Goal: Task Accomplishment & Management: Manage account settings

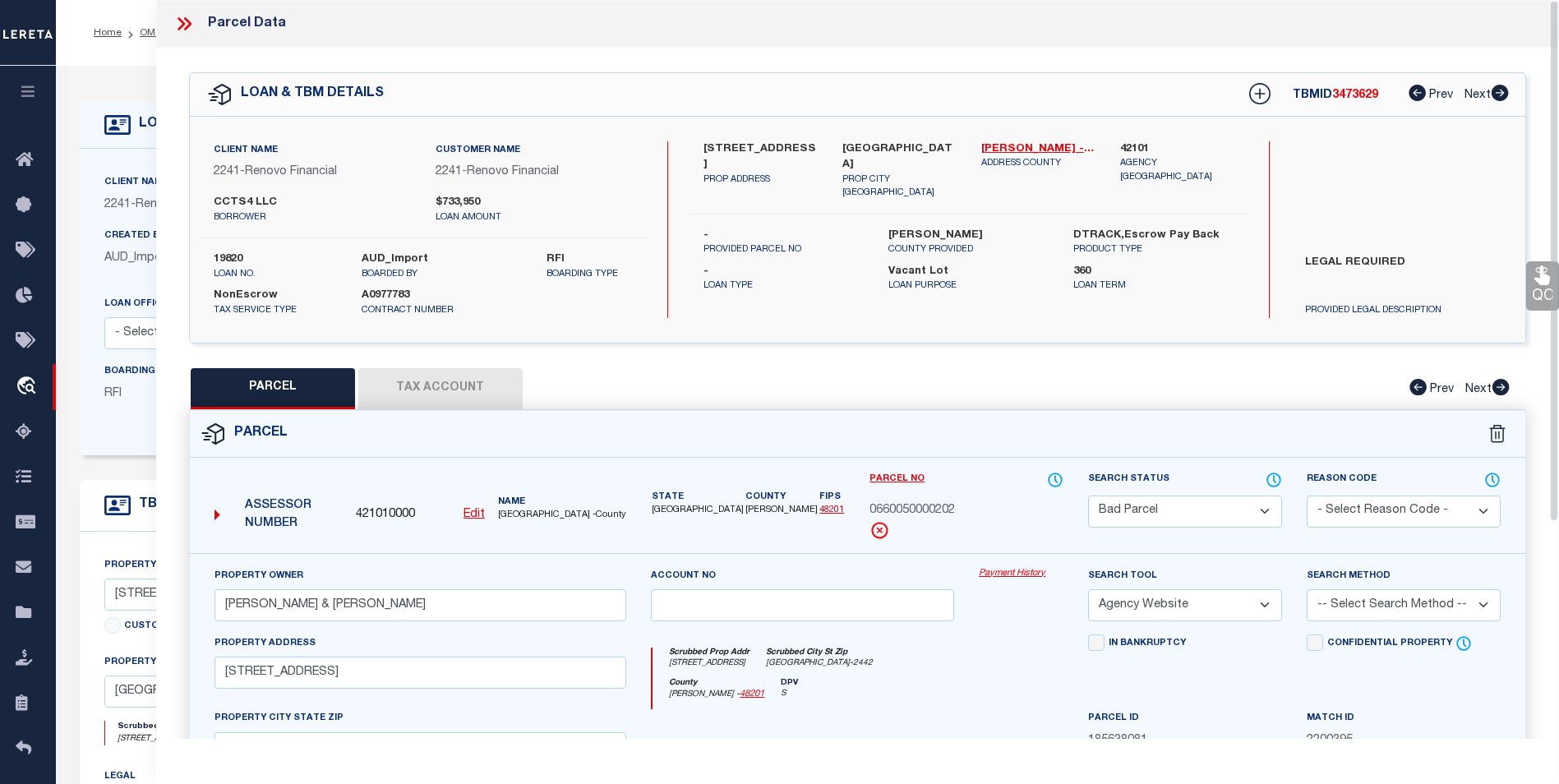
select select "BP"
select select "AGW"
select select "25066"
select select "400"
select select "NonEscrow"
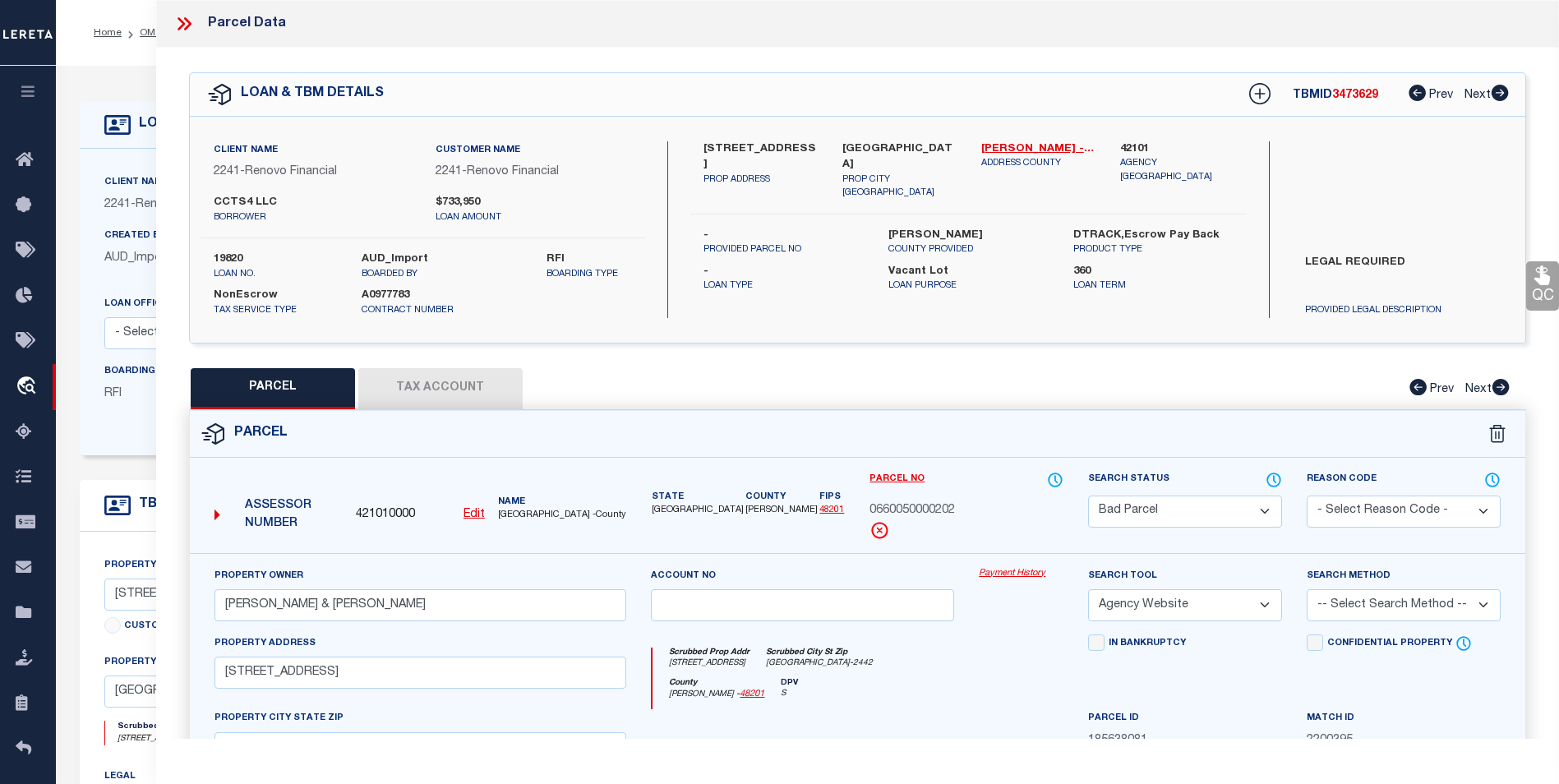
click at [463, 411] on div "Parcel" at bounding box center [857, 434] width 1335 height 47
click at [489, 387] on button "Tax Account" at bounding box center [441, 389] width 165 height 41
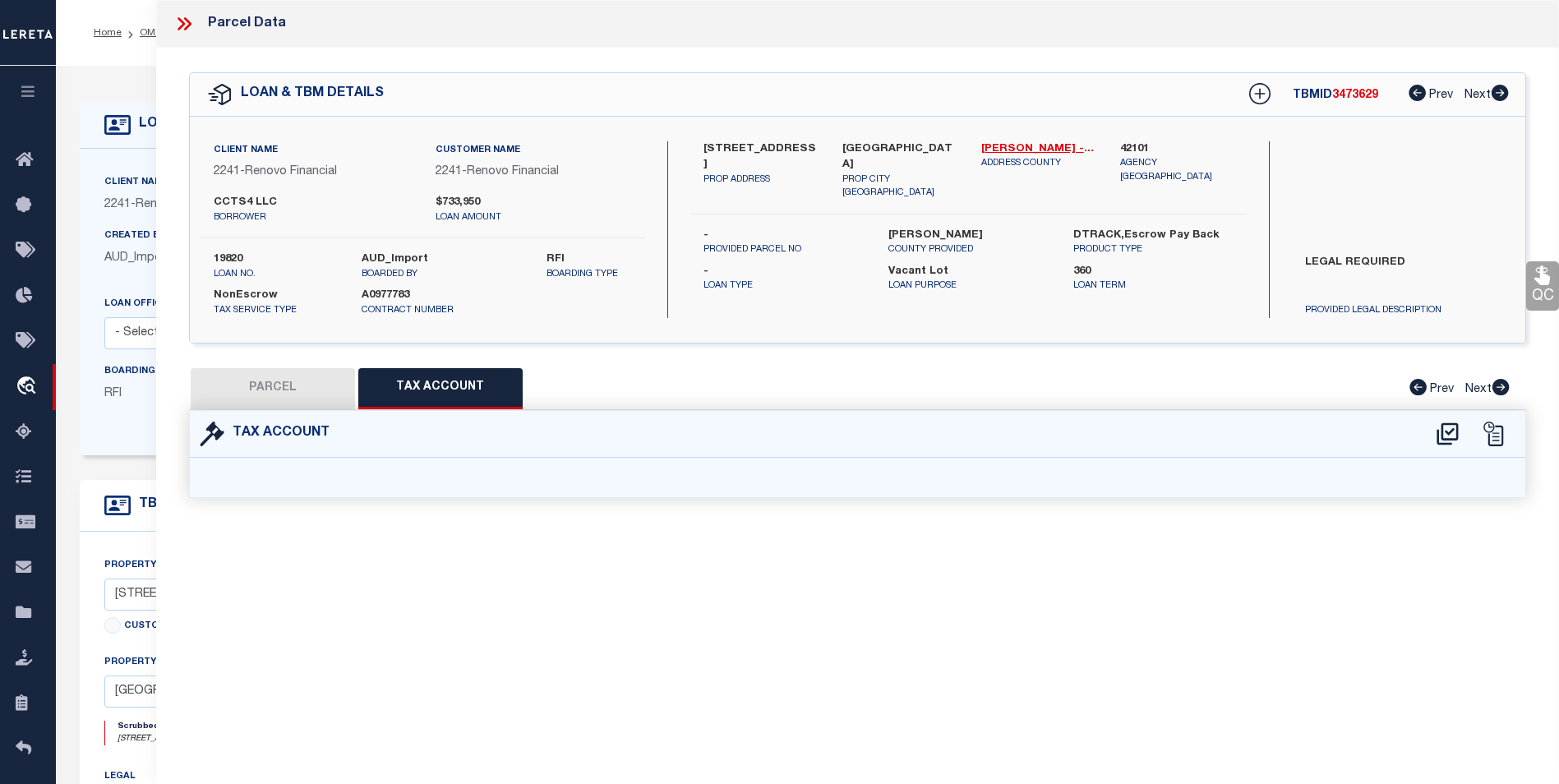
select select "100"
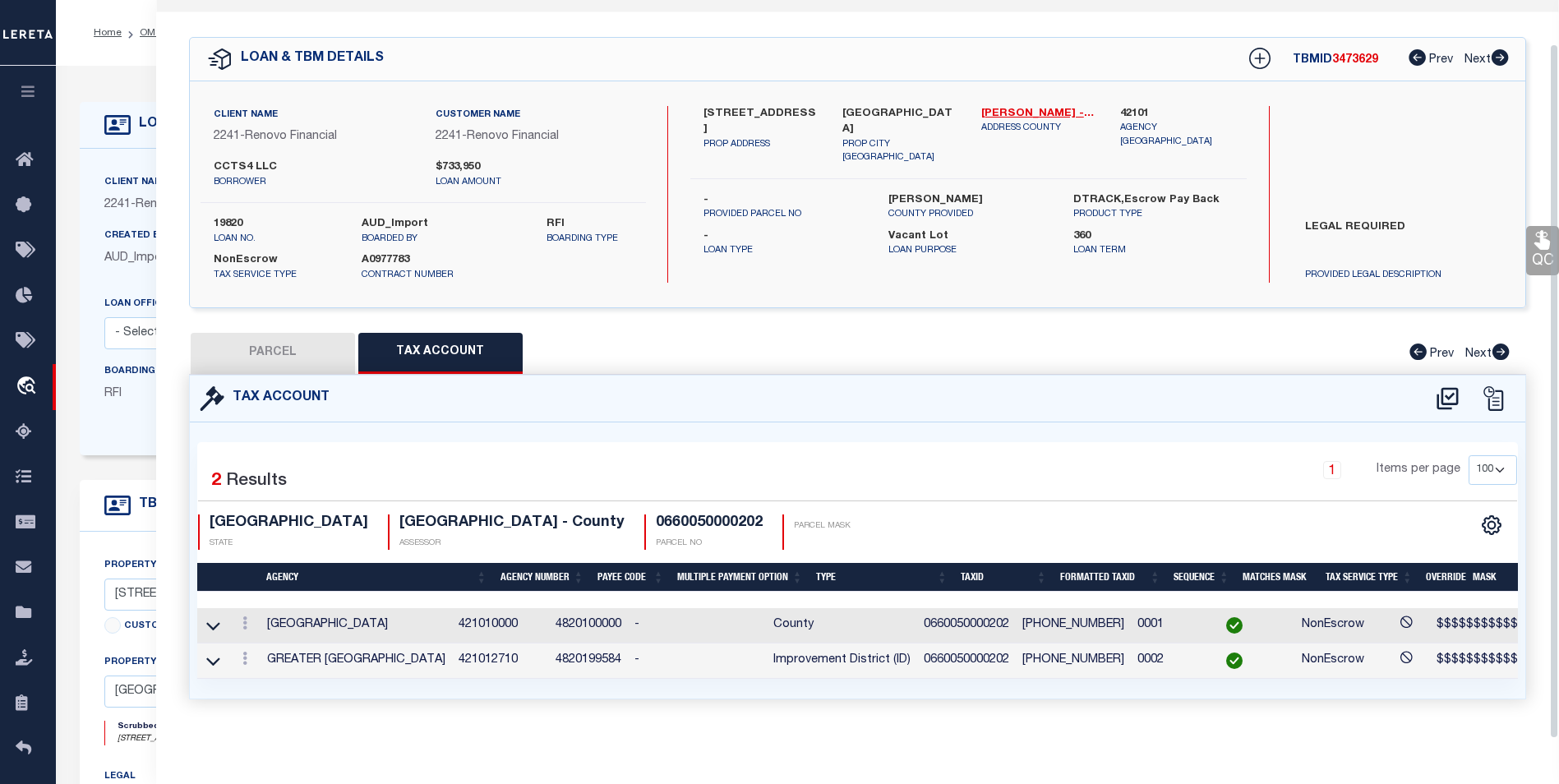
scroll to position [46, 0]
click at [294, 345] on button "PARCEL" at bounding box center [273, 354] width 165 height 41
select select "AS"
select select
checkbox input "false"
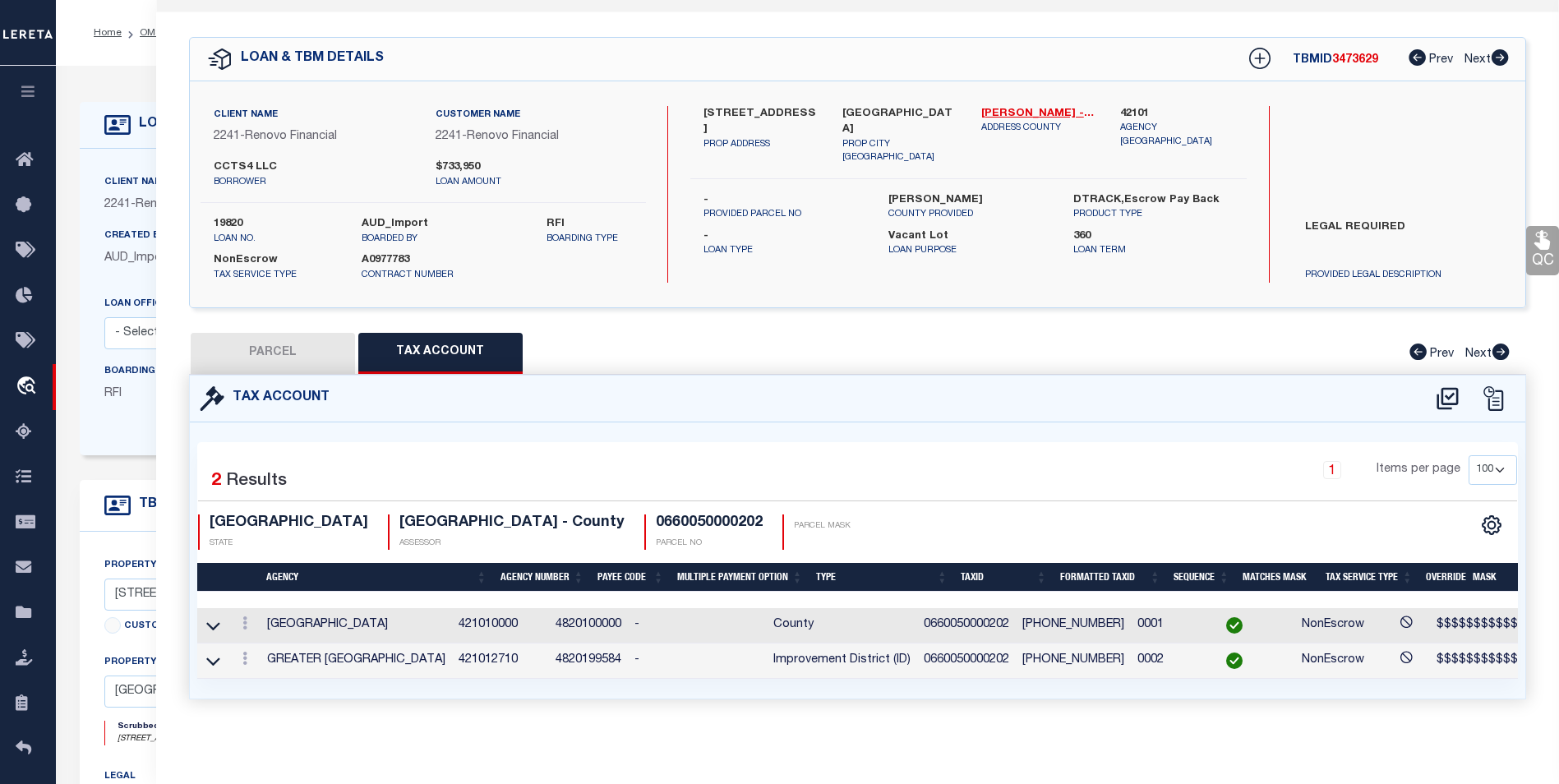
checkbox input "false"
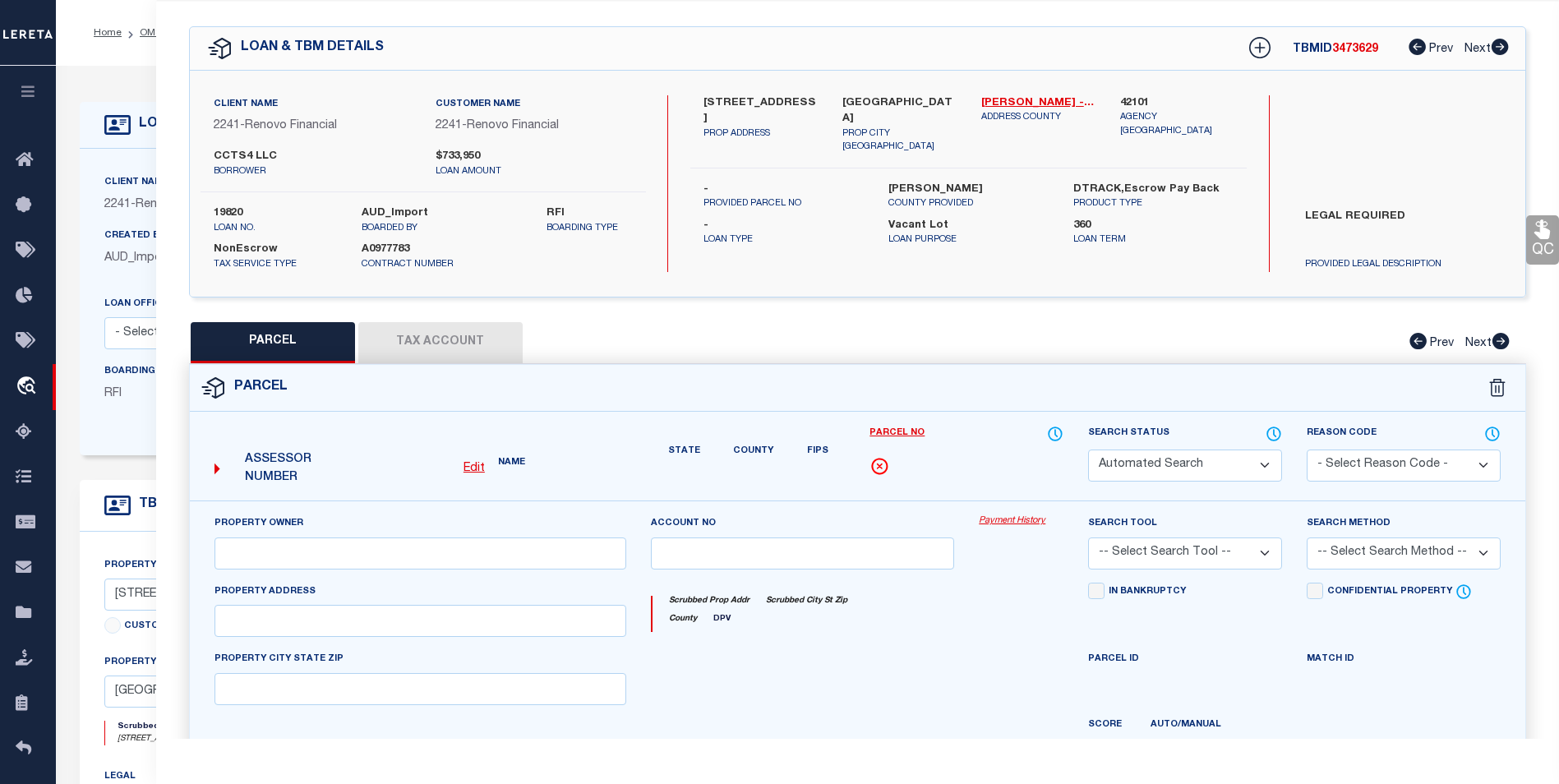
select select "BP"
type input "FRANCO EFRAIN & CHRISTINA"
select select "AGW"
select select
type input "2705 IVY ST"
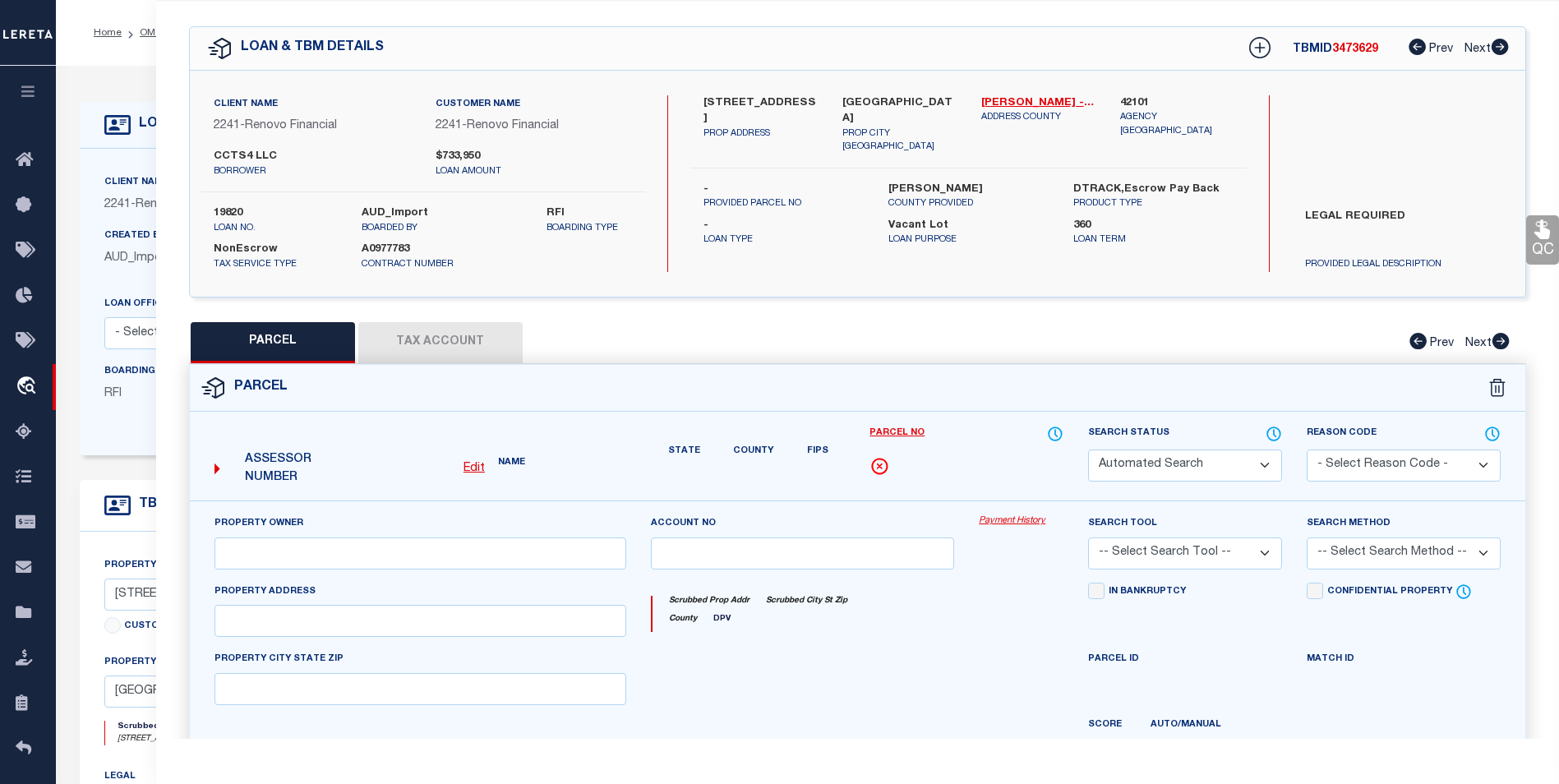
checkbox input "false"
type input "HOUSTON, TX 77026"
type textarea "LT 202 CITY GARDENS SEC 2"
type textarea "Per tax office parcel does not exist"
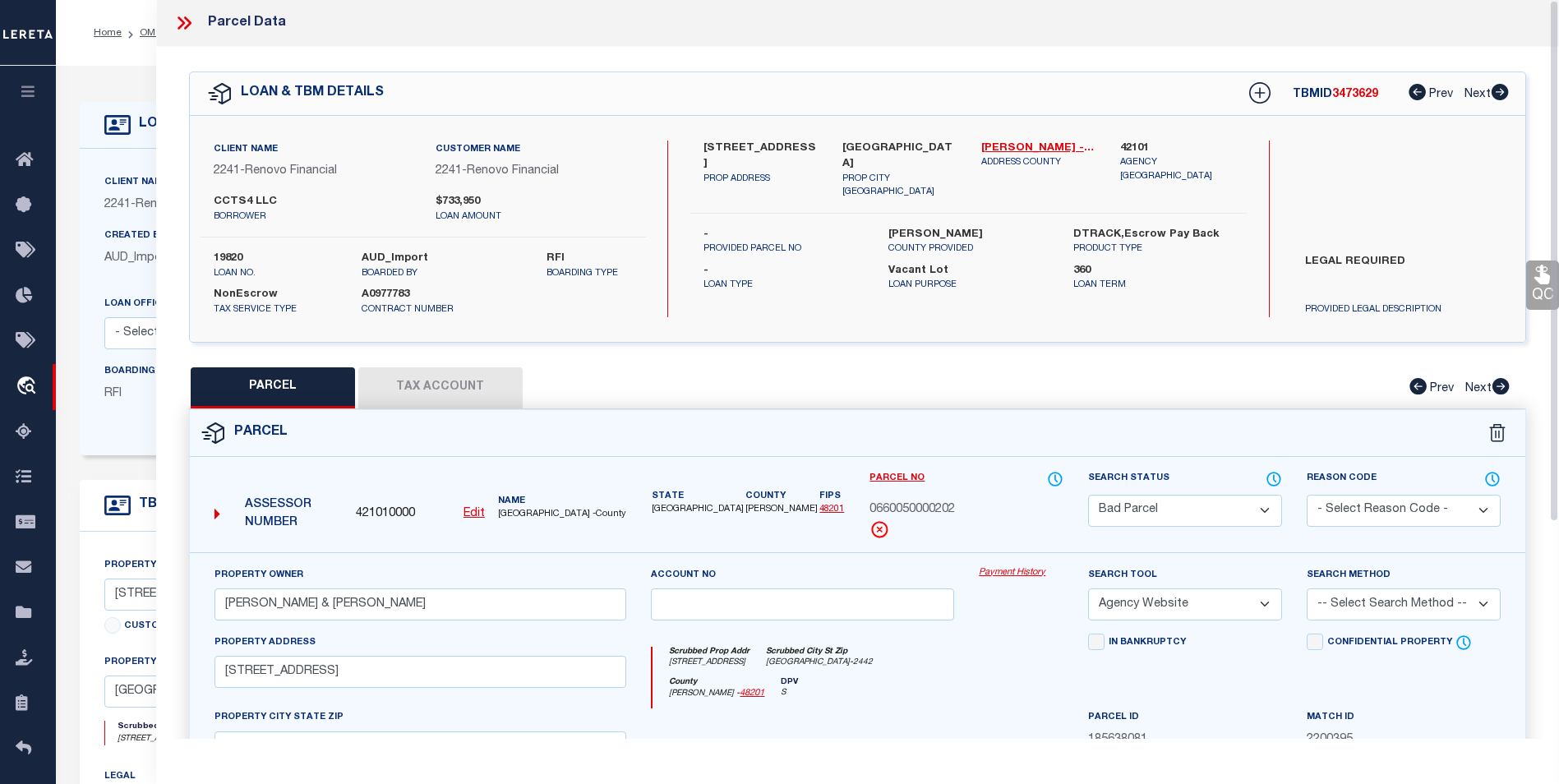
scroll to position [0, 0]
click at [184, 20] on icon at bounding box center [183, 23] width 22 height 22
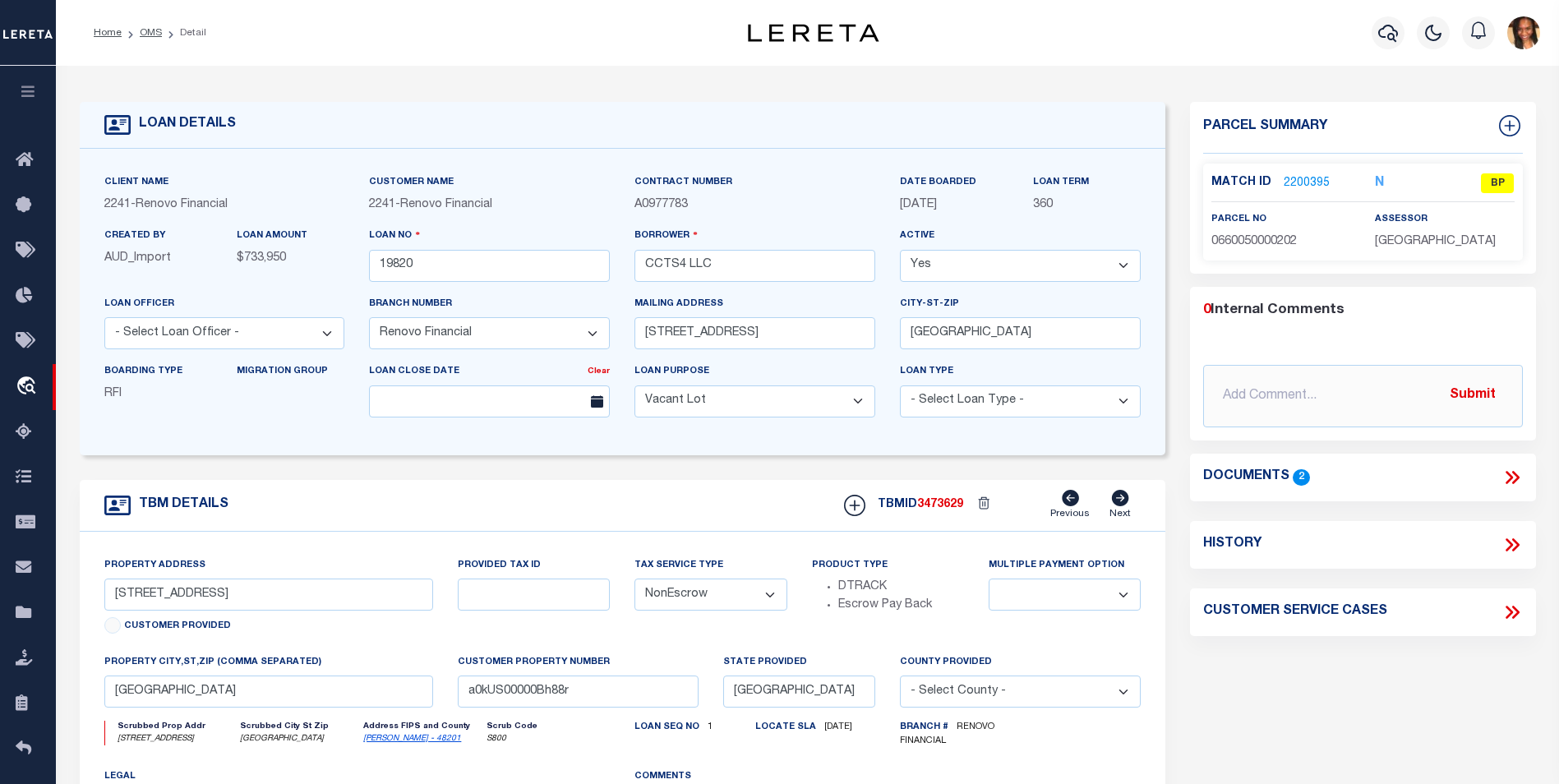
click at [1513, 470] on icon at bounding box center [1512, 477] width 22 height 22
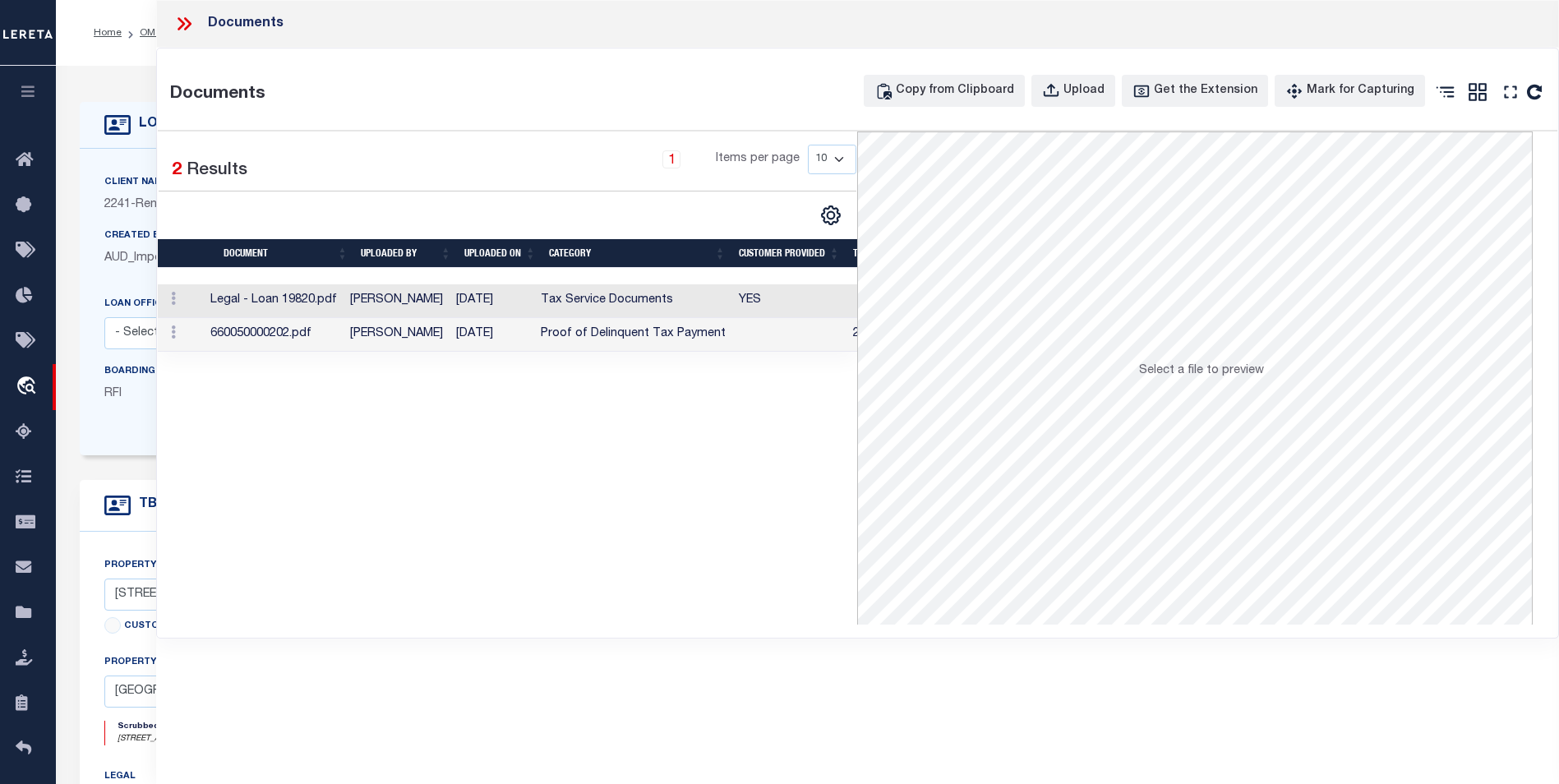
click at [564, 294] on td "Tax Service Documents" at bounding box center [634, 301] width 198 height 34
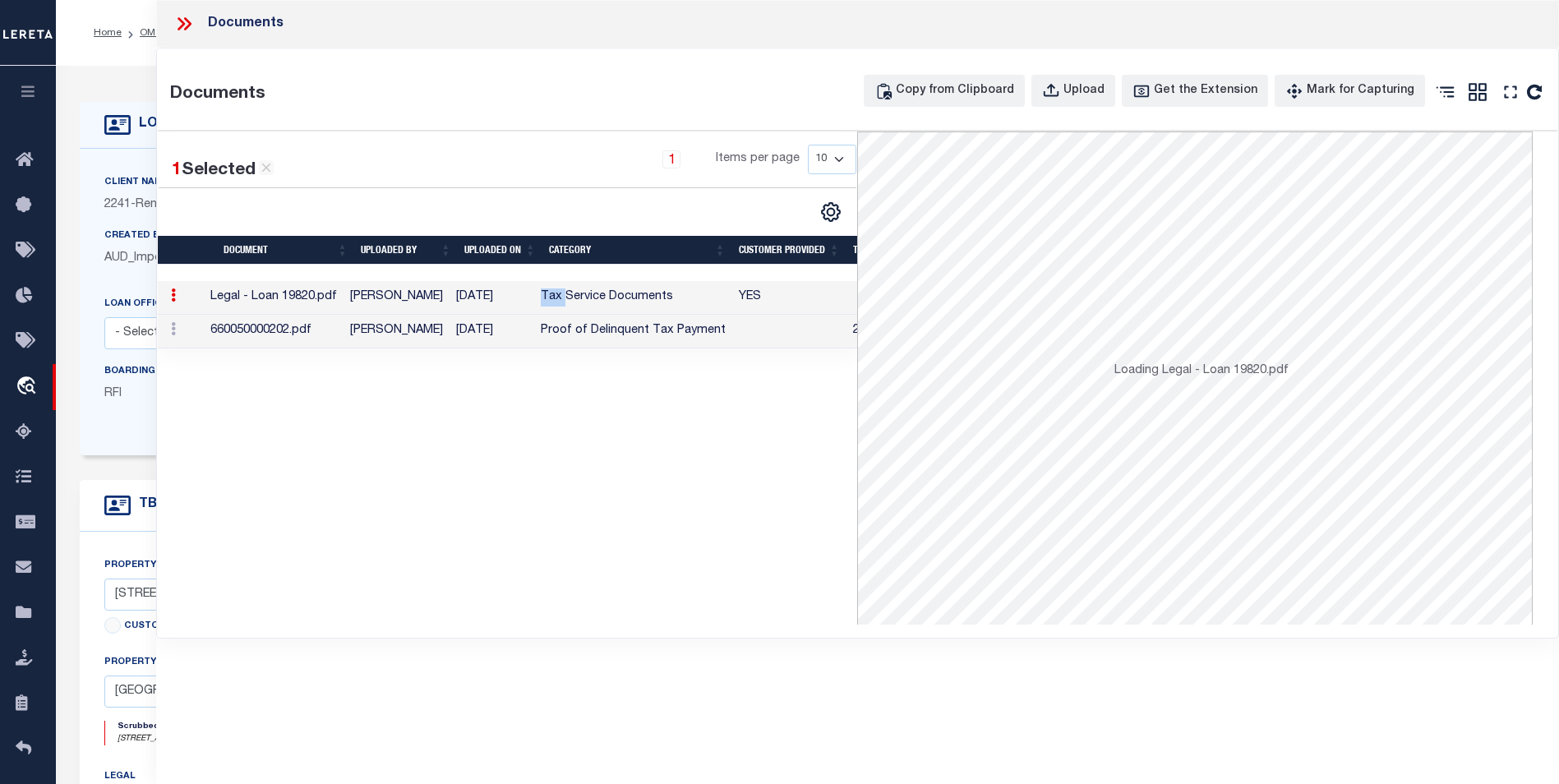
click at [564, 294] on td "Tax Service Documents" at bounding box center [634, 298] width 198 height 34
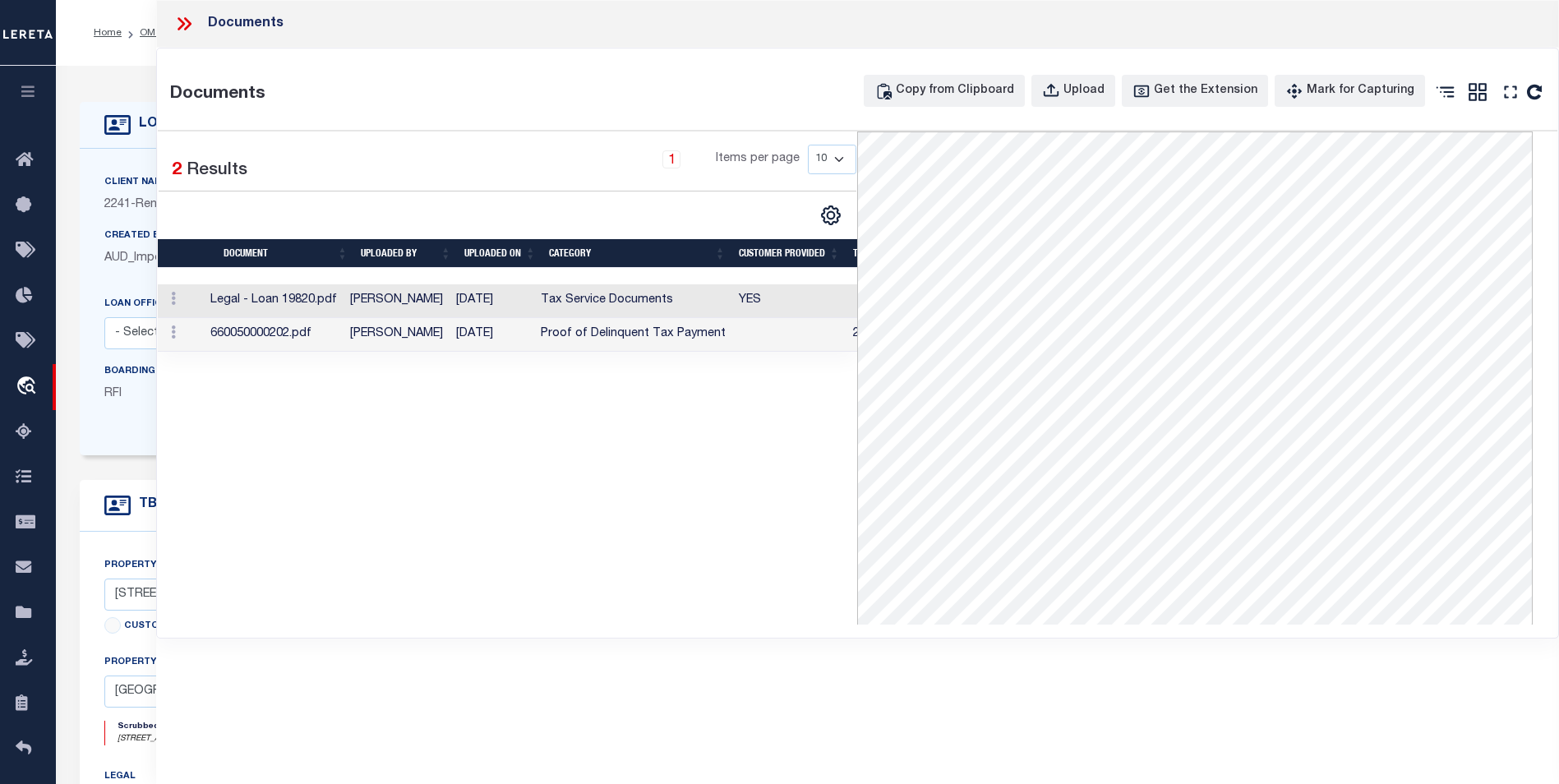
click at [182, 17] on icon at bounding box center [183, 23] width 22 height 22
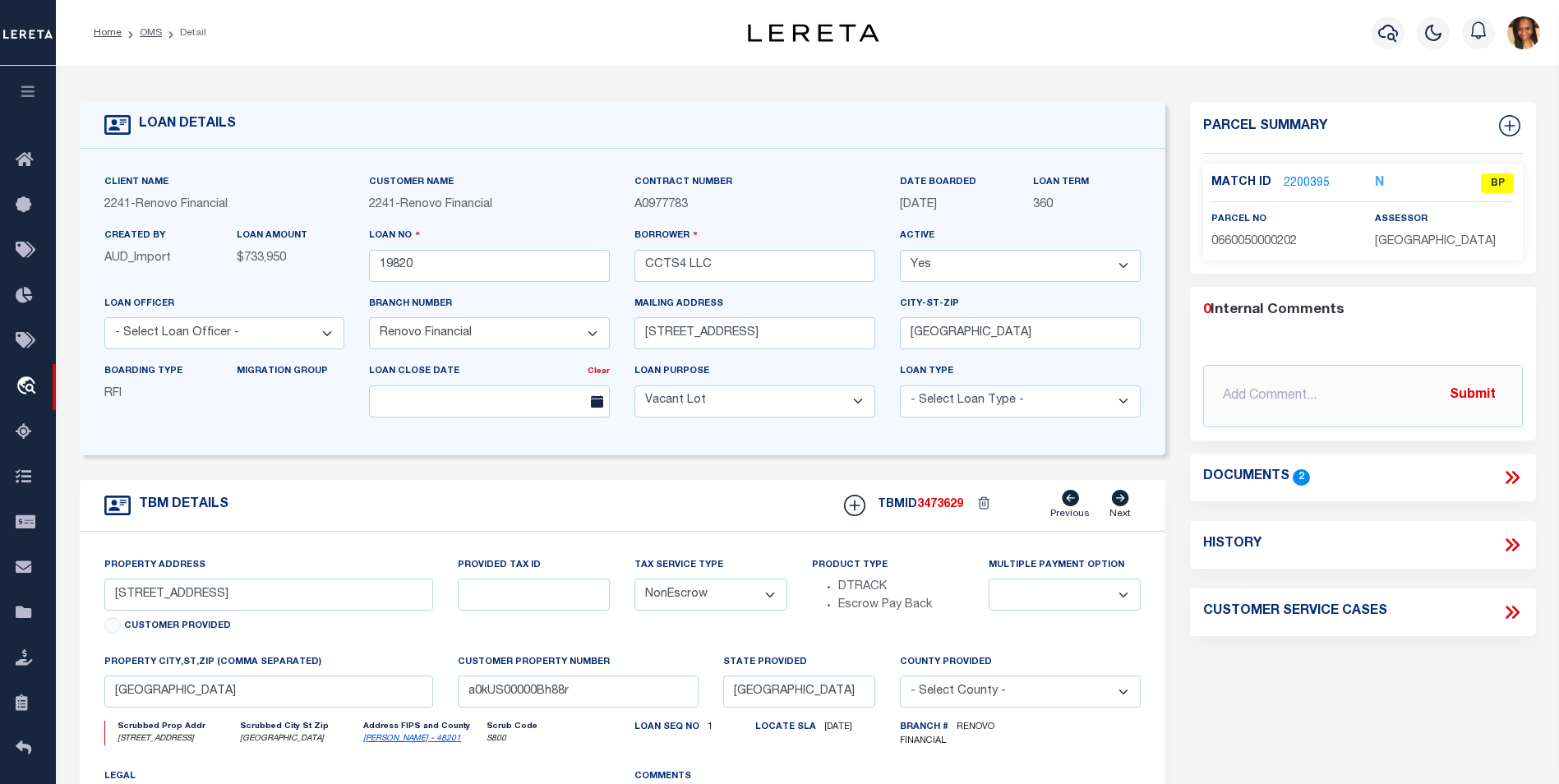
click at [1297, 182] on link "2200395" at bounding box center [1306, 183] width 46 height 17
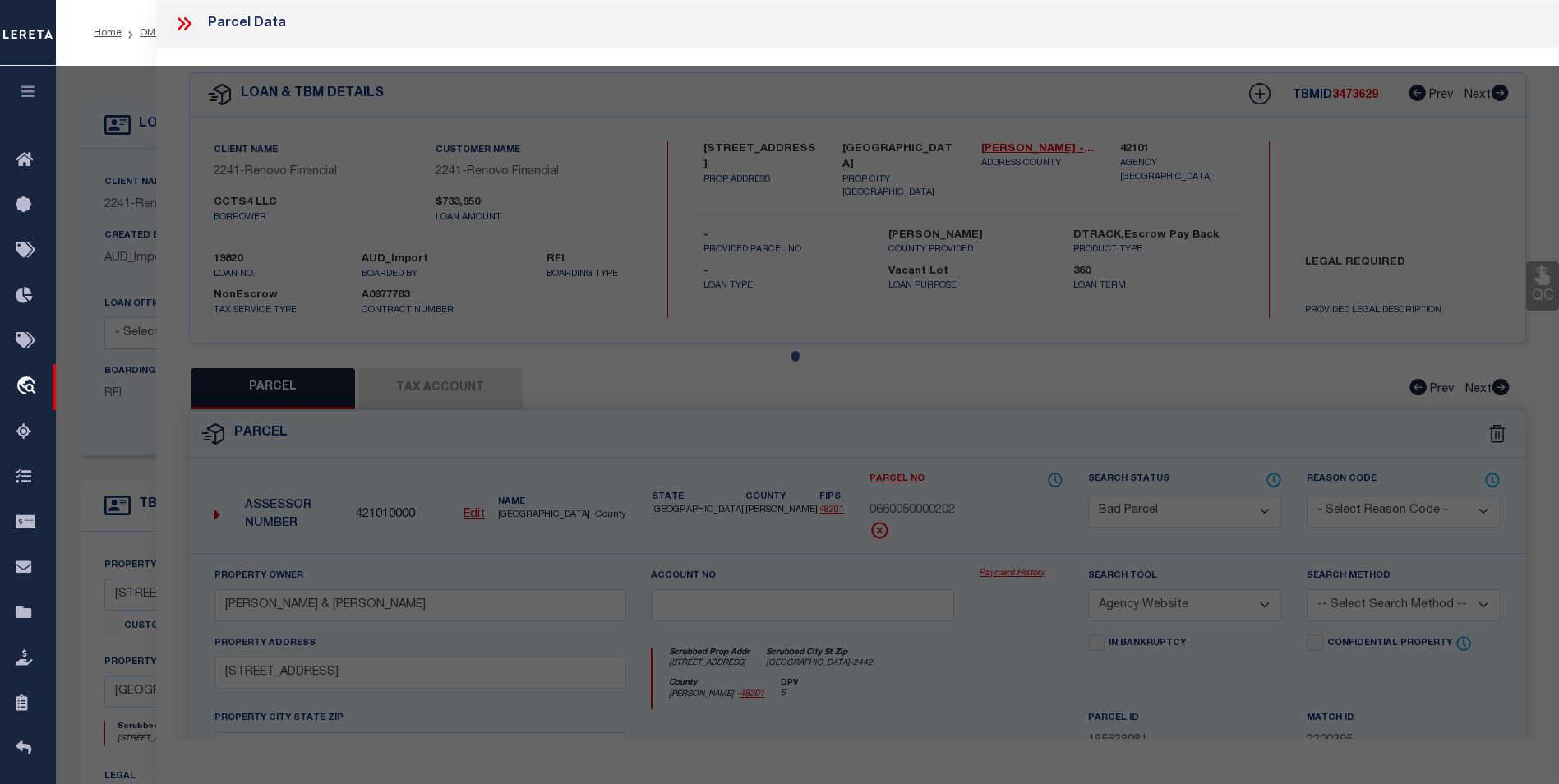
select select "AS"
select select
checkbox input "false"
select select "BP"
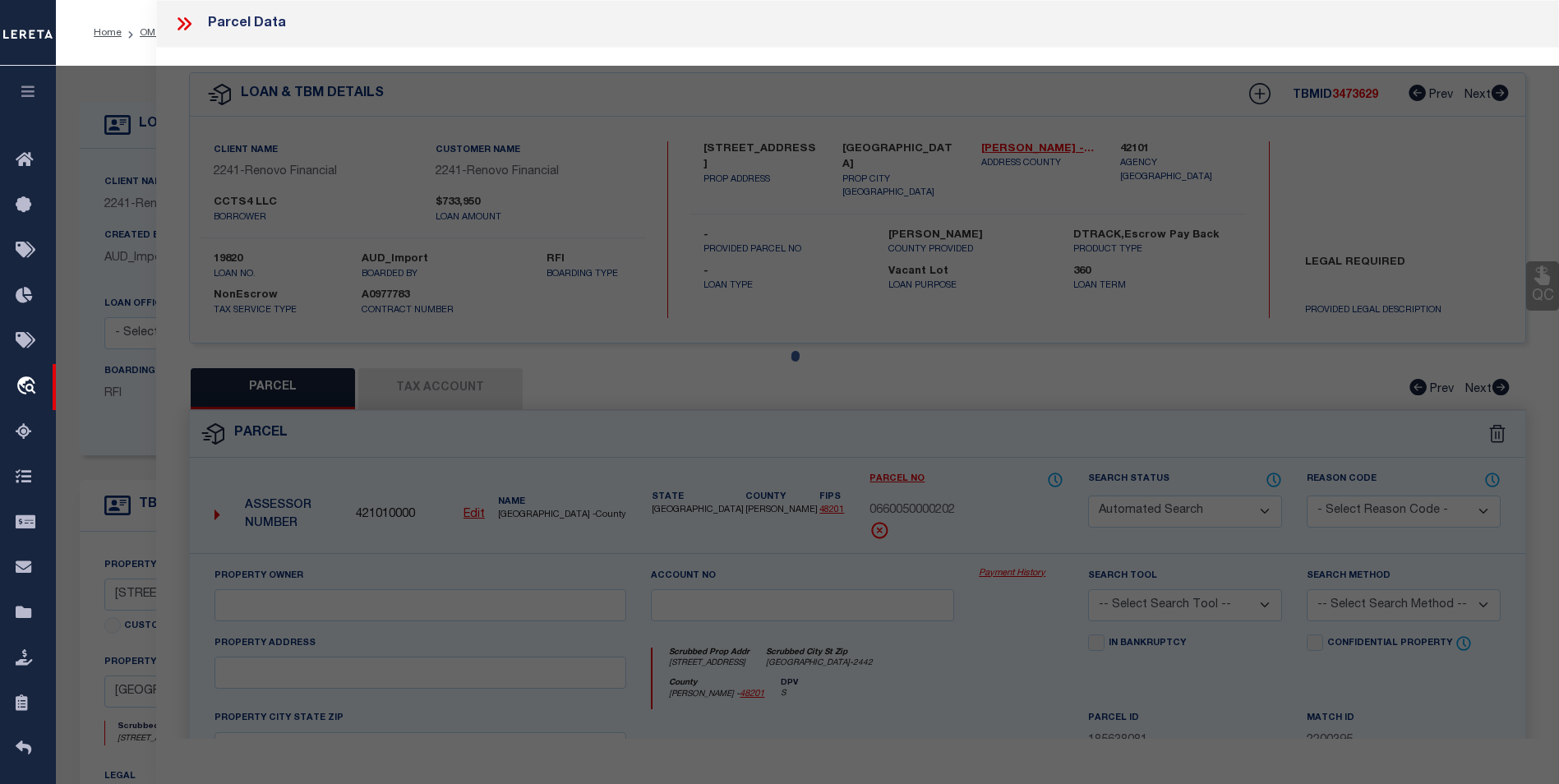
type input "FRANCO EFRAIN & CHRISTINA"
select select "AGW"
select select
type input "2705 IVY ST"
checkbox input "false"
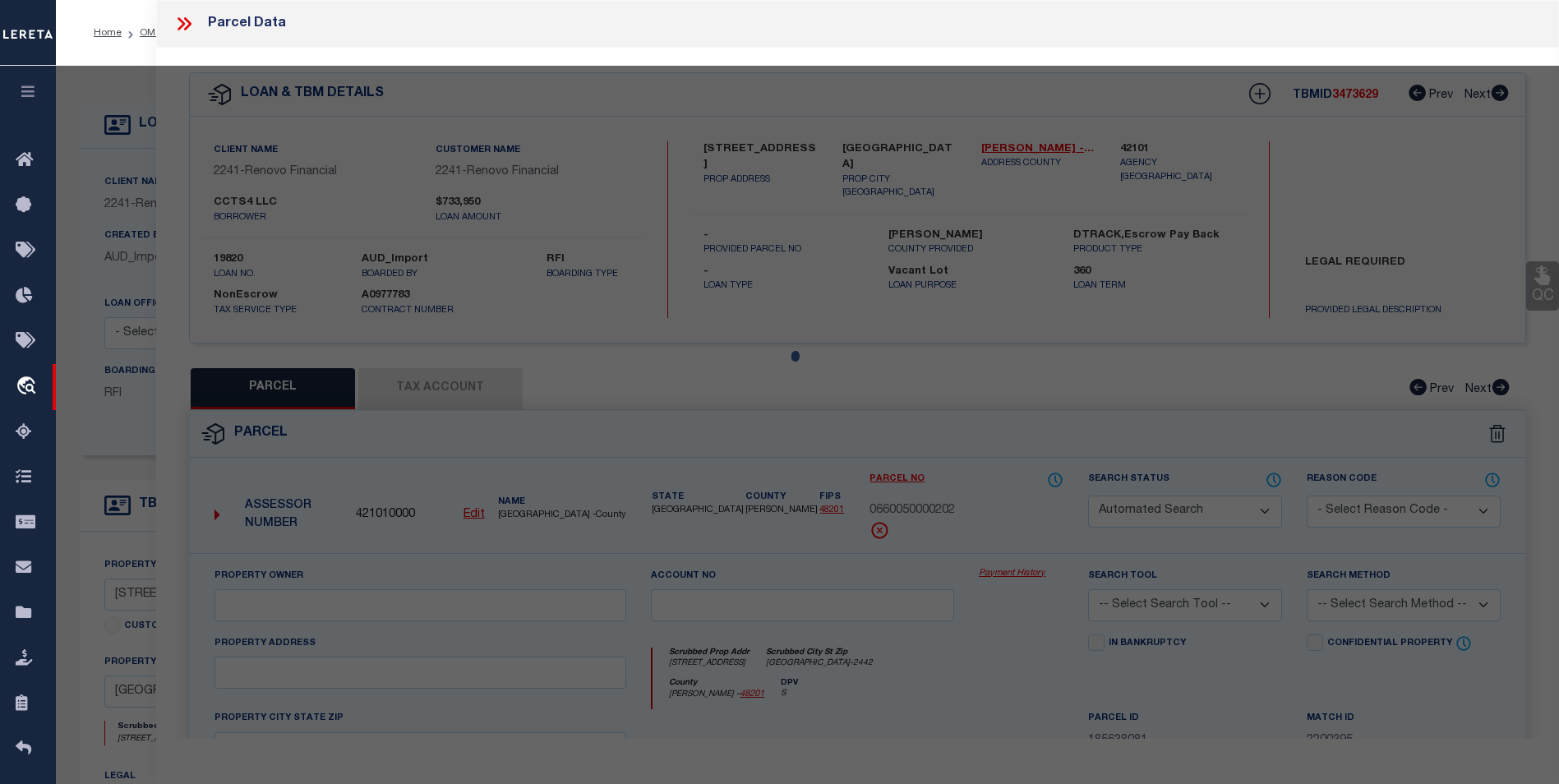
type input "HOUSTON, TX 77026"
type textarea "LT 202 CITY GARDENS SEC 2"
type textarea "Per tax office parcel does not exist"
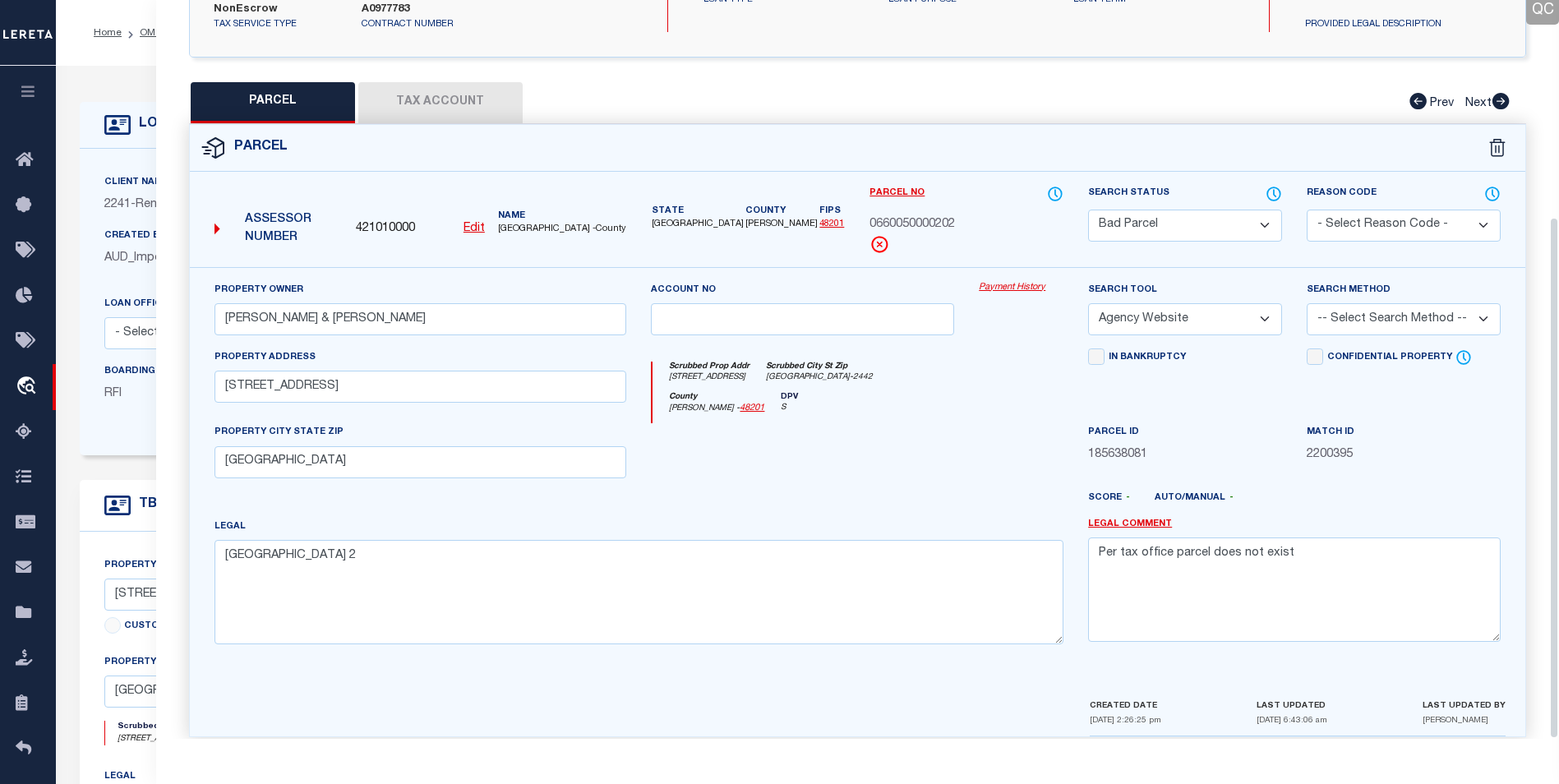
scroll to position [306, 0]
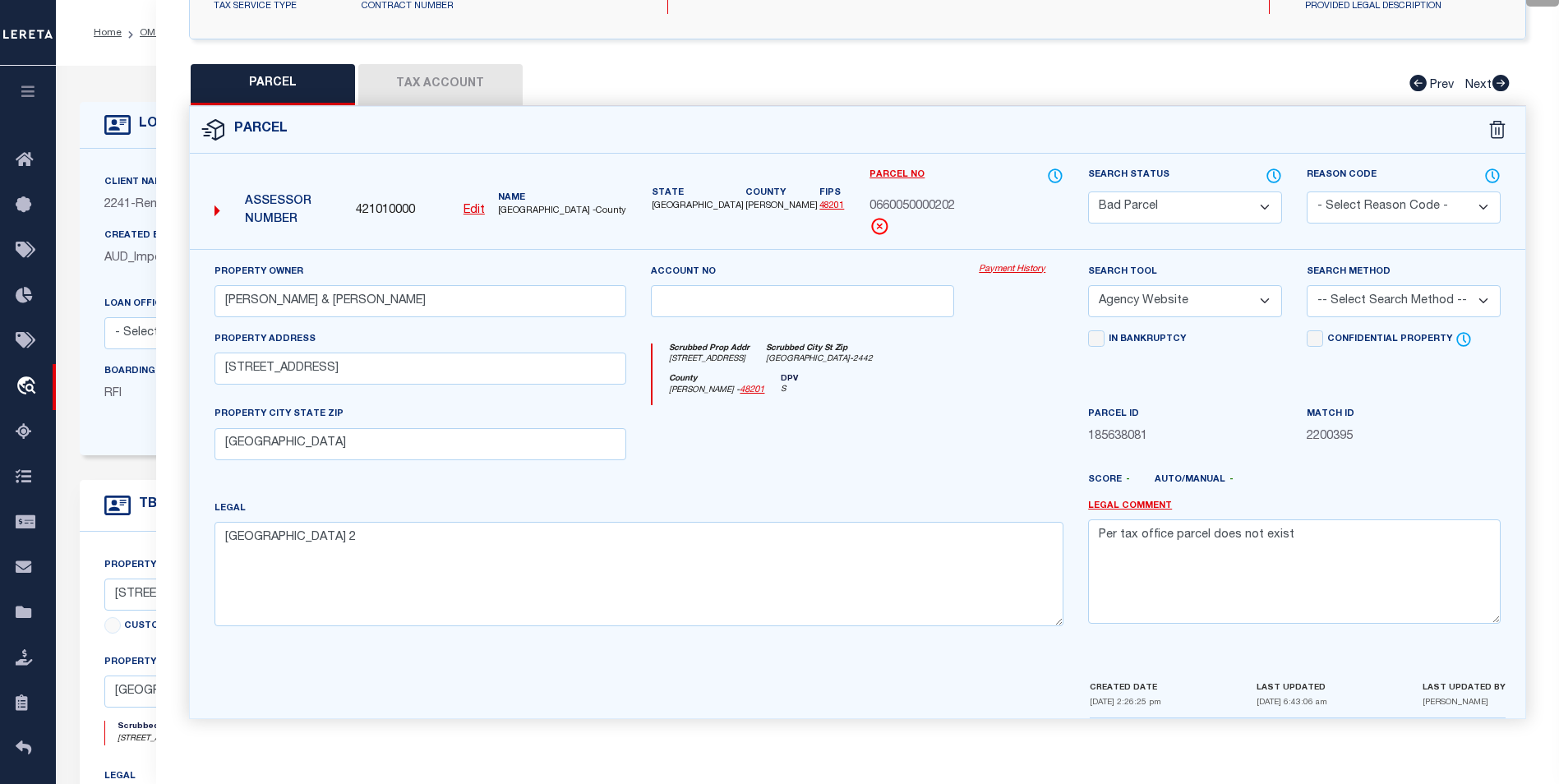
click at [437, 71] on button "Tax Account" at bounding box center [441, 85] width 165 height 41
select select "100"
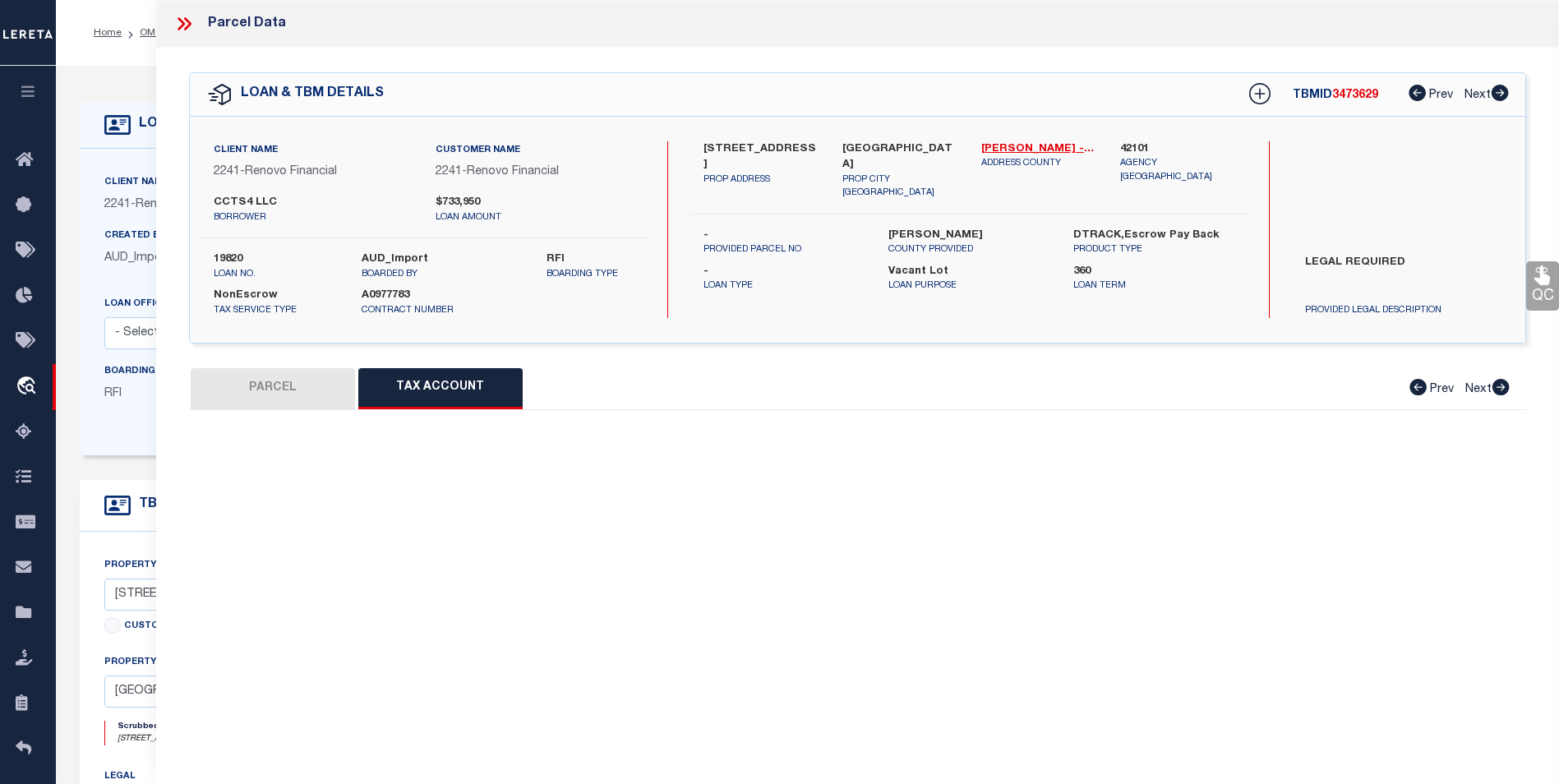
select select "100"
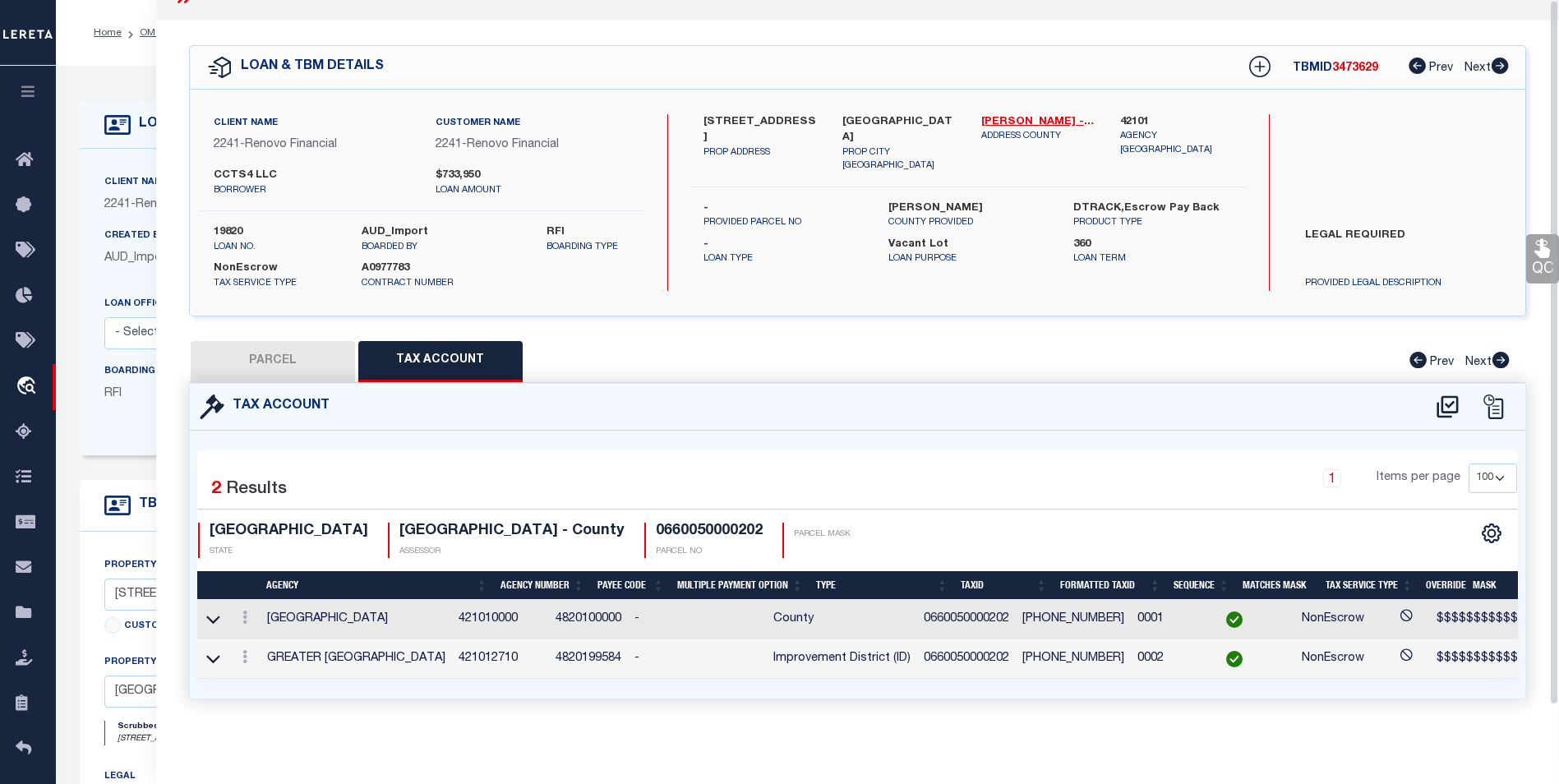
scroll to position [0, 0]
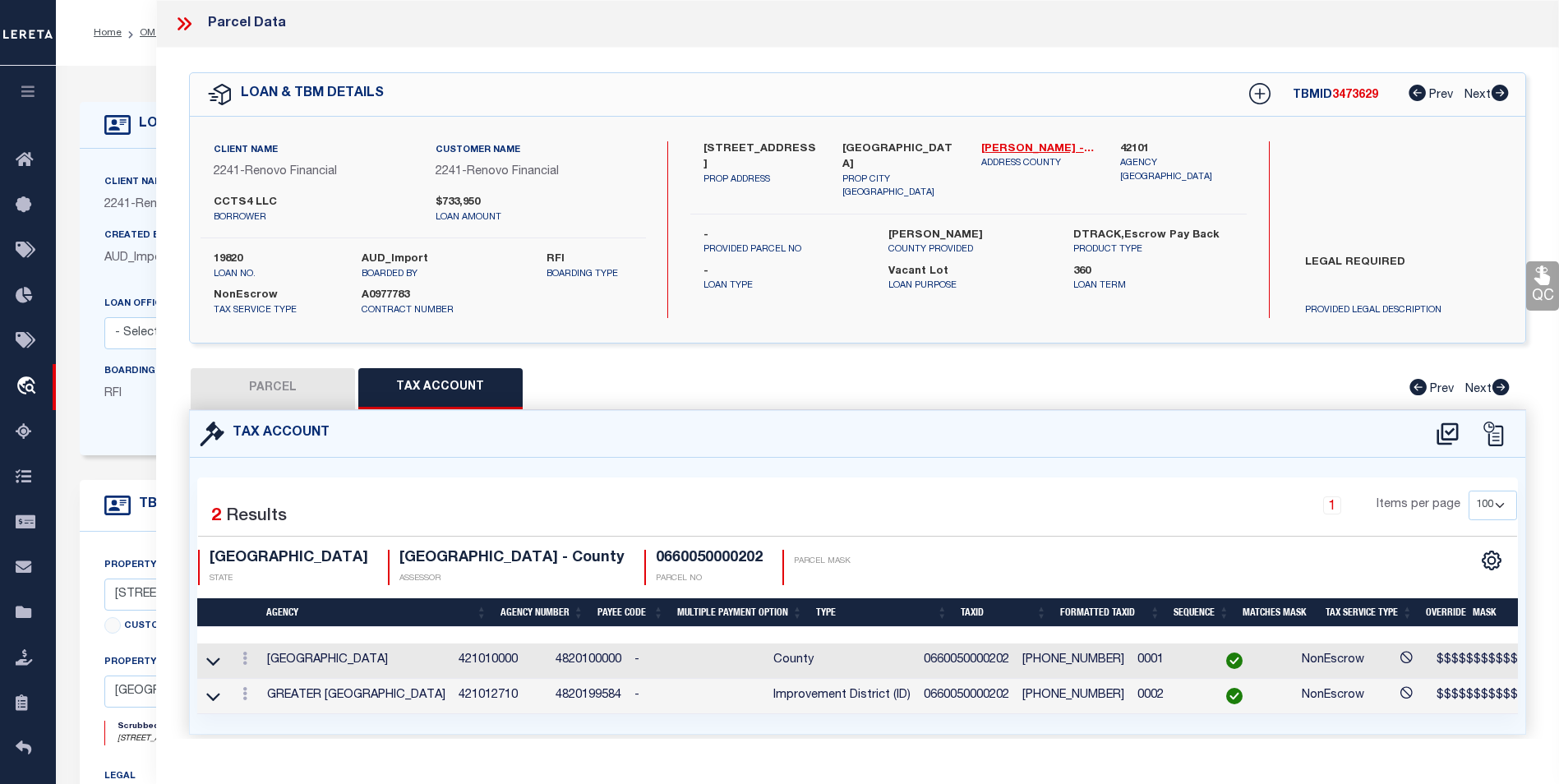
click at [260, 679] on td "GREATER NORTHSIDE MGMT DISTRICT" at bounding box center [356, 697] width 192 height 36
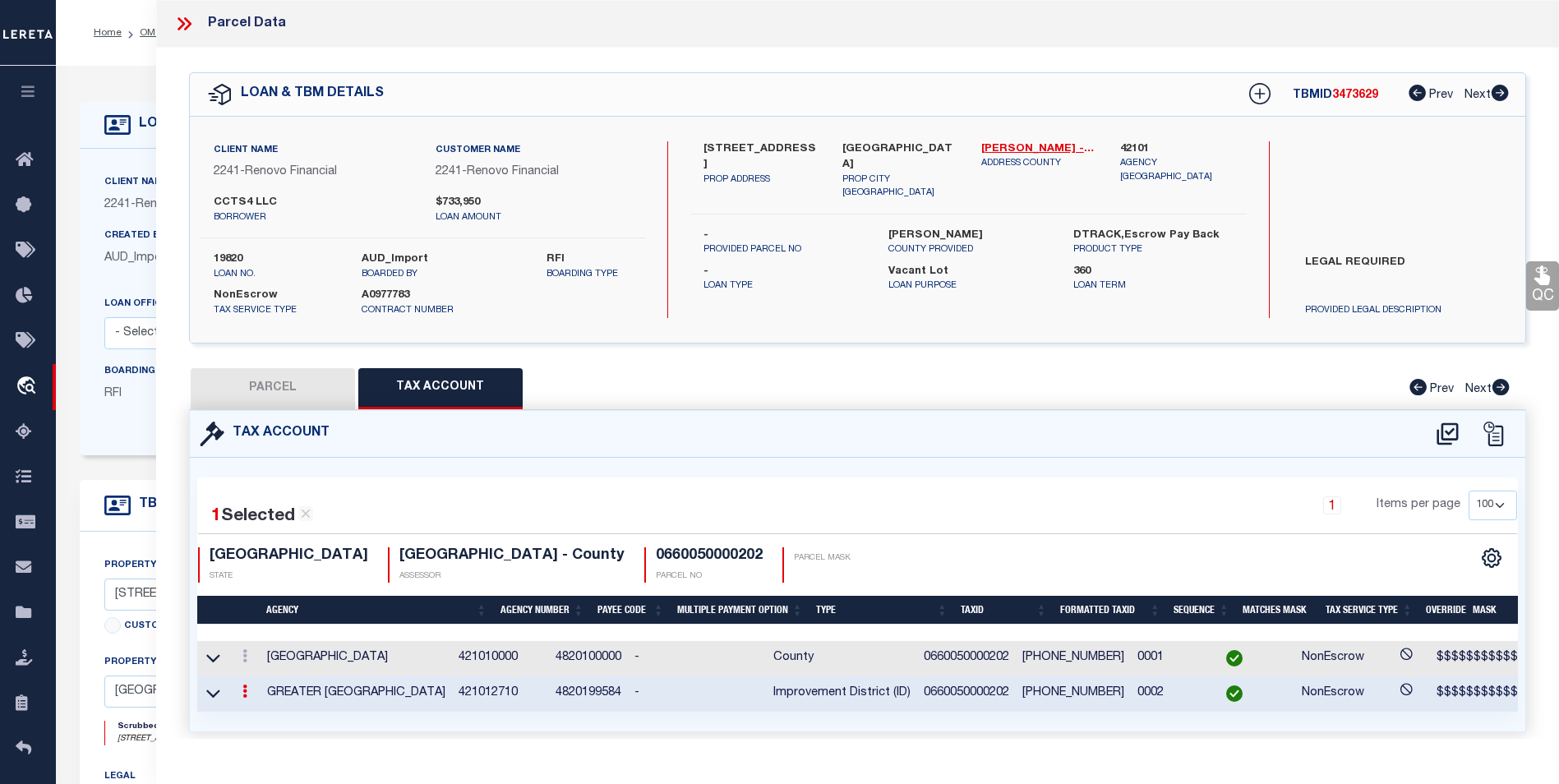
click at [255, 673] on td at bounding box center [244, 659] width 31 height 36
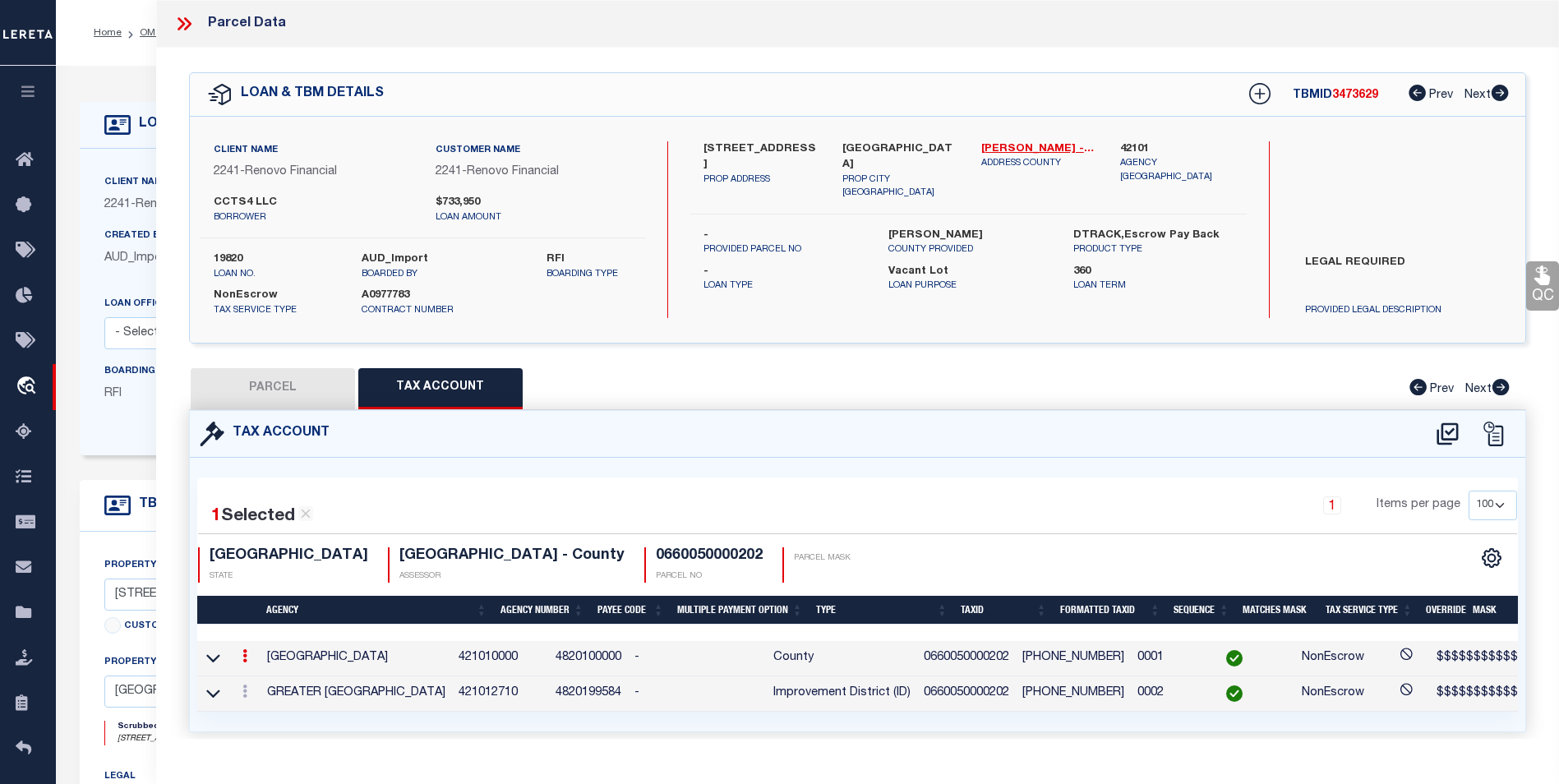
click at [258, 673] on td at bounding box center [244, 659] width 31 height 36
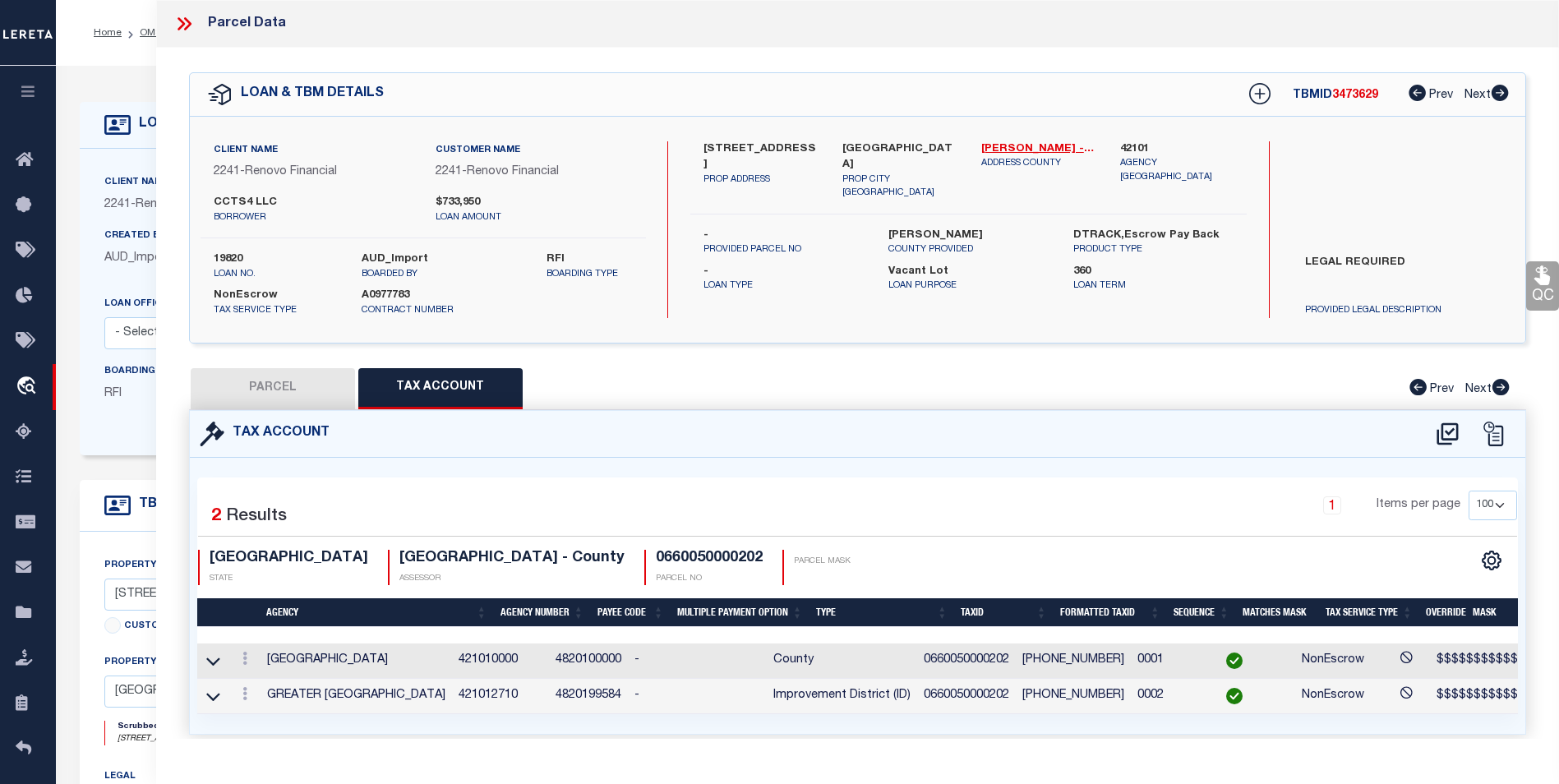
click at [255, 672] on td at bounding box center [244, 661] width 31 height 36
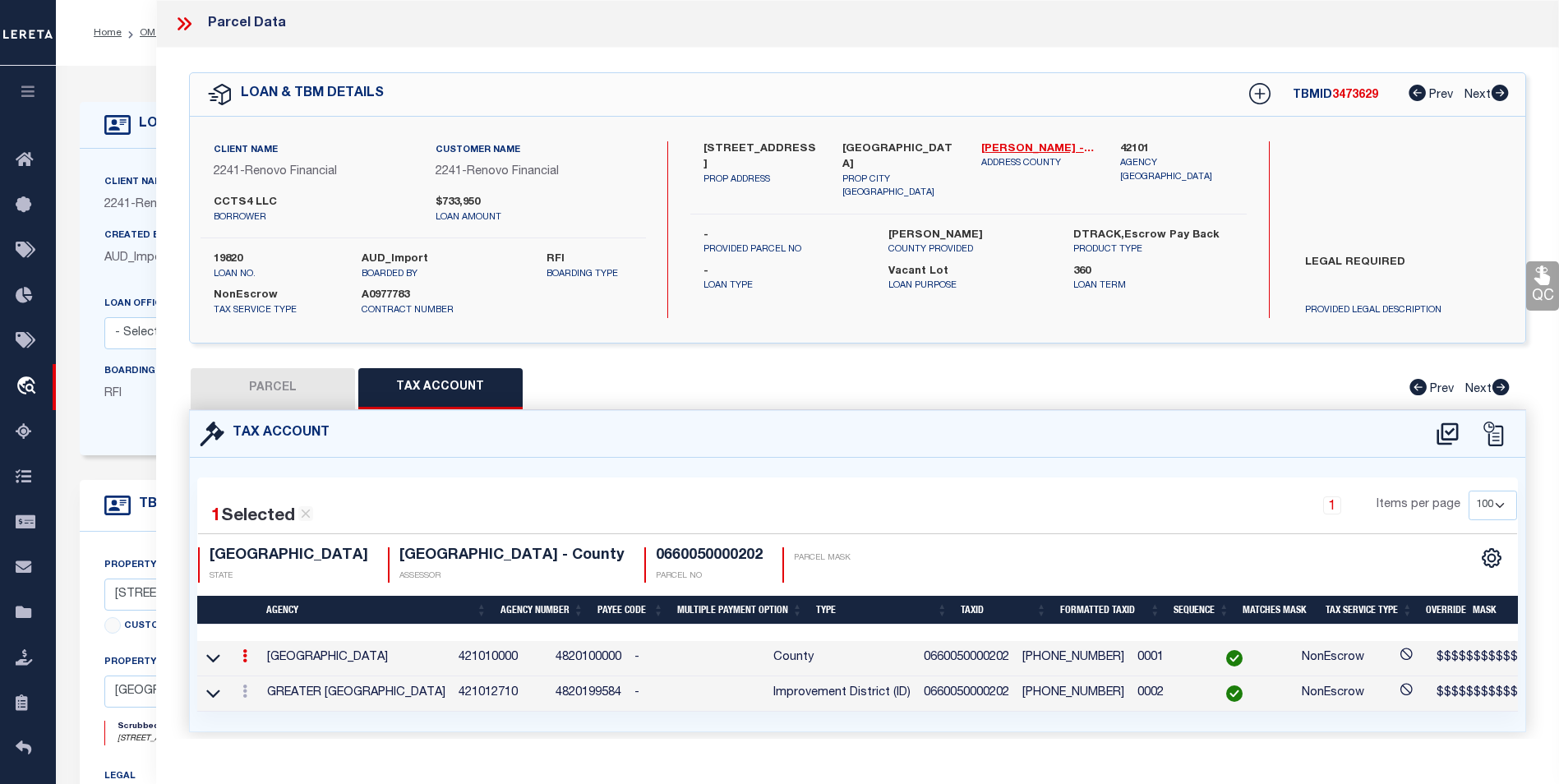
click at [251, 667] on td at bounding box center [244, 659] width 31 height 36
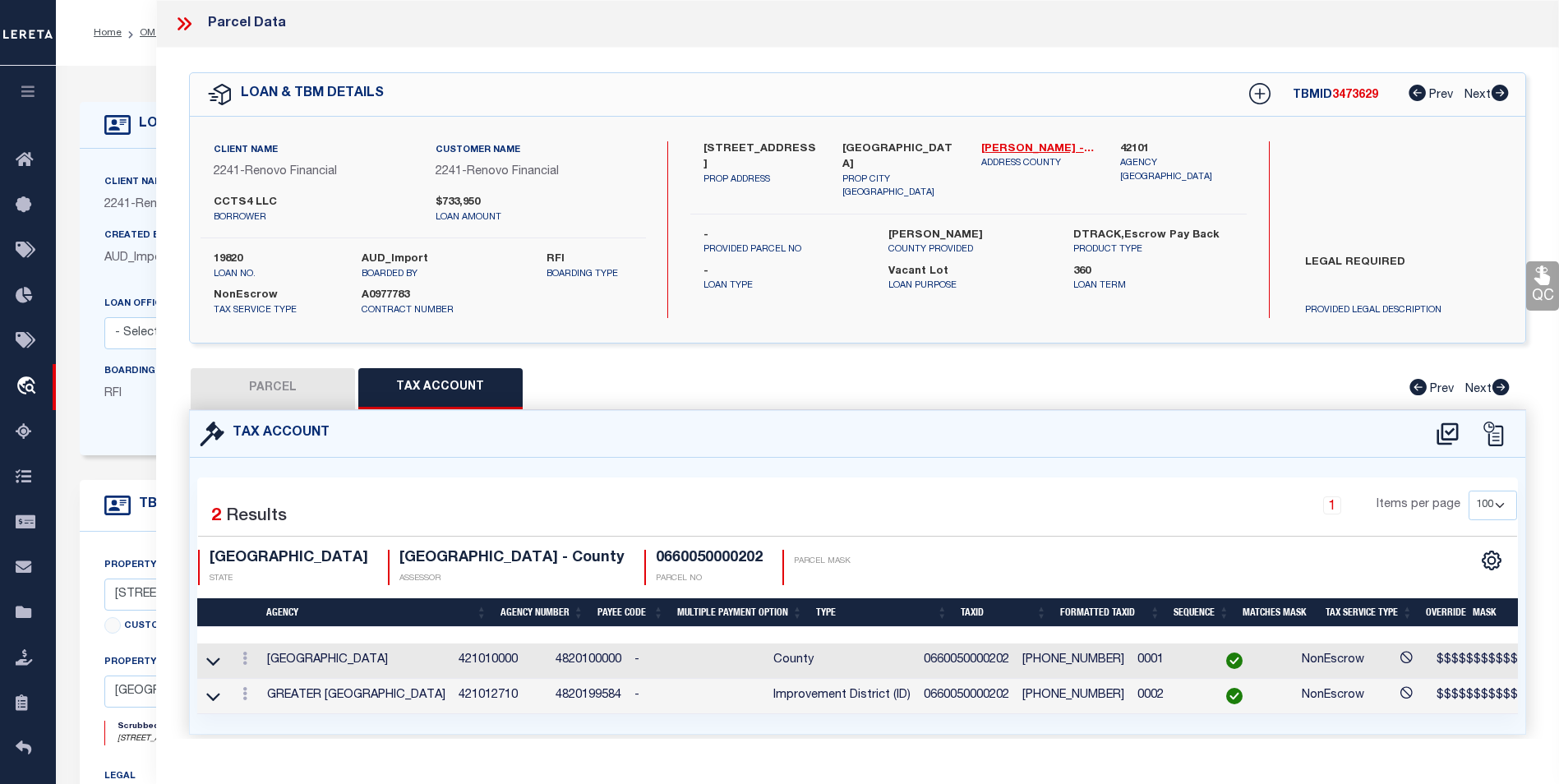
click at [257, 671] on td at bounding box center [244, 661] width 31 height 36
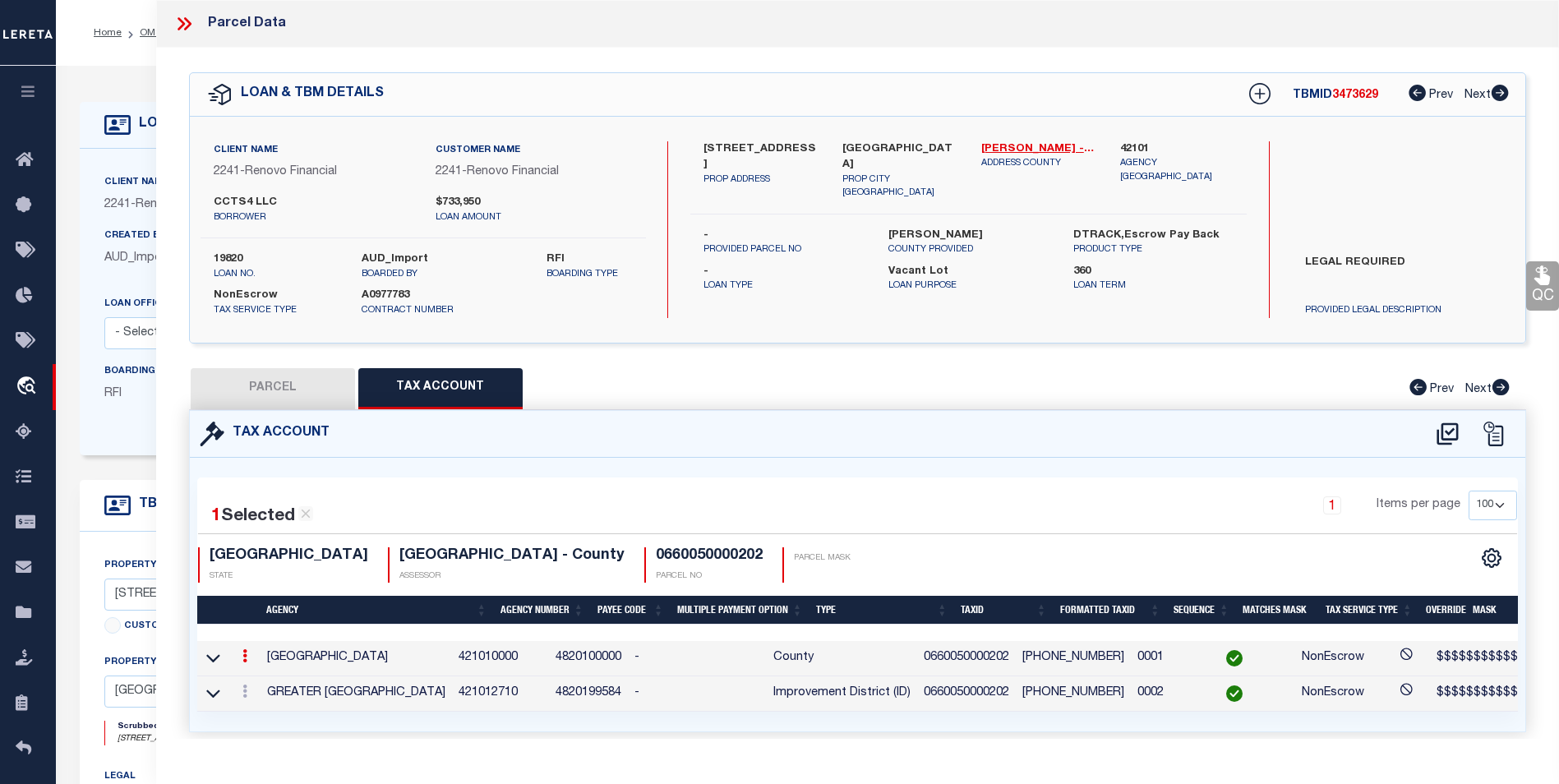
click at [257, 671] on td at bounding box center [244, 659] width 31 height 36
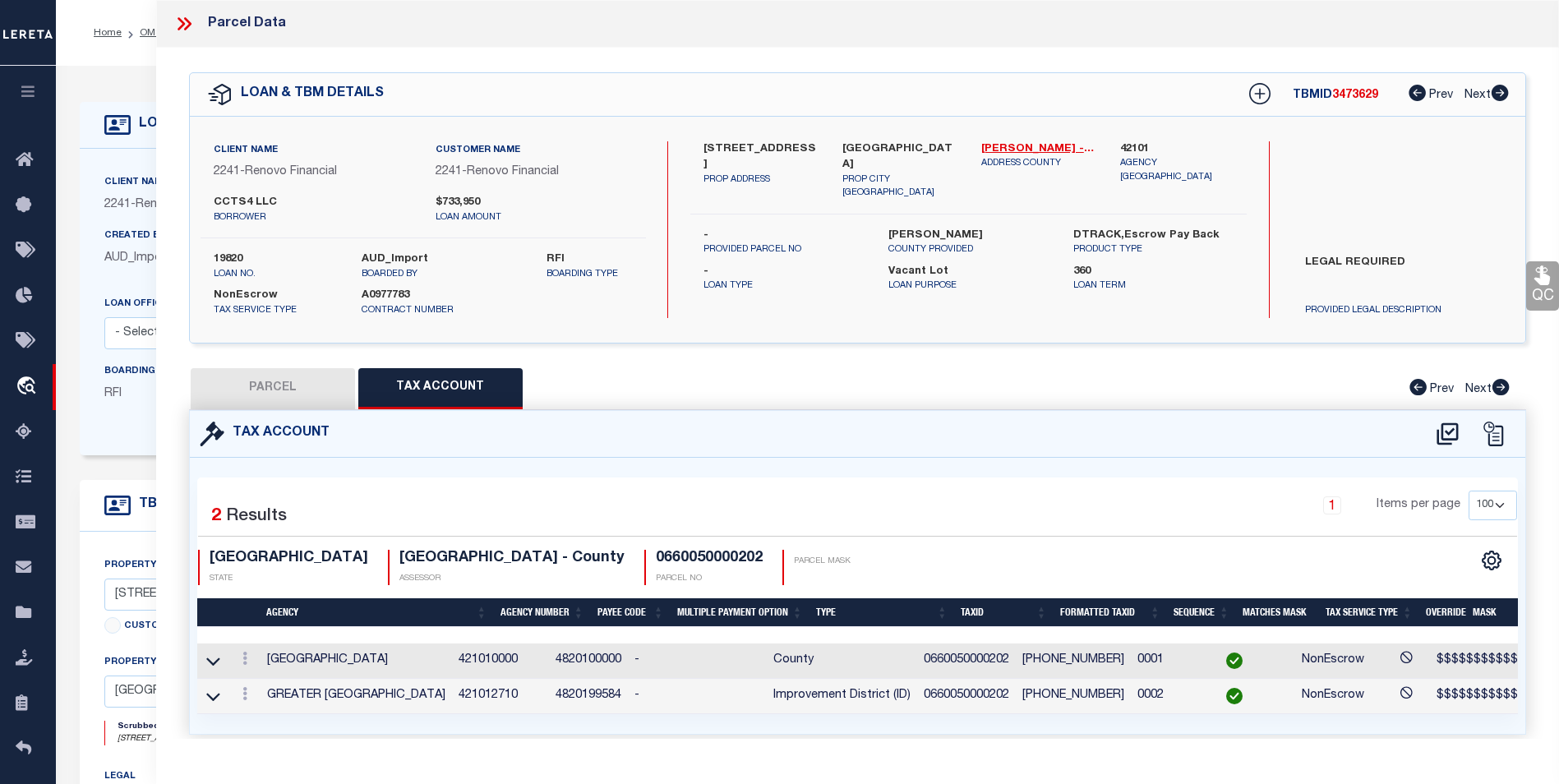
click at [261, 680] on td "GREATER NORTHSIDE MGMT DISTRICT" at bounding box center [356, 697] width 192 height 36
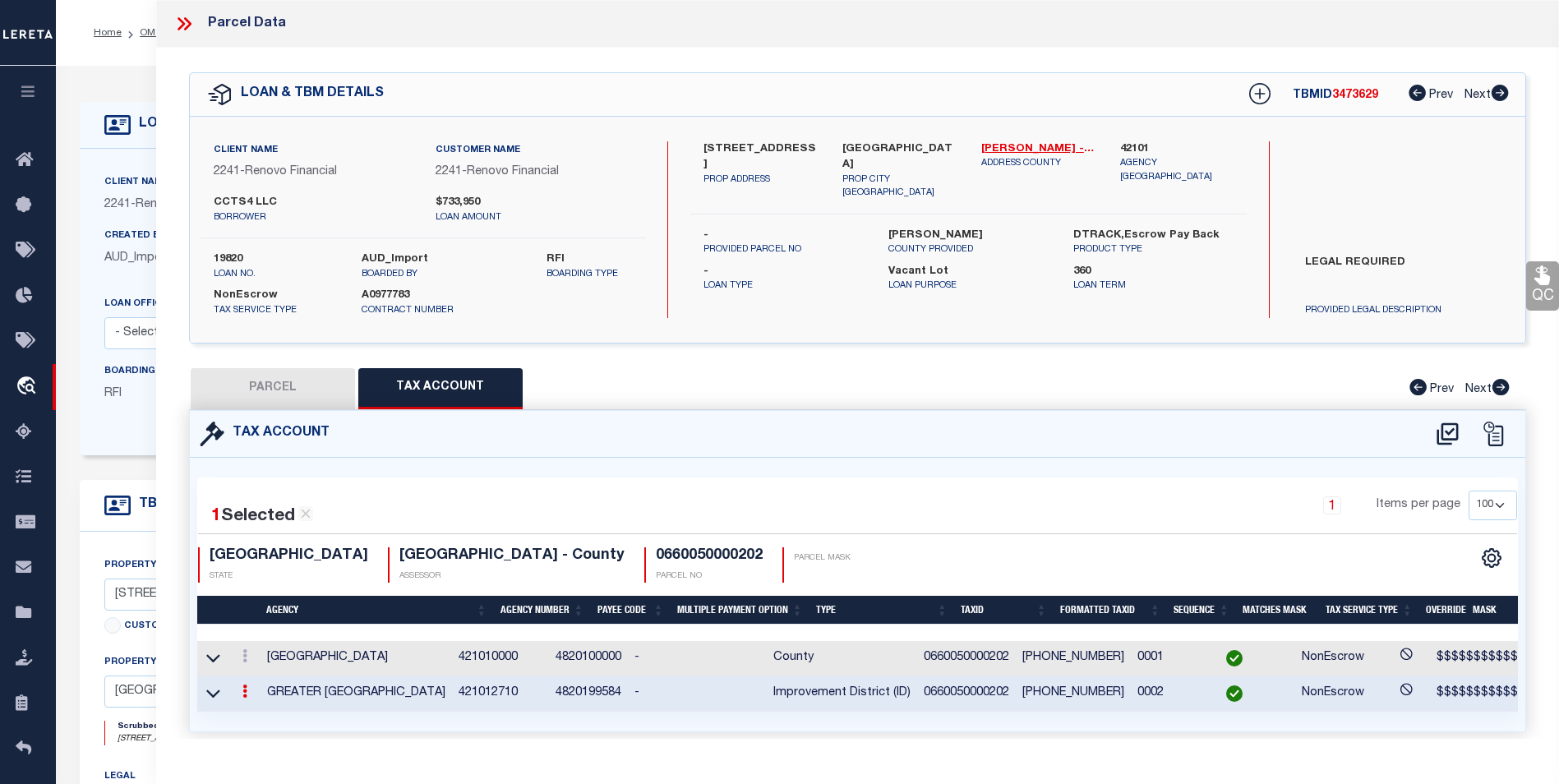
click at [261, 680] on td "GREATER NORTHSIDE MGMT DISTRICT" at bounding box center [356, 694] width 192 height 36
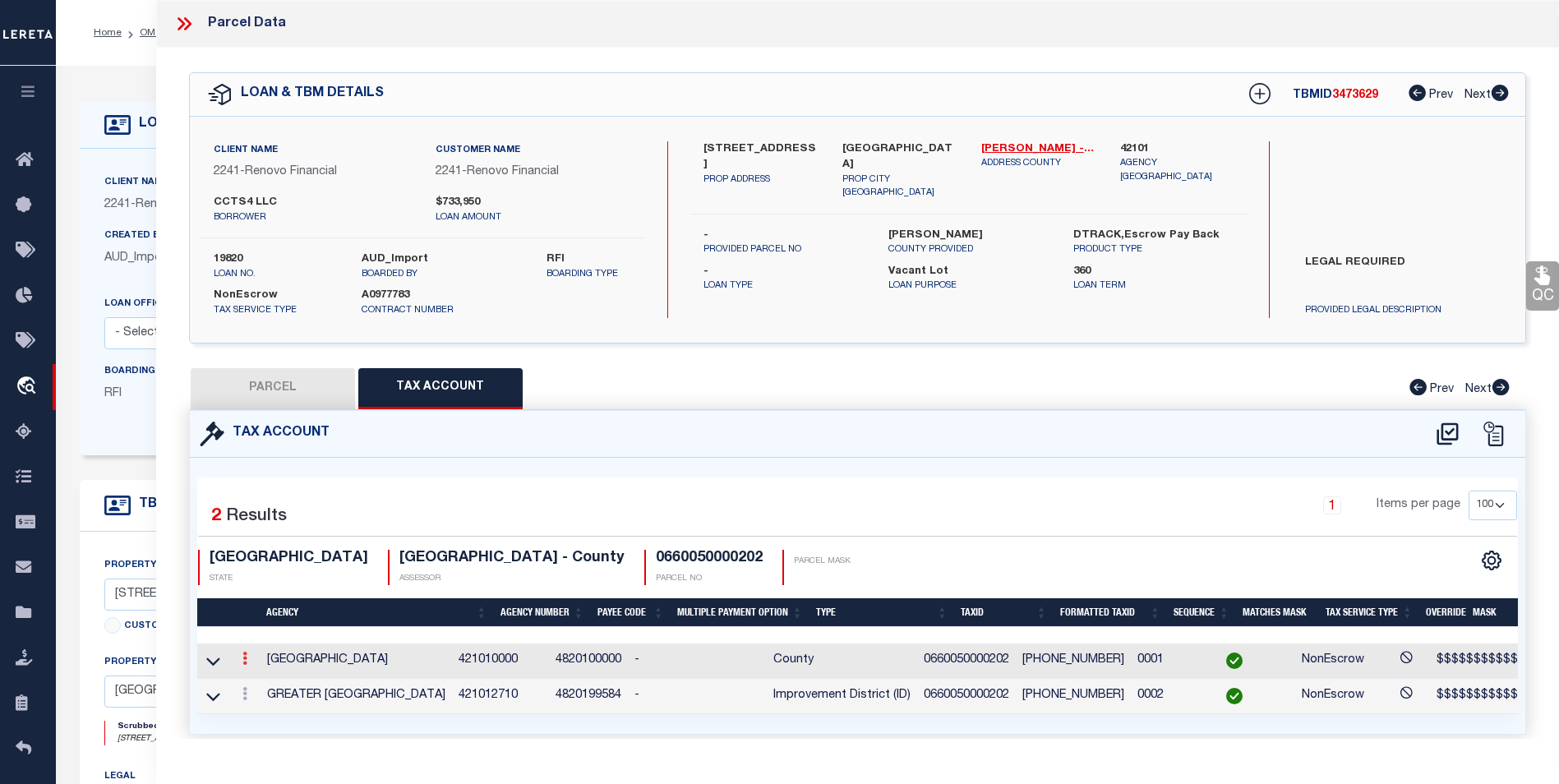
click at [250, 664] on link at bounding box center [244, 661] width 18 height 13
click at [265, 688] on icon "" at bounding box center [262, 683] width 12 height 12
type input "0660050000202"
type textarea "$$$$$$$$$$$$$"
checkbox input "true"
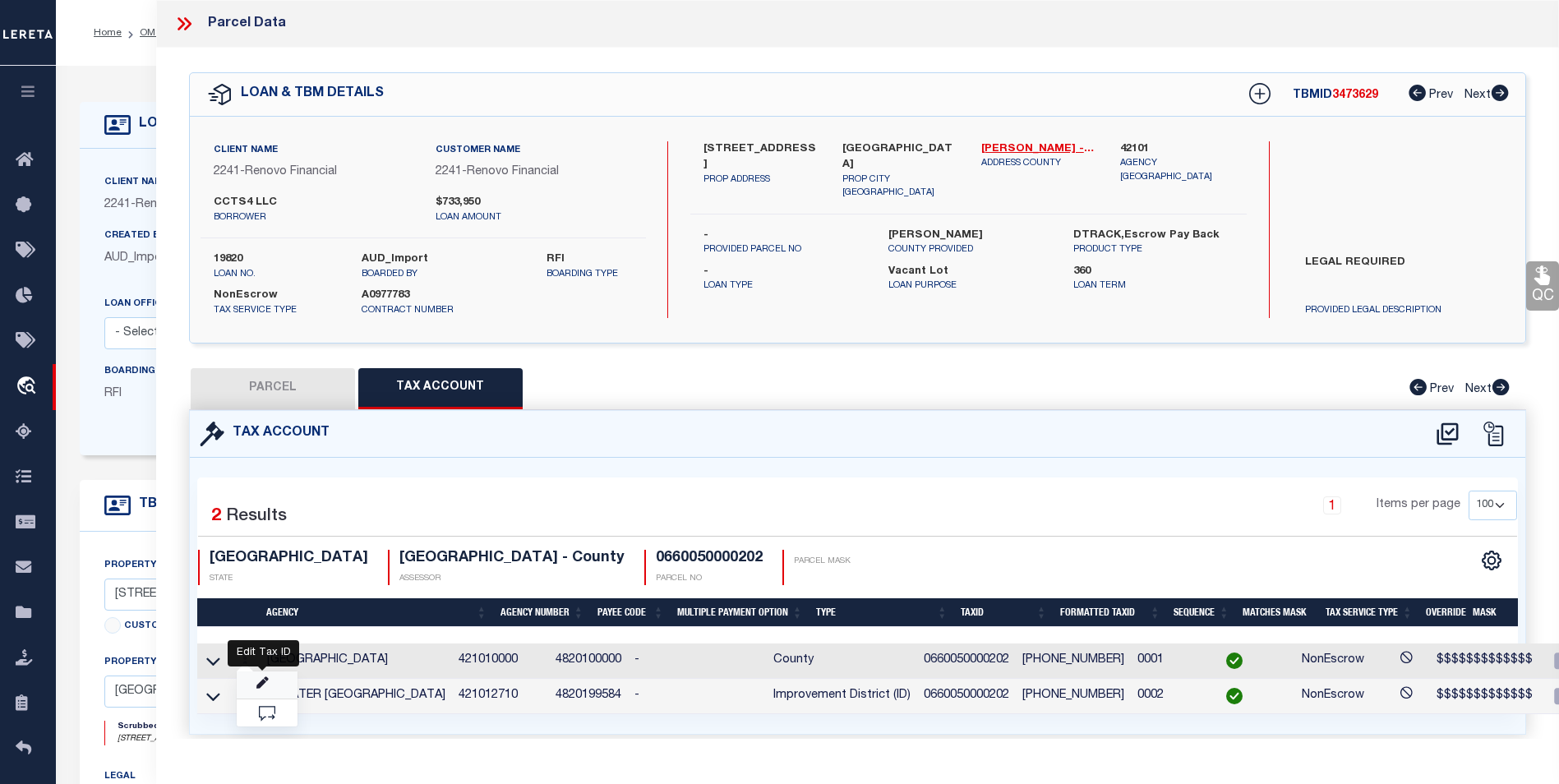
type input "XXX-XXX-XXX-XXXX*"
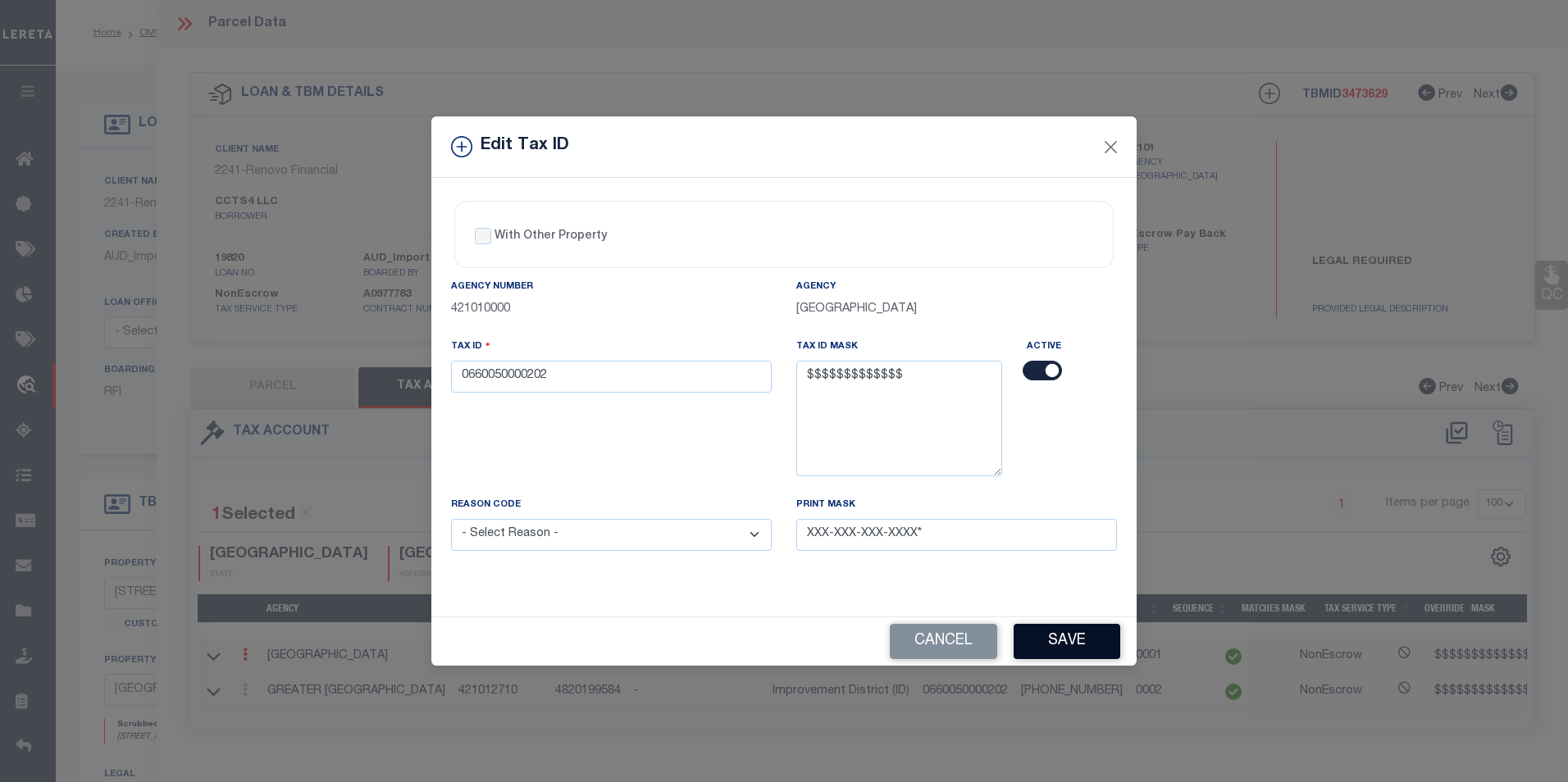
click at [1058, 648] on button "Save" at bounding box center [1067, 642] width 106 height 35
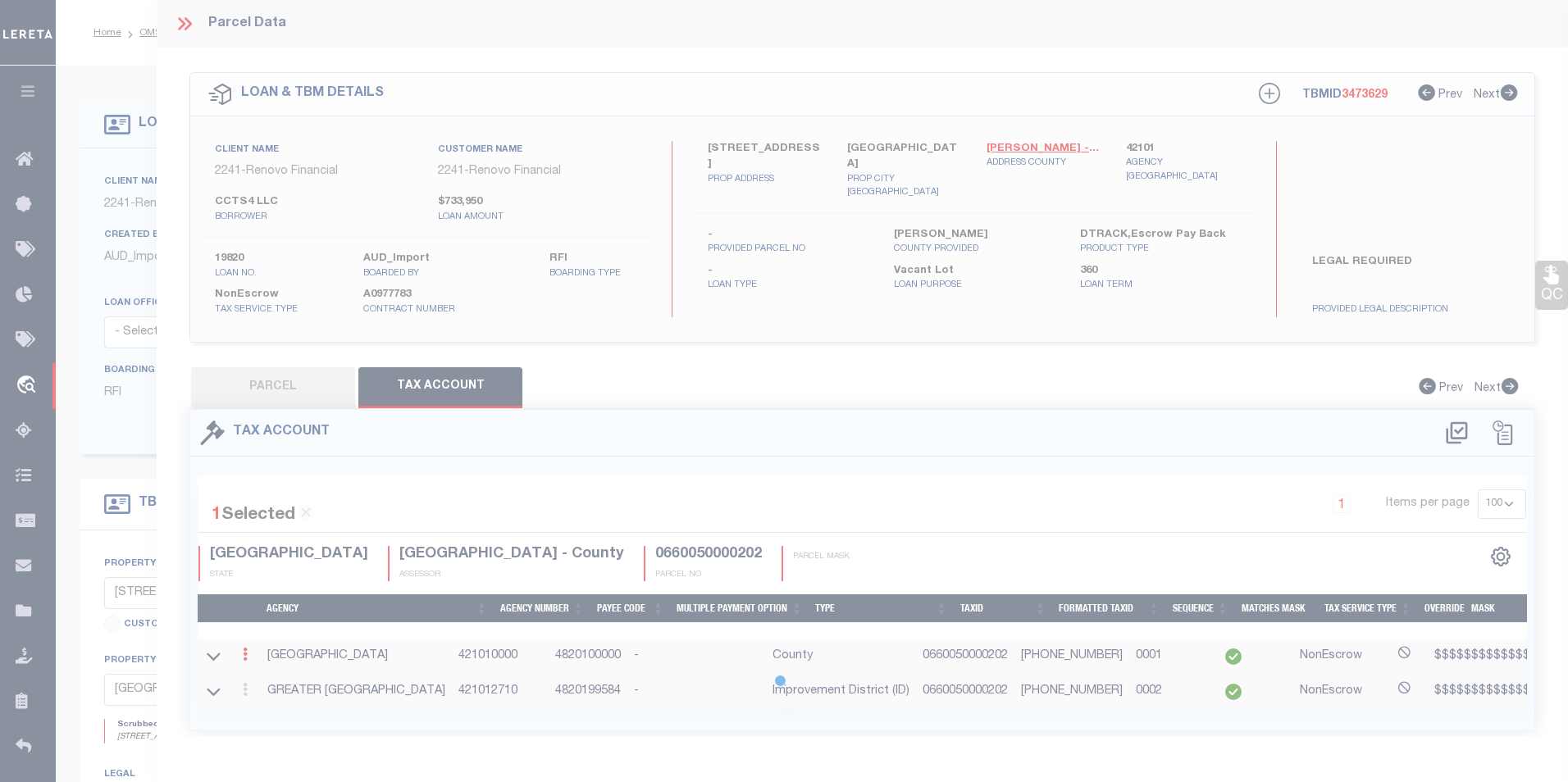
select select
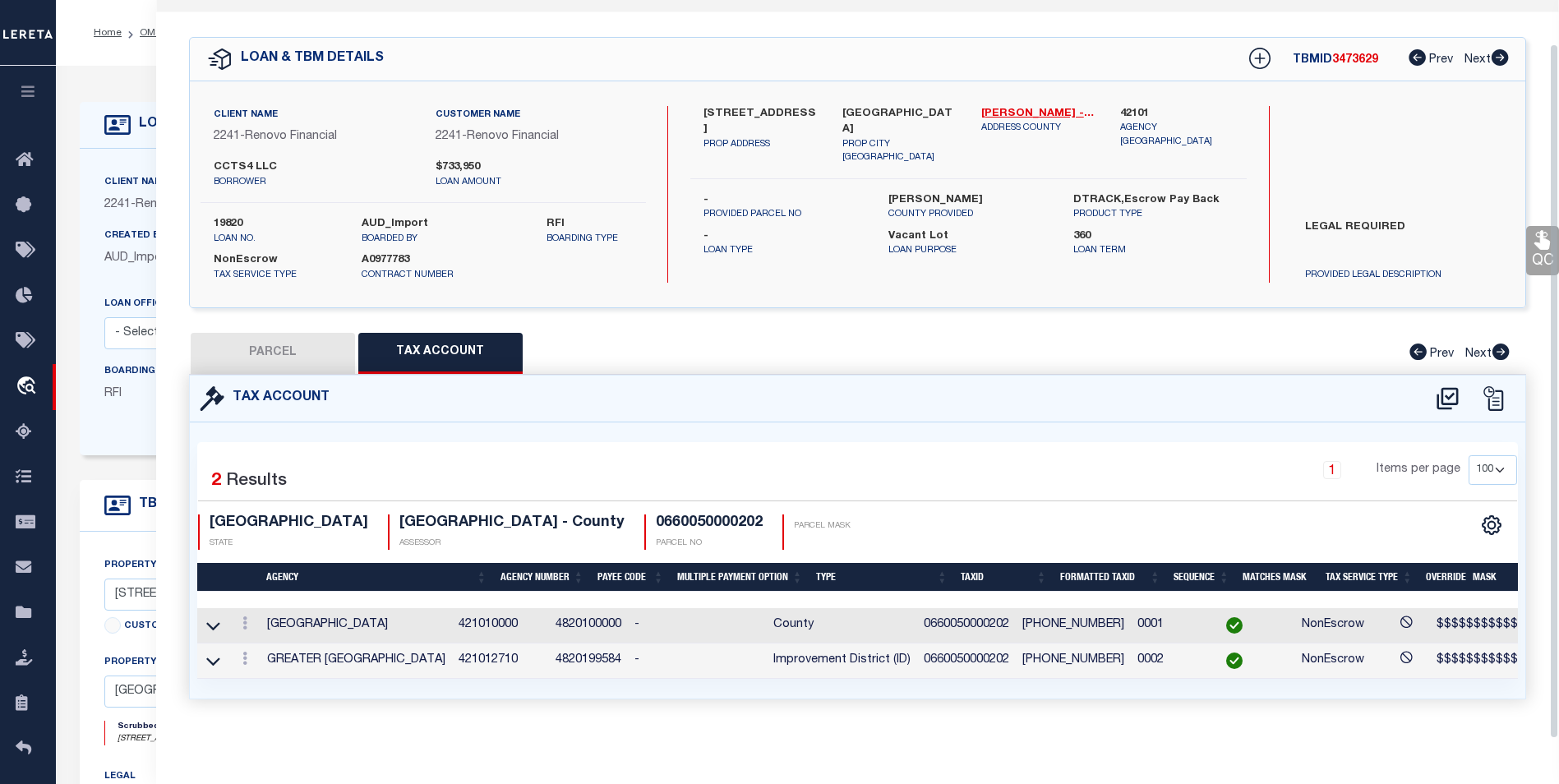
scroll to position [46, 0]
click at [291, 341] on button "PARCEL" at bounding box center [273, 354] width 165 height 41
select select "AS"
select select
checkbox input "false"
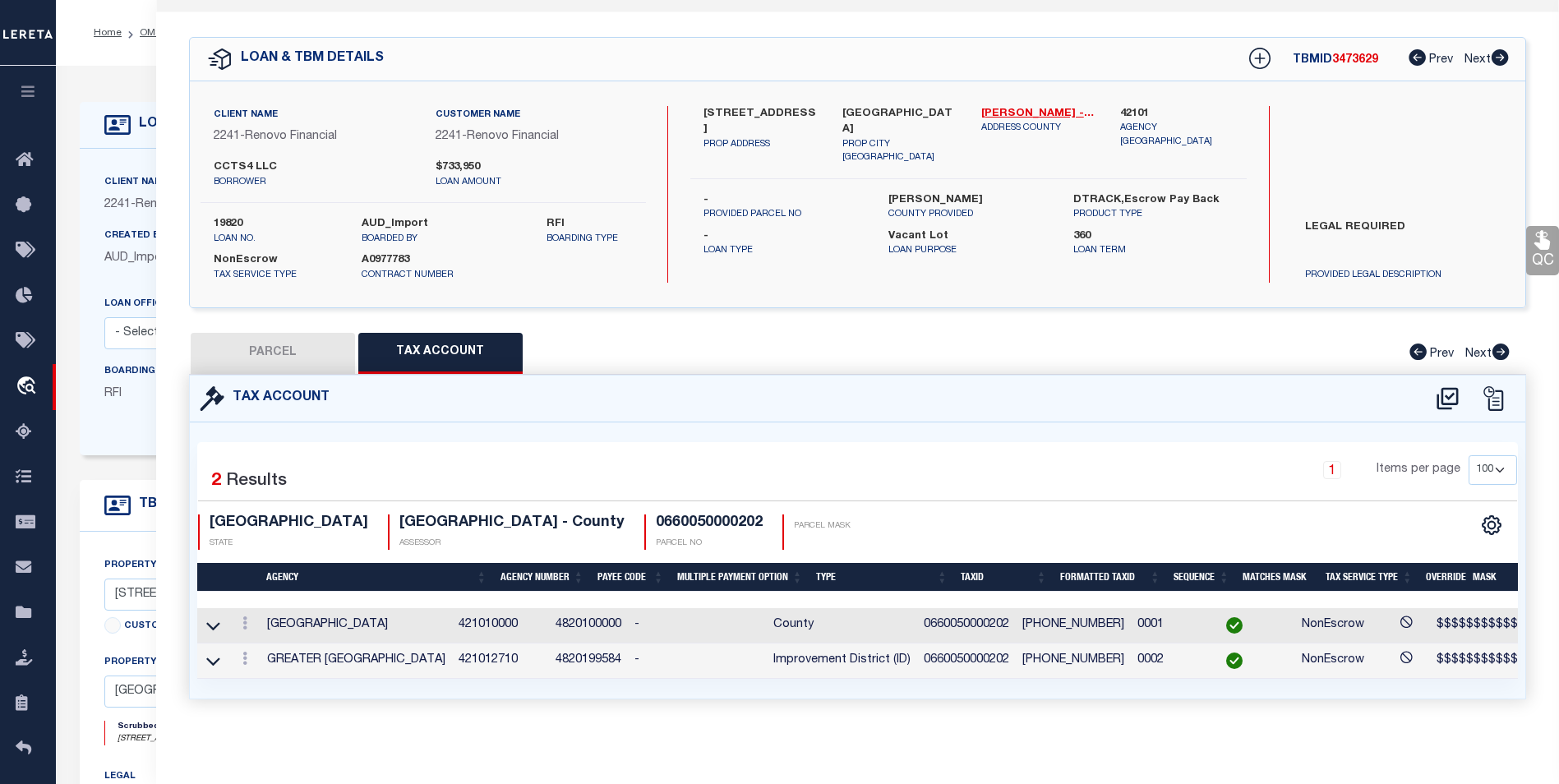
checkbox input "false"
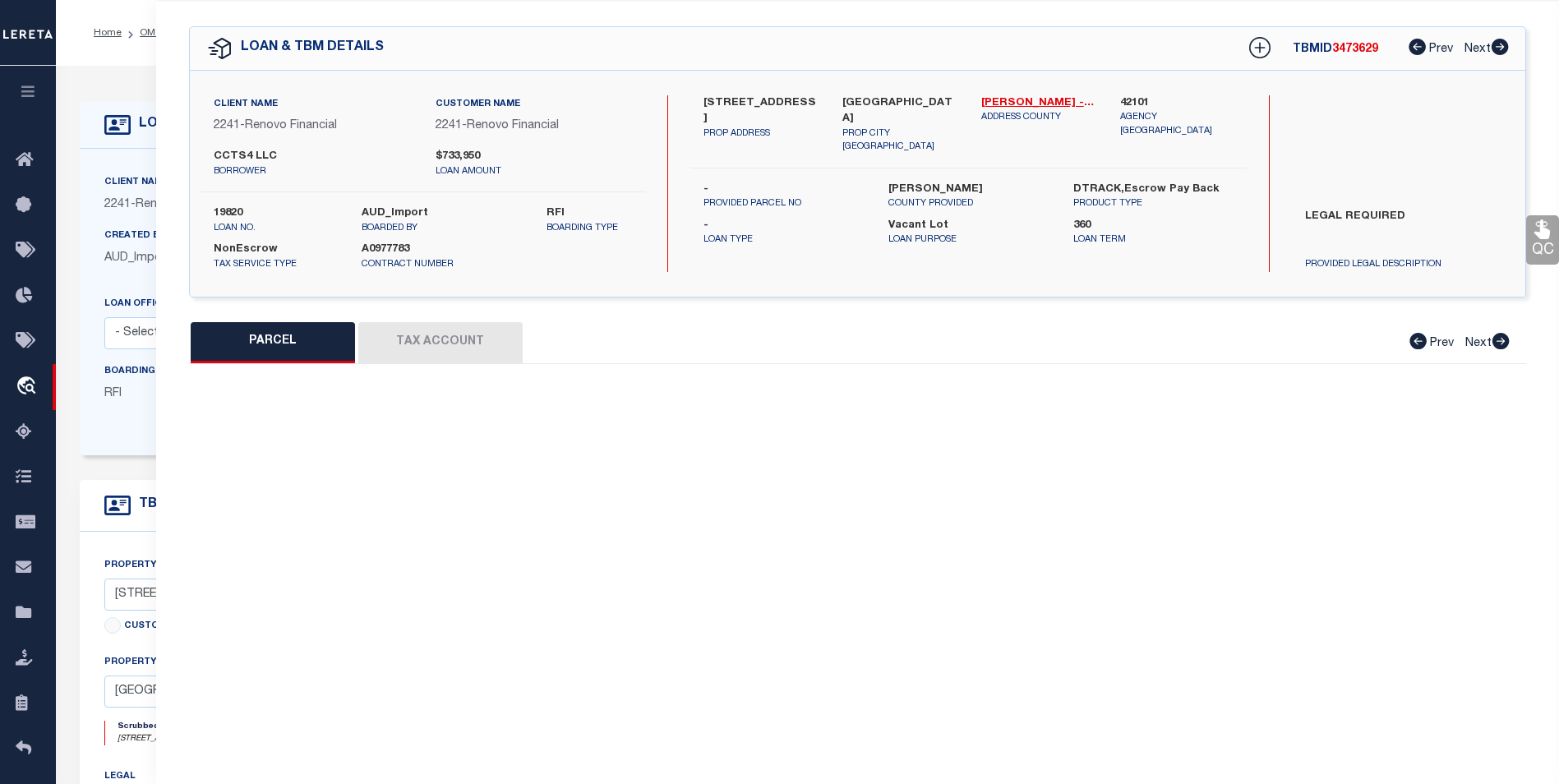
select select "BP"
type input "FRANCO EFRAIN & CHRISTINA"
select select "AGW"
select select
type input "2705 IVY ST"
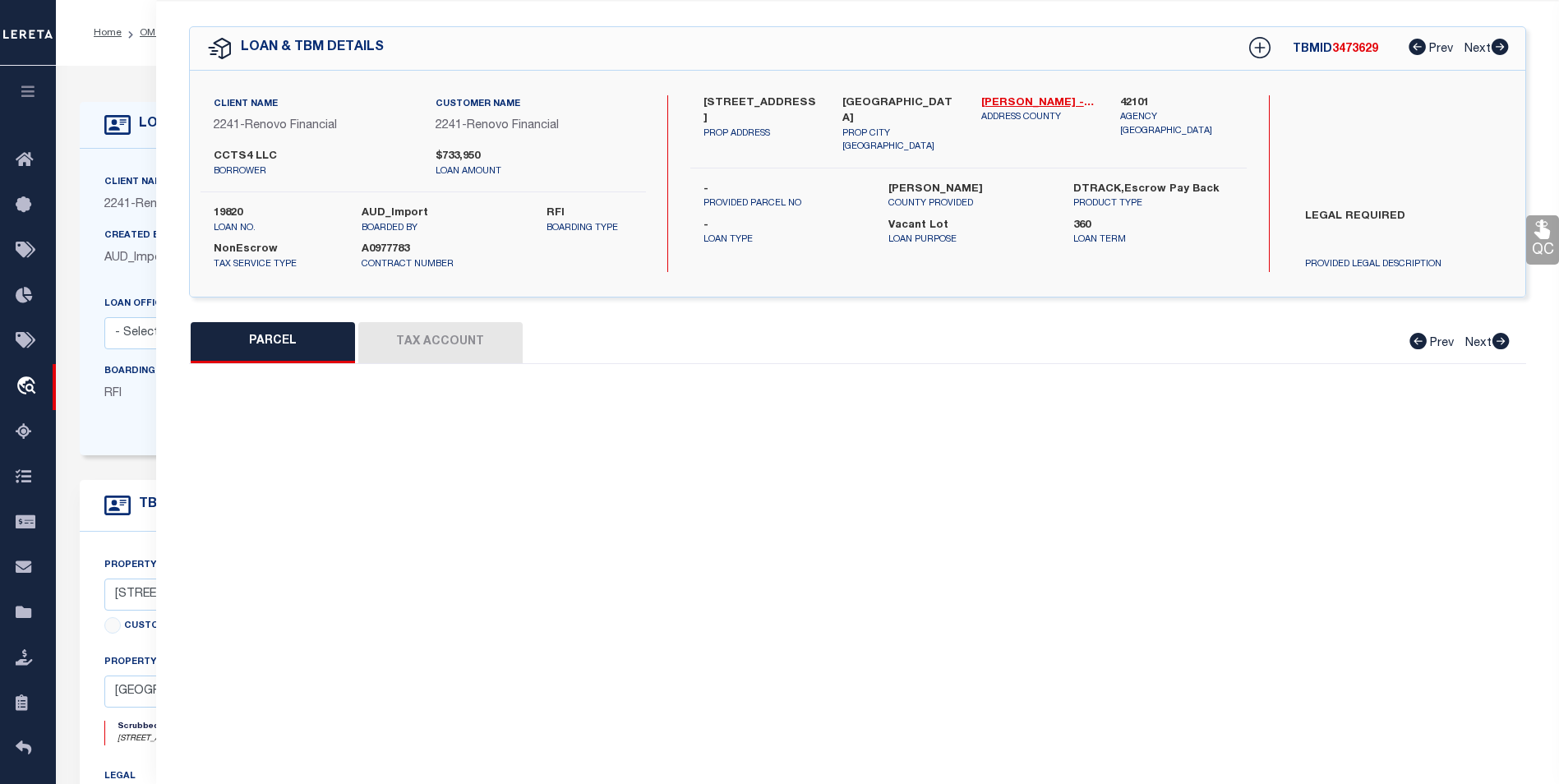
checkbox input "false"
type input "HOUSTON, TX 77026"
type textarea "LT 202 CITY GARDENS SEC 2"
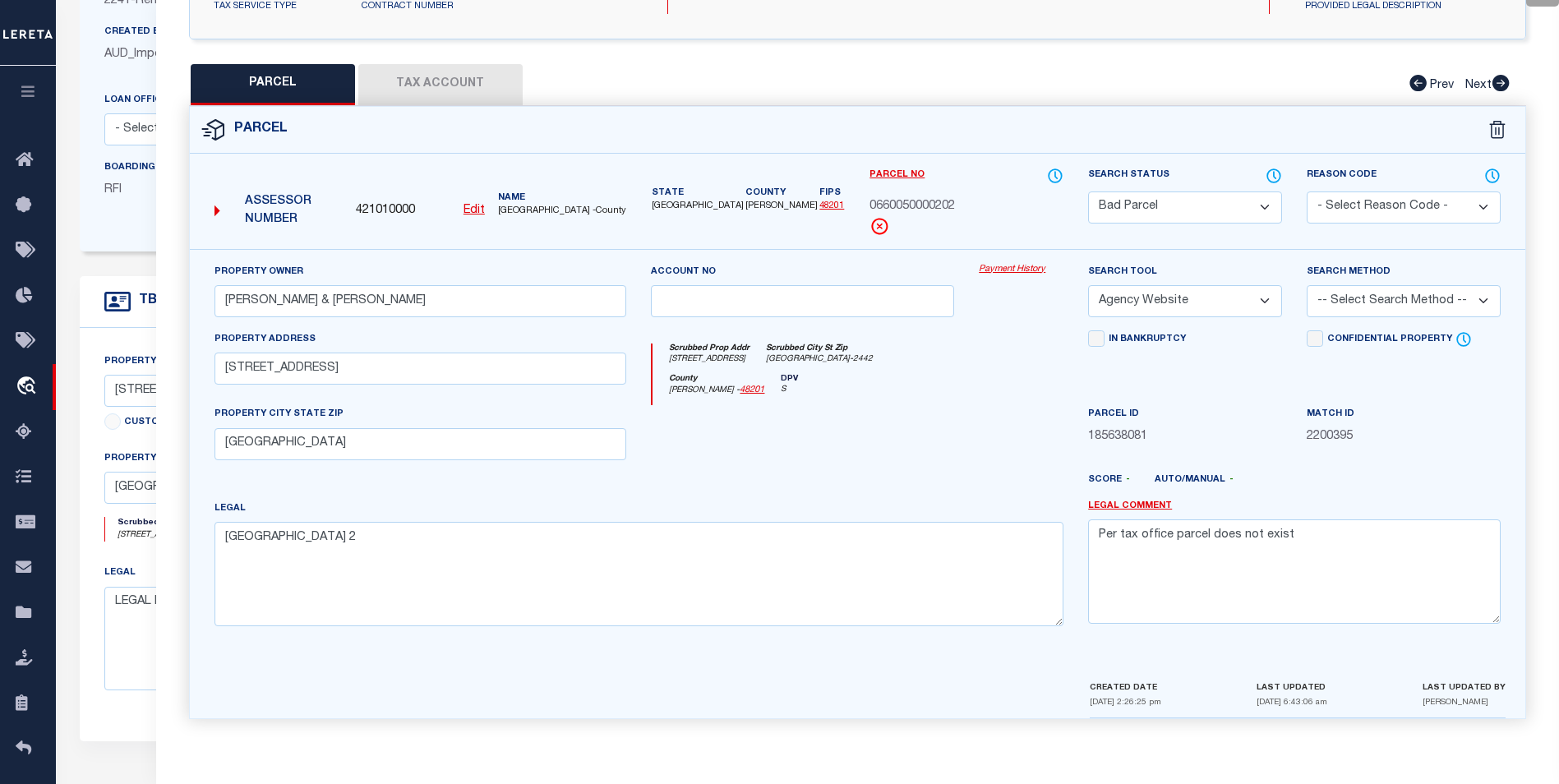
scroll to position [247, 0]
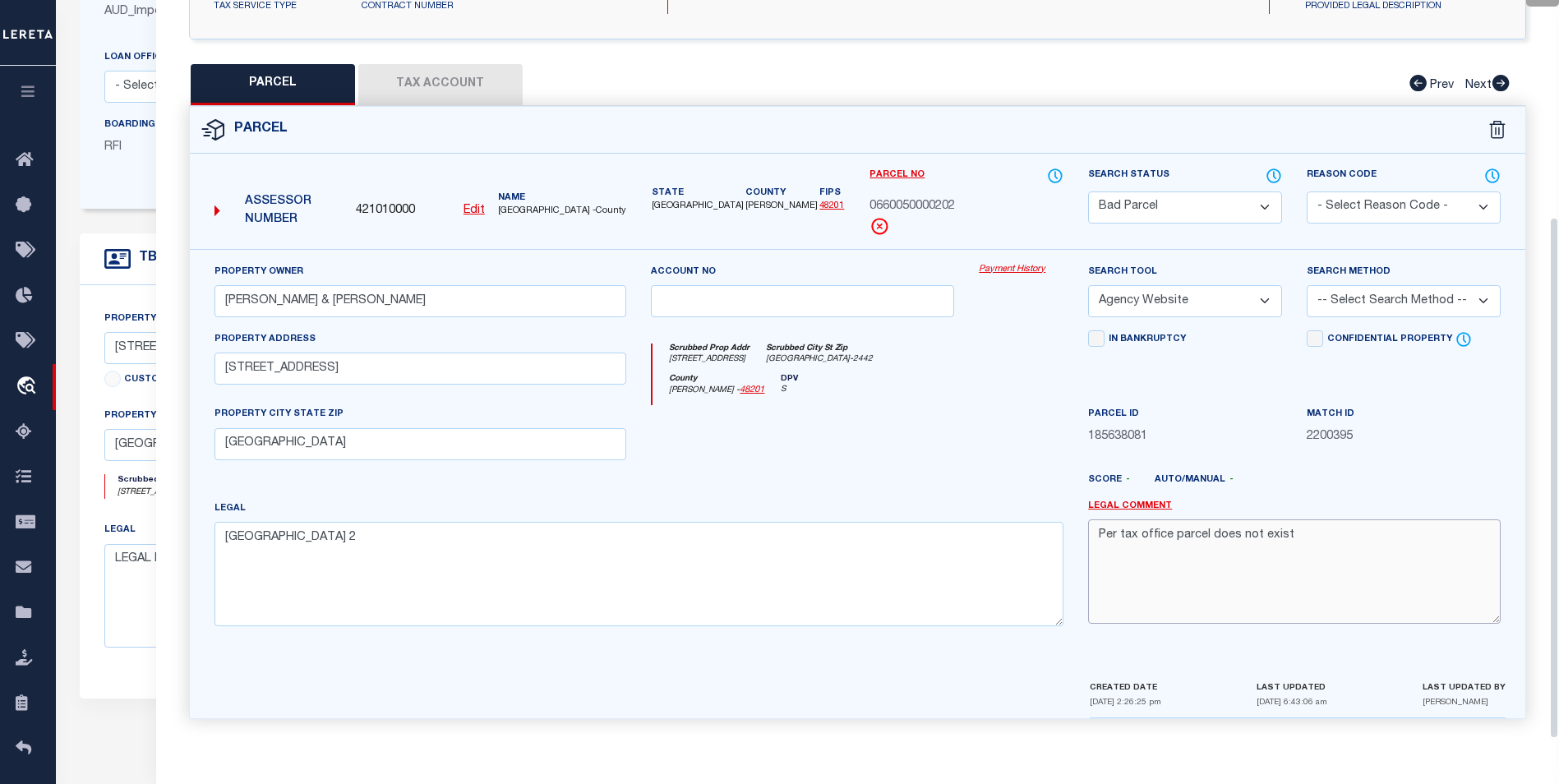
click at [1309, 556] on textarea "Per tax office parcel does not exist" at bounding box center [1294, 571] width 413 height 104
click at [1119, 603] on textarea "Per tax office parcel does not exist Parcel found on agency website;" at bounding box center [1294, 571] width 413 height 104
paste textarea "07165017.000"
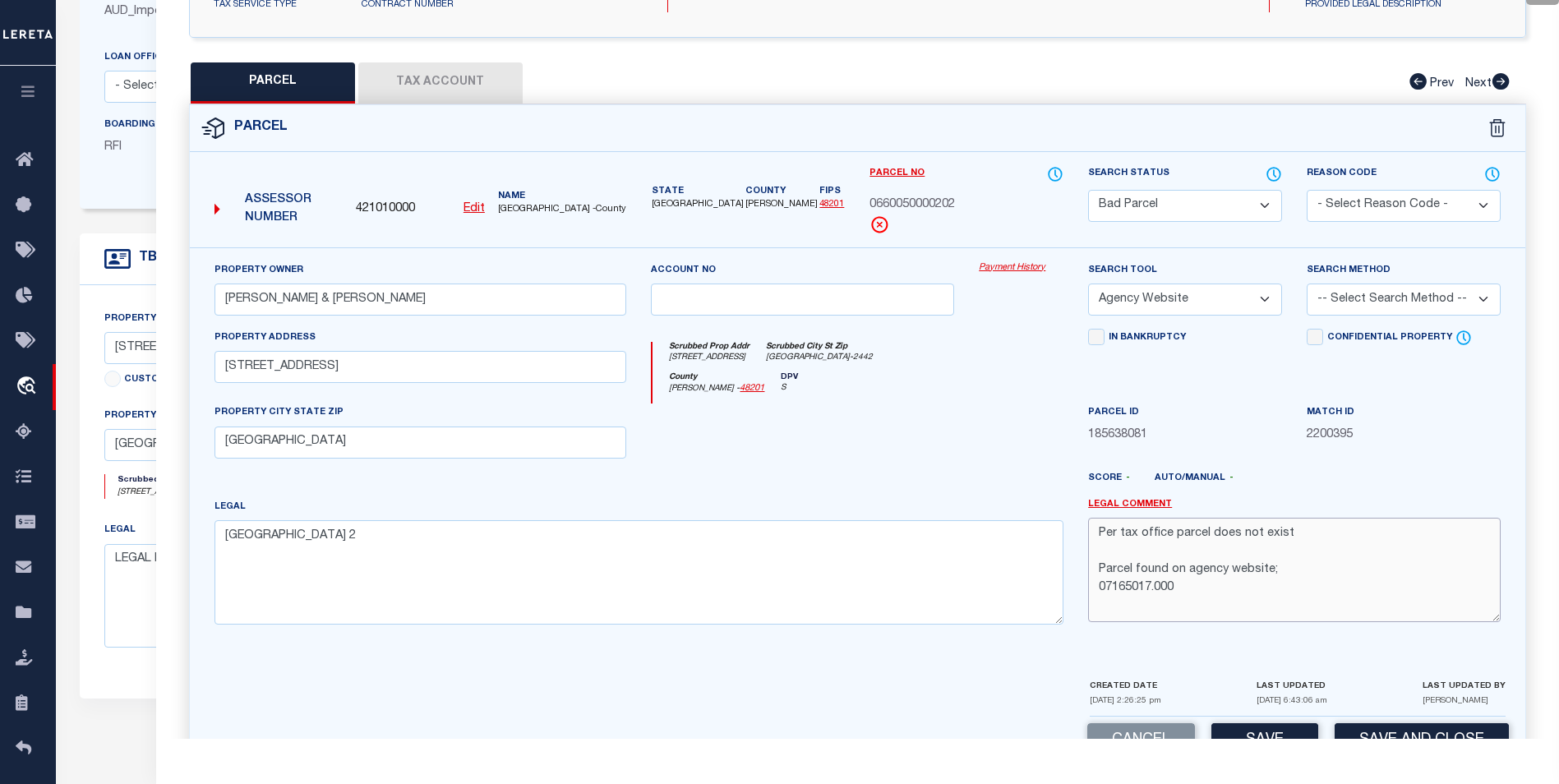
drag, startPoint x: 1231, startPoint y: 597, endPoint x: 1094, endPoint y: 600, distance: 137.0
click at [1094, 600] on textarea "Per tax office parcel does not exist Parcel found on agency website; 07165017.0…" at bounding box center [1294, 569] width 413 height 104
paste textarea "Account: 0660050000202 Name: FRANCO EFRAIN & CHRISTINA Mailing Address: 6220 JE…"
click at [1287, 561] on textarea "Per tax office parcel does not exist Parcel found on agency website; Account: 0…" at bounding box center [1294, 569] width 413 height 104
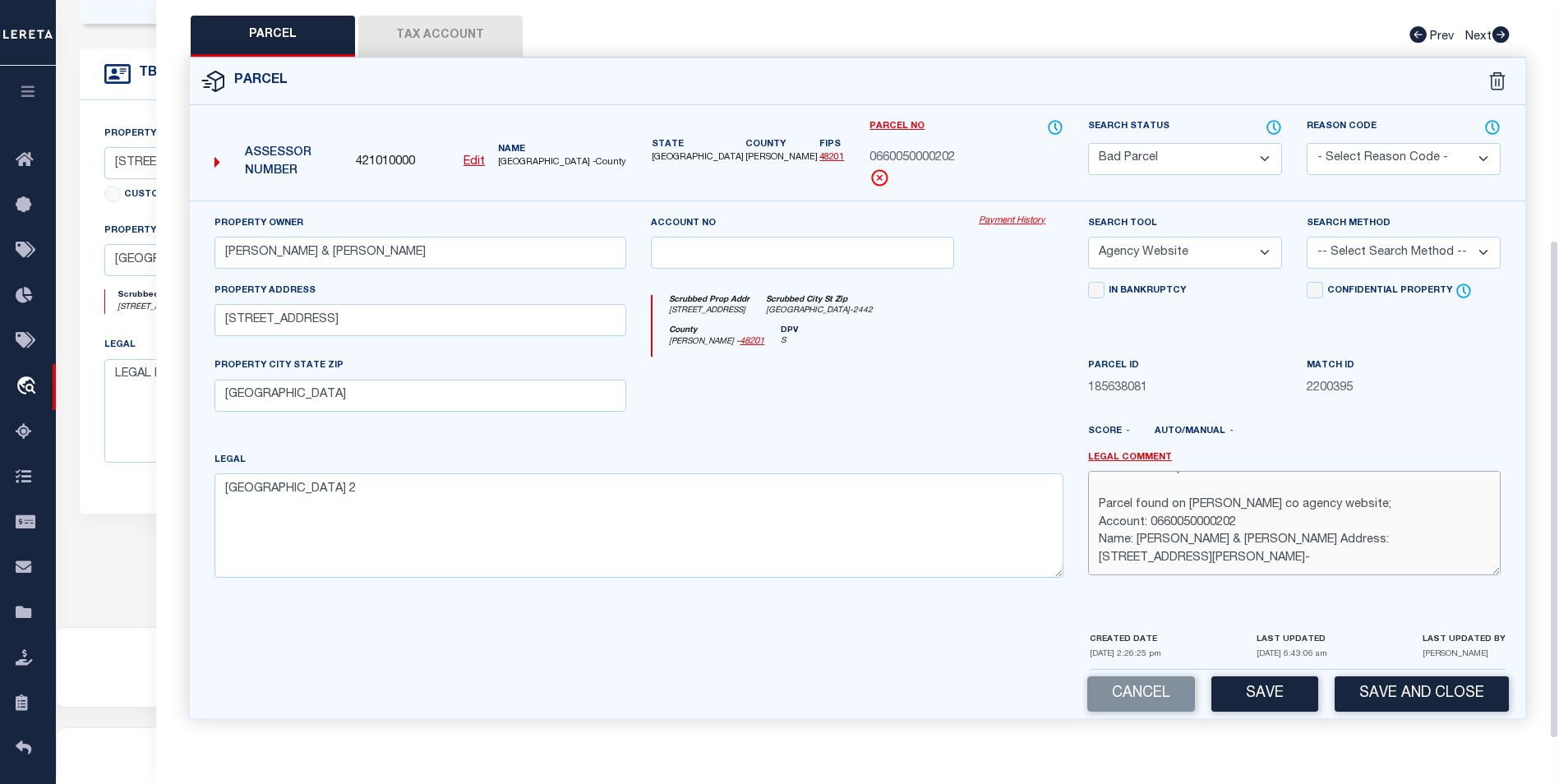
scroll to position [482, 0]
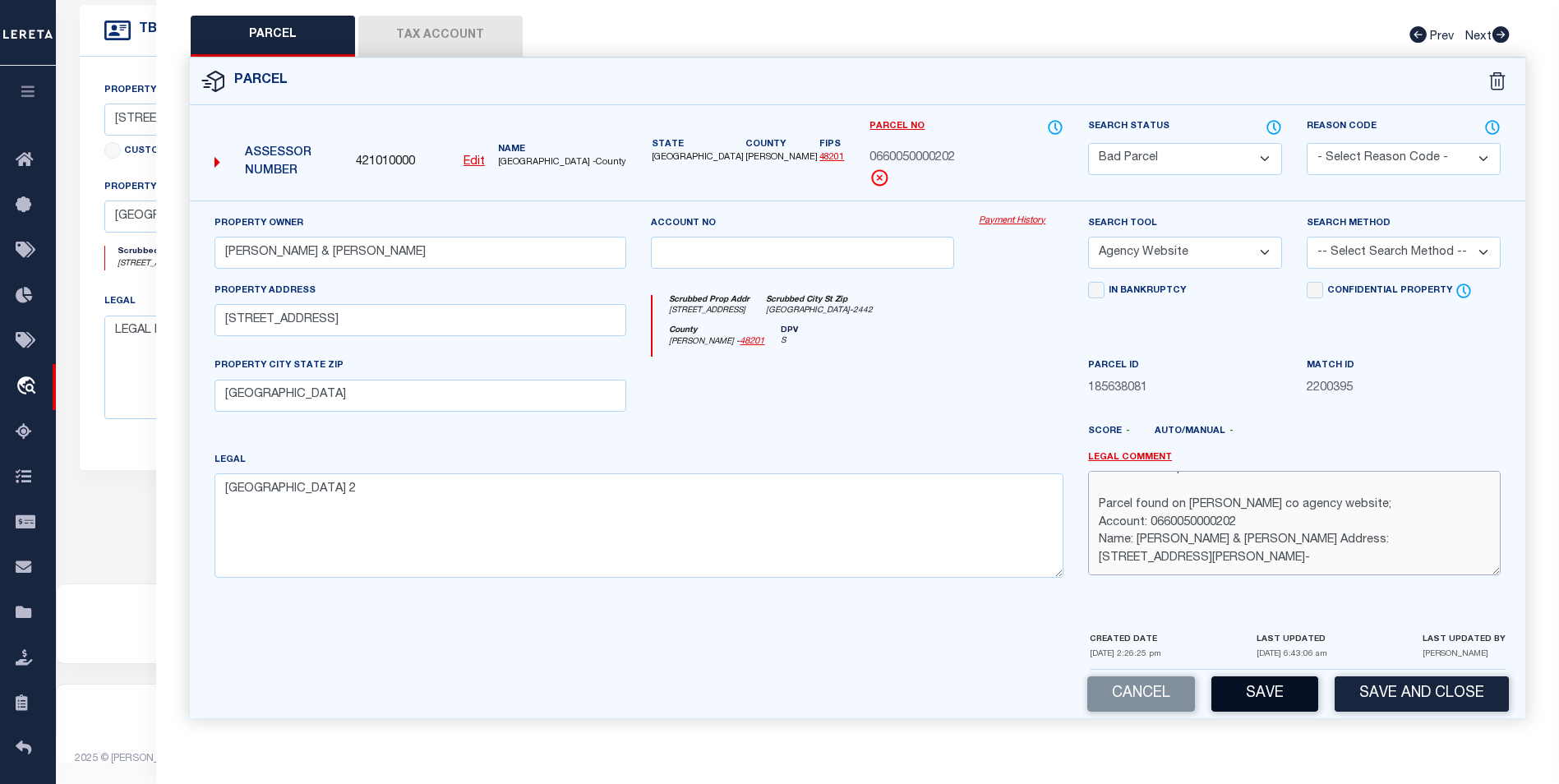
type textarea "Per tax office parcel does not exist Parcel found on Harris co agency website; …"
click at [1269, 691] on button "Save" at bounding box center [1265, 694] width 107 height 36
select select "AS"
select select
checkbox input "false"
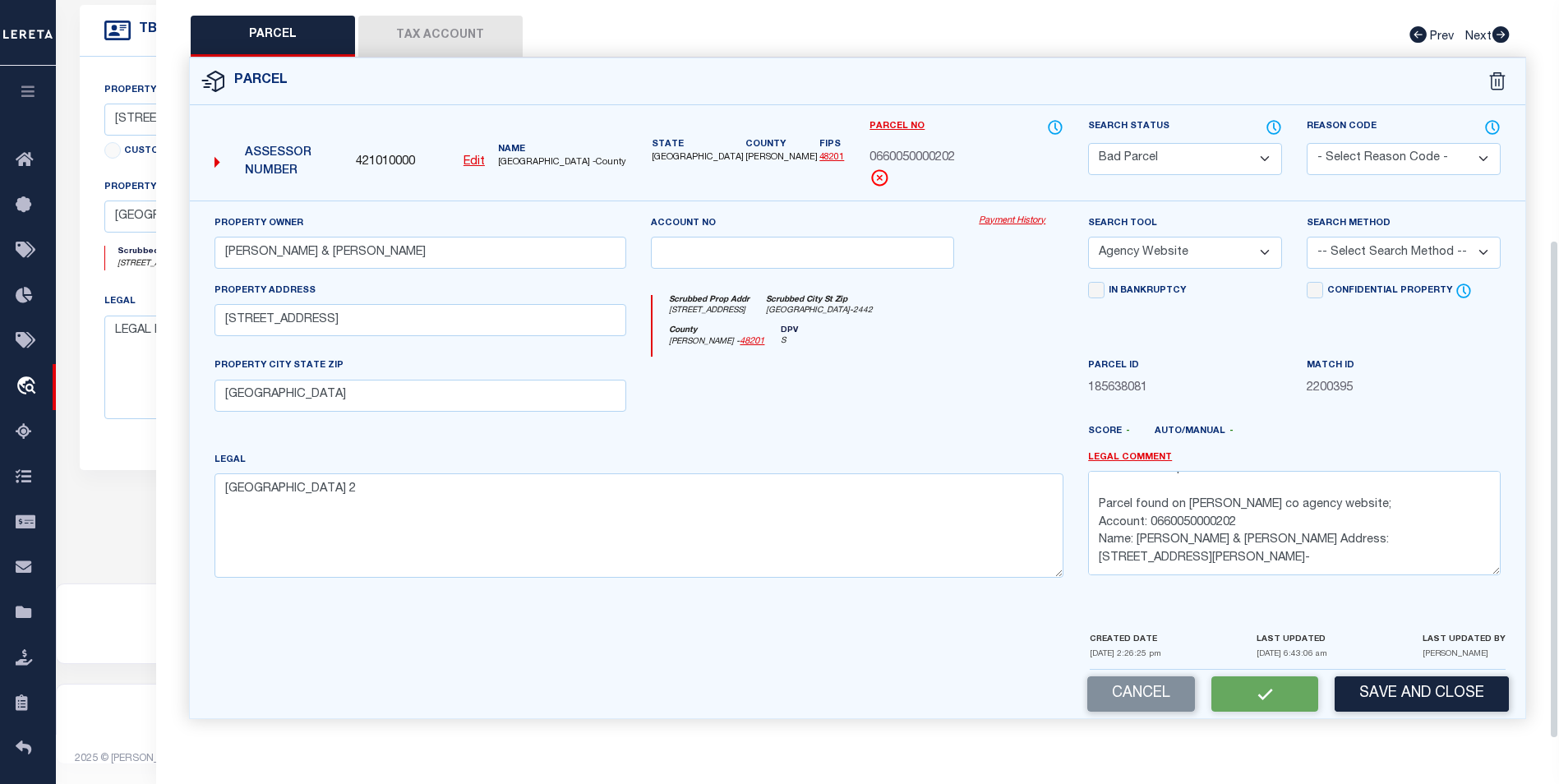
checkbox input "false"
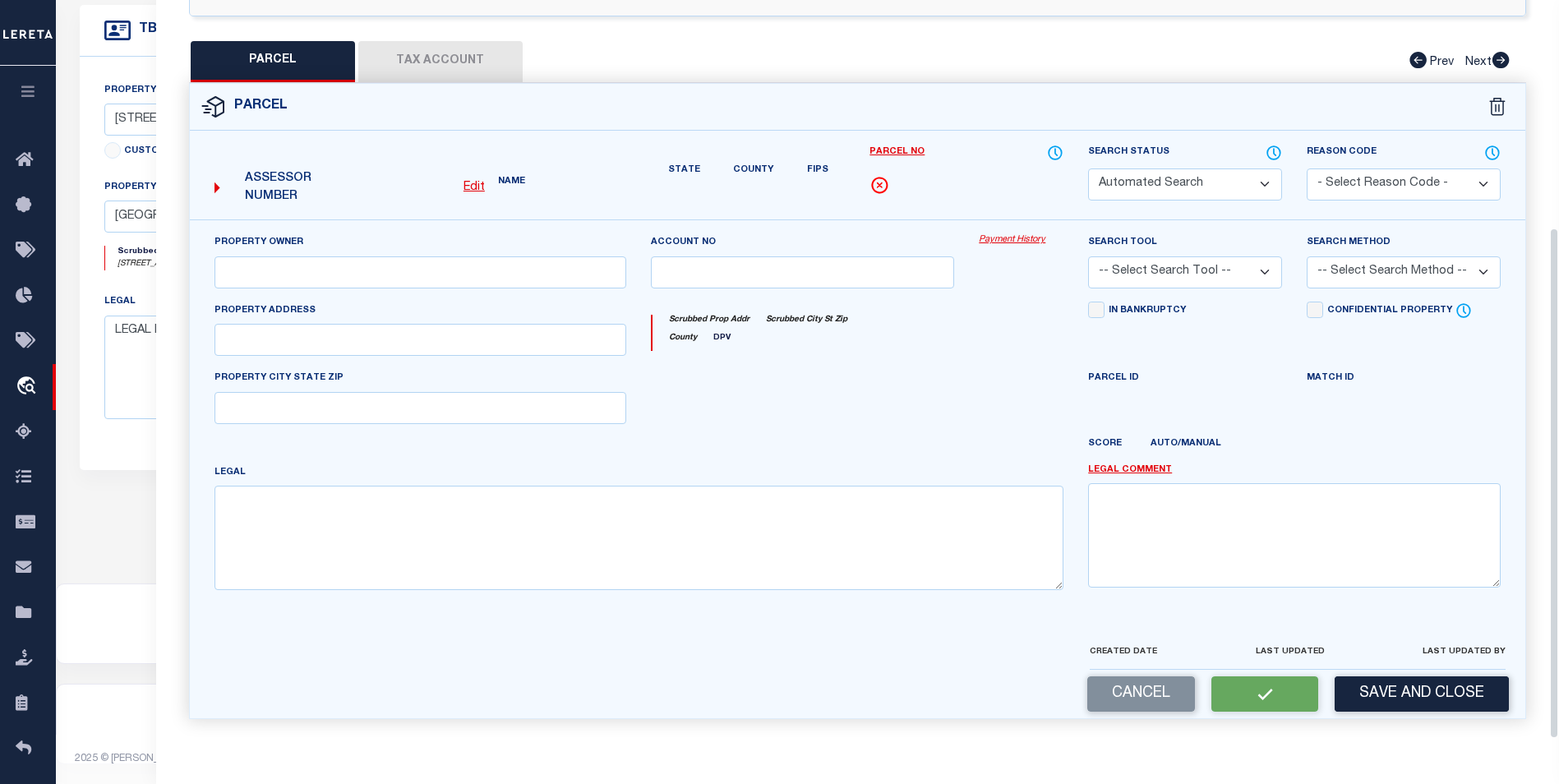
select select "BP"
type input "FRANCO EFRAIN & CHRISTINA"
select select "AGW"
select select
type input "2705 IVY ST"
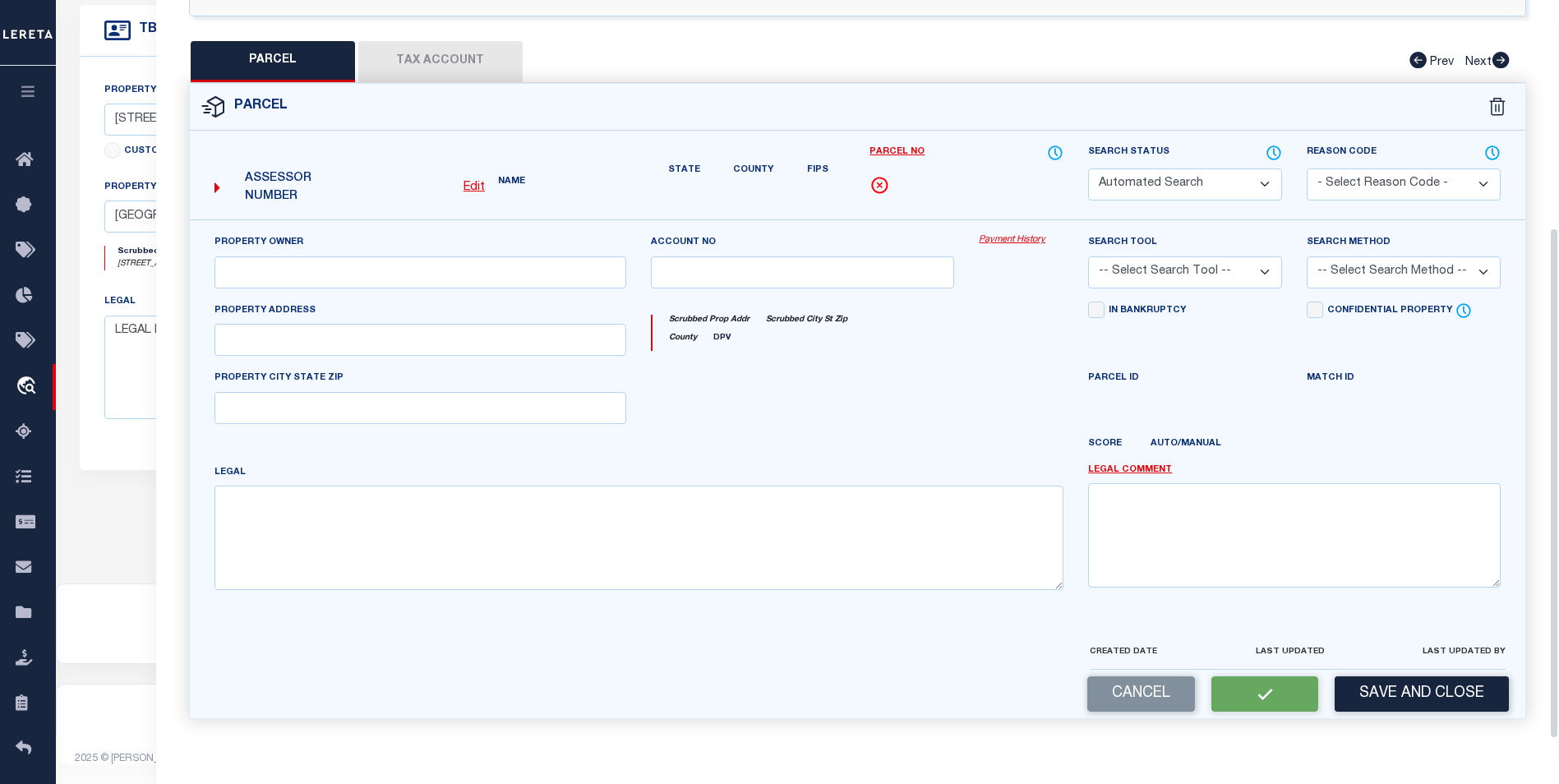
type input "HOUSTON, TX 77026"
type textarea "LT 202 CITY GARDENS SEC 2"
type textarea "Per tax office parcel does not exist Parcel found on Harris co agency website; …"
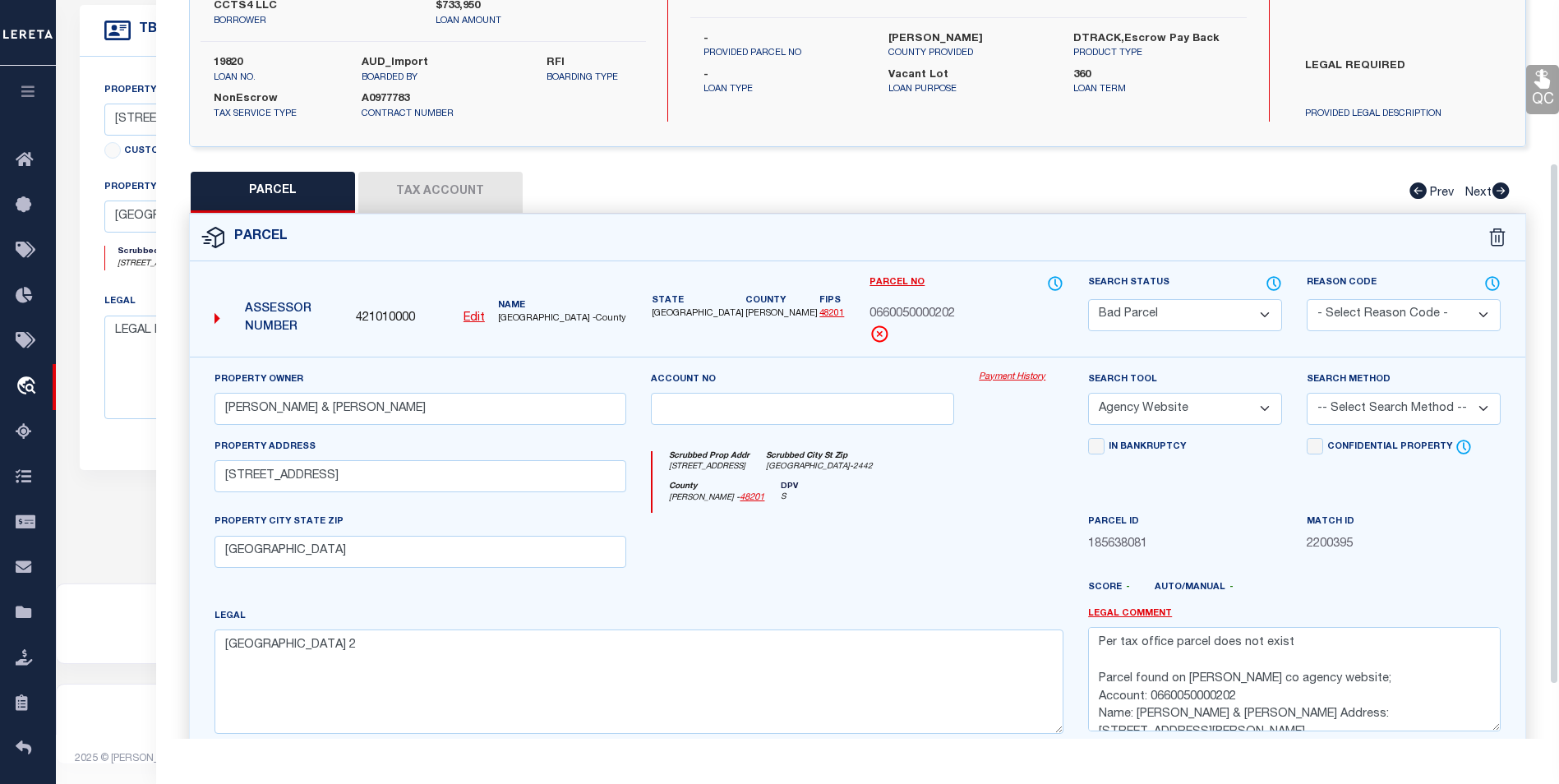
scroll to position [141, 0]
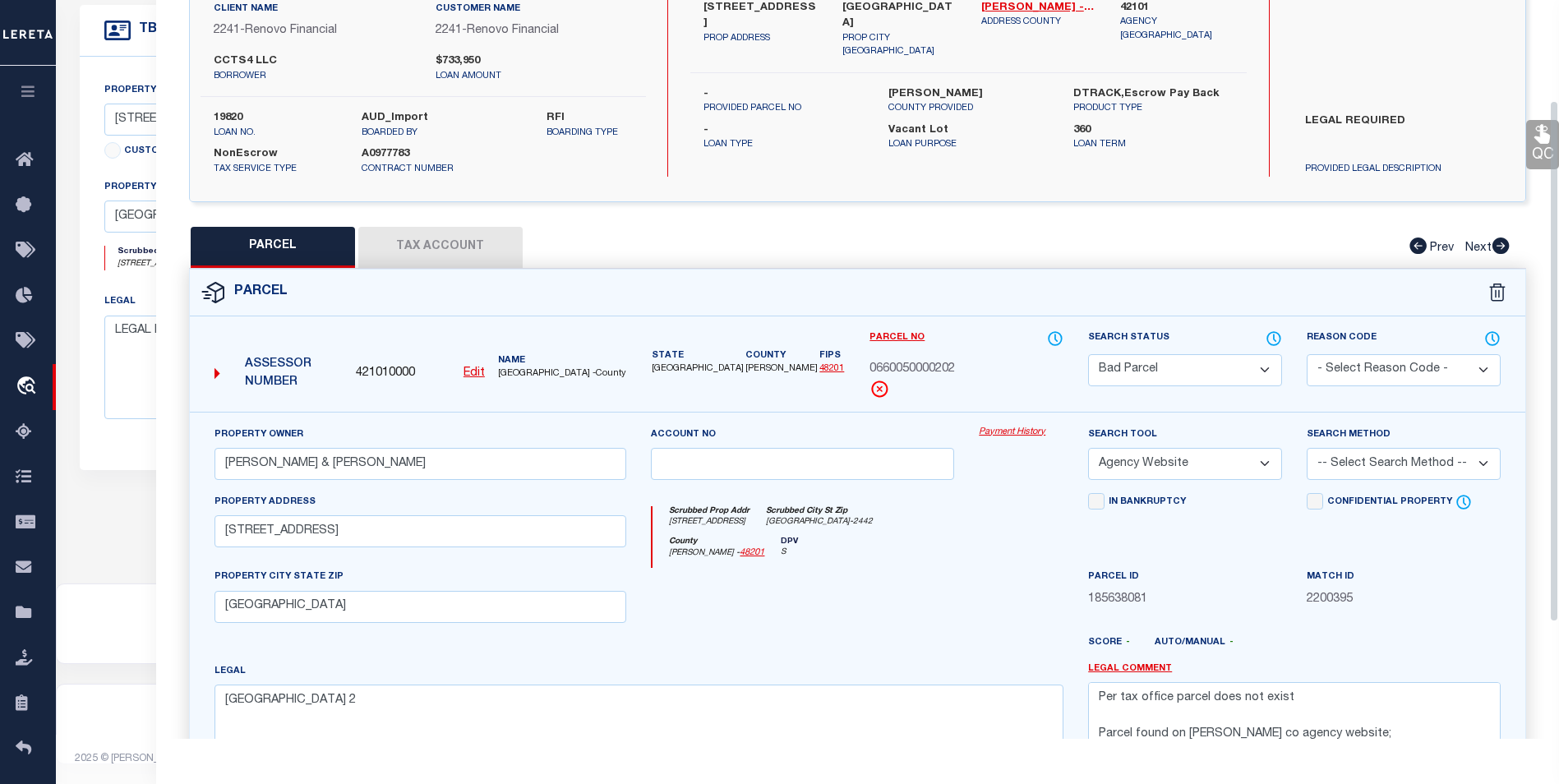
click at [1193, 374] on select "Automated Search Bad Parcel Complete Duplicate Parcel High Dollar Reporting In …" at bounding box center [1185, 370] width 194 height 32
select select "PC"
click at [1088, 355] on select "Automated Search Bad Parcel Complete Duplicate Parcel High Dollar Reporting In …" at bounding box center [1185, 370] width 194 height 32
click at [1378, 488] on div "Search Method -- Select Search Method -- Property Address Legal Liability Info …" at bounding box center [1405, 459] width 219 height 67
click at [1491, 478] on select "-- Select Search Method -- Property Address Legal Liability Info Provided" at bounding box center [1404, 464] width 194 height 32
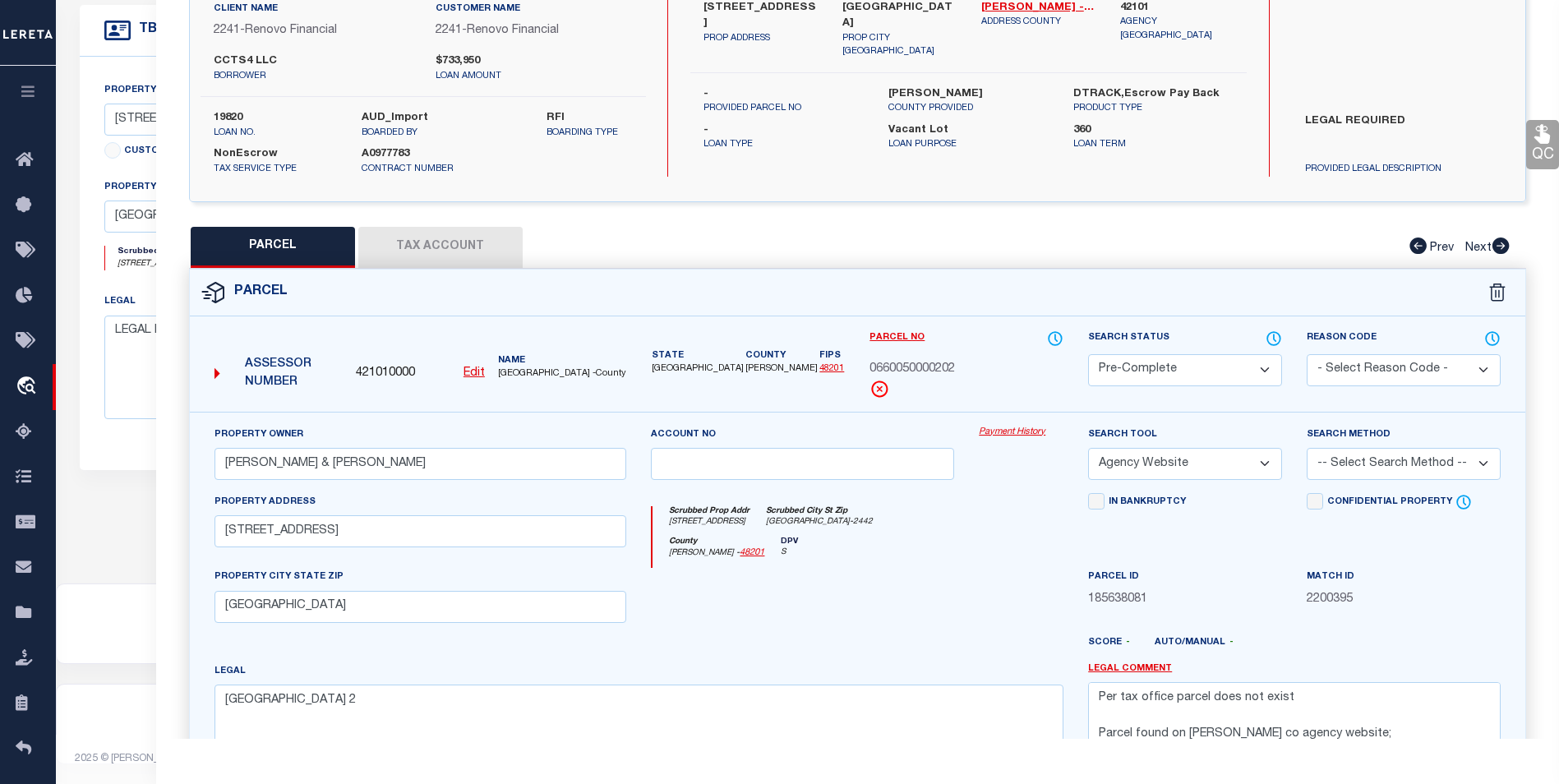
select select "ADD"
click at [1307, 448] on select "-- Select Search Method -- Property Address Legal Liability Info Provided" at bounding box center [1404, 464] width 194 height 32
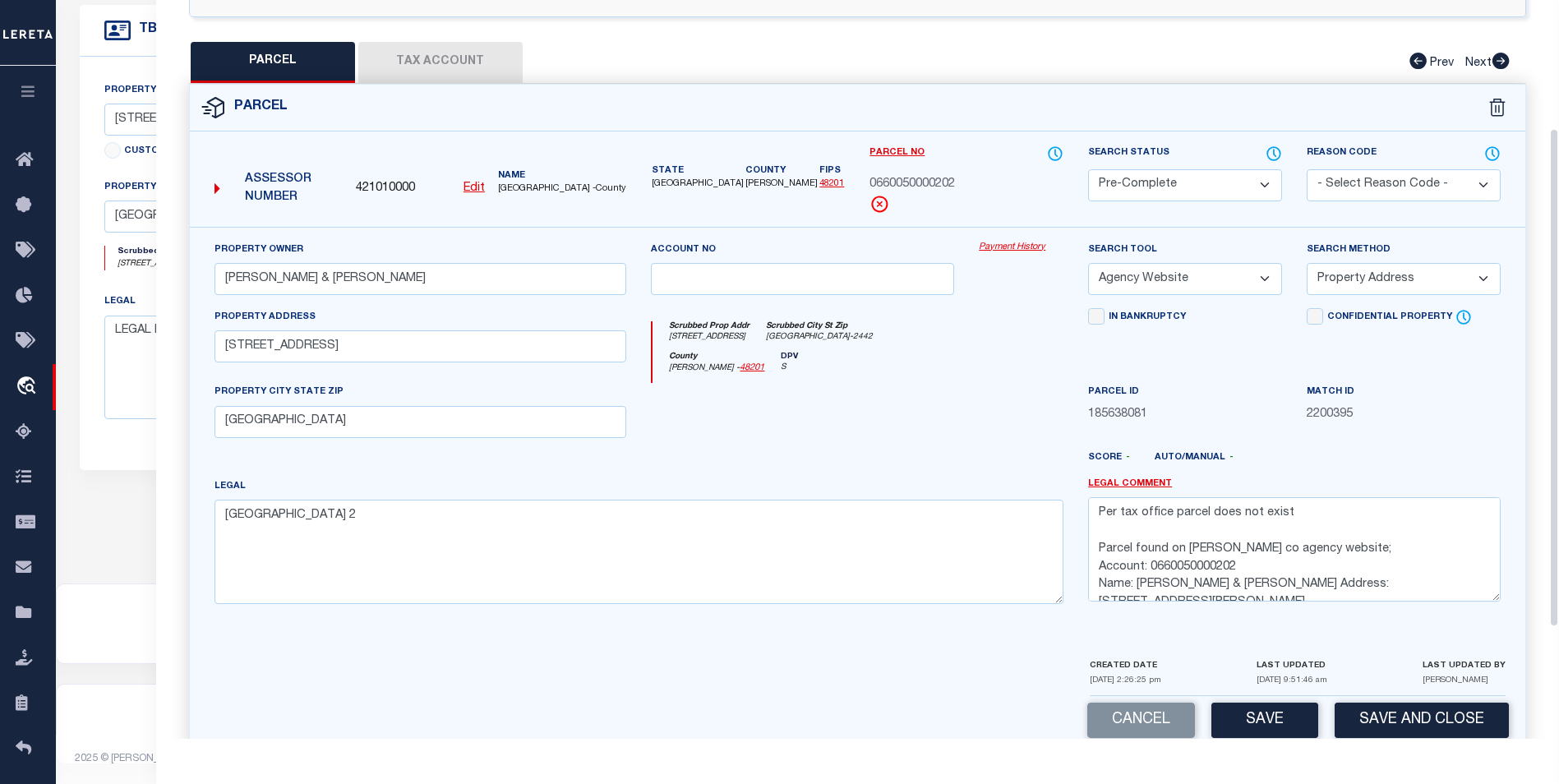
scroll to position [355, 0]
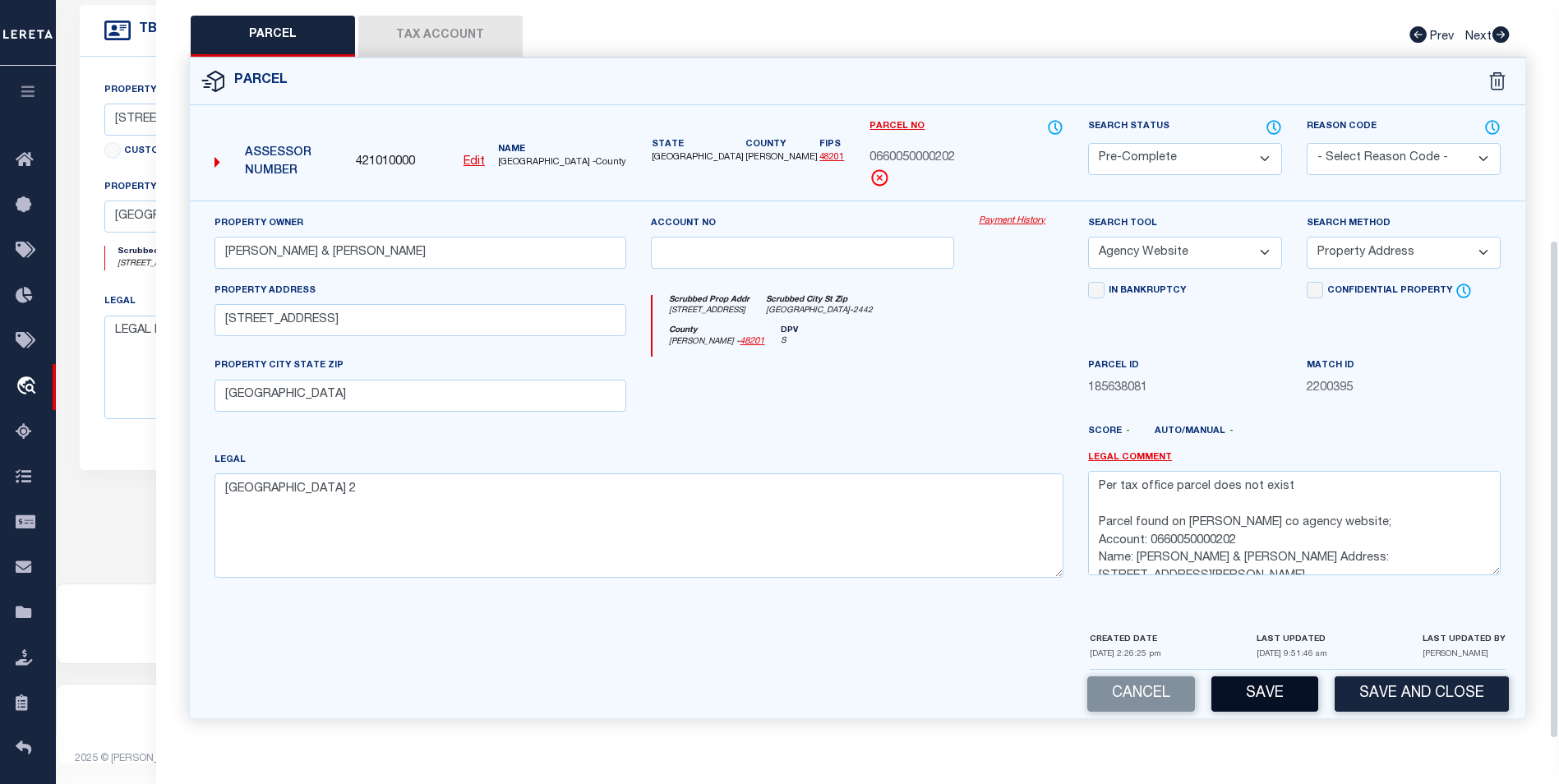
click at [1275, 692] on button "Save" at bounding box center [1265, 694] width 107 height 36
select select "AS"
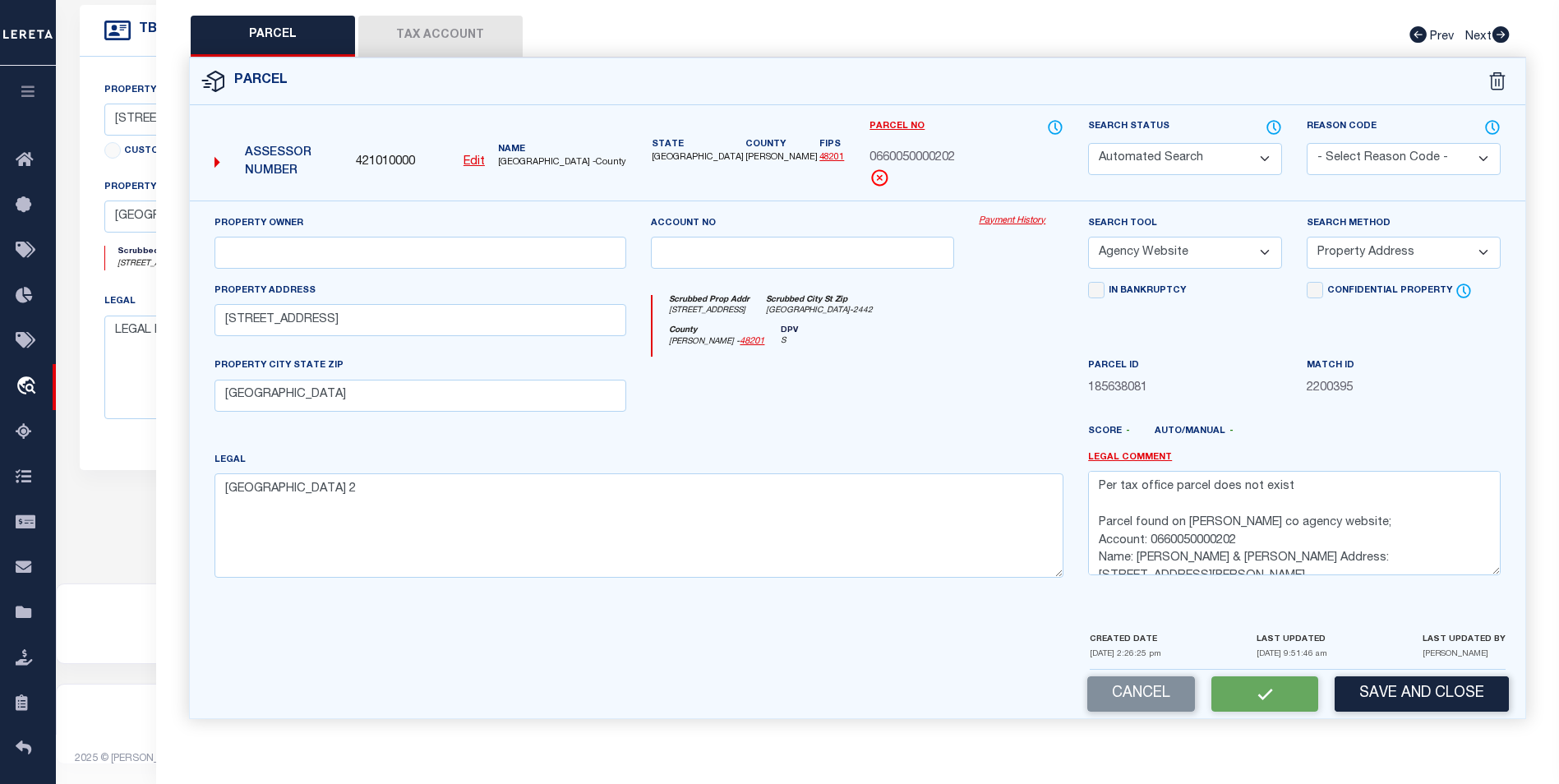
select select
checkbox input "false"
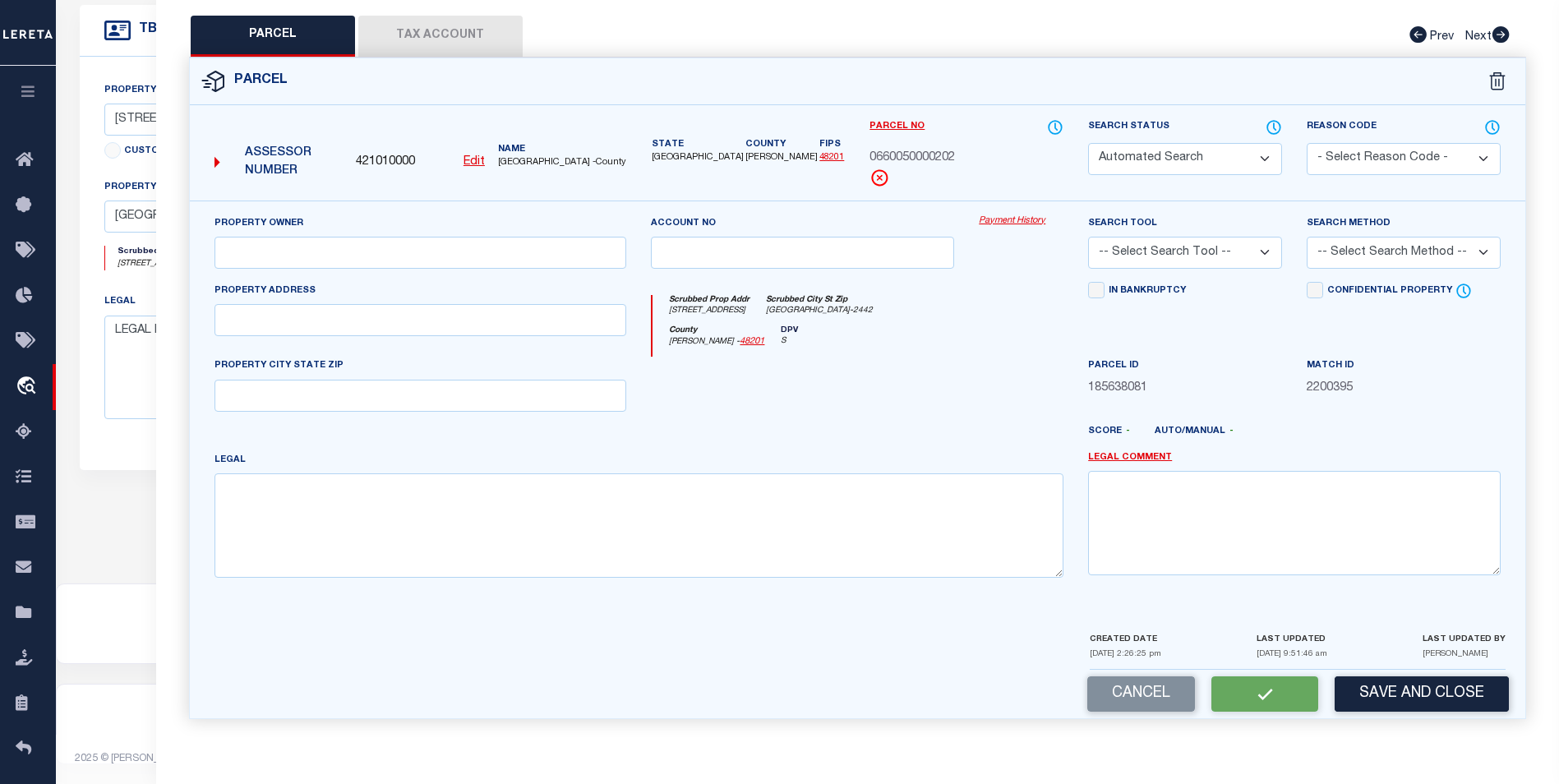
select select "PC"
type input "FRANCO EFRAIN & CHRISTINA"
select select "AGW"
select select "ADD"
type input "2705 IVY ST"
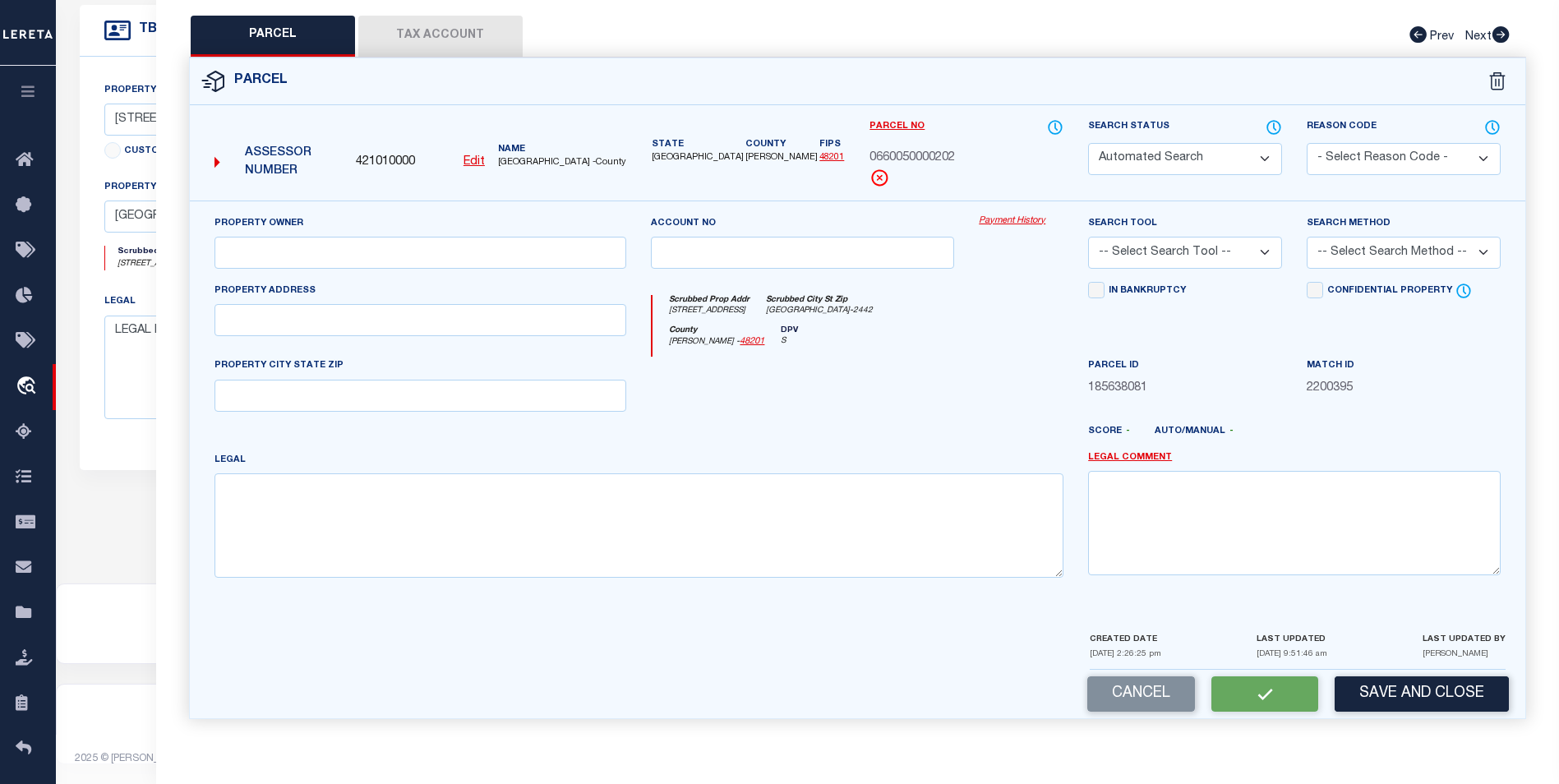
type input "HOUSTON, TX 77026"
type textarea "LT 202 CITY GARDENS SEC 2"
type textarea "Per tax office parcel does not exist Parcel found on Harris co agency website; …"
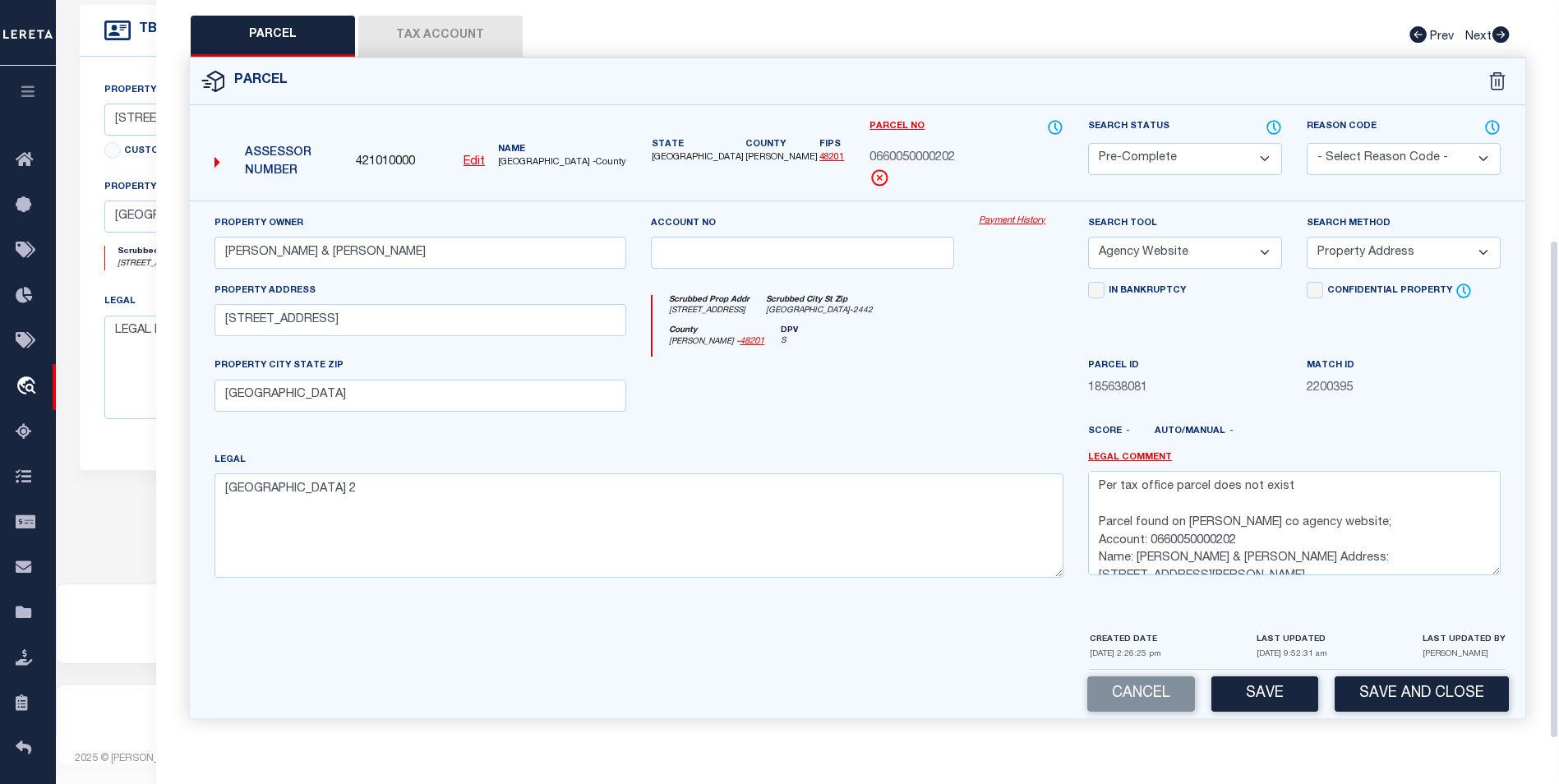
scroll to position [482, 0]
click at [1271, 704] on button "Save" at bounding box center [1265, 694] width 107 height 36
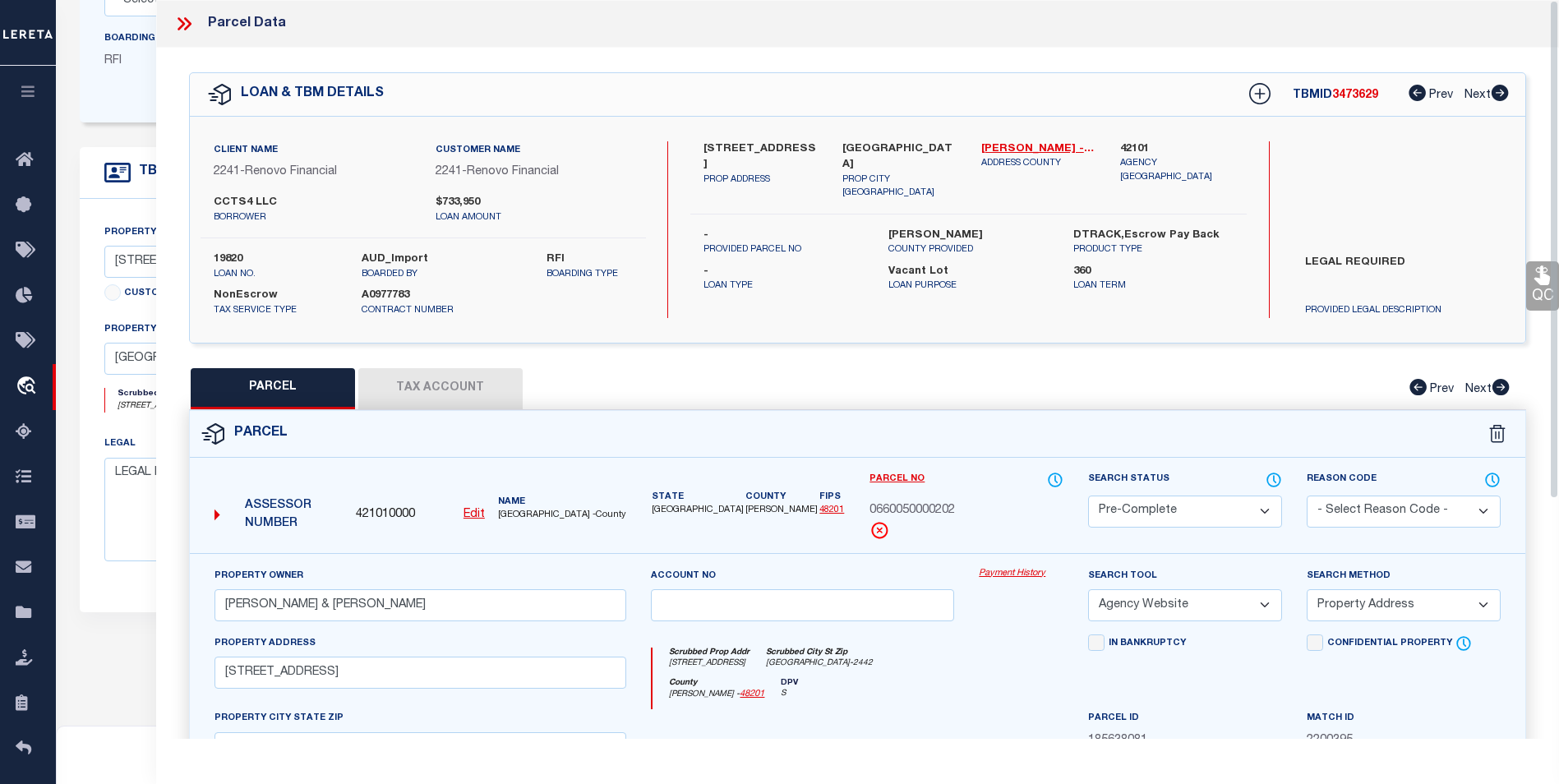
scroll to position [317, 0]
select select "AS"
select select
checkbox input "false"
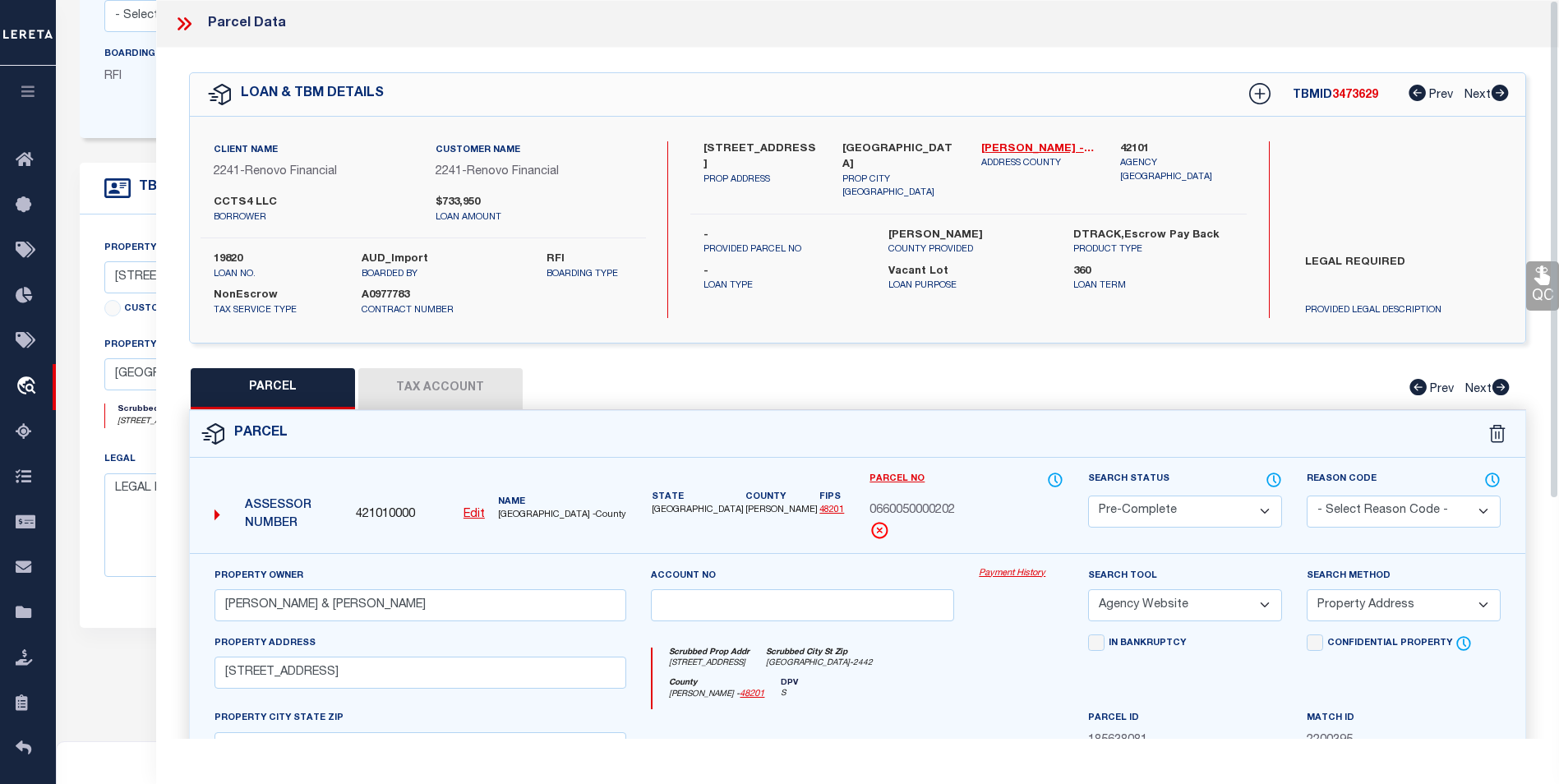
checkbox input "false"
select select "PC"
type input "FRANCO EFRAIN & CHRISTINA"
select select "AGW"
select select "ADD"
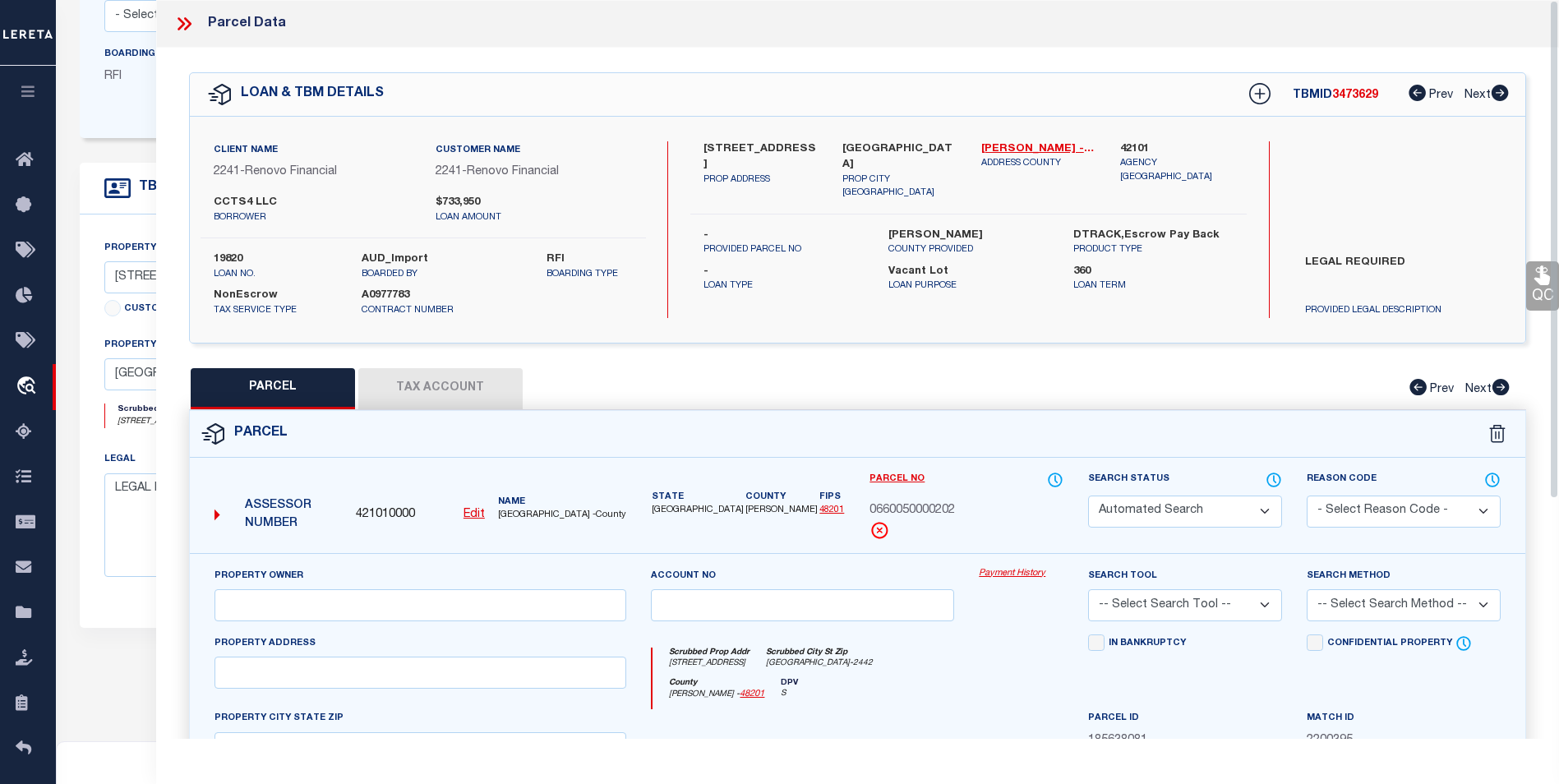
type input "2705 IVY ST"
type input "HOUSTON, TX 77026"
type textarea "LT 202 CITY GARDENS SEC 2"
type textarea "Per tax office parcel does not exist Parcel found on Harris co agency website; …"
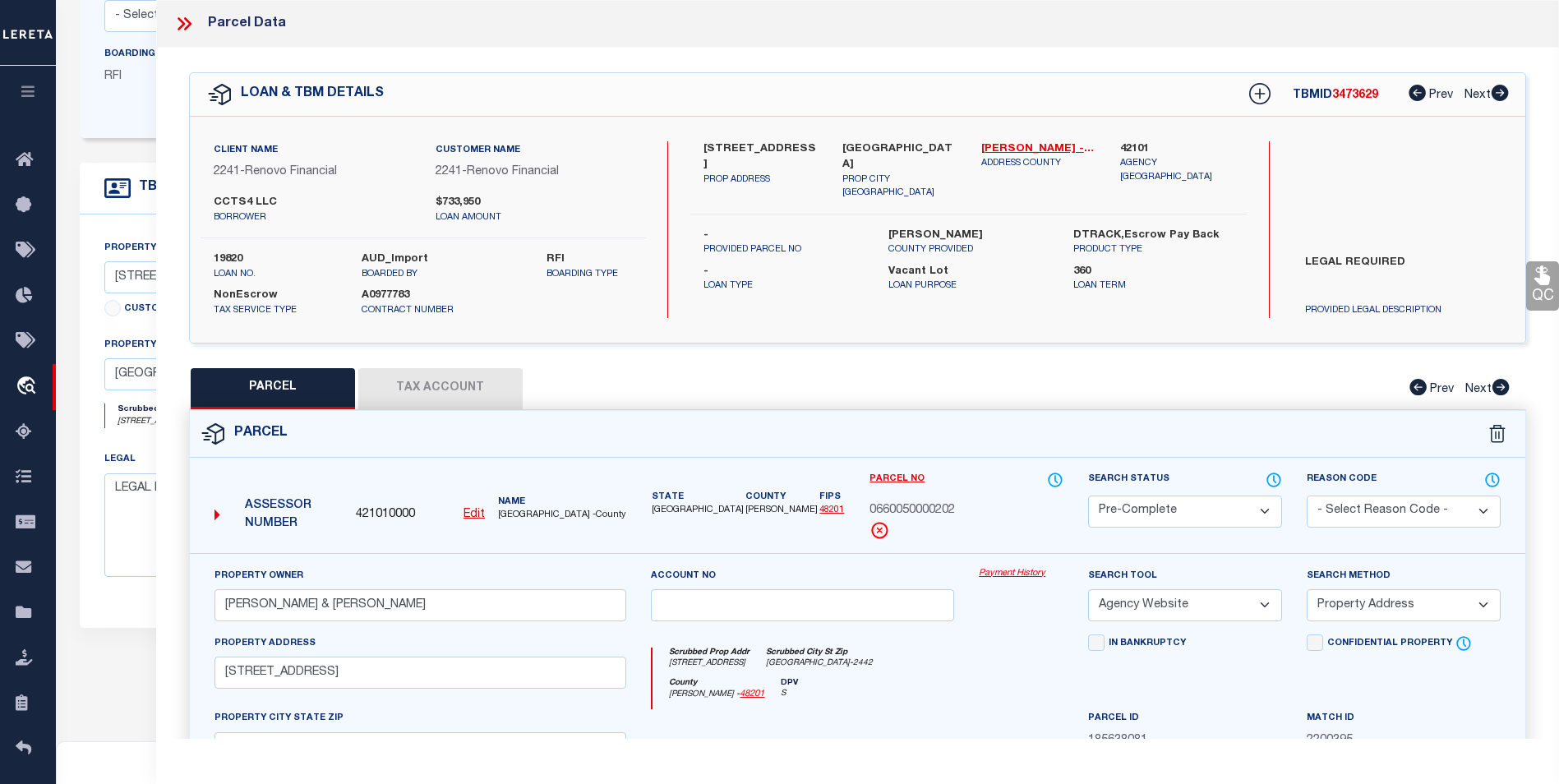
click at [180, 19] on icon at bounding box center [182, 23] width 7 height 13
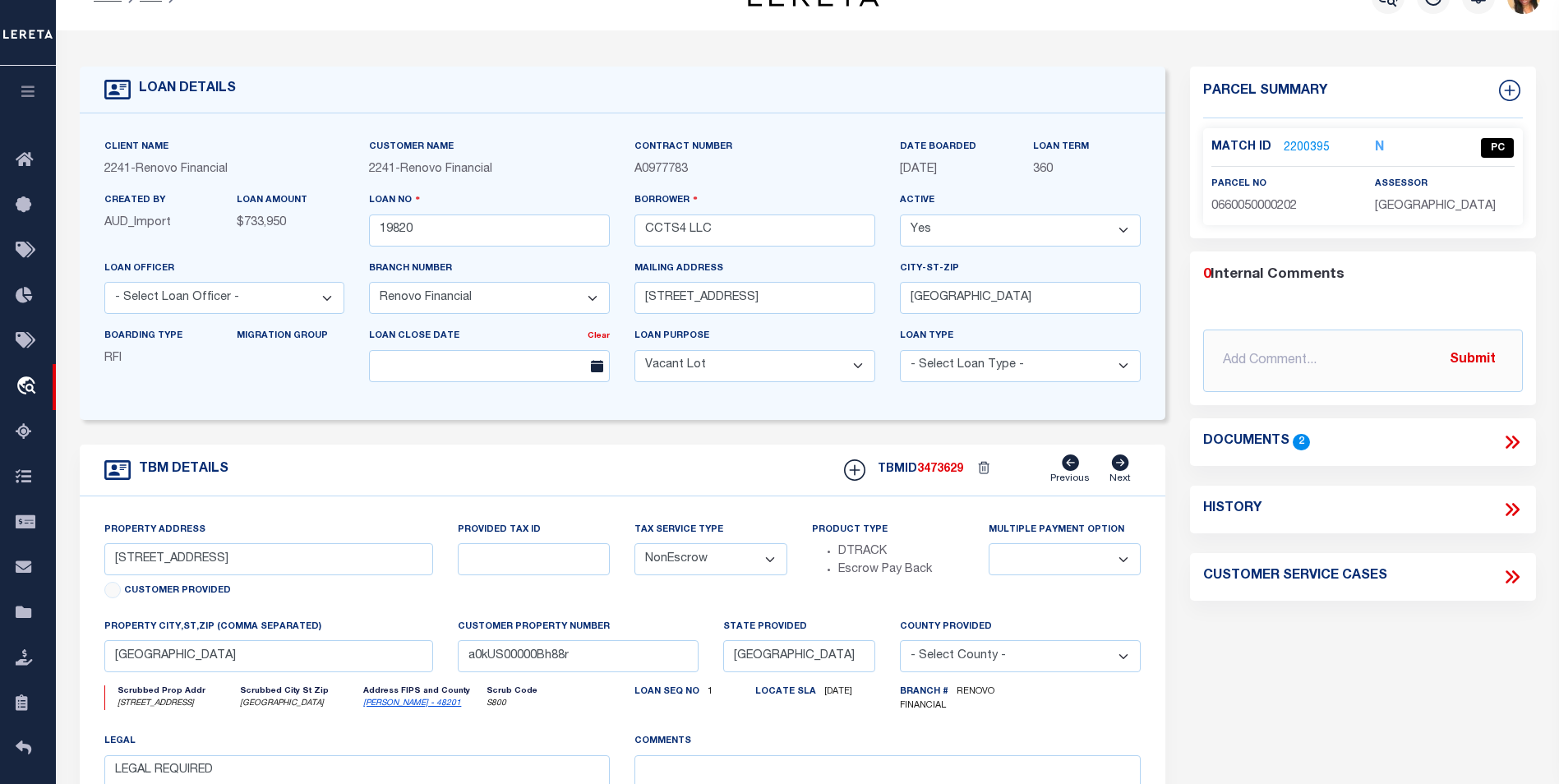
scroll to position [0, 0]
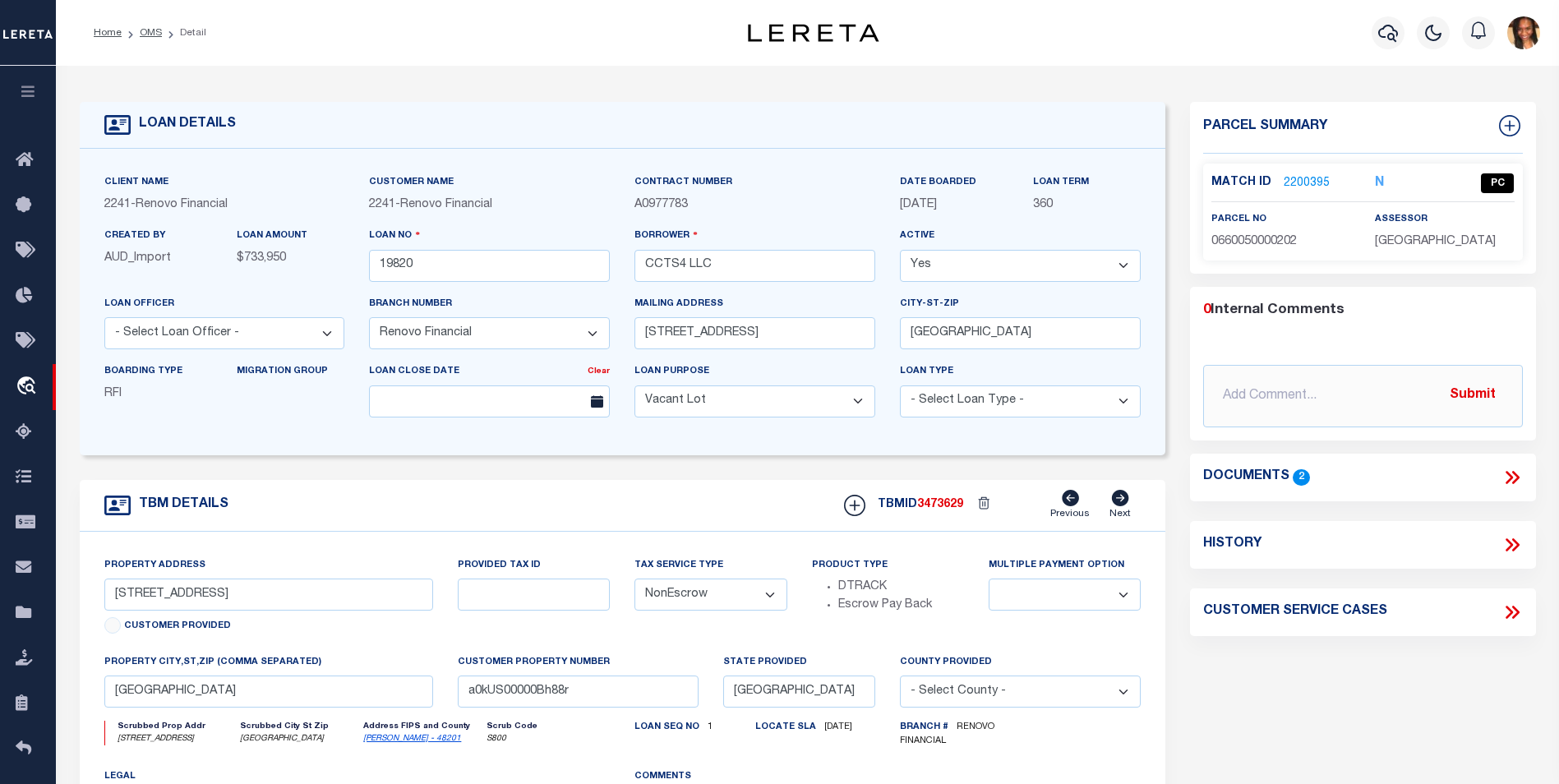
click at [162, 49] on ol "Home OMS Detail" at bounding box center [150, 33] width 138 height 35
click at [111, 36] on link "Home" at bounding box center [108, 33] width 28 height 10
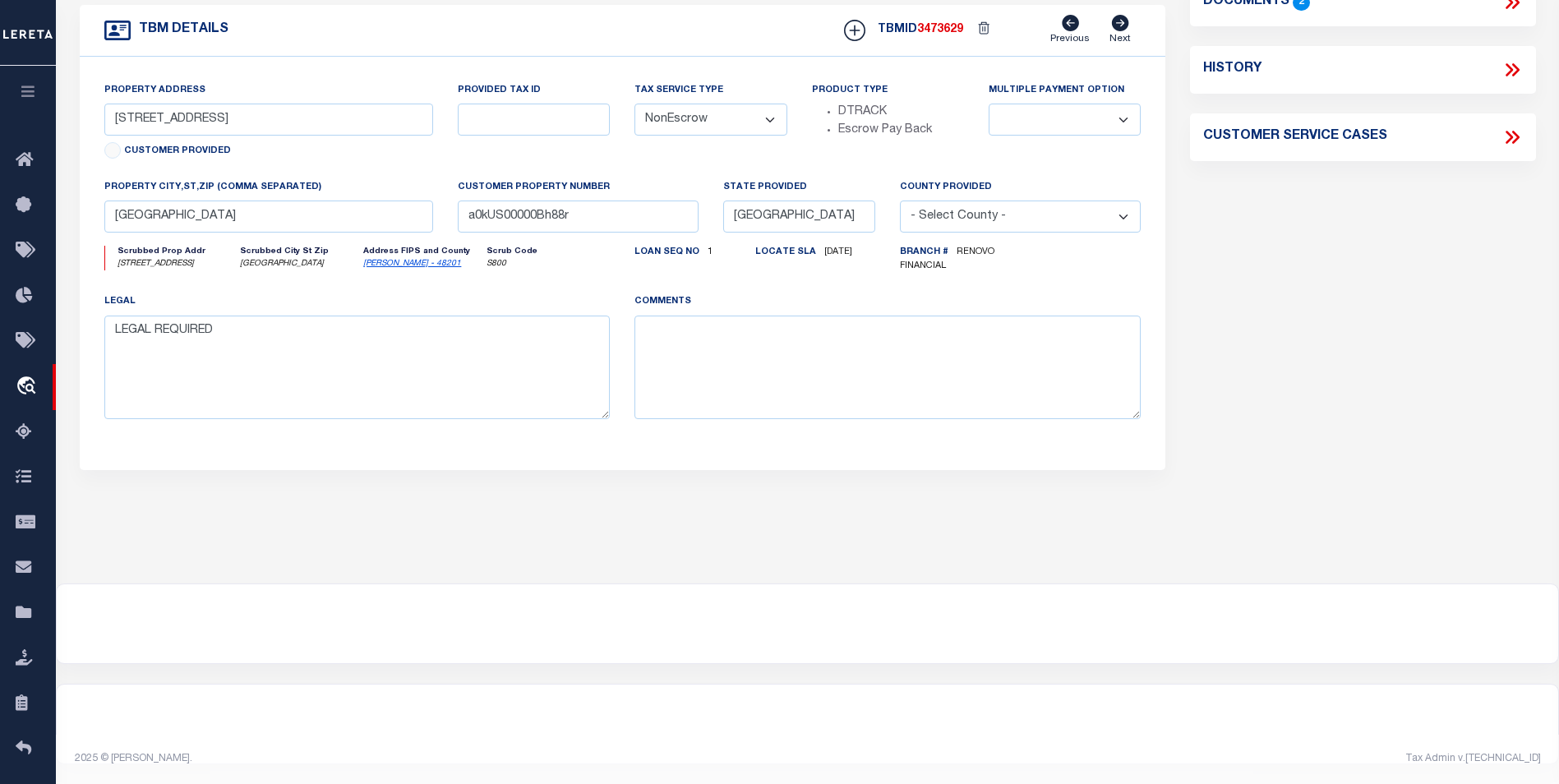
scroll to position [482, 0]
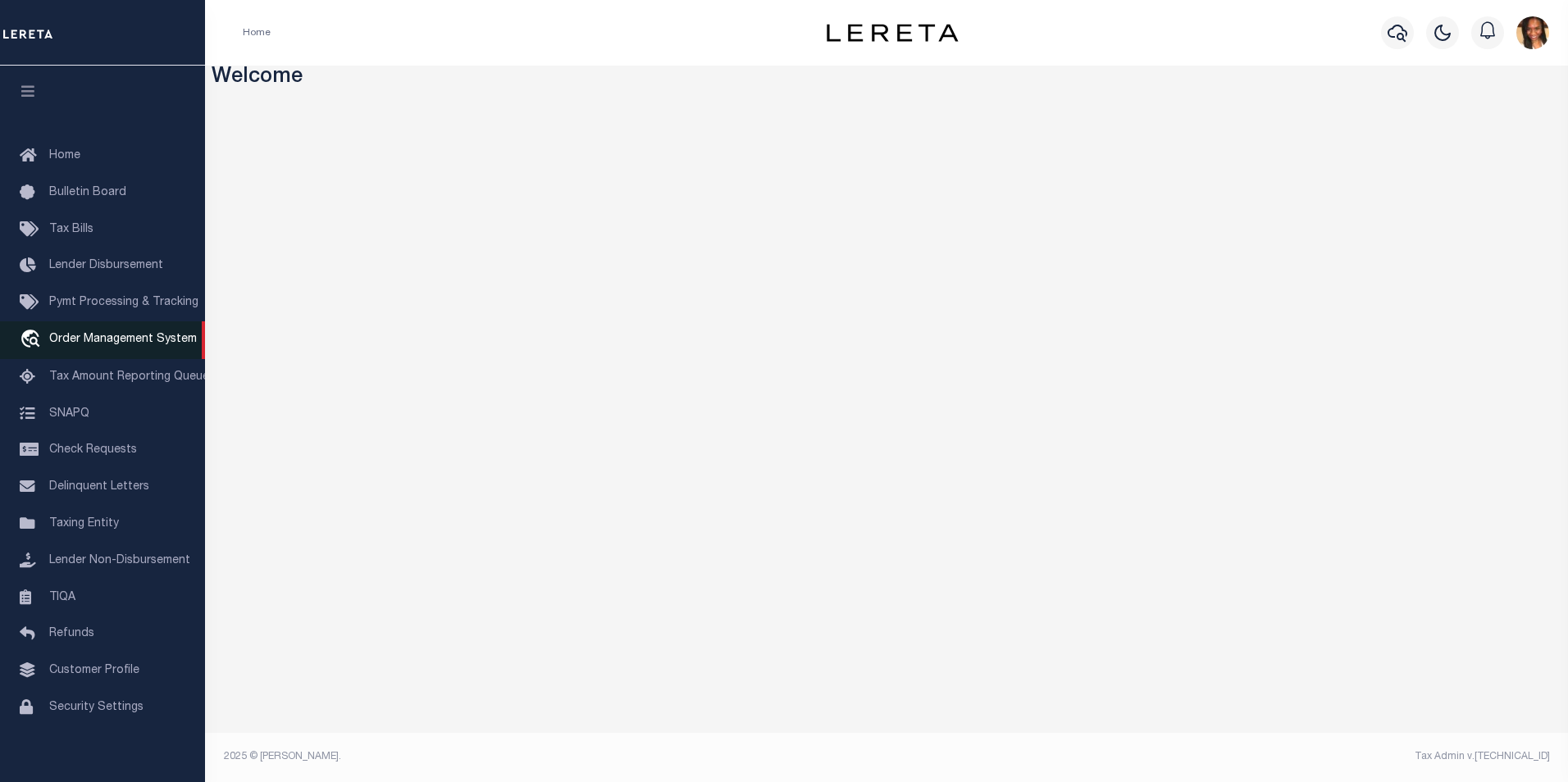
click at [143, 352] on link "travel_explore Order Management System" at bounding box center [103, 340] width 205 height 37
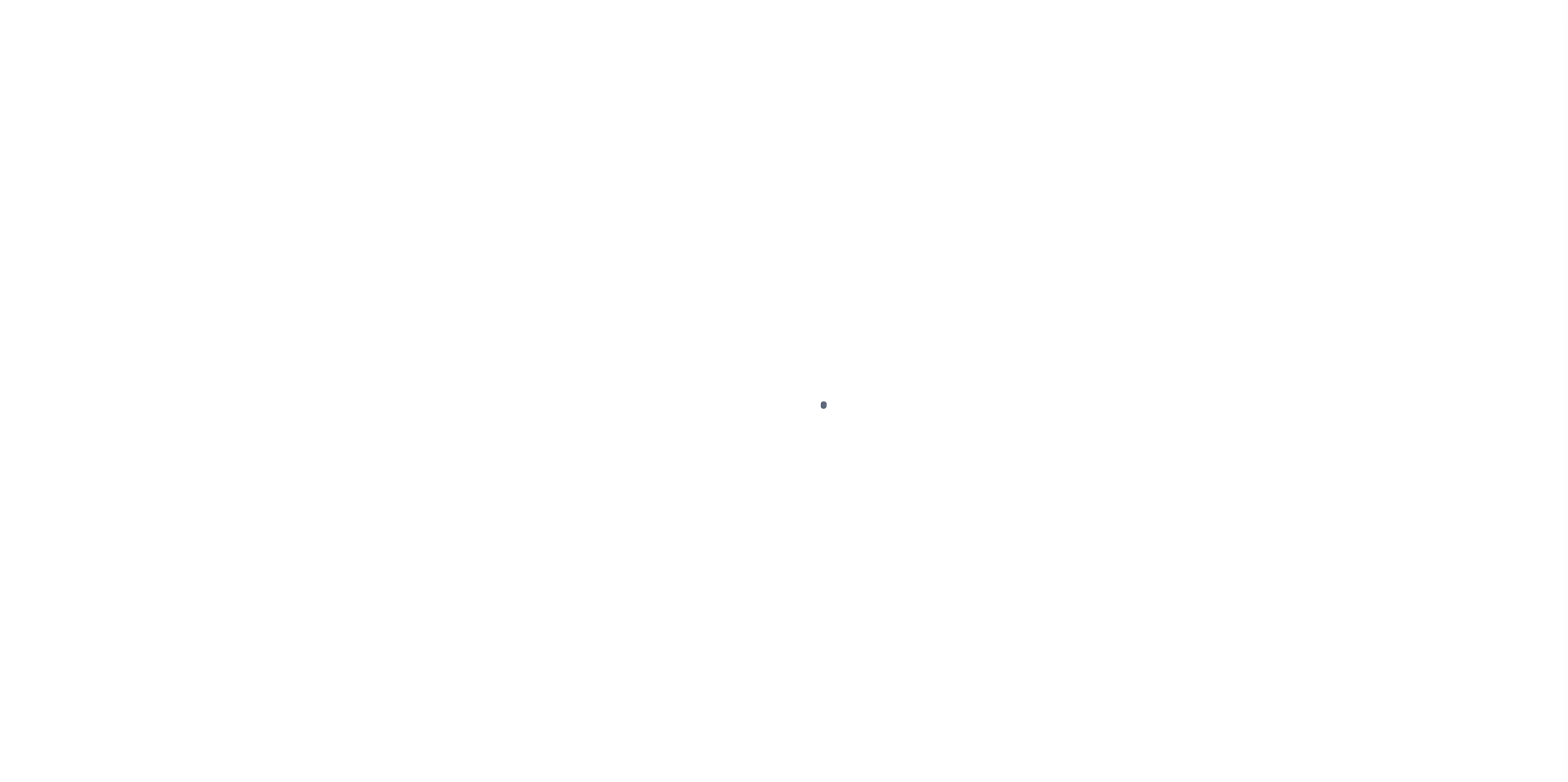
scroll to position [17, 0]
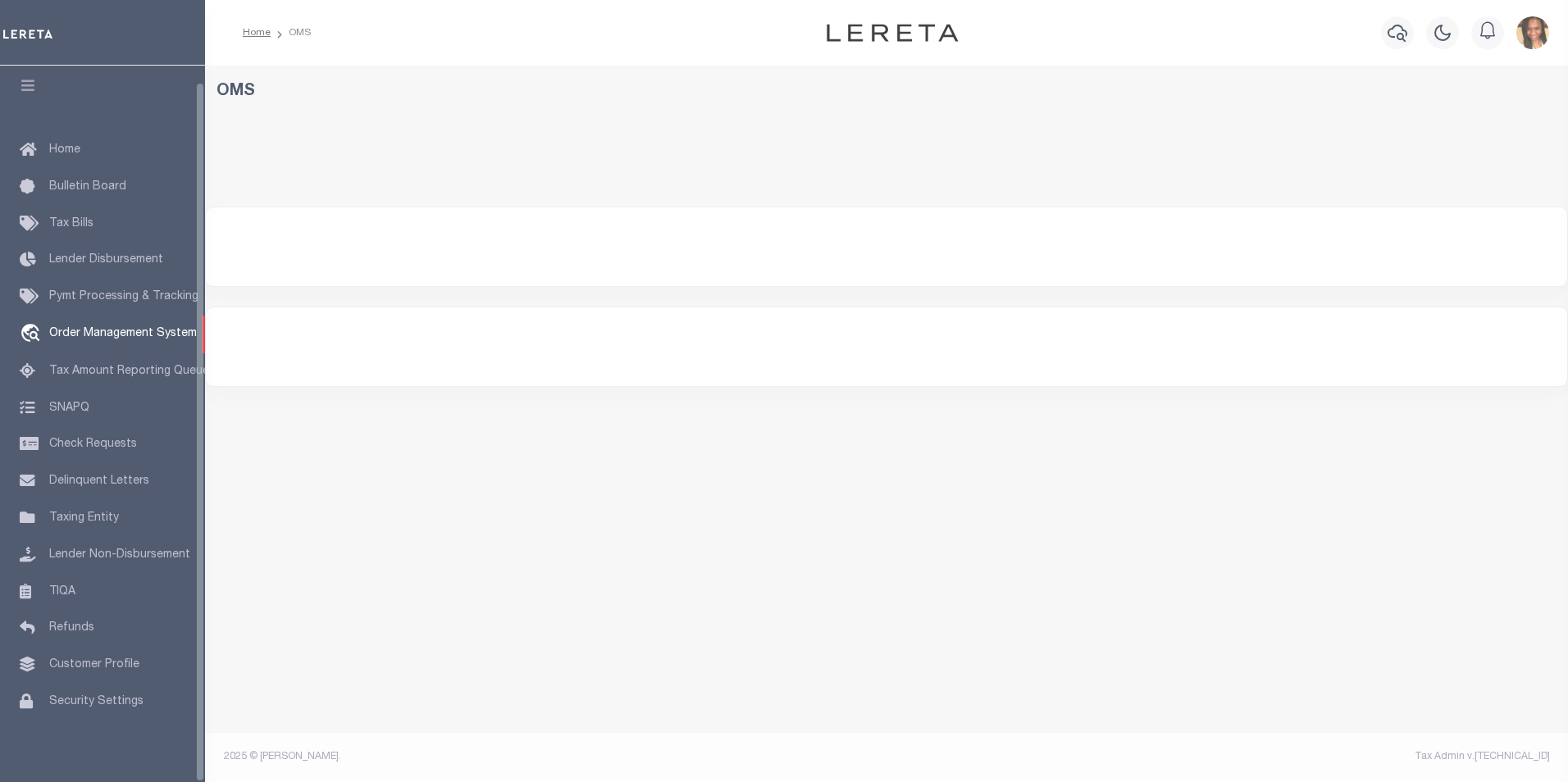
select select "200"
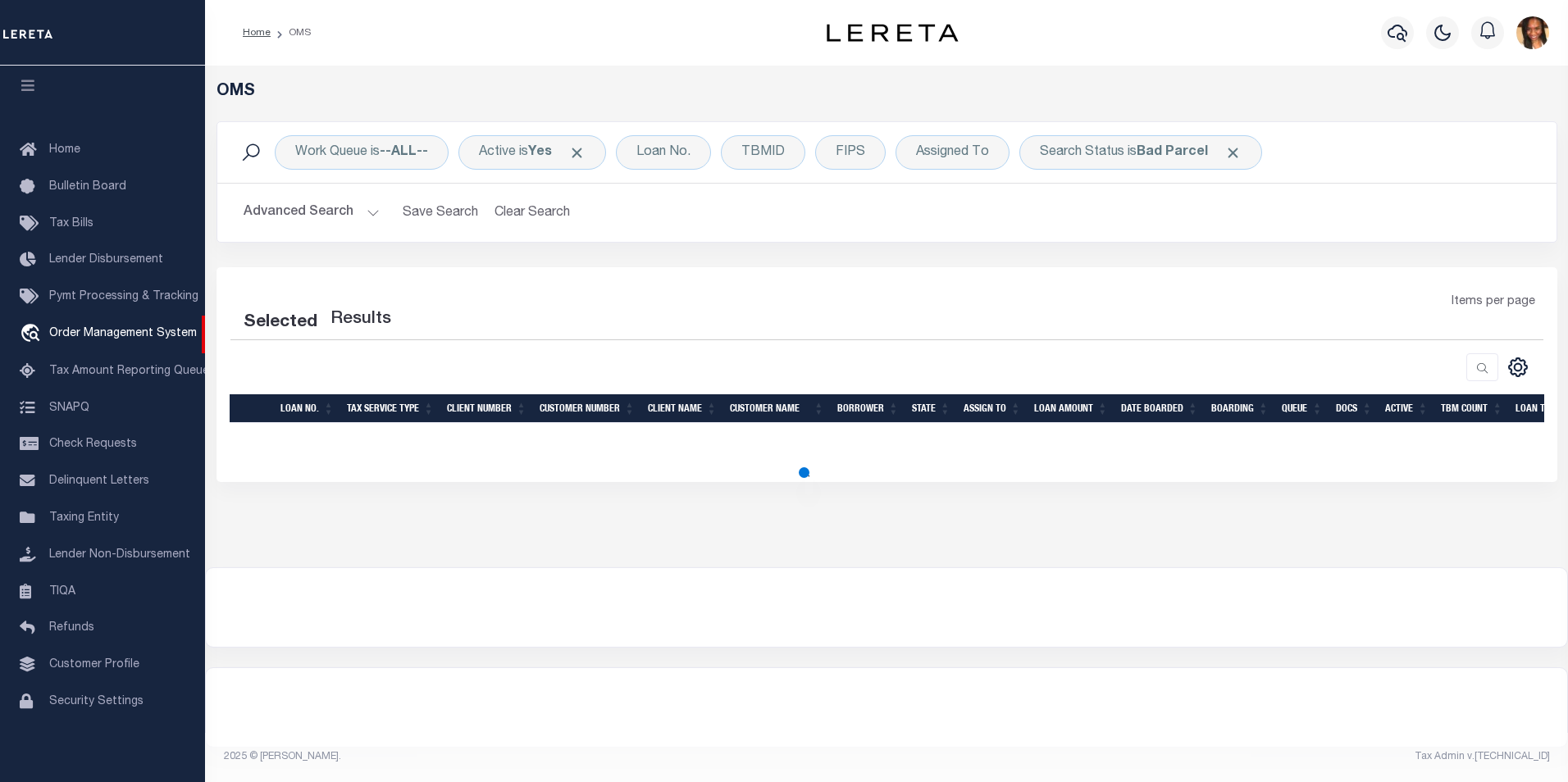
select select "200"
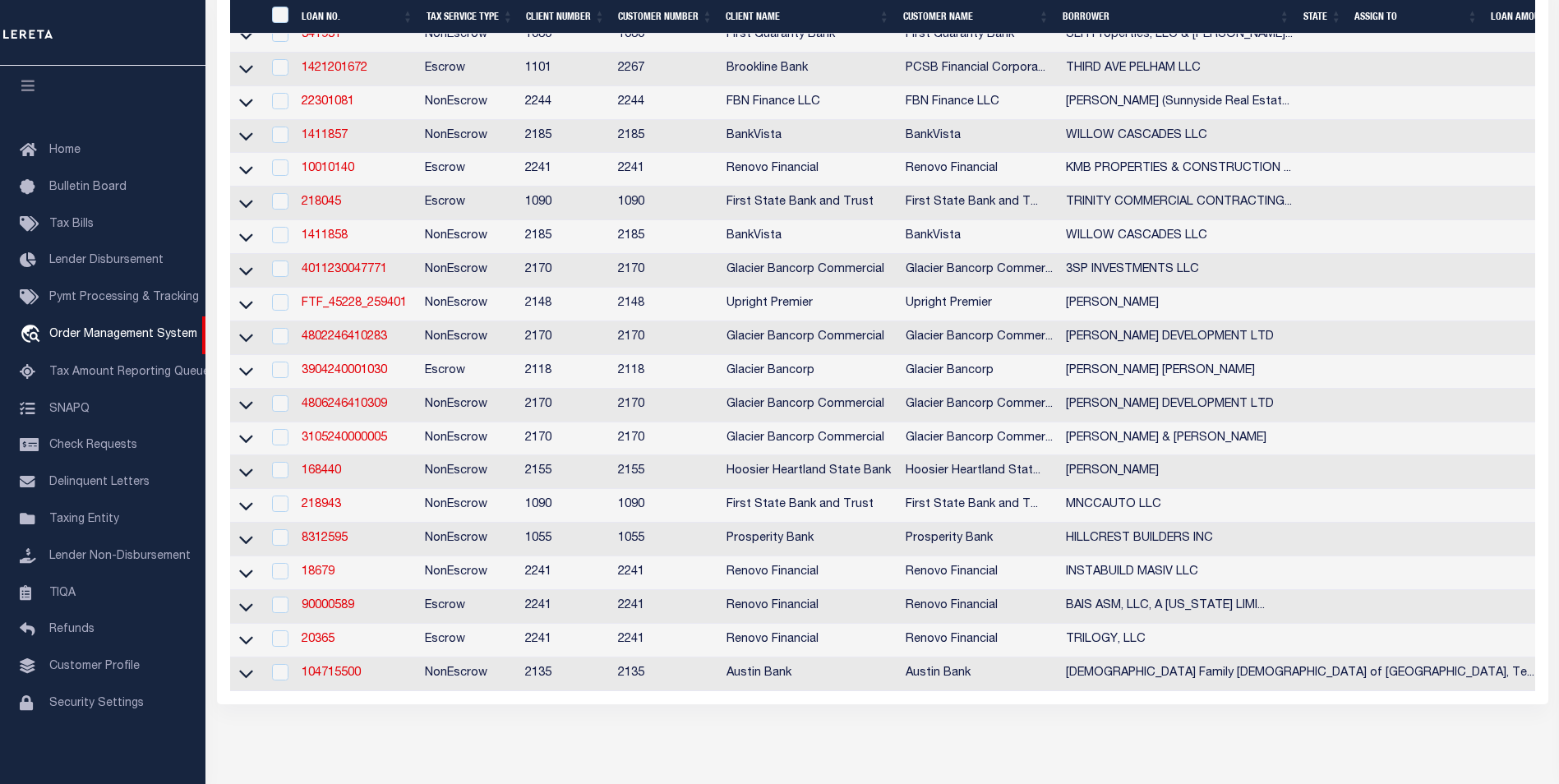
scroll to position [575, 0]
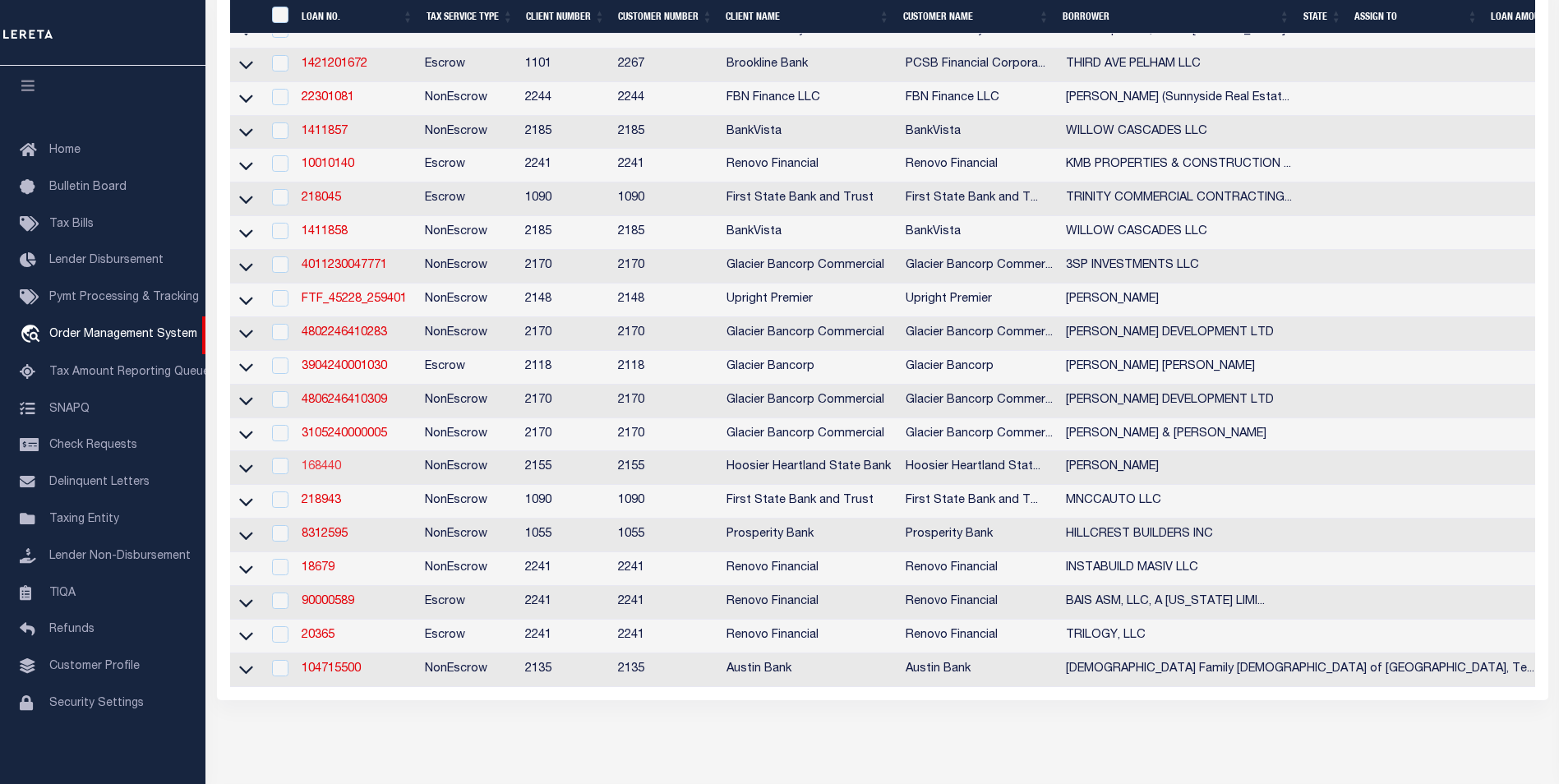
click at [334, 472] on link "168440" at bounding box center [321, 467] width 39 height 11
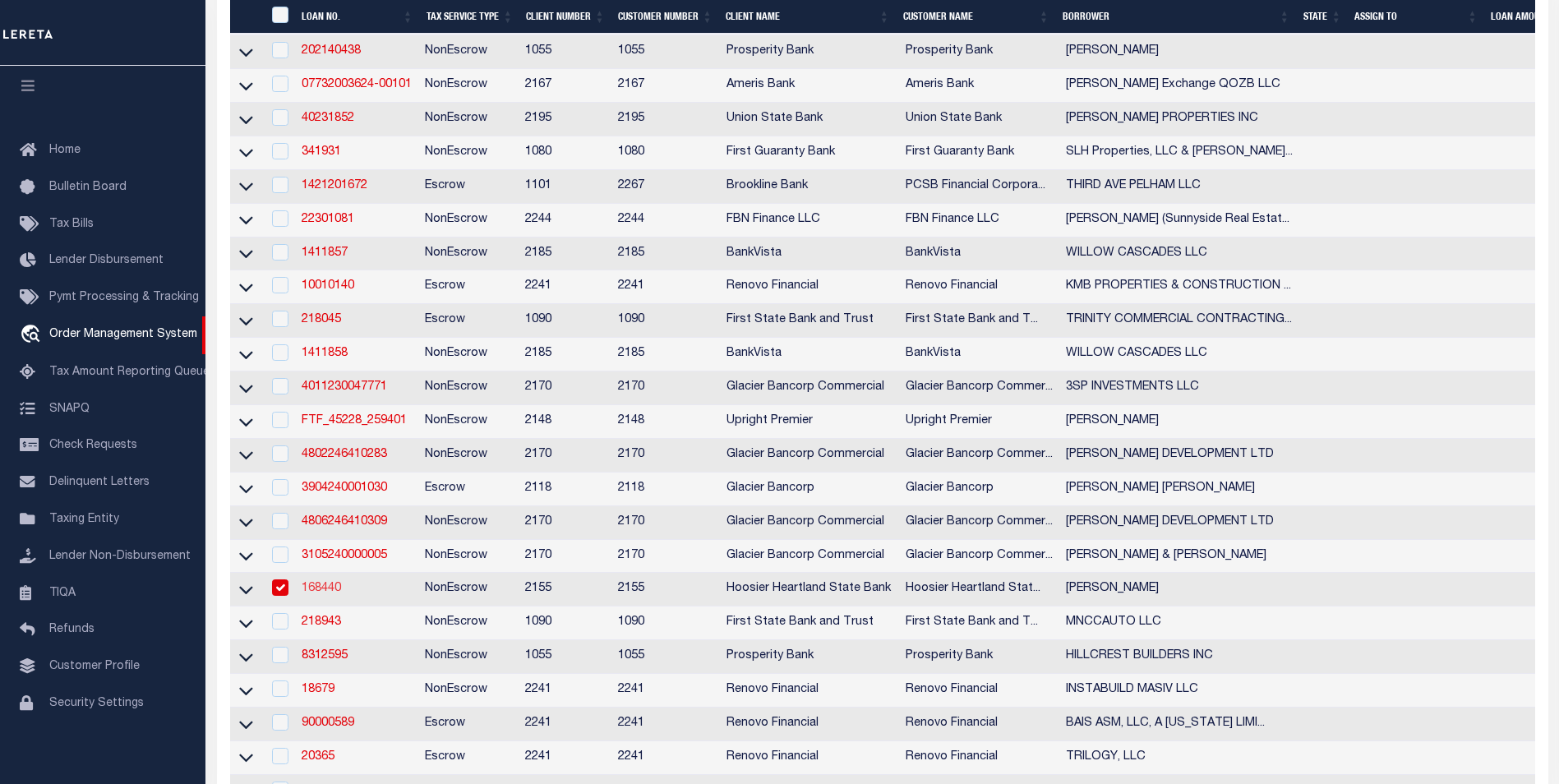
type input "168440"
type input "[PERSON_NAME]"
select select
type input "2907 W 800 S"
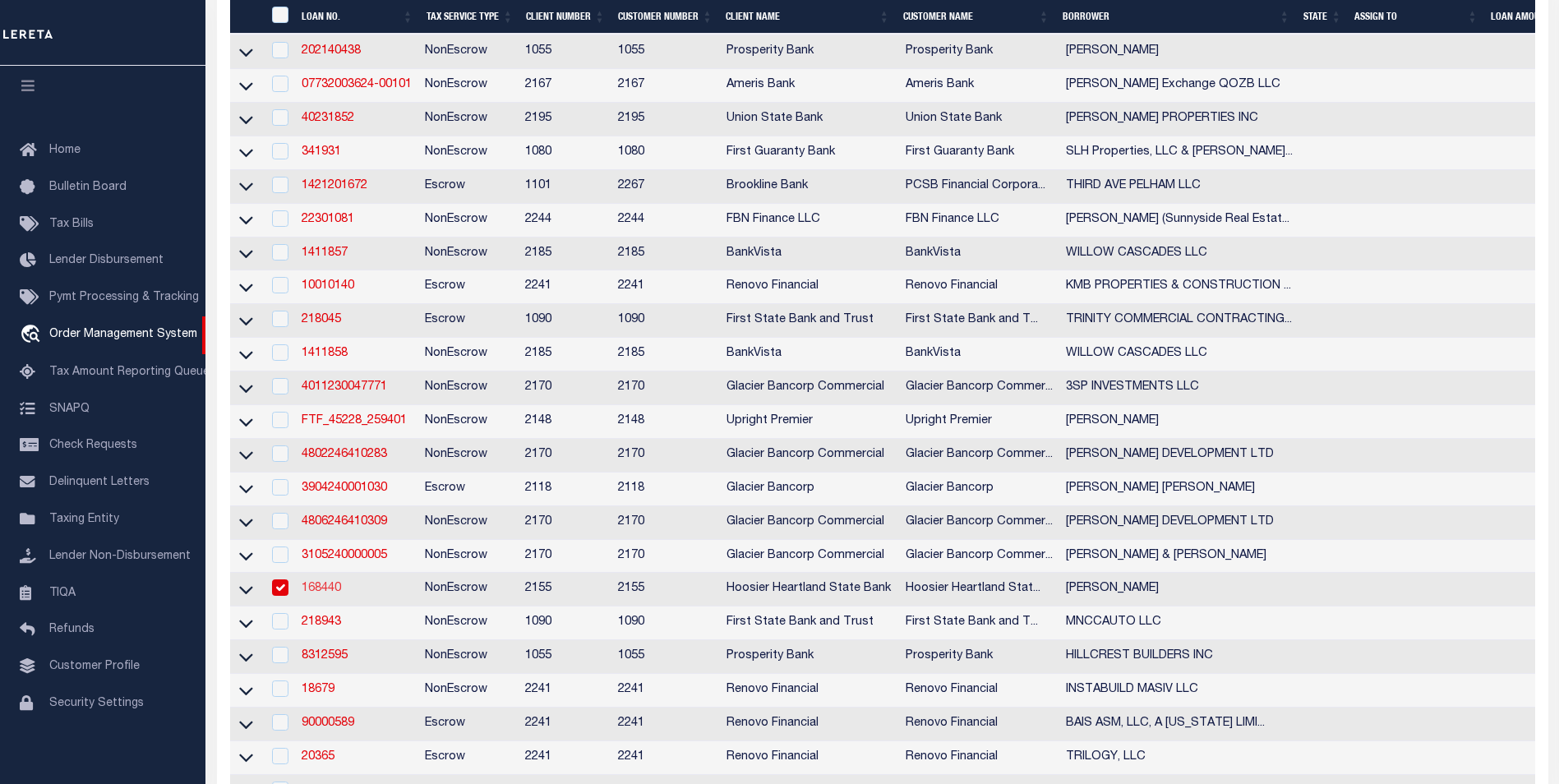
type input "ROSEDALE IN 47874-7081"
select select "10"
select select "NonEscrow"
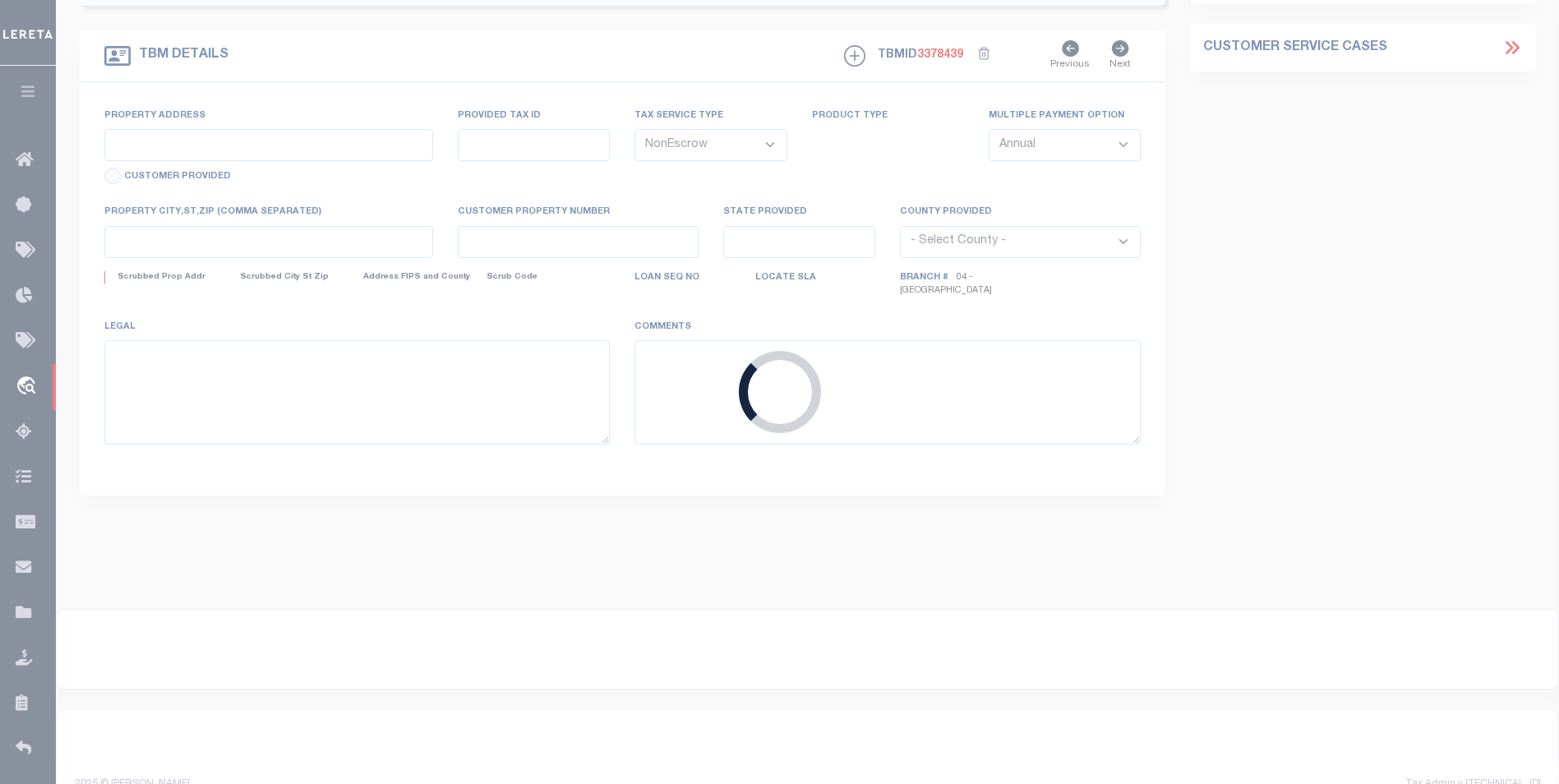
type input "4794 W 900 S"
type input "61-14-20-000-307.000-003"
select select
type input "ROSEDALE IN 47874"
type input "IN"
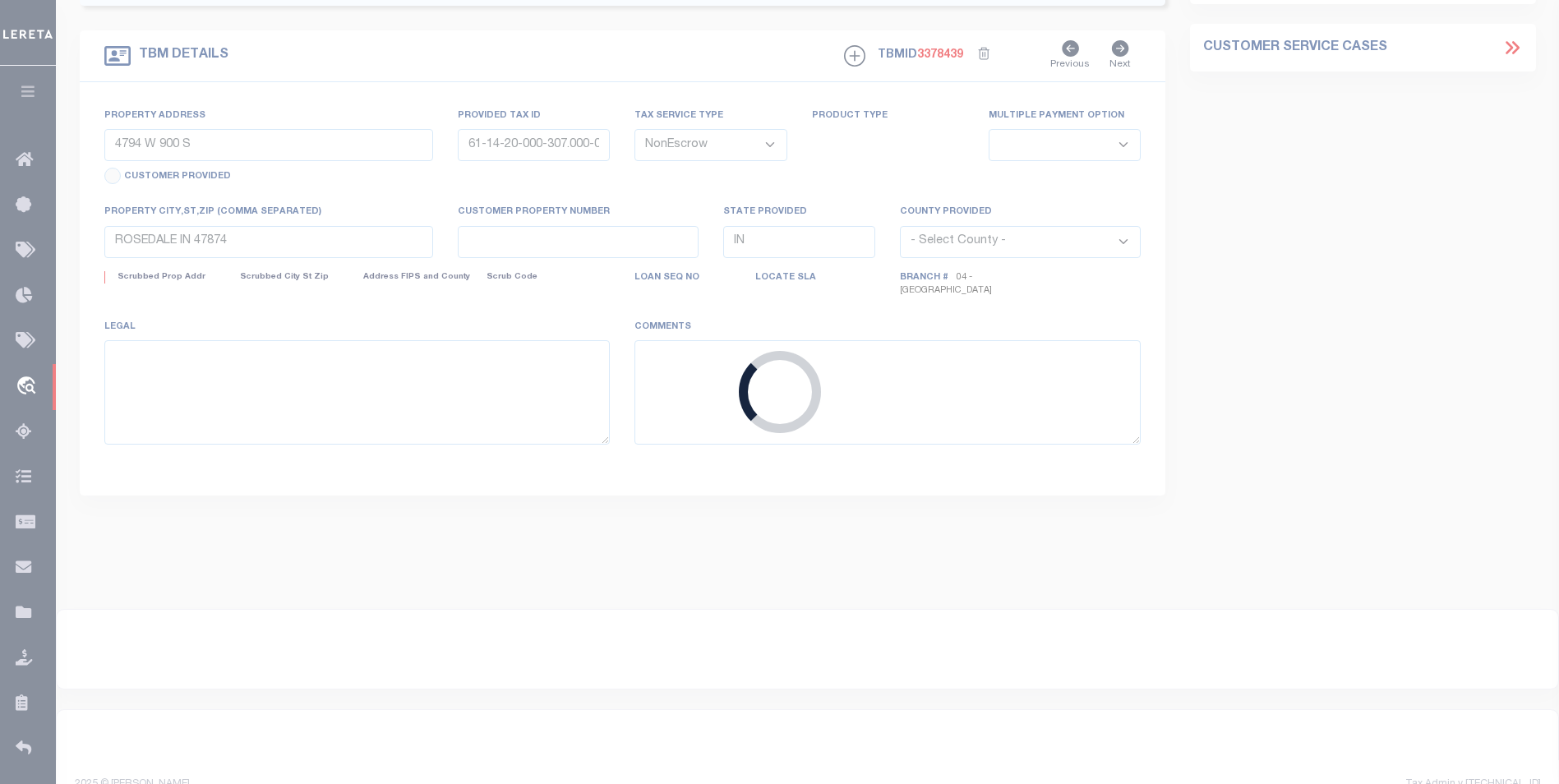
select select "[PERSON_NAME]"
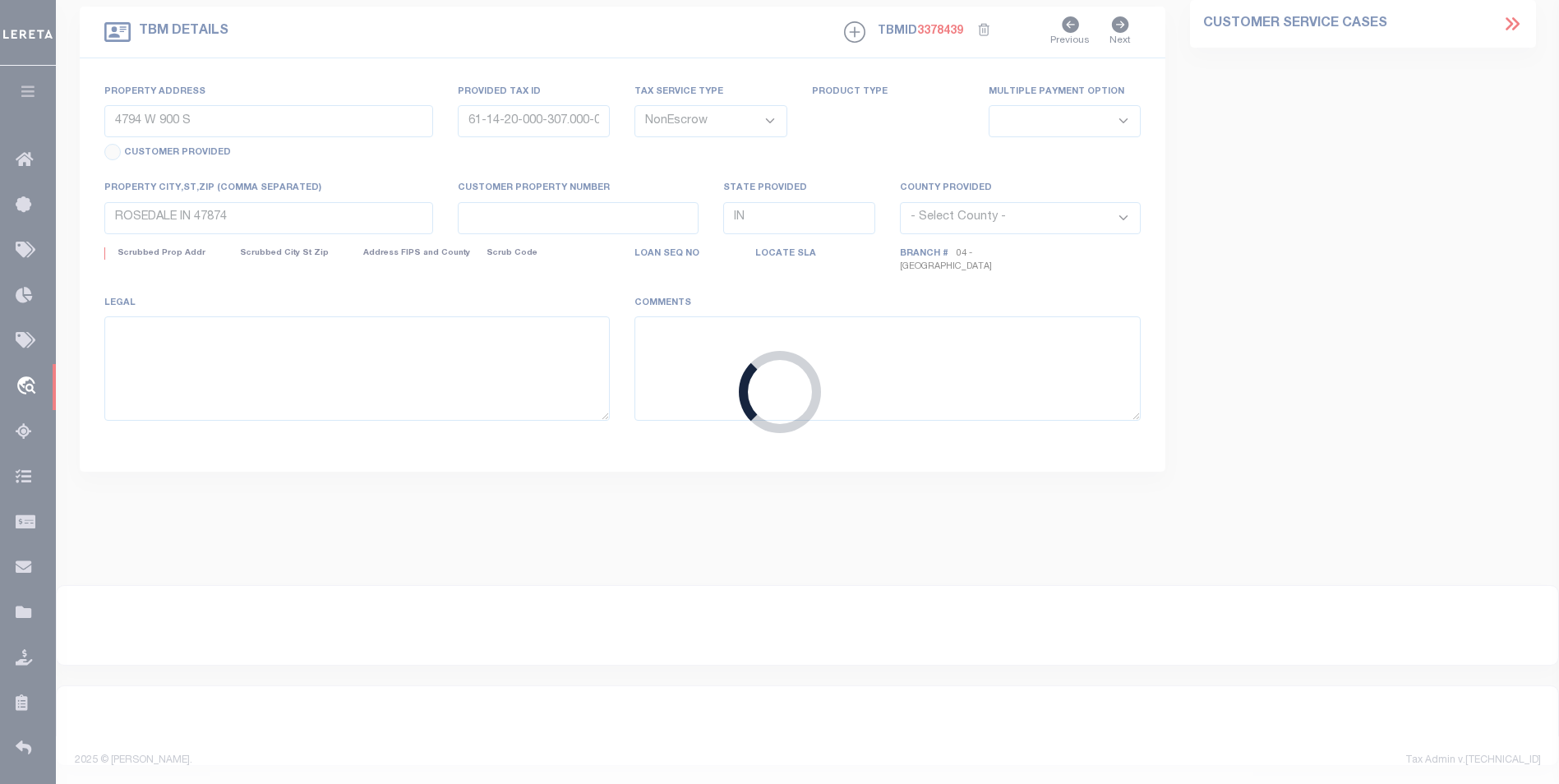
select select "3668"
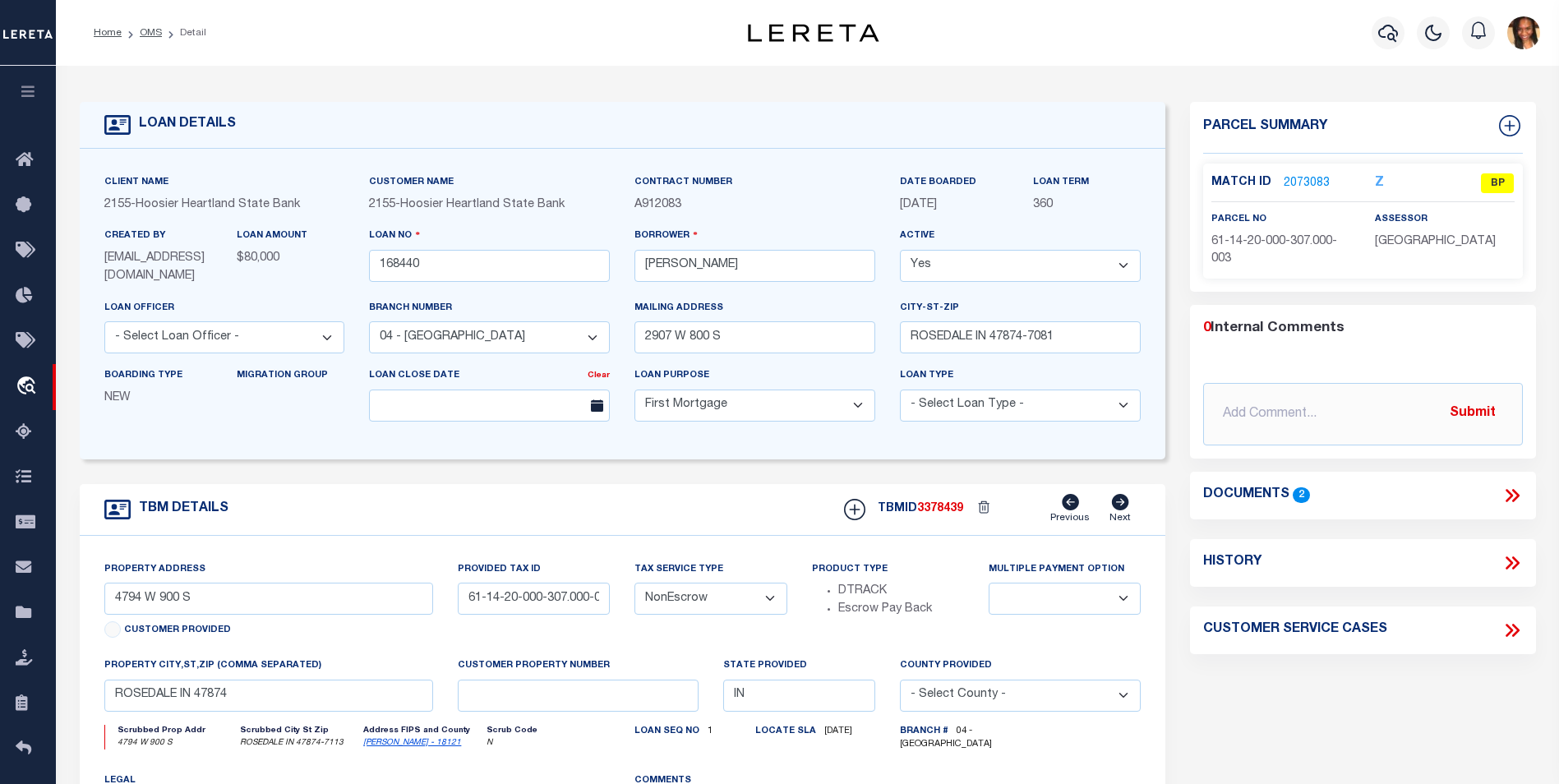
click at [1312, 185] on link "2073083" at bounding box center [1306, 183] width 46 height 17
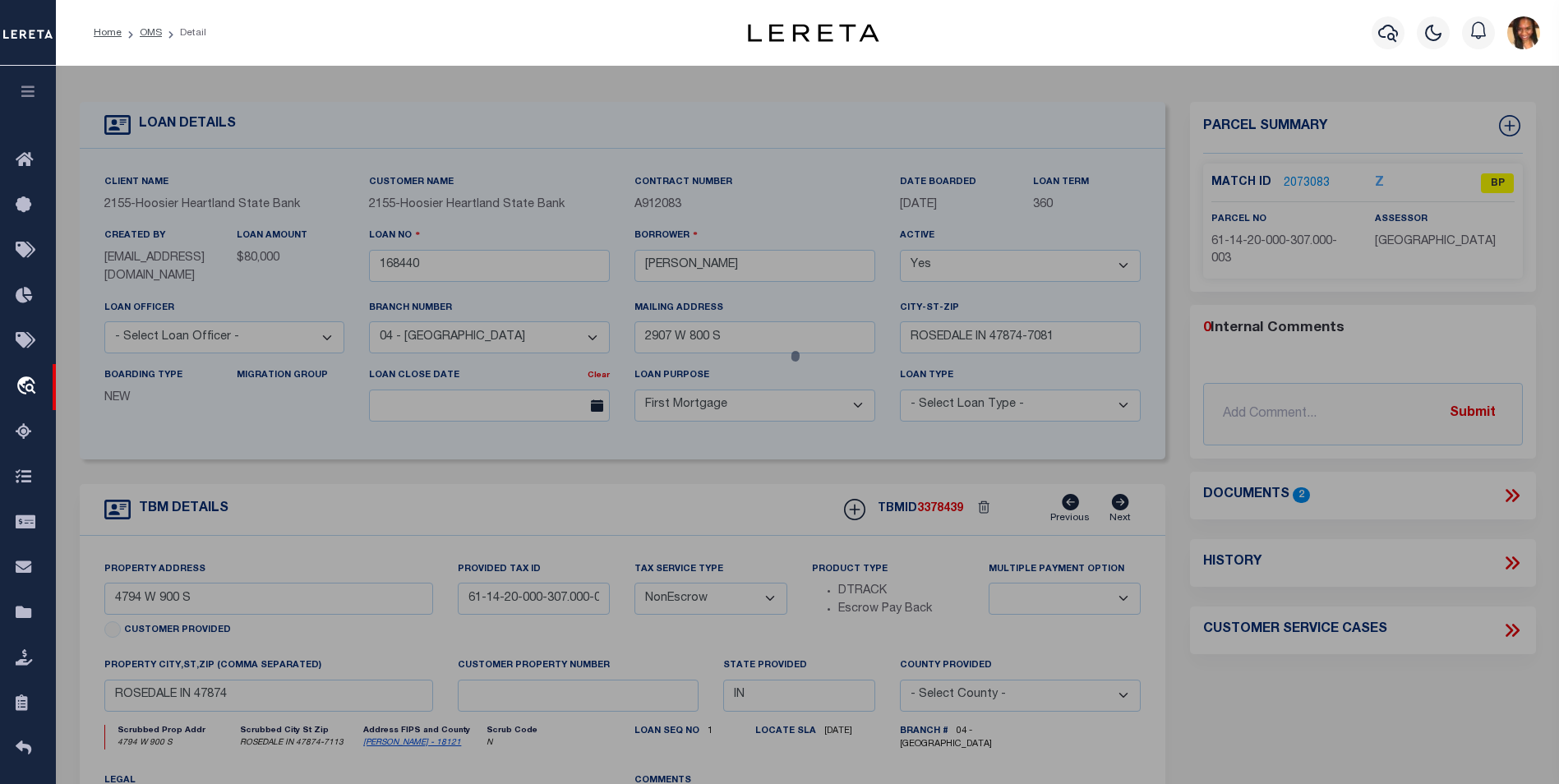
checkbox input "false"
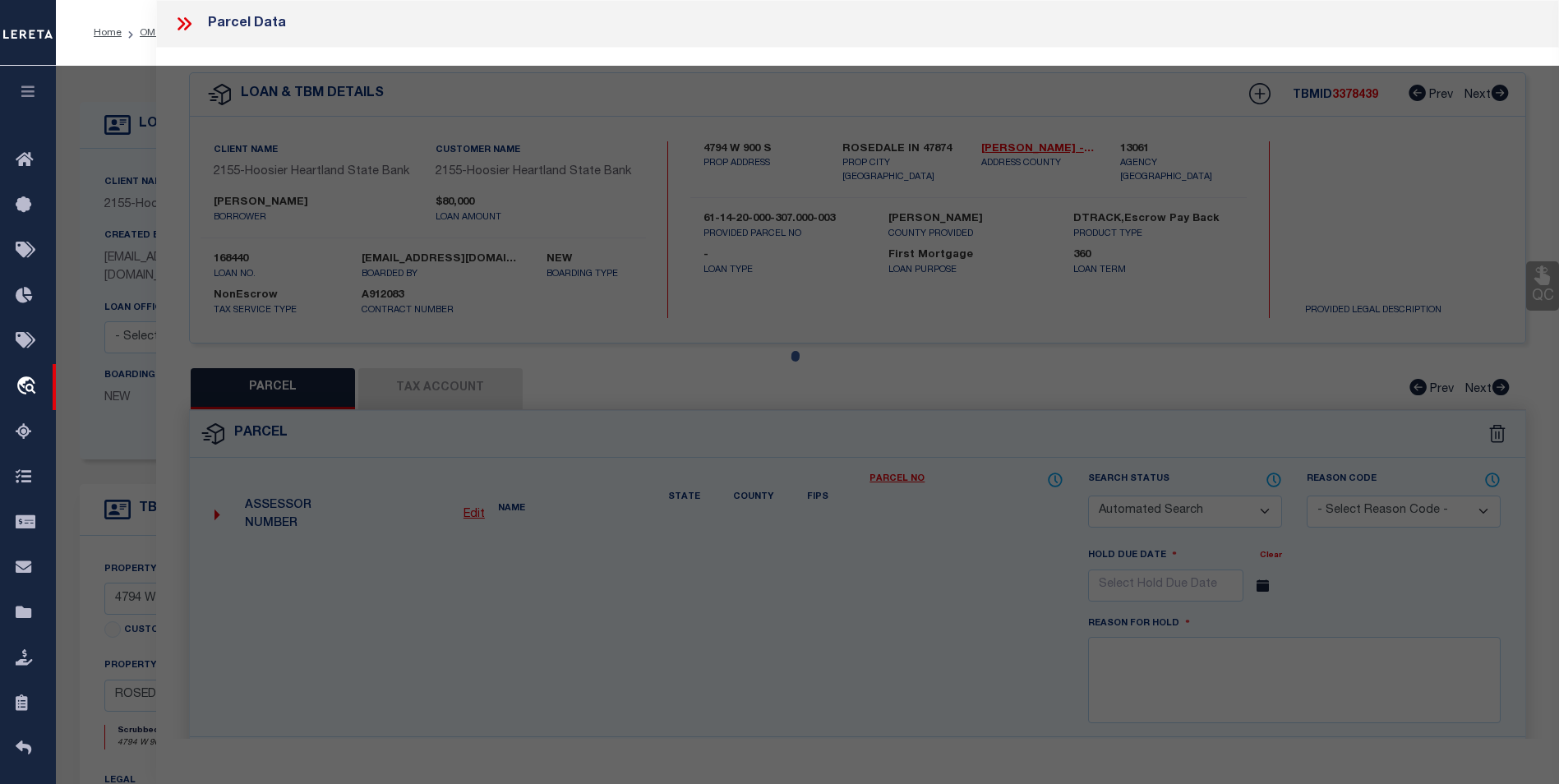
select select "BP"
type input "Swartz, Justin M"
select select "AGW"
select select
type input "4794 W 900 S"
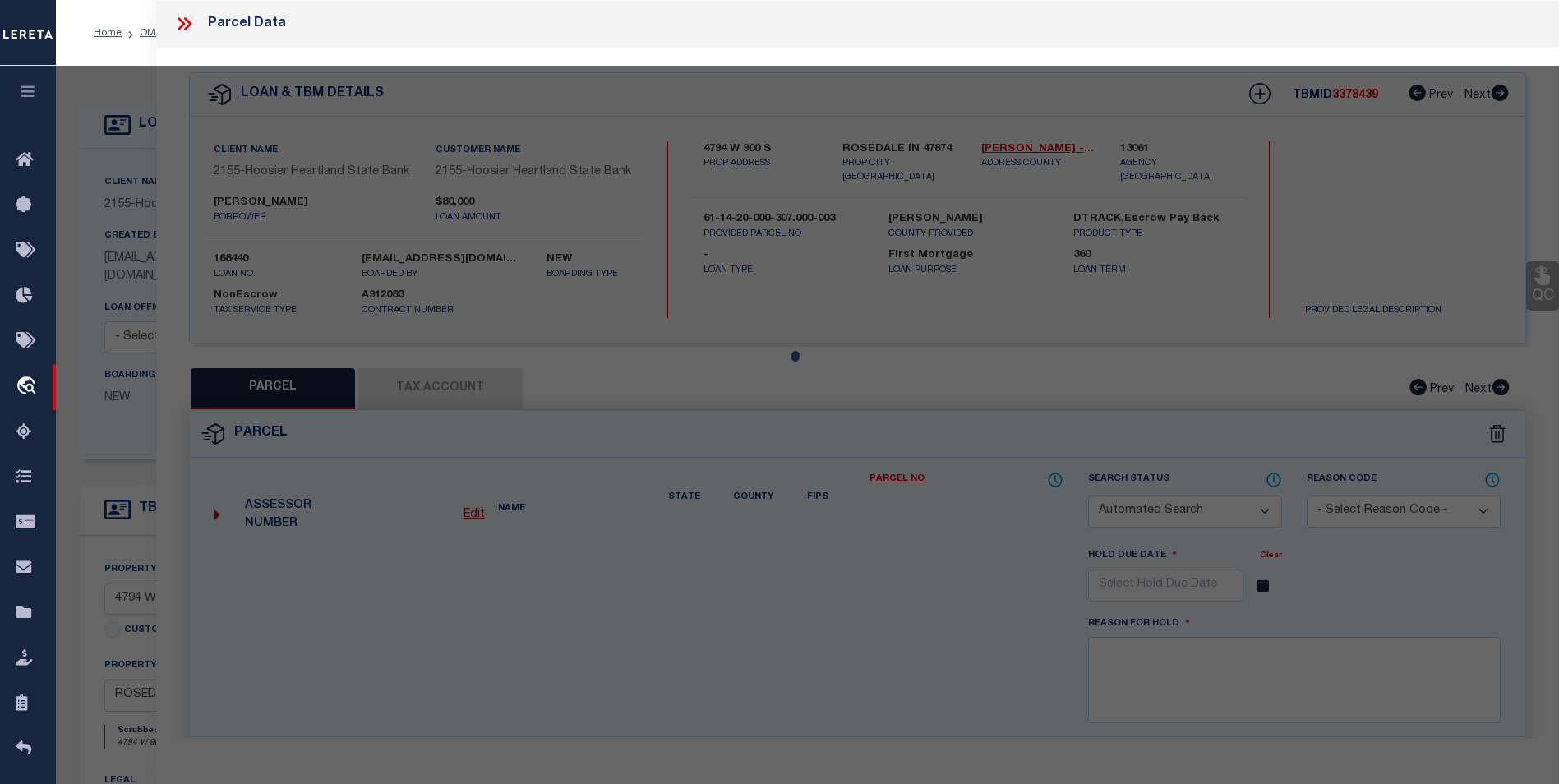
type input "ROSEDALE IN 47874"
type textarea "Pt E1/2 SW 20-14-8 24.02"
type textarea "Incorrect parcel"
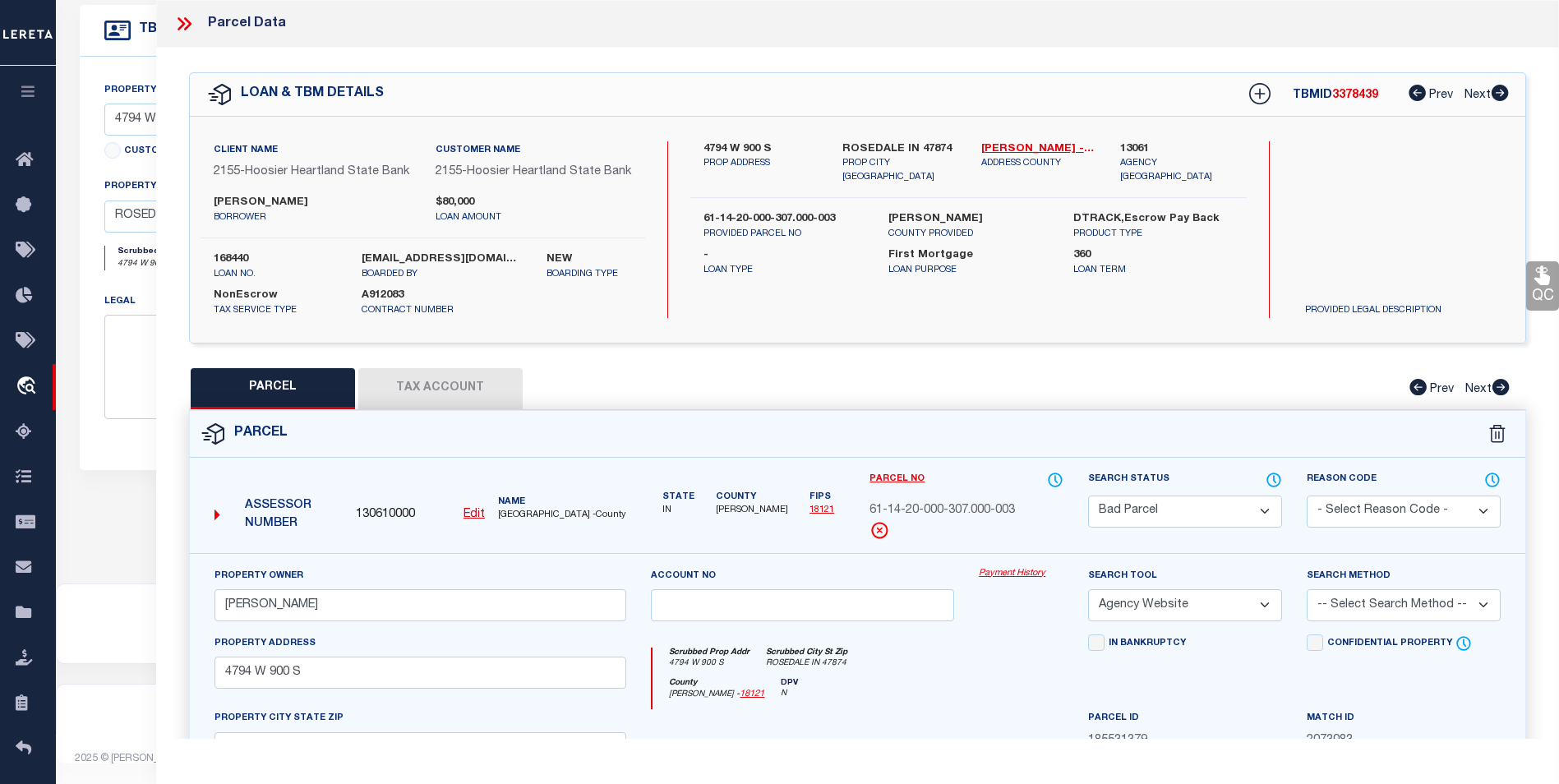
click at [182, 27] on icon at bounding box center [183, 23] width 22 height 22
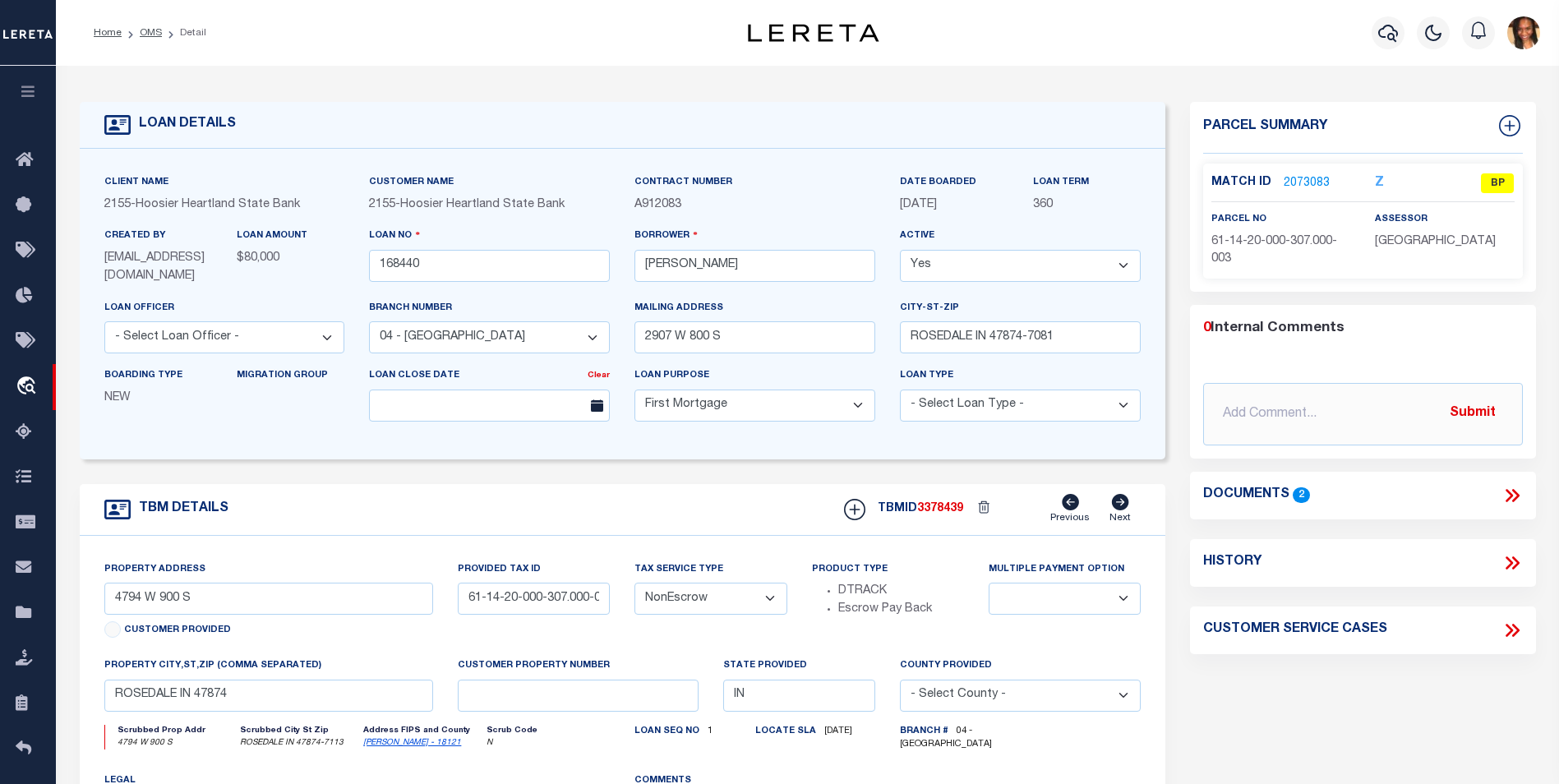
click at [1516, 497] on icon at bounding box center [1515, 496] width 7 height 13
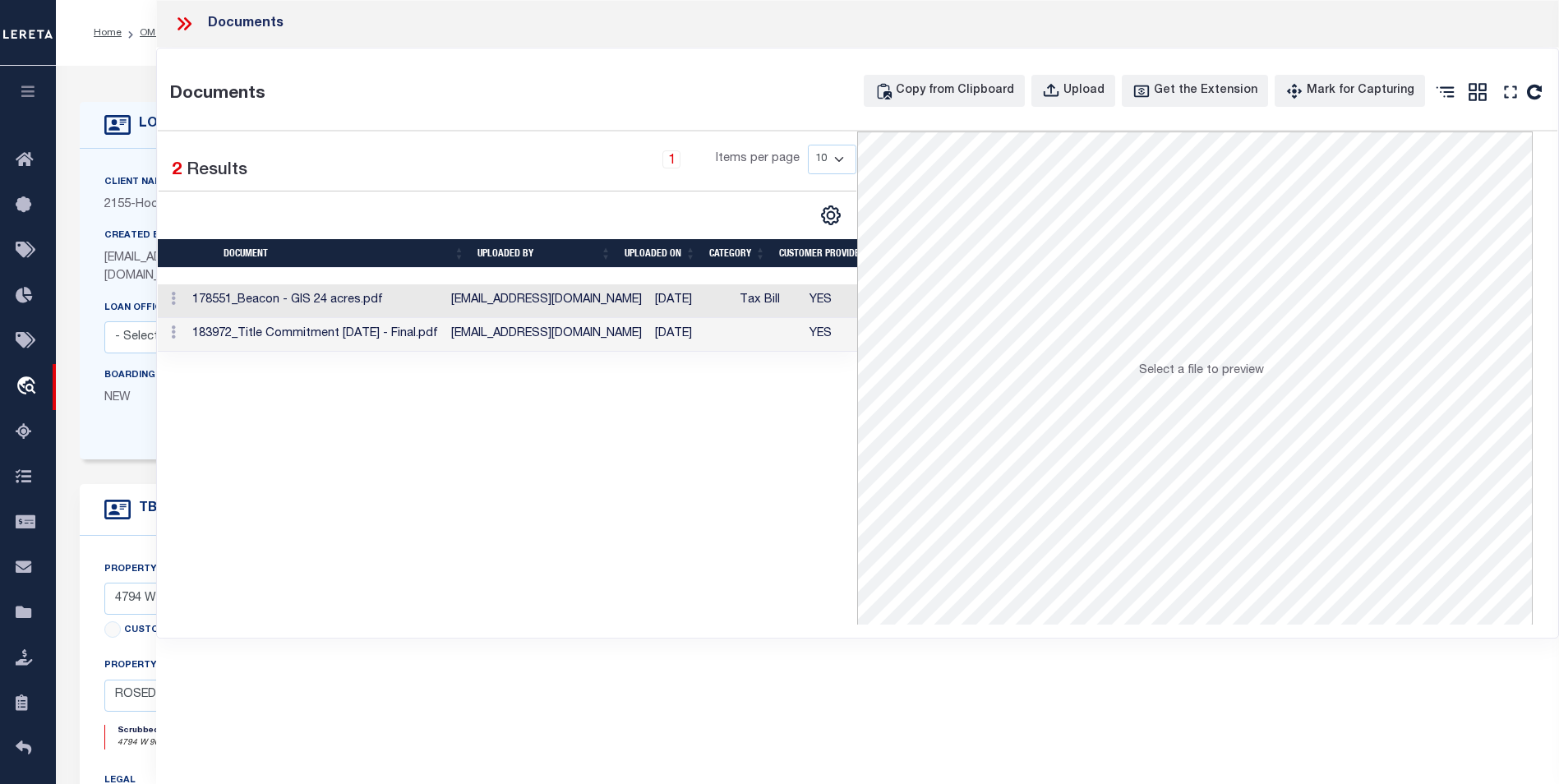
click at [444, 314] on td "178551_Beacon - GIS 24 acres.pdf" at bounding box center [315, 301] width 259 height 34
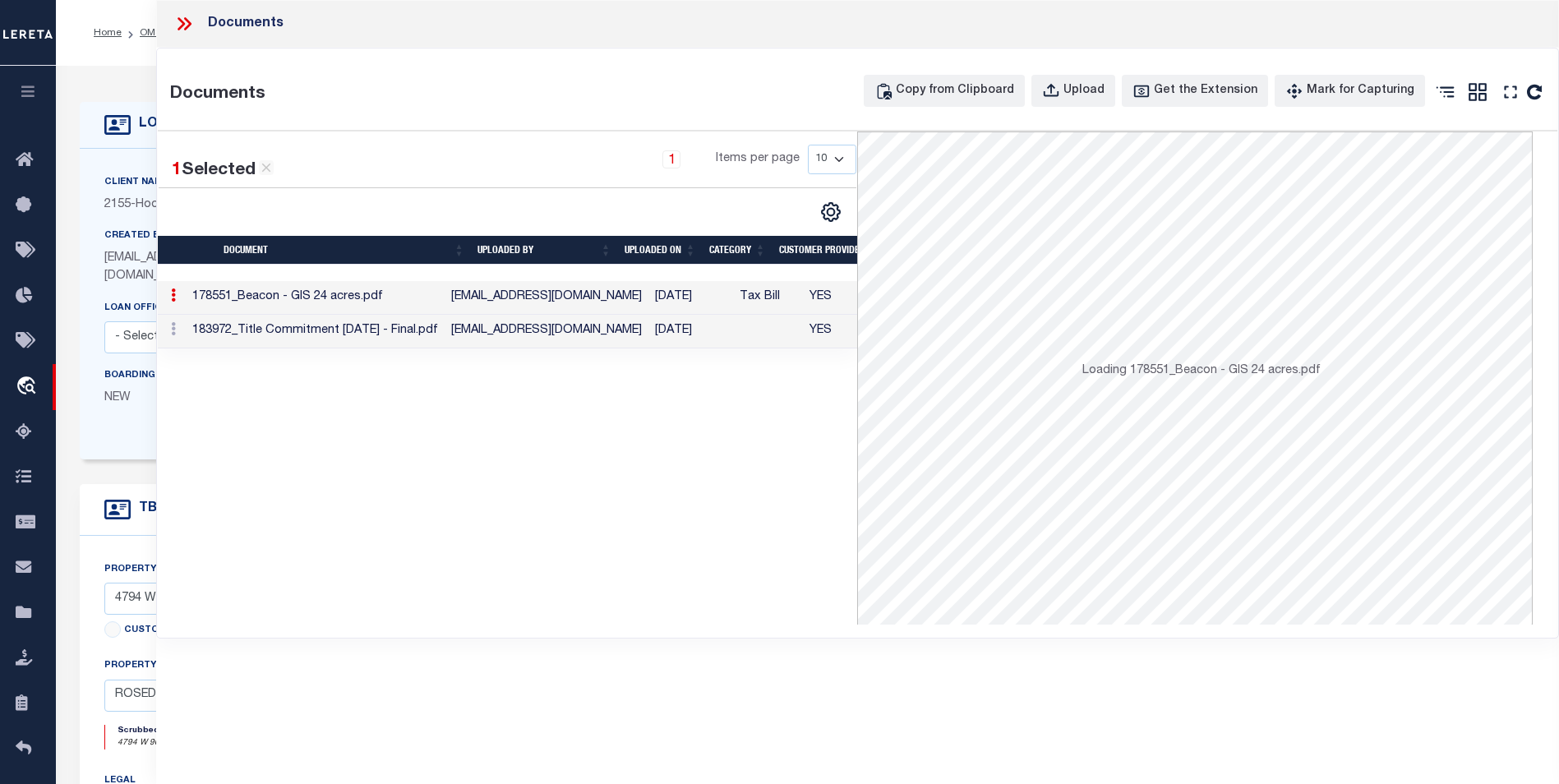
click at [444, 314] on td "178551_Beacon - GIS 24 acres.pdf" at bounding box center [315, 298] width 259 height 34
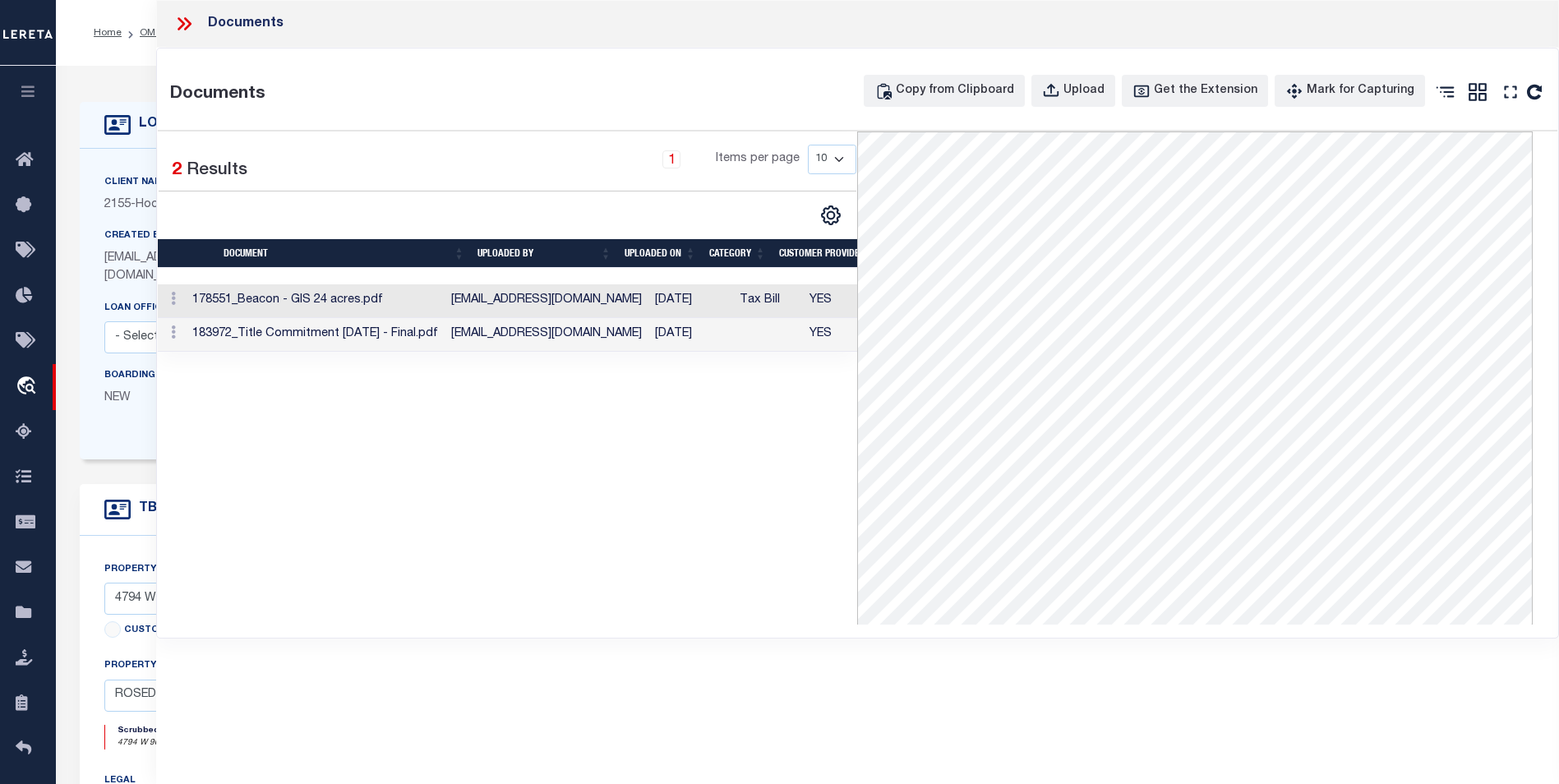
click at [444, 314] on td "178551_Beacon - GIS 24 acres.pdf" at bounding box center [315, 301] width 259 height 34
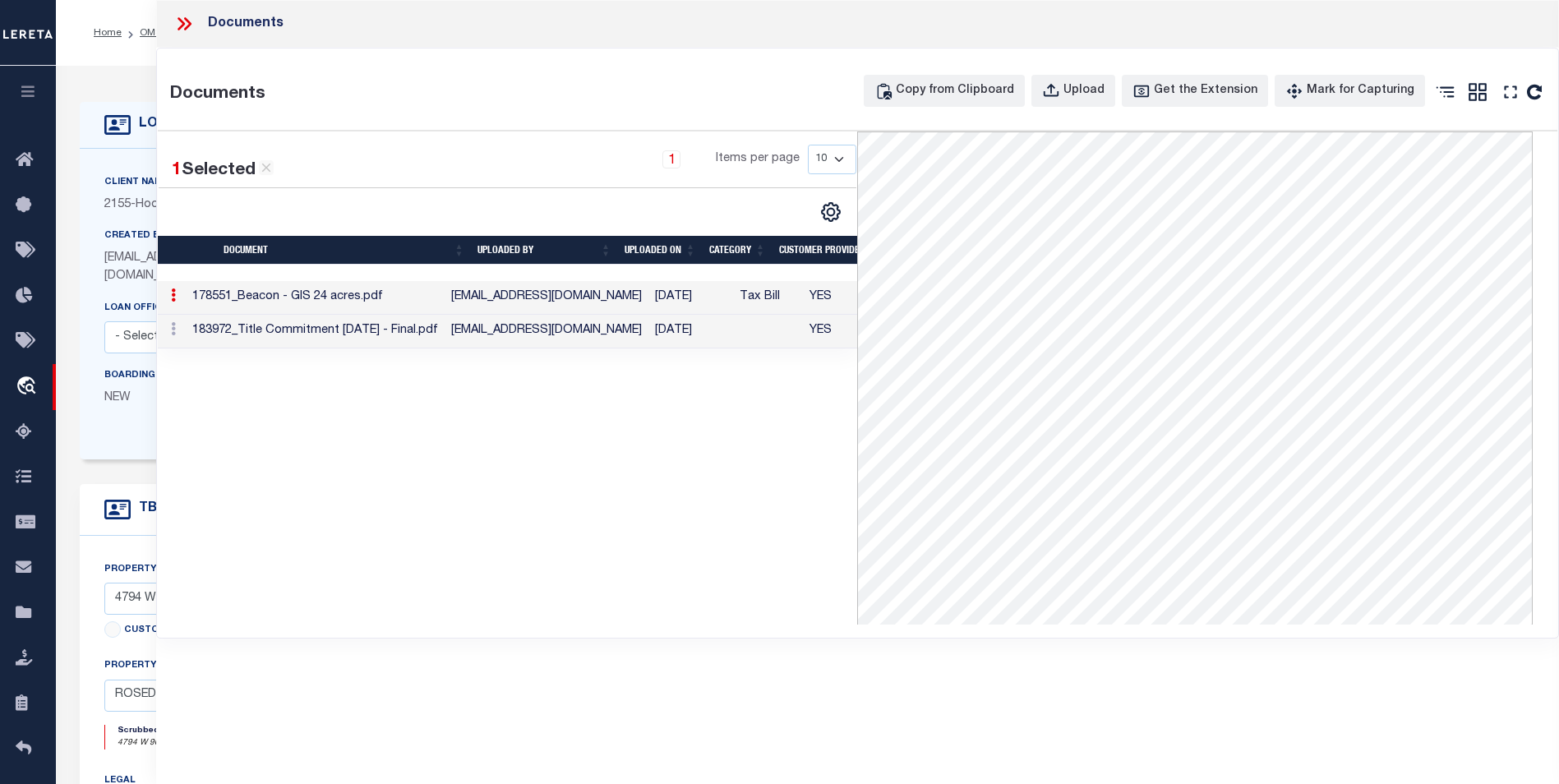
click at [496, 347] on td "asmekens@myhhsb.com" at bounding box center [546, 331] width 204 height 34
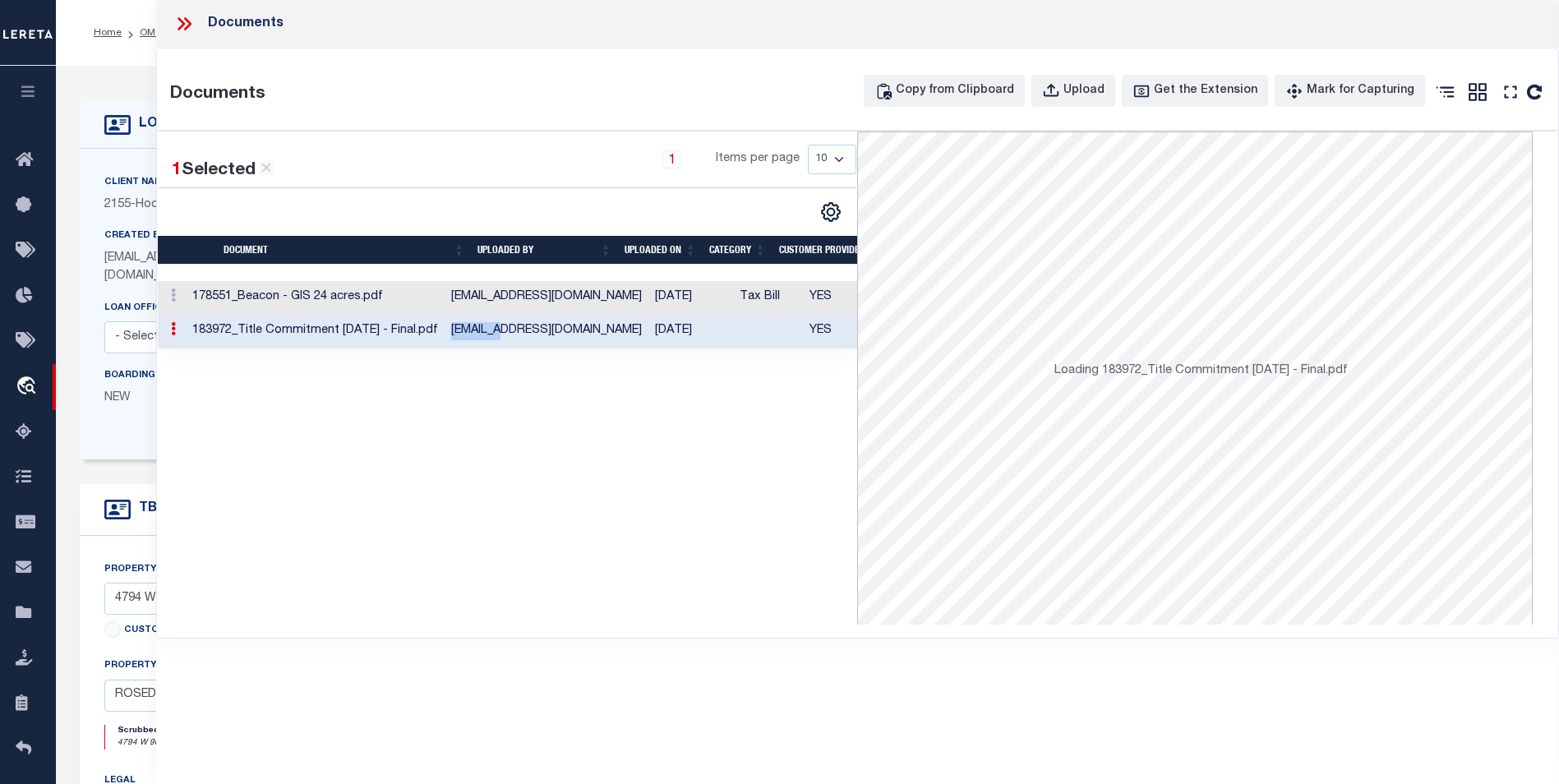
click at [496, 347] on td "asmekens@myhhsb.com" at bounding box center [546, 331] width 204 height 34
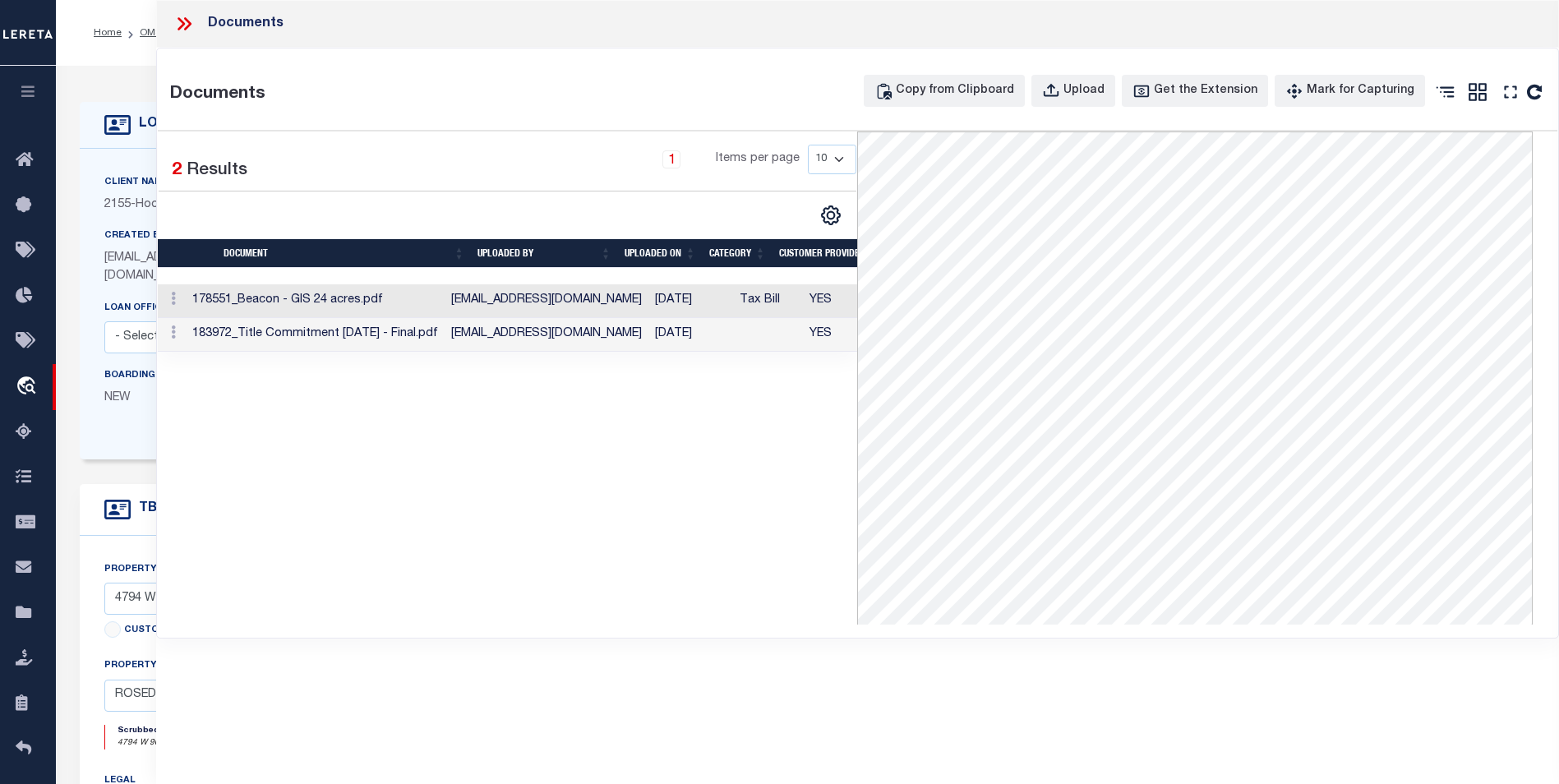
click at [187, 22] on icon at bounding box center [188, 23] width 7 height 13
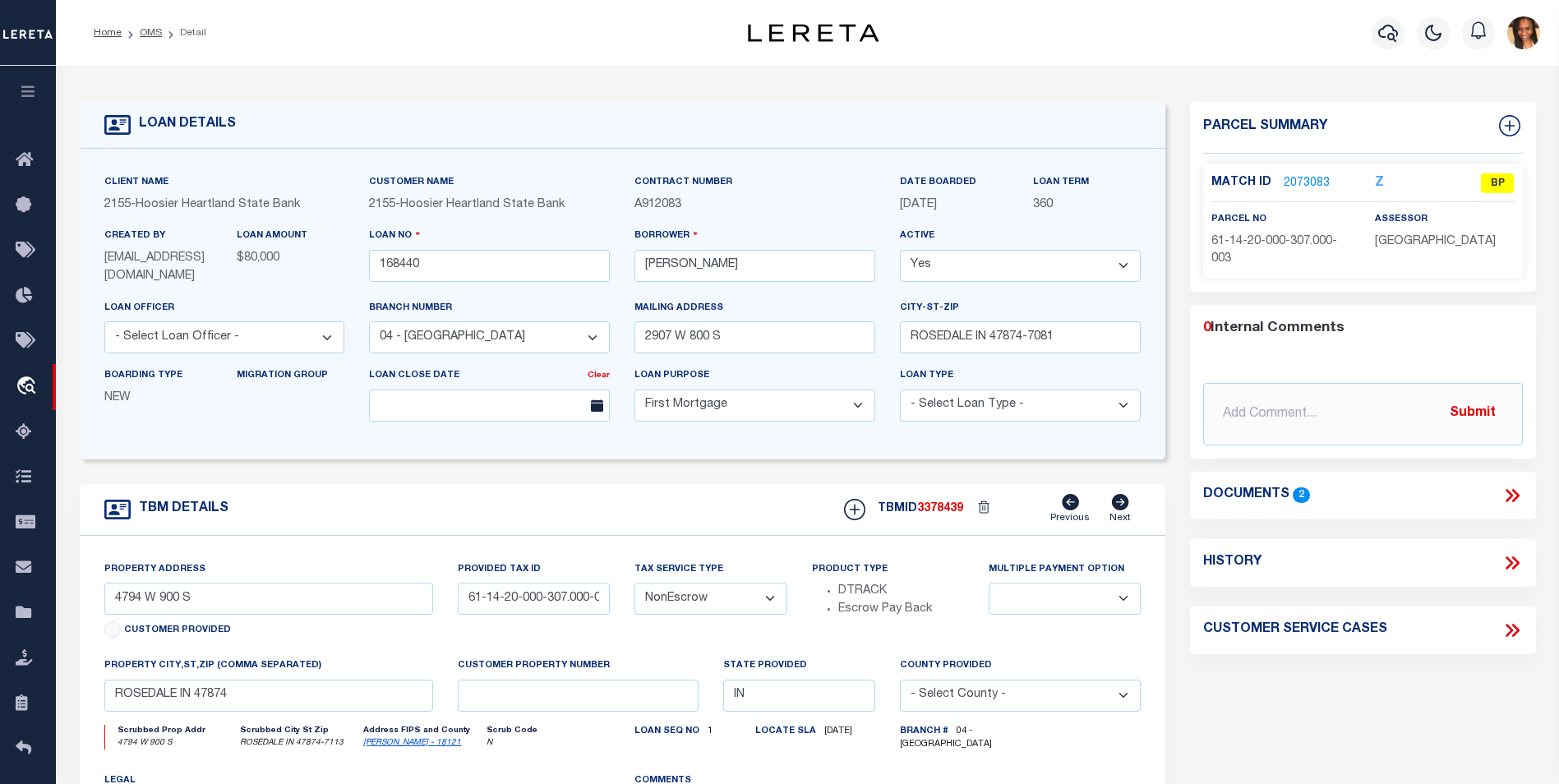
click at [1313, 184] on link "2073083" at bounding box center [1306, 183] width 46 height 17
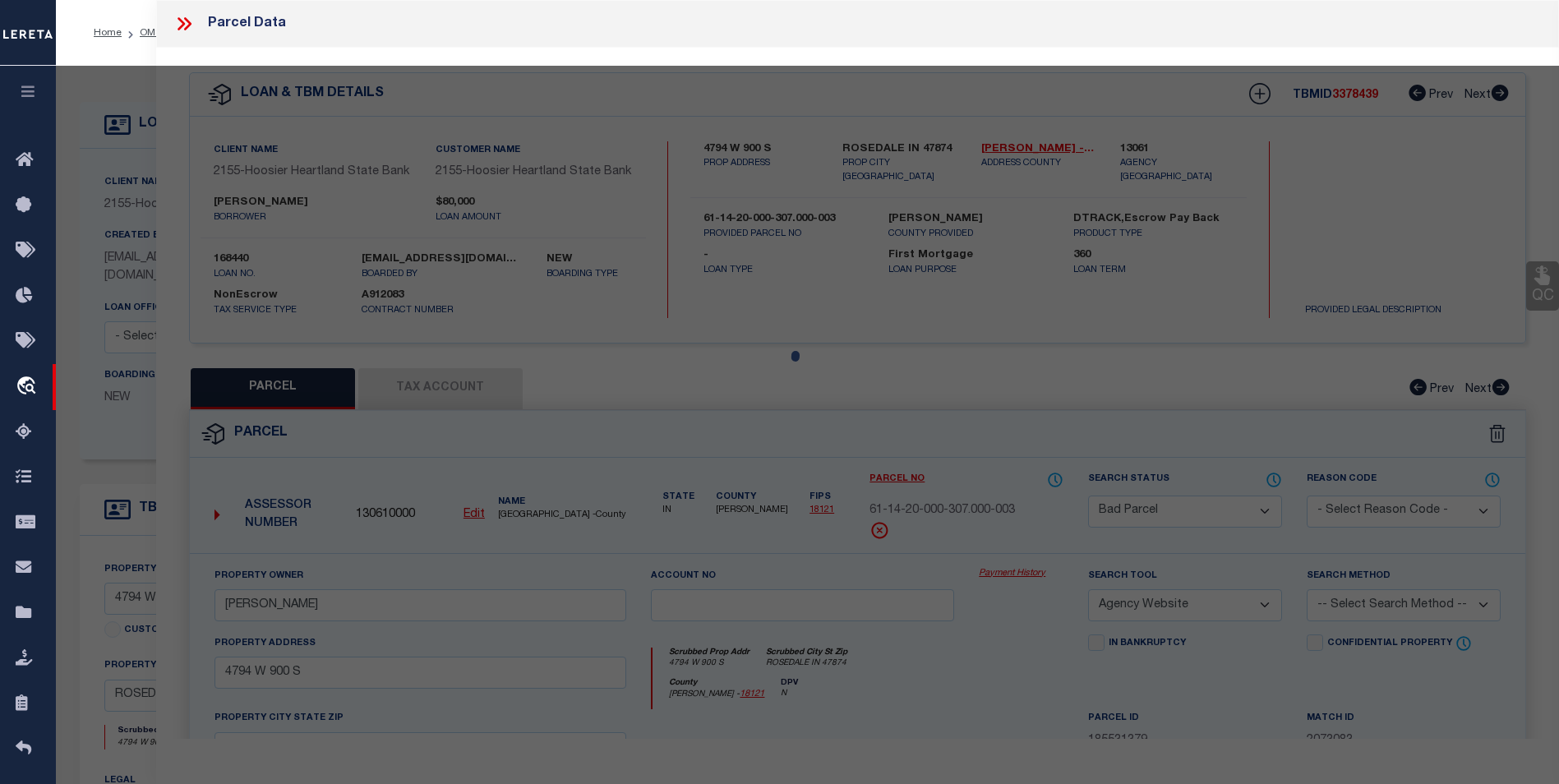
select select "AS"
select select
checkbox input "false"
select select "BP"
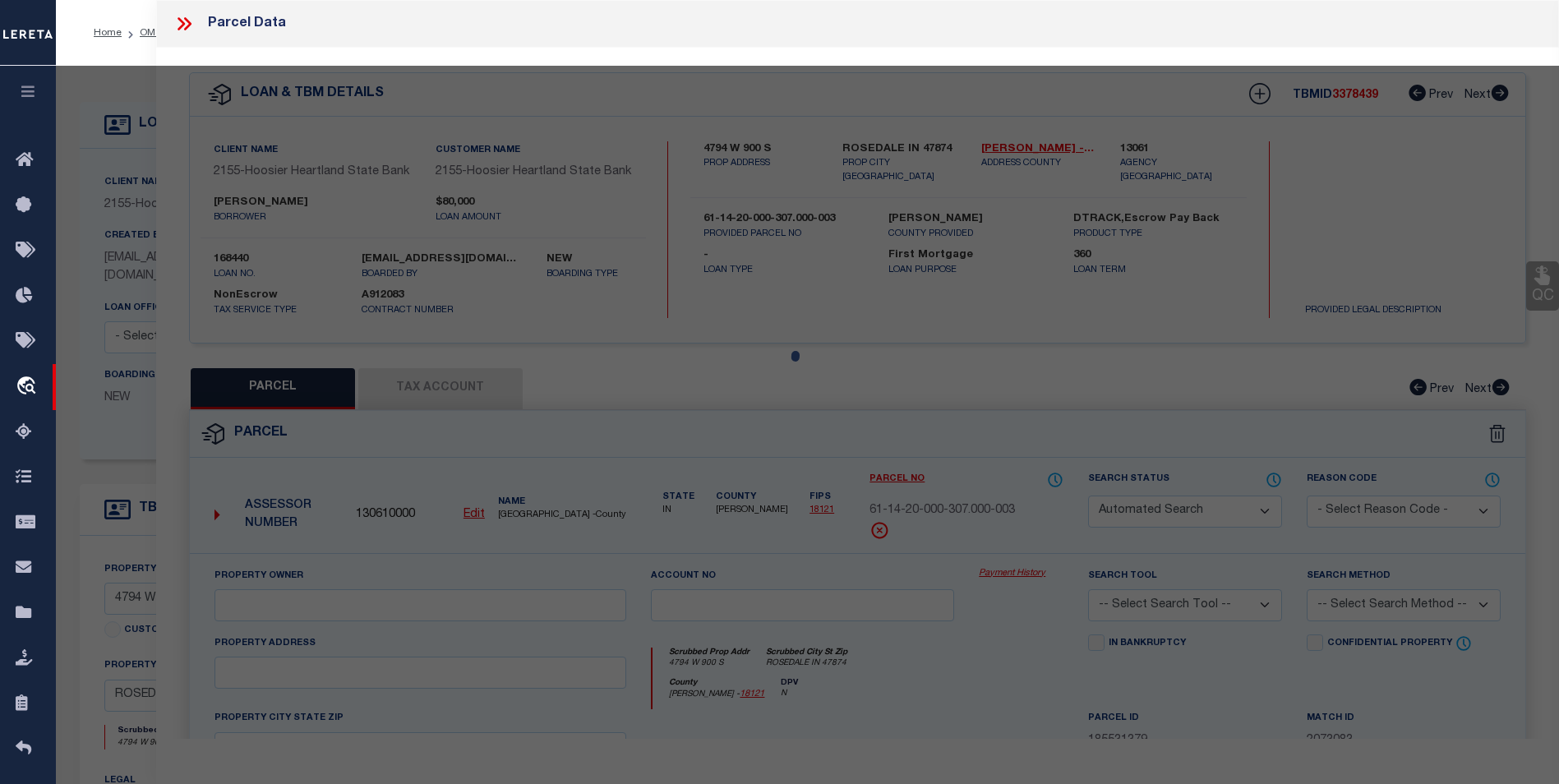
type input "Swartz, Justin M"
select select "AGW"
select select
type input "4794 W 900 S"
type input "ROSEDALE IN 47874"
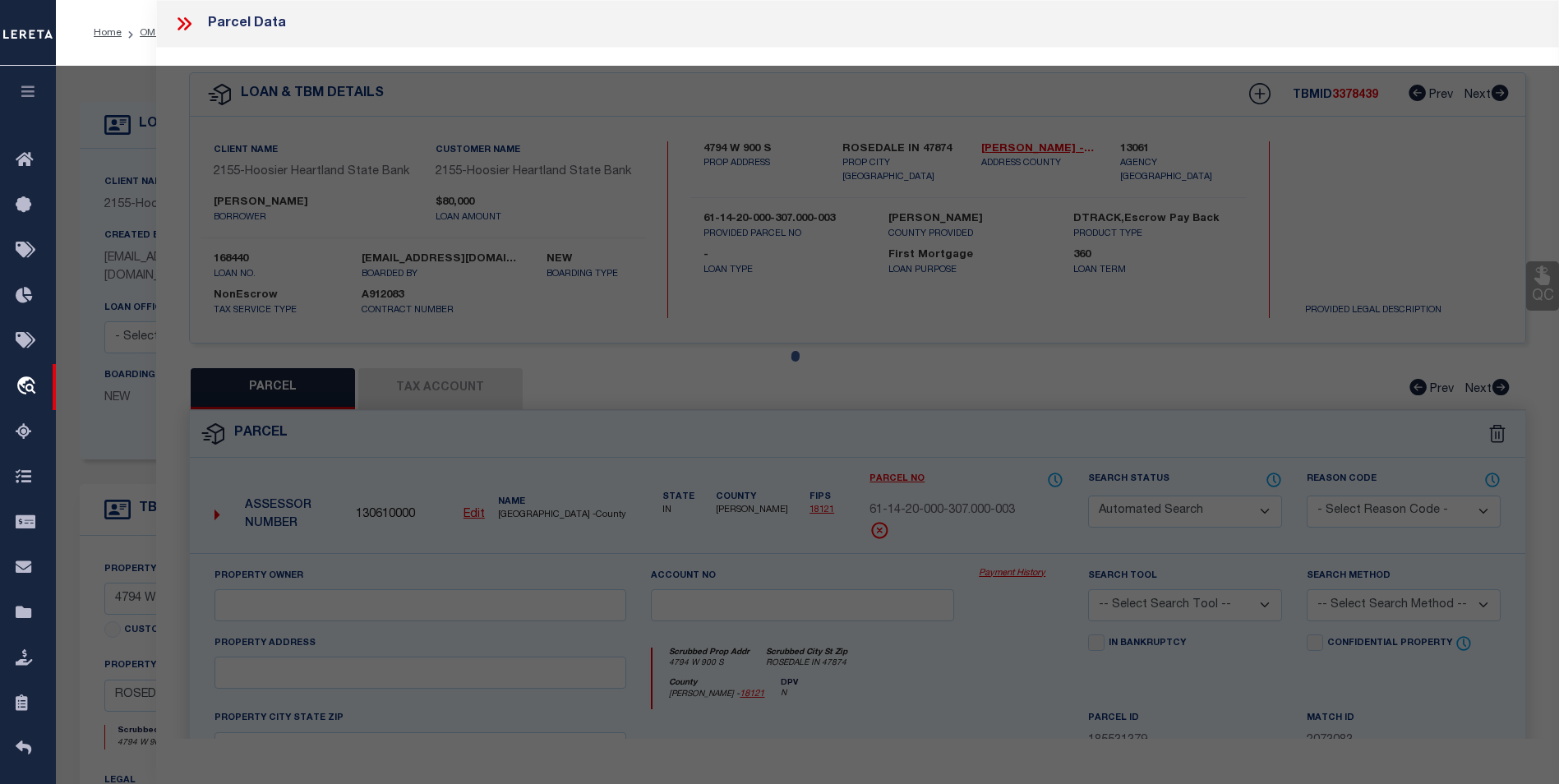
type textarea "Pt E1/2 SW 20-14-8 24.02"
type textarea "Incorrect parcel"
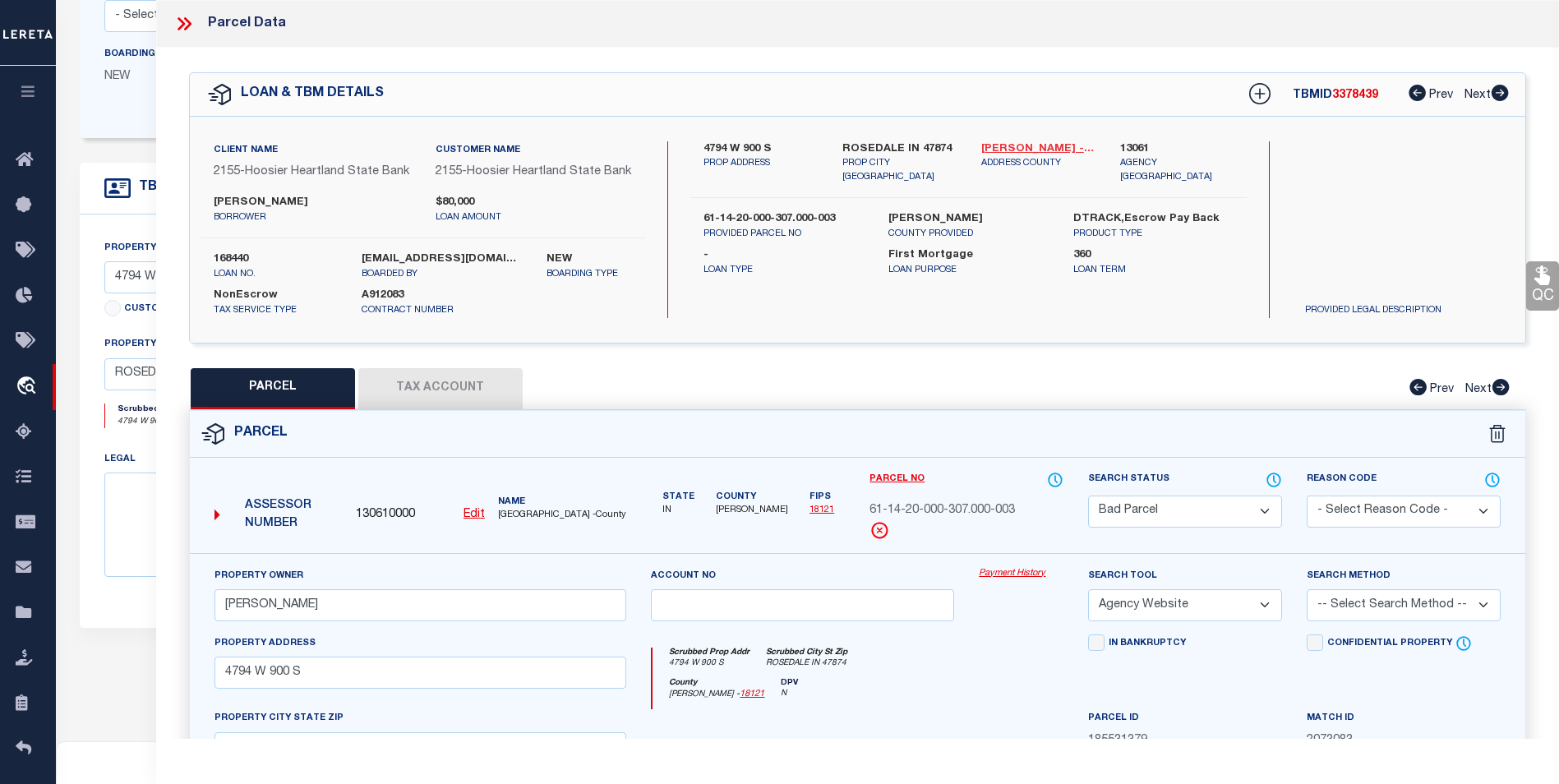
click at [1037, 148] on link "Parke - 18121" at bounding box center [1039, 150] width 114 height 17
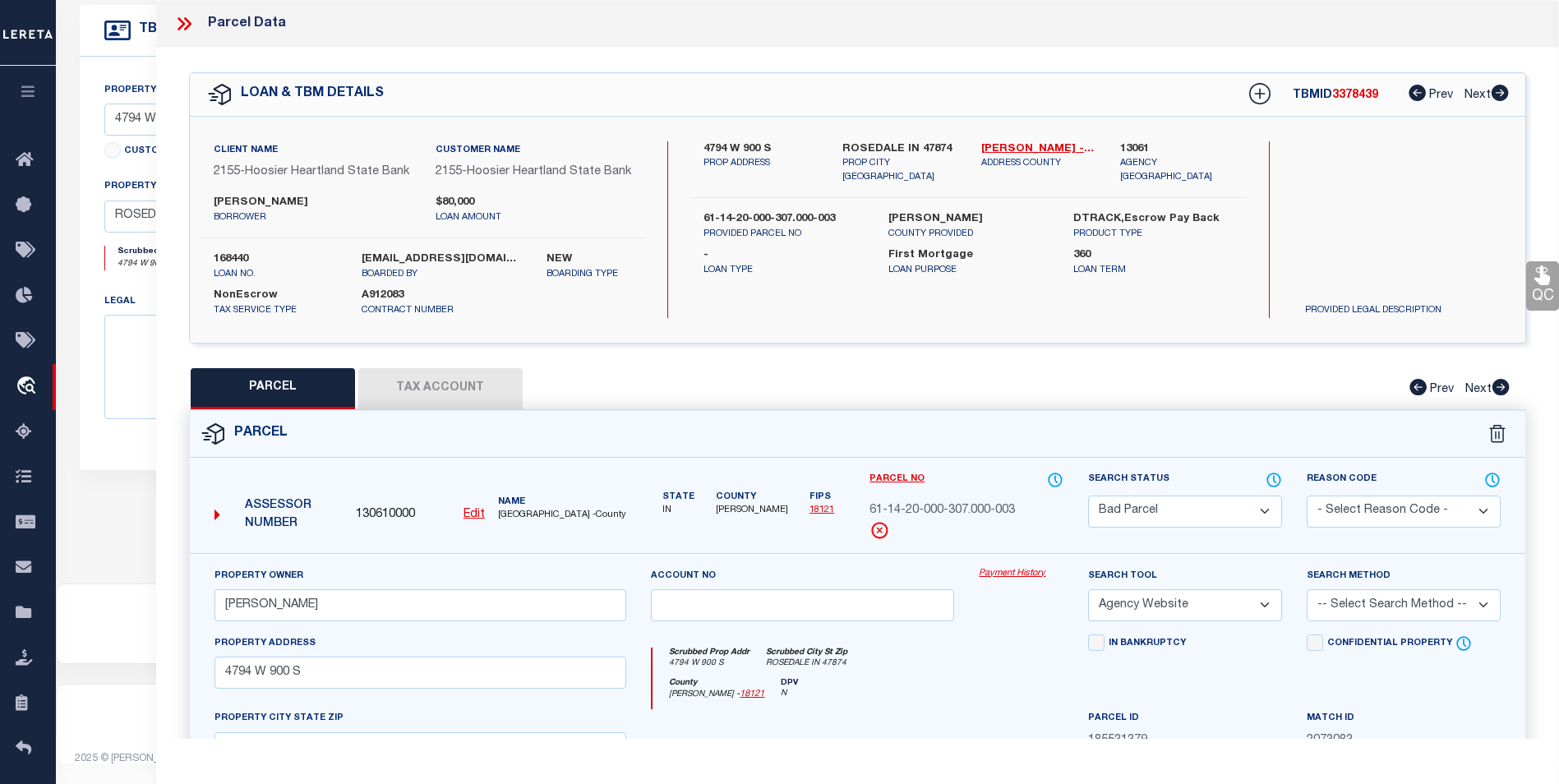
click at [186, 22] on icon at bounding box center [188, 23] width 7 height 13
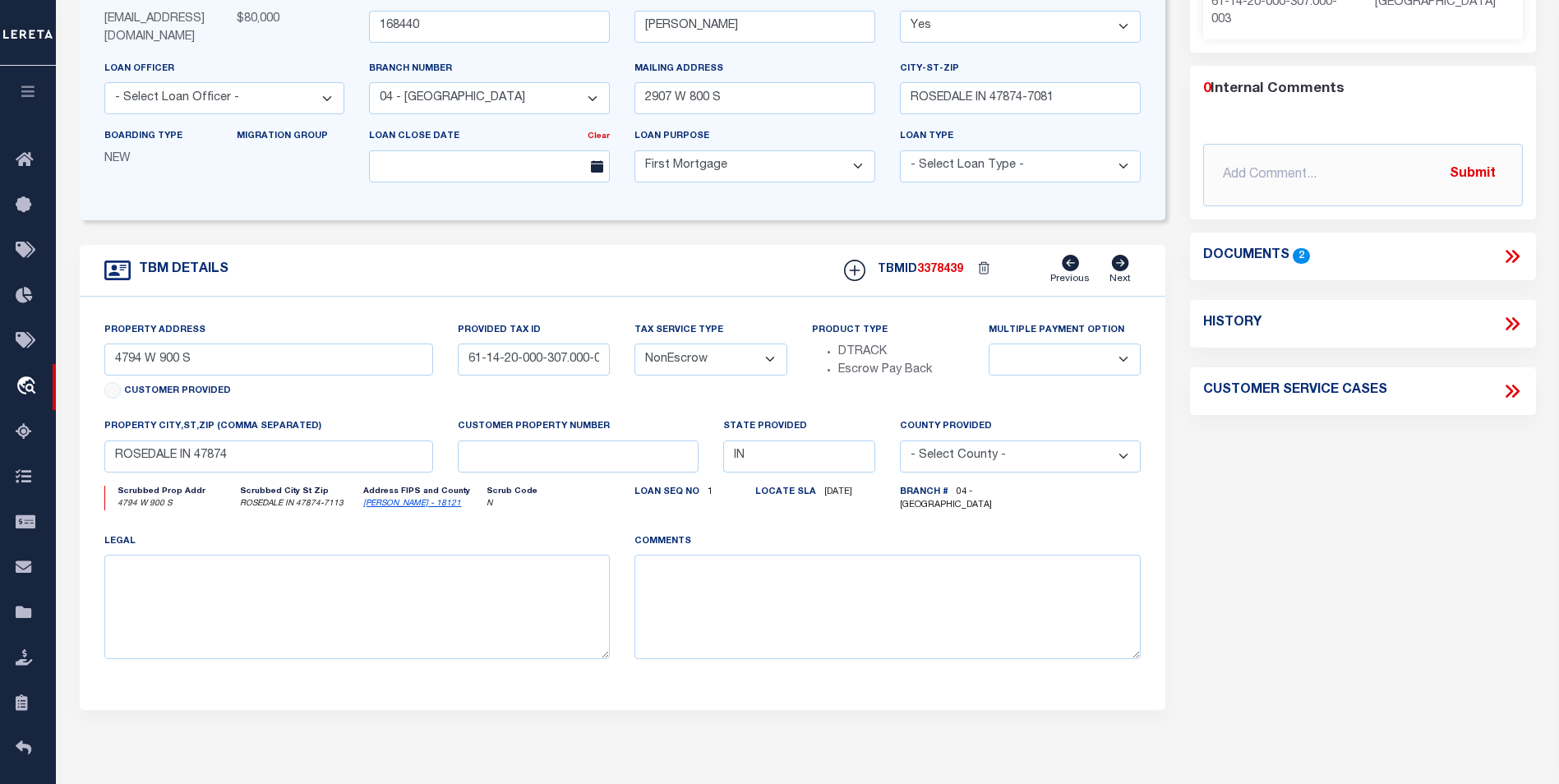
scroll to position [157, 0]
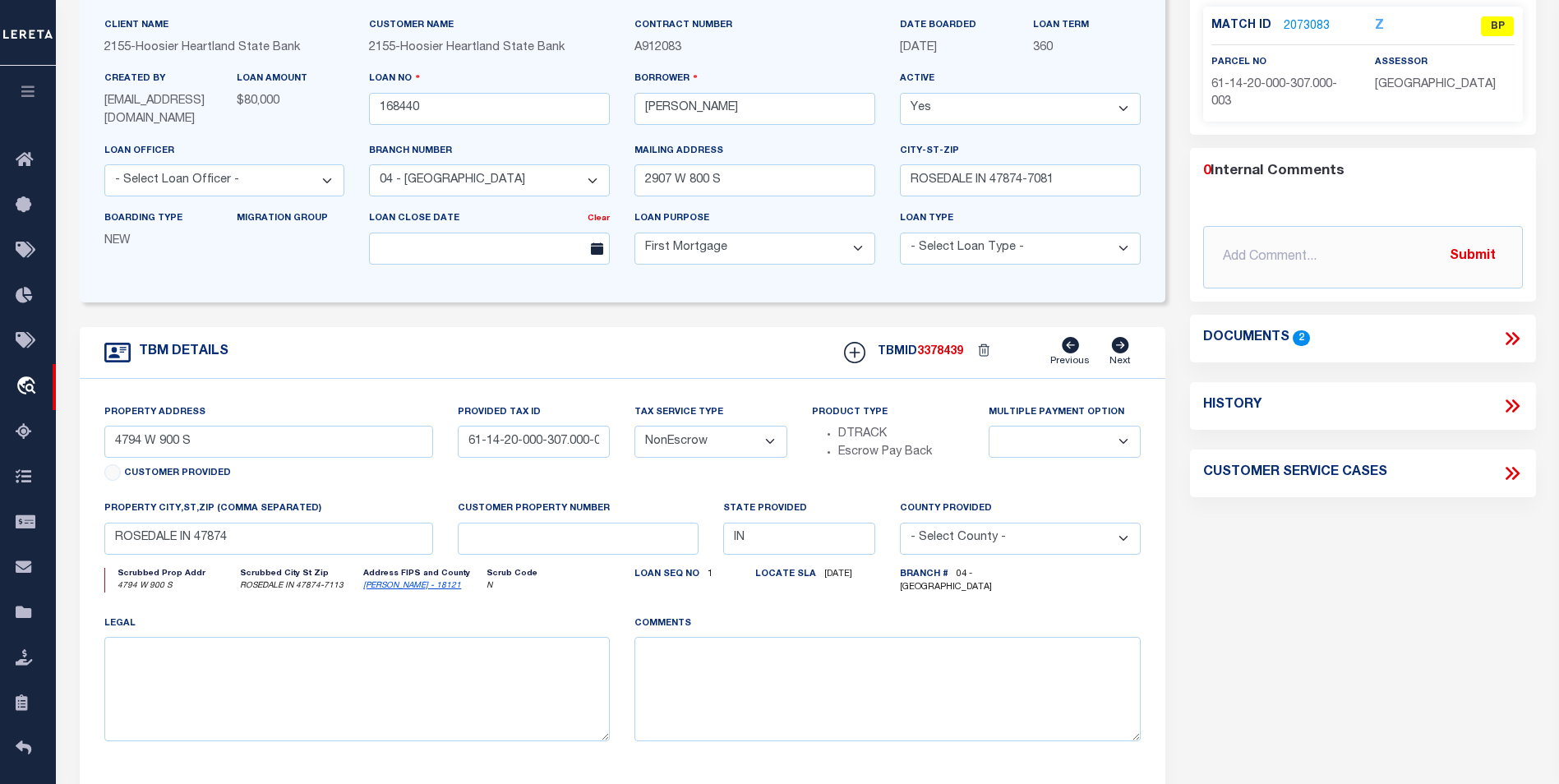
click at [1523, 348] on div "Documents 2" at bounding box center [1363, 338] width 346 height 48
click at [1515, 334] on icon at bounding box center [1515, 339] width 7 height 13
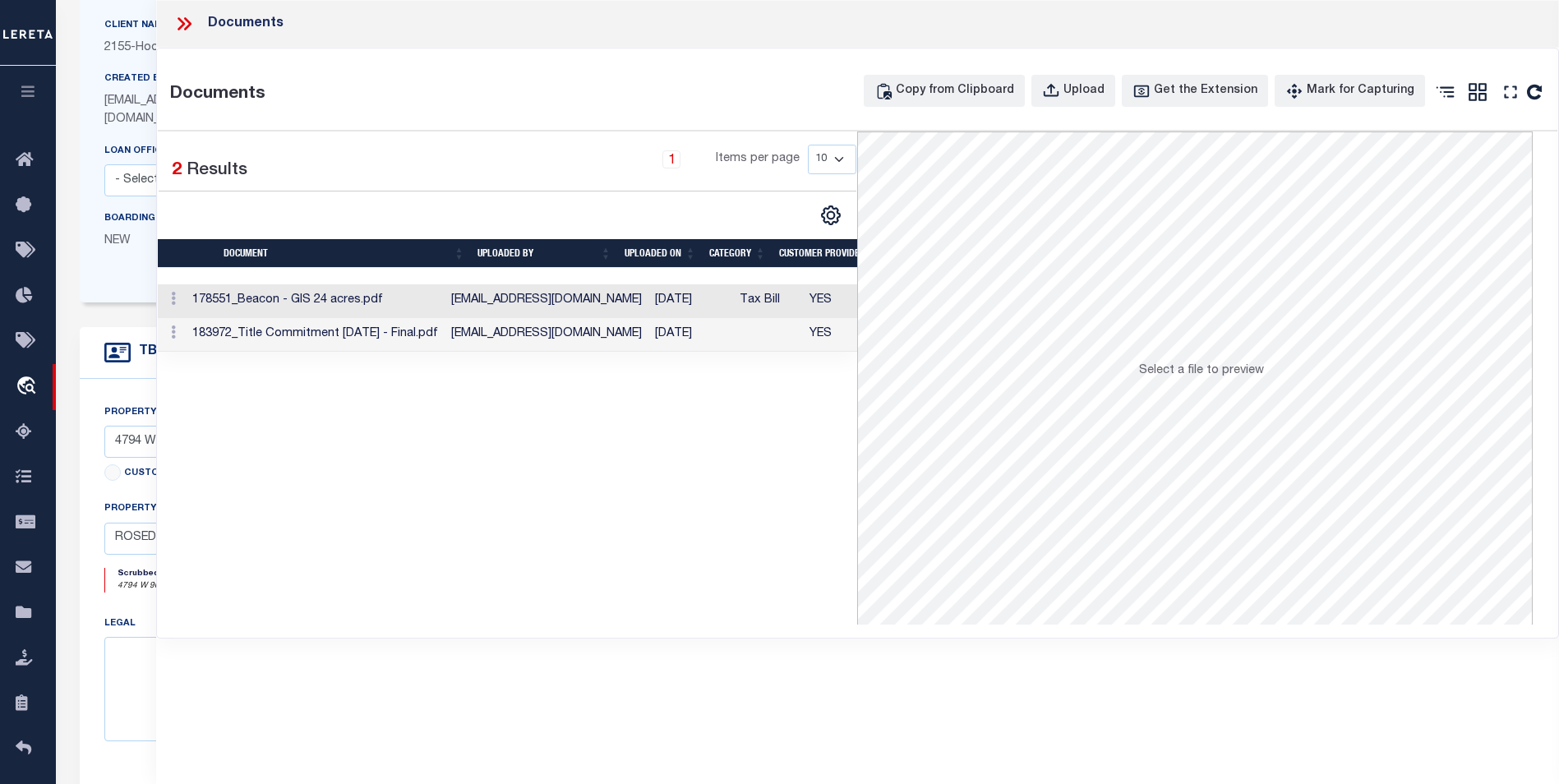
click at [648, 308] on td "[DATE]" at bounding box center [691, 301] width 84 height 34
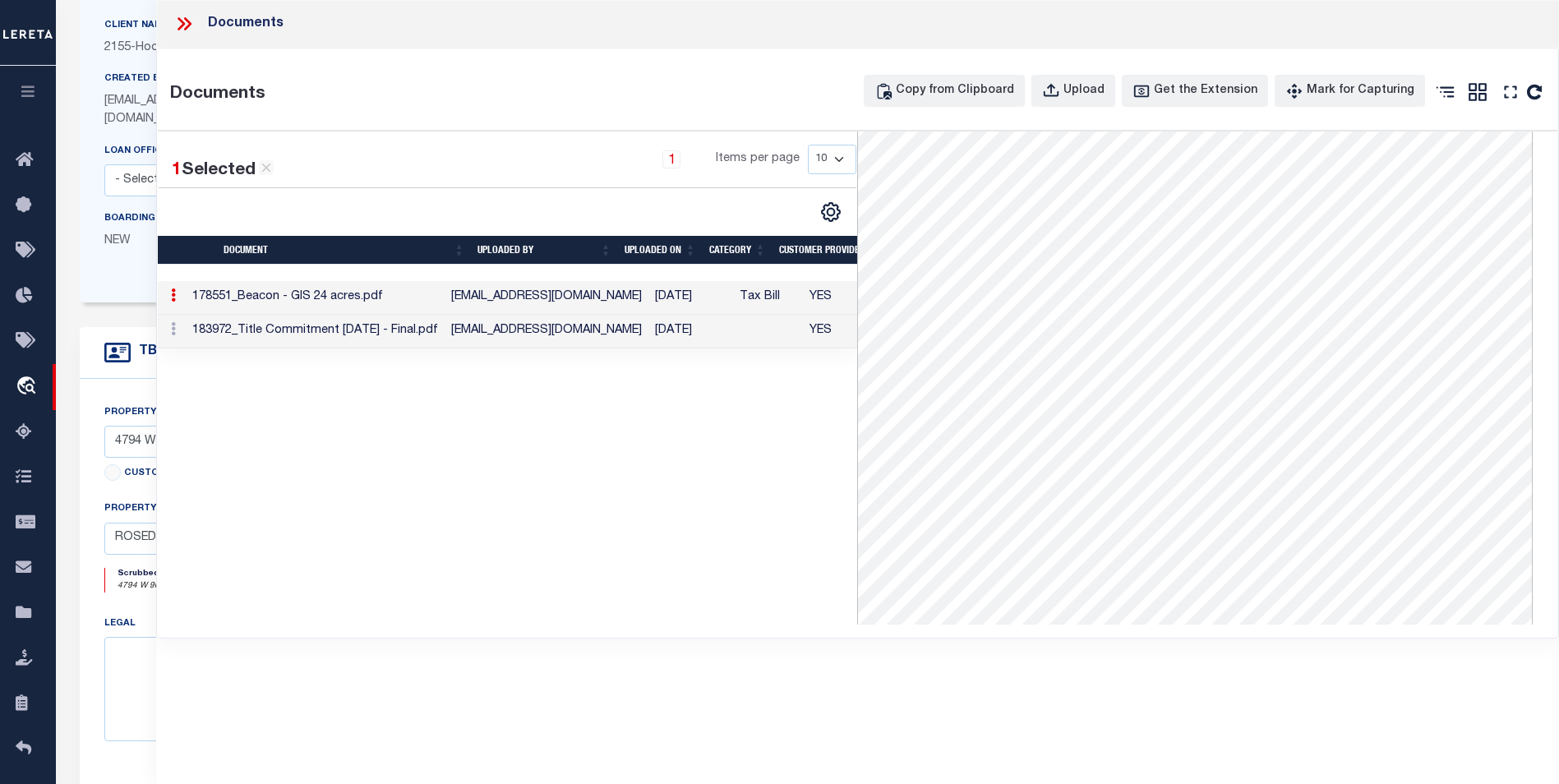
scroll to position [0, 0]
click at [198, 42] on div "Documents" at bounding box center [858, 23] width 1404 height 48
click at [413, 336] on td "183972_Title Commitment 9.19.24 - Final.pdf" at bounding box center [315, 331] width 259 height 34
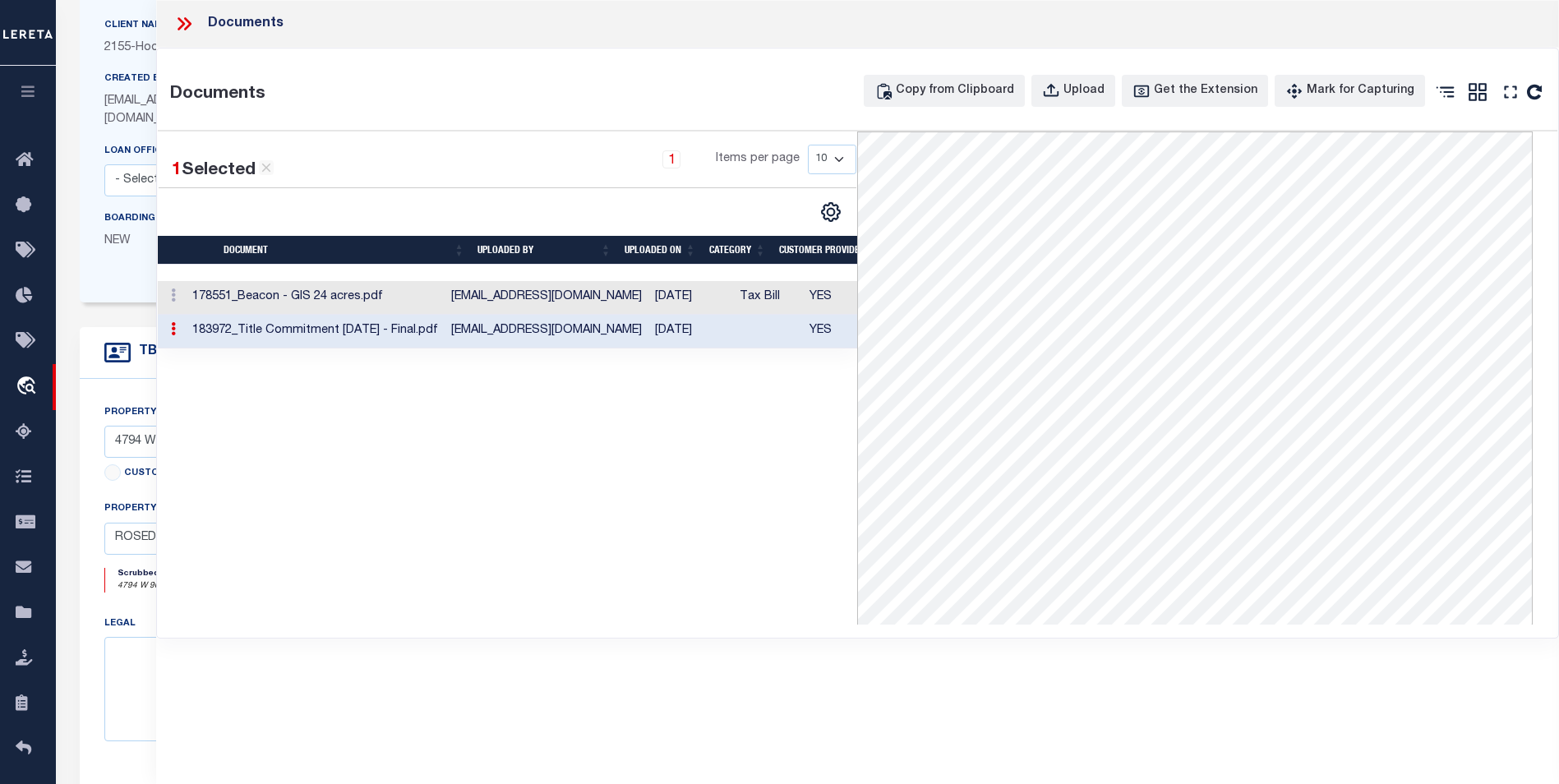
click at [186, 21] on icon at bounding box center [188, 23] width 7 height 13
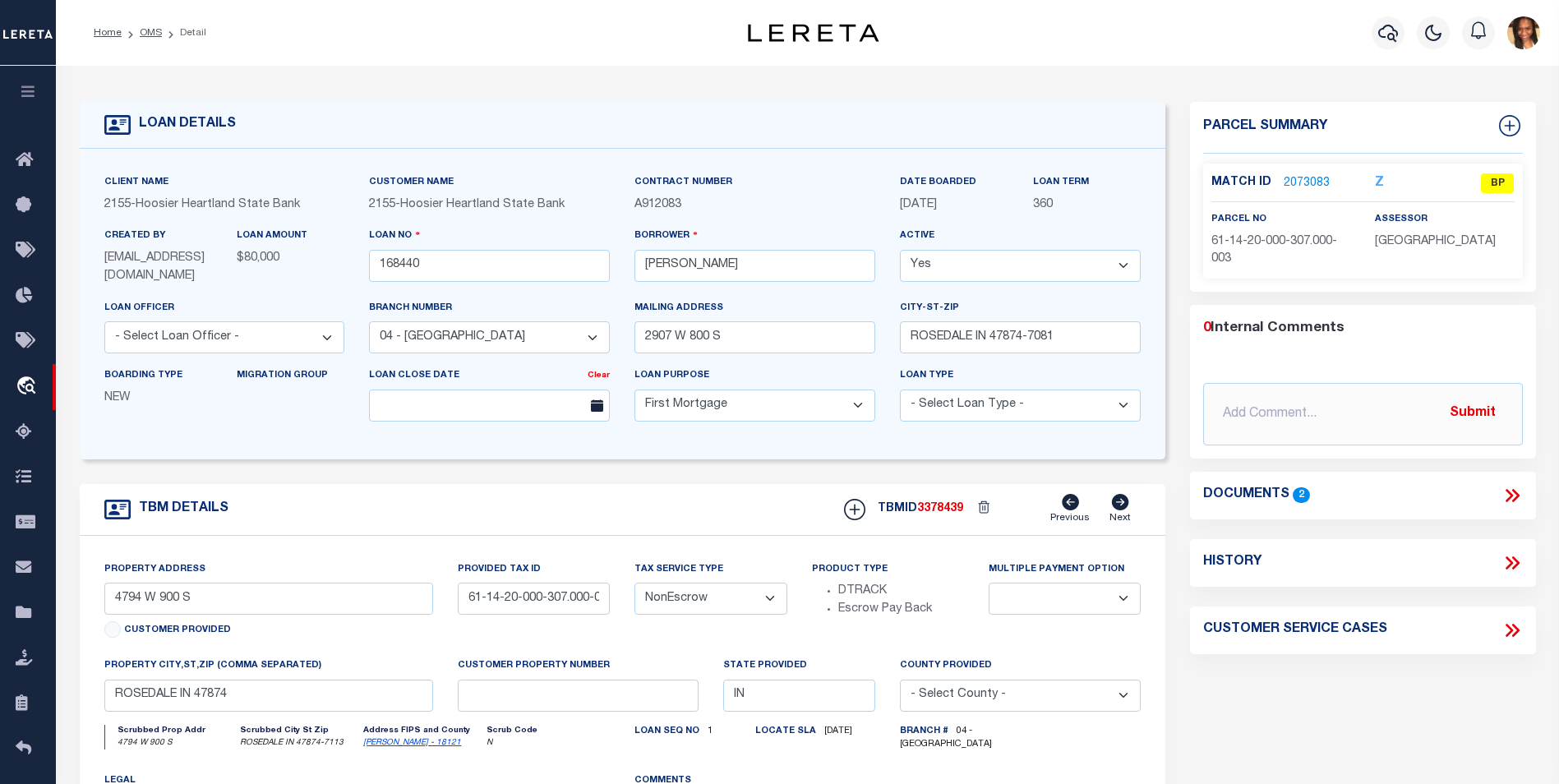
click at [1515, 494] on icon at bounding box center [1512, 495] width 22 height 22
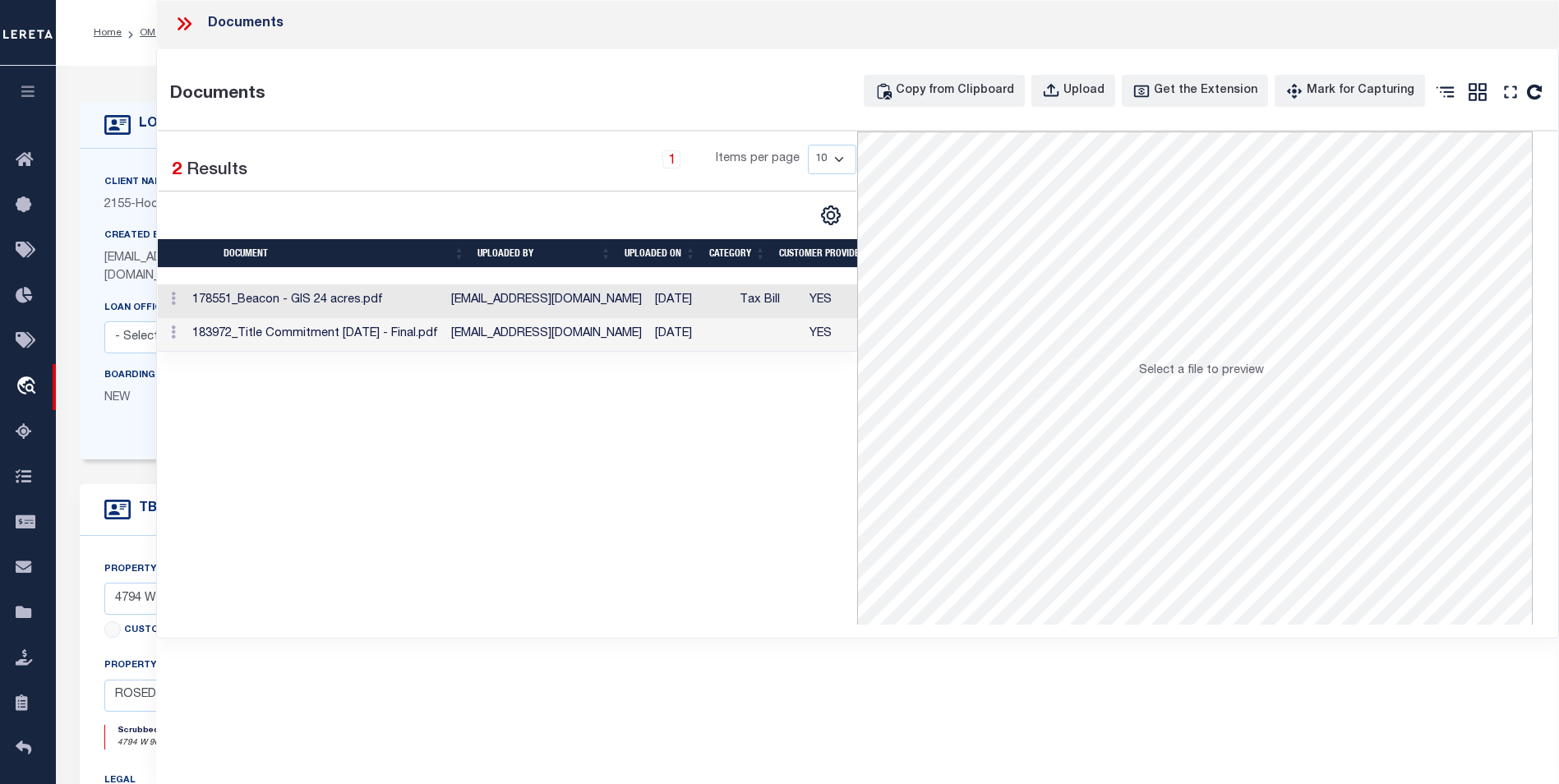
click at [402, 318] on td "183972_Title Commitment 9.19.24 - Final.pdf" at bounding box center [315, 335] width 259 height 34
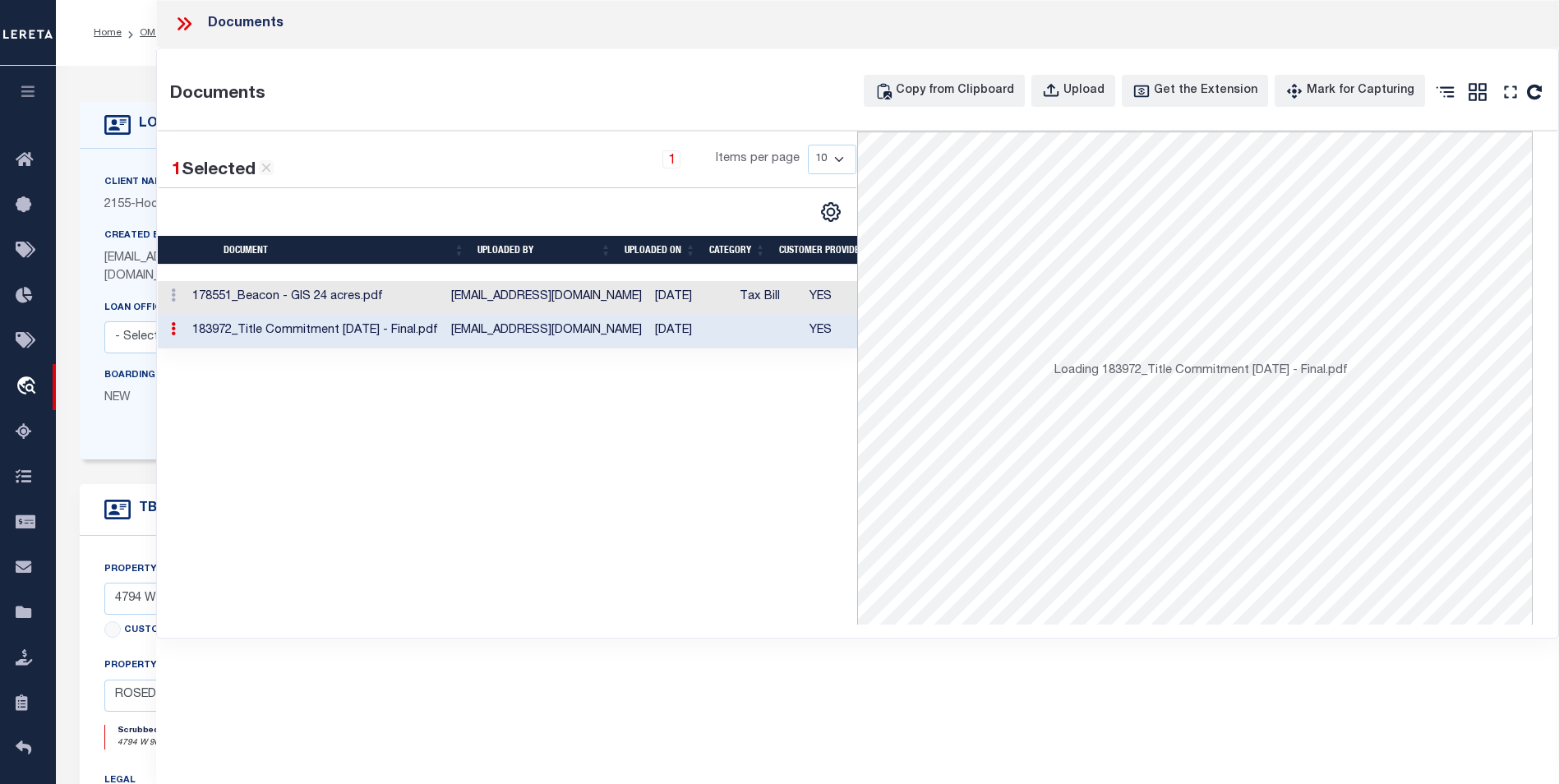
click at [402, 318] on td "183972_Title Commitment 9.19.24 - Final.pdf" at bounding box center [315, 331] width 259 height 34
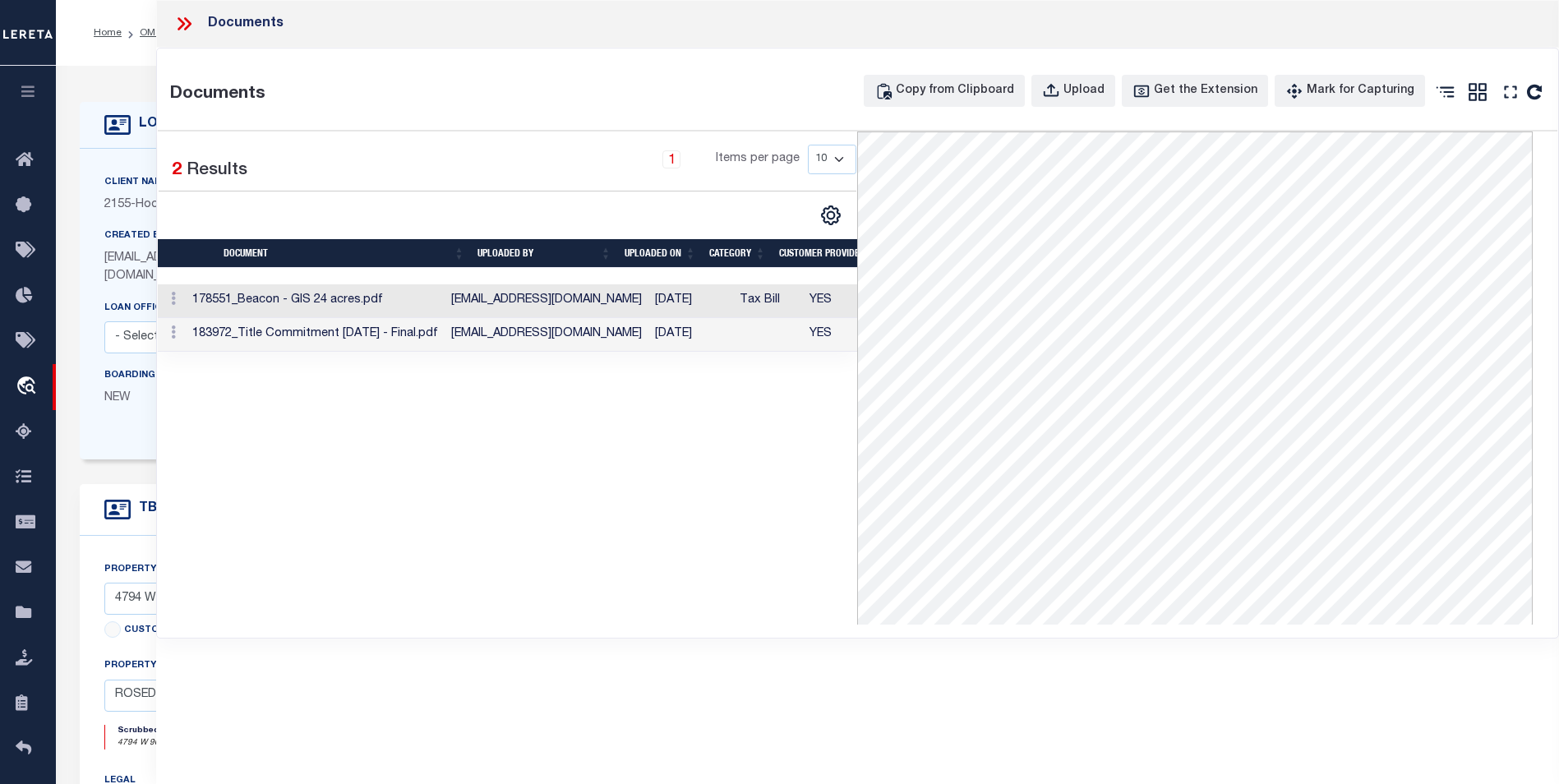
click at [192, 25] on icon at bounding box center [183, 23] width 22 height 22
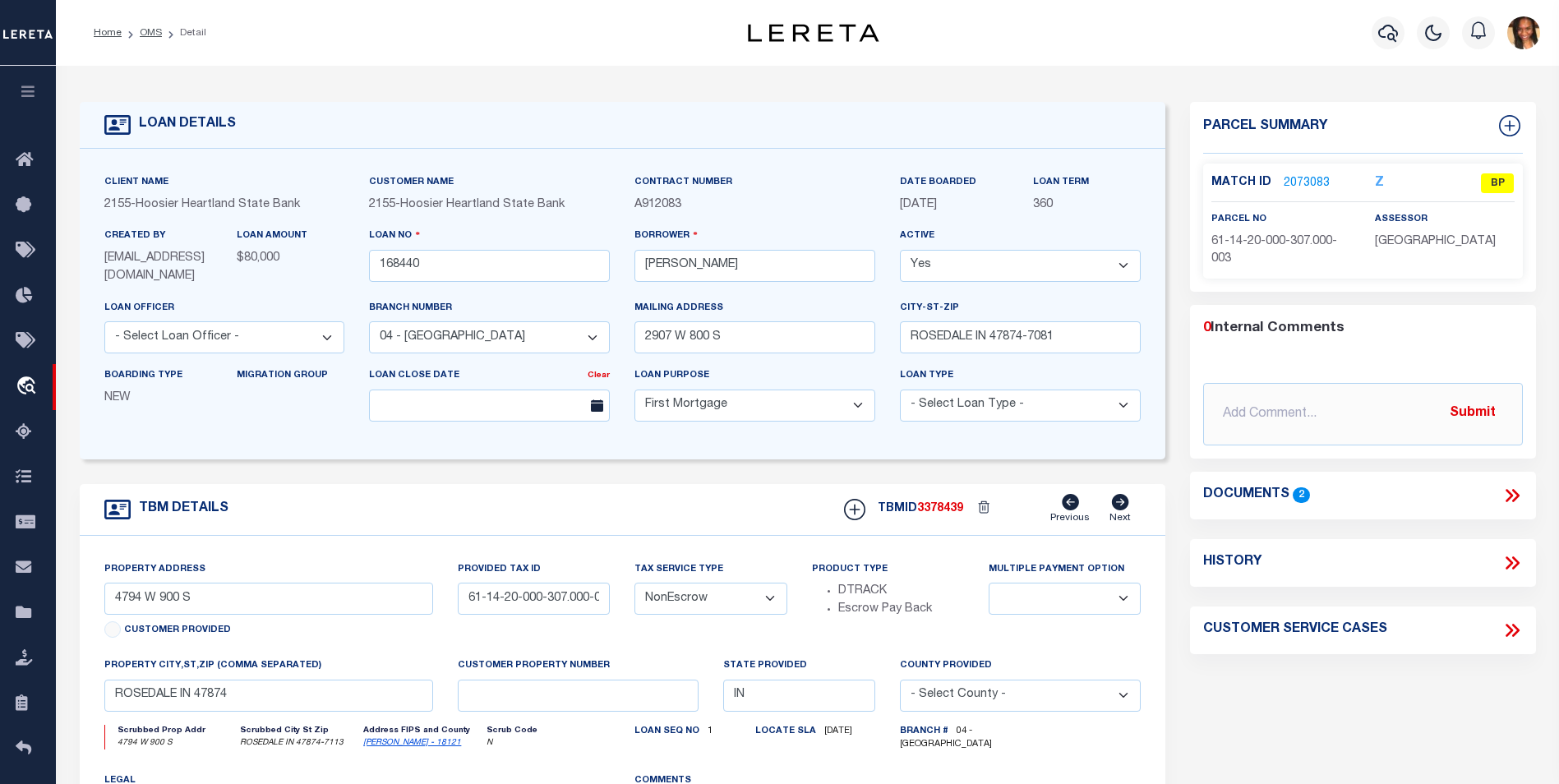
click at [1314, 182] on link "2073083" at bounding box center [1306, 183] width 46 height 17
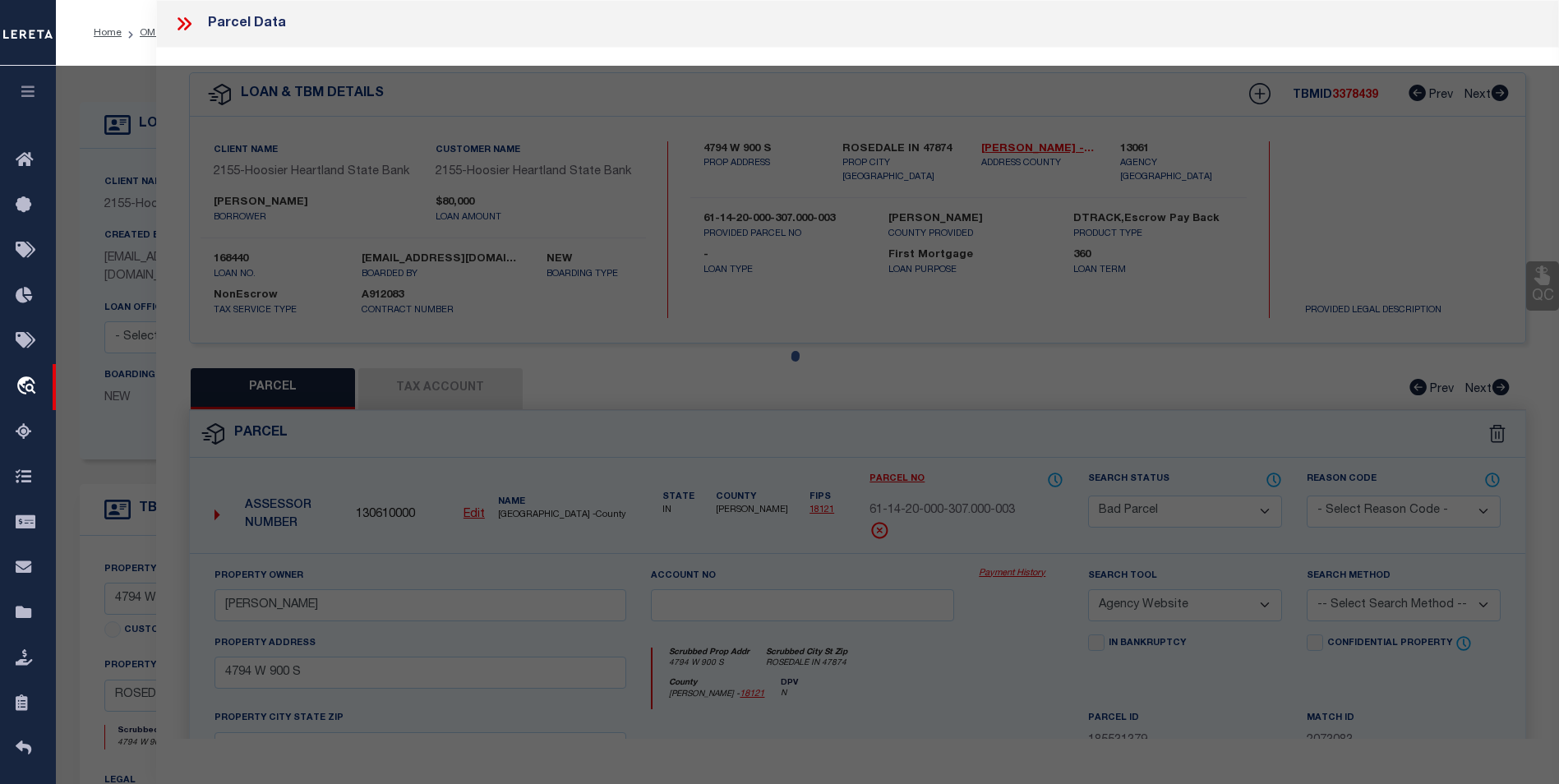
select select "AS"
select select
checkbox input "false"
select select "BP"
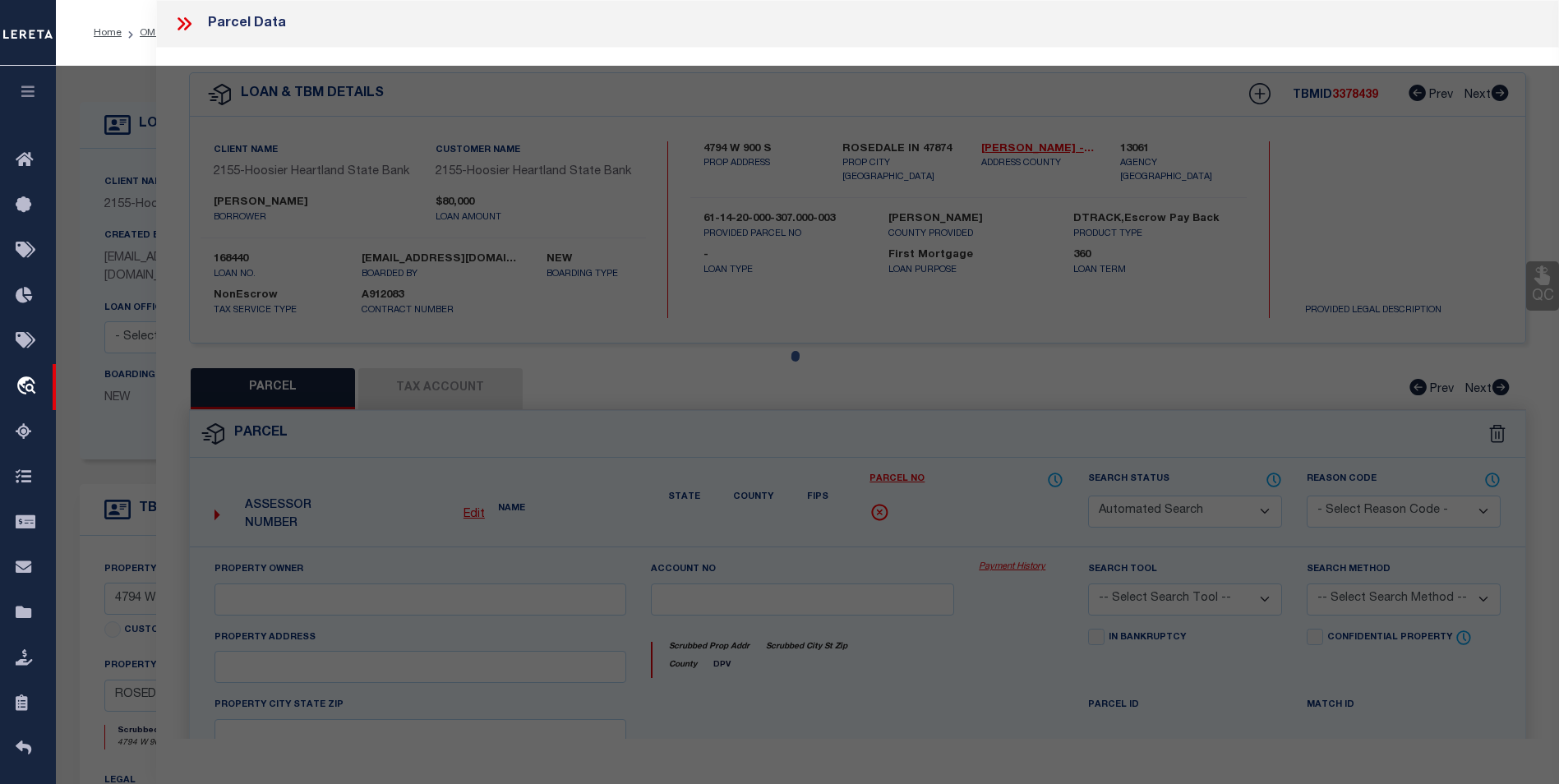
type input "Swartz, Justin M"
select select "AGW"
select select
type input "4794 W 900 S"
type input "ROSEDALE IN 47874"
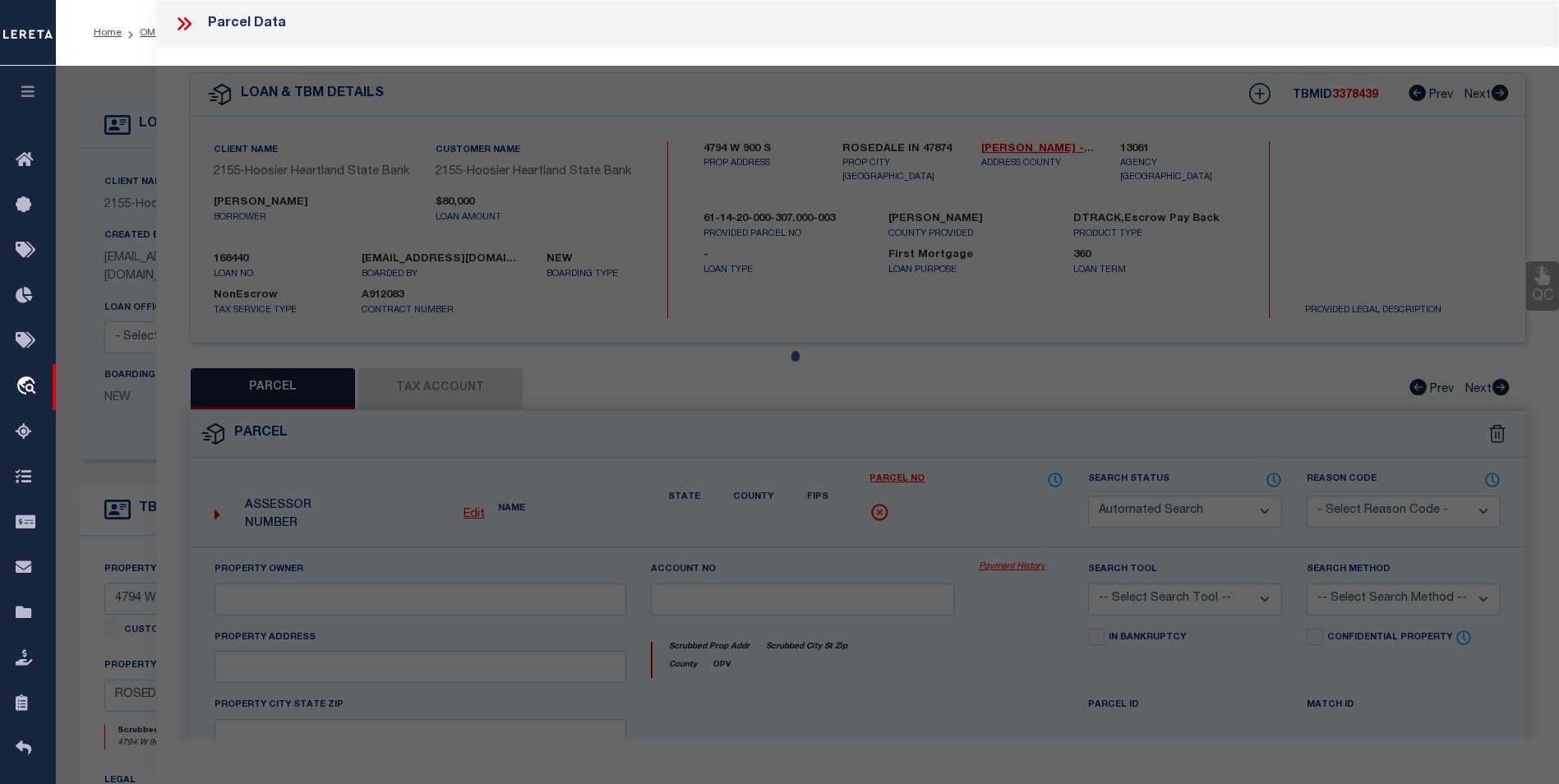
type textarea "Pt E1/2 SW 20-14-8 24.02"
type textarea "Incorrect parcel"
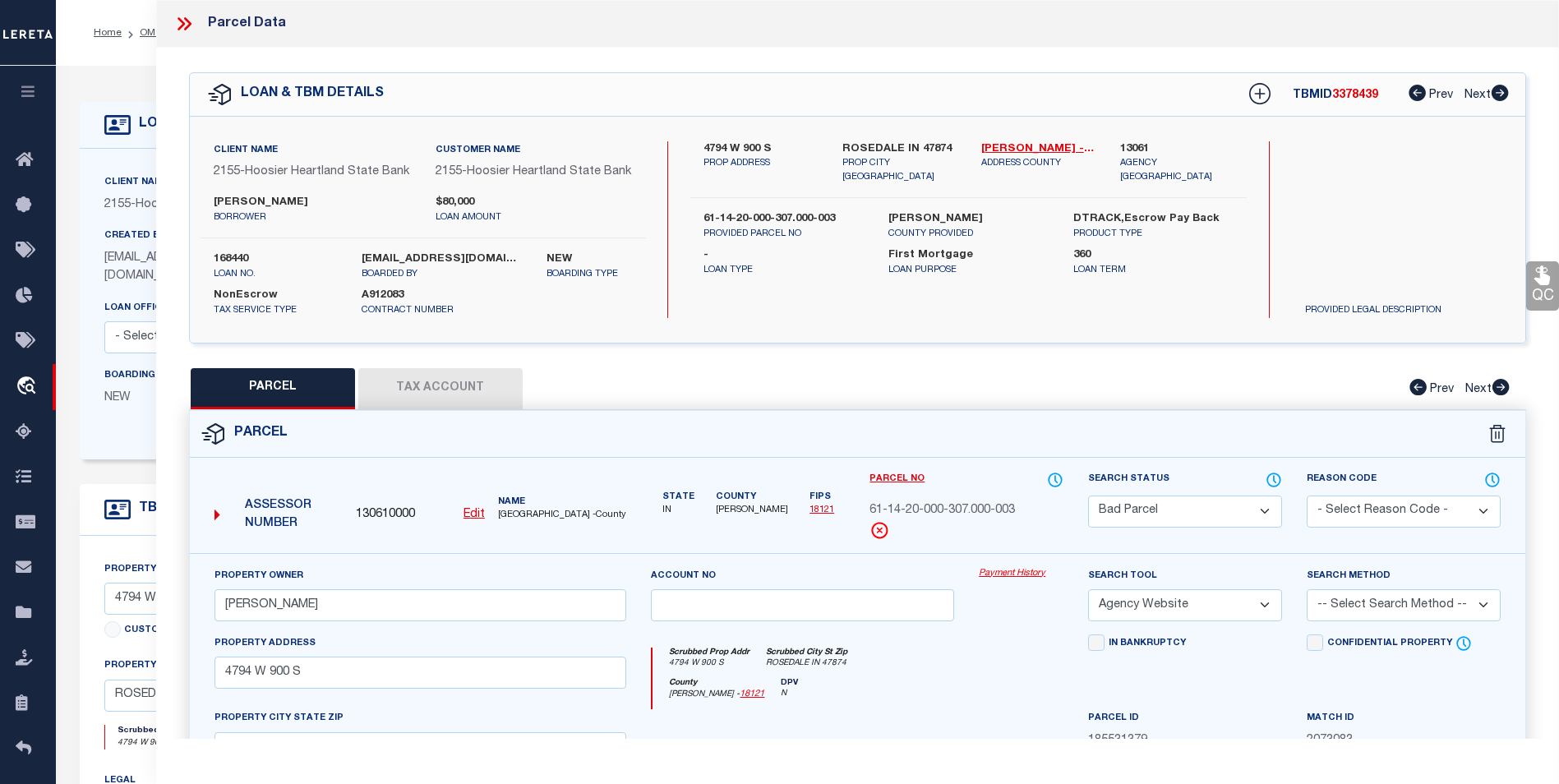
click at [186, 22] on icon at bounding box center [183, 23] width 22 height 22
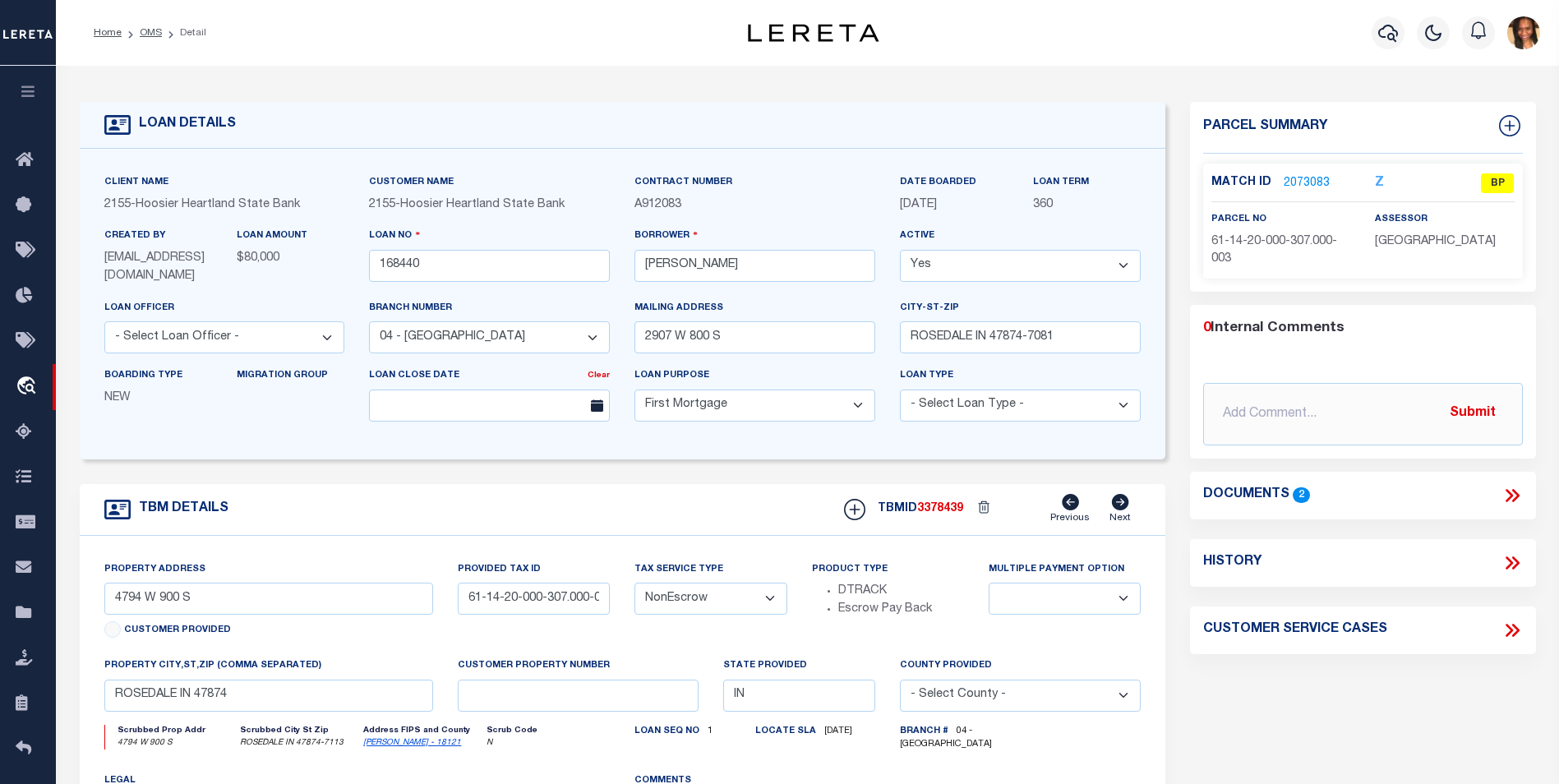
click at [1511, 500] on icon at bounding box center [1512, 495] width 22 height 22
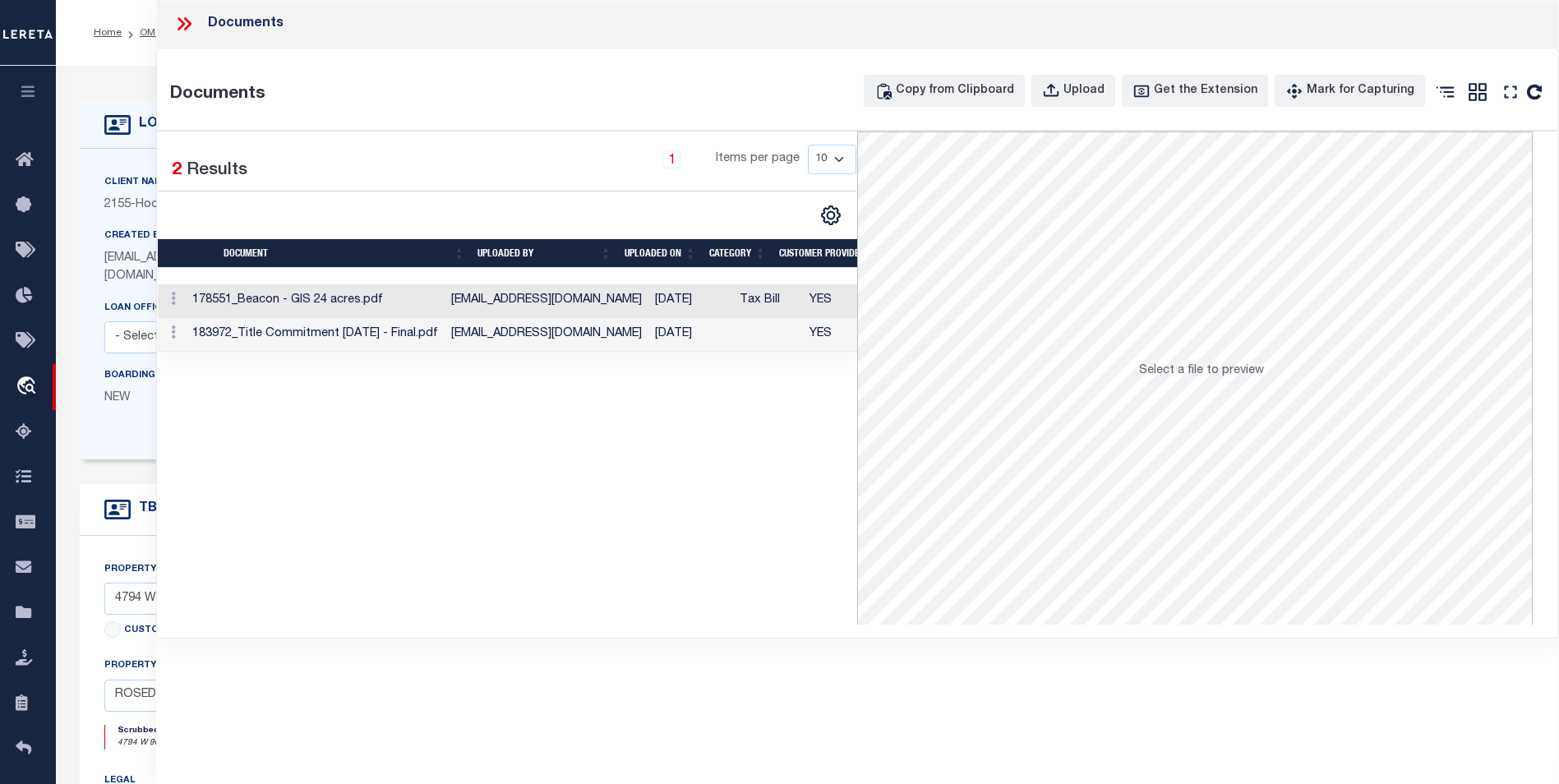
click at [550, 315] on td "jwaye@myhhsb.com" at bounding box center [546, 301] width 204 height 34
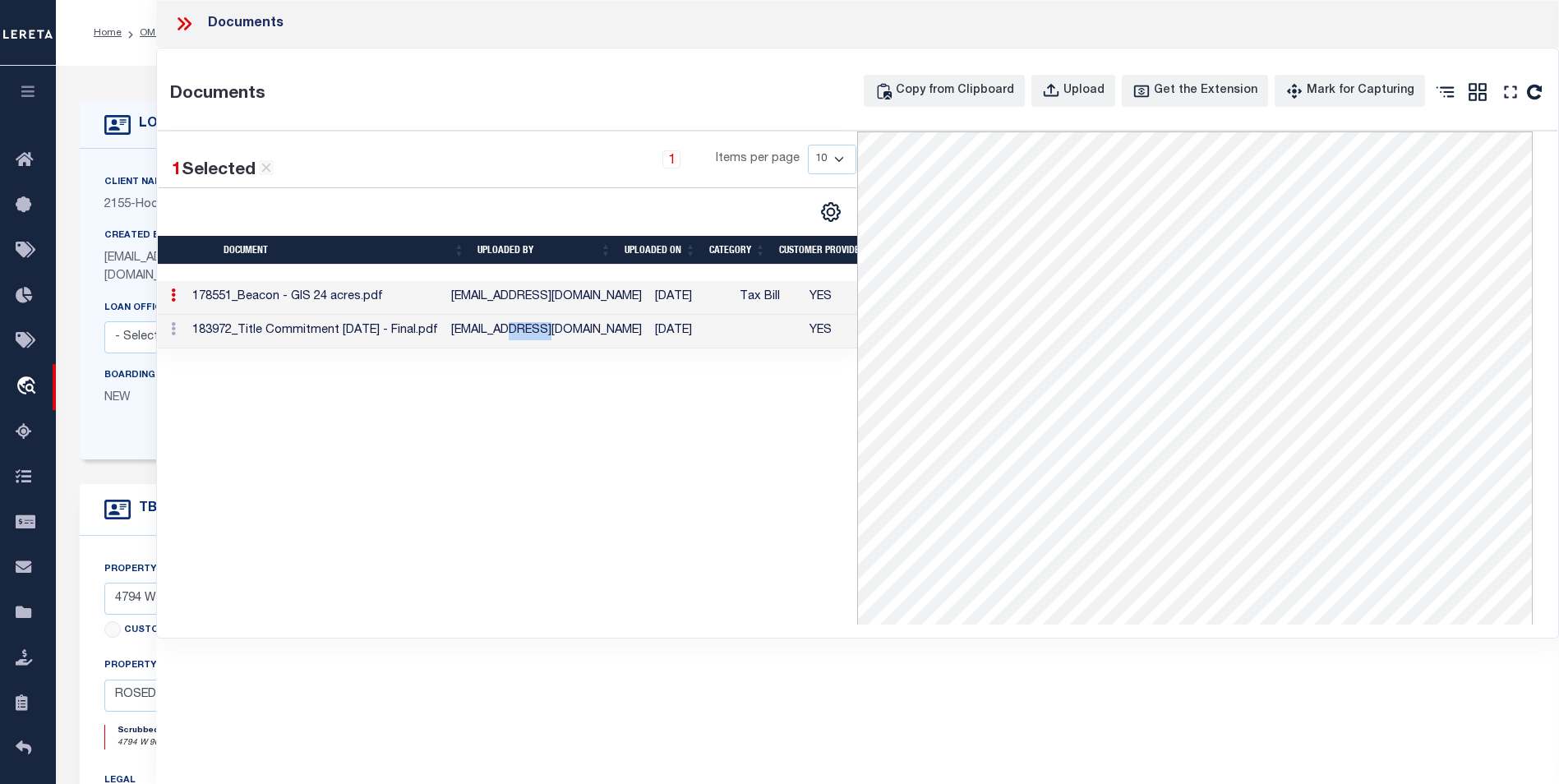
click at [550, 315] on td "asmekens@myhhsb.com" at bounding box center [546, 331] width 204 height 34
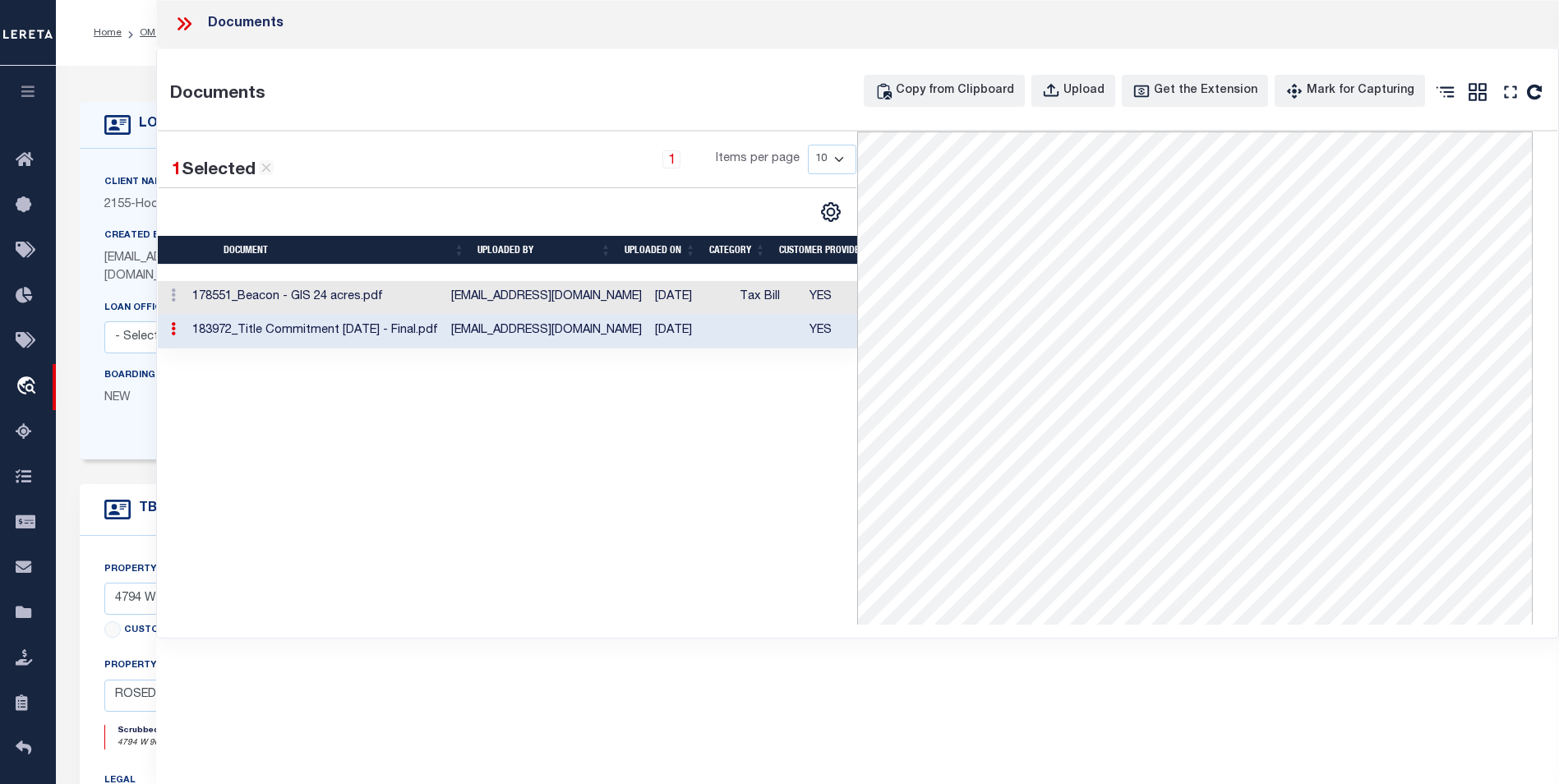
click at [557, 306] on td "jwaye@myhhsb.com" at bounding box center [546, 298] width 204 height 34
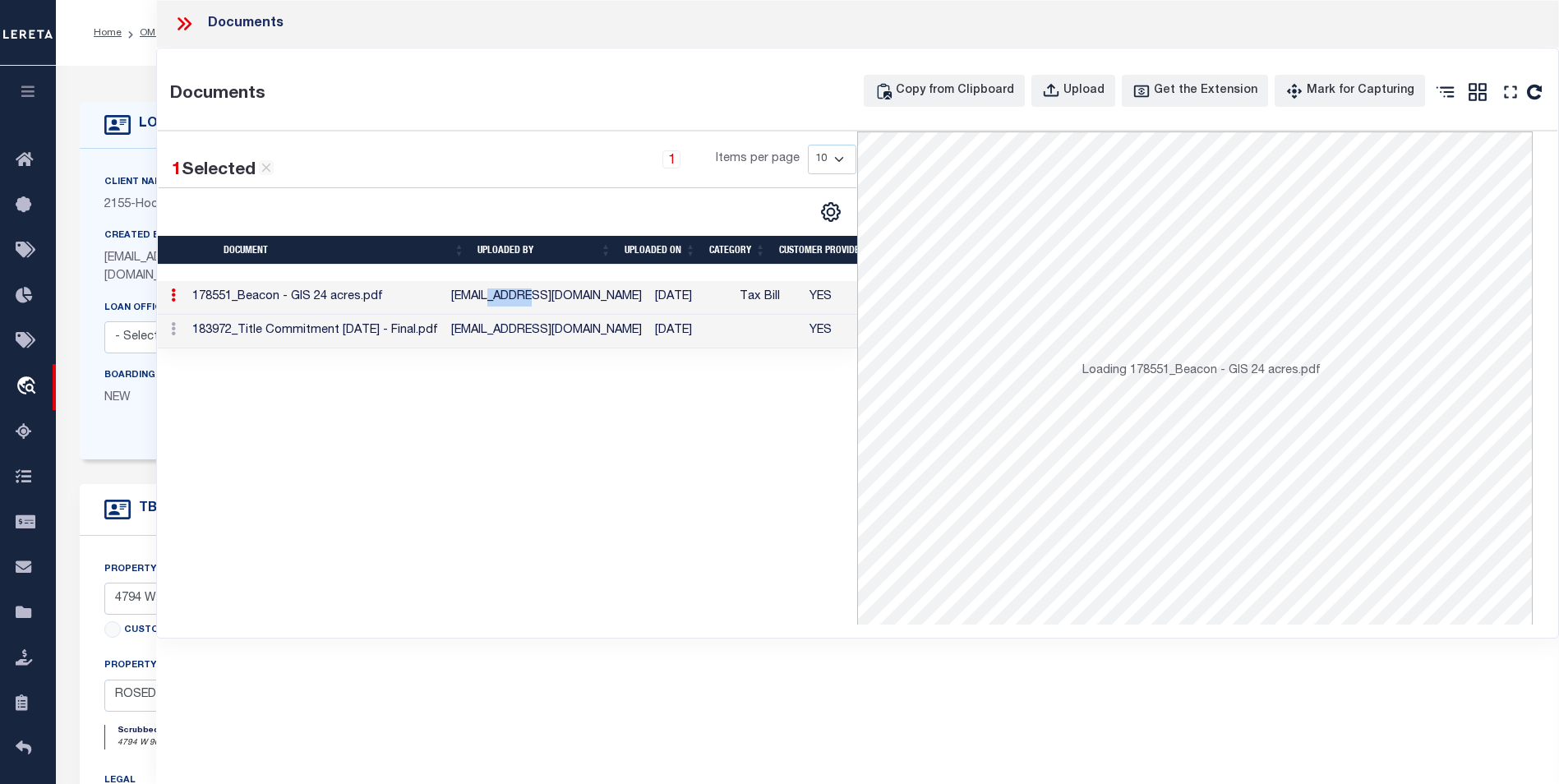
click at [557, 306] on td "jwaye@myhhsb.com" at bounding box center [546, 298] width 204 height 34
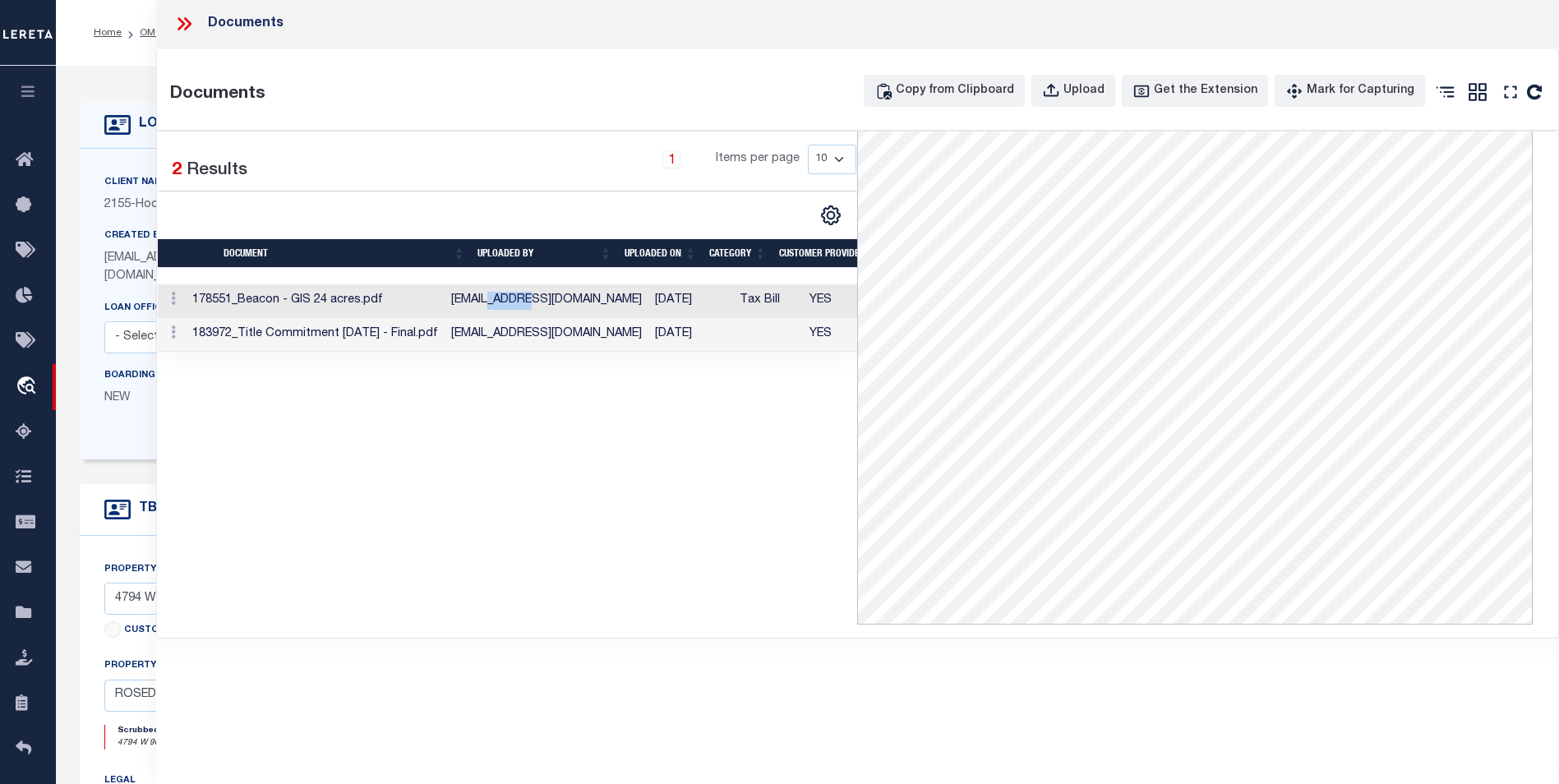
scroll to position [254, 0]
click at [193, 32] on icon at bounding box center [183, 23] width 22 height 22
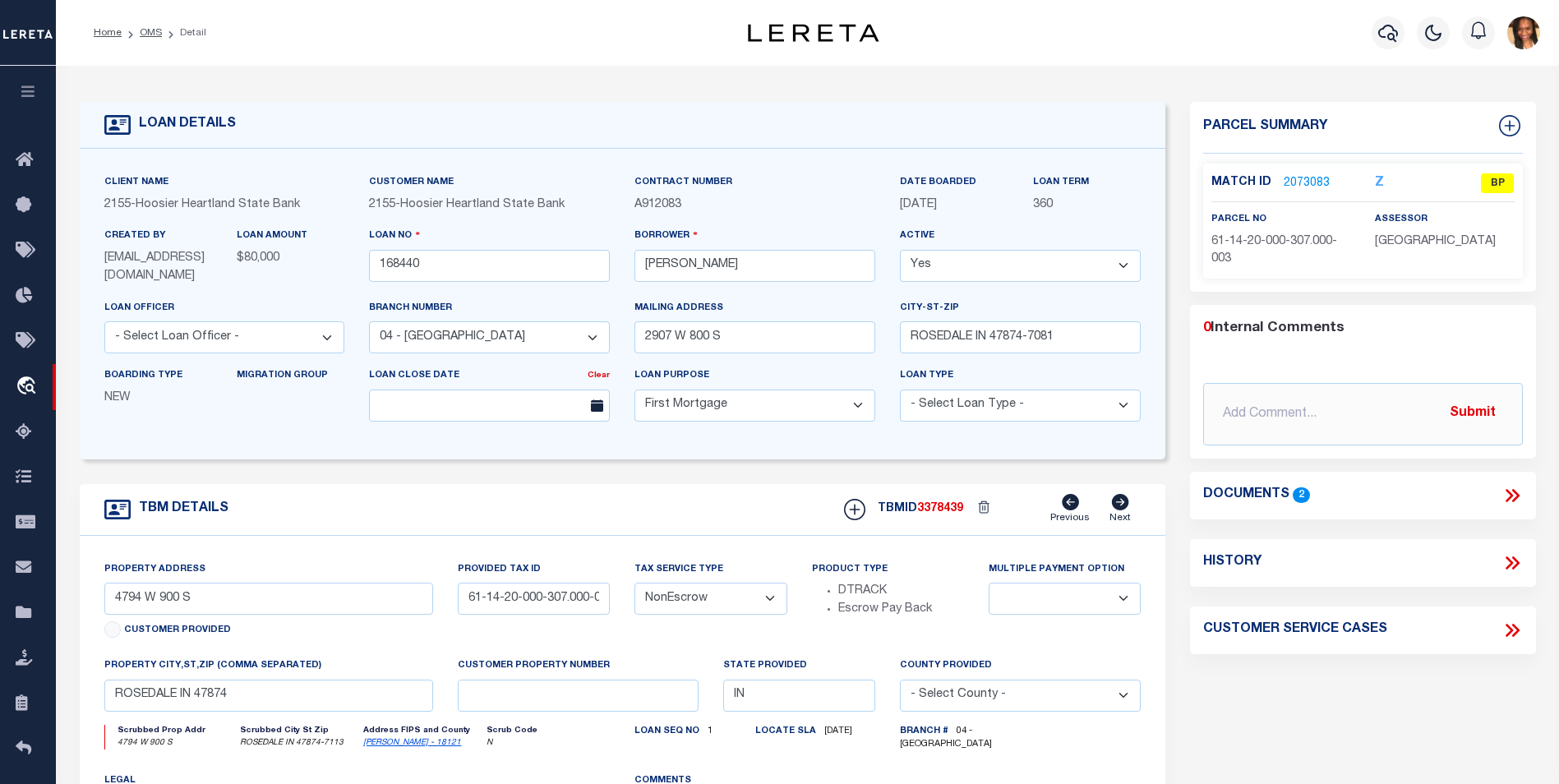
click at [1327, 196] on div "Match ID 2073083 Z BP" at bounding box center [1363, 187] width 303 height 29
click at [1319, 183] on link "2073083" at bounding box center [1306, 183] width 46 height 17
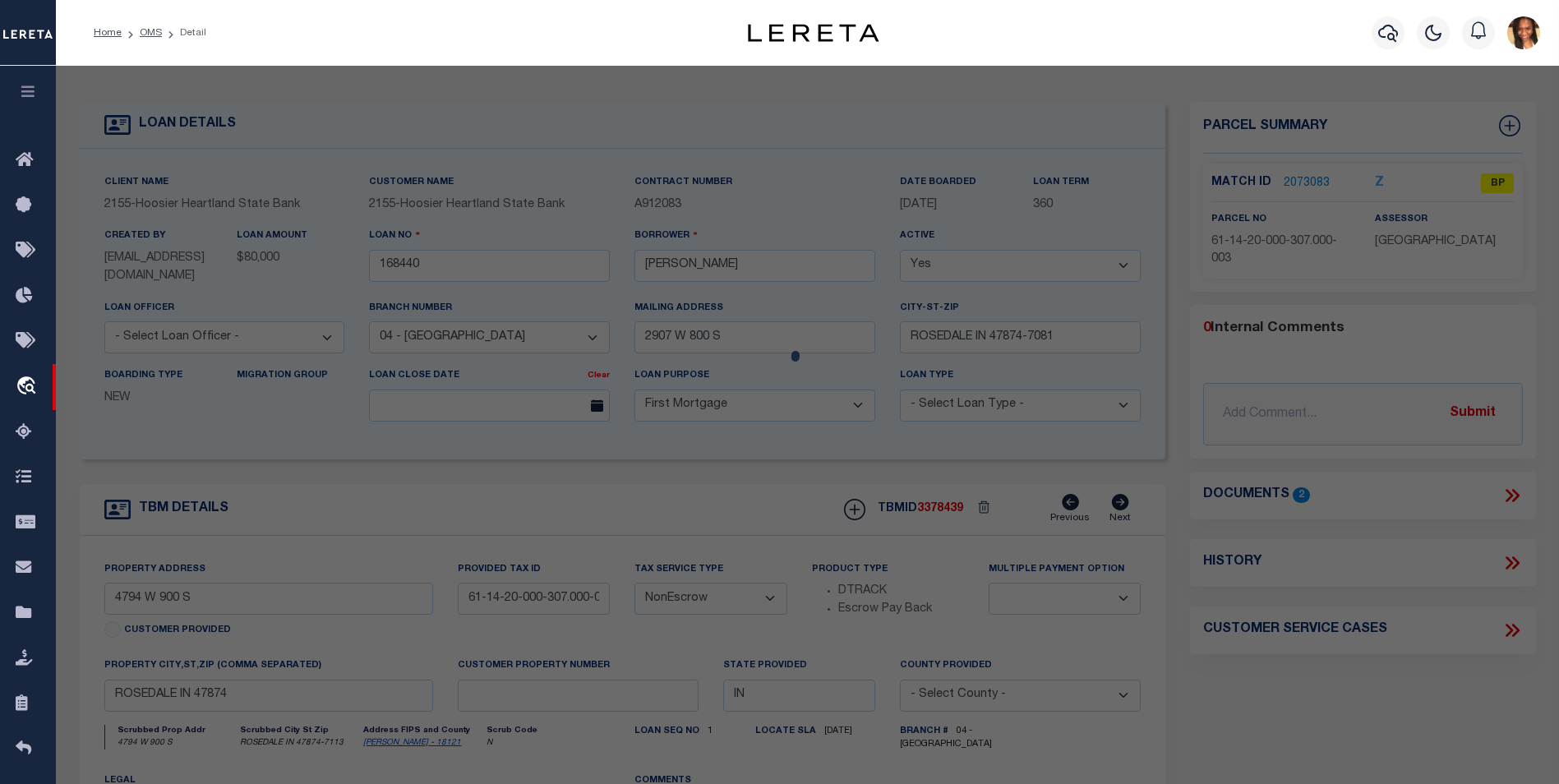
select select "AS"
select select
checkbox input "false"
select select "BP"
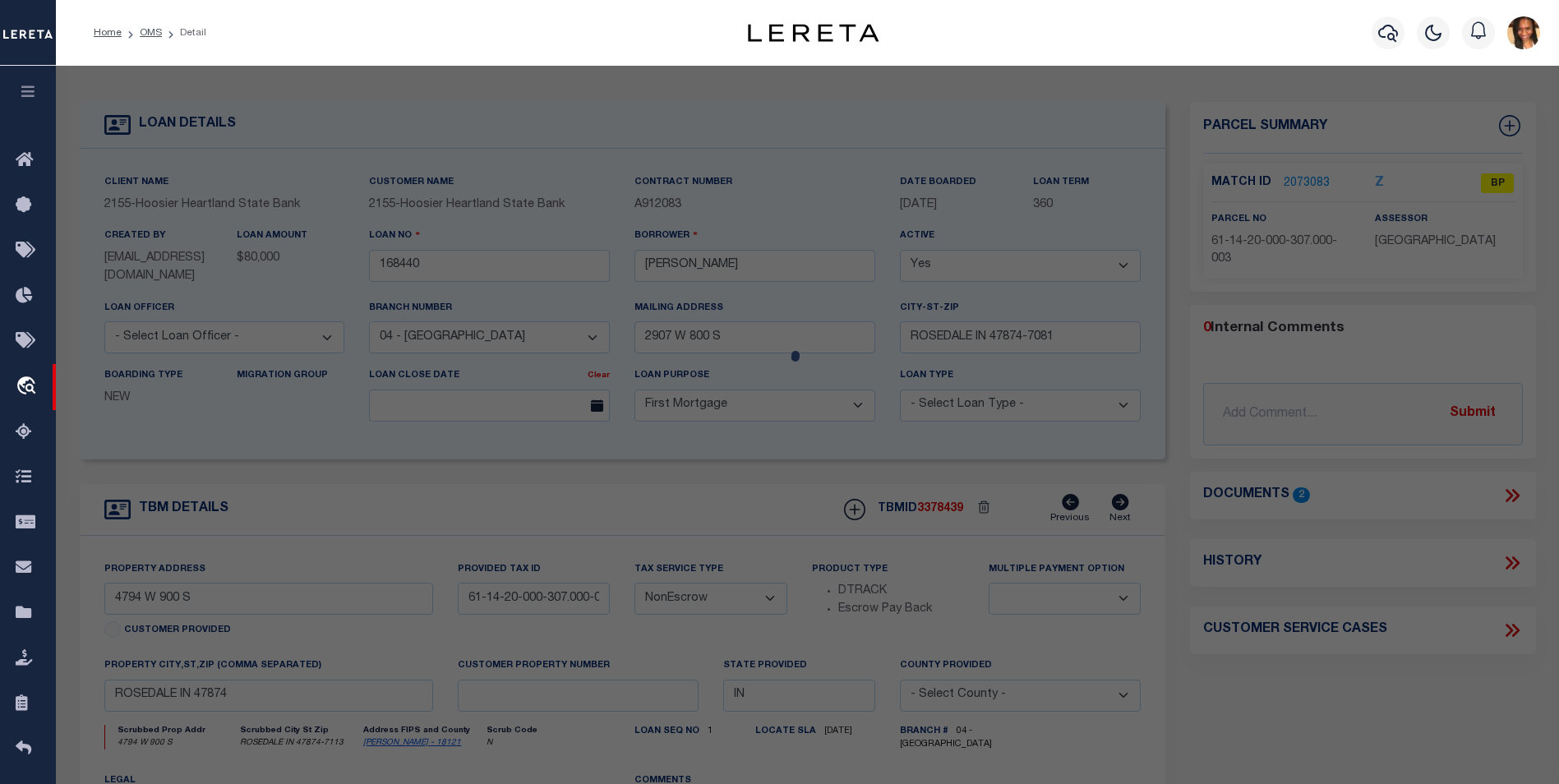
type input "Swartz, Justin M"
select select "AGW"
select select
type input "4794 W 900 S"
type input "ROSEDALE IN 47874"
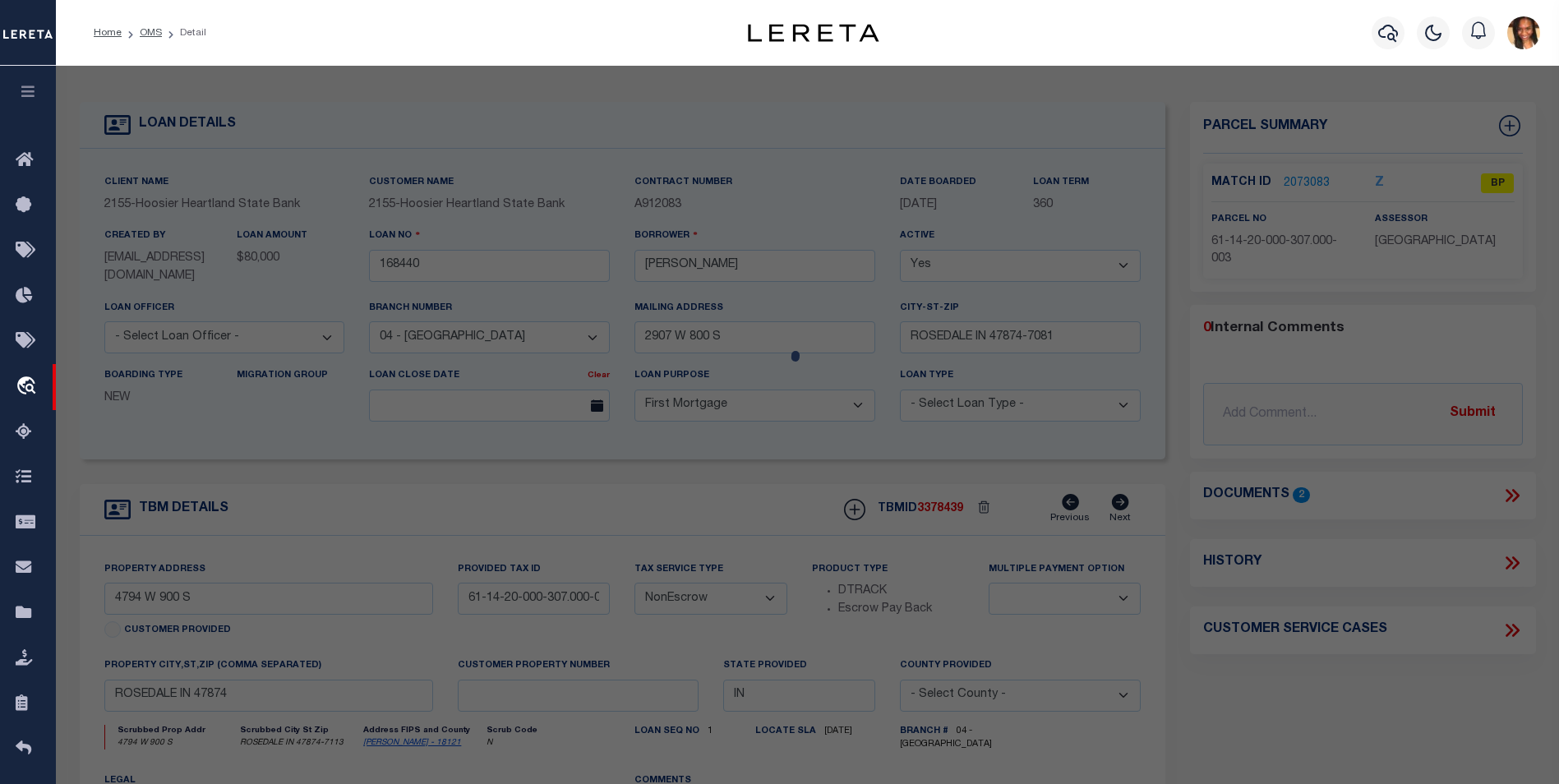
type textarea "Pt E1/2 SW 20-14-8 24.02"
type textarea "Incorrect parcel"
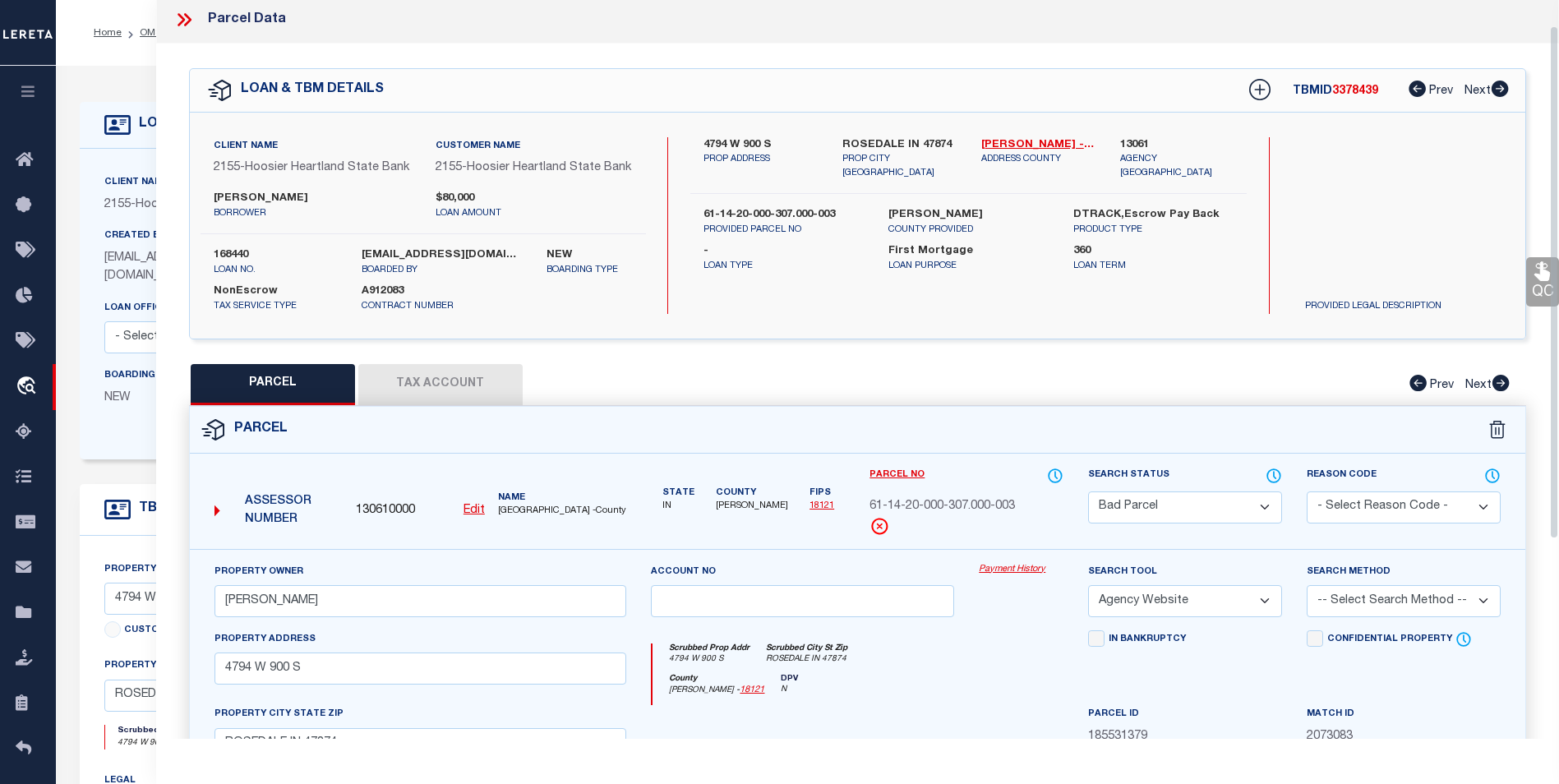
scroll to position [0, 0]
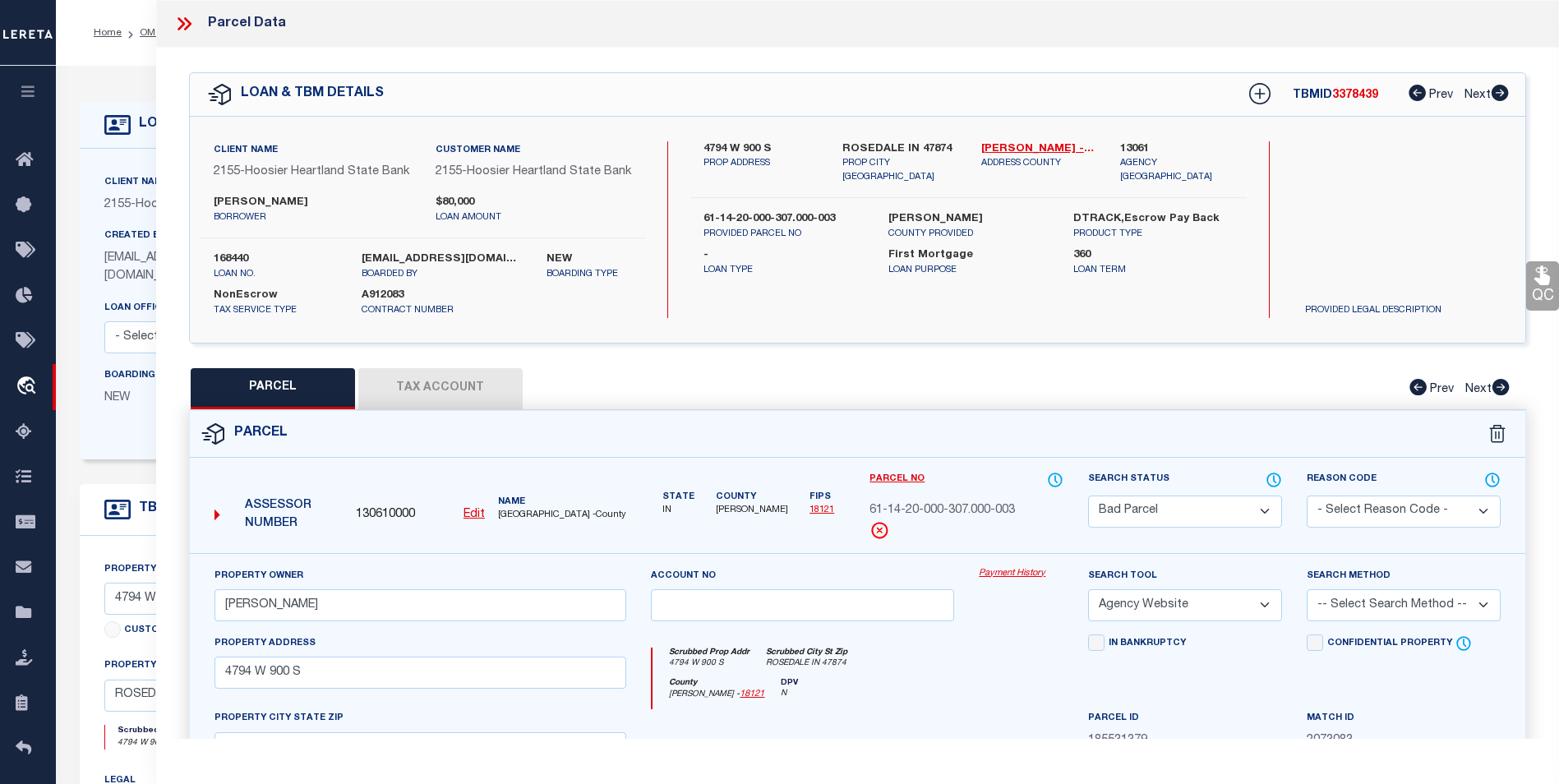
click at [186, 26] on icon at bounding box center [188, 23] width 7 height 13
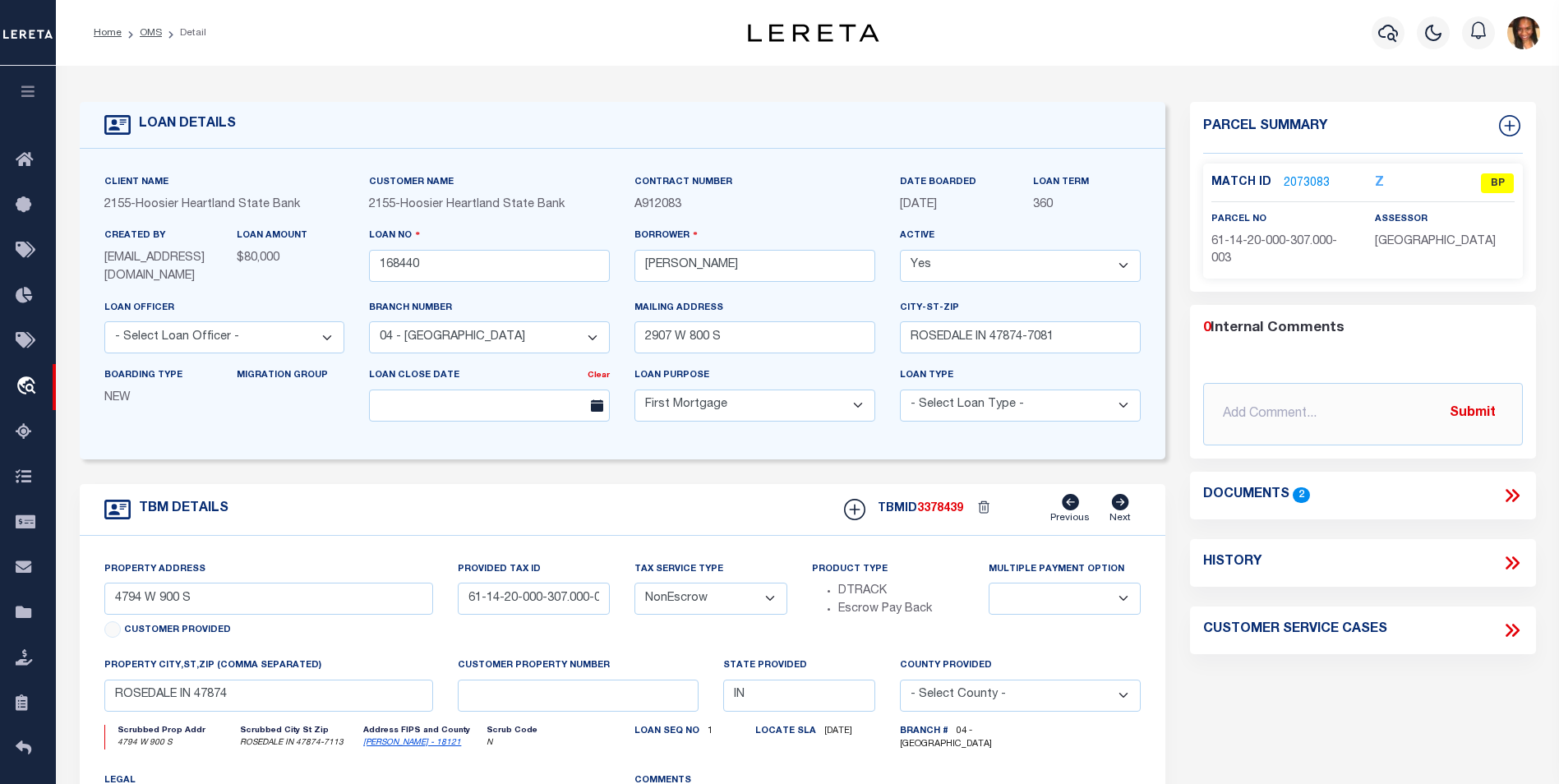
click at [1523, 504] on icon at bounding box center [1512, 495] width 22 height 22
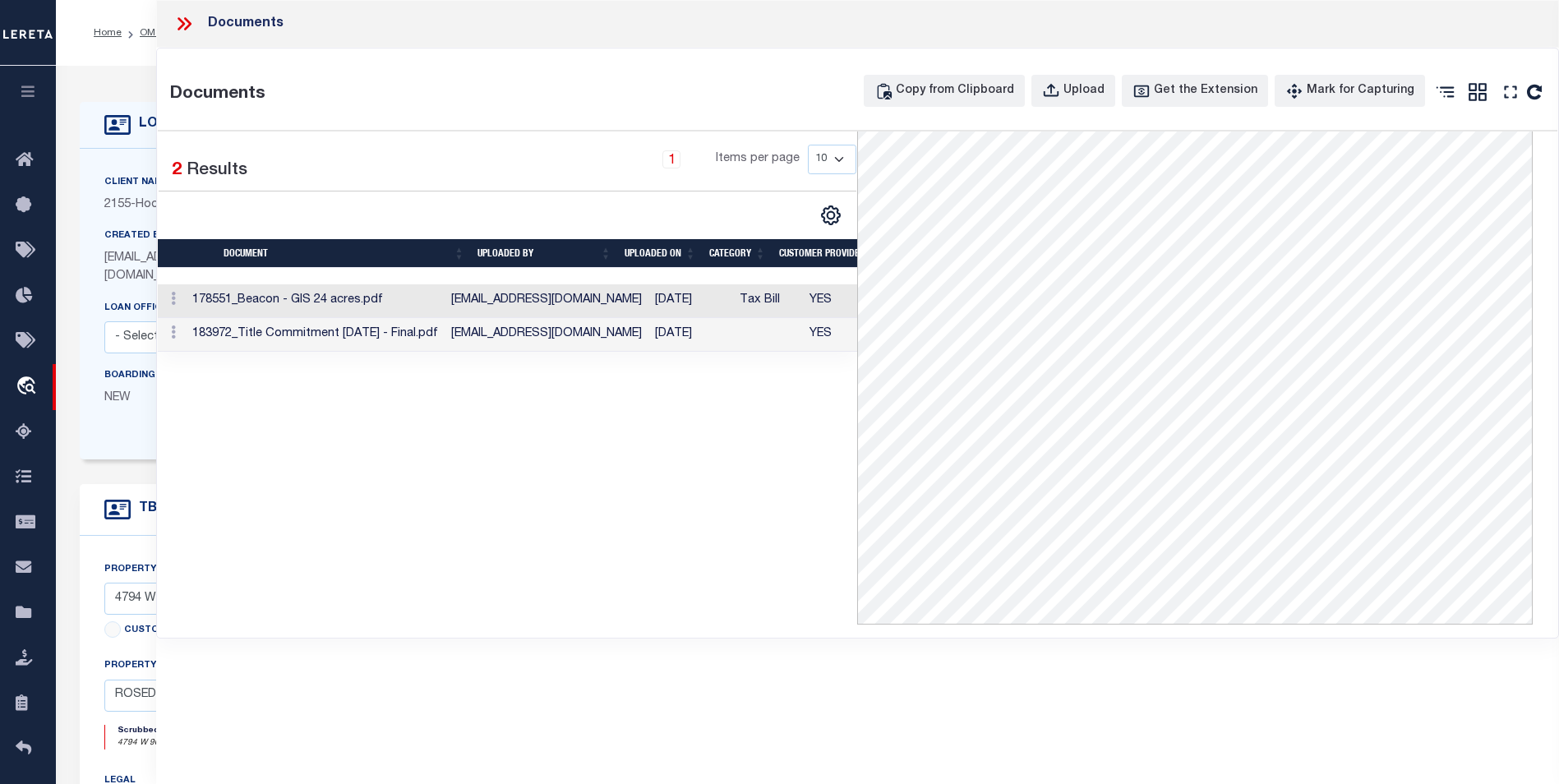
click at [555, 301] on td "jwaye@myhhsb.com" at bounding box center [546, 301] width 204 height 34
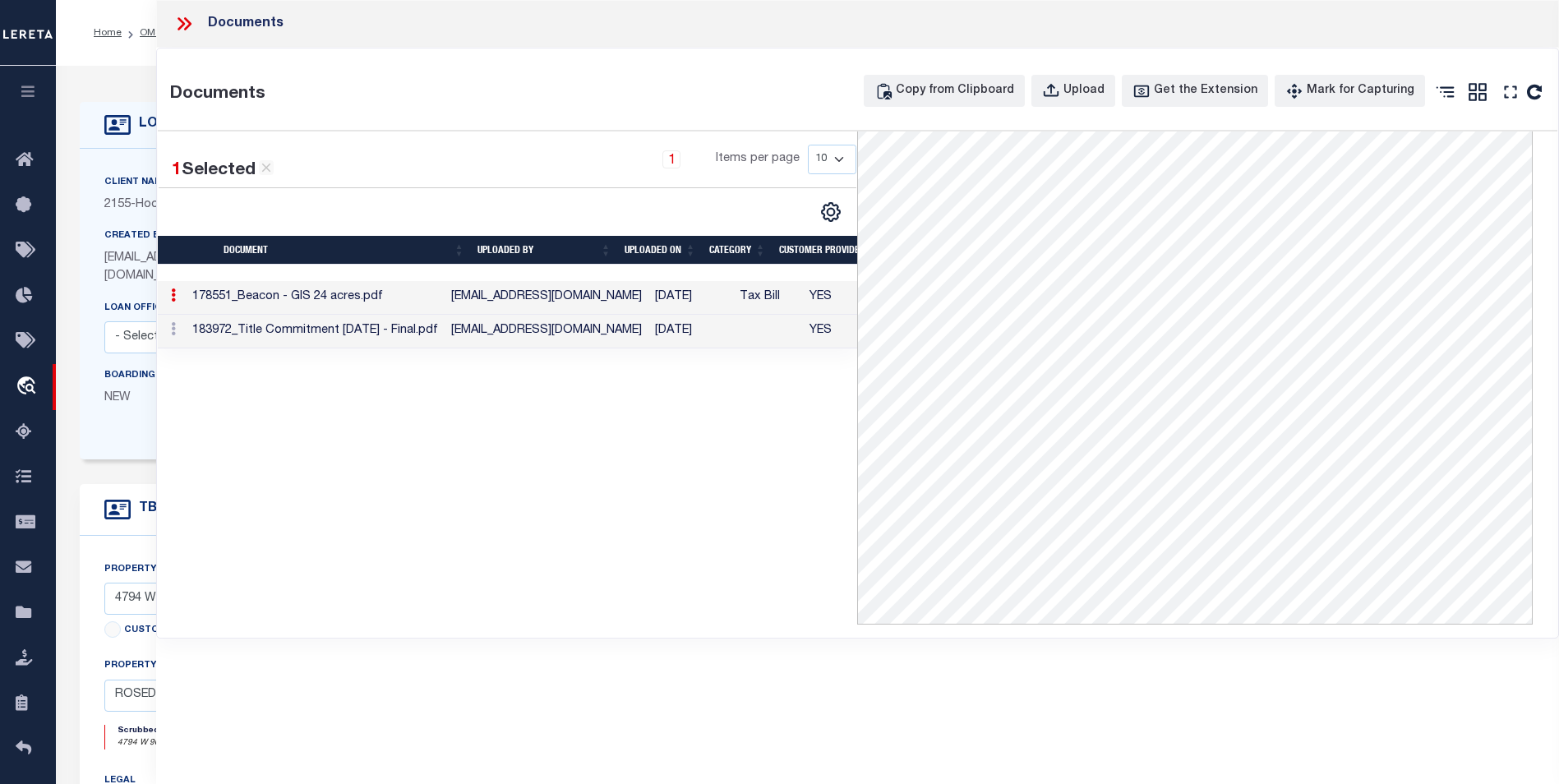
click at [555, 301] on td "jwaye@myhhsb.com" at bounding box center [546, 298] width 204 height 34
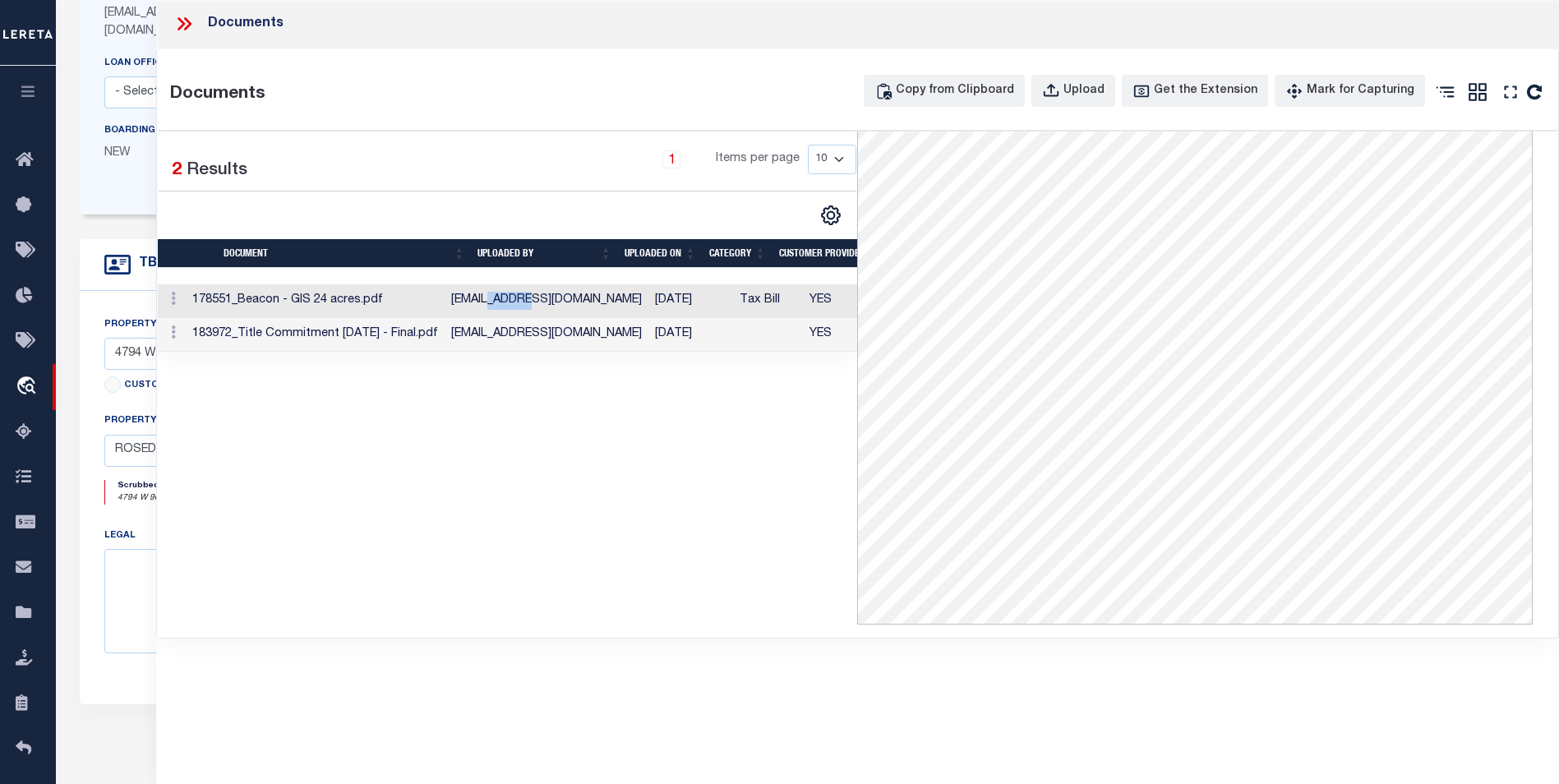
scroll to position [486, 0]
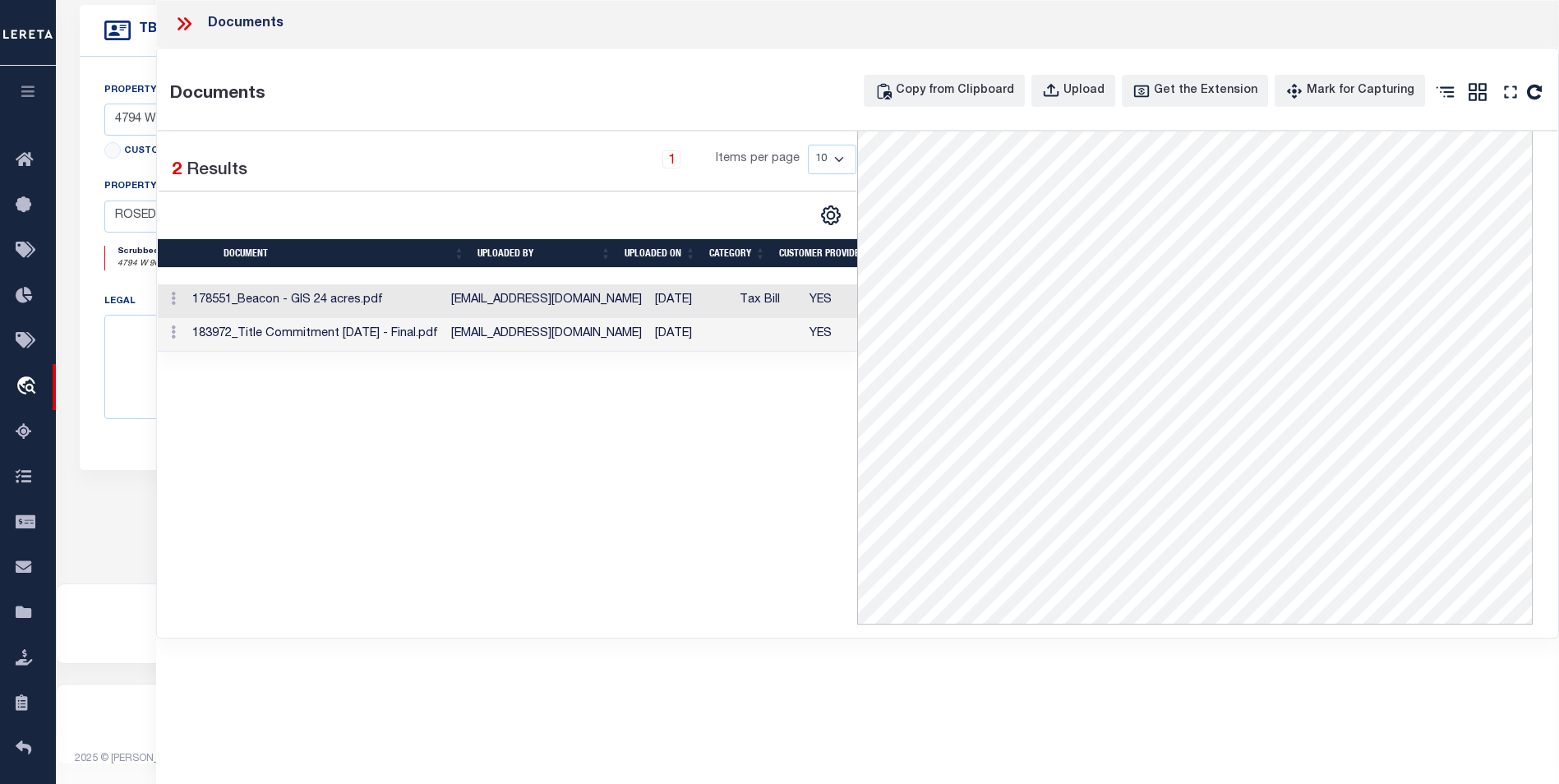
click at [601, 345] on td "asmekens@myhhsb.com" at bounding box center [546, 335] width 204 height 34
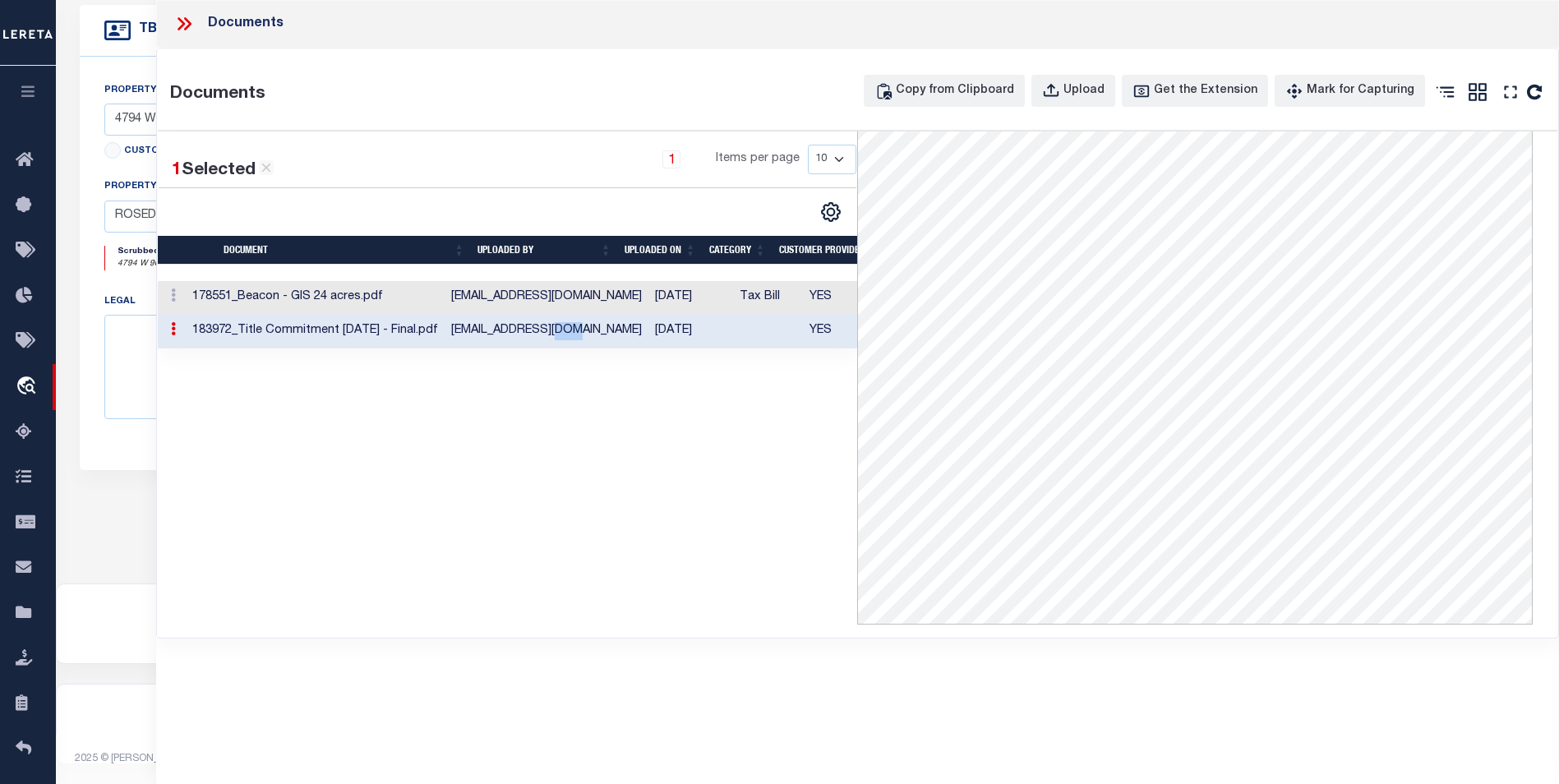
click at [601, 345] on td "asmekens@myhhsb.com" at bounding box center [546, 331] width 204 height 34
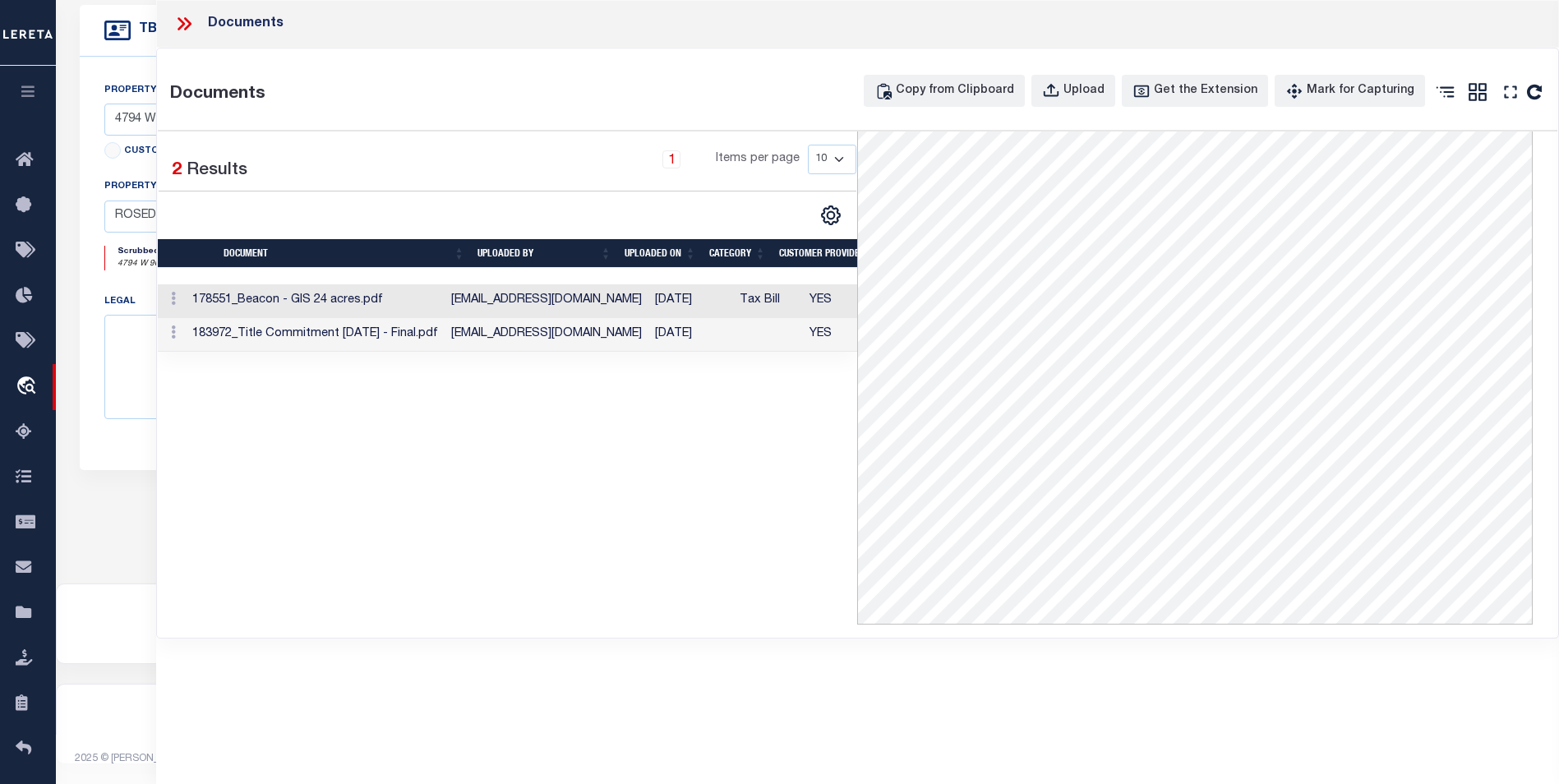
click at [194, 37] on div "Documents" at bounding box center [858, 23] width 1404 height 48
click at [183, 22] on icon at bounding box center [182, 23] width 7 height 13
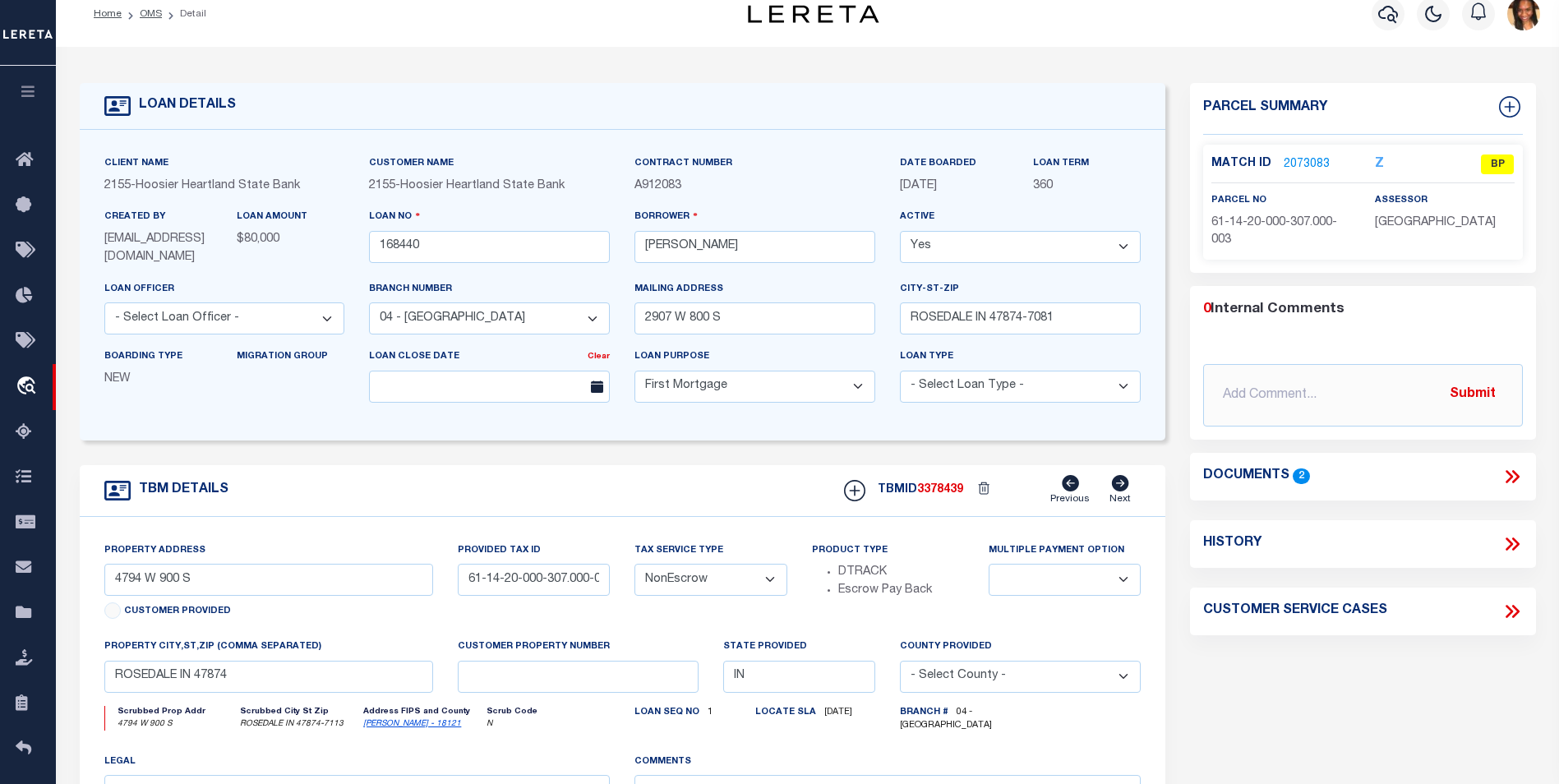
scroll to position [0, 0]
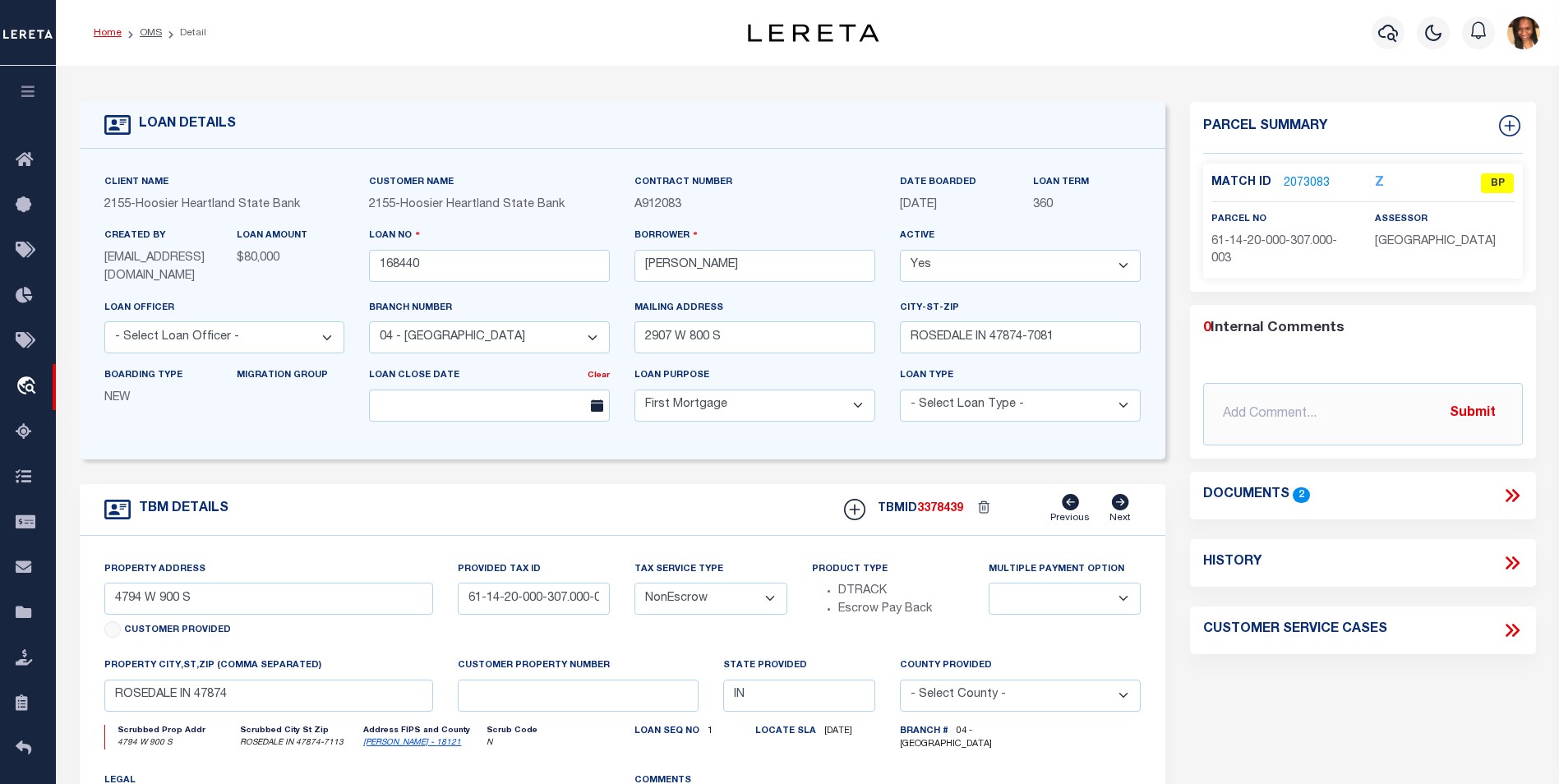
click at [111, 36] on link "Home" at bounding box center [108, 33] width 28 height 10
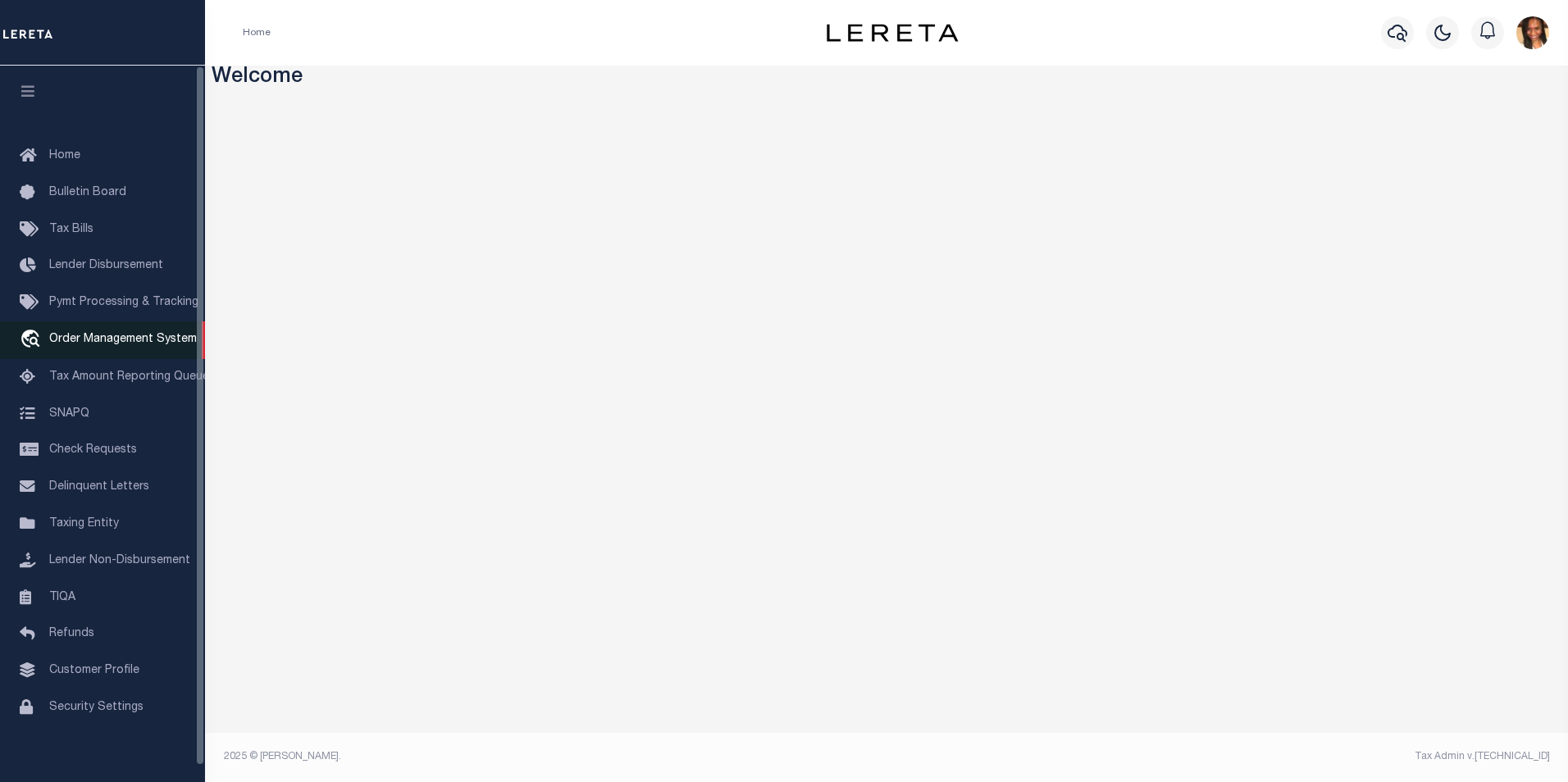
click at [136, 345] on span "Order Management System" at bounding box center [123, 340] width 147 height 11
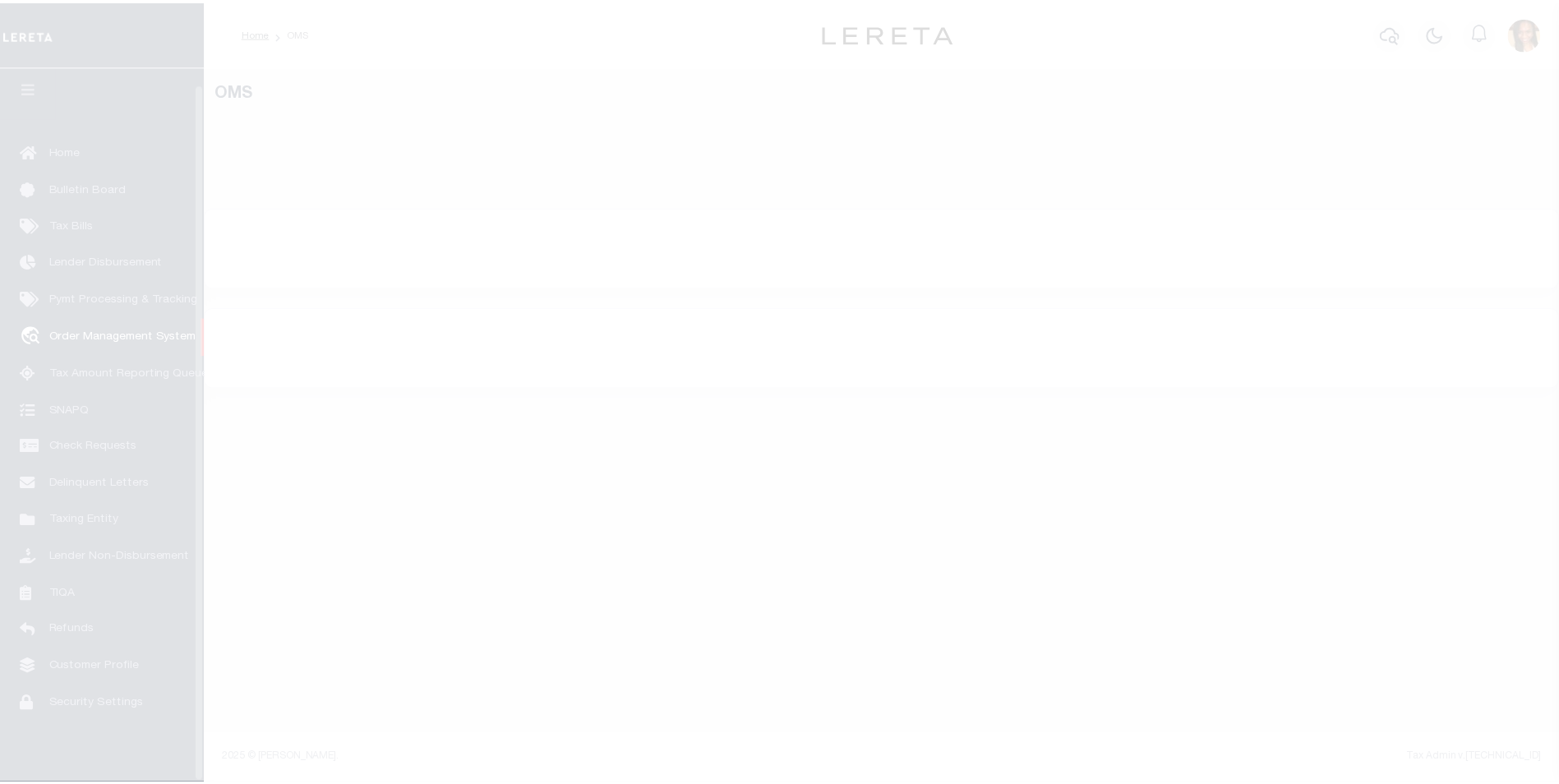
scroll to position [17, 0]
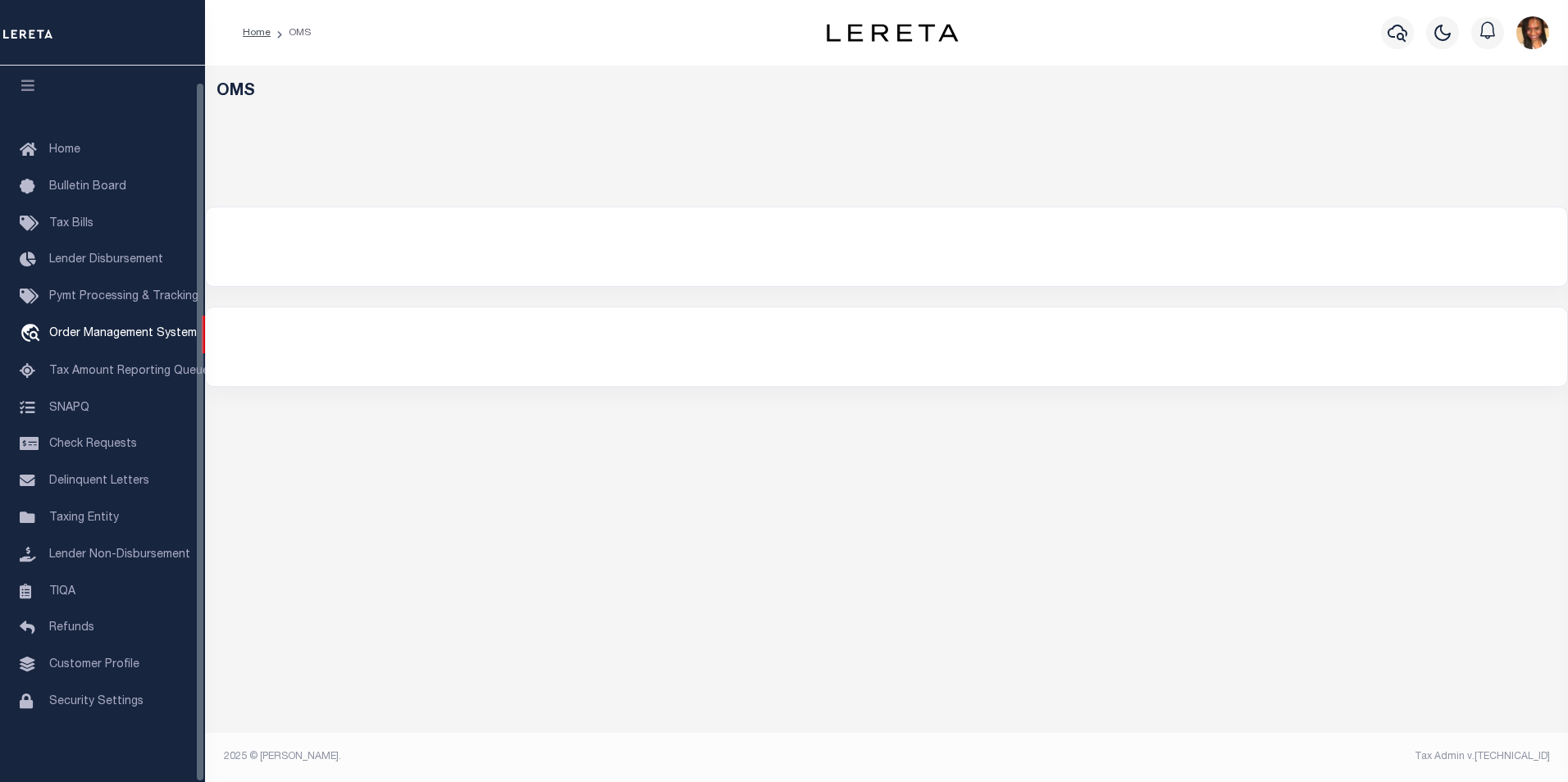
select select "200"
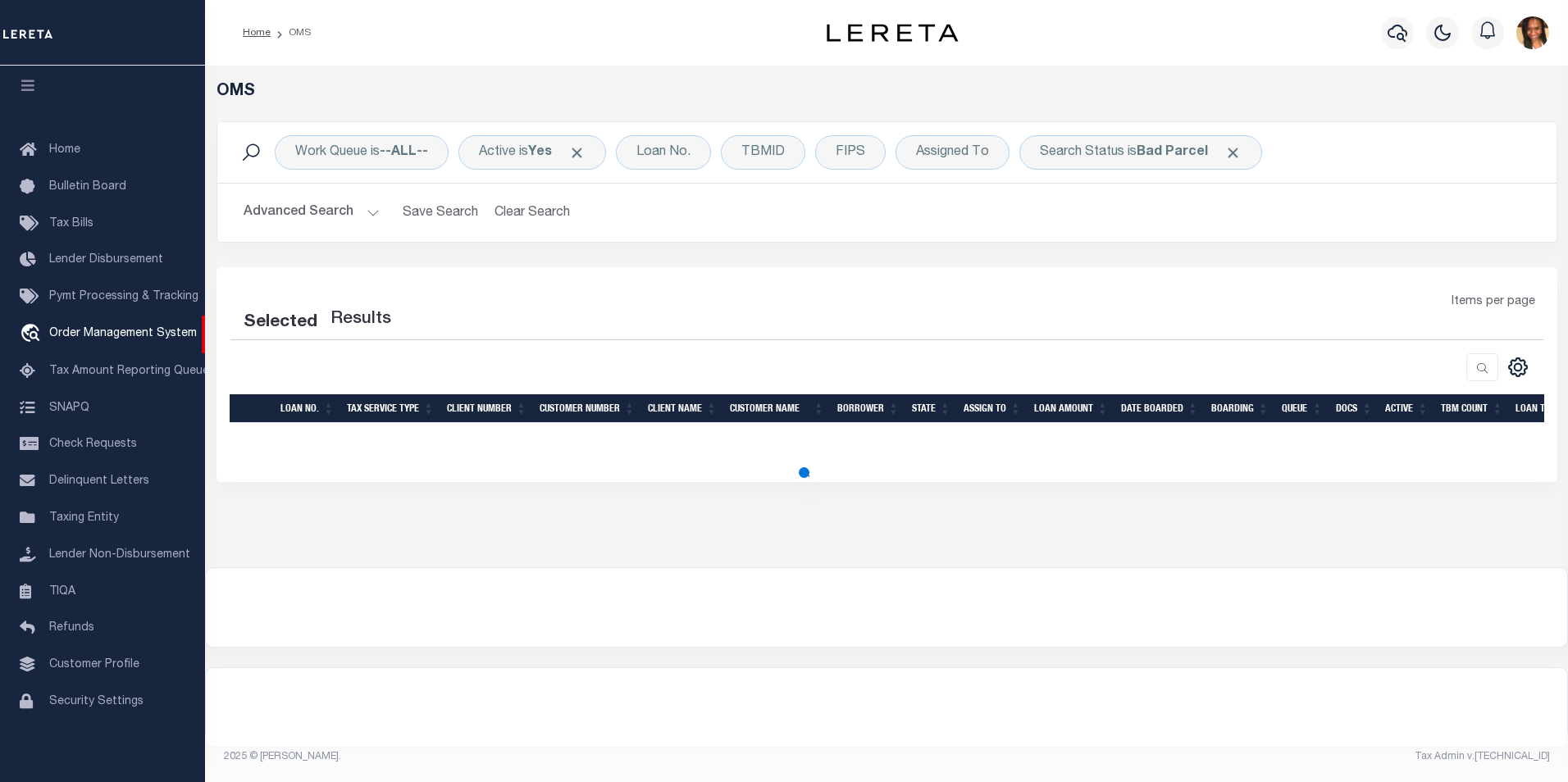
select select "200"
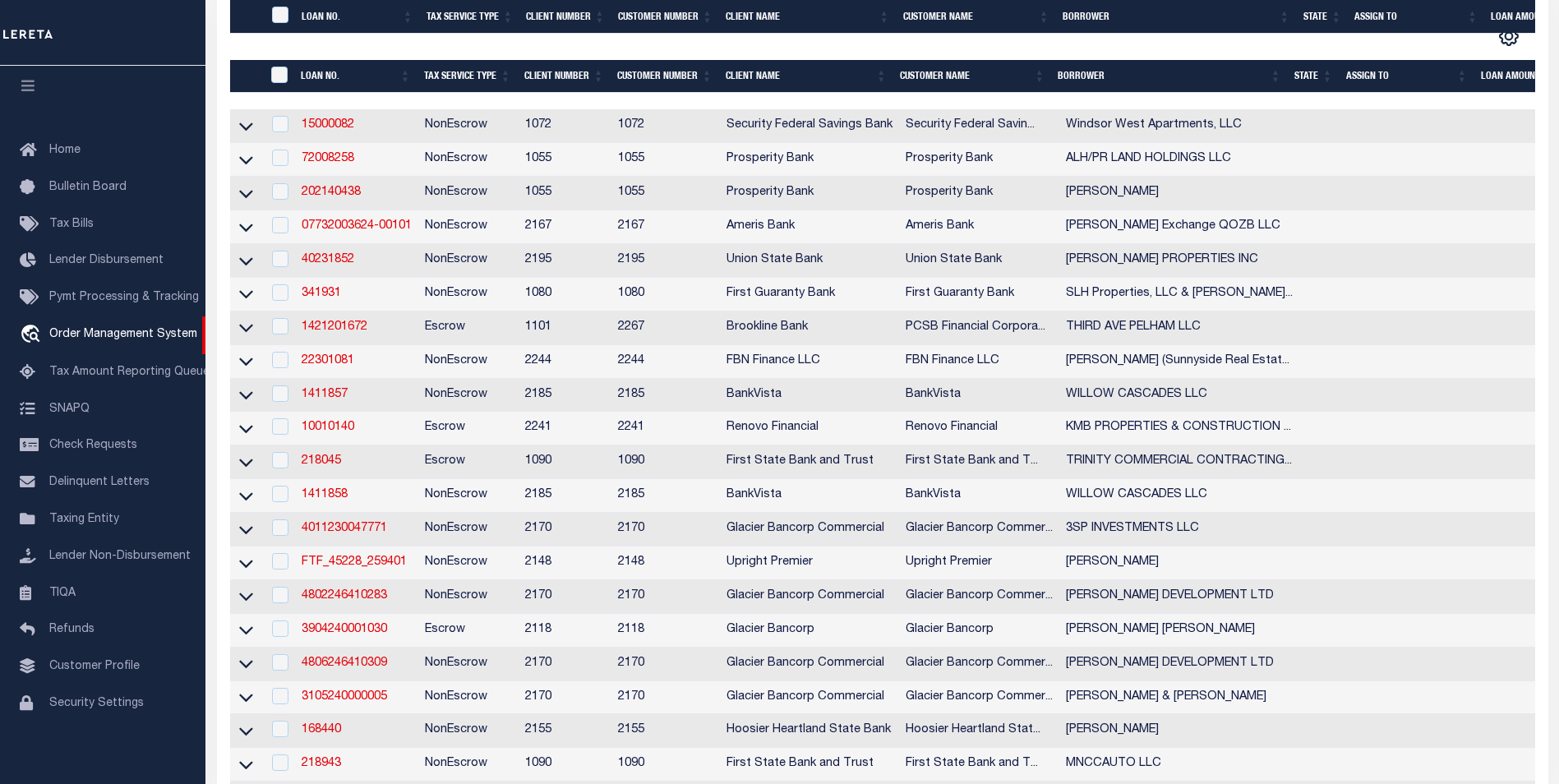
scroll to position [575, 0]
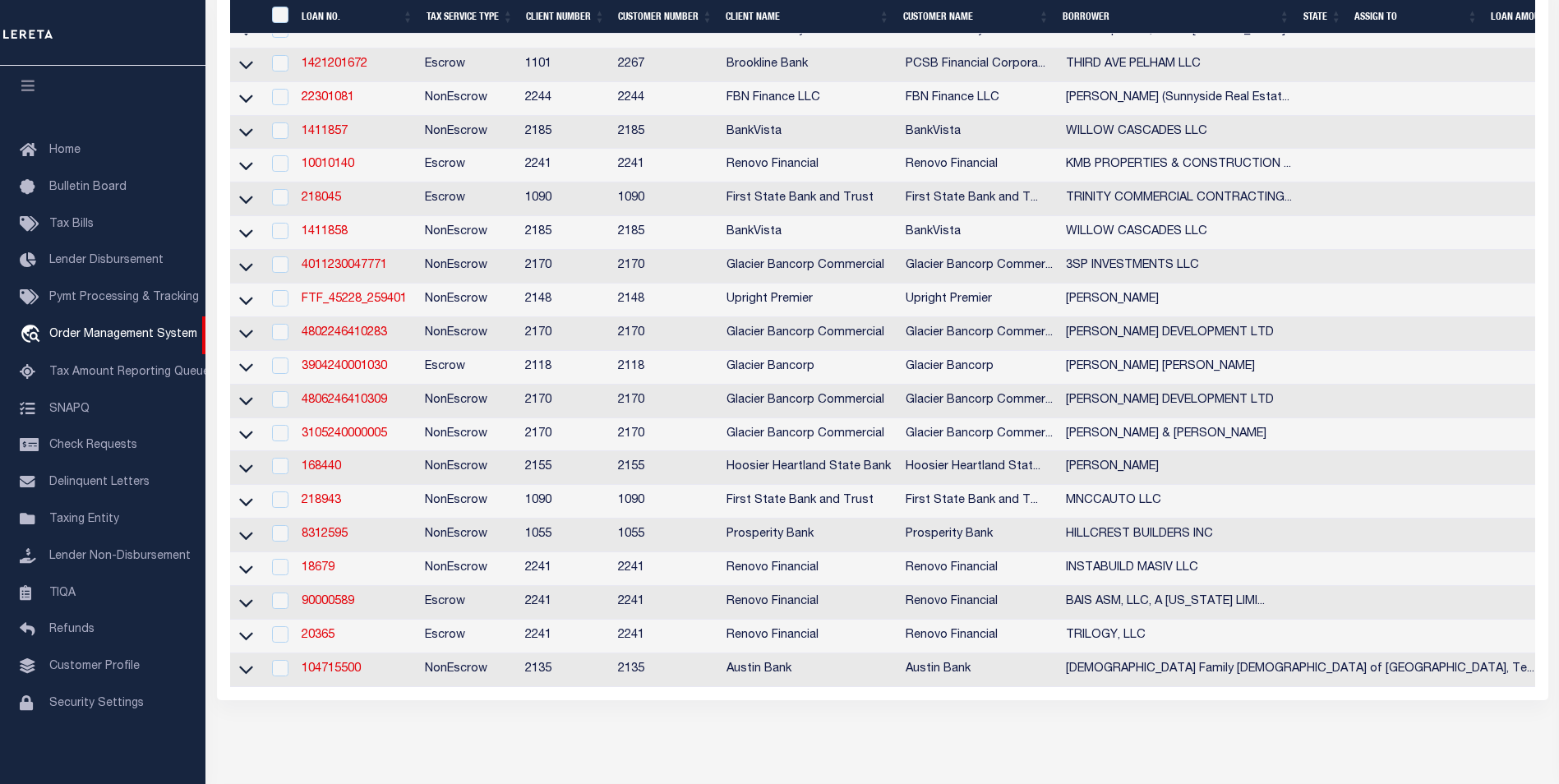
click at [393, 385] on td "3904240001030" at bounding box center [357, 368] width 124 height 34
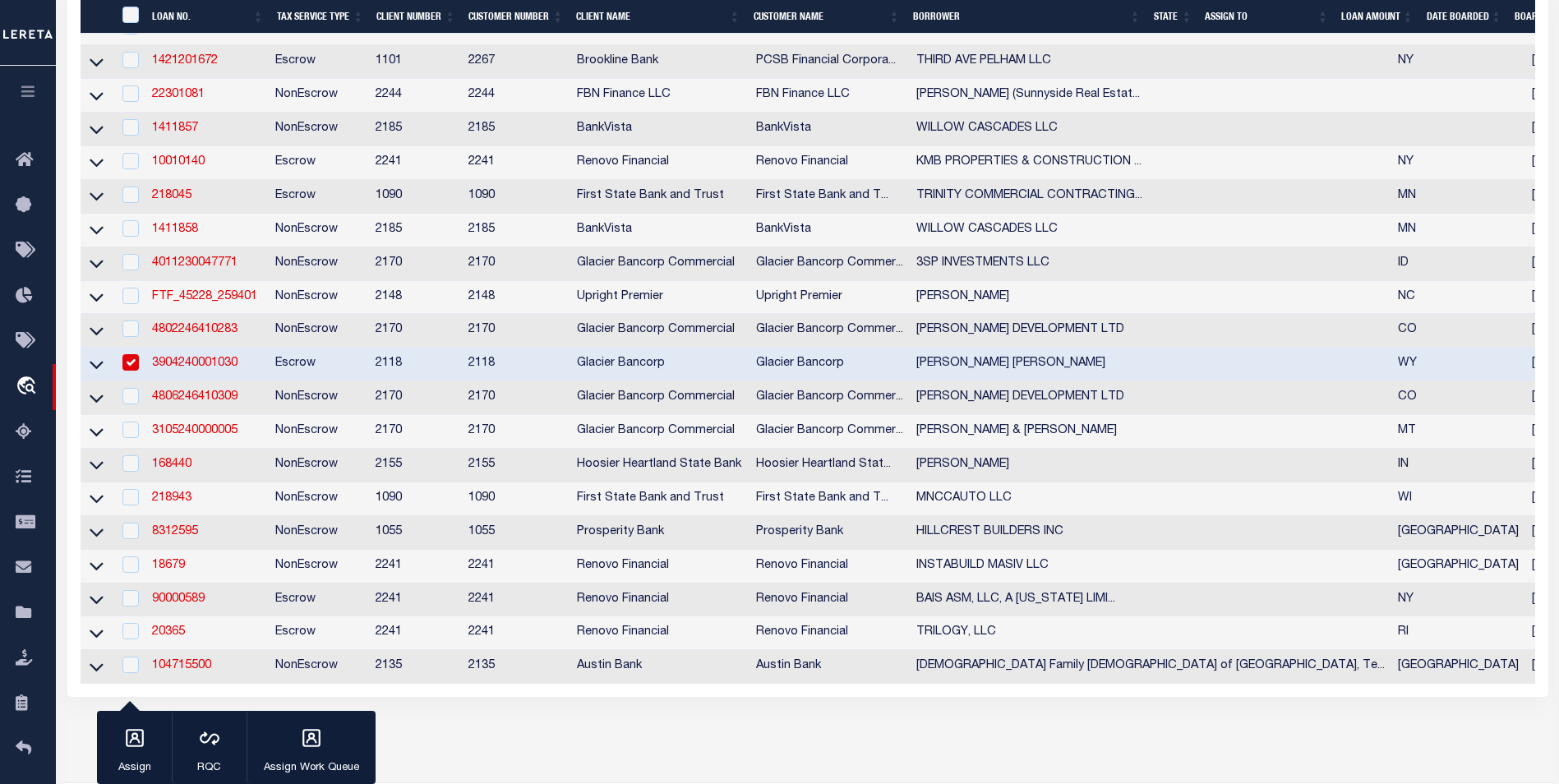
click at [224, 382] on td "3904240001030" at bounding box center [207, 365] width 124 height 34
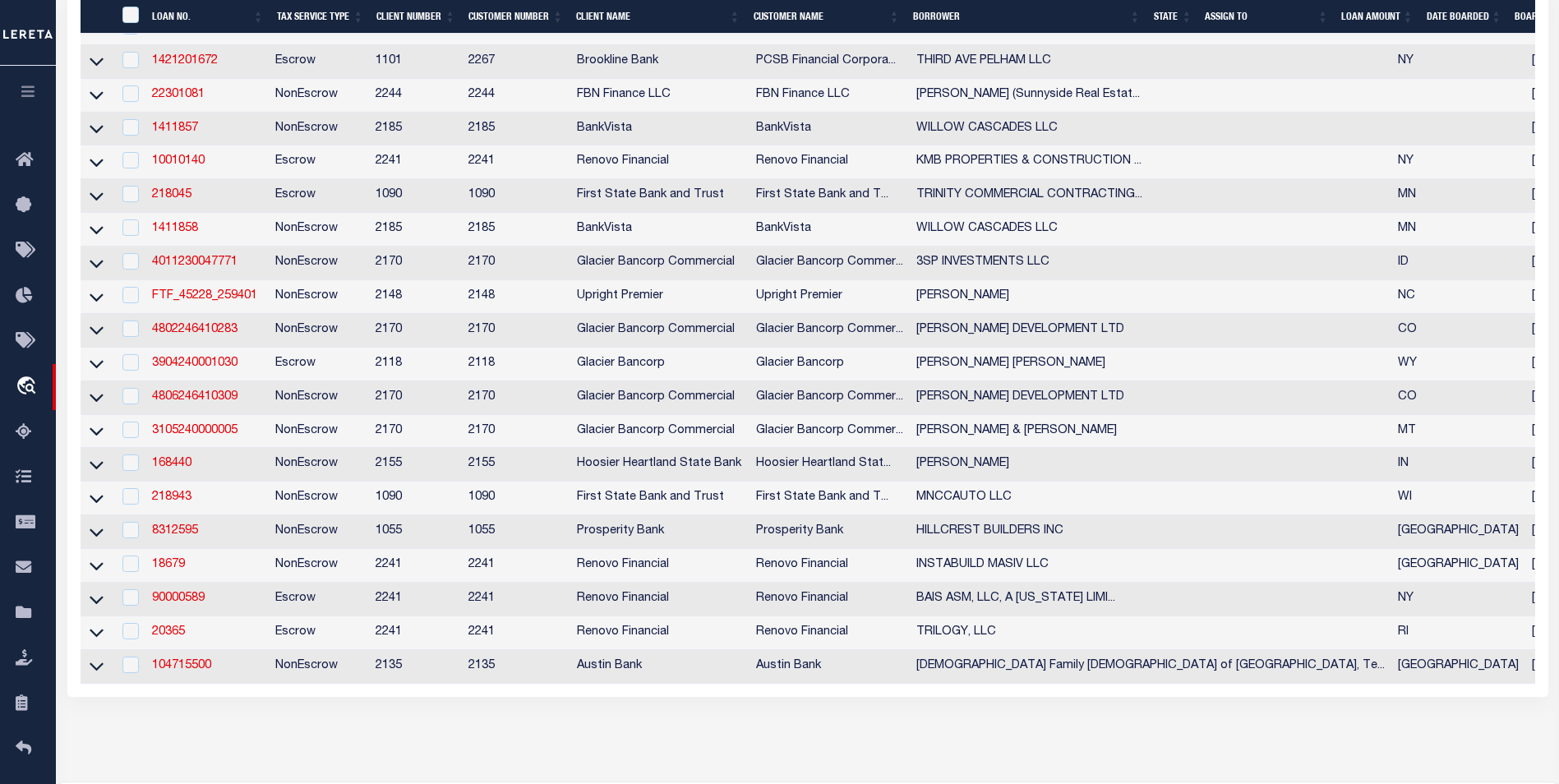
click at [221, 382] on td "3904240001030" at bounding box center [207, 365] width 124 height 34
checkbox input "true"
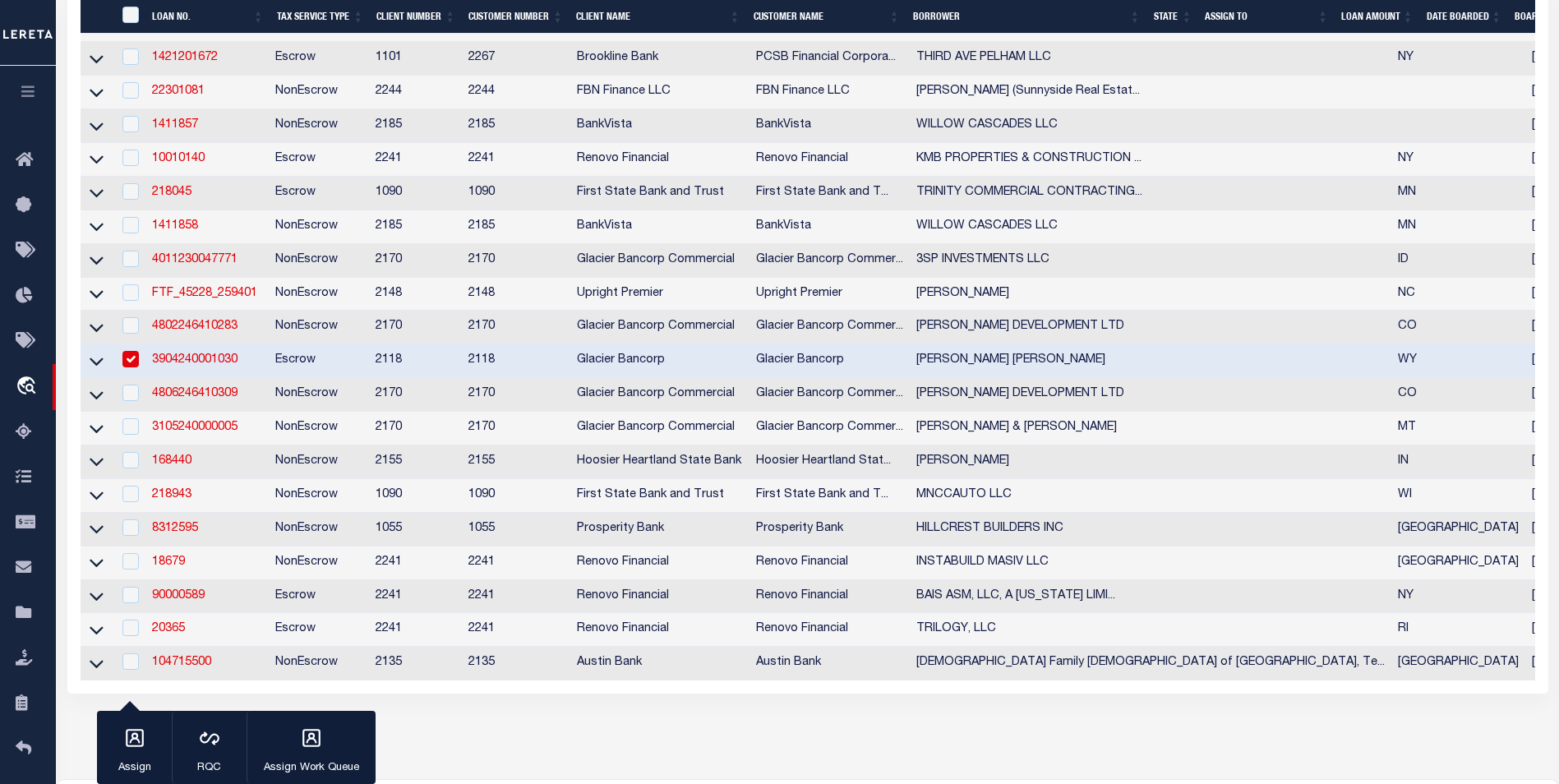
click at [217, 395] on td "4806246410309" at bounding box center [207, 395] width 124 height 34
checkbox input "true"
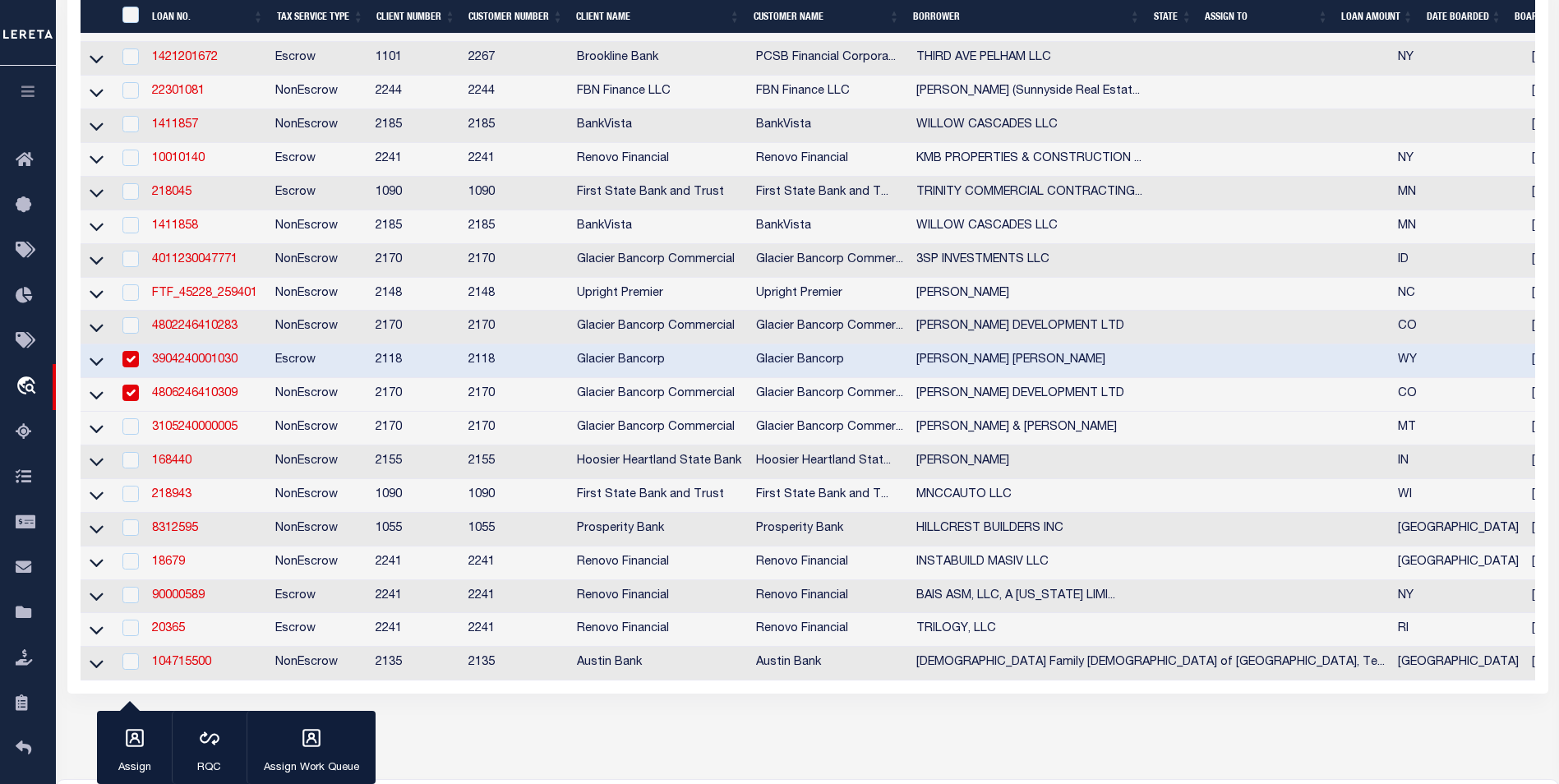
click at [216, 378] on td "3904240001030" at bounding box center [207, 361] width 124 height 34
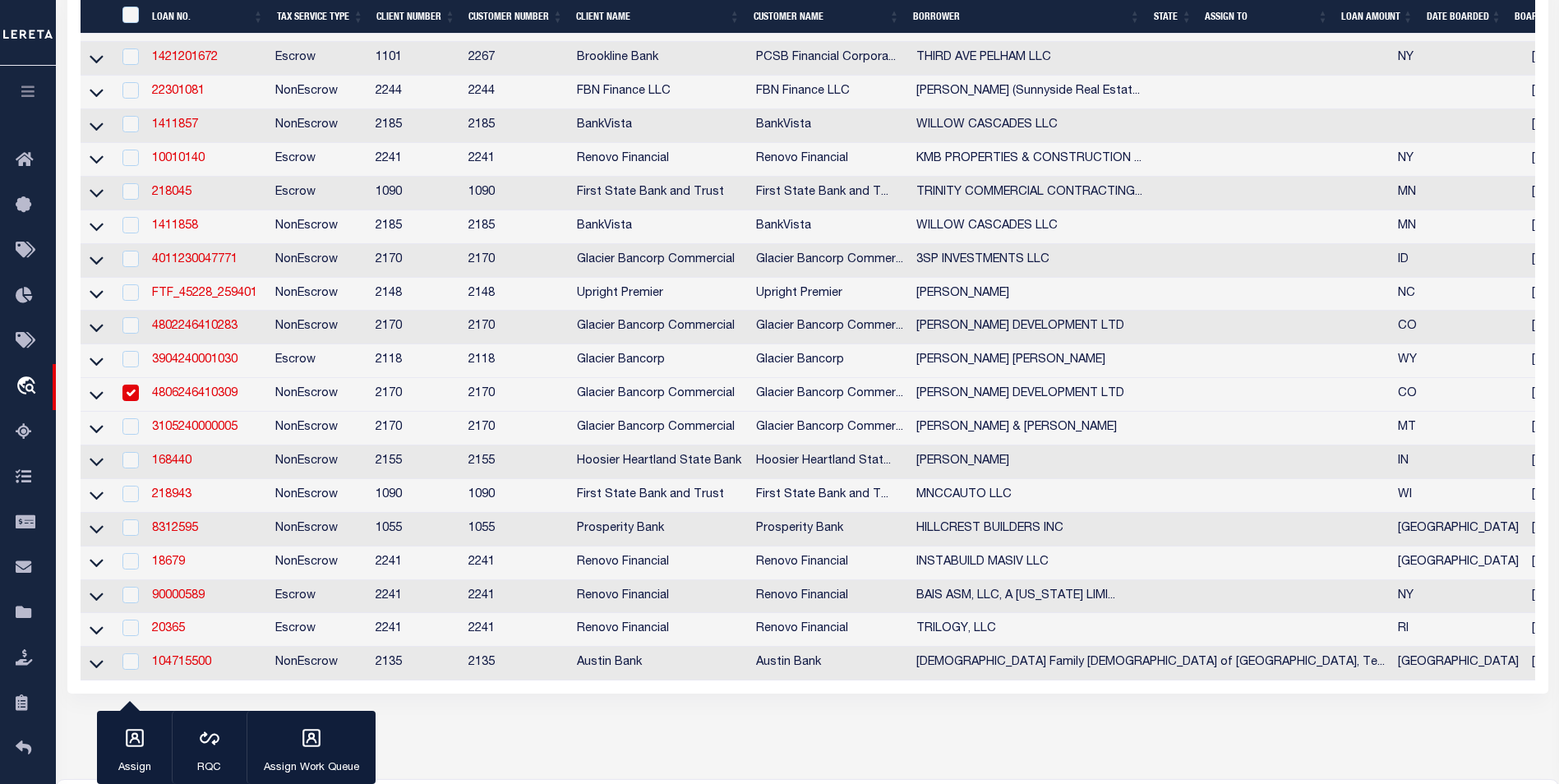
click at [216, 378] on td "3904240001030" at bounding box center [207, 361] width 124 height 34
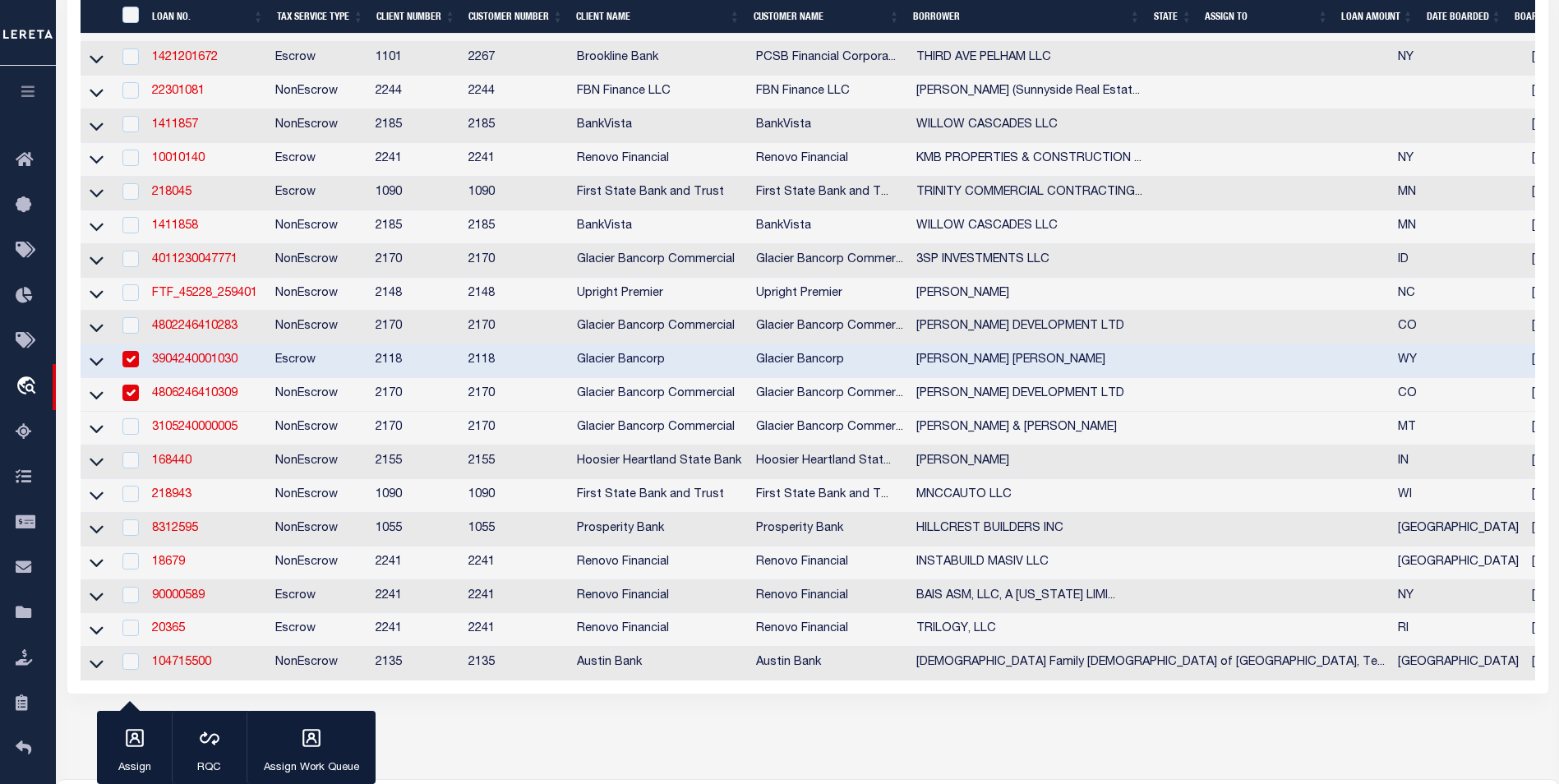
click at [216, 378] on td "3904240001030" at bounding box center [207, 361] width 124 height 34
checkbox input "false"
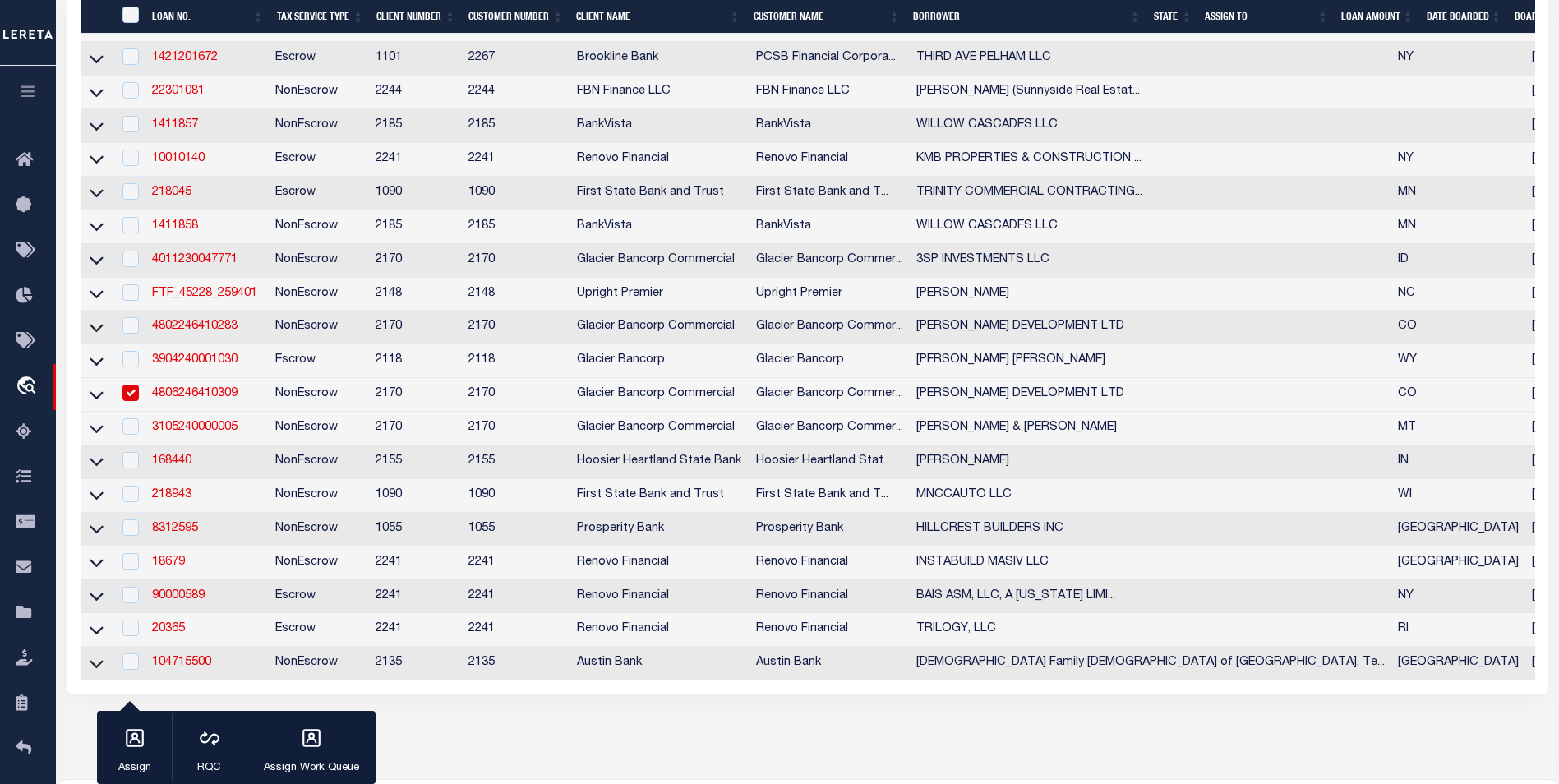
click at [192, 412] on td "4806246410309" at bounding box center [207, 395] width 124 height 34
checkbox input "false"
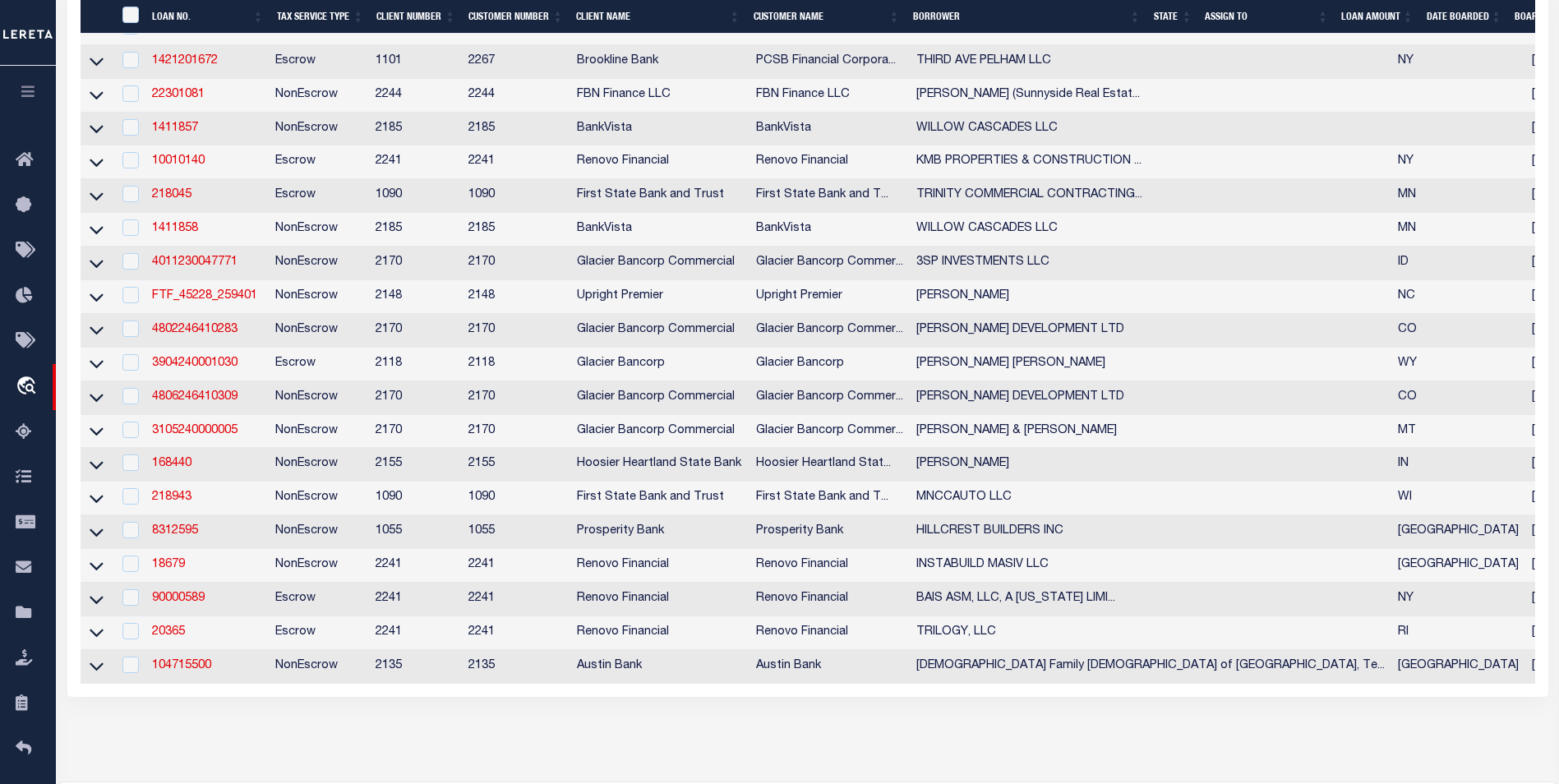
click at [226, 382] on td "3904240001030" at bounding box center [207, 365] width 124 height 34
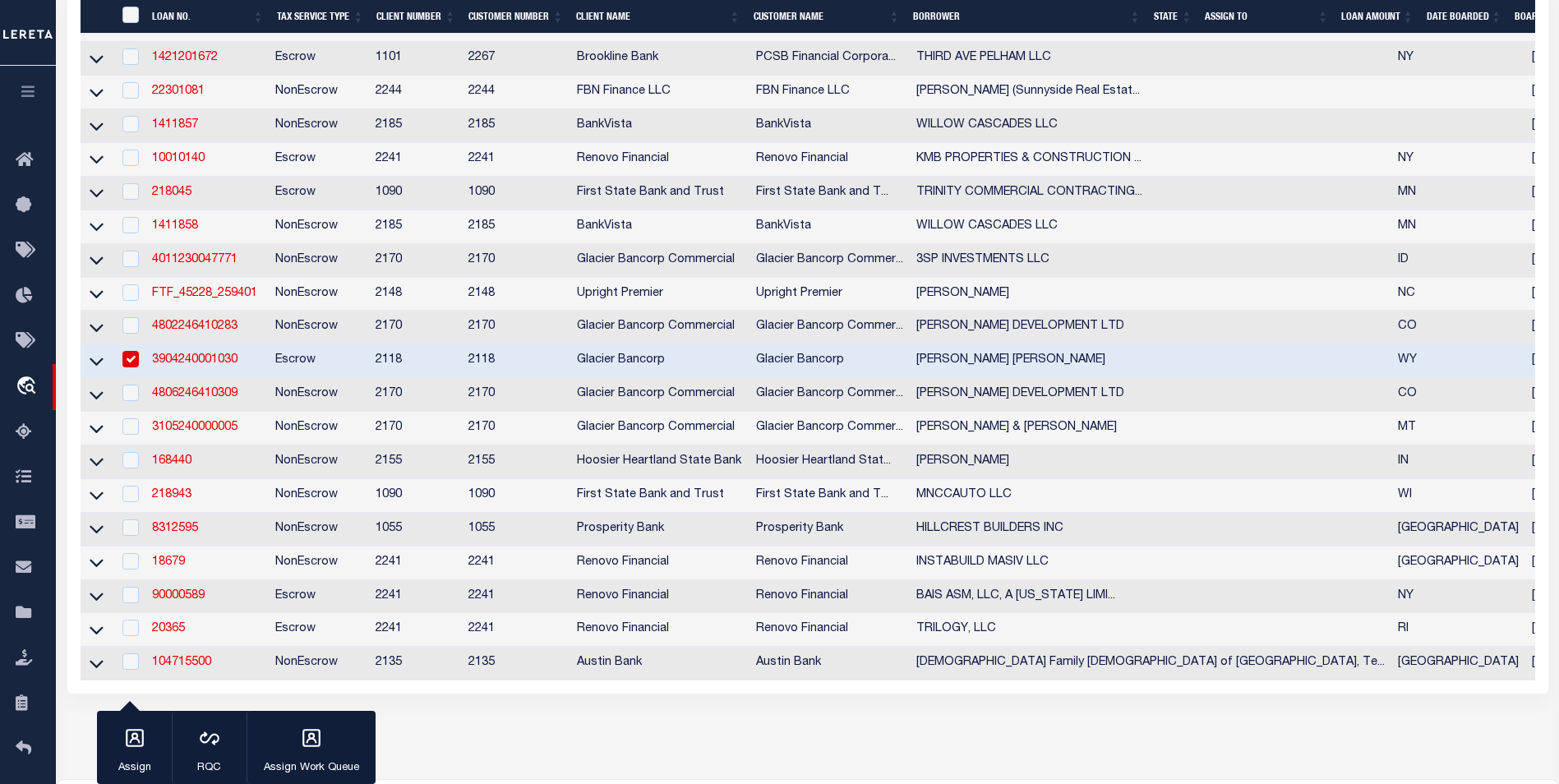
click at [197, 378] on td "3904240001030" at bounding box center [207, 361] width 124 height 34
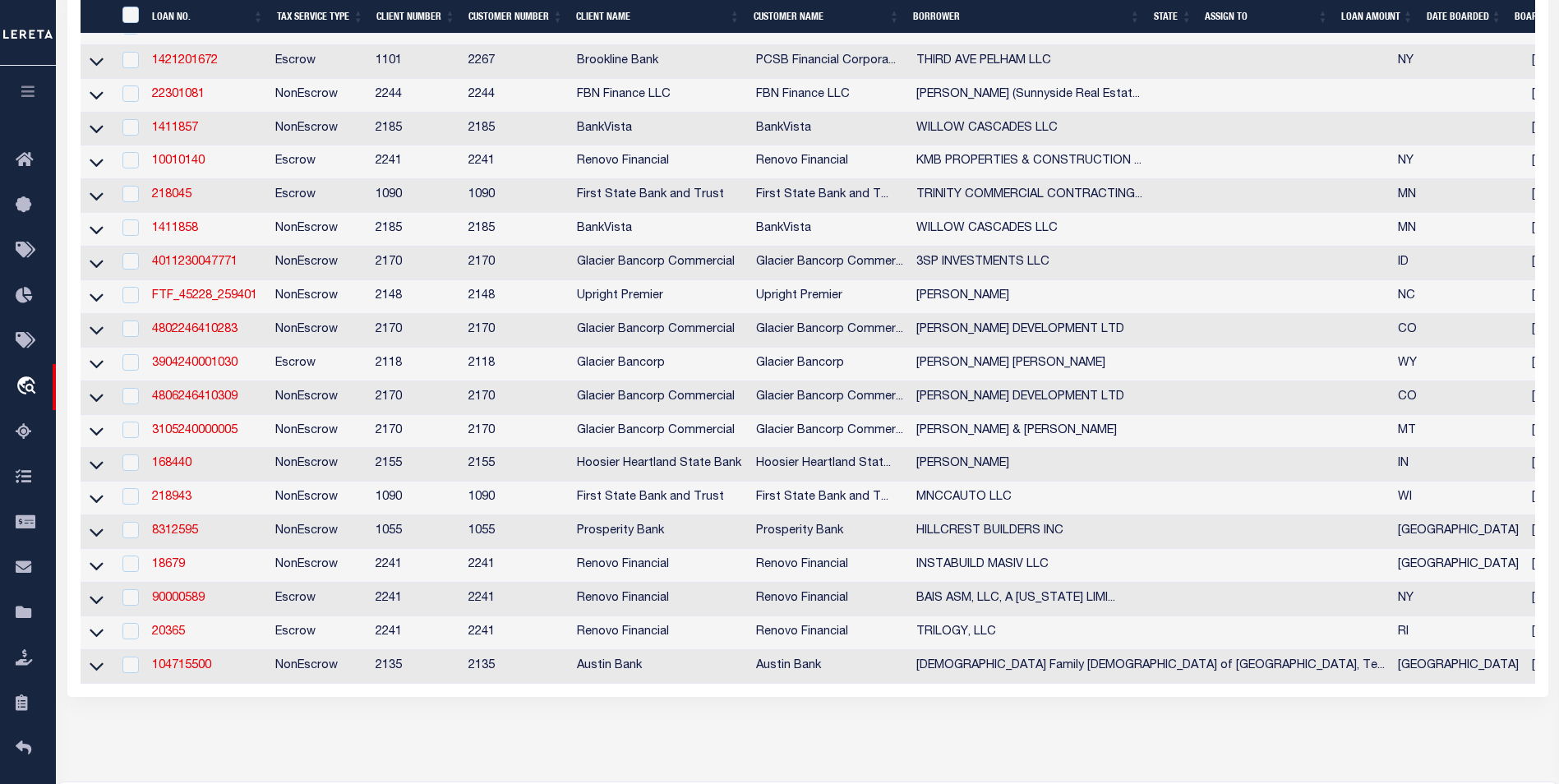
click at [210, 382] on td "3904240001030" at bounding box center [207, 365] width 124 height 34
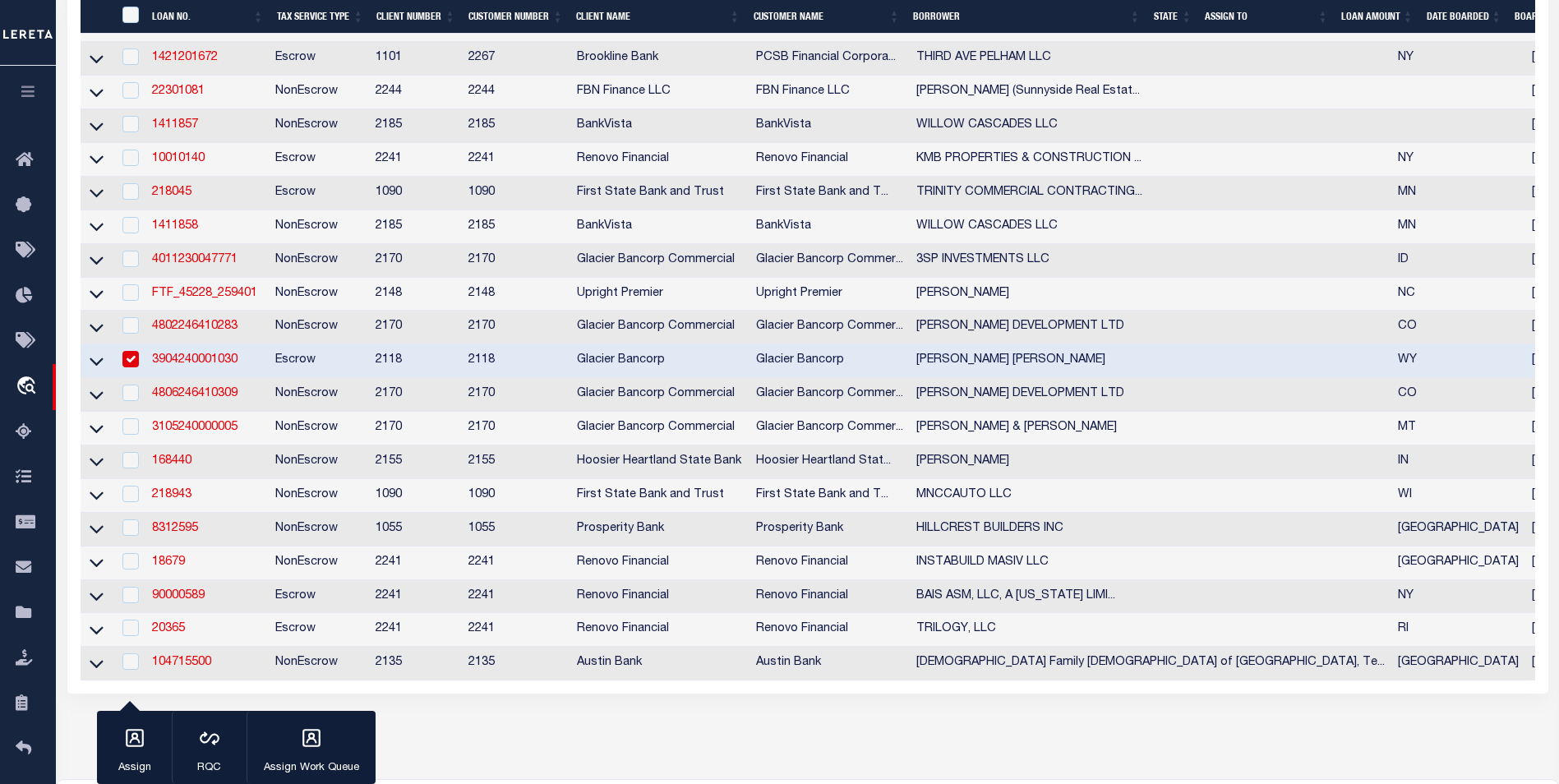
click at [208, 378] on td "3904240001030" at bounding box center [207, 361] width 124 height 34
checkbox input "false"
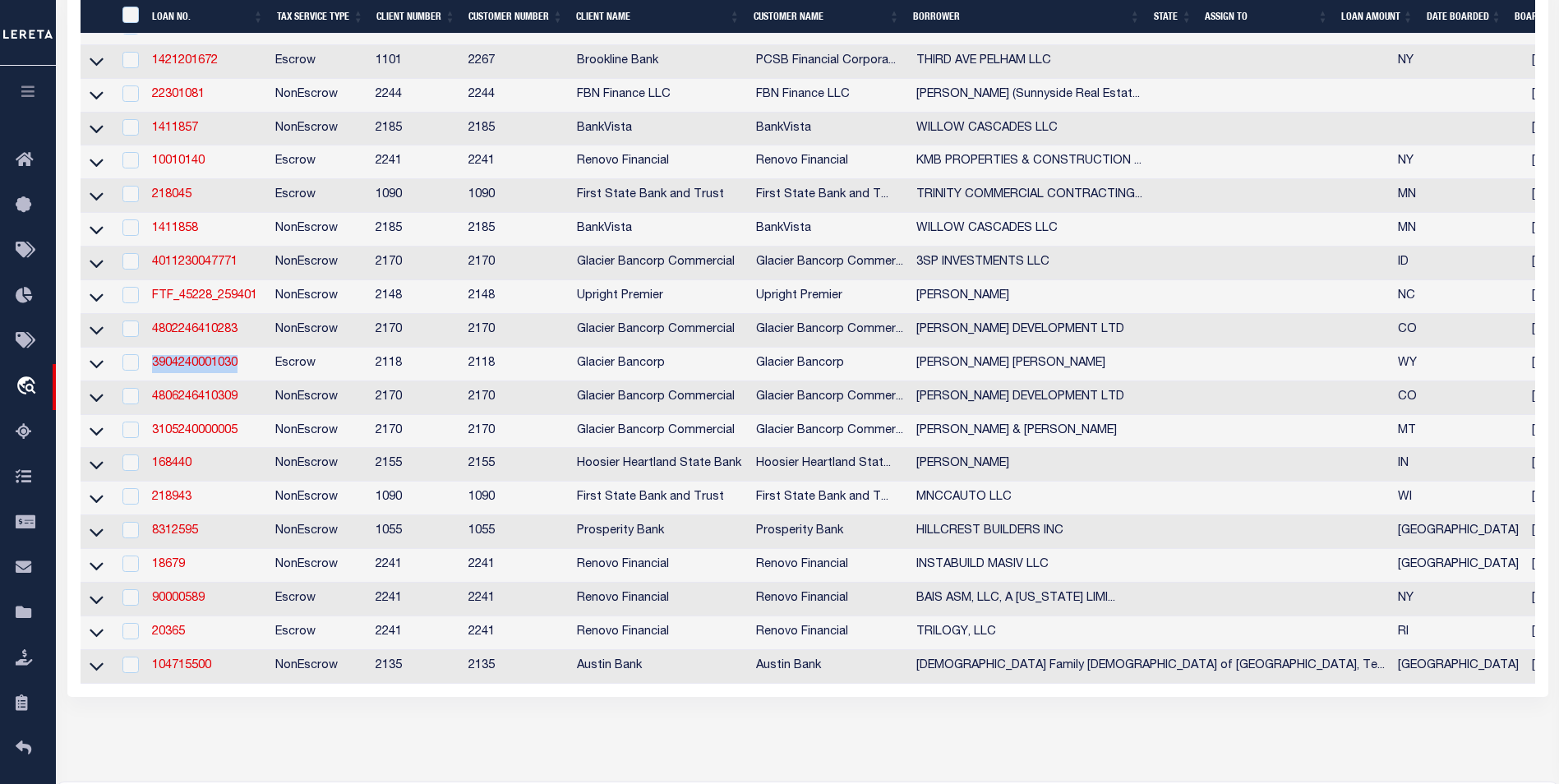
click at [208, 382] on td "3904240001030" at bounding box center [207, 365] width 124 height 34
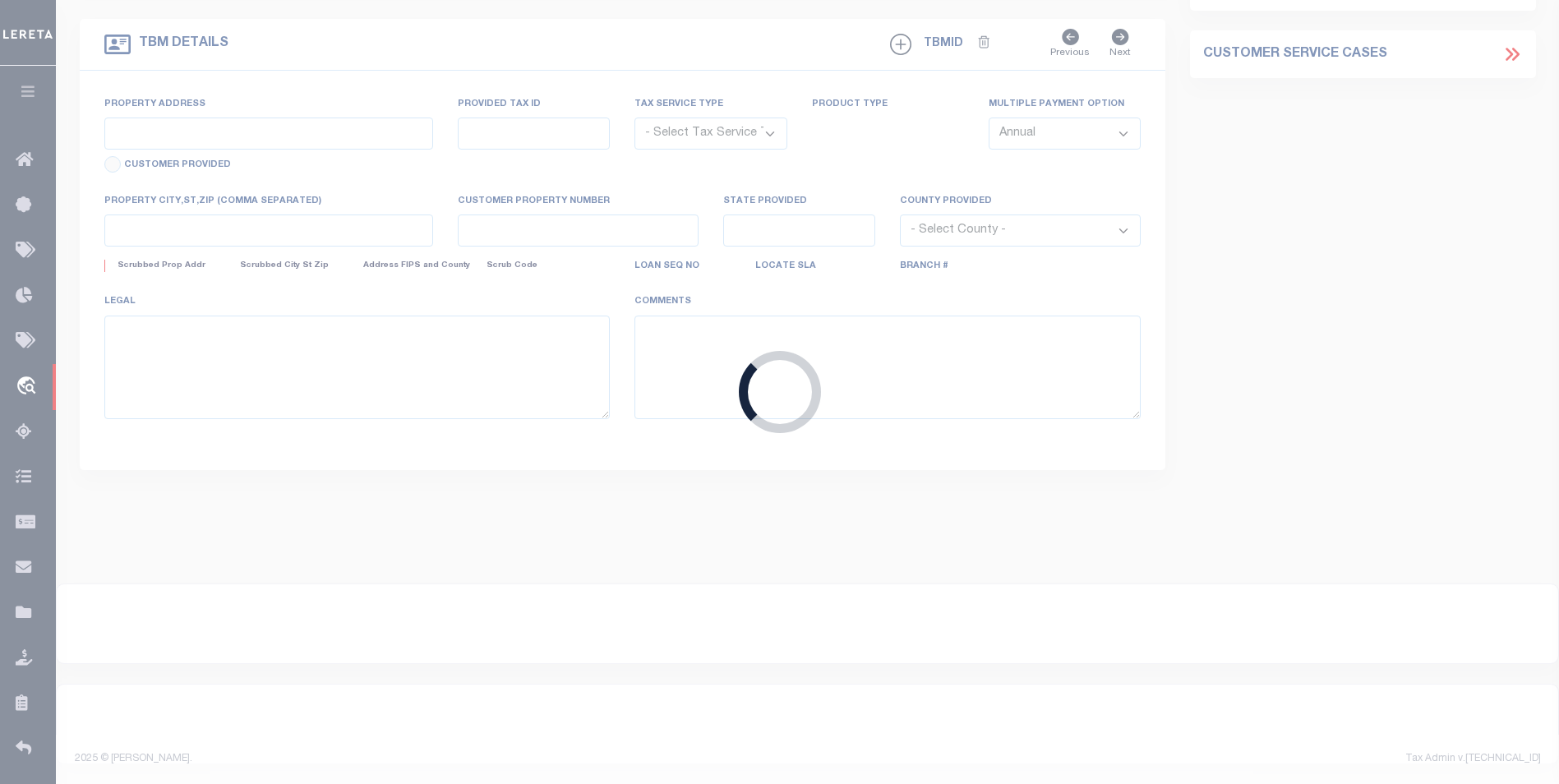
type input "3904240001030"
type input "[PERSON_NAME] [PERSON_NAME]"
select select
select select "1000"
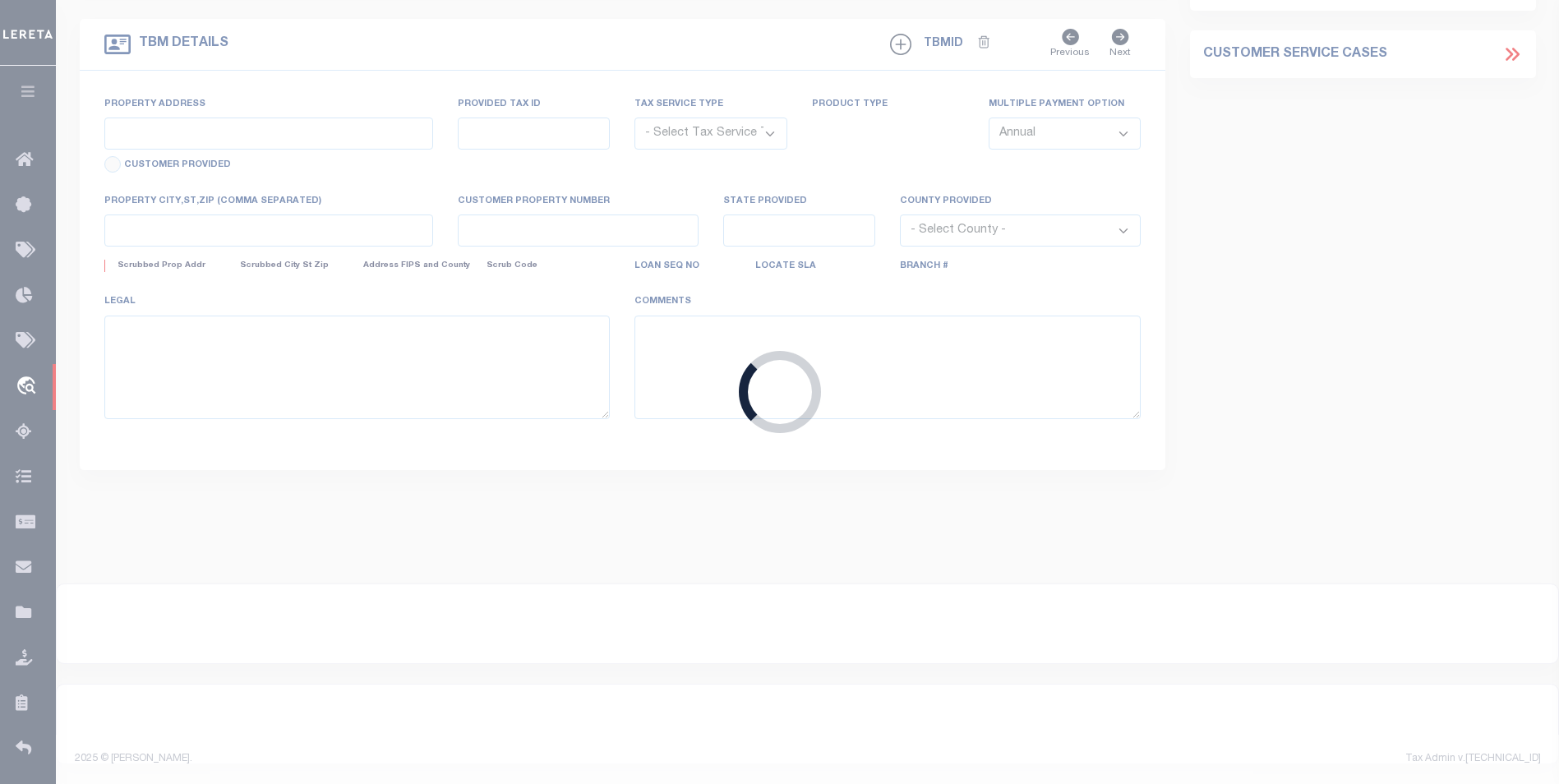
select select "Escrow"
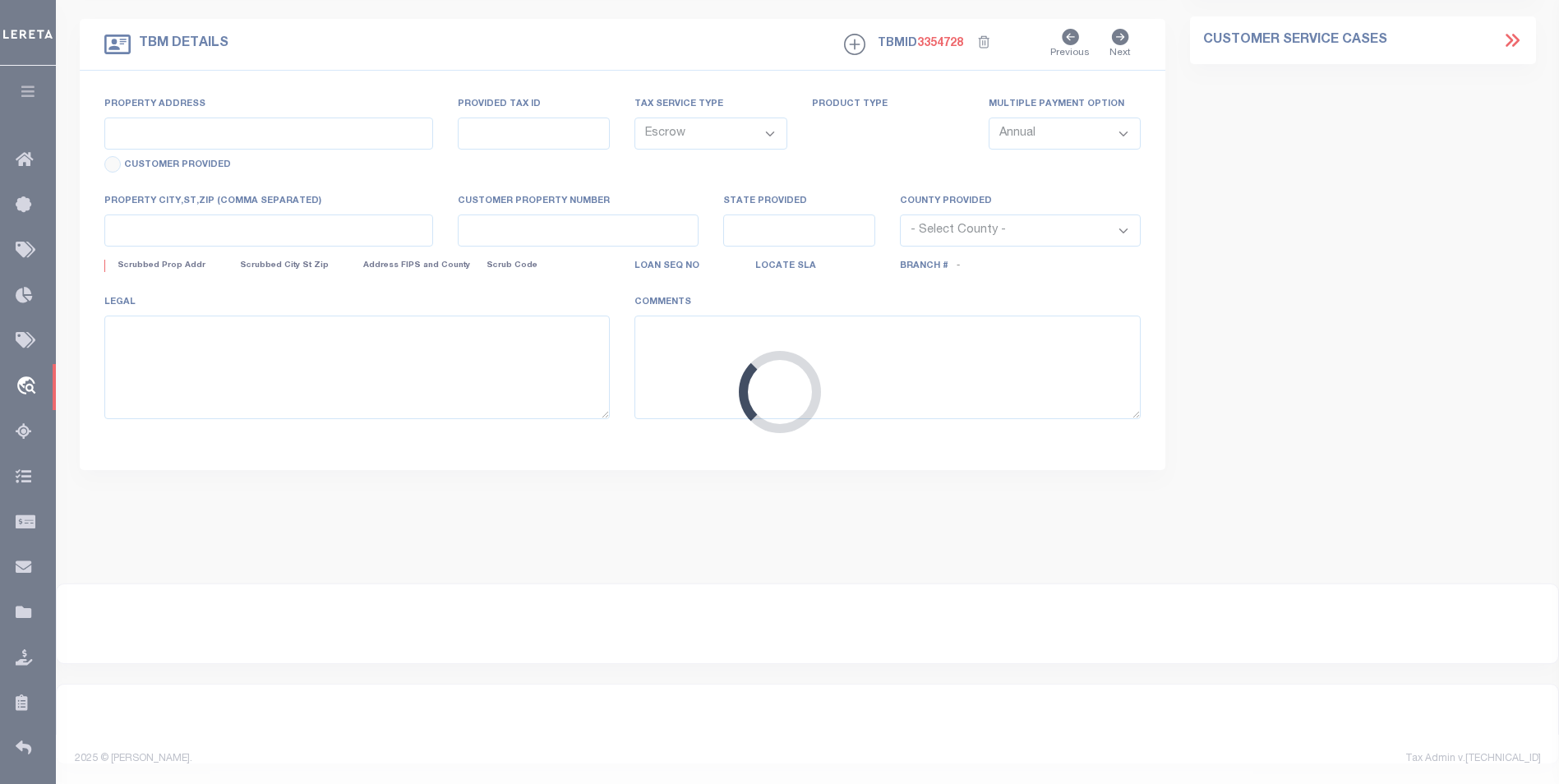
type input "371 US HIGHWAY 28"
type input "106302"
select select
type input "FARSON WY 829320000"
type input "WY"
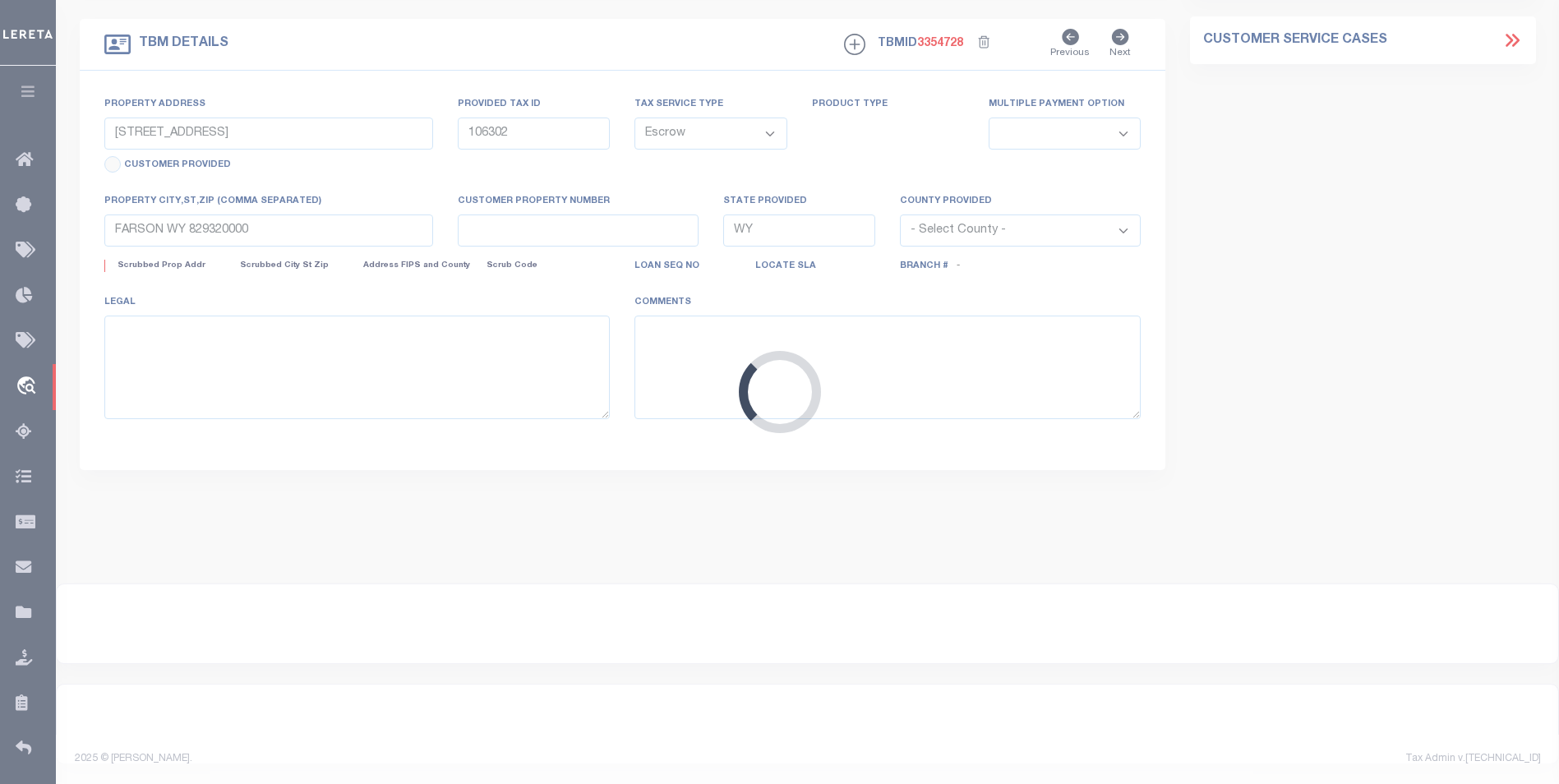
select select
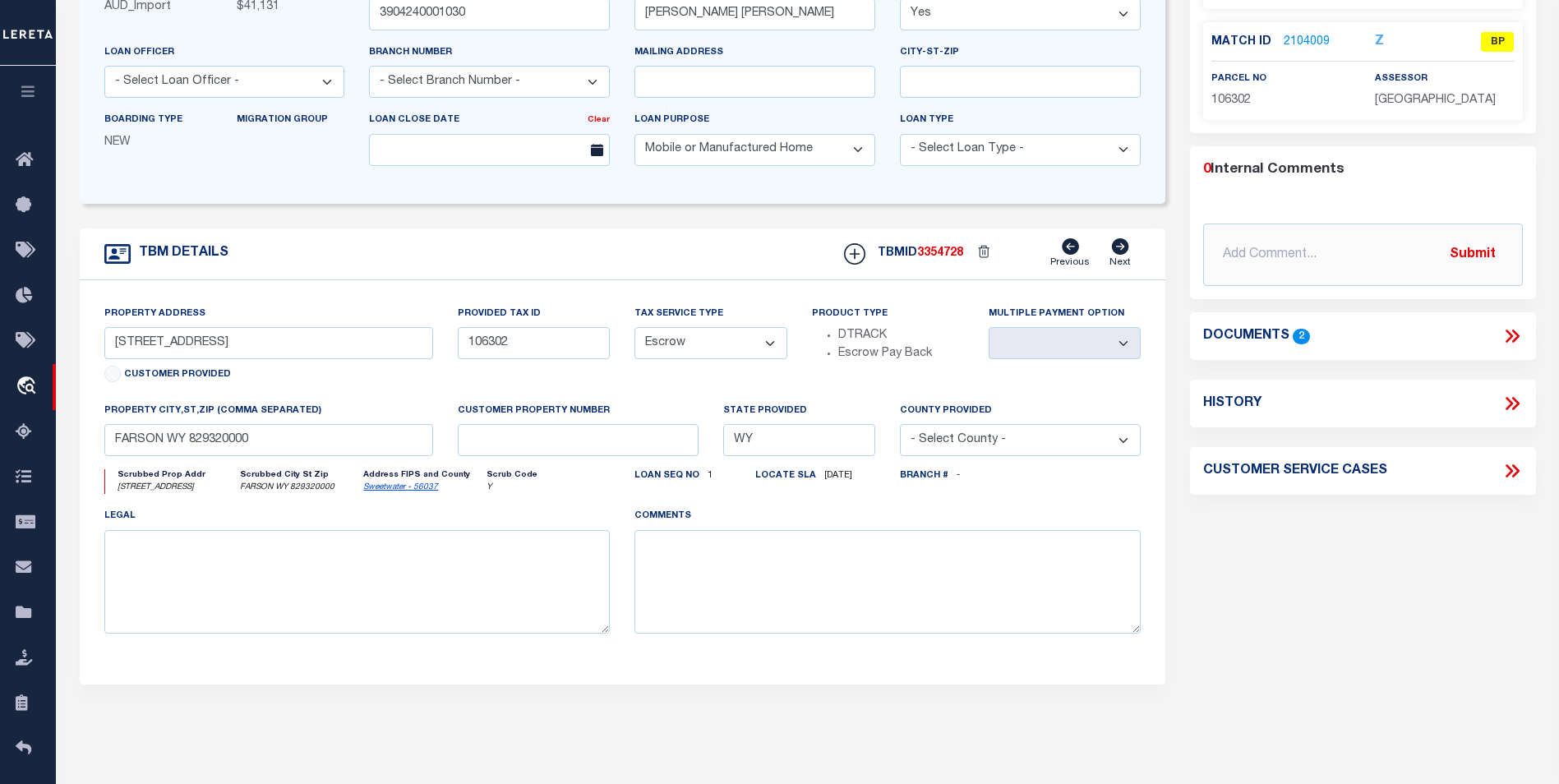
scroll to position [144, 0]
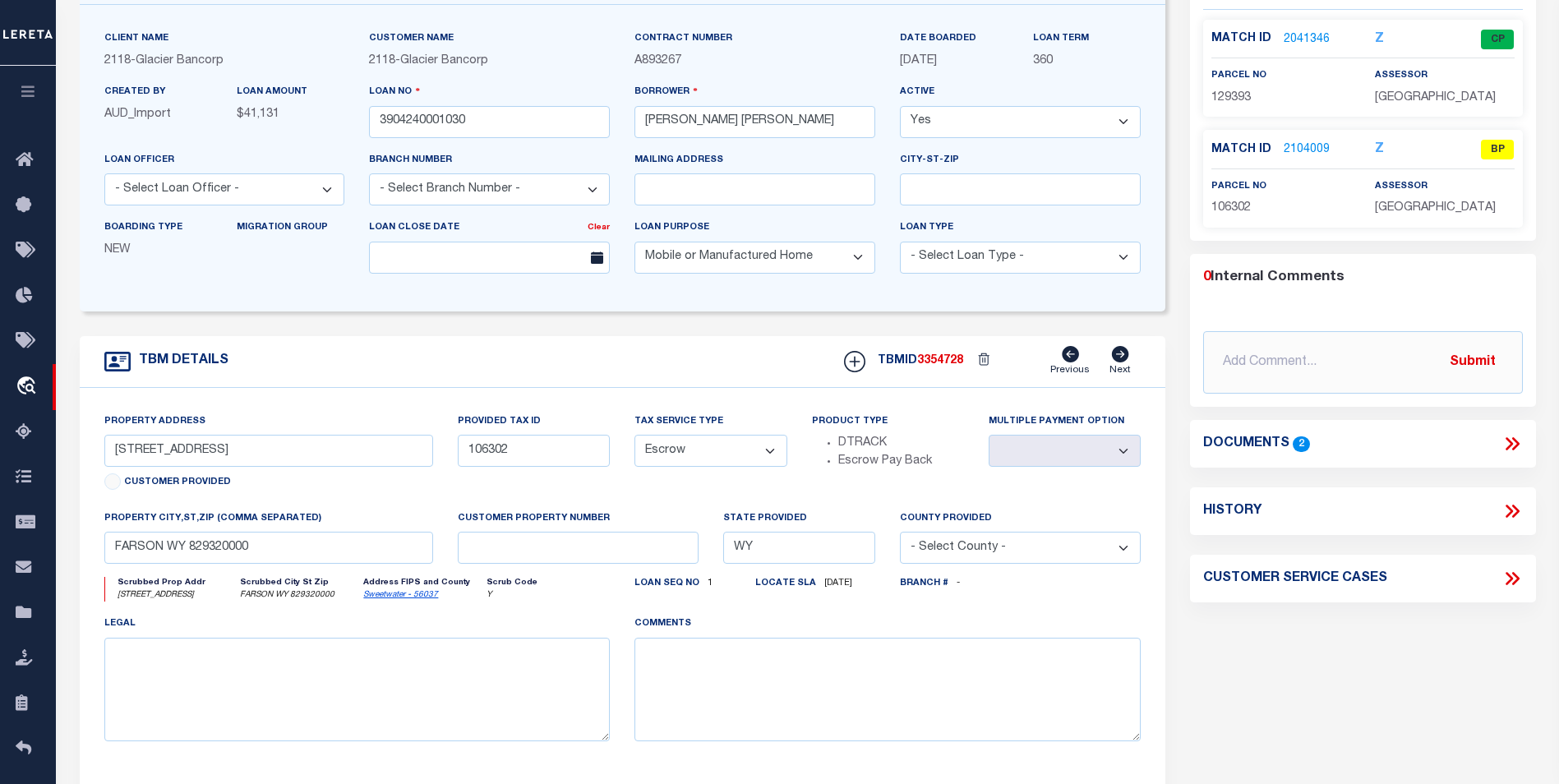
click at [1527, 458] on div "Documents 2" at bounding box center [1363, 443] width 346 height 48
click at [1528, 455] on div "Documents 2" at bounding box center [1363, 443] width 346 height 48
click at [1522, 457] on div "Documents 2" at bounding box center [1363, 443] width 346 height 48
click at [1516, 446] on icon at bounding box center [1515, 444] width 7 height 13
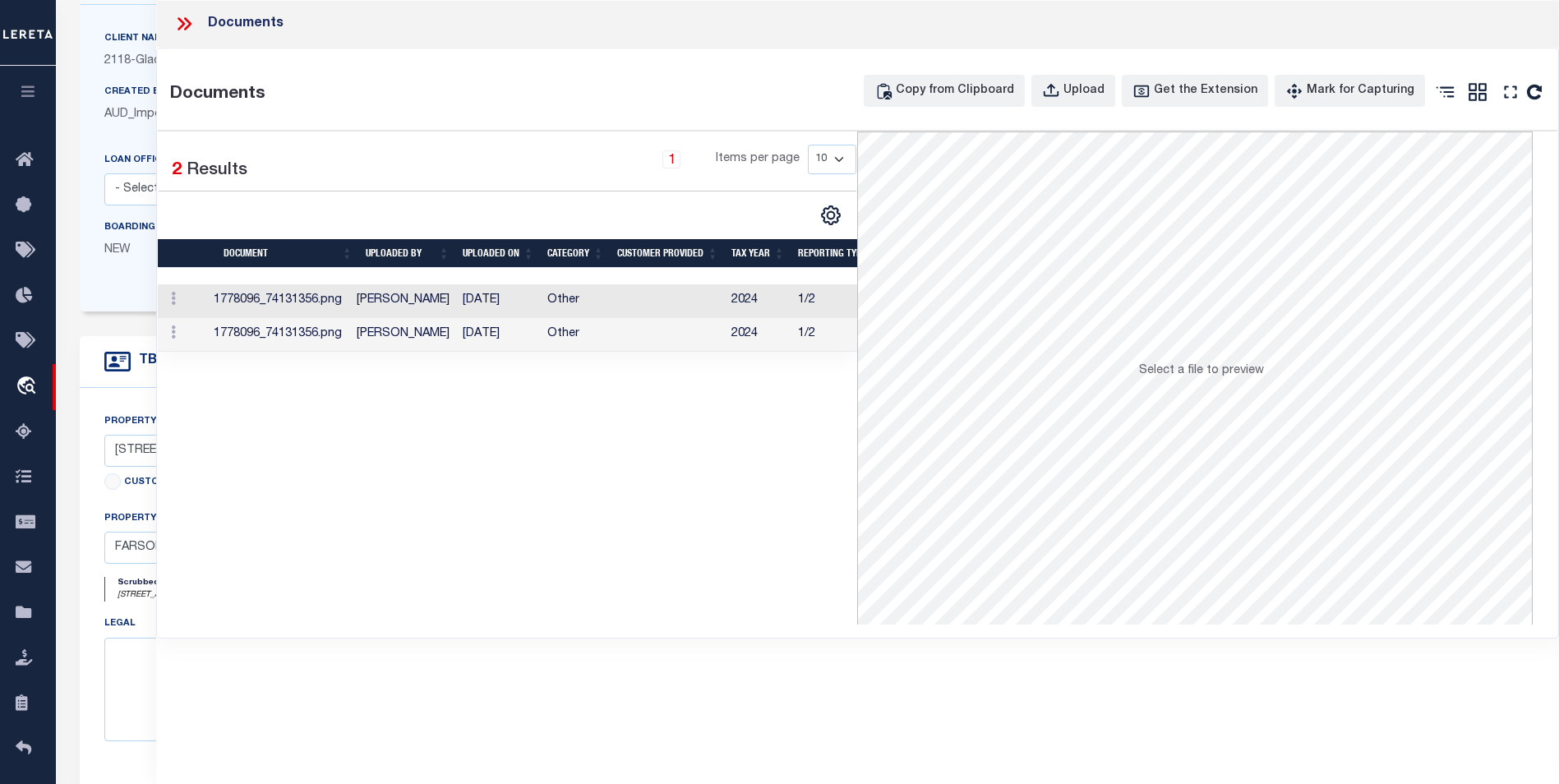
click at [186, 29] on icon at bounding box center [188, 23] width 7 height 13
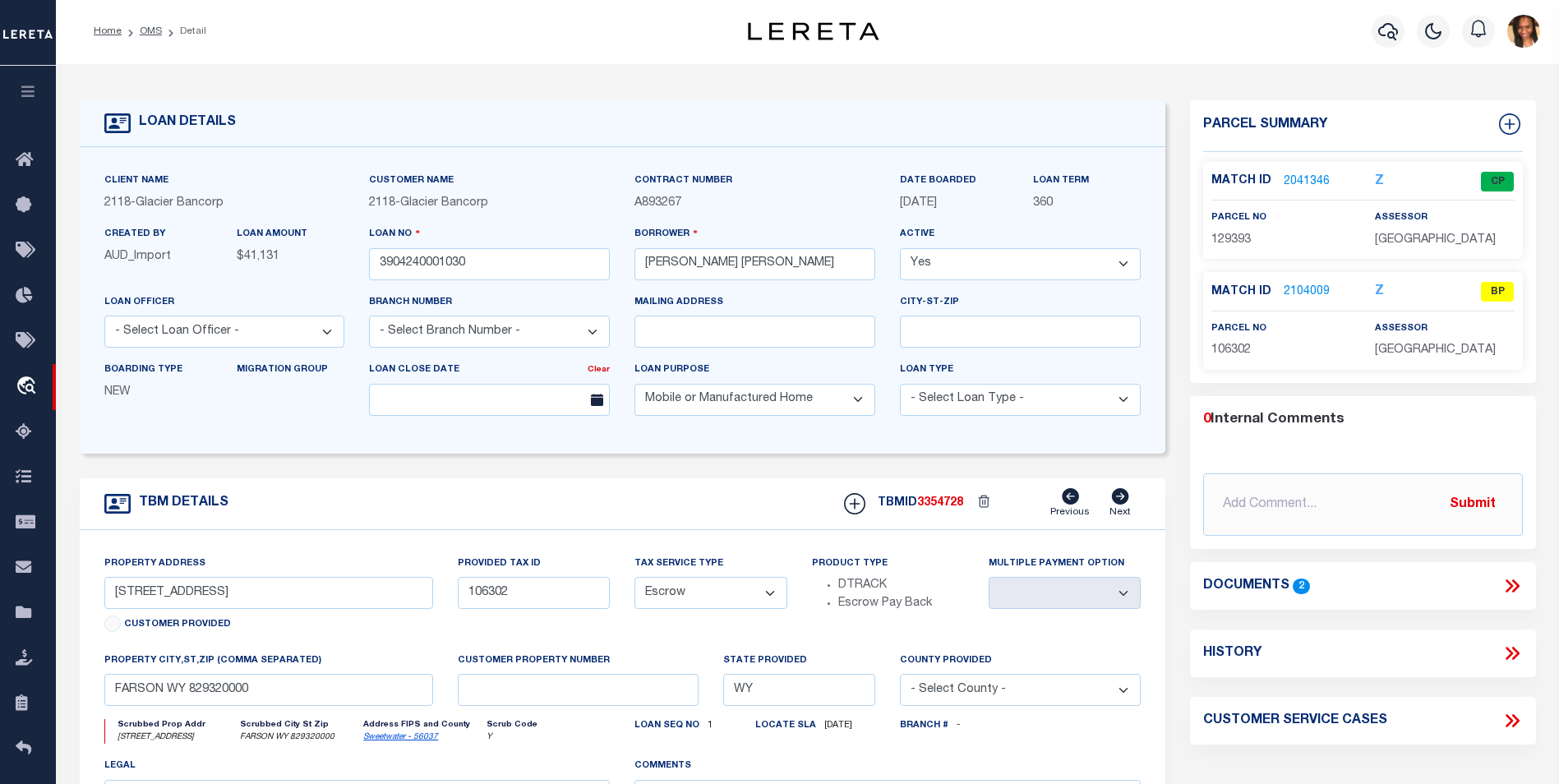
scroll to position [0, 0]
click at [1324, 308] on div "Match ID 2104009 Z BP" at bounding box center [1363, 298] width 303 height 29
click at [1326, 308] on div "Match ID 2104009 Z BP" at bounding box center [1363, 298] width 303 height 29
click at [1315, 304] on div "Match ID 2104009 Z BP" at bounding box center [1363, 298] width 303 height 29
click at [1307, 294] on link "2104009" at bounding box center [1306, 294] width 46 height 17
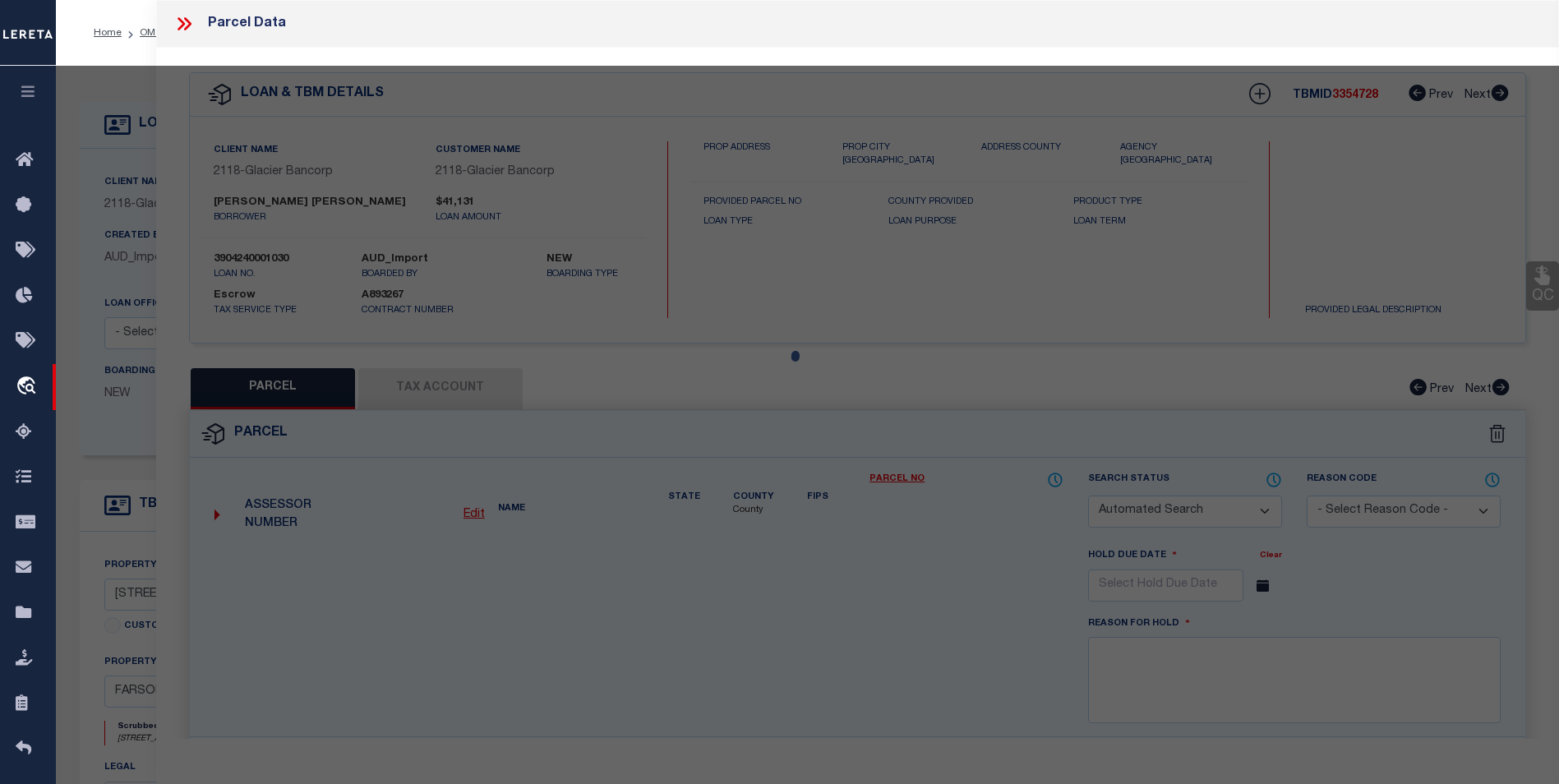
checkbox input "false"
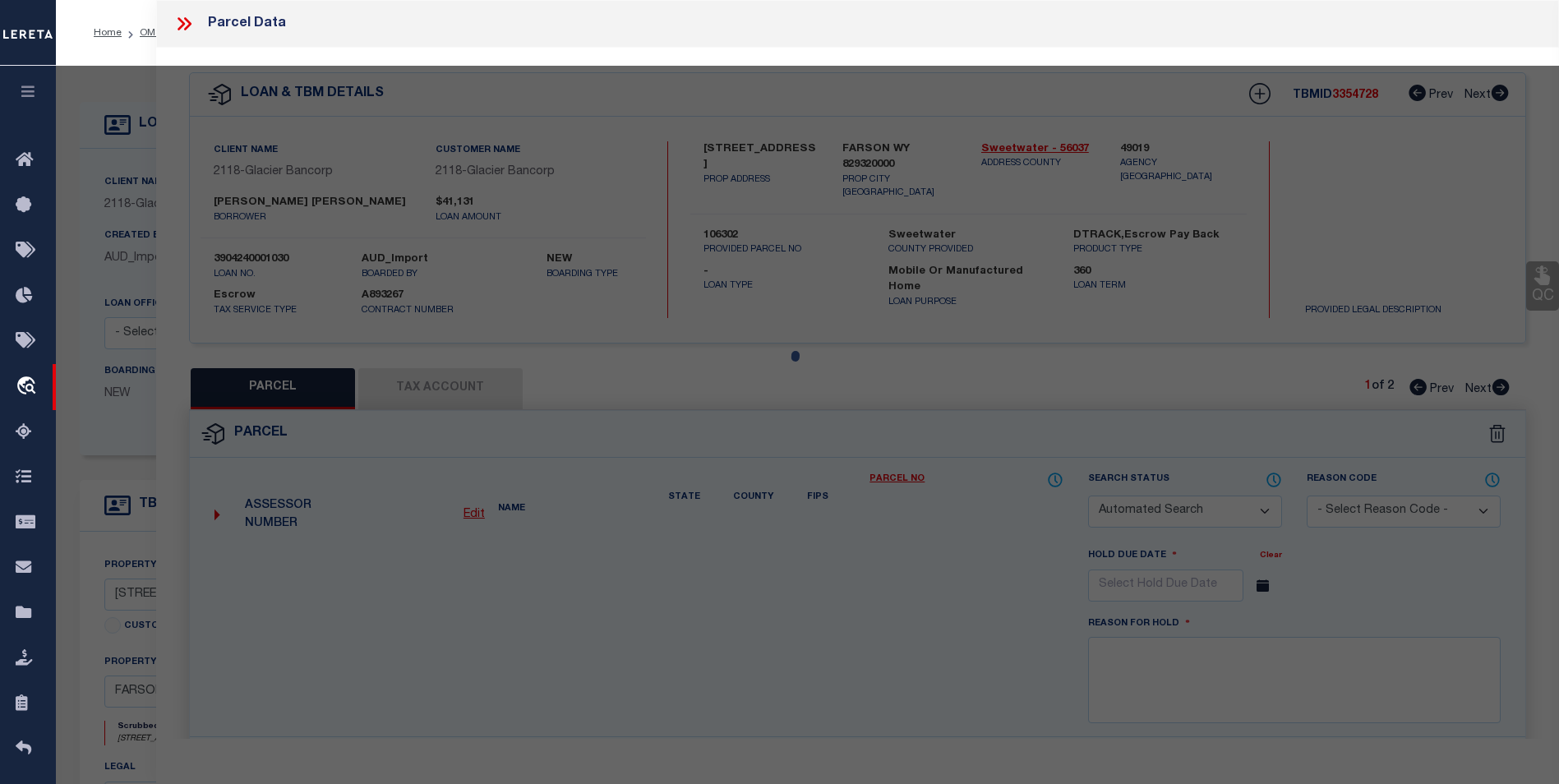
select select "BP"
type input "THOMAN MARY E"
select select
type input "235 EDEN W MAIN RD"
checkbox input "false"
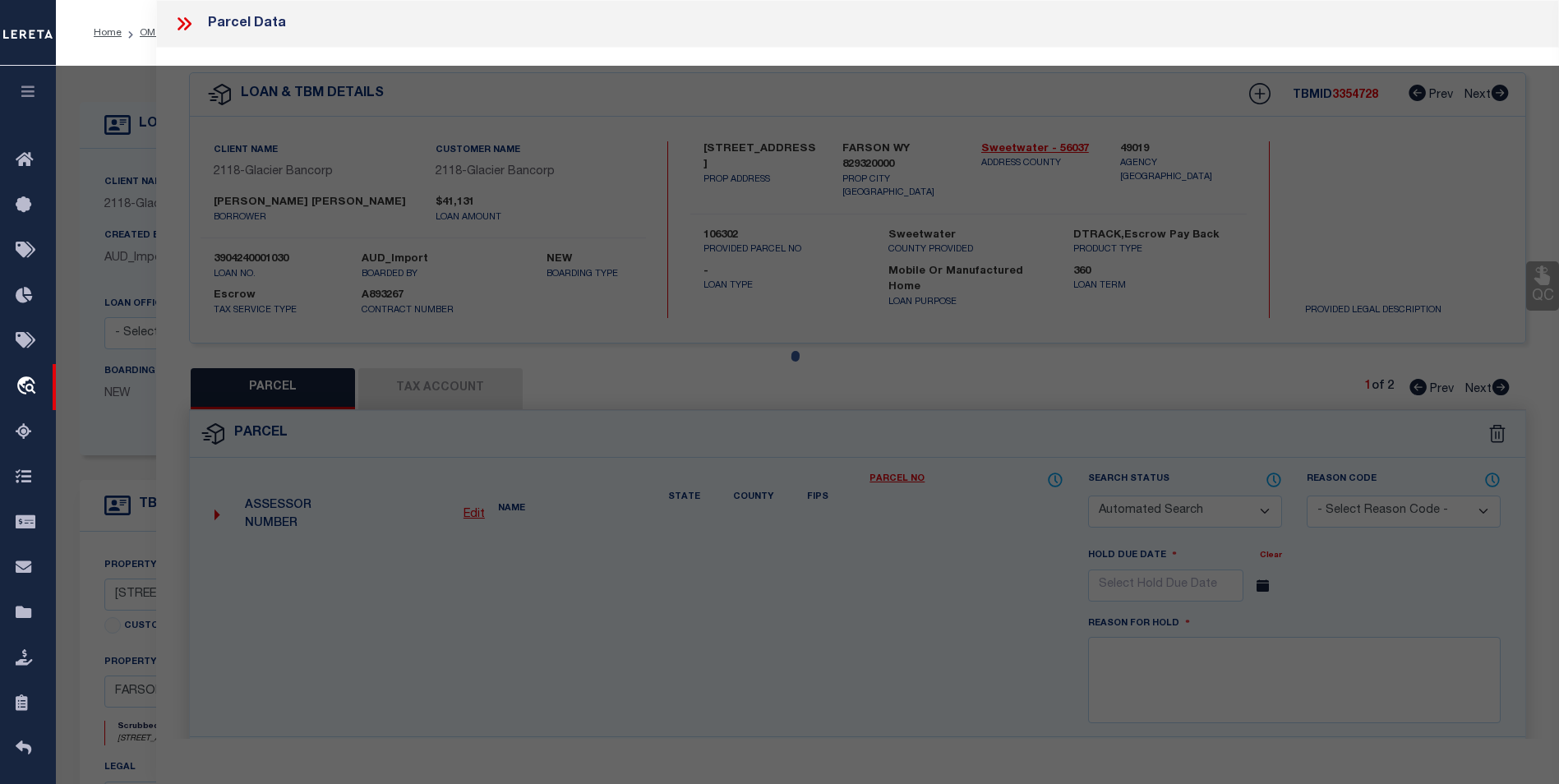
type textarea "T24N R107W SEC 24 25 UNIT E-22 1997 28X70 NASH Personal Property Account"
type textarea "This request doesn't match given property address (371 Hwy 28) Per your request…"
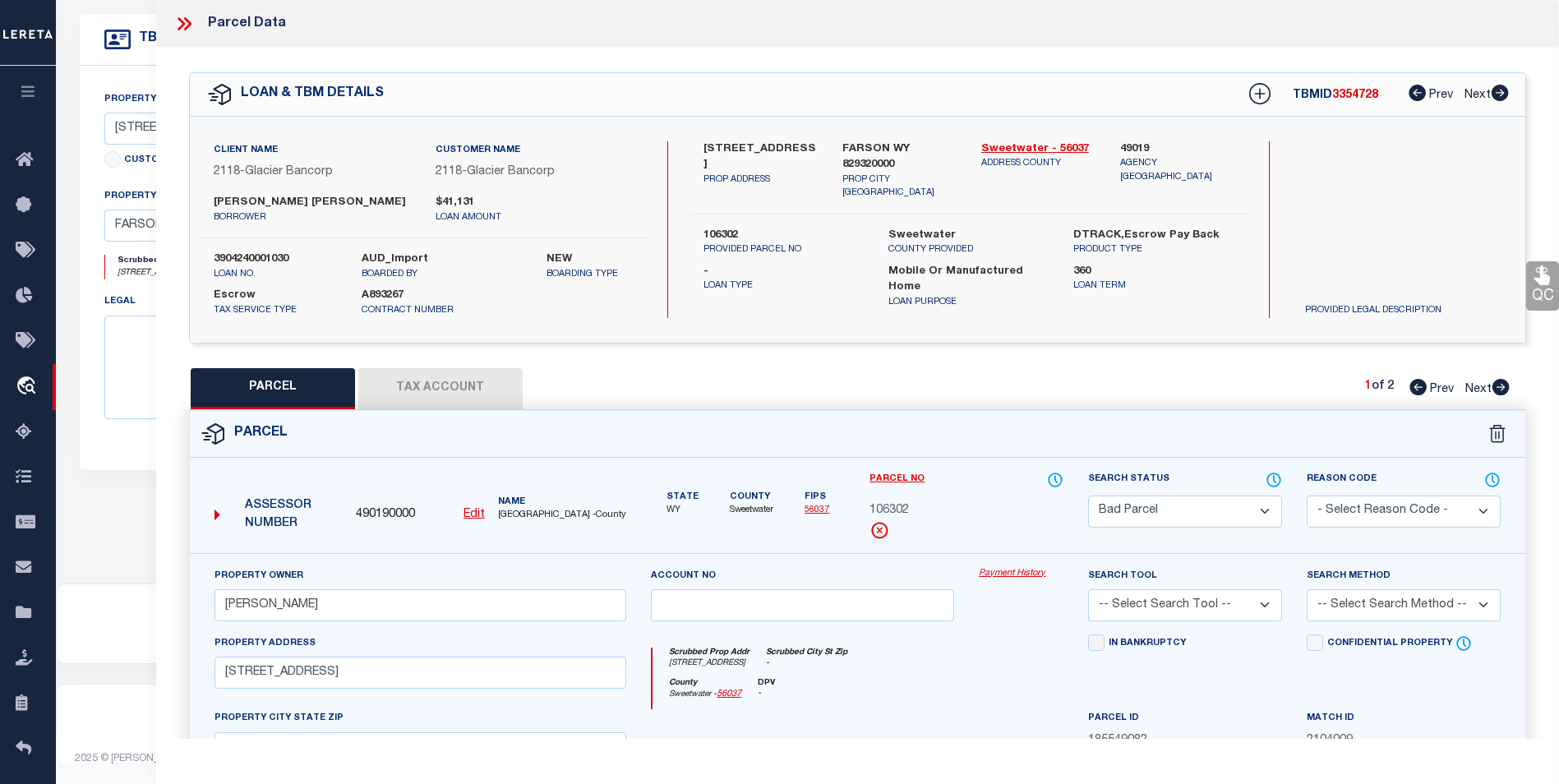
click at [1510, 400] on div "PARCEL Tax Account 1 of 2 Prev Next" at bounding box center [857, 389] width 1337 height 41
drag, startPoint x: 1513, startPoint y: 402, endPoint x: 1526, endPoint y: 389, distance: 18.4
click at [1513, 399] on div "PARCEL Tax Account 1 of 2 Prev Next" at bounding box center [857, 389] width 1337 height 41
click at [1511, 401] on div "PARCEL Tax Account 1 of 2 Prev Next" at bounding box center [857, 389] width 1337 height 41
click at [1513, 402] on div "PARCEL Tax Account 1 of 2 Prev Next" at bounding box center [857, 389] width 1337 height 41
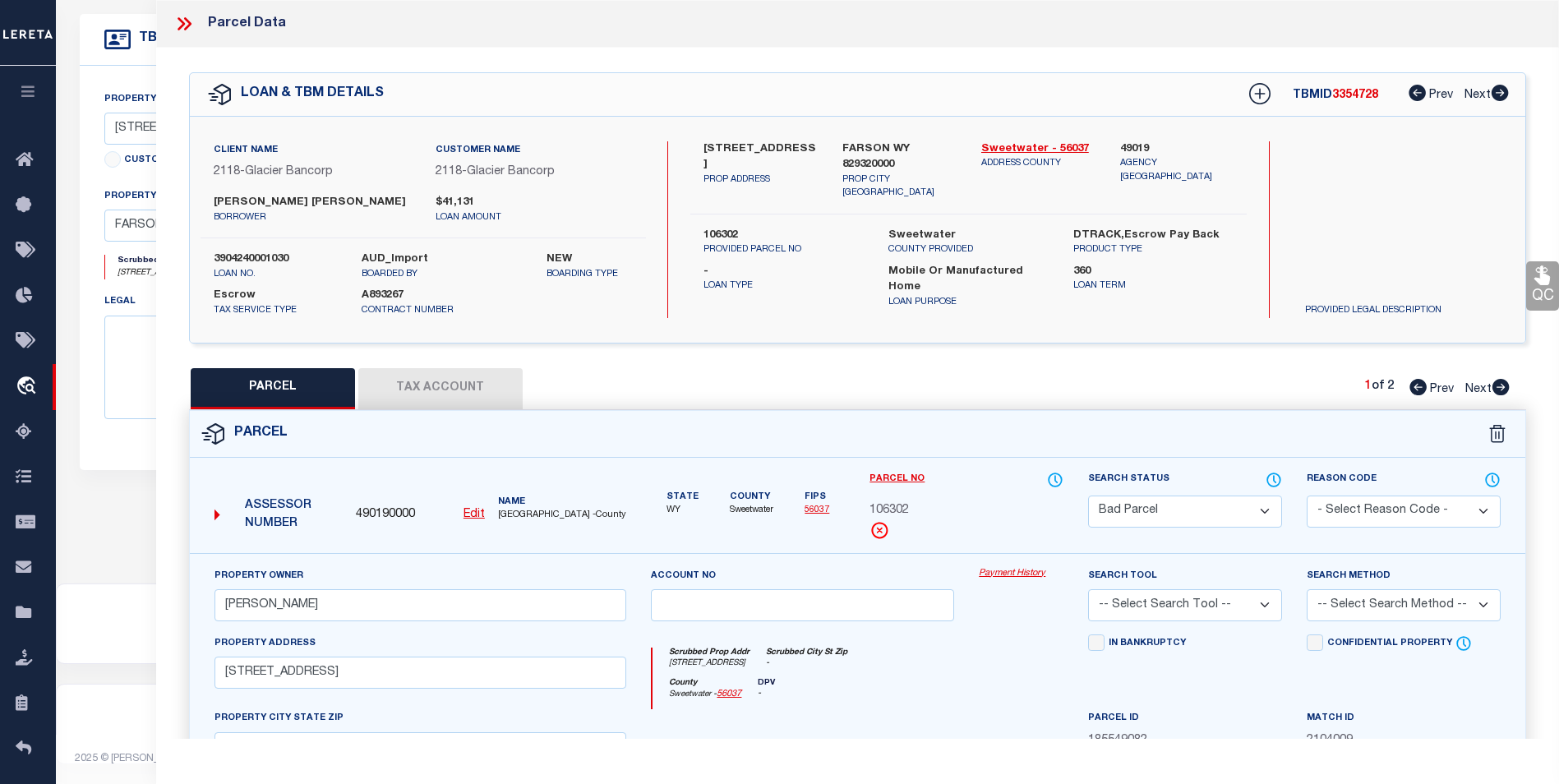
click at [1511, 399] on div "PARCEL Tax Account 1 of 2 Prev Next" at bounding box center [857, 389] width 1337 height 41
click at [1263, 369] on div "PARCEL Tax Account 1 of 2 Prev Next" at bounding box center [857, 389] width 1337 height 41
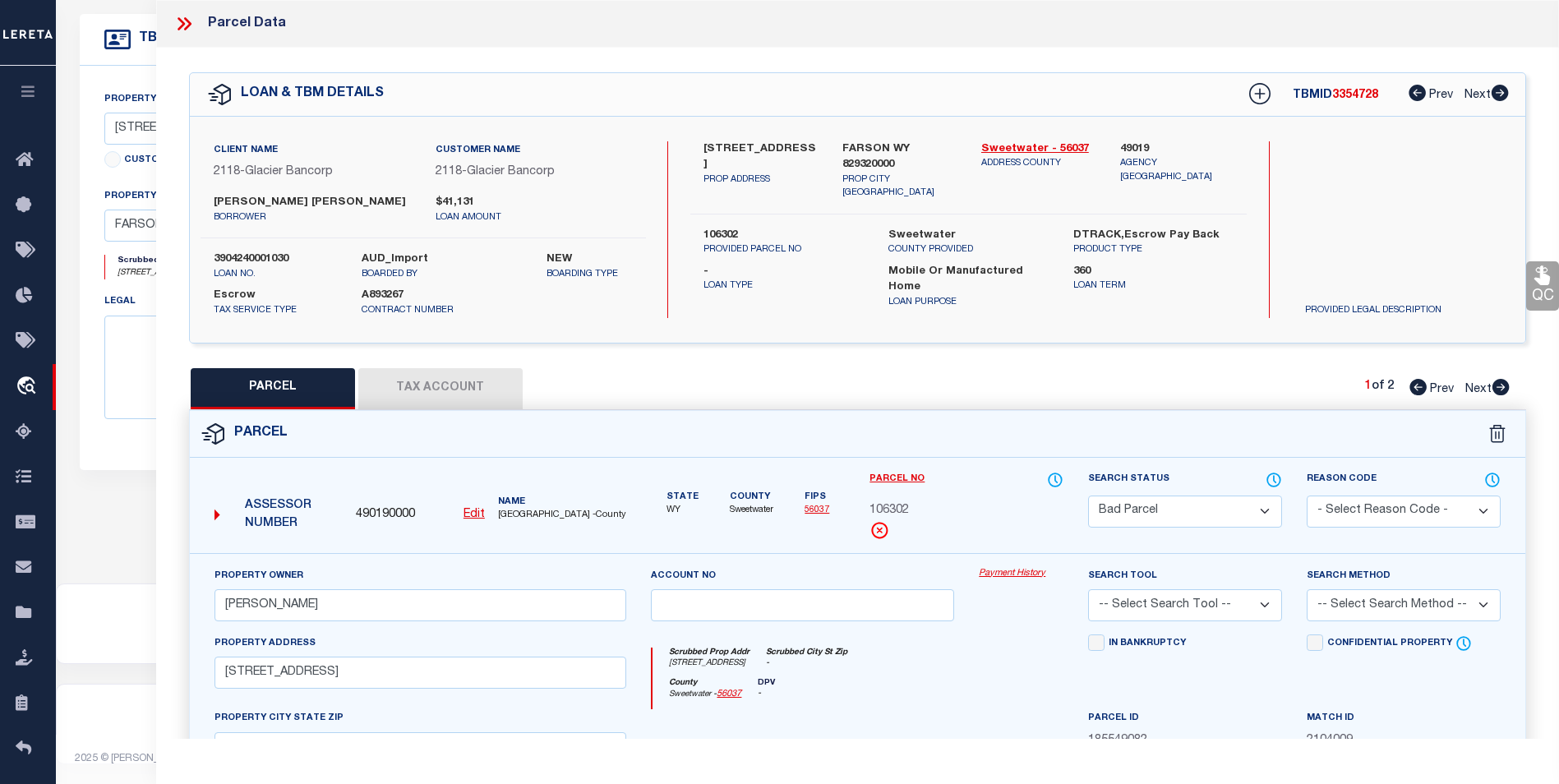
click at [1267, 382] on div "PARCEL Tax Account 1 of 2 Prev Next" at bounding box center [857, 389] width 1337 height 41
click at [1516, 399] on div "PARCEL Tax Account 1 of 2 Prev Next" at bounding box center [857, 389] width 1337 height 41
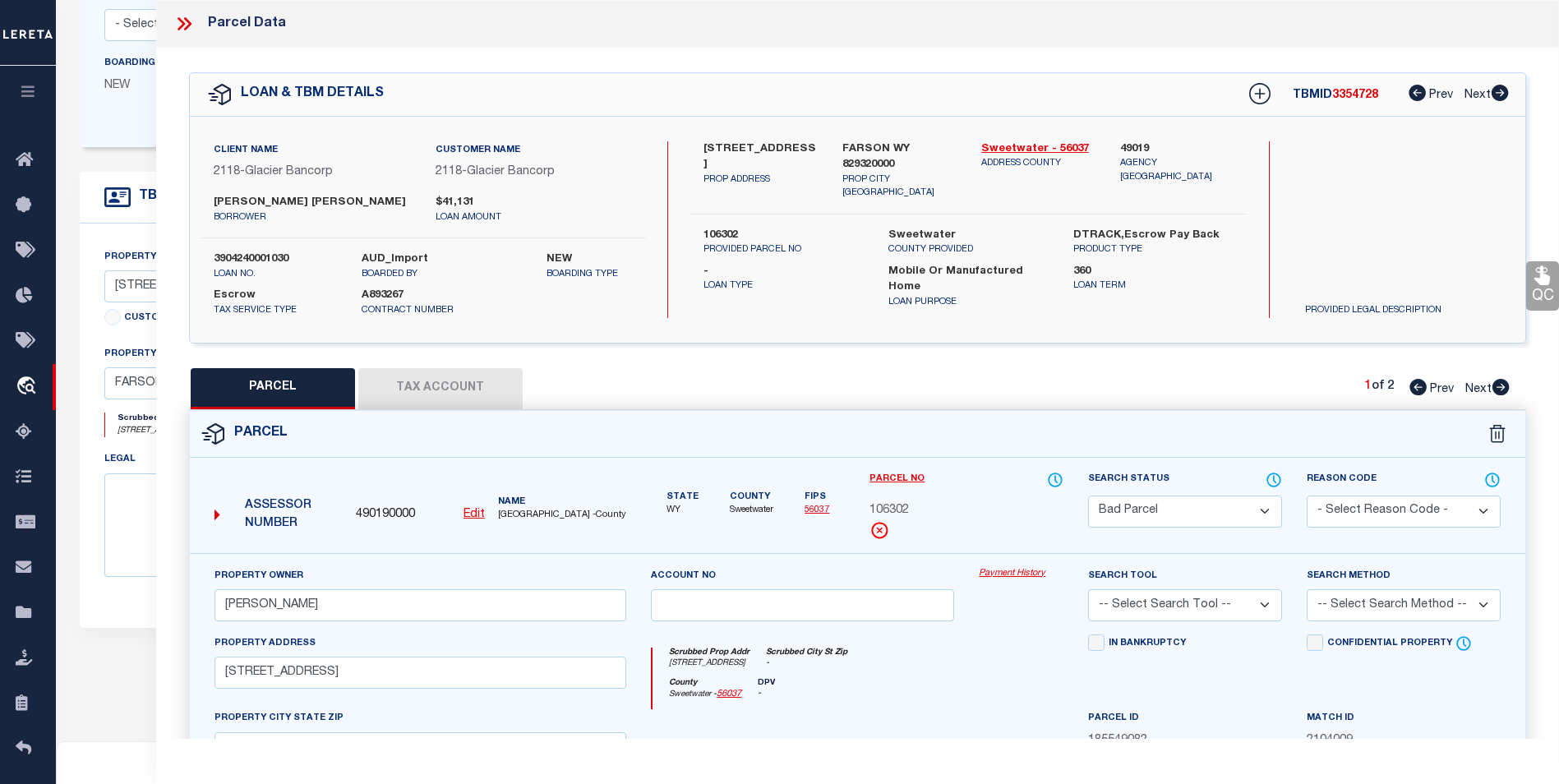
click at [1516, 399] on div "PARCEL Tax Account 1 of 2 Prev Next" at bounding box center [857, 389] width 1337 height 41
click at [1514, 402] on div "PARCEL Tax Account 1 of 2 Prev Next" at bounding box center [857, 389] width 1337 height 41
click at [1498, 393] on icon at bounding box center [1501, 387] width 17 height 17
select select "AS"
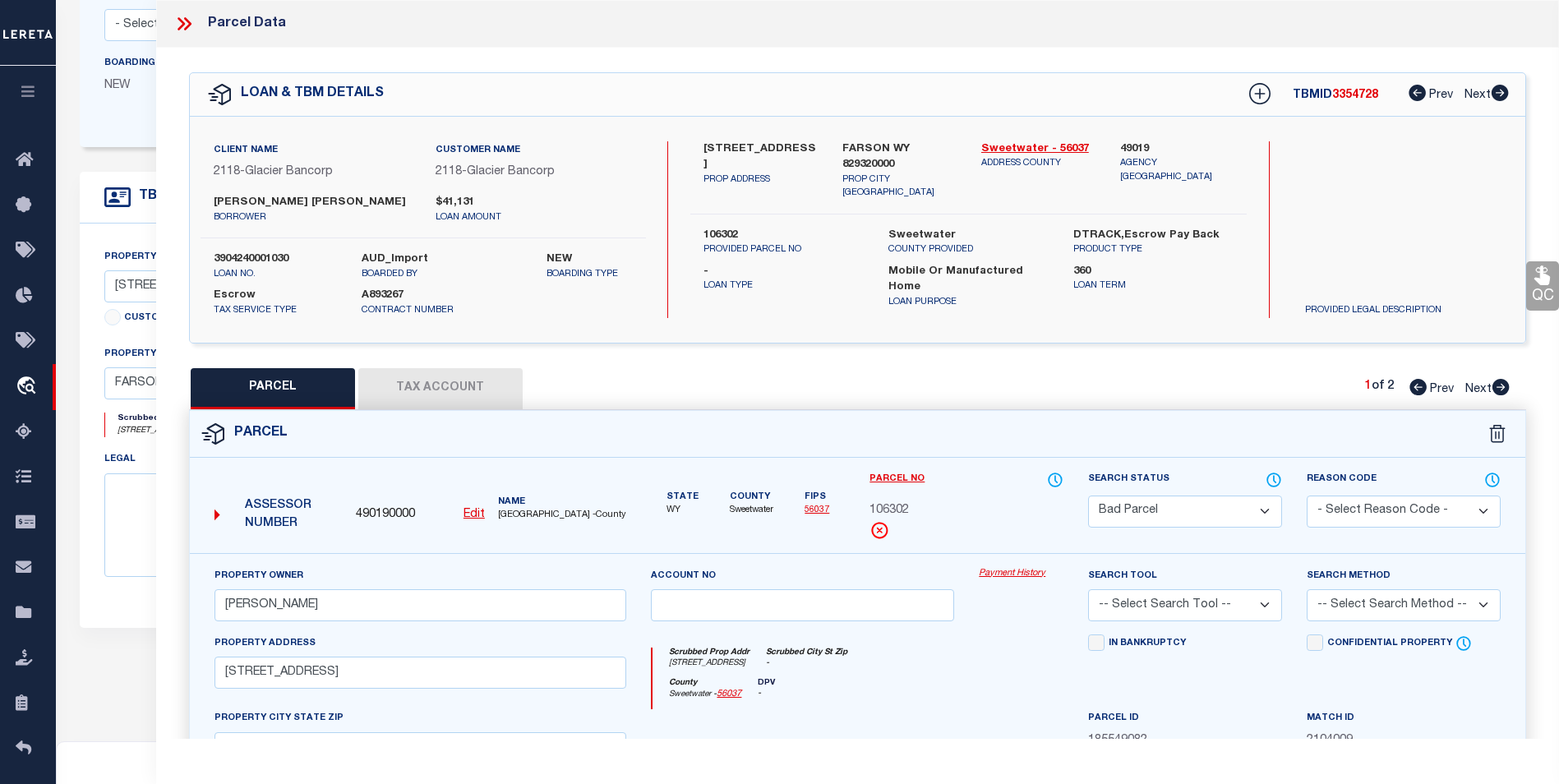
checkbox input "false"
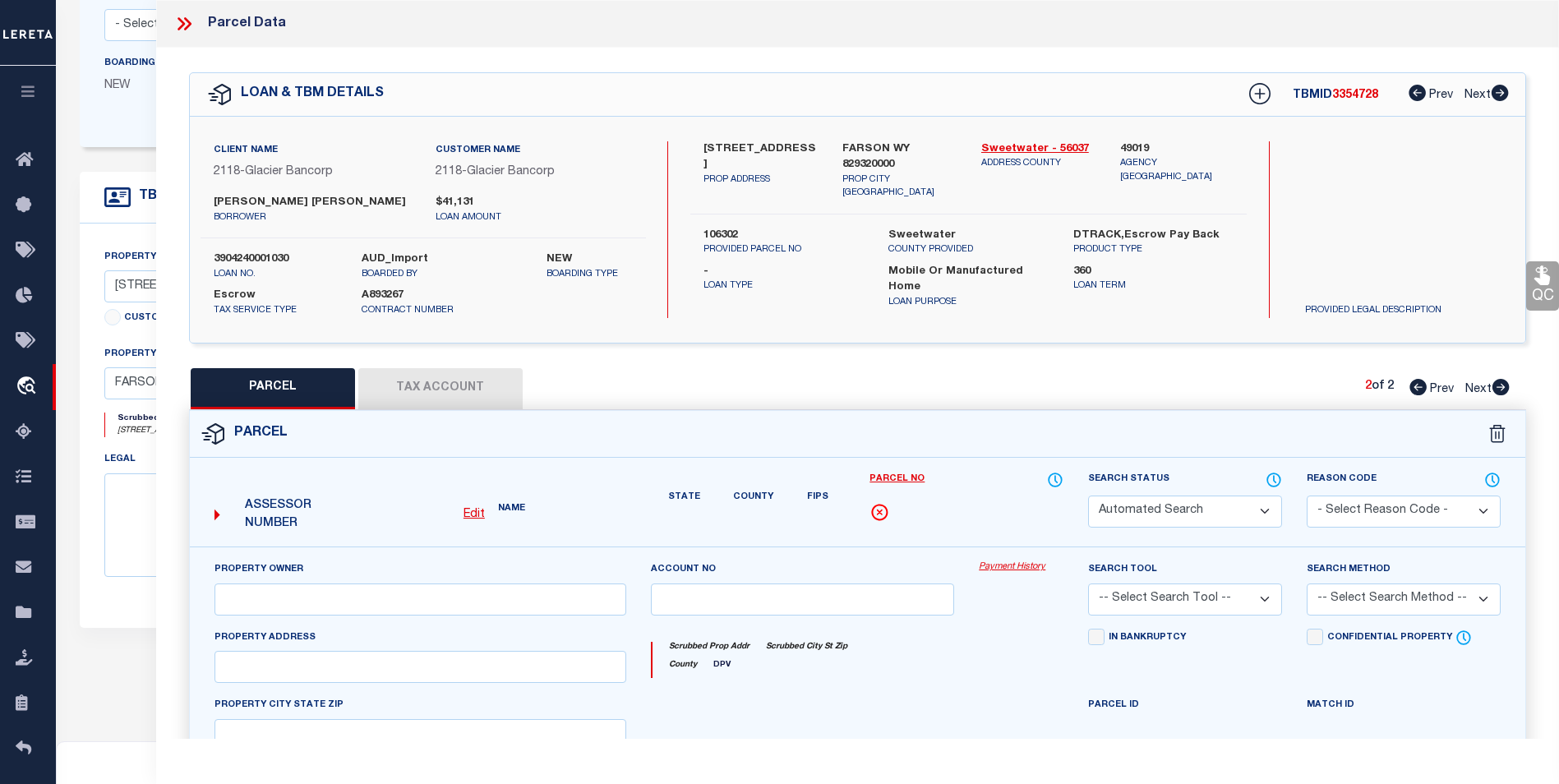
select select "CP"
type input "W & M THOMAN RANCHES LLC"
select select "AGW"
select select
type input "371 HWY 28"
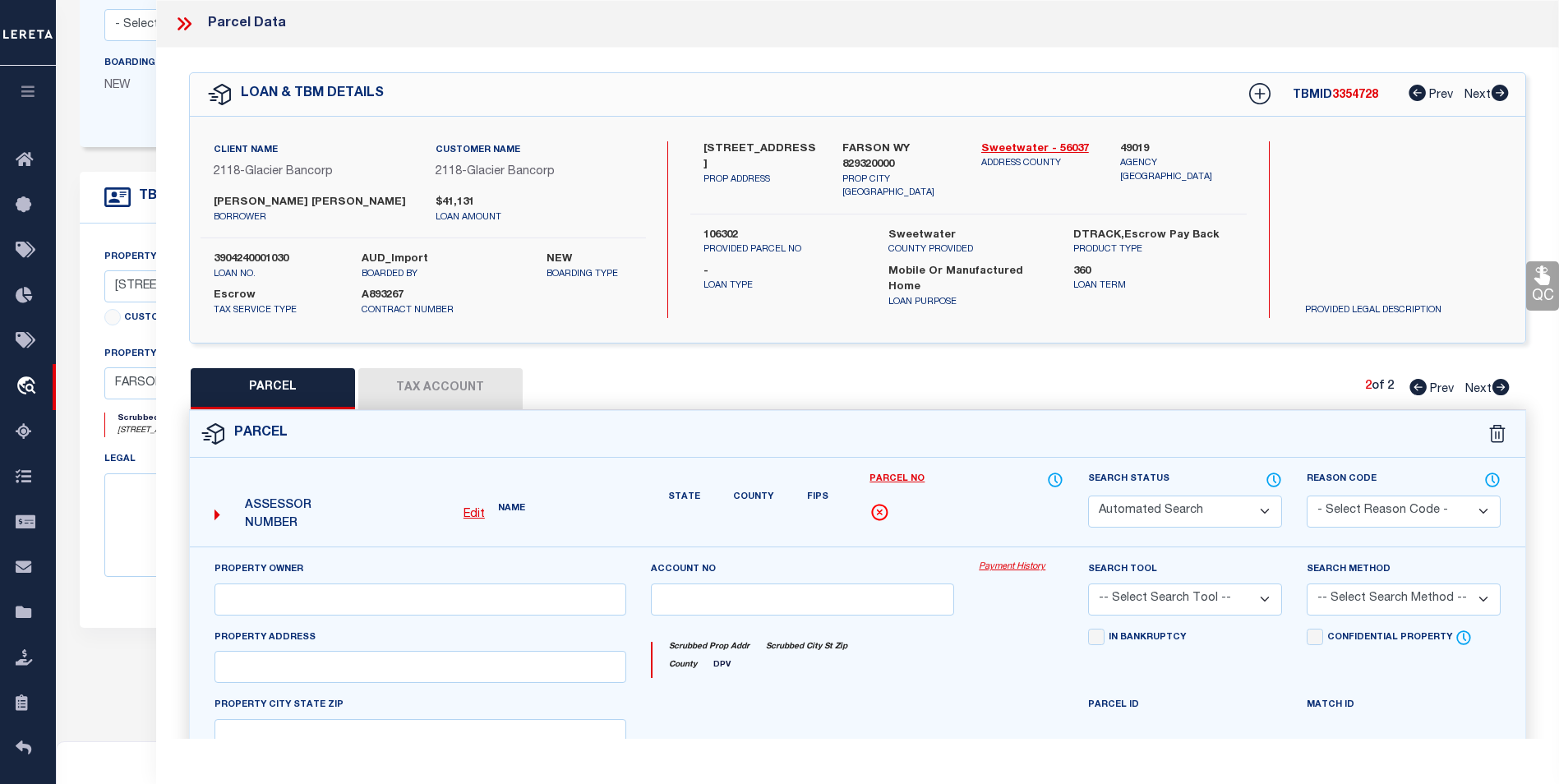
checkbox input "false"
type input "FARSON-EDEN WY 82932"
type textarea "T25N R105W SEC 18 SW4 W2SE4 AKA LOT 3 & 4 (W2SW4) 239.81 AC TOTAL - 17.98 HWY E…"
type textarea "01/27/2025 Parcel activated per request from Myrna M. to process refund request…"
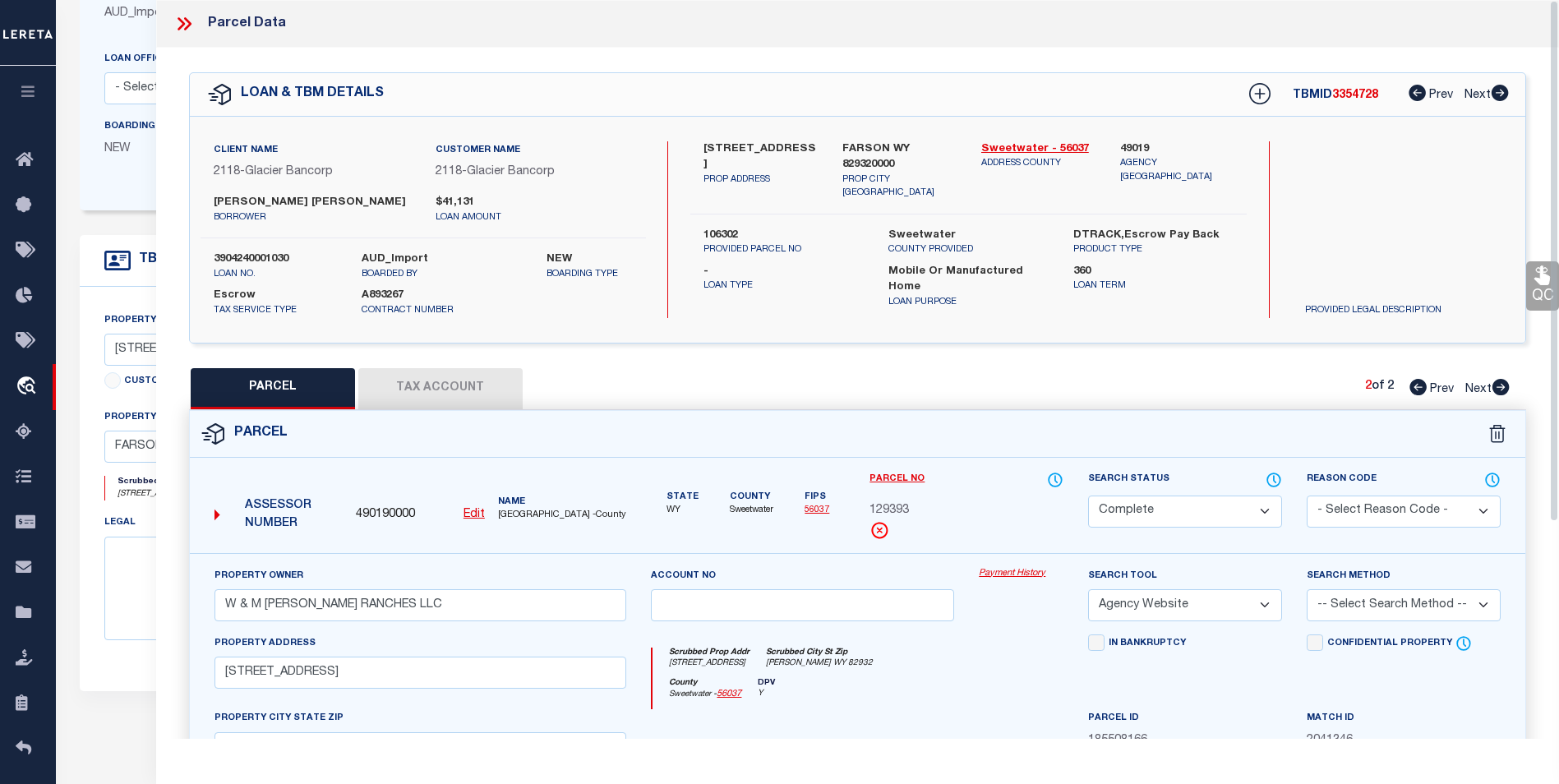
scroll to position [226, 0]
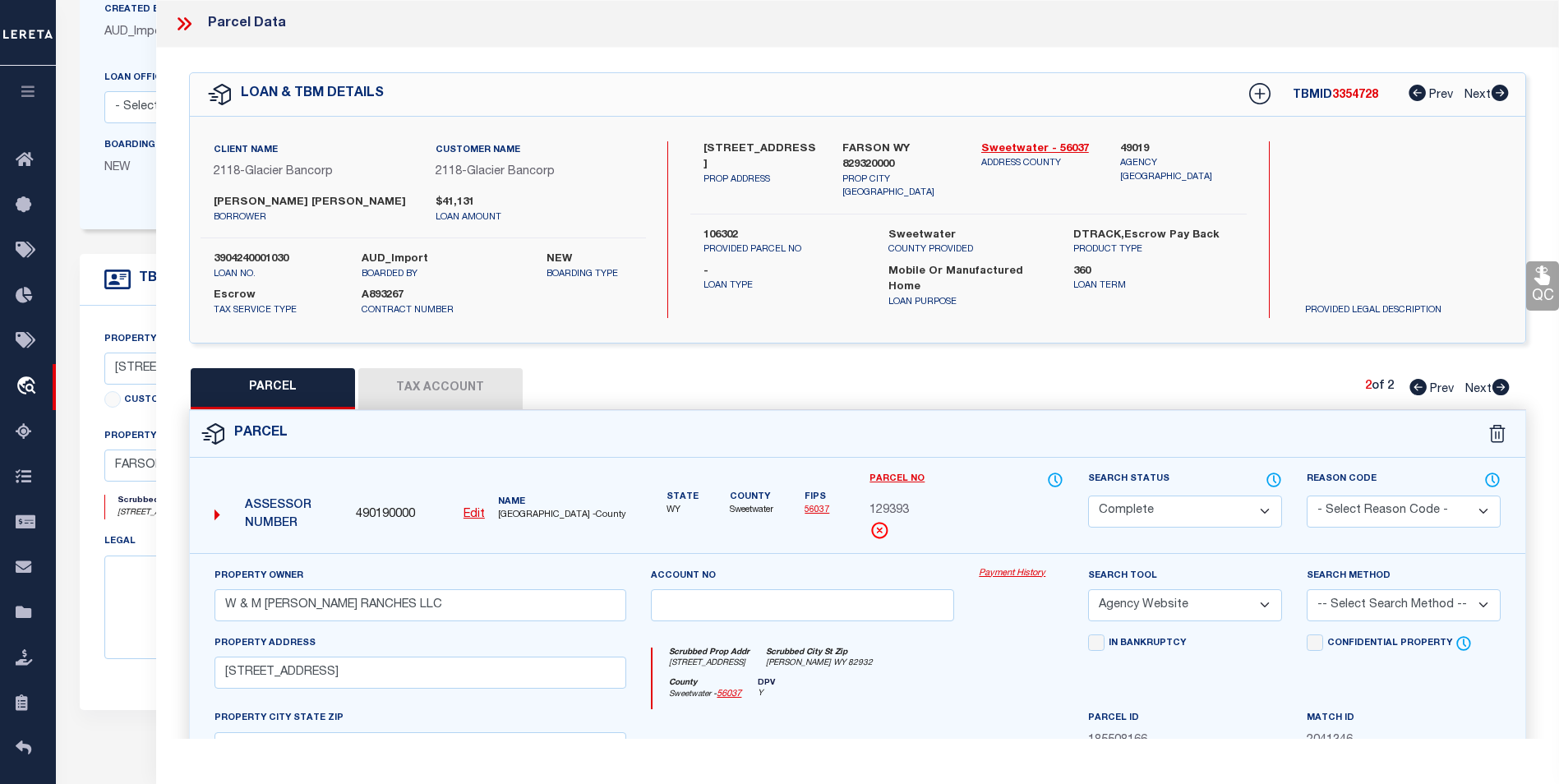
click at [186, 22] on icon at bounding box center [183, 23] width 22 height 22
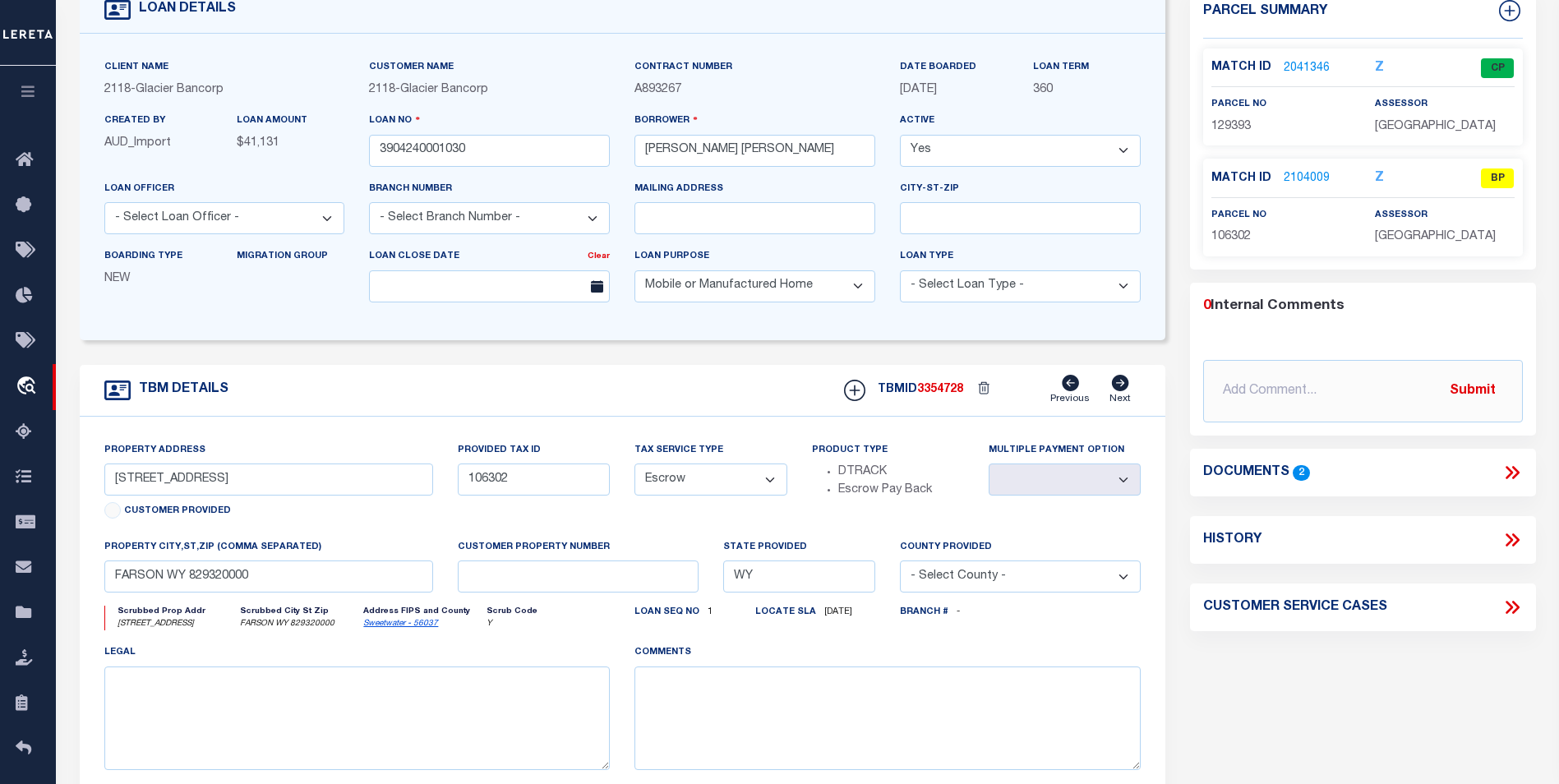
scroll to position [0, 0]
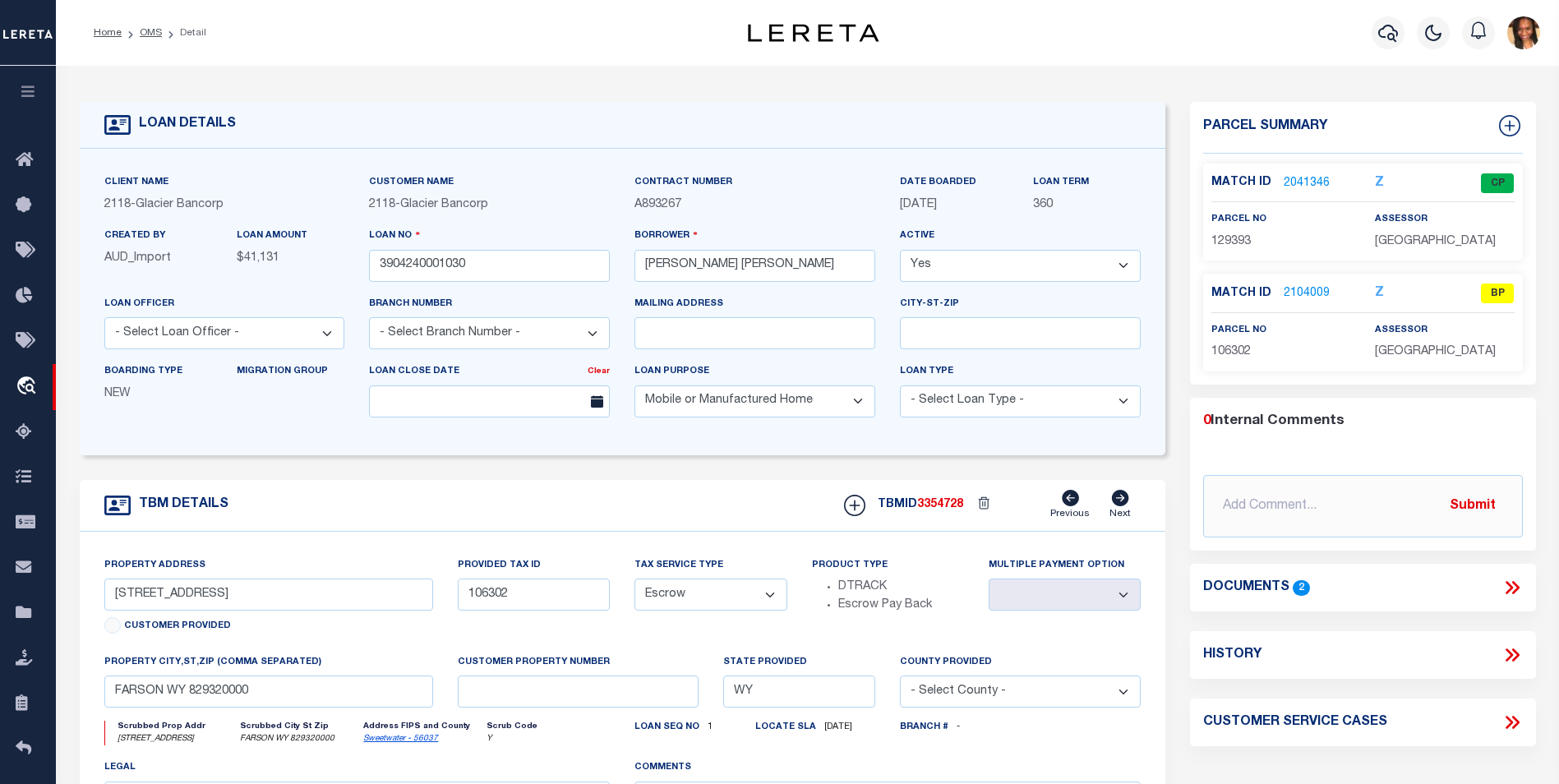
click at [120, 48] on ol "Home OMS Detail" at bounding box center [150, 33] width 138 height 35
click at [117, 45] on ol "Home OMS Detail" at bounding box center [150, 33] width 138 height 35
click at [127, 44] on ol "Home OMS Detail" at bounding box center [150, 33] width 138 height 35
click at [118, 33] on link "Home" at bounding box center [108, 33] width 28 height 10
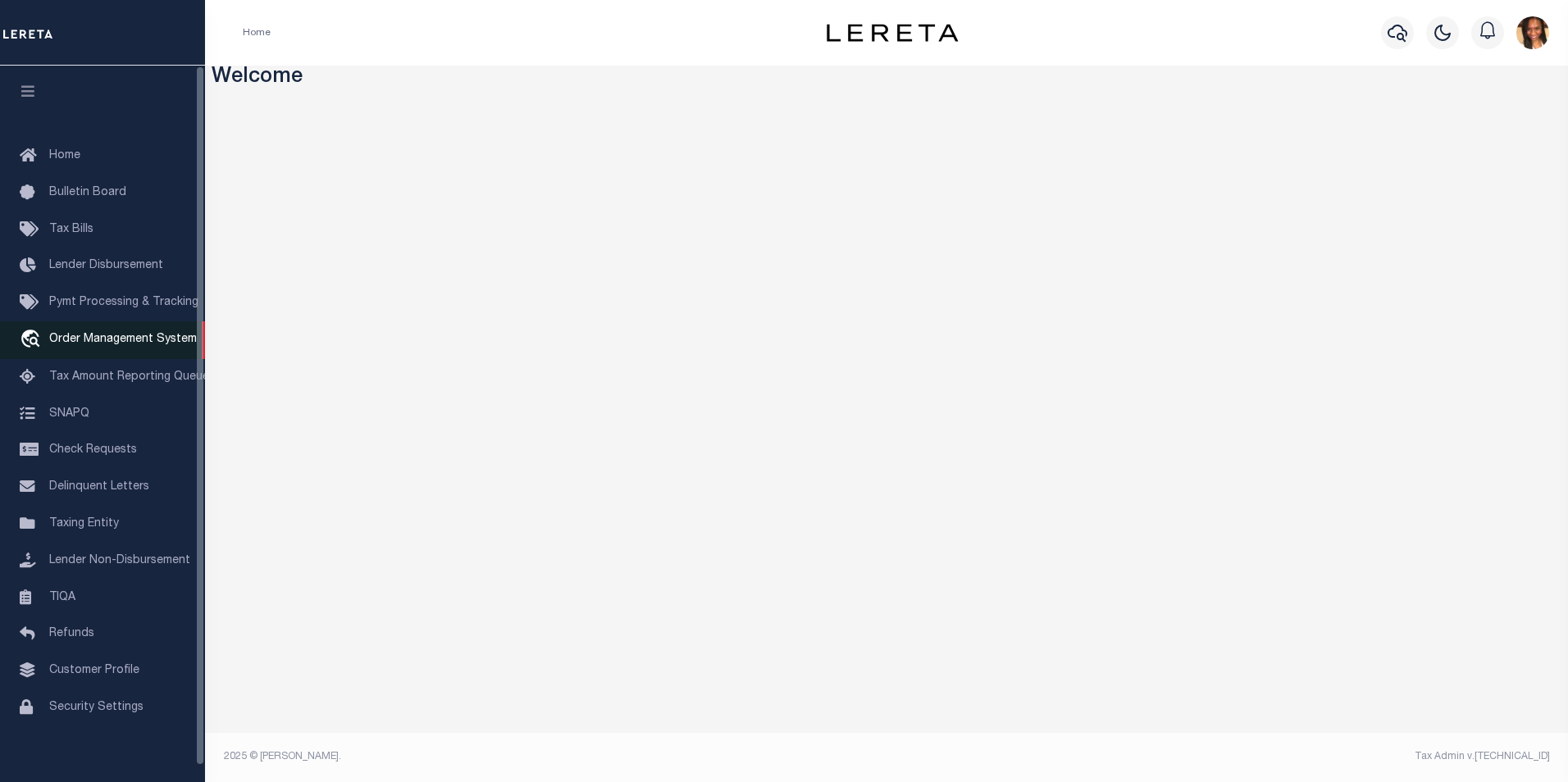
click at [100, 341] on span "Order Management System" at bounding box center [123, 340] width 147 height 11
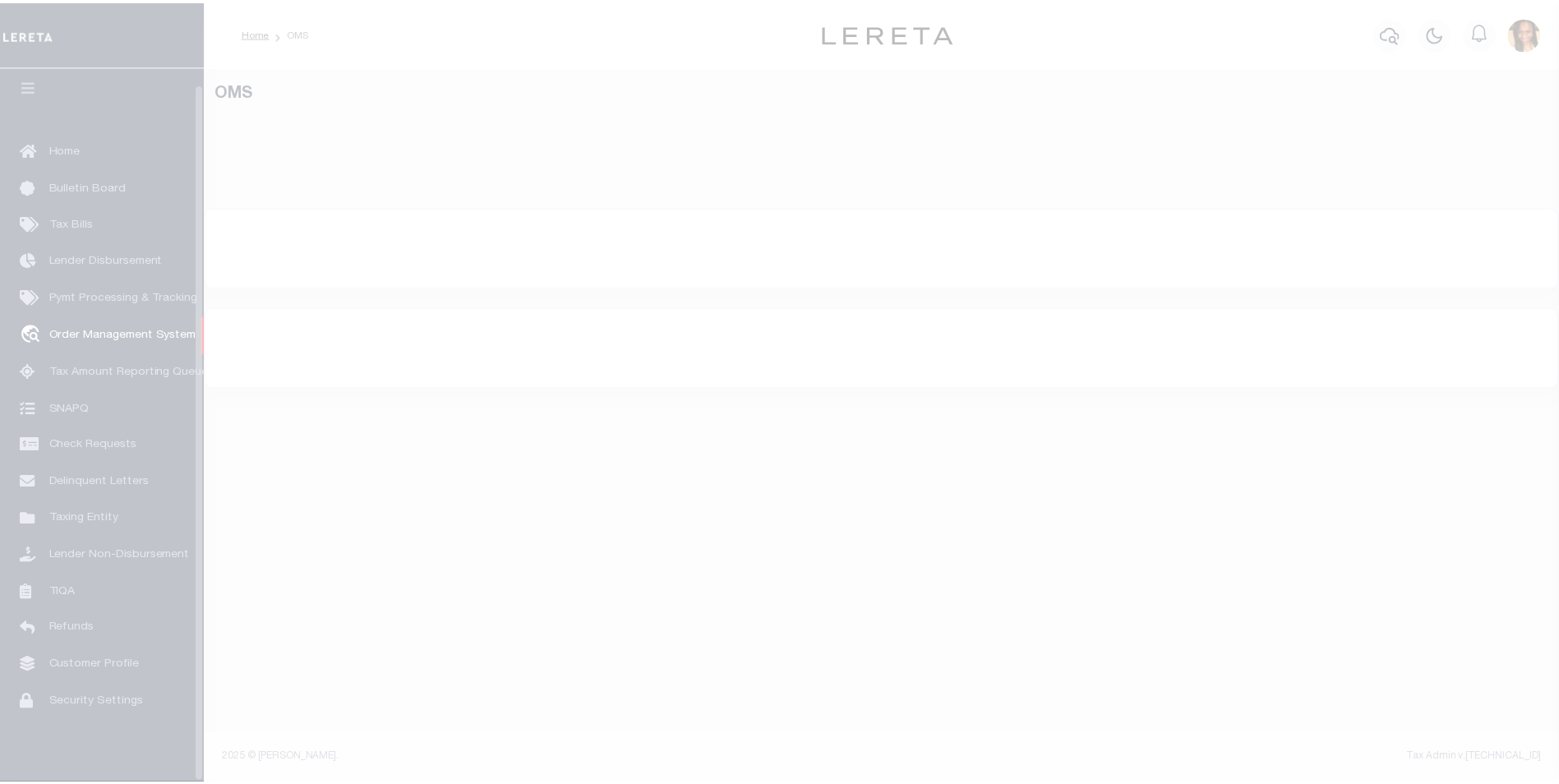
scroll to position [17, 0]
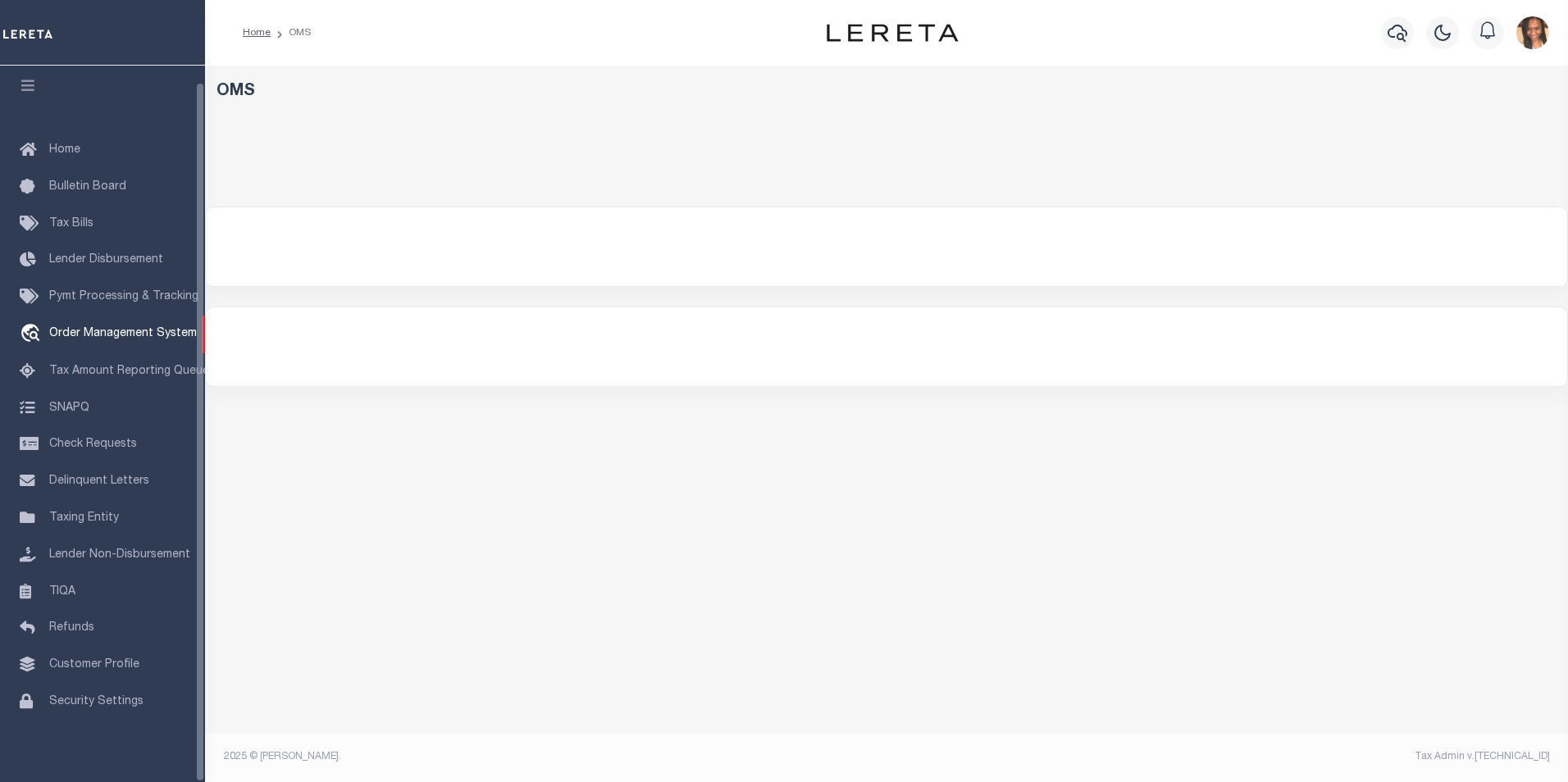
select select "200"
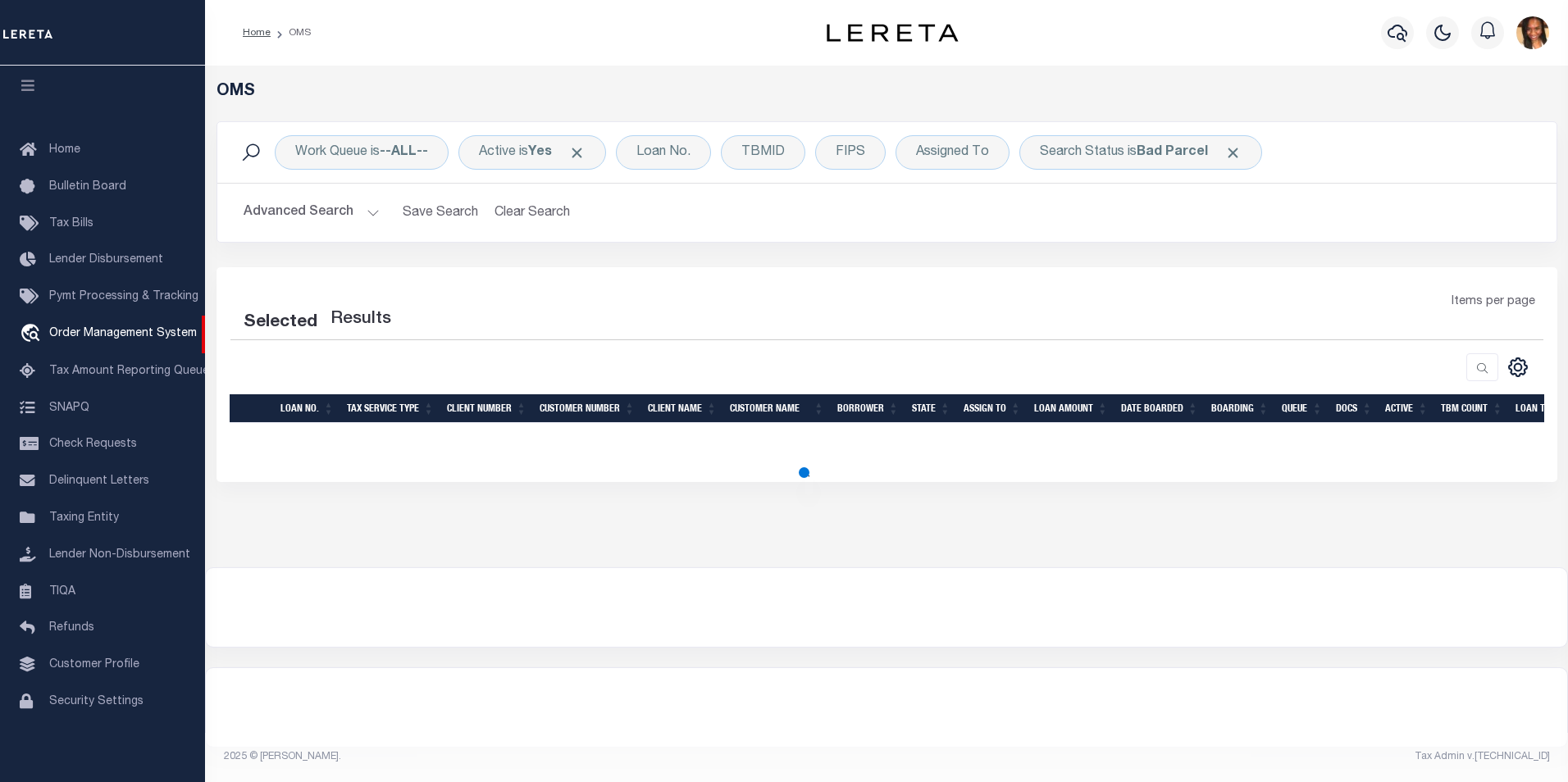
select select "200"
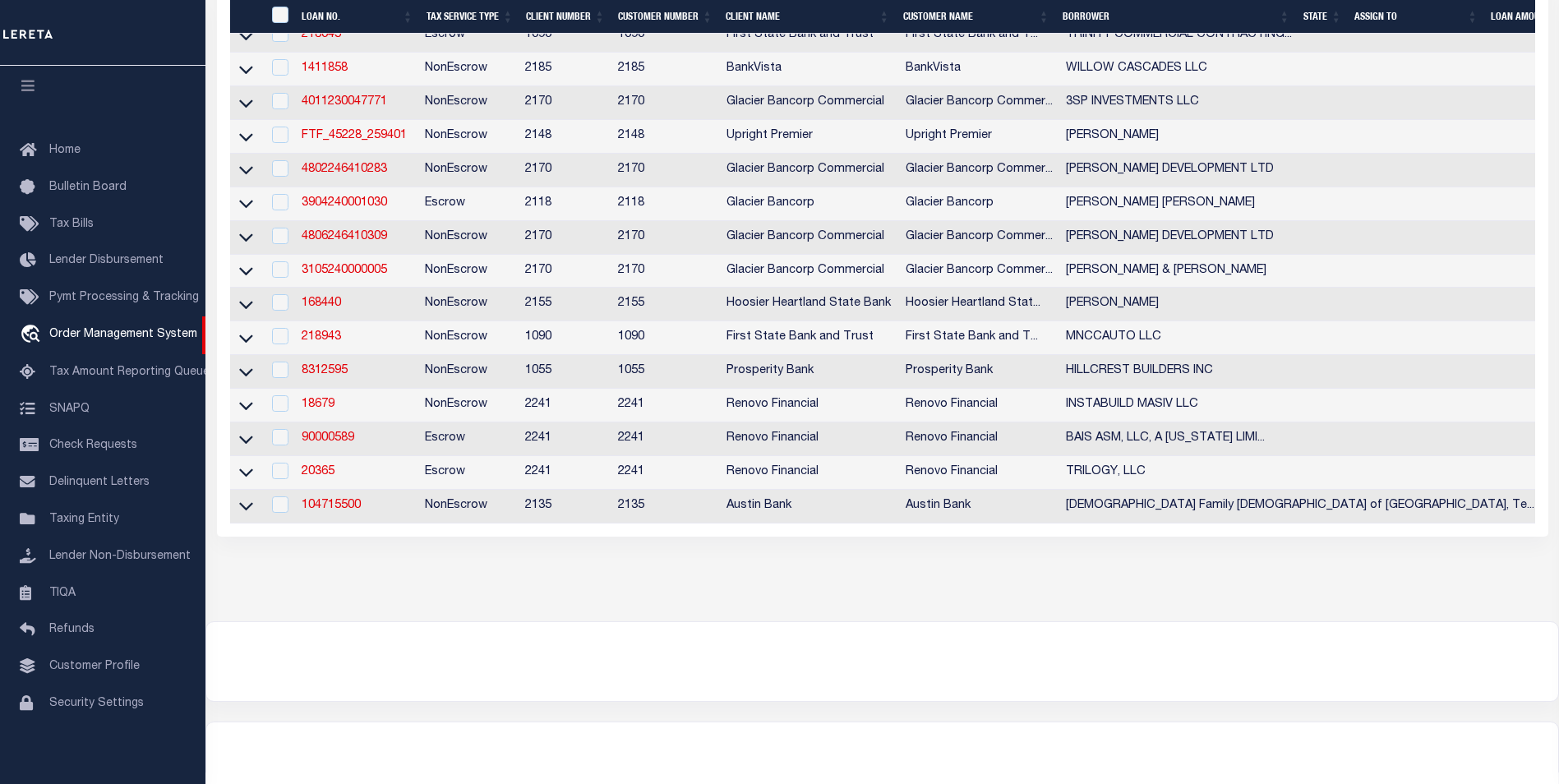
scroll to position [740, 0]
click at [384, 140] on link "FTF_45228_259401" at bounding box center [354, 135] width 105 height 11
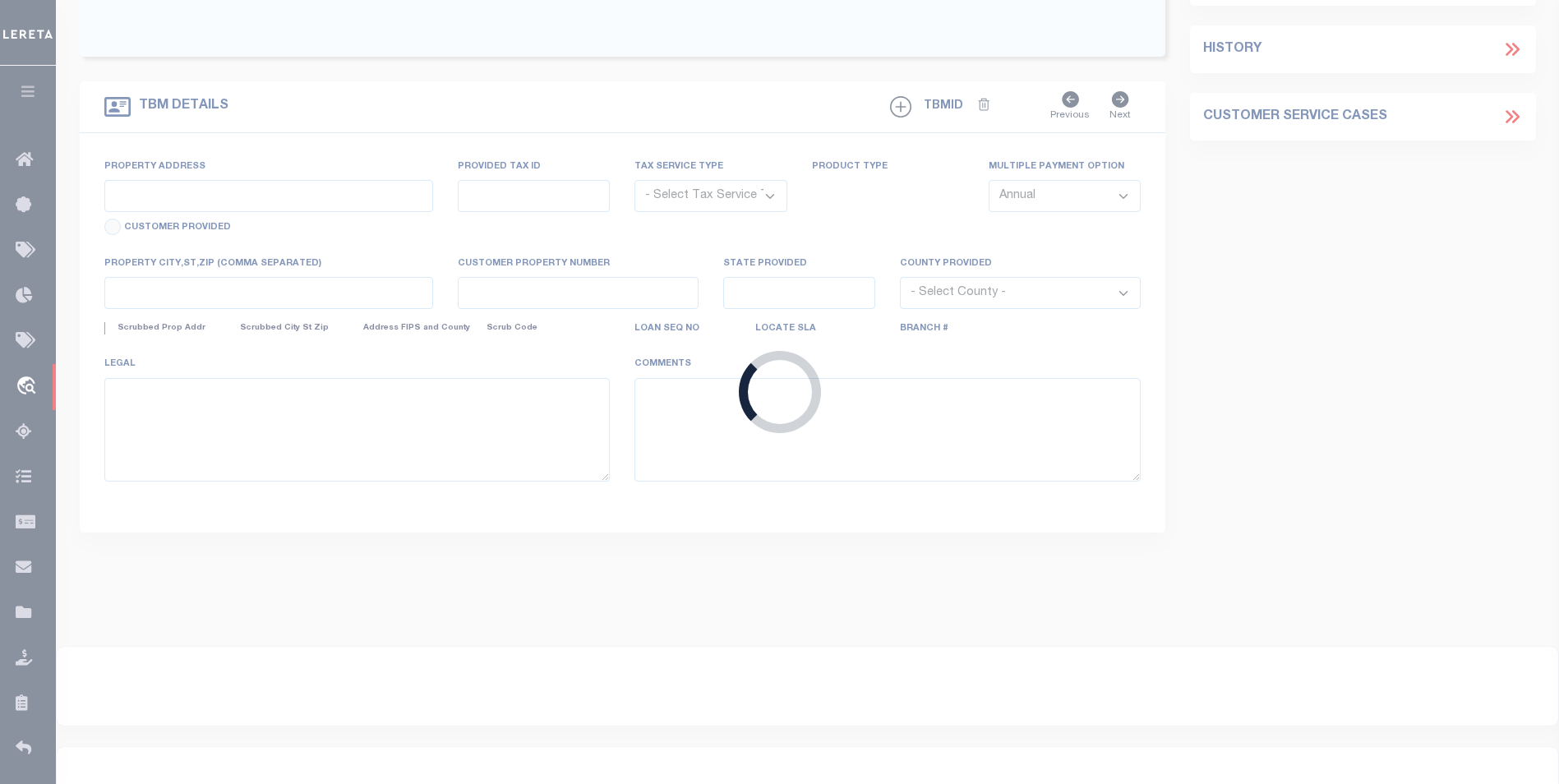
type input "FTF_45228_259401"
type input "[PERSON_NAME]"
select select
select select "10"
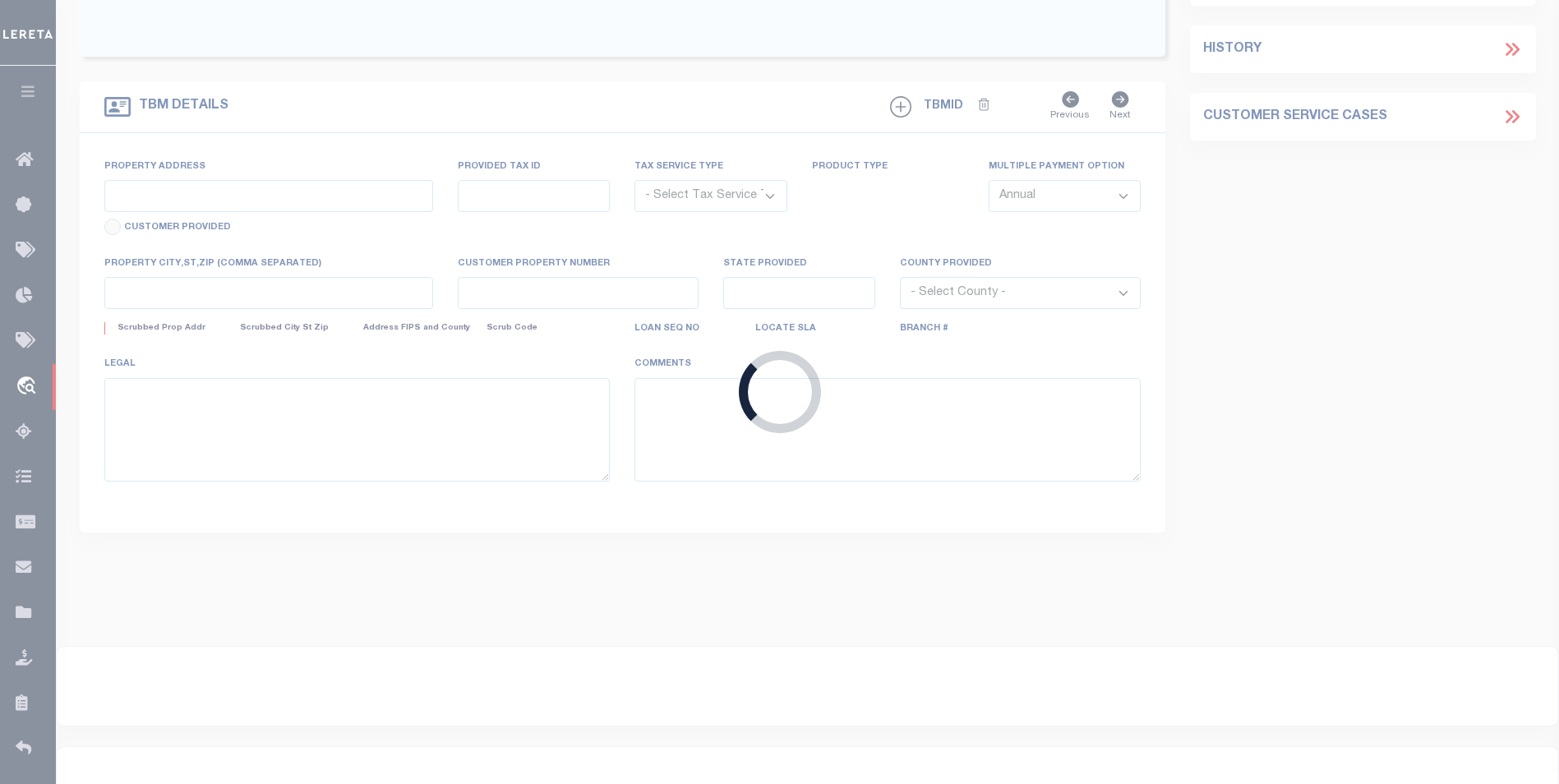
select select "NonEscrow"
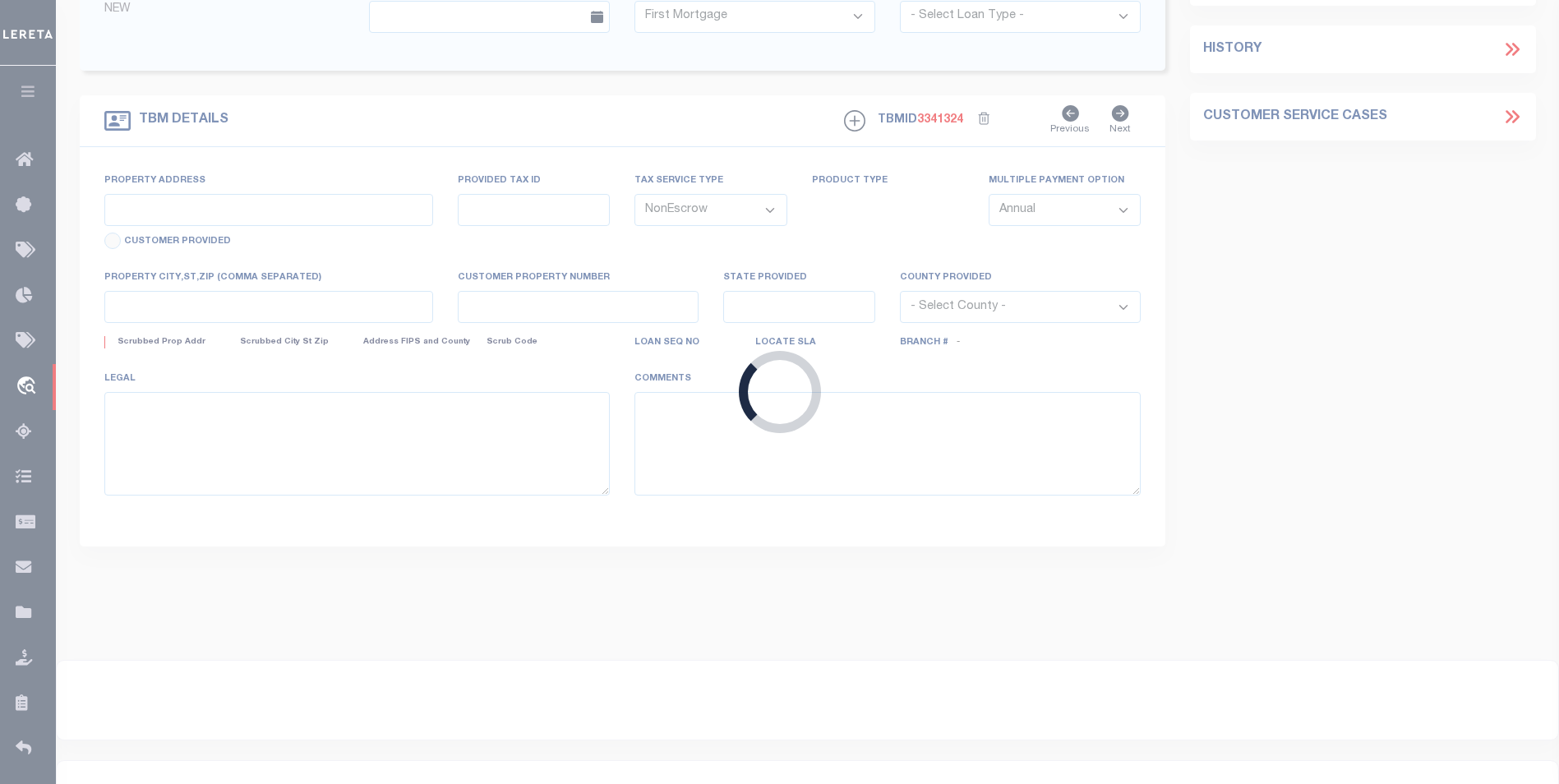
type input "[STREET_ADDRESS]"
select select
type input "Charlotte NC 28208"
type input "NC"
select select
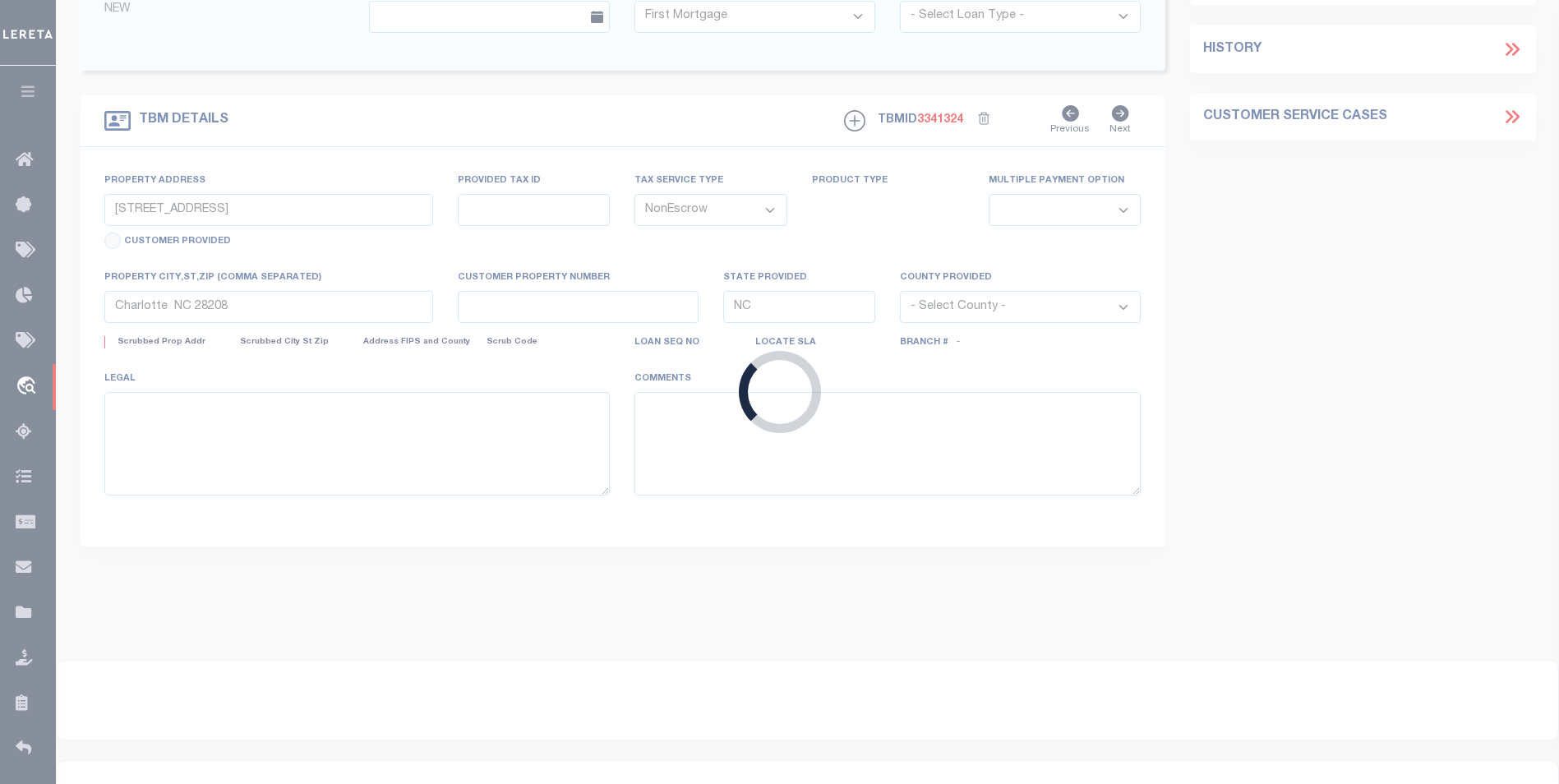
select select "3237"
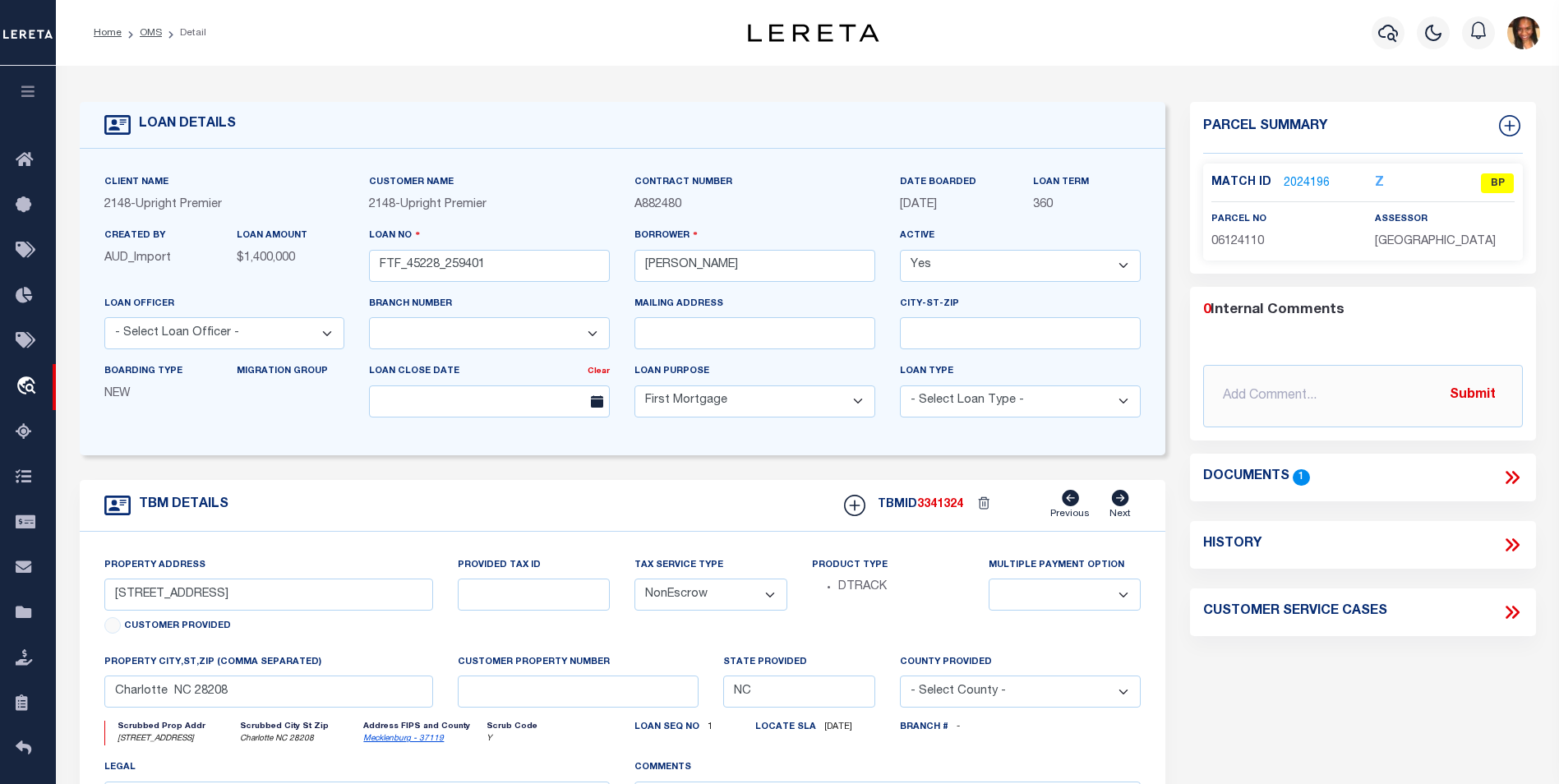
click at [1318, 197] on div "Match ID 2024196 Z BP" at bounding box center [1363, 187] width 303 height 29
click at [1315, 195] on div "Match ID 2024196 Z BP" at bounding box center [1363, 187] width 303 height 29
click at [1306, 183] on link "2024196" at bounding box center [1306, 183] width 46 height 17
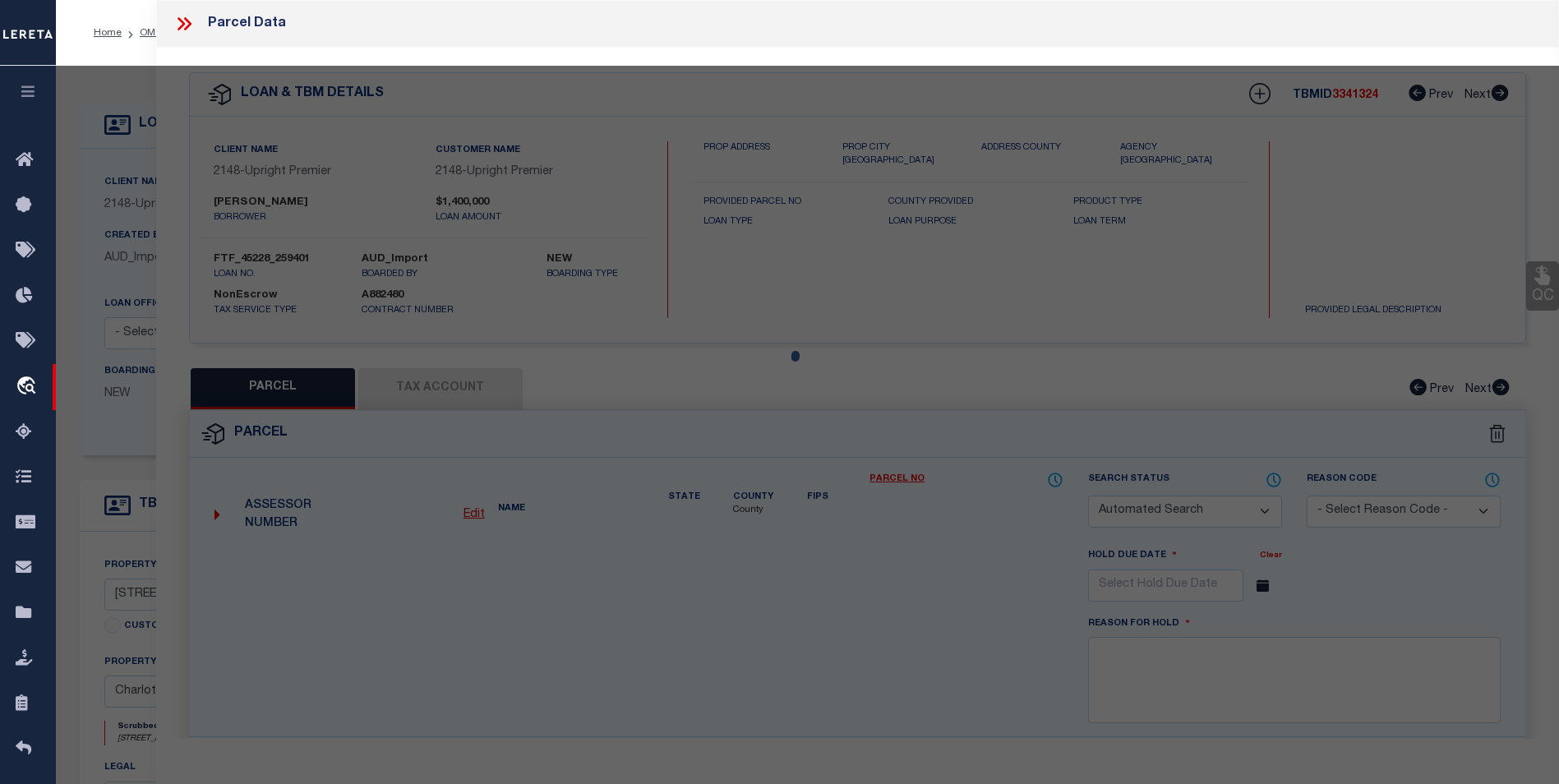
checkbox input "false"
select select "BP"
type input "CAROLINAS PROPERTIES LLC"
select select "AGW"
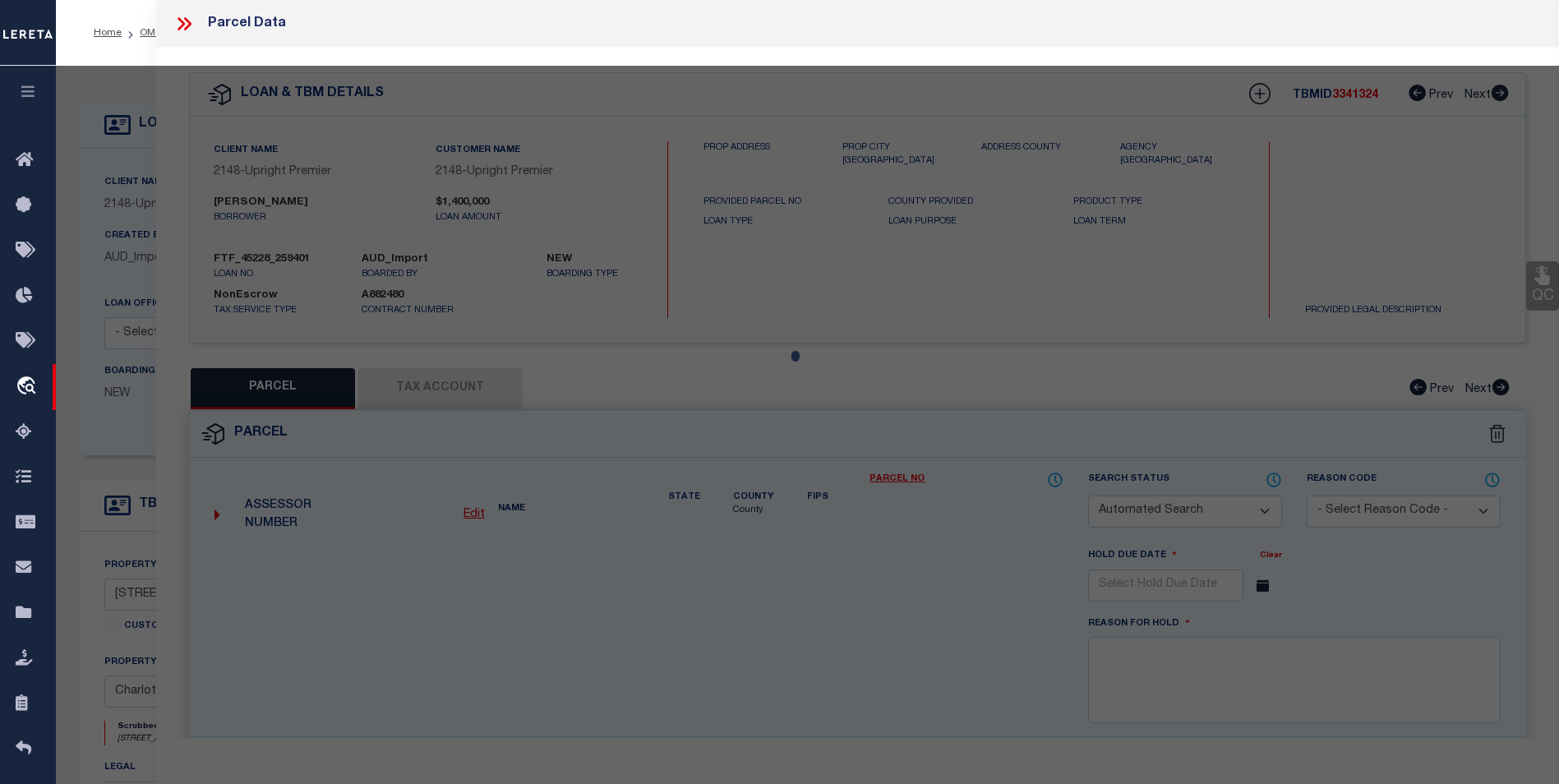
select select
type input "[STREET_ADDRESS]"
checkbox input "false"
type input "Charlotte NC 28208"
type textarea "P5 M759-597"
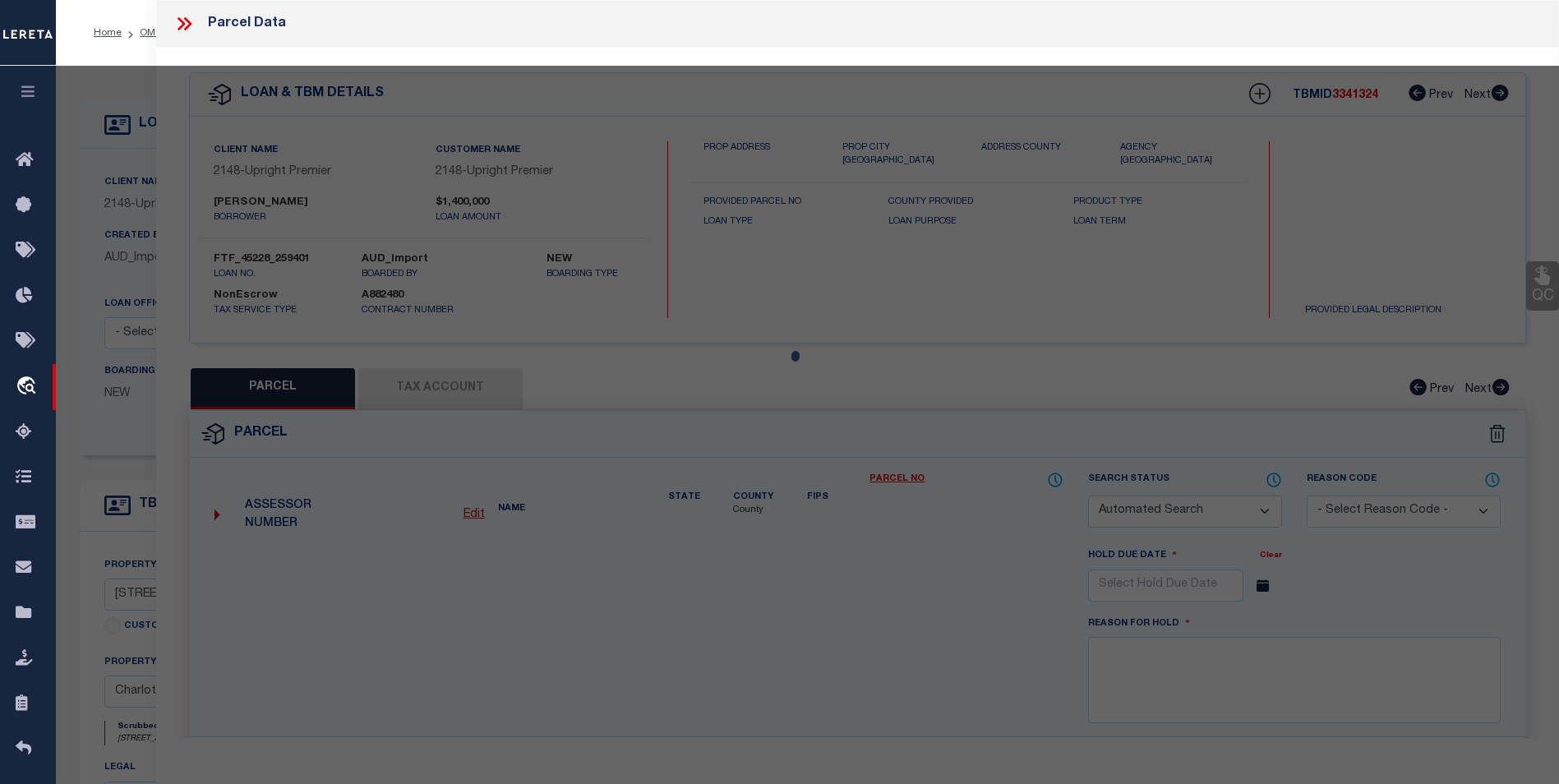
type textarea "Inactive parcel It was last taxed in [DATE]"
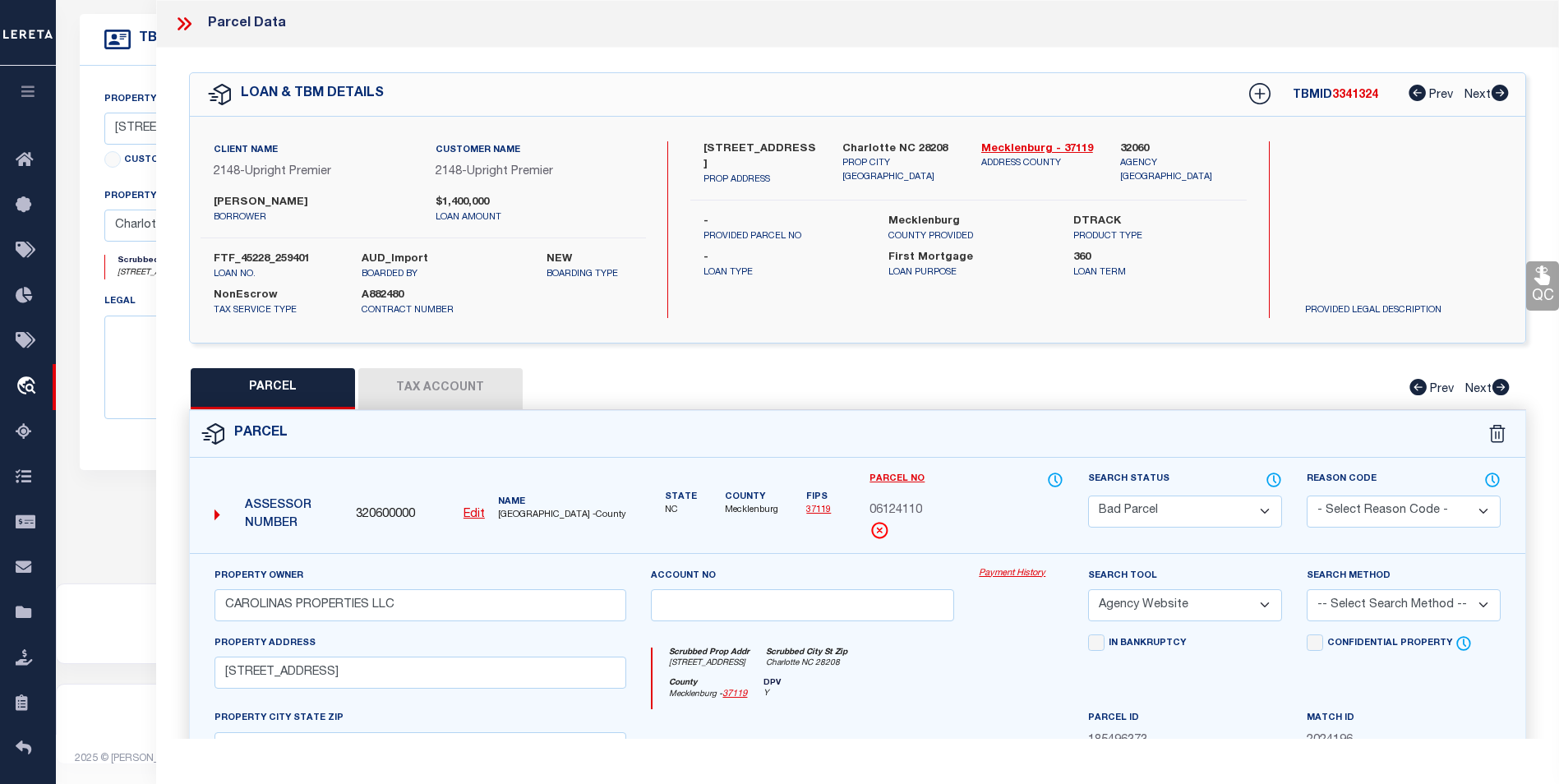
click at [187, 24] on icon at bounding box center [183, 23] width 22 height 22
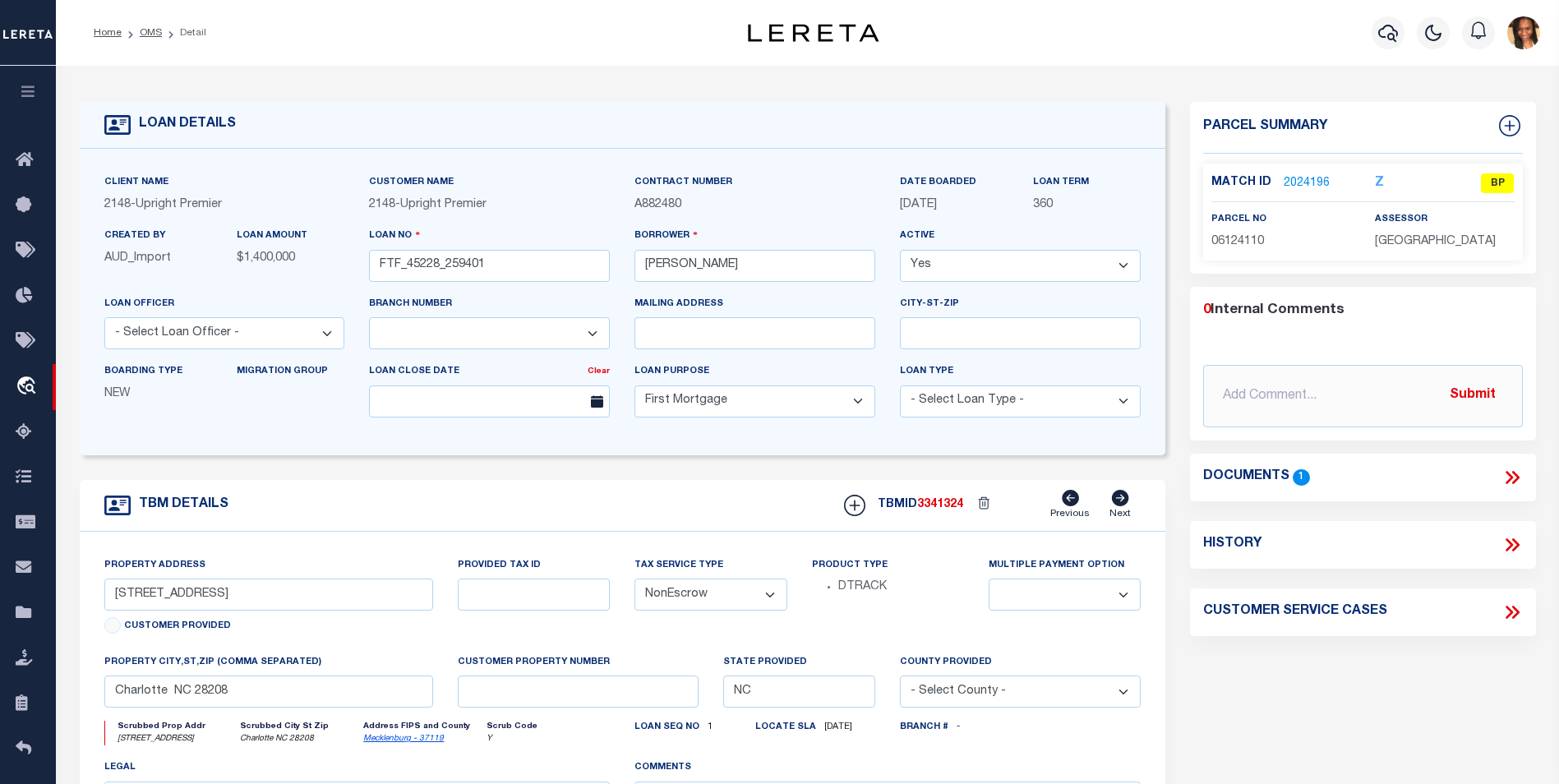
click at [1331, 194] on div "Match ID 2024196 Z BP" at bounding box center [1363, 187] width 303 height 29
click at [1311, 180] on link "2024196" at bounding box center [1306, 183] width 46 height 17
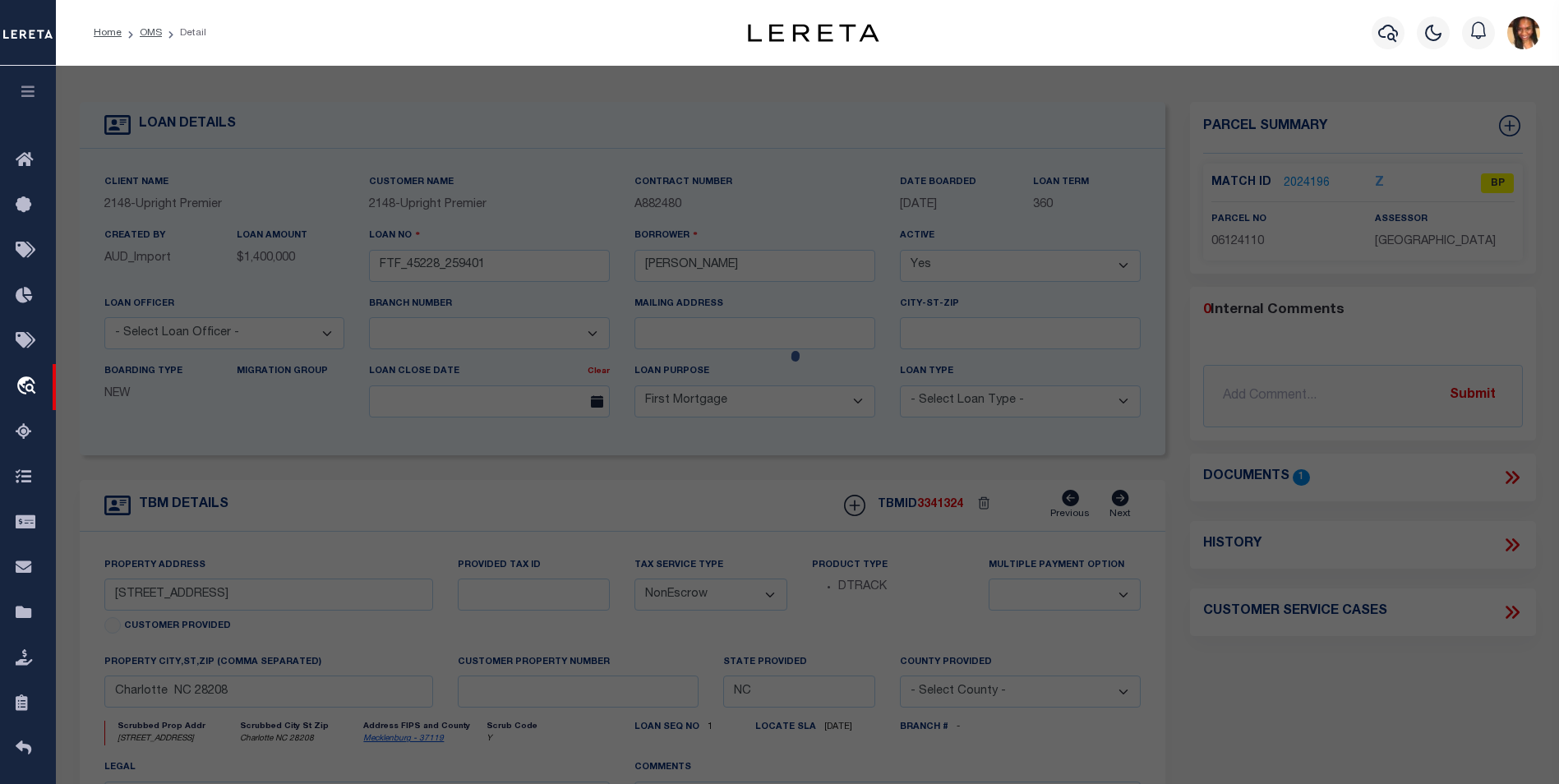
select select "AS"
select select
checkbox input "false"
select select "BP"
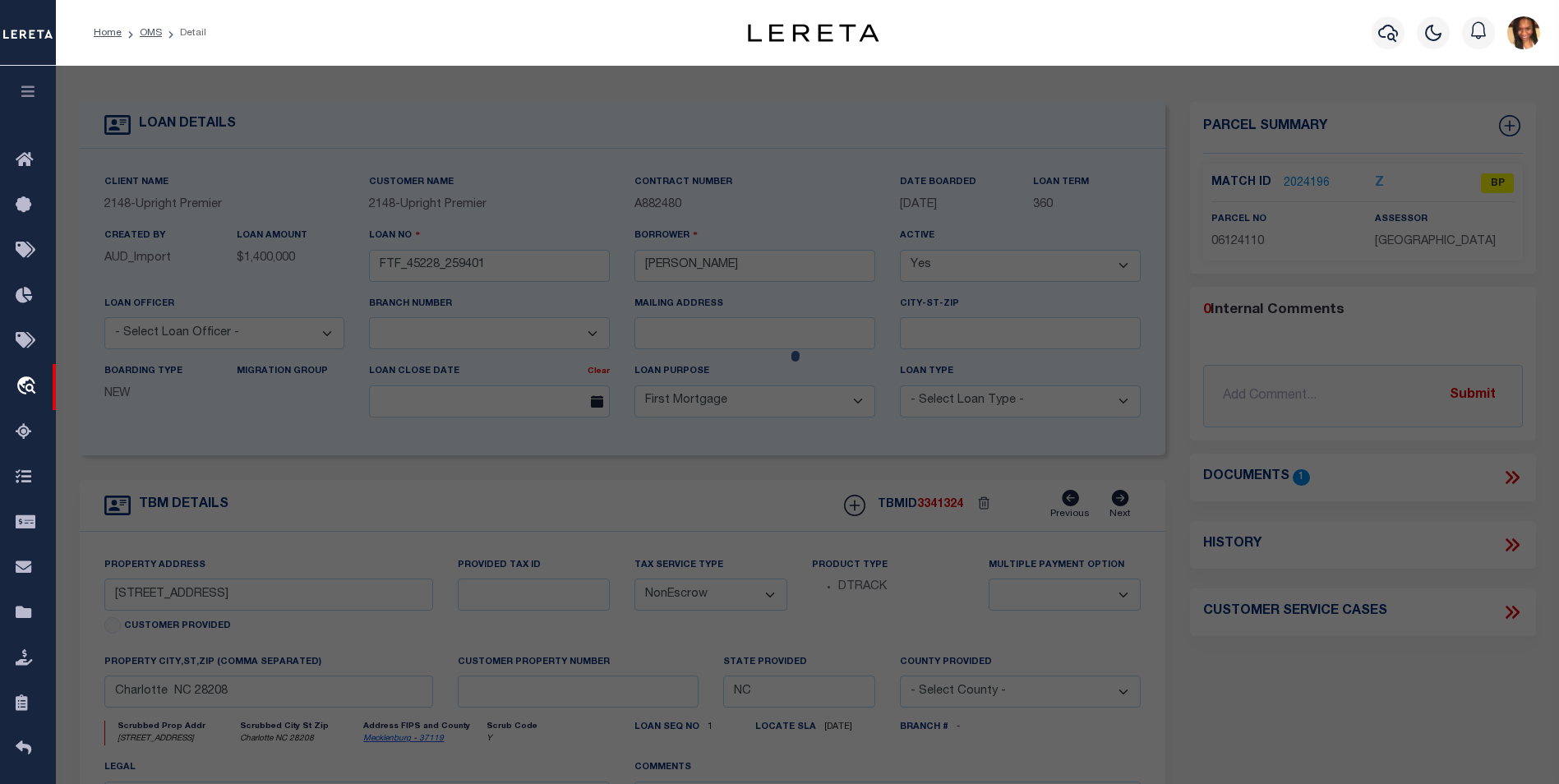
type input "CAROLINAS PROPERTIES LLC"
select select "AGW"
select select
type input "[STREET_ADDRESS]"
checkbox input "false"
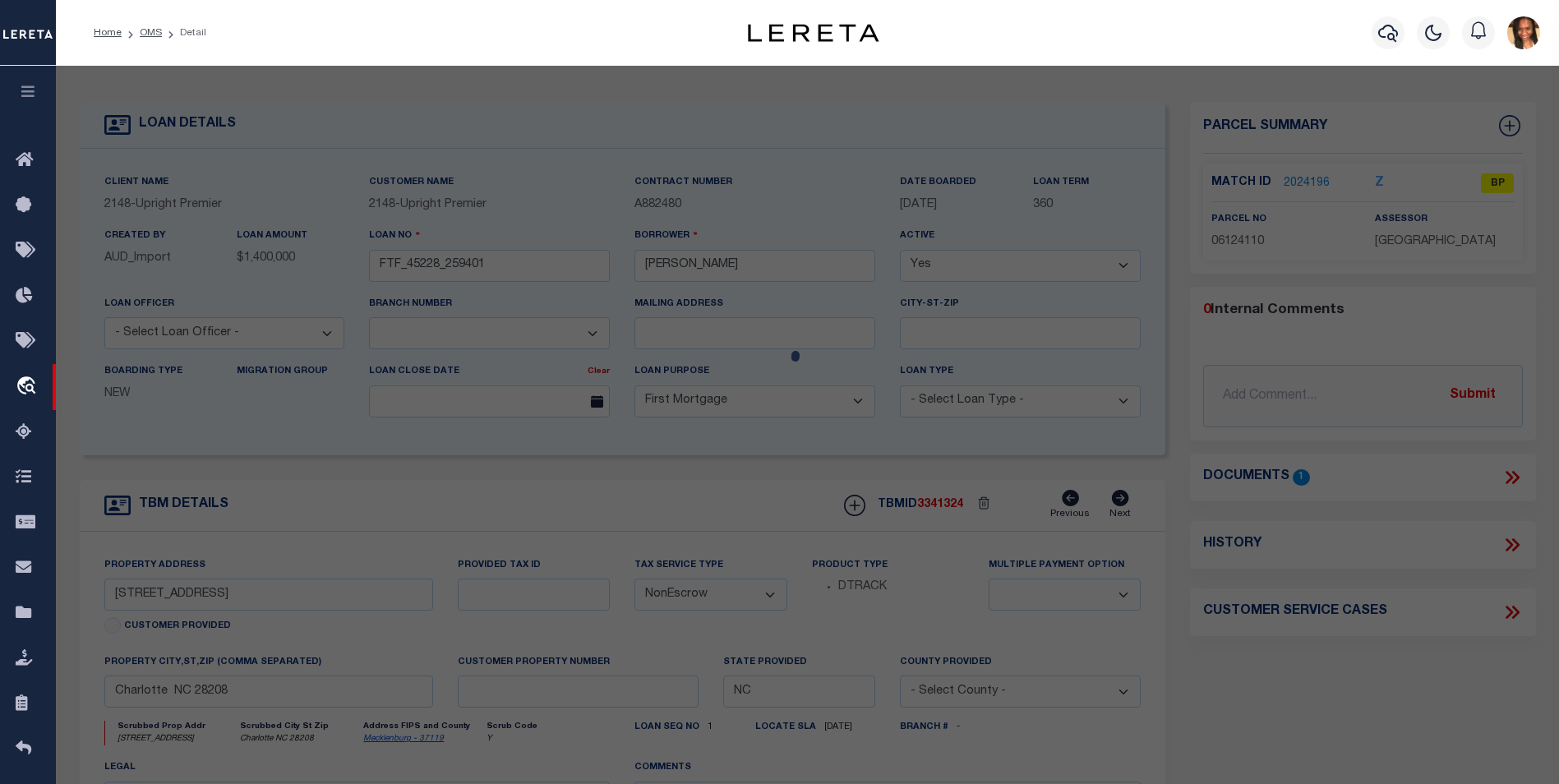
type input "Charlotte NC 28208"
type textarea "P5 M759-597"
type textarea "Inactive parcel It was last taxed in [DATE]"
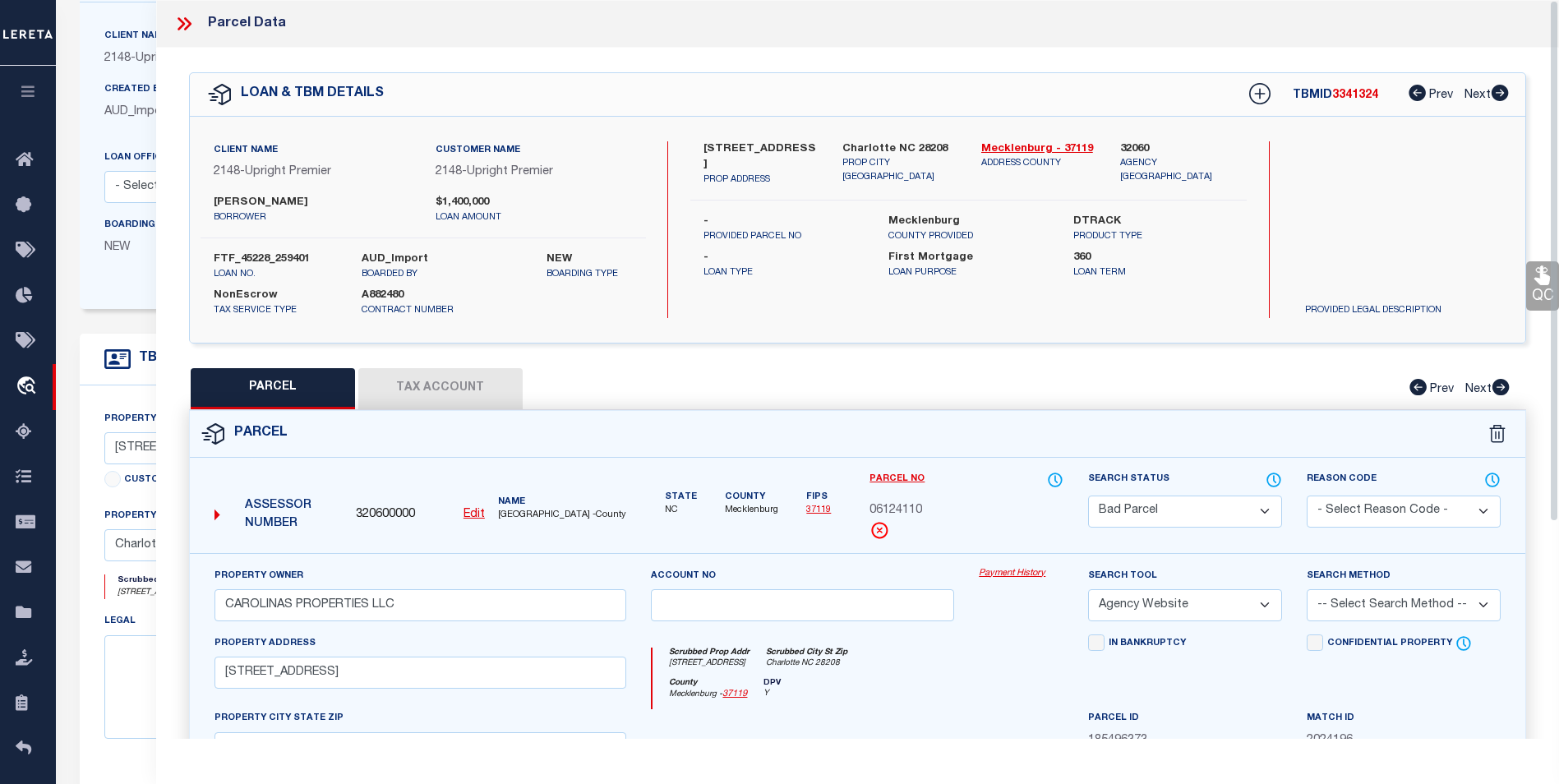
scroll to position [62, 0]
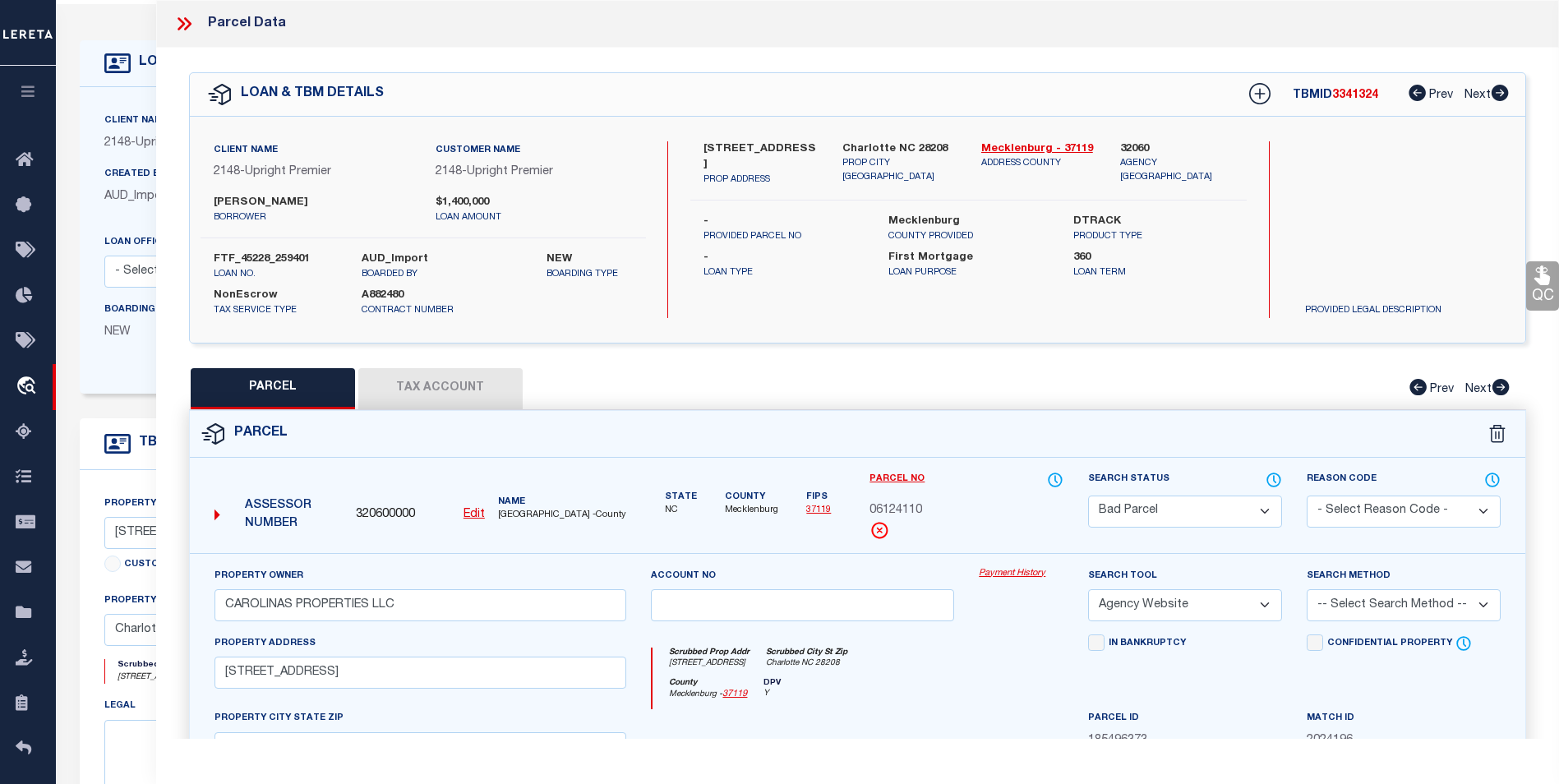
click at [186, 19] on icon at bounding box center [188, 23] width 7 height 13
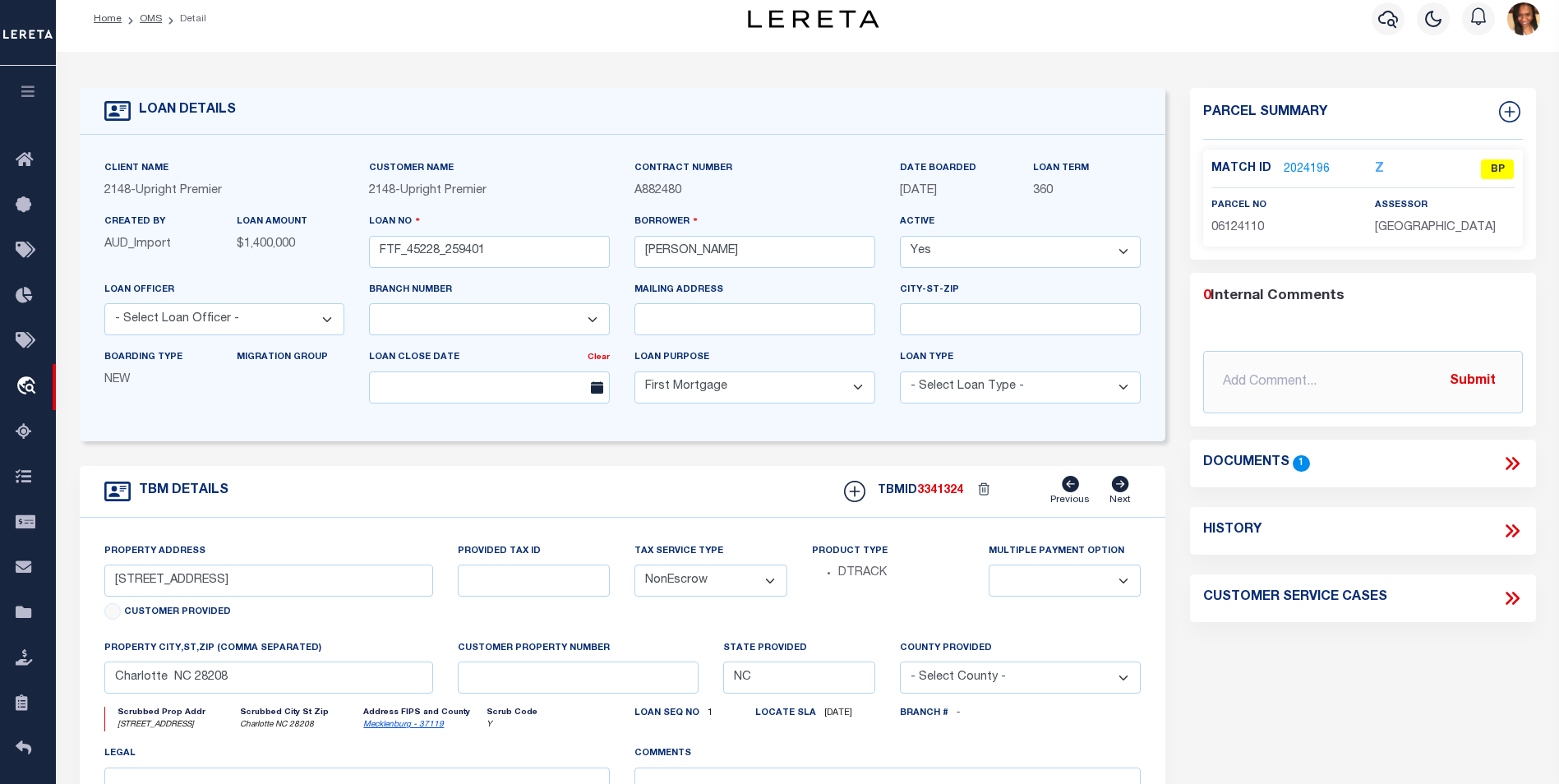
scroll to position [0, 0]
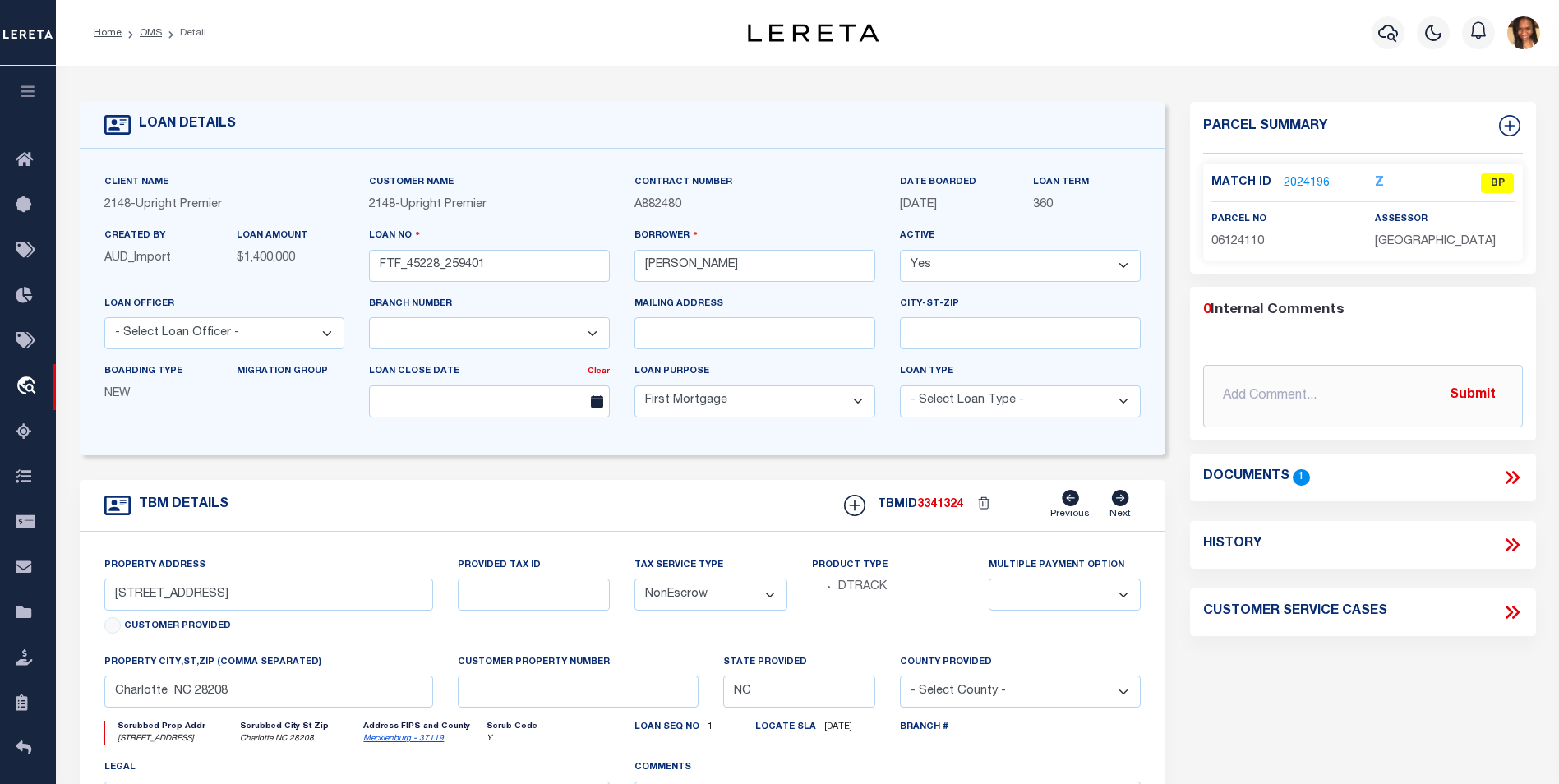
click at [164, 44] on ol "Home OMS Detail" at bounding box center [150, 33] width 138 height 35
click at [118, 44] on ol "Home OMS Detail" at bounding box center [150, 33] width 138 height 35
click at [118, 36] on link "Home" at bounding box center [108, 33] width 28 height 10
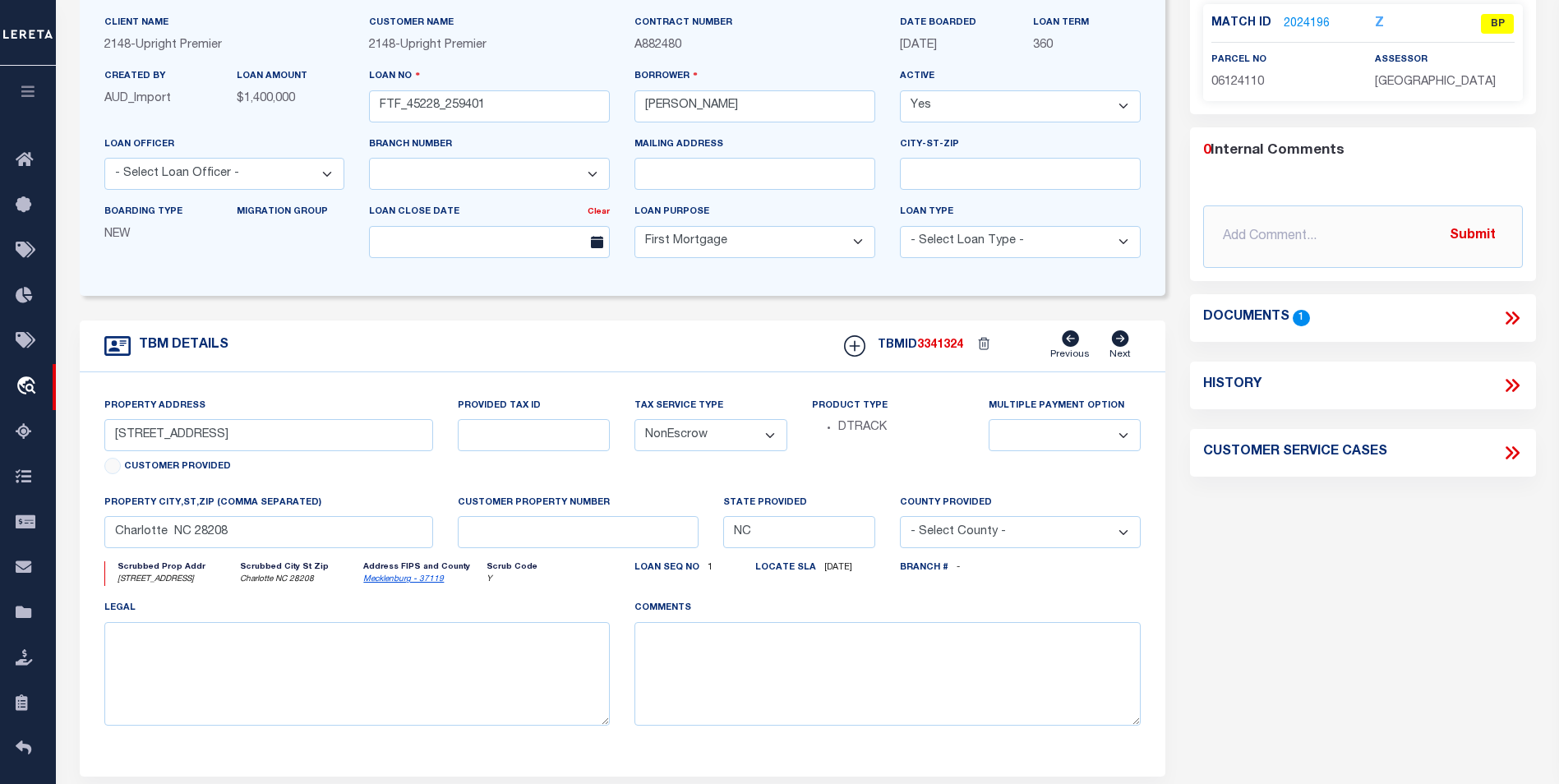
scroll to position [325, 0]
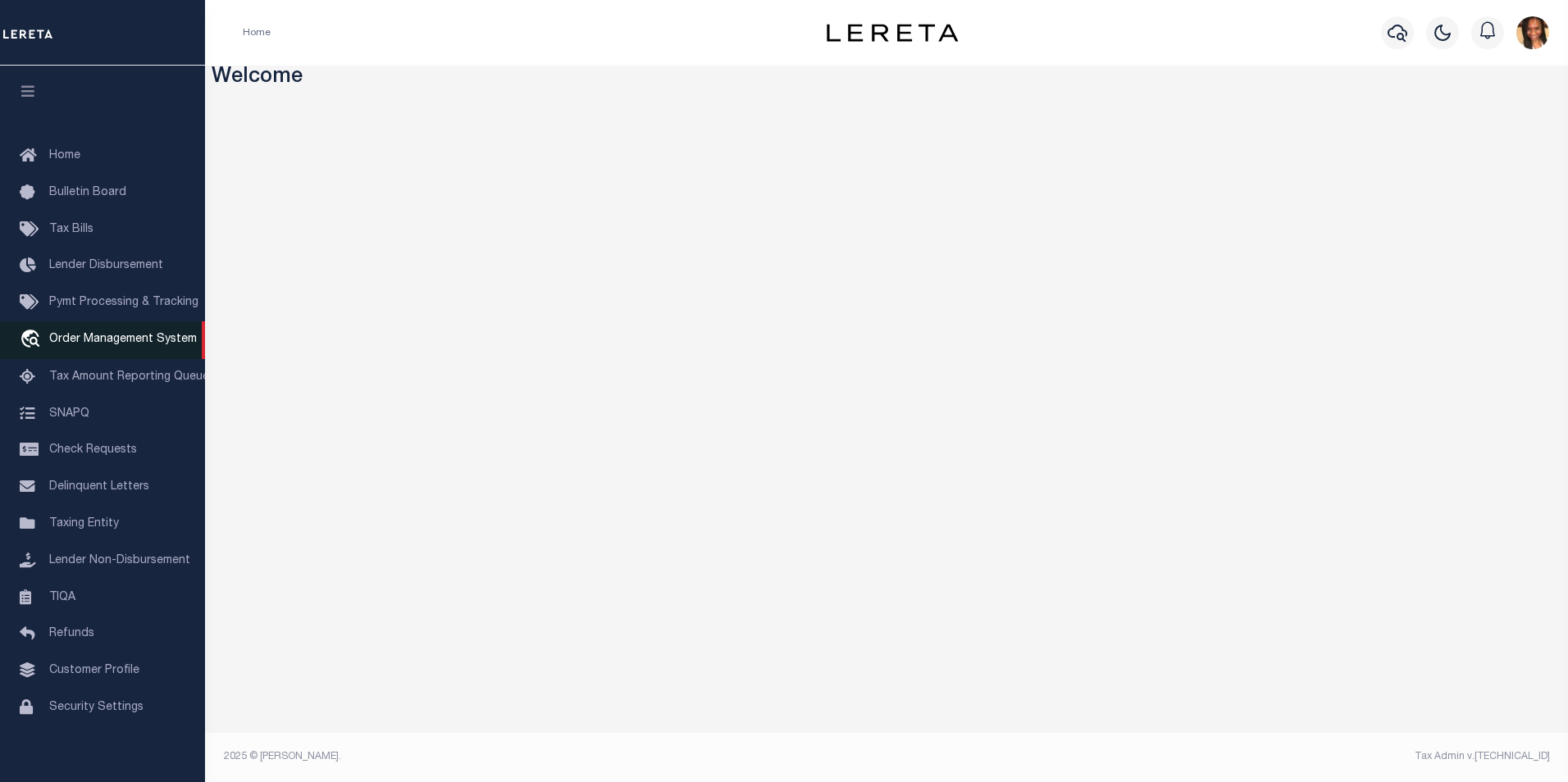
click at [151, 340] on span "Order Management System" at bounding box center [123, 340] width 147 height 11
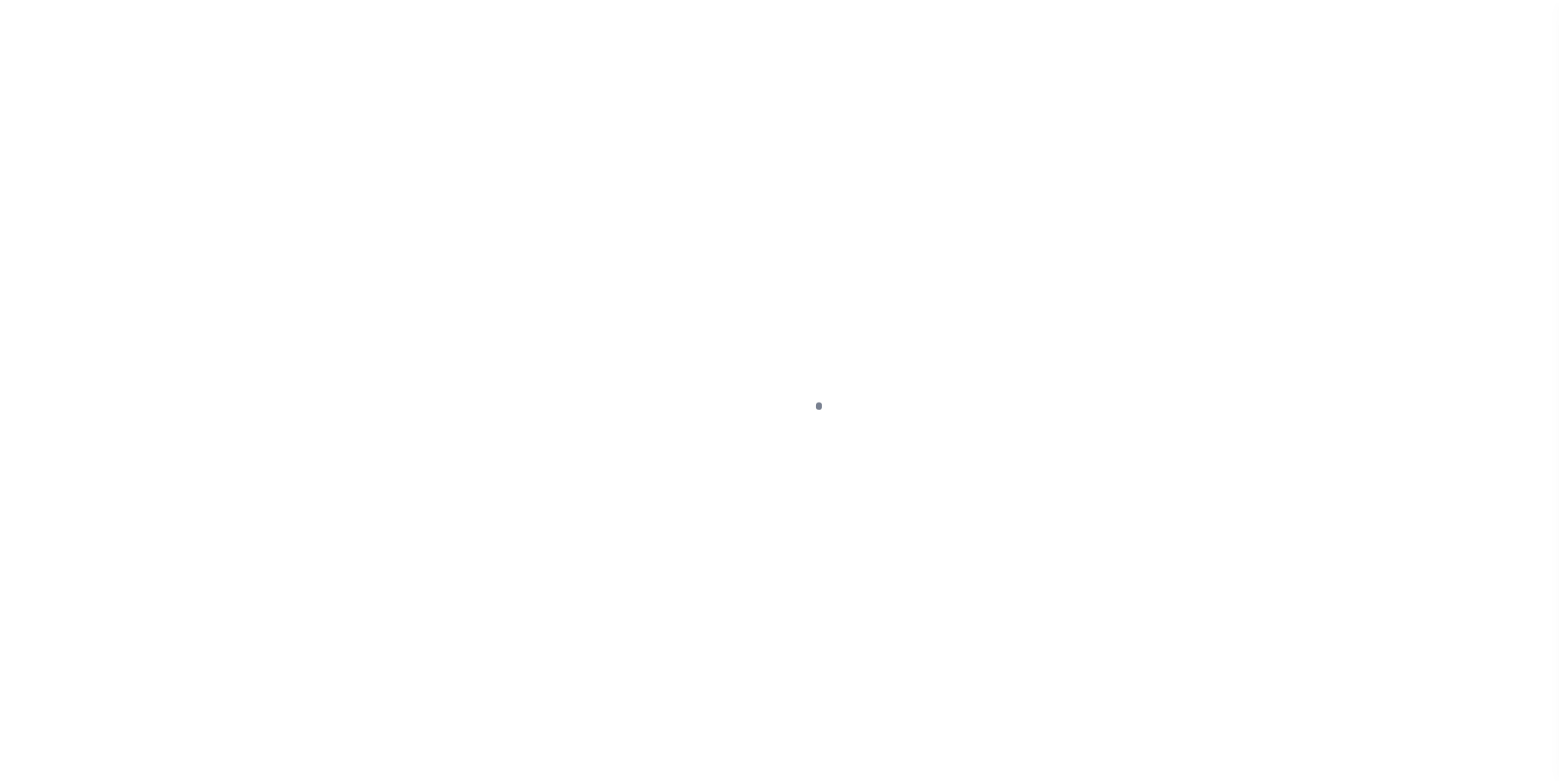
scroll to position [17, 0]
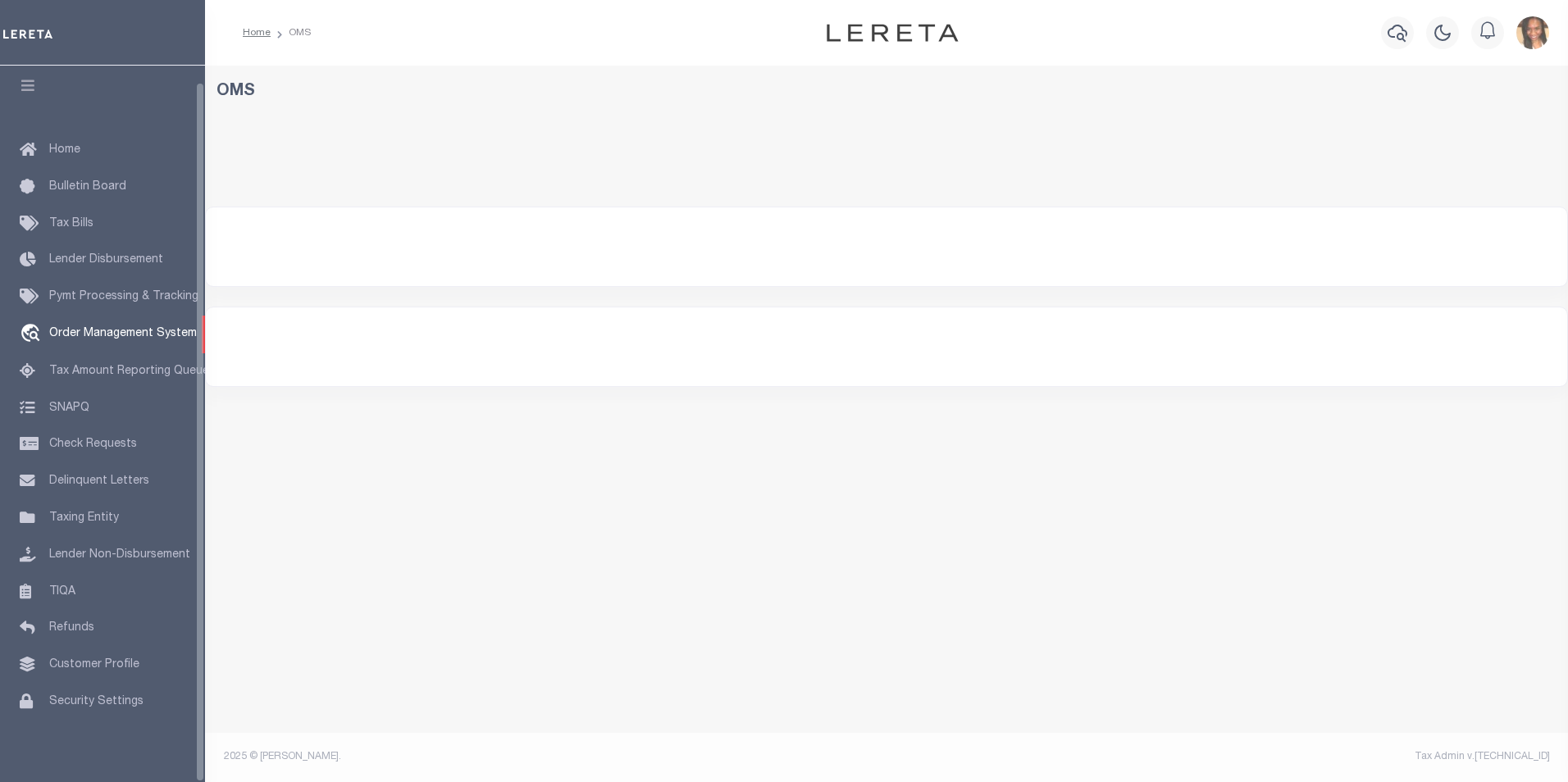
select select "200"
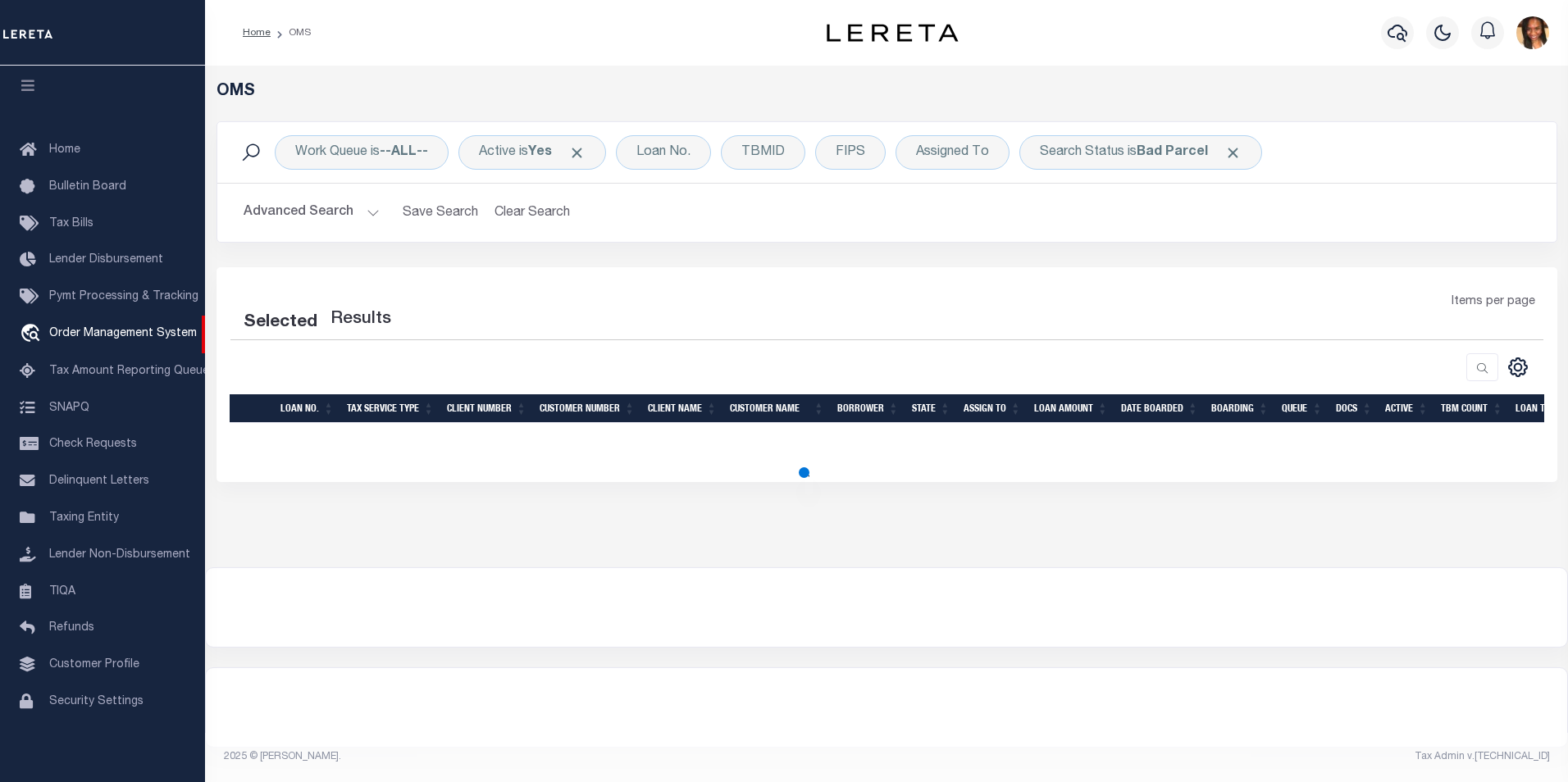
select select "200"
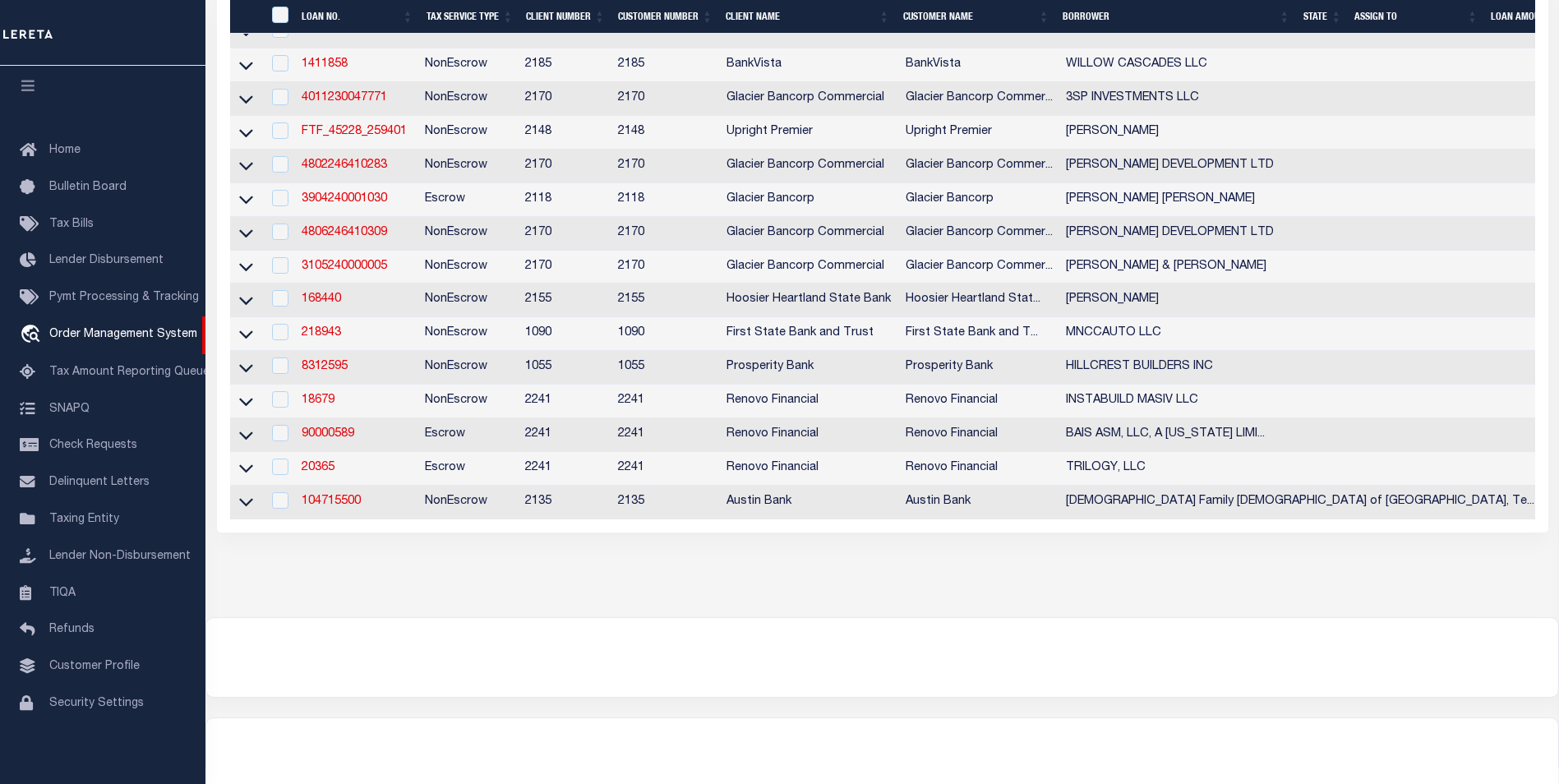
scroll to position [812, 0]
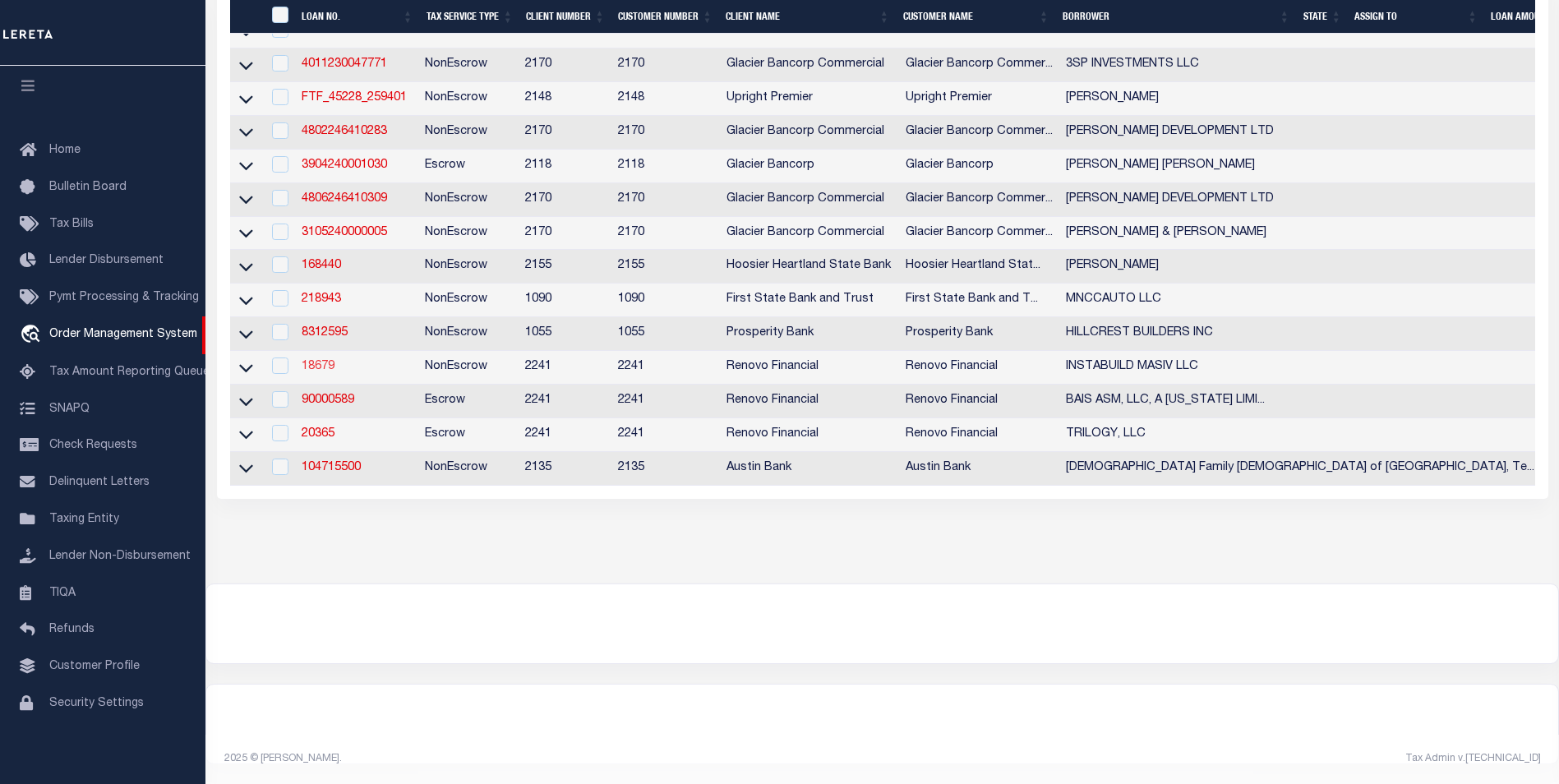
click at [328, 361] on link "18679" at bounding box center [317, 367] width 33 height 11
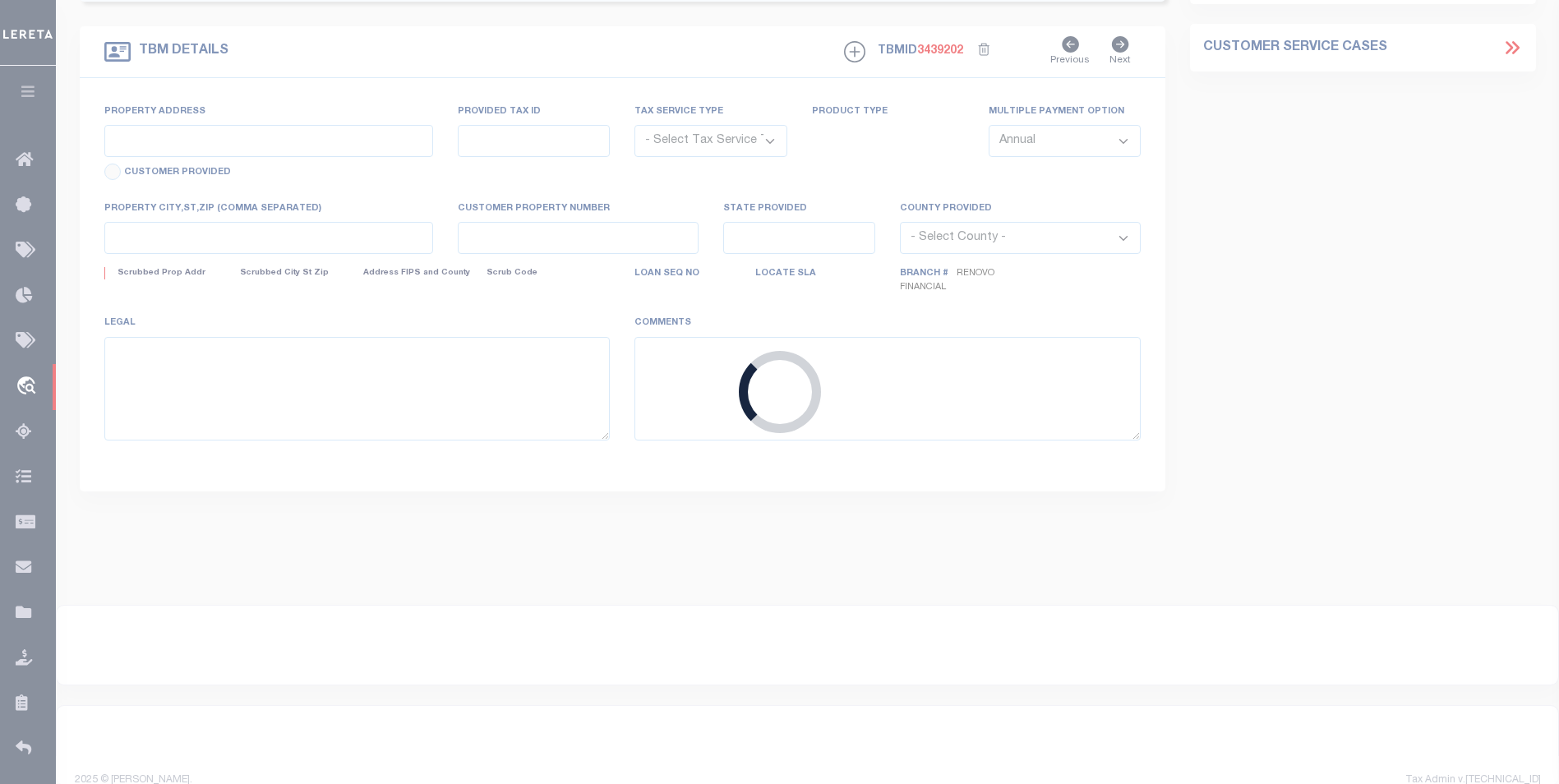
type input "18679"
type input "INSTABUILD MASIV LLC"
select select
type input "[STREET_ADDRESS][PERSON_NAME]"
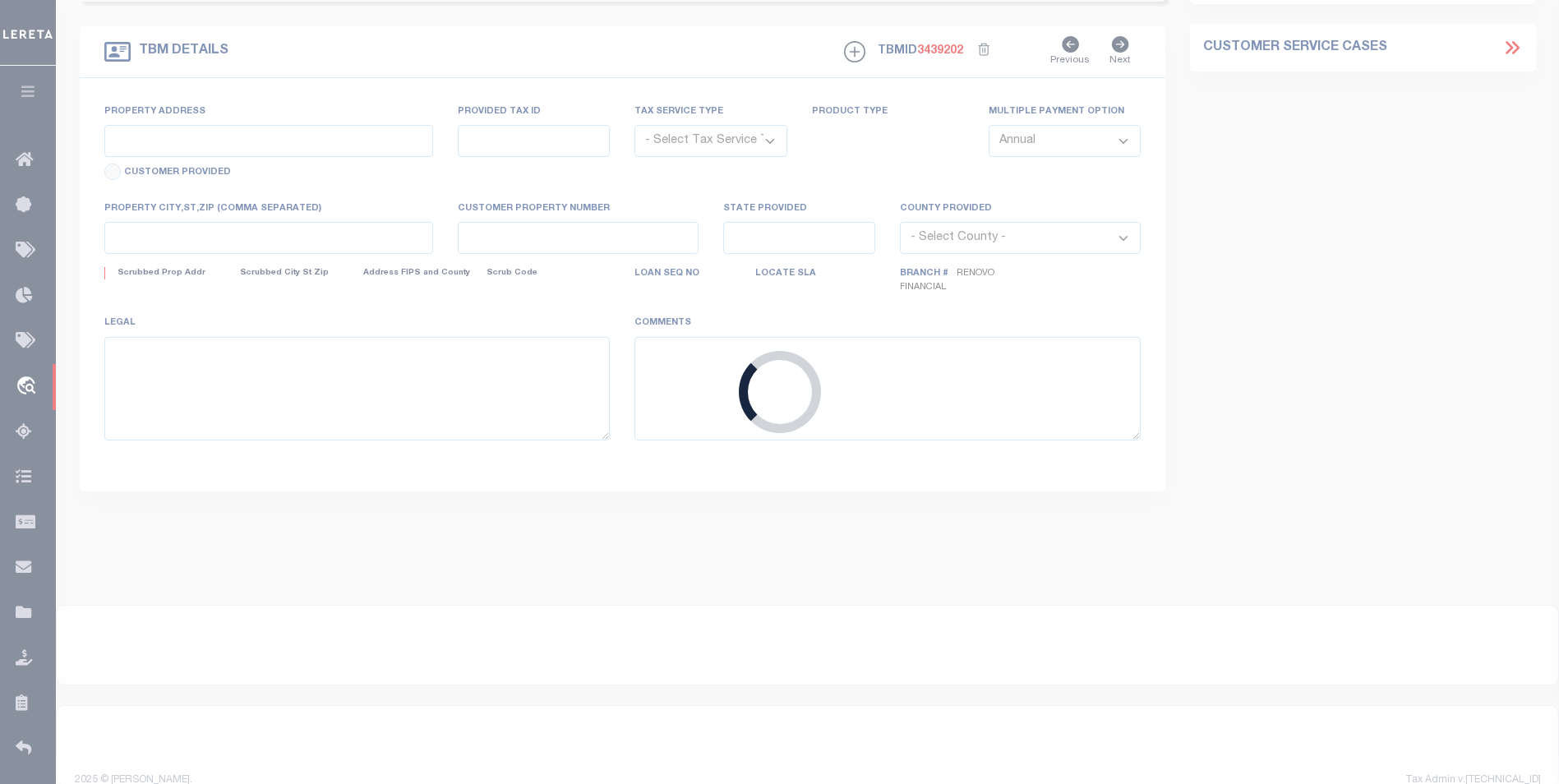
type input "Cypress TX 77433"
select select "10"
select select "NonEscrow"
select select "25066"
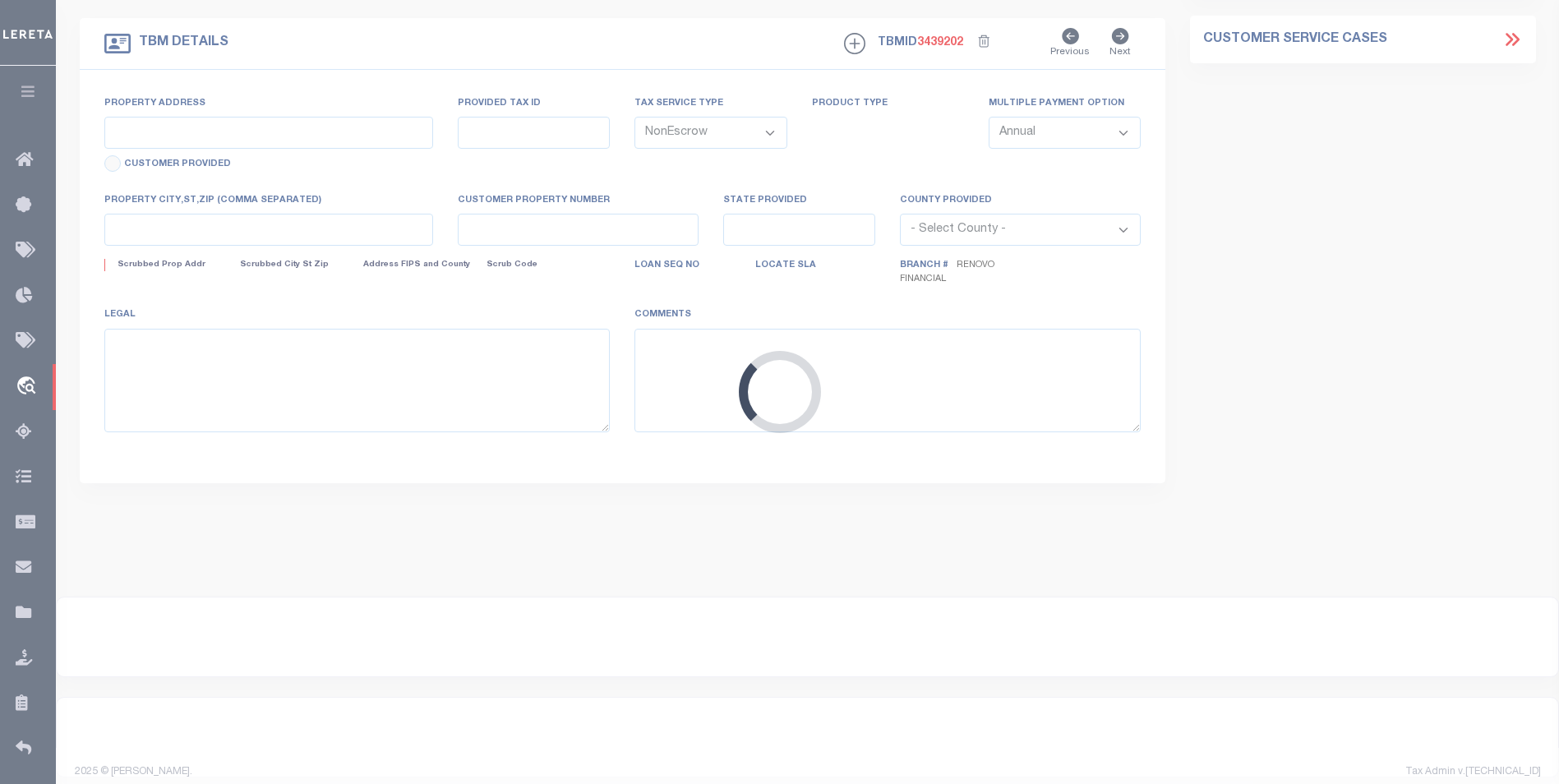
type input "[STREET_ADDRESS]"
select select
type input "[GEOGRAPHIC_DATA]"
type input "a0kUS000008LvZl"
type input "[GEOGRAPHIC_DATA]"
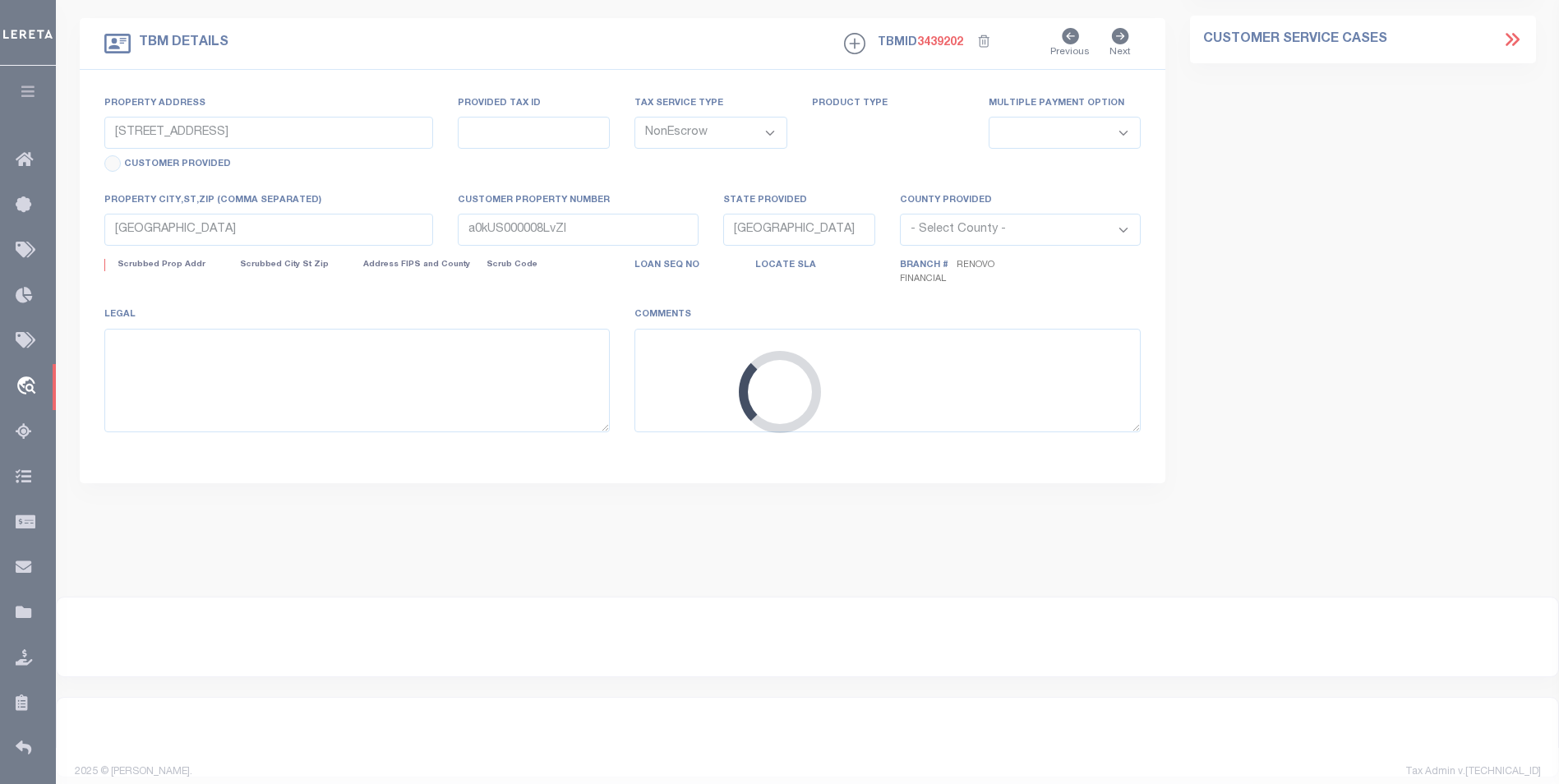
select select
type textarea "LEGAL REQUIRED"
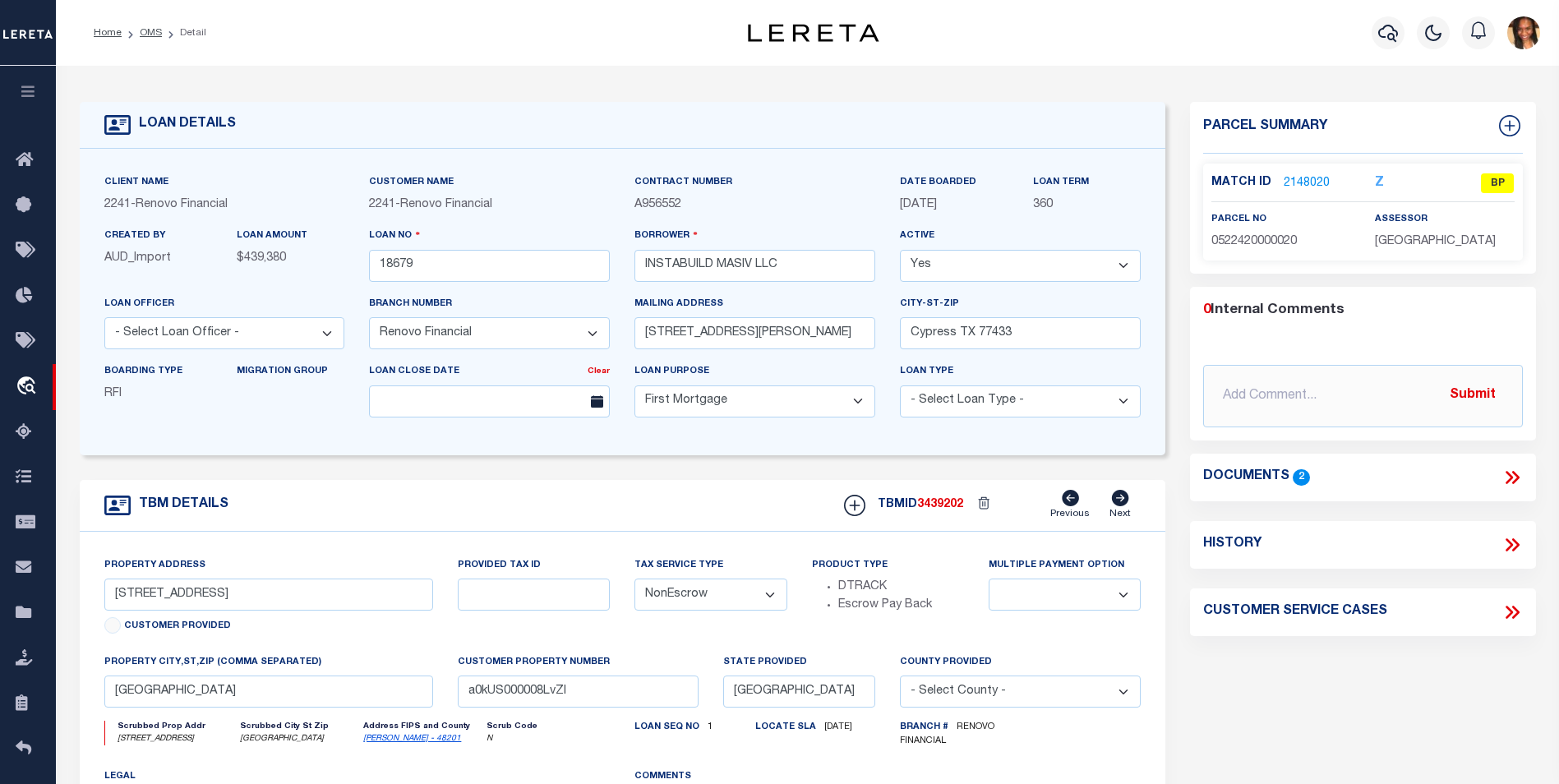
click at [1319, 187] on link "2148020" at bounding box center [1306, 183] width 46 height 17
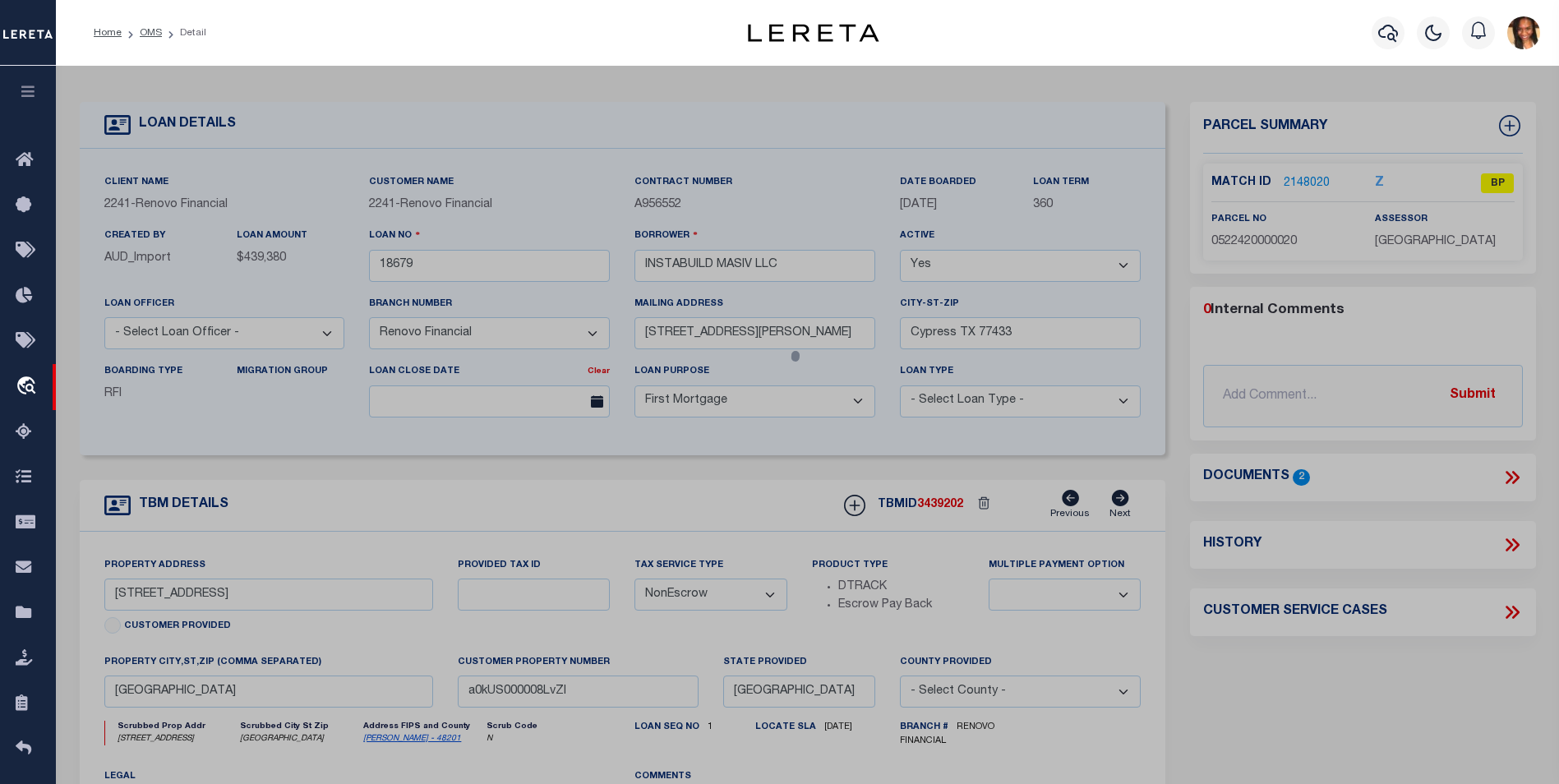
checkbox input "false"
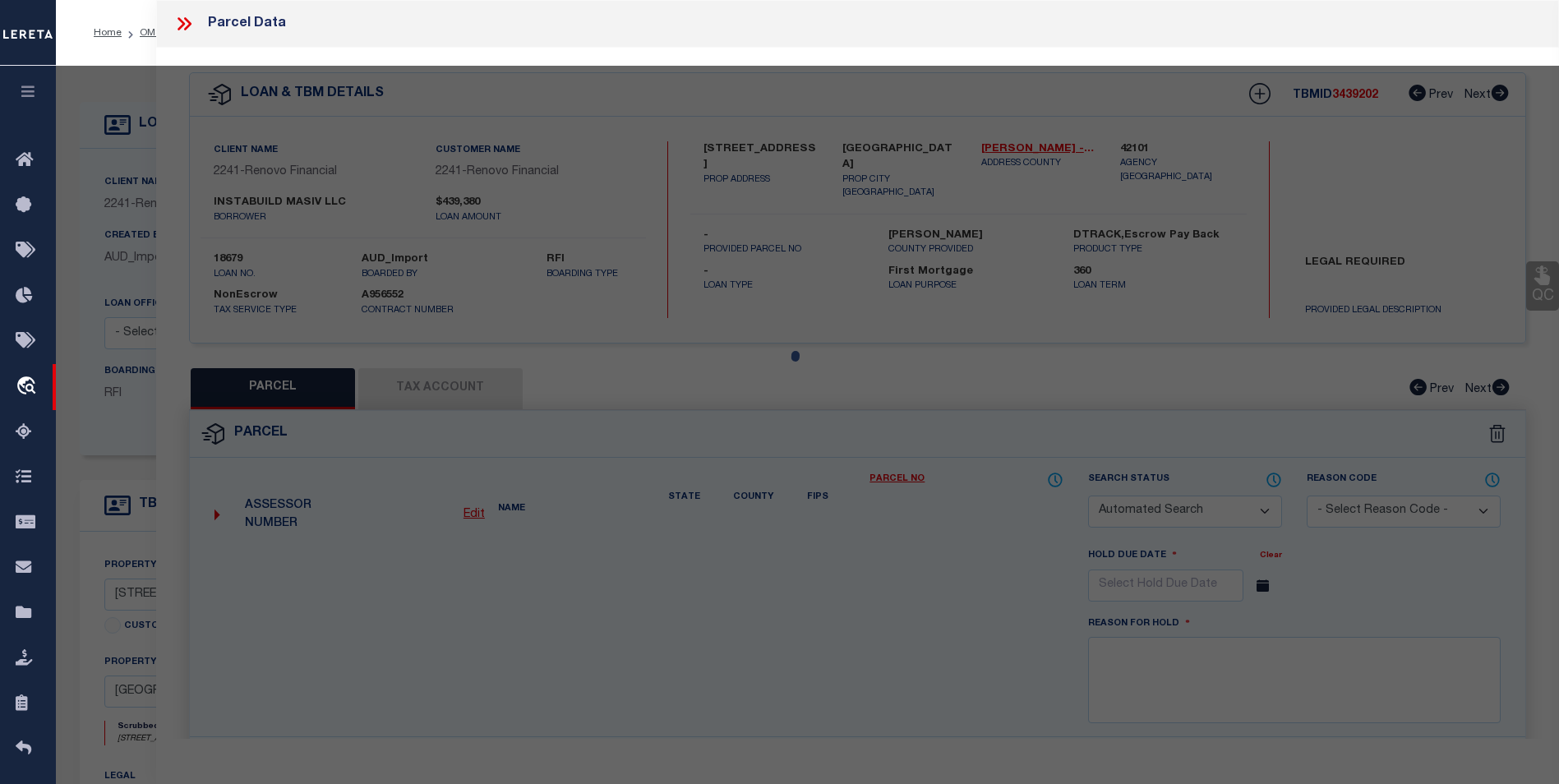
select select "BP"
type input "INSTABUILD786 CONSTRUCTION LLC"
select select "AGW"
select select "LEG"
type input "[STREET_ADDRESS]"
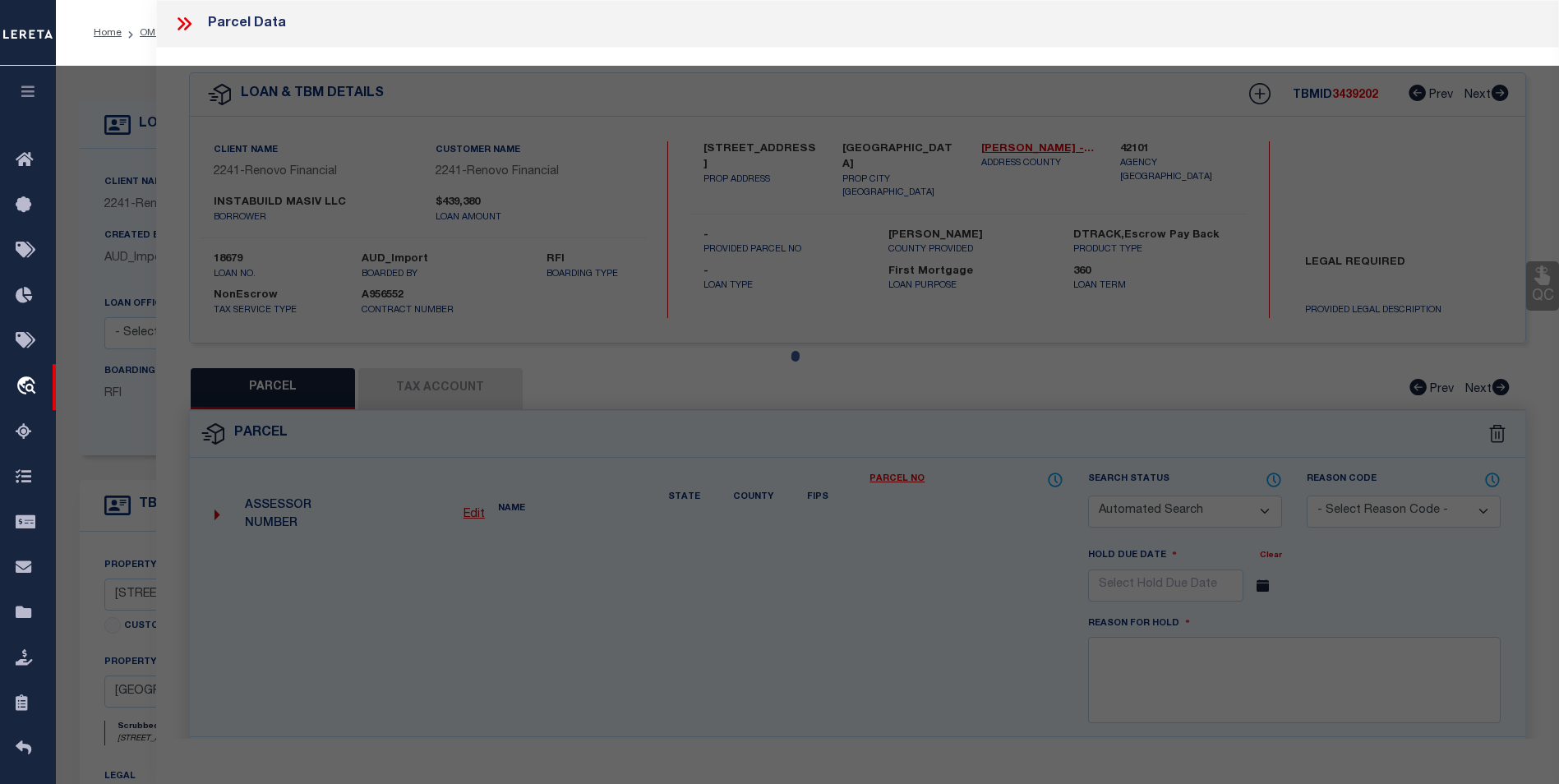
checkbox input "false"
type input "[GEOGRAPHIC_DATA]"
type textarea "LT 20 BLK 8 [PERSON_NAME]"
type textarea "Per tax office parcel does not exist"
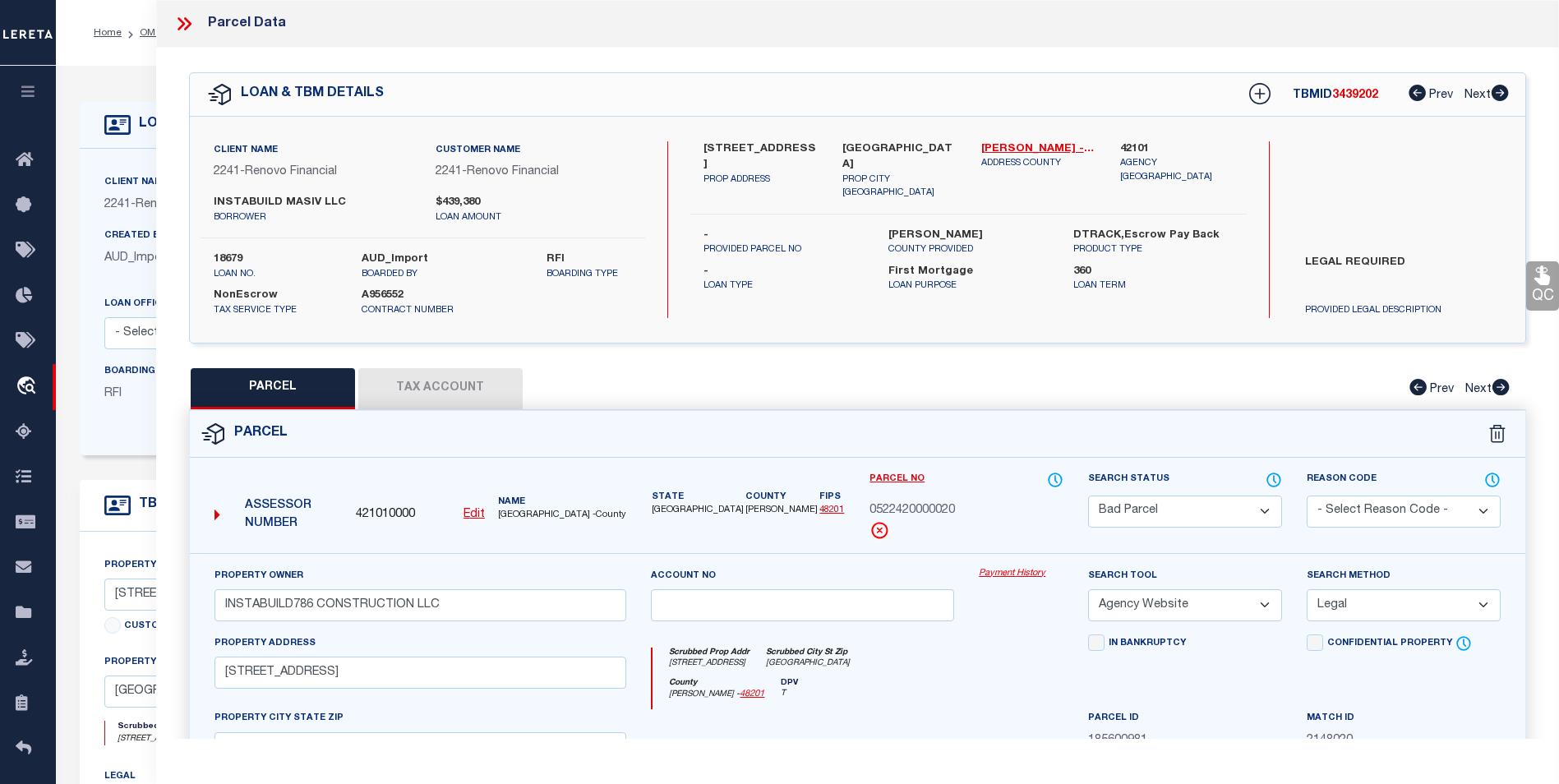
click at [186, 24] on icon at bounding box center [183, 23] width 22 height 22
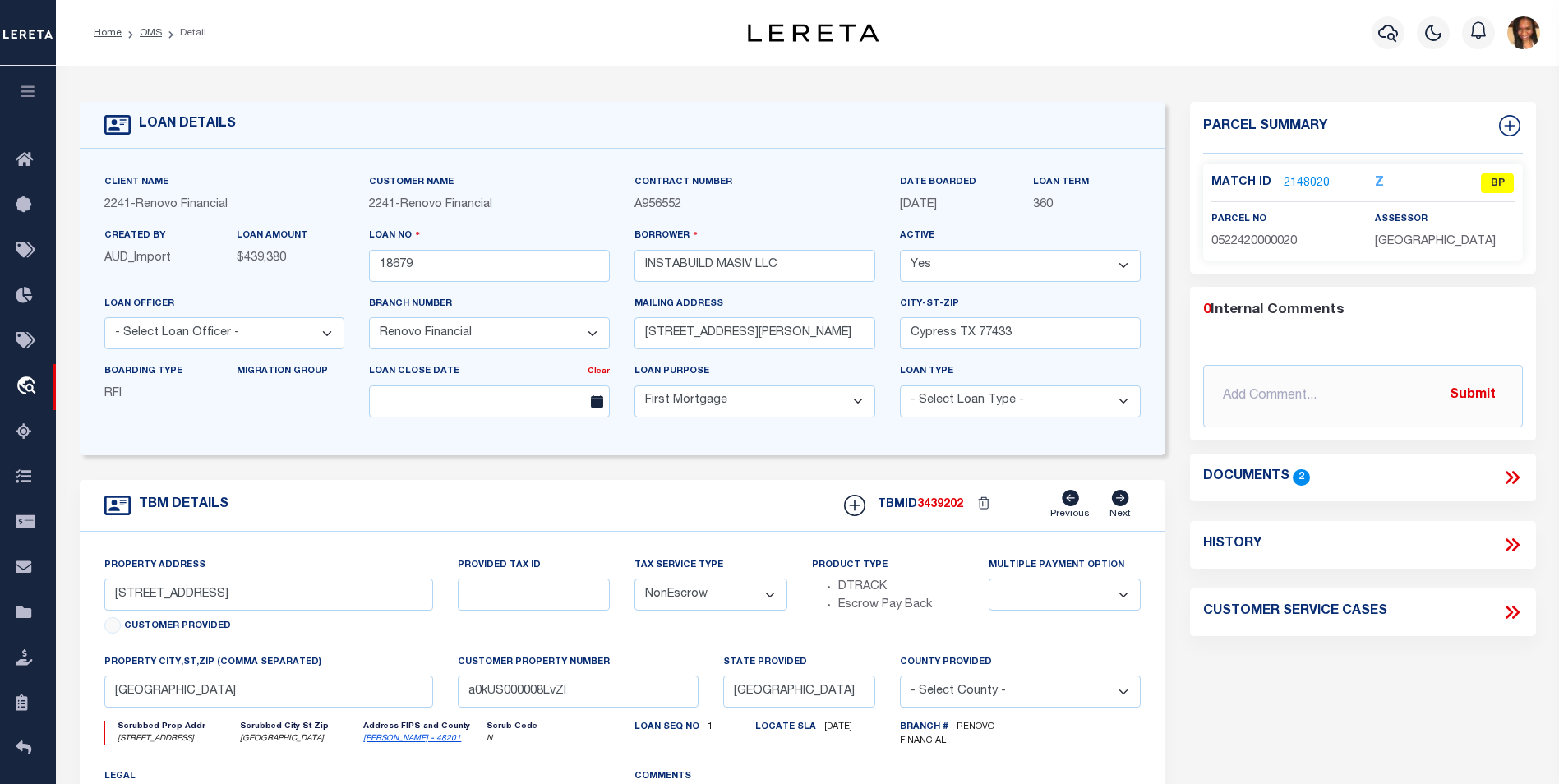
click at [1514, 476] on icon at bounding box center [1512, 477] width 22 height 22
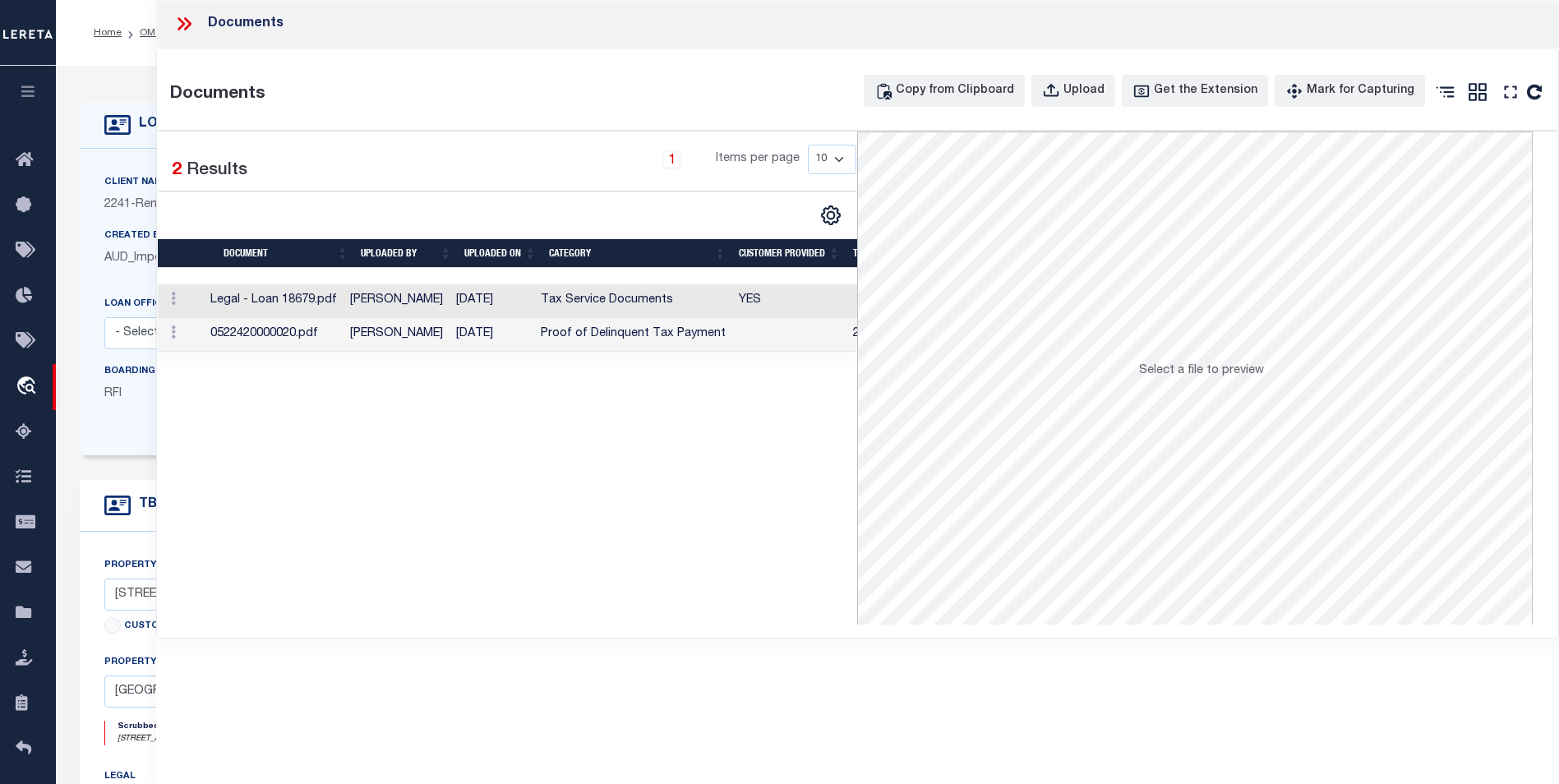
click at [617, 314] on td "Tax Service Documents" at bounding box center [634, 301] width 198 height 34
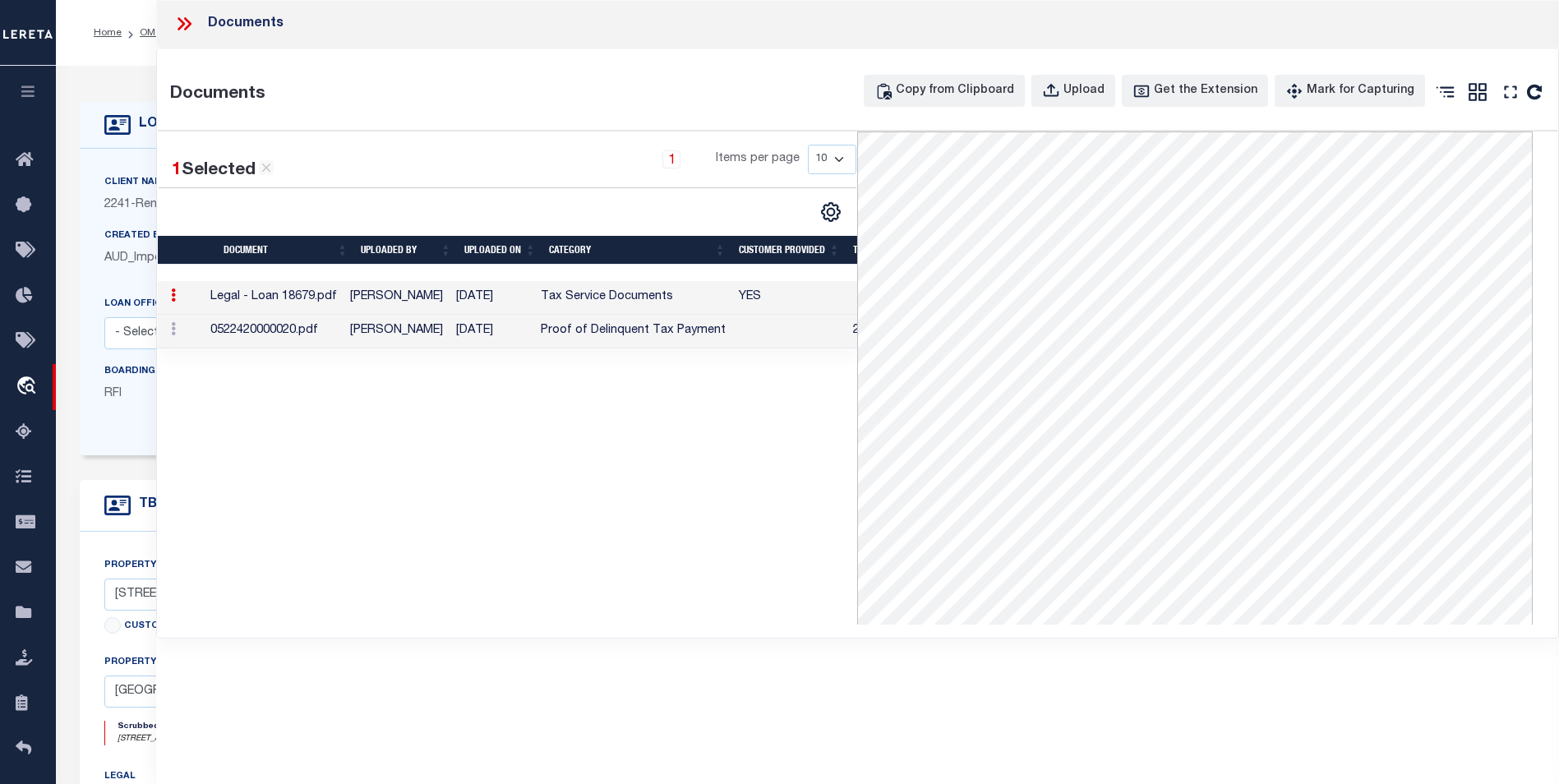
click at [647, 339] on td "Proof of Delinquent Tax Payment" at bounding box center [634, 331] width 198 height 34
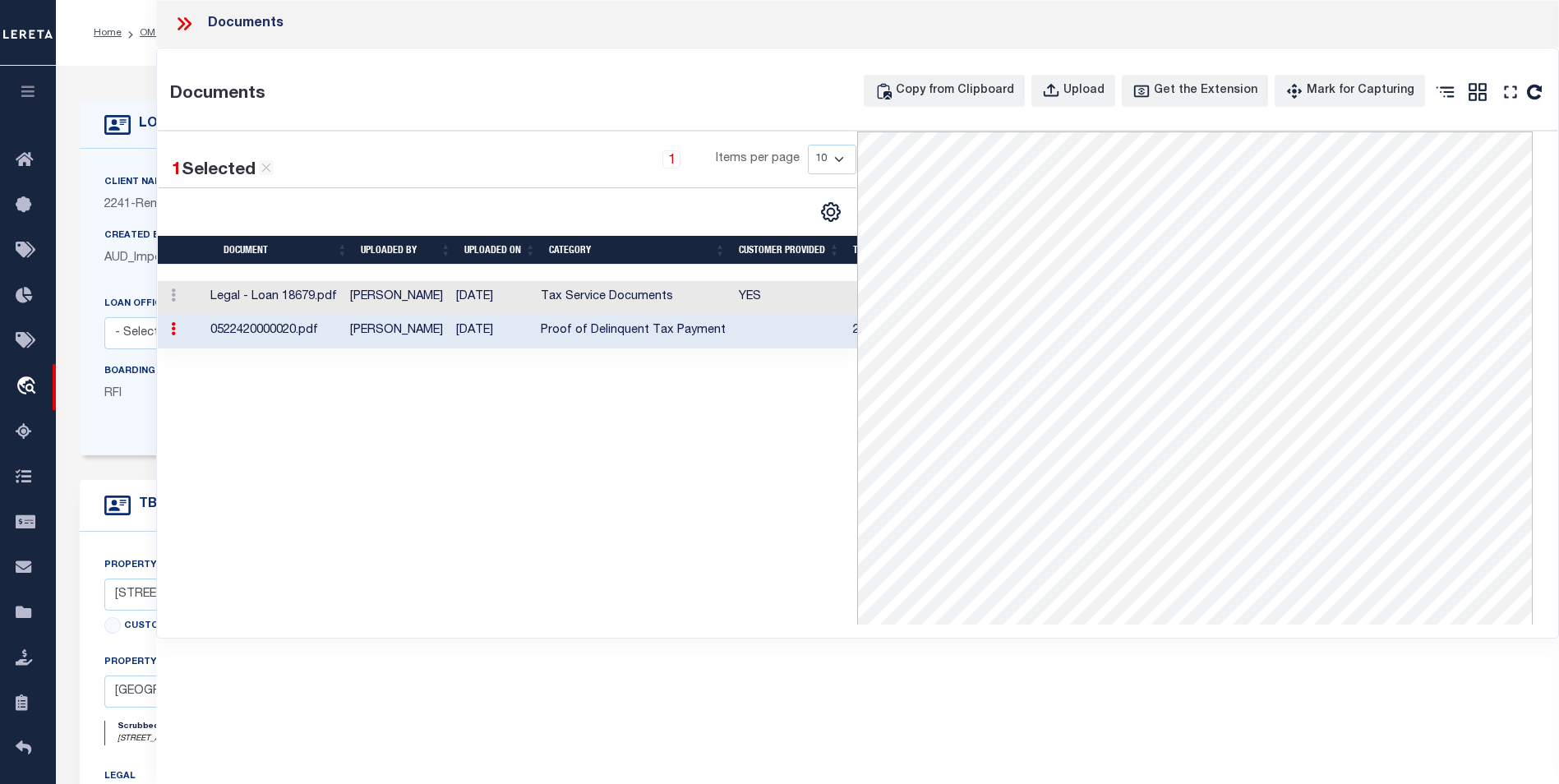
click at [187, 22] on icon at bounding box center [188, 23] width 7 height 13
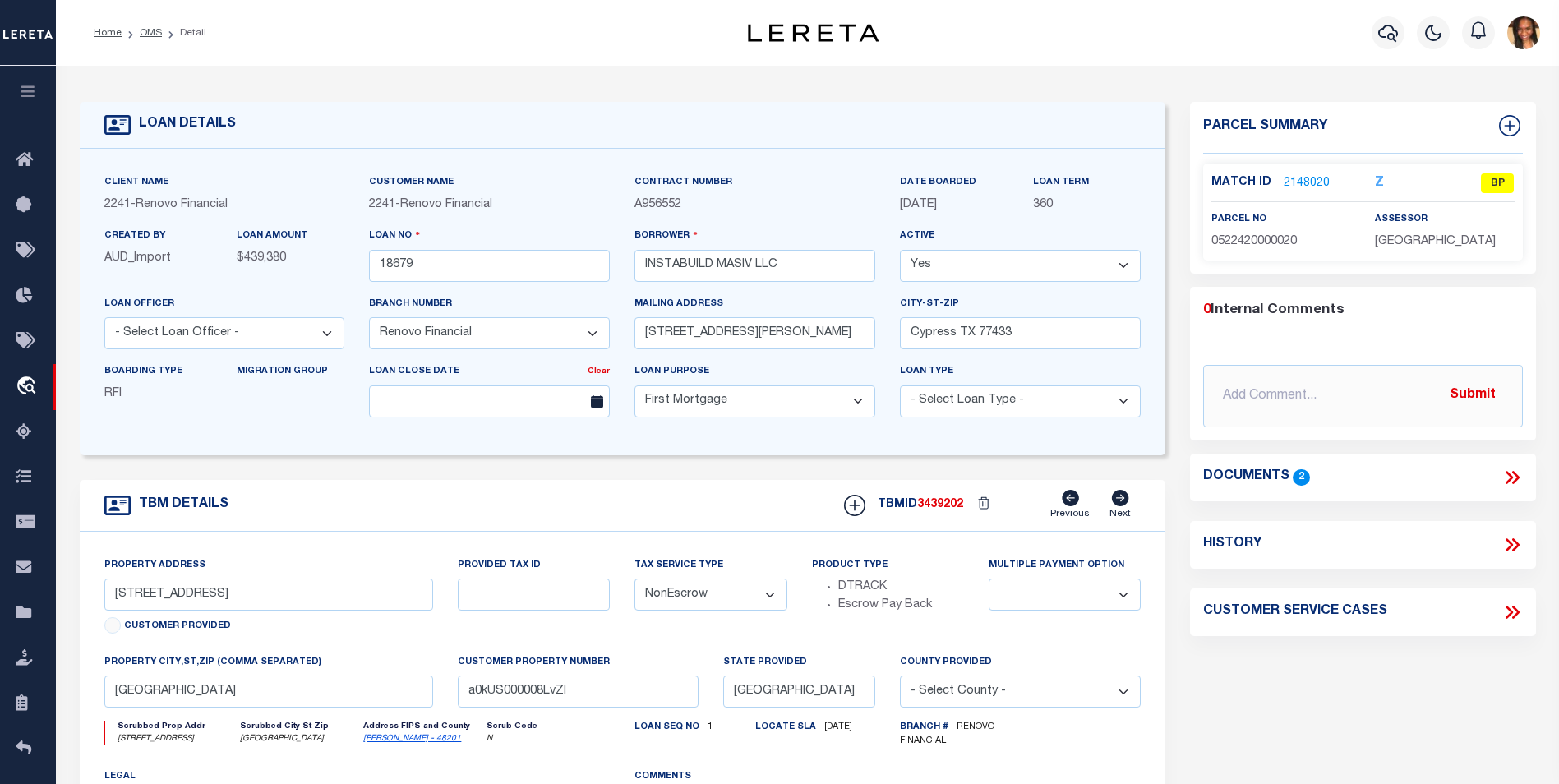
click at [1309, 178] on link "2148020" at bounding box center [1306, 183] width 46 height 17
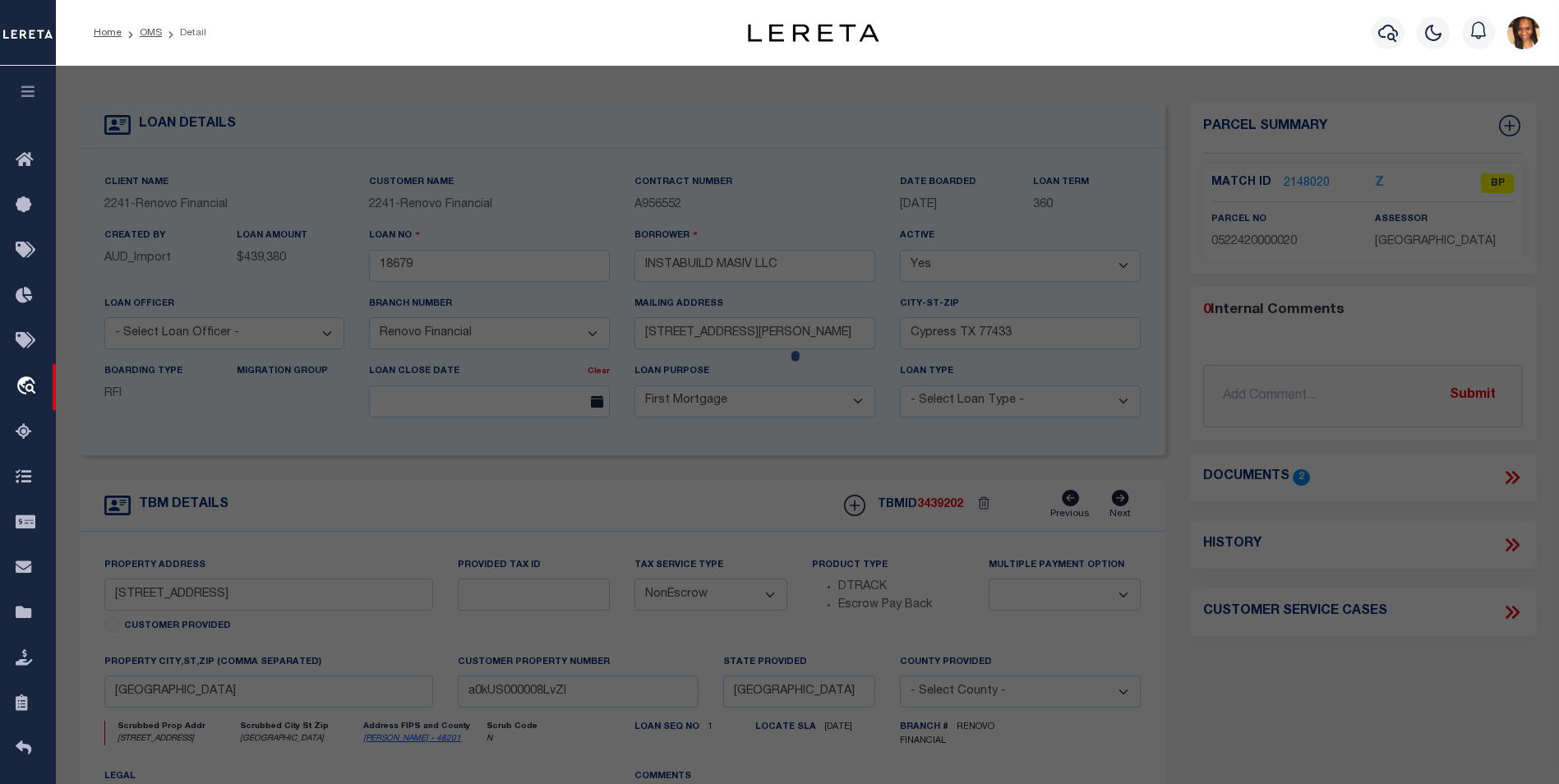
select select "AS"
select select
checkbox input "false"
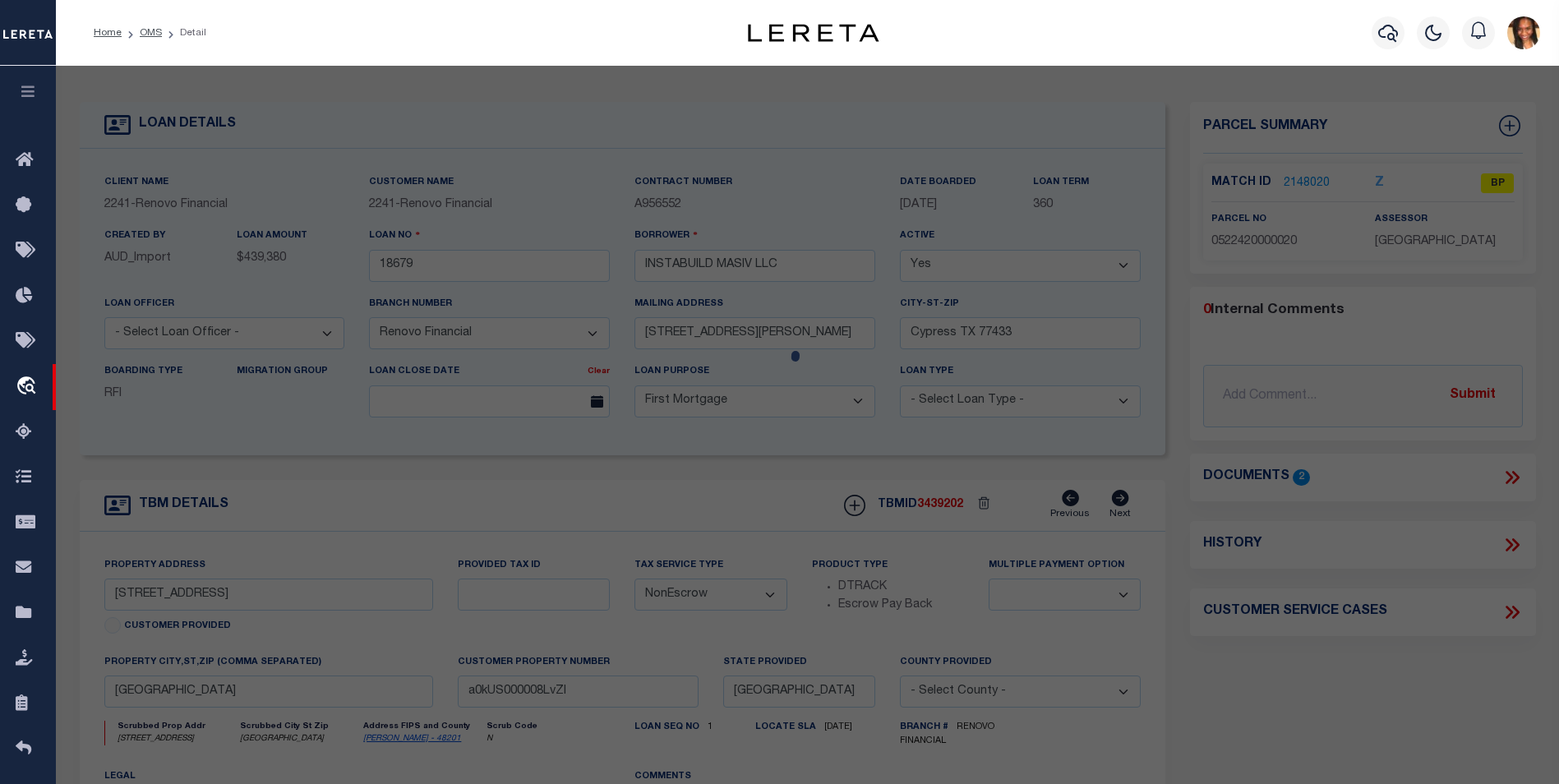
select select "BP"
type input "INSTABUILD786 CONSTRUCTION LLC"
select select "AGW"
select select "LEG"
type input "819 N LOOP # A B"
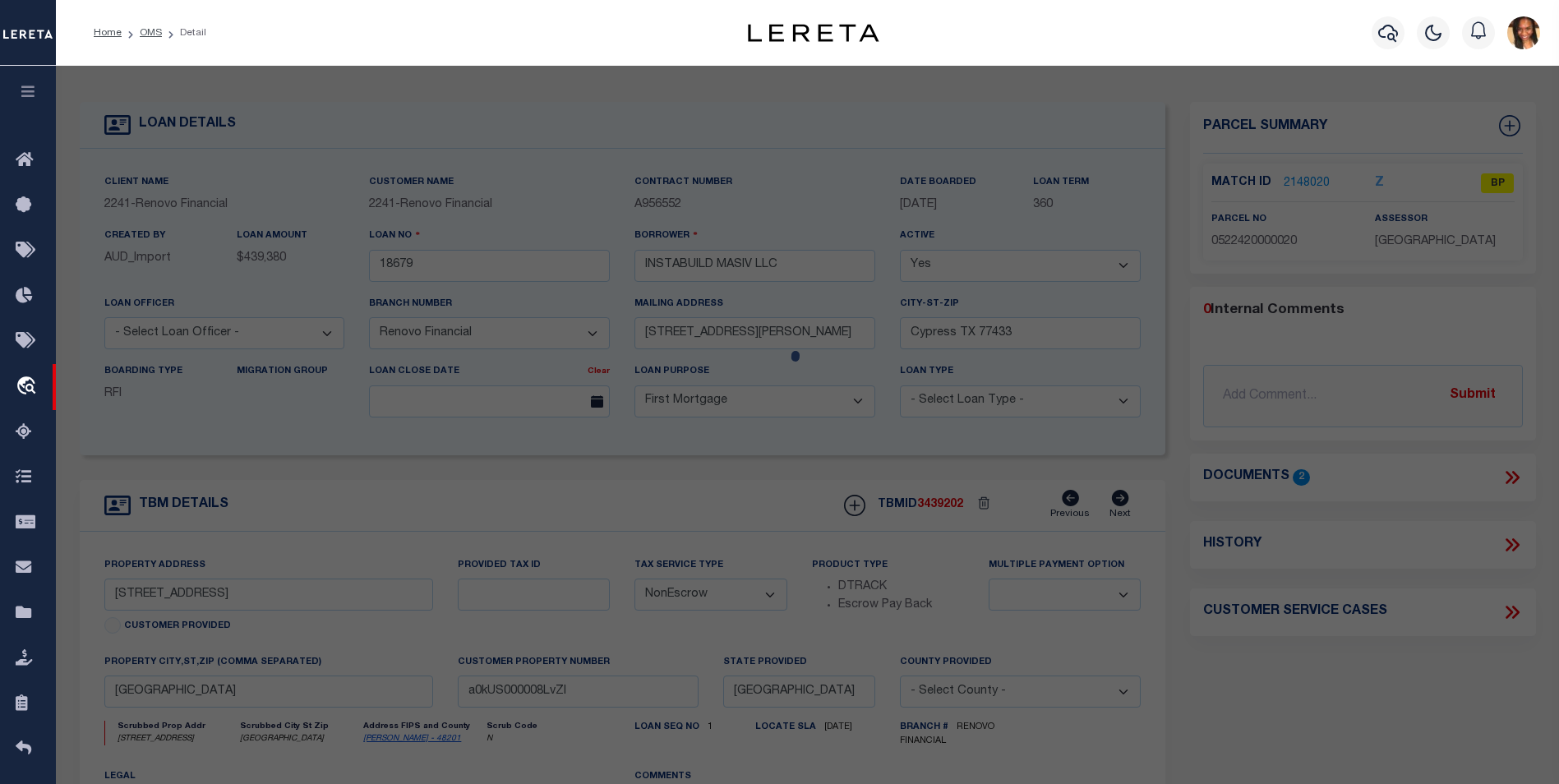
checkbox input "false"
type input "HOUSTON TX 77022"
type textarea "LT 20 BLK 8 MCCOMB L B"
type textarea "Per tax office parcel does not exist"
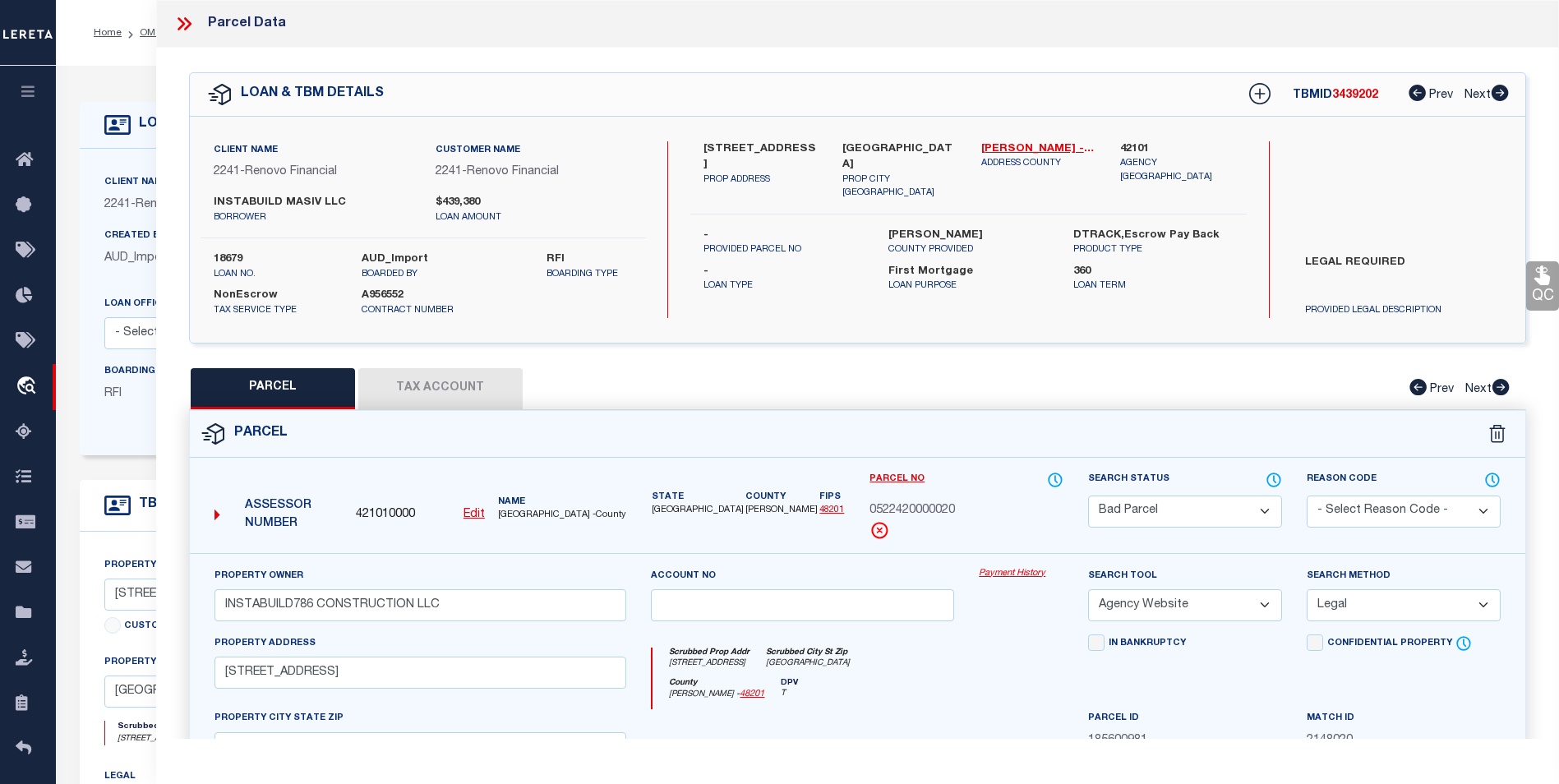
click at [184, 23] on icon at bounding box center [182, 23] width 7 height 13
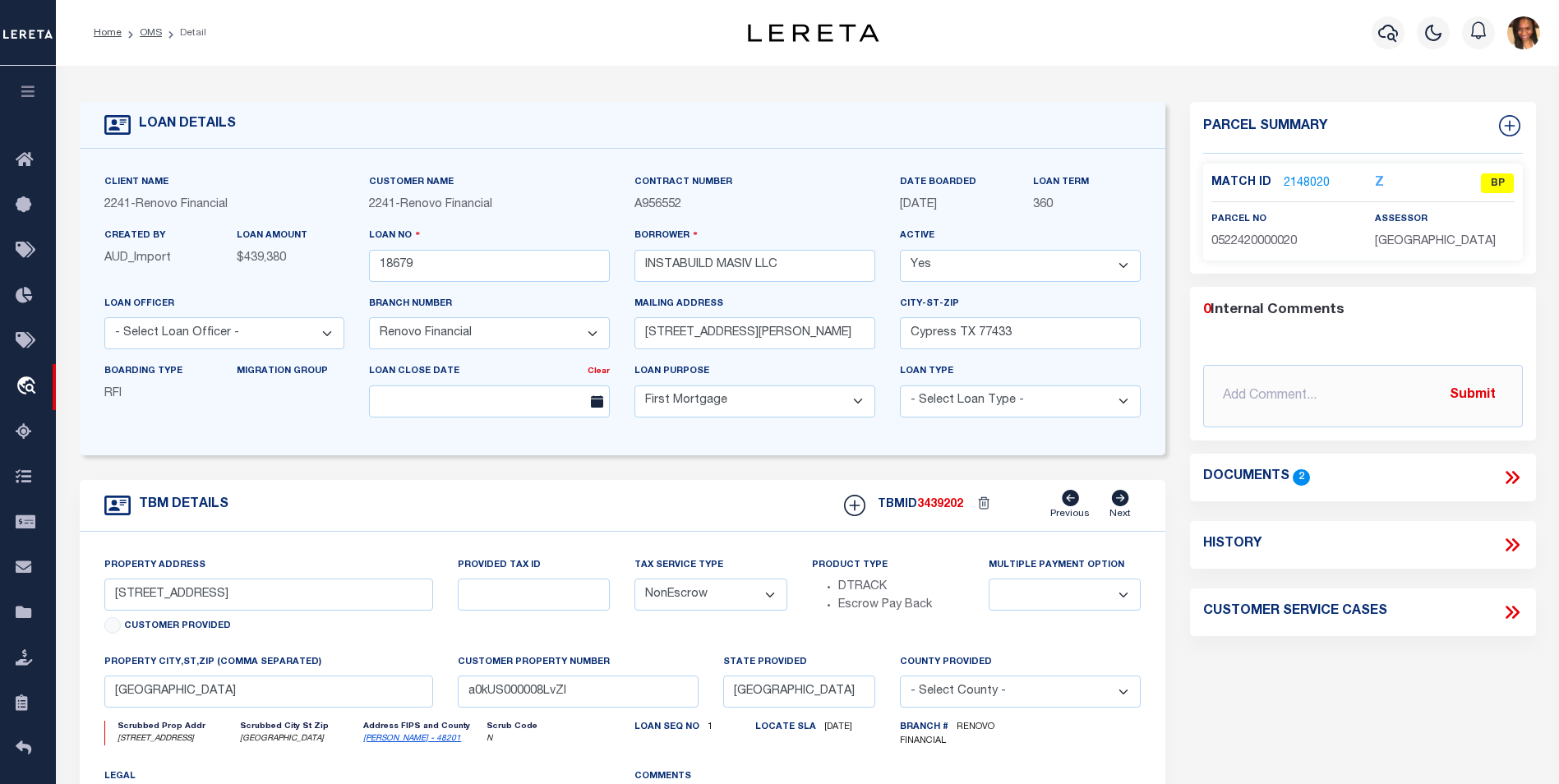
click at [1512, 469] on icon at bounding box center [1512, 477] width 22 height 22
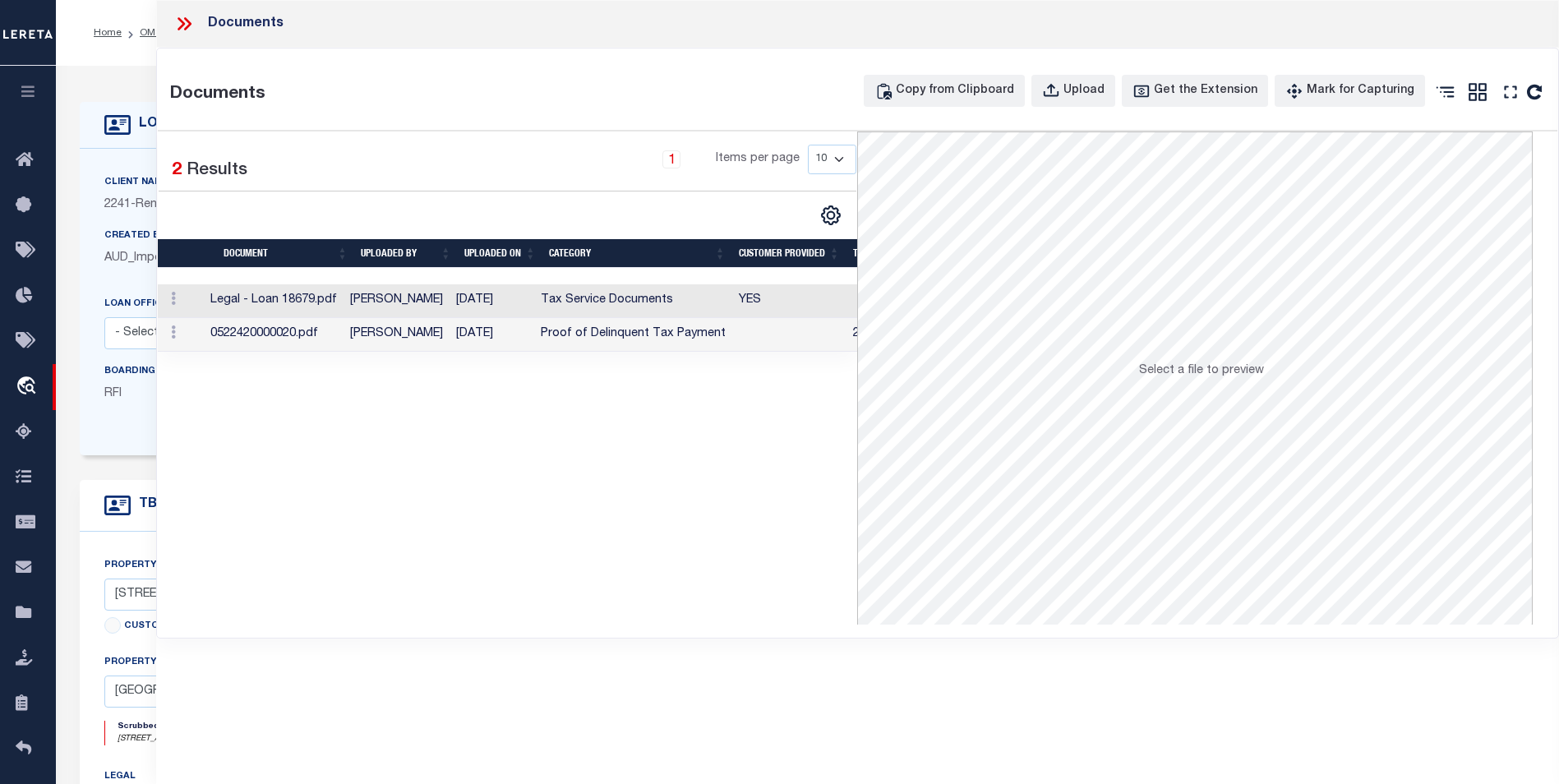
click at [506, 312] on td "06/25/2025" at bounding box center [492, 301] width 84 height 34
click at [419, 343] on td "[PERSON_NAME]" at bounding box center [396, 335] width 106 height 34
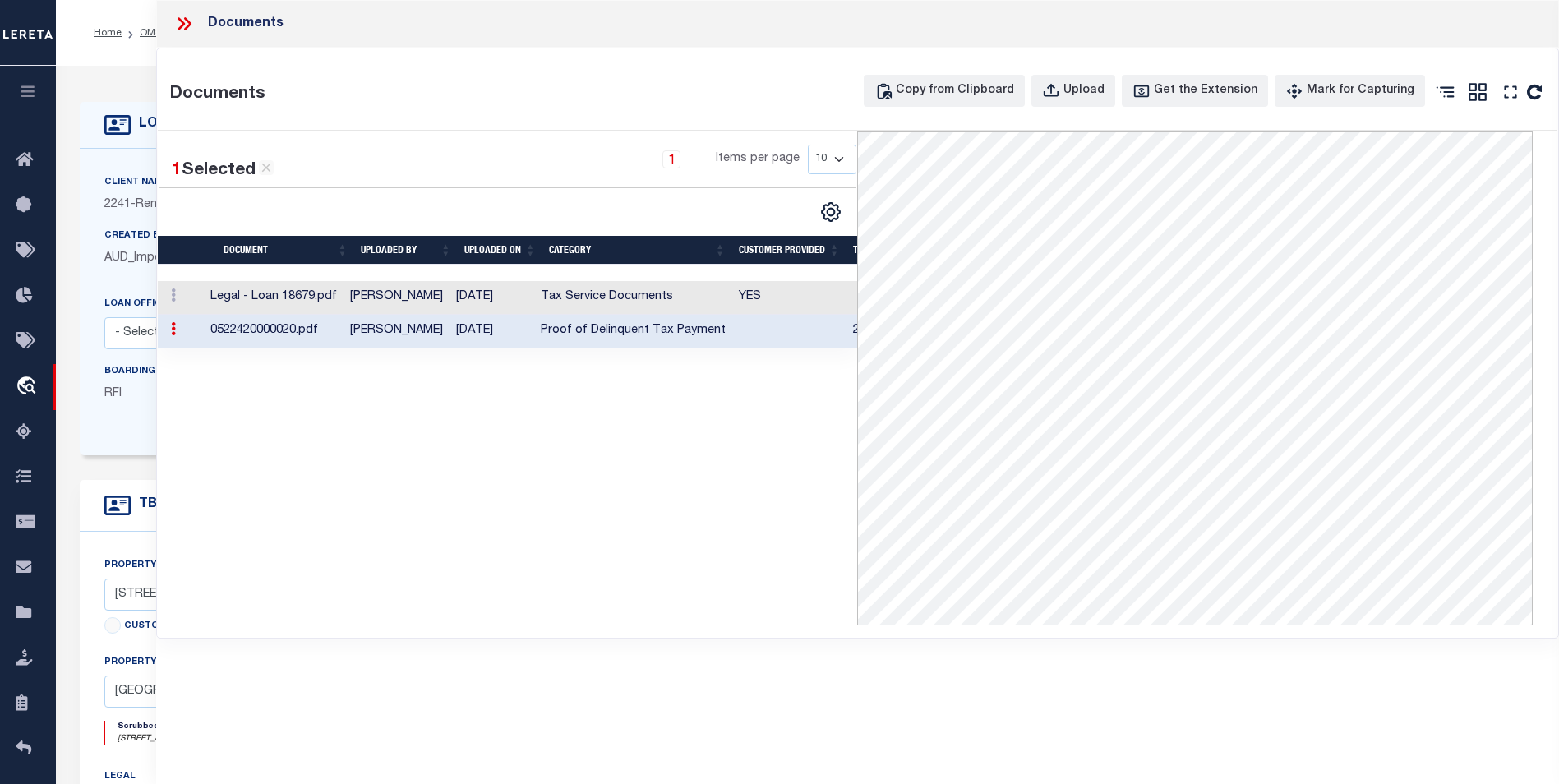
click at [183, 21] on icon at bounding box center [183, 23] width 22 height 22
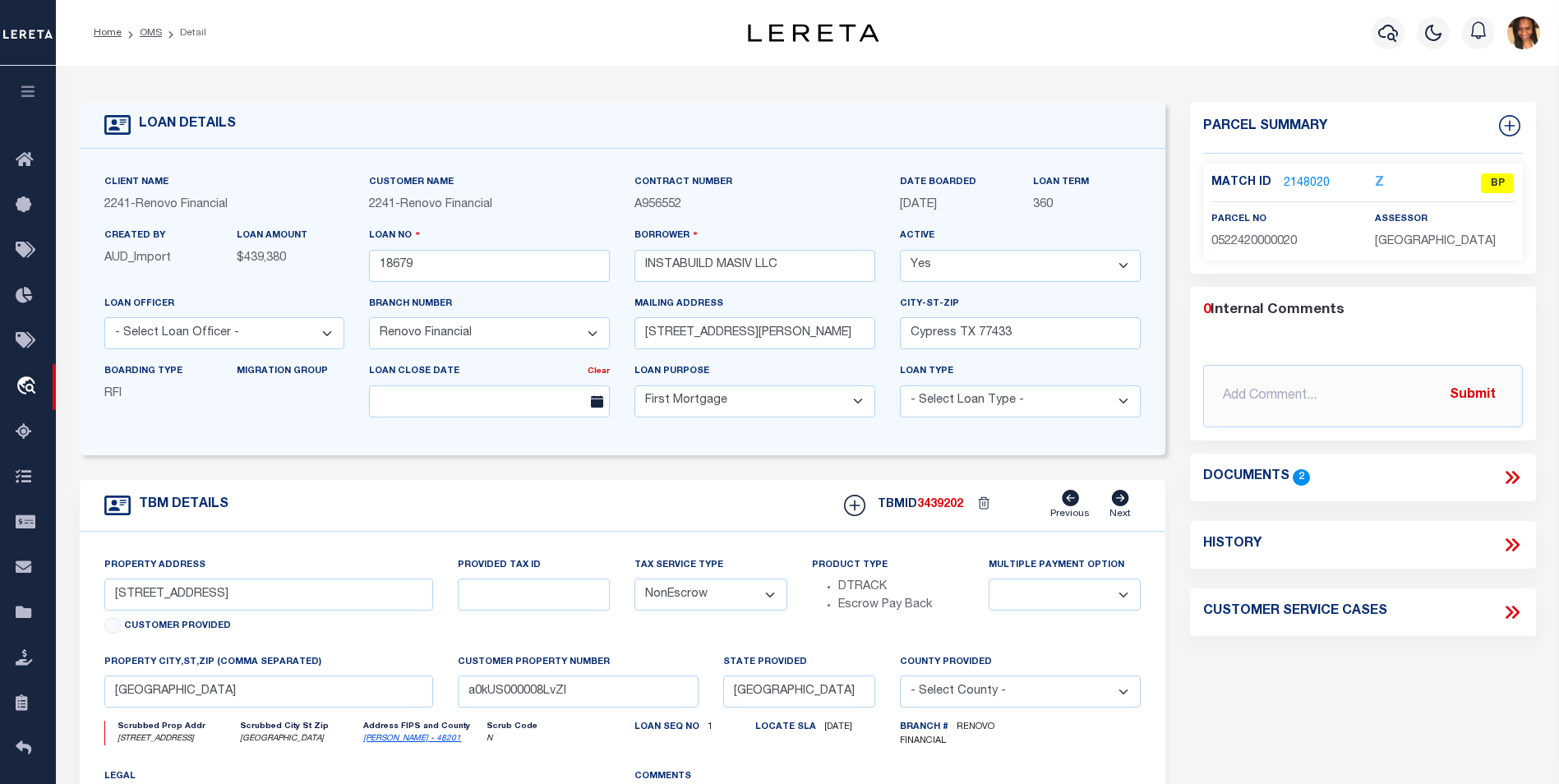
click at [1321, 185] on link "2148020" at bounding box center [1306, 183] width 46 height 17
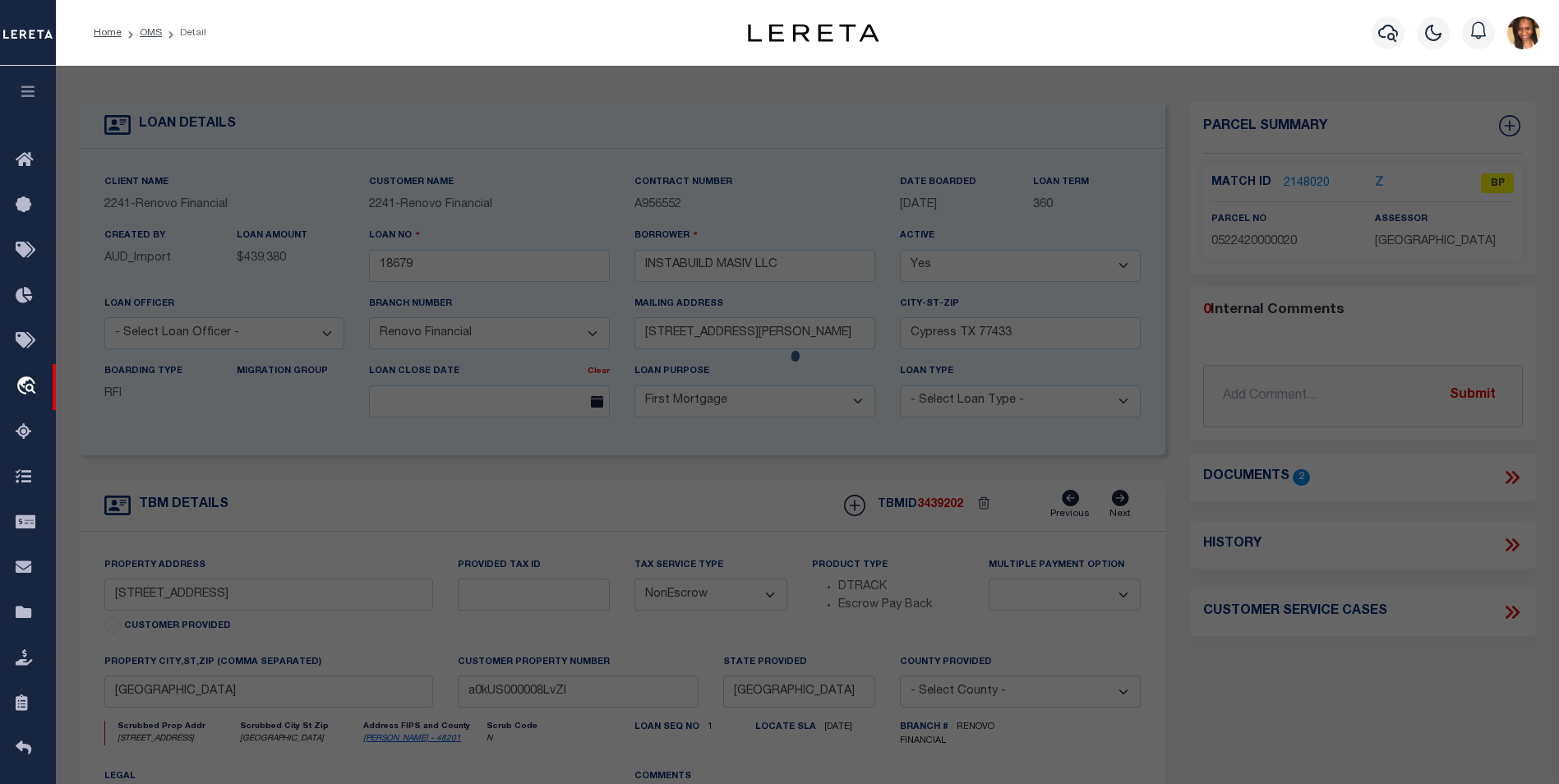
select select "AS"
select select
checkbox input "false"
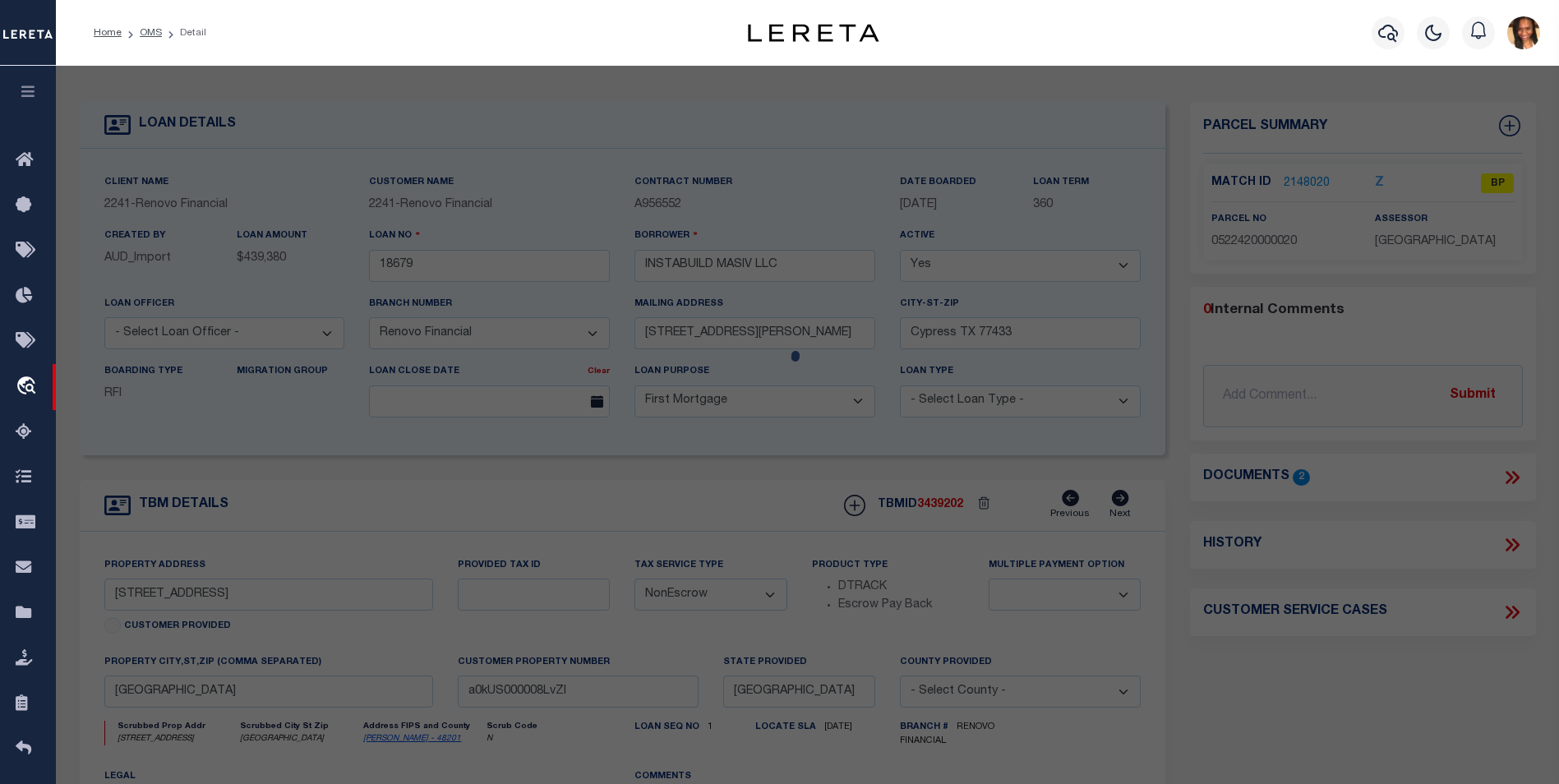
select select "BP"
type input "INSTABUILD786 CONSTRUCTION LLC"
select select "AGW"
select select "LEG"
type input "819 N LOOP # A B"
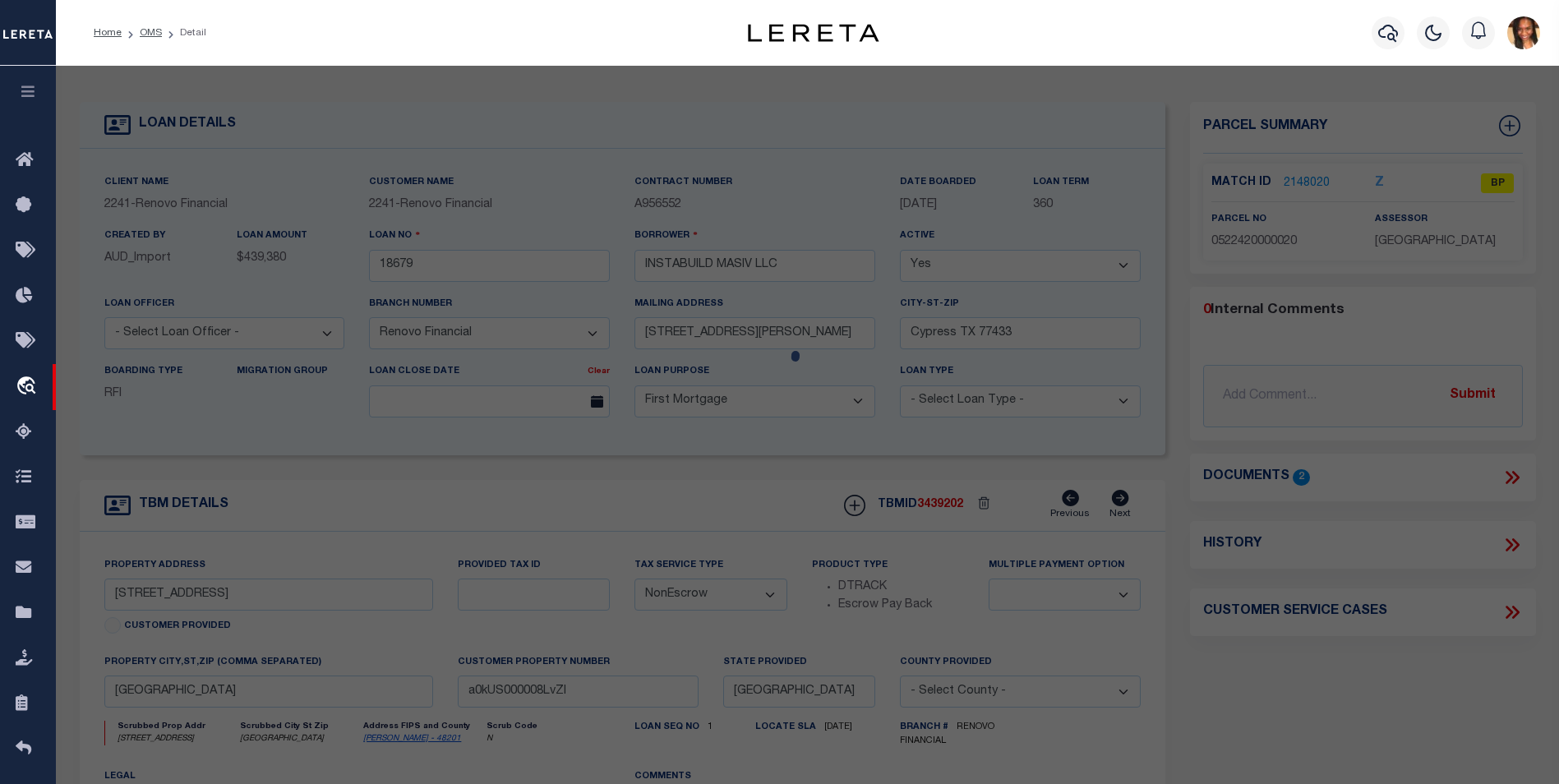
checkbox input "false"
type input "HOUSTON TX 77022"
type textarea "LT 20 BLK 8 MCCOMB L B"
type textarea "Per tax office parcel does not exist"
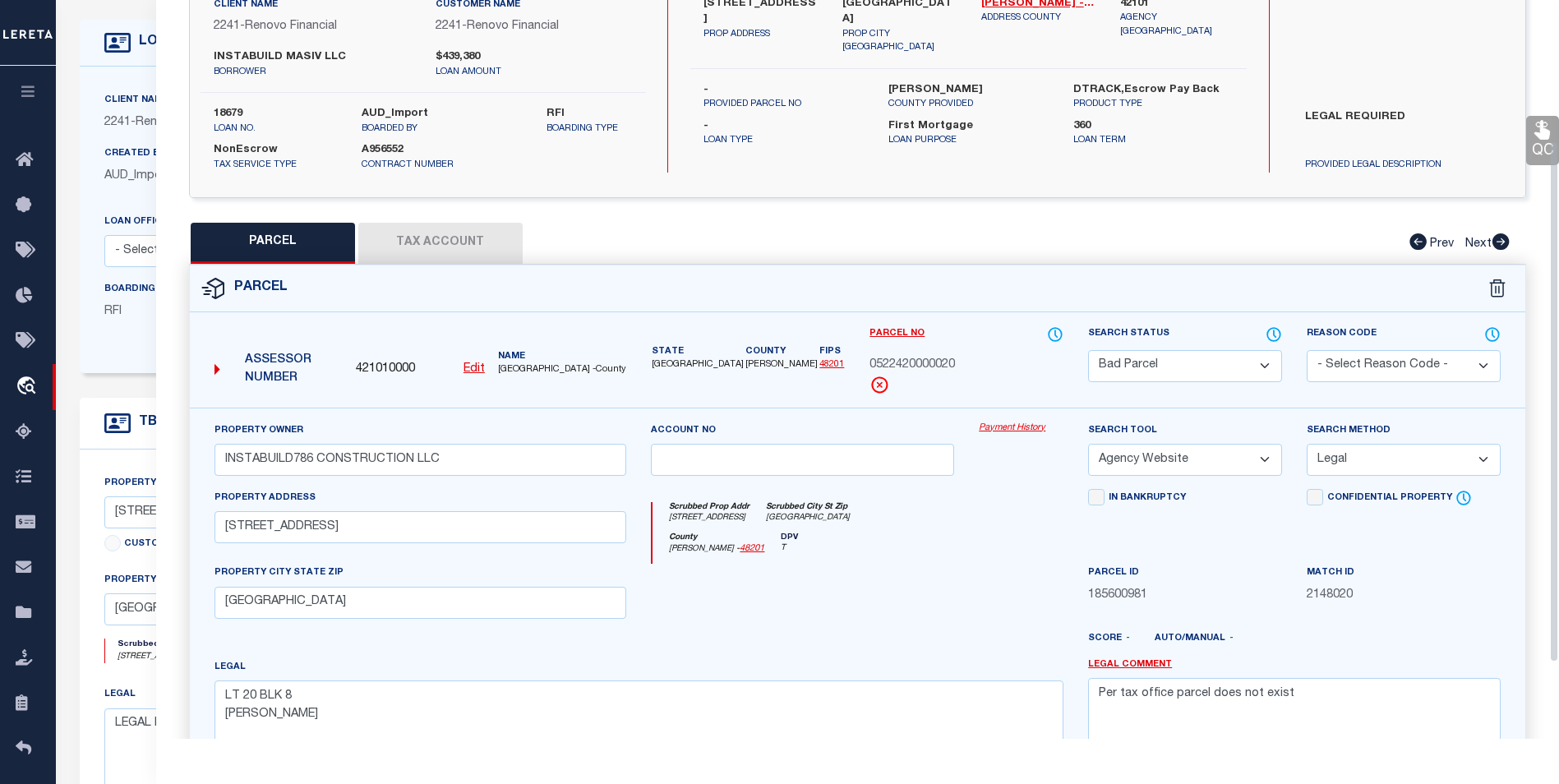
scroll to position [59, 0]
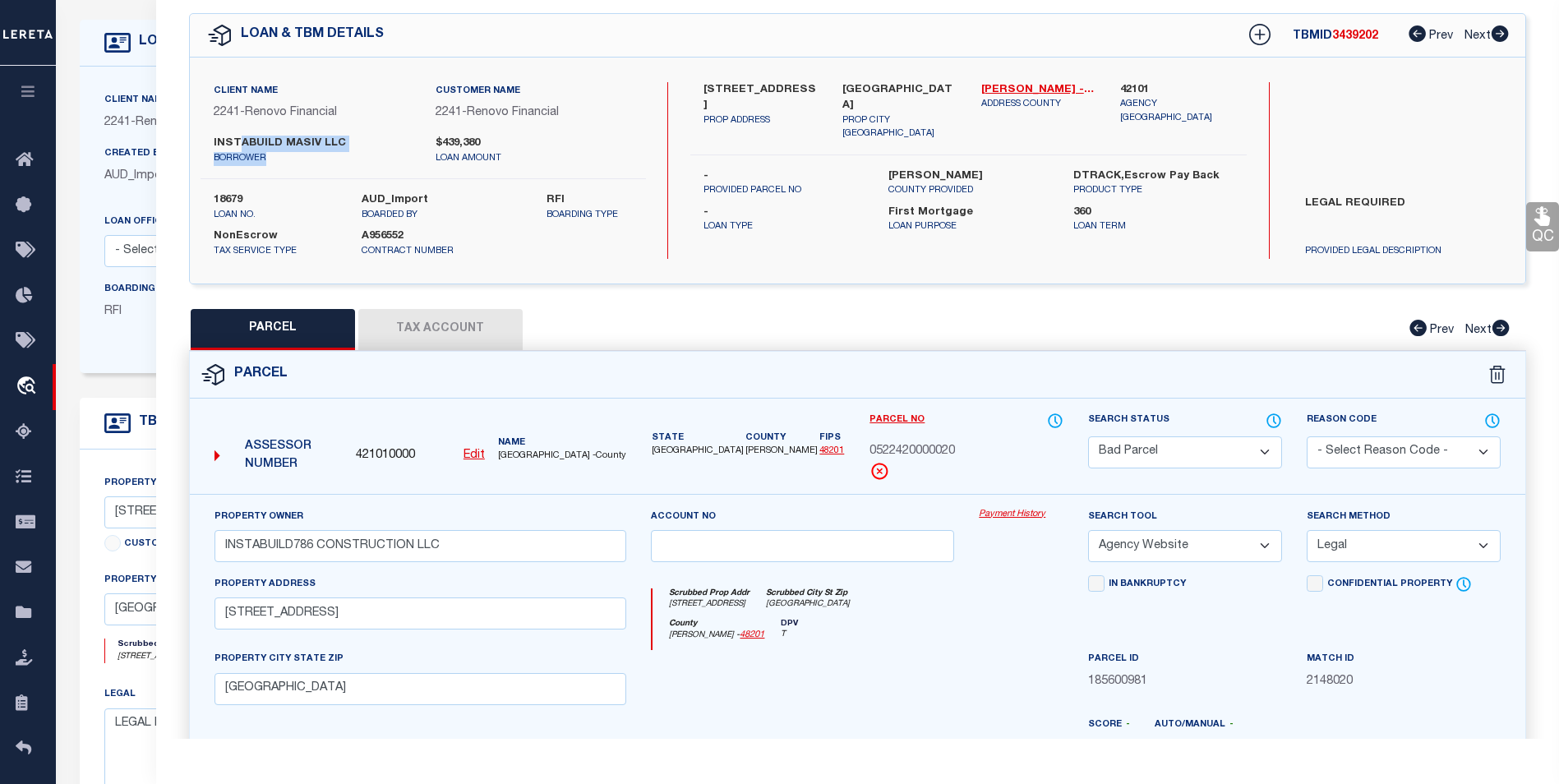
drag, startPoint x: 354, startPoint y: 158, endPoint x: 235, endPoint y: 144, distance: 119.8
click at [235, 144] on div "INSTABUILD MASIV LLC borrower" at bounding box center [312, 151] width 197 height 30
click at [245, 152] on p "borrower" at bounding box center [312, 159] width 197 height 14
click at [226, 156] on p "borrower" at bounding box center [312, 159] width 197 height 14
click at [315, 150] on label "INSTABUILD MASIV LLC" at bounding box center [312, 144] width 197 height 17
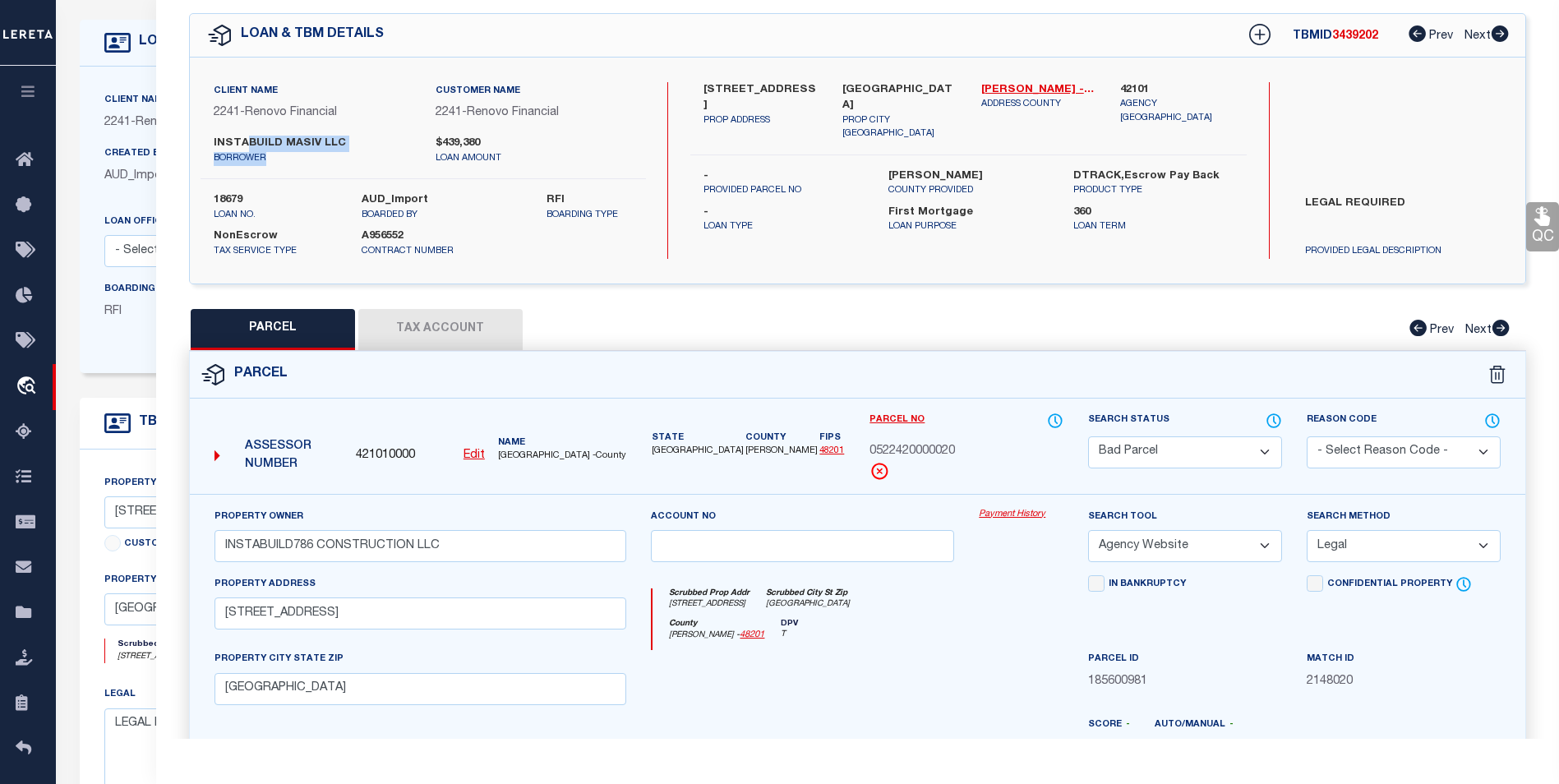
drag, startPoint x: 358, startPoint y: 152, endPoint x: 247, endPoint y: 146, distance: 111.2
click at [247, 146] on div "INSTABUILD MASIV LLC borrower" at bounding box center [312, 151] width 197 height 30
click at [267, 160] on p "borrower" at bounding box center [312, 159] width 197 height 14
drag, startPoint x: 213, startPoint y: 145, endPoint x: 348, endPoint y: 145, distance: 135.0
click at [348, 145] on label "INSTABUILD MASIV LLC" at bounding box center [312, 144] width 197 height 17
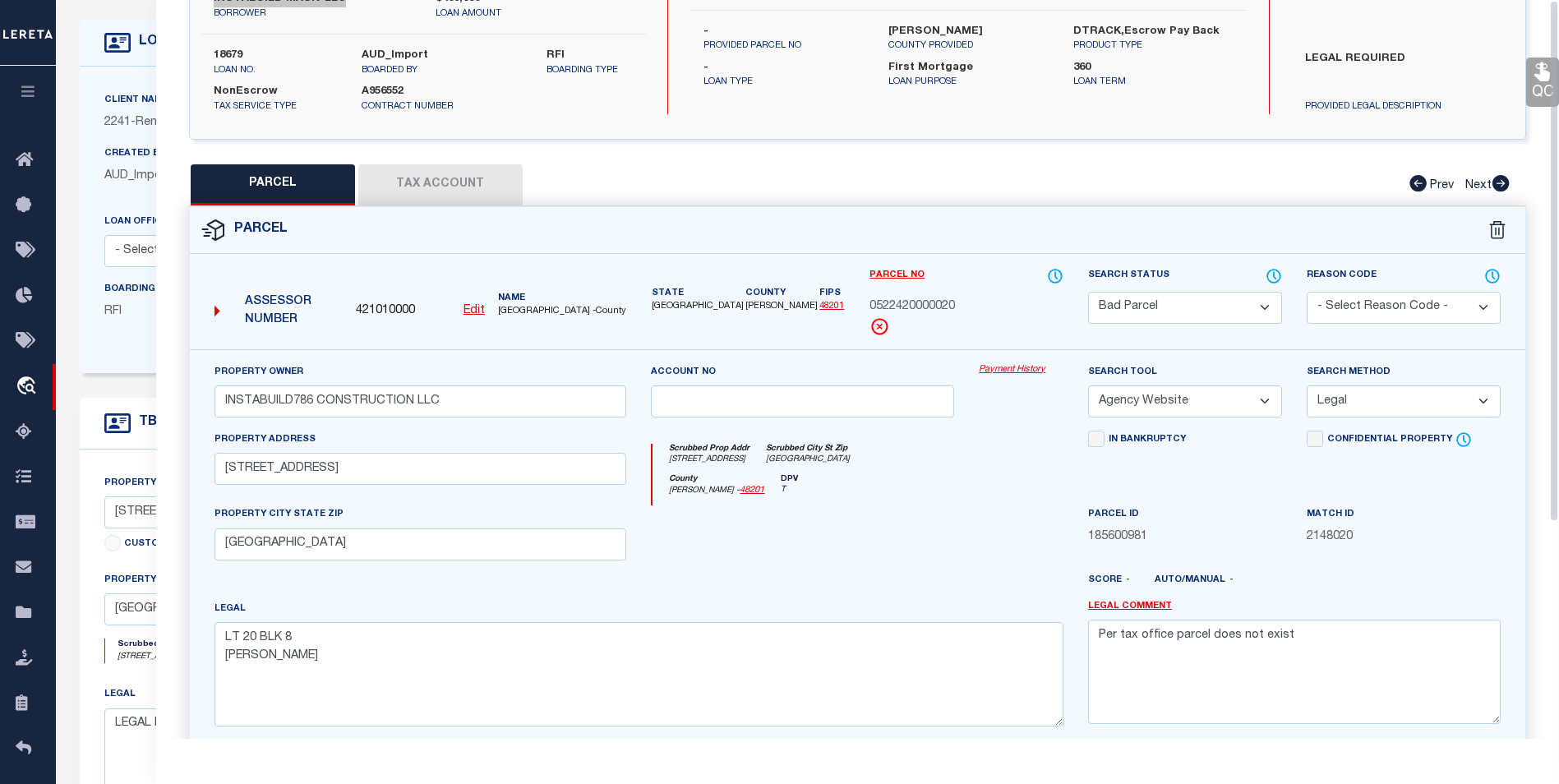
scroll to position [0, 0]
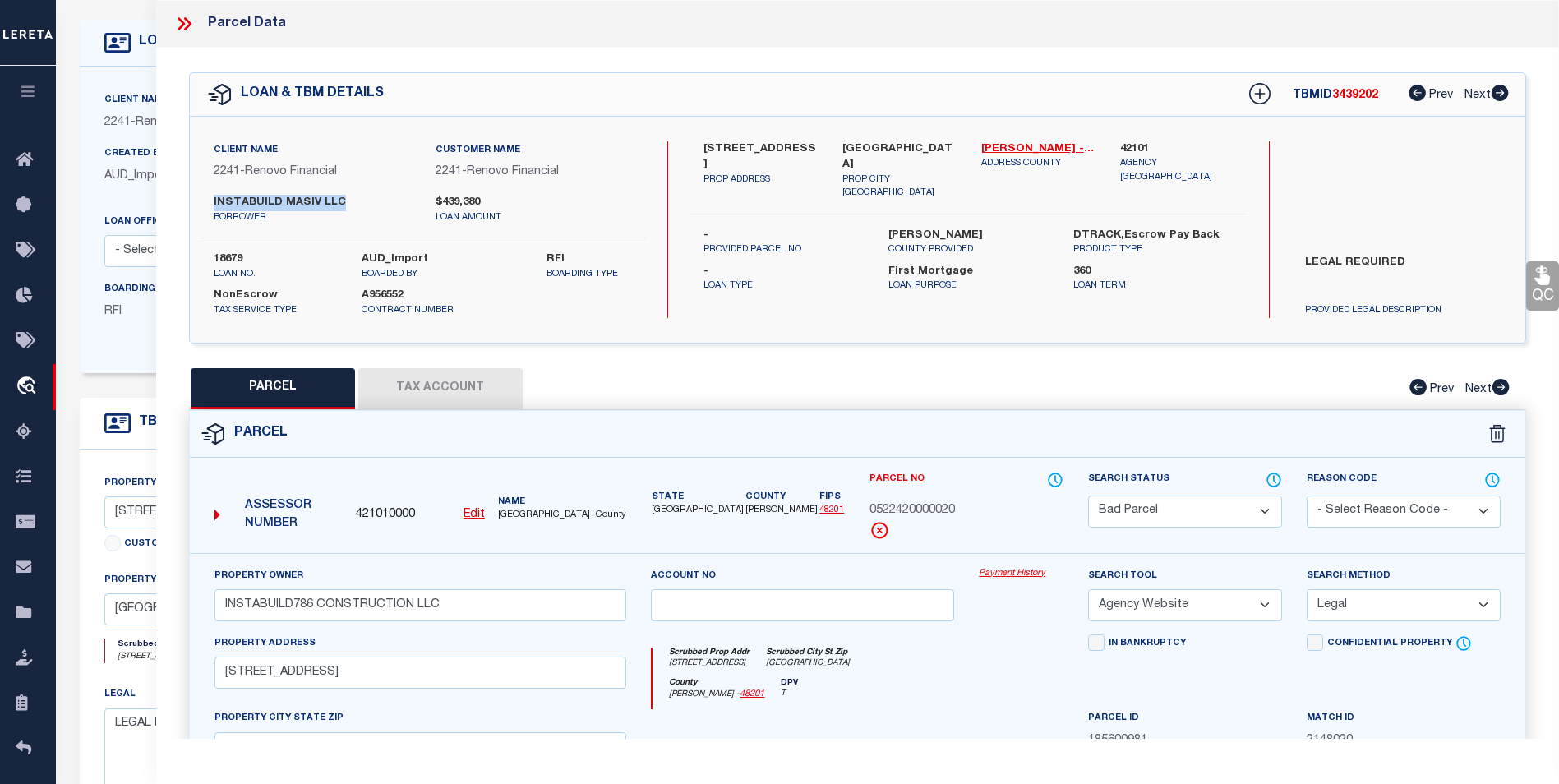
click at [416, 386] on button "Tax Account" at bounding box center [441, 389] width 165 height 41
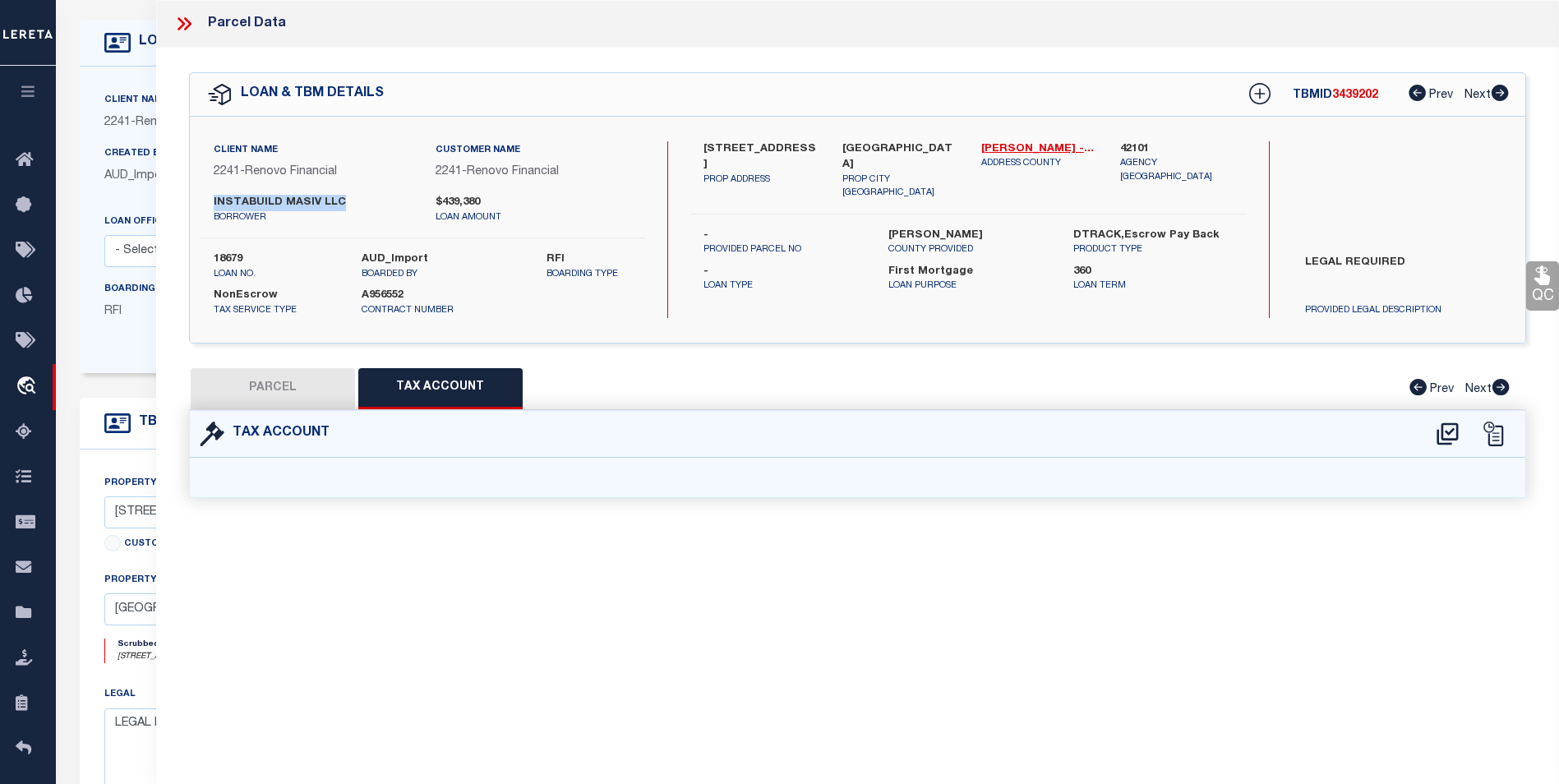
select select "100"
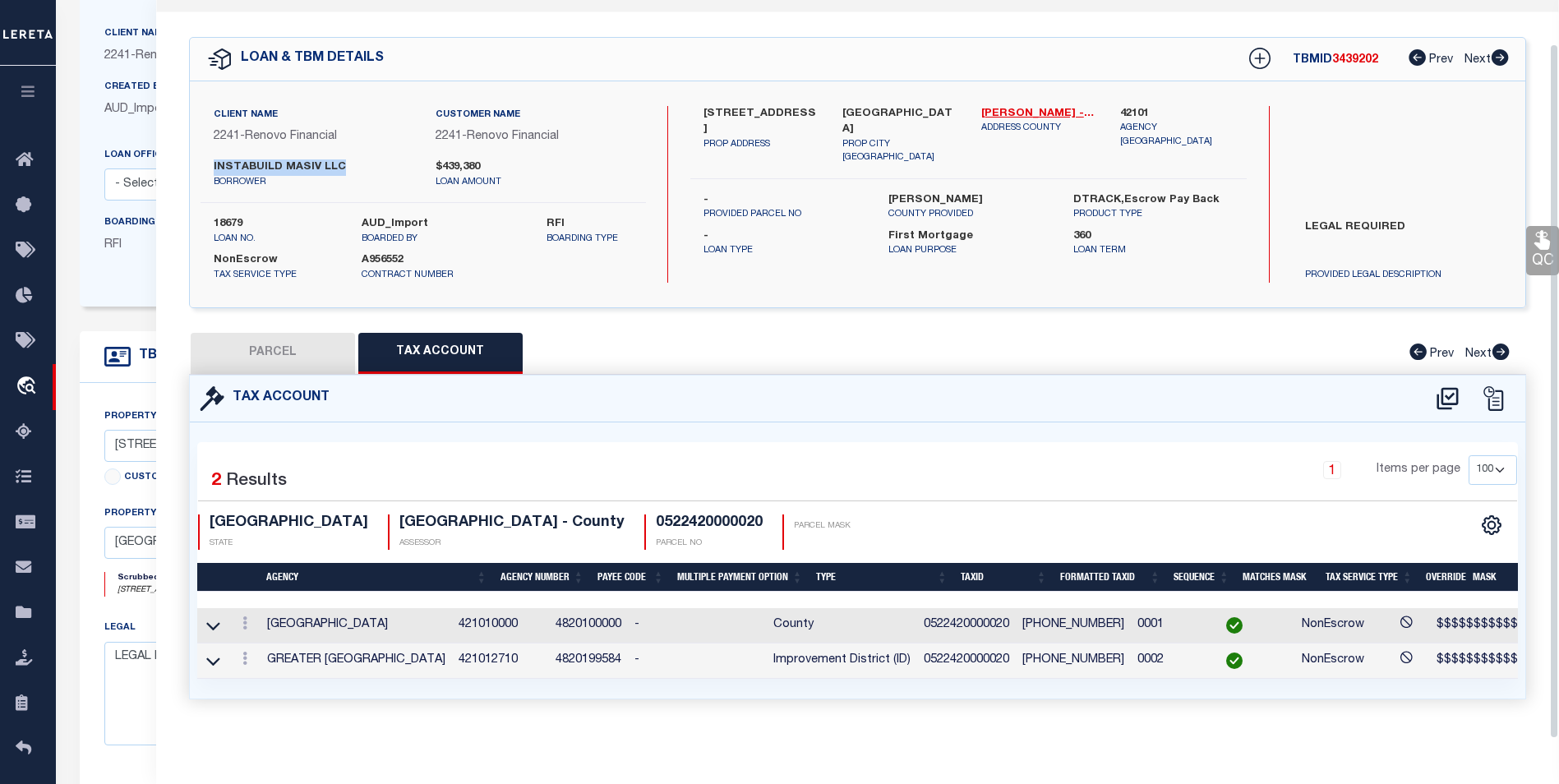
scroll to position [165, 0]
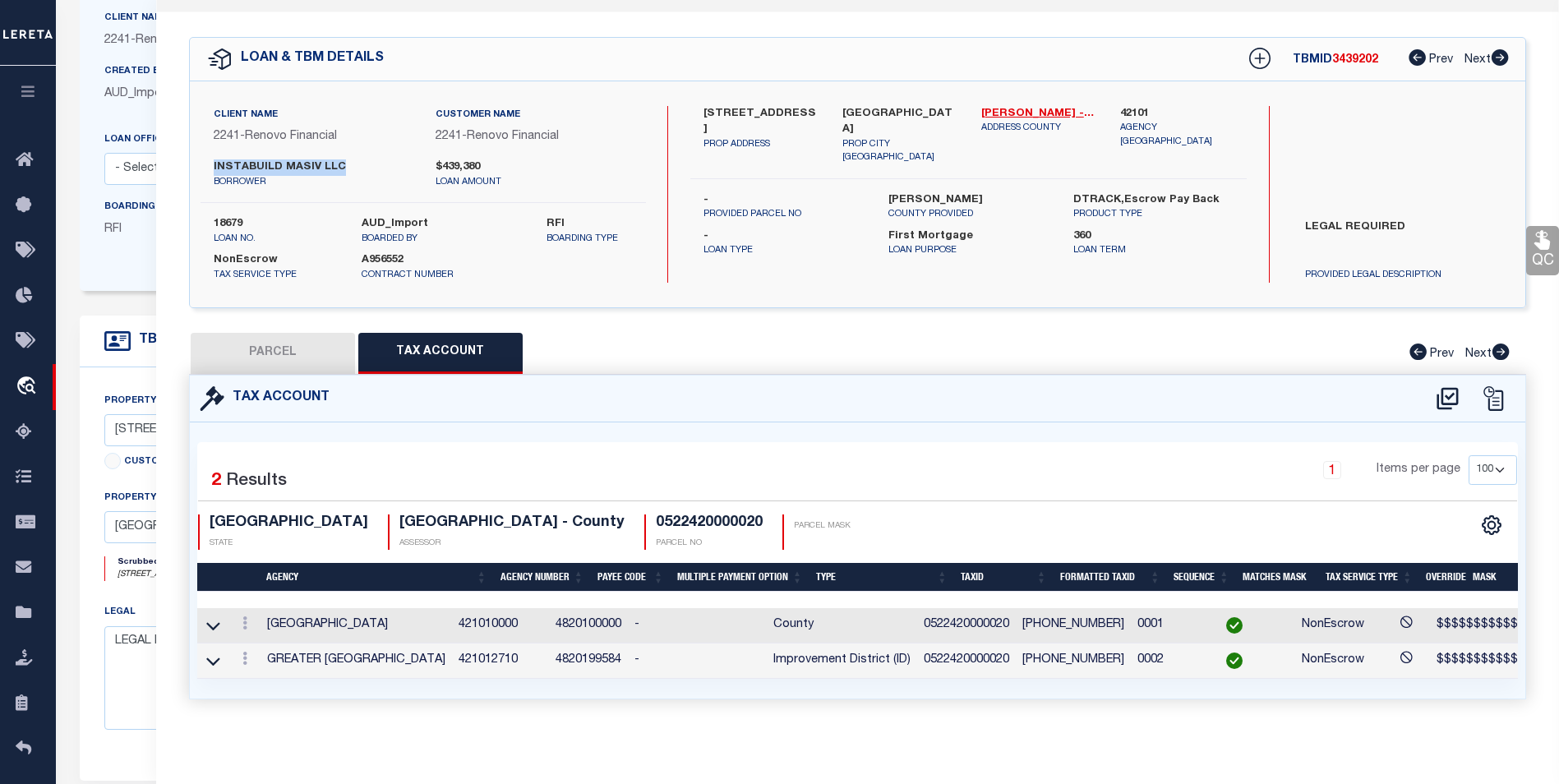
click at [282, 351] on button "PARCEL" at bounding box center [273, 354] width 165 height 41
select select "AS"
select select
checkbox input "false"
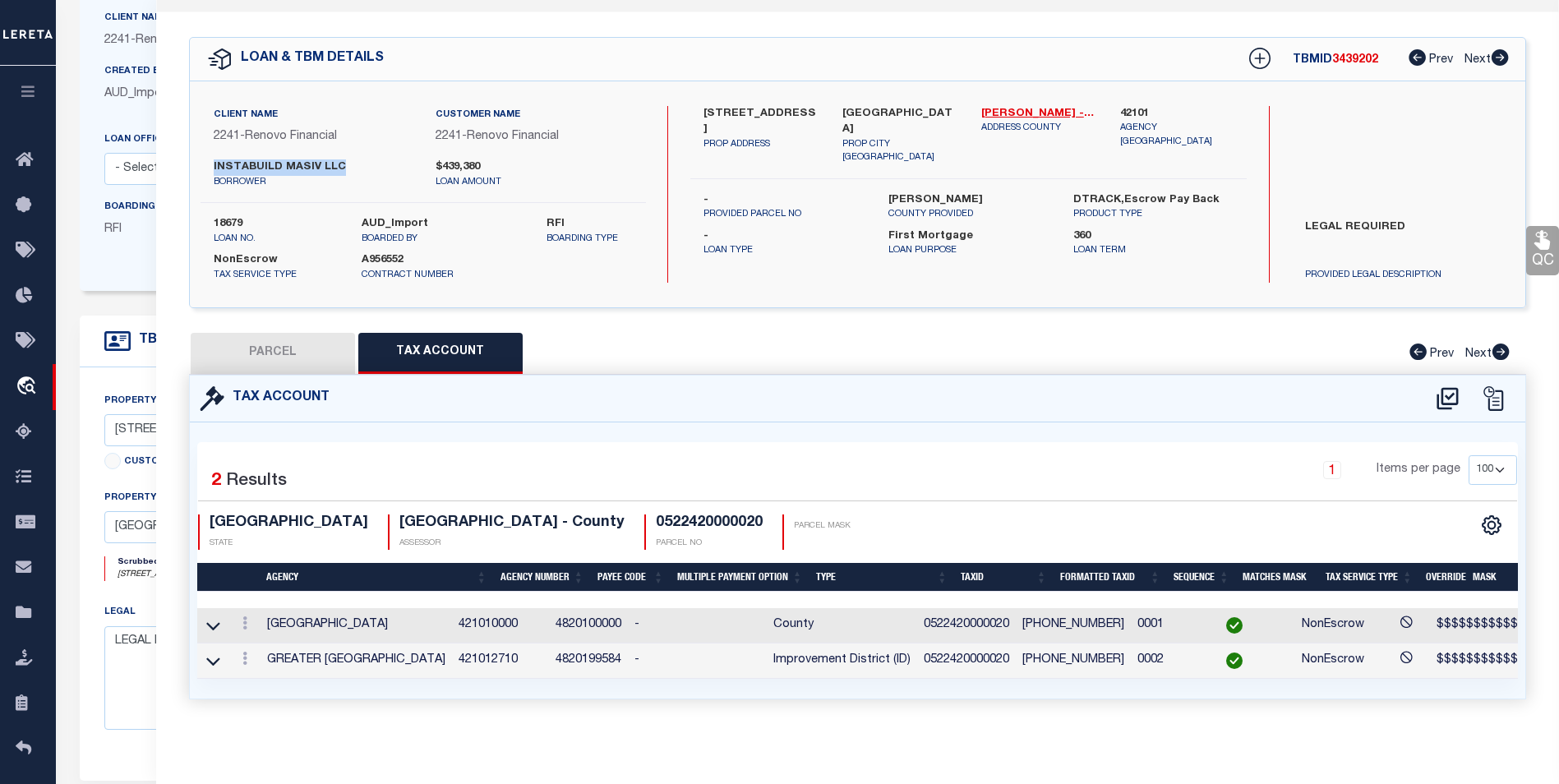
checkbox input "false"
select select "BP"
type input "INSTABUILD786 CONSTRUCTION LLC"
select select "AGW"
select select "LEG"
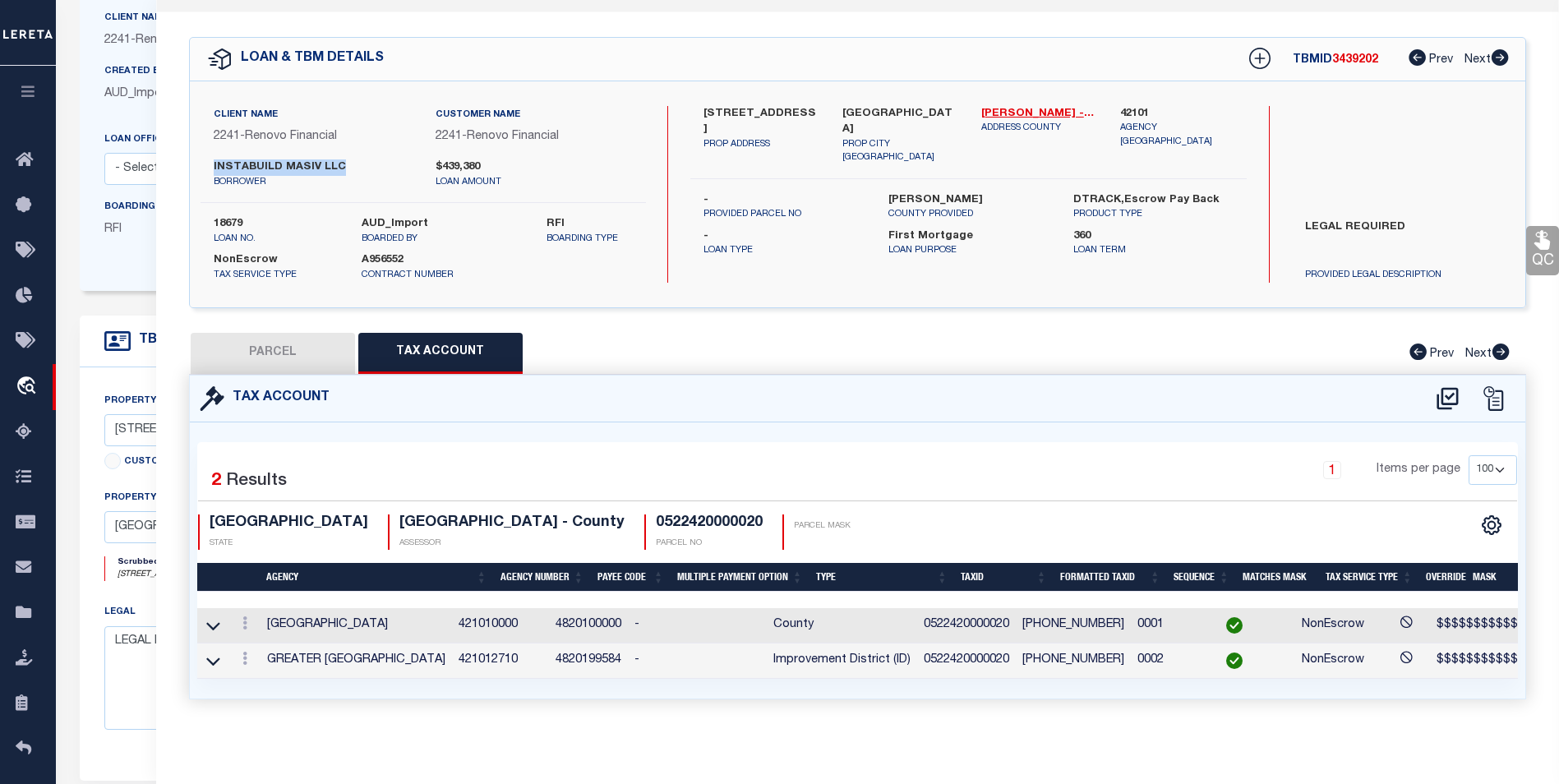
type input "819 N LOOP # A B"
checkbox input "false"
type input "HOUSTON TX 77022"
type textarea "LT 20 BLK 8 MCCOMB L B"
type textarea "Per tax office parcel does not exist"
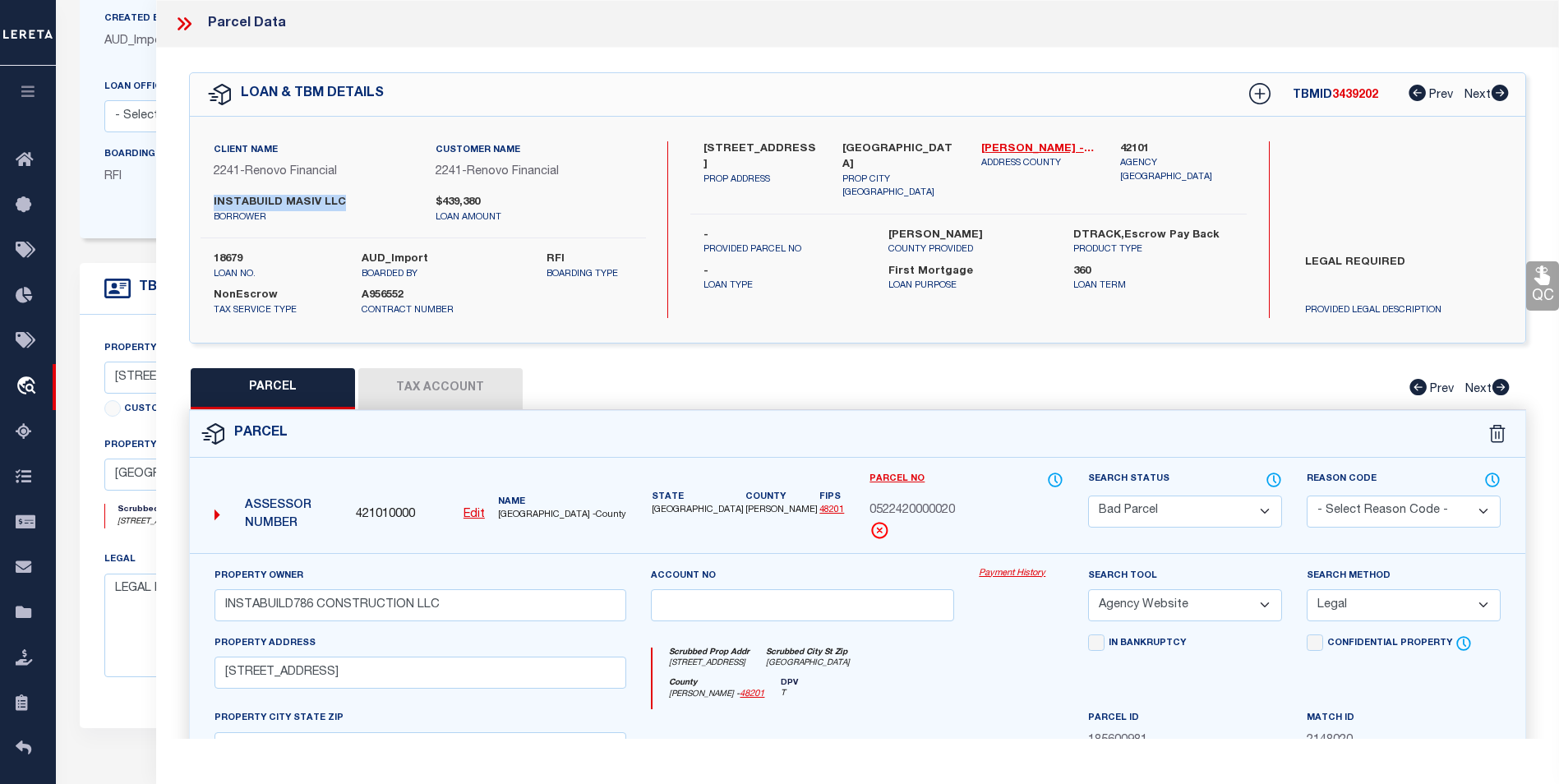
scroll to position [0, 0]
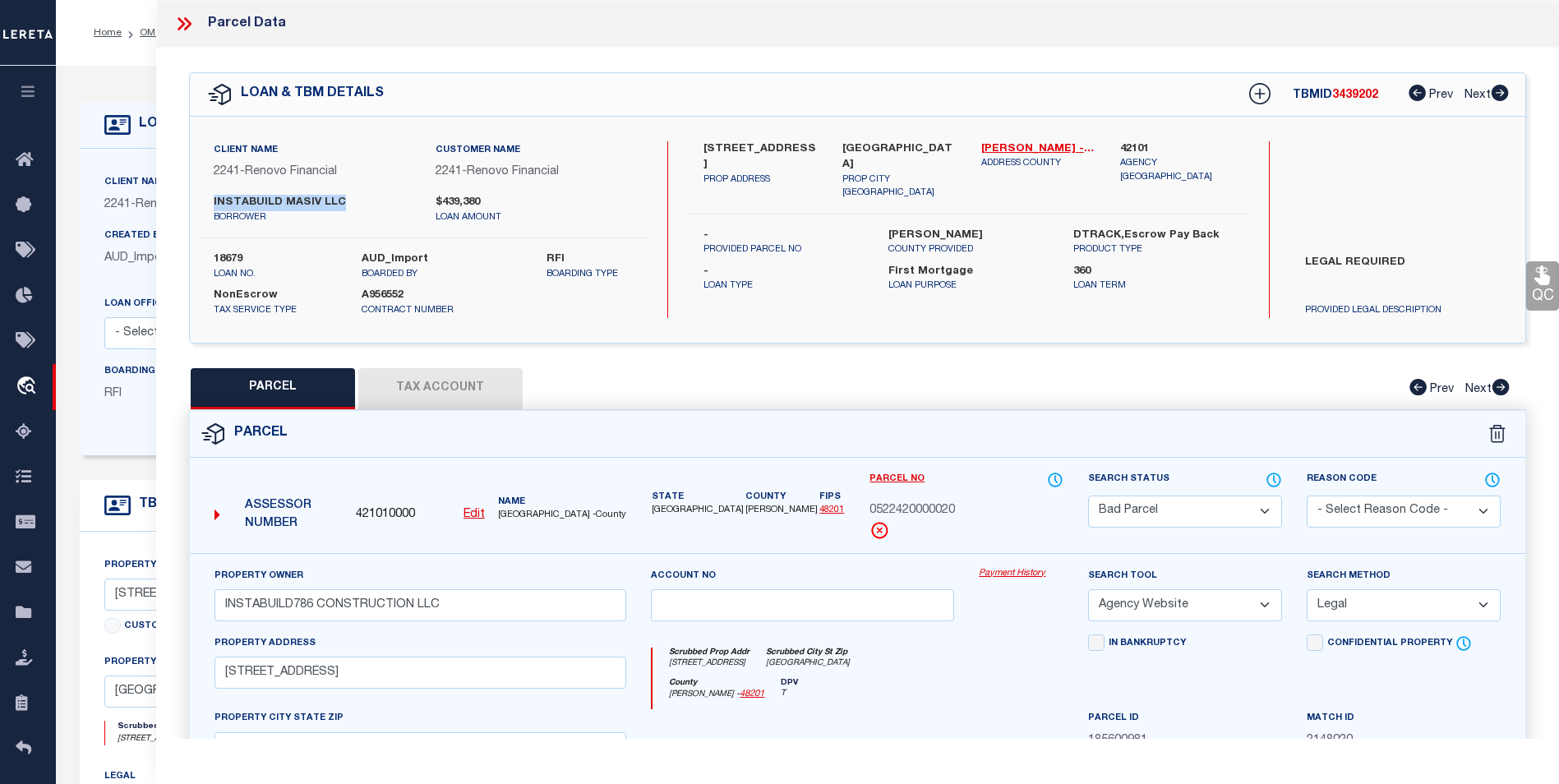
click at [186, 22] on icon at bounding box center [183, 23] width 22 height 22
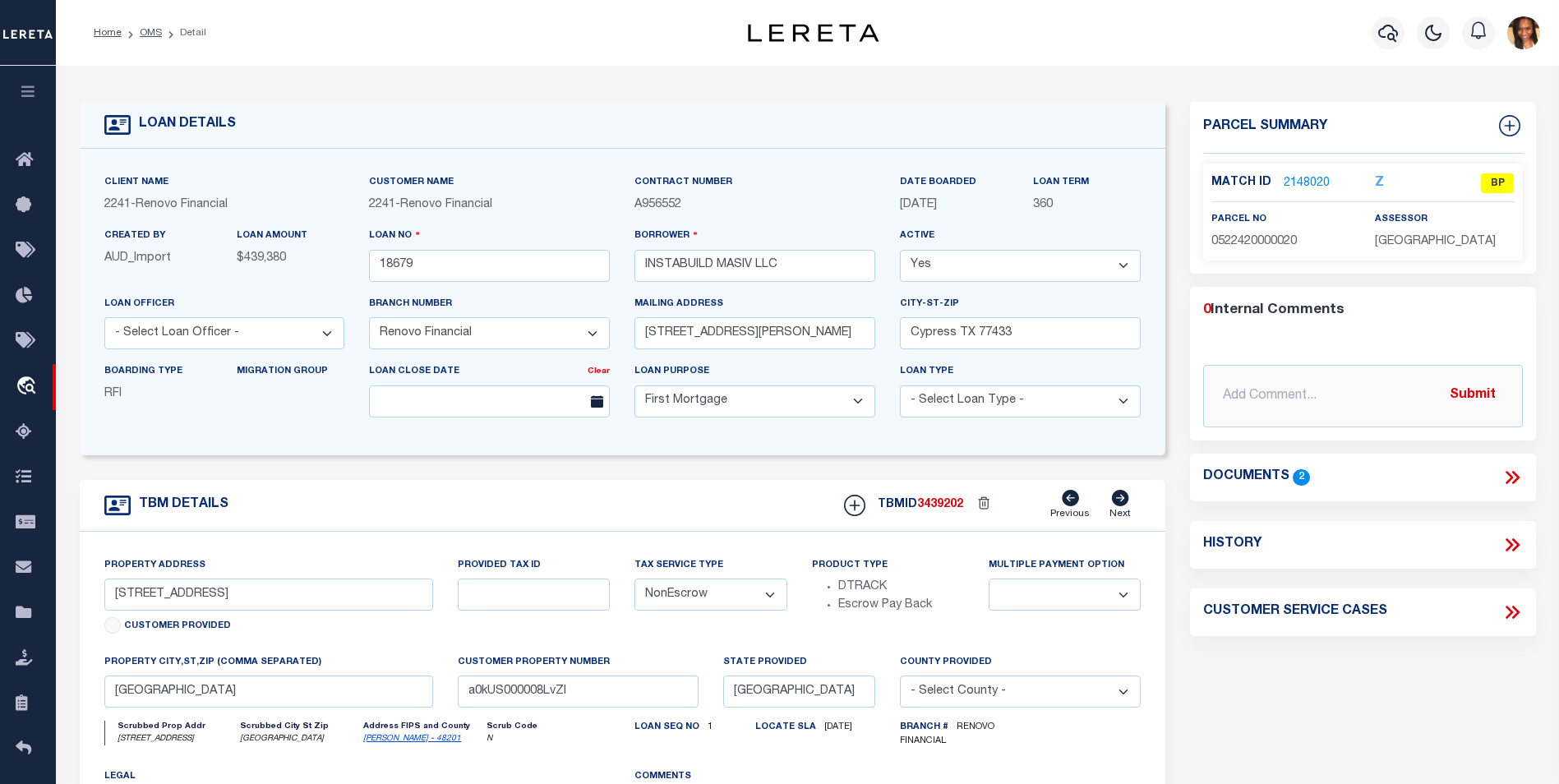
click at [122, 47] on ol "Home OMS Detail" at bounding box center [150, 33] width 138 height 35
click at [113, 35] on link "Home" at bounding box center [108, 33] width 28 height 10
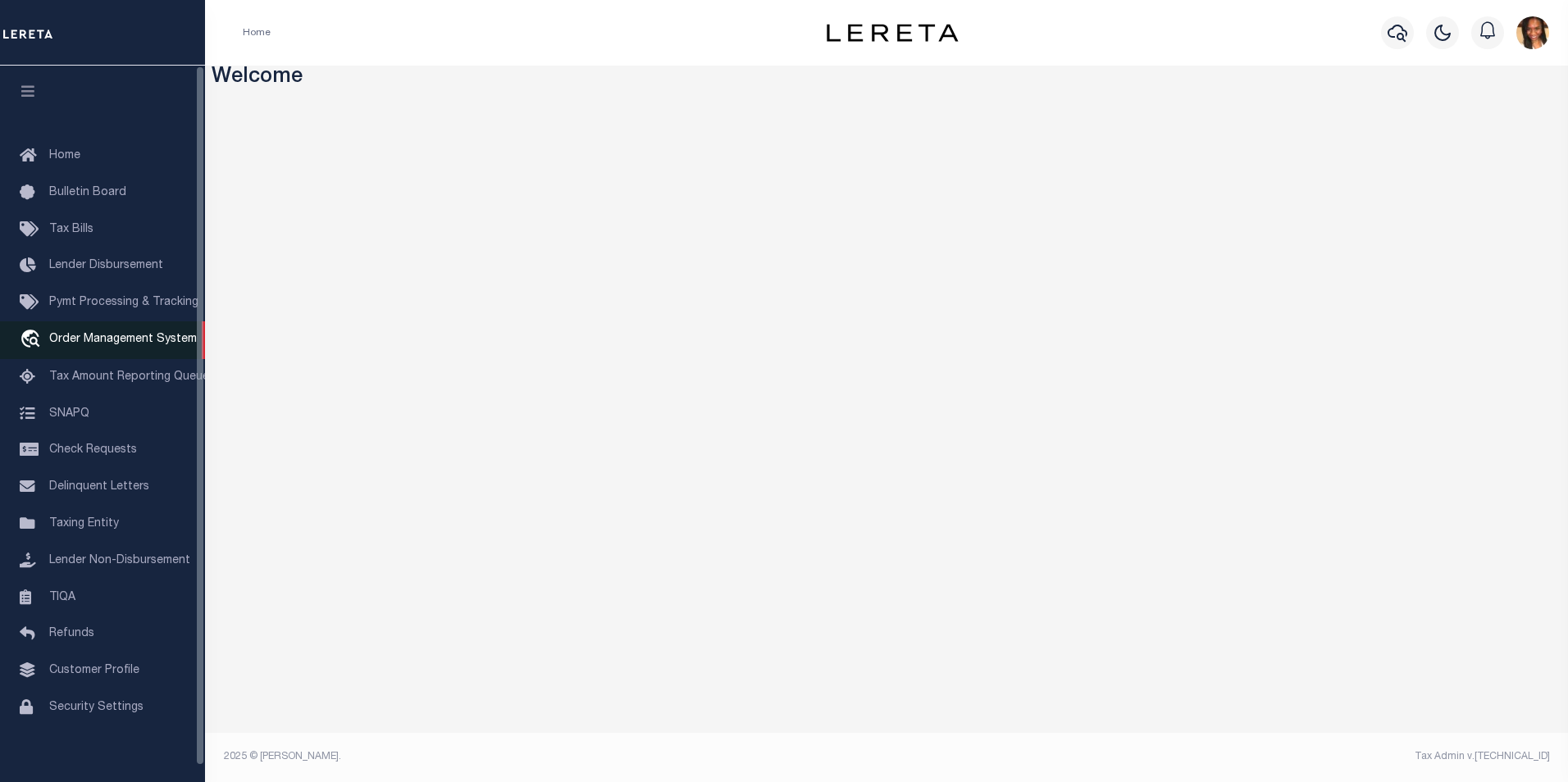
click at [132, 334] on link "travel_explore Order Management System" at bounding box center [103, 340] width 205 height 37
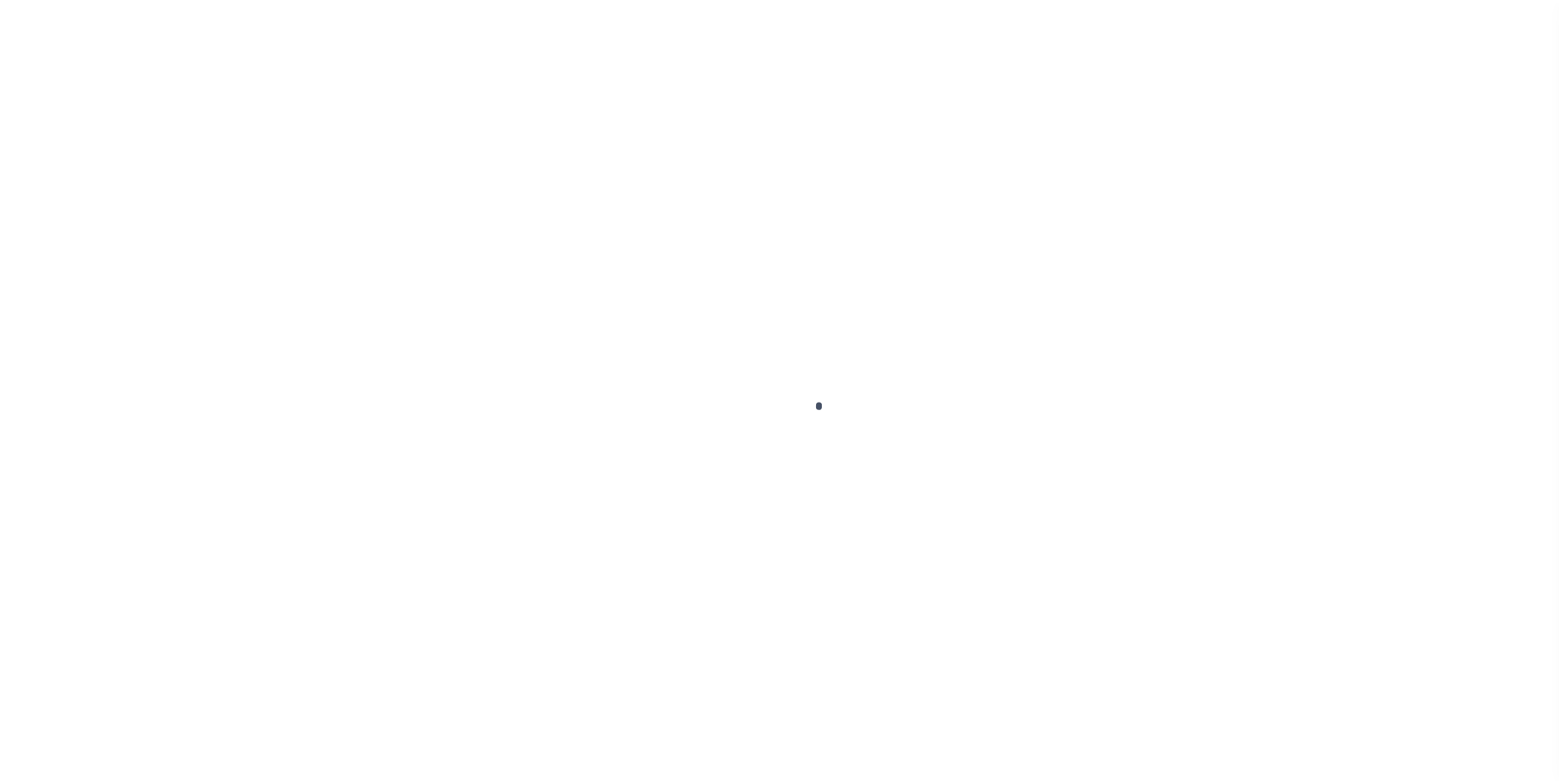
scroll to position [17, 0]
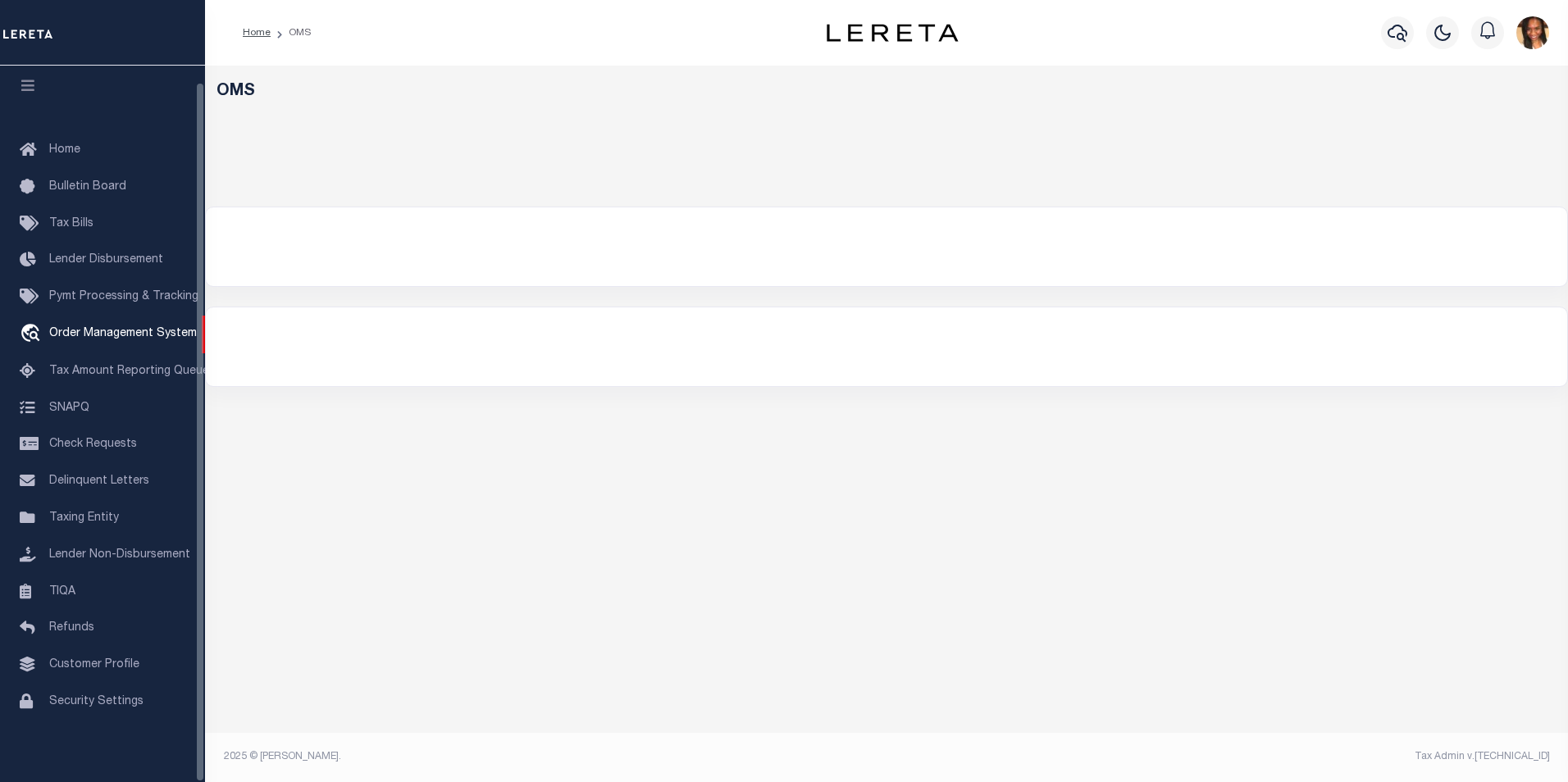
select select "200"
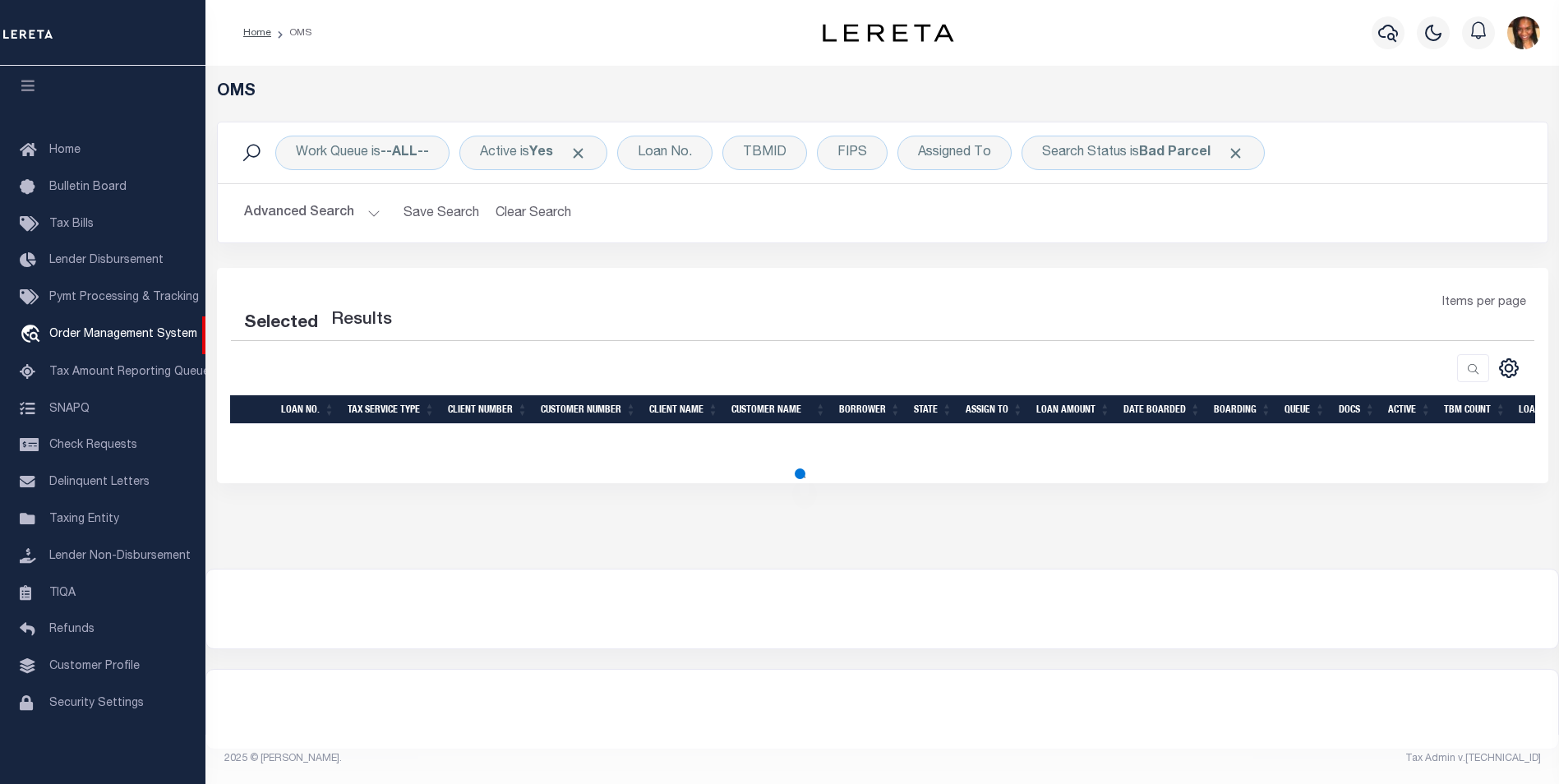
select select "200"
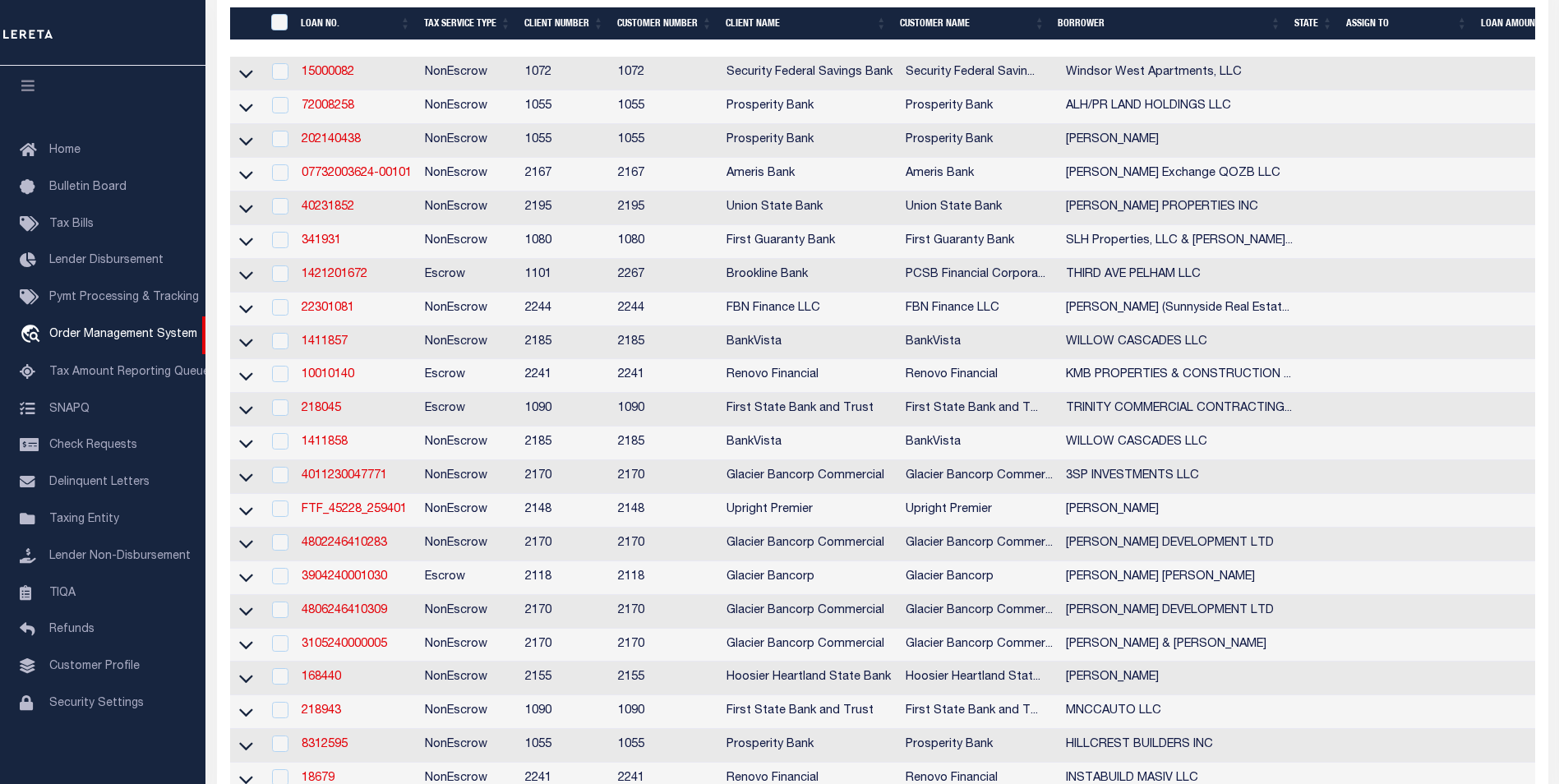
scroll to position [411, 0]
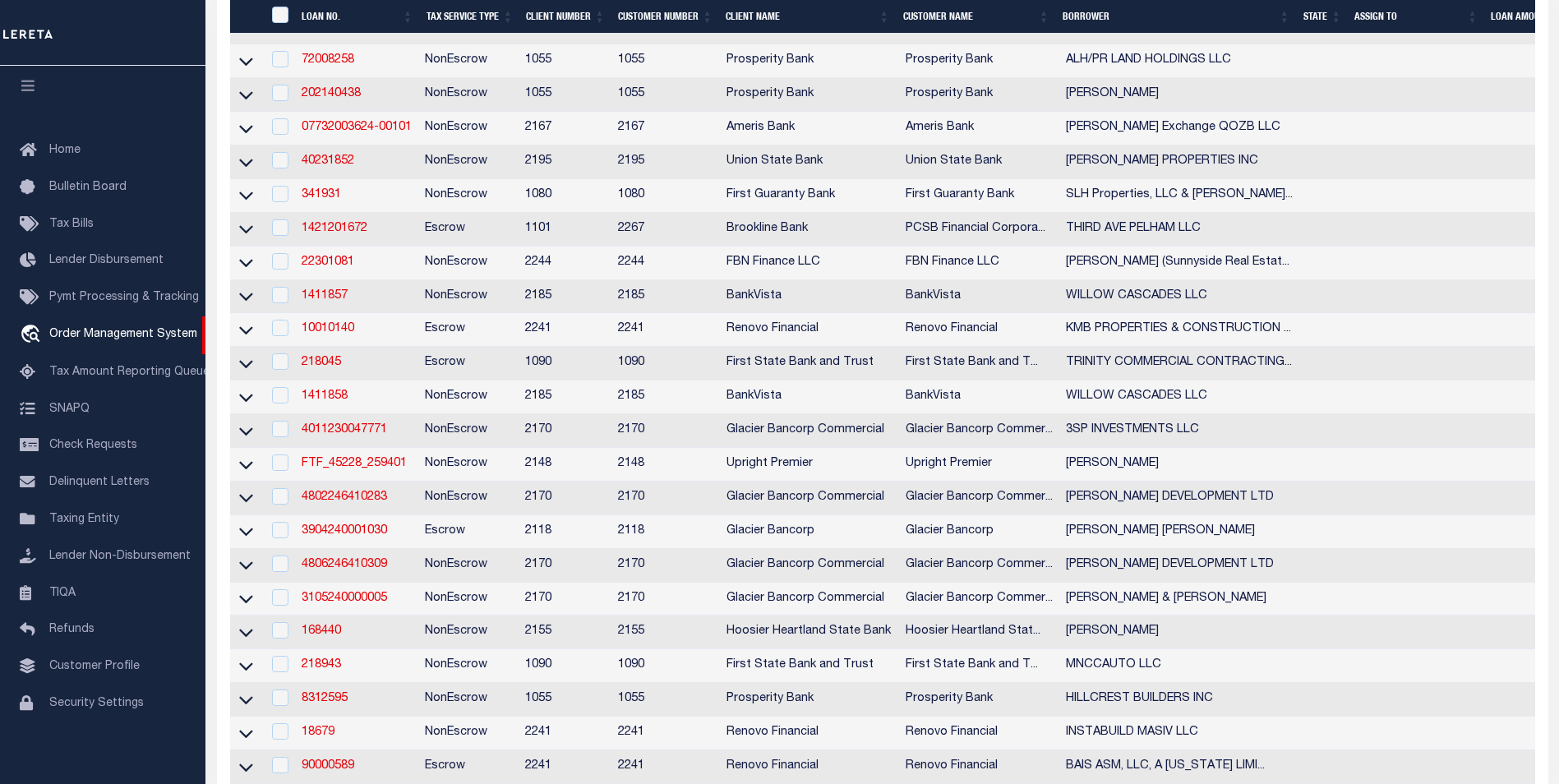
click at [375, 142] on td "07732003624-00101" at bounding box center [357, 128] width 124 height 34
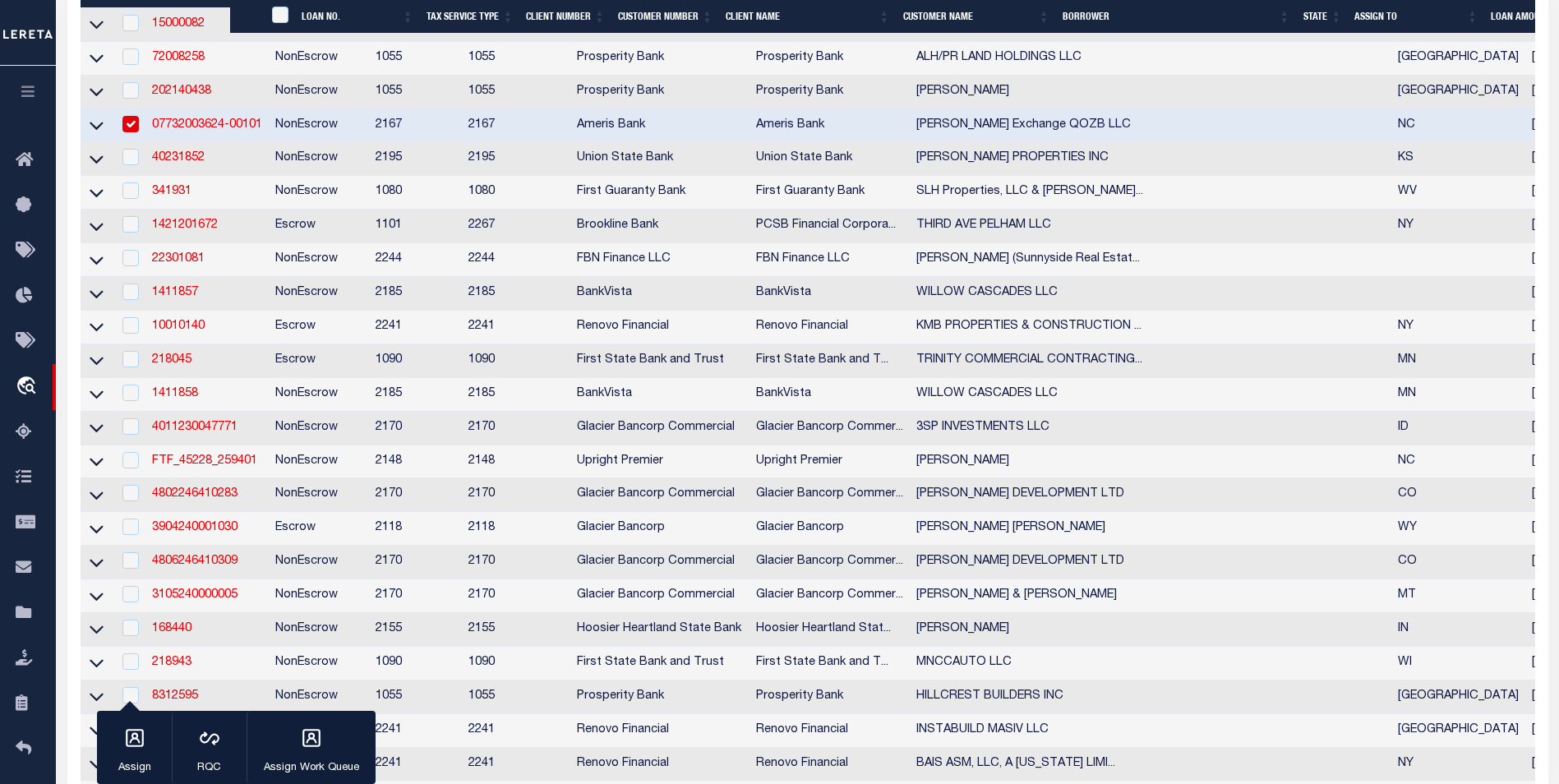
scroll to position [408, 0]
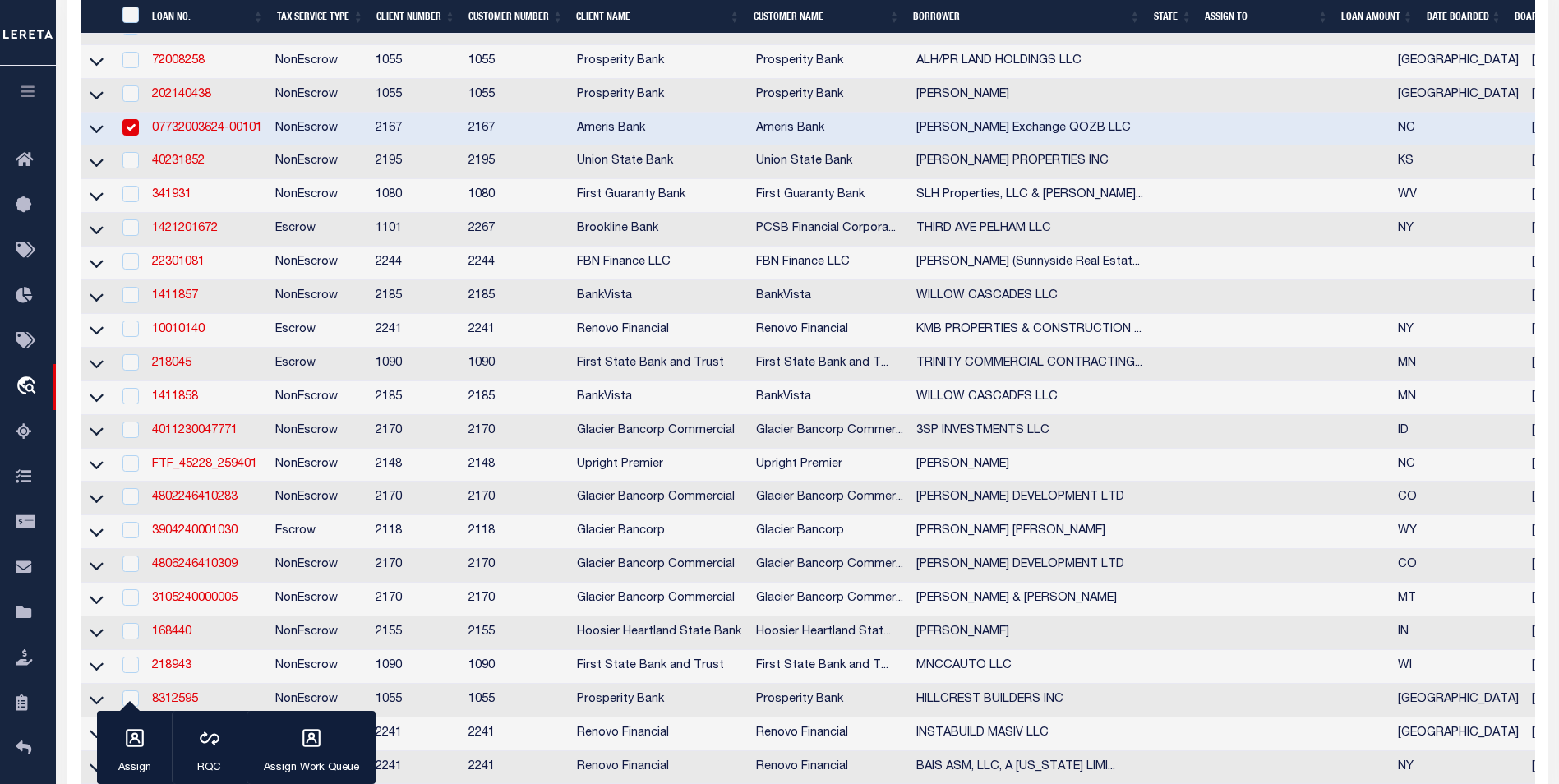
click at [240, 146] on td "07732003624-00101" at bounding box center [207, 129] width 124 height 34
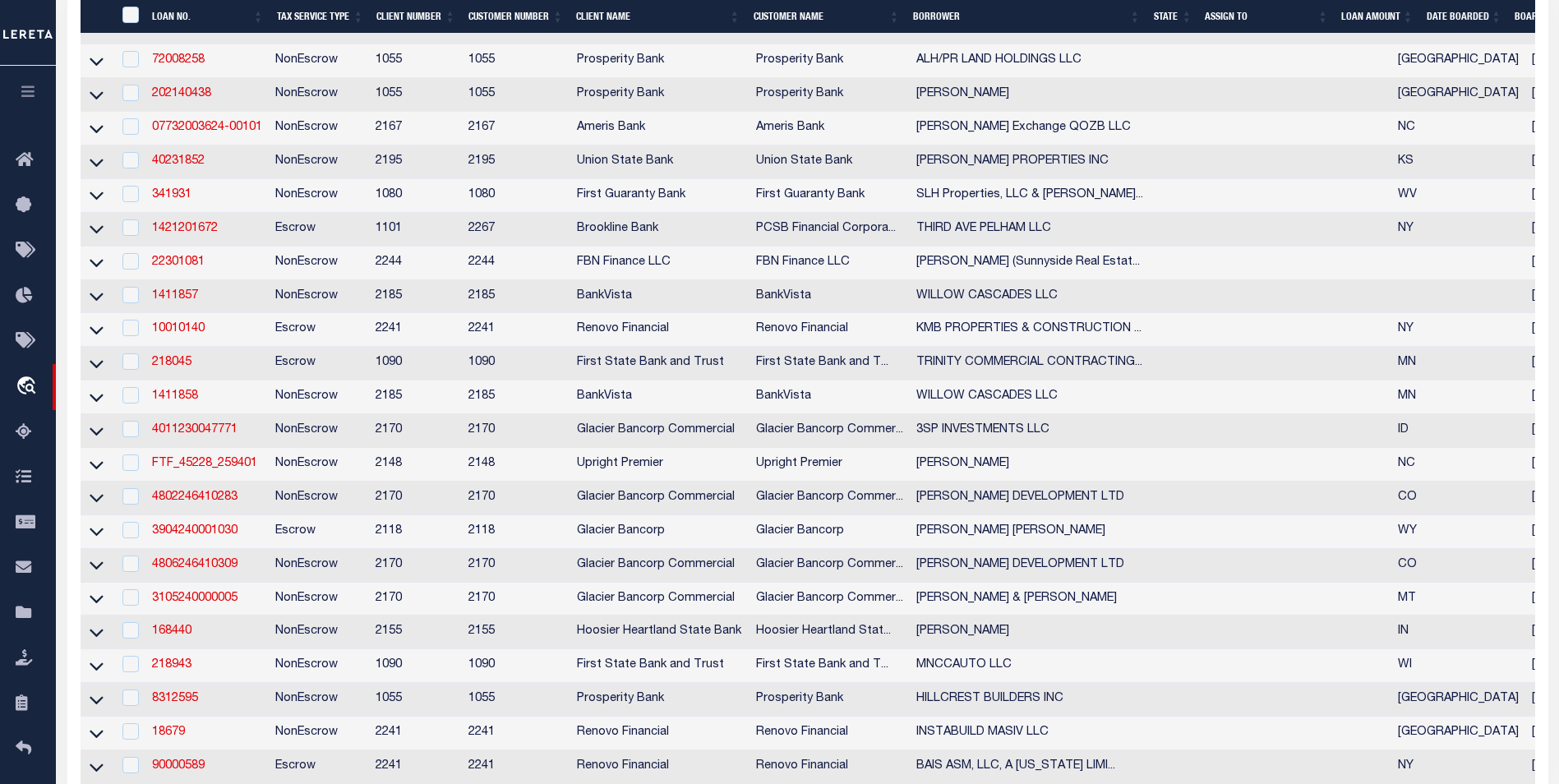
click at [230, 145] on td "07732003624-00101" at bounding box center [207, 128] width 124 height 34
checkbox input "true"
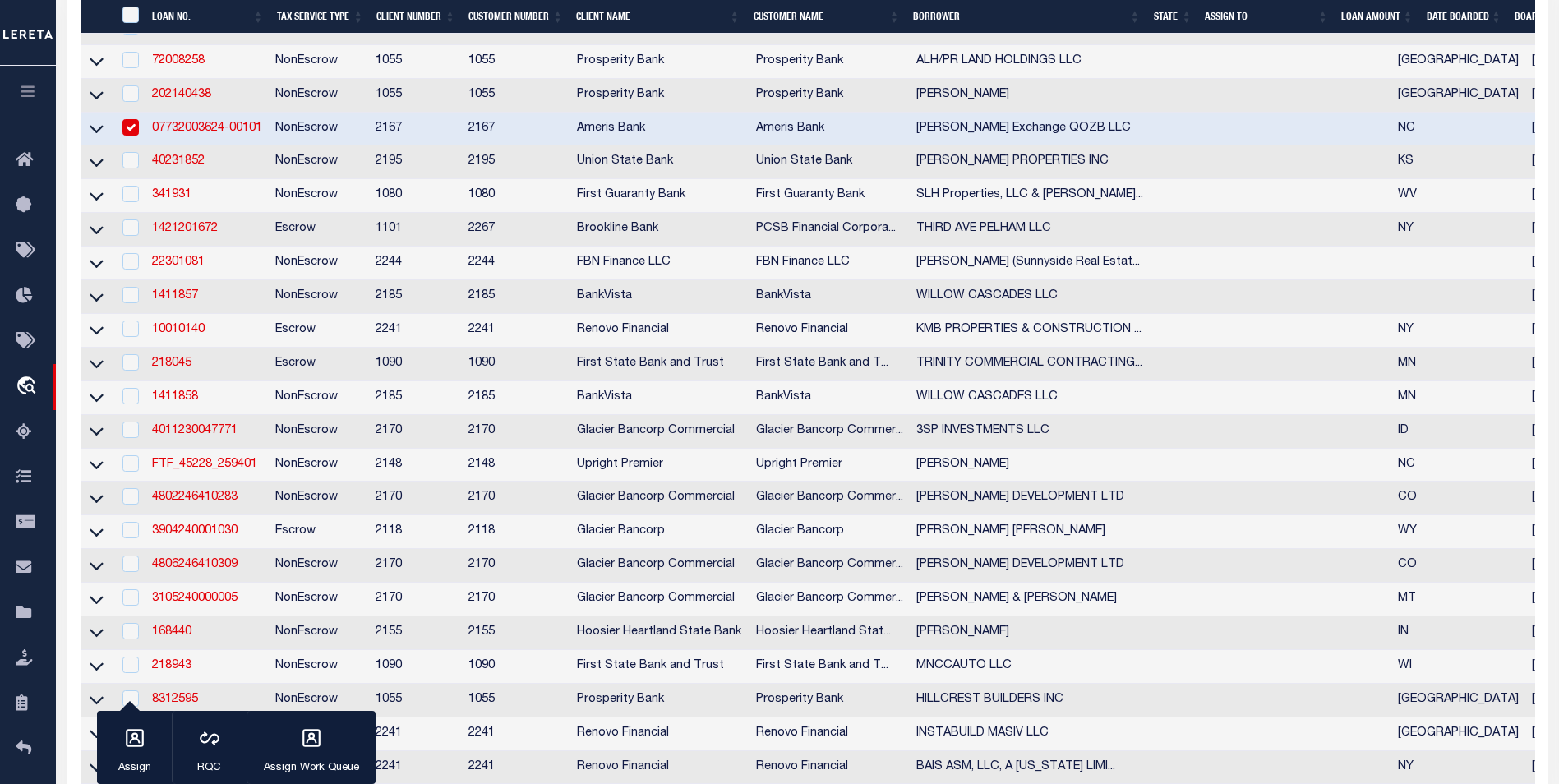
click at [201, 152] on td "40231852" at bounding box center [207, 162] width 124 height 34
checkbox input "true"
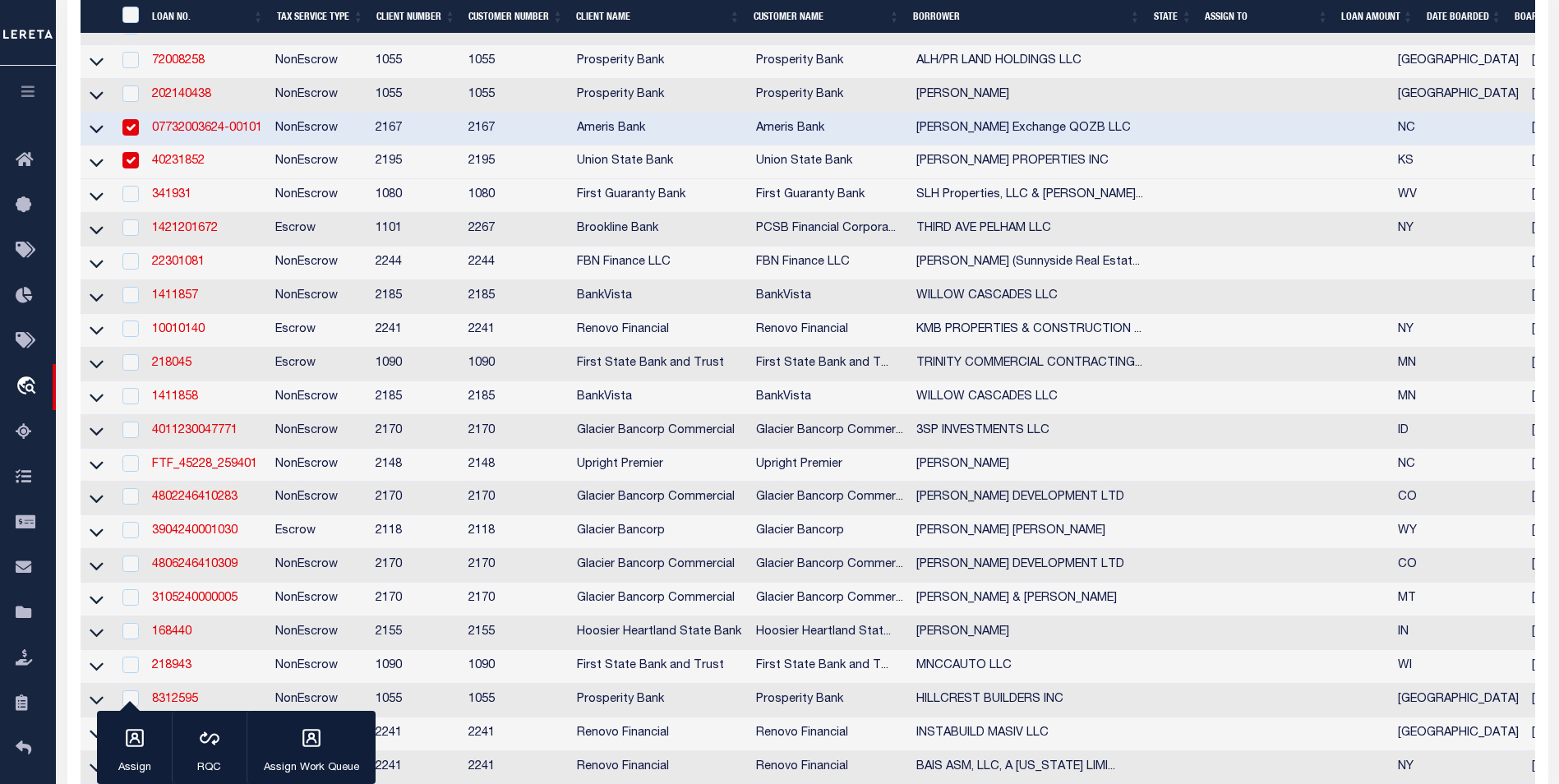
click at [232, 142] on td "07732003624-00101" at bounding box center [207, 129] width 124 height 34
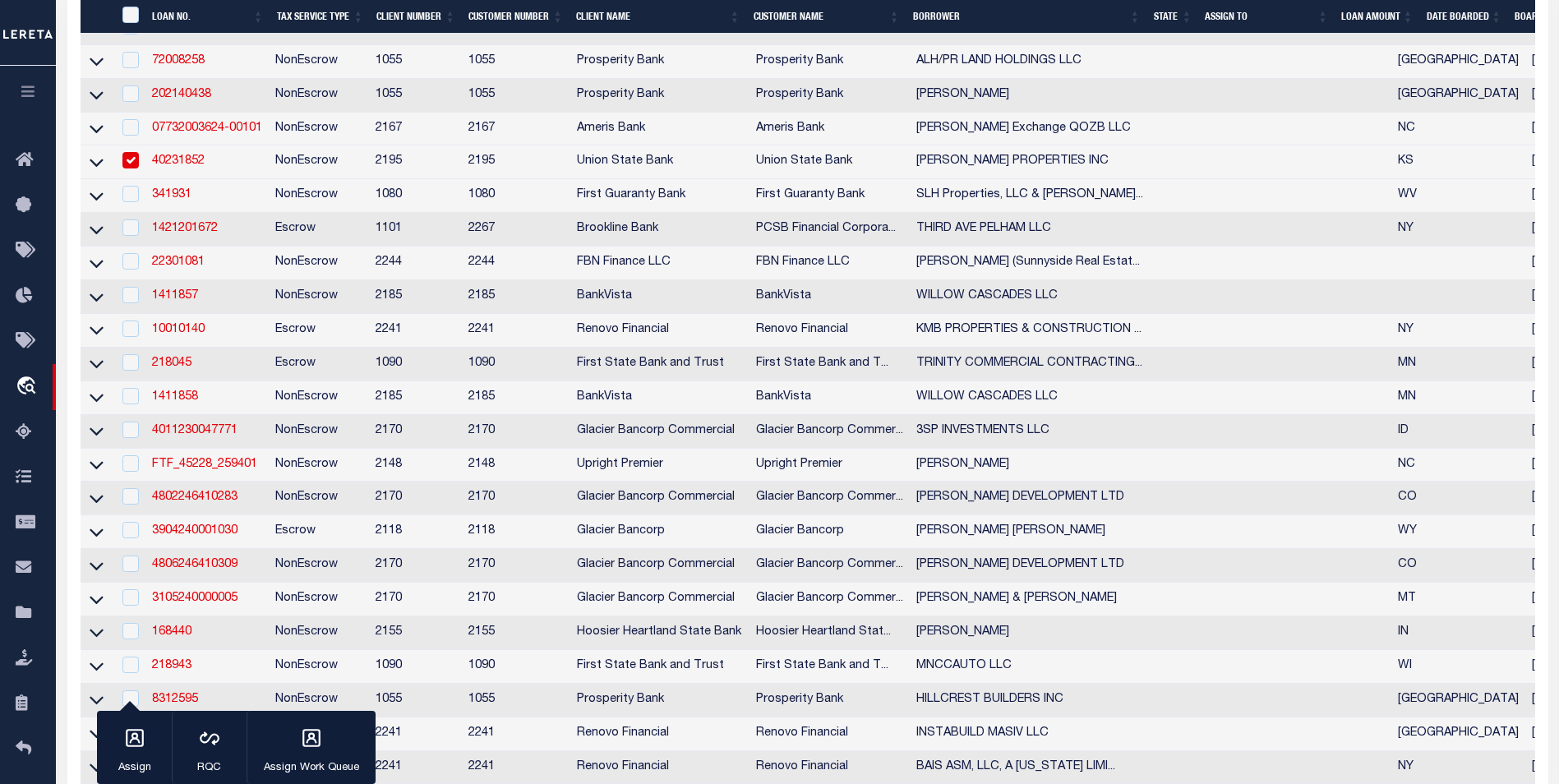
click at [226, 146] on td "07732003624-00101" at bounding box center [207, 129] width 124 height 34
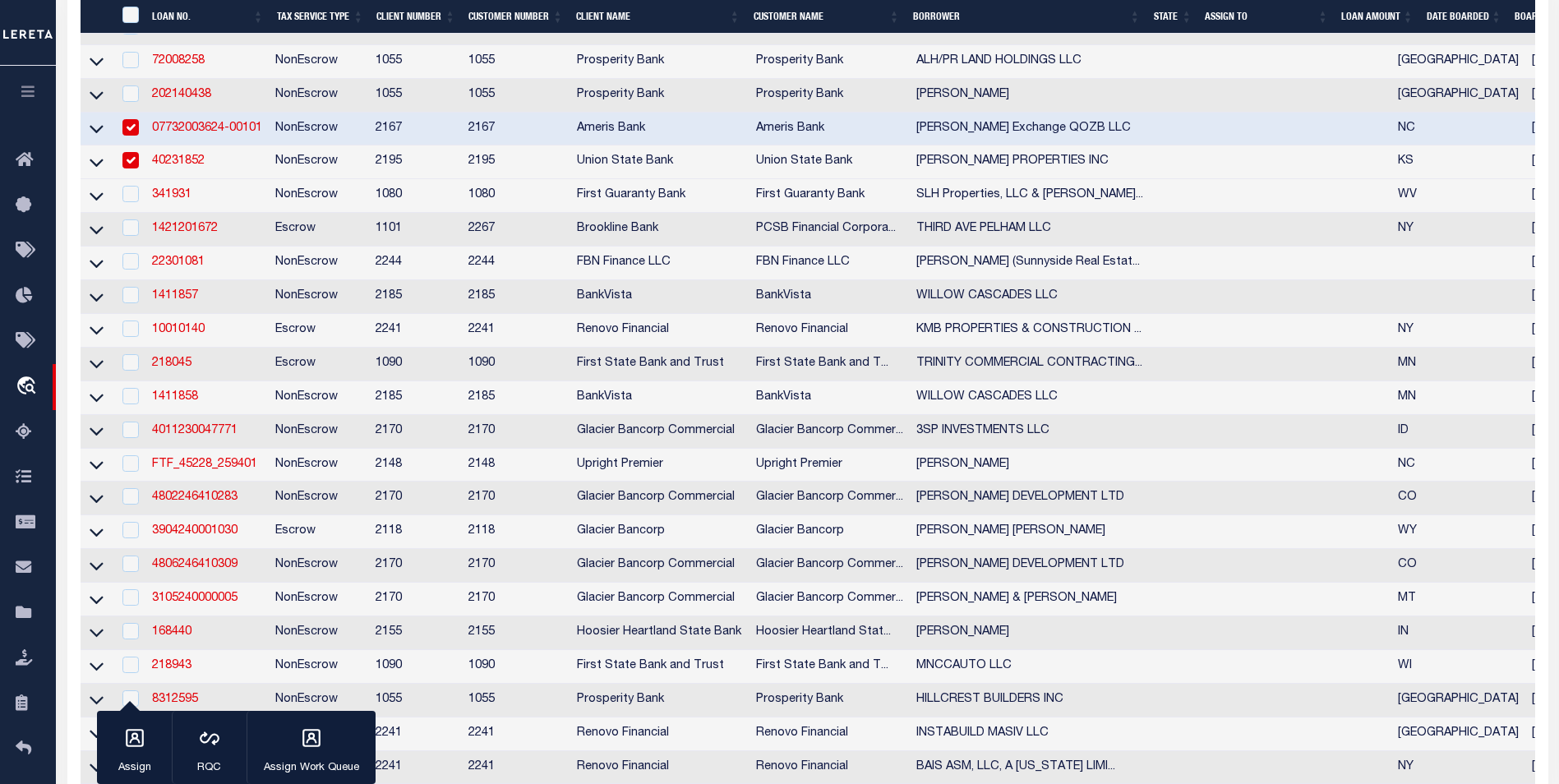
click at [226, 146] on td "07732003624-00101" at bounding box center [207, 129] width 124 height 34
checkbox input "false"
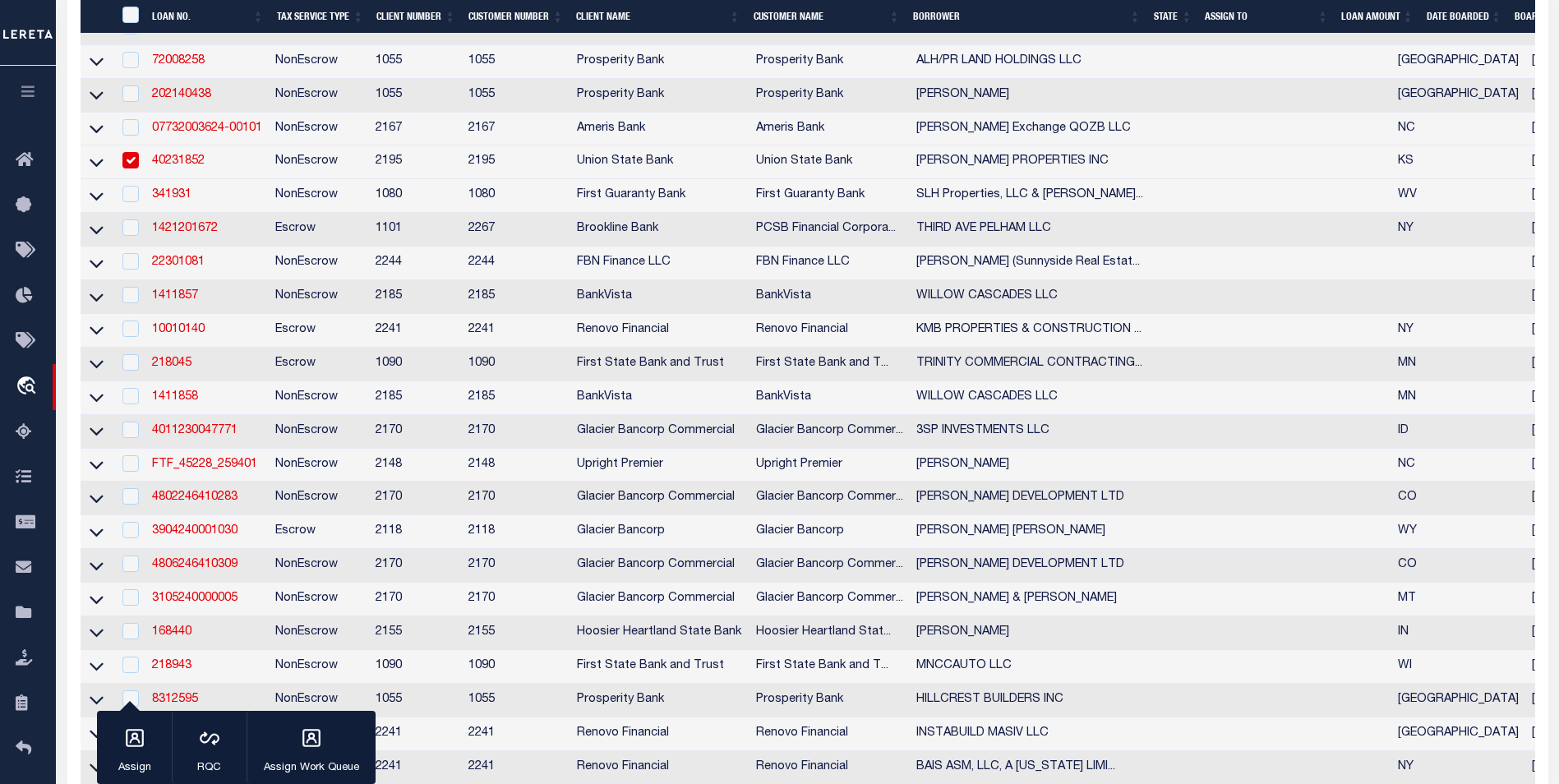
click at [152, 187] on td "341931" at bounding box center [207, 196] width 124 height 34
checkbox input "true"
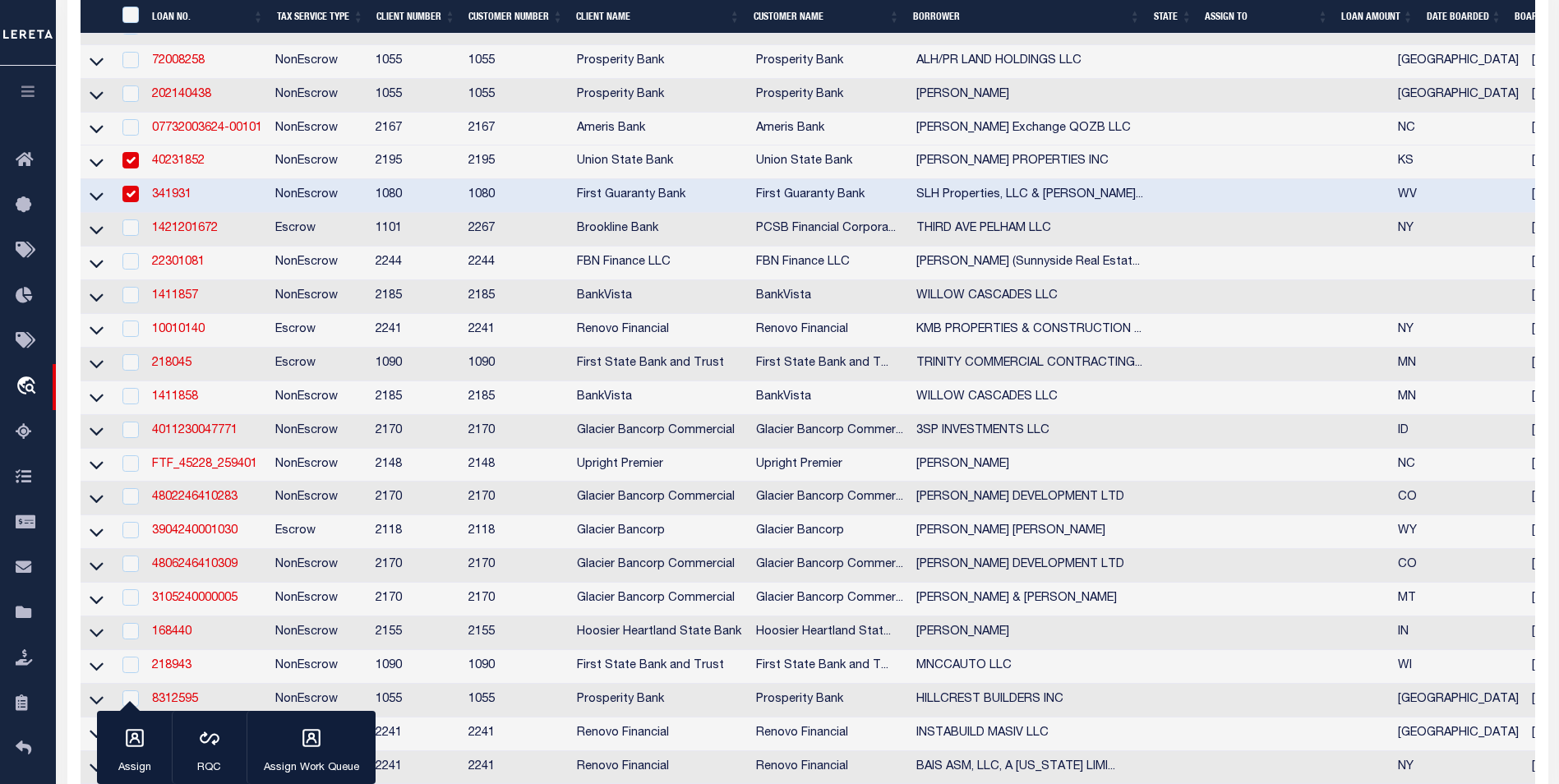
click at [164, 180] on td "40231852" at bounding box center [207, 162] width 124 height 34
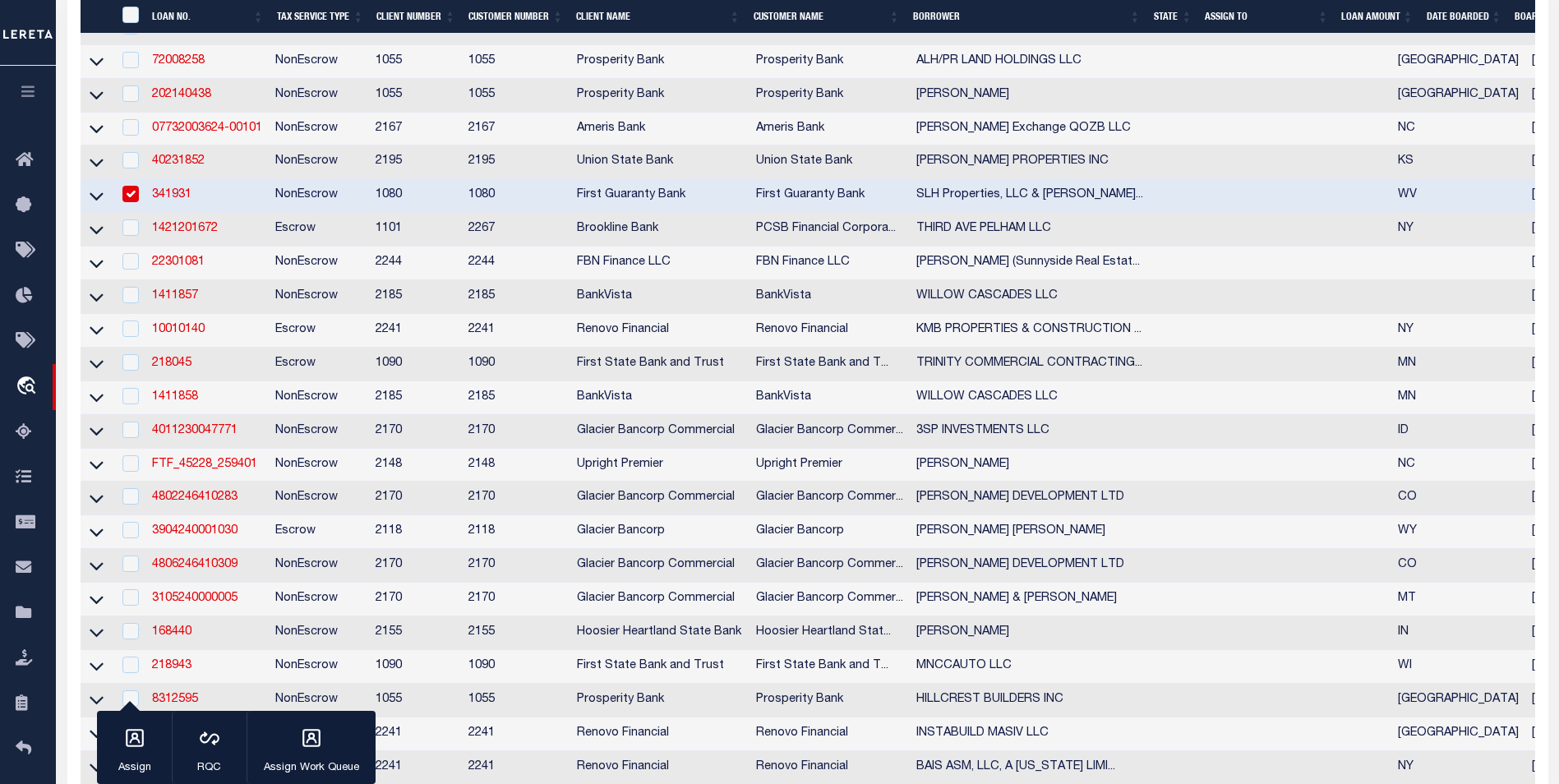
click at [193, 152] on td "40231852" at bounding box center [207, 162] width 124 height 34
checkbox input "true"
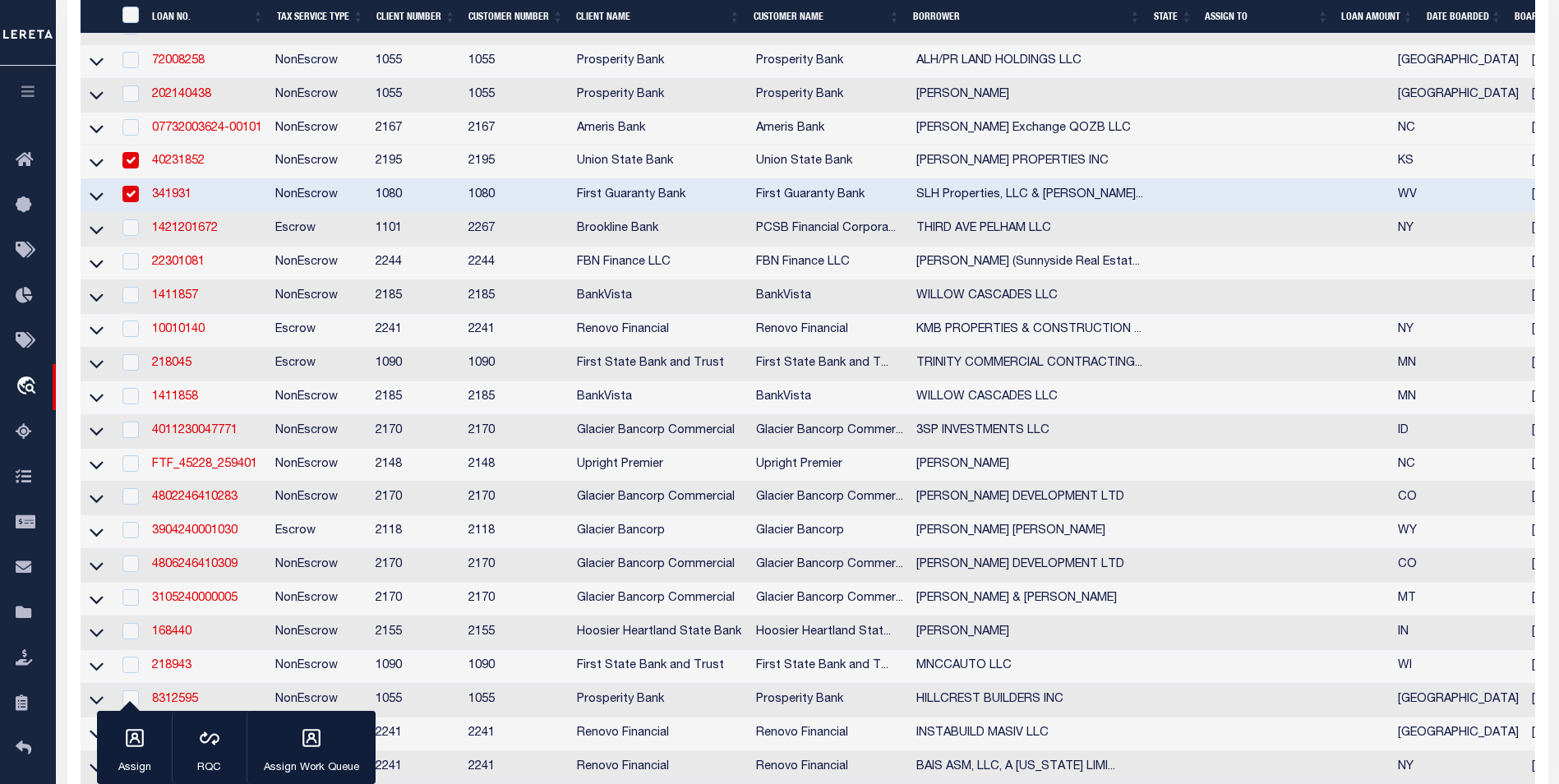
click at [204, 146] on td "07732003624-00101" at bounding box center [207, 129] width 124 height 34
checkbox input "true"
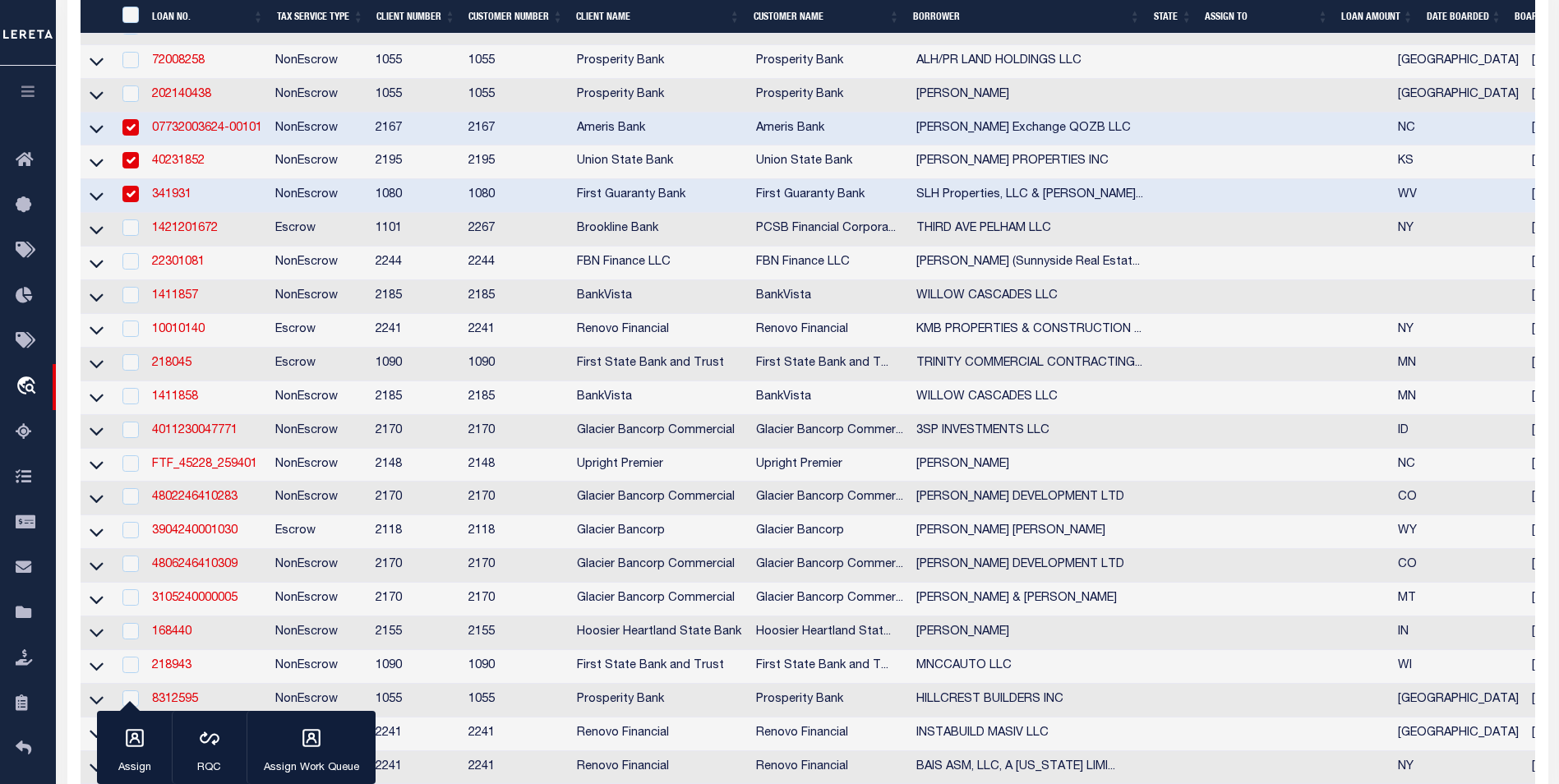
click at [203, 130] on link "07732003624-00101" at bounding box center [208, 128] width 110 height 11
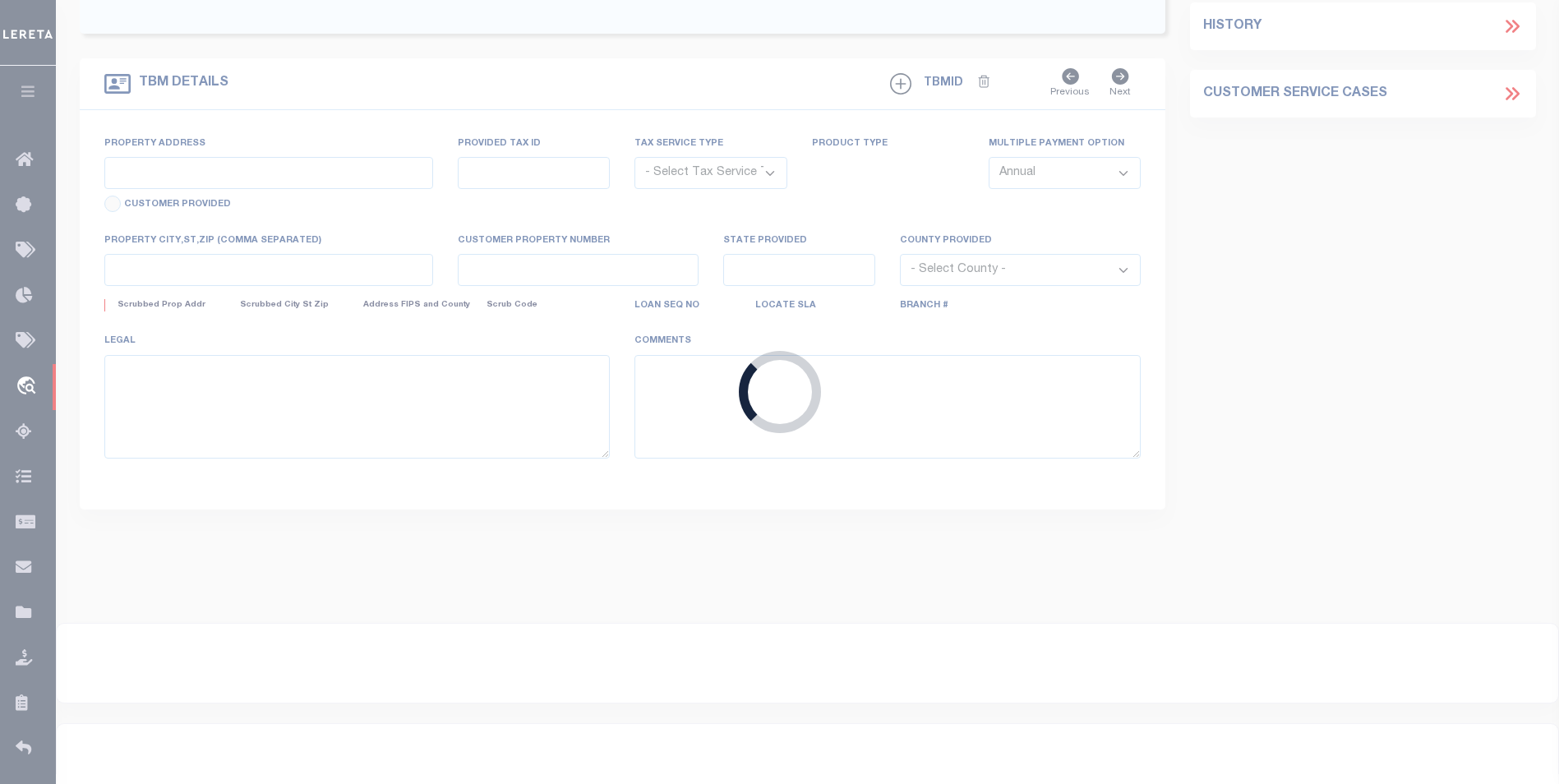
type input "07732003624-00101"
type input "[PERSON_NAME] Exchange QOZB LLC"
select select
select select "10"
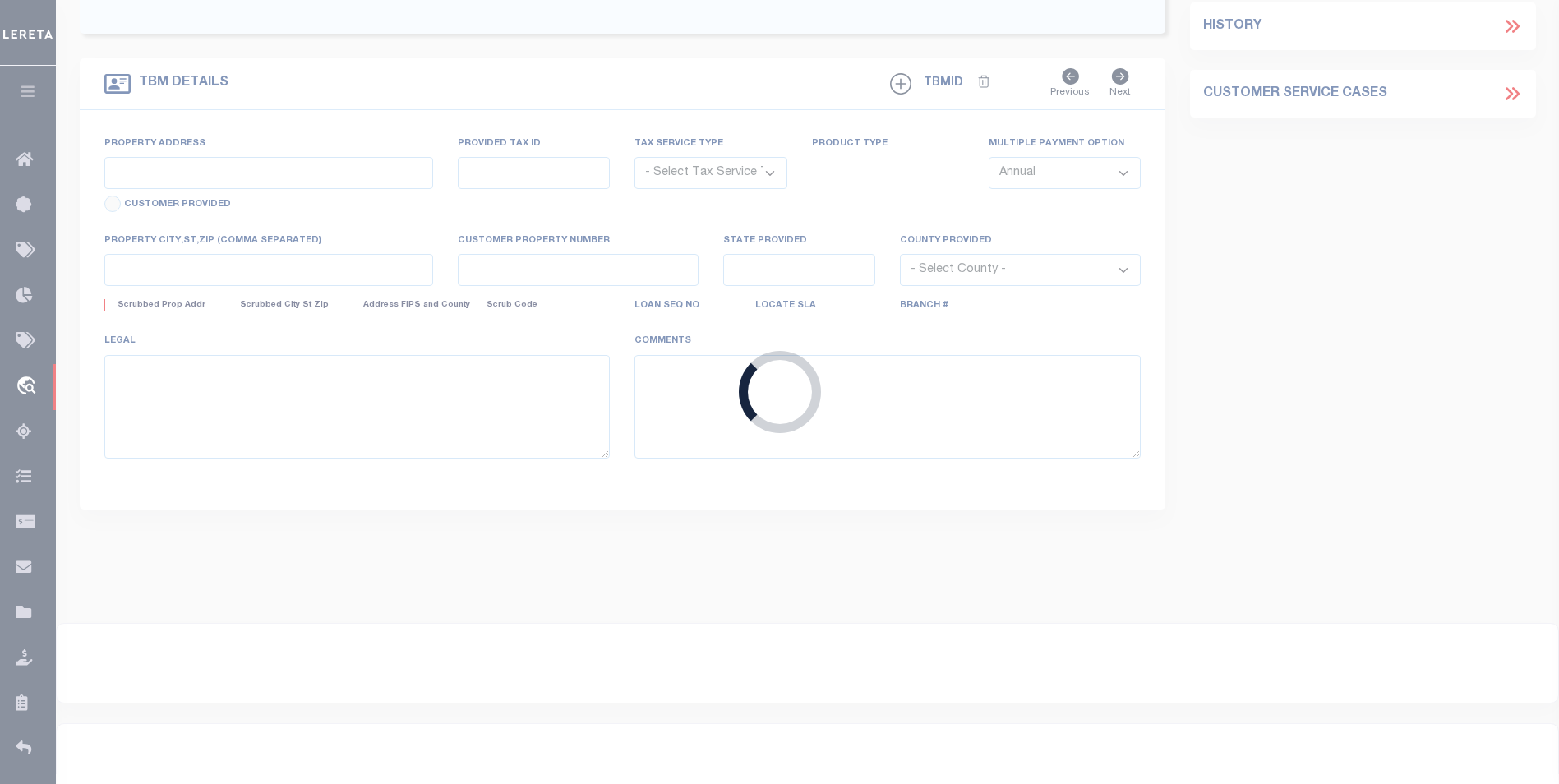
select select "NonEscrow"
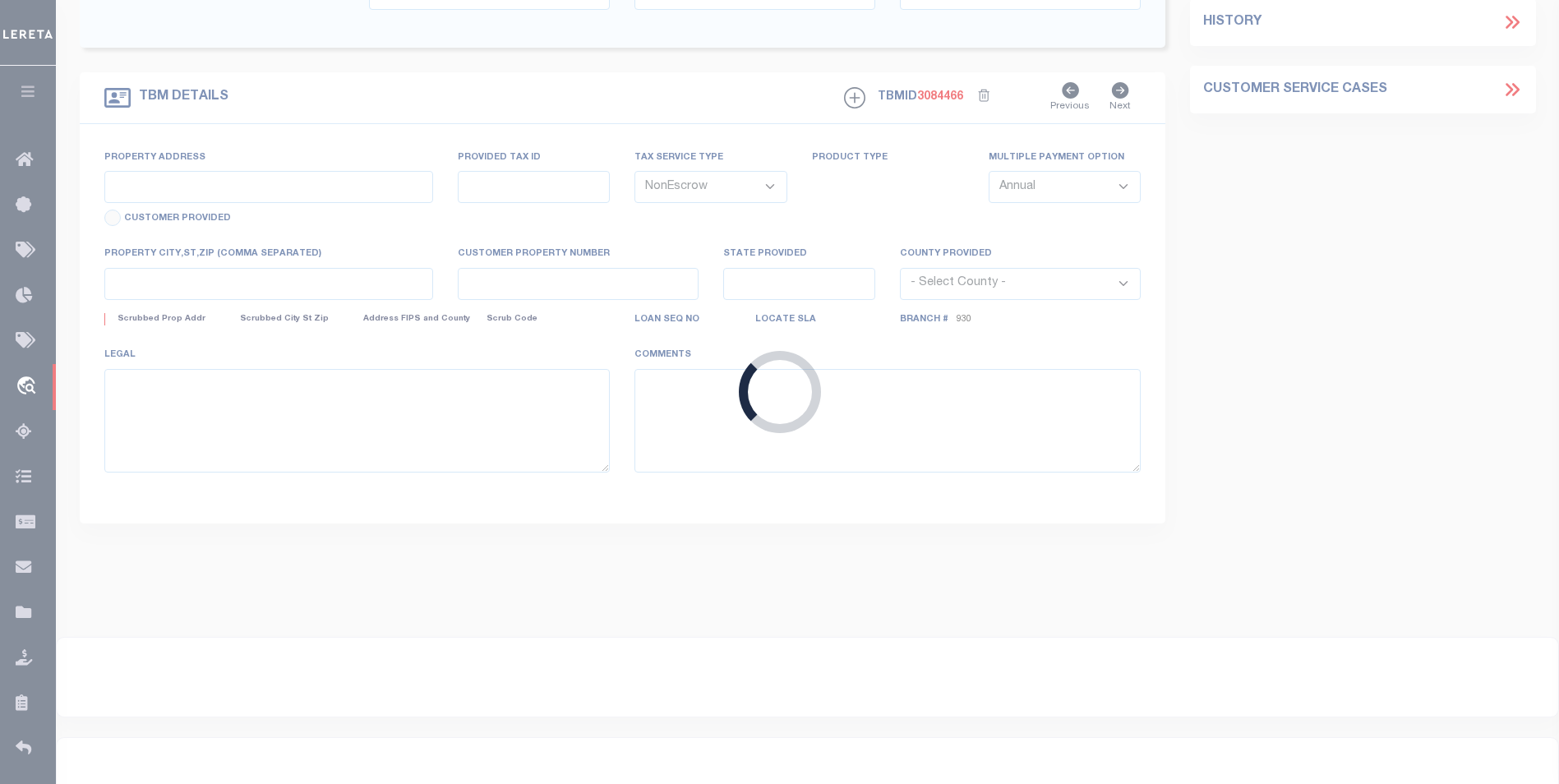
type input "[STREET_ADDRESS][PERSON_NAME]"
type input "11901216,11901215,11901212,11901211"
select select
type input "Charlotte NC 28208"
type input "Atlanta CRE"
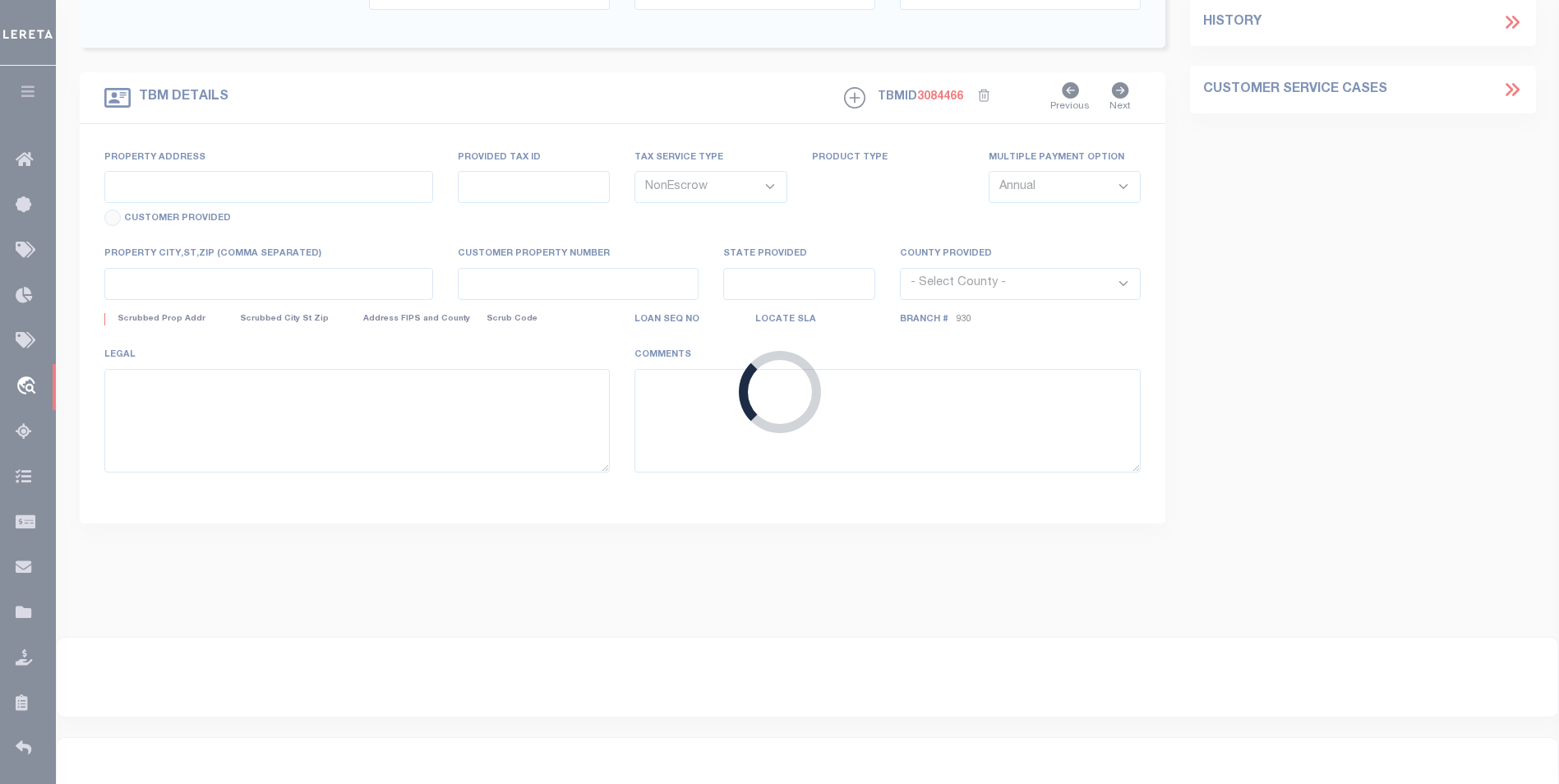
type input "NC"
select select "Mecklenburg"
type textarea "See Exhibit A"
select select "10931"
select select "4836"
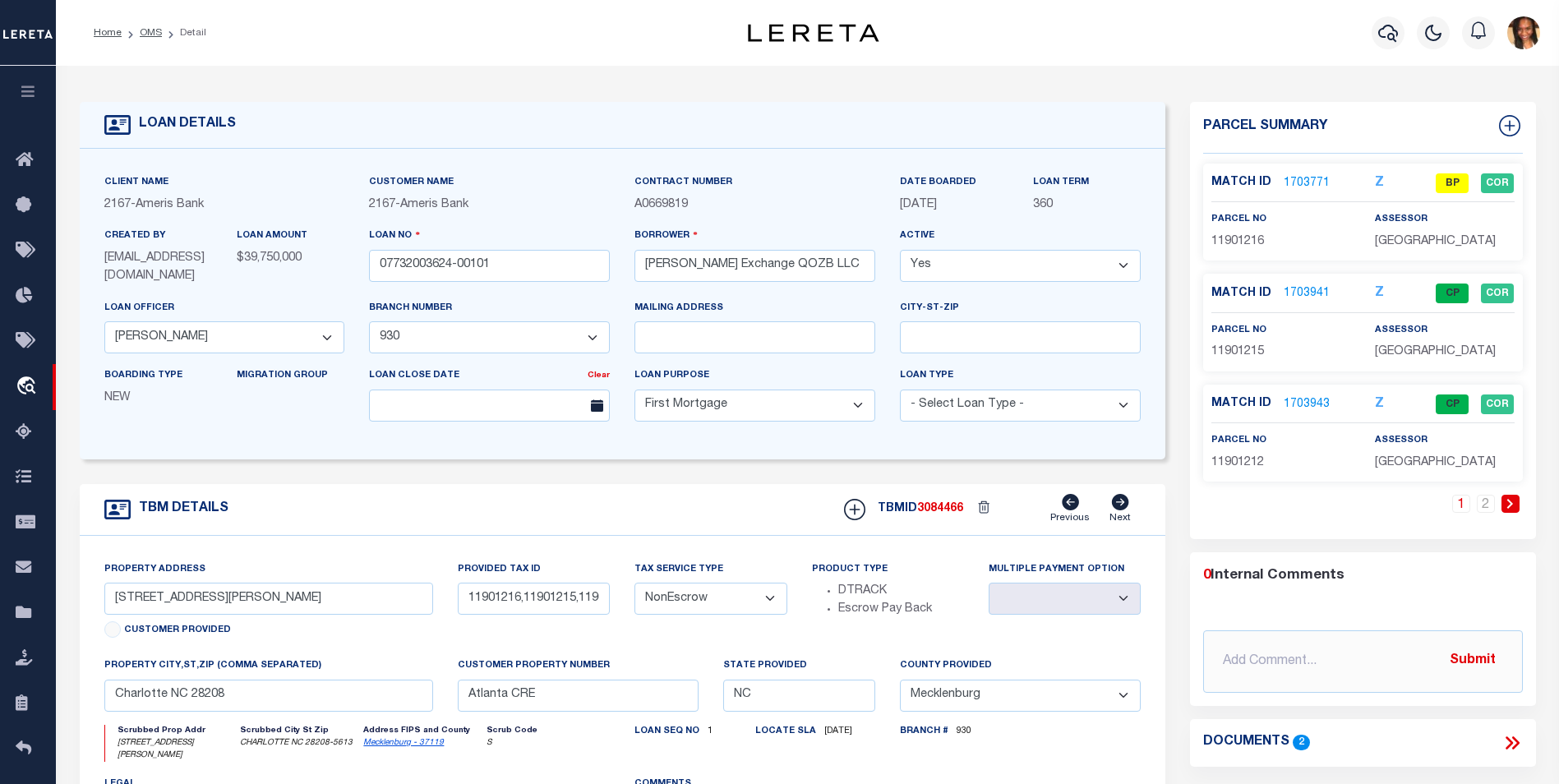
click at [1312, 180] on link "1703771" at bounding box center [1306, 183] width 46 height 17
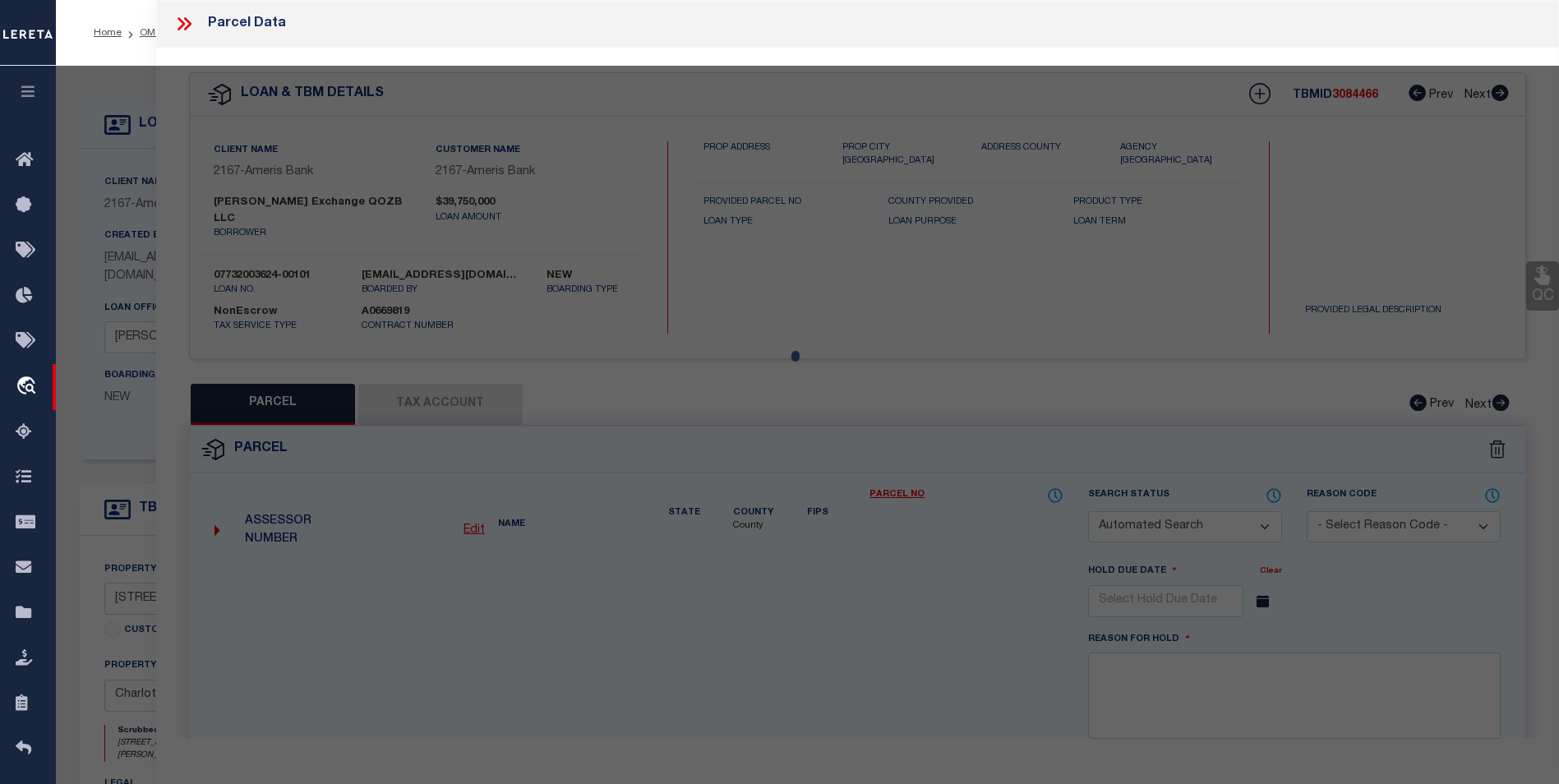
checkbox input "false"
select select "BP"
type input "[PERSON_NAME] EXCHANGE QOZB LLC"
select select
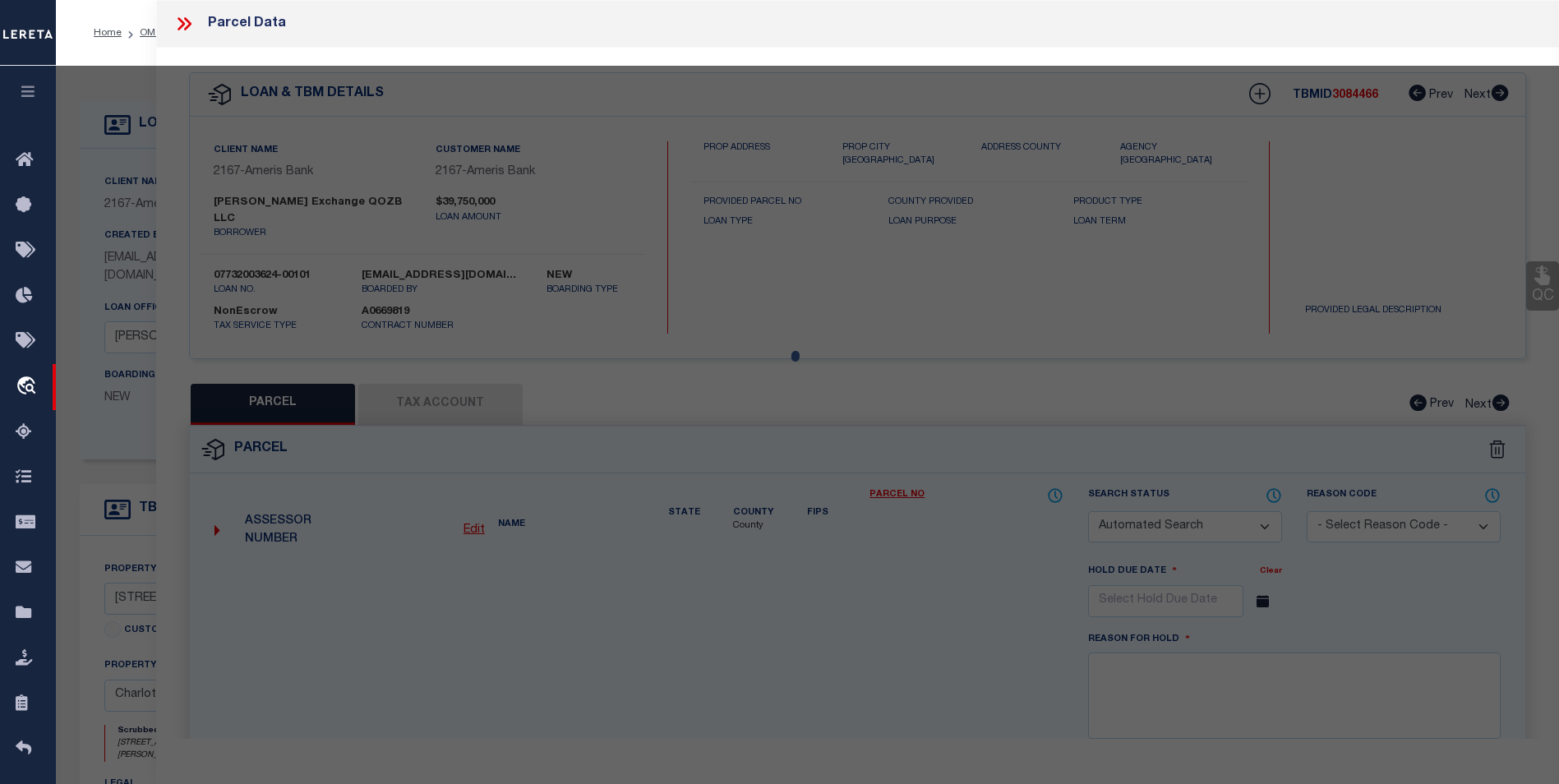
type input "2401 [PERSON_NAME] BV"
checkbox input "false"
type input "CHARLOTTE NC 28208"
type textarea "L1 B9 M29-331 23435 SQ FT"
type textarea "Parcel is Inactive"
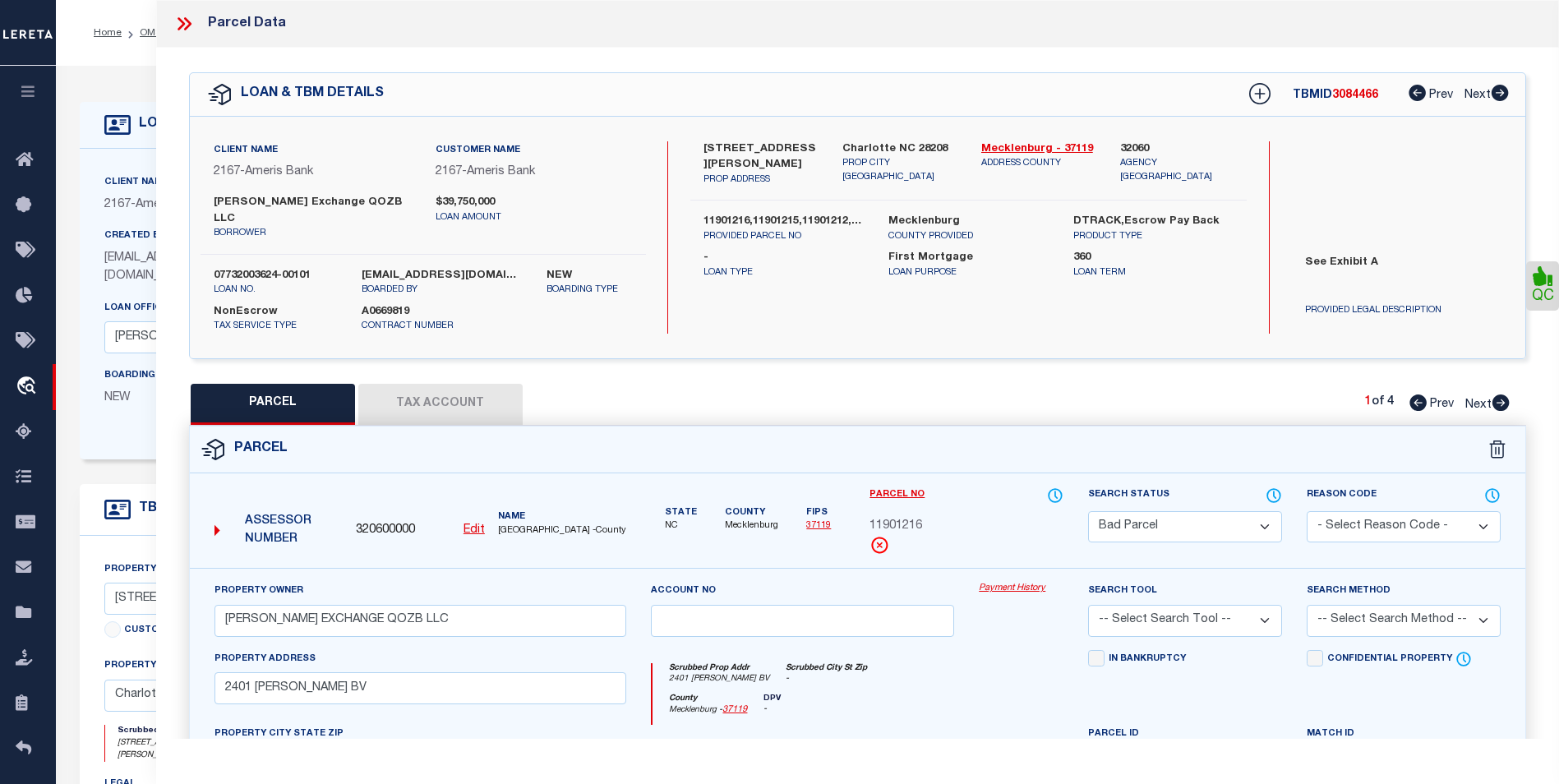
click at [183, 19] on icon at bounding box center [183, 23] width 22 height 22
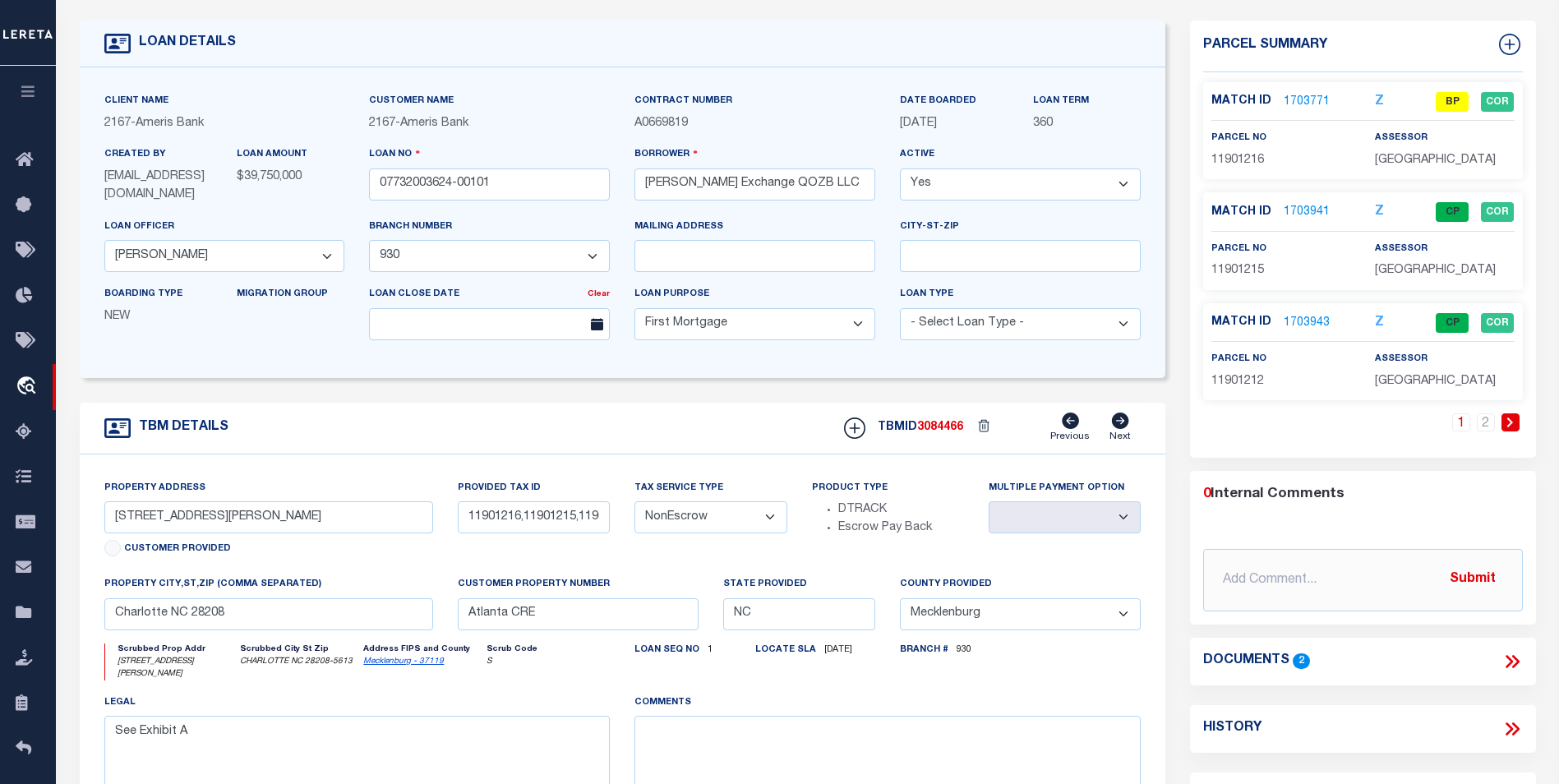
scroll to position [82, 0]
click at [1500, 430] on li at bounding box center [1510, 421] width 24 height 18
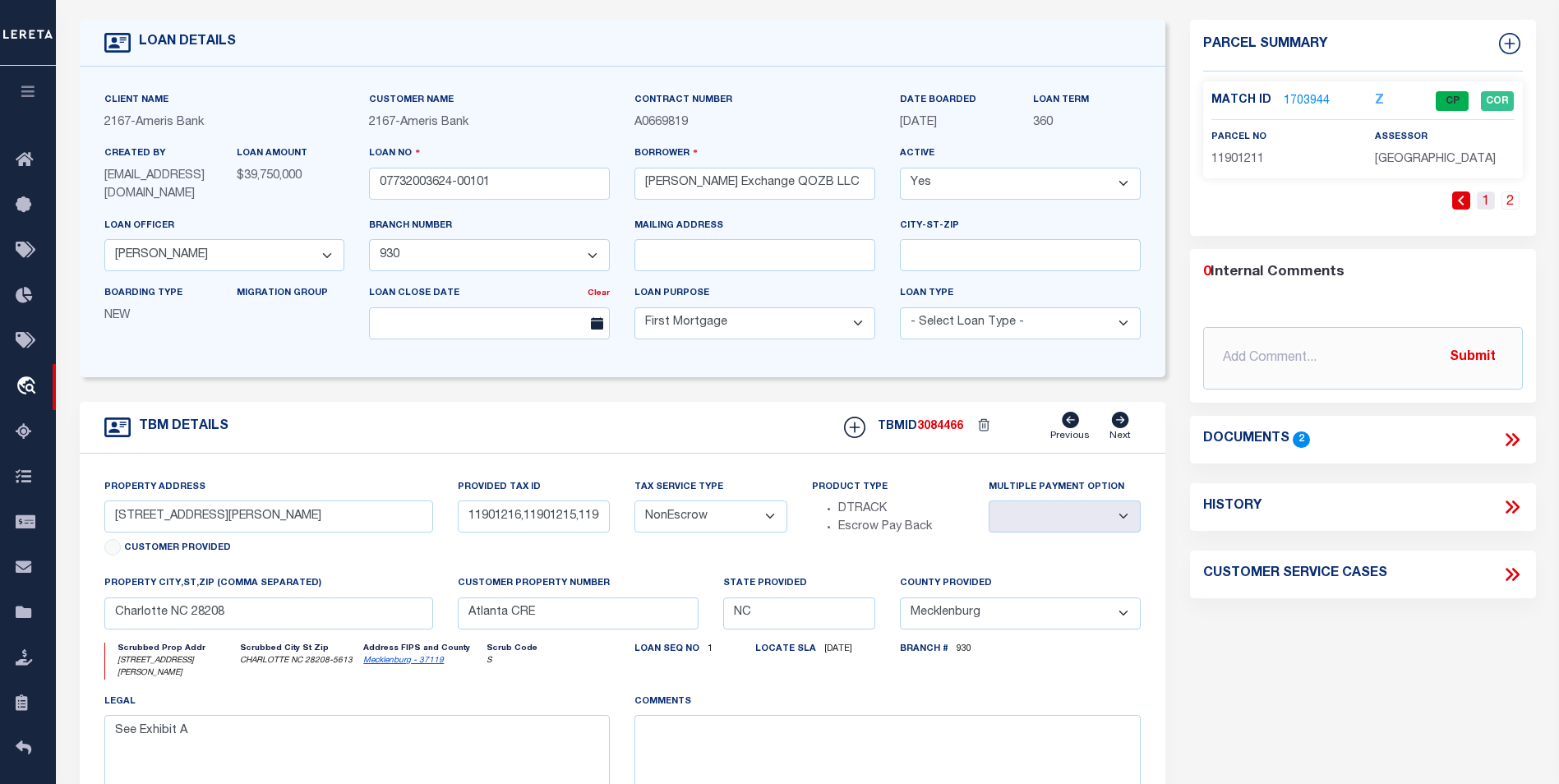
click at [1479, 210] on link "1" at bounding box center [1486, 200] width 18 height 18
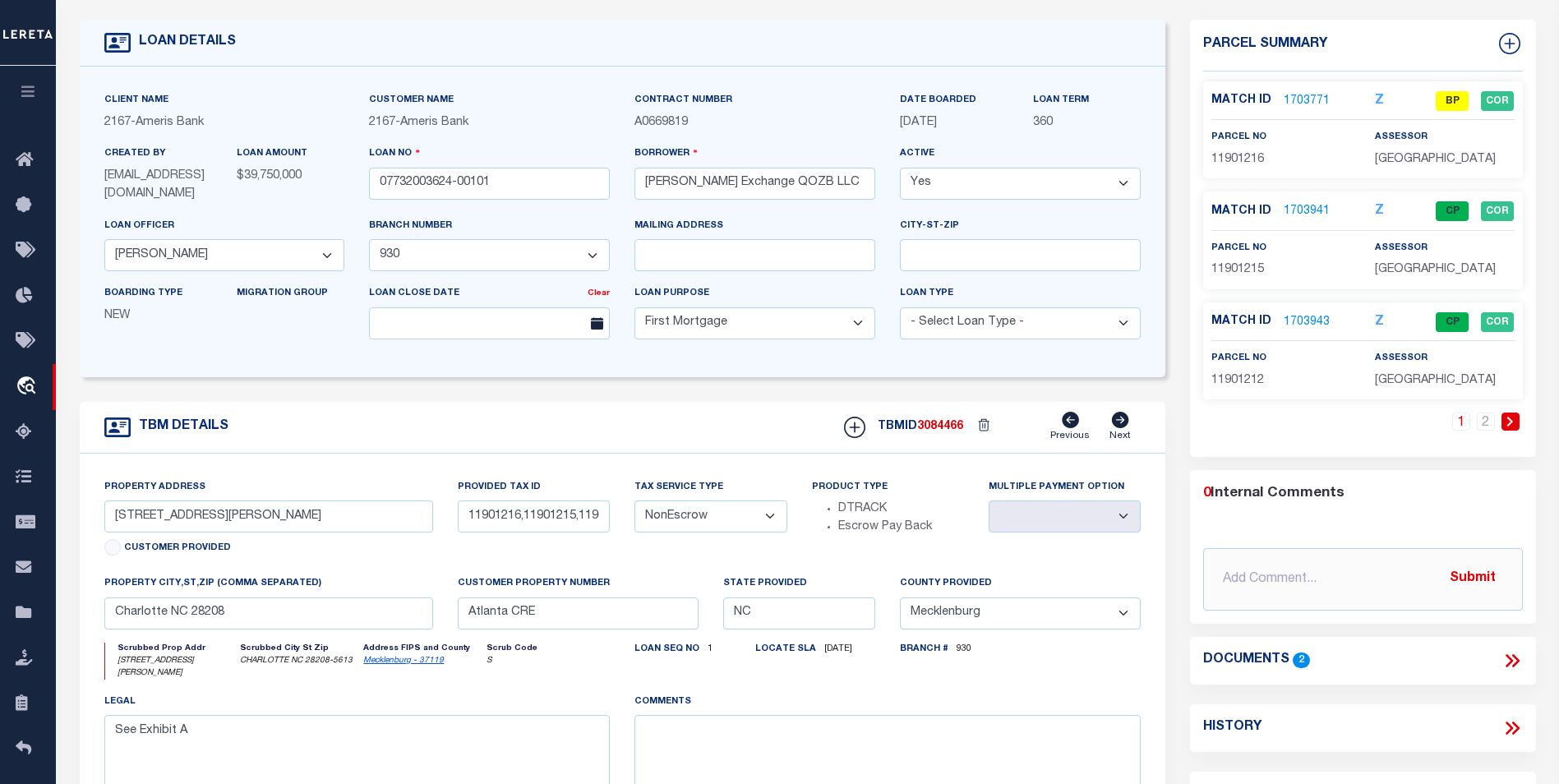
click at [1306, 100] on link "1703771" at bounding box center [1306, 101] width 46 height 17
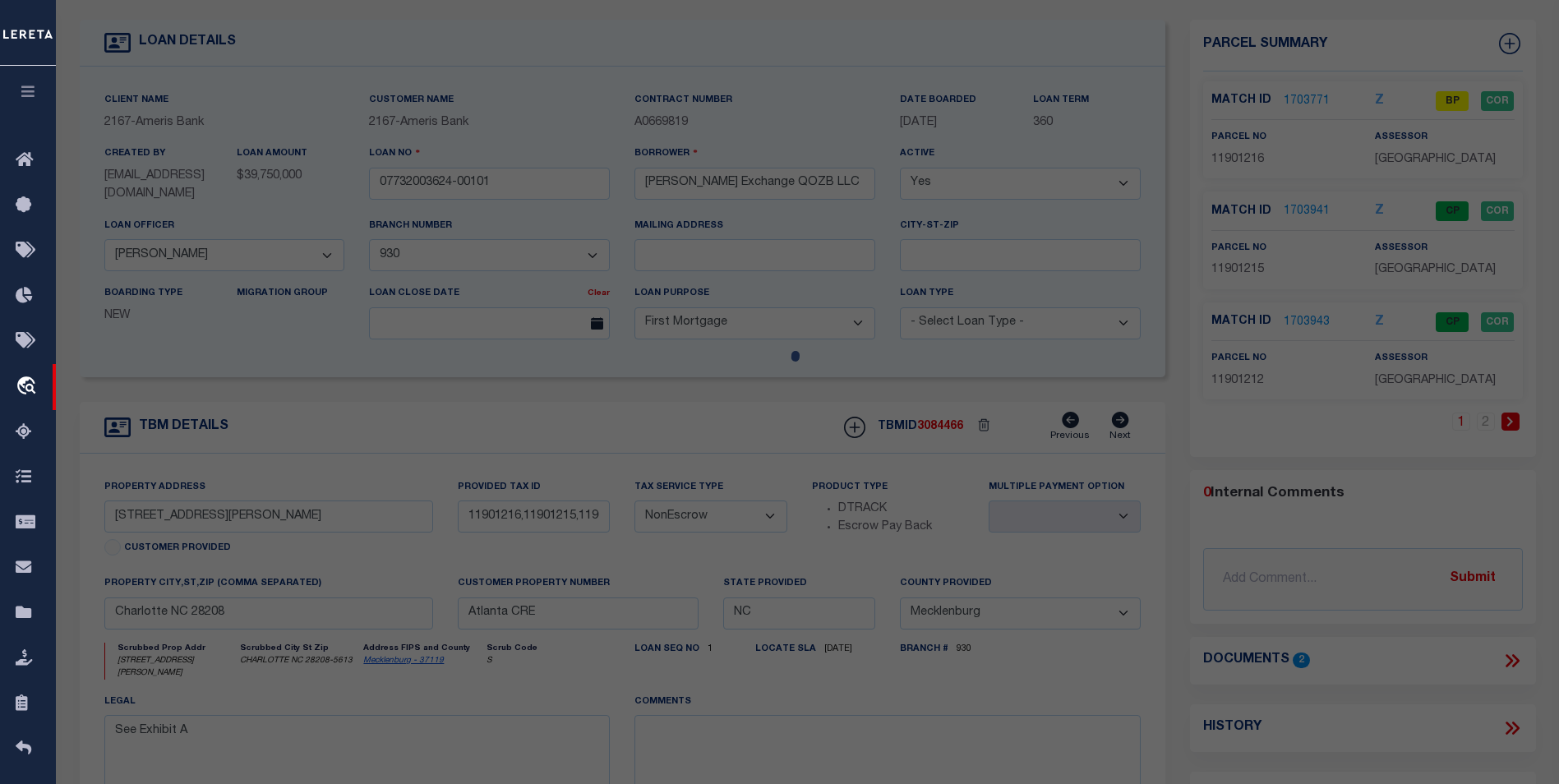
select select "AS"
checkbox input "false"
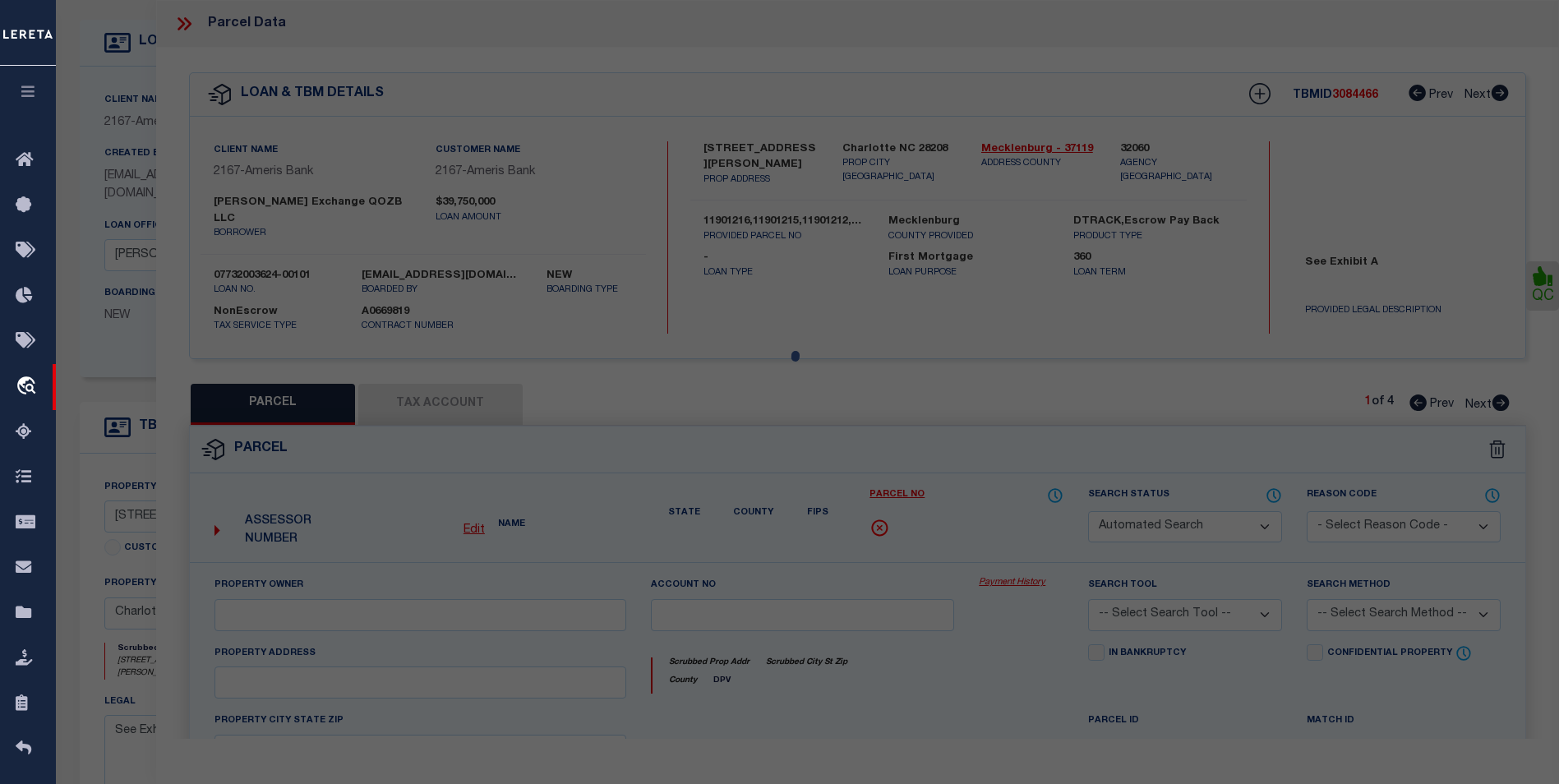
select select "BP"
type input "WILKINSON EXCHANGE QOZB LLC"
select select
type input "2401 WILKINSON BV"
checkbox input "false"
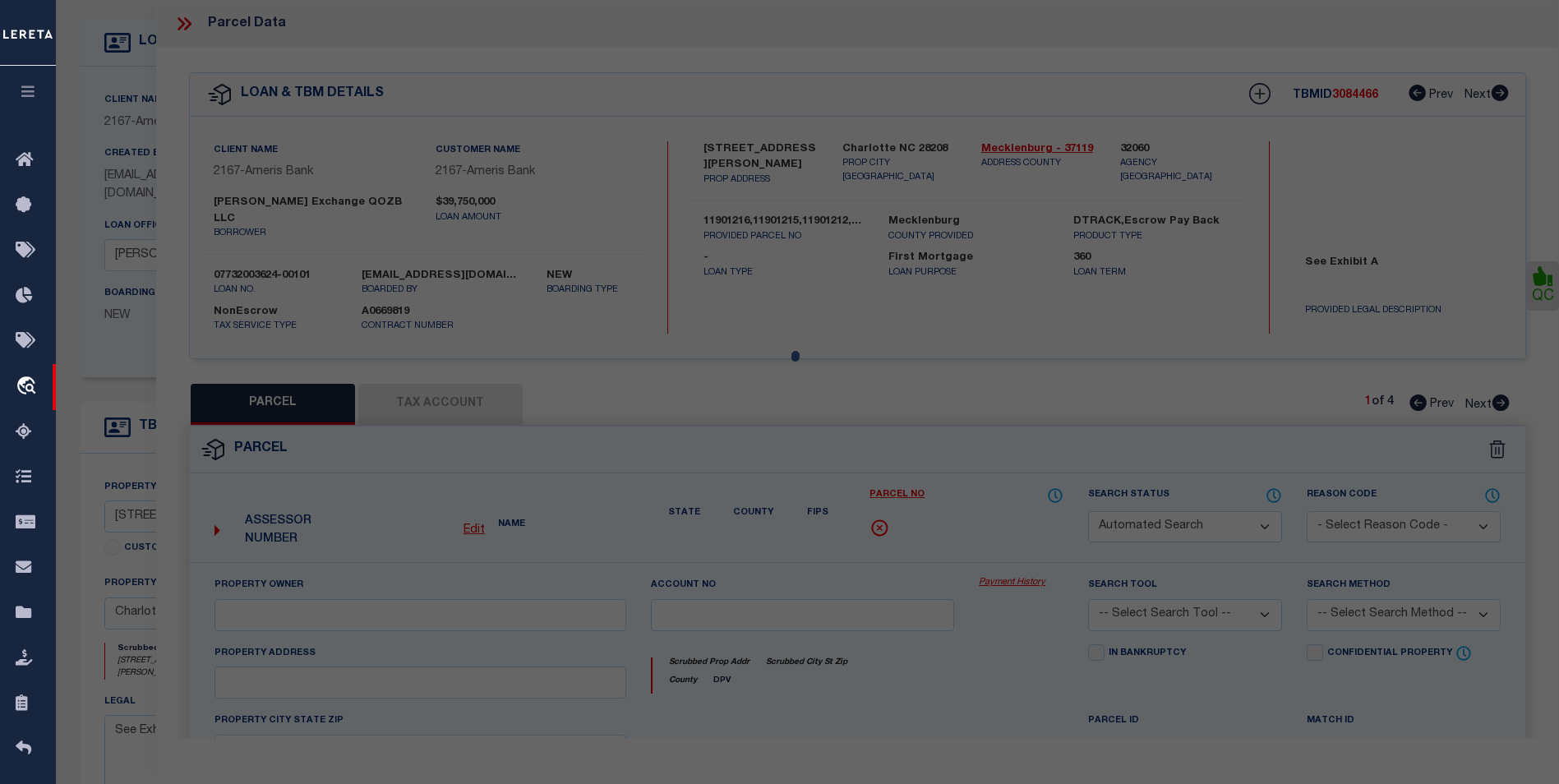
type input "CHARLOTTE NC 28208"
type textarea "L1 B9 M29-331 23435 SQ FT"
type textarea "Parcel is Inactive"
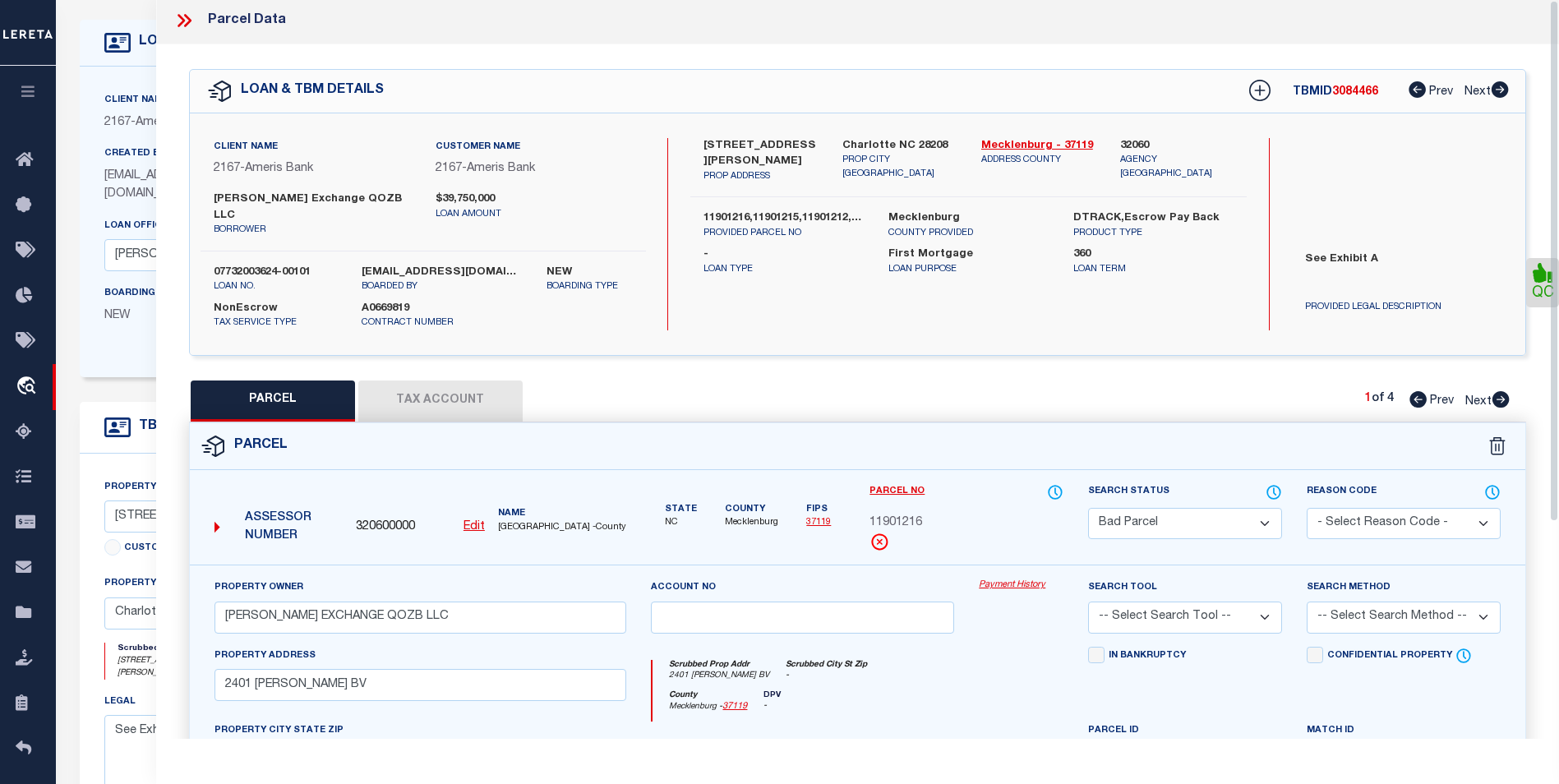
scroll to position [0, 0]
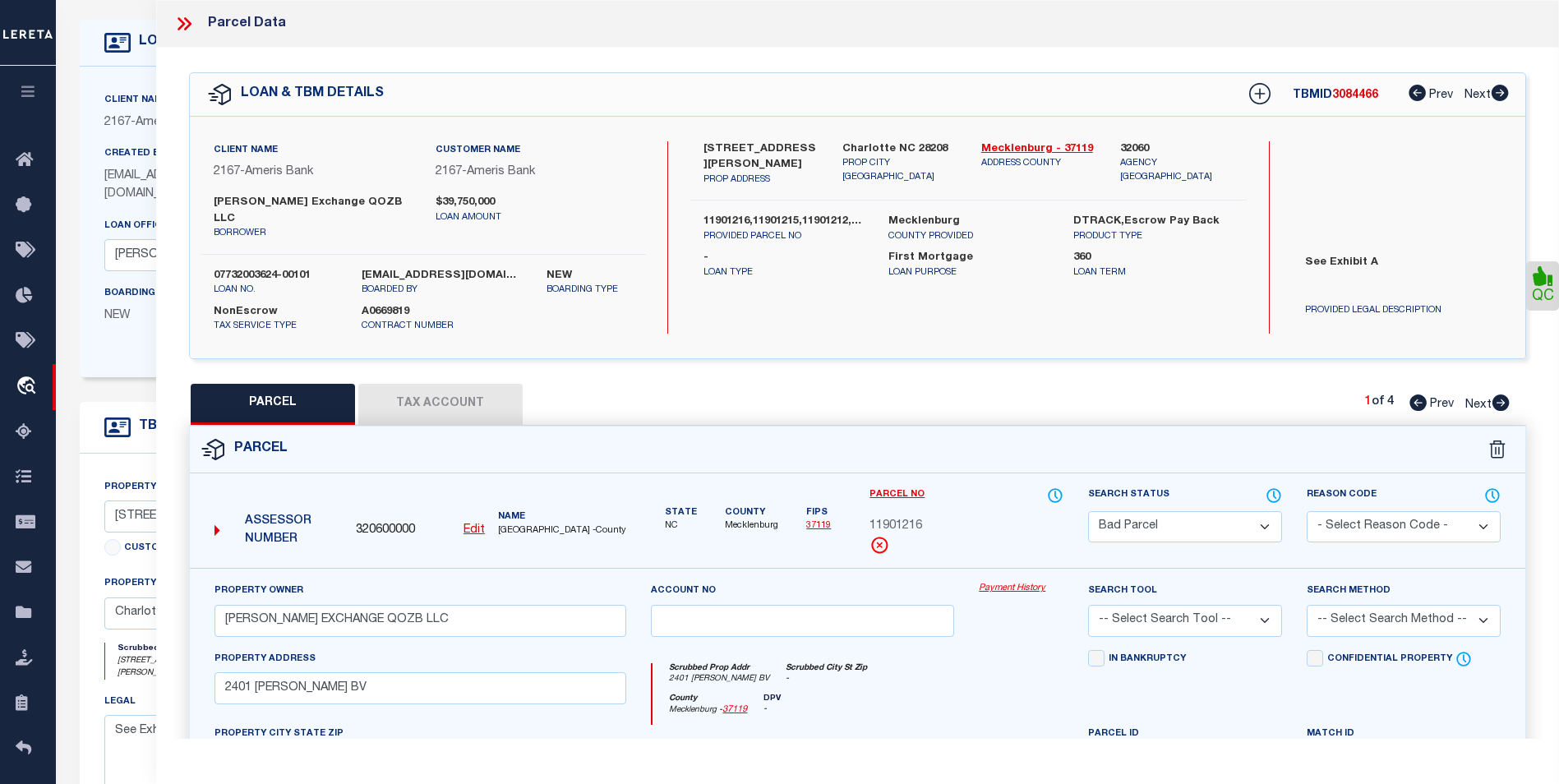
click at [1508, 395] on icon at bounding box center [1501, 403] width 17 height 17
select select "AS"
checkbox input "false"
select select "CP"
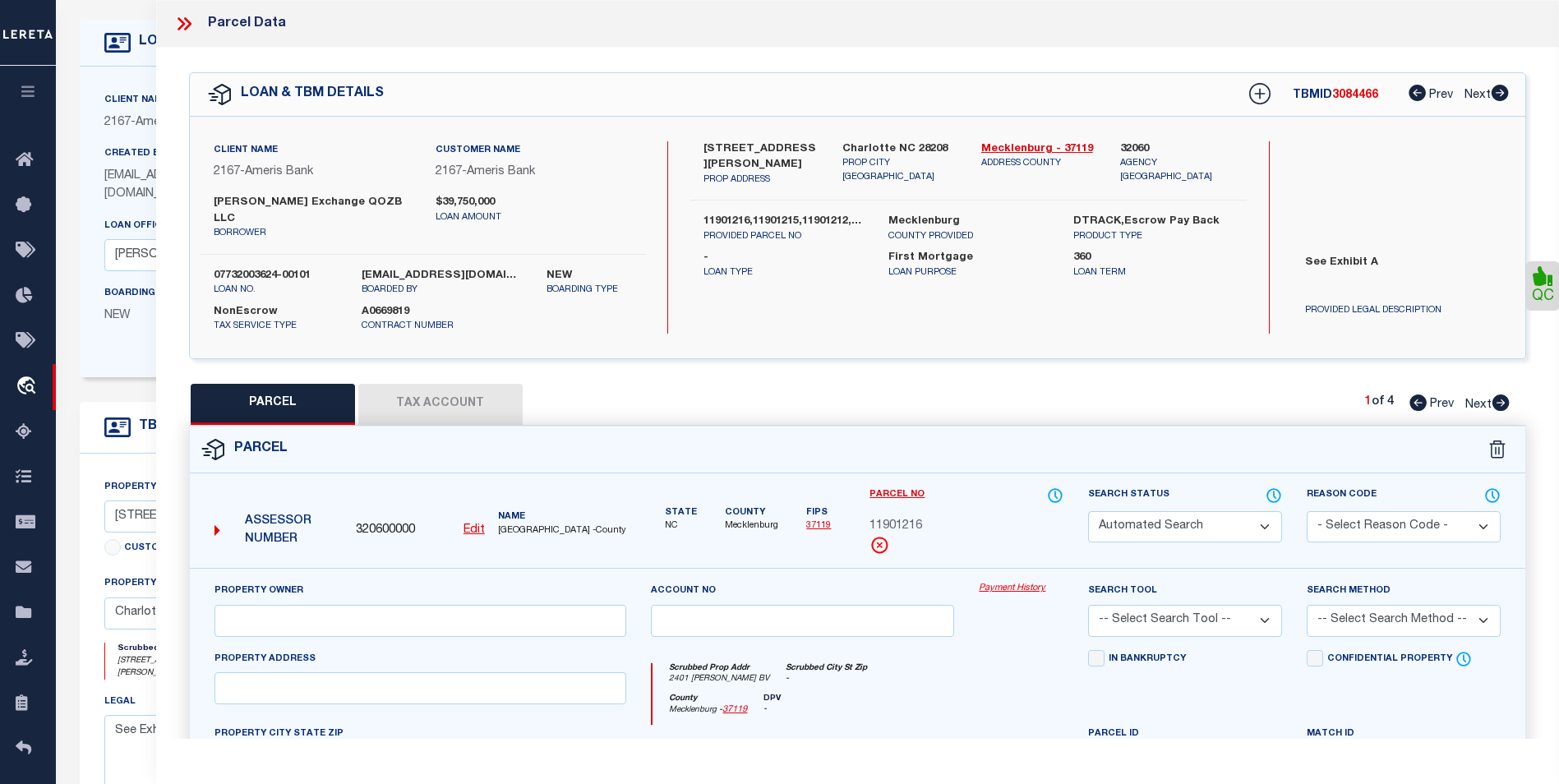
type input "WILKINSON EXCHANGE QOZB LLC"
select select
type input "WILKINSON BV"
checkbox input "false"
type input "CHARLOTTE NC 28208"
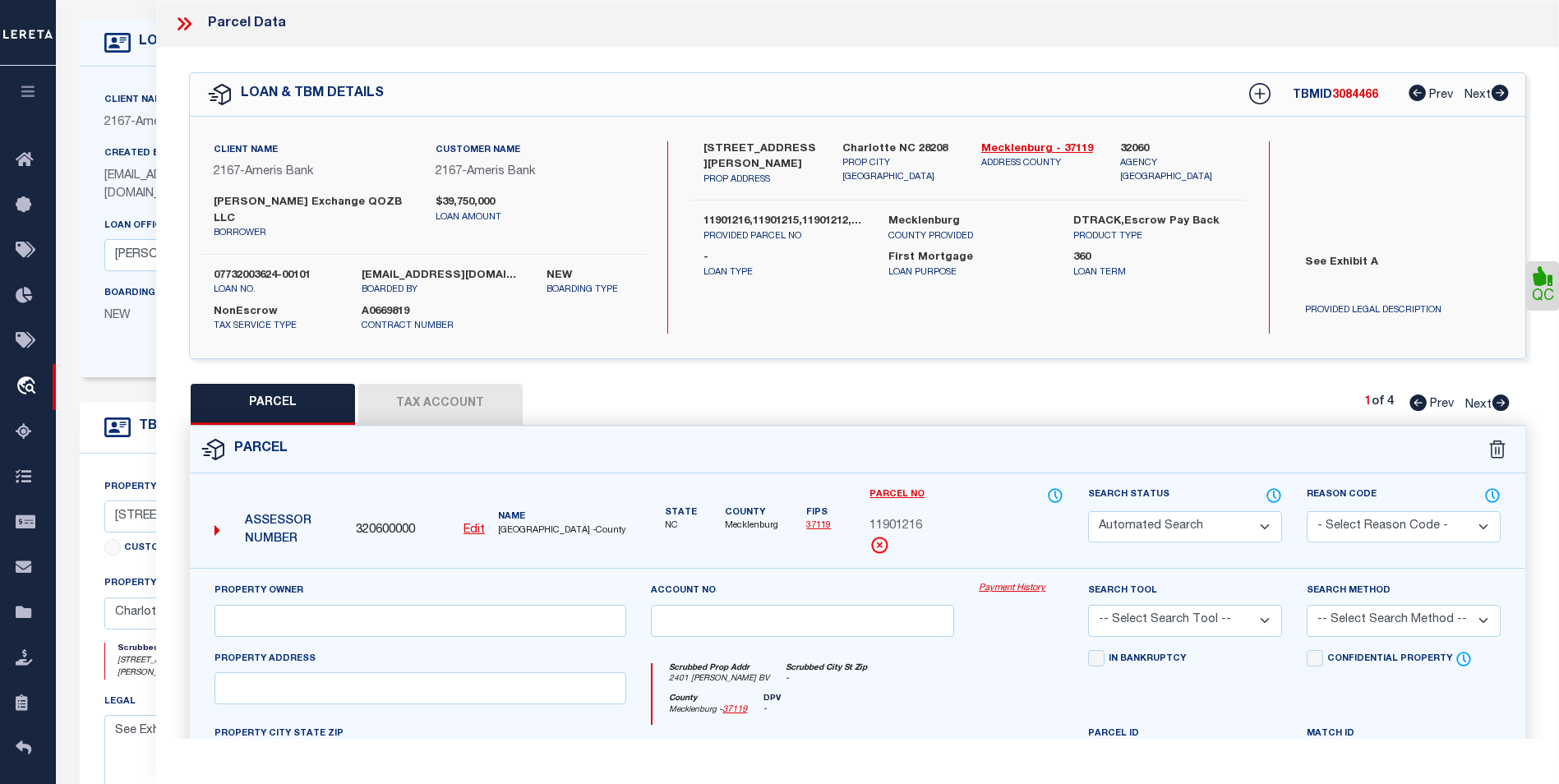
type textarea "L3 B9 M29-331 53492 SQ FT"
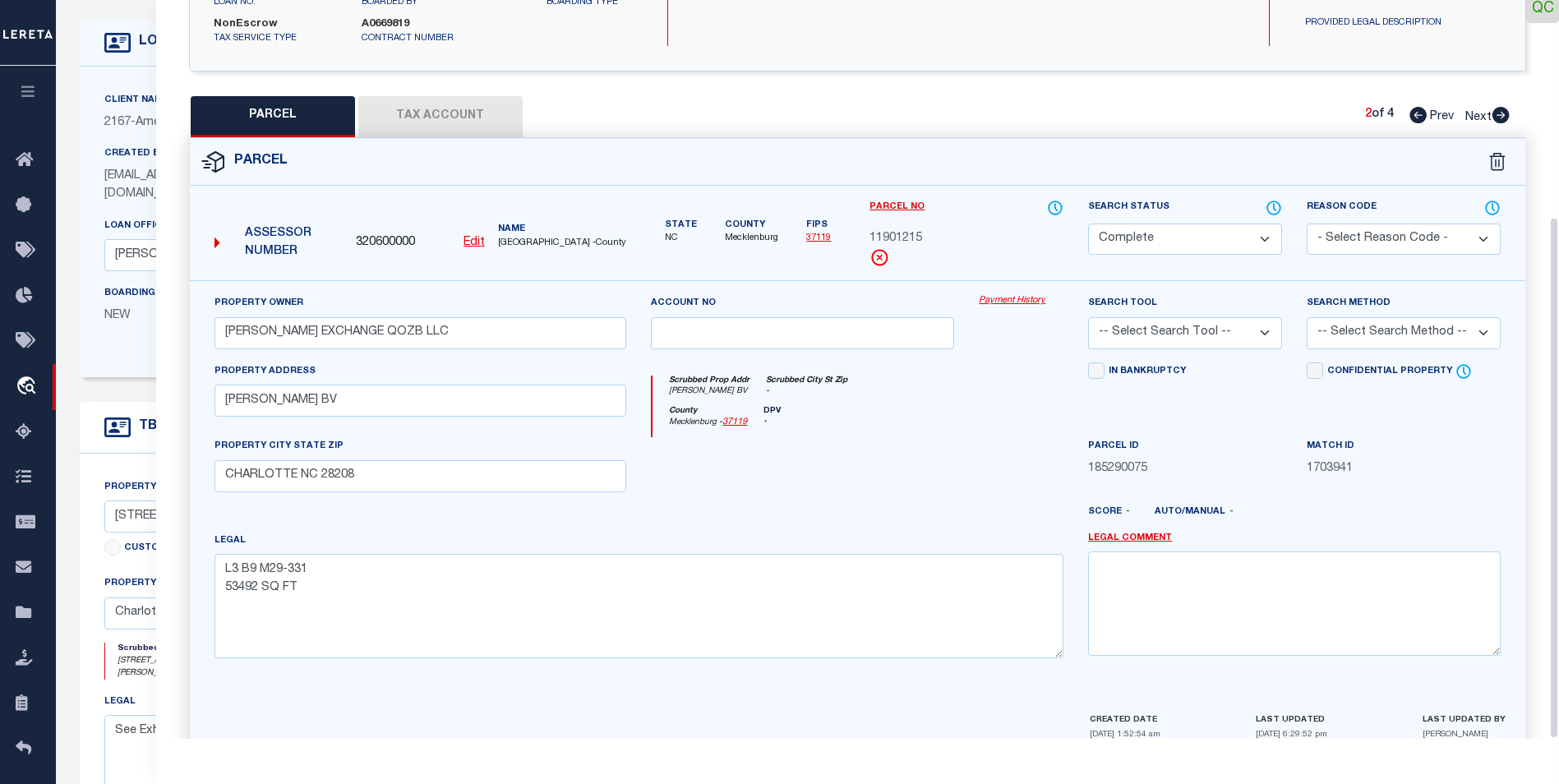
scroll to position [306, 0]
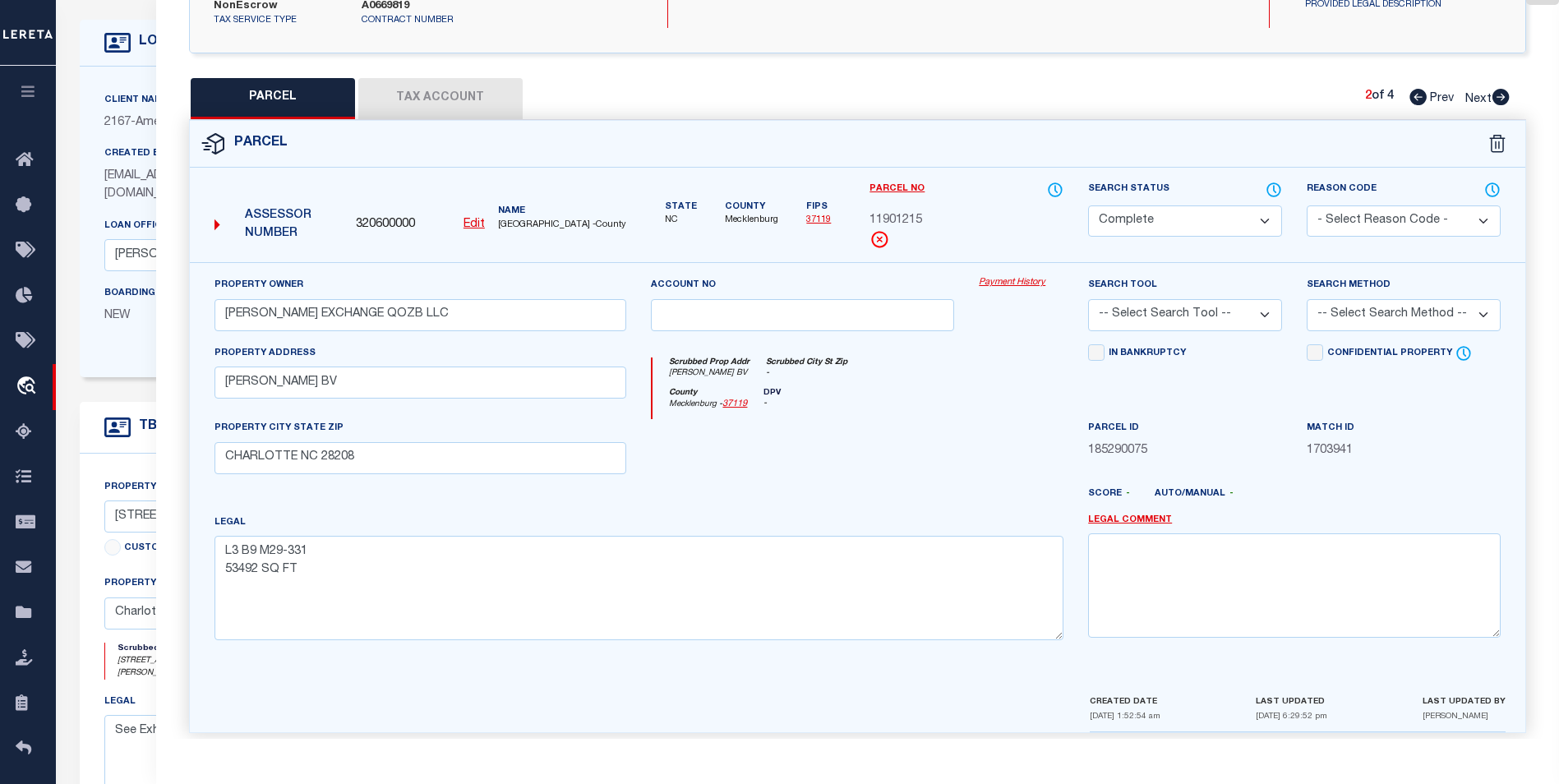
click at [1422, 89] on icon at bounding box center [1419, 97] width 17 height 17
select select "AS"
checkbox input "false"
select select "BP"
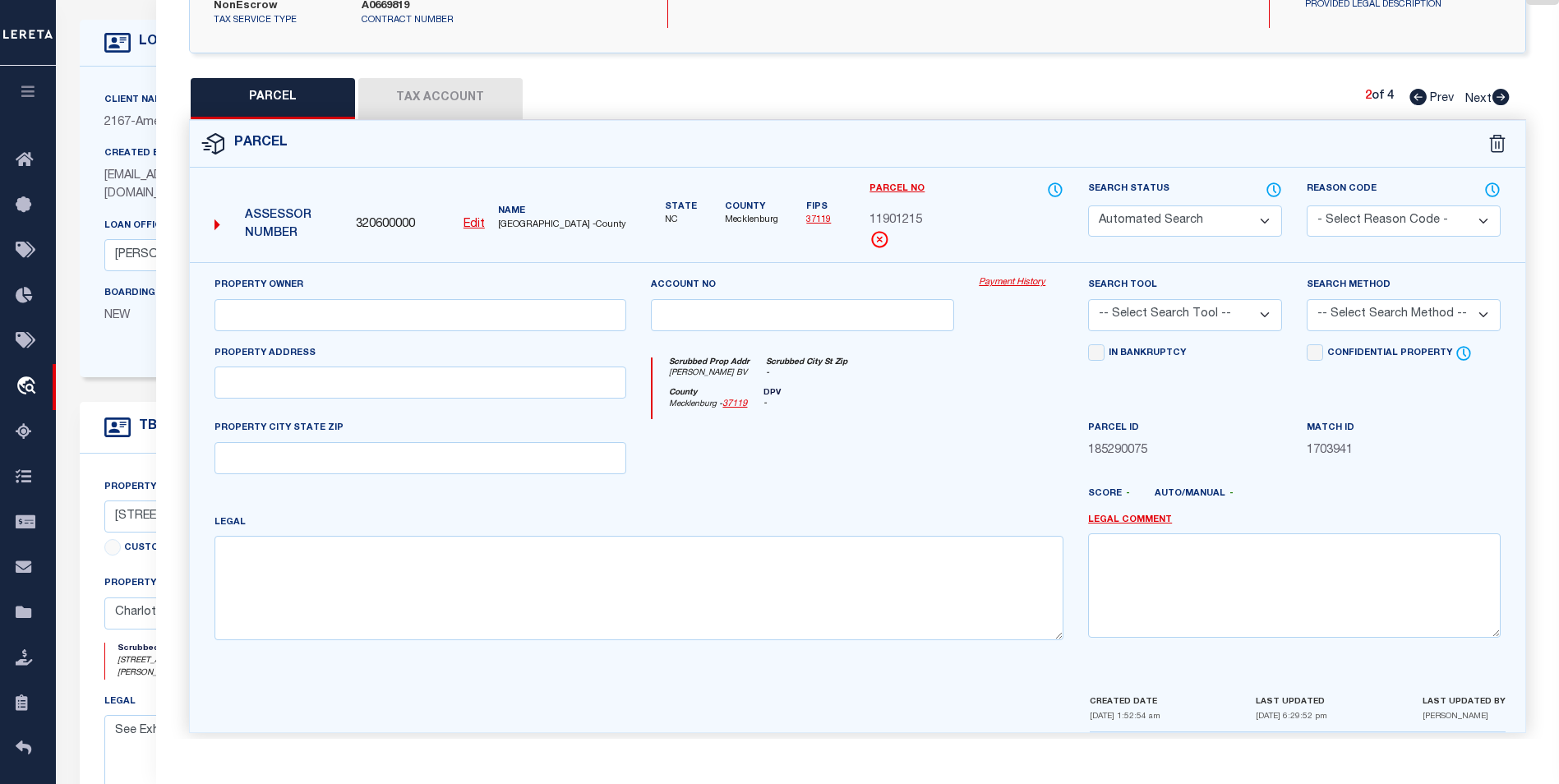
type input "WILKINSON EXCHANGE QOZB LLC"
select select
type input "2401 WILKINSON BV"
checkbox input "false"
type input "CHARLOTTE NC 28208"
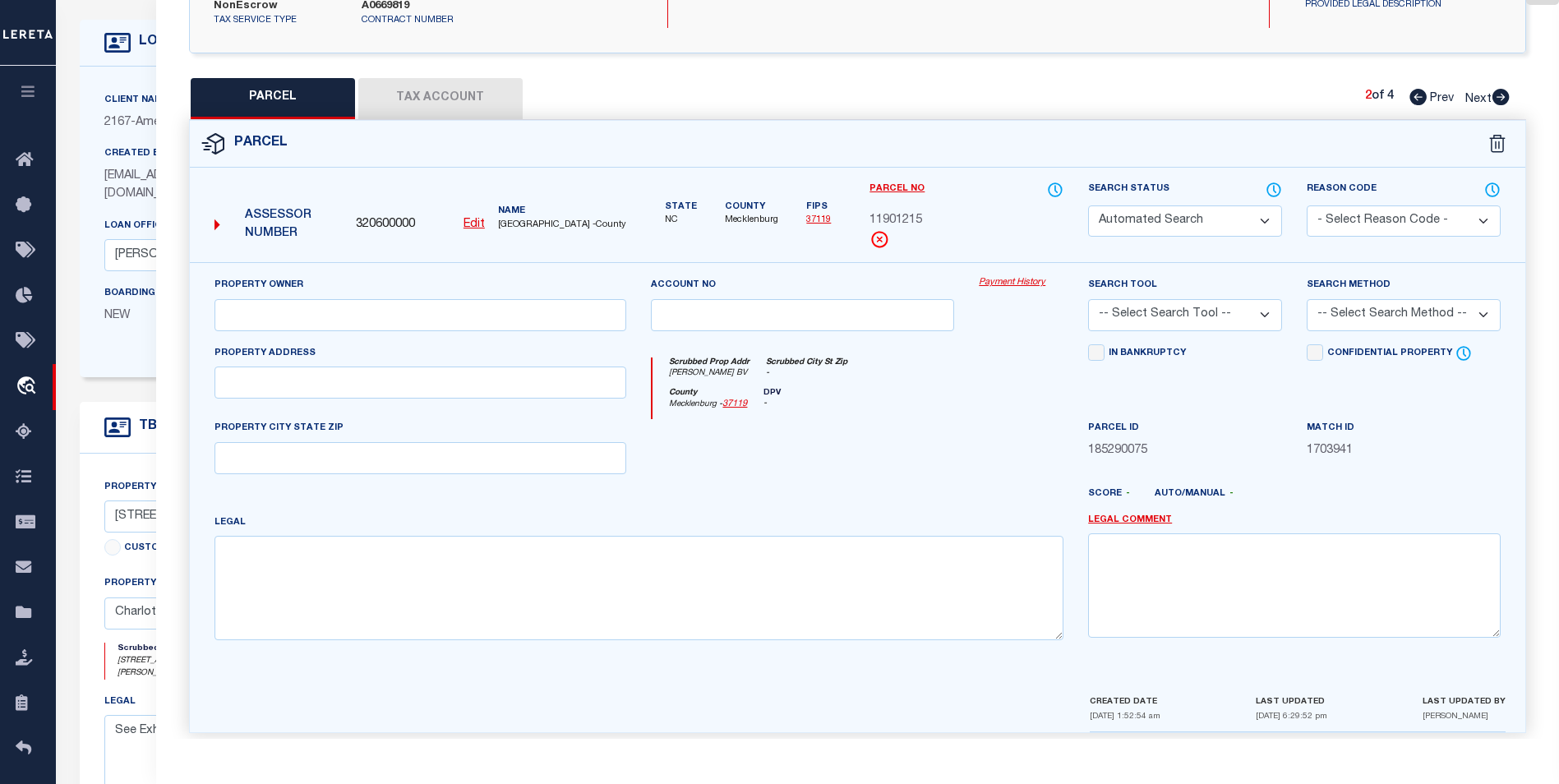
type textarea "L1 B9 M29-331 23435 SQ FT"
type textarea "Parcel is Inactive"
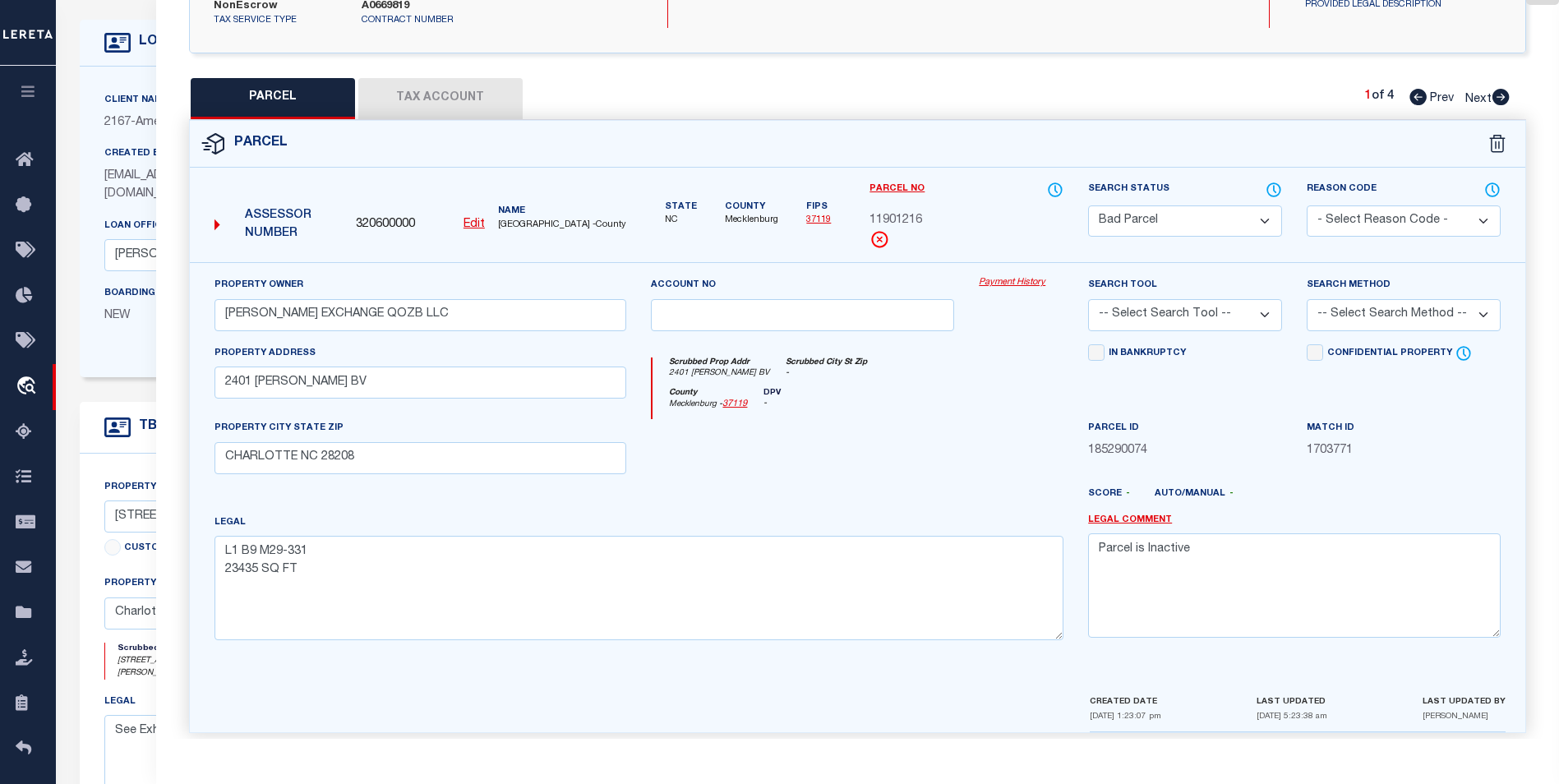
click at [1512, 95] on div "PARCEL Tax Account 1 of 4 Prev Next" at bounding box center [857, 98] width 1337 height 41
click at [1502, 89] on icon at bounding box center [1501, 97] width 17 height 17
select select "AS"
checkbox input "false"
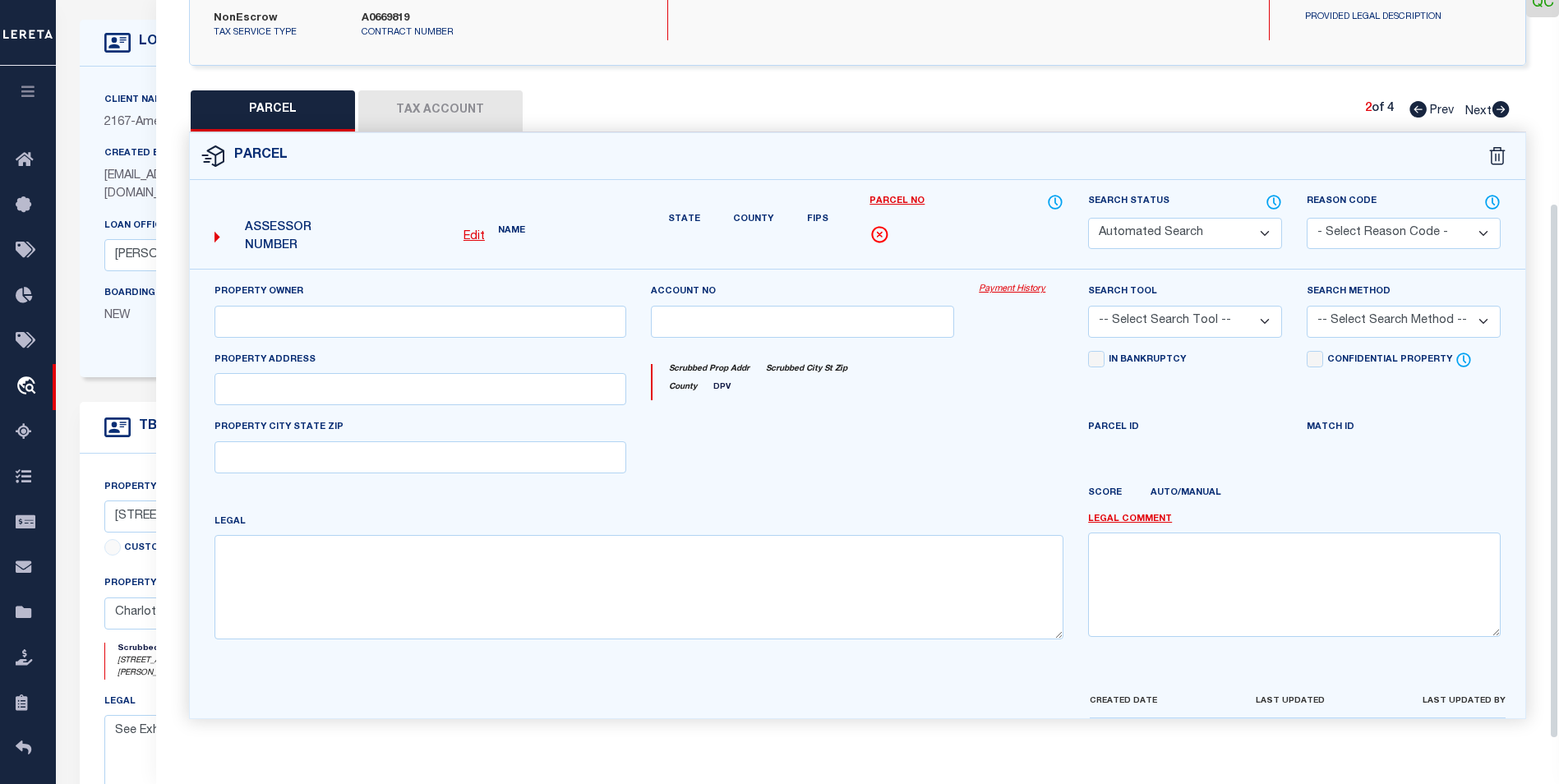
select select "CP"
type input "WILKINSON EXCHANGE QOZB LLC"
select select
type input "WILKINSON BV"
checkbox input "false"
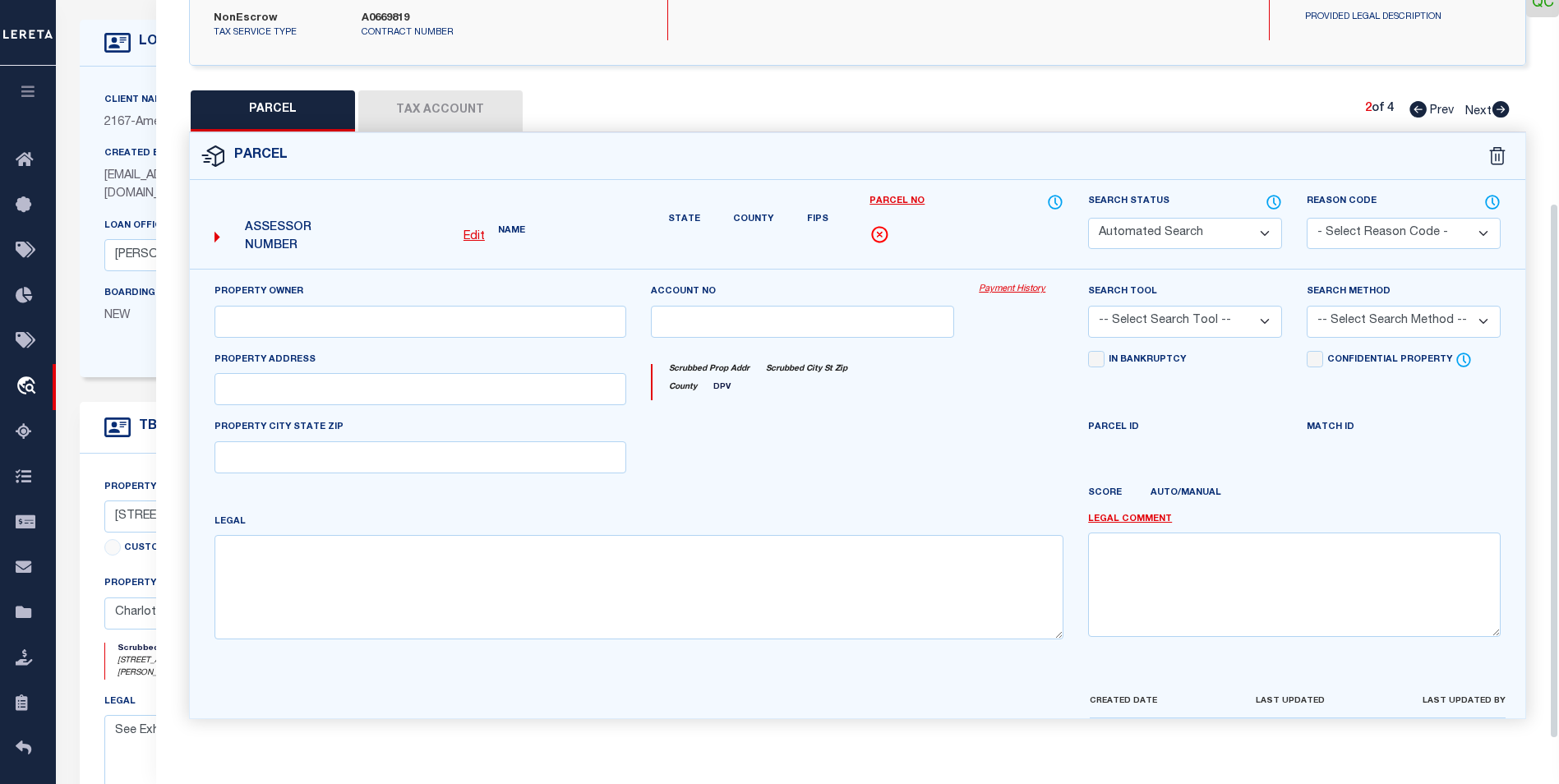
type input "CHARLOTTE NC 28208"
type textarea "L3 B9 M29-331 53492 SQ FT"
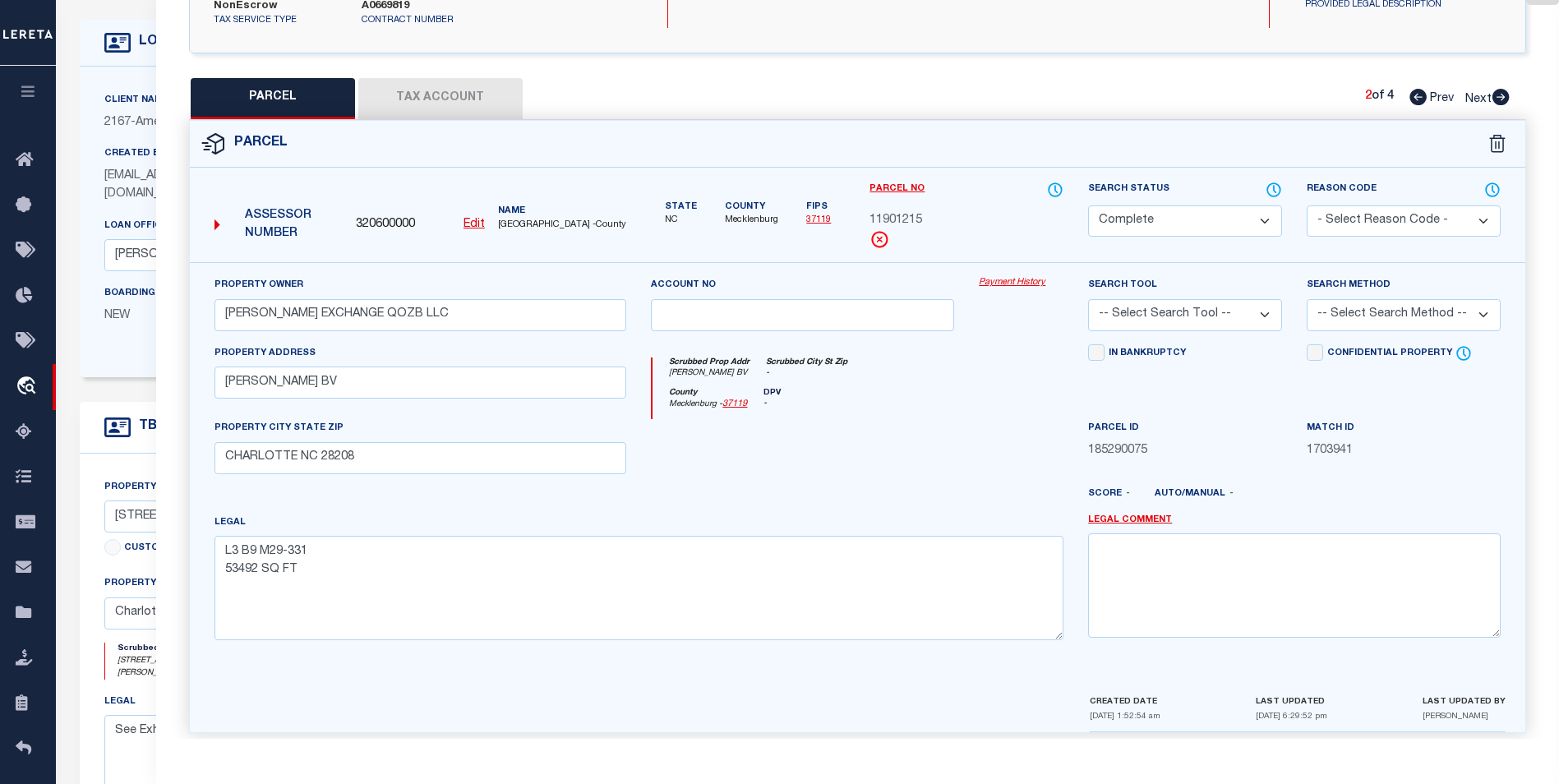
click at [1502, 89] on icon at bounding box center [1501, 97] width 17 height 17
select select "AS"
checkbox input "false"
select select "CP"
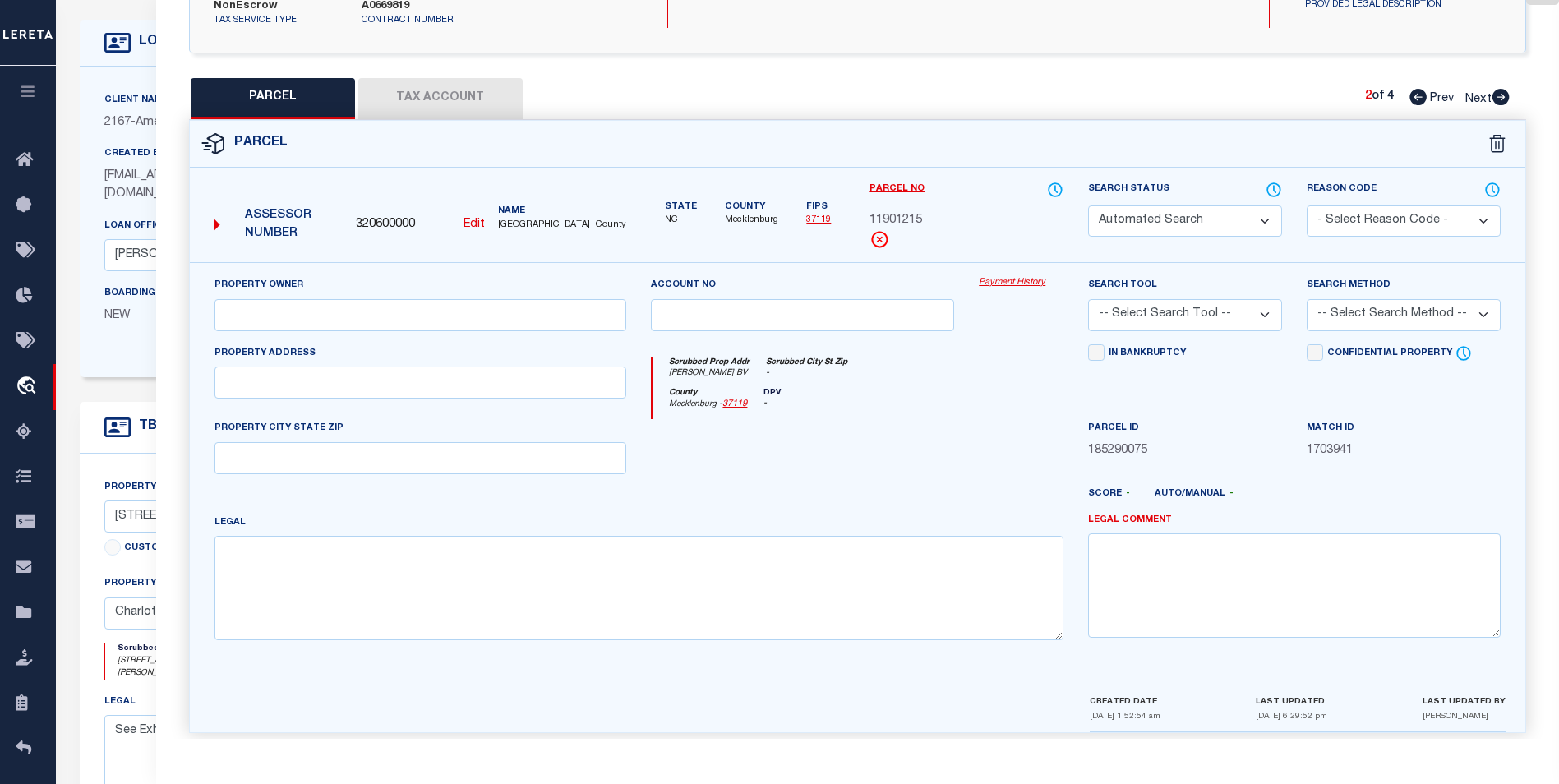
type input "WILKINSON EXCHANGE QOZB LLC"
select select
type input "2441 WILKINSON BV"
checkbox input "false"
type input "CHARLOTTE NC 28208"
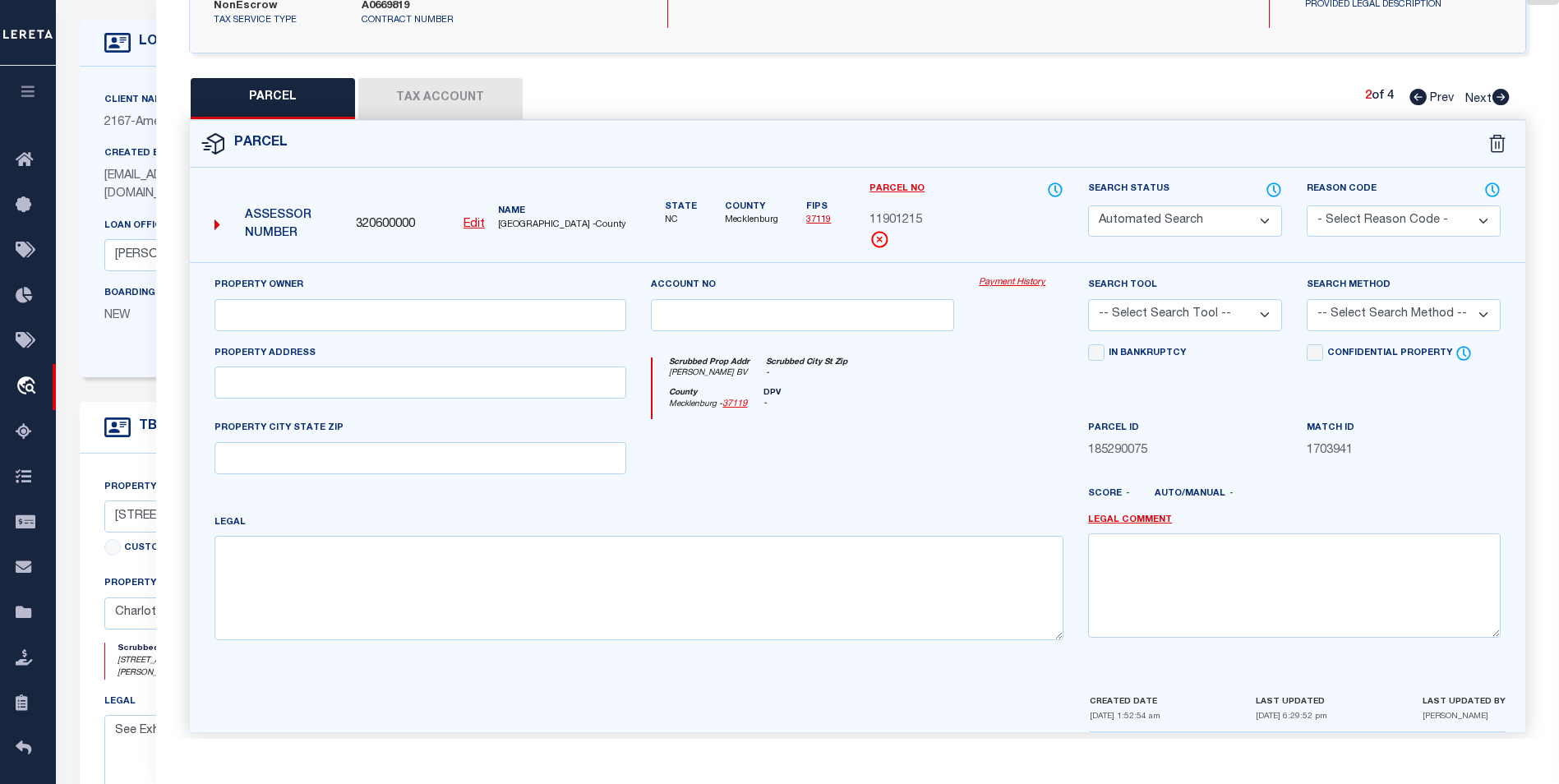
type textarea "P9M3-41 2441 WILKINSON BLVD 79500 SQ FT"
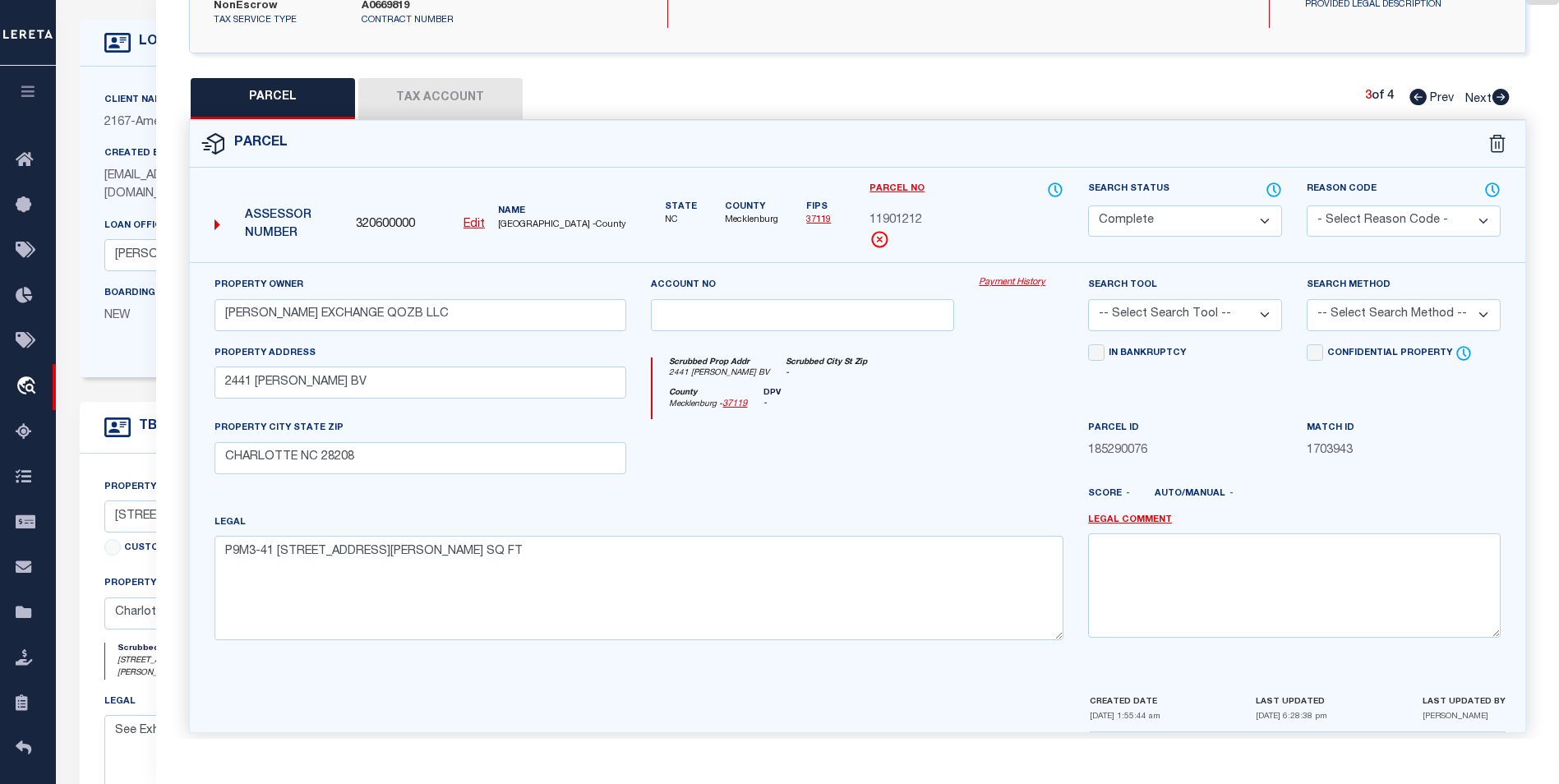
click at [1502, 89] on icon at bounding box center [1501, 97] width 17 height 17
select select "AS"
checkbox input "false"
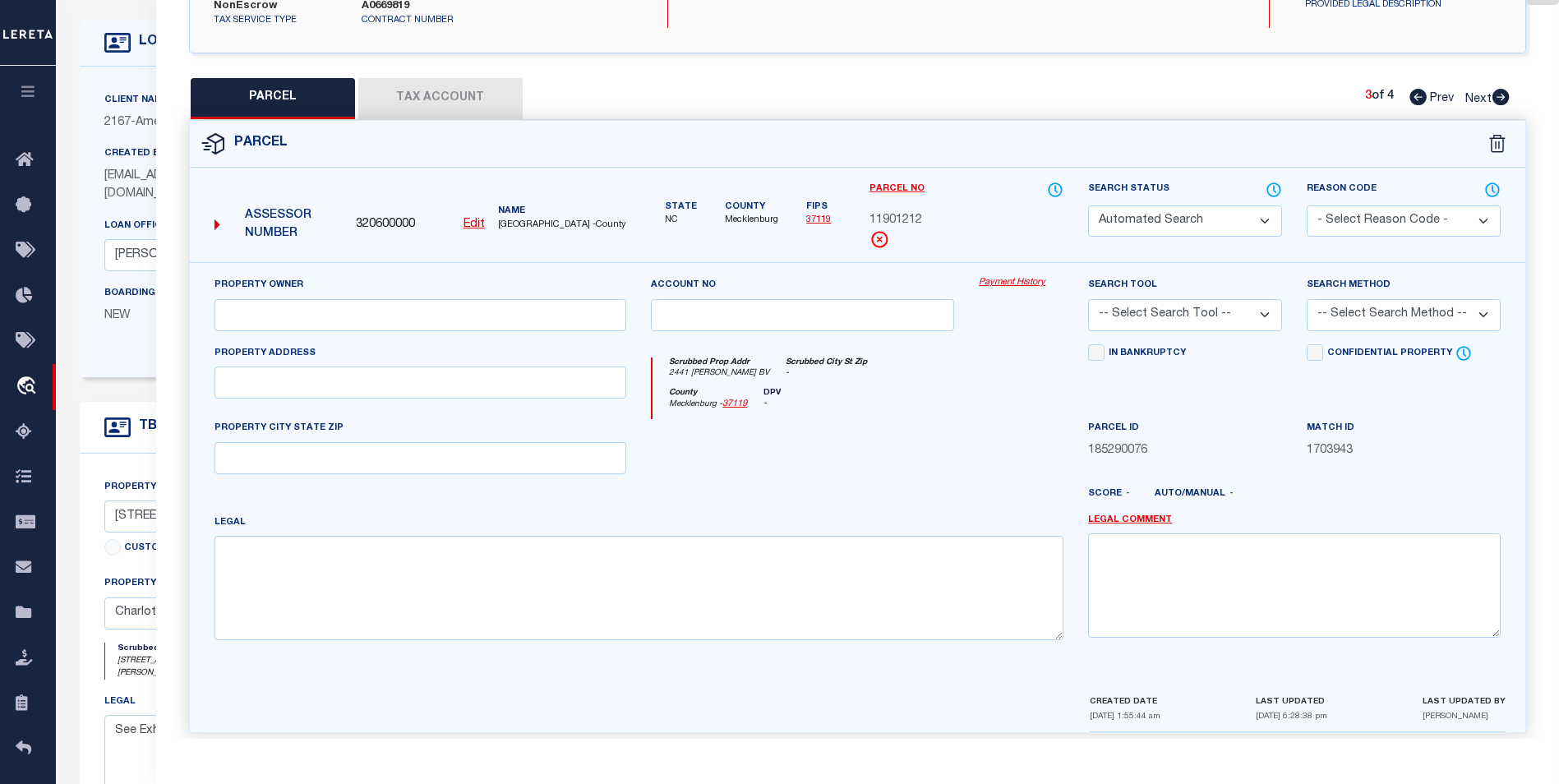
select select "CP"
type input "WILKINSON EXCHANGE QOZB LLC"
select select
type input "2403 WILKINSON BV"
checkbox input "false"
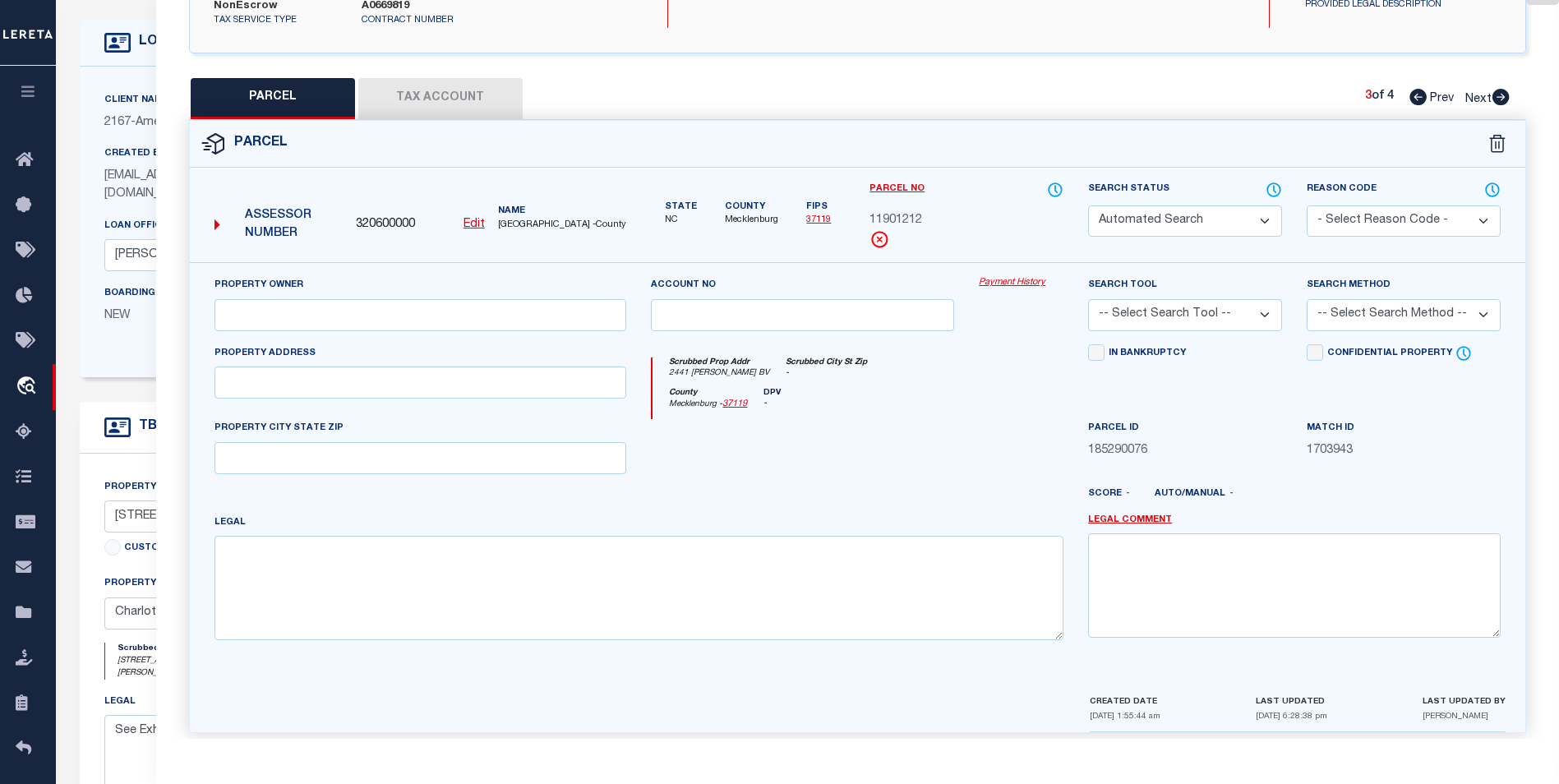
type input "CHARLOTTE NC 28208"
type textarea "M70-59 148931.64 SQ FT L2 B9 M29-331"
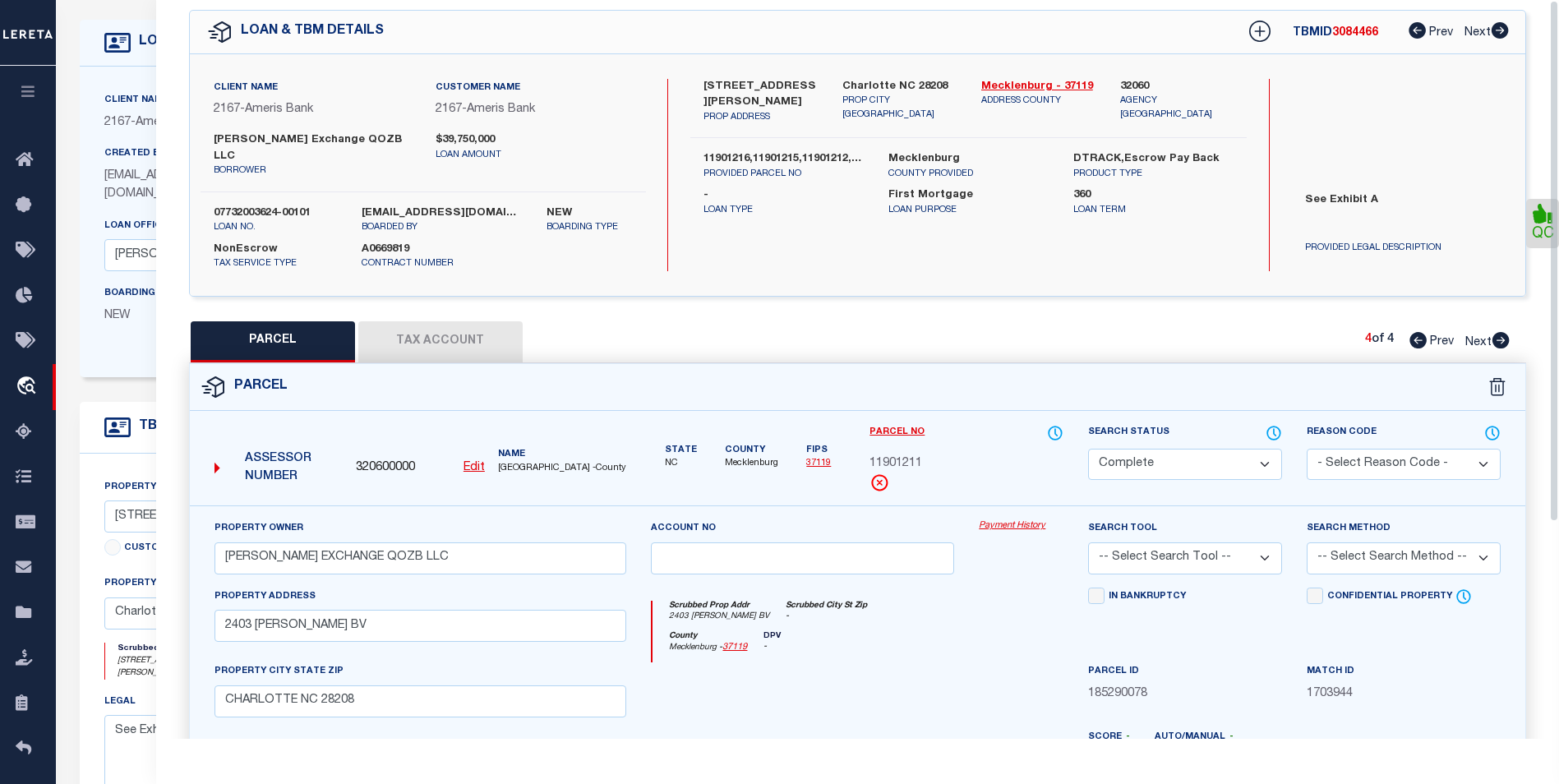
scroll to position [0, 0]
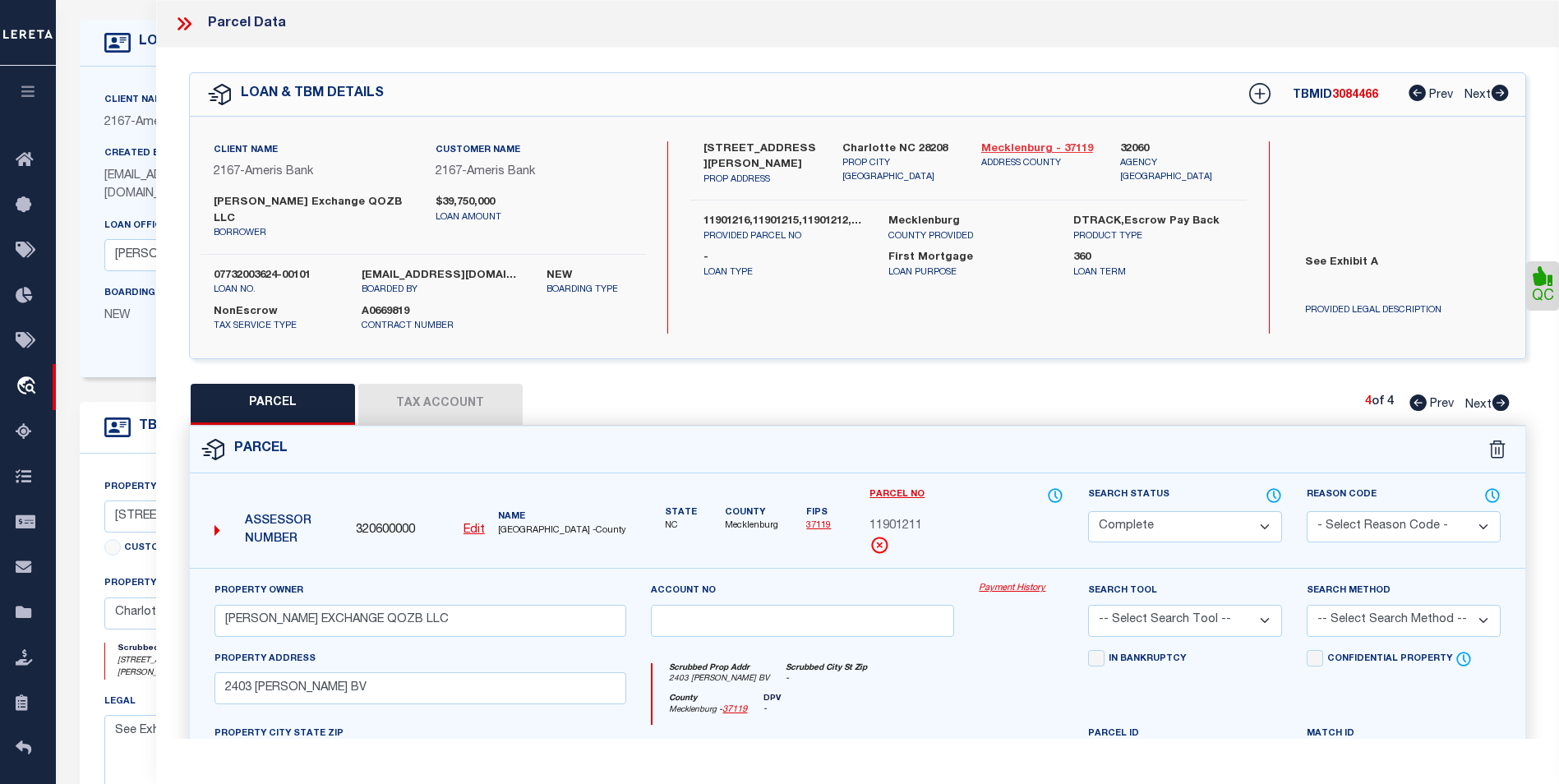
click at [1031, 149] on link "Mecklenburg - 37119" at bounding box center [1039, 150] width 114 height 17
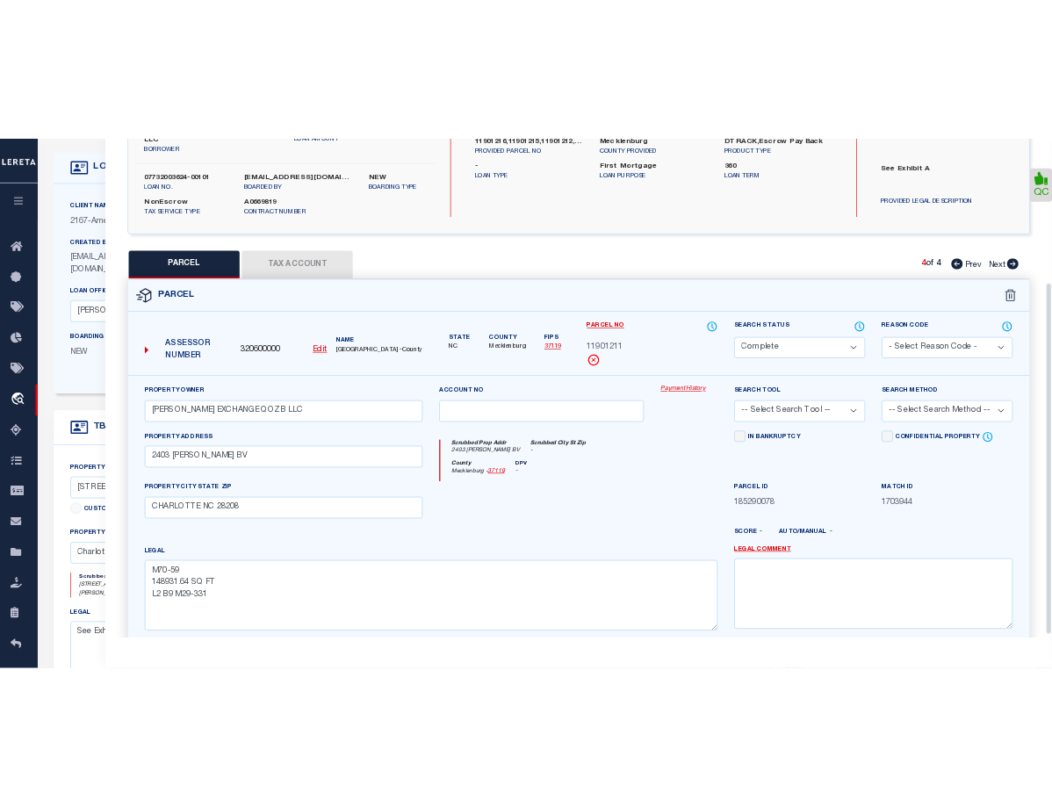
scroll to position [63, 0]
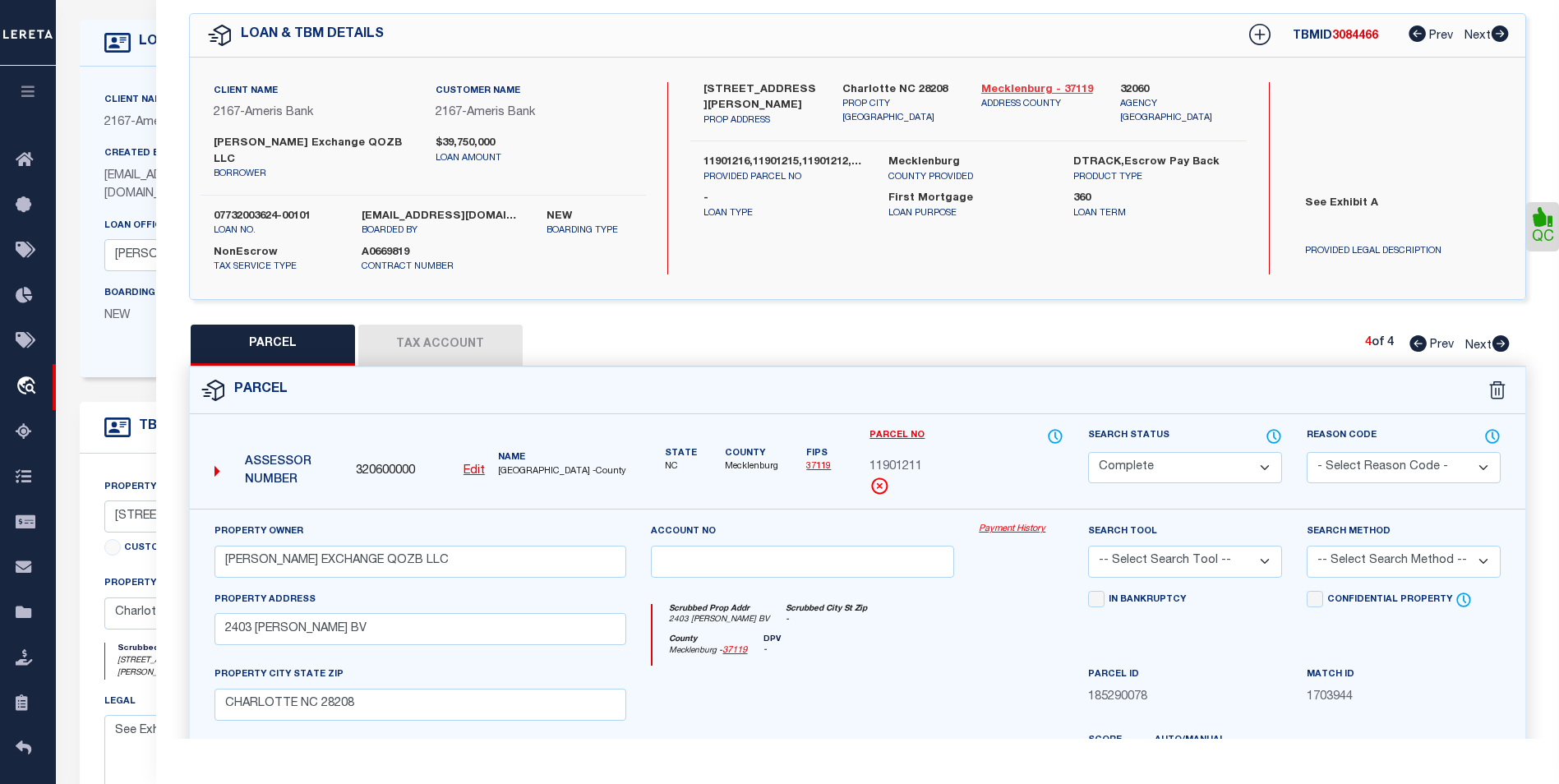
click at [1038, 92] on link "Mecklenburg - 37119" at bounding box center [1039, 91] width 114 height 17
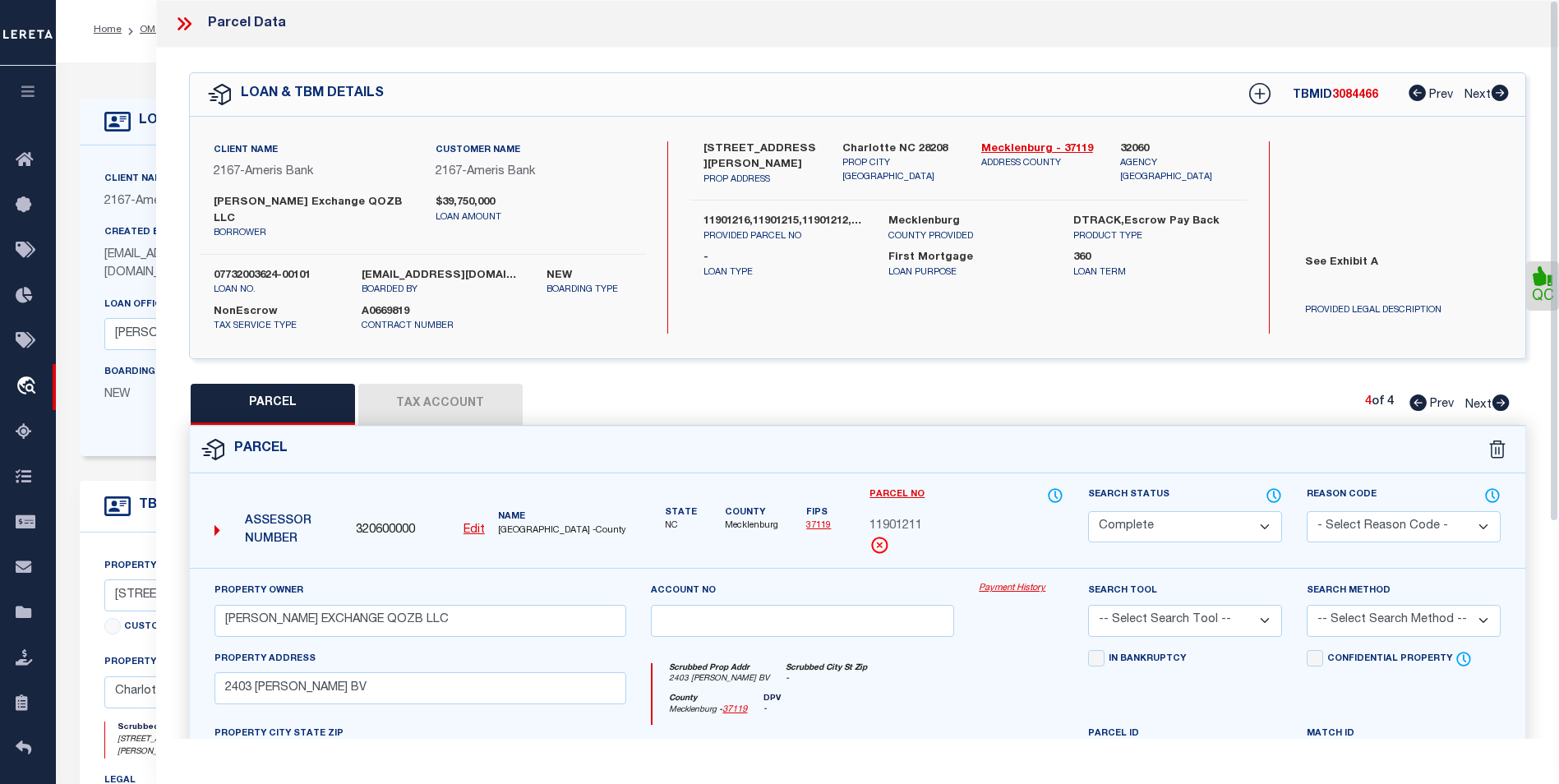
scroll to position [0, 0]
click at [1417, 395] on icon at bounding box center [1419, 403] width 17 height 17
select select "AS"
checkbox input "false"
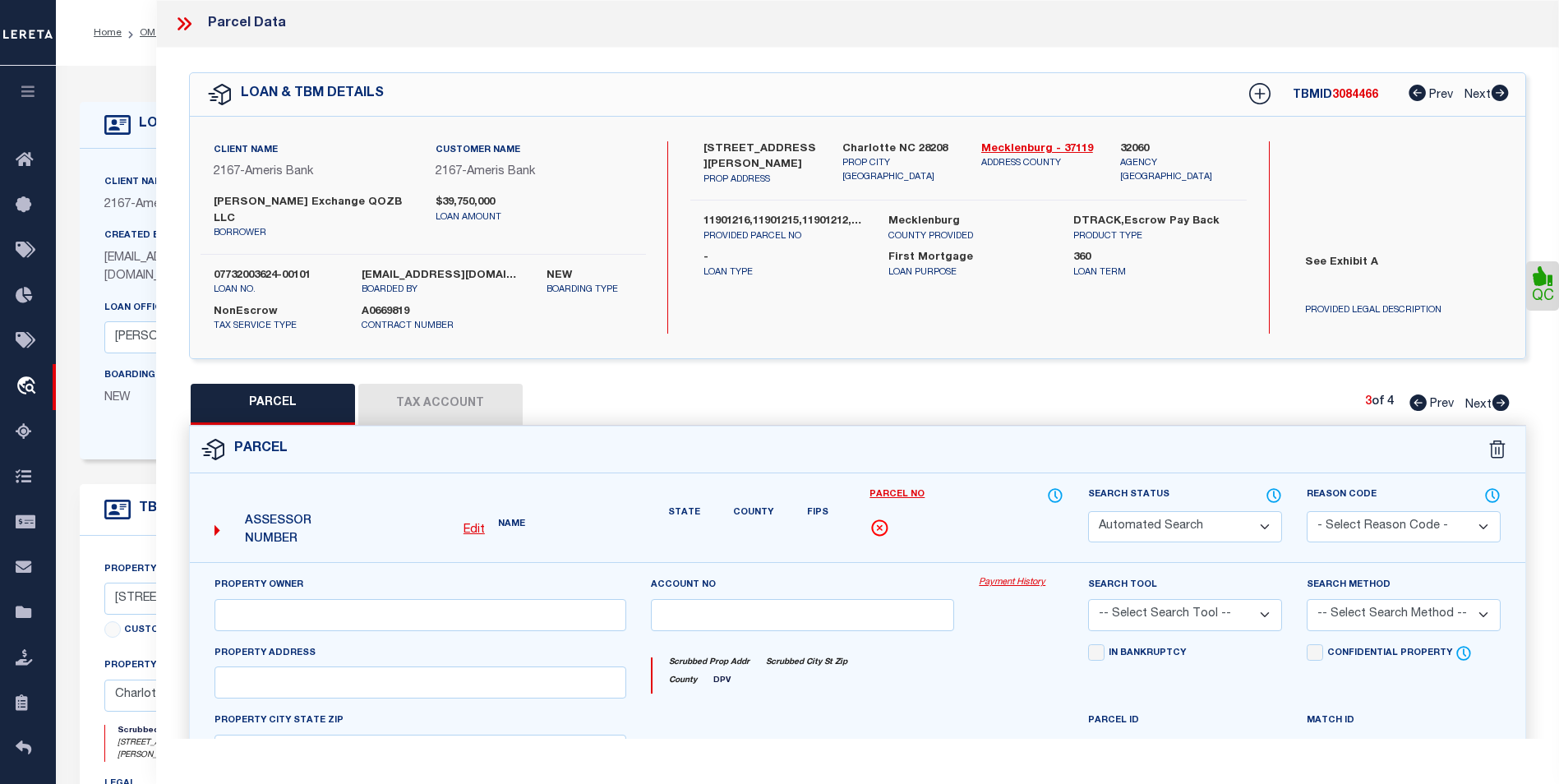
select select "CP"
type input "WILKINSON EXCHANGE QOZB LLC"
select select
type input "2441 WILKINSON BV"
checkbox input "false"
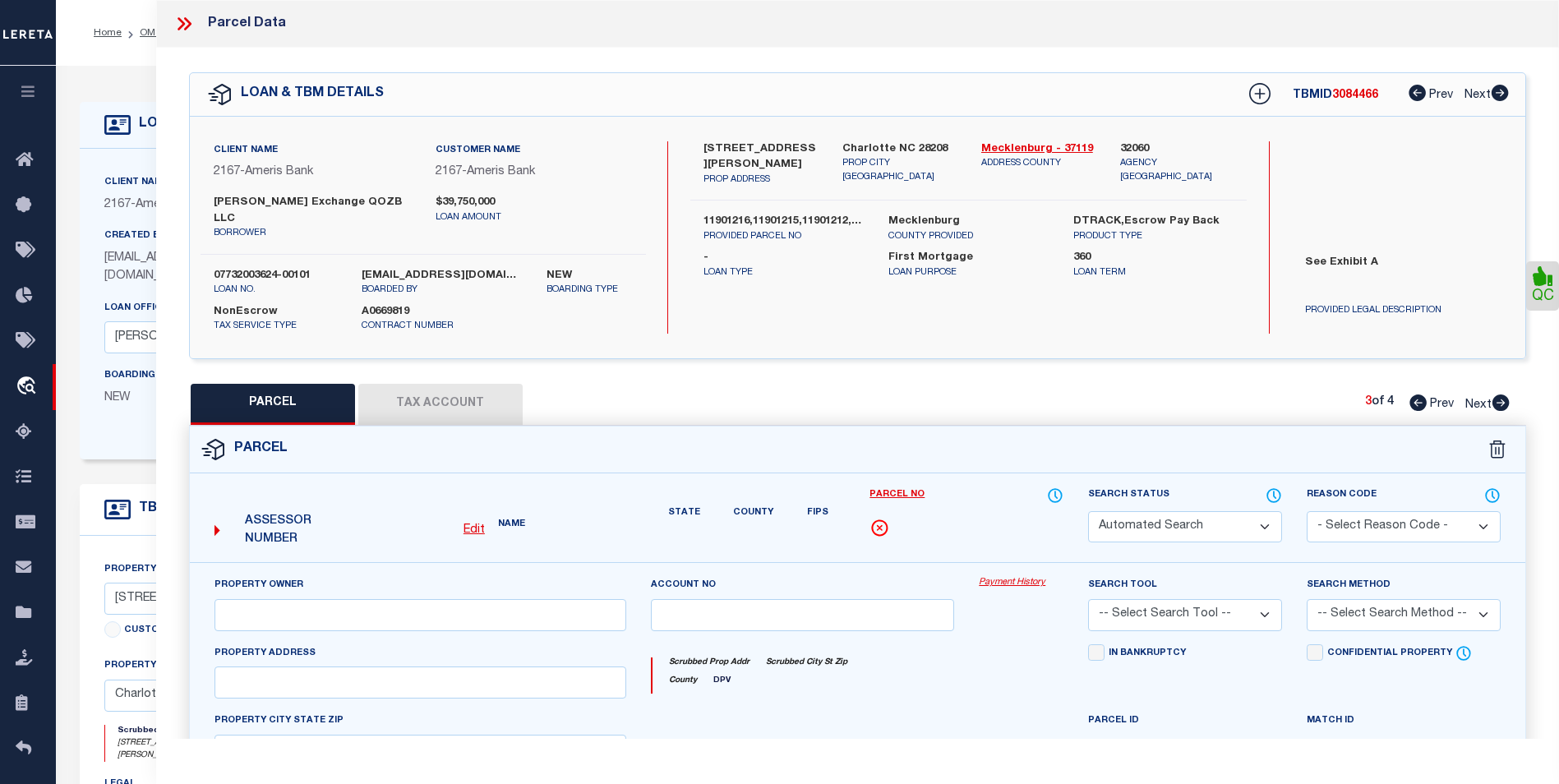
type input "CHARLOTTE NC 28208"
type textarea "P9M3-41 2441 WILKINSON BLVD 79500 SQ FT"
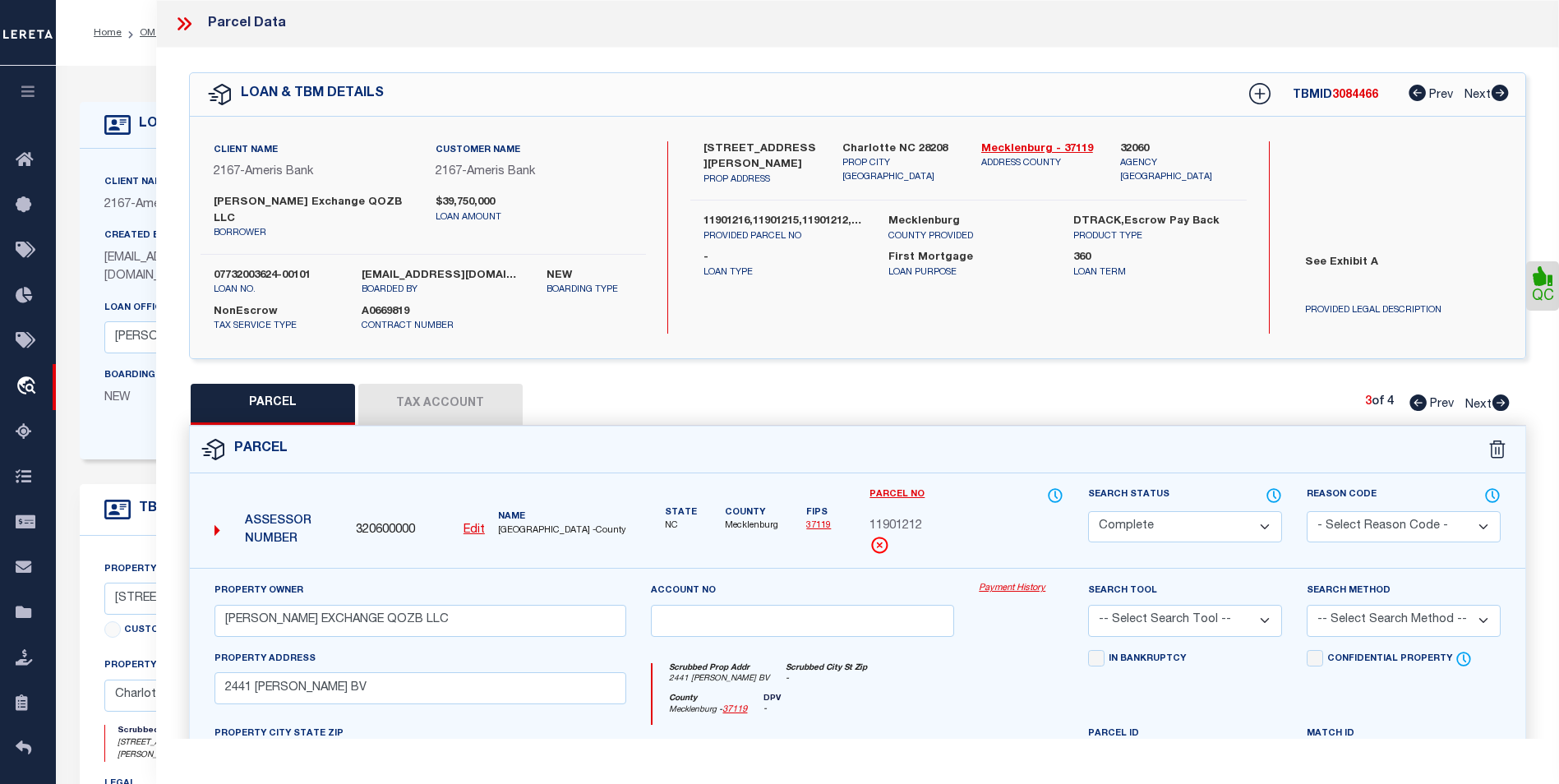
click at [1417, 395] on icon at bounding box center [1419, 403] width 17 height 17
select select "AS"
checkbox input "false"
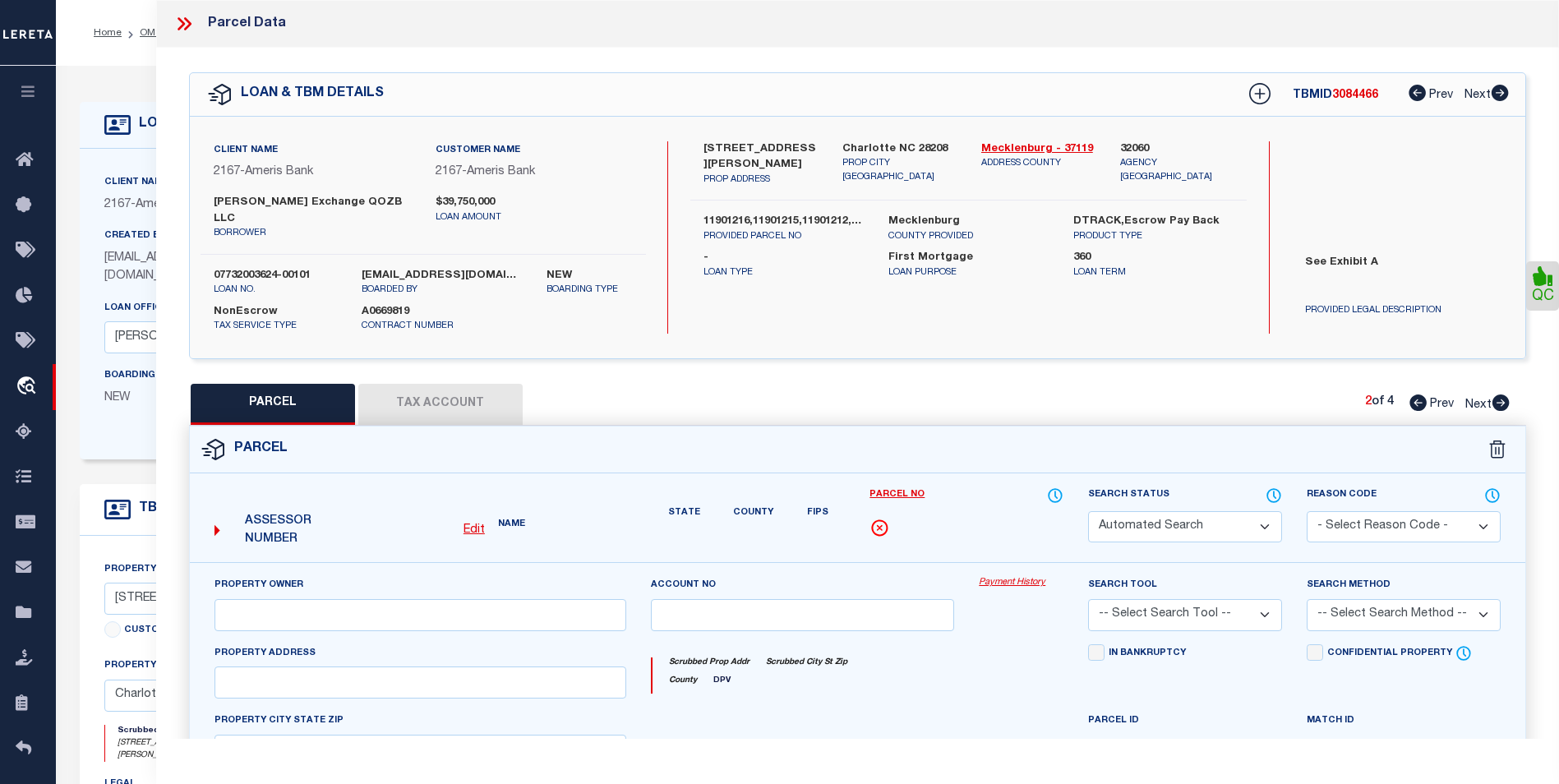
select select "CP"
type input "WILKINSON EXCHANGE QOZB LLC"
select select
type input "WILKINSON BV"
checkbox input "false"
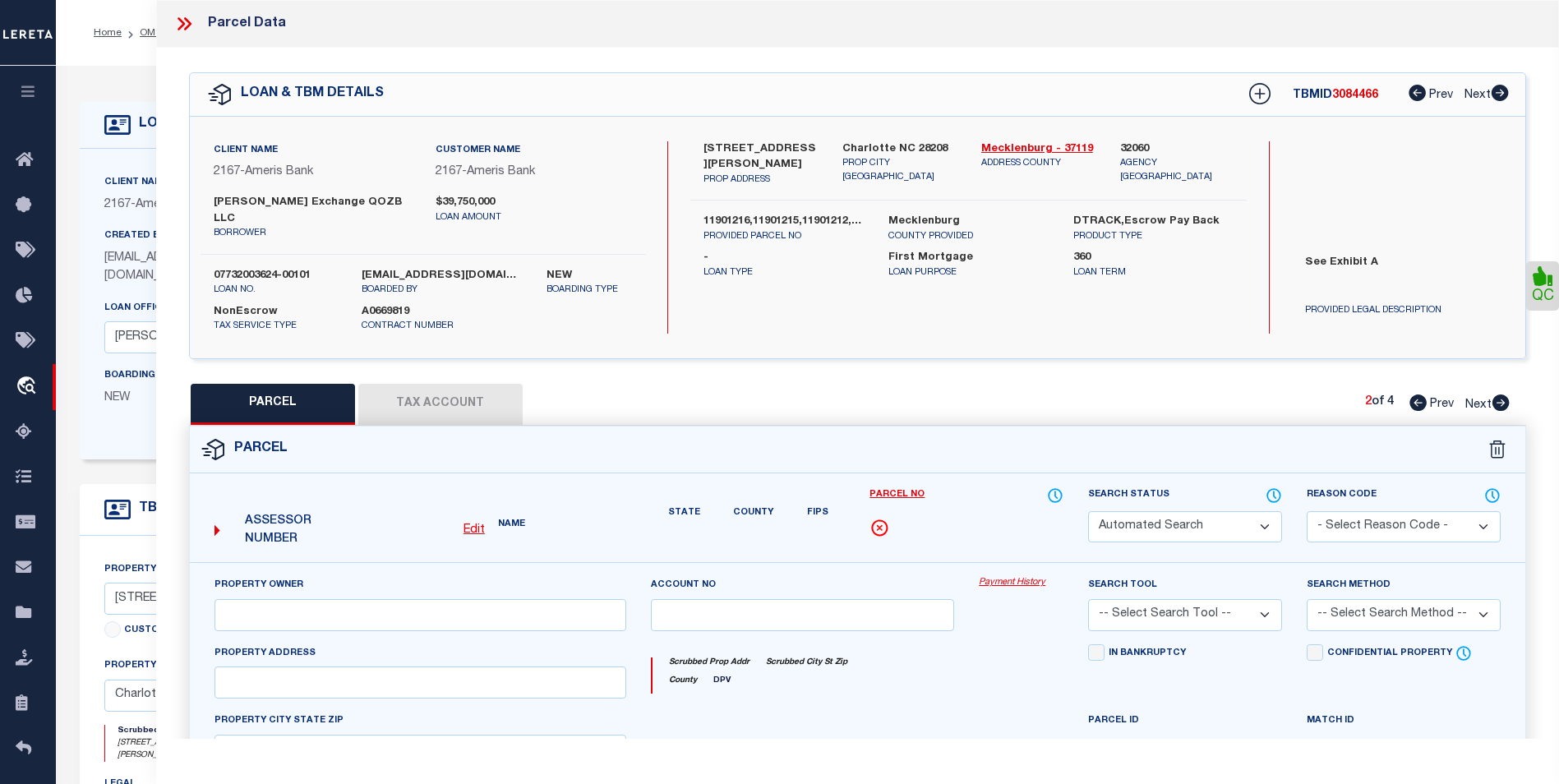
type input "CHARLOTTE NC 28208"
type textarea "L3 B9 M29-331 53492 SQ FT"
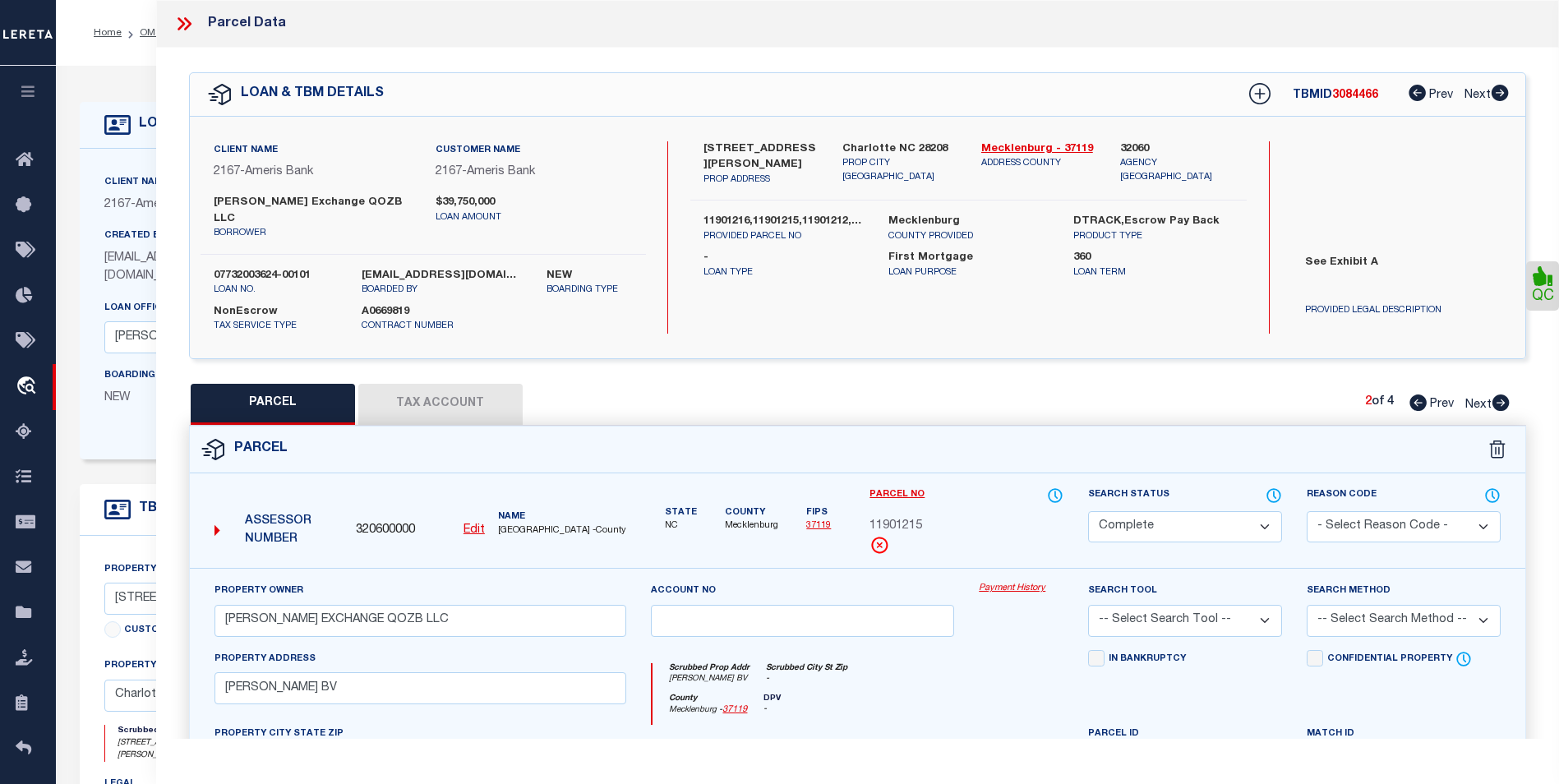
click at [1417, 395] on icon at bounding box center [1419, 403] width 17 height 17
select select "AS"
checkbox input "false"
select select "BP"
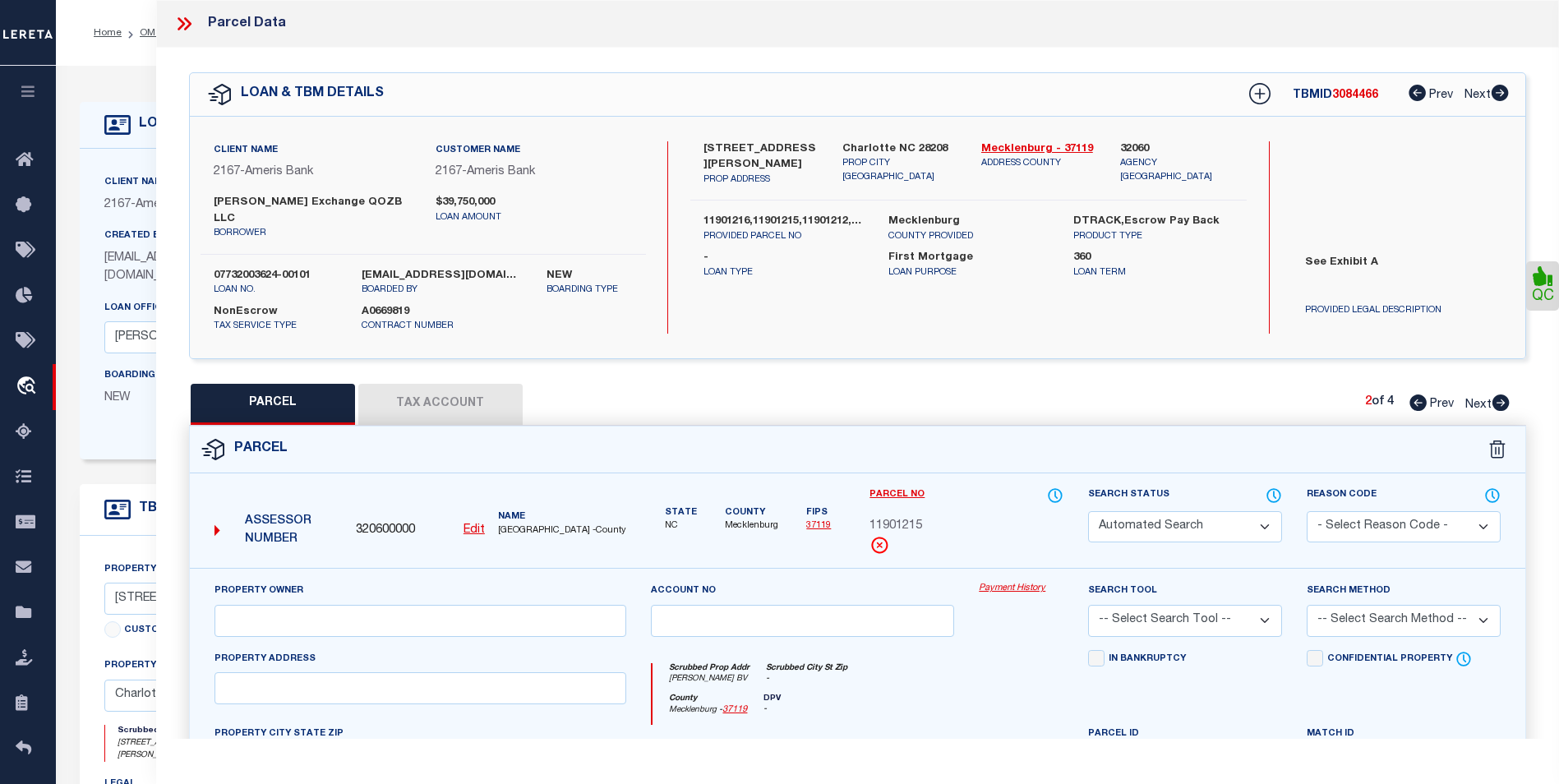
type input "WILKINSON EXCHANGE QOZB LLC"
select select
type input "2401 WILKINSON BV"
checkbox input "false"
type input "CHARLOTTE NC 28208"
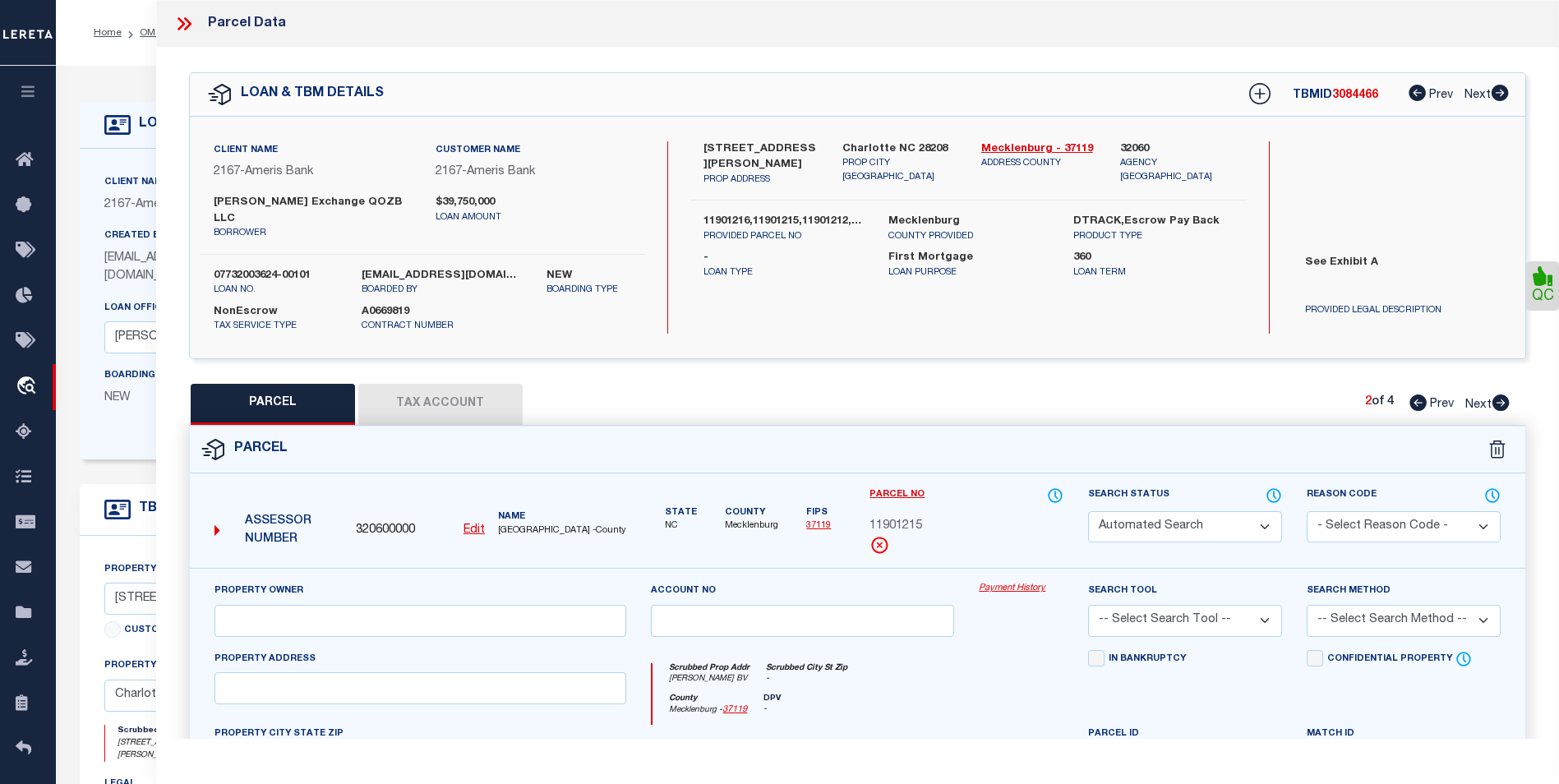
type textarea "L1 B9 M29-331 23435 SQ FT"
type textarea "Parcel is Inactive"
click at [1417, 395] on icon at bounding box center [1419, 403] width 17 height 17
click at [1514, 396] on div "PARCEL Tax Account 1 of 4 Prev Next" at bounding box center [857, 404] width 1337 height 41
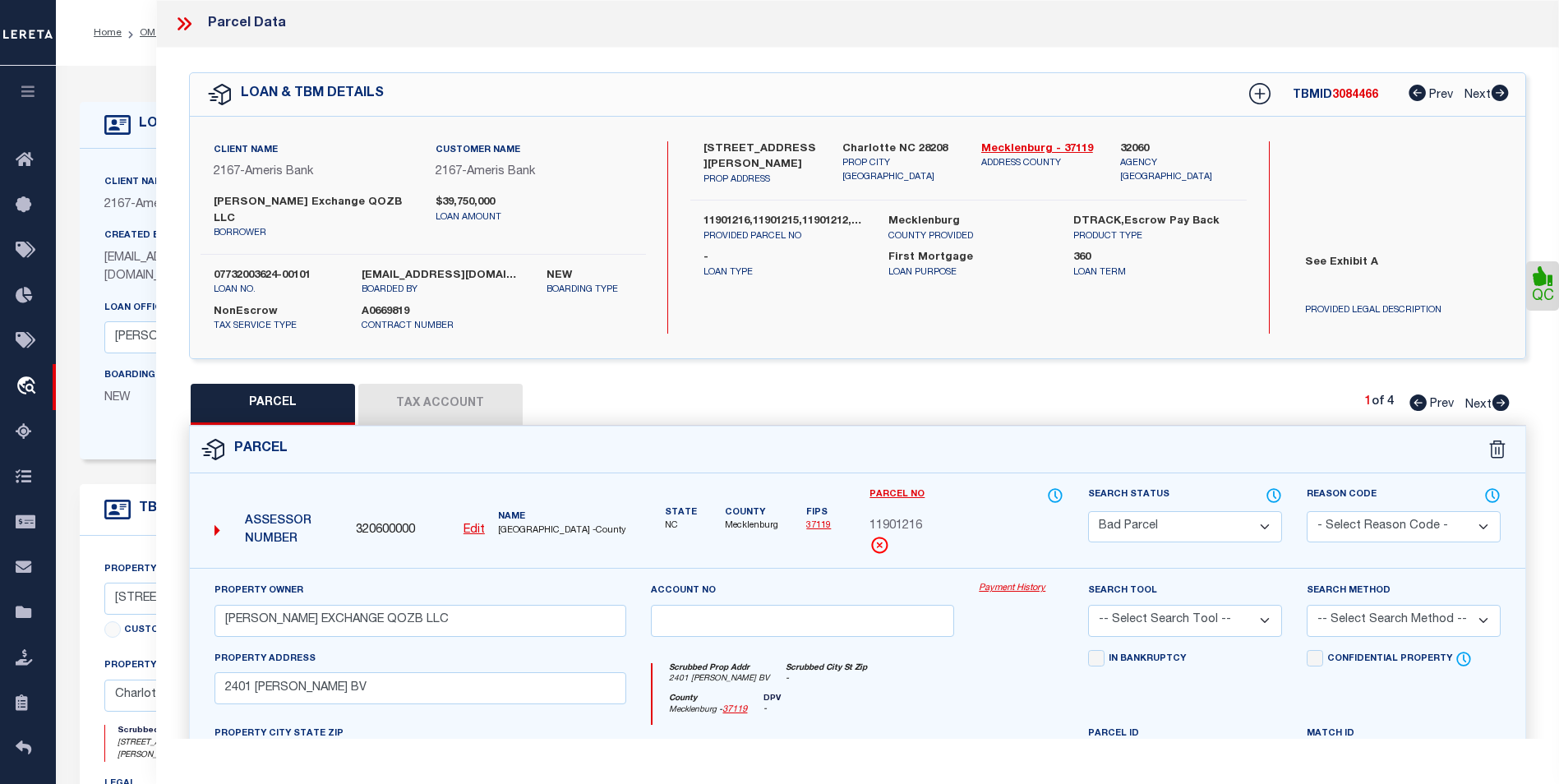
click at [1504, 395] on icon at bounding box center [1501, 403] width 17 height 17
select select "AS"
checkbox input "false"
select select "CP"
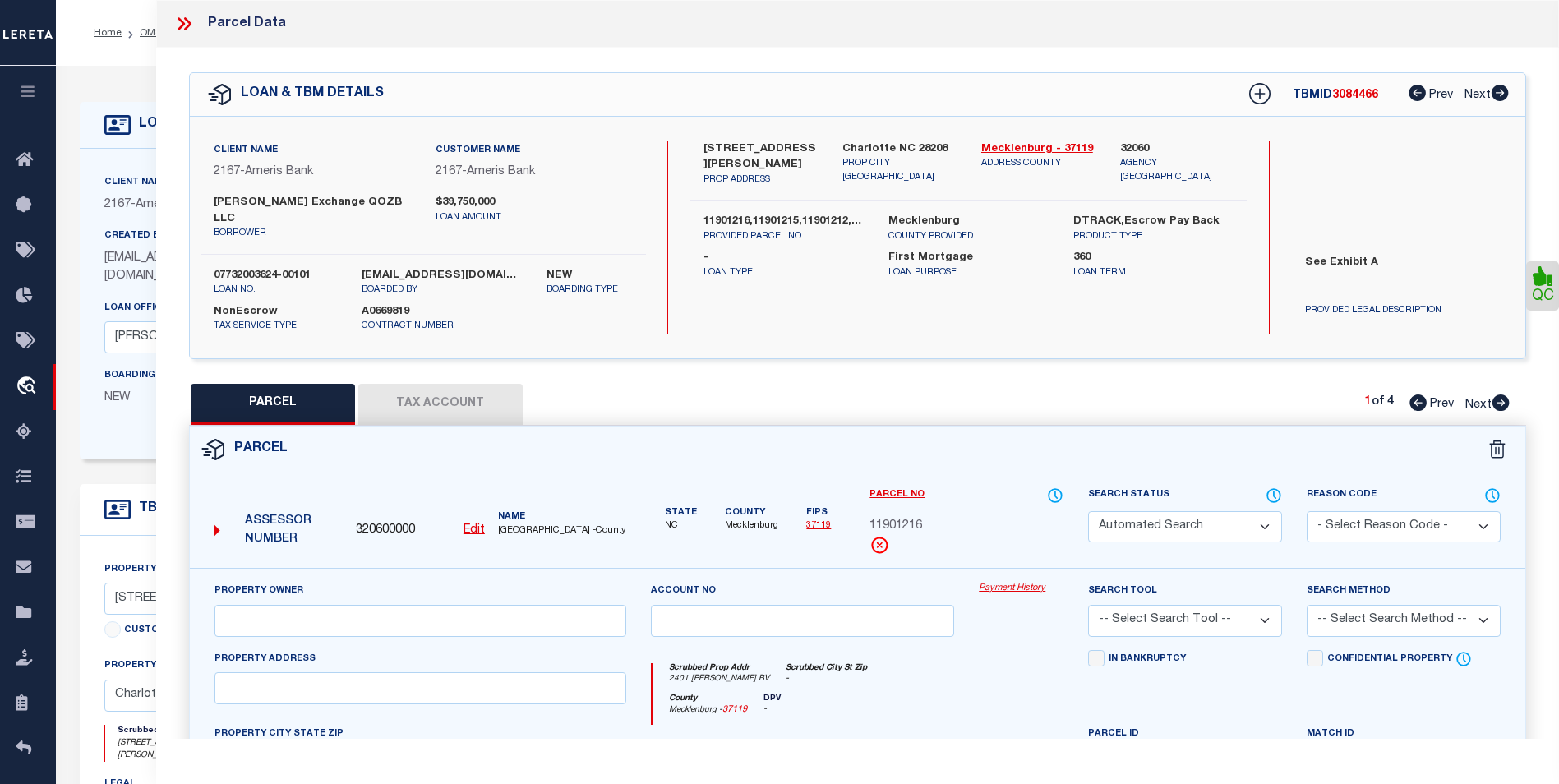
type input "WILKINSON EXCHANGE QOZB LLC"
select select
type input "WILKINSON BV"
checkbox input "false"
type input "CHARLOTTE NC 28208"
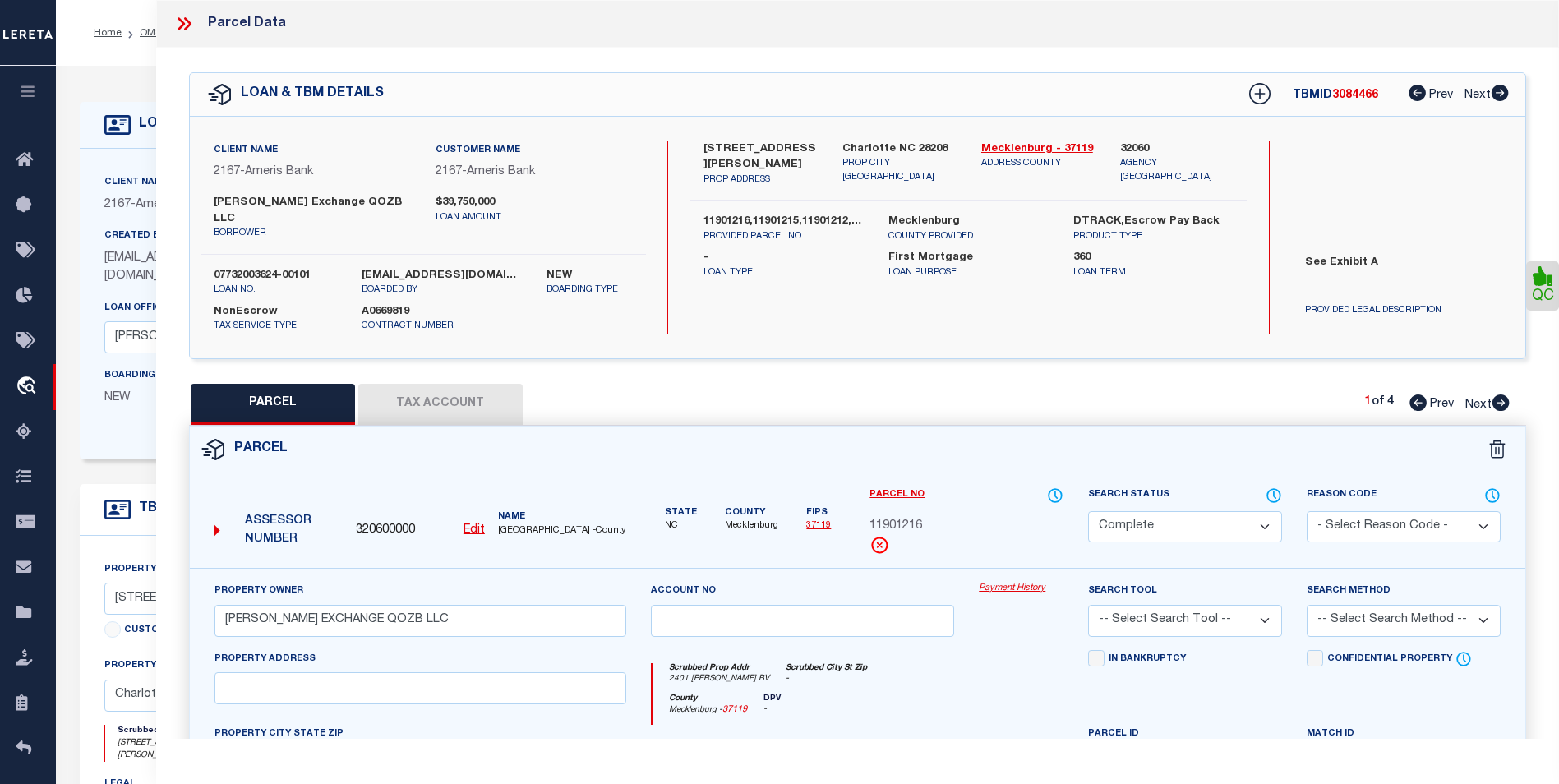
type textarea "L3 B9 M29-331 53492 SQ FT"
drag, startPoint x: 939, startPoint y: 518, endPoint x: 893, endPoint y: 517, distance: 46.0
click at [894, 517] on div "Parcel No 11901215" at bounding box center [966, 521] width 194 height 69
click at [889, 518] on div "Parcel No 11901215" at bounding box center [966, 521] width 194 height 69
click at [886, 535] on icon at bounding box center [879, 544] width 20 height 20
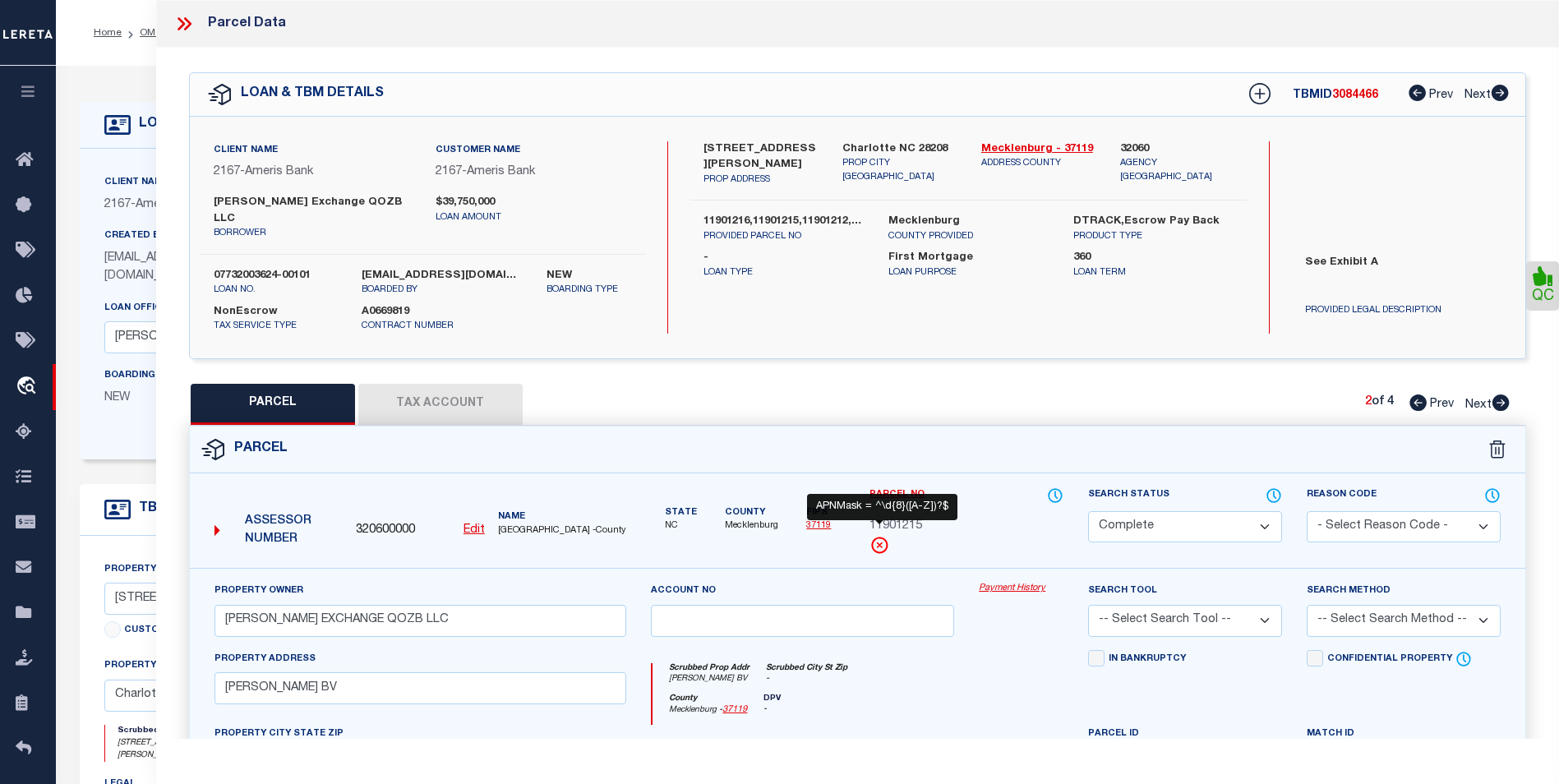
drag, startPoint x: 938, startPoint y: 527, endPoint x: 882, endPoint y: 524, distance: 56.1
click at [882, 524] on div "Parcel No 11901215" at bounding box center [966, 521] width 194 height 69
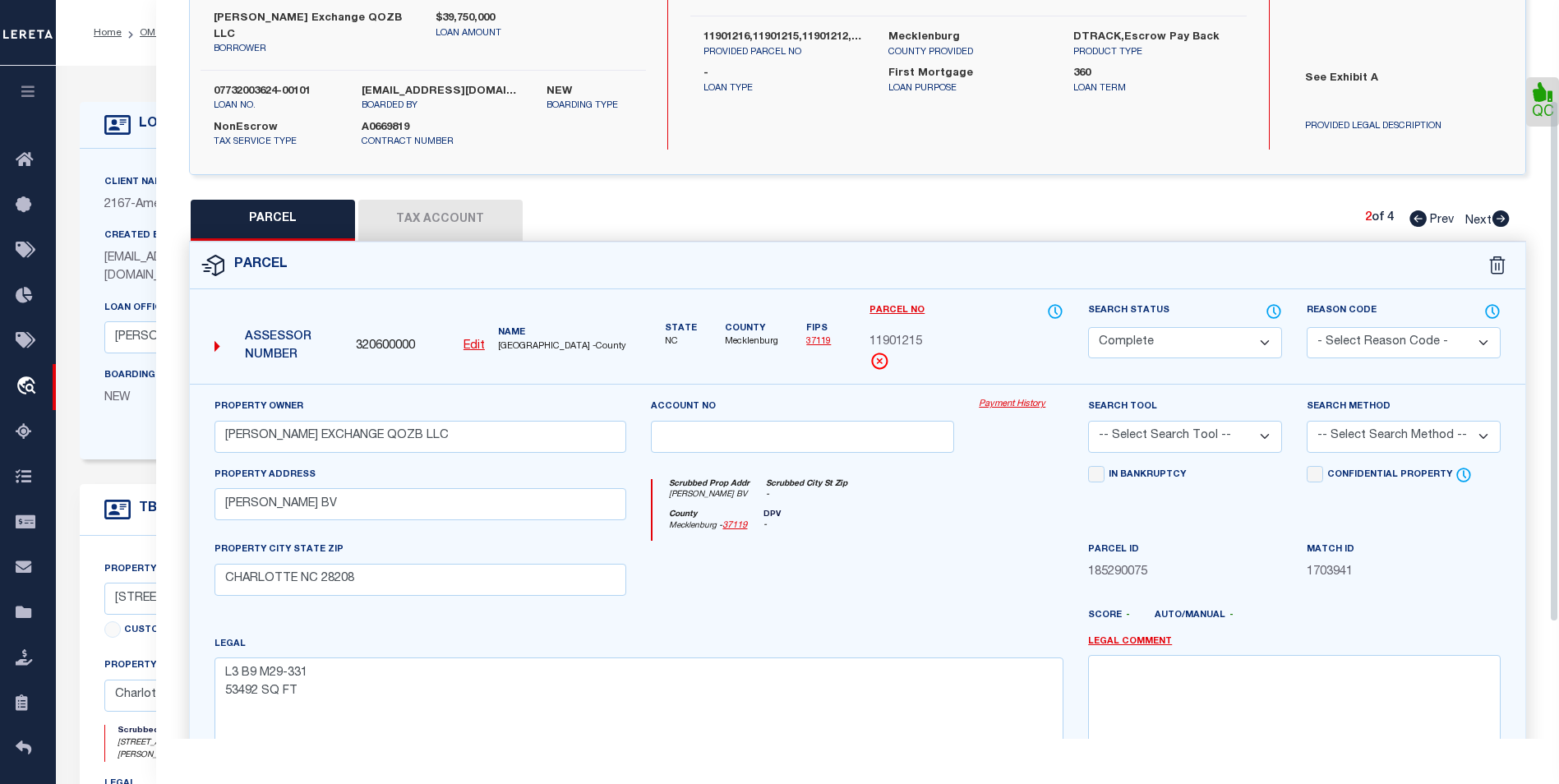
scroll to position [141, 0]
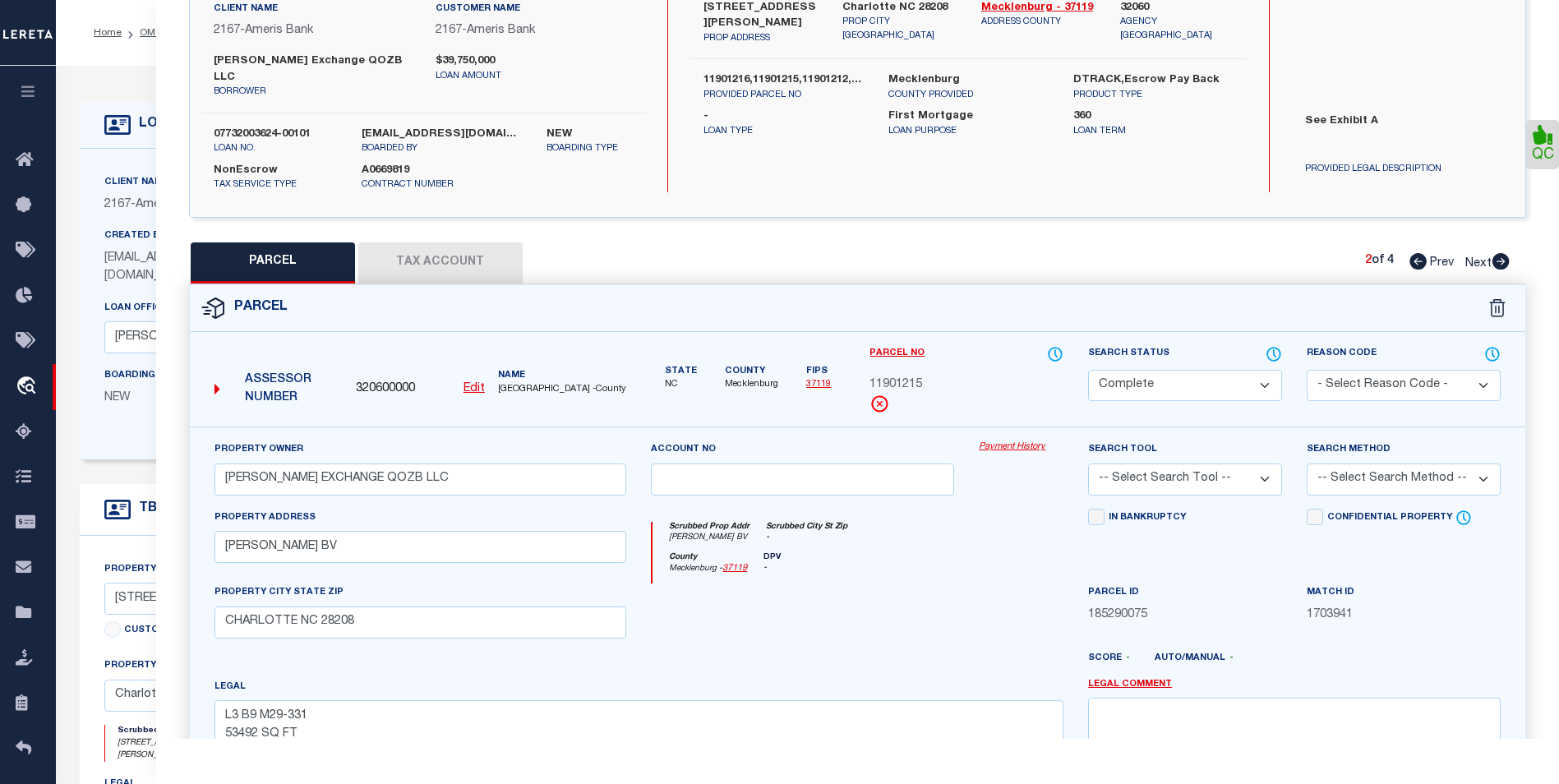
click at [1427, 254] on div "2 of 4 Prev Next" at bounding box center [1437, 263] width 145 height 22
click at [1419, 254] on icon at bounding box center [1419, 262] width 17 height 17
select select "AS"
checkbox input "false"
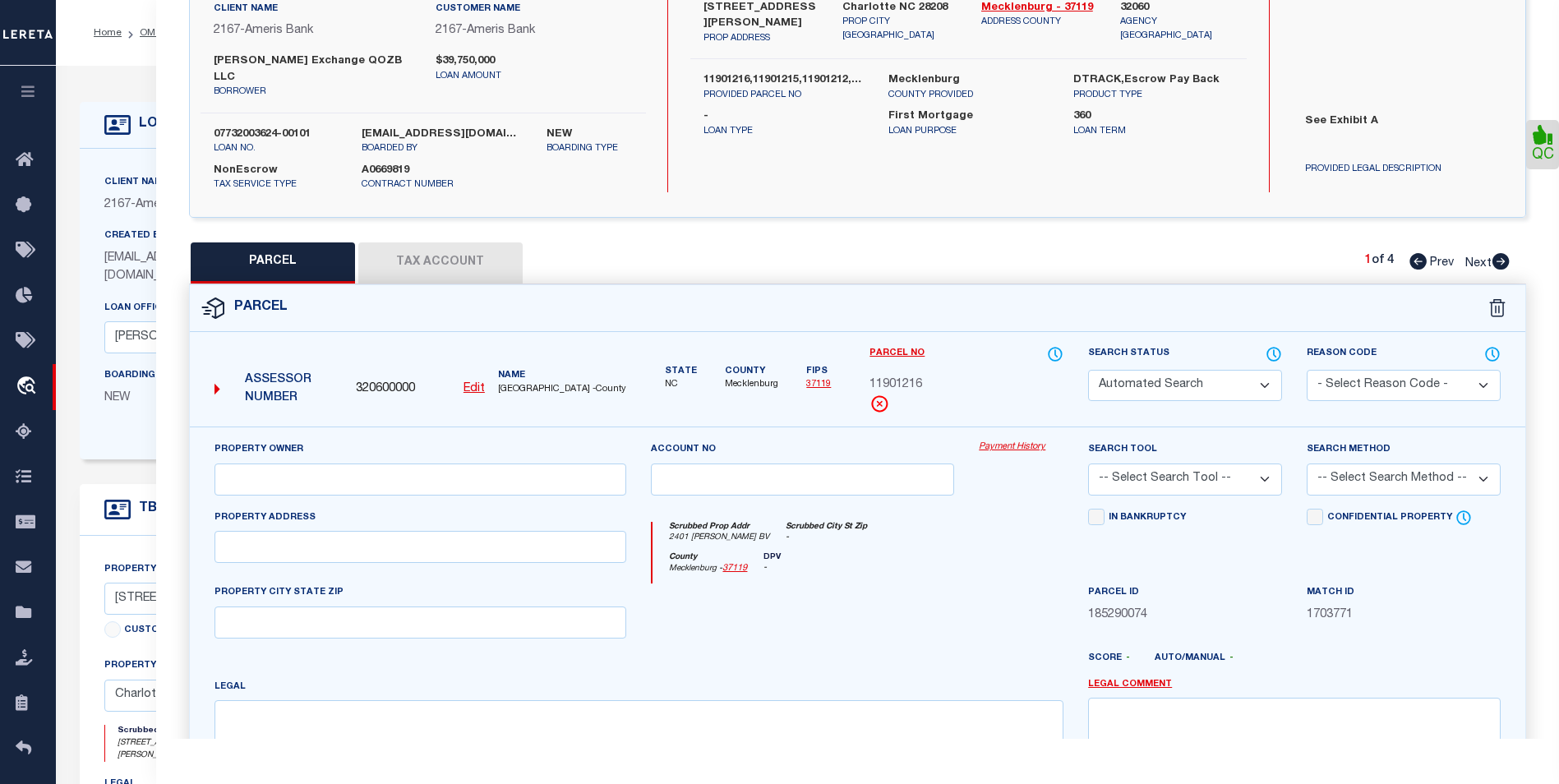
select select "BP"
type input "WILKINSON EXCHANGE QOZB LLC"
select select
type input "2401 WILKINSON BV"
checkbox input "false"
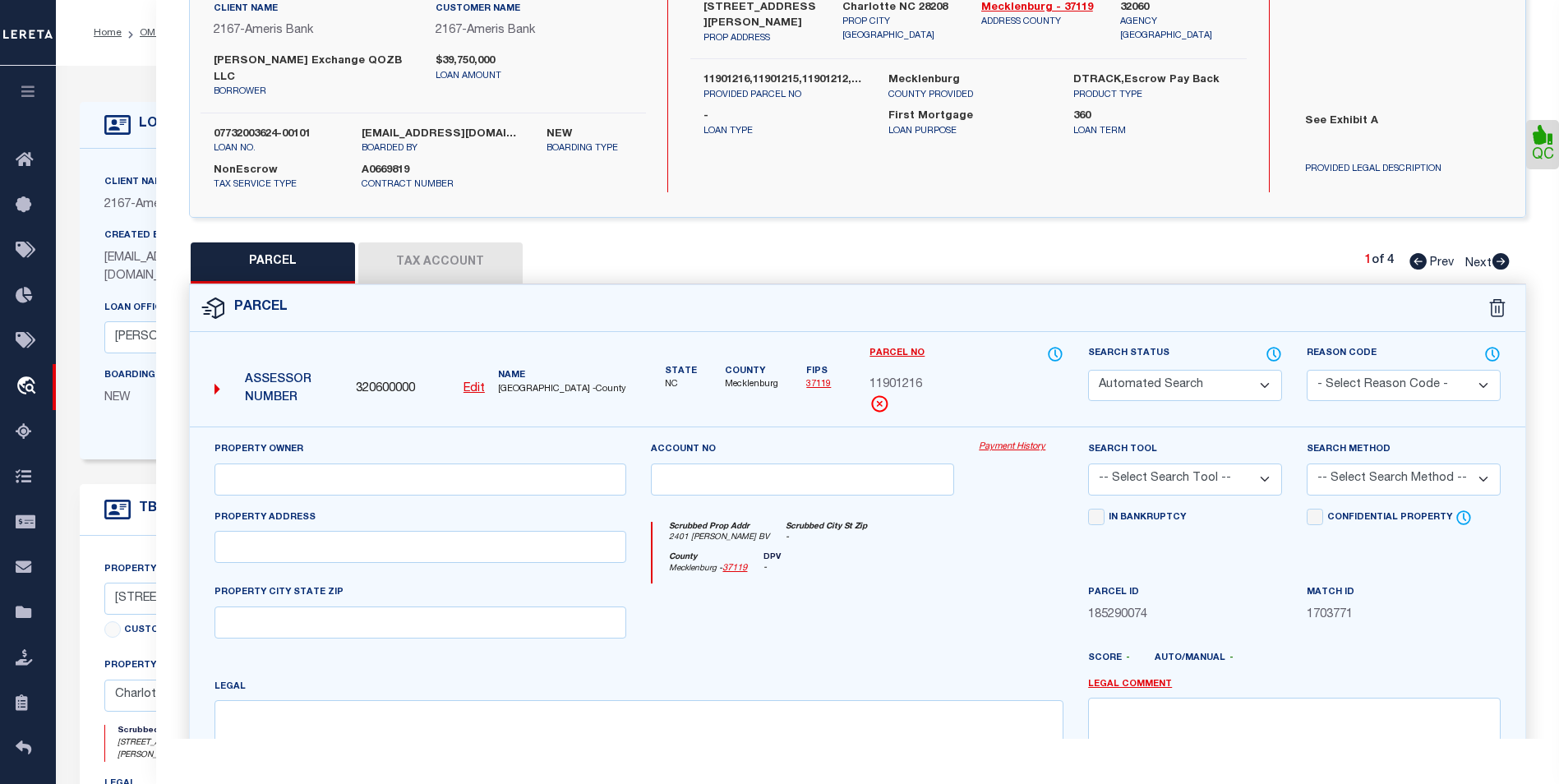
type input "CHARLOTTE NC 28208"
type textarea "L1 B9 M29-331 23435 SQ FT"
type textarea "Parcel is Inactive"
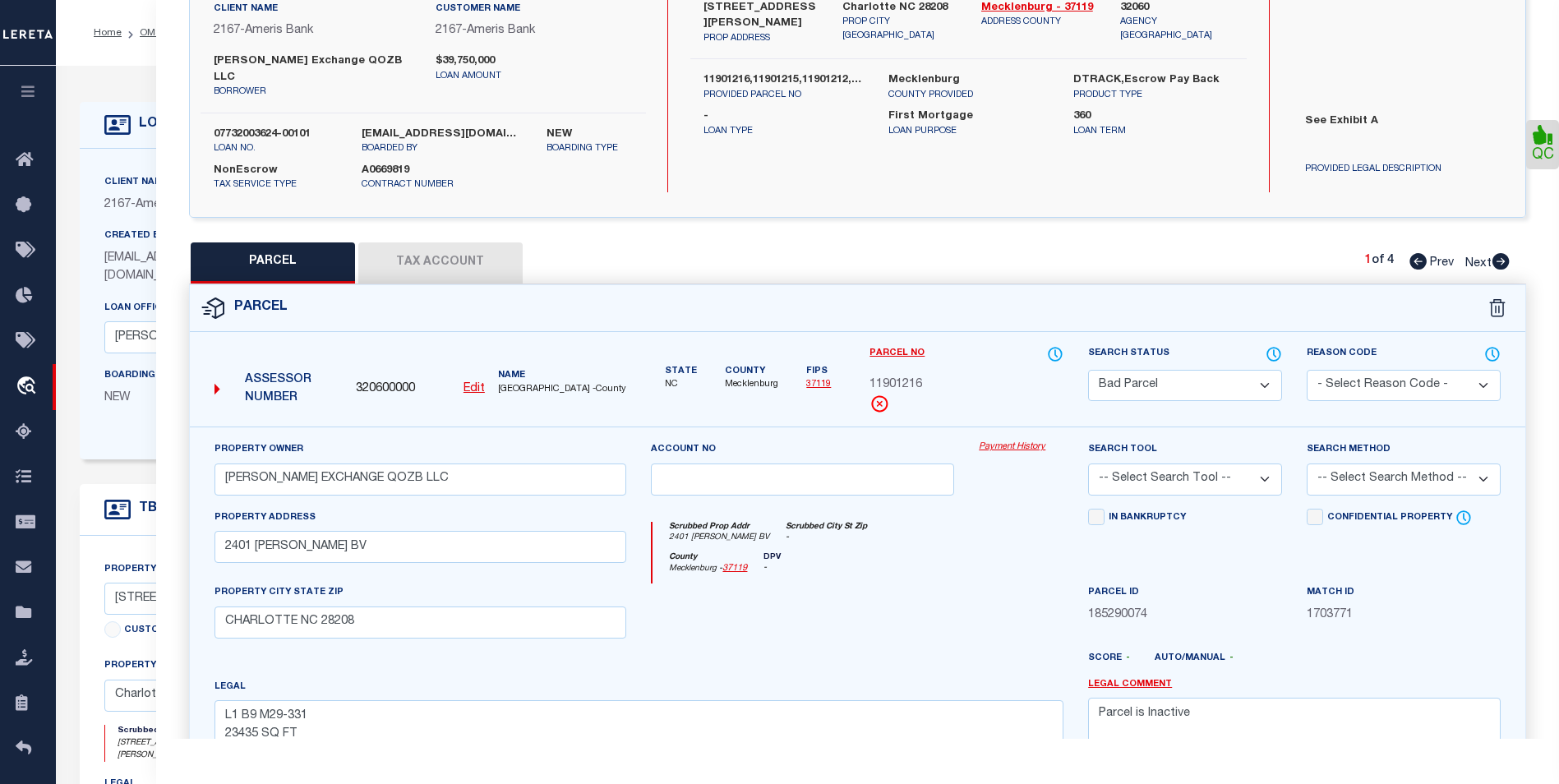
click at [1496, 254] on icon at bounding box center [1501, 262] width 17 height 17
select select "AS"
checkbox input "false"
click at [1496, 254] on icon at bounding box center [1501, 262] width 17 height 17
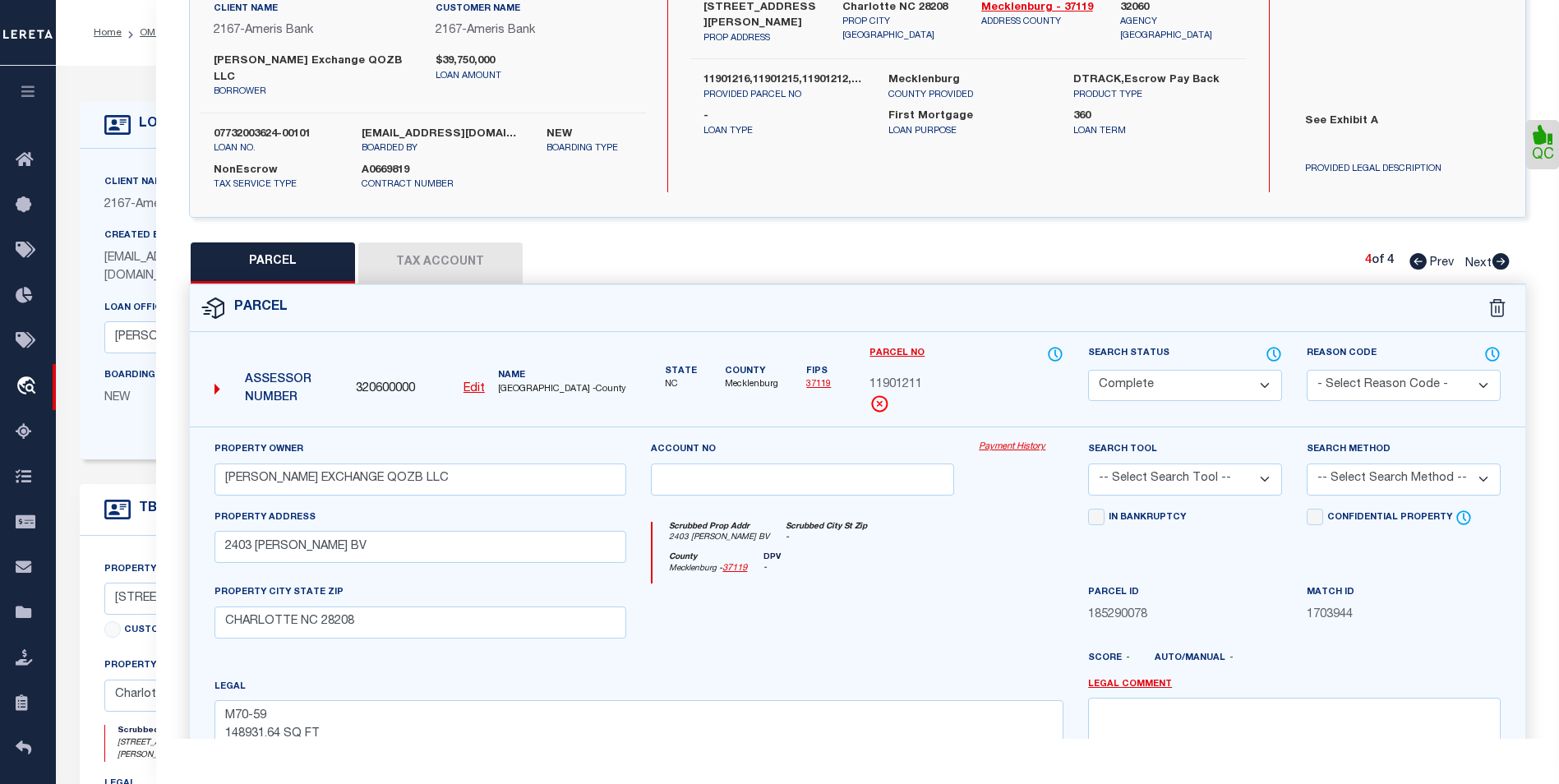
click at [1496, 254] on icon at bounding box center [1501, 262] width 17 height 17
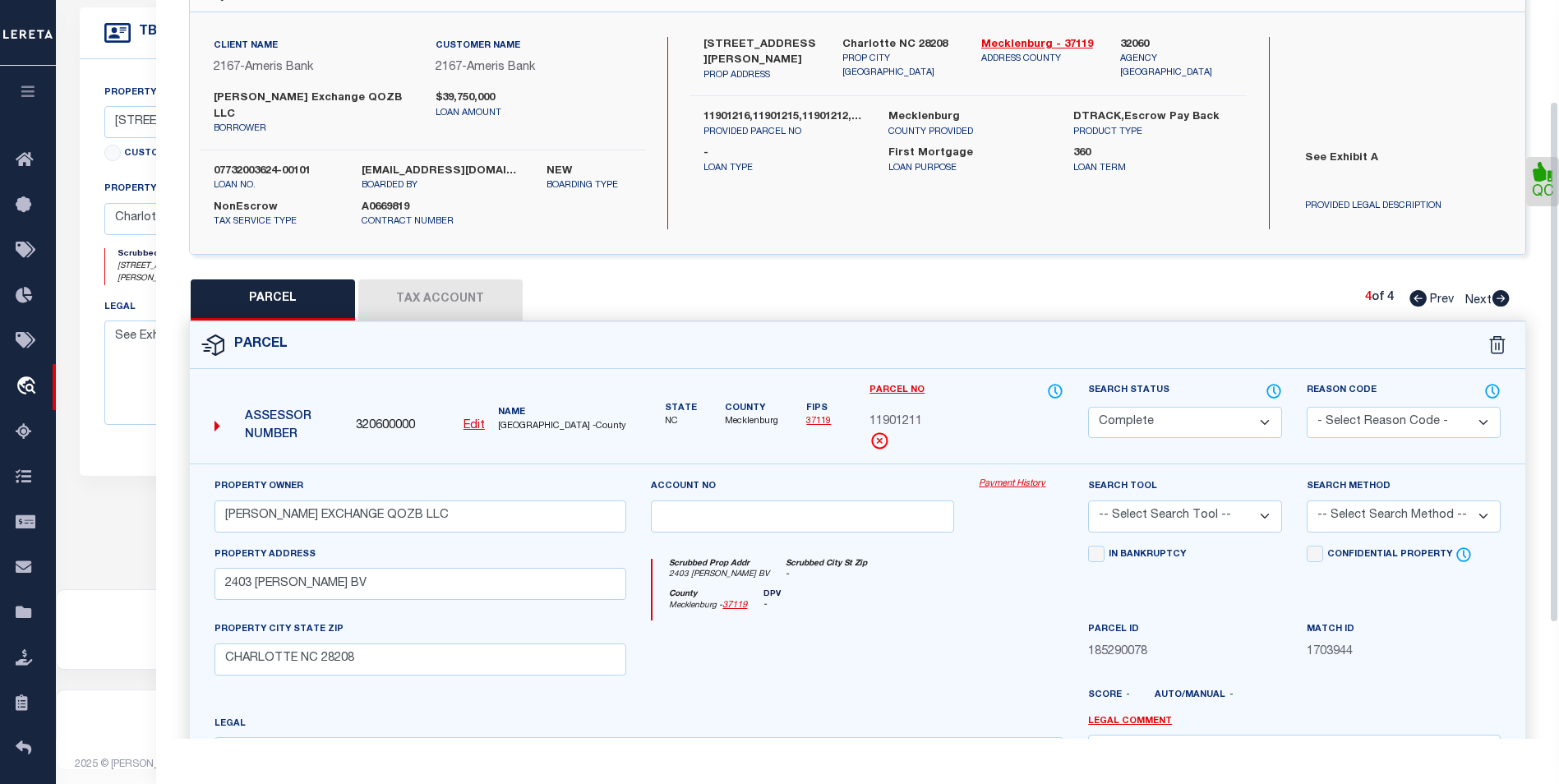
scroll to position [59, 0]
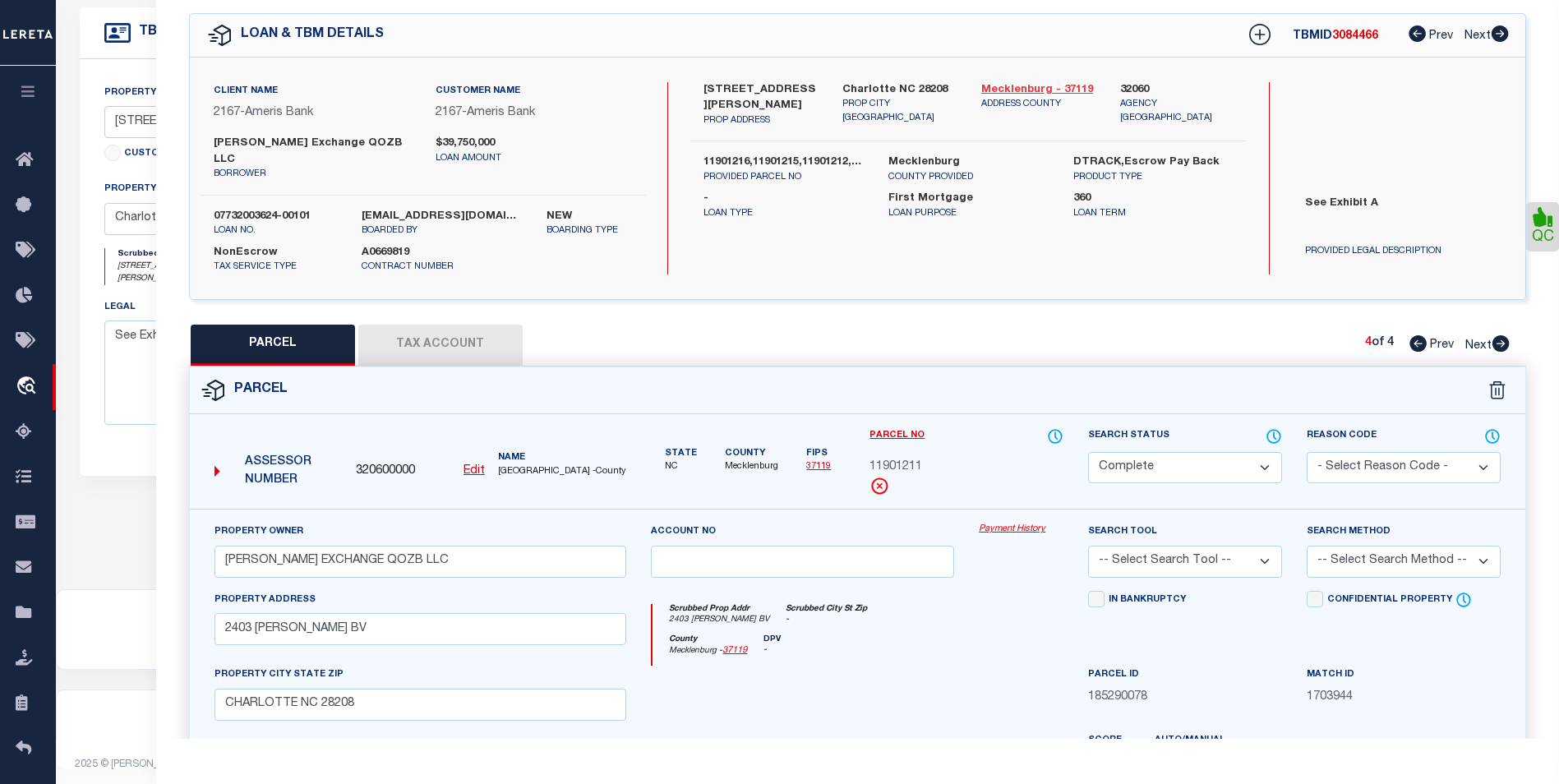
click at [1061, 87] on link "Mecklenburg - 37119" at bounding box center [1039, 91] width 114 height 17
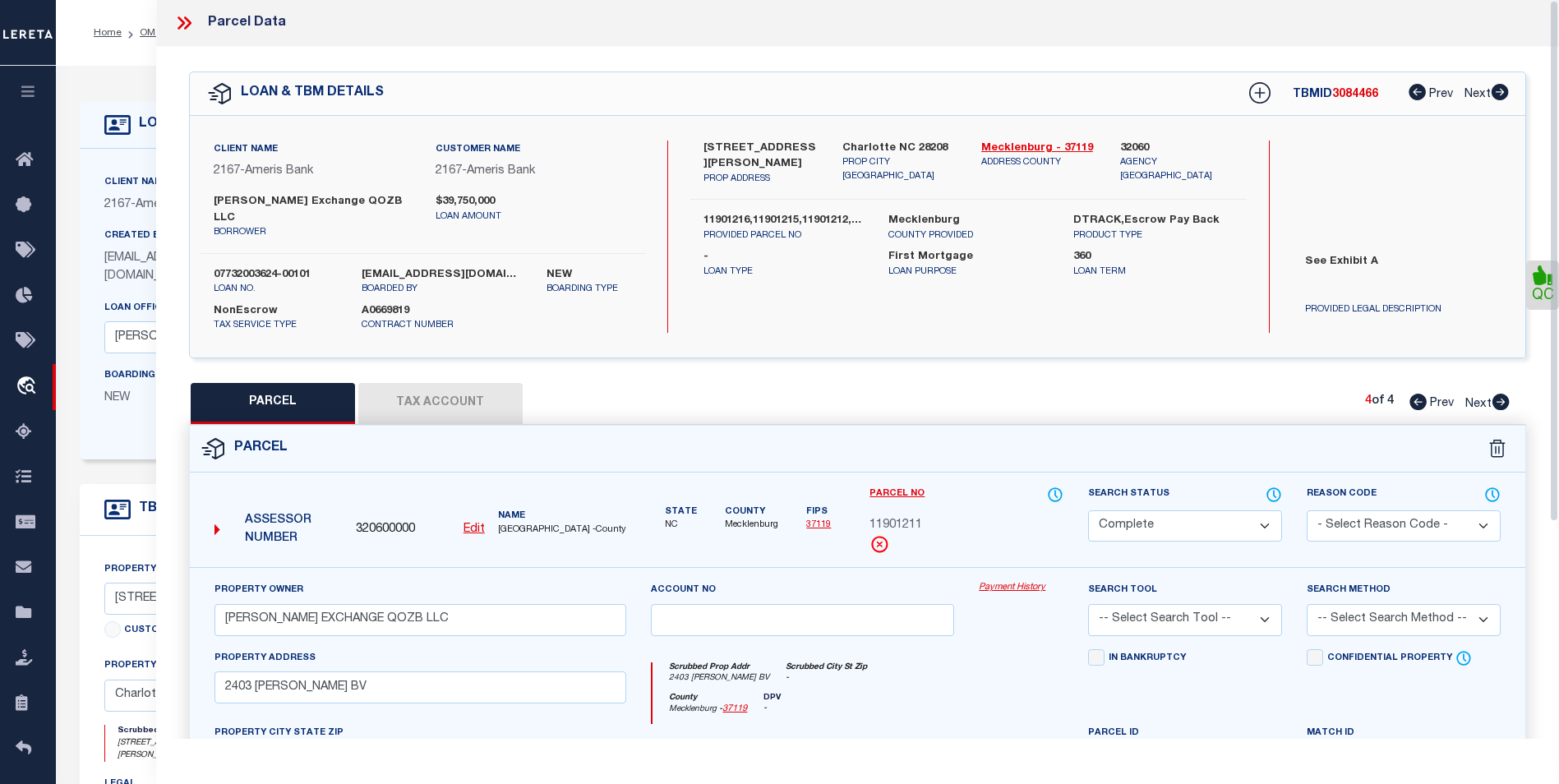
scroll to position [0, 0]
click at [1421, 395] on icon at bounding box center [1419, 403] width 17 height 17
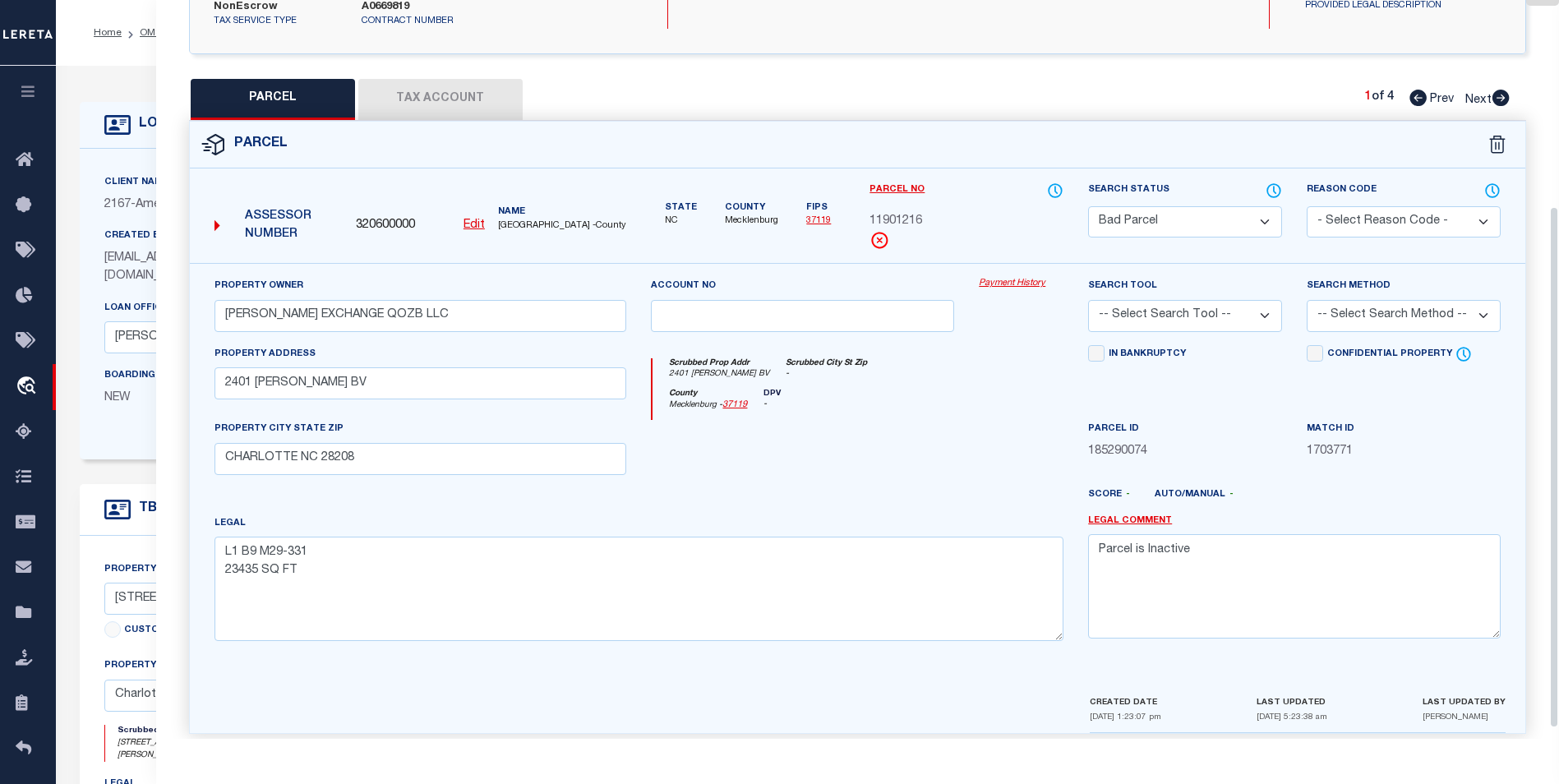
scroll to position [306, 0]
click at [1510, 94] on div "PARCEL Tax Account 1 of 4 Prev Next" at bounding box center [857, 98] width 1337 height 41
click at [1505, 89] on icon at bounding box center [1501, 97] width 17 height 17
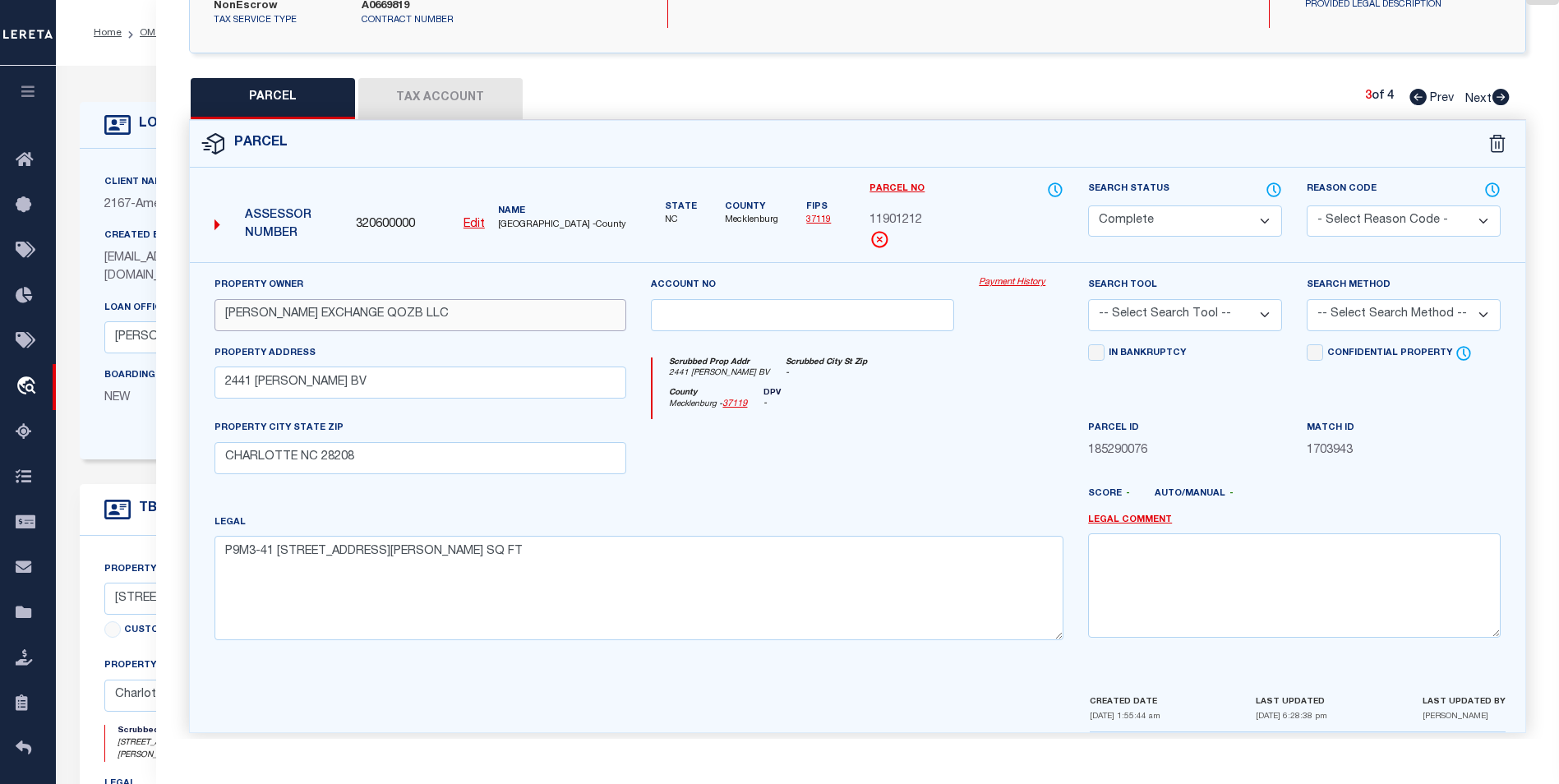
drag, startPoint x: 449, startPoint y: 308, endPoint x: 221, endPoint y: 297, distance: 228.3
click at [221, 299] on input "WILKINSON EXCHANGE QOZB LLC" at bounding box center [420, 315] width 413 height 32
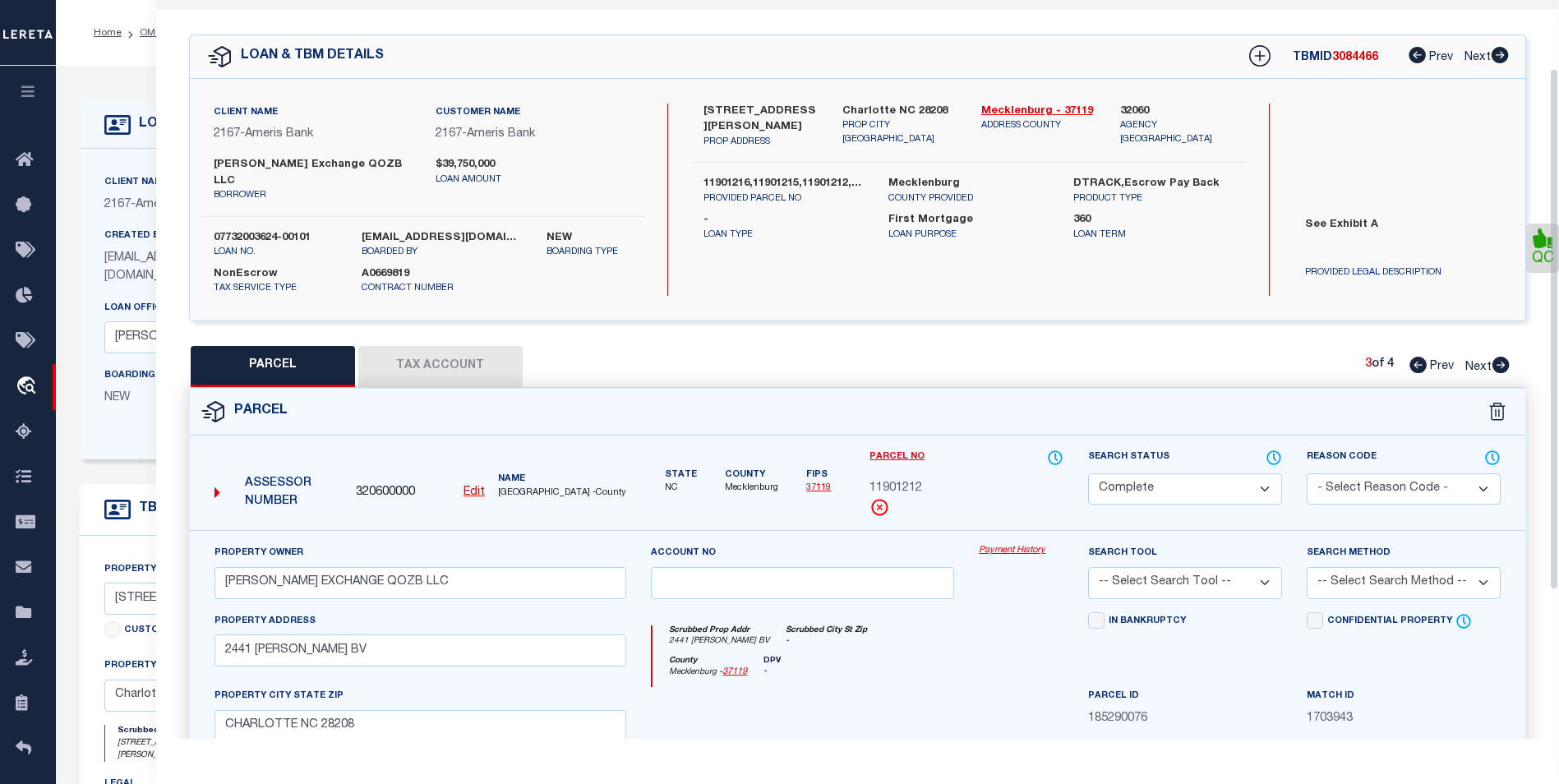
scroll to position [0, 0]
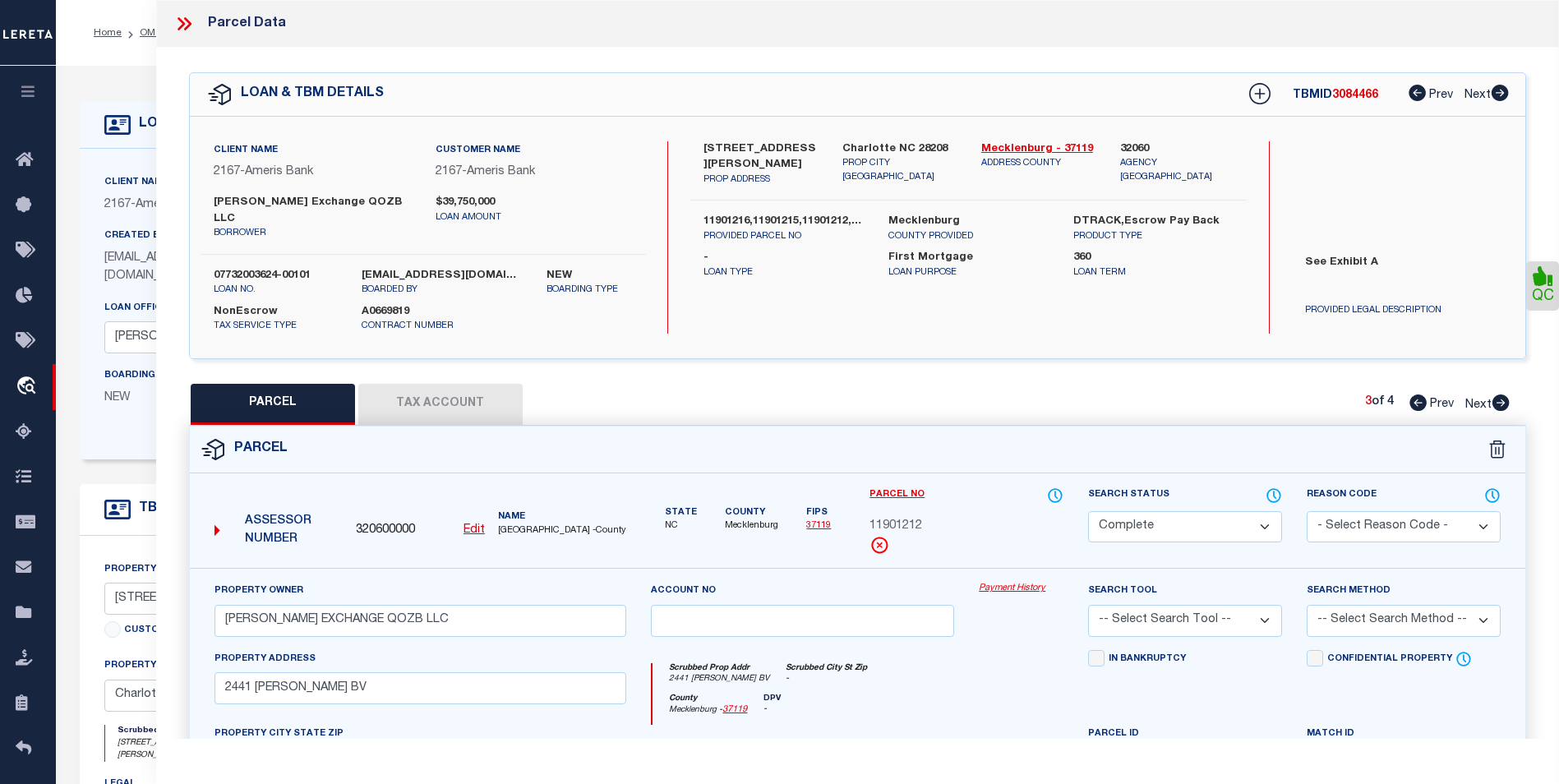
click at [1420, 395] on icon at bounding box center [1419, 403] width 17 height 17
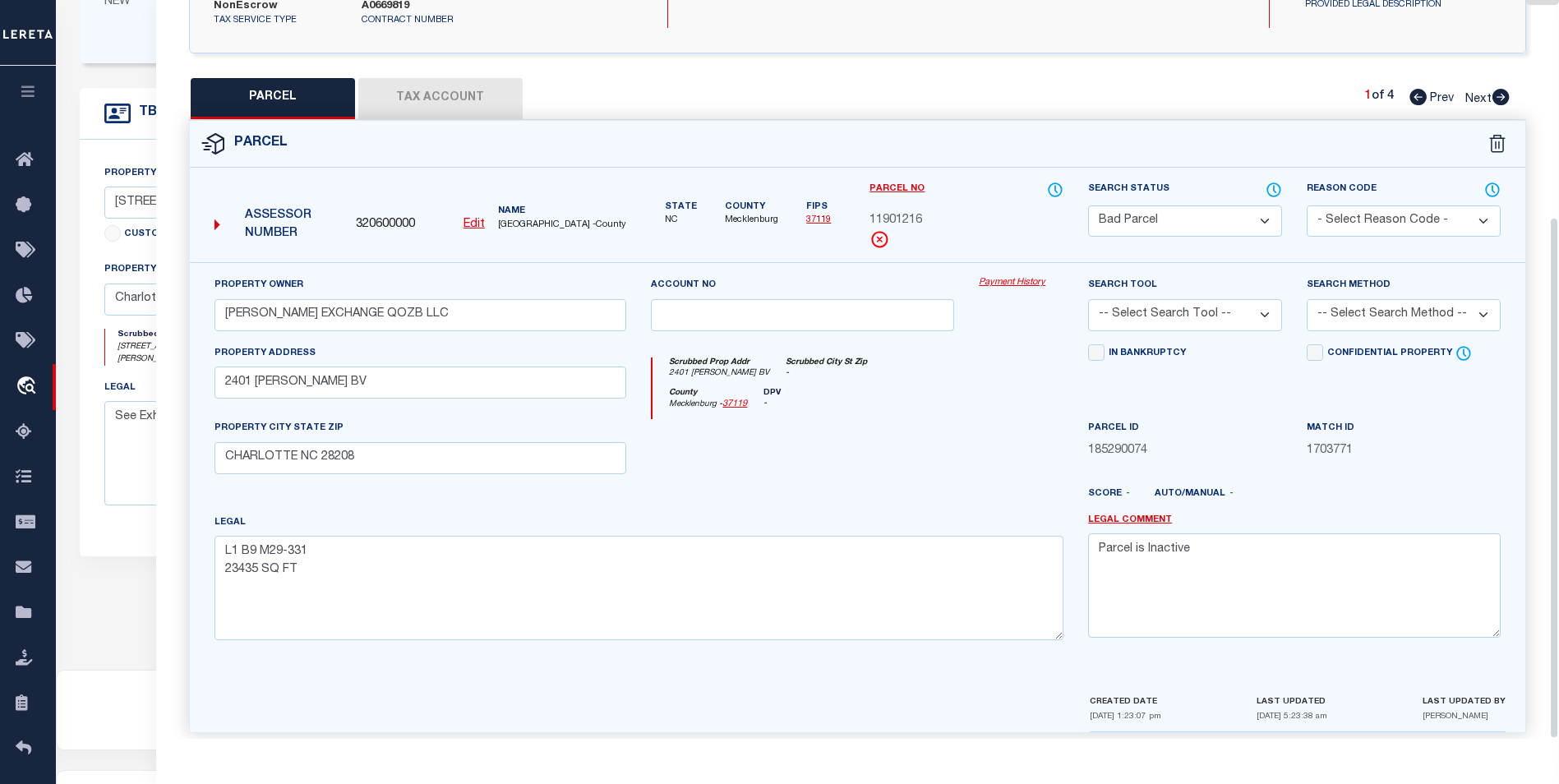
scroll to position [477, 0]
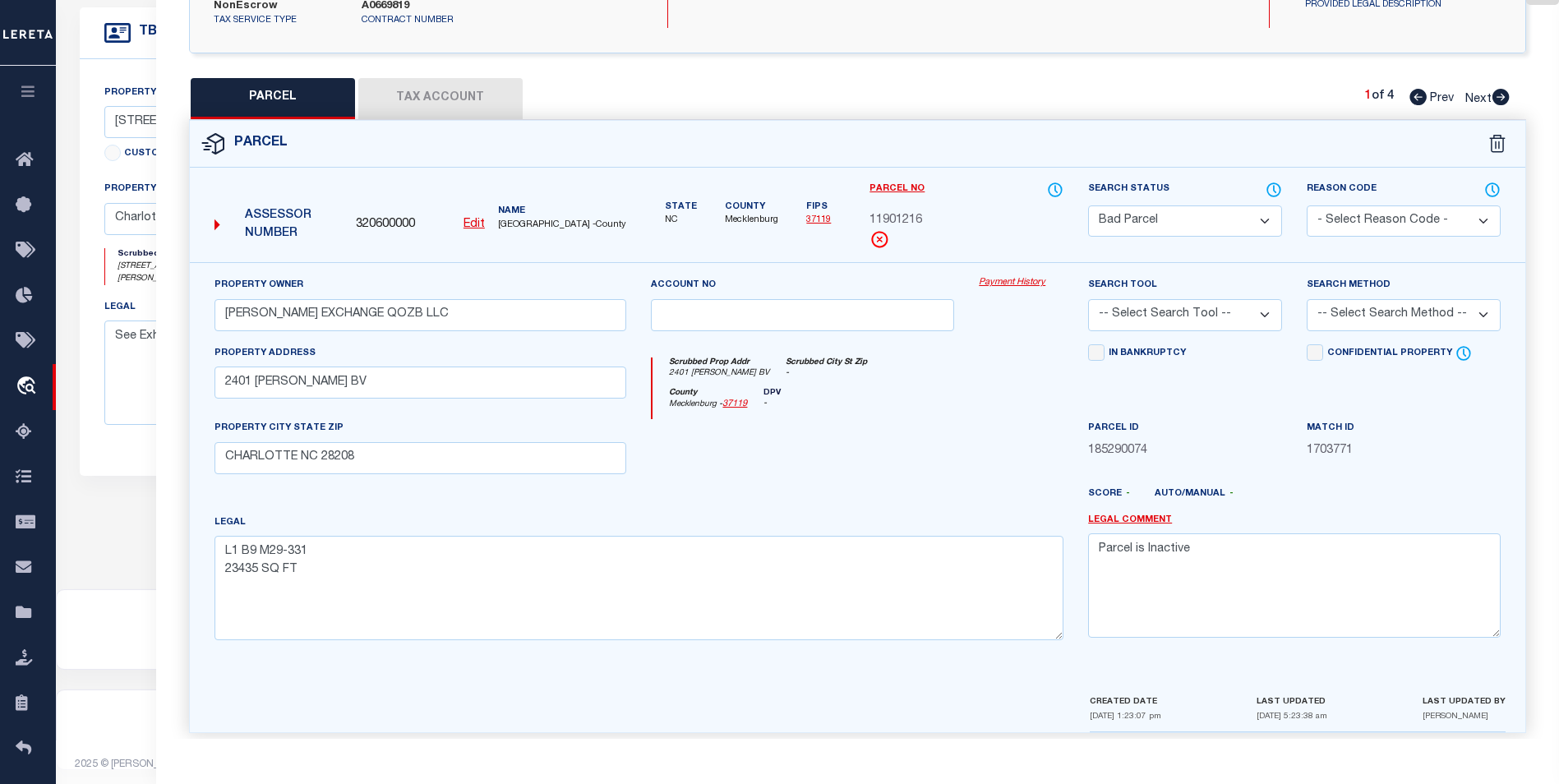
click at [1503, 89] on icon at bounding box center [1501, 97] width 17 height 17
click at [1503, 89] on icon at bounding box center [1500, 97] width 18 height 17
drag, startPoint x: 484, startPoint y: 299, endPoint x: 193, endPoint y: 298, distance: 291.0
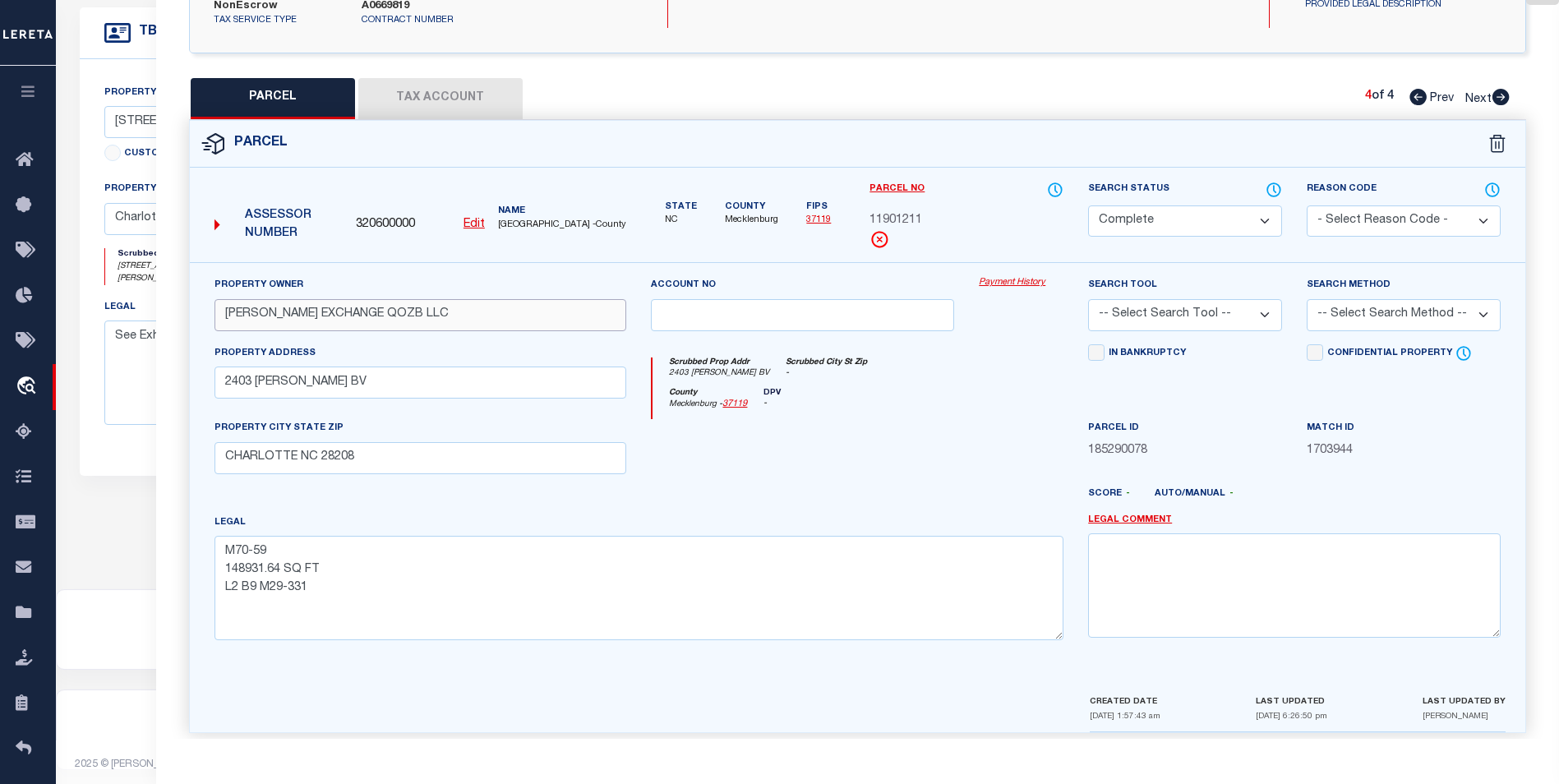
click at [193, 298] on div "Property Owner WILKINSON EXCHANGE QOZB LLC Account no Payment History Search To…" at bounding box center [857, 476] width 1335 height 429
drag, startPoint x: 369, startPoint y: 321, endPoint x: 323, endPoint y: 288, distance: 56.6
click at [323, 299] on input "WILKINSON EXCHANGE QOZB LLC" at bounding box center [420, 315] width 413 height 32
drag, startPoint x: 434, startPoint y: 300, endPoint x: 115, endPoint y: 287, distance: 319.3
click at [115, 287] on div "OMS Work Queue is --ALL-- Active is Yes Loan No. TBMID FIPS Assigned To Search …" at bounding box center [808, 180] width 1504 height 1181
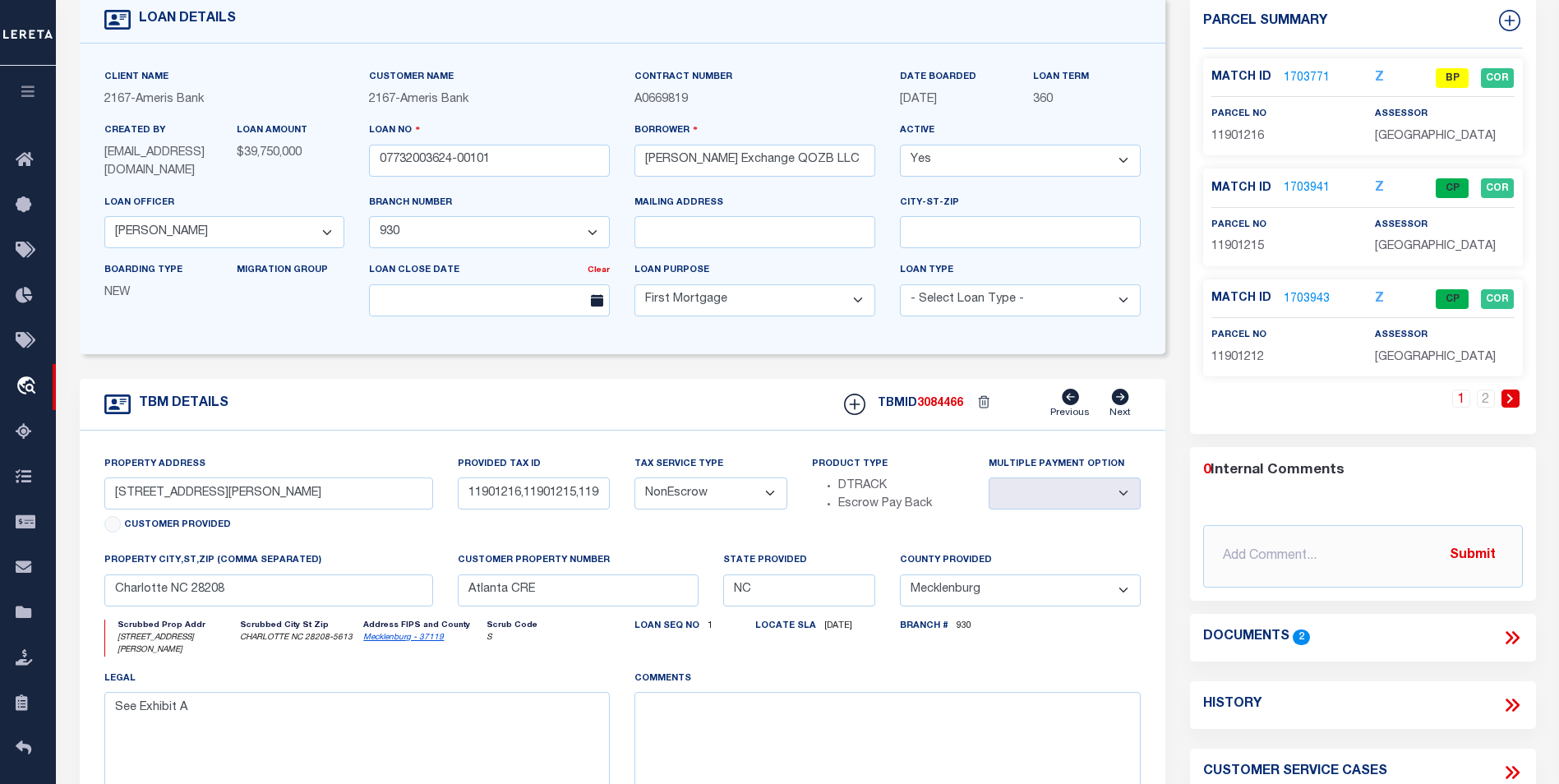
scroll to position [0, 0]
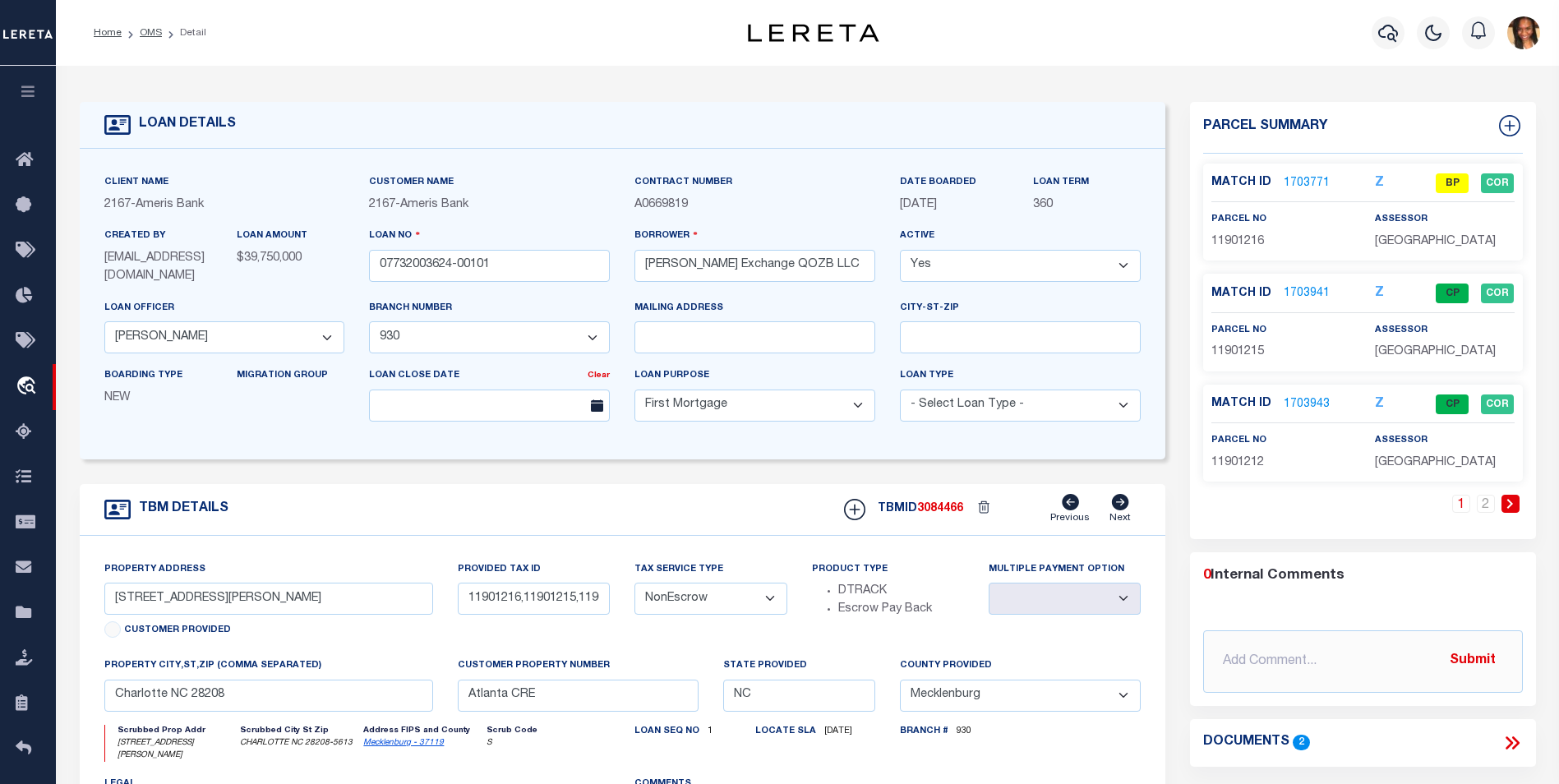
click at [1303, 179] on link "1703771" at bounding box center [1306, 183] width 46 height 17
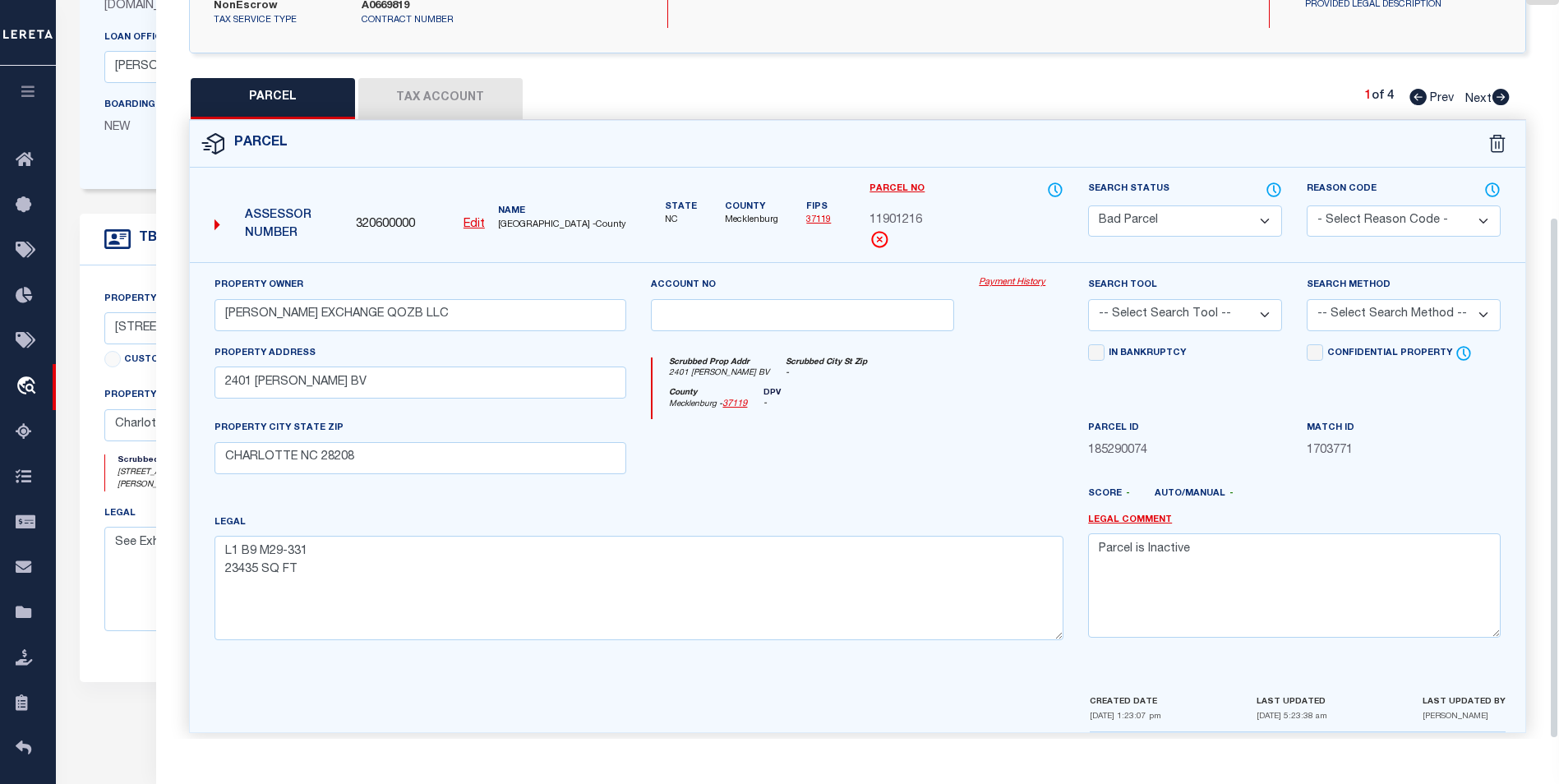
scroll to position [411, 0]
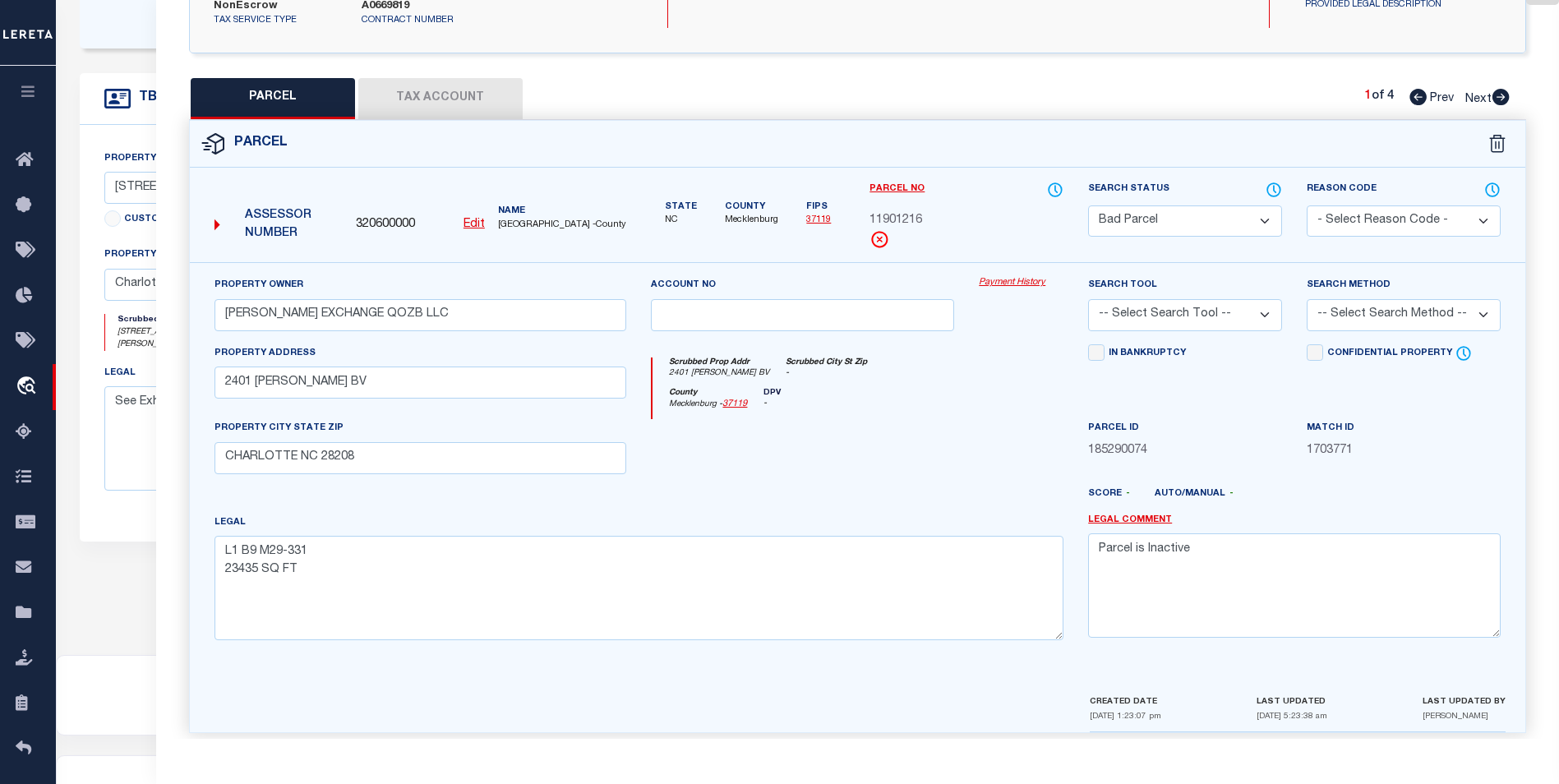
click at [1275, 212] on select "Automated Search Bad Parcel Complete Duplicate Parcel High Dollar Reporting In …" at bounding box center [1185, 222] width 194 height 32
click at [1088, 206] on select "Automated Search Bad Parcel Complete Duplicate Parcel High Dollar Reporting In …" at bounding box center [1185, 222] width 194 height 32
click at [1274, 208] on select "Automated Search Bad Parcel Complete Duplicate Parcel High Dollar Reporting In …" at bounding box center [1185, 222] width 194 height 32
click at [1088, 206] on select "Automated Search Bad Parcel Complete Duplicate Parcel High Dollar Reporting In …" at bounding box center [1185, 222] width 194 height 32
click at [1275, 317] on div "Search Tool -- Select Search Tool -- 3rd Party Website Agency File Agency Websi…" at bounding box center [1186, 310] width 219 height 67
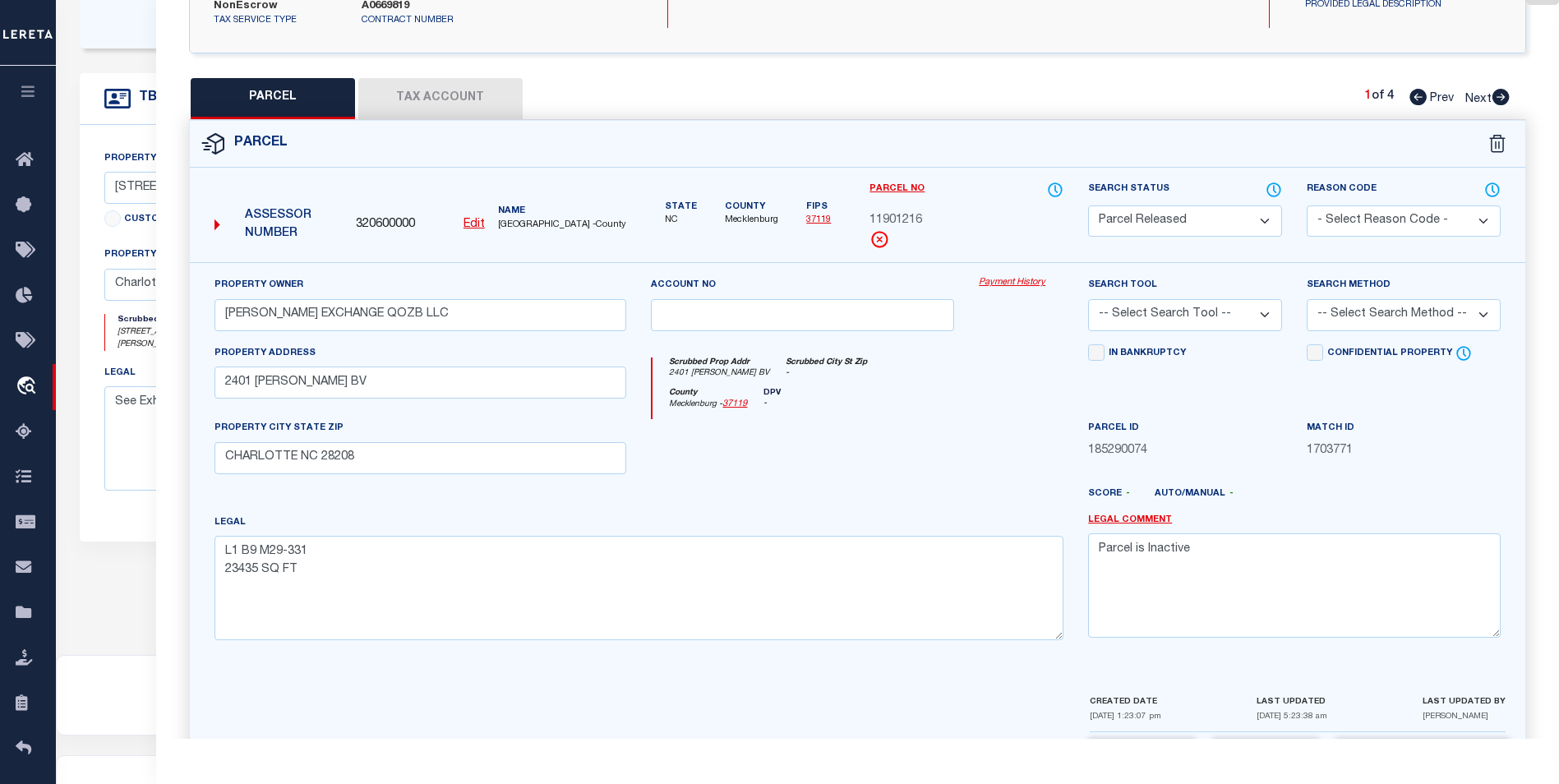
click at [1251, 299] on select "-- Select Search Tool -- 3rd Party Website Agency File Agency Website ATLS CNV-…" at bounding box center [1185, 315] width 194 height 32
click at [1088, 299] on select "-- Select Search Tool -- 3rd Party Website Agency File Agency Website ATLS CNV-…" at bounding box center [1185, 315] width 194 height 32
click at [1394, 312] on select "-- Select Search Method -- Property Address Legal Liability Info Provided" at bounding box center [1404, 315] width 194 height 32
click at [1376, 206] on select "- Select Reason Code - 099 - Other (Provide additional detail) ACT - Agency Cha…" at bounding box center [1404, 222] width 194 height 32
click at [1307, 206] on select "- Select Reason Code - 099 - Other (Provide additional detail) ACT - Agency Cha…" at bounding box center [1404, 222] width 194 height 32
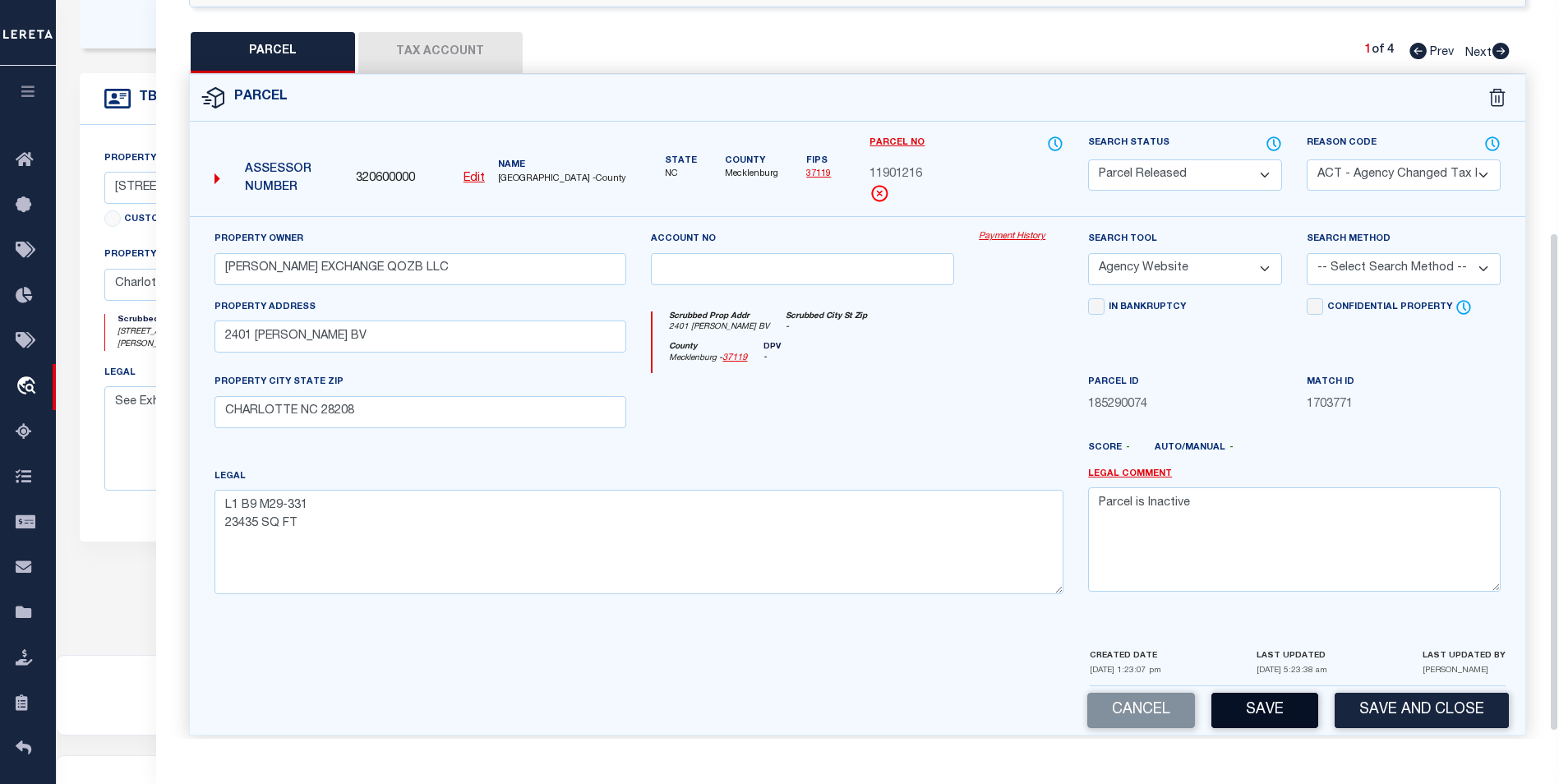
scroll to position [355, 0]
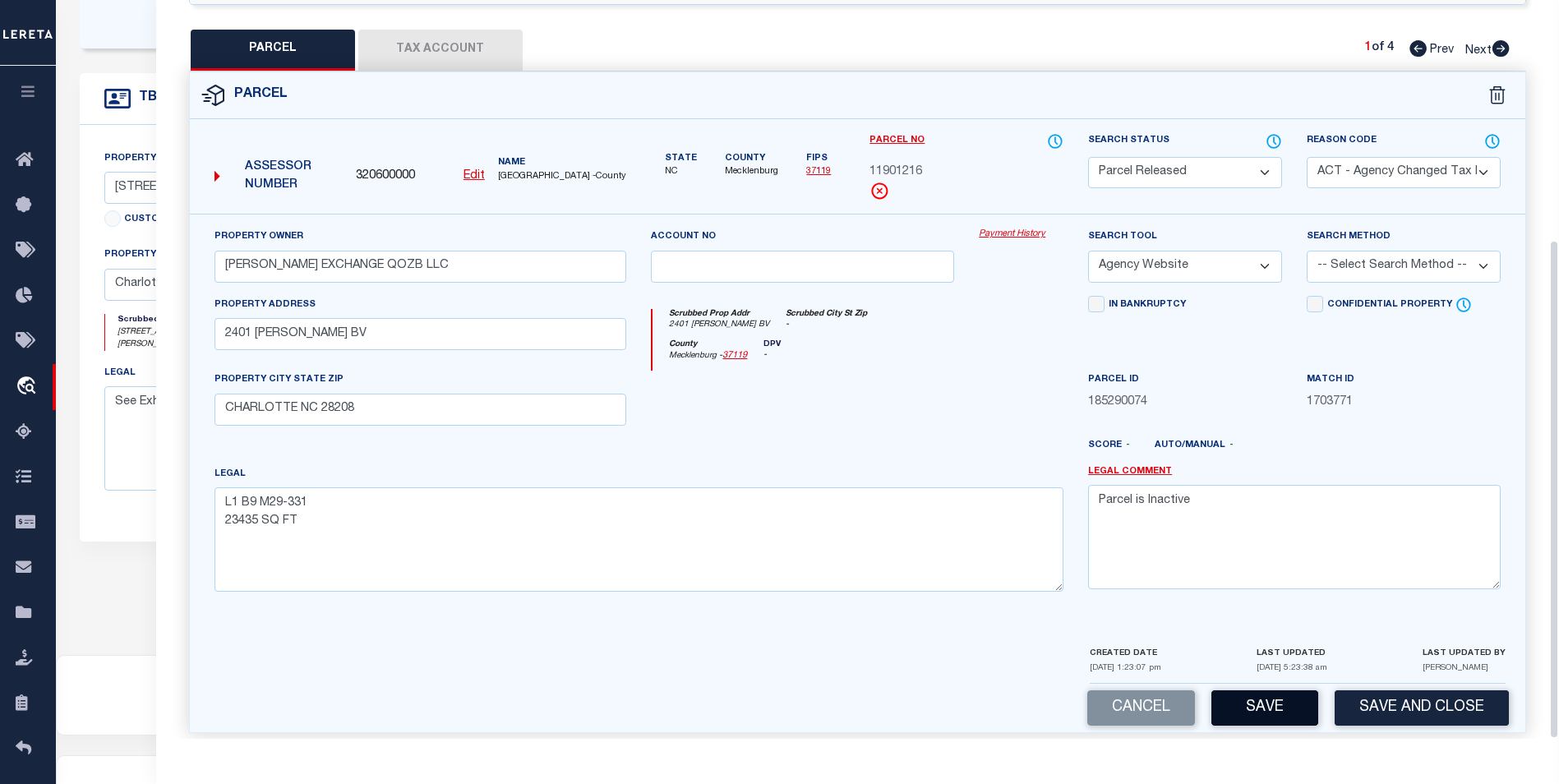
click at [1245, 696] on button "Save" at bounding box center [1265, 708] width 107 height 36
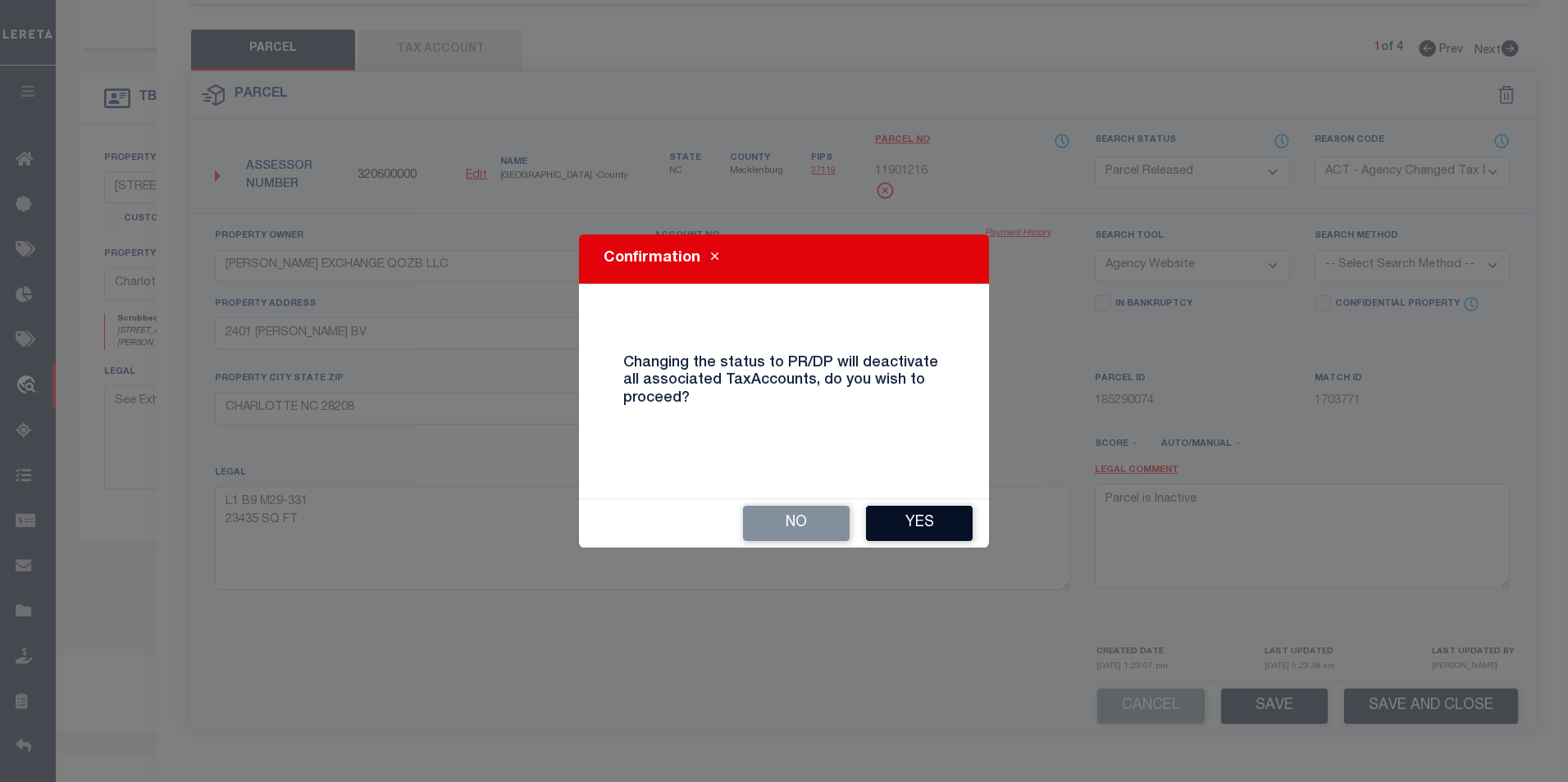
click at [948, 530] on button "Yes" at bounding box center [919, 524] width 106 height 35
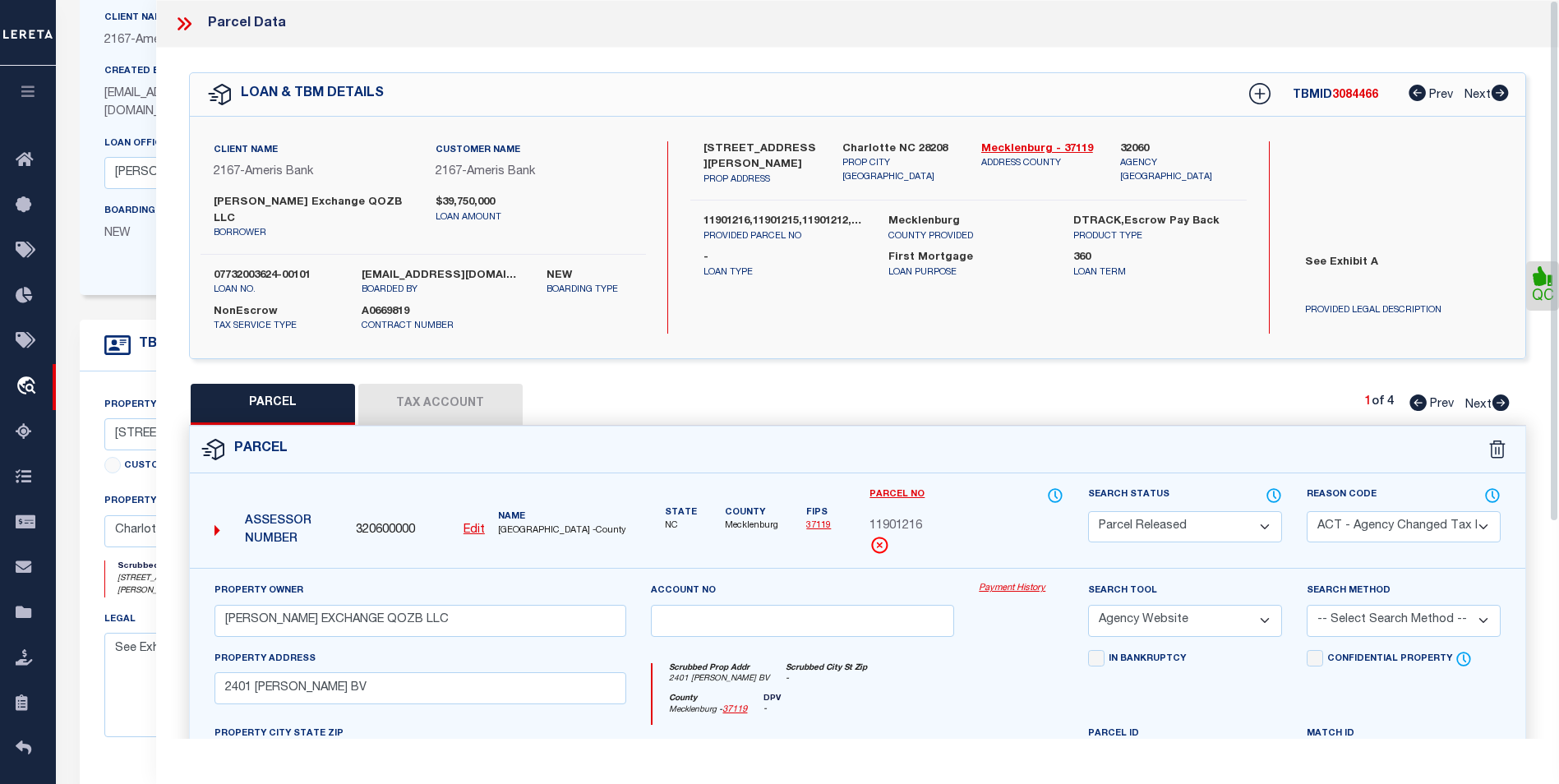
scroll to position [0, 0]
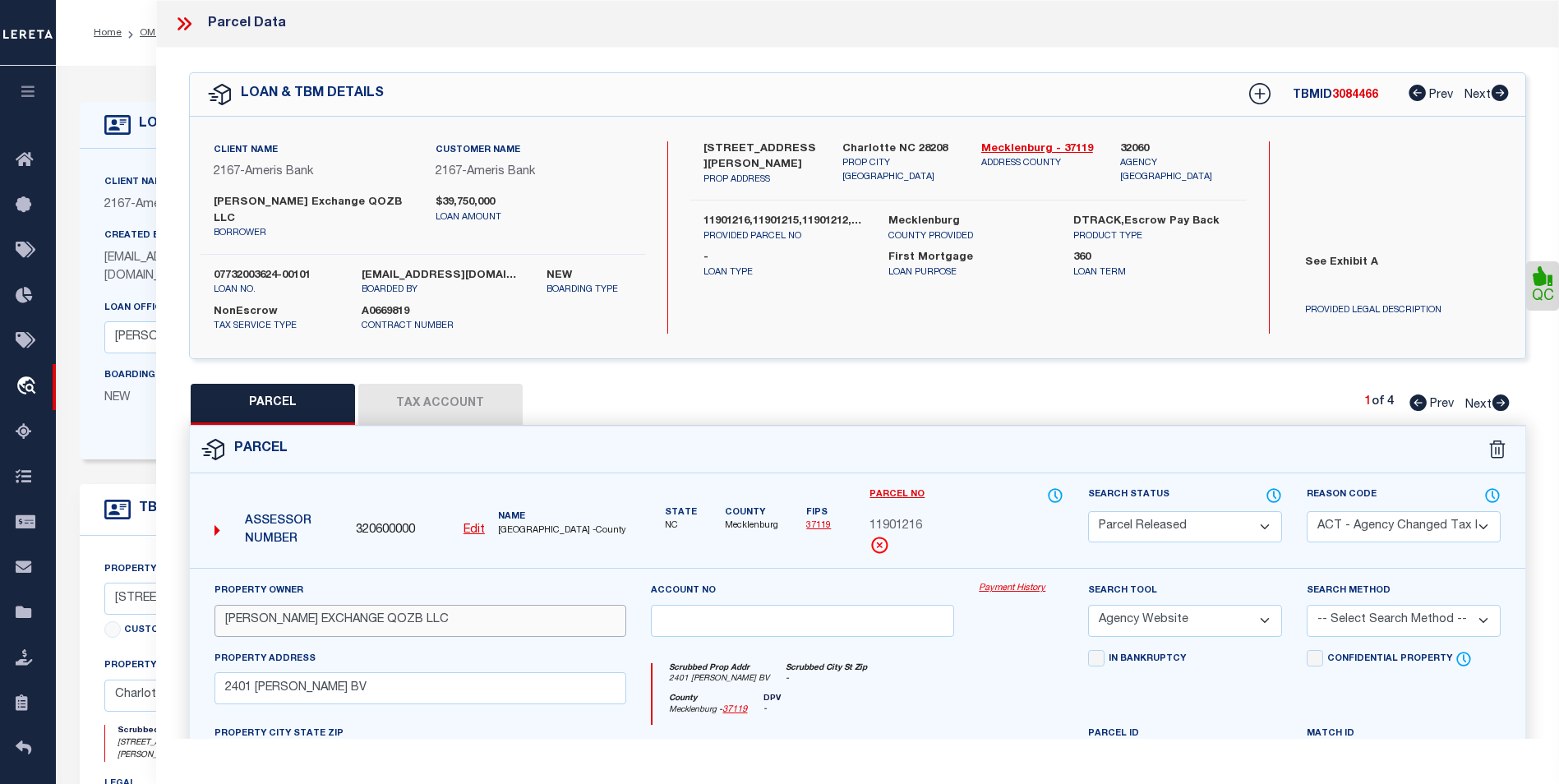
drag, startPoint x: 456, startPoint y: 617, endPoint x: 223, endPoint y: 615, distance: 233.0
click at [223, 615] on input "WILKINSON EXCHANGE QOZB LLC" at bounding box center [420, 621] width 413 height 32
click at [1511, 402] on div "PARCEL Tax Account 1 of 4 Prev Next" at bounding box center [857, 404] width 1337 height 41
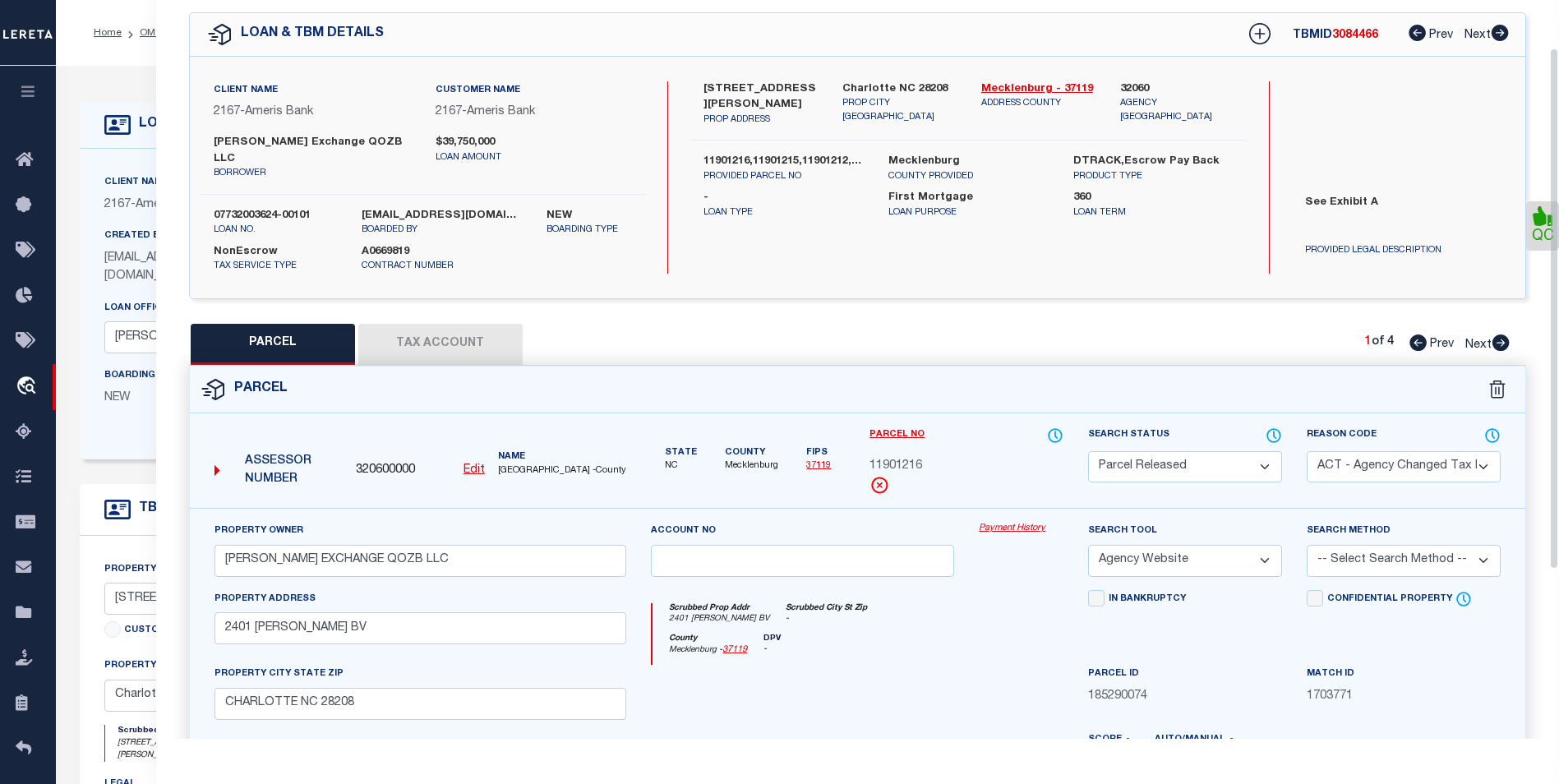
scroll to position [59, 0]
click at [1503, 335] on icon at bounding box center [1500, 343] width 18 height 17
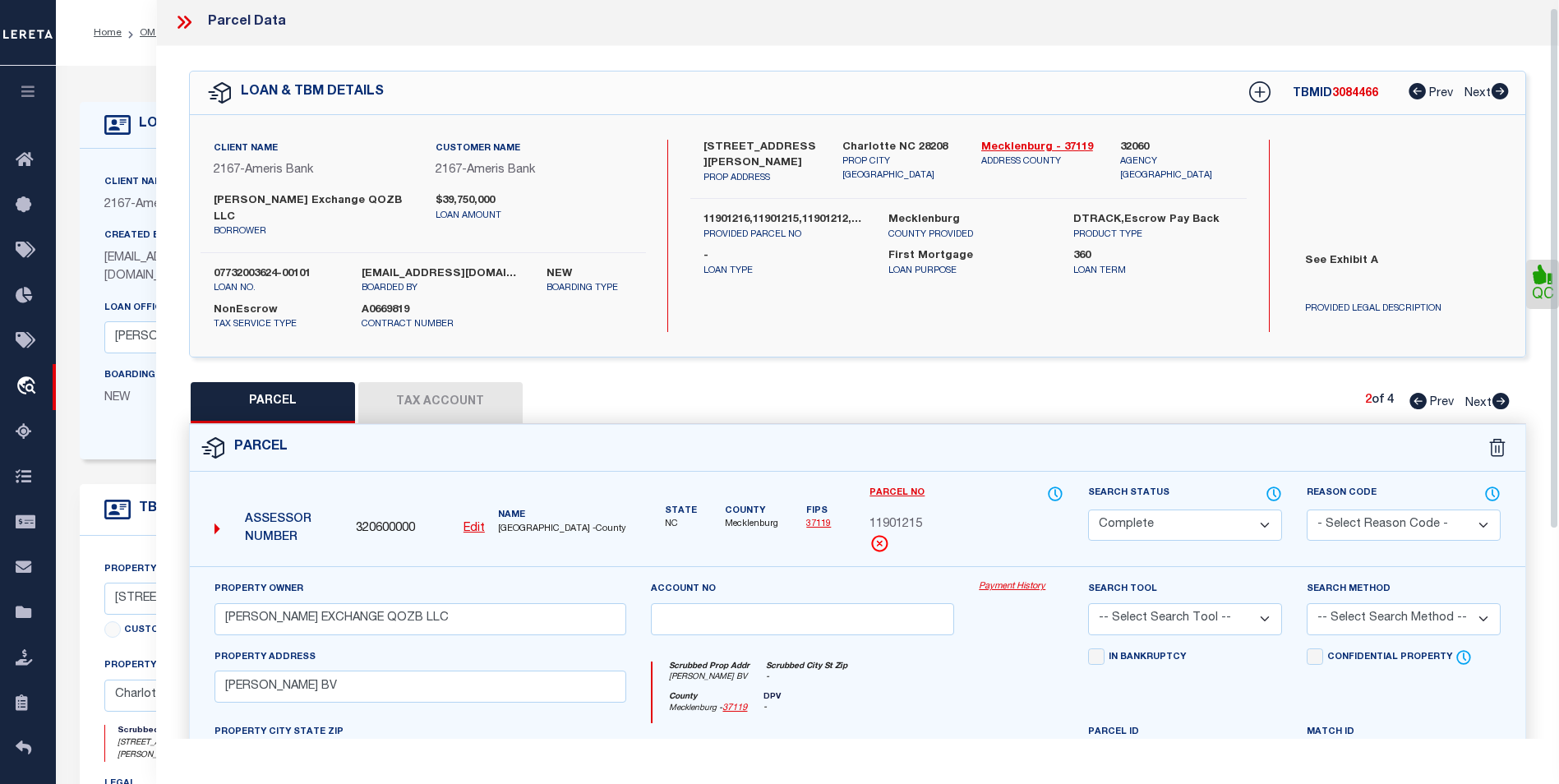
scroll to position [0, 0]
click at [1517, 396] on div "PARCEL Tax Account 2 of 4 Prev Next" at bounding box center [857, 404] width 1337 height 41
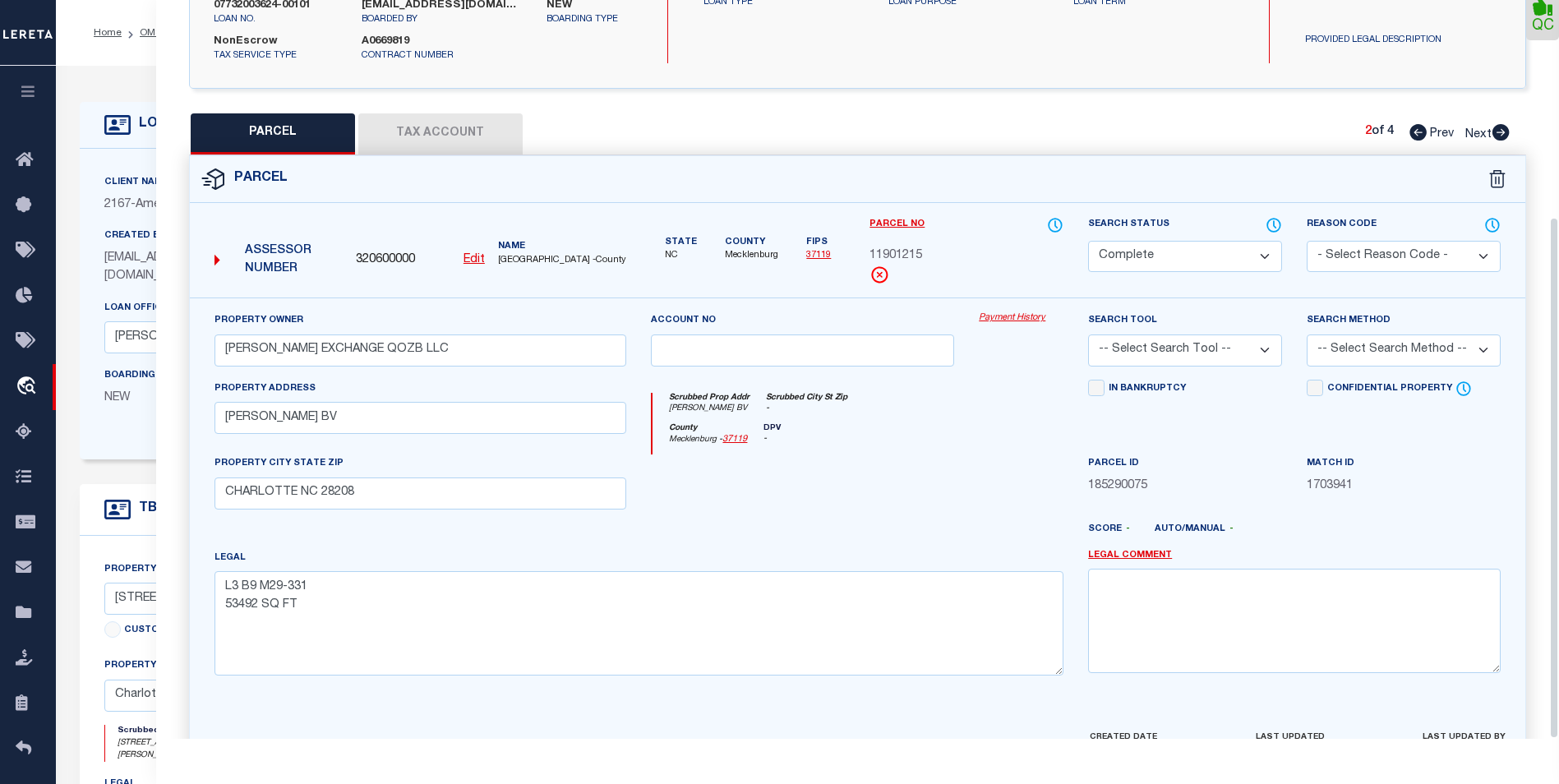
scroll to position [306, 0]
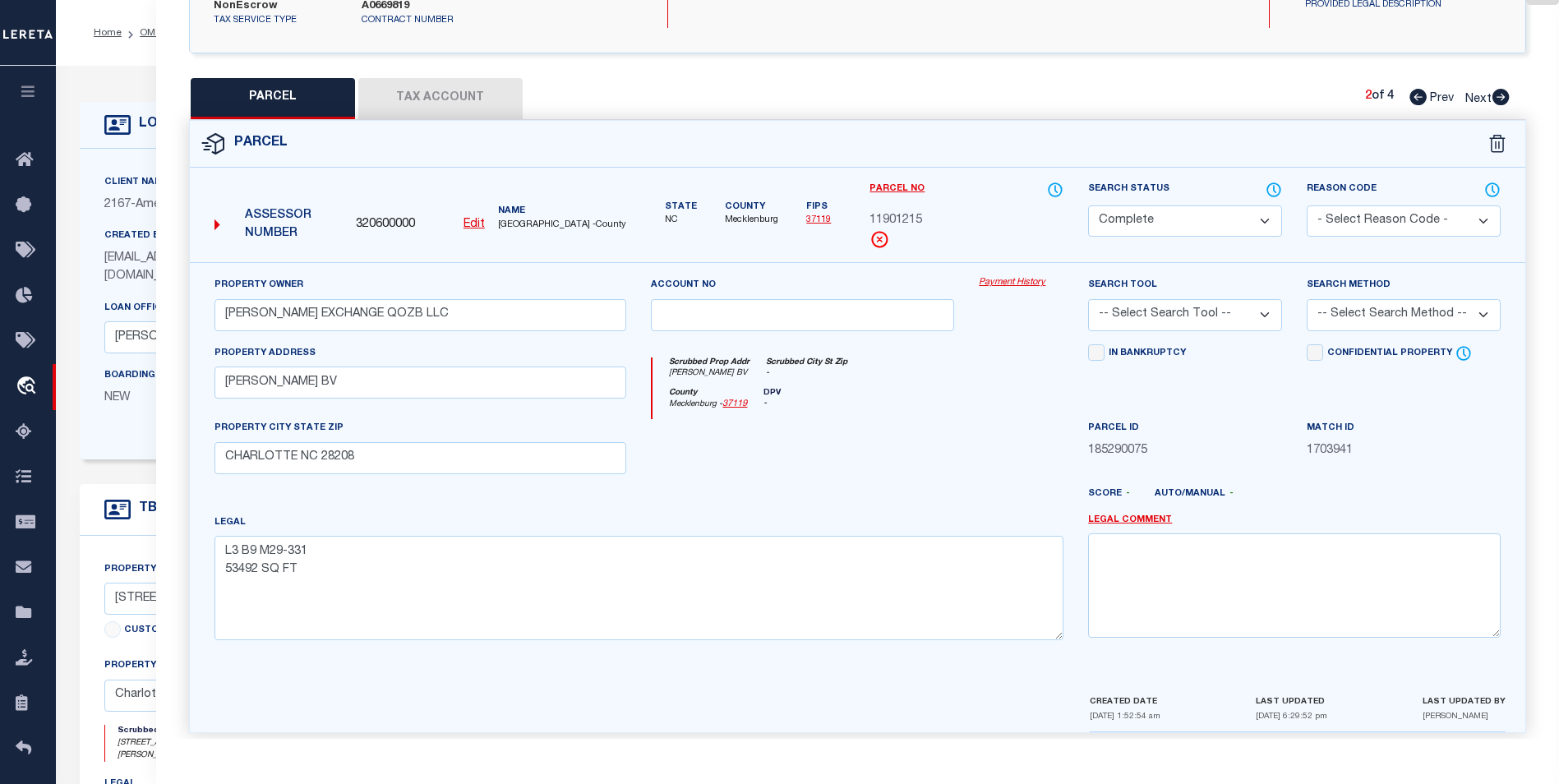
click at [1502, 89] on icon at bounding box center [1501, 97] width 17 height 17
click at [1421, 89] on icon at bounding box center [1419, 97] width 17 height 17
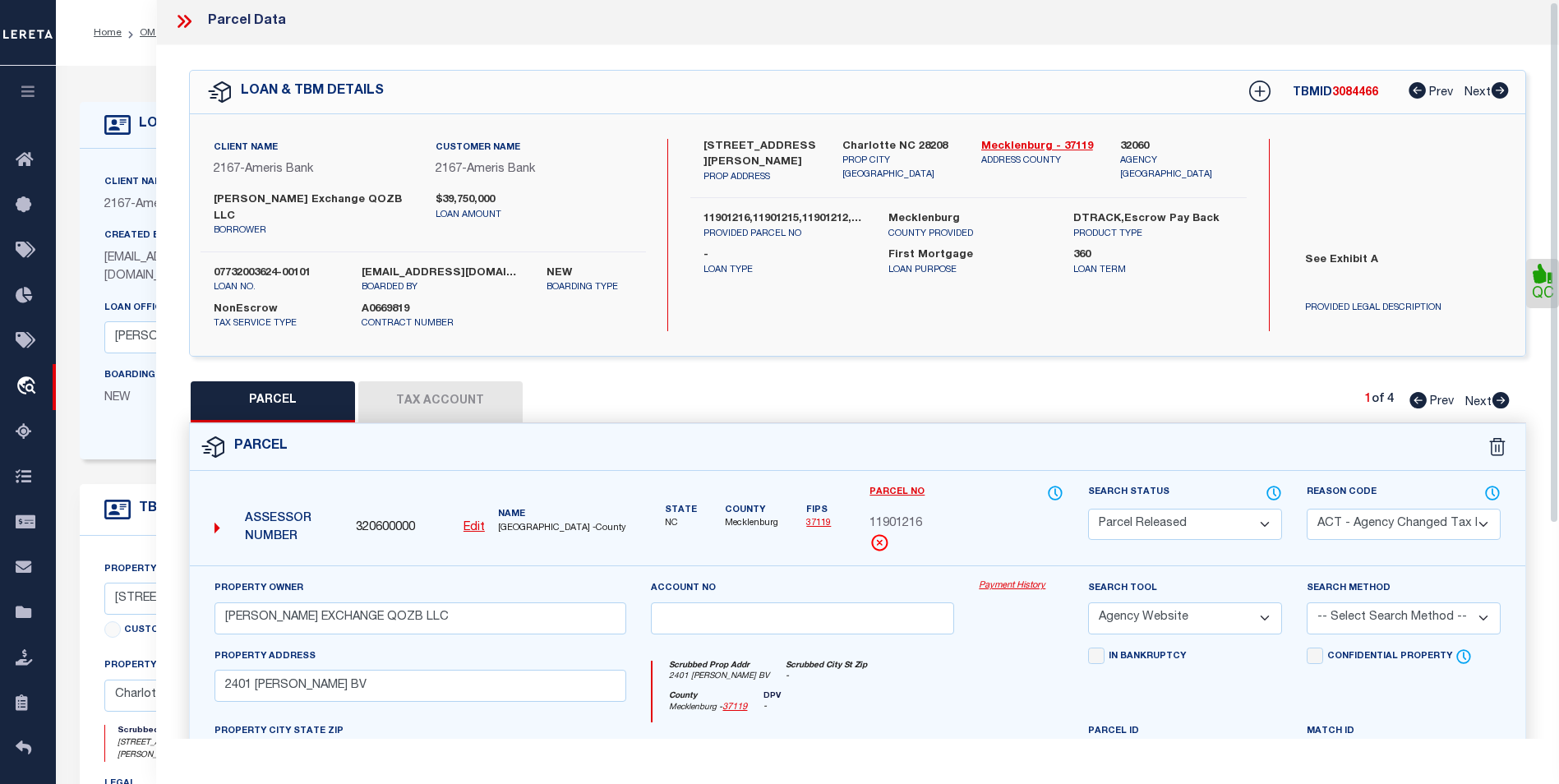
scroll to position [0, 0]
click at [180, 22] on icon at bounding box center [183, 23] width 22 height 22
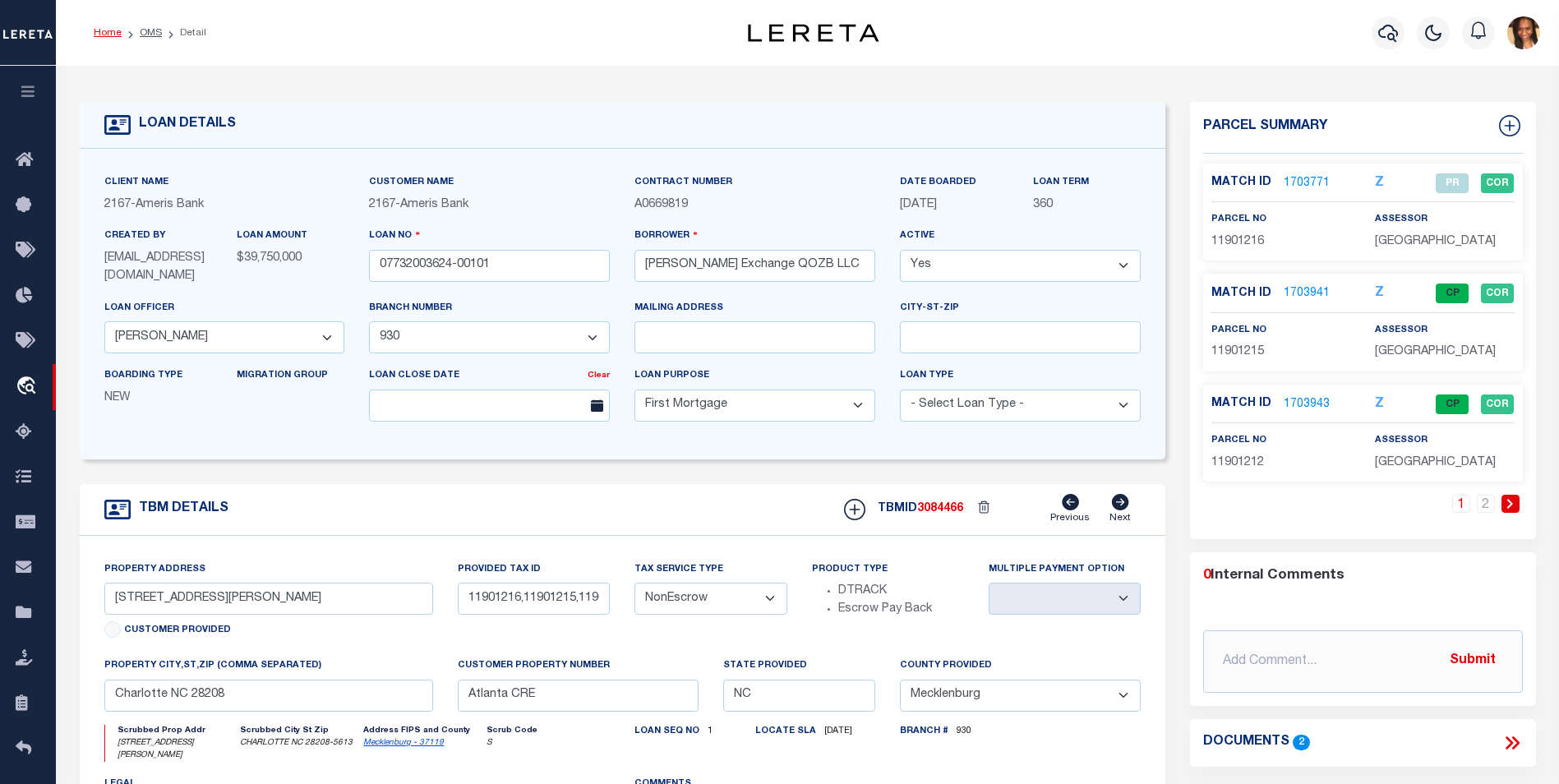
click at [112, 34] on link "Home" at bounding box center [108, 33] width 28 height 10
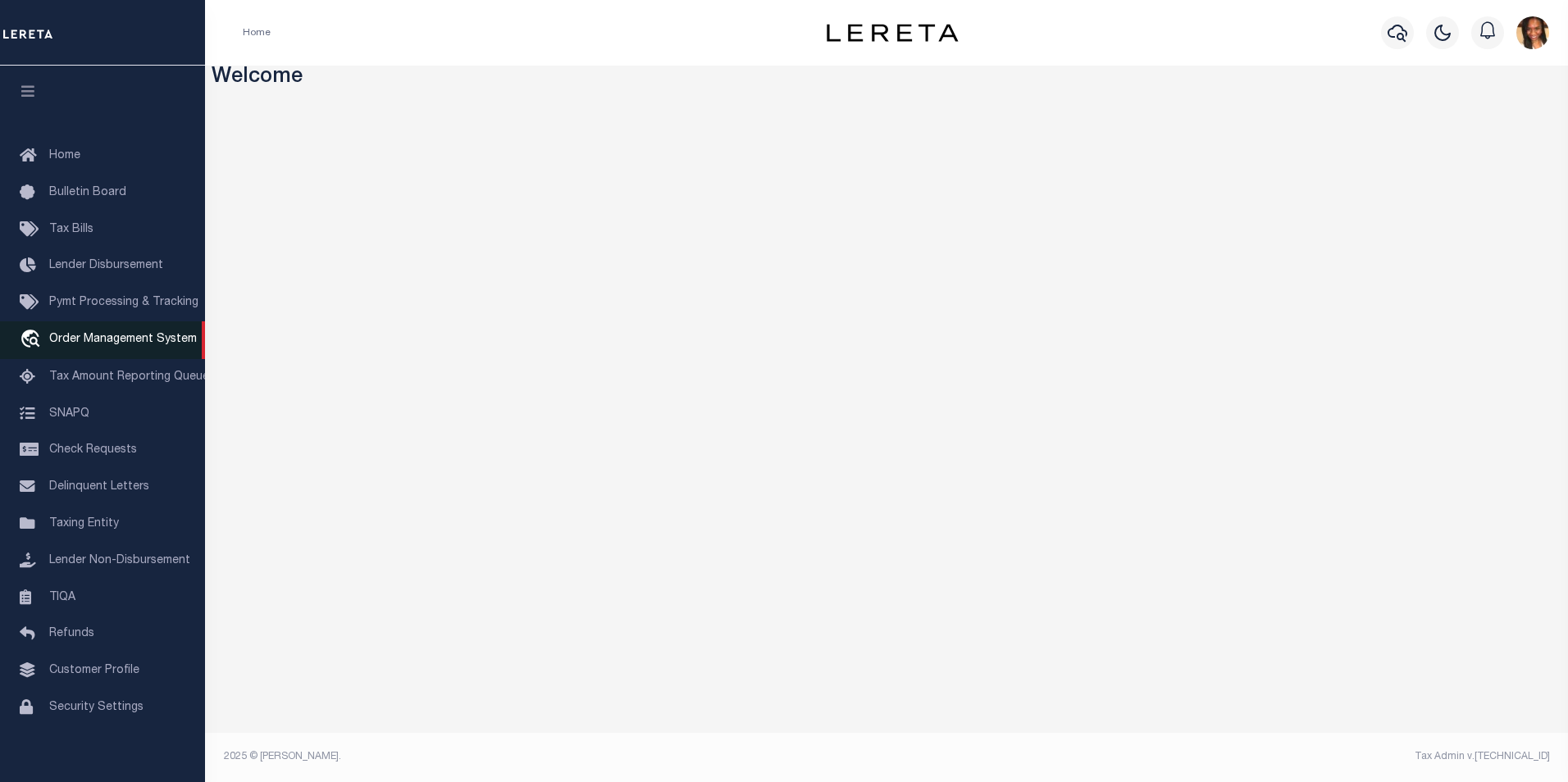
click at [114, 345] on span "Order Management System" at bounding box center [123, 340] width 147 height 11
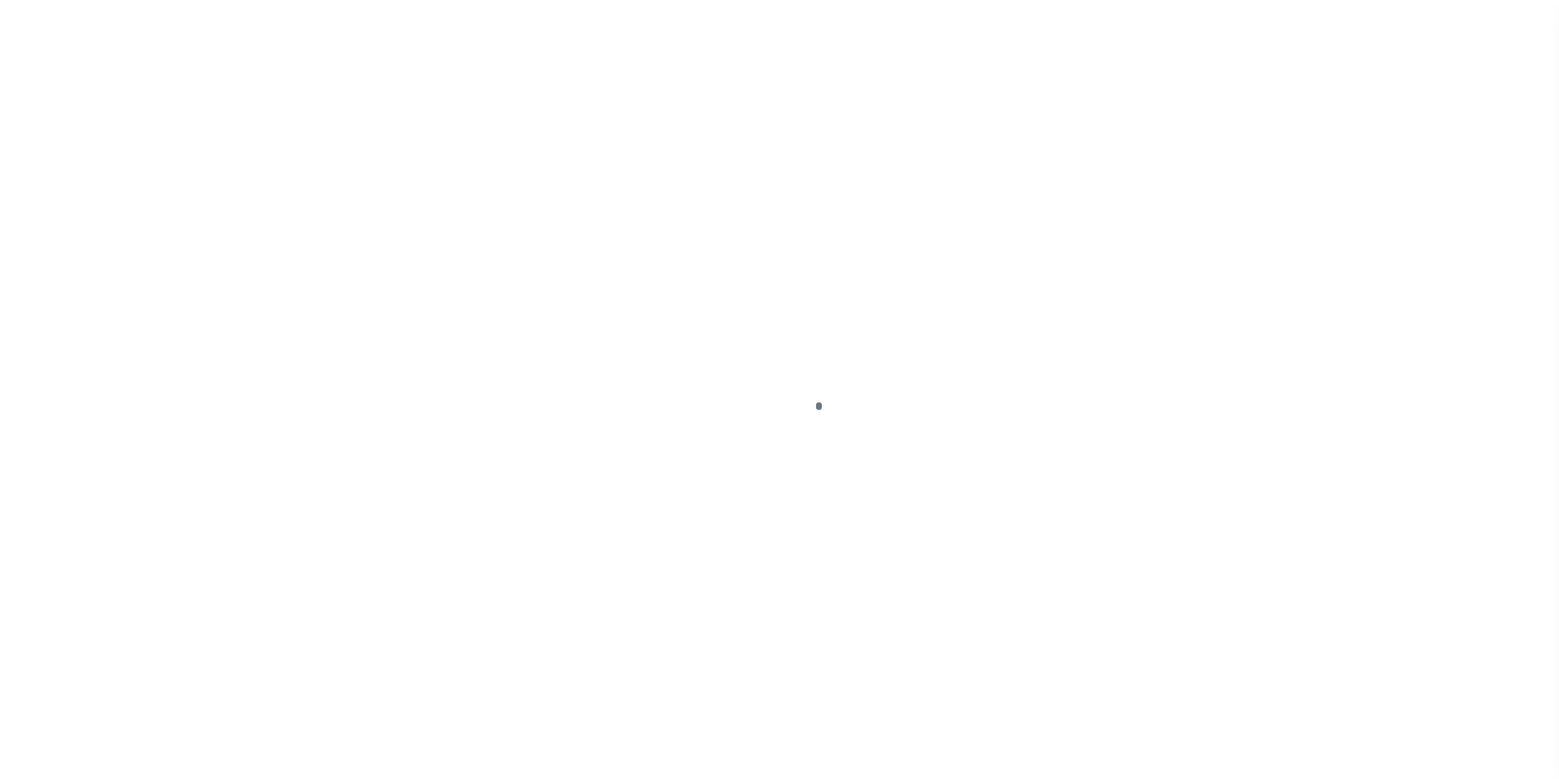
scroll to position [17, 0]
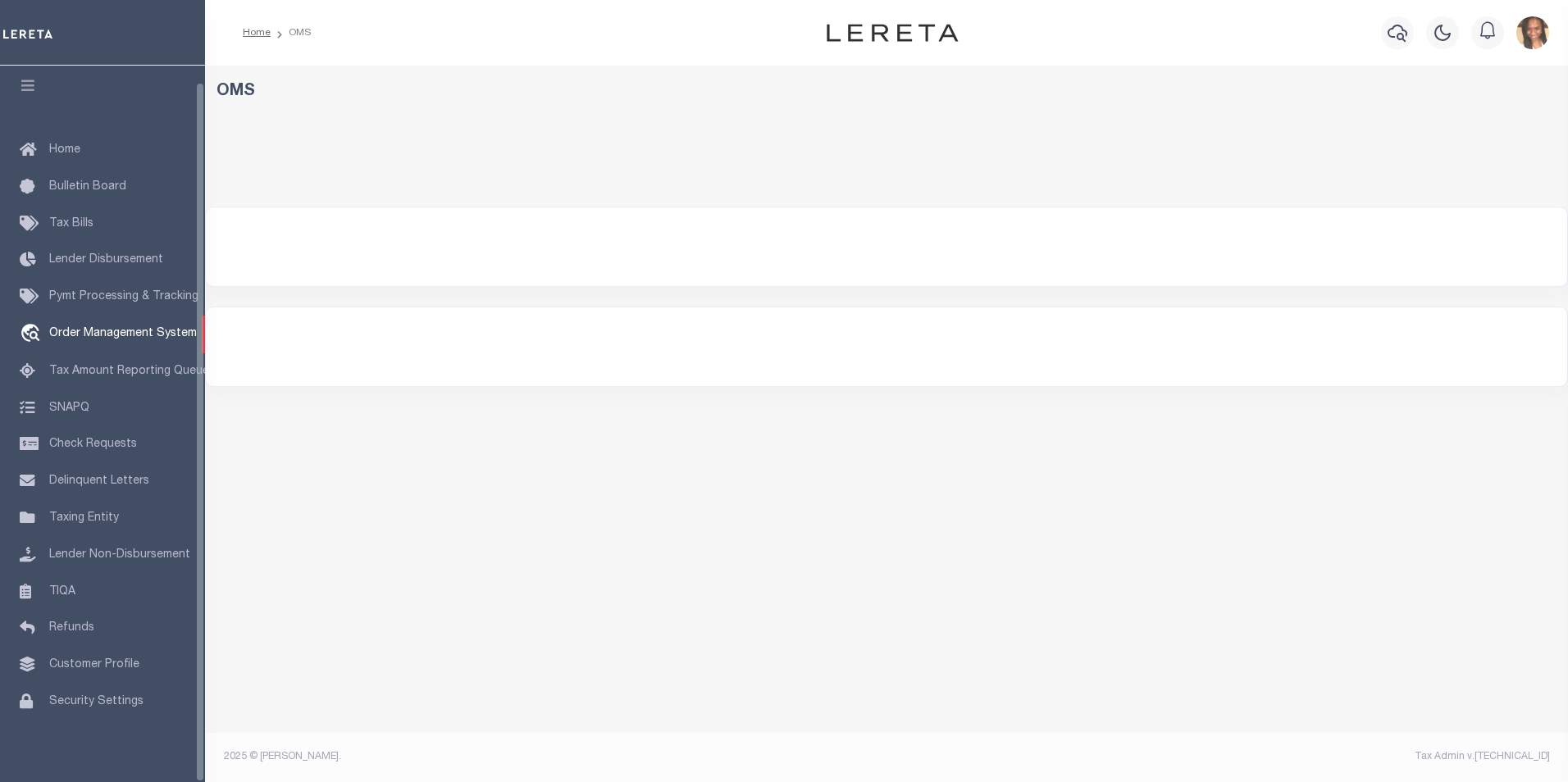
select select "200"
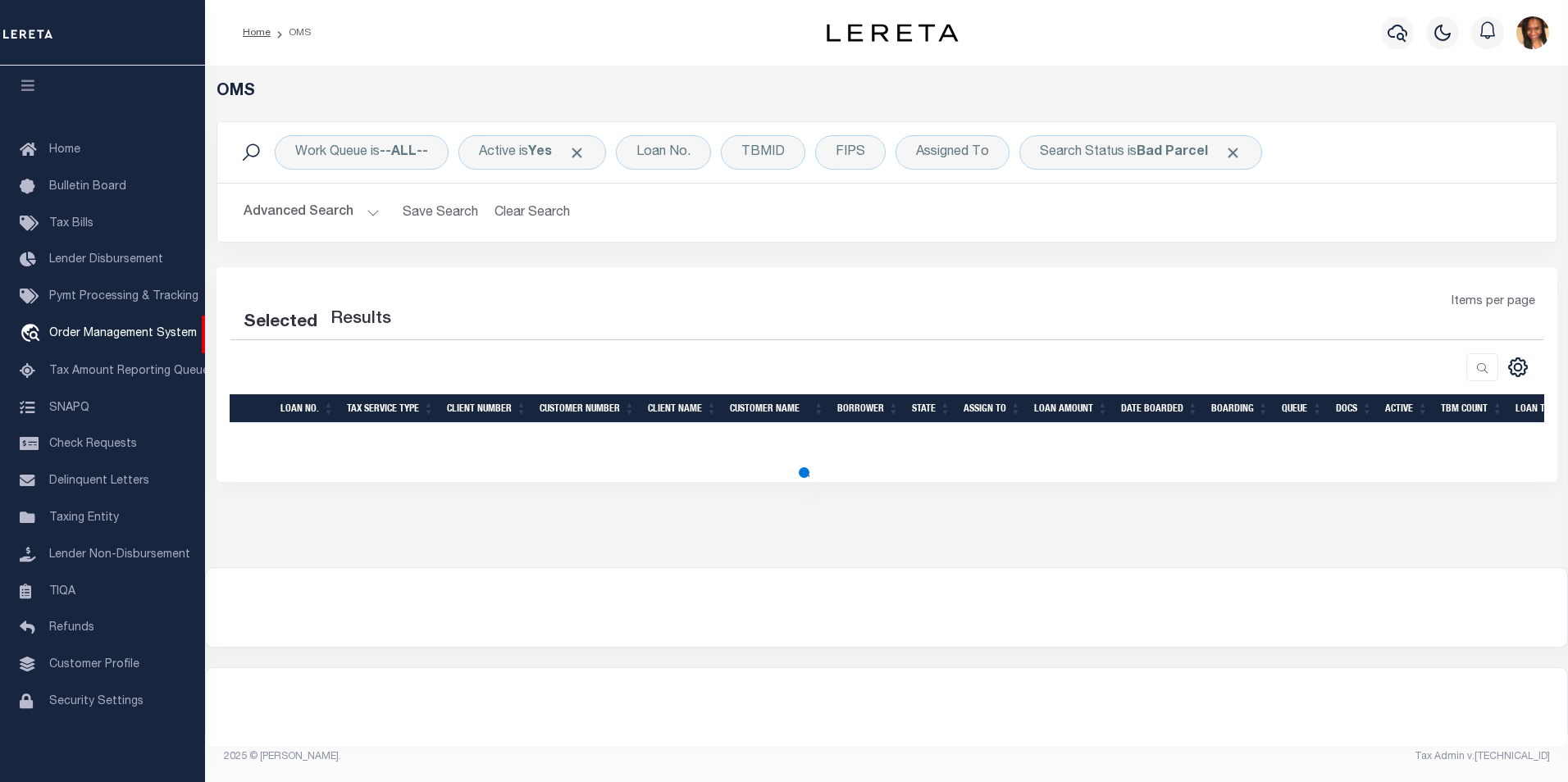
select select "200"
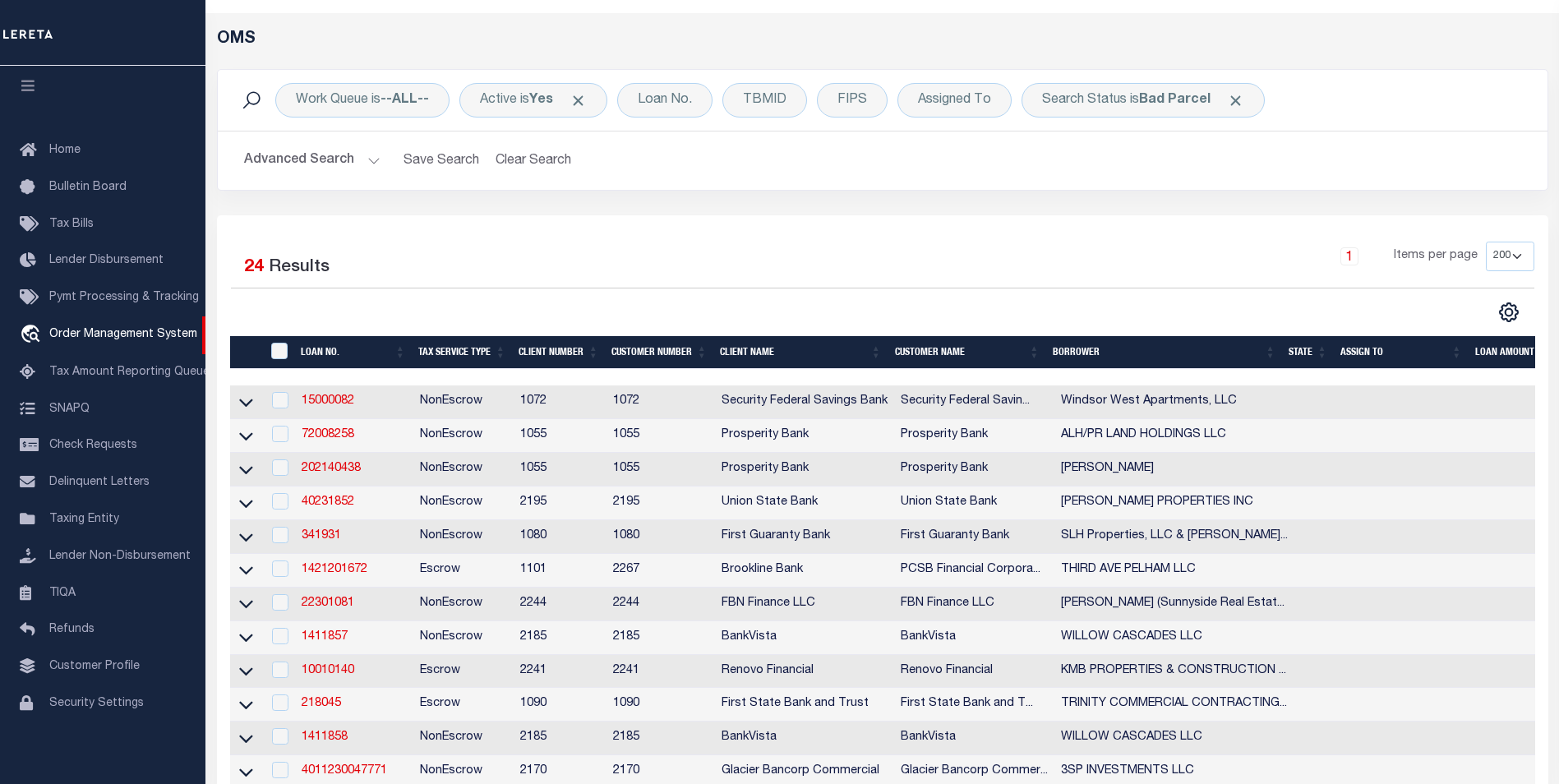
scroll to position [0, 0]
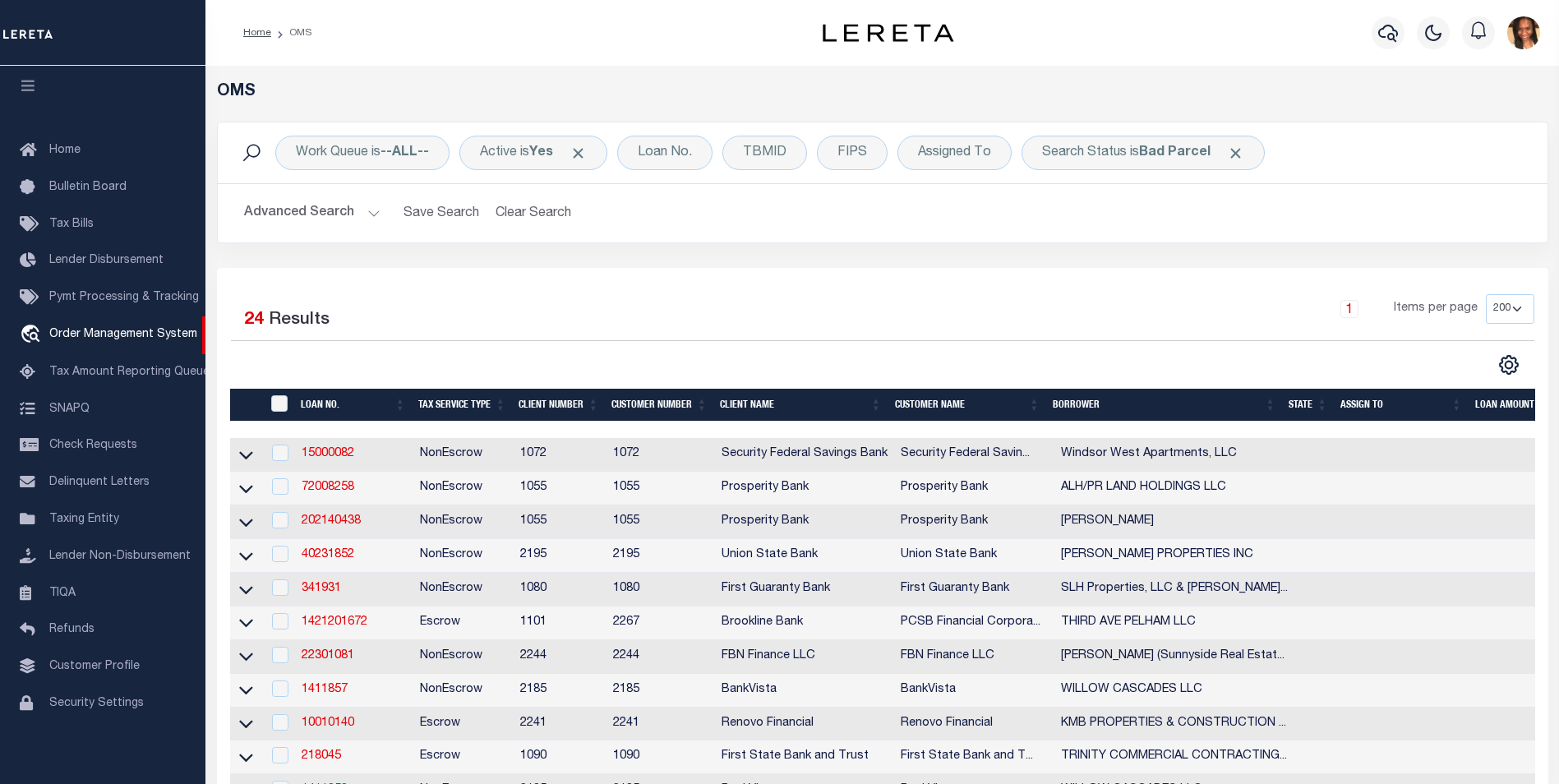
click at [267, 49] on ol "Home OMS" at bounding box center [277, 33] width 95 height 35
click at [261, 34] on link "Home" at bounding box center [257, 33] width 28 height 10
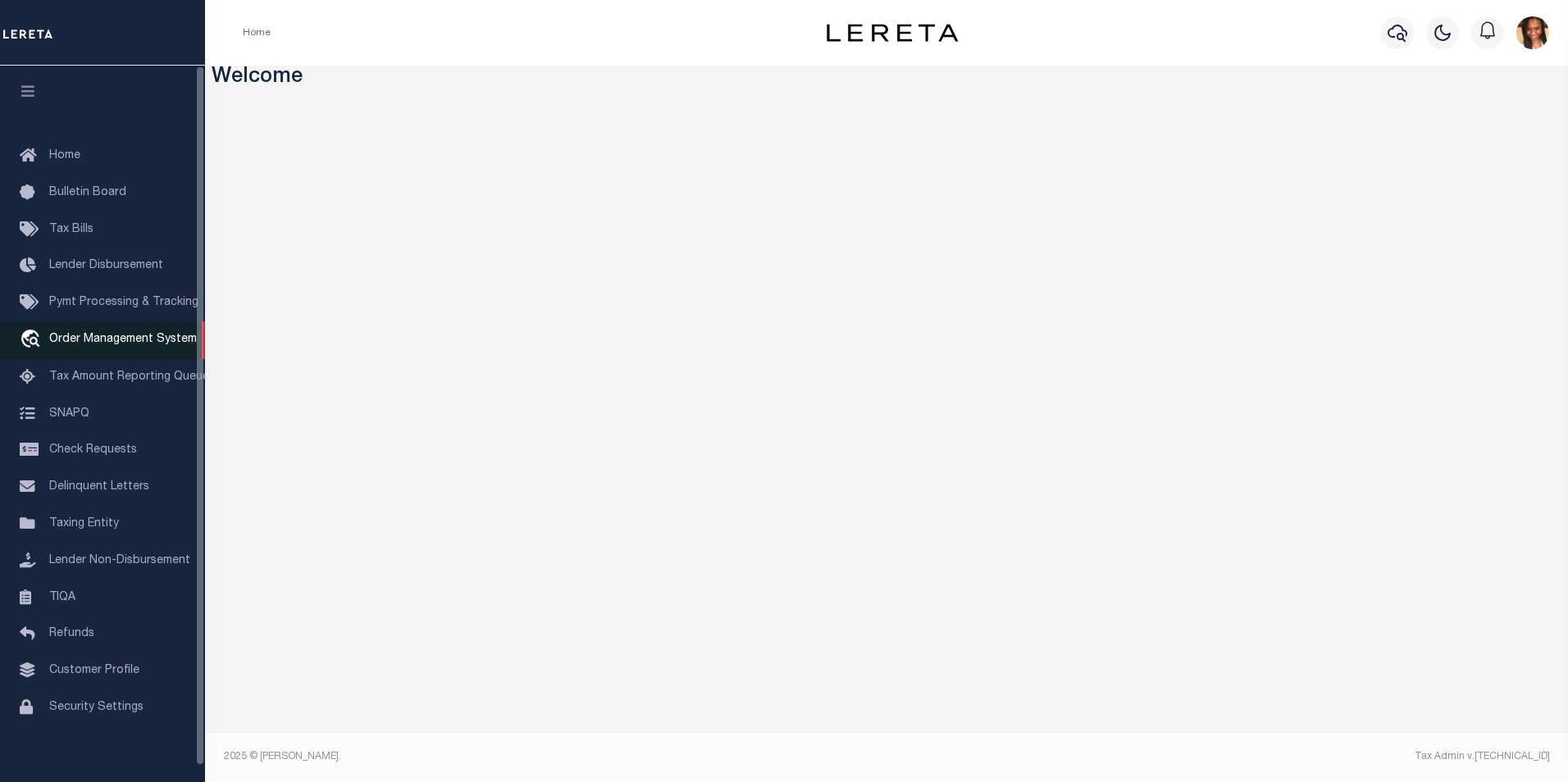
click at [91, 341] on span "Order Management System" at bounding box center [123, 340] width 147 height 11
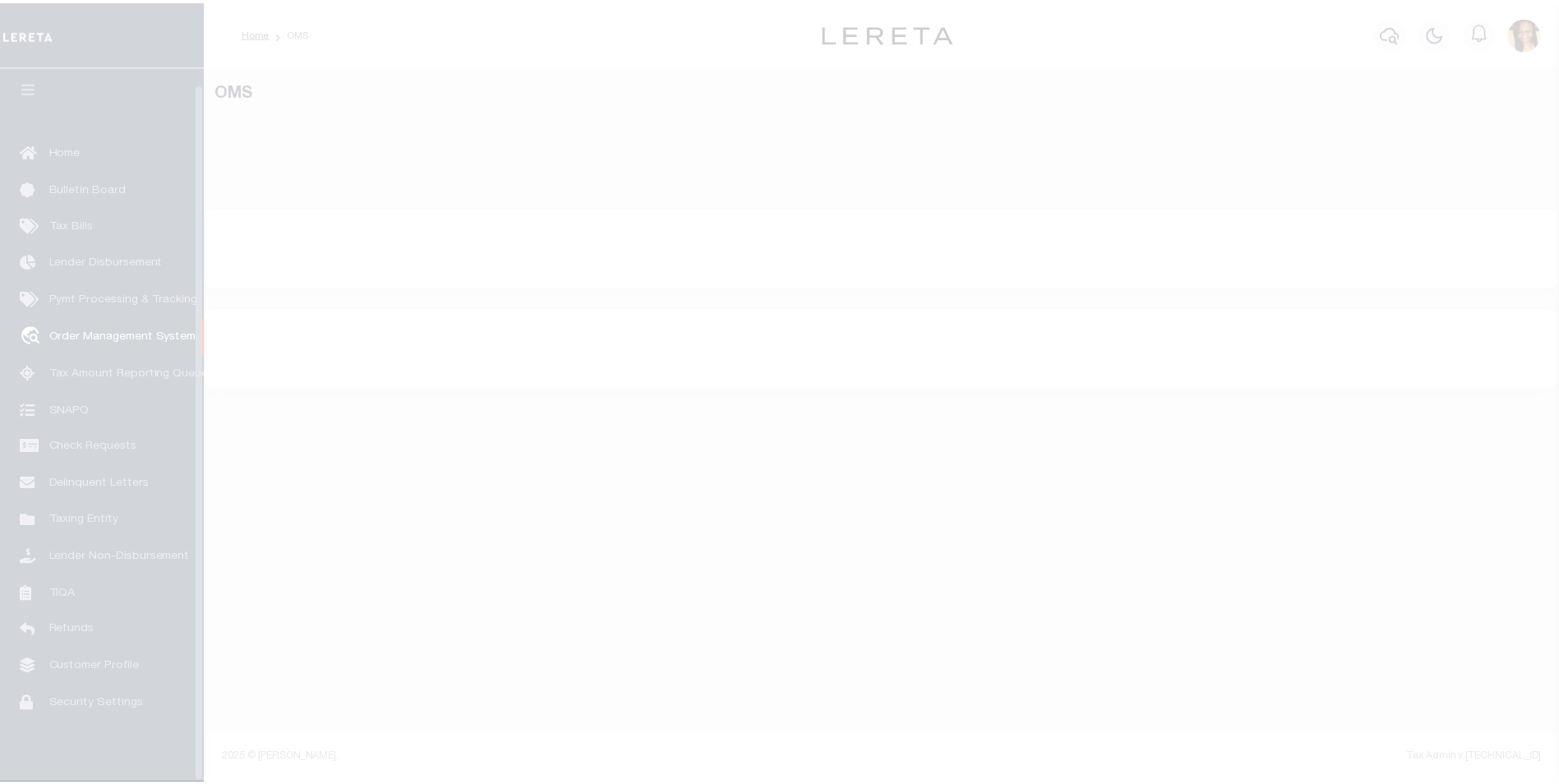
scroll to position [17, 0]
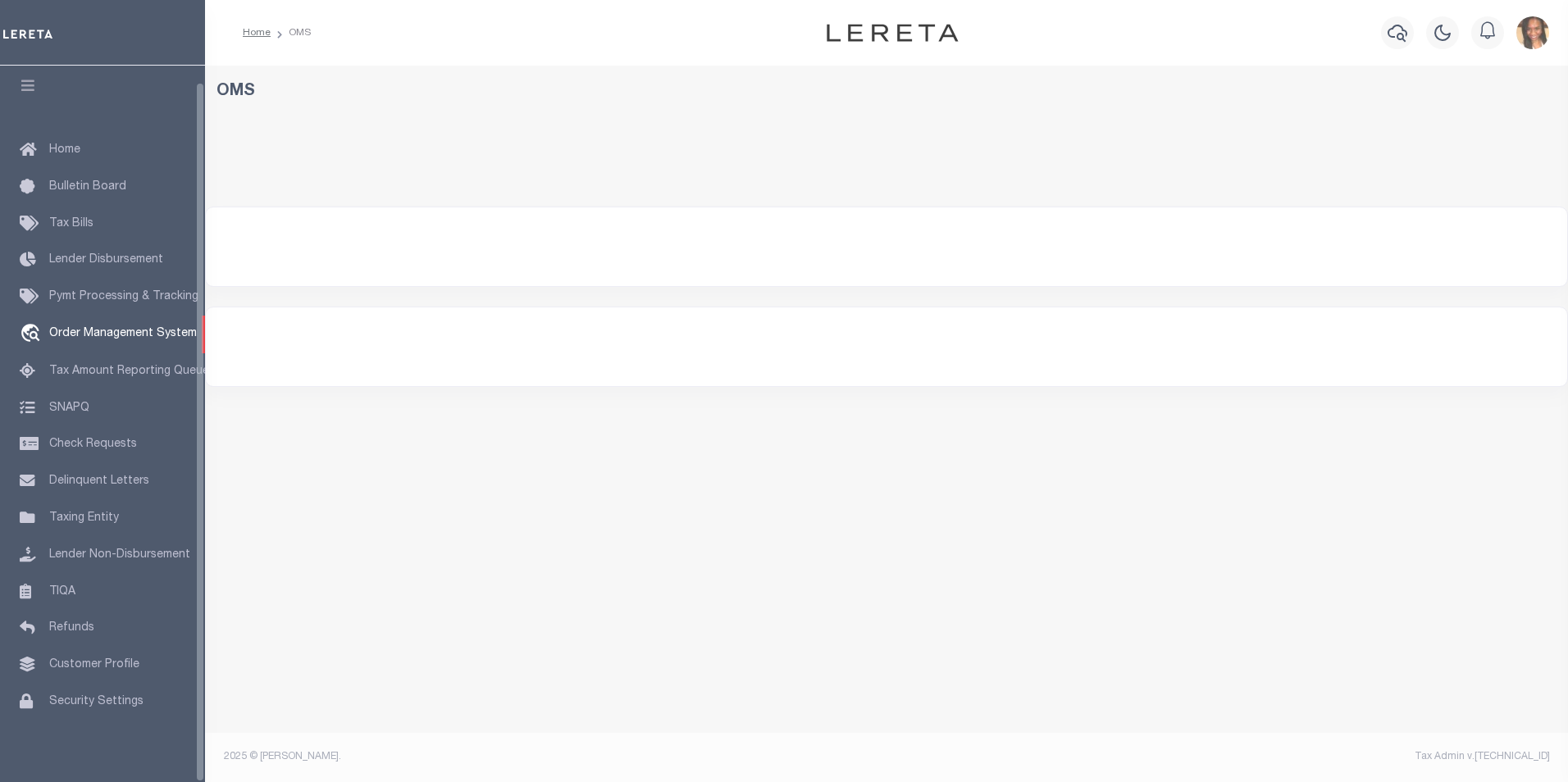
select select "200"
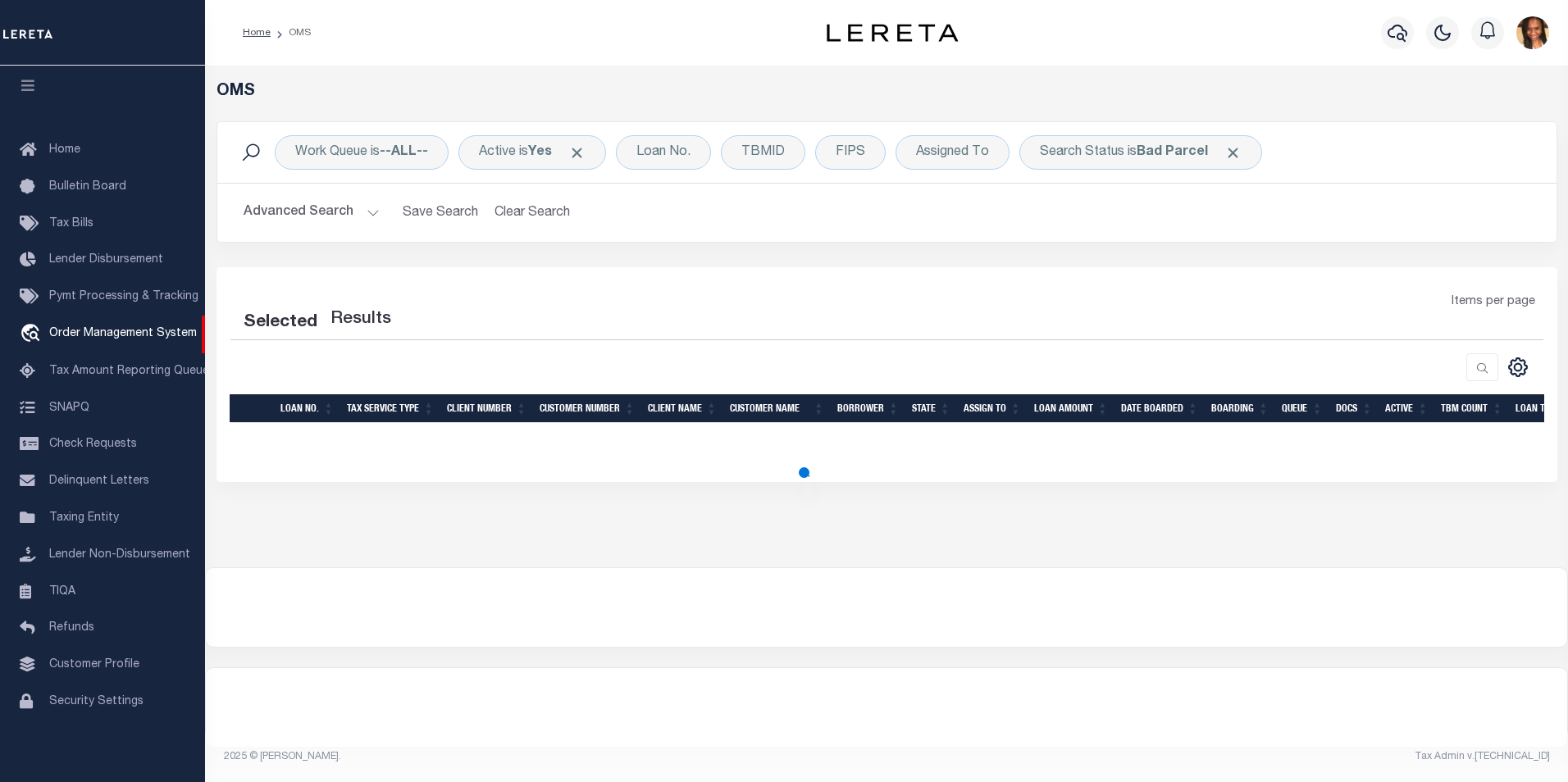
select select "200"
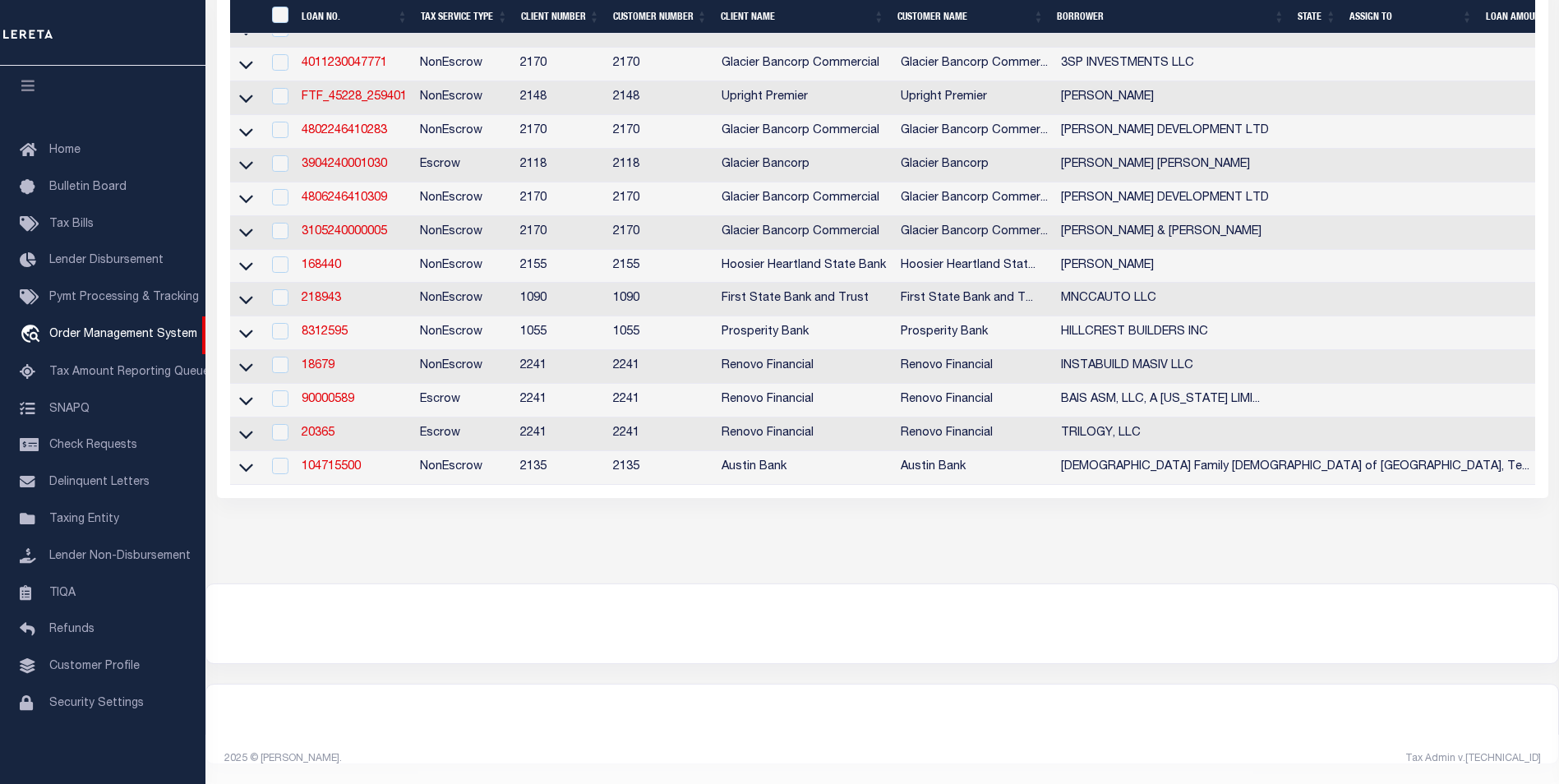
scroll to position [777, 0]
click at [319, 193] on link "4806246410309" at bounding box center [343, 198] width 85 height 11
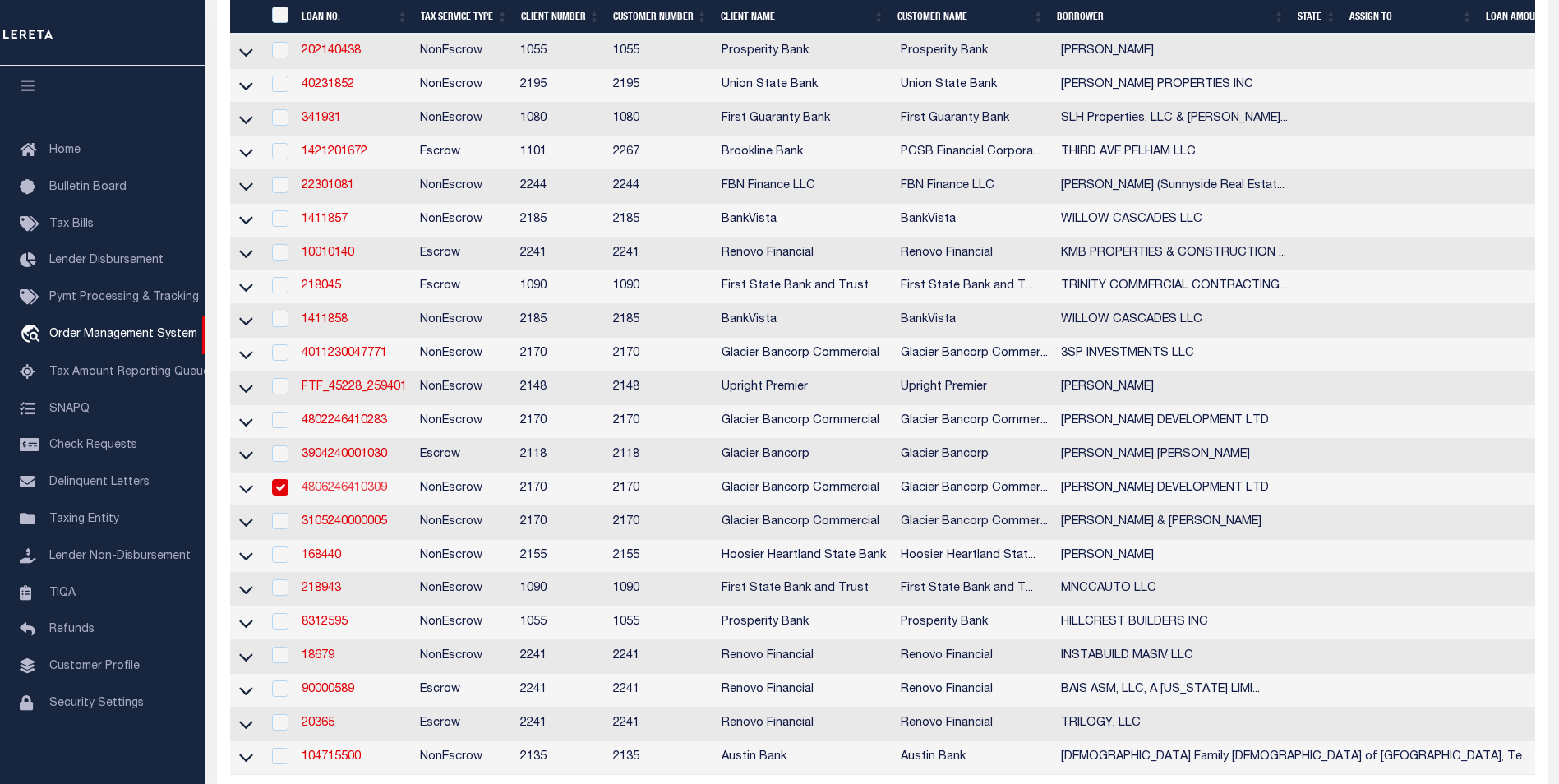
type input "4806246410309"
type input "[PERSON_NAME] DEVELOPMENT LTD"
select select
type input "[STREET_ADDRESS]"
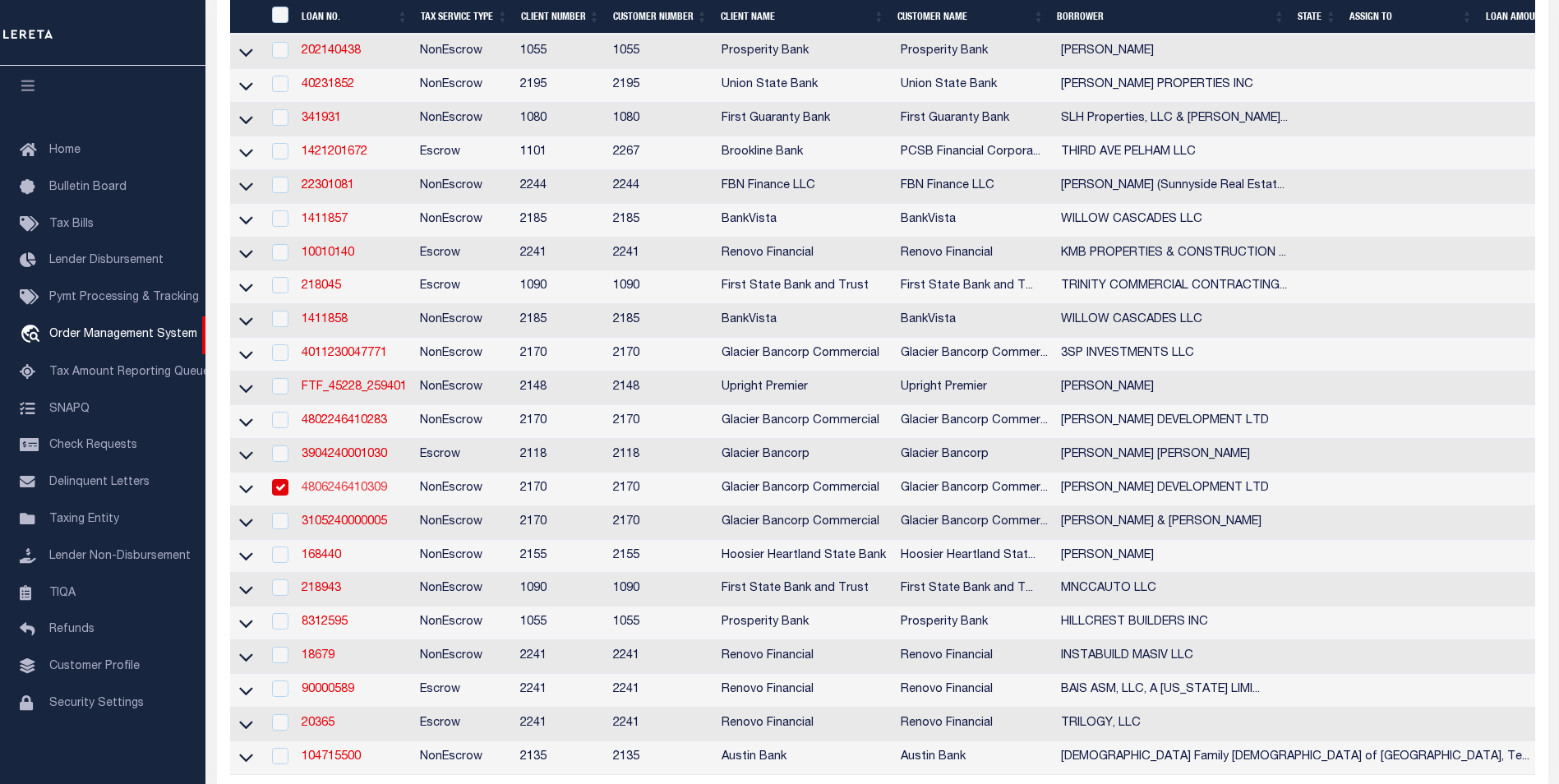
type input "BUENA VISTA CO 81211-9700"
select select "10"
select select "NonEscrow"
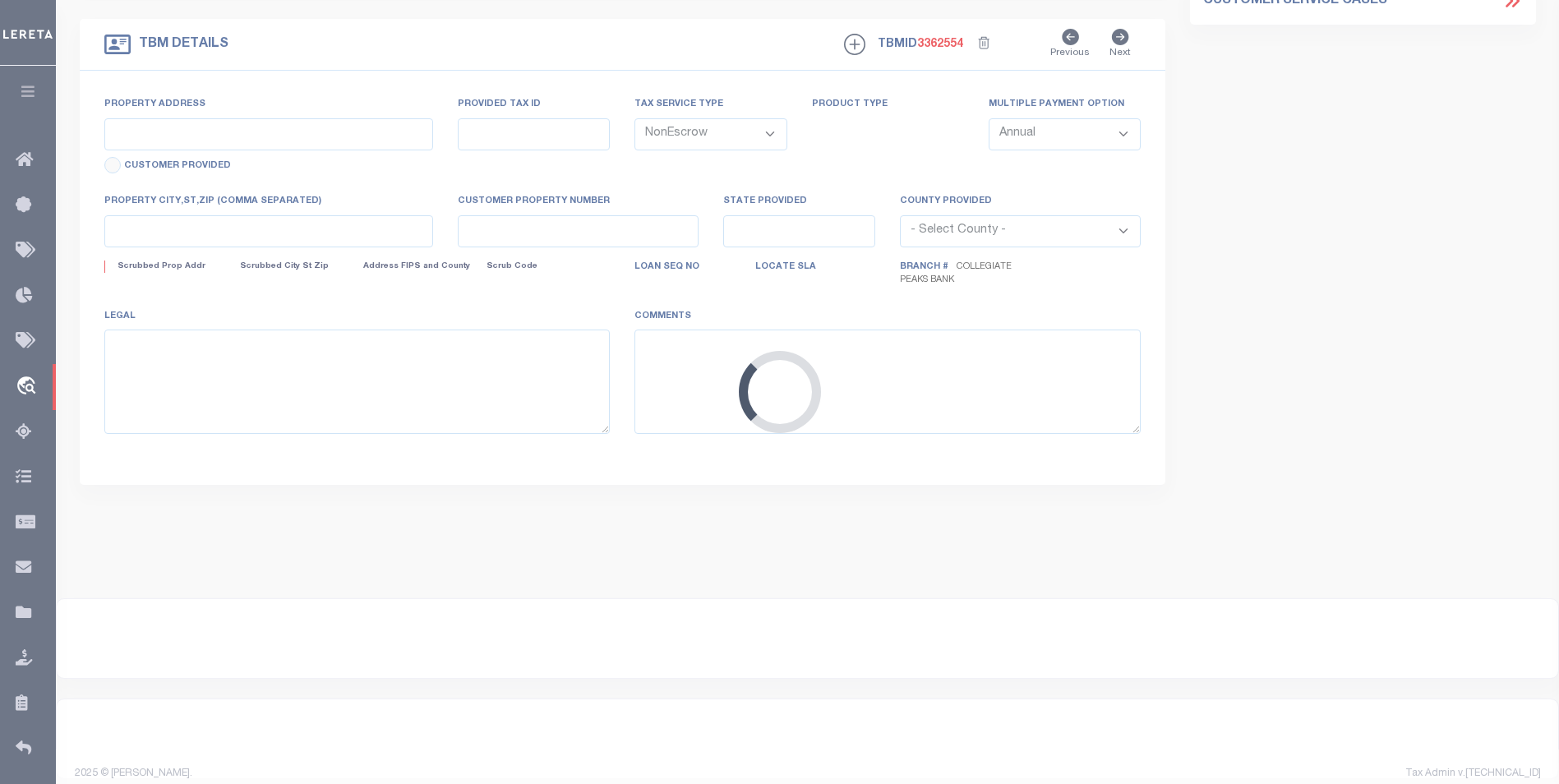
type input "27999 CR 301"
type input "BUENA VISTA CO 81211"
type input "CO"
select select
type textarea "SEE ATTACHED DOT"
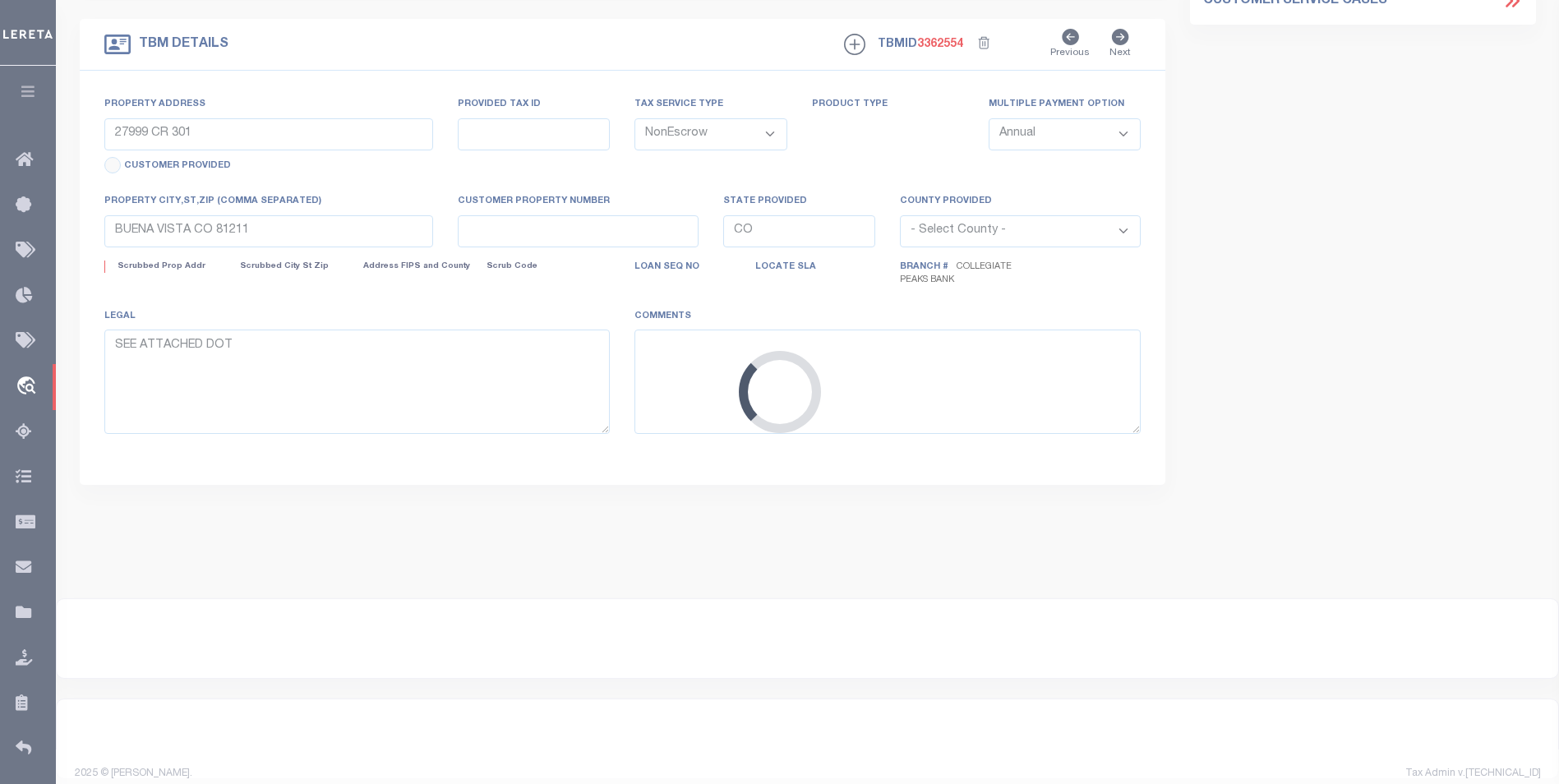
select select "4581"
select select "2"
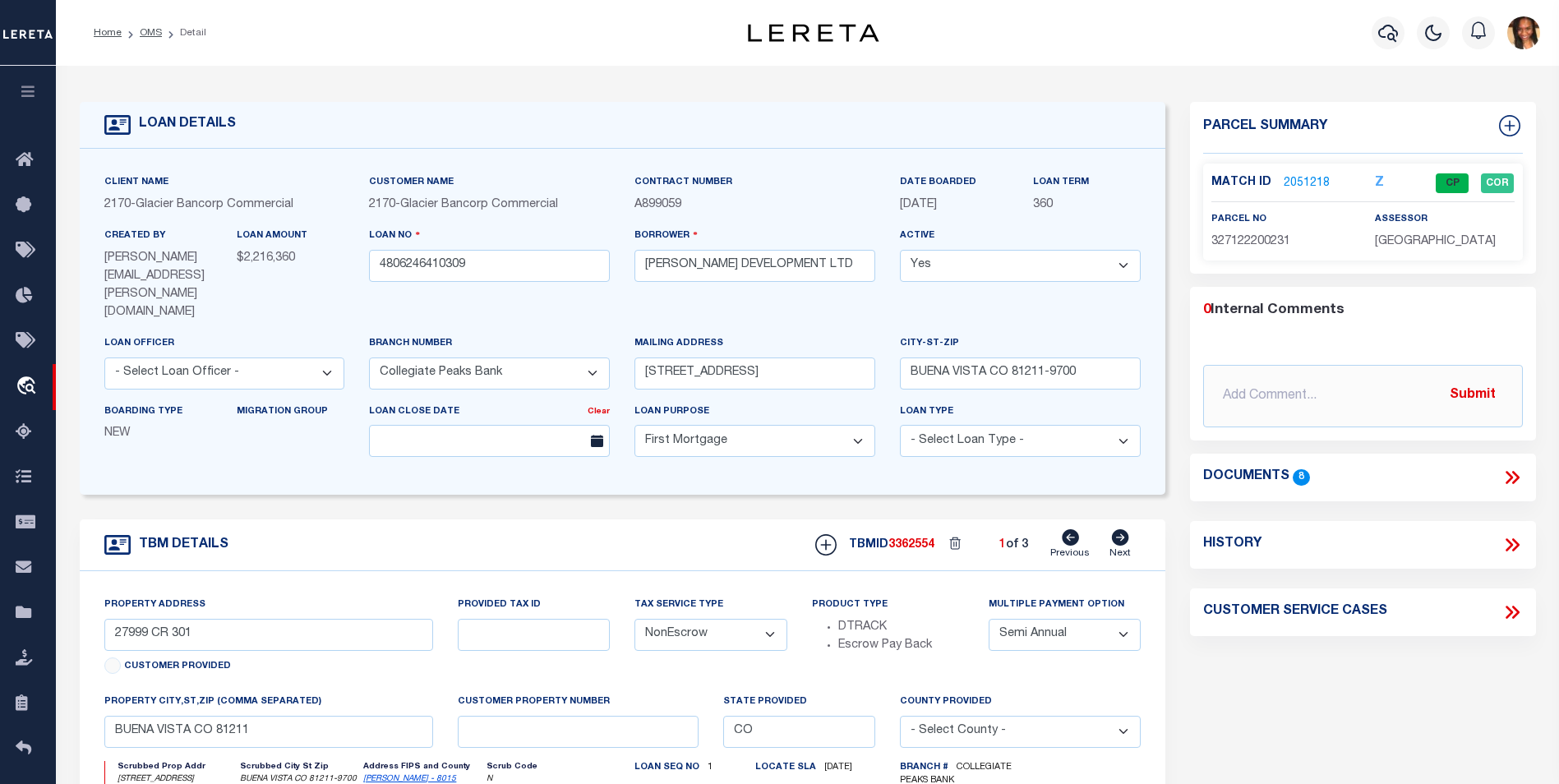
click at [1302, 181] on link "2051218" at bounding box center [1306, 183] width 46 height 17
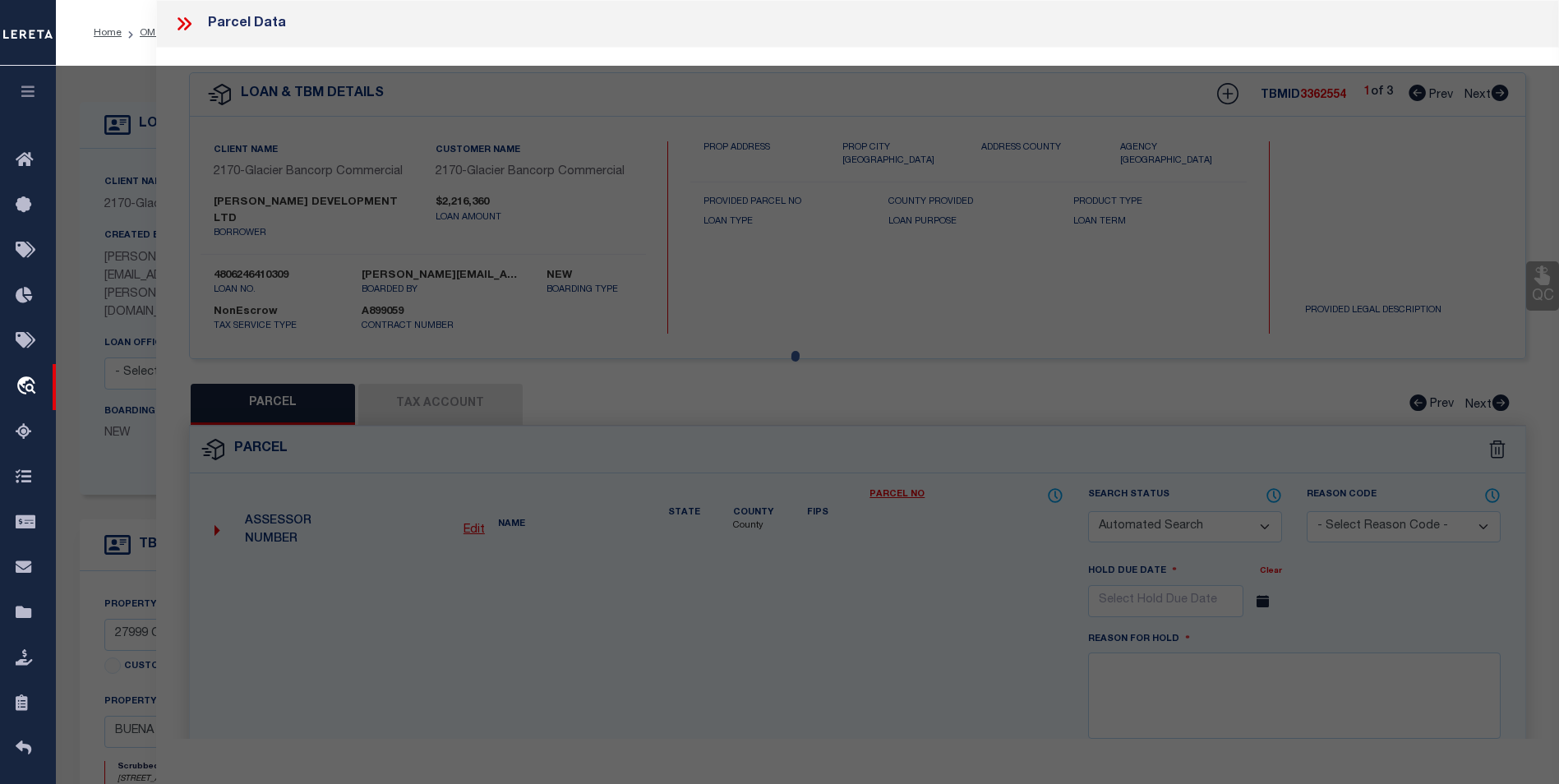
checkbox input "false"
select select "CP"
type input "Rocky Mountain Investors Ltd"
select select "AGW"
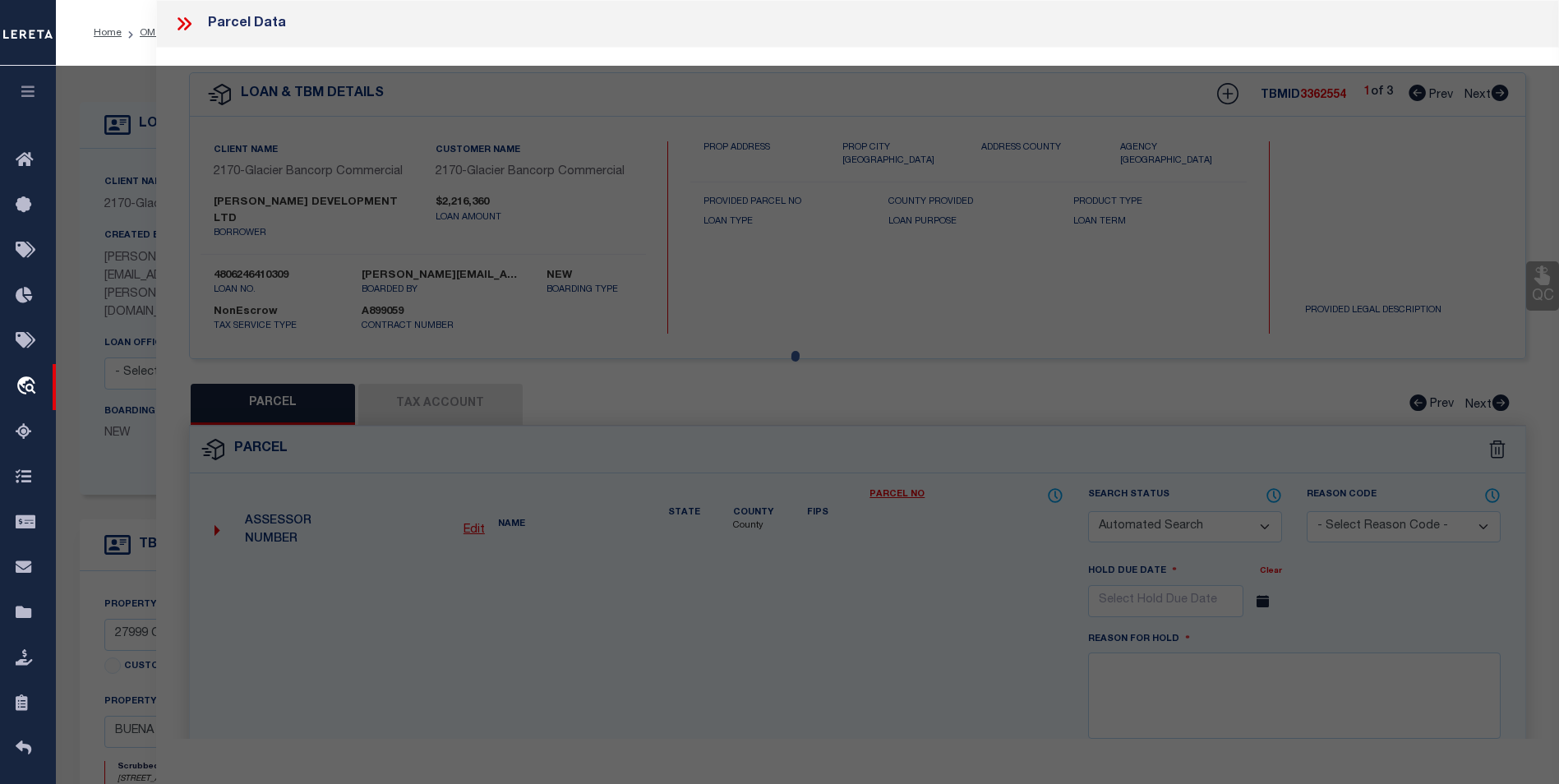
select select
type input "[STREET_ADDRESS]"
checkbox input "false"
type input "BUENA VISTA CO 81211"
type textarea "LOT 2 VISTA BUILDERS INC MINOR TRACT DIVISION OF TRACT 2 [PERSON_NAME] TRACTS P…"
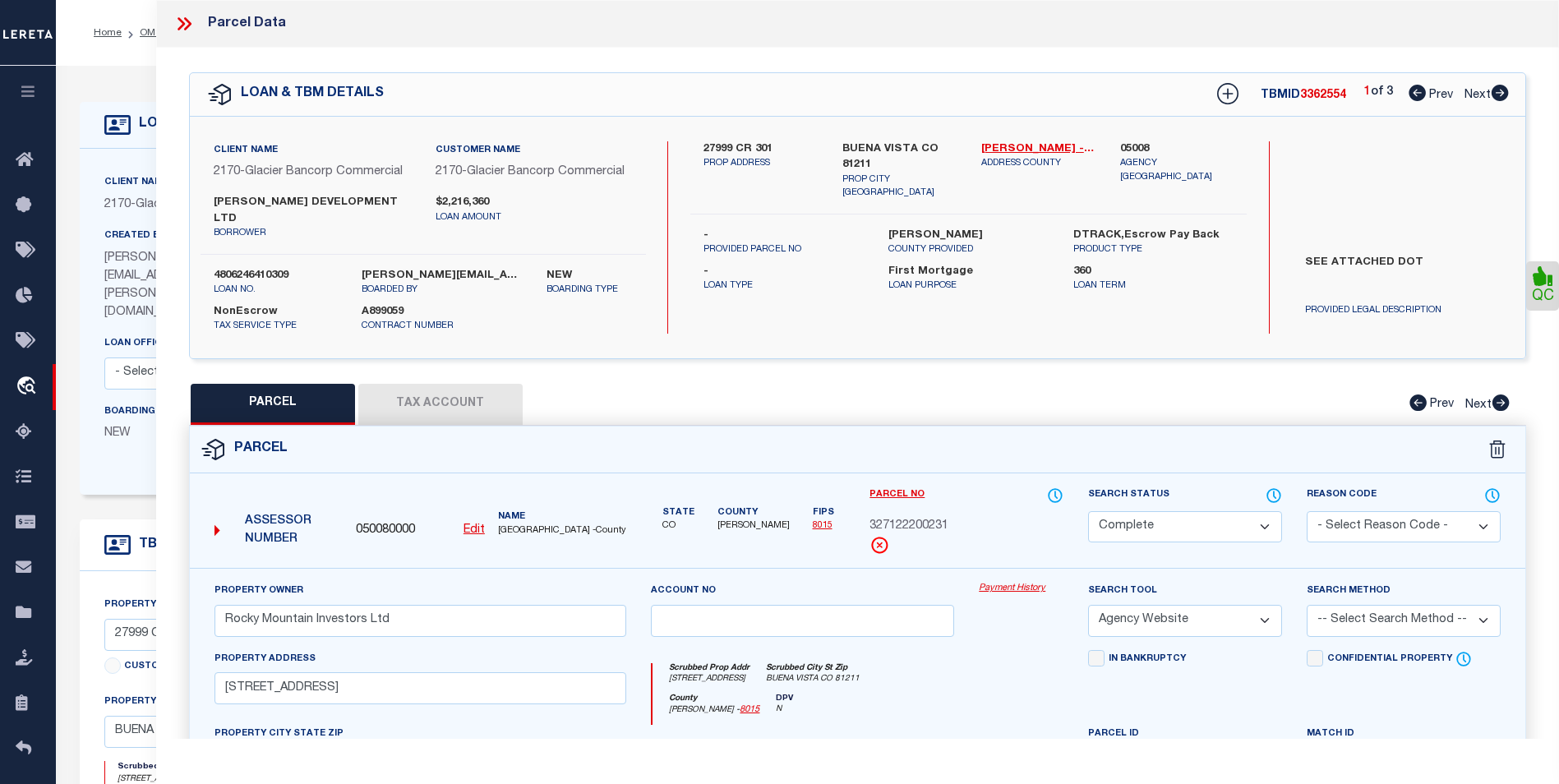
click at [1505, 98] on icon at bounding box center [1500, 93] width 17 height 17
select select "AS"
select select
checkbox input "false"
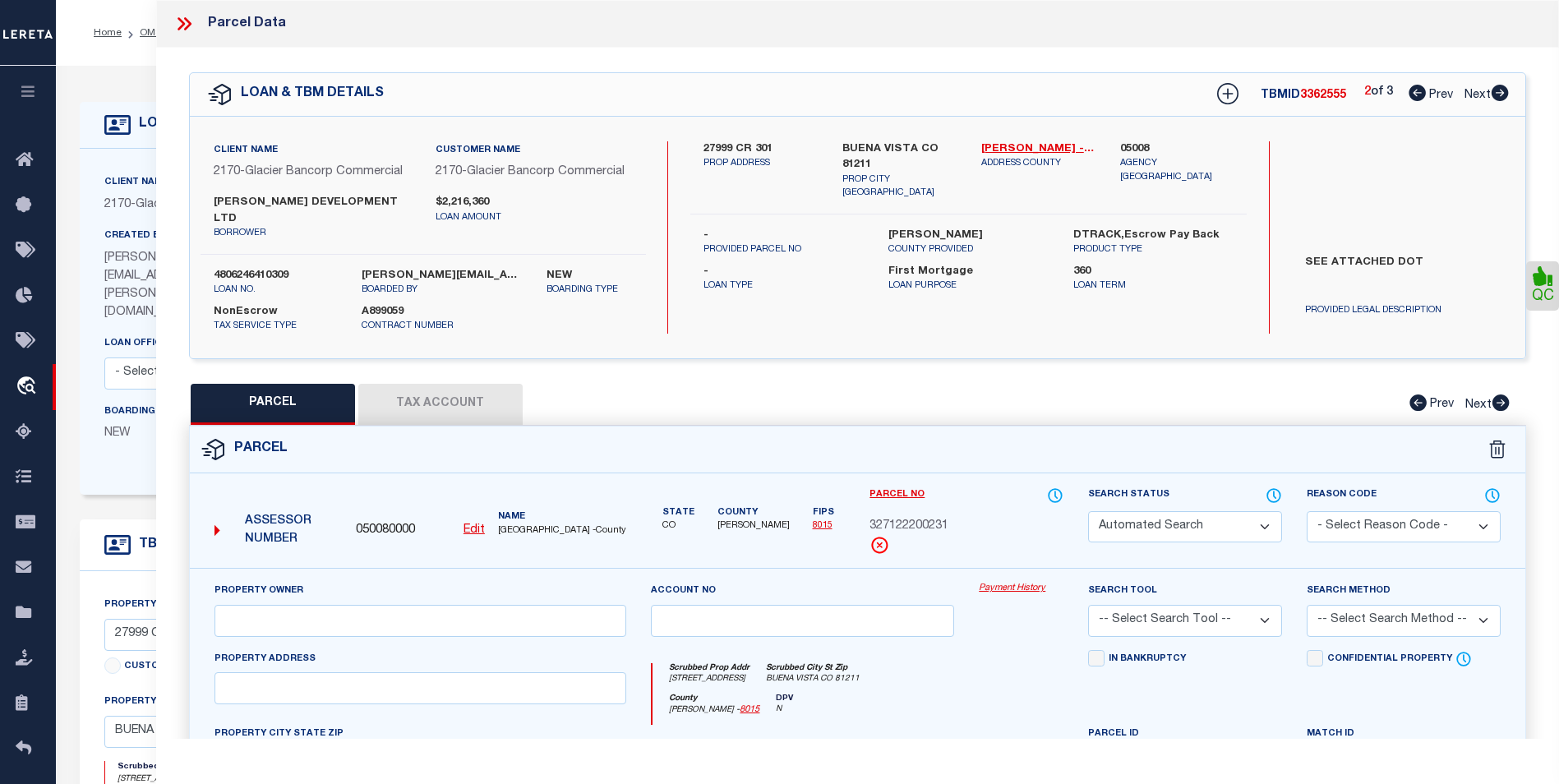
select select "CP"
type input "Rocky Mountain Investors Ltd"
select select "AGW"
select select
type input "[STREET_ADDRESS]"
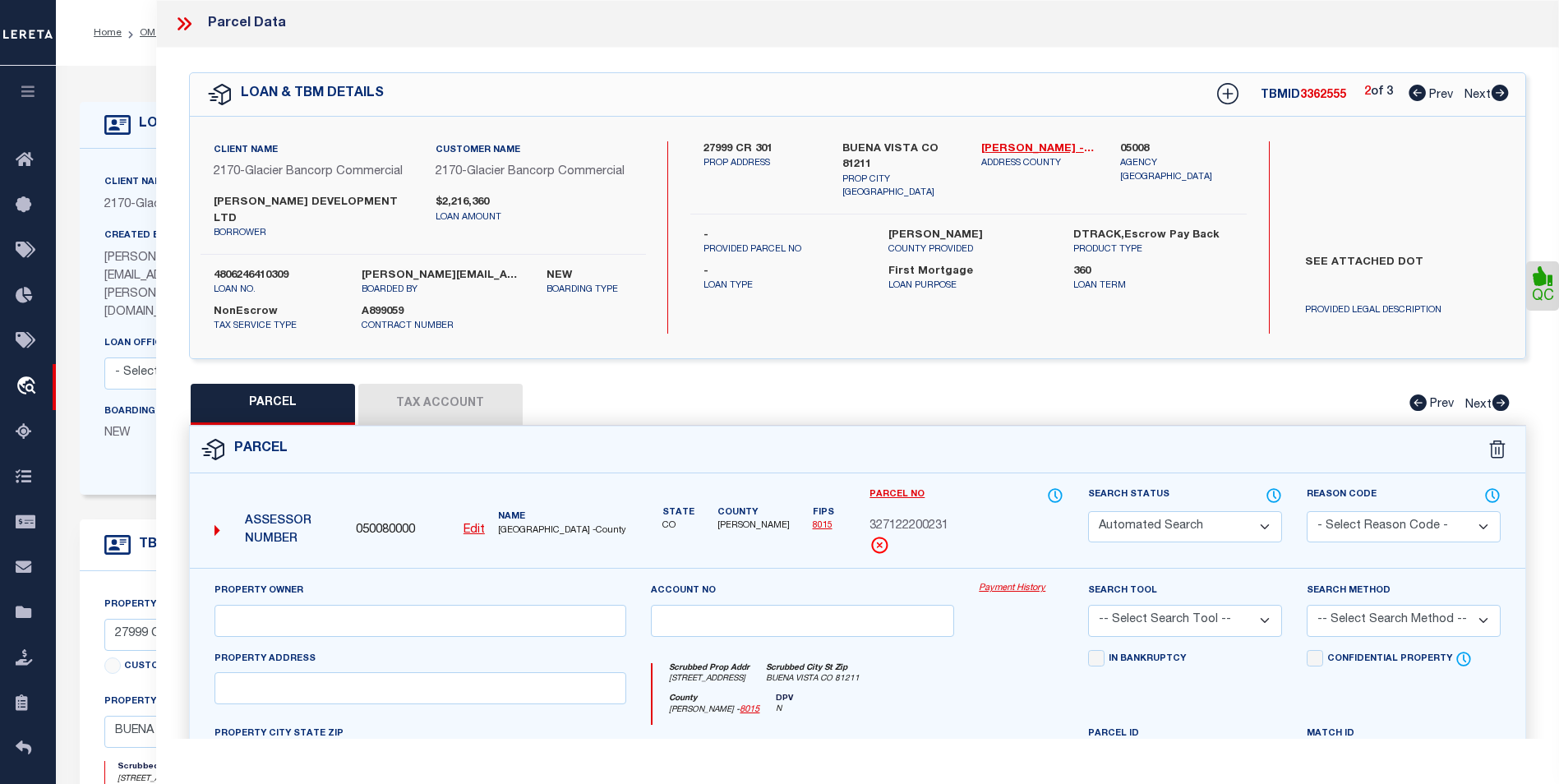
checkbox input "false"
type input "BUENA VISTA CO 81211"
type textarea "PT LOT 2 SECURITY ACRES PLAT 374526 SUB348 OTHER PT 327122200001 REC 446223 449…"
click at [1505, 98] on icon at bounding box center [1500, 93] width 17 height 17
select select "AS"
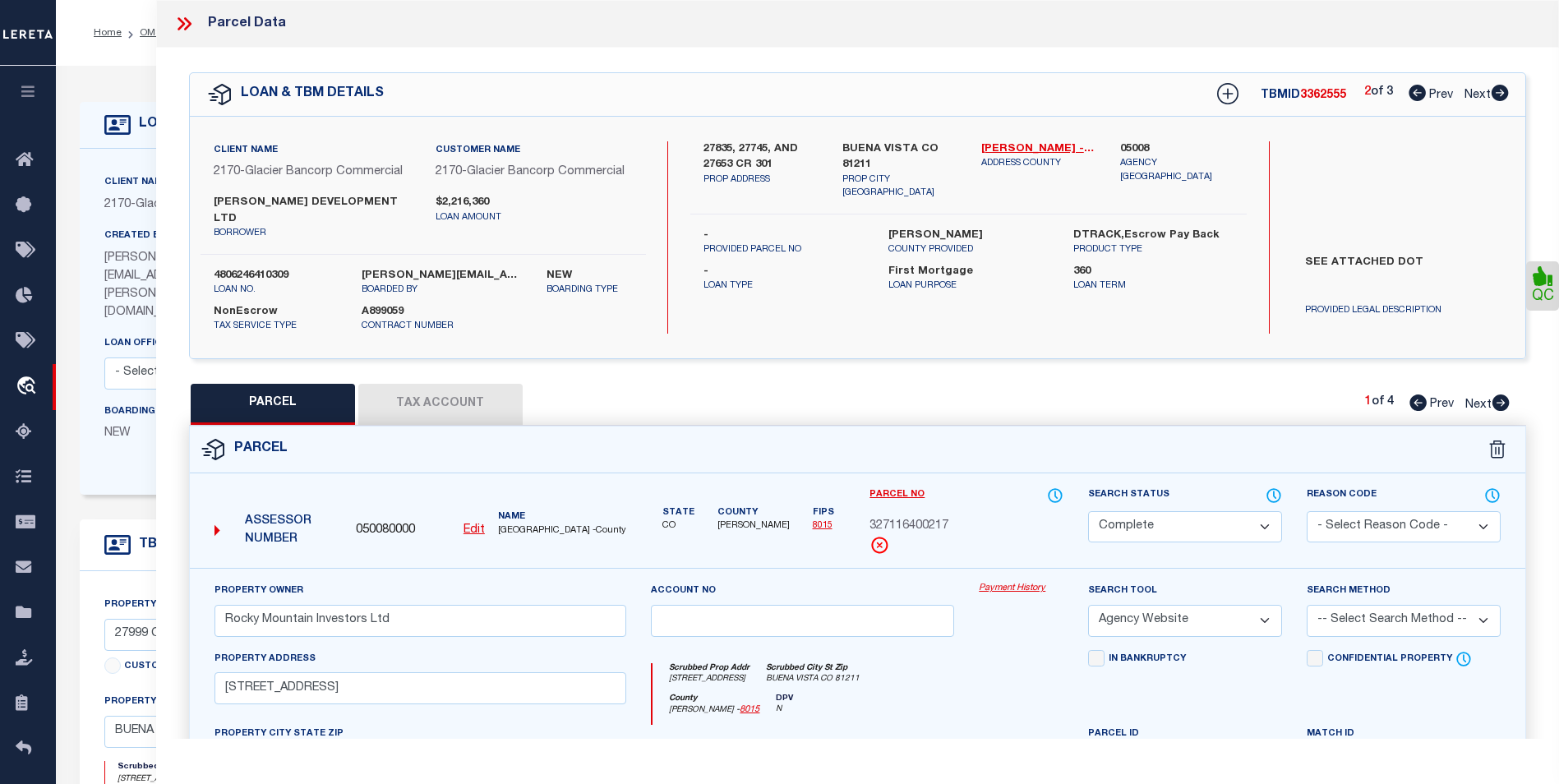
select select
checkbox input "false"
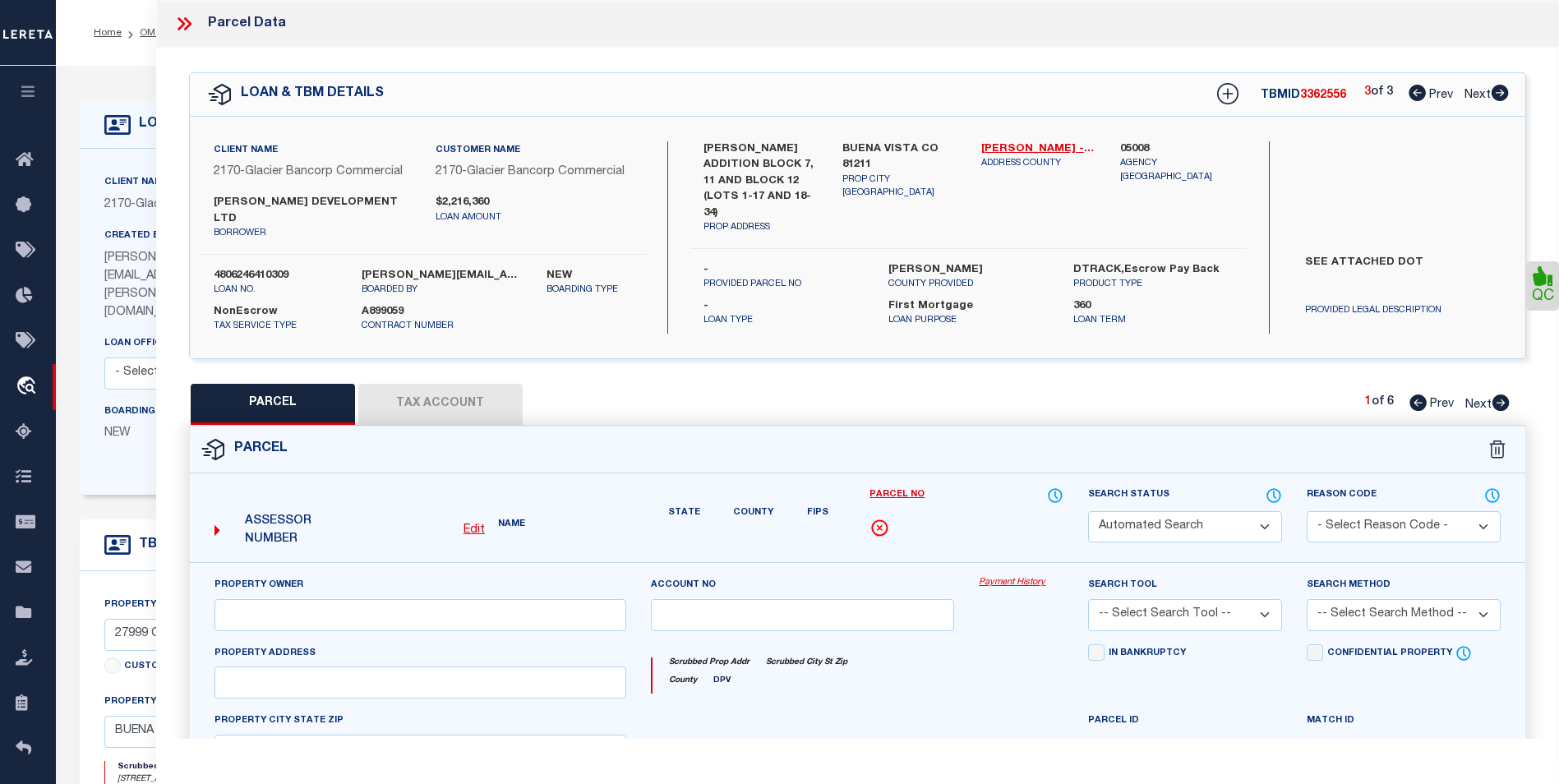
select select "BP"
select select "PPR"
type input "Crossmans Development Ltd"
select select "AGW"
select select
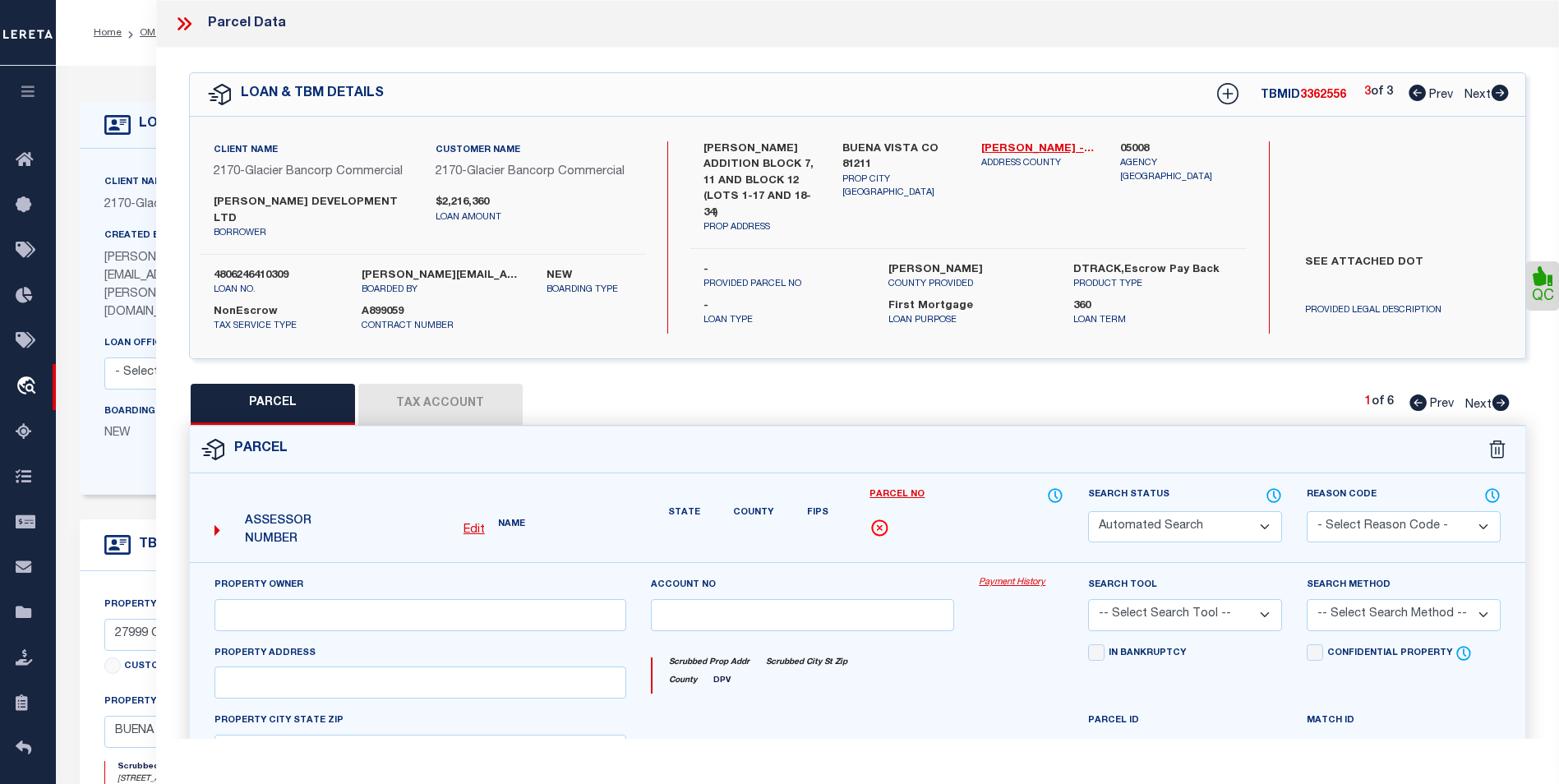
type input "BUENA VISTA, [GEOGRAPHIC_DATA]"
type textarea "N2 BLK 7 & N2 VAC ALLEY BLK 7 S2 BLK 7 & S2 VAC ALLEY BLK 7 CROSSMANS ADD BV PL…"
type textarea "As per [PERSON_NAME] is deleted for 2024 tax year."
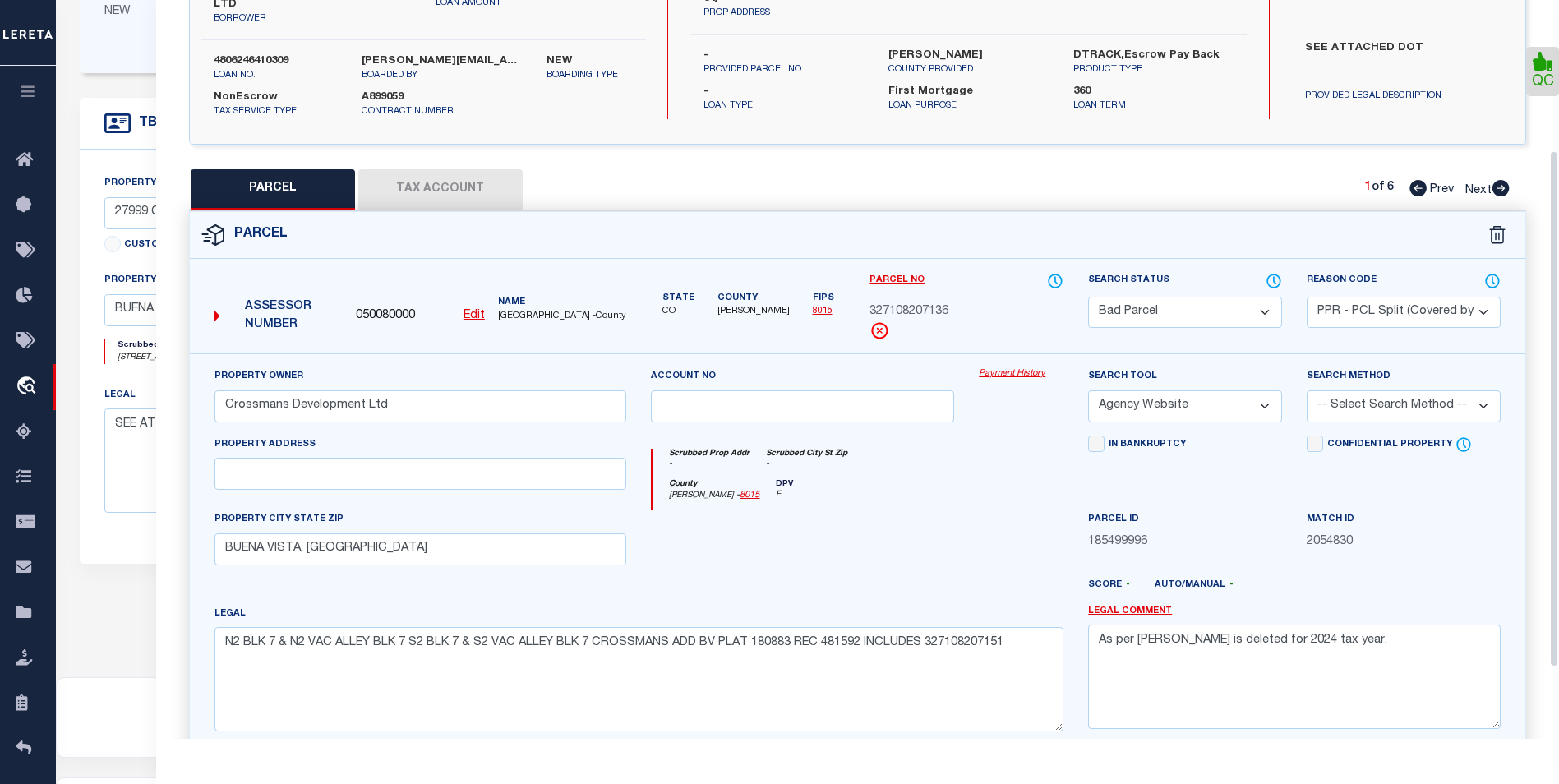
scroll to position [247, 0]
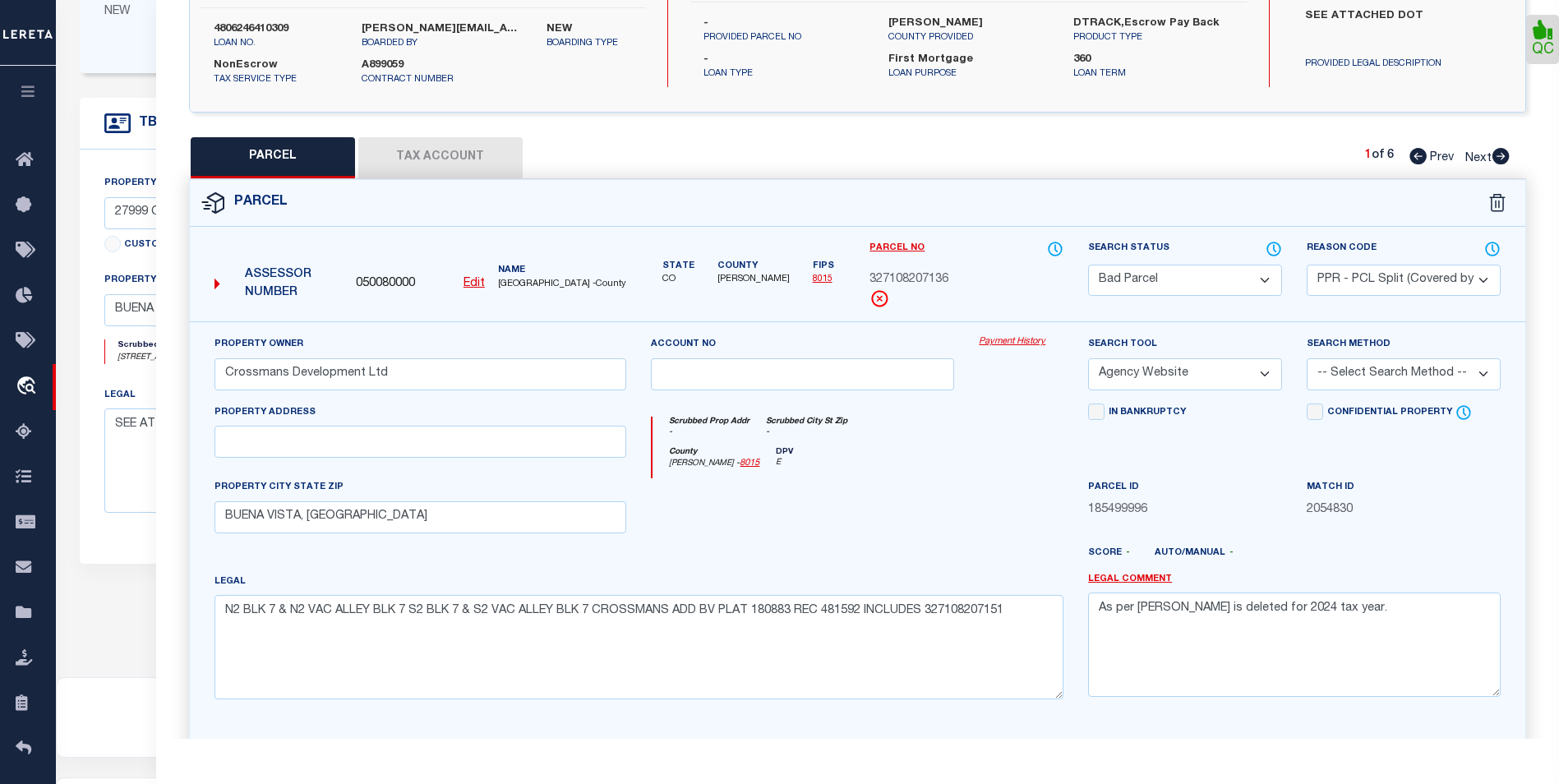
click at [1393, 291] on div "Reason Code - Select Reason Code - 099 - Other (Provide additional detail) ACT …" at bounding box center [1405, 282] width 219 height 82
click at [1417, 291] on div "Reason Code - Select Reason Code - 099 - Other (Provide additional detail) ACT …" at bounding box center [1405, 282] width 219 height 82
click at [1497, 289] on div "Reason Code - Select Reason Code - 099 - Other (Provide additional detail) ACT …" at bounding box center [1405, 282] width 219 height 82
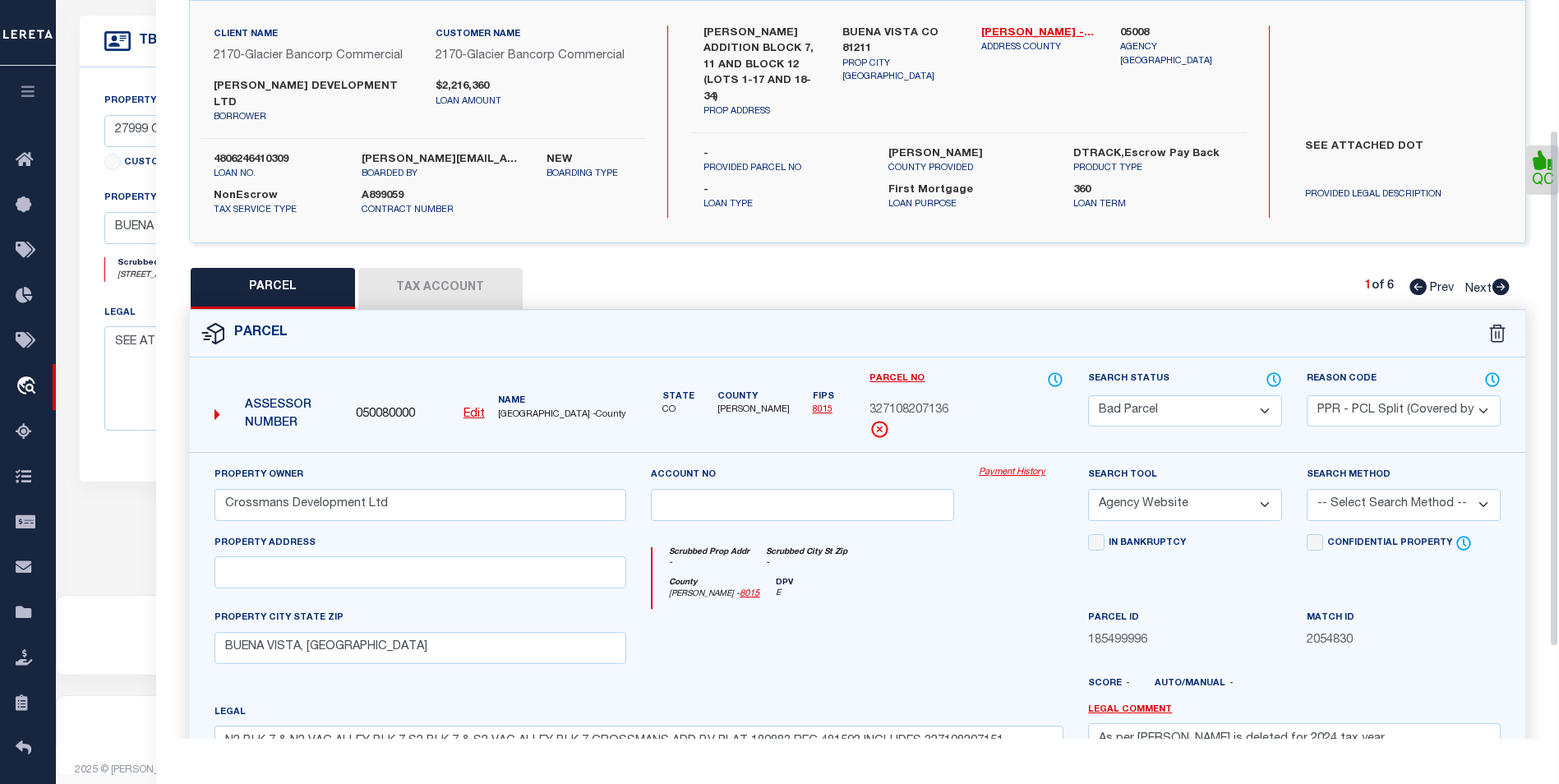
scroll to position [0, 0]
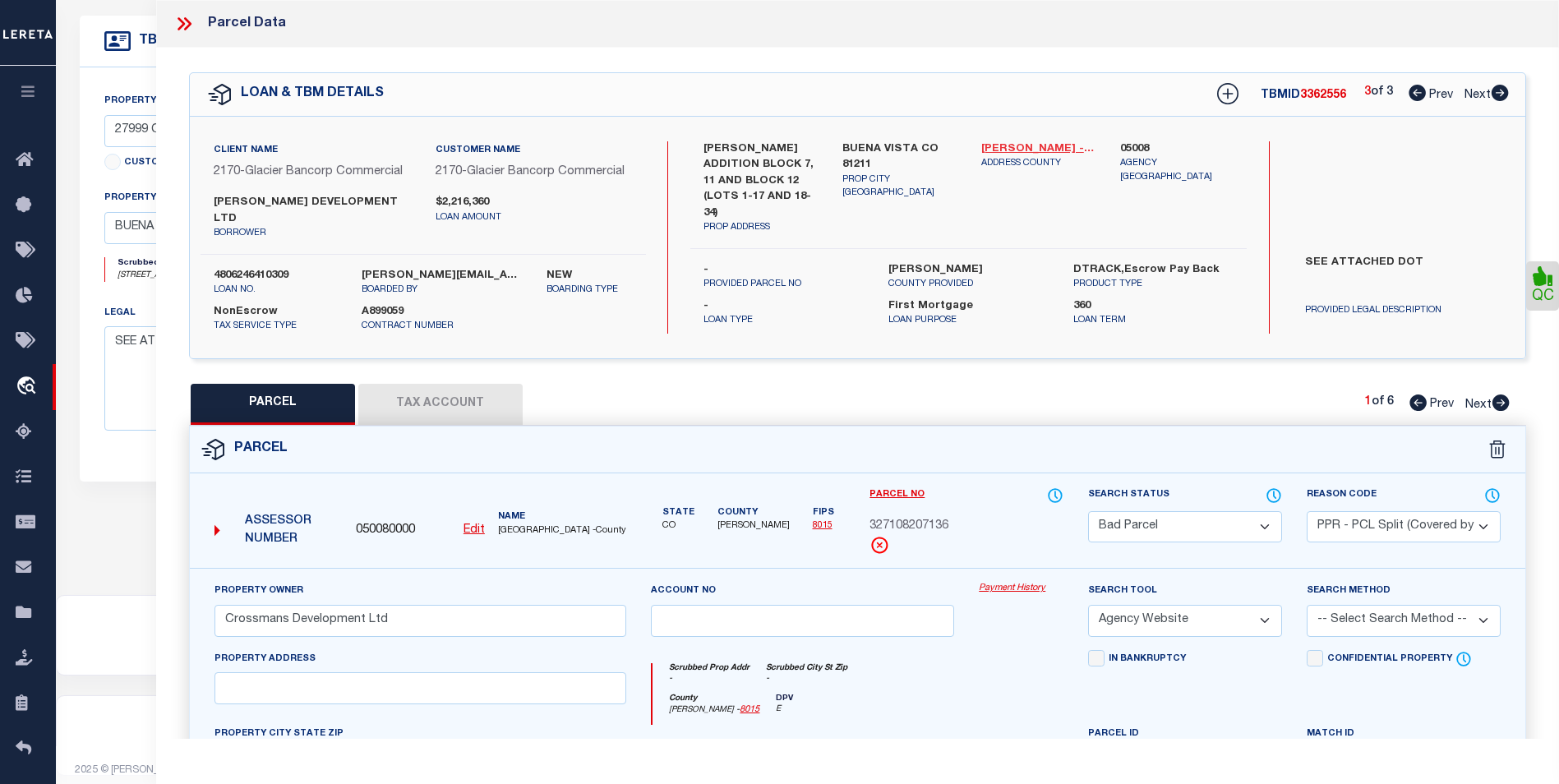
click at [1028, 148] on link "[PERSON_NAME] - 8015" at bounding box center [1039, 150] width 114 height 17
click at [1419, 95] on icon at bounding box center [1418, 93] width 17 height 17
select select "AS"
select select
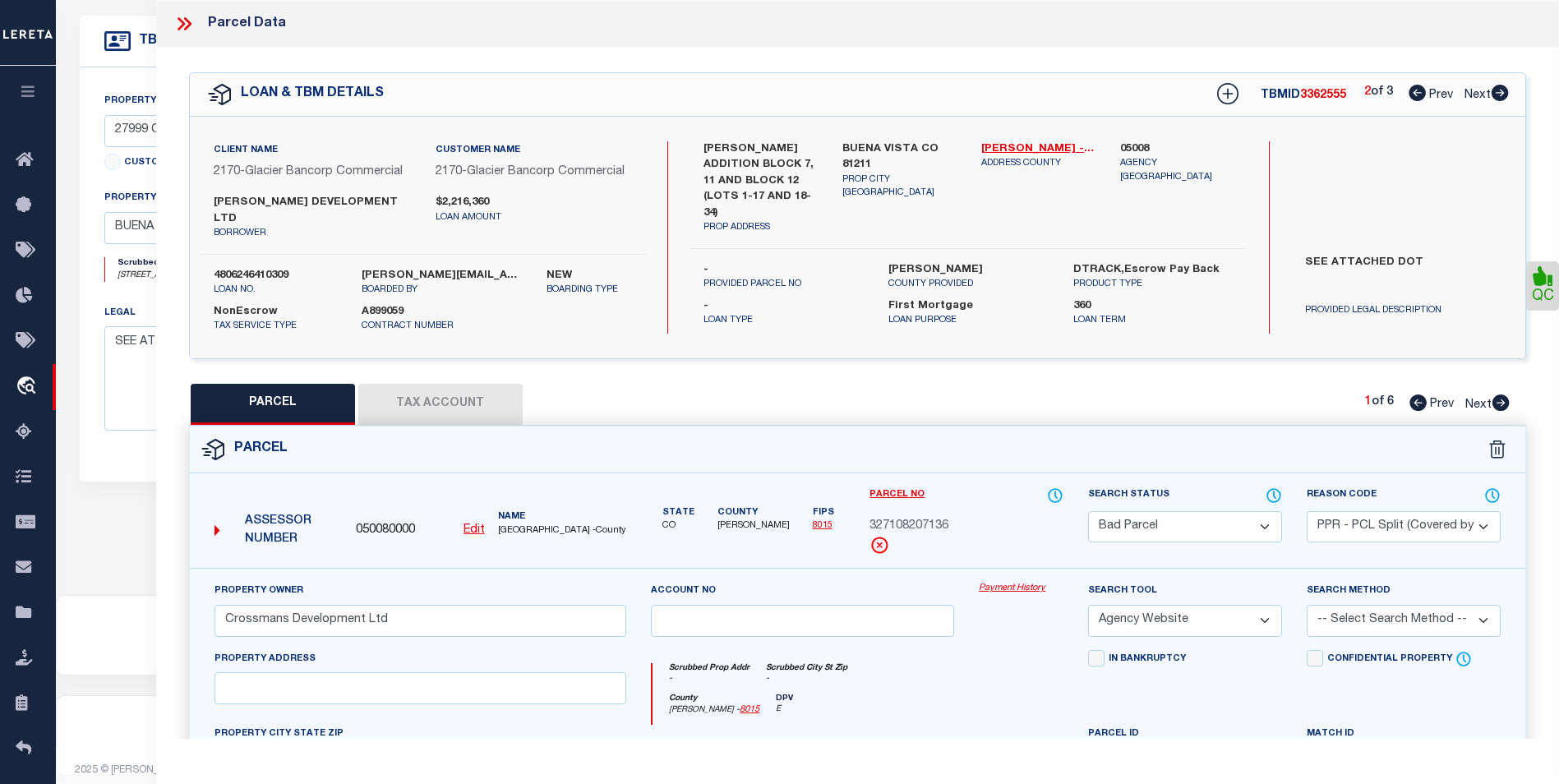
checkbox input "false"
select select "CP"
type input "Rocky Mountain Investors Ltd"
select select "AGW"
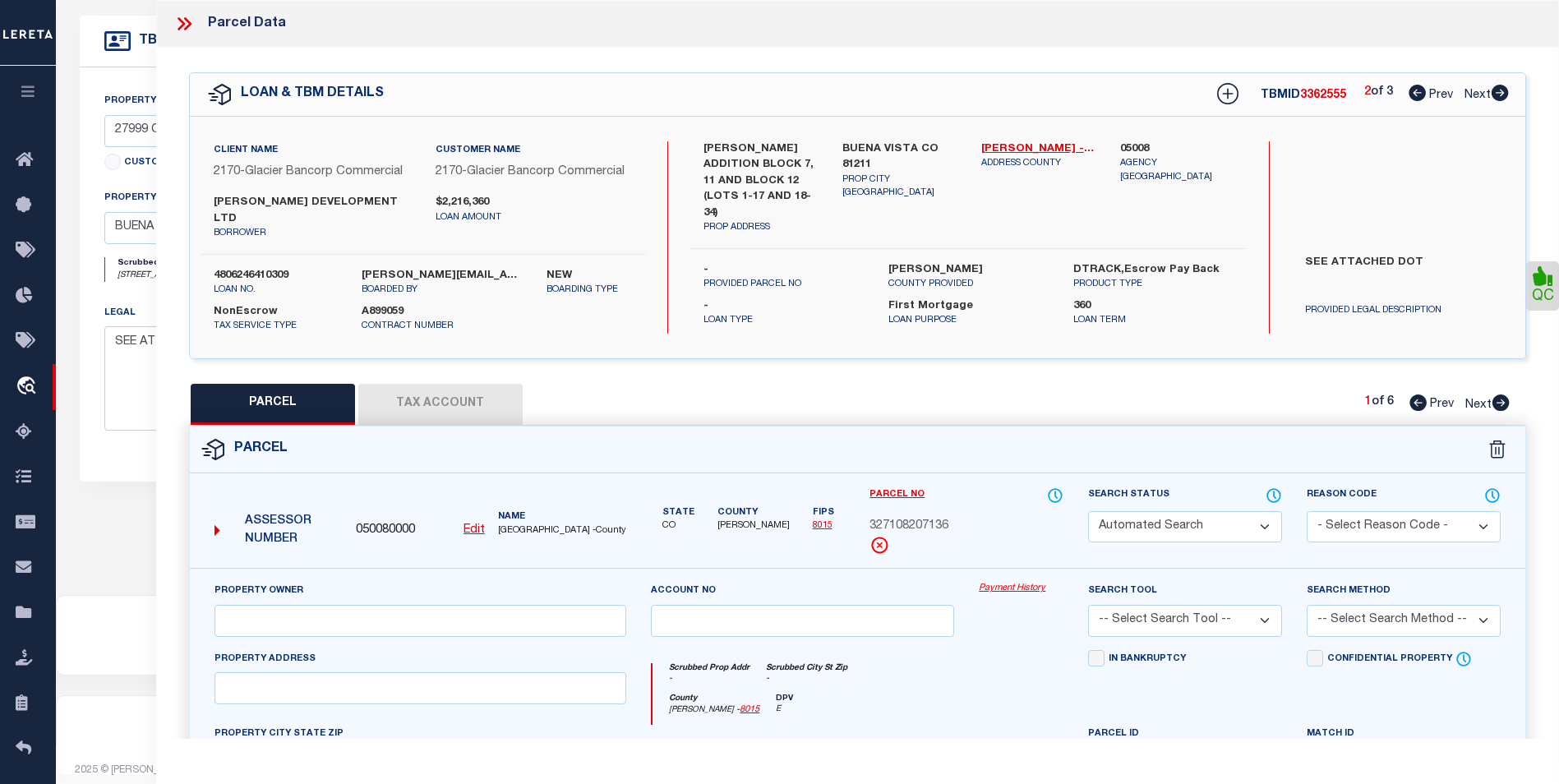
select select
type input "[STREET_ADDRESS]"
checkbox input "false"
type input "BUENA VISTA CO 81211"
type textarea "PT LOT 2 SECURITY ACRES PLAT 374526 SUB348 OTHER PT 327122200001 REC 446223 449…"
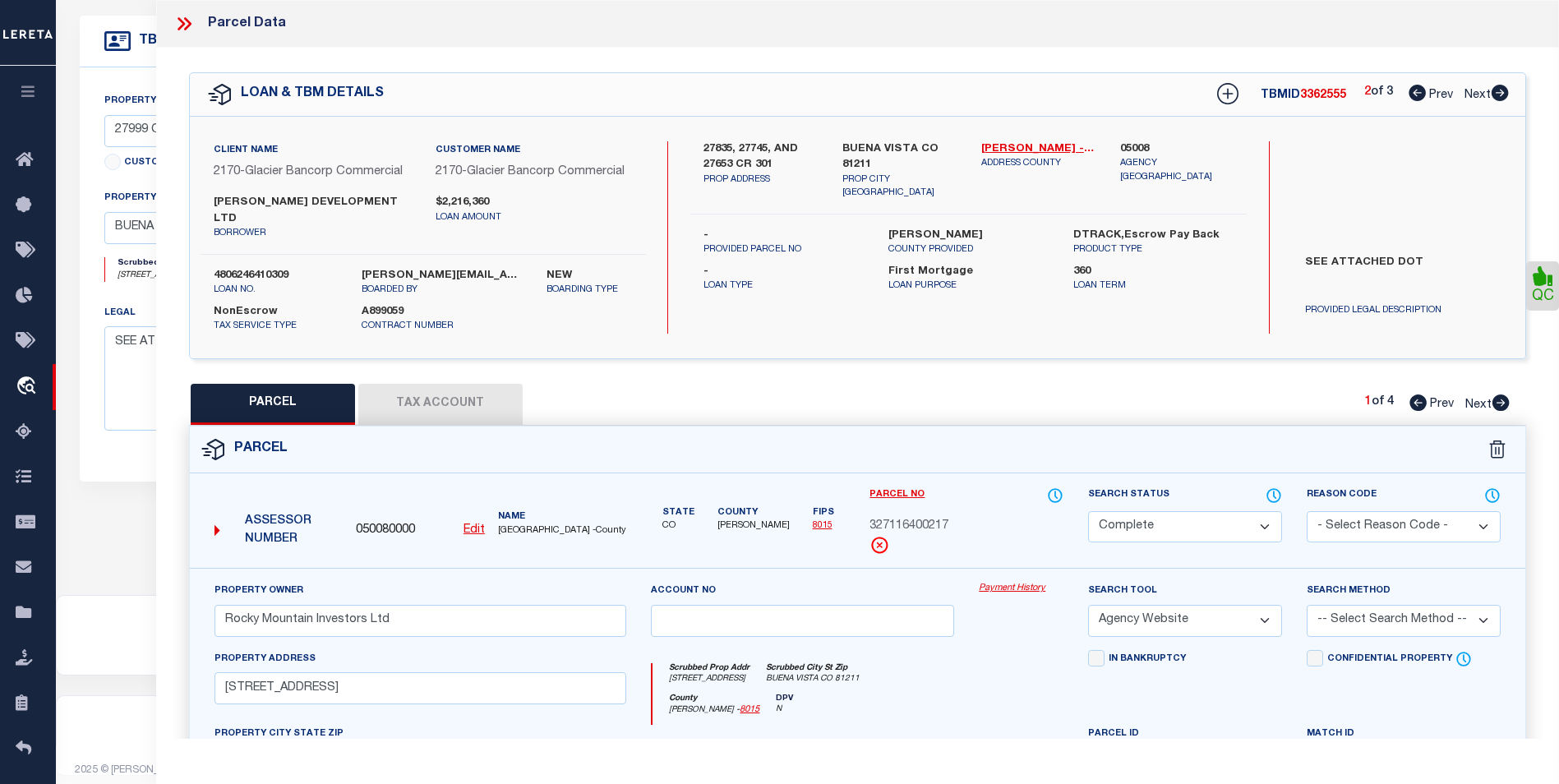
click at [1426, 109] on div "LOAN & TBM DETAILS TBMID 3362555 2 of 3 Prev Next" at bounding box center [857, 94] width 1335 height 43
click at [1414, 92] on icon at bounding box center [1418, 93] width 17 height 17
select select "AS"
select select
checkbox input "false"
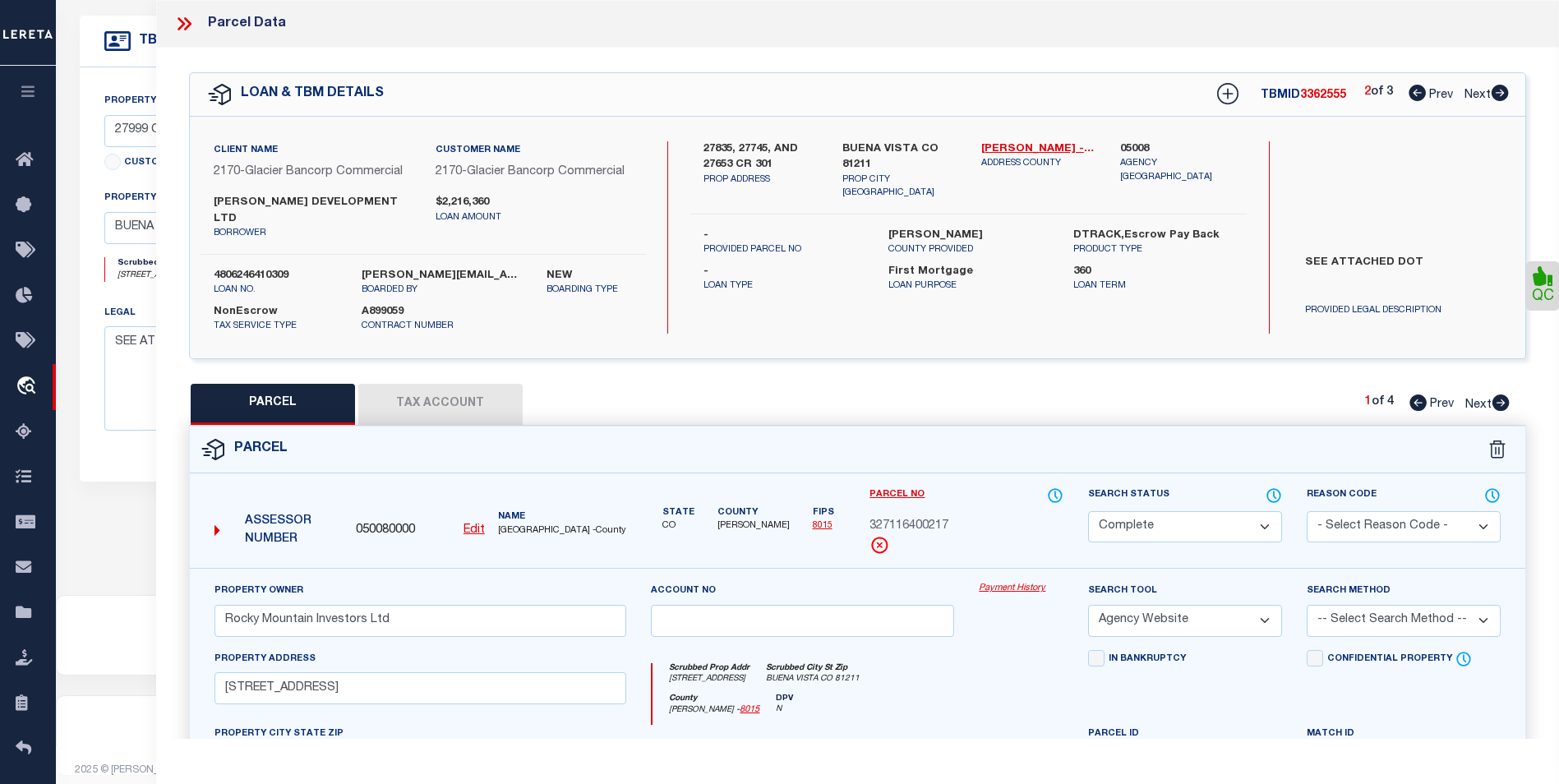
checkbox input "false"
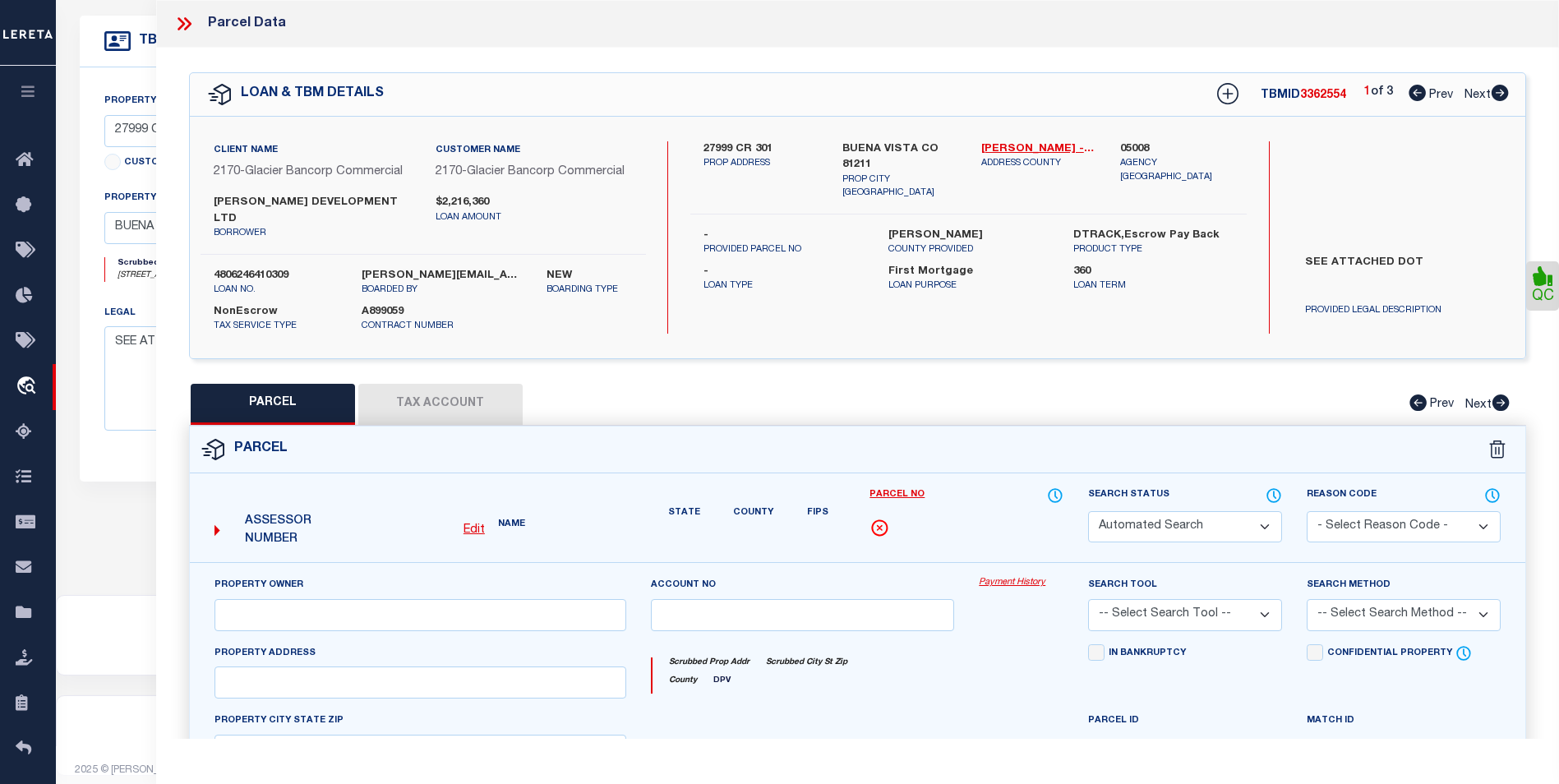
select select "CP"
type input "Rocky Mountain Investors Ltd"
select select "AGW"
select select
type input "[STREET_ADDRESS]"
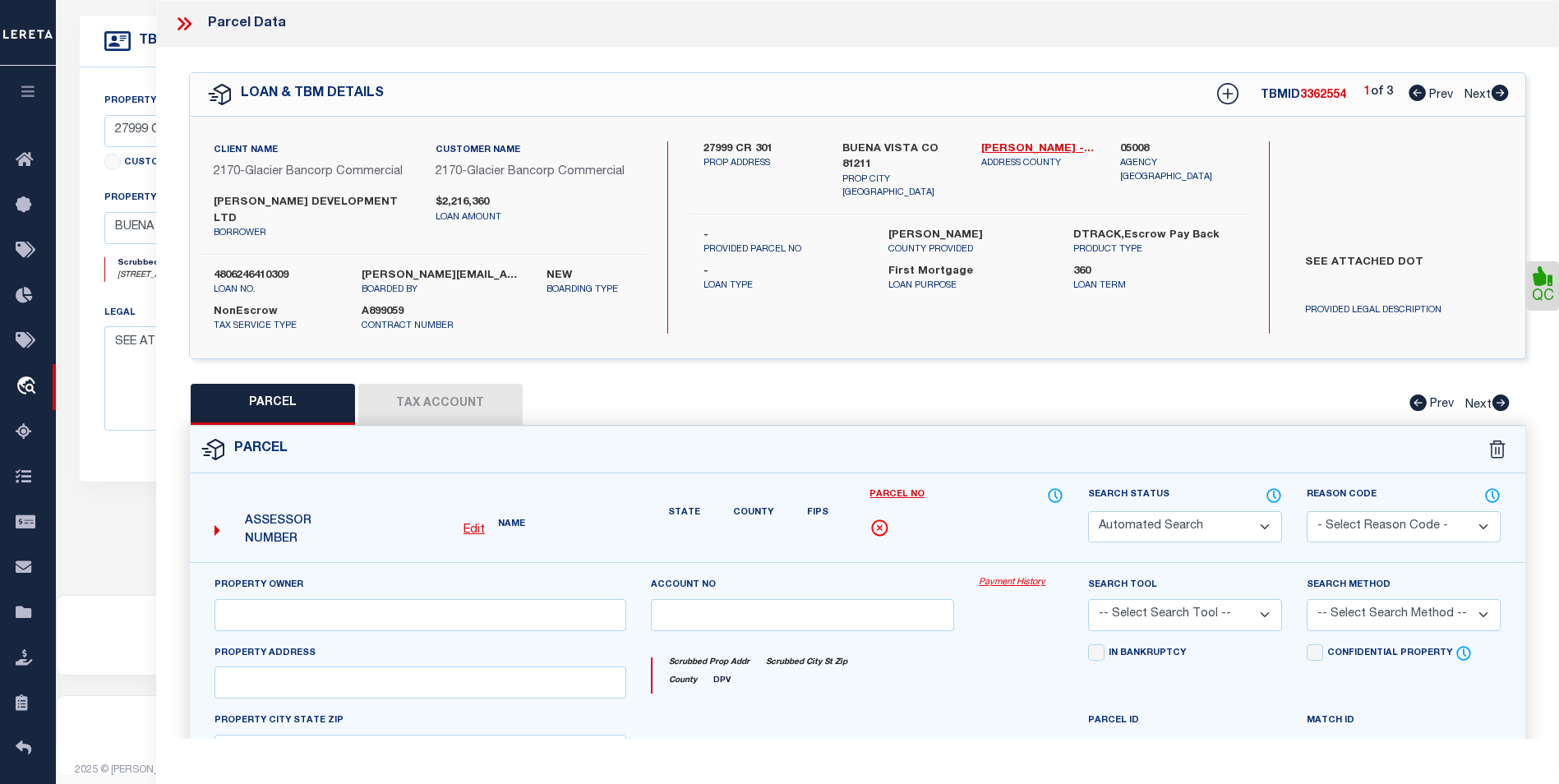
checkbox input "false"
type input "BUENA VISTA CO 81211"
type textarea "LOT 2 VISTA BUILDERS INC MINOR TRACT DIVISION OF TRACT 2 [PERSON_NAME] TRACTS P…"
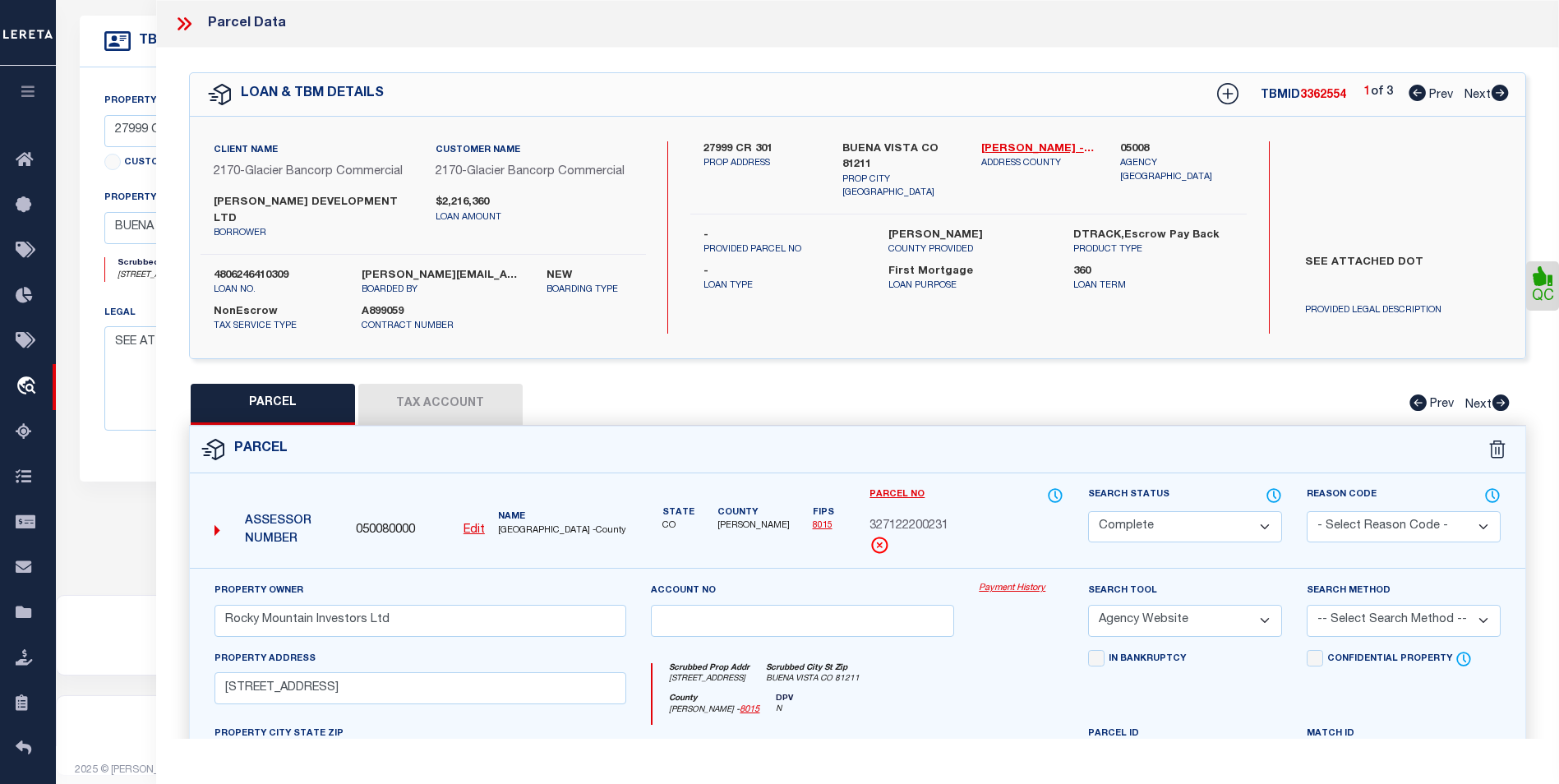
click at [1506, 96] on icon at bounding box center [1500, 93] width 17 height 17
select select "AS"
select select
checkbox input "false"
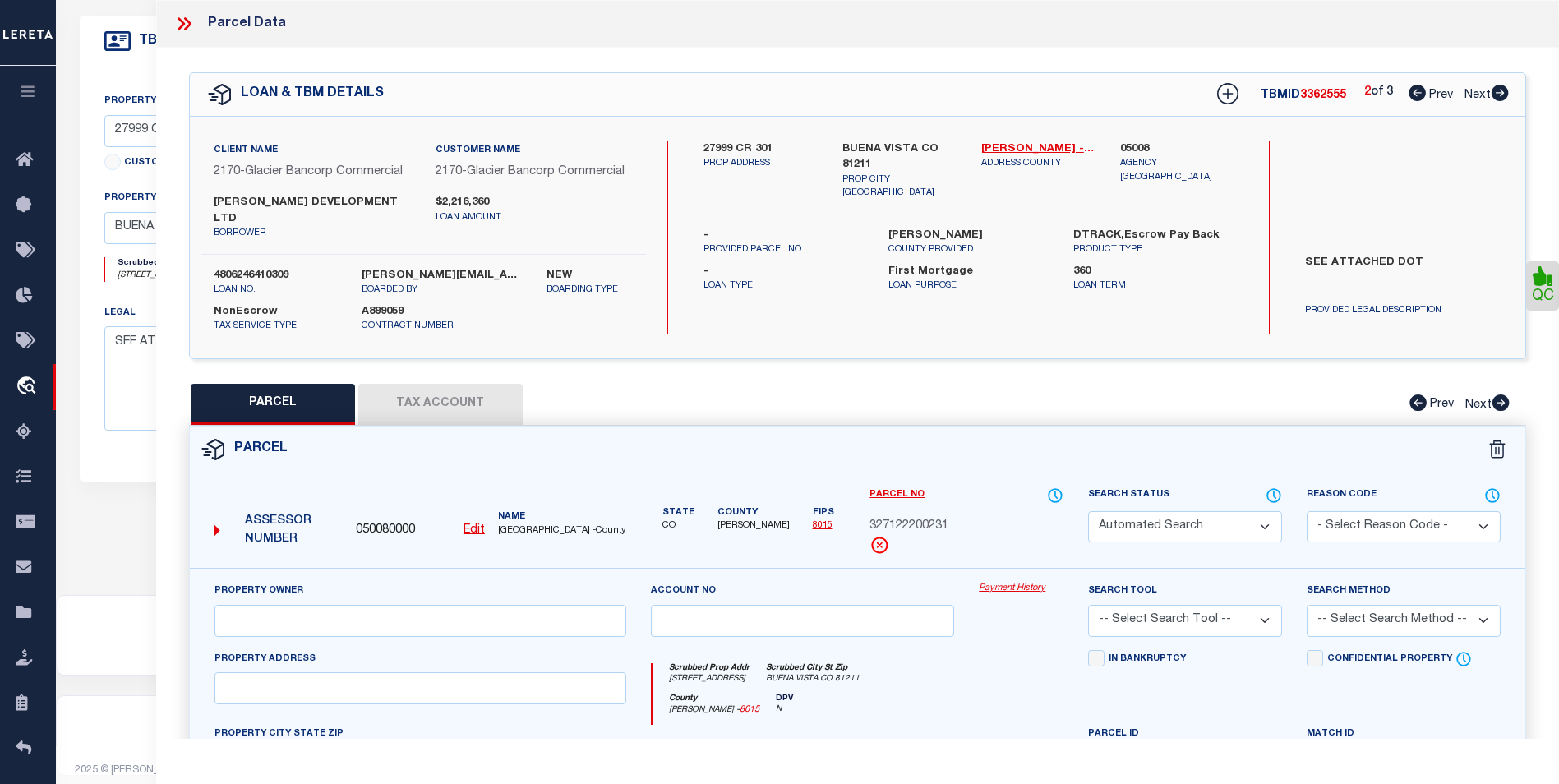
select select "CP"
type input "Rocky Mountain Investors Ltd"
select select "AGW"
select select
type input "[STREET_ADDRESS]"
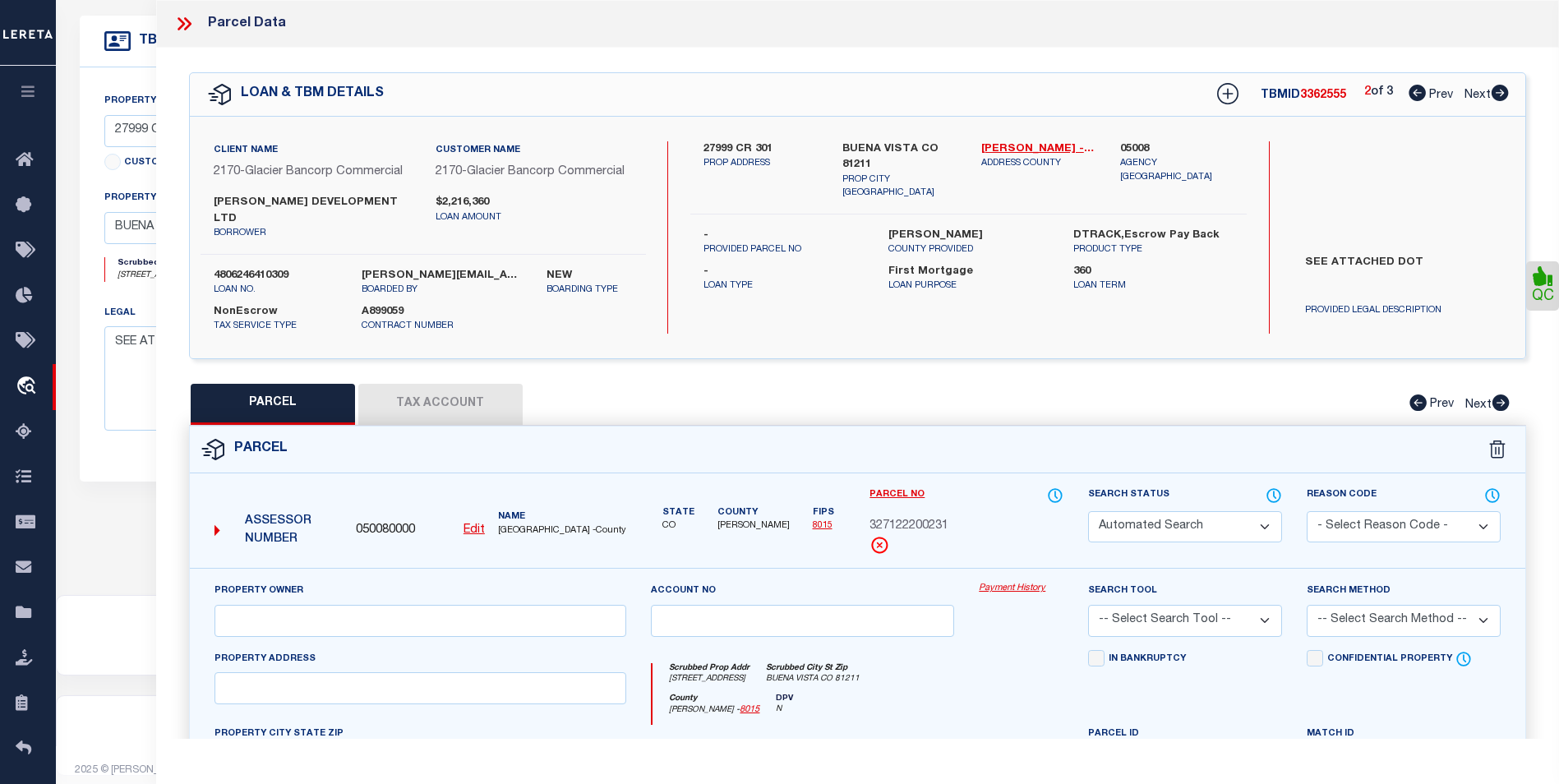
checkbox input "false"
type input "BUENA VISTA CO 81211"
type textarea "PT LOT 2 SECURITY ACRES PLAT 374526 SUB348 OTHER PT 327122200001 REC 446223 449…"
click at [1503, 95] on icon at bounding box center [1500, 93] width 18 height 17
select select "AS"
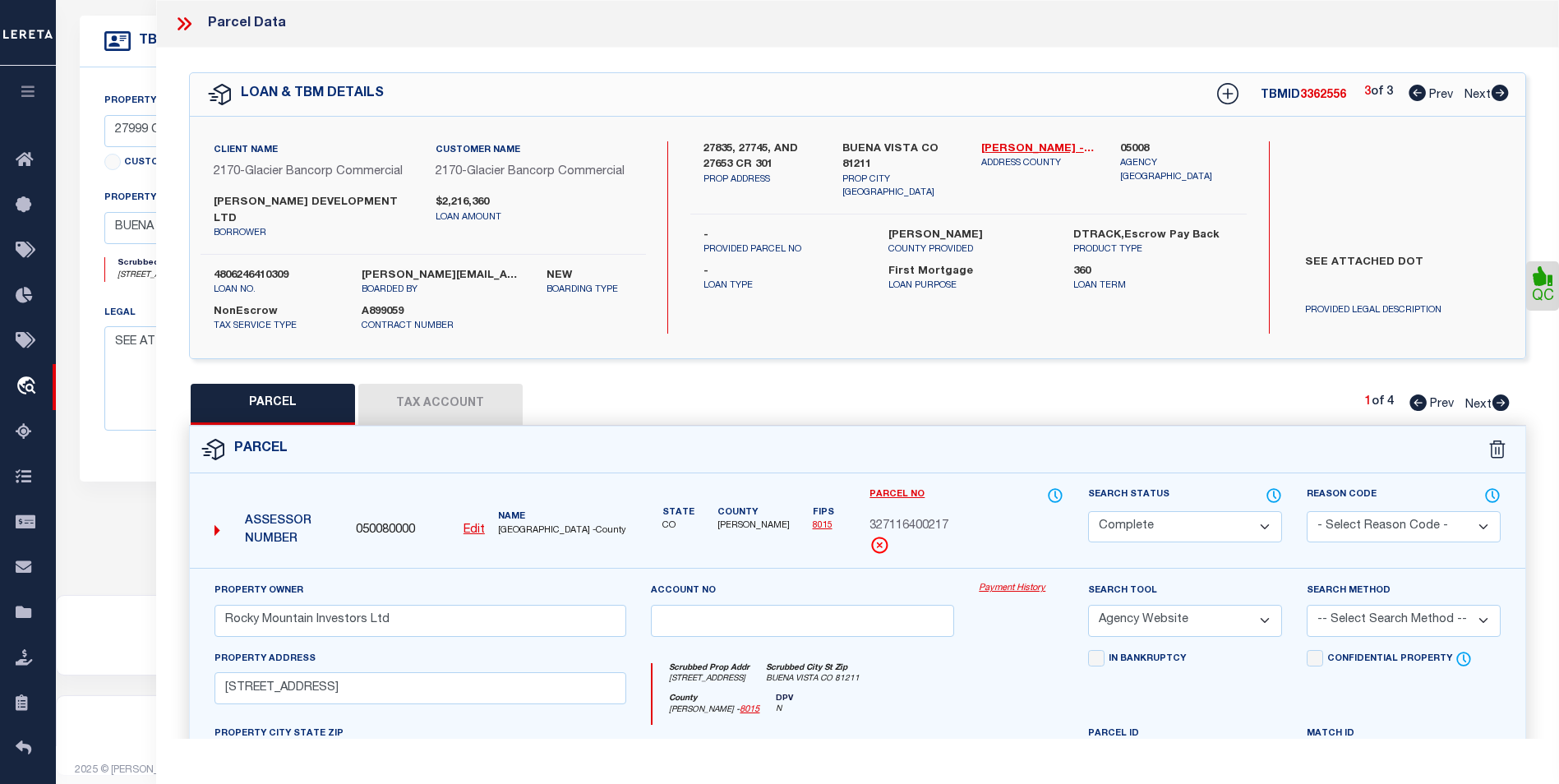
select select
checkbox input "false"
select select "BP"
select select "PPR"
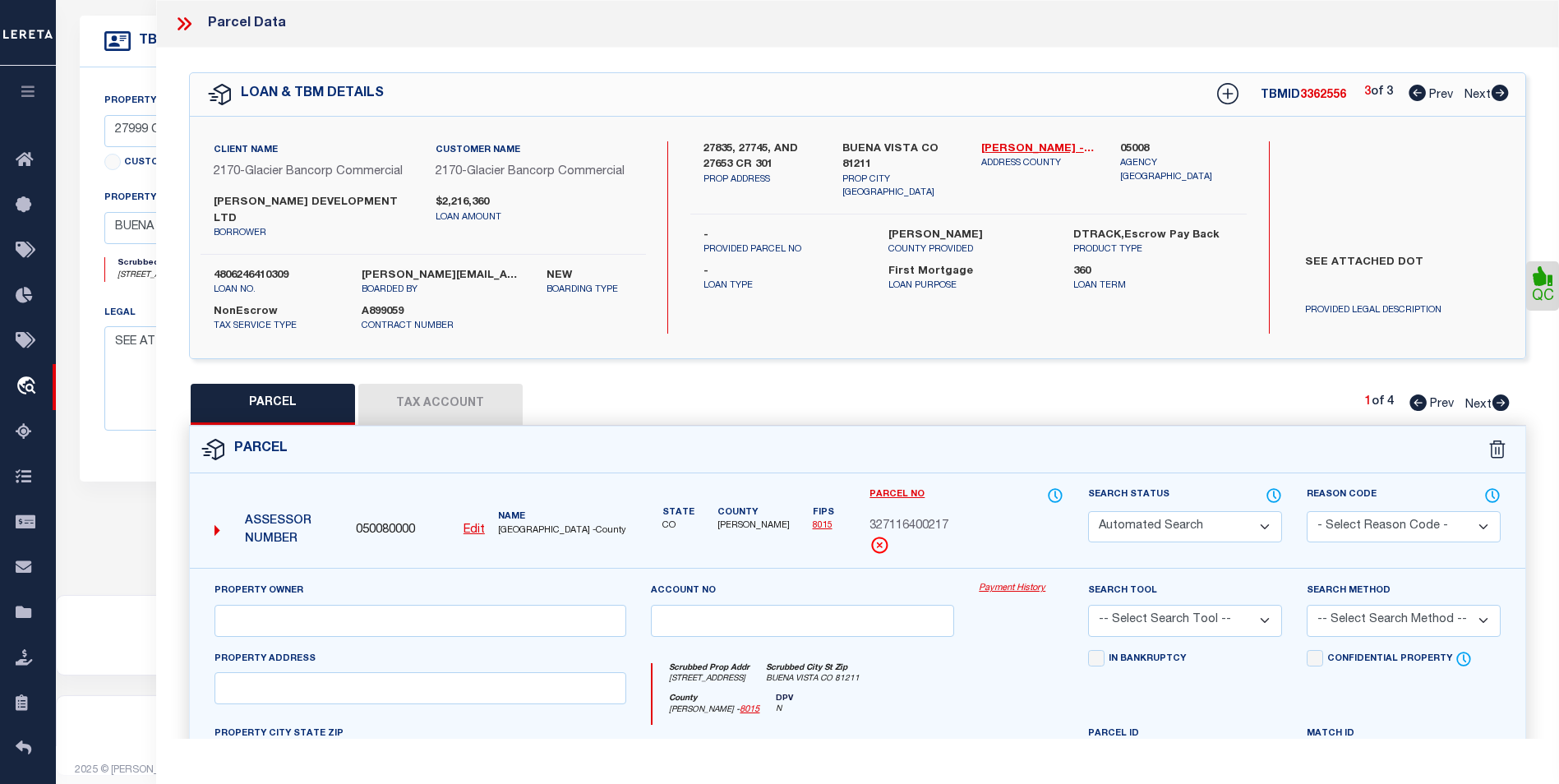
type input "Crossmans Development Ltd"
select select "AGW"
select select
type input "BUENA VISTA, [GEOGRAPHIC_DATA]"
type textarea "N2 BLK 7 & N2 VAC ALLEY BLK 7 S2 BLK 7 & S2 VAC ALLEY BLK 7 CROSSMANS ADD BV PL…"
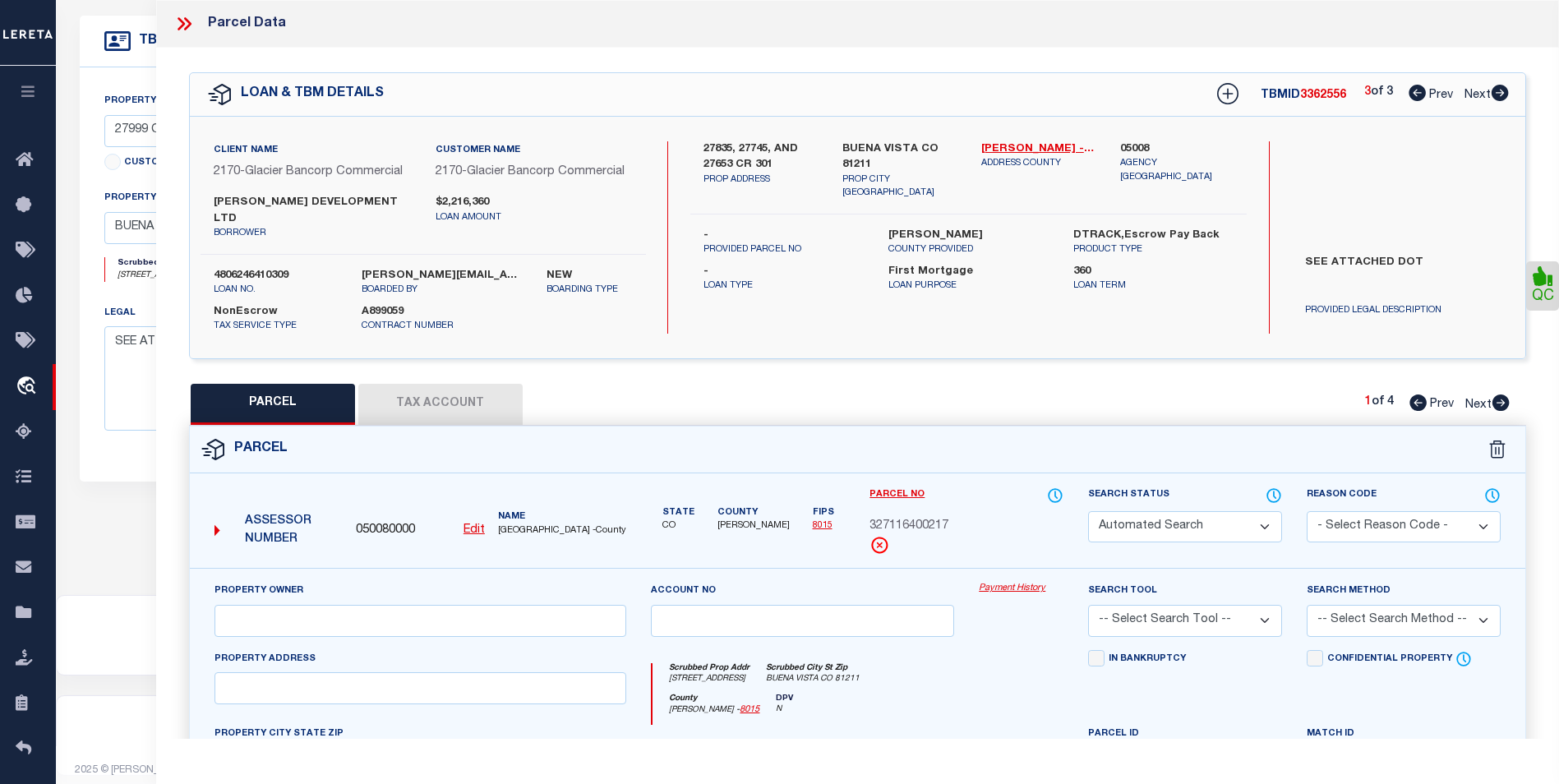
type textarea "As per [PERSON_NAME] is deleted for 2024 tax year."
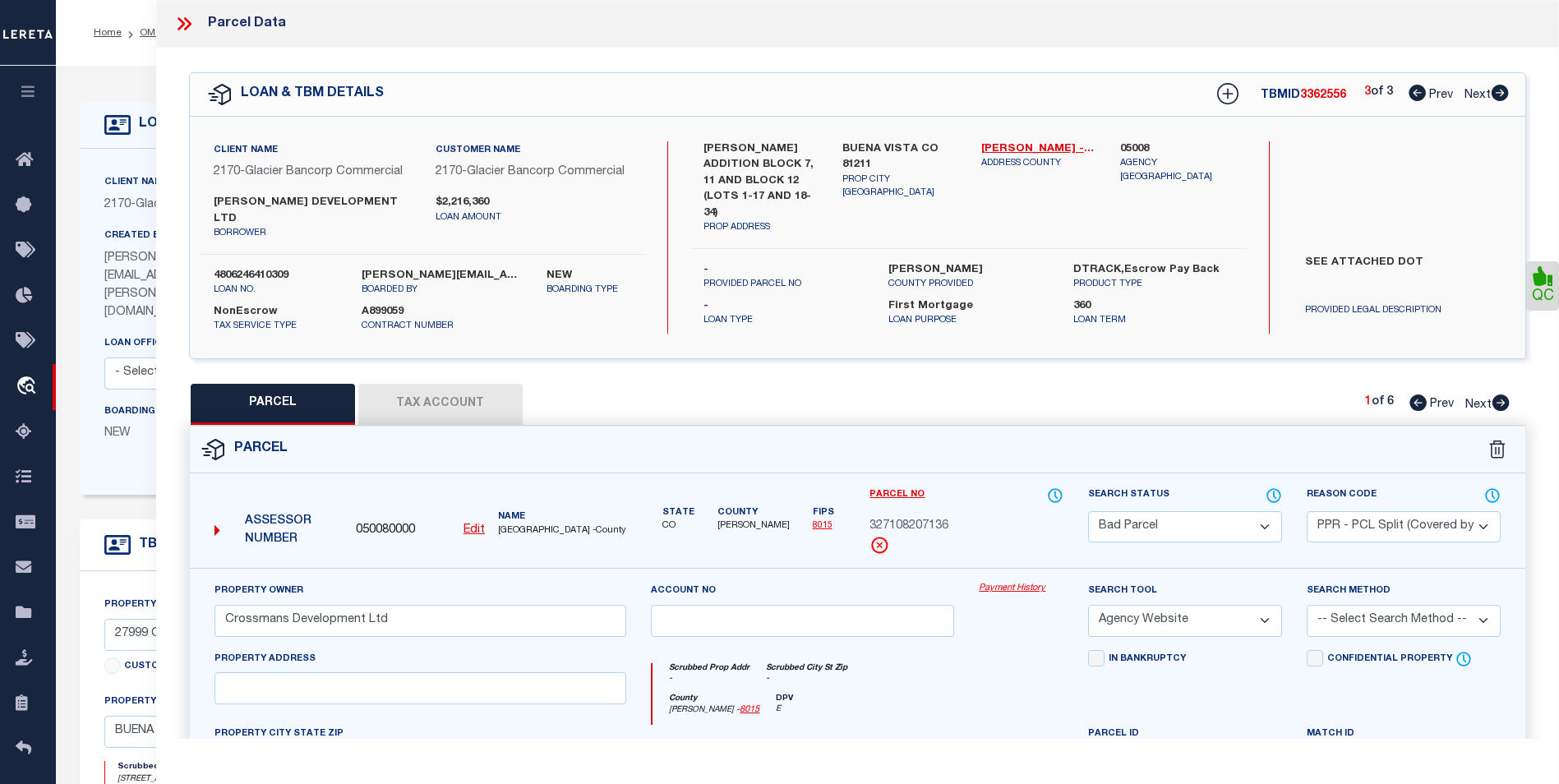
click at [185, 24] on icon at bounding box center [183, 23] width 22 height 22
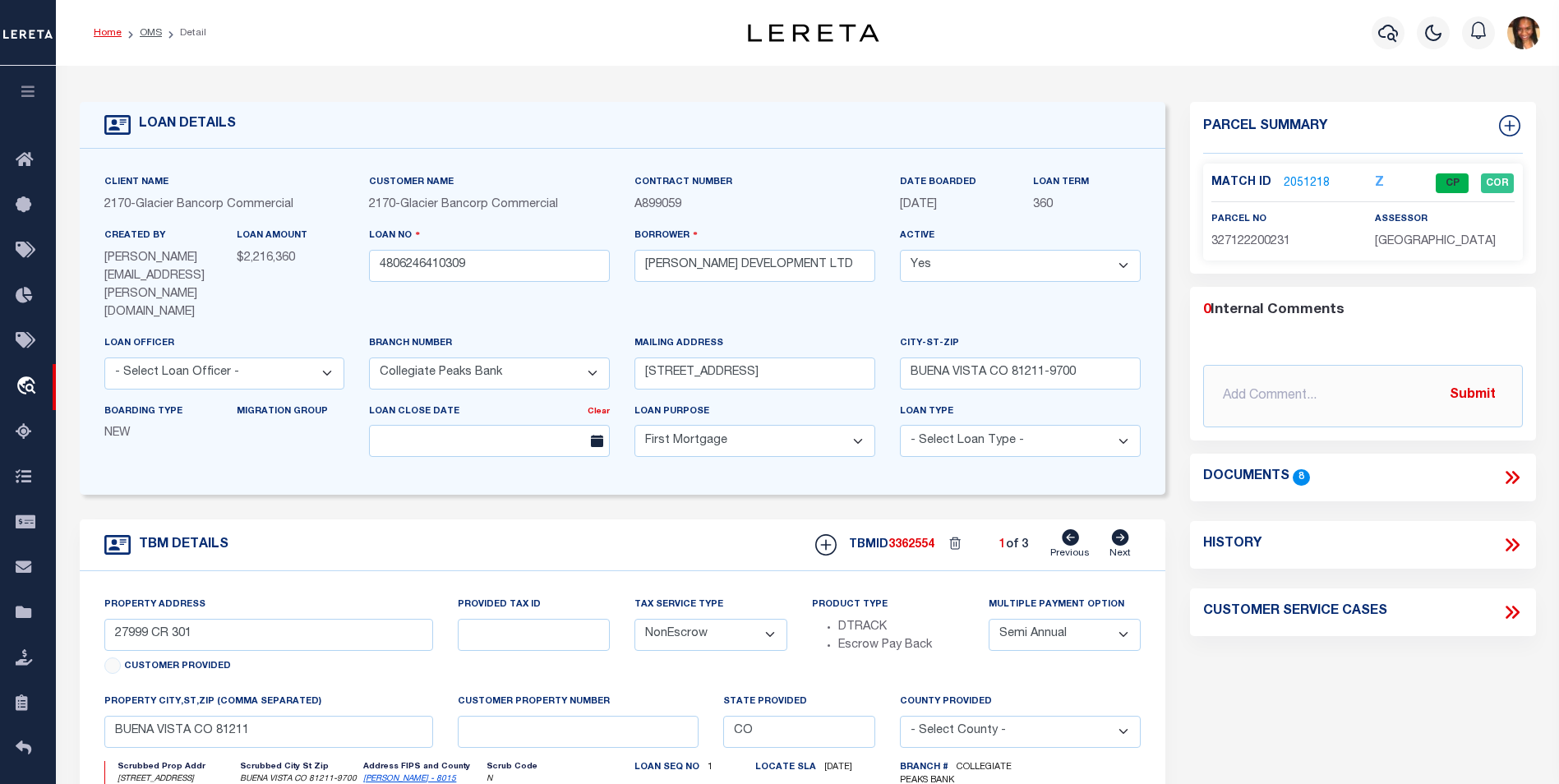
click at [107, 31] on link "Home" at bounding box center [108, 33] width 28 height 10
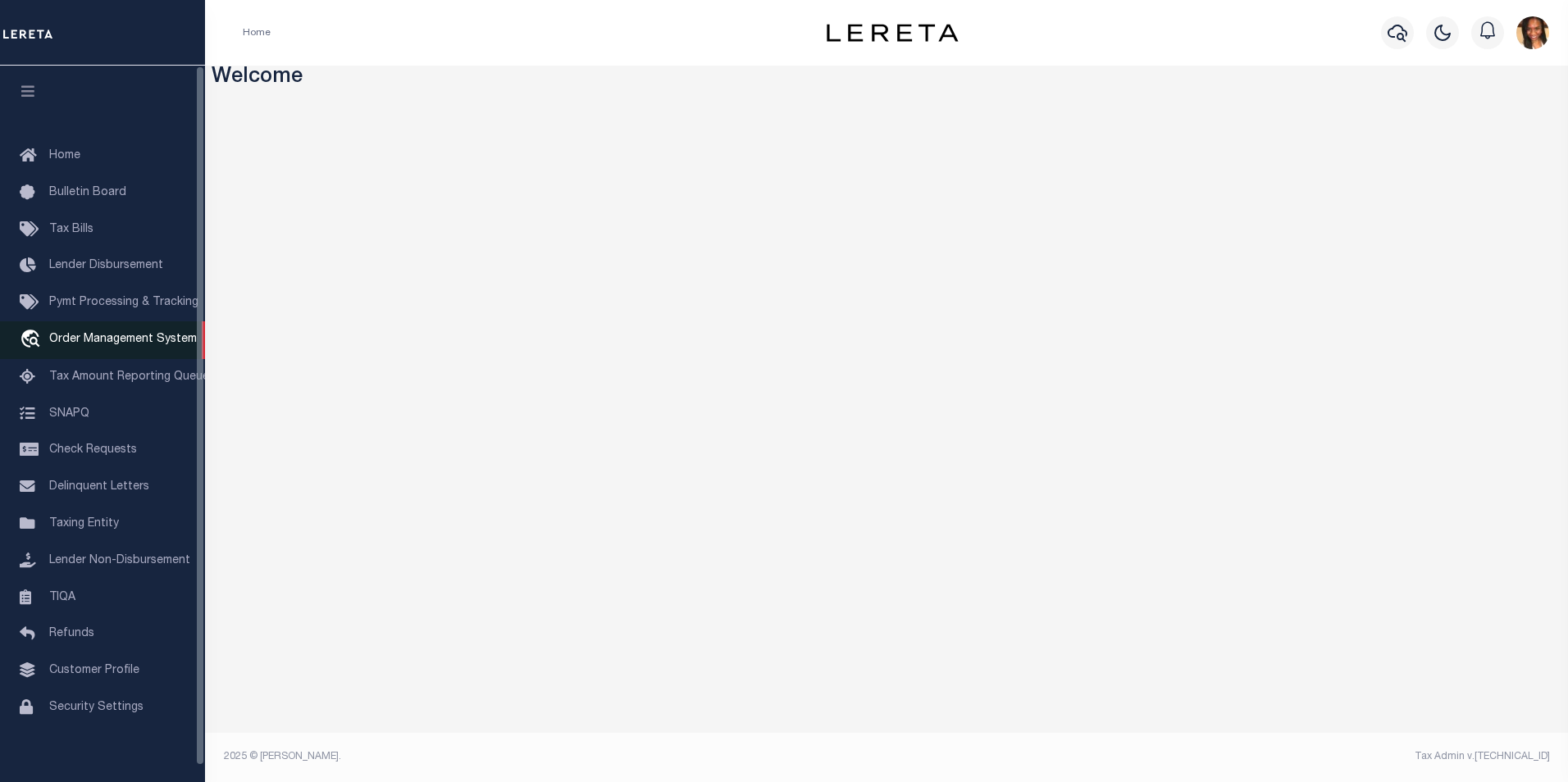
click at [105, 351] on link "travel_explore Order Management System" at bounding box center [103, 340] width 205 height 37
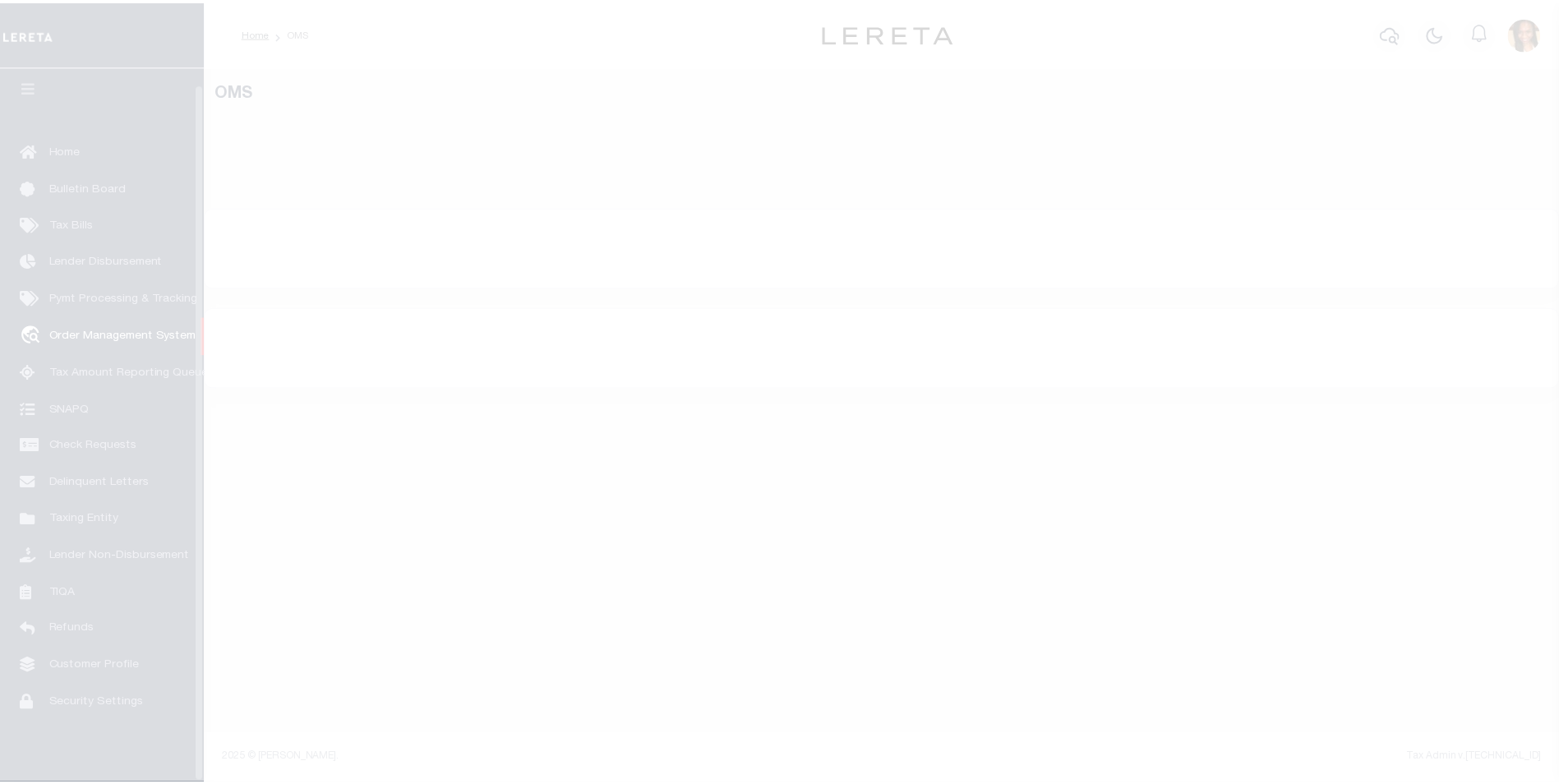
scroll to position [17, 0]
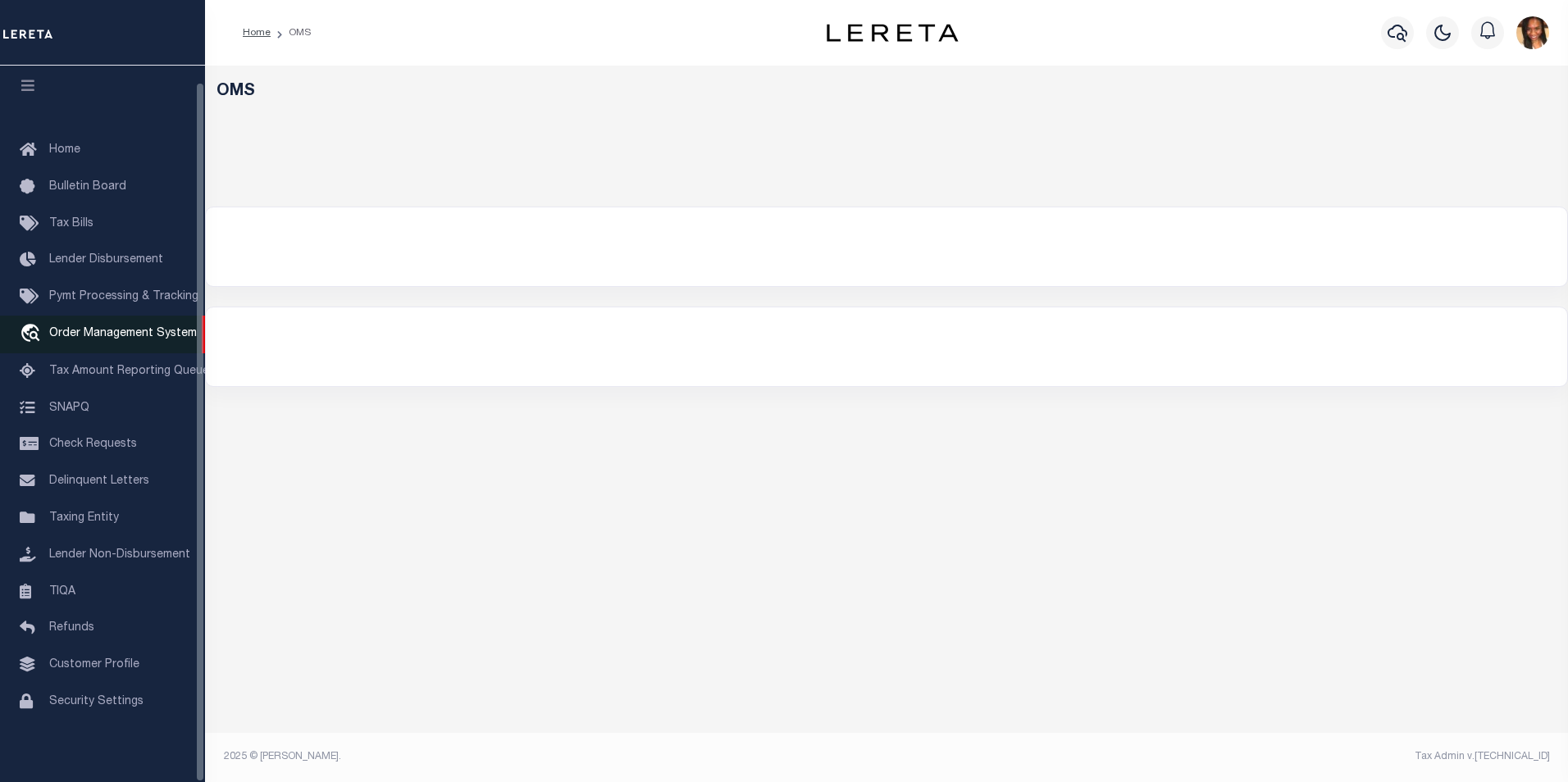
select select "200"
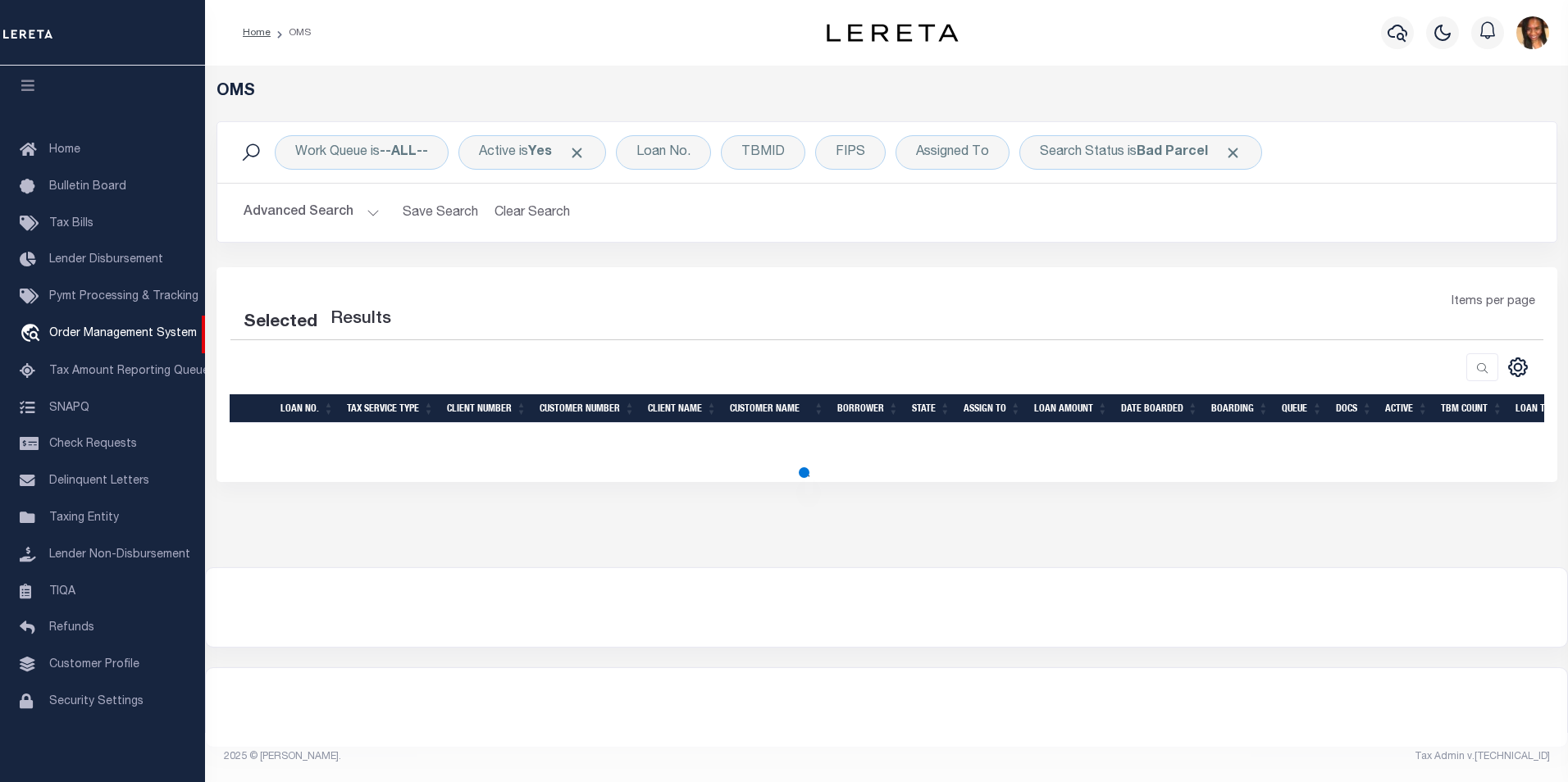
select select "200"
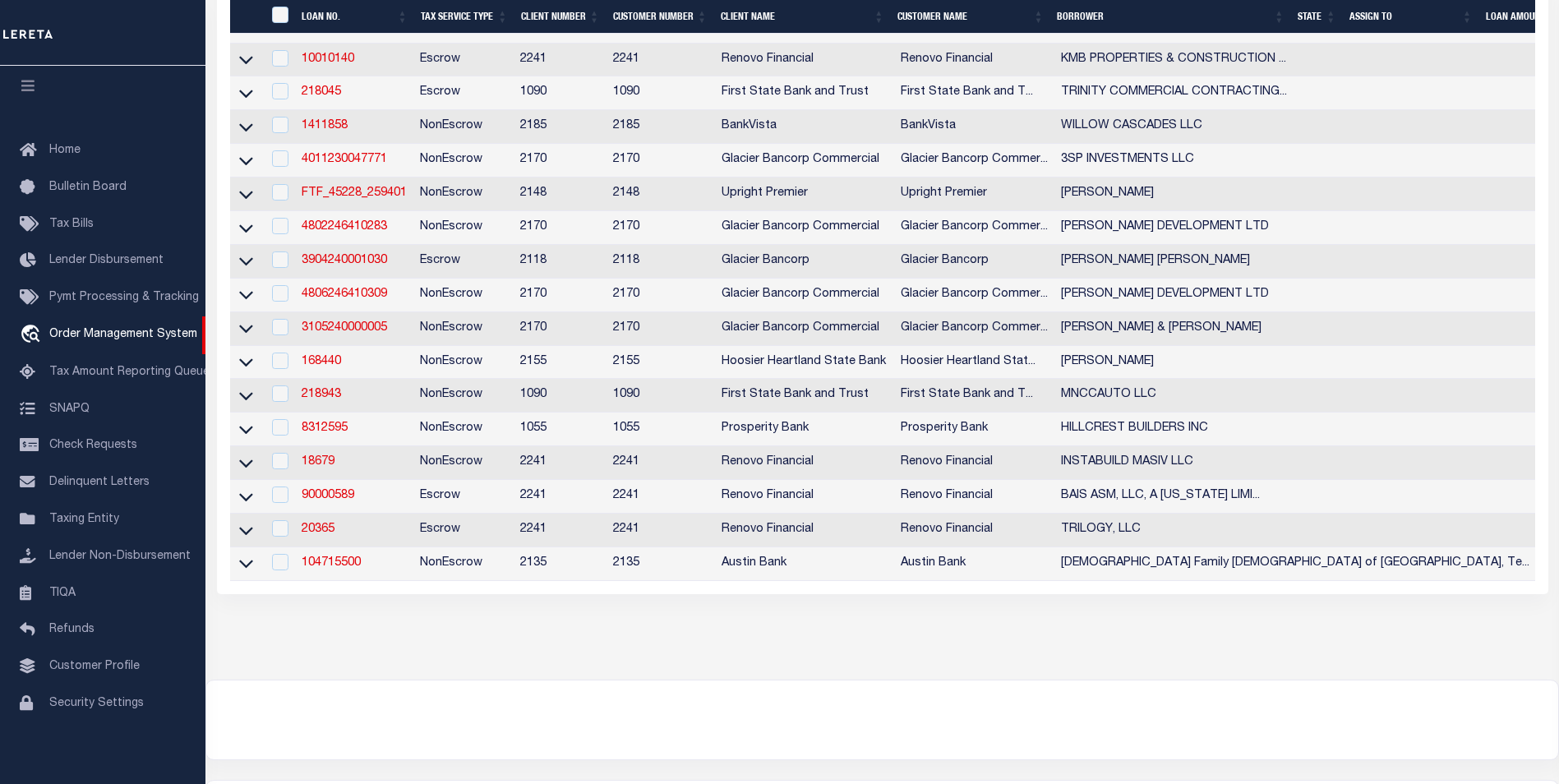
scroll to position [658, 0]
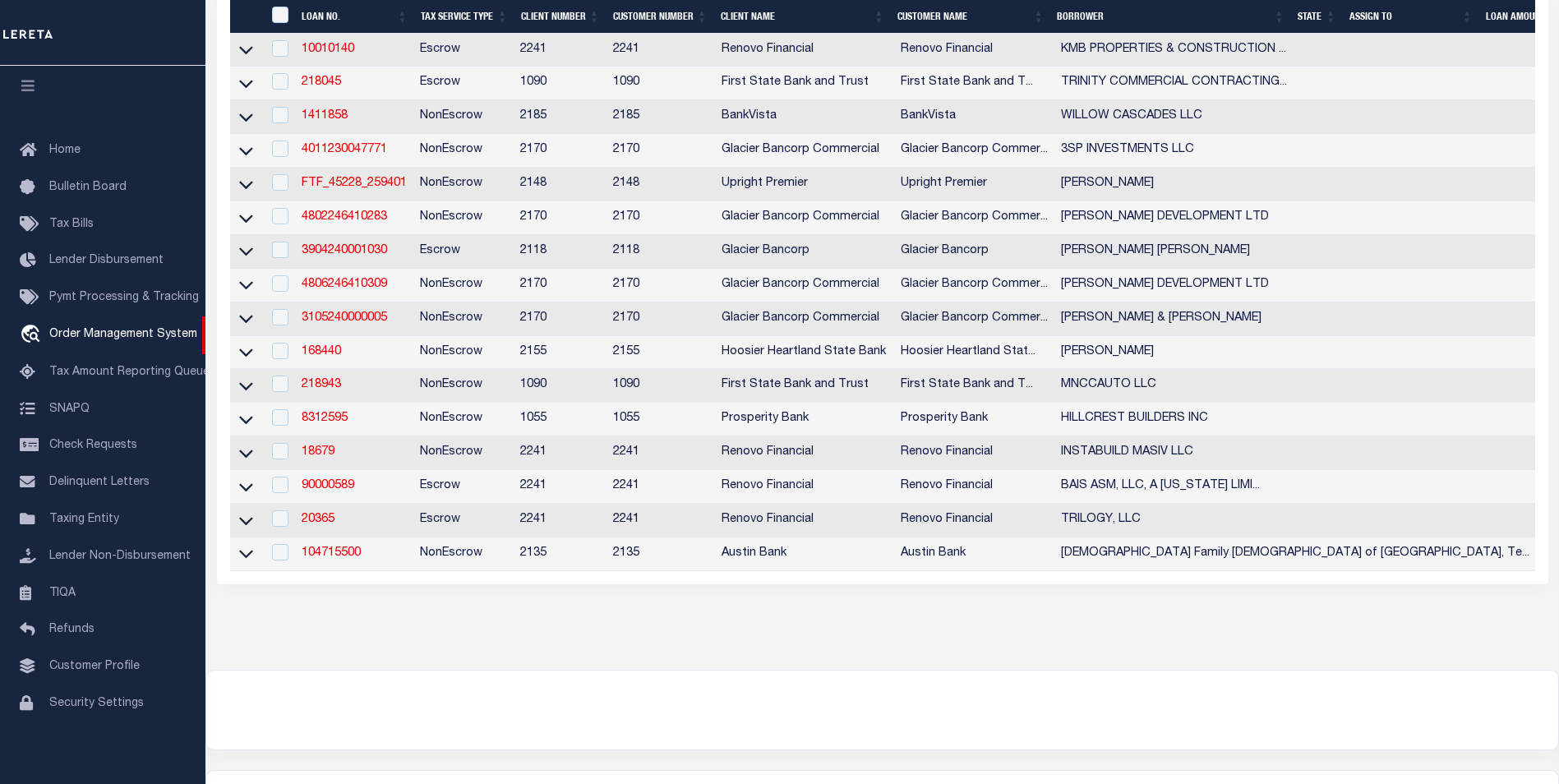
click at [386, 269] on td "3904240001030" at bounding box center [354, 252] width 118 height 34
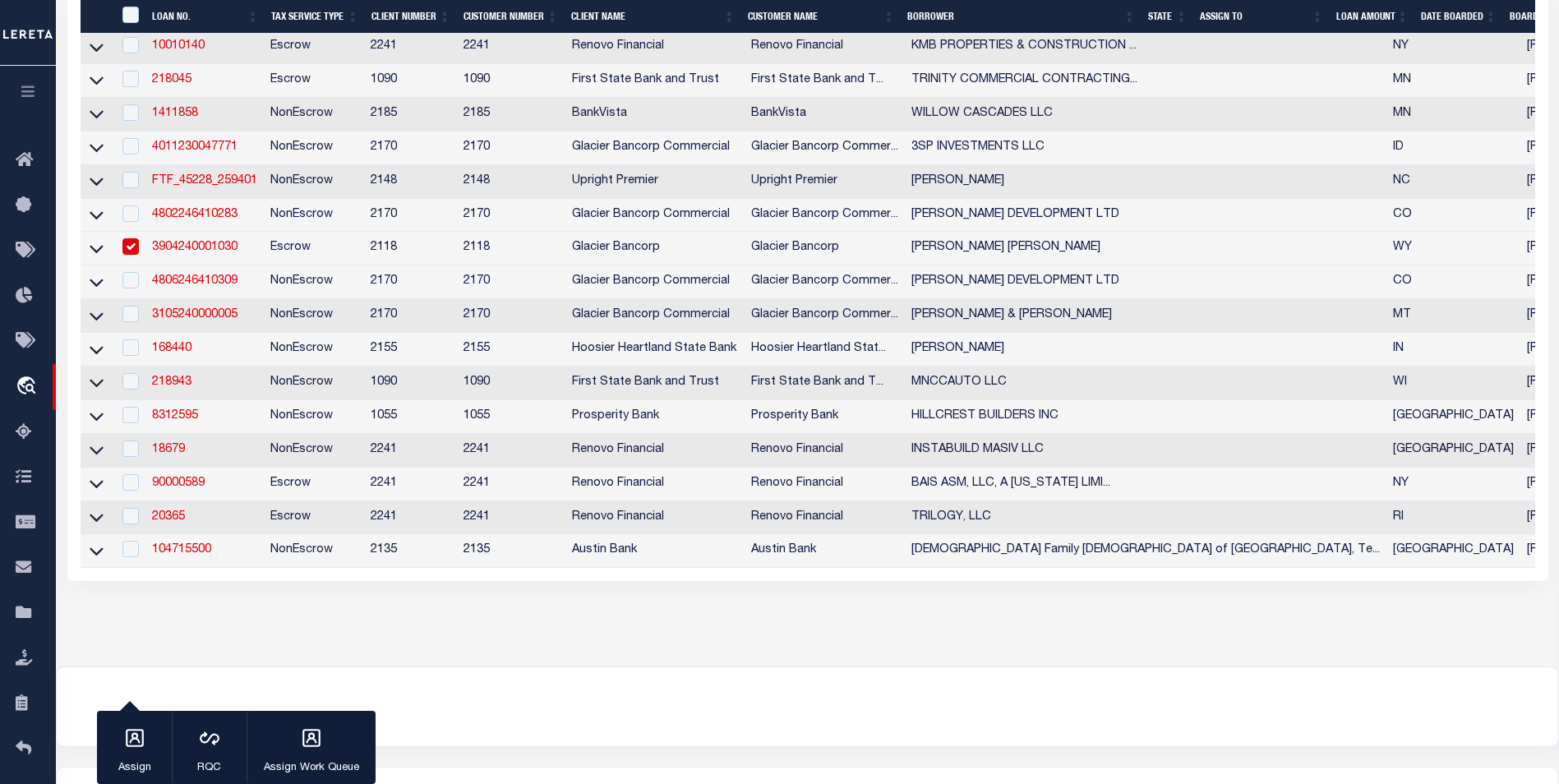
click at [219, 266] on td "3904240001030" at bounding box center [204, 249] width 118 height 34
checkbox input "false"
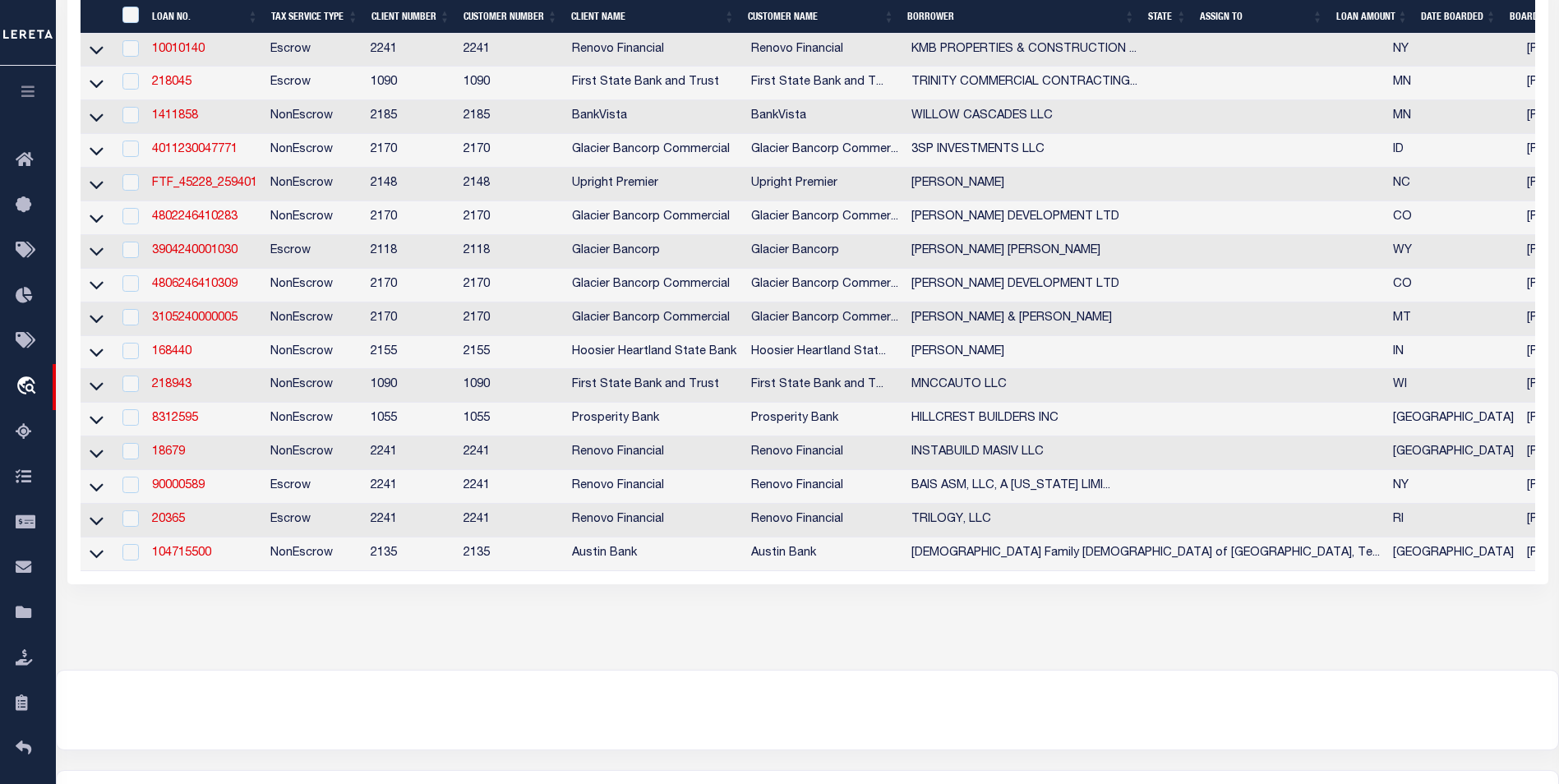
scroll to position [661, 0]
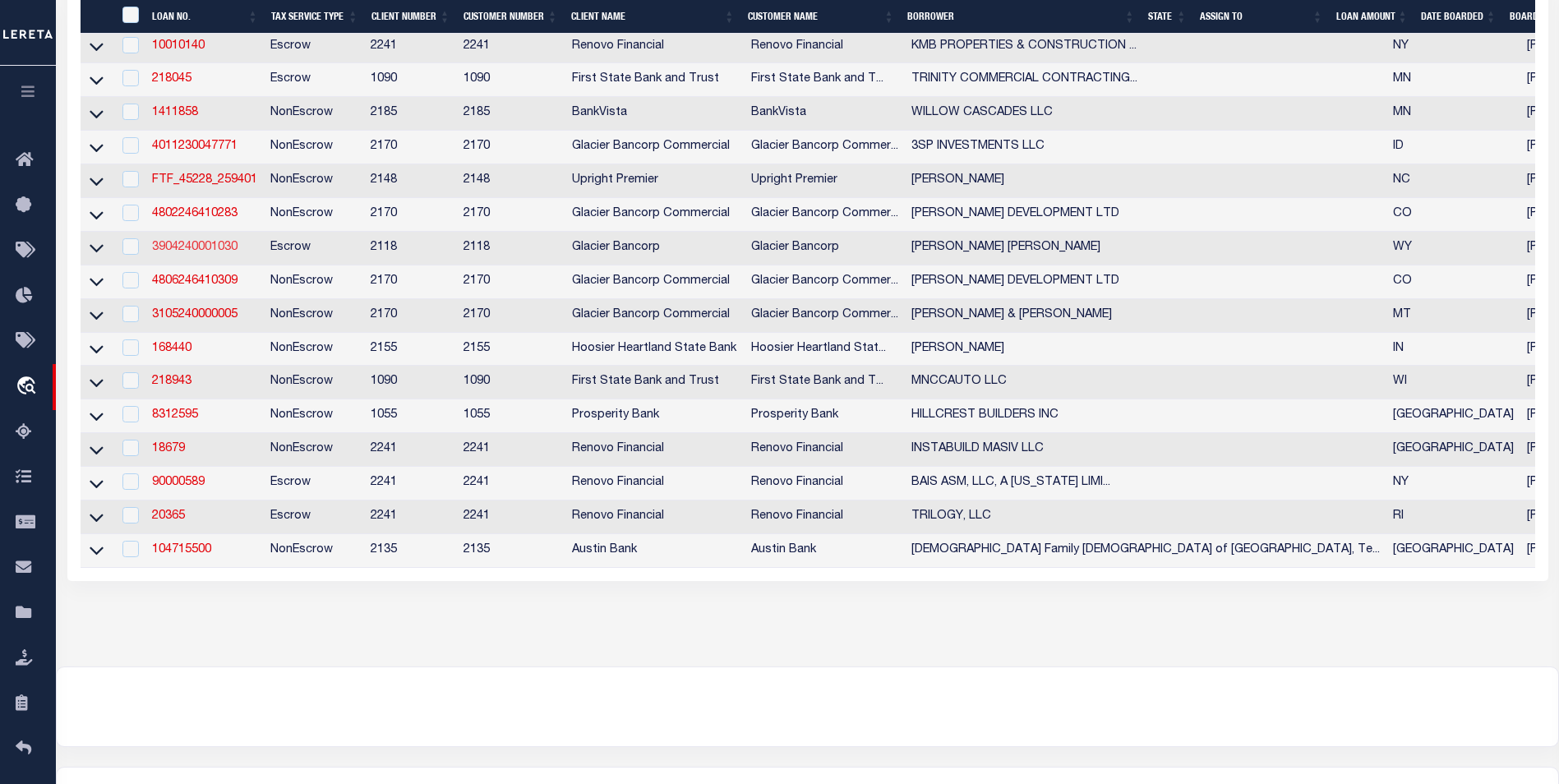
click at [214, 254] on link "3904240001030" at bounding box center [195, 247] width 85 height 11
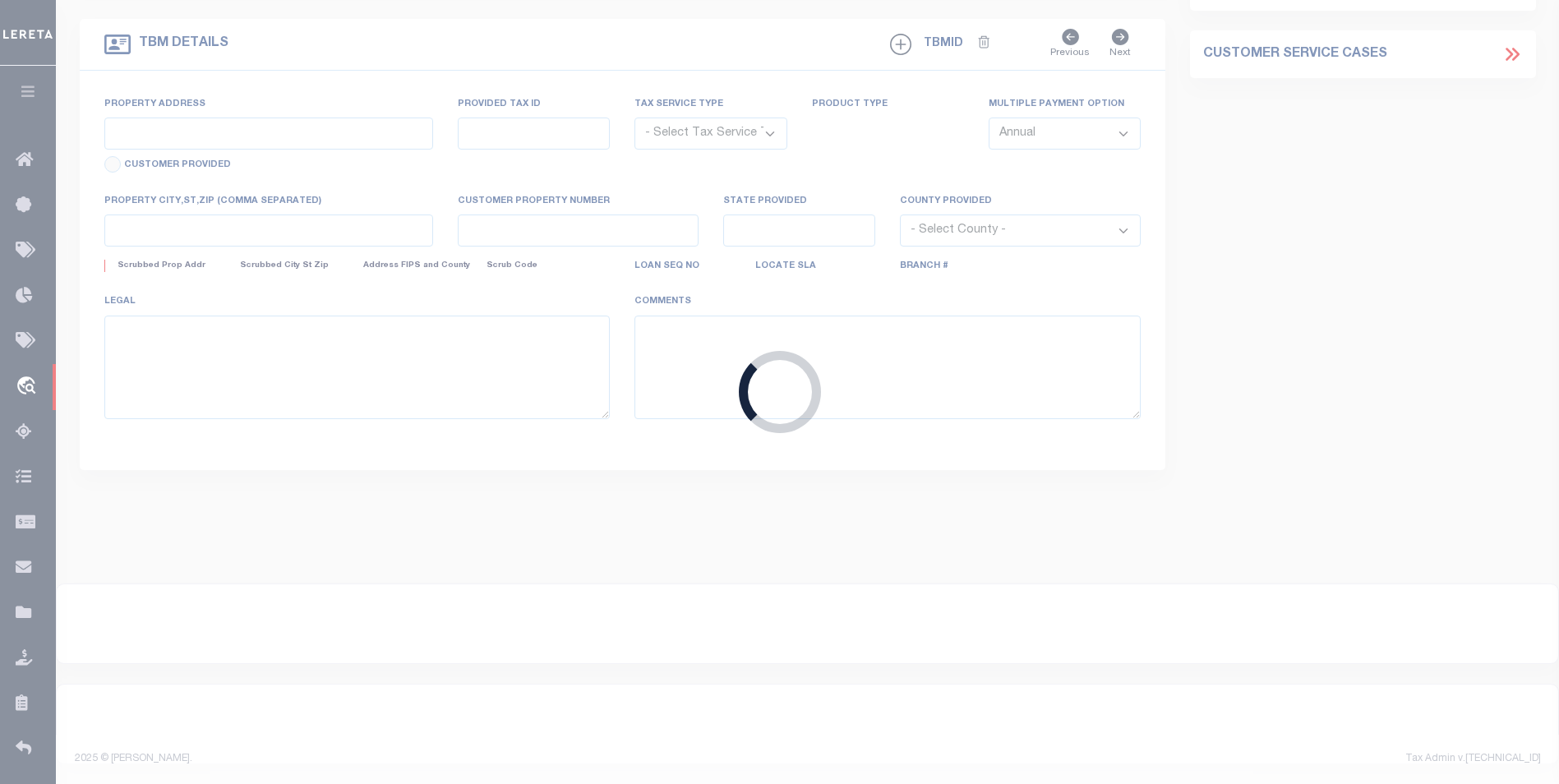
type input "3904240001030"
type input "[PERSON_NAME] [PERSON_NAME]"
select select
select select "1000"
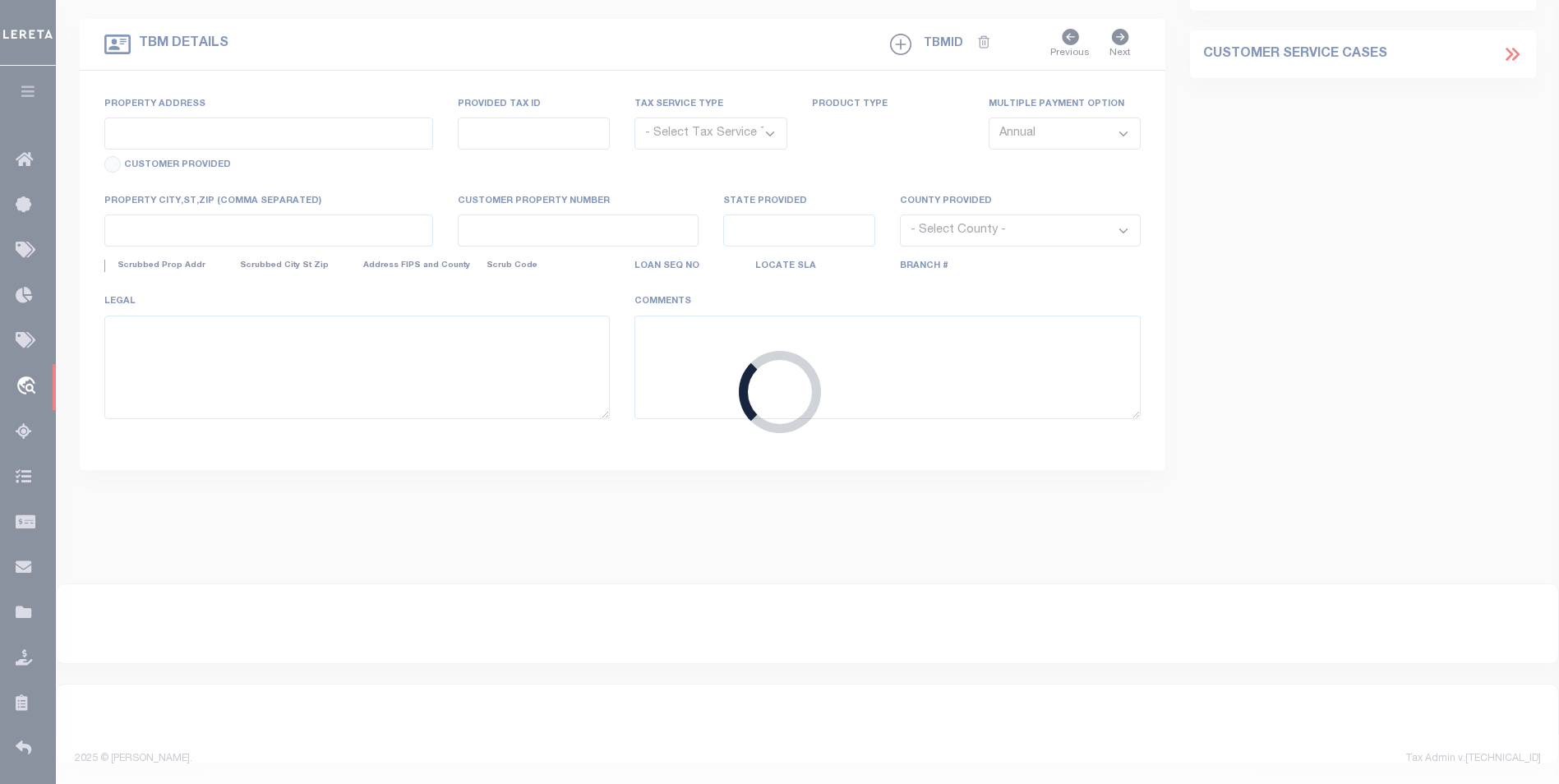
select select "Escrow"
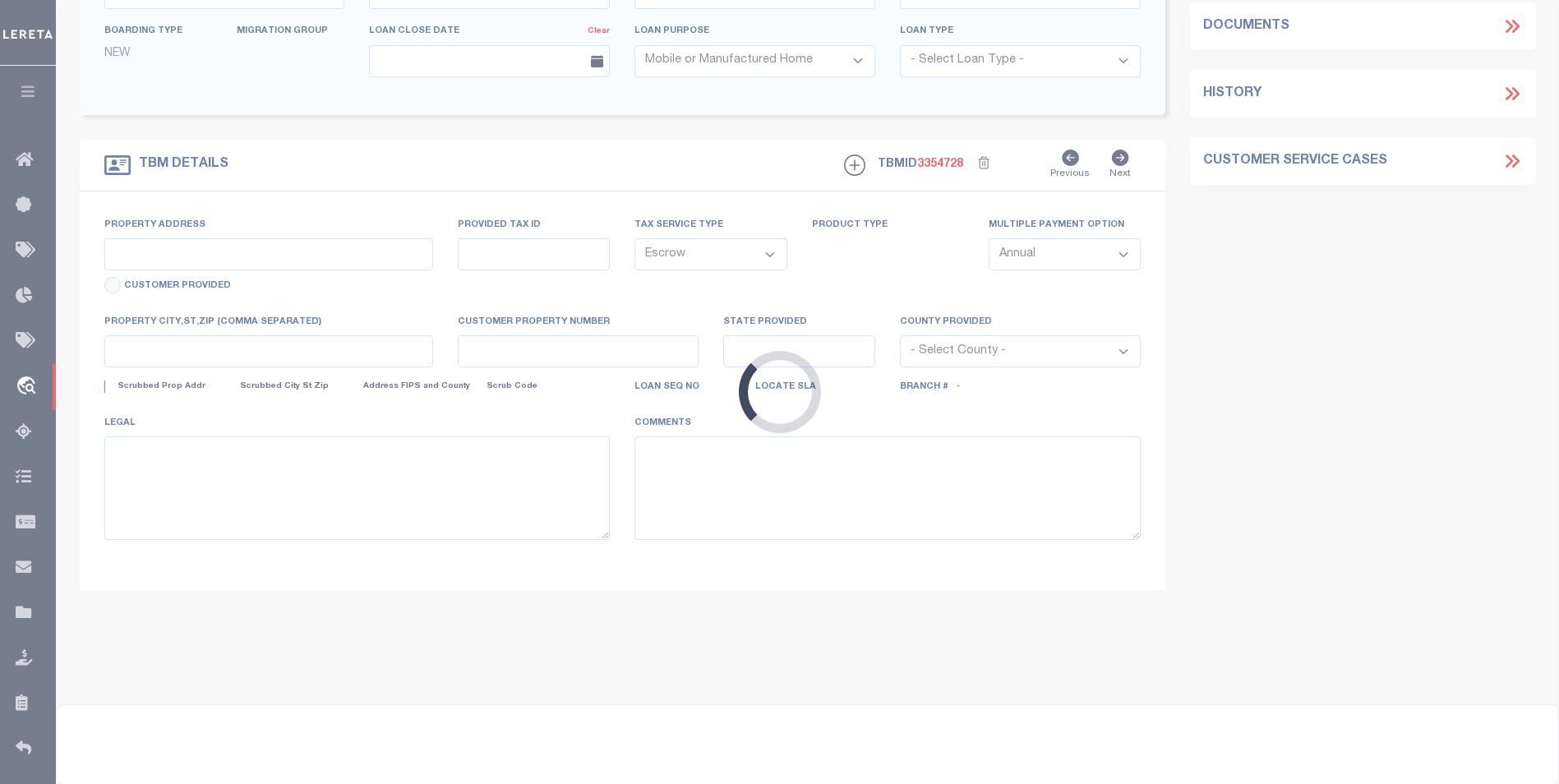
type input "[STREET_ADDRESS]"
type input "106302"
select select
type input "FARSON WY 829320000"
type input "WY"
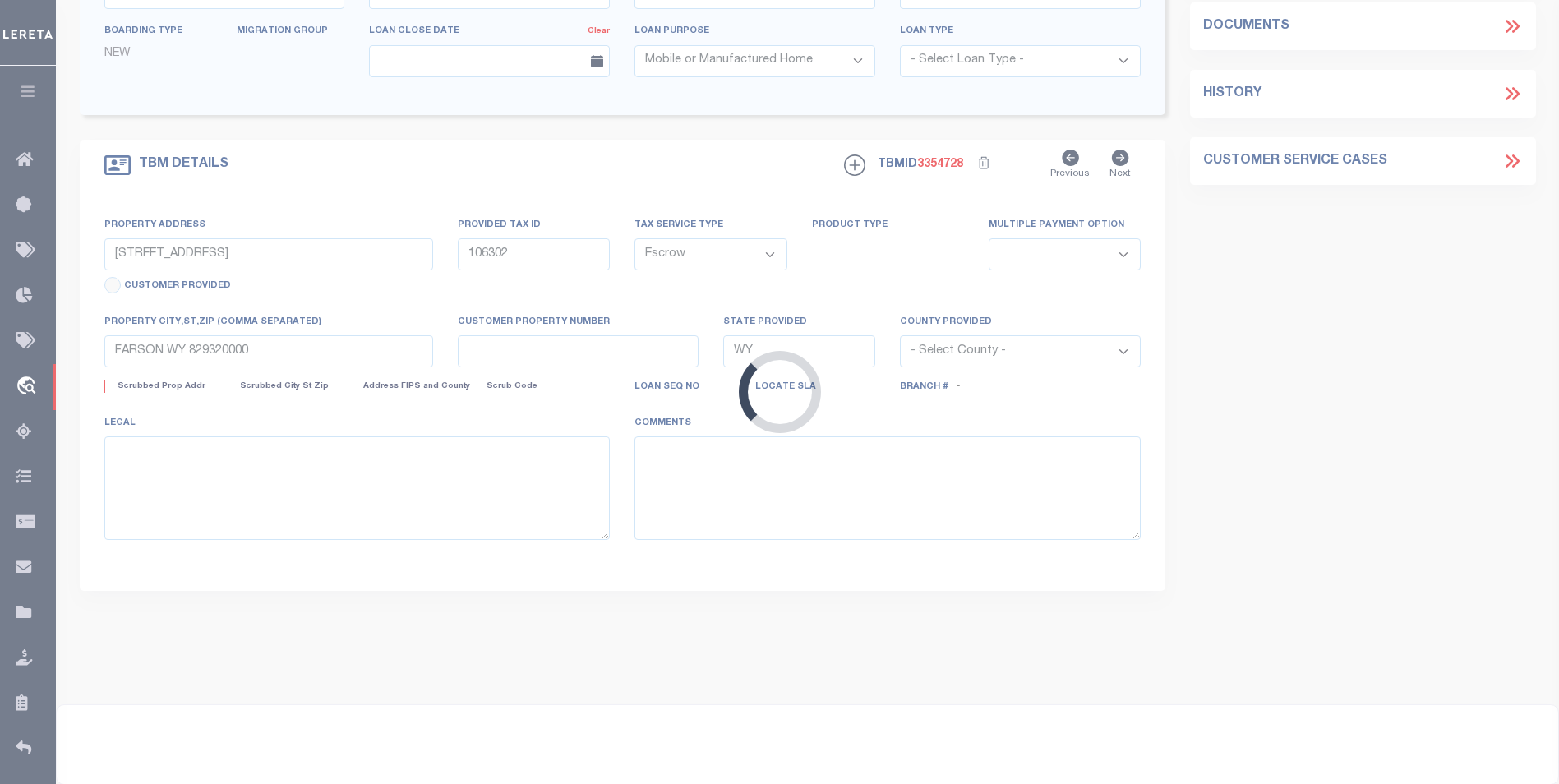
select select
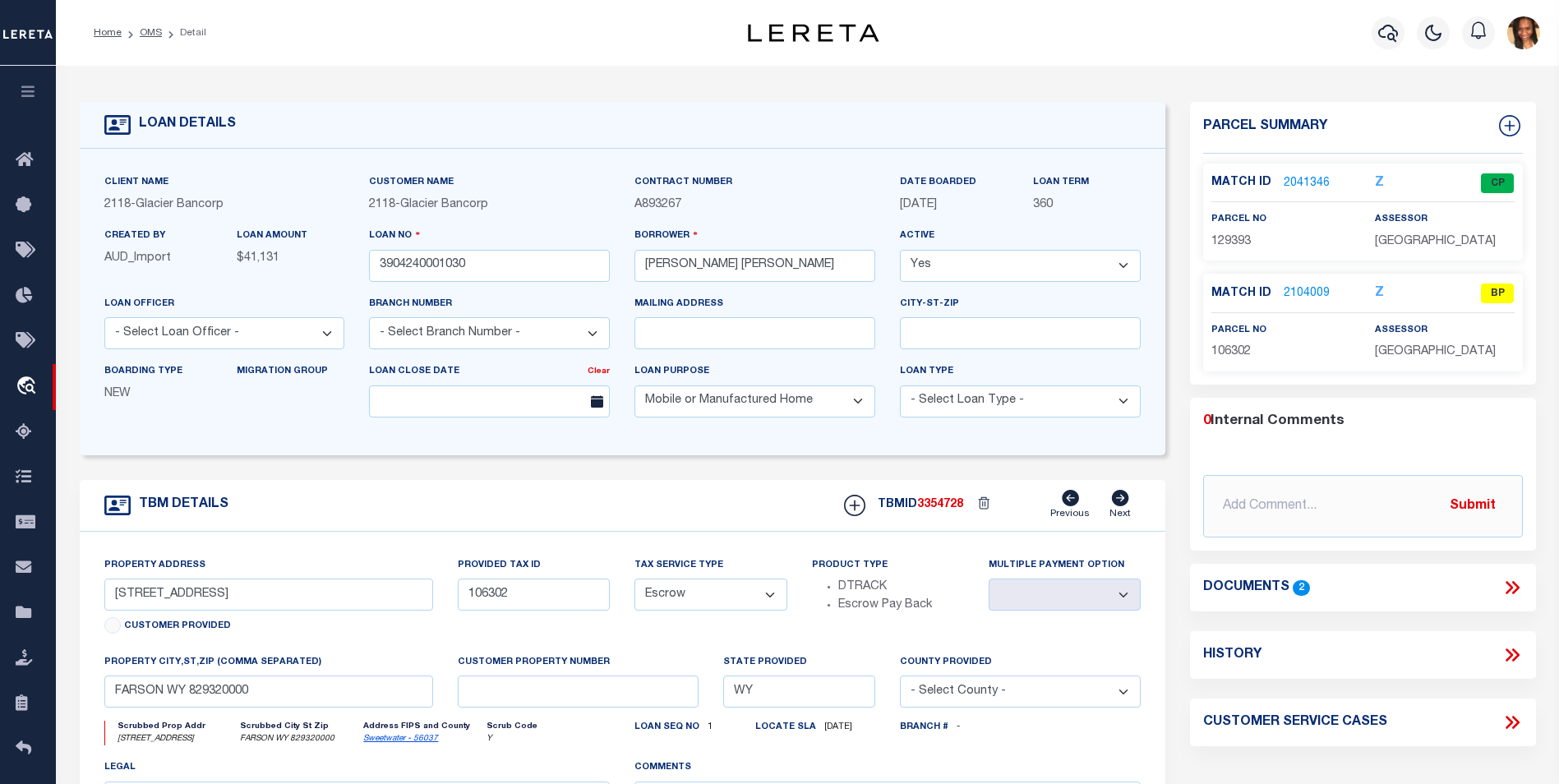
click at [1307, 303] on div "Match ID 2104009 Z BP" at bounding box center [1363, 298] width 303 height 29
click at [1309, 295] on link "2104009" at bounding box center [1306, 294] width 46 height 17
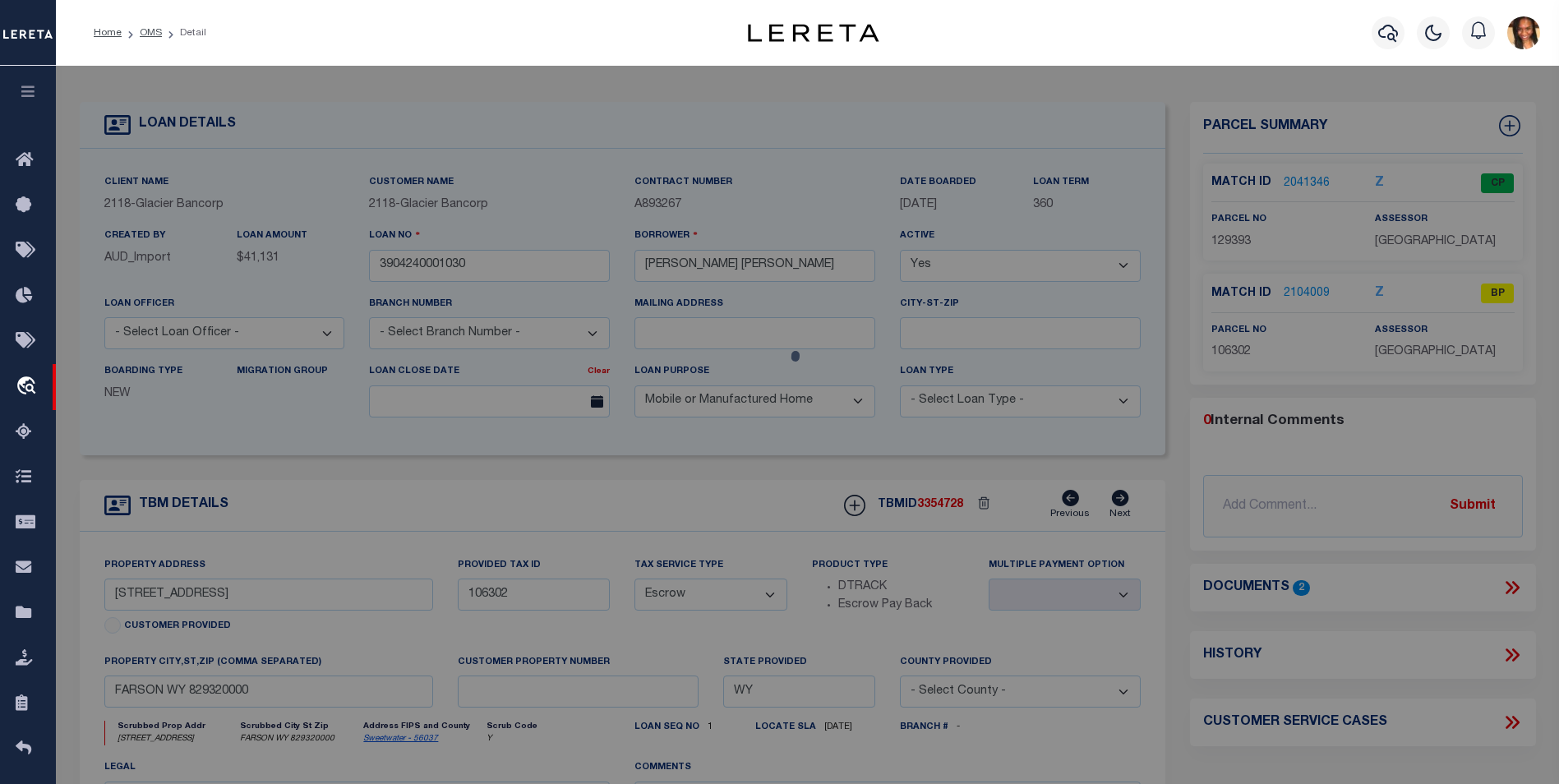
checkbox input "false"
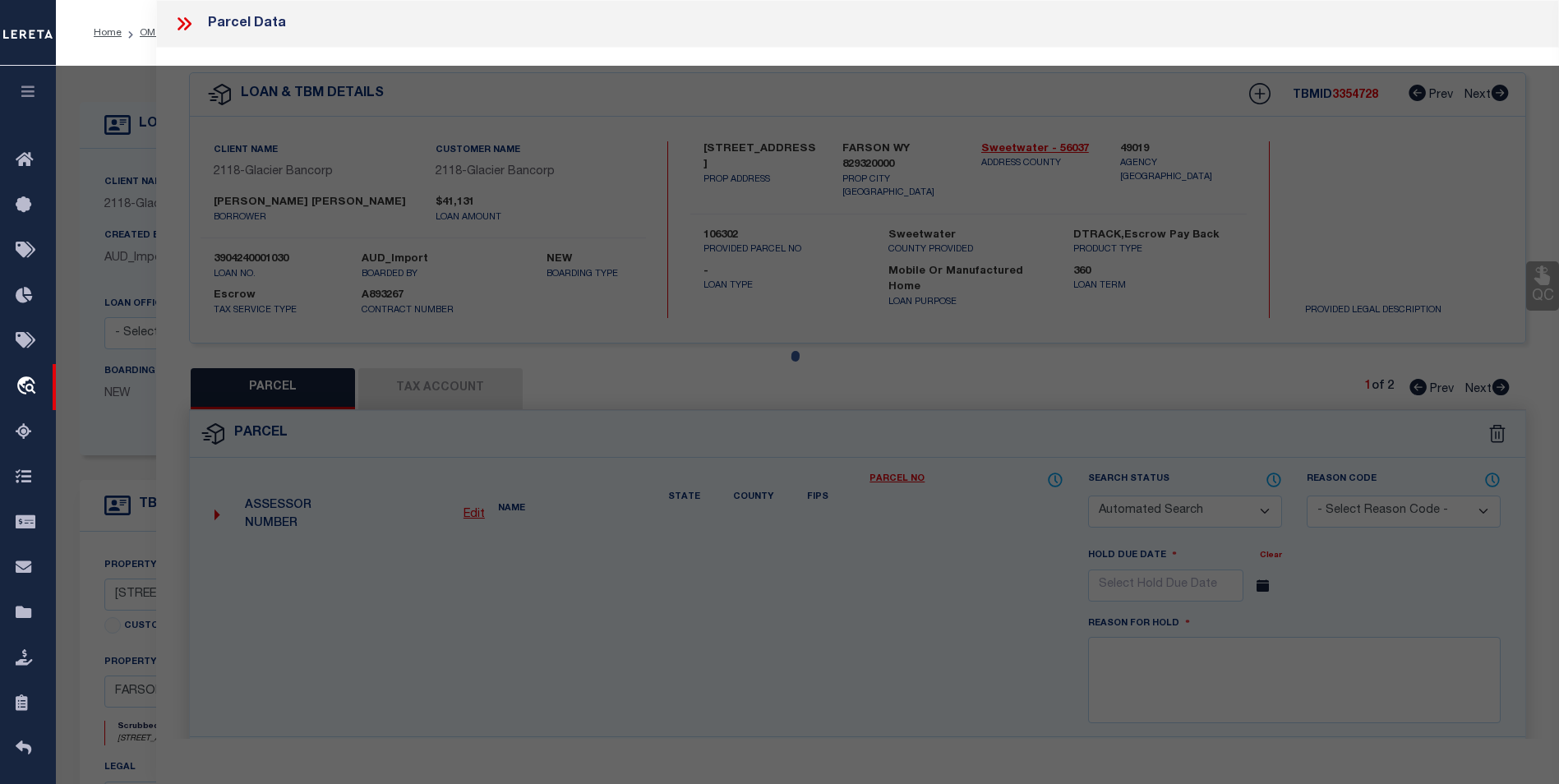
select select "BP"
type input "[PERSON_NAME]"
select select
type input "[STREET_ADDRESS]"
checkbox input "false"
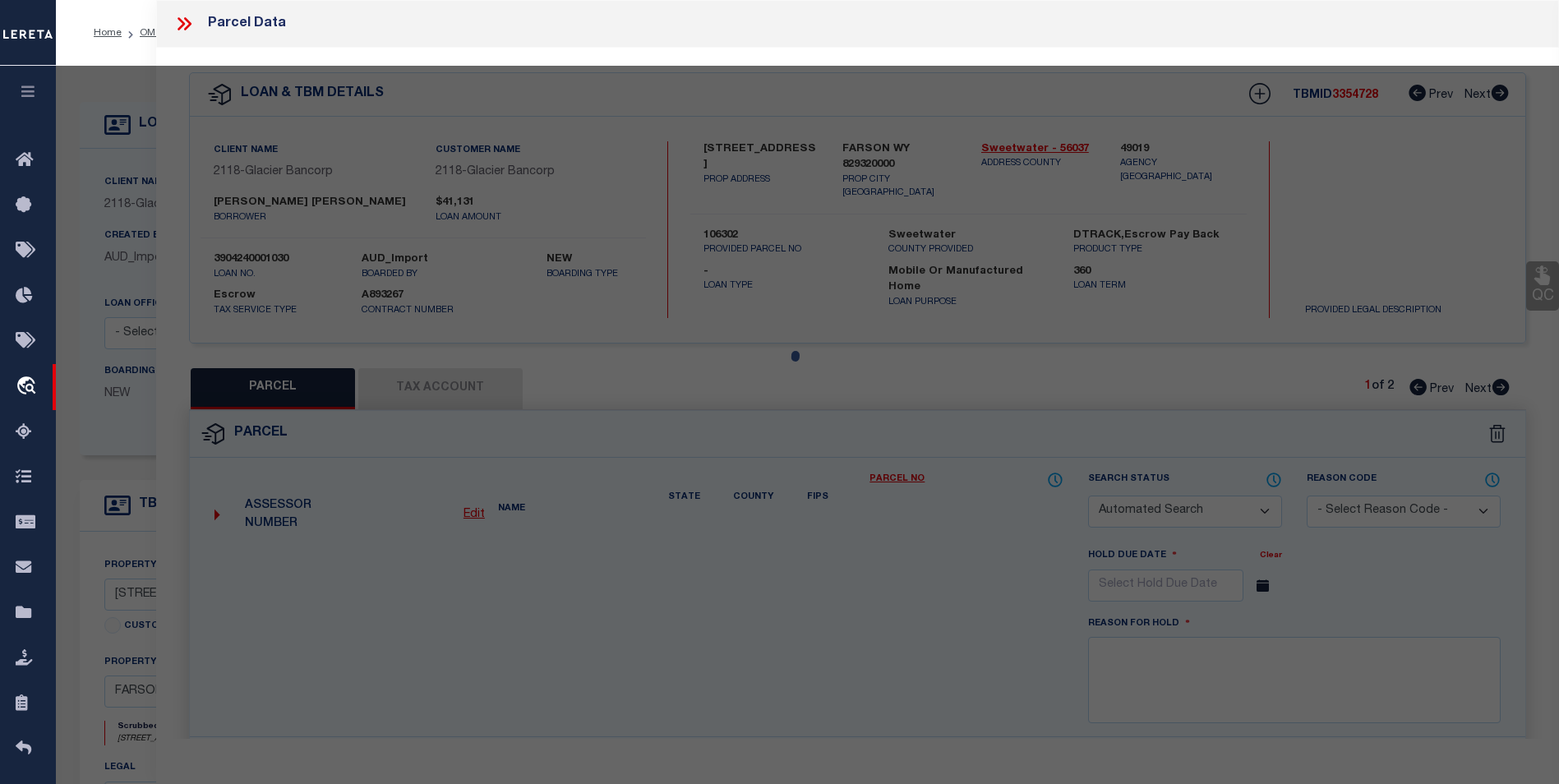
type textarea "T24N R107W SEC 24 25 UNIT E-22 1997 28X70 [PERSON_NAME] Personal Property Accou…"
type textarea "This request doesn't match given property address ([STREET_ADDRESS]) Per your r…"
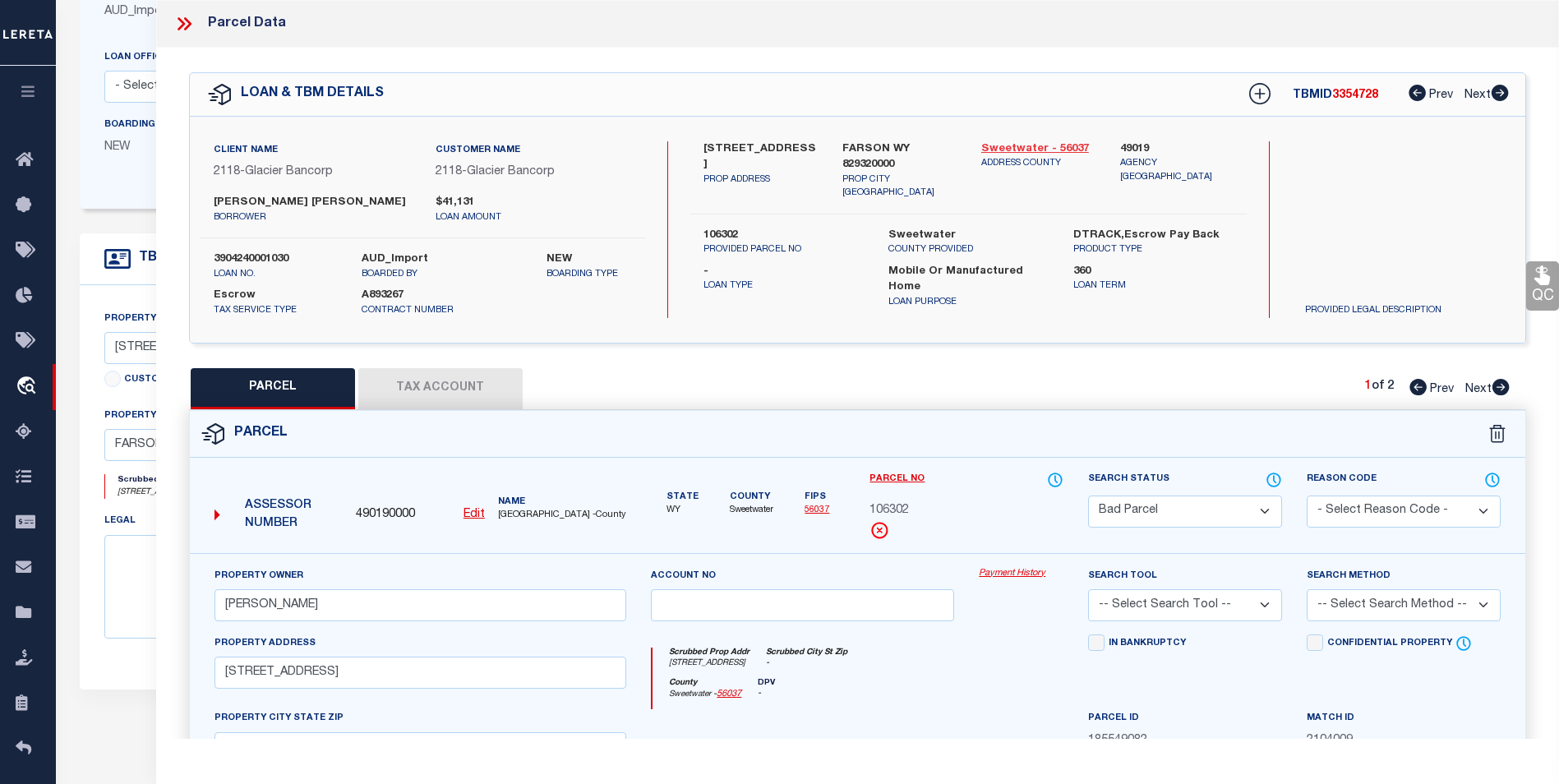
click at [1023, 149] on link "Sweetwater - 56037" at bounding box center [1039, 150] width 114 height 17
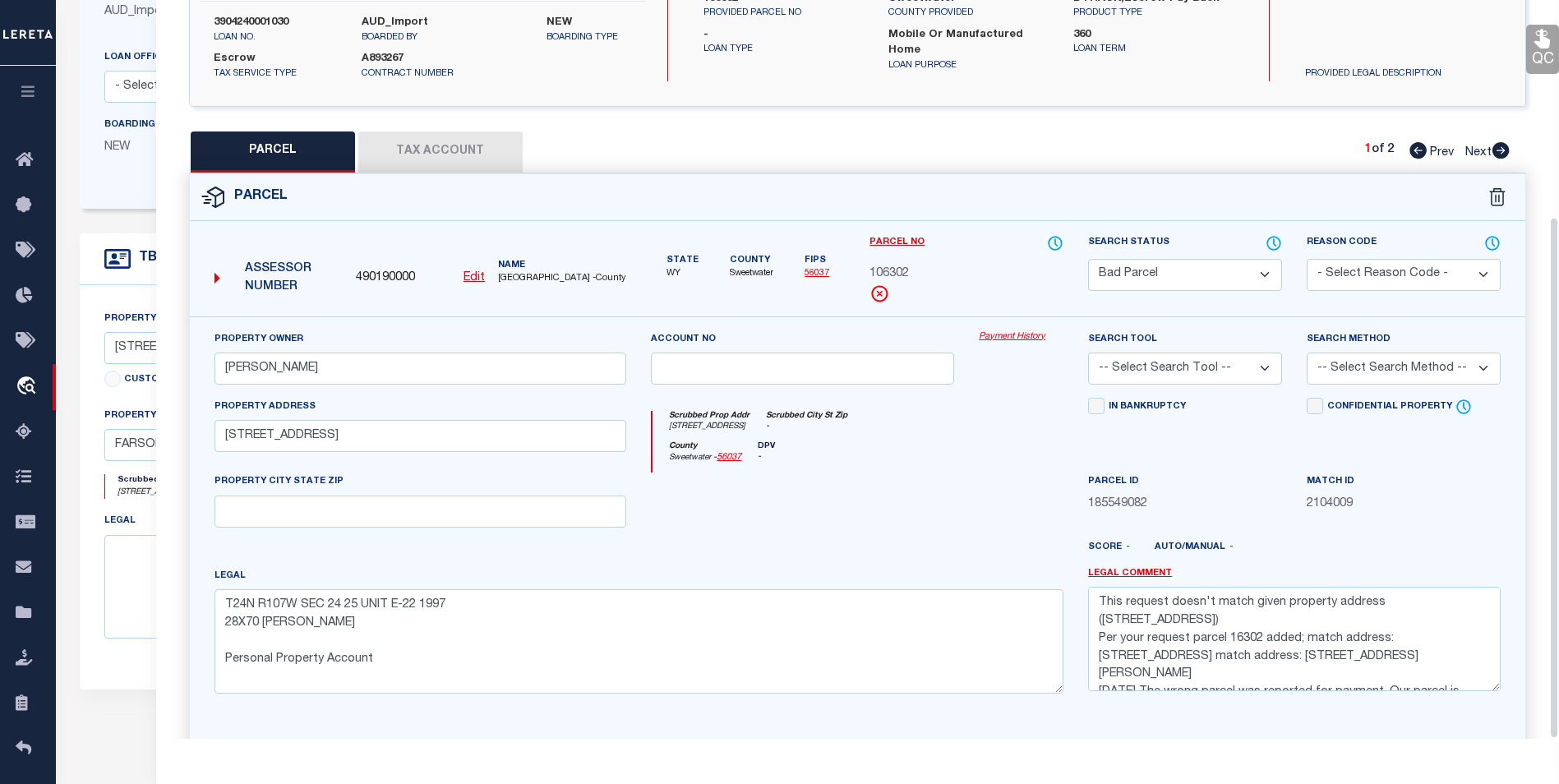
scroll to position [306, 0]
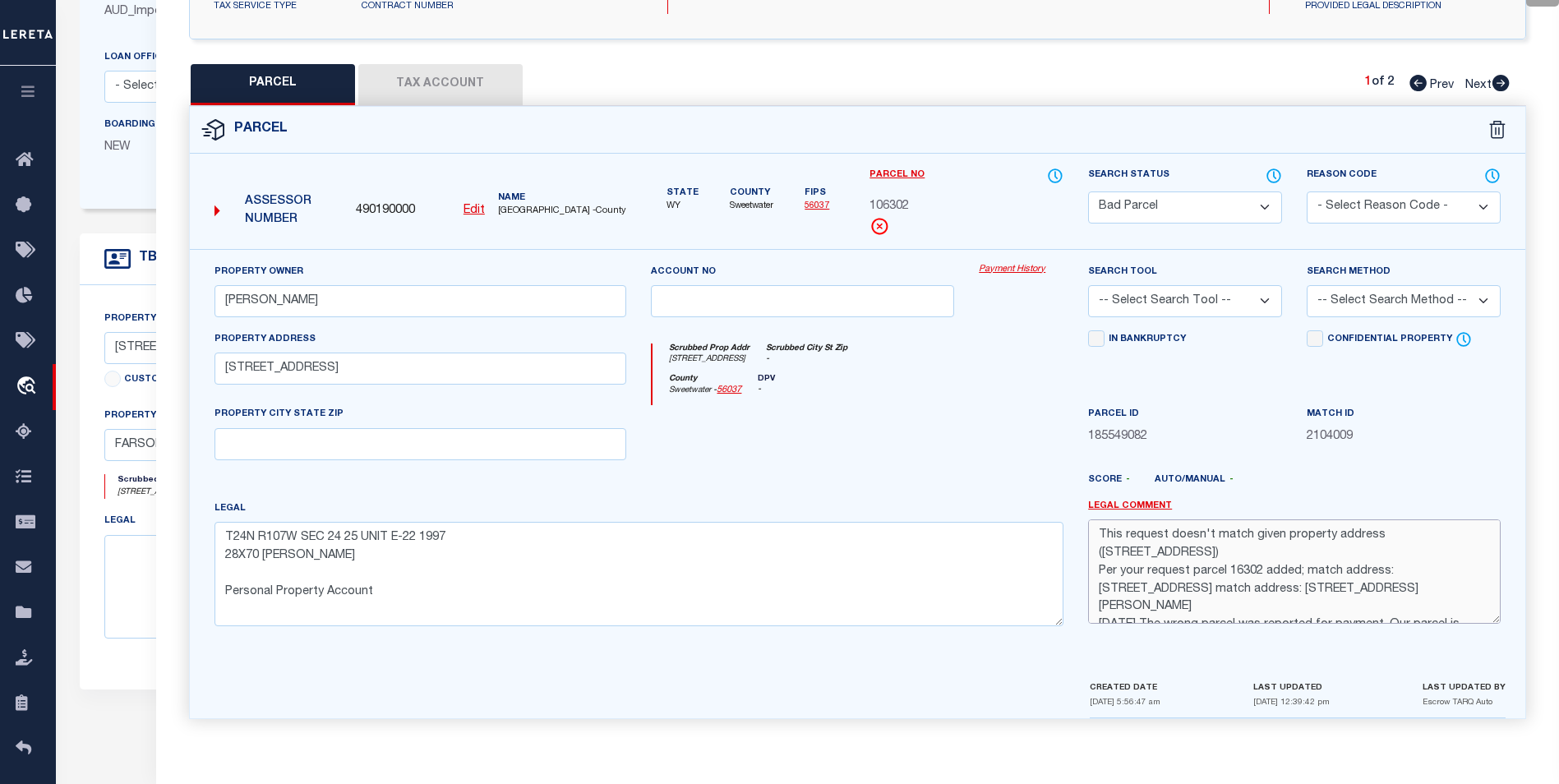
drag, startPoint x: 1136, startPoint y: 587, endPoint x: 1173, endPoint y: 588, distance: 37.0
click at [1173, 588] on textarea "This request doesn't match given property address ([STREET_ADDRESS]) Per your r…" at bounding box center [1294, 571] width 413 height 104
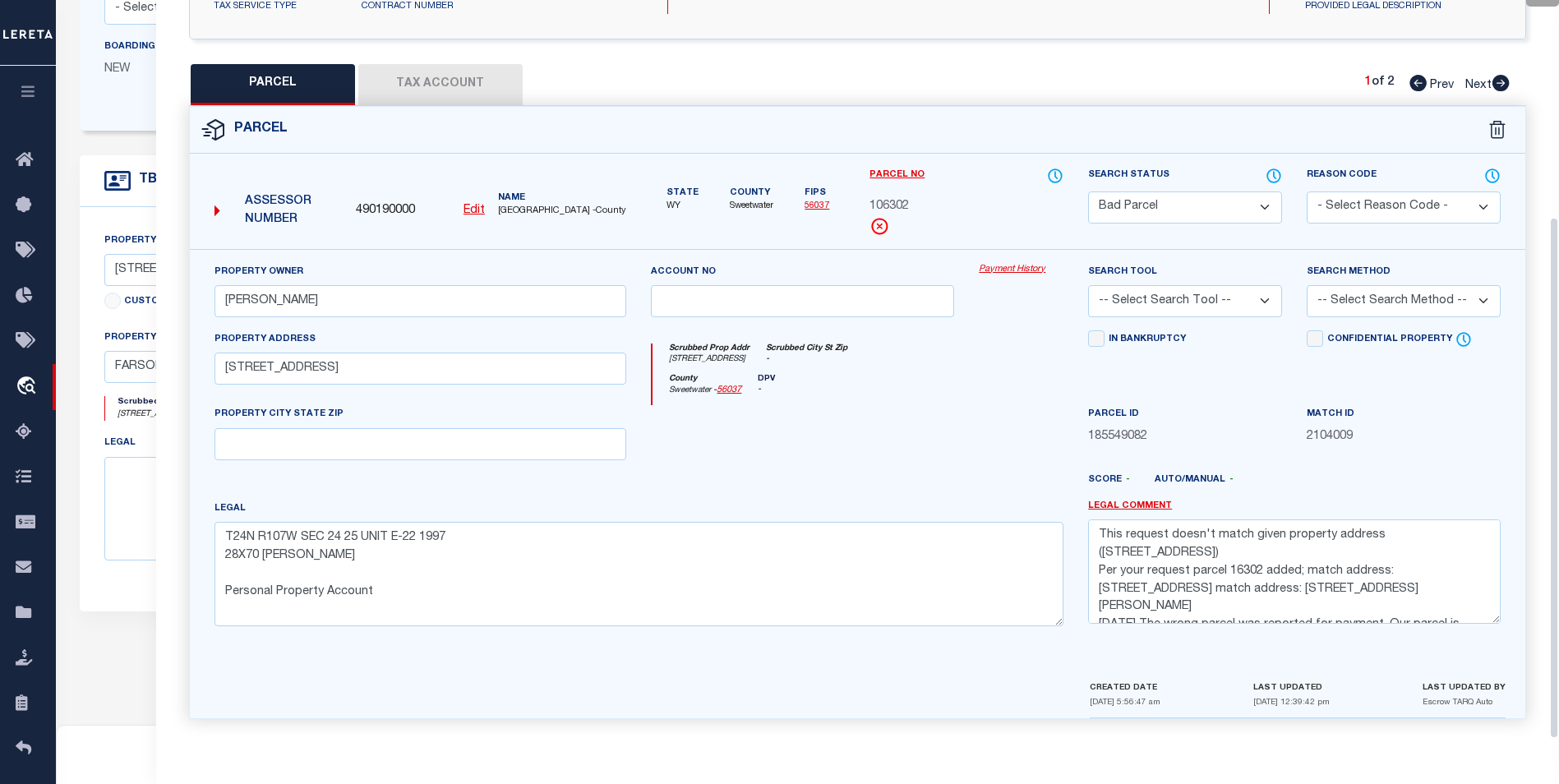
scroll to position [328, 0]
click at [1264, 489] on div "Score - Auto/Manual -" at bounding box center [1294, 484] width 413 height 21
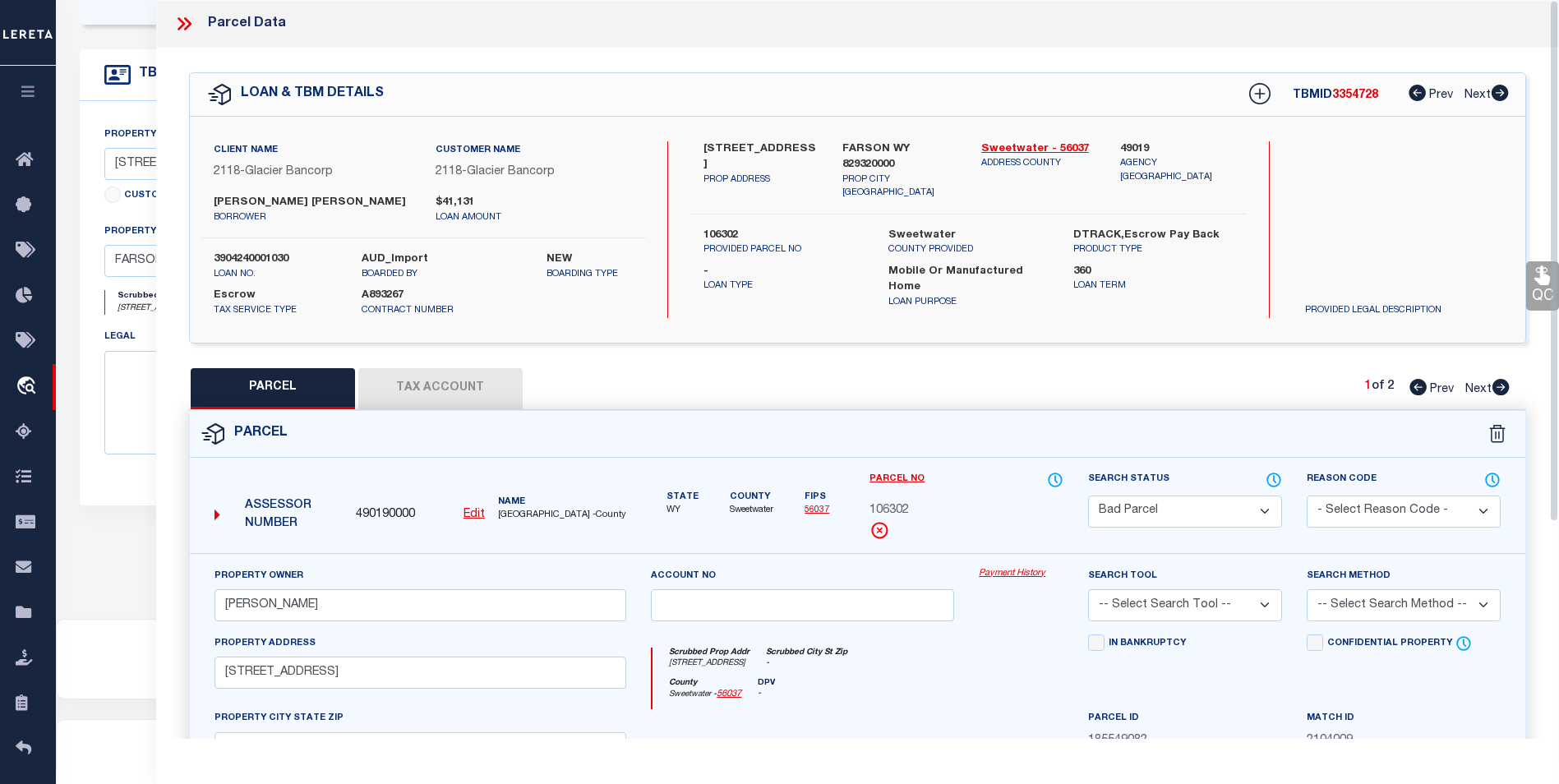
scroll to position [390, 0]
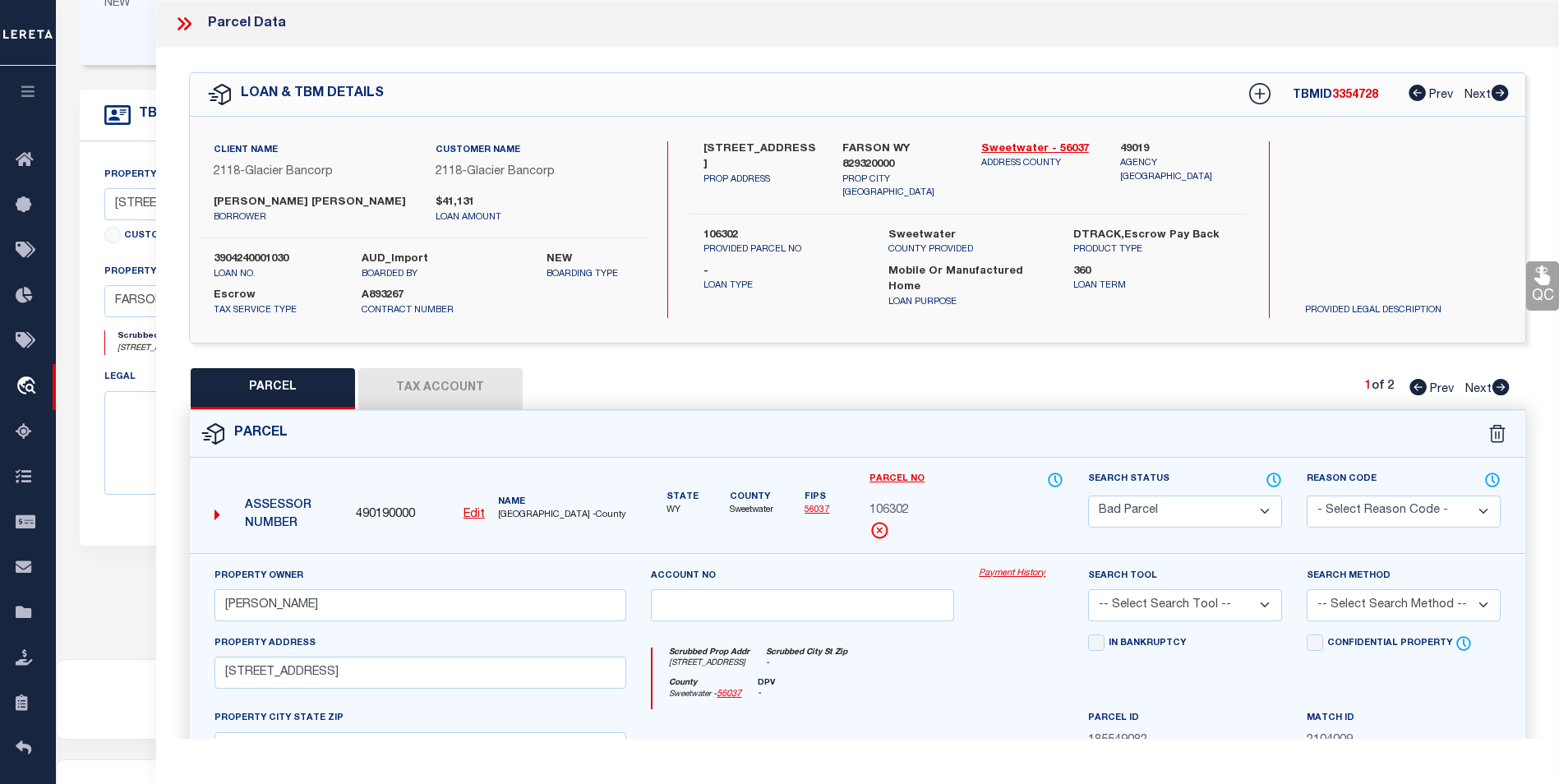
click at [178, 13] on icon at bounding box center [183, 23] width 22 height 22
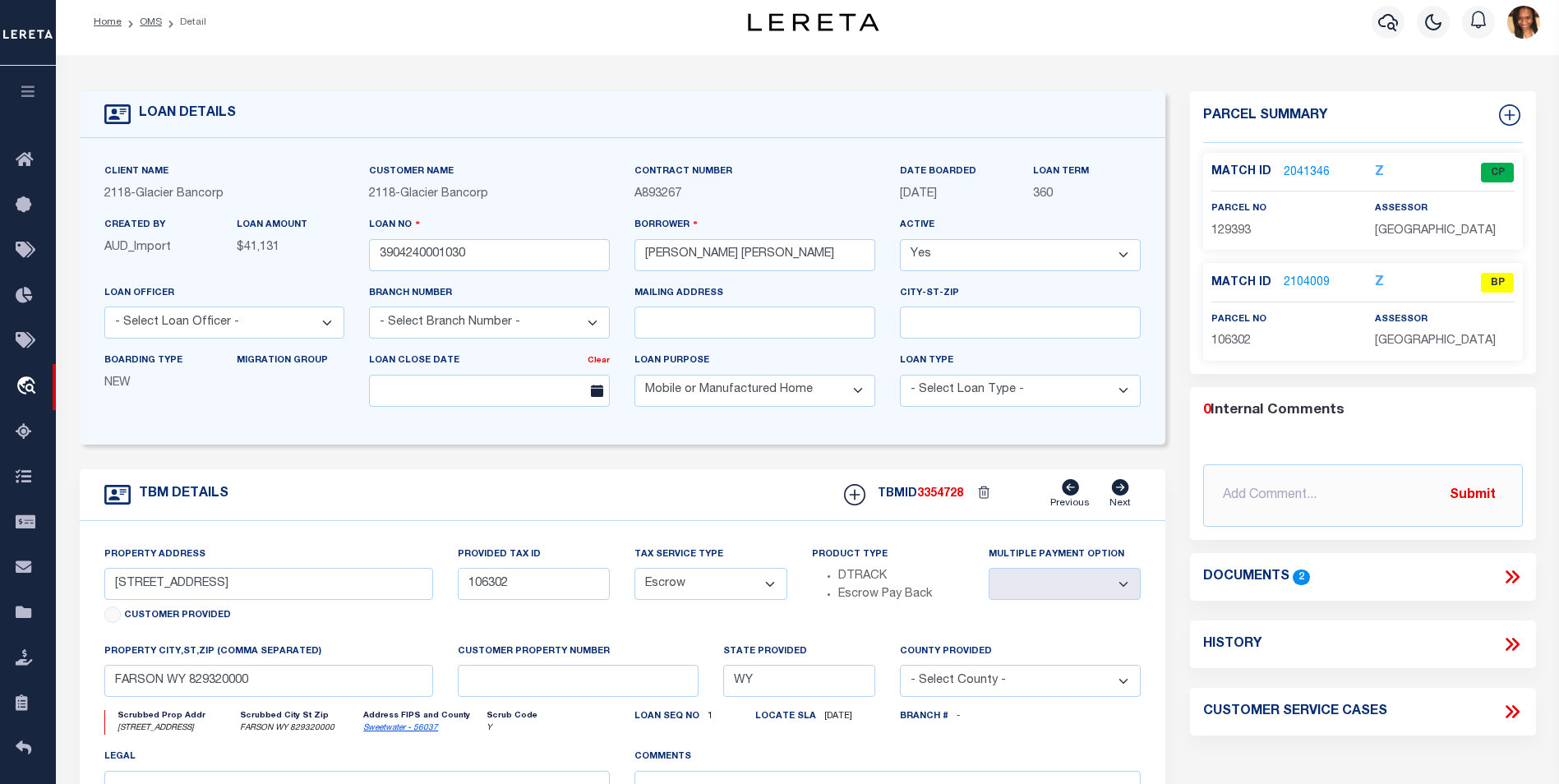
scroll to position [0, 0]
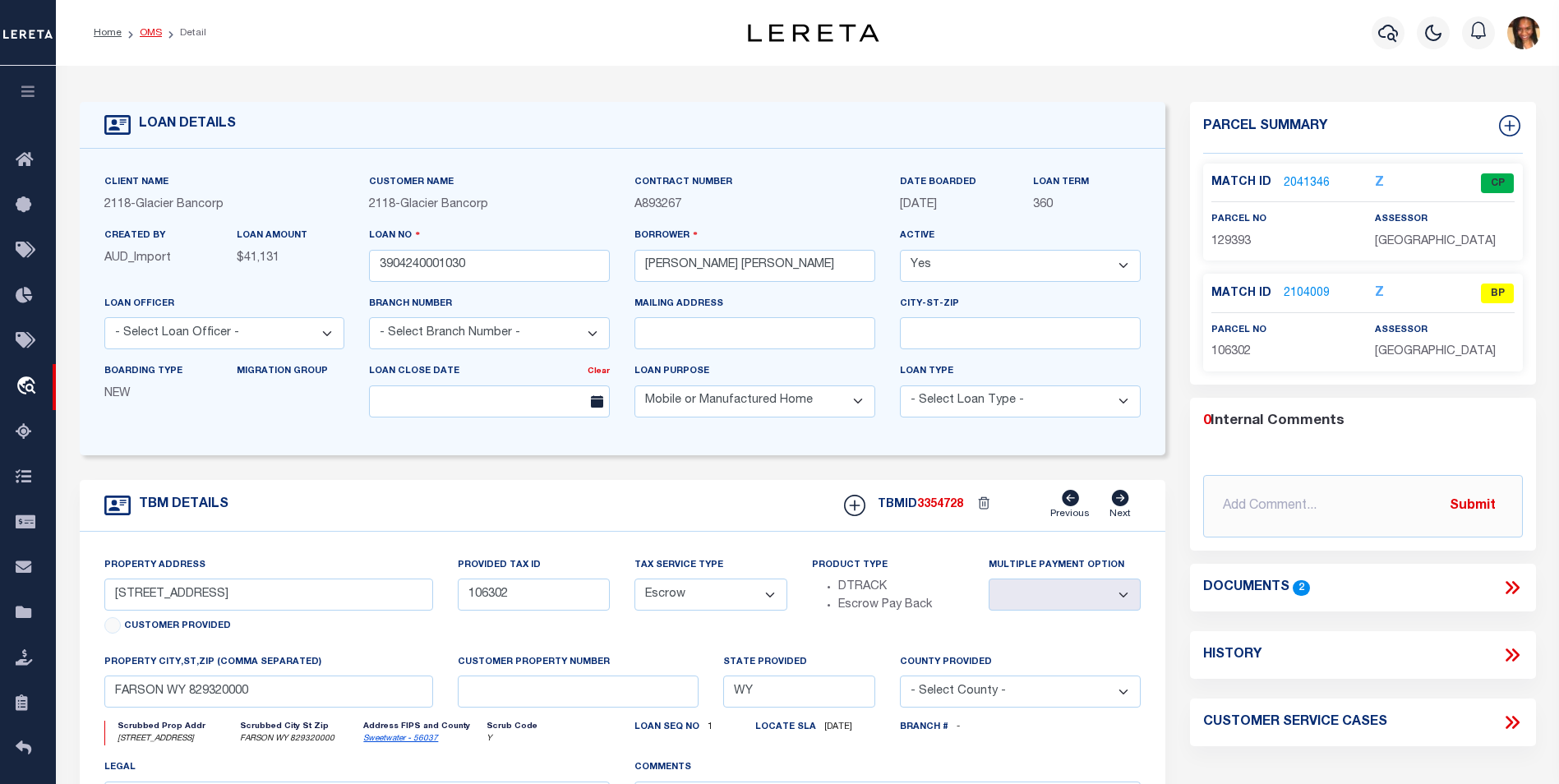
click at [149, 32] on link "OMS" at bounding box center [151, 33] width 22 height 10
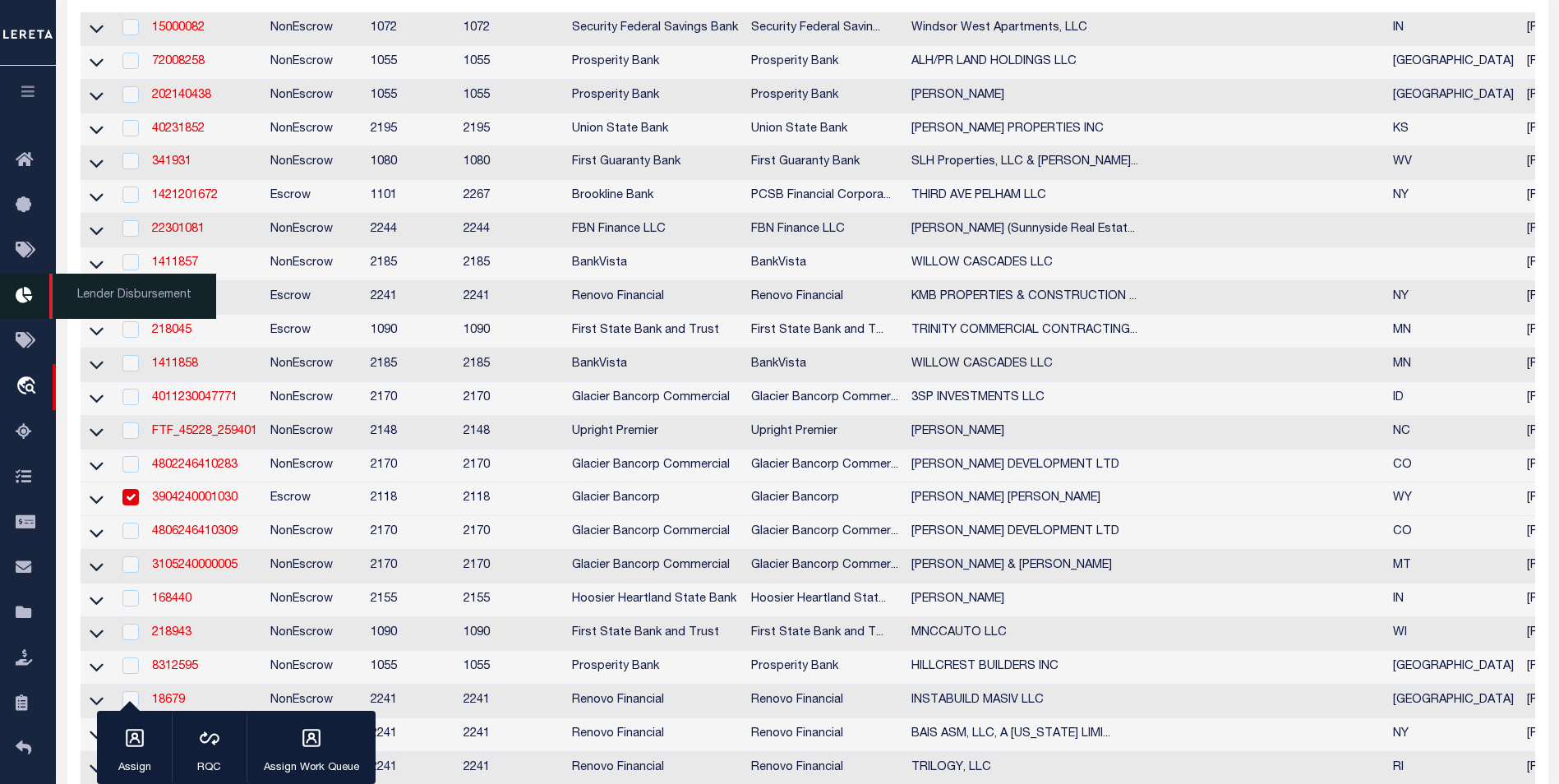
scroll to position [363, 0]
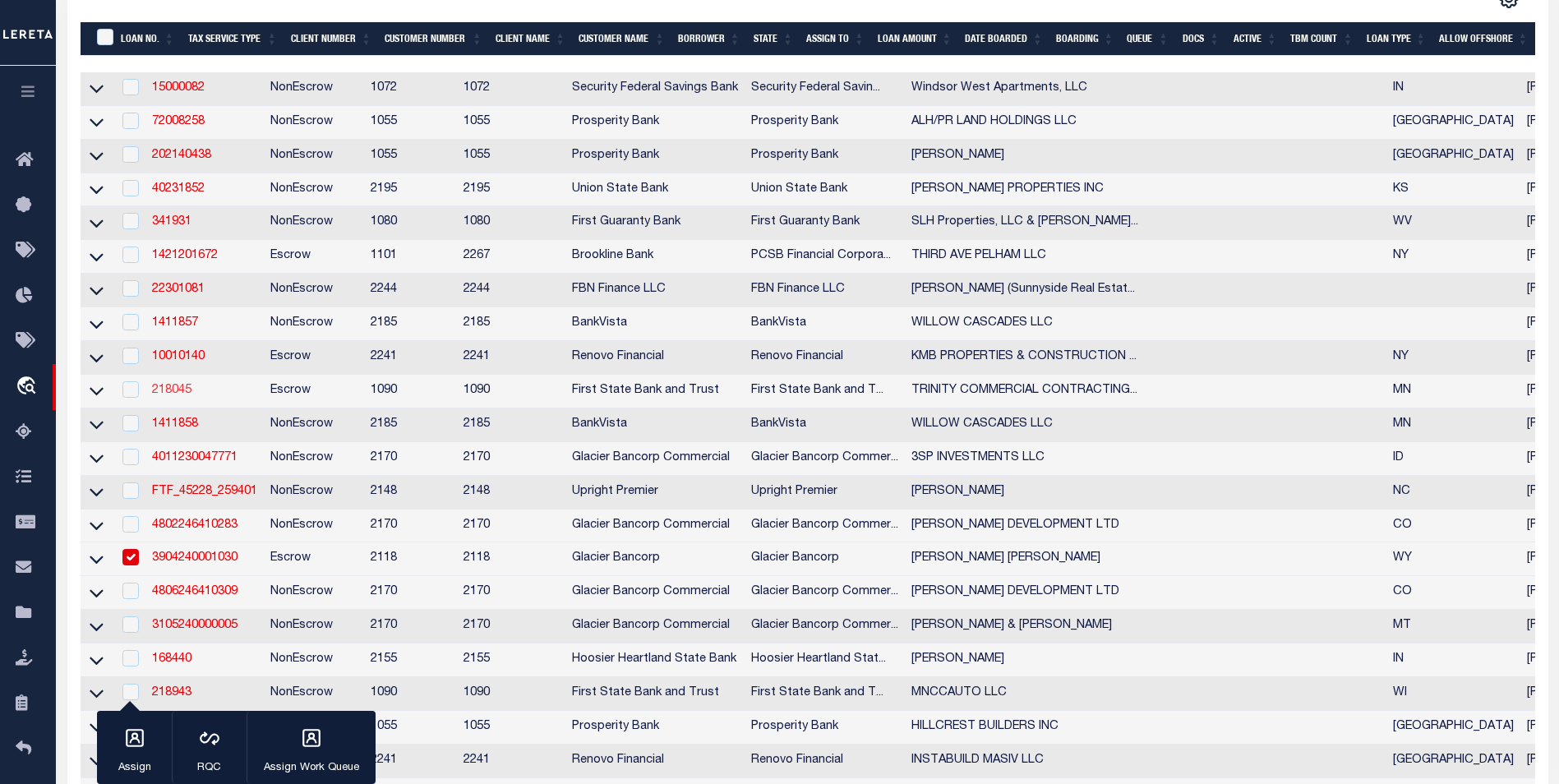
click at [170, 396] on link "218045" at bounding box center [172, 390] width 39 height 11
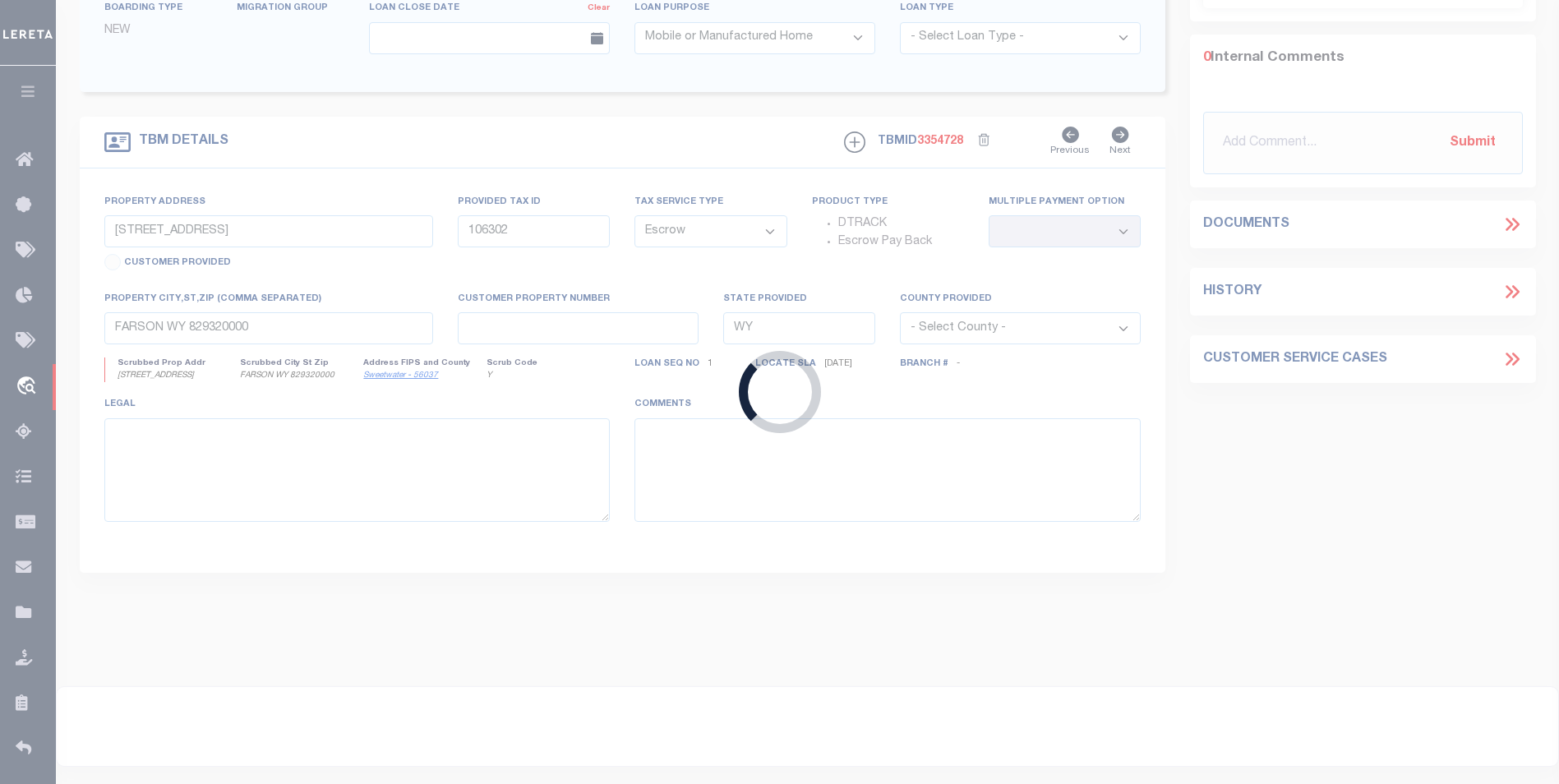
type input "218045"
type input "TRINITY COMMERCIAL CONTRACTING LLC"
select select
type input "[GEOGRAPHIC_DATA][US_STATE] E"
type input "22-29-22-13-0076"
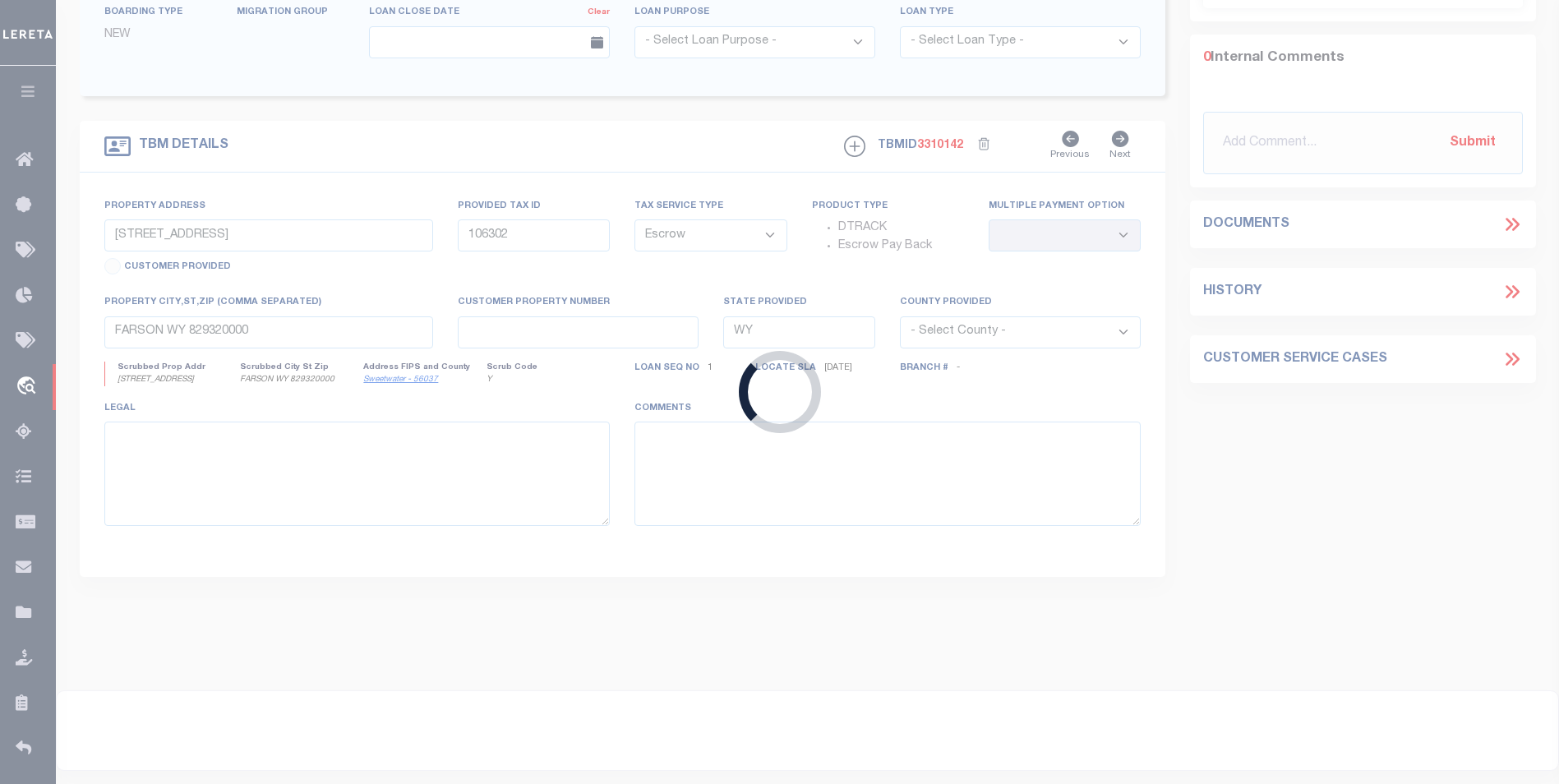
select select
type input "[GEOGRAPHIC_DATA][PERSON_NAME]"
type input "MN"
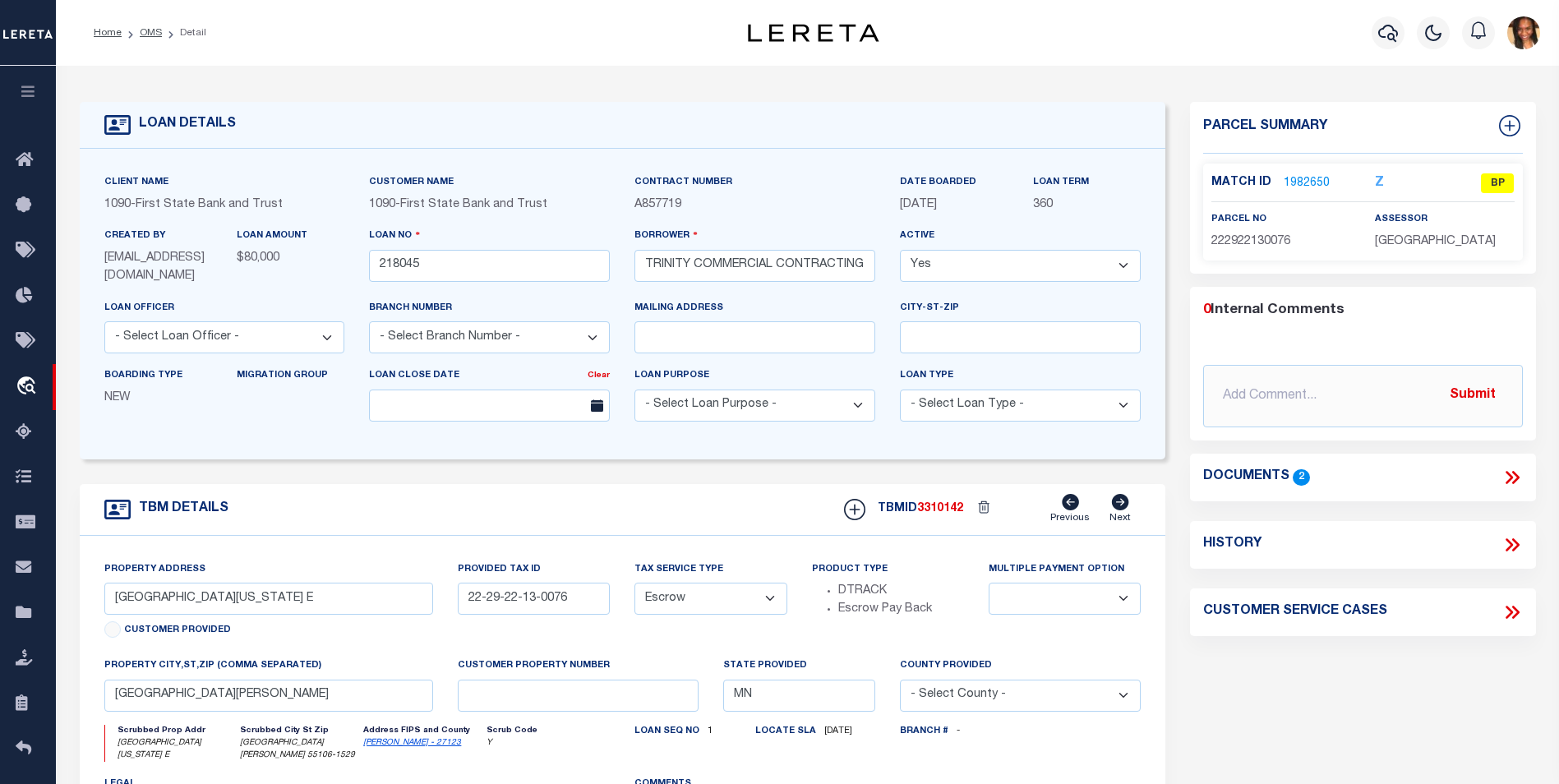
click at [1284, 175] on link "1982650" at bounding box center [1306, 183] width 46 height 17
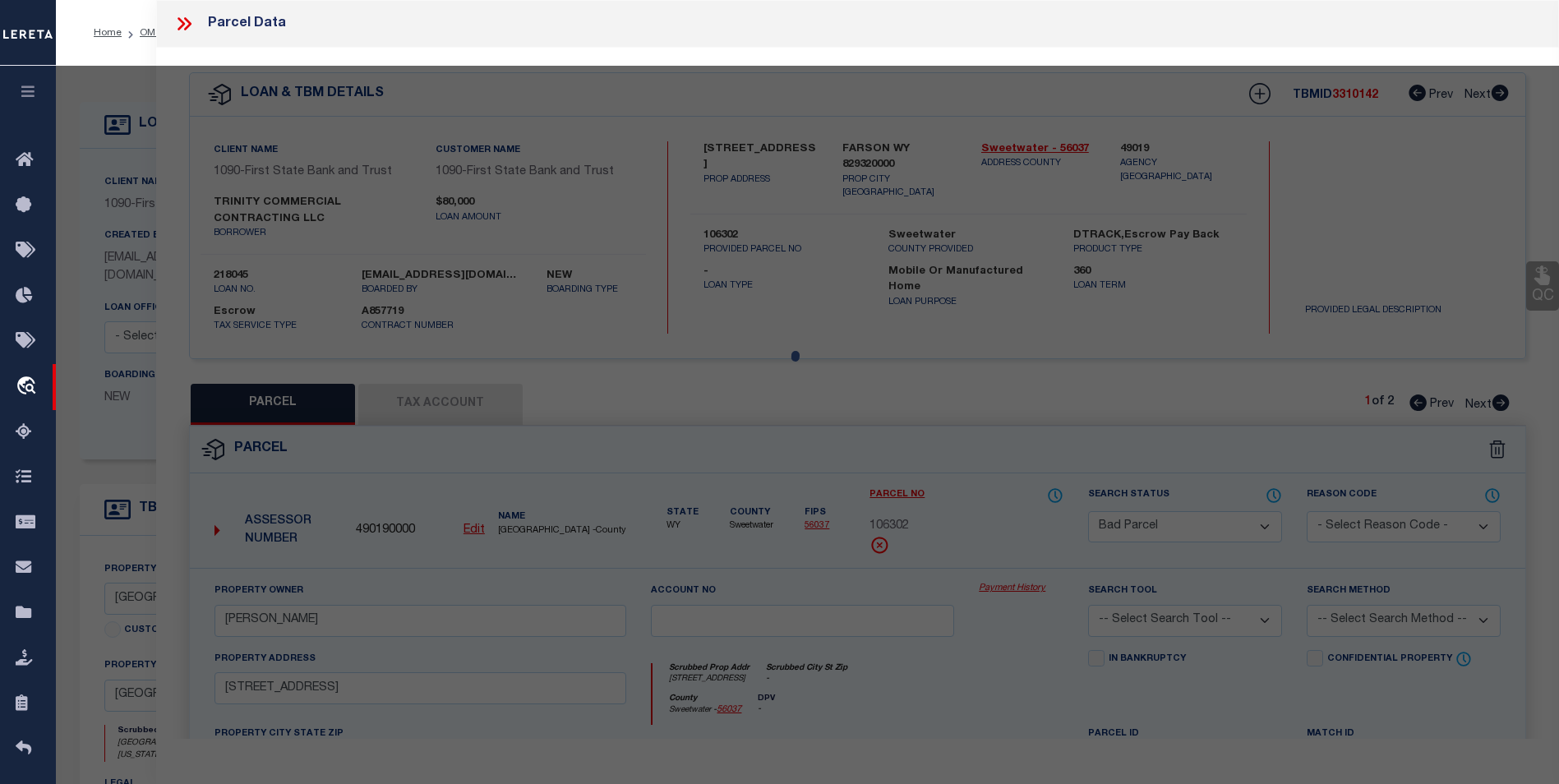
select select "AS"
checkbox input "false"
select select "BP"
type input "Trinity Commercial Contracting Llc"
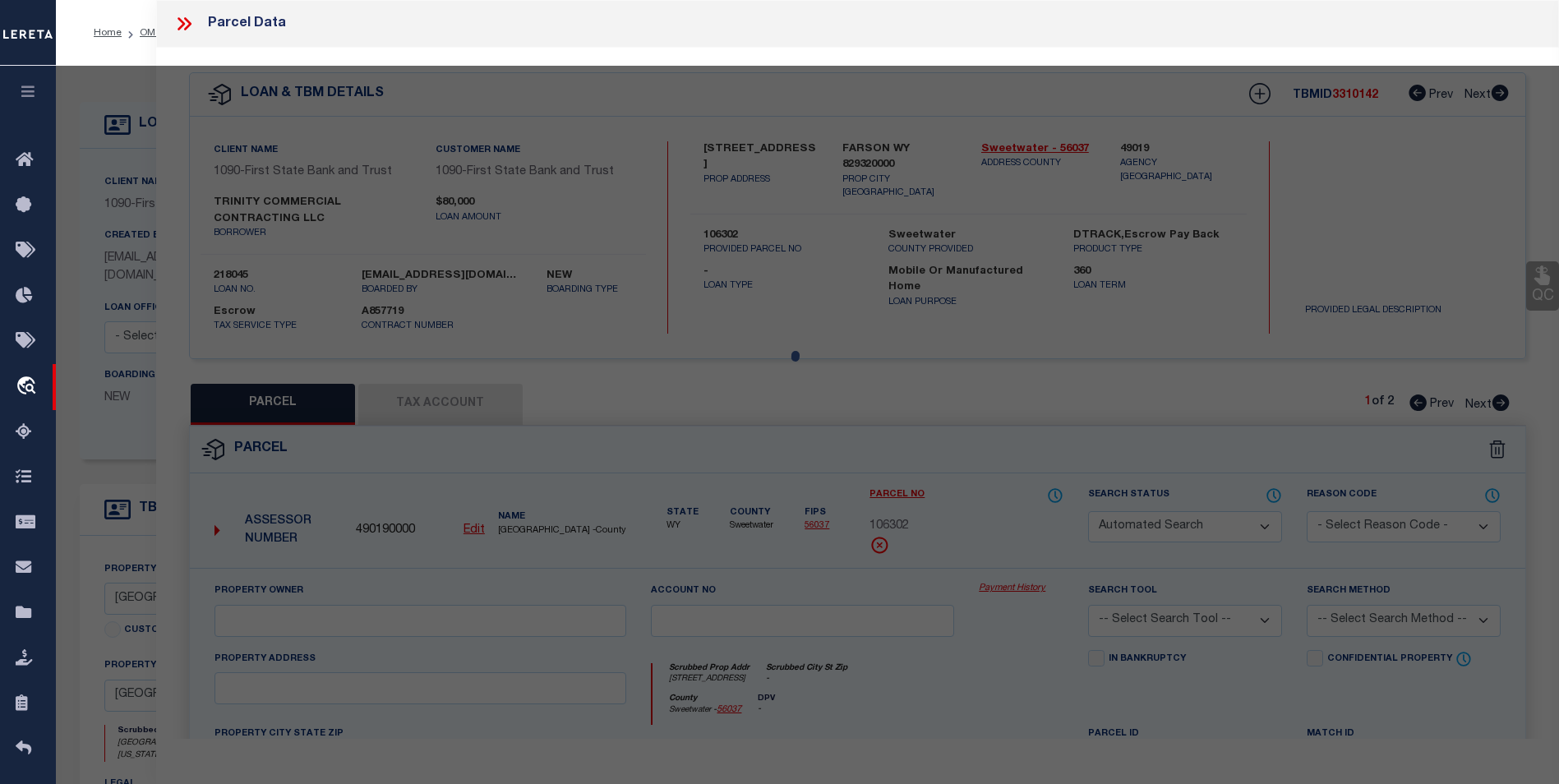
select select "AGW"
select select "ADD"
type input "[GEOGRAPHIC_DATA][US_STATE] E"
type input "[GEOGRAPHIC_DATA][PERSON_NAME]"
type textarea "[PERSON_NAME] SUB OF L14 [PERSON_NAME] LOT 6 BLK 2"
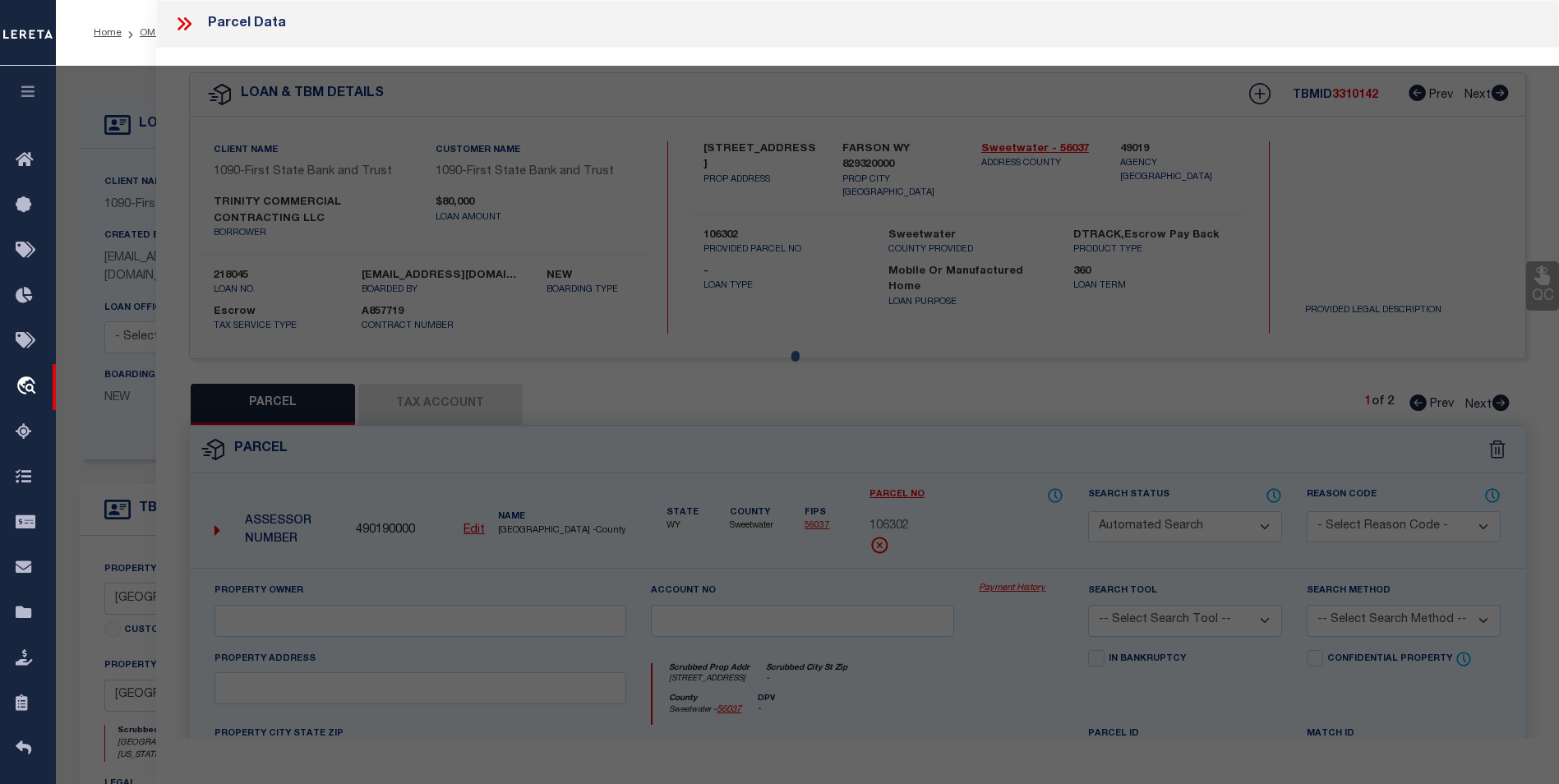
type textarea "Parcel ID 222922130076 Parcel Status Active Property Address [STREET_ADDRESS][U…"
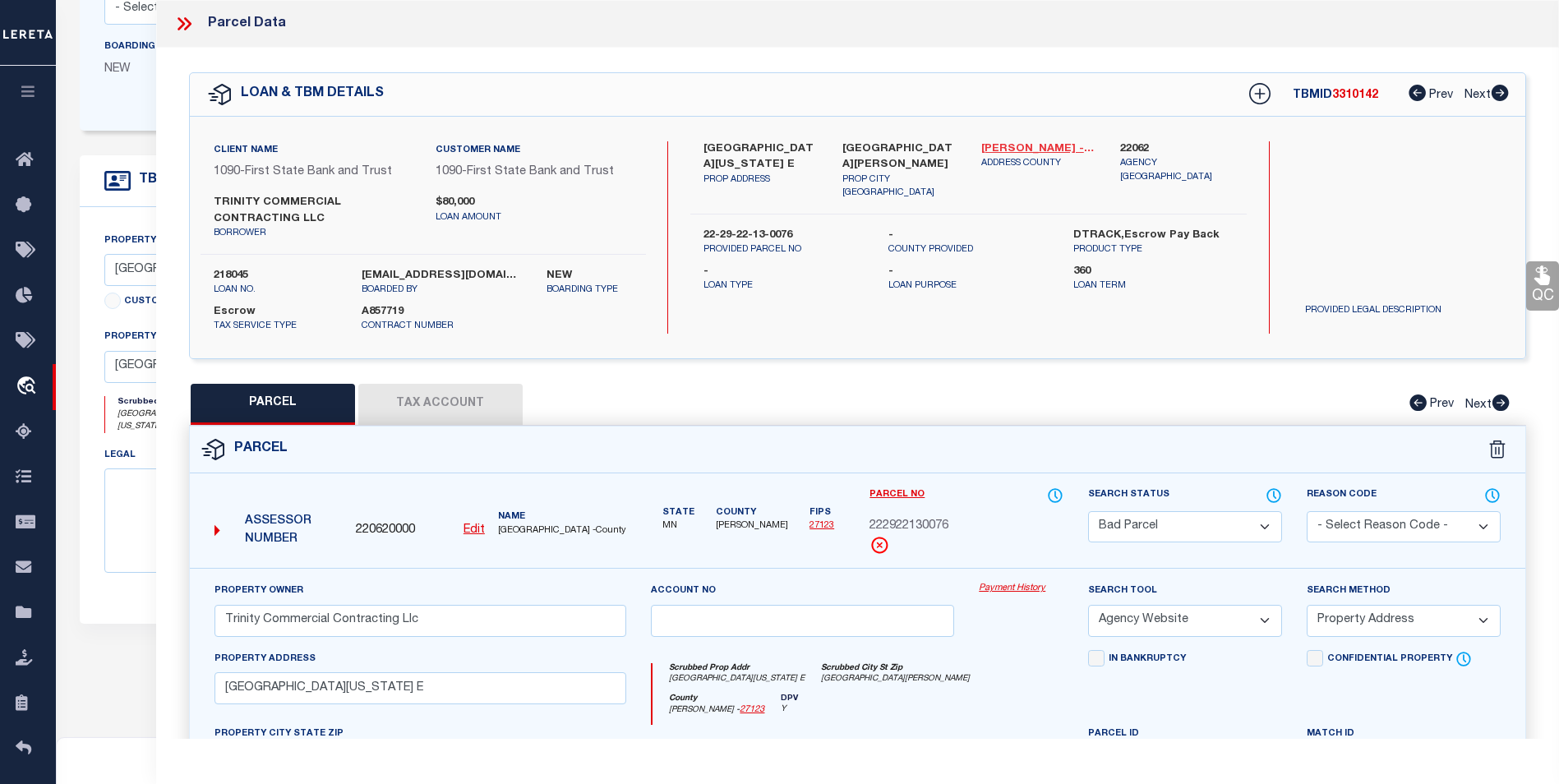
click at [998, 141] on link "[PERSON_NAME] - 27123" at bounding box center [1039, 150] width 114 height 17
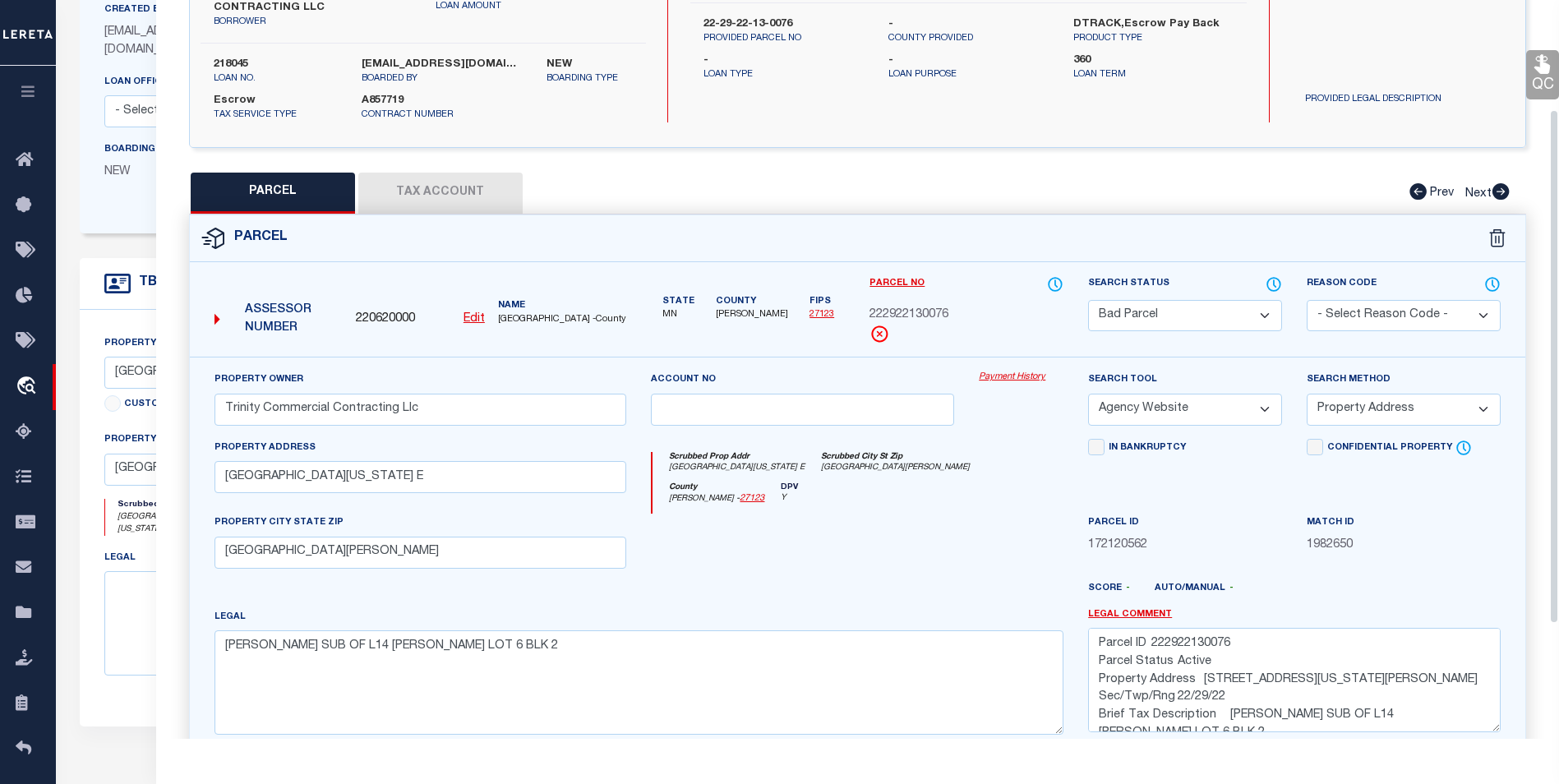
scroll to position [158, 0]
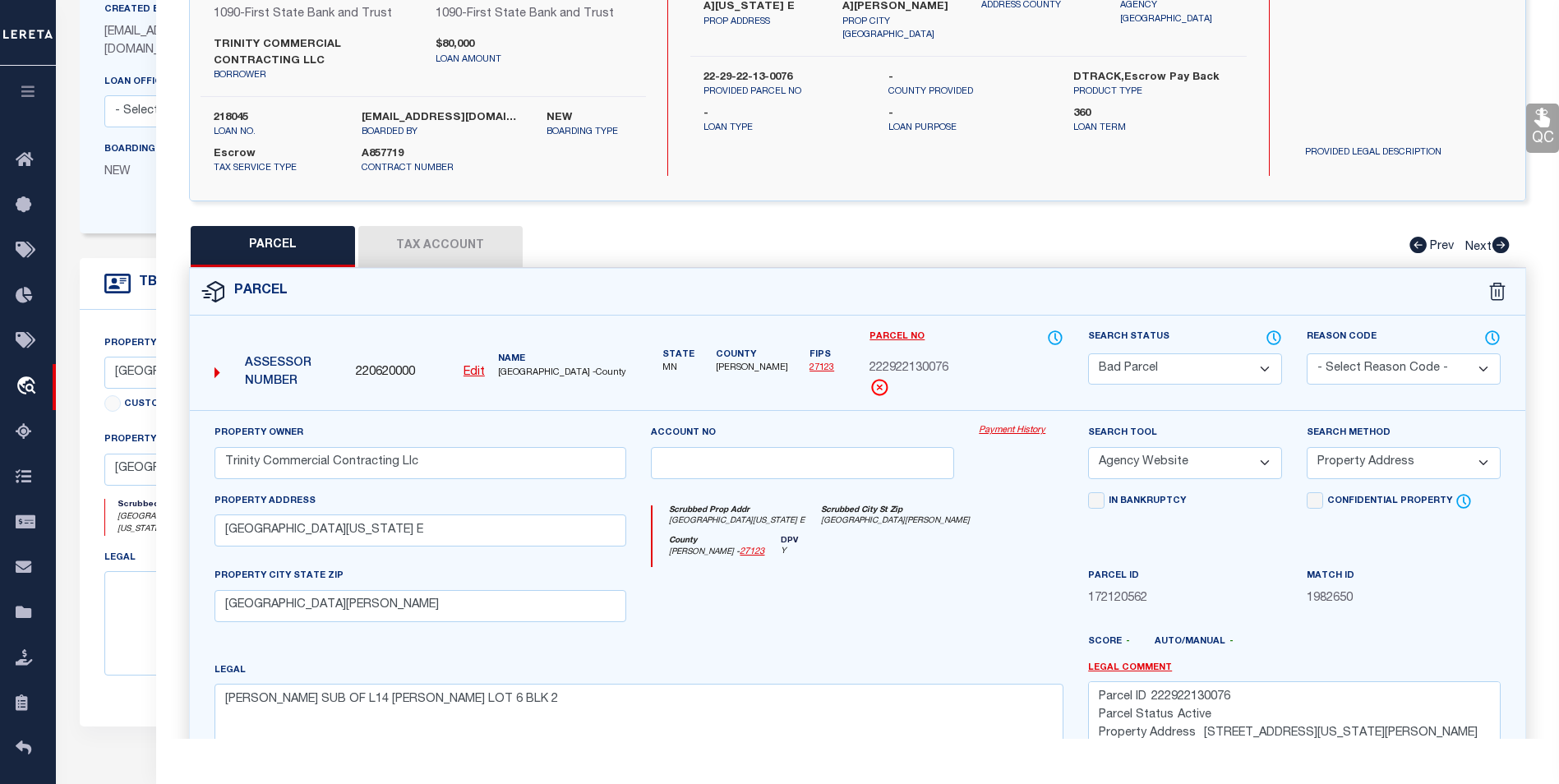
click at [450, 236] on button "Tax Account" at bounding box center [441, 247] width 165 height 41
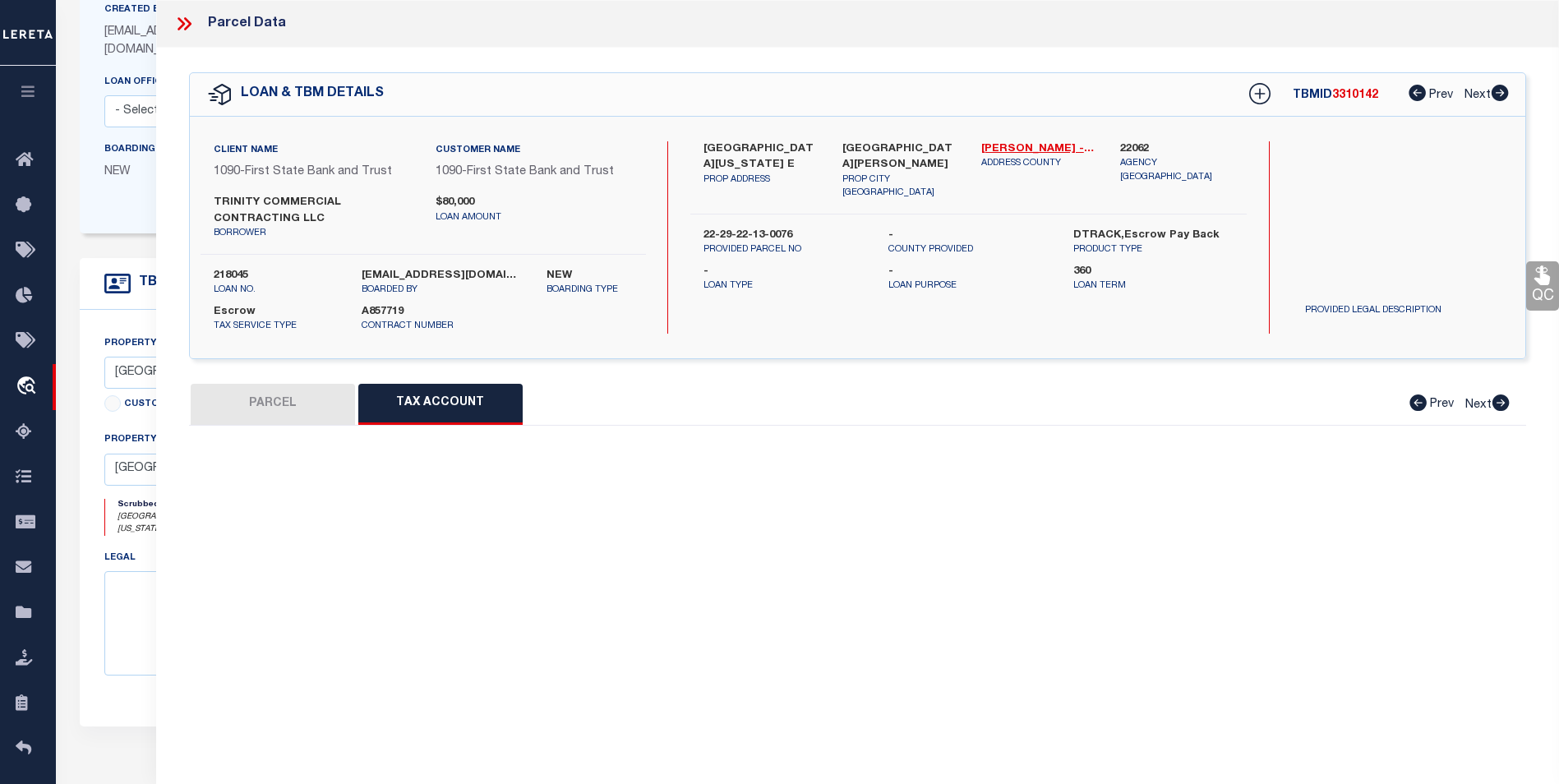
scroll to position [0, 0]
select select "100"
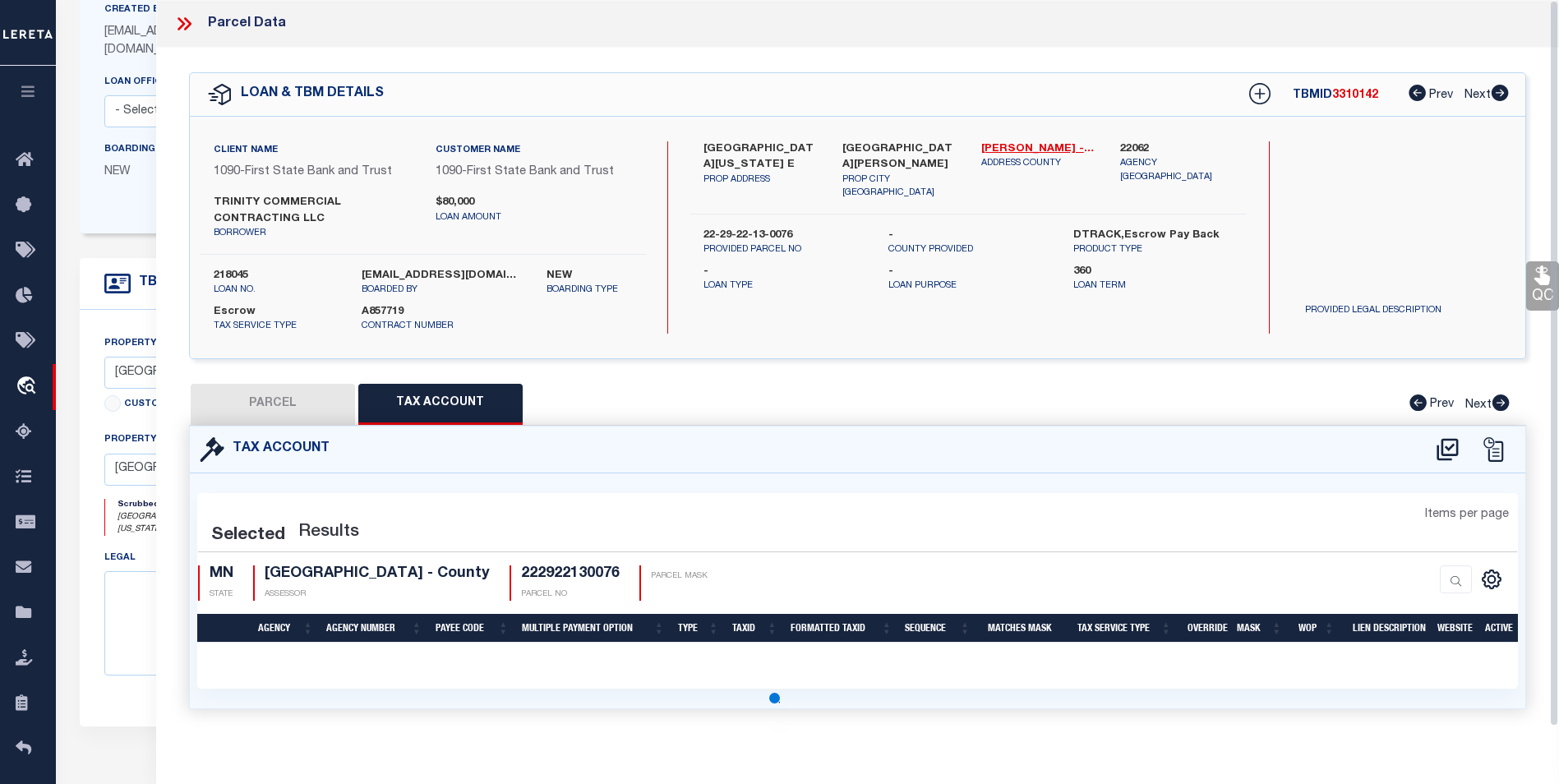
select select "100"
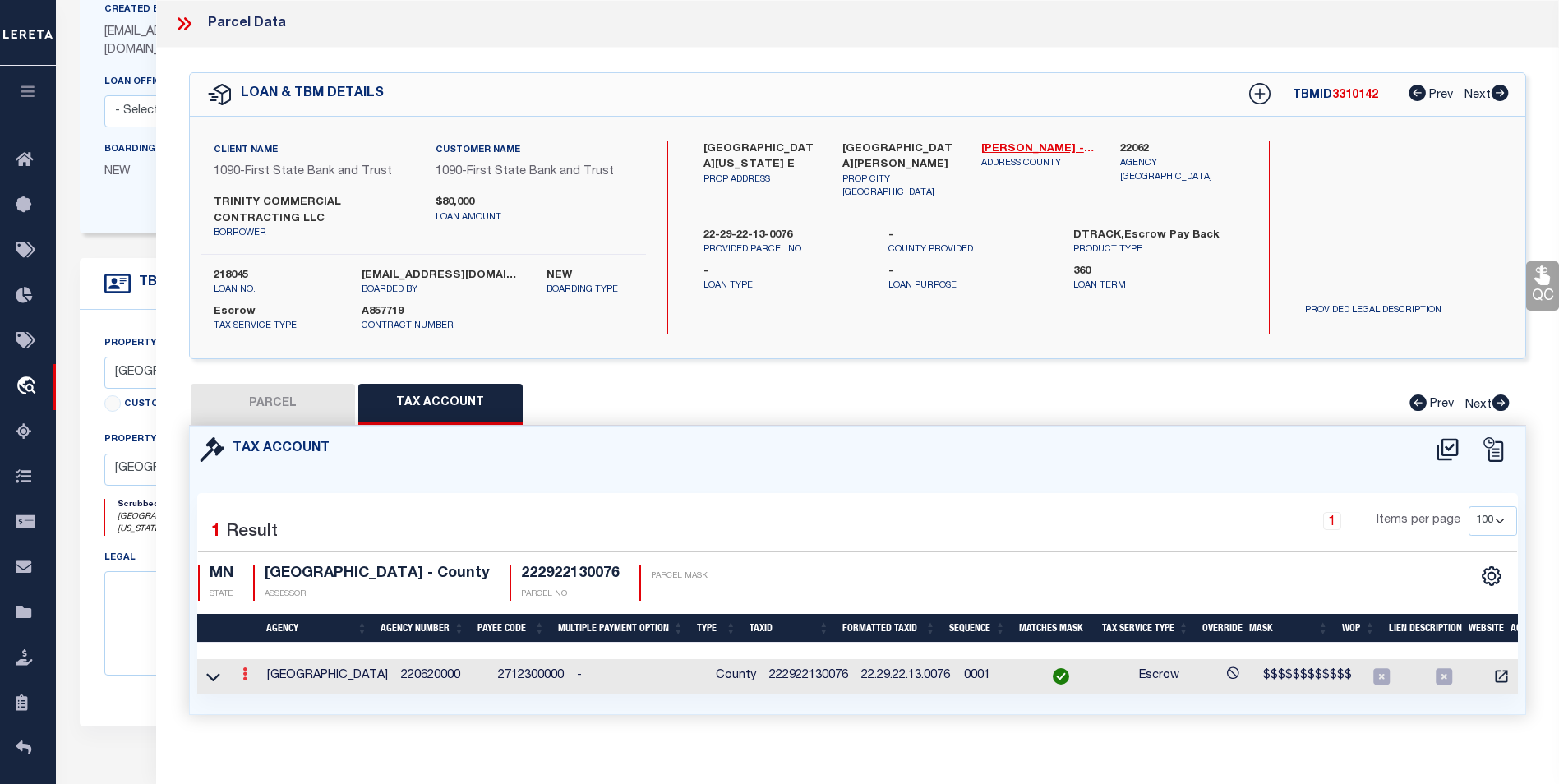
click at [250, 679] on link at bounding box center [244, 676] width 18 height 13
click at [261, 698] on icon "" at bounding box center [262, 699] width 12 height 12
type input "222922130076"
type textarea "$$$$$$$$$$$$"
checkbox input "true"
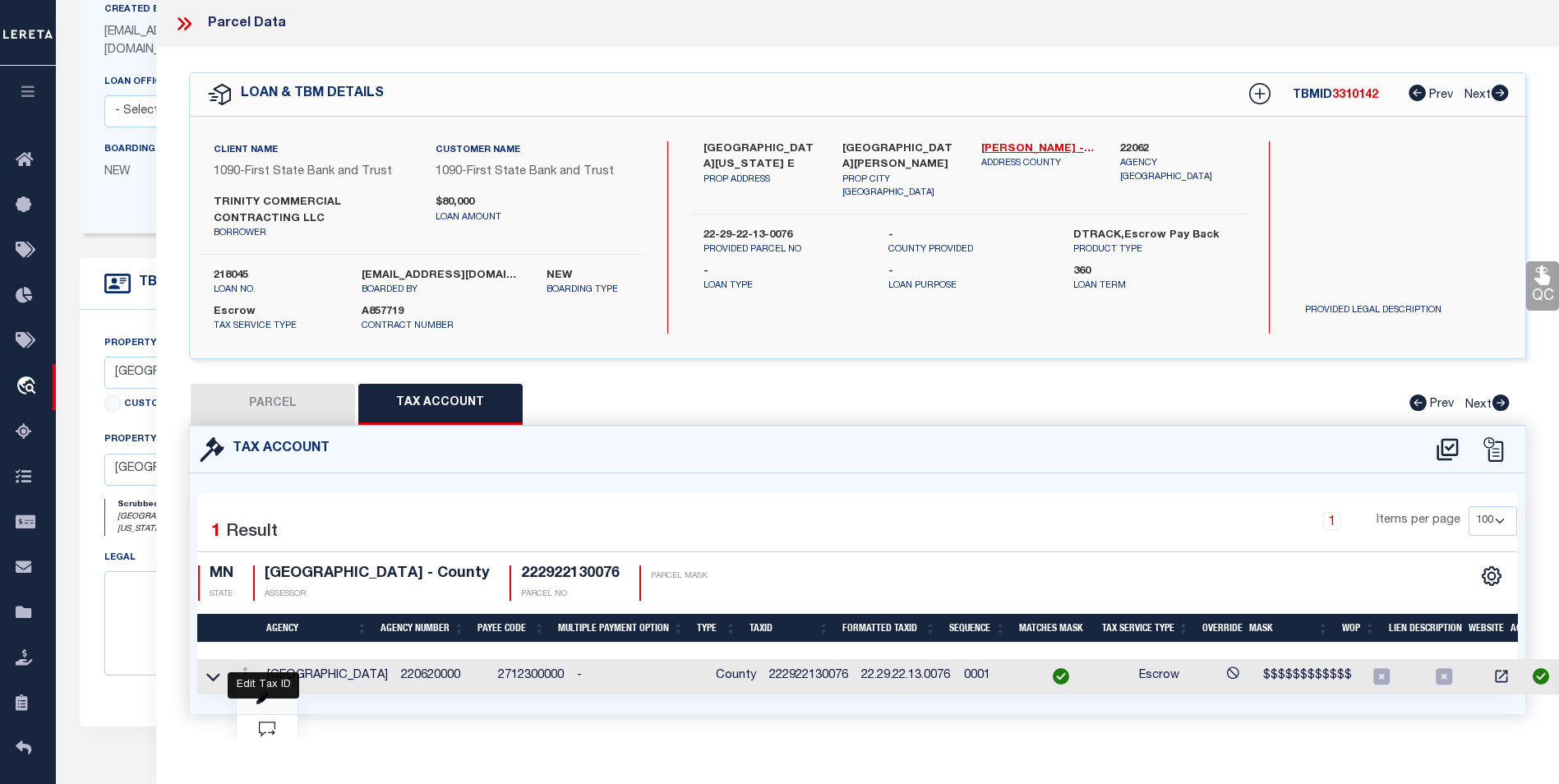
select select "ACT"
type input "XX.XX.XX.XX.XXXX*"
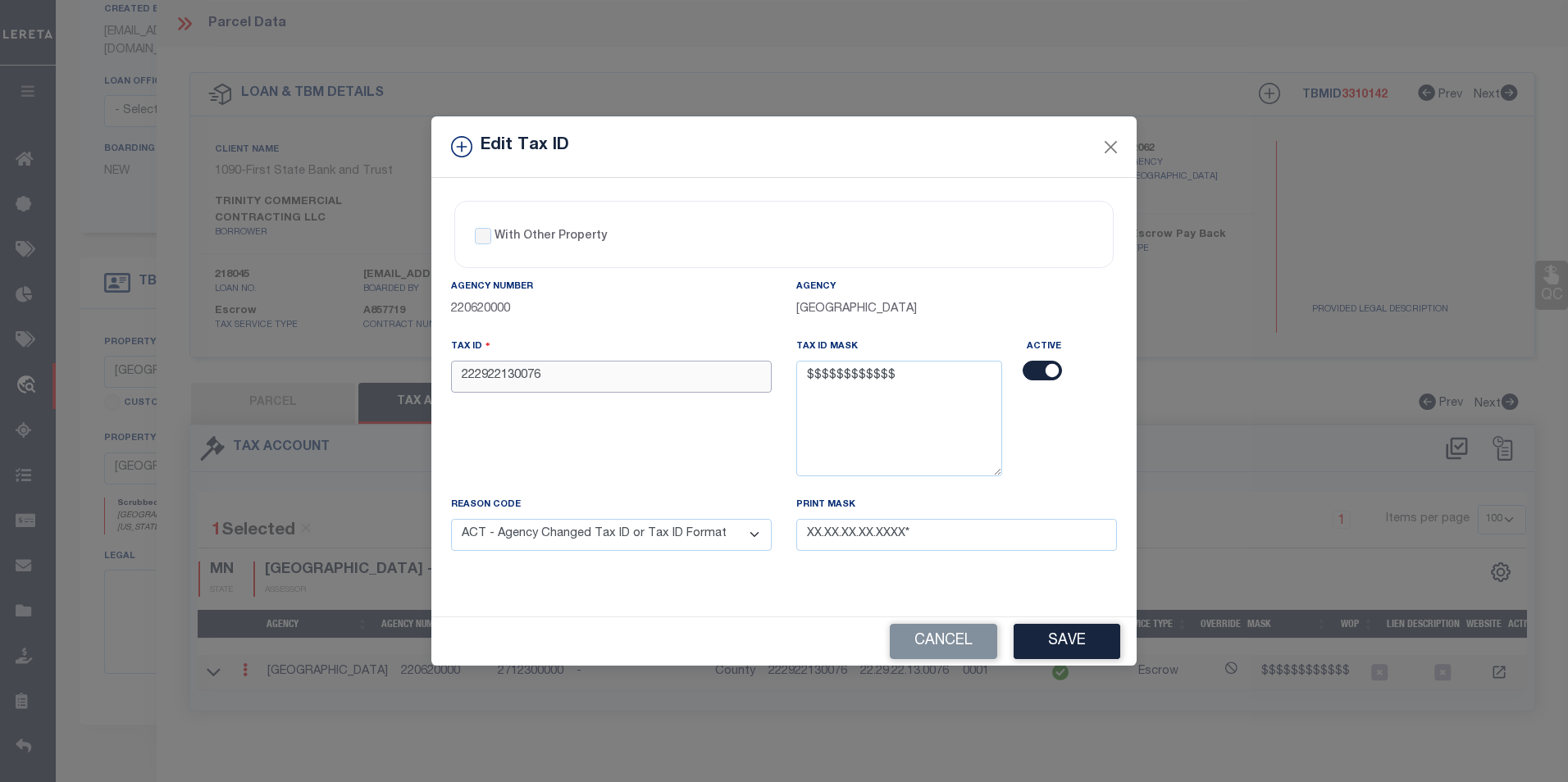
drag, startPoint x: 558, startPoint y: 385, endPoint x: 462, endPoint y: 378, distance: 96.3
click at [462, 378] on input "222922130076" at bounding box center [610, 377] width 320 height 32
click at [1109, 145] on button "Close" at bounding box center [1111, 147] width 21 height 21
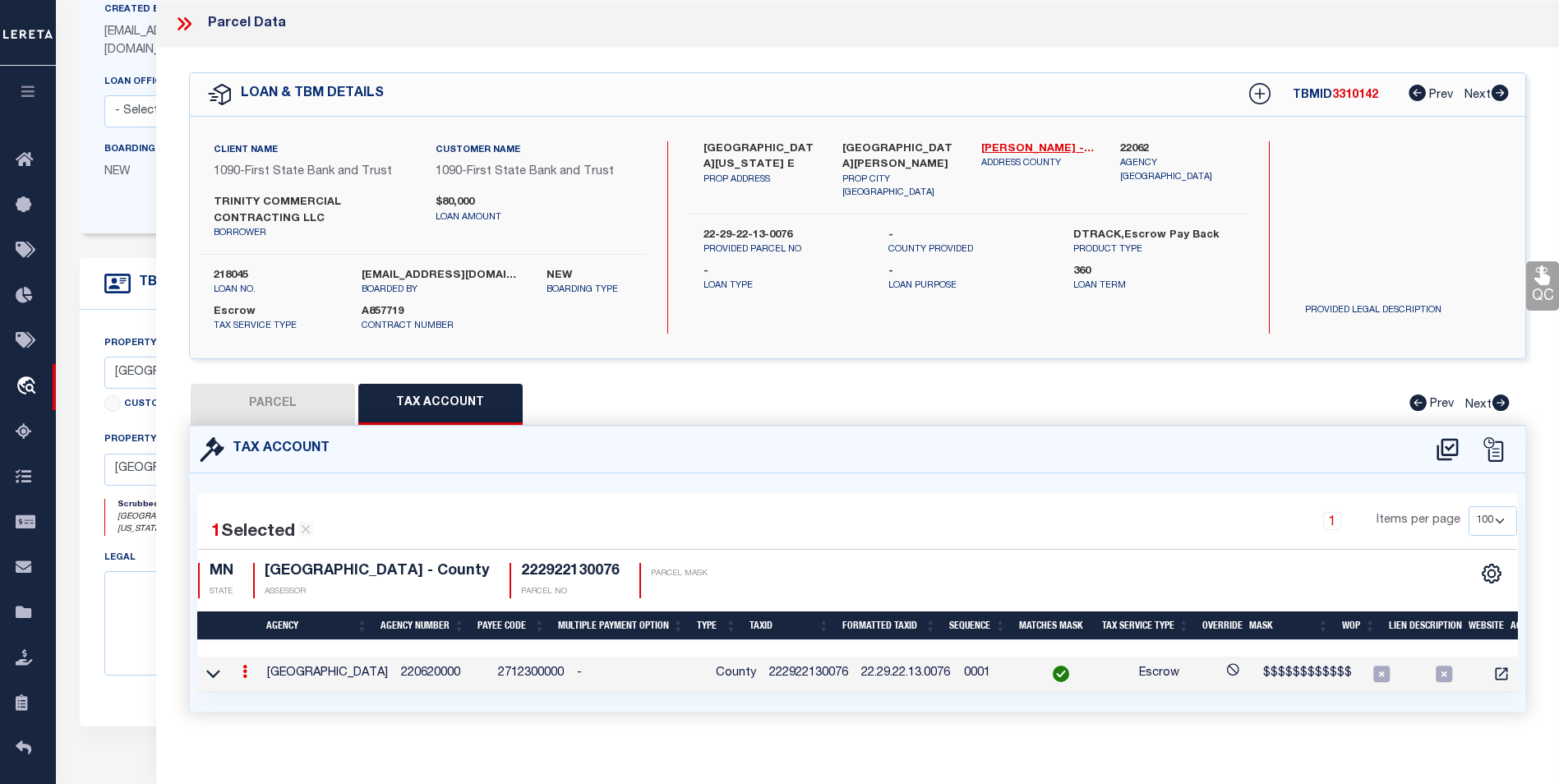
click at [248, 400] on button "PARCEL" at bounding box center [273, 404] width 165 height 41
select select "AS"
select select
checkbox input "false"
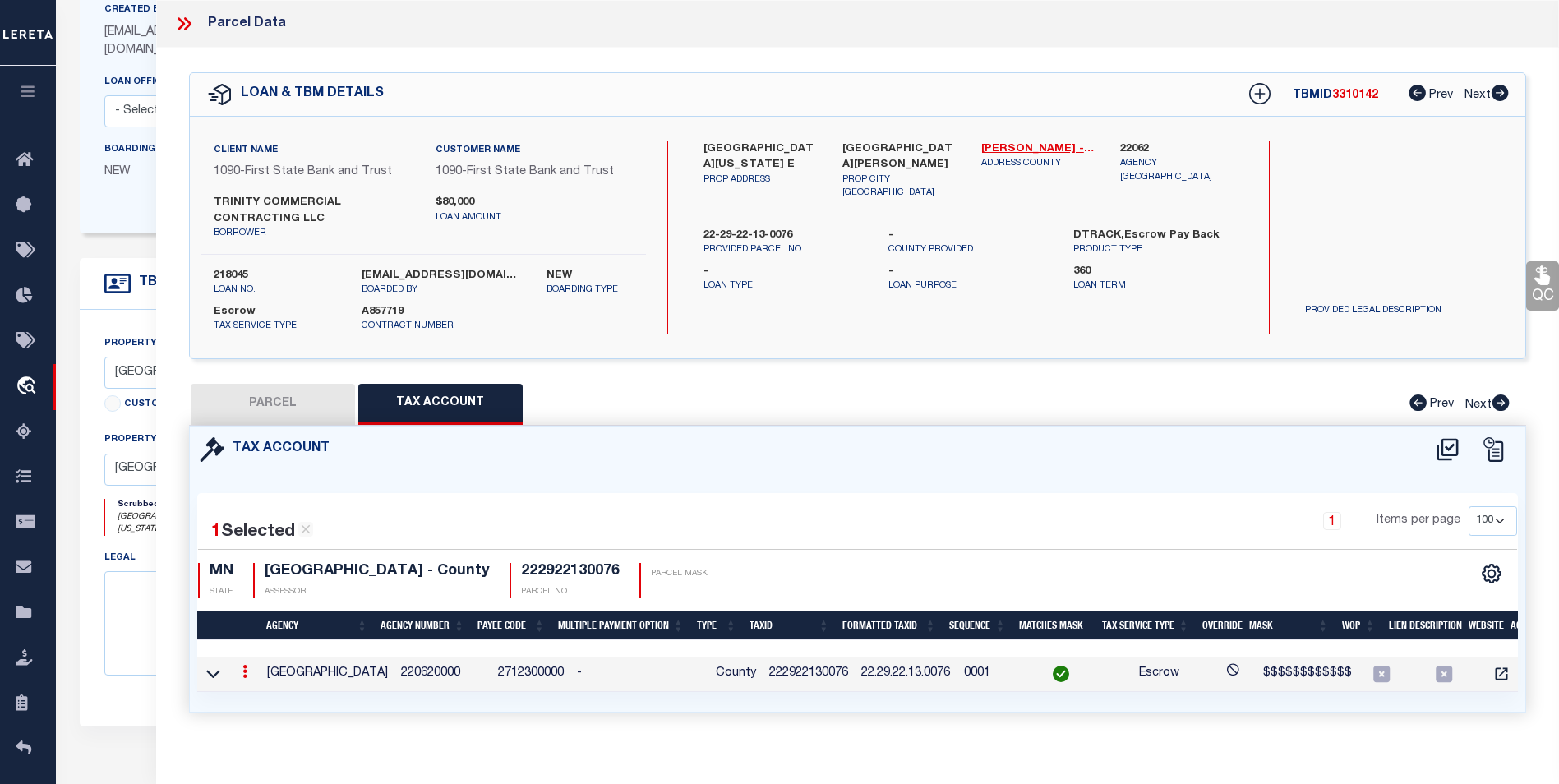
checkbox input "false"
select select "BP"
type input "Trinity Commercial Contracting Llc"
select select "AGW"
select select "ADD"
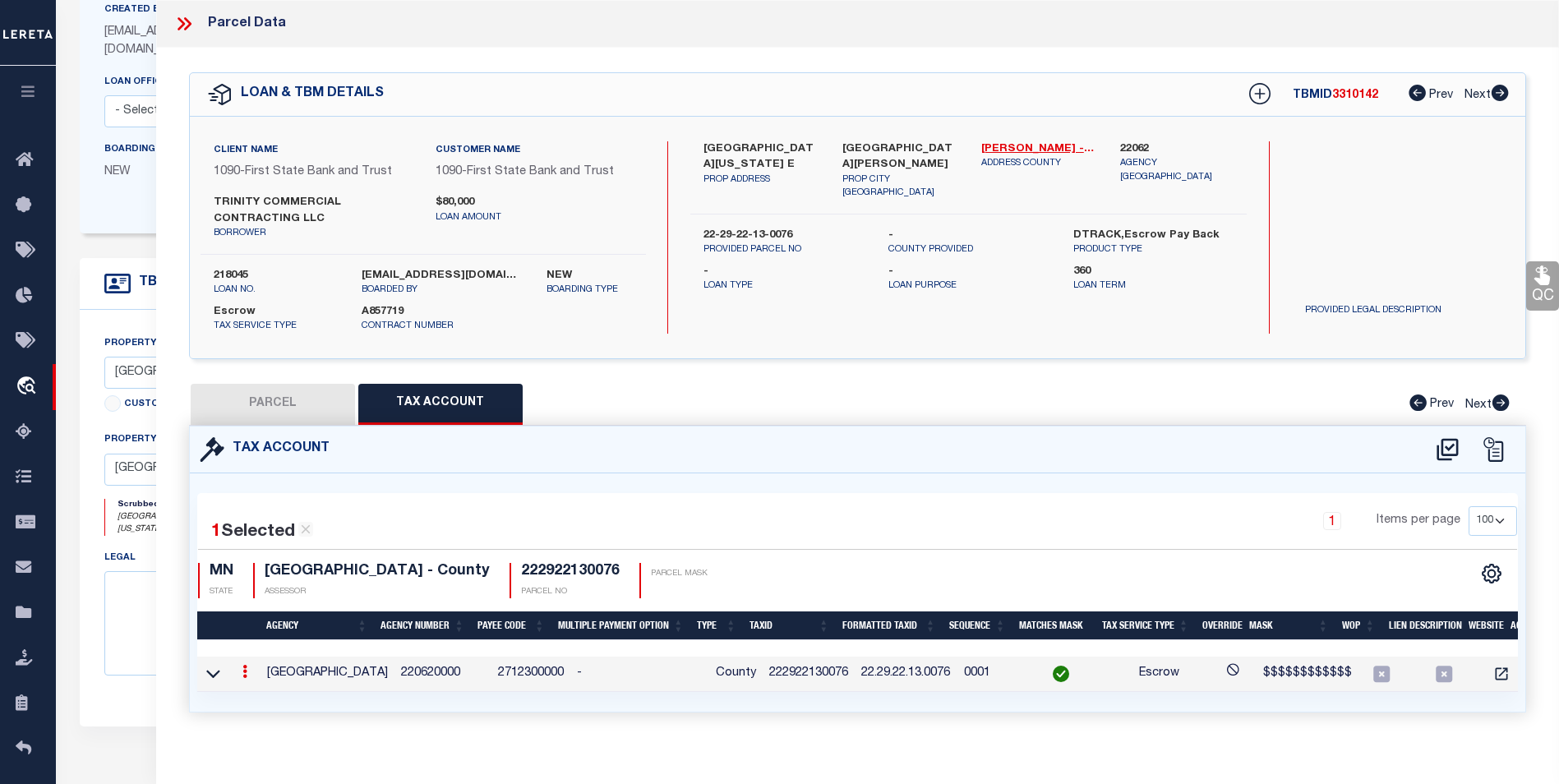
type input "1640 NEVADA AVE E"
type input "ST PAUL MN 55106"
type textarea "WHEELER'S SUB OF L14 KERWIN'S LOT 6 BLK 2"
type textarea "Parcel ID 222922130076 Parcel Status Active Property Address 1640 NEVADA AVE E …"
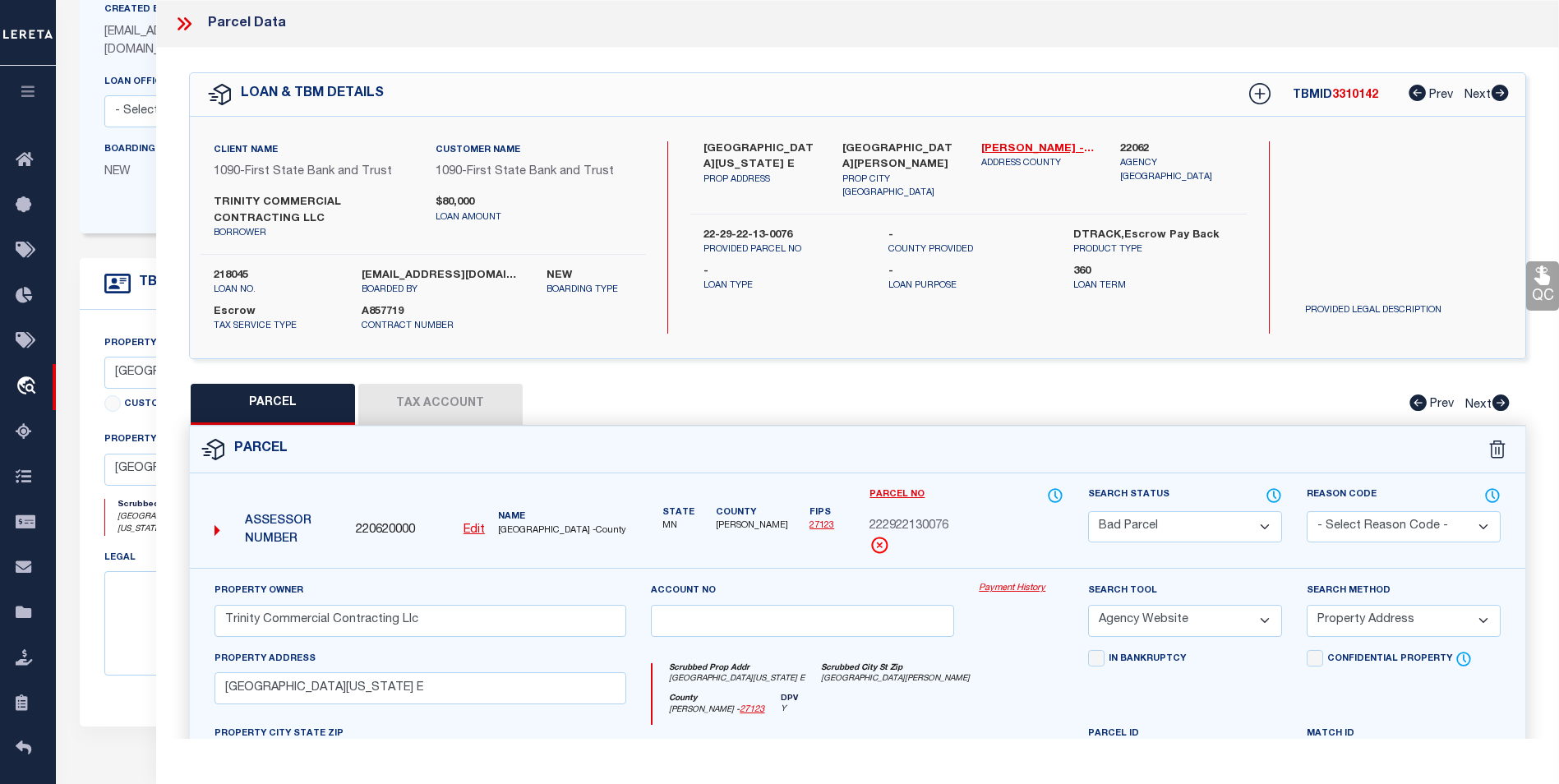
click at [474, 524] on u "Edit" at bounding box center [474, 530] width 22 height 11
type input "220620000"
type input "222922130076"
select select "BP"
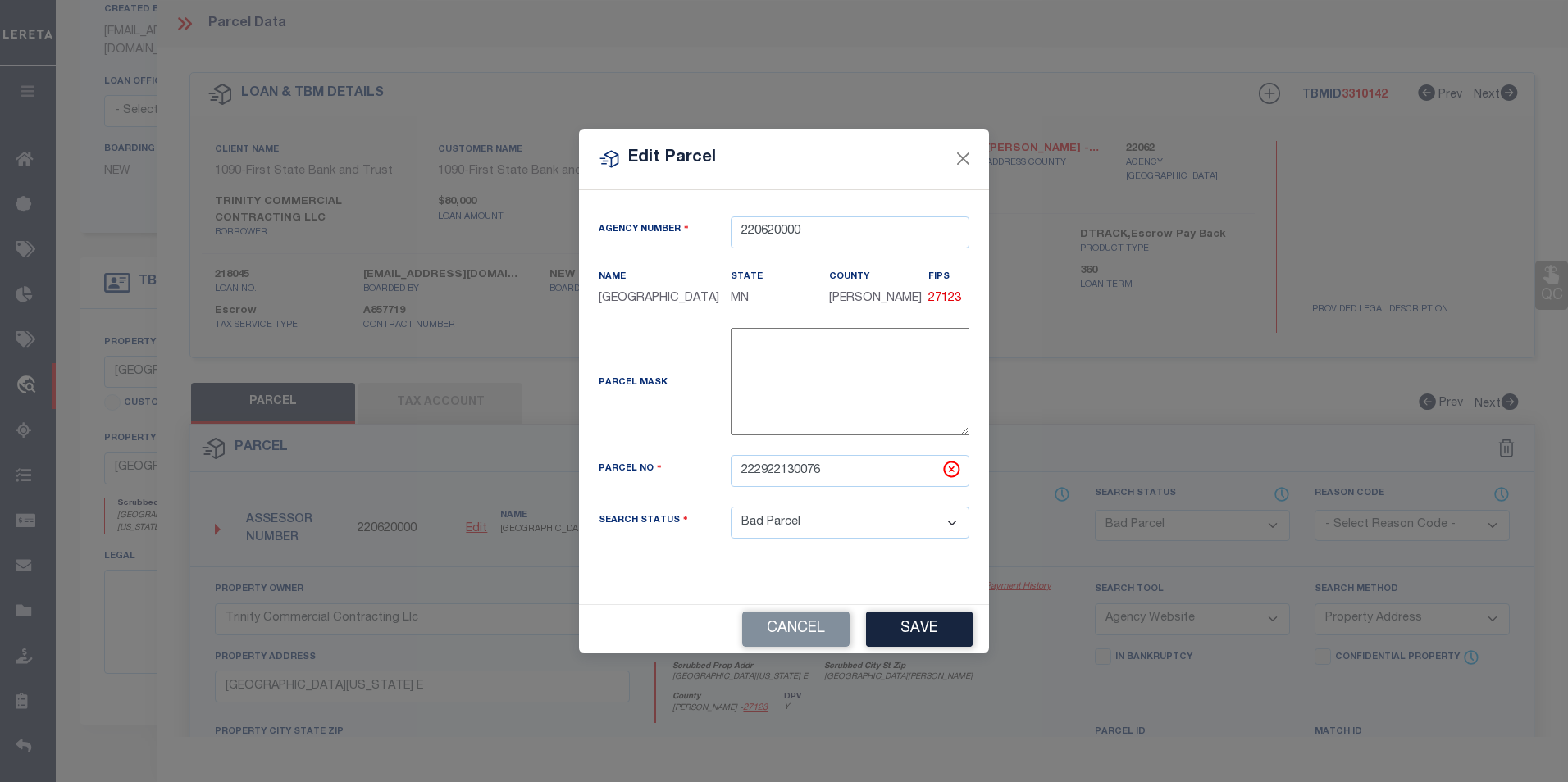
click at [957, 145] on div "Edit Parcel" at bounding box center [783, 160] width 410 height 62
click at [965, 161] on button "Close" at bounding box center [963, 159] width 21 height 21
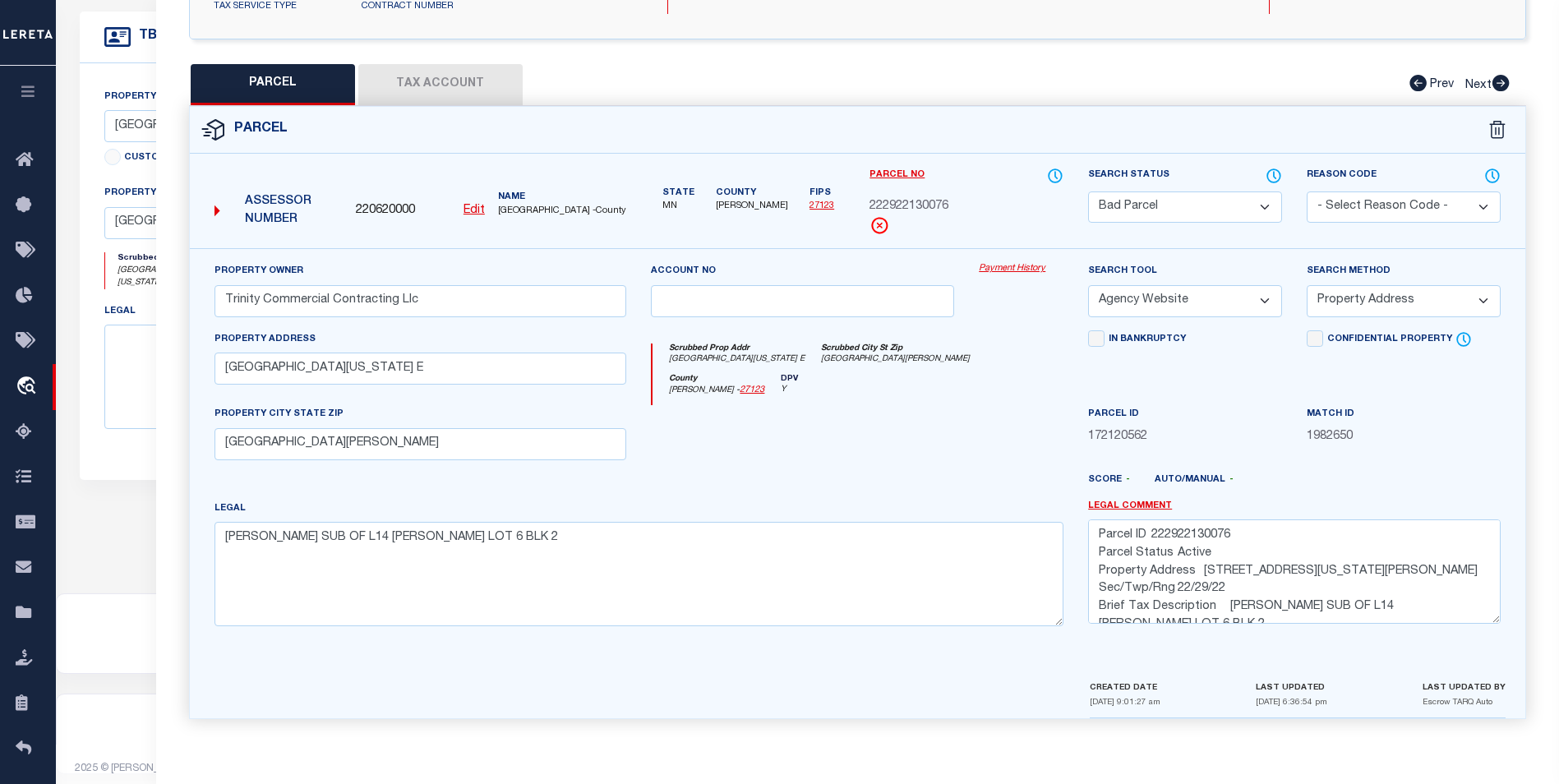
click at [1275, 209] on select "Automated Search Bad Parcel Complete Duplicate Parcel High Dollar Reporting In …" at bounding box center [1185, 208] width 194 height 32
click at [1088, 192] on select "Automated Search Bad Parcel Complete Duplicate Parcel High Dollar Reporting In …" at bounding box center [1185, 208] width 194 height 32
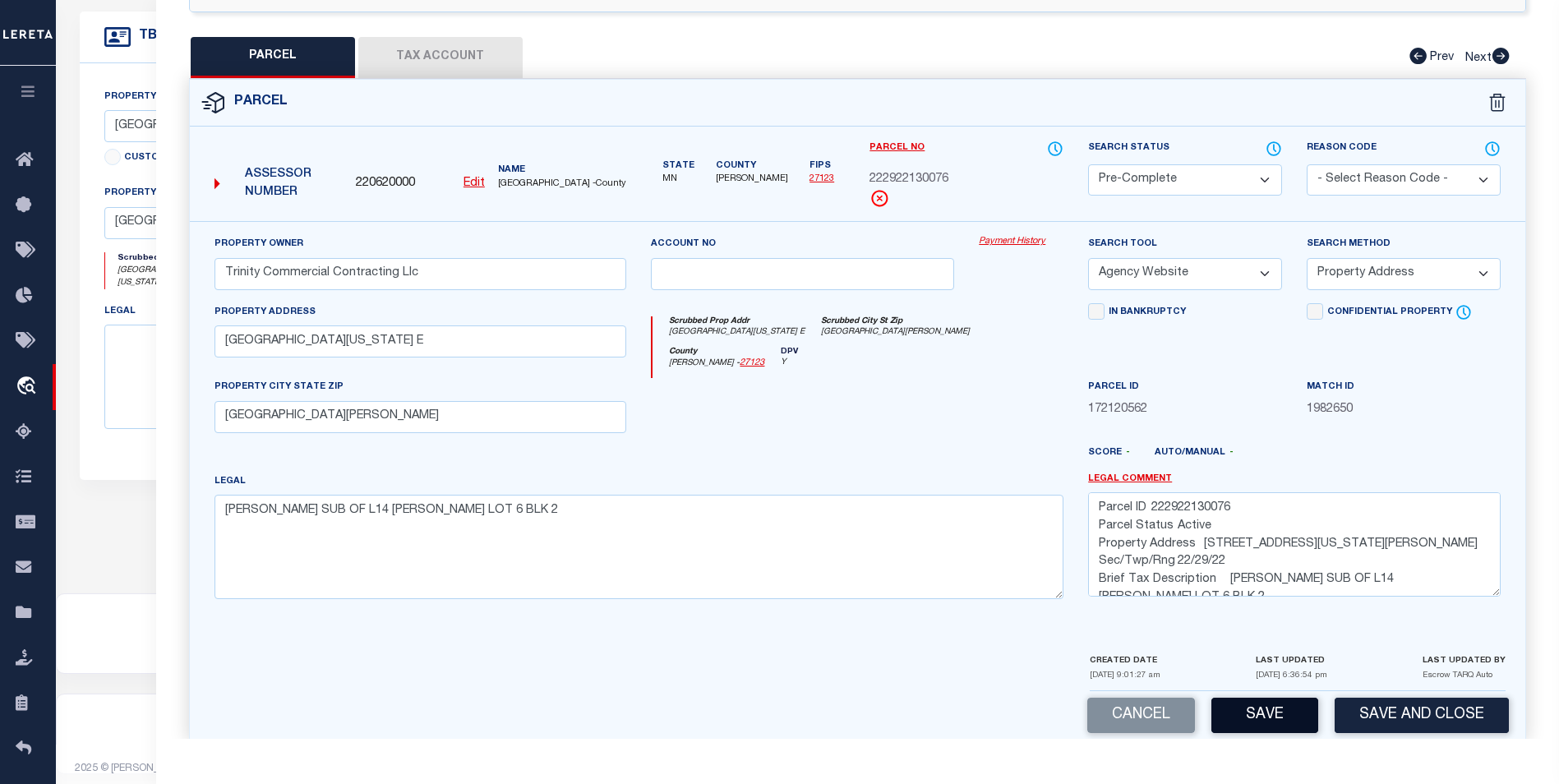
scroll to position [370, 0]
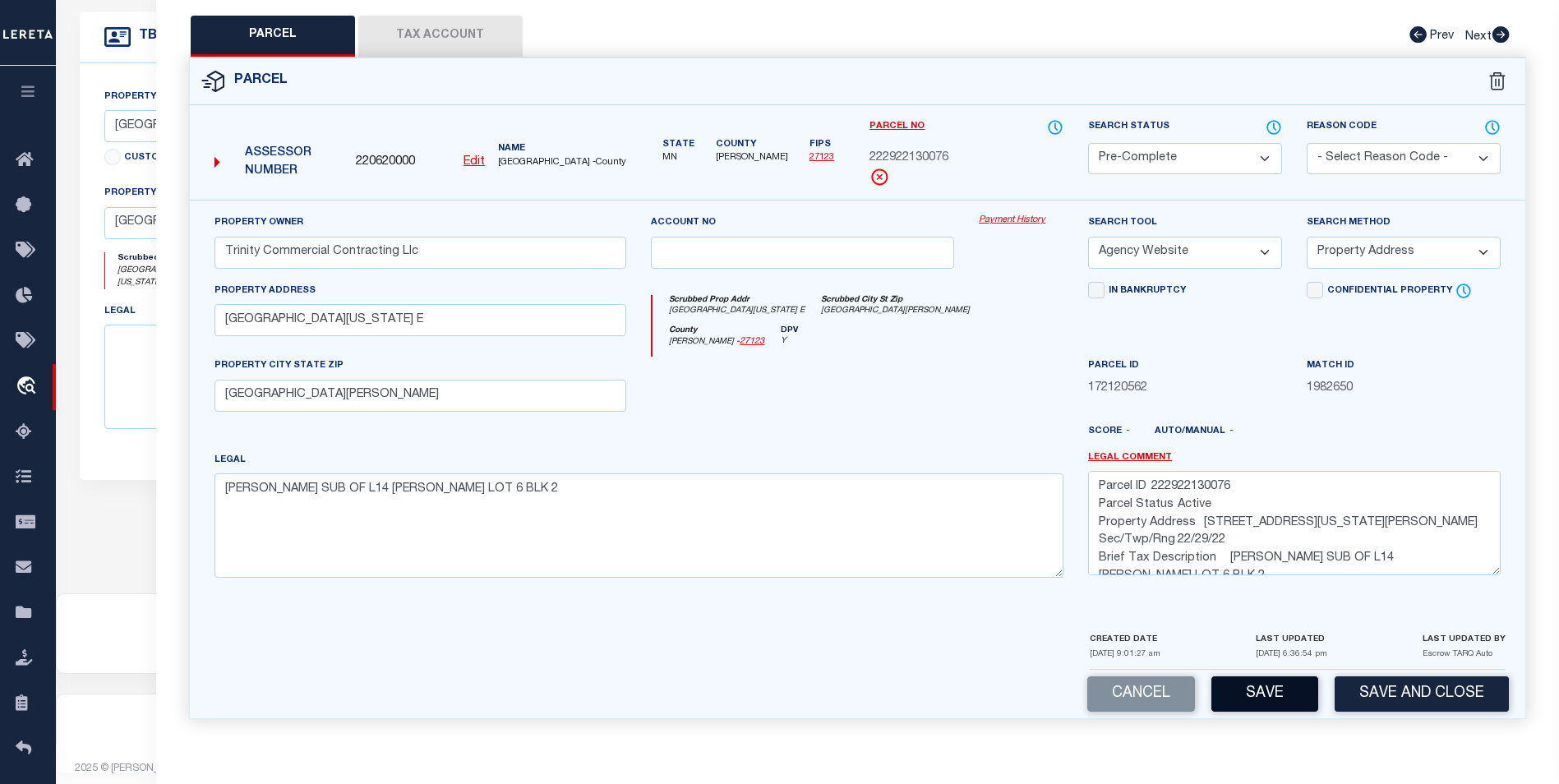
click at [1262, 694] on button "Save" at bounding box center [1265, 694] width 107 height 36
select select "AS"
select select
checkbox input "false"
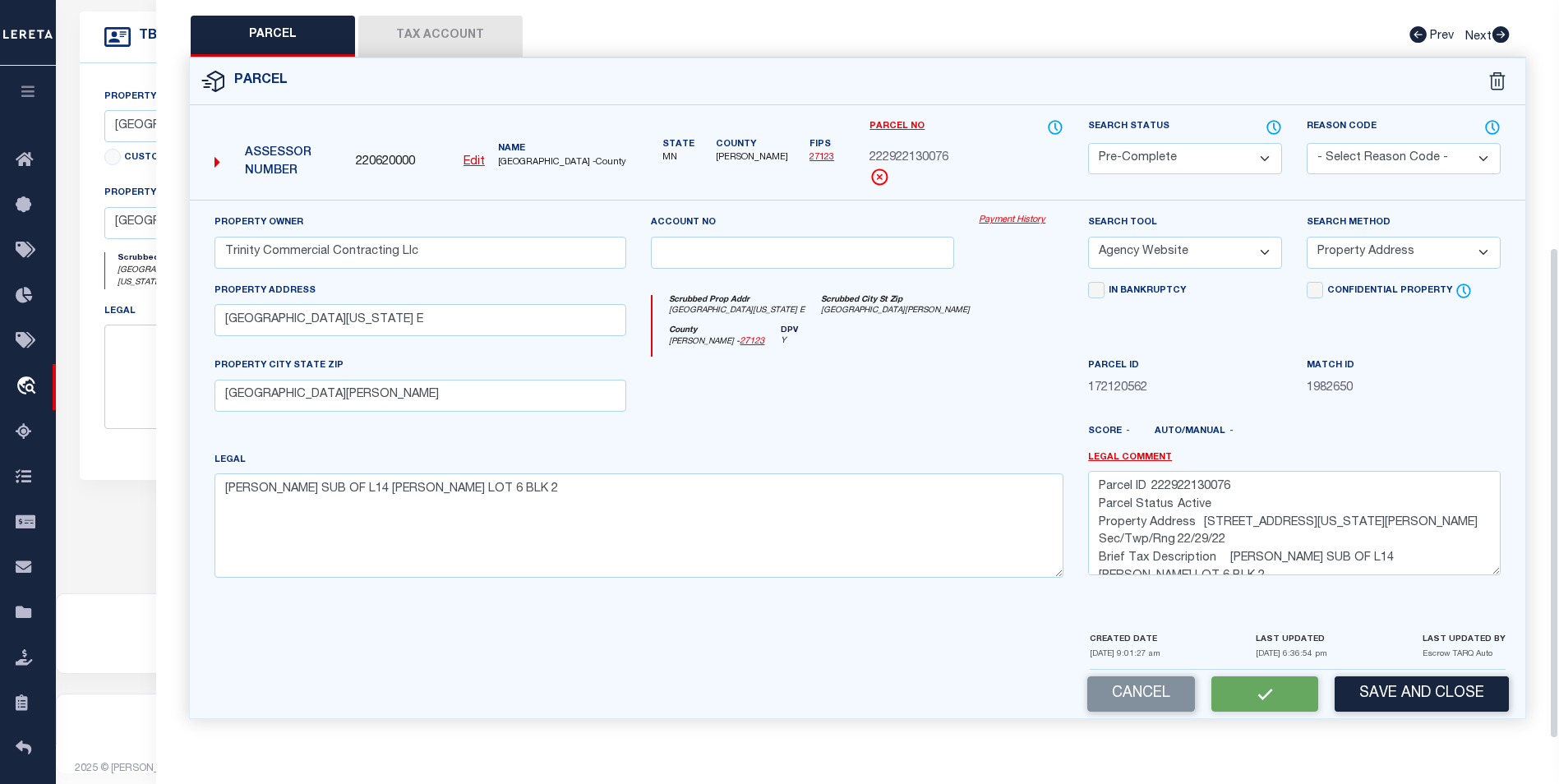
checkbox input "false"
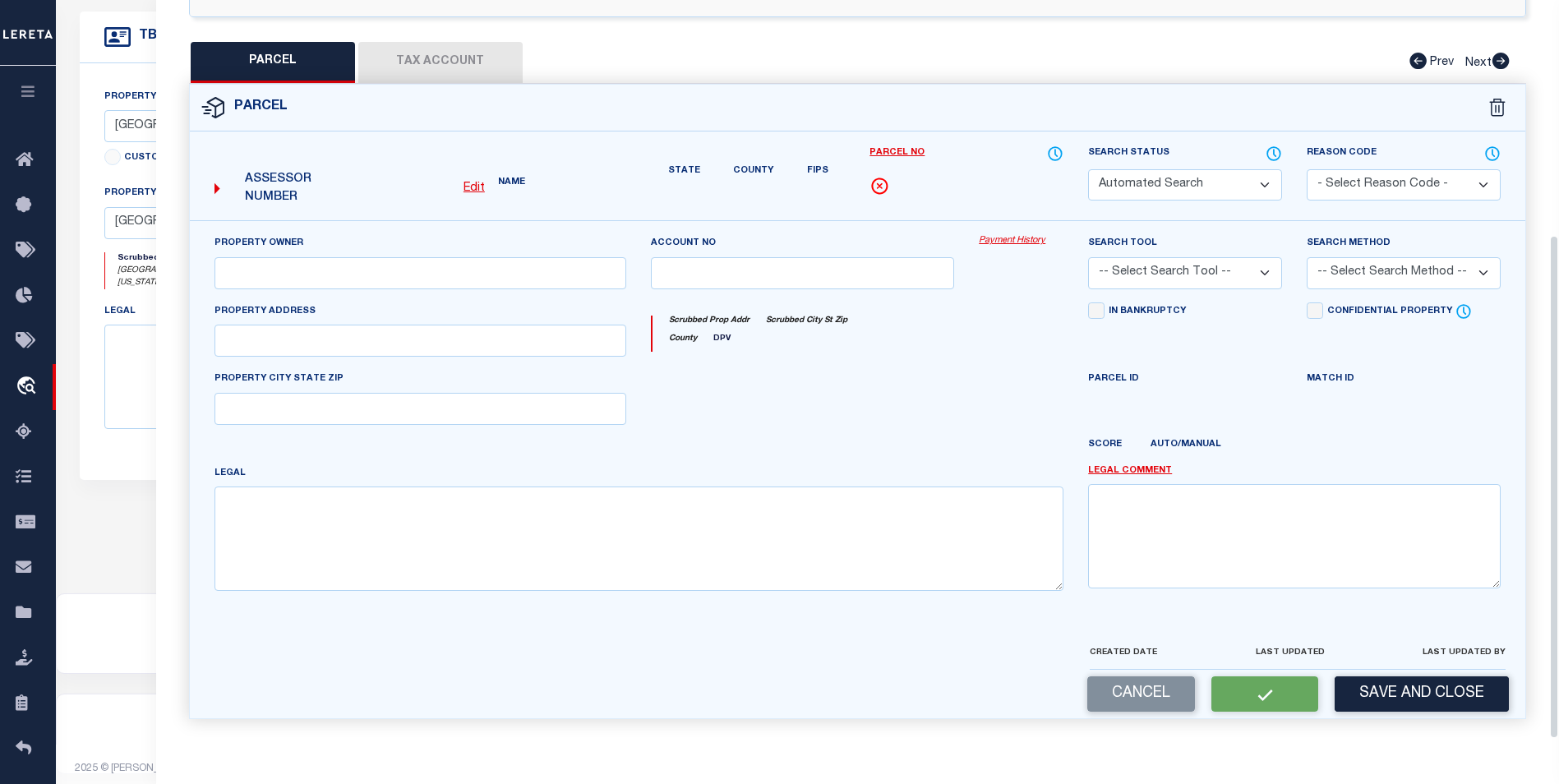
select select "PC"
type input "Trinity Commercial Contracting Llc"
select select "AGW"
select select "ADD"
type input "1640 NEVADA AVE E"
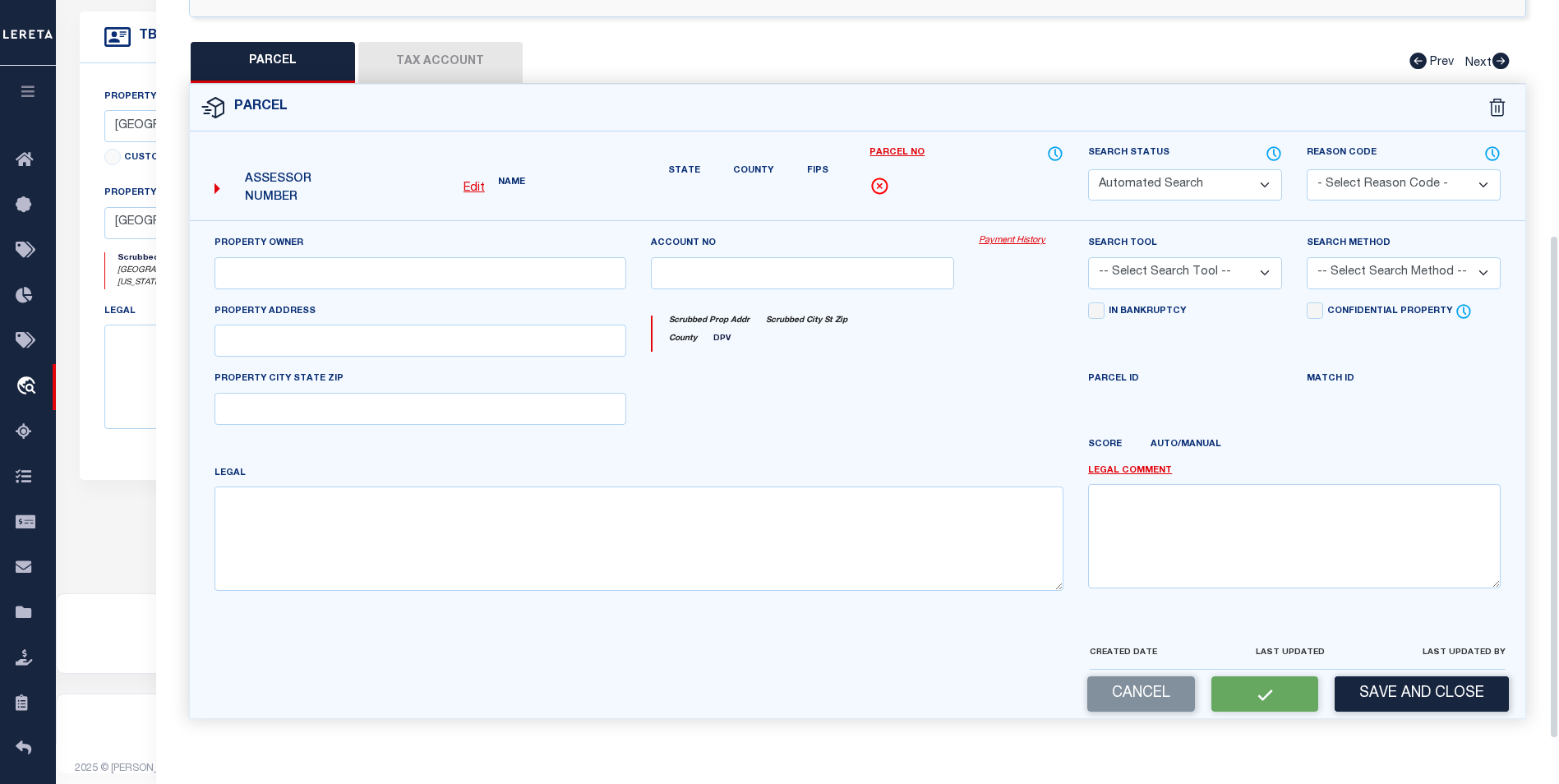
type input "ST PAUL MN 55106"
type textarea "WHEELER'S SUB OF L14 KERWIN'S LOT 6 BLK 2"
type textarea "Parcel ID 222922130076 Parcel Status Active Property Address 1640 NEVADA AVE E …"
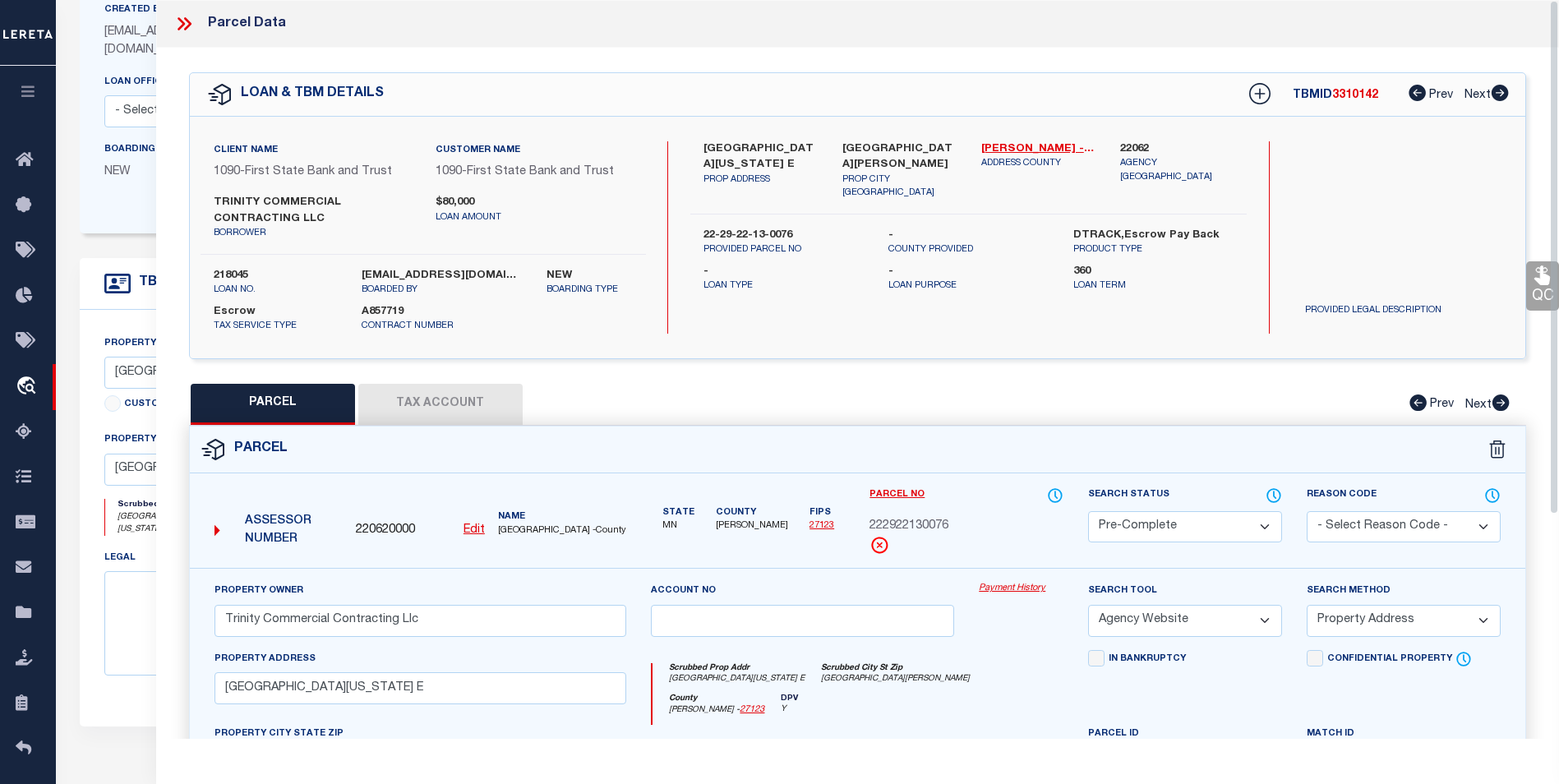
scroll to position [0, 0]
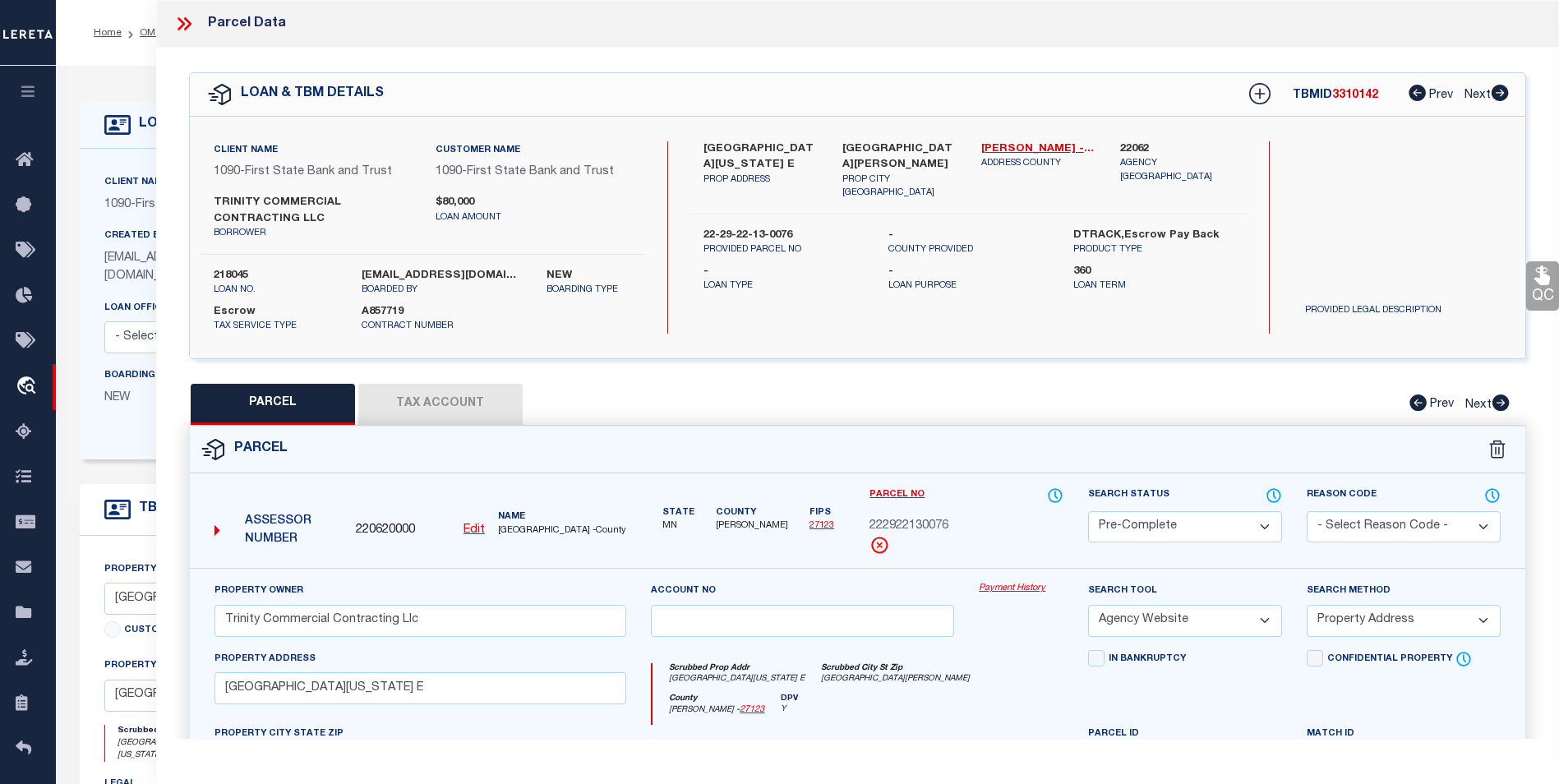
click at [180, 13] on icon at bounding box center [183, 23] width 22 height 22
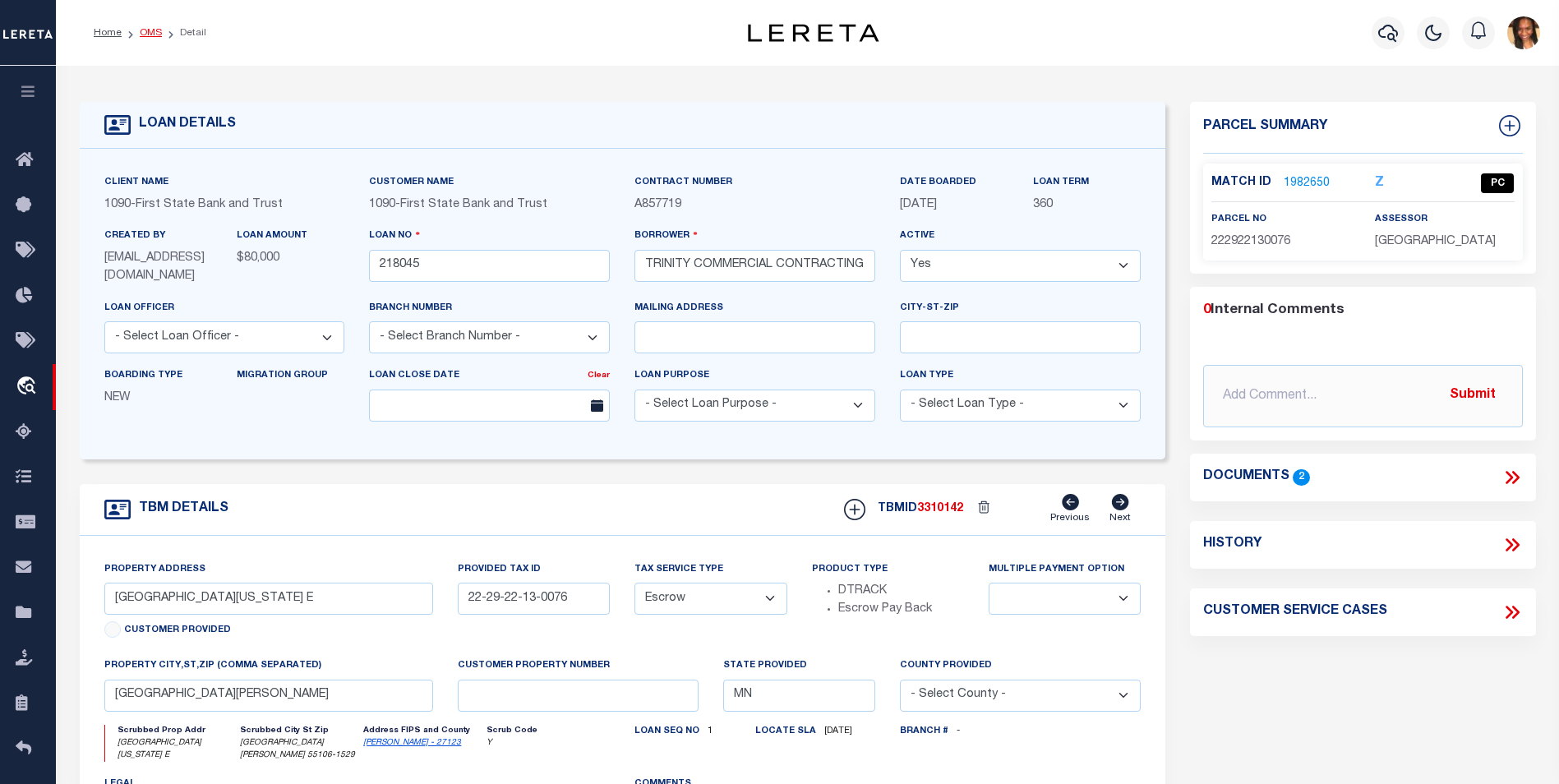
click at [152, 35] on link "OMS" at bounding box center [151, 33] width 22 height 10
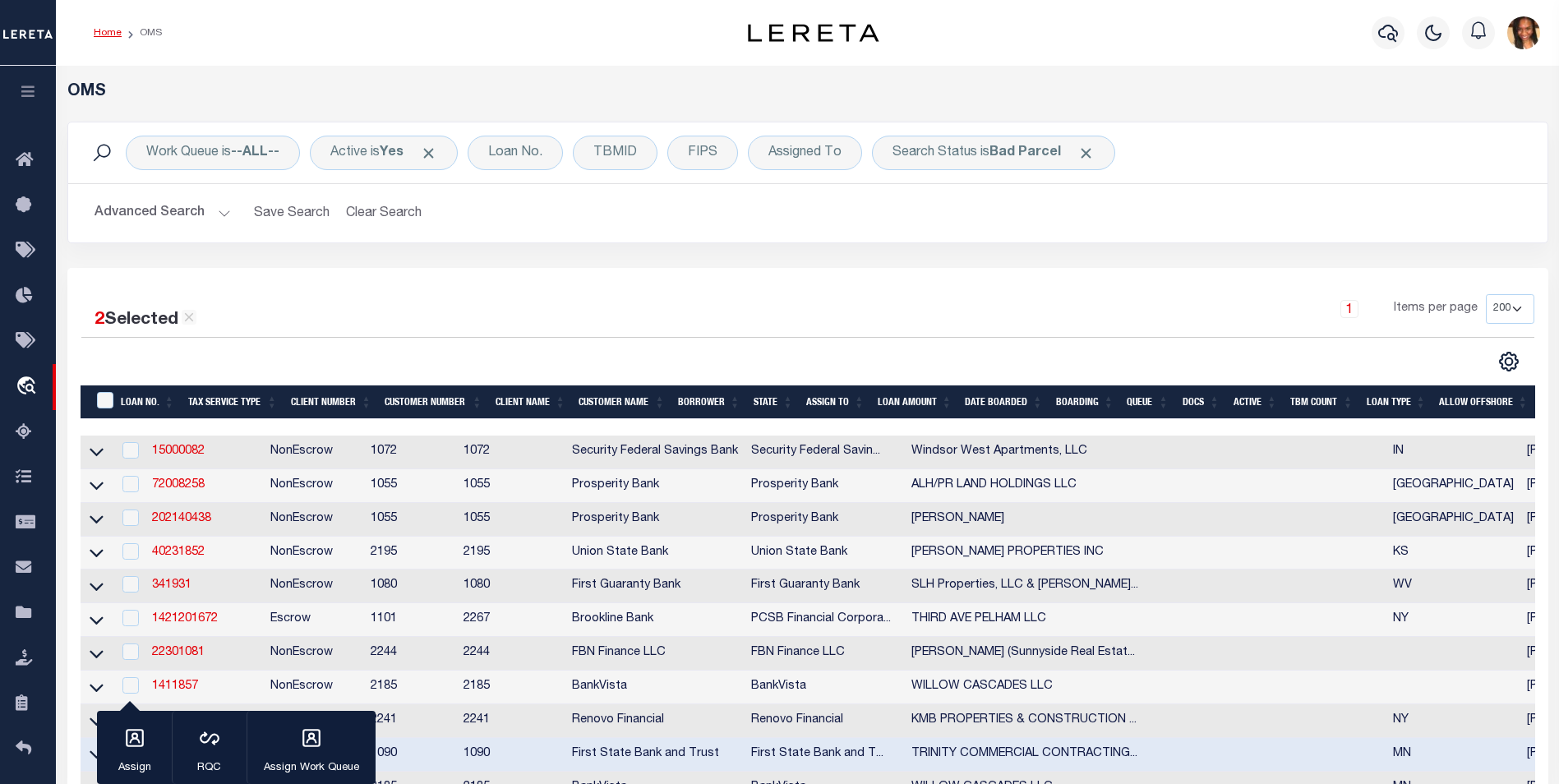
click at [107, 33] on link "Home" at bounding box center [108, 33] width 28 height 10
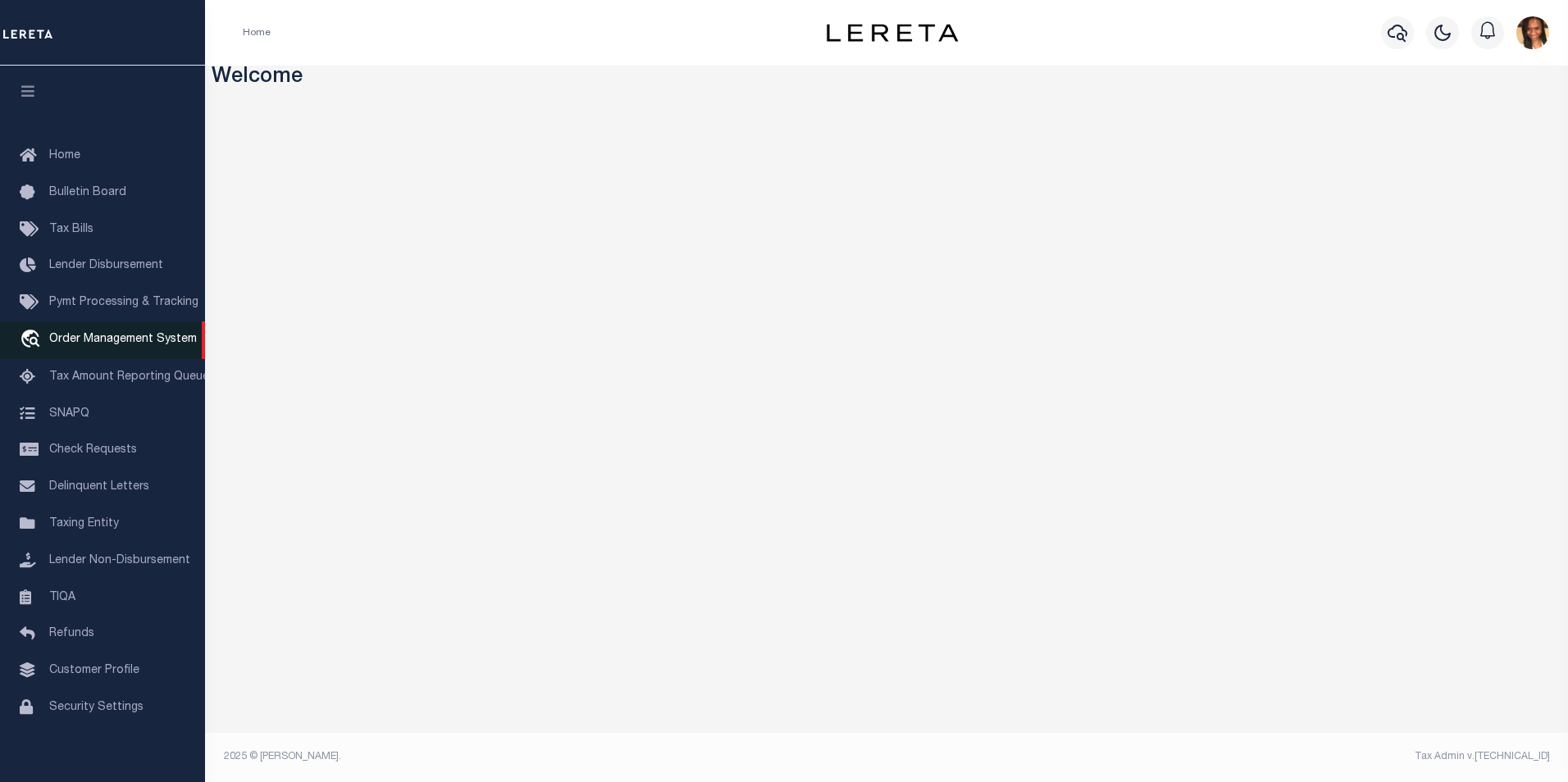
click at [49, 337] on span "Order Management System" at bounding box center [123, 340] width 147 height 11
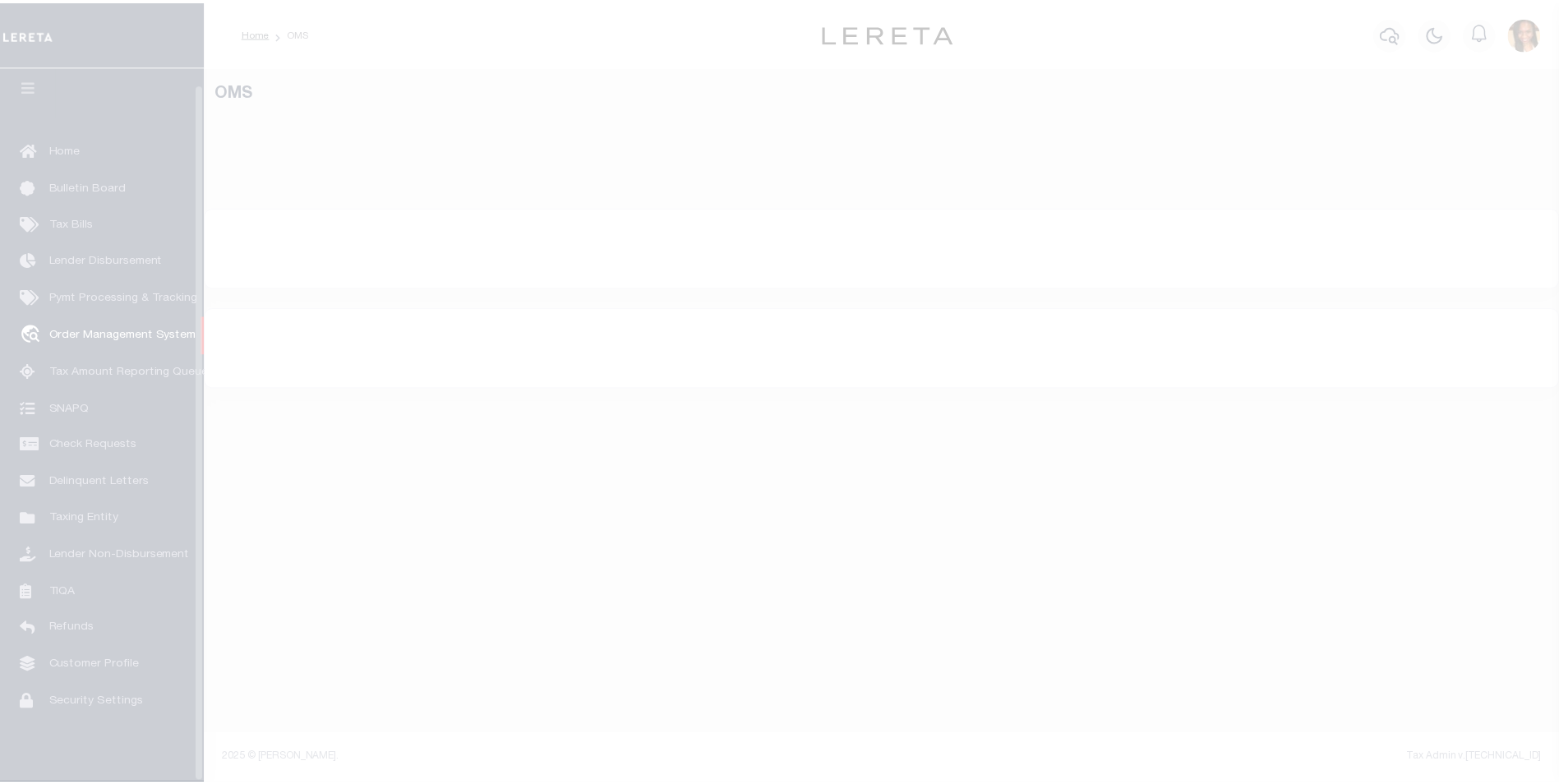
scroll to position [17, 0]
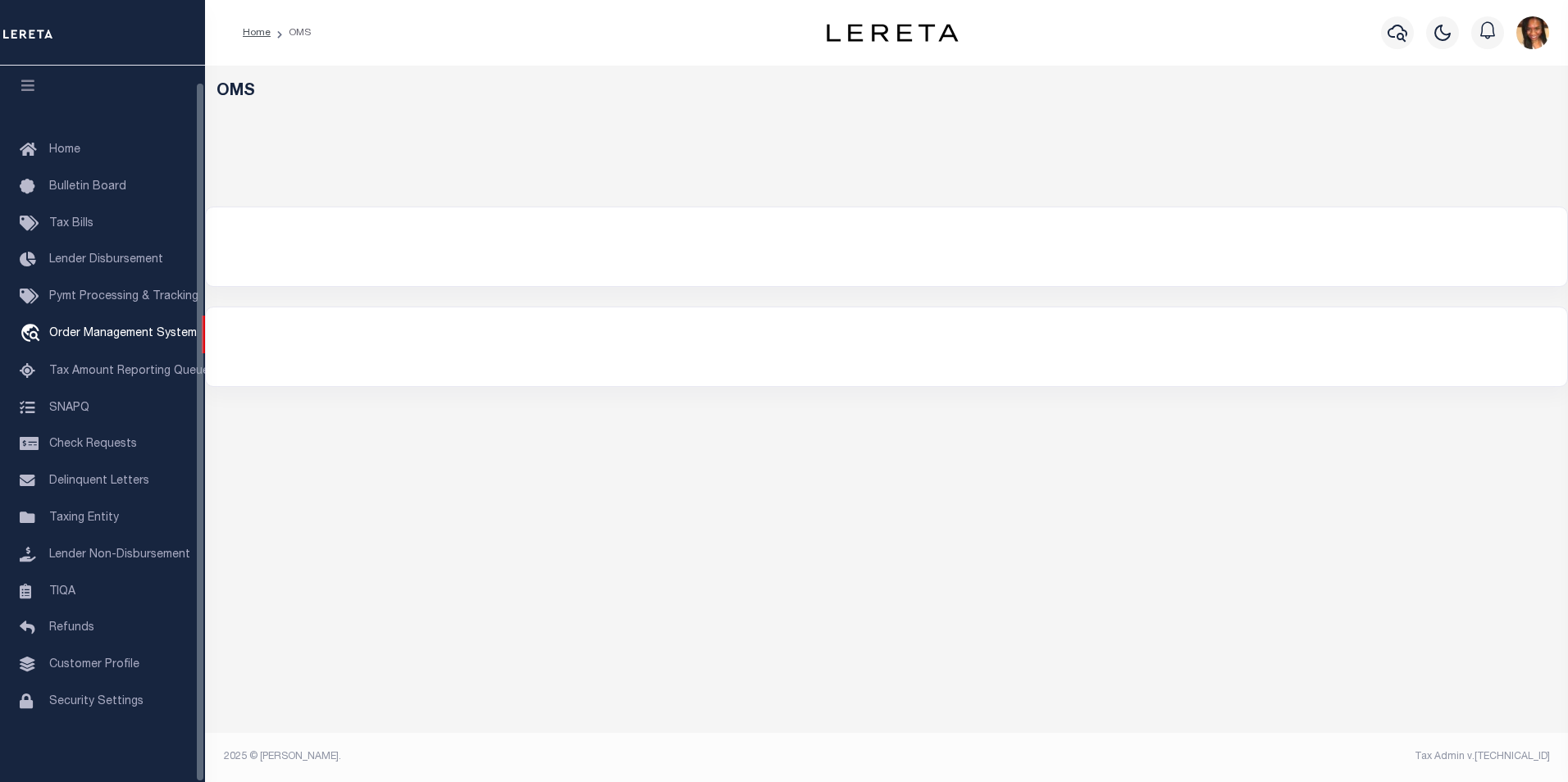
select select "200"
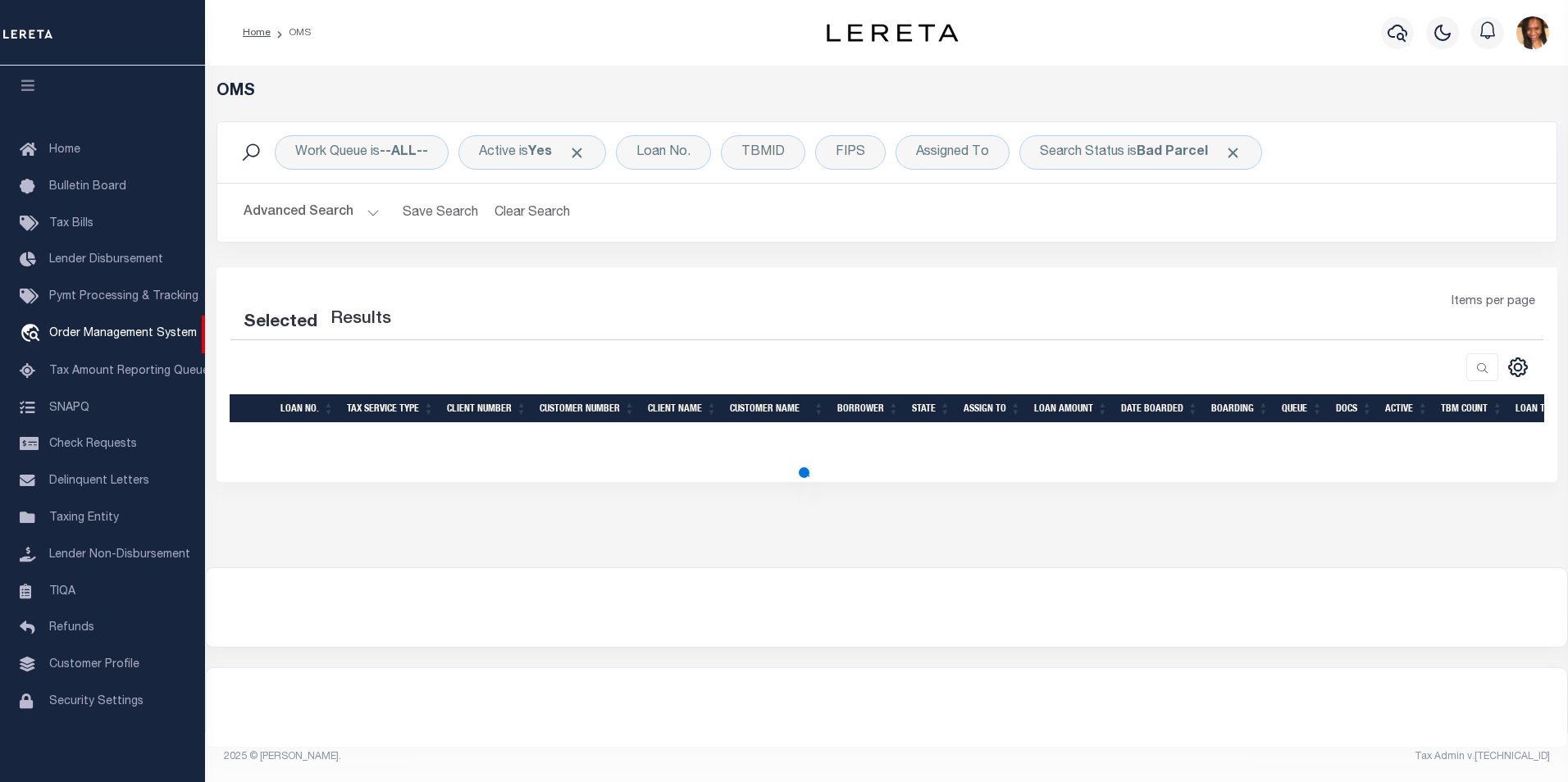
select select "200"
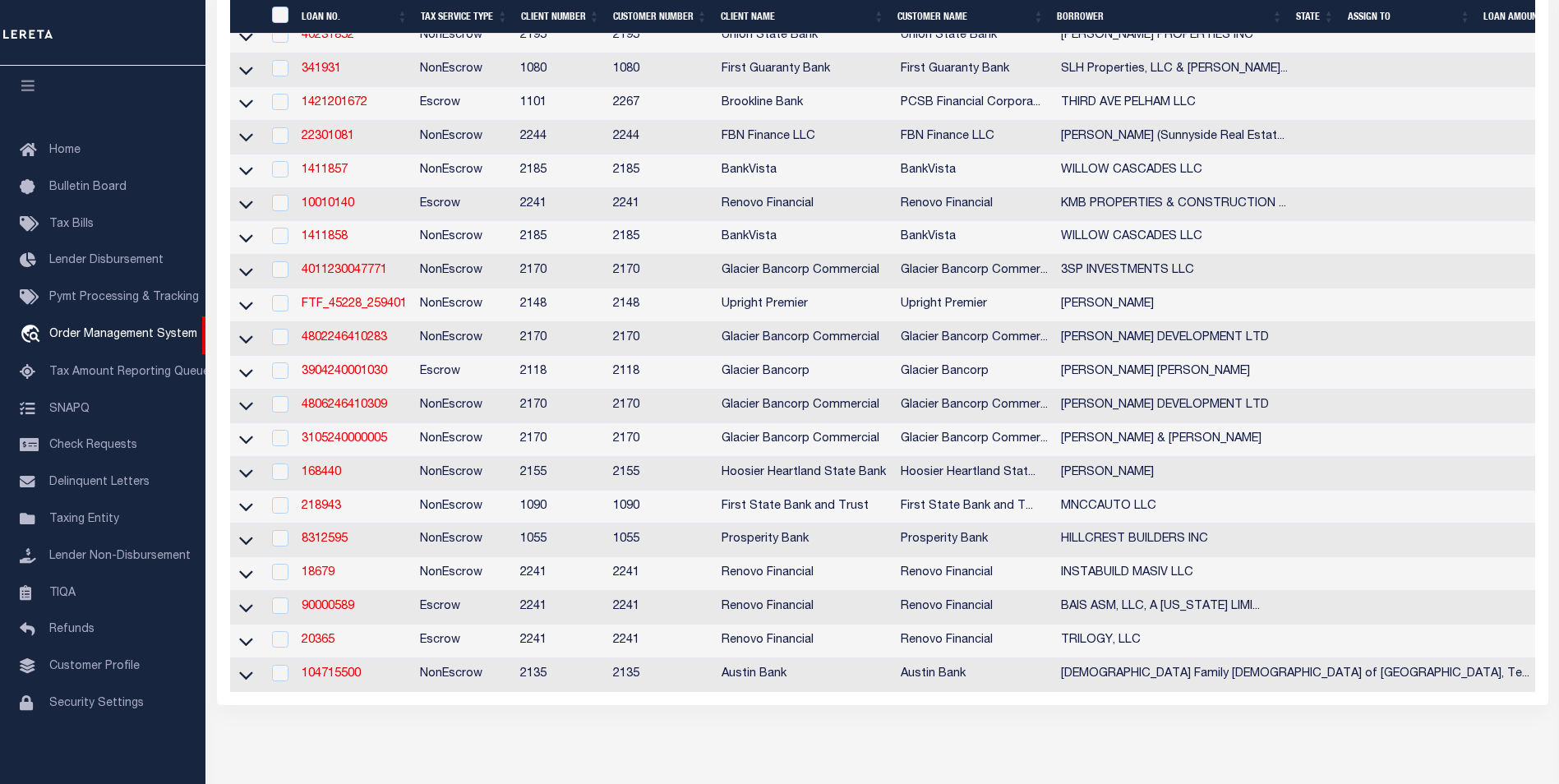
scroll to position [575, 0]
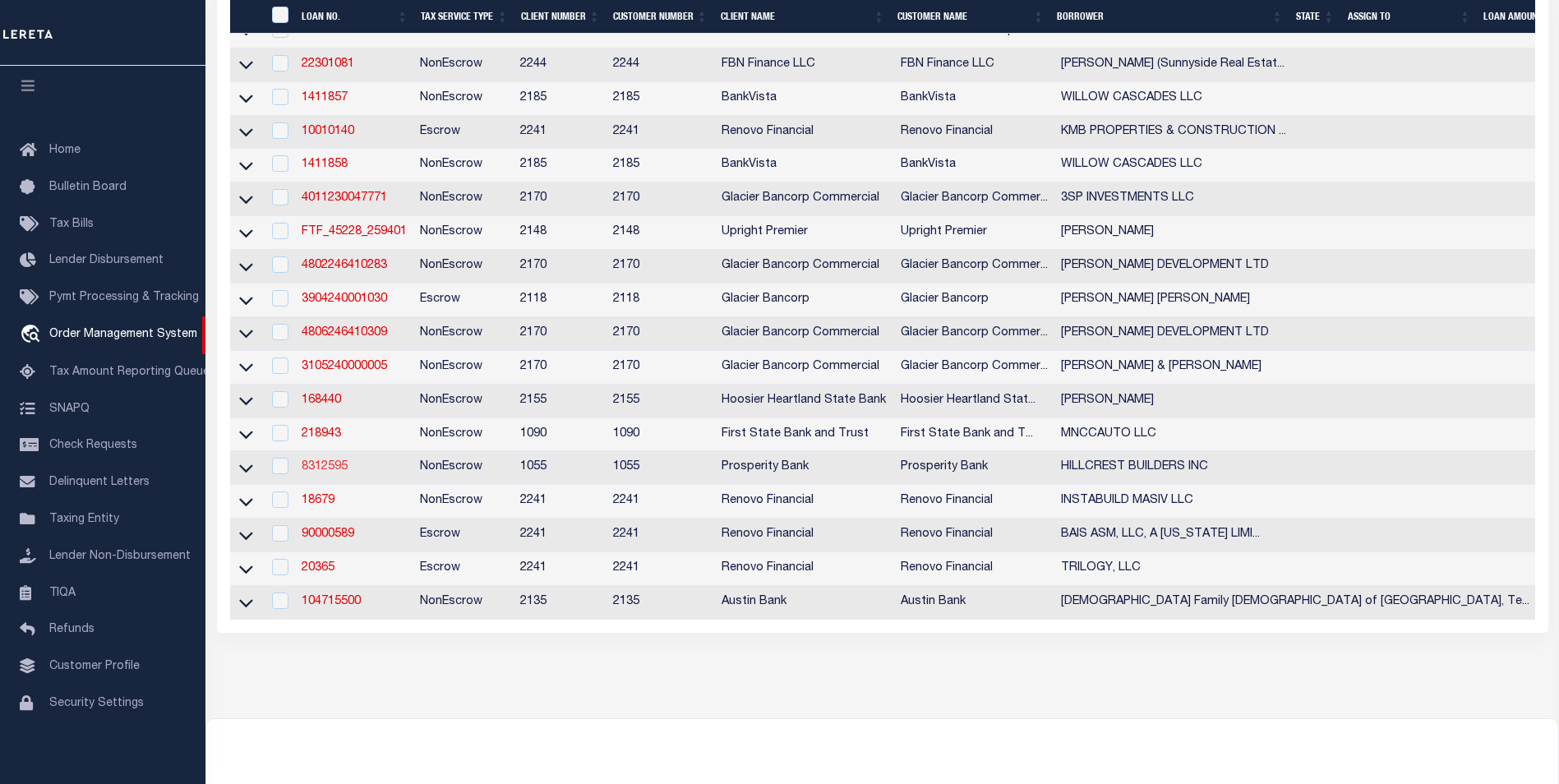
click at [314, 472] on link "8312595" at bounding box center [324, 467] width 46 height 11
type input "8312595"
type input "HILLCREST BUILDERS INC"
select select
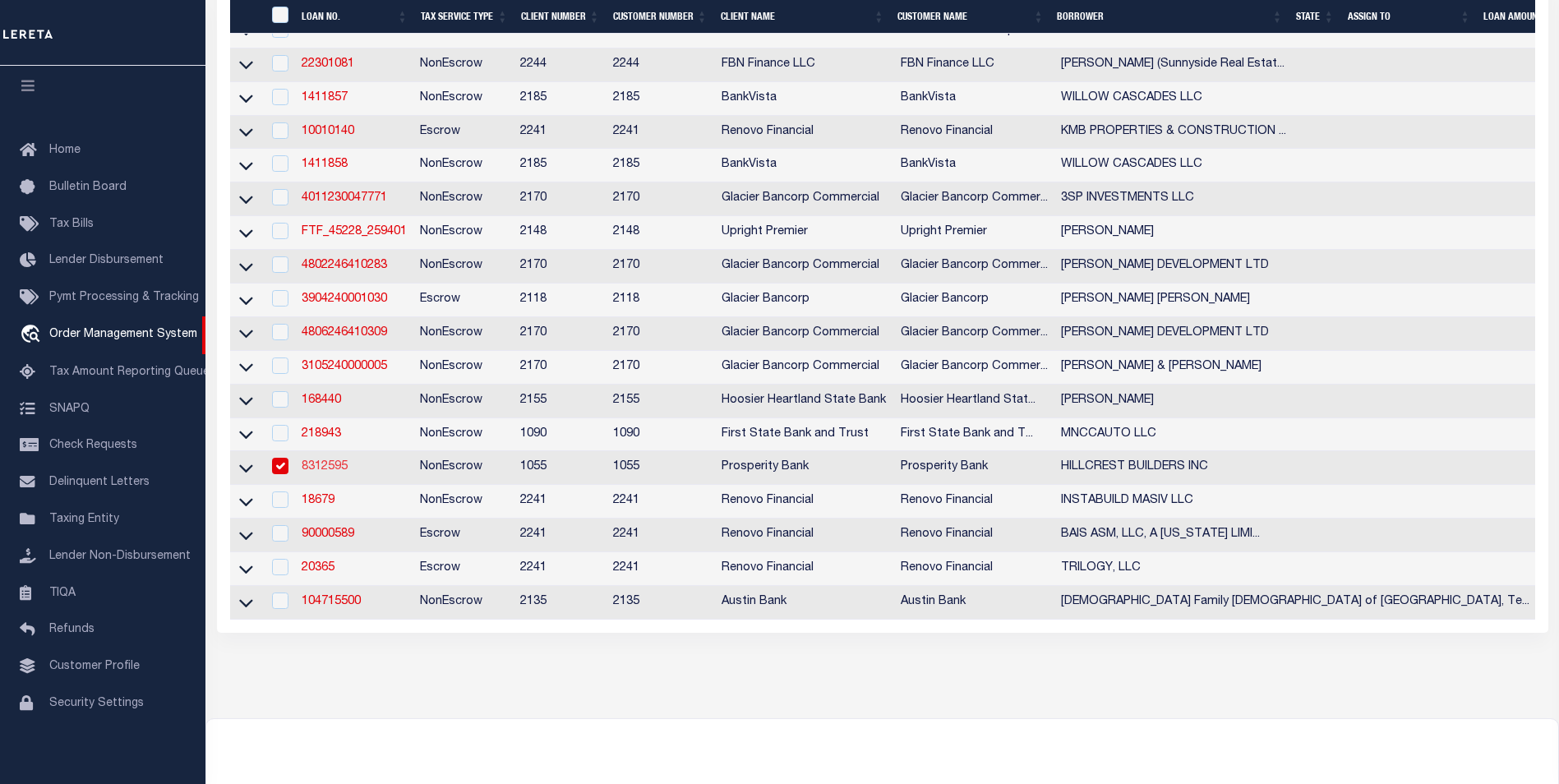
type input "[STREET_ADDRESS][PERSON_NAME]"
type input "[GEOGRAPHIC_DATA] TX 77055"
select select
select select "NonEscrow"
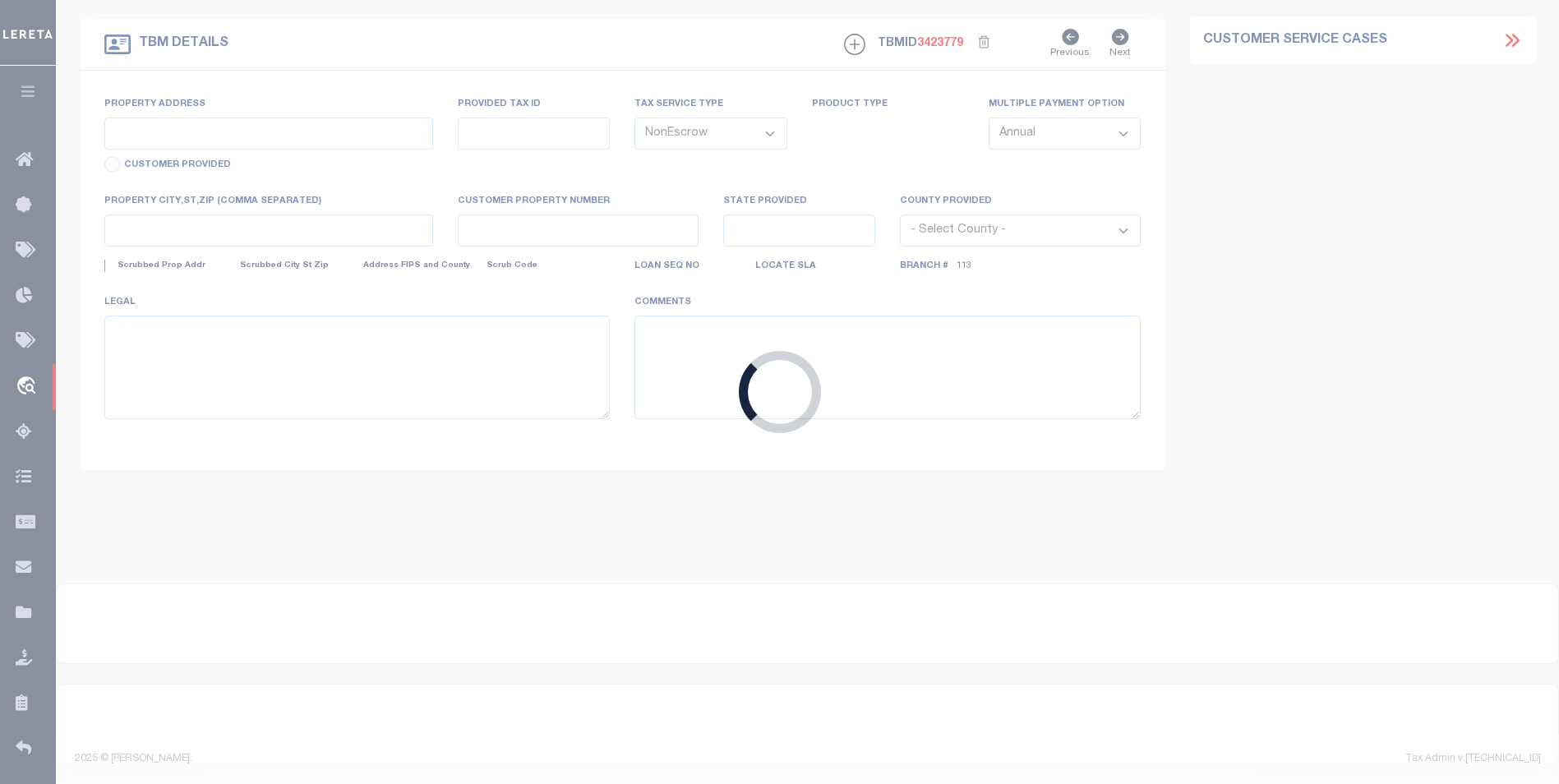
type input "[STREET_ADDRESS]"
type input "0861710000009"
select select
type input "[GEOGRAPHIC_DATA]"
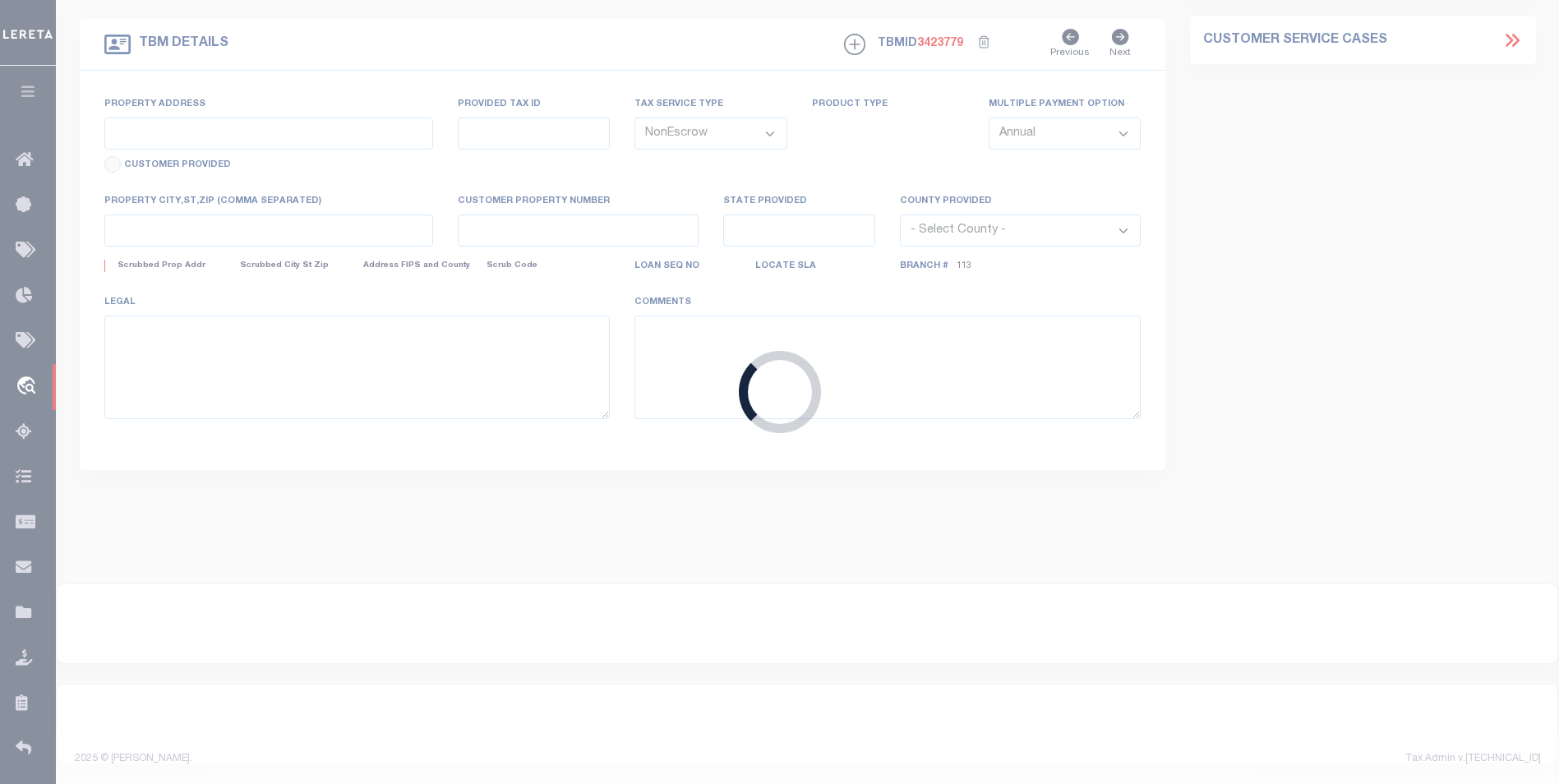
type textarea "[STREET_ADDRESS][PERSON_NAME]"
select select "10637"
select select "4017"
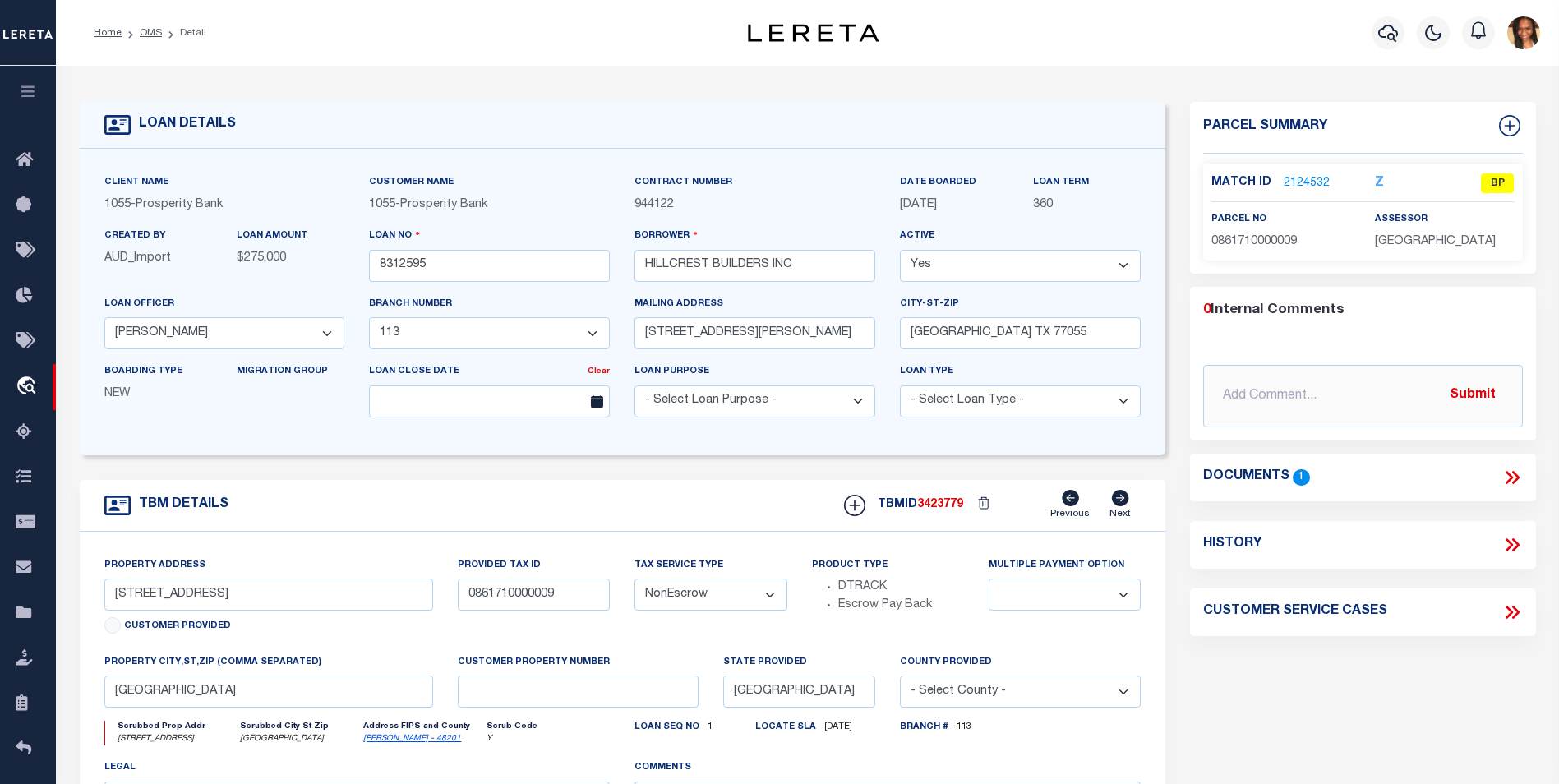
click at [1297, 168] on div "Match ID 2124532 Z BP parcel no assessor" at bounding box center [1363, 212] width 320 height 97
click at [1294, 180] on link "2124532" at bounding box center [1306, 183] width 46 height 17
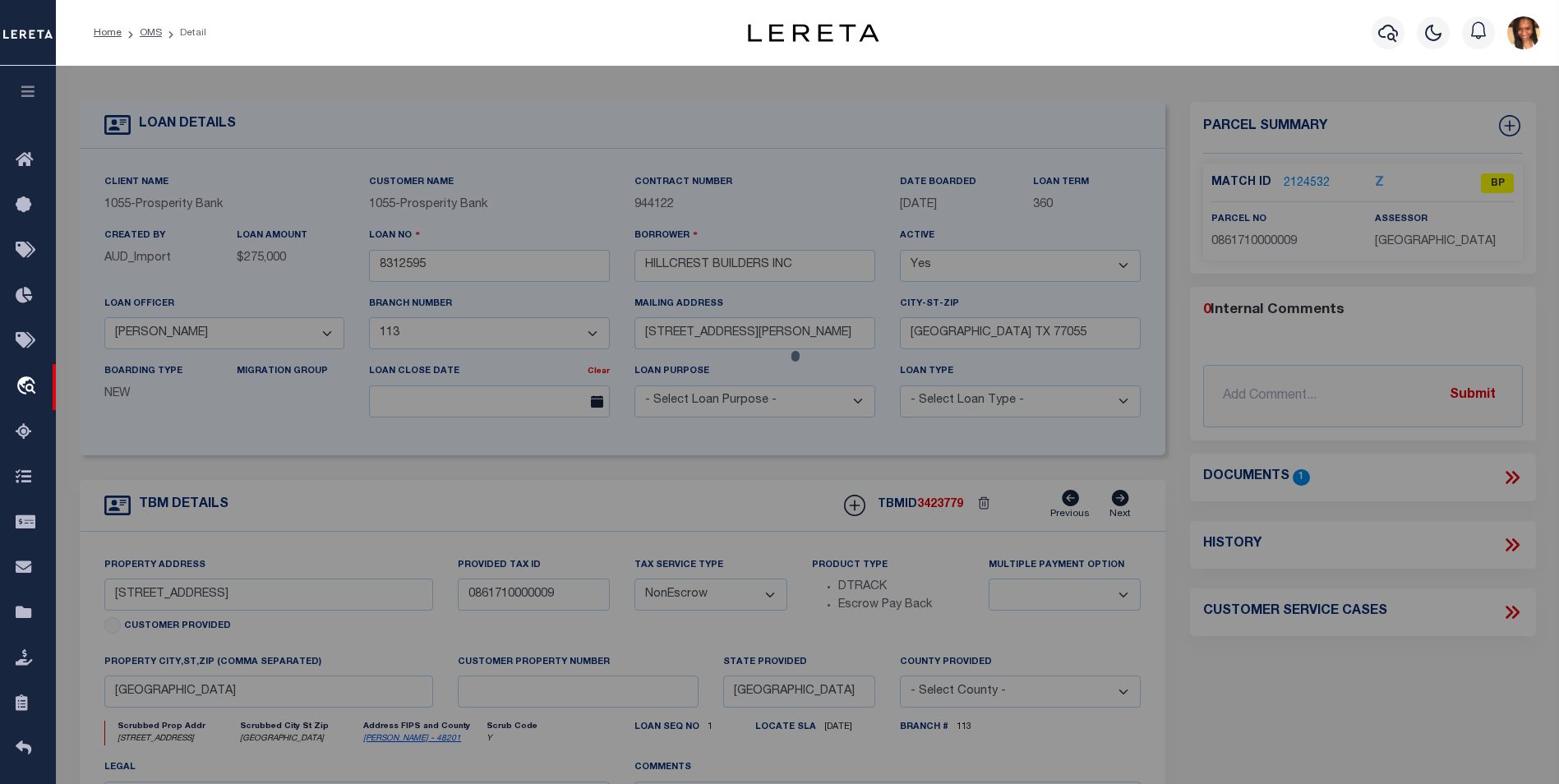
checkbox input "false"
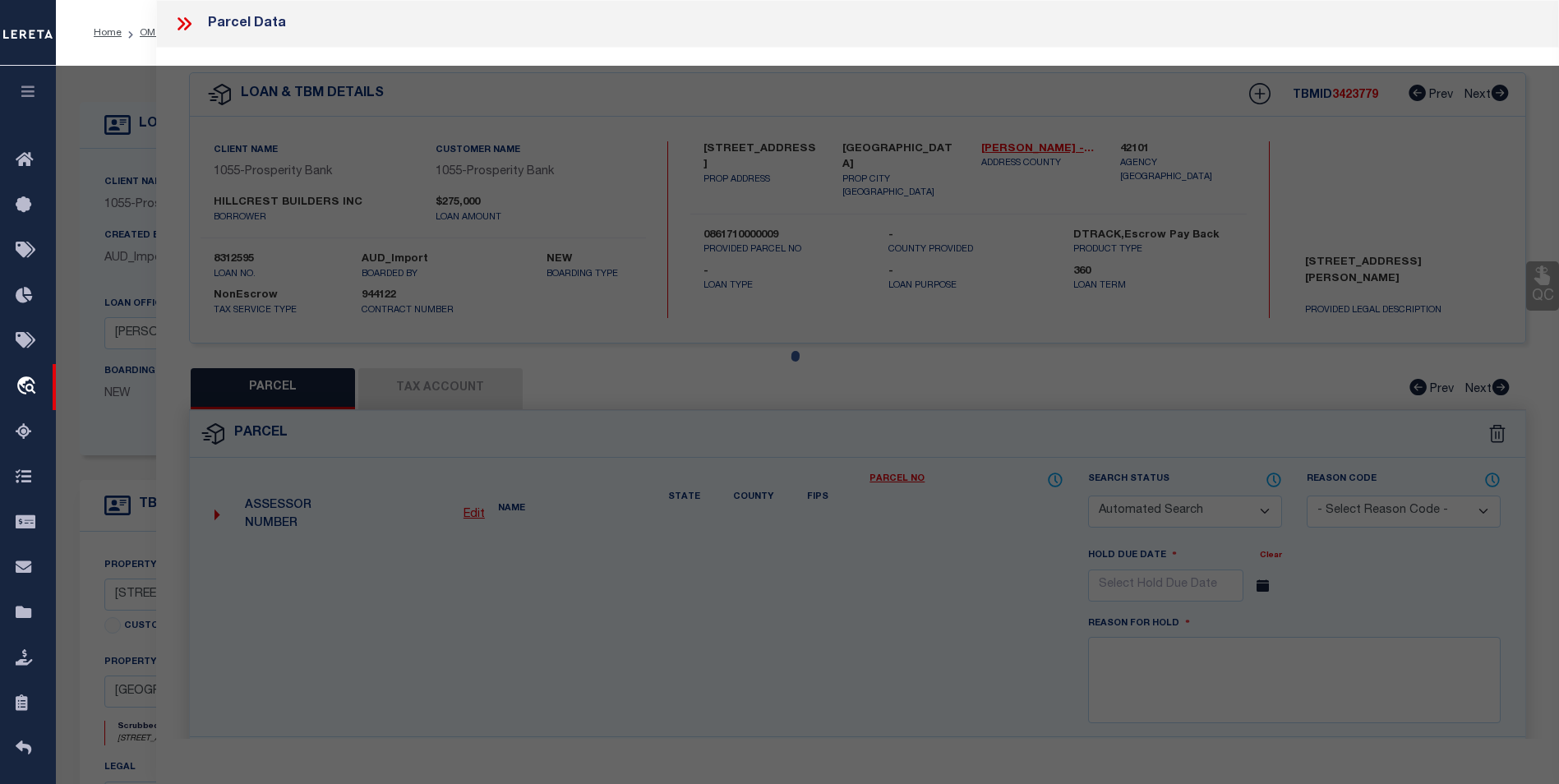
select select "BP"
type input "[PERSON_NAME]"
select select "AGW"
select select
type input "[STREET_ADDRESS]"
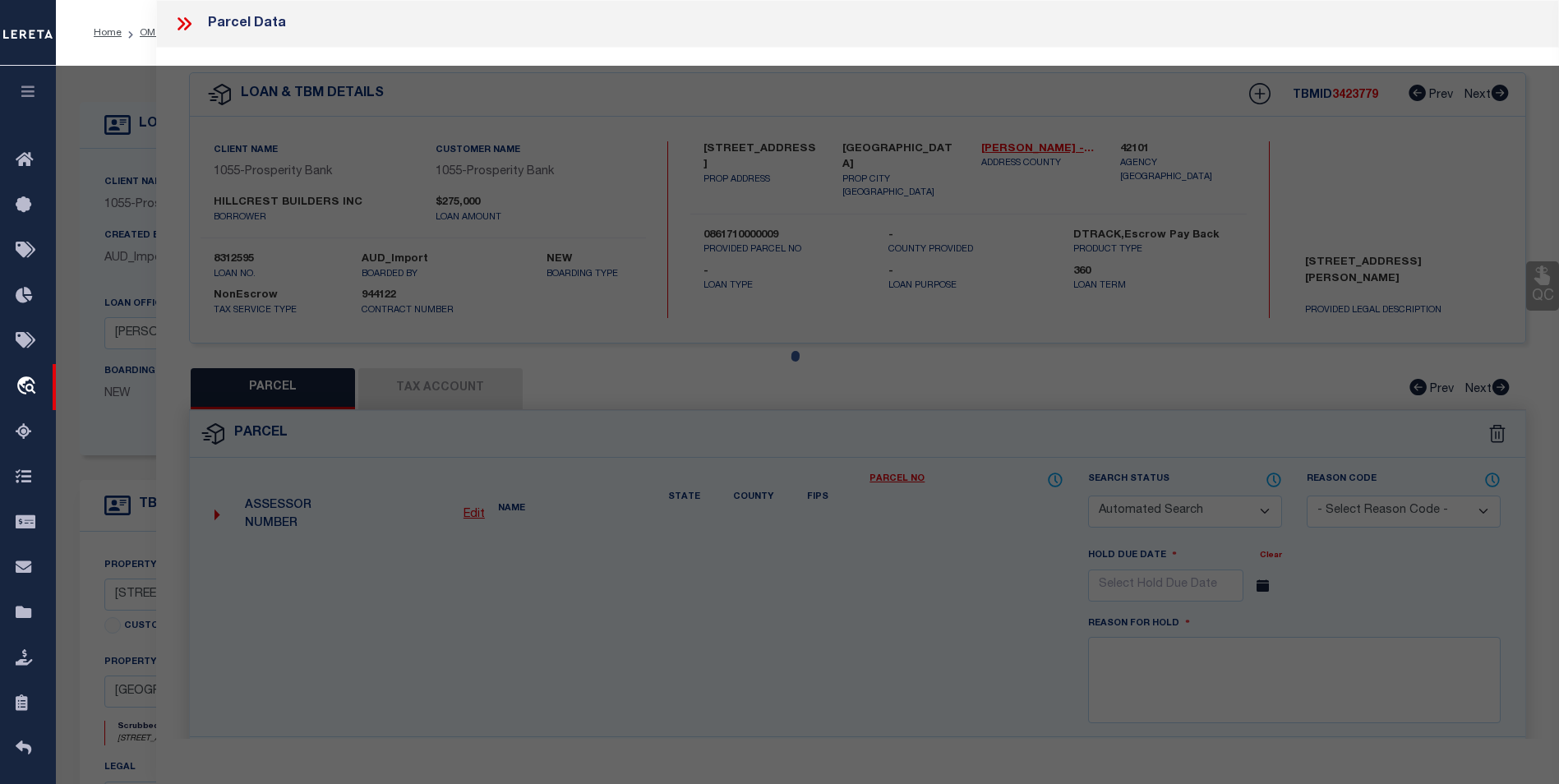
checkbox input "false"
type input "[GEOGRAPHIC_DATA] TX 77055"
type textarea "LT 9 BLK 11 SPRING BRANCH [PERSON_NAME] SEC 2"
type textarea "Per Equi-Tax - These parcels carry State Class Codes that the Spring Branch Man…"
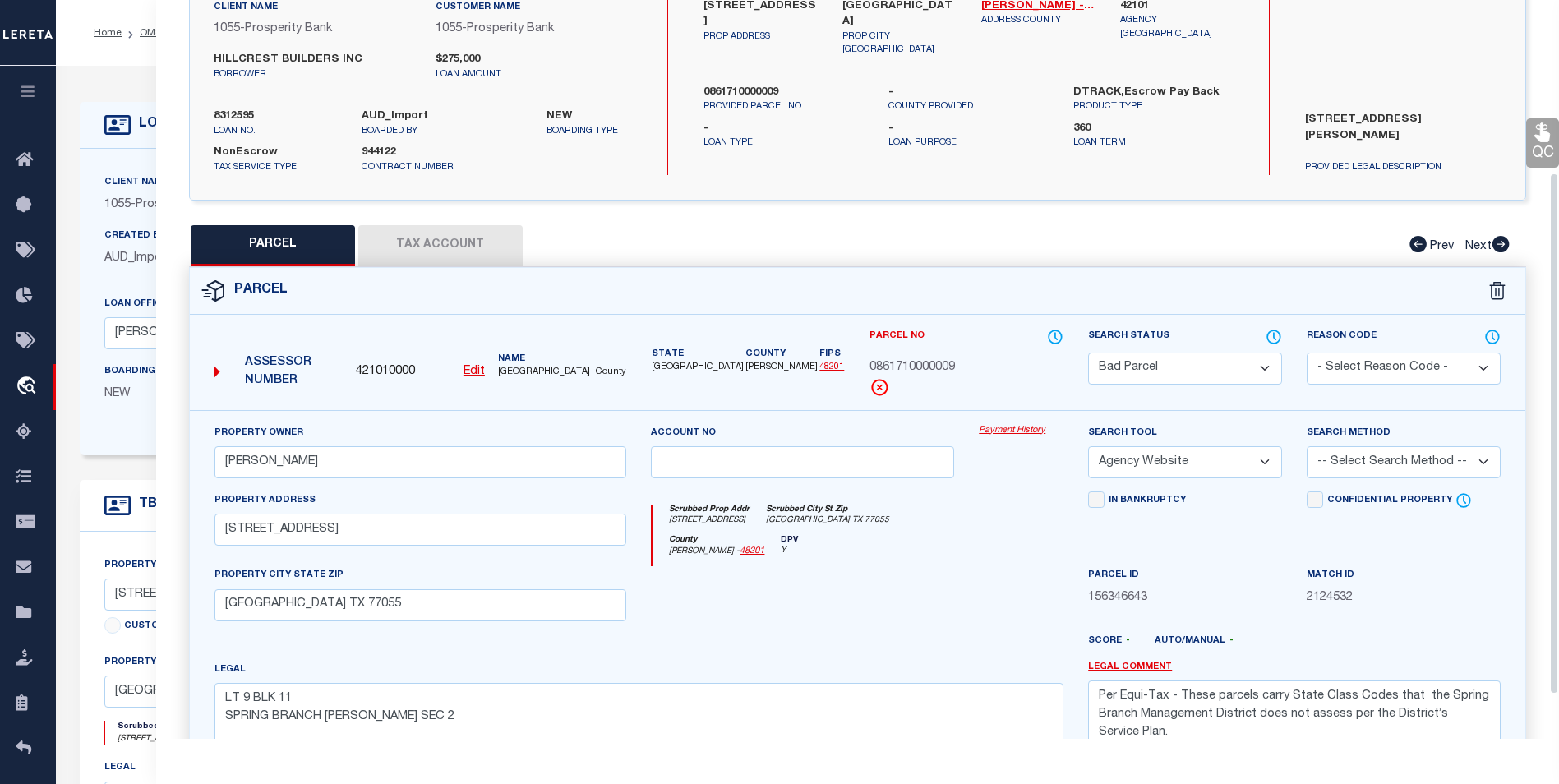
scroll to position [59, 0]
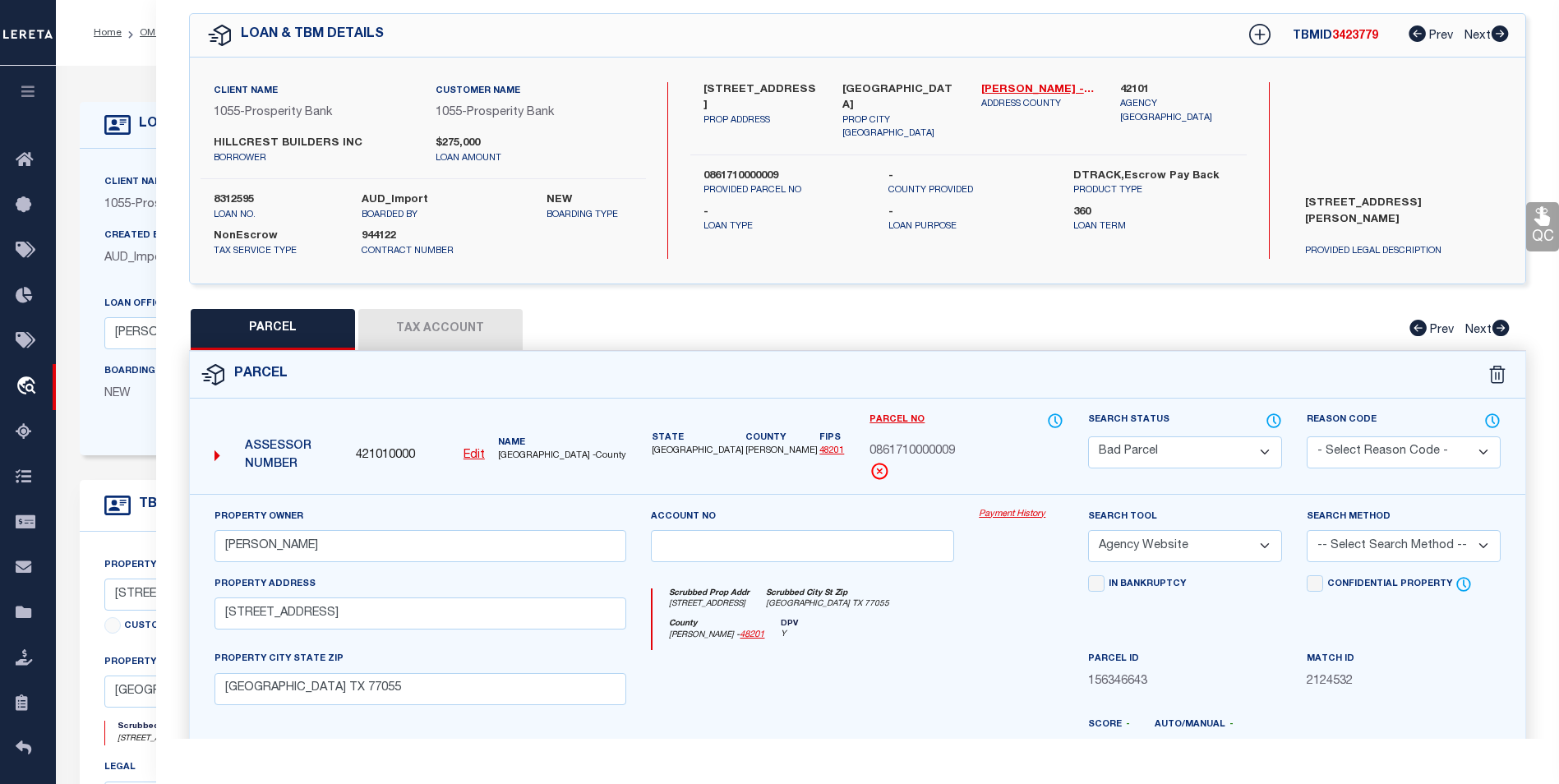
click at [471, 321] on button "Tax Account" at bounding box center [441, 329] width 165 height 41
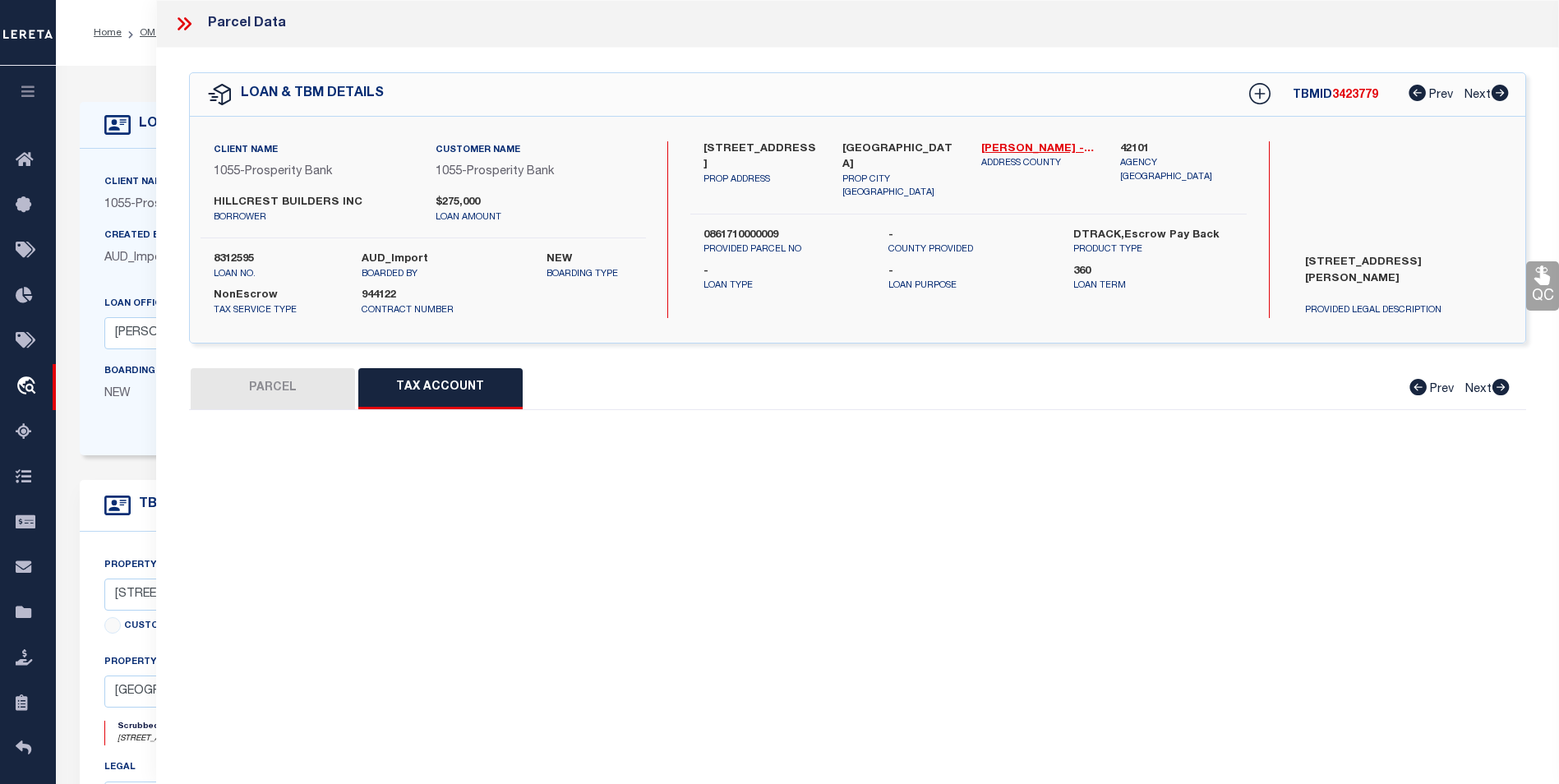
scroll to position [0, 0]
select select "100"
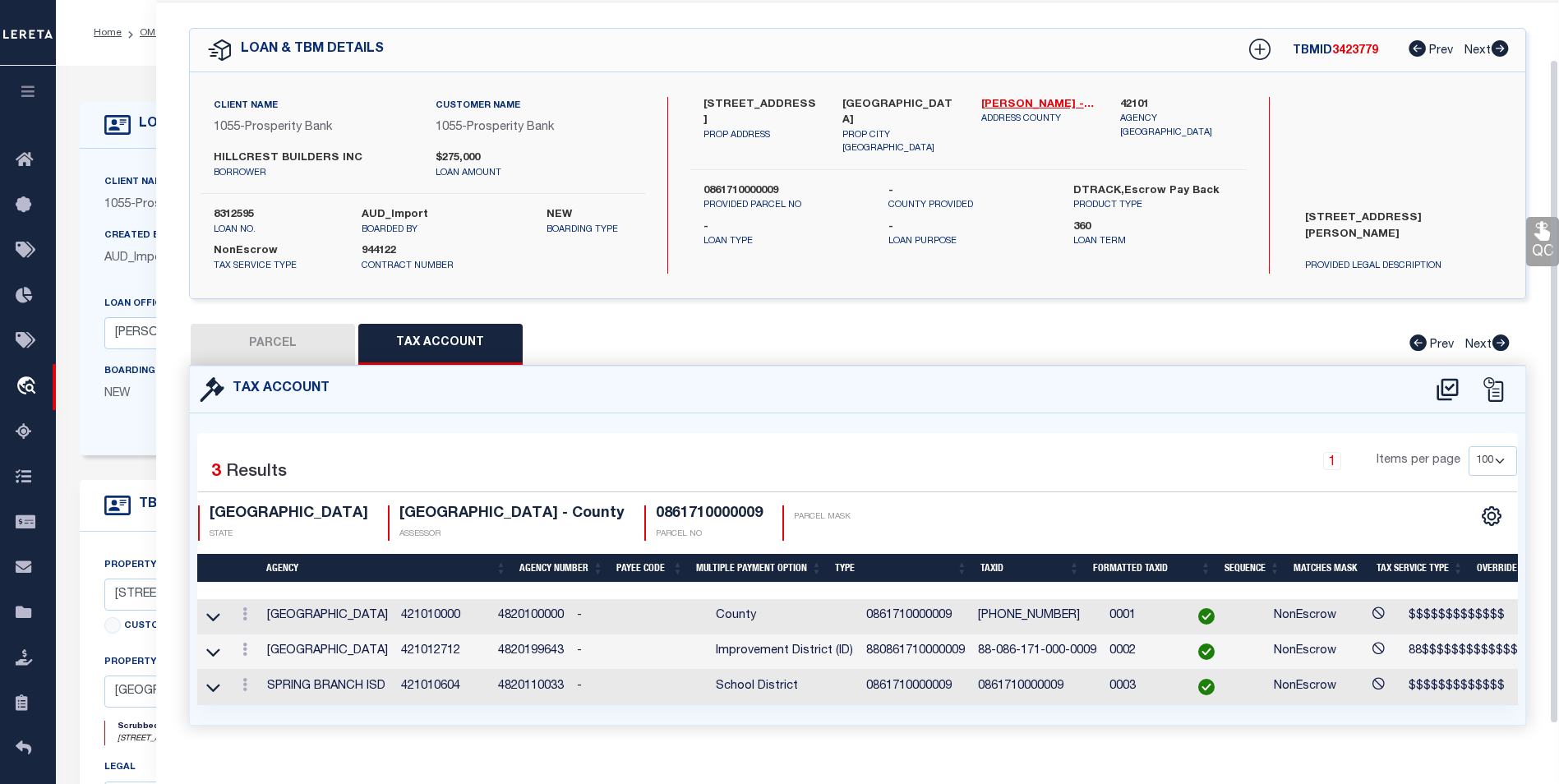
scroll to position [82, 0]
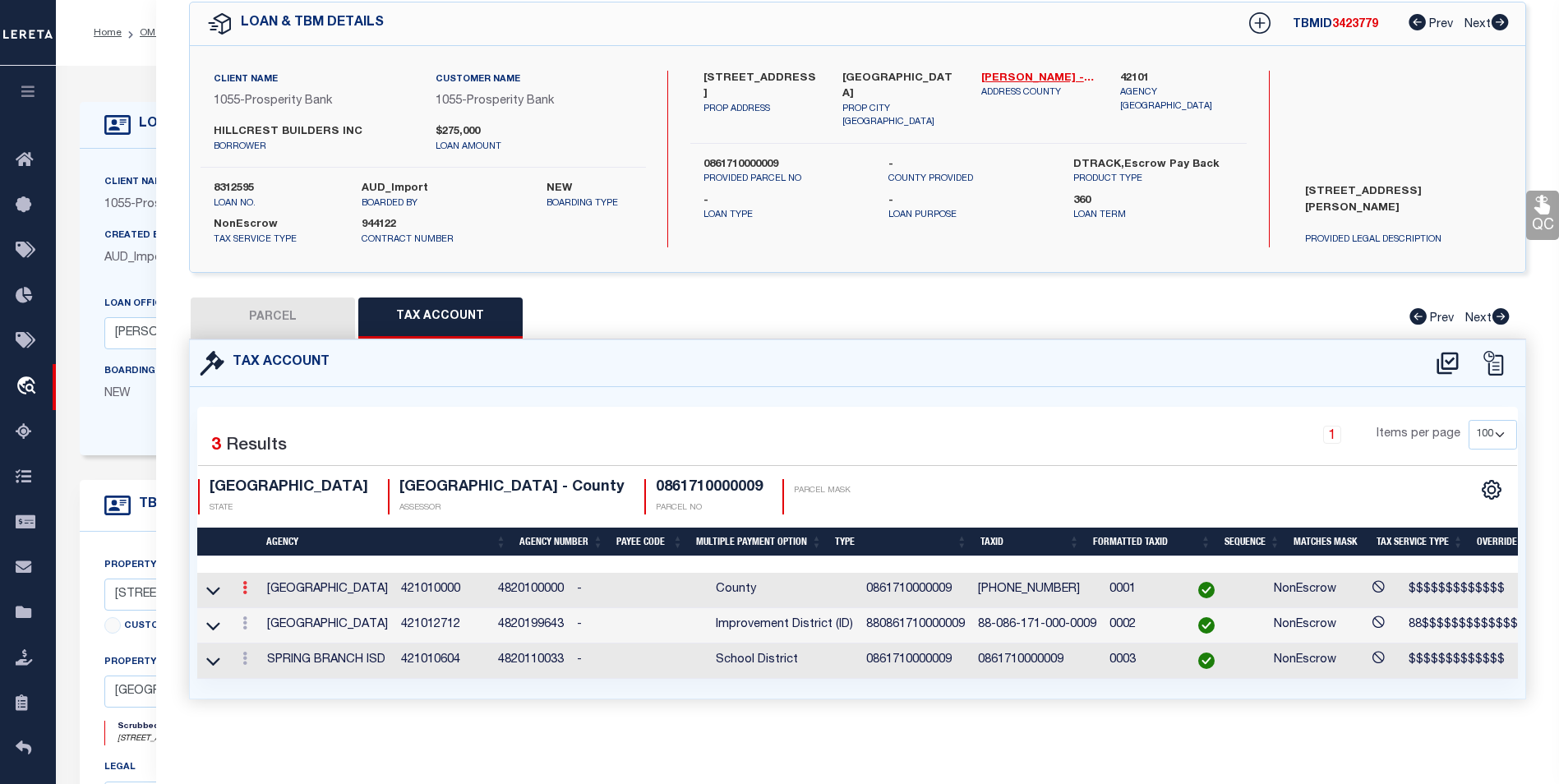
click at [247, 581] on icon at bounding box center [244, 588] width 5 height 13
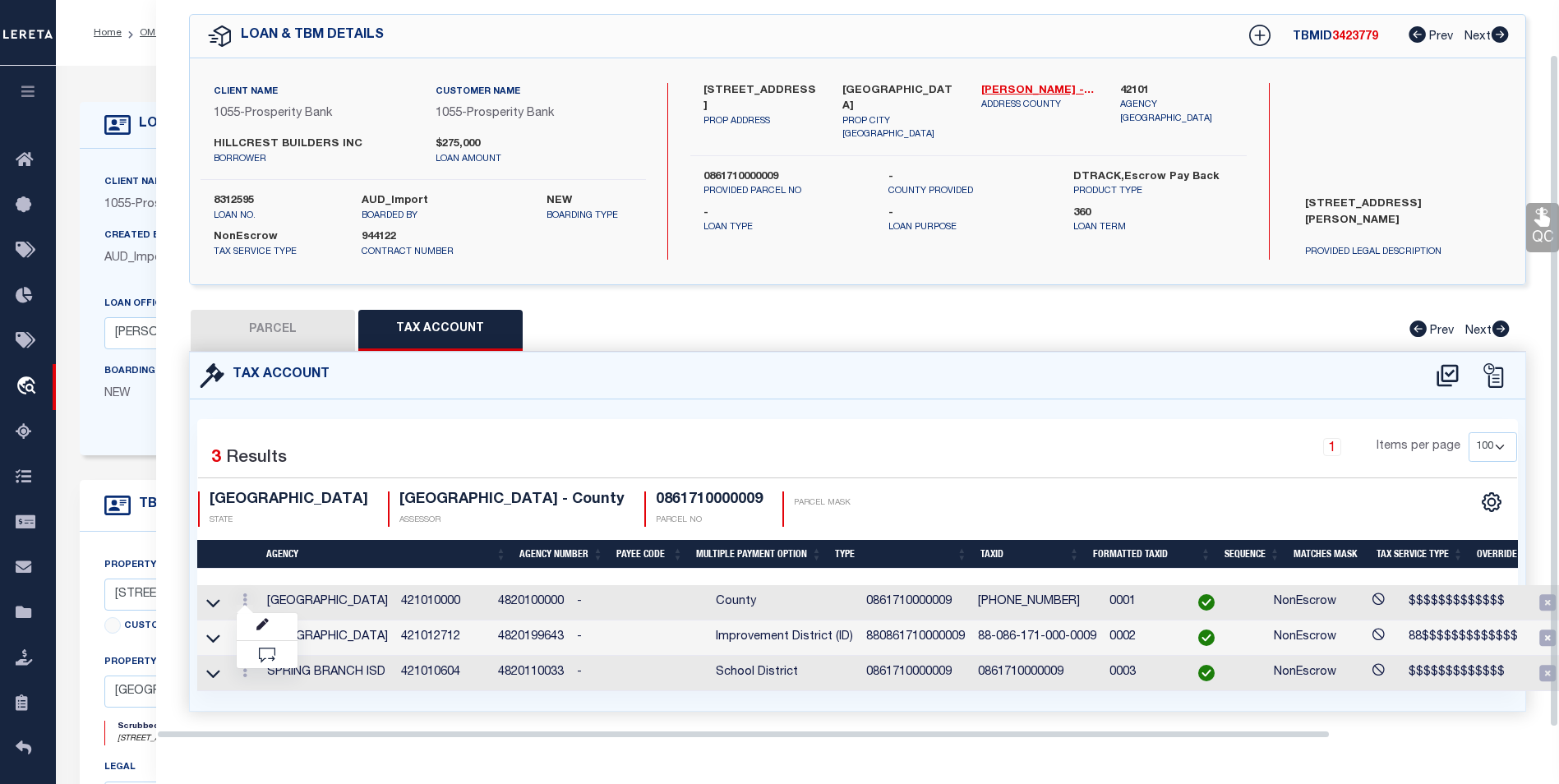
scroll to position [0, 0]
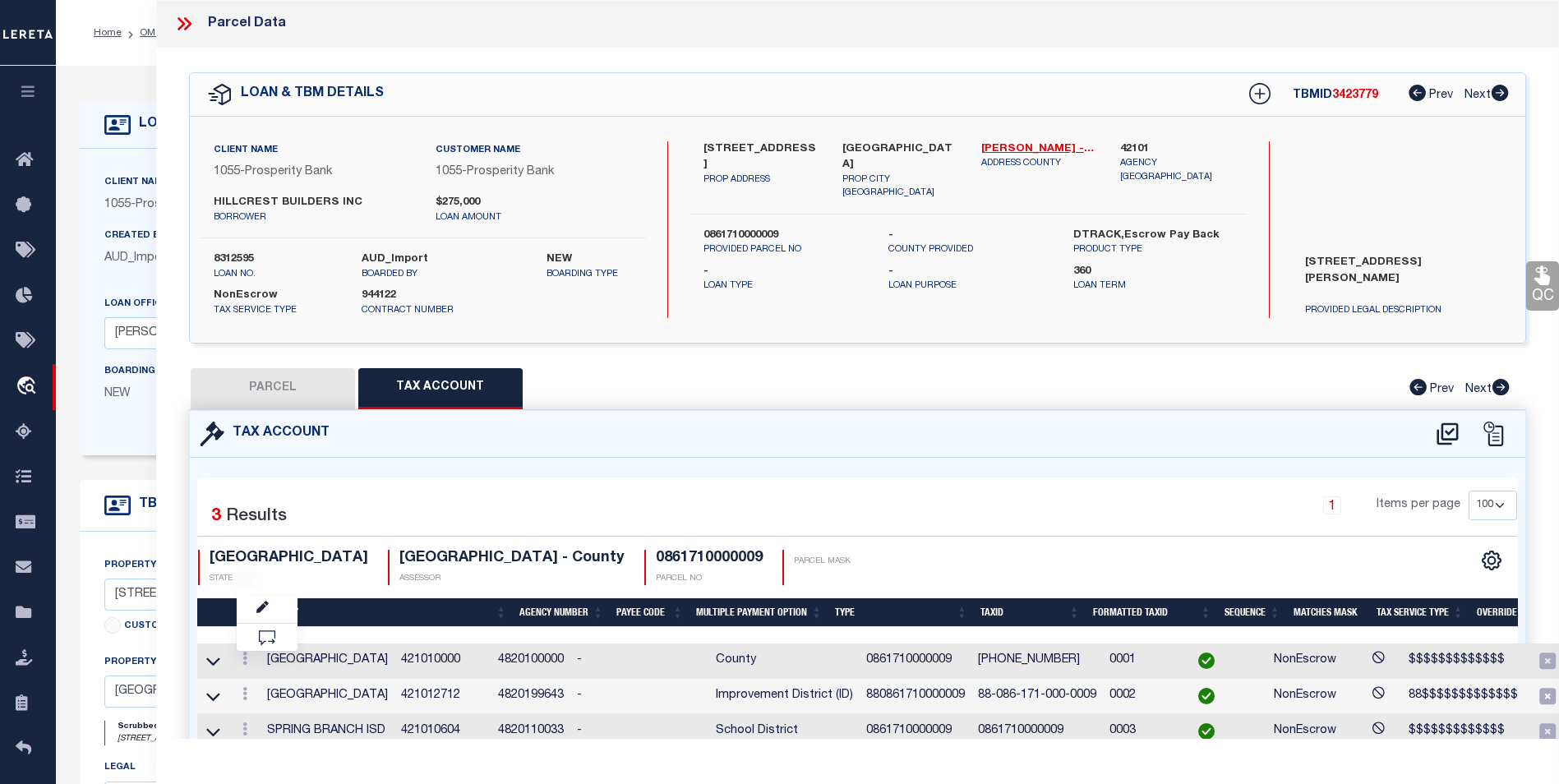
click at [181, 23] on icon at bounding box center [183, 23] width 22 height 22
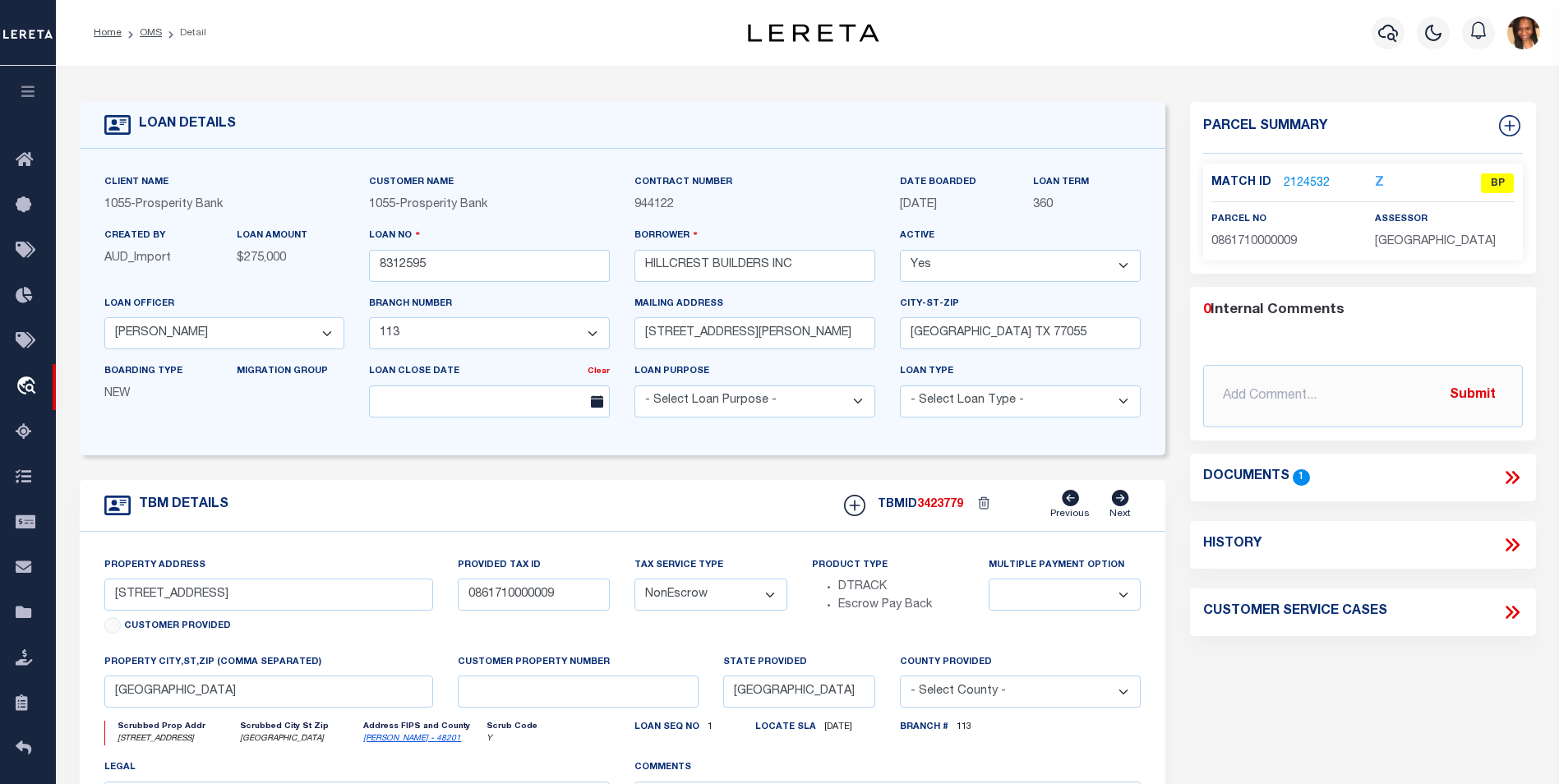
click at [155, 47] on ol "Home OMS Detail" at bounding box center [150, 33] width 138 height 35
click at [153, 35] on link "OMS" at bounding box center [151, 33] width 22 height 10
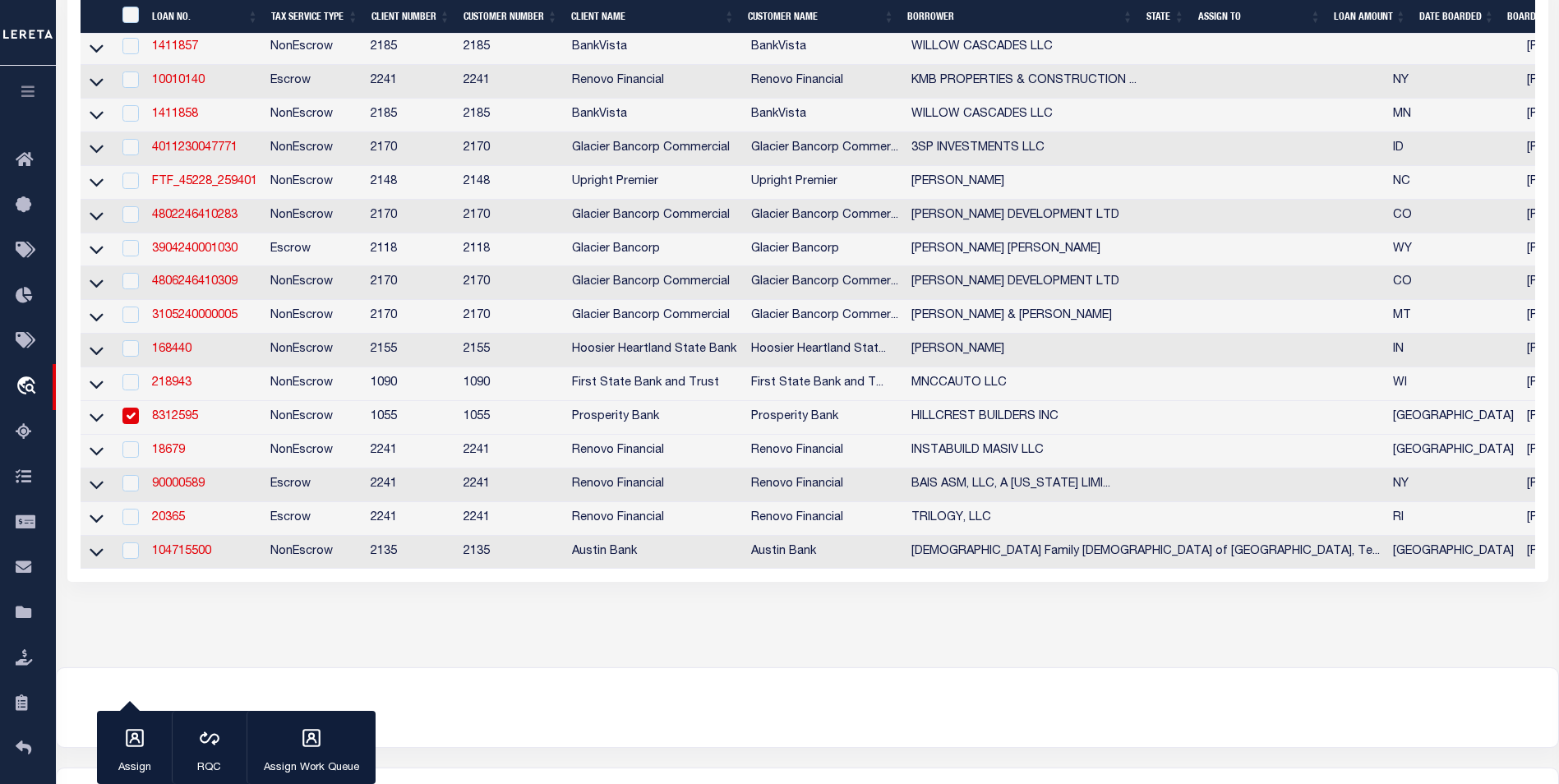
scroll to position [411, 0]
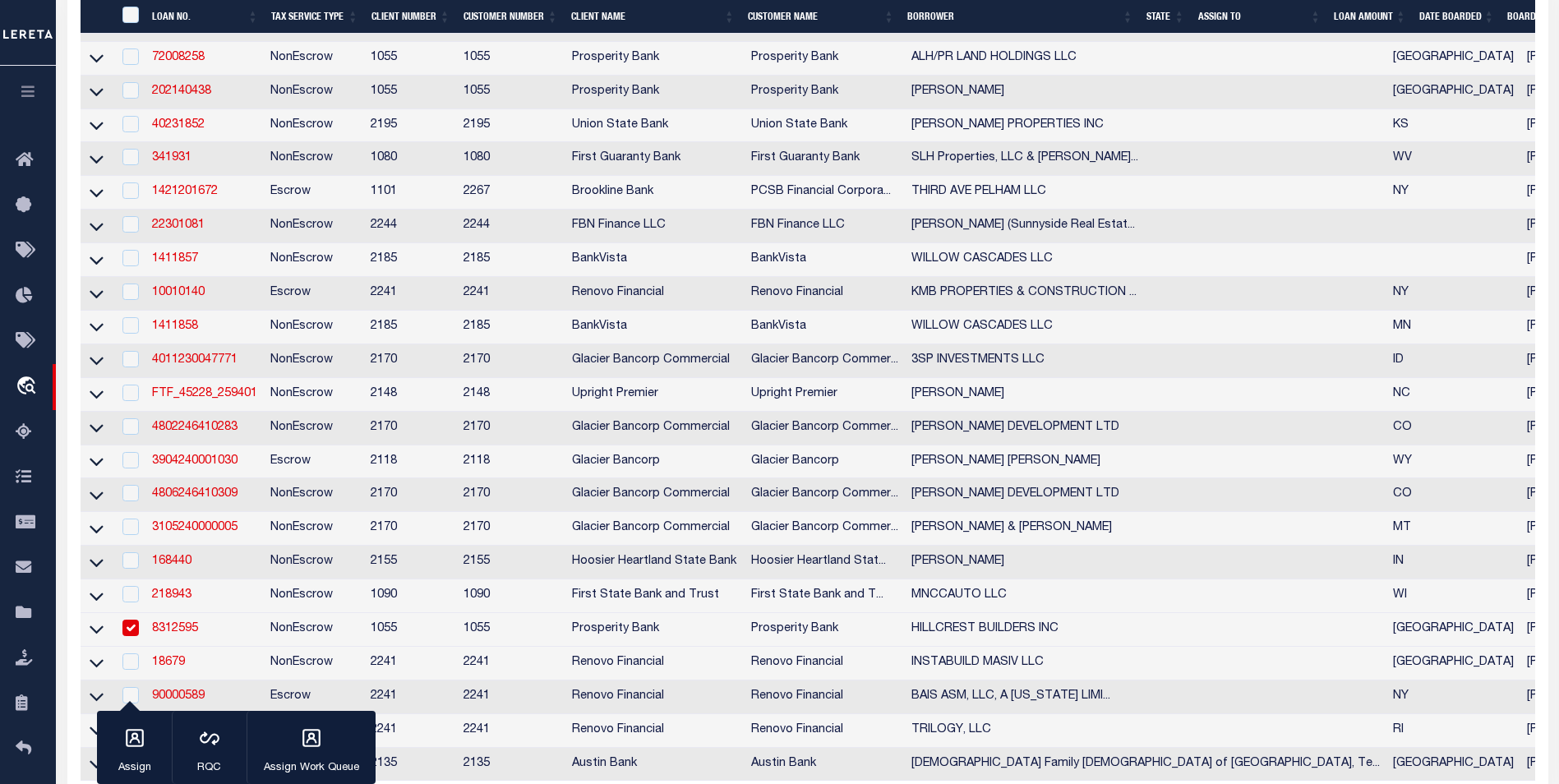
click at [136, 636] on input "checkbox" at bounding box center [131, 628] width 17 height 17
checkbox input "false"
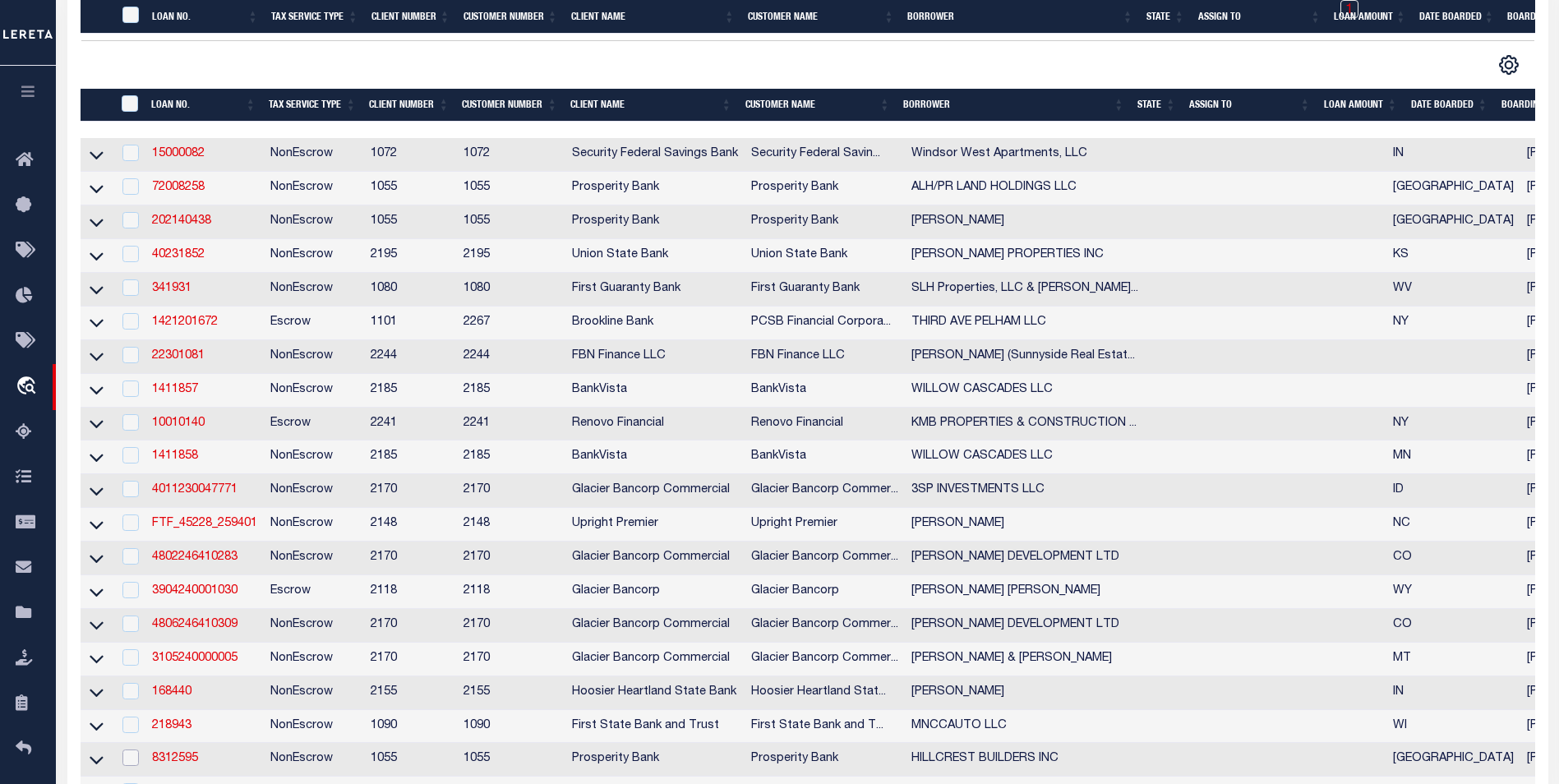
scroll to position [414, 0]
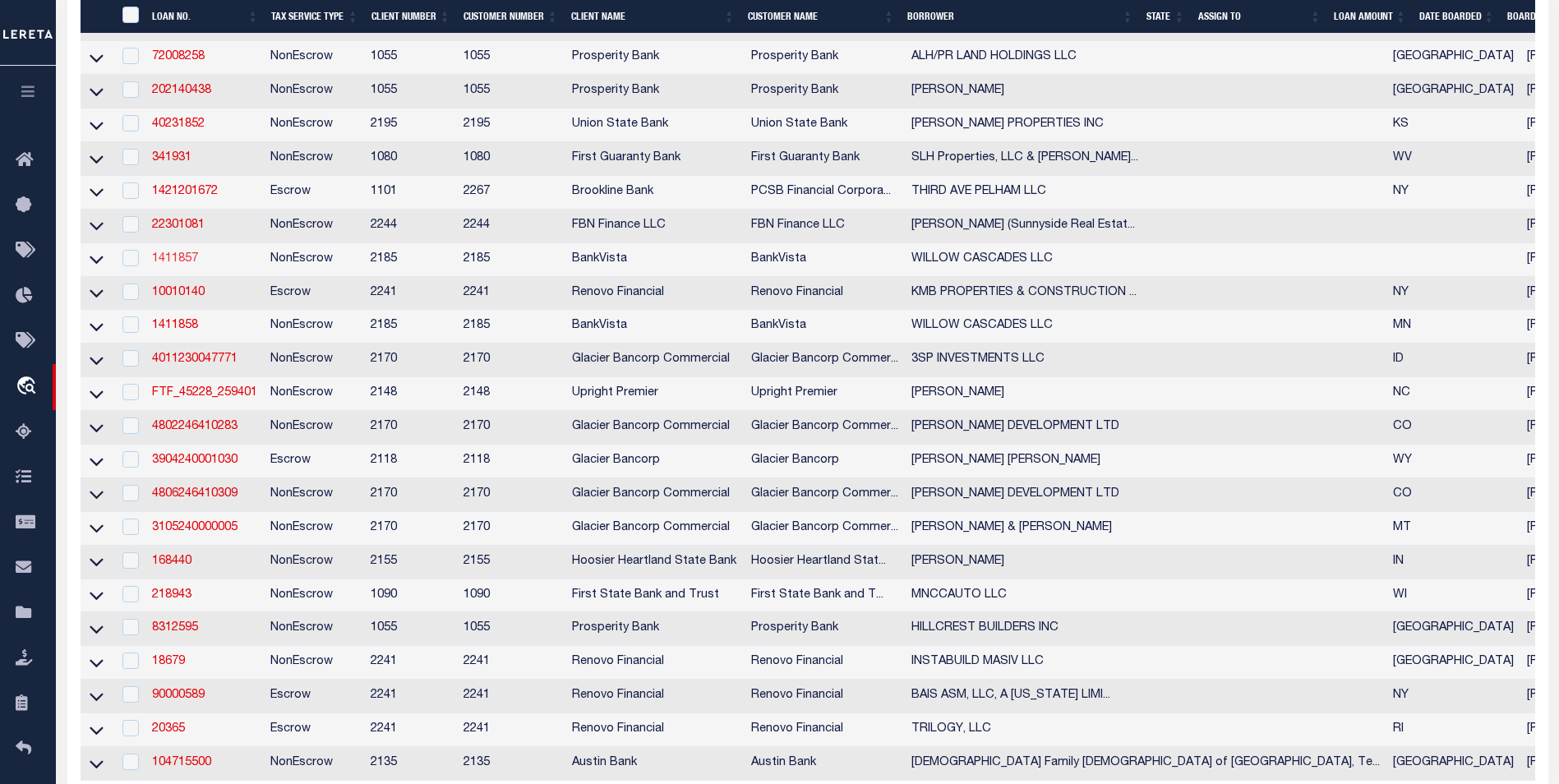
click at [171, 265] on link "1411857" at bounding box center [175, 259] width 46 height 11
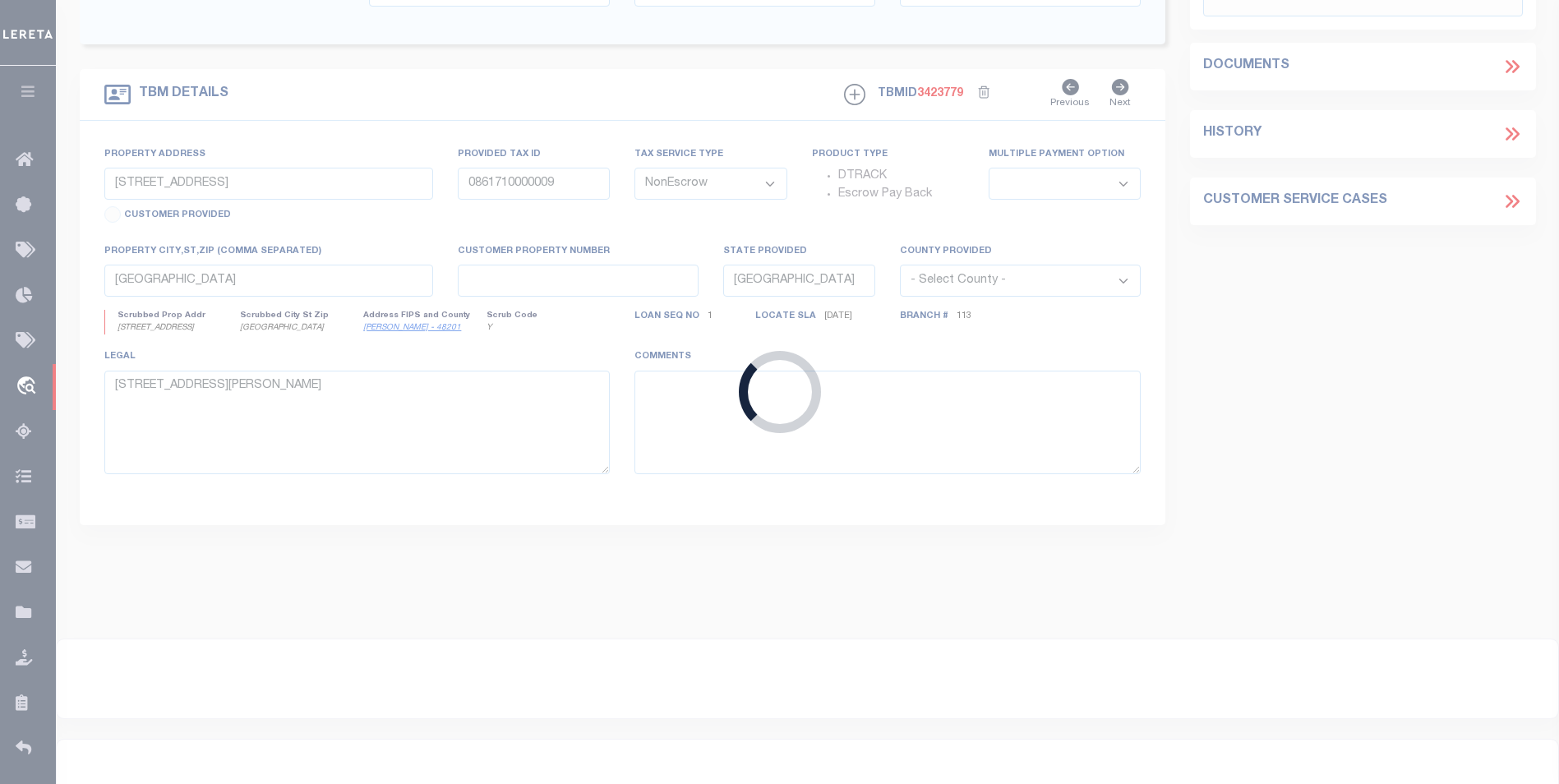
type input "1411857"
type input "WILLOW CASCADES LLC"
select select
type input "[STREET_ADDRESS]"
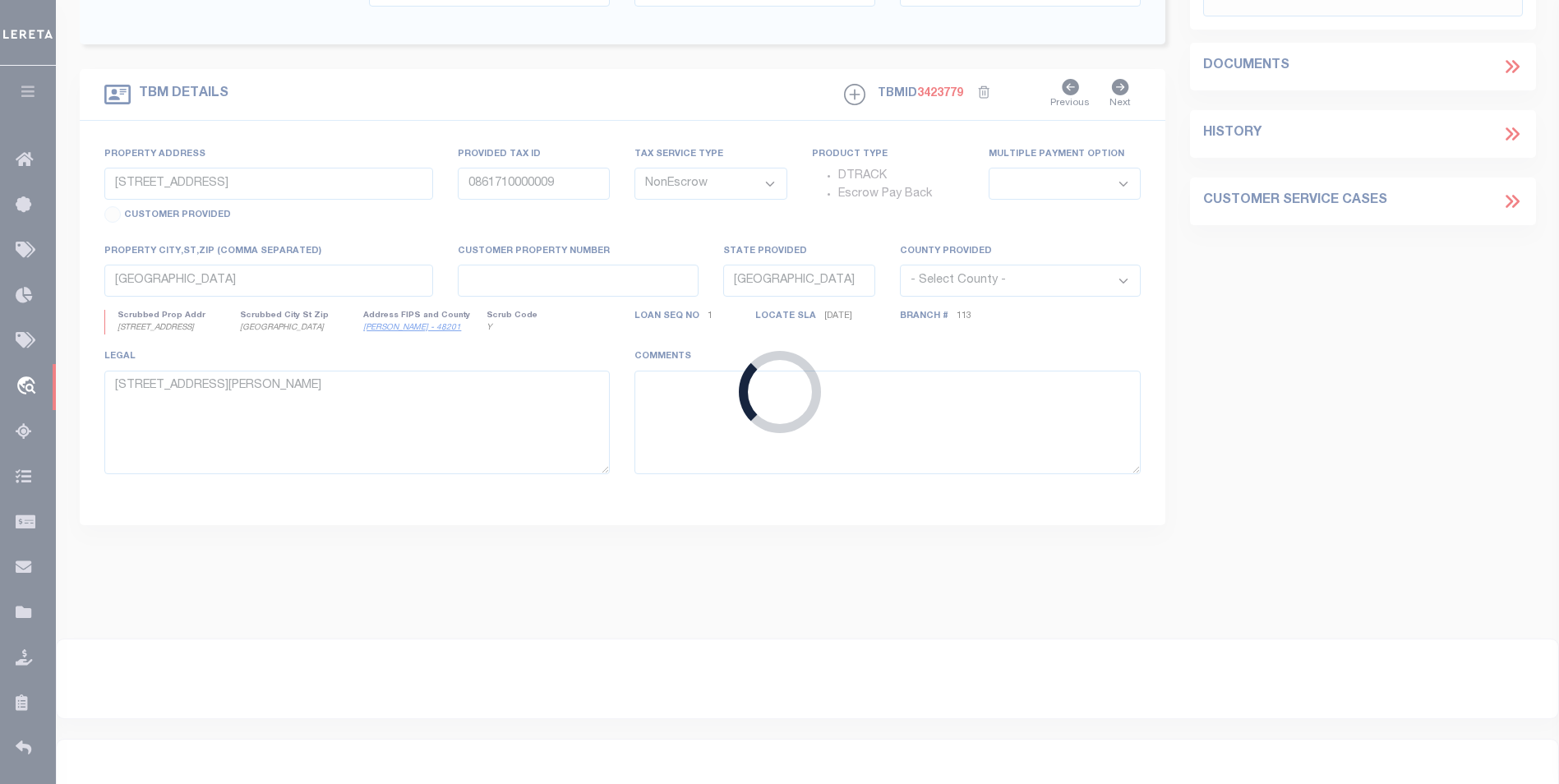
type input "[GEOGRAPHIC_DATA]"
type input "BLUE EARTH"
type input "SEE LIST"
select select
type input "15745"
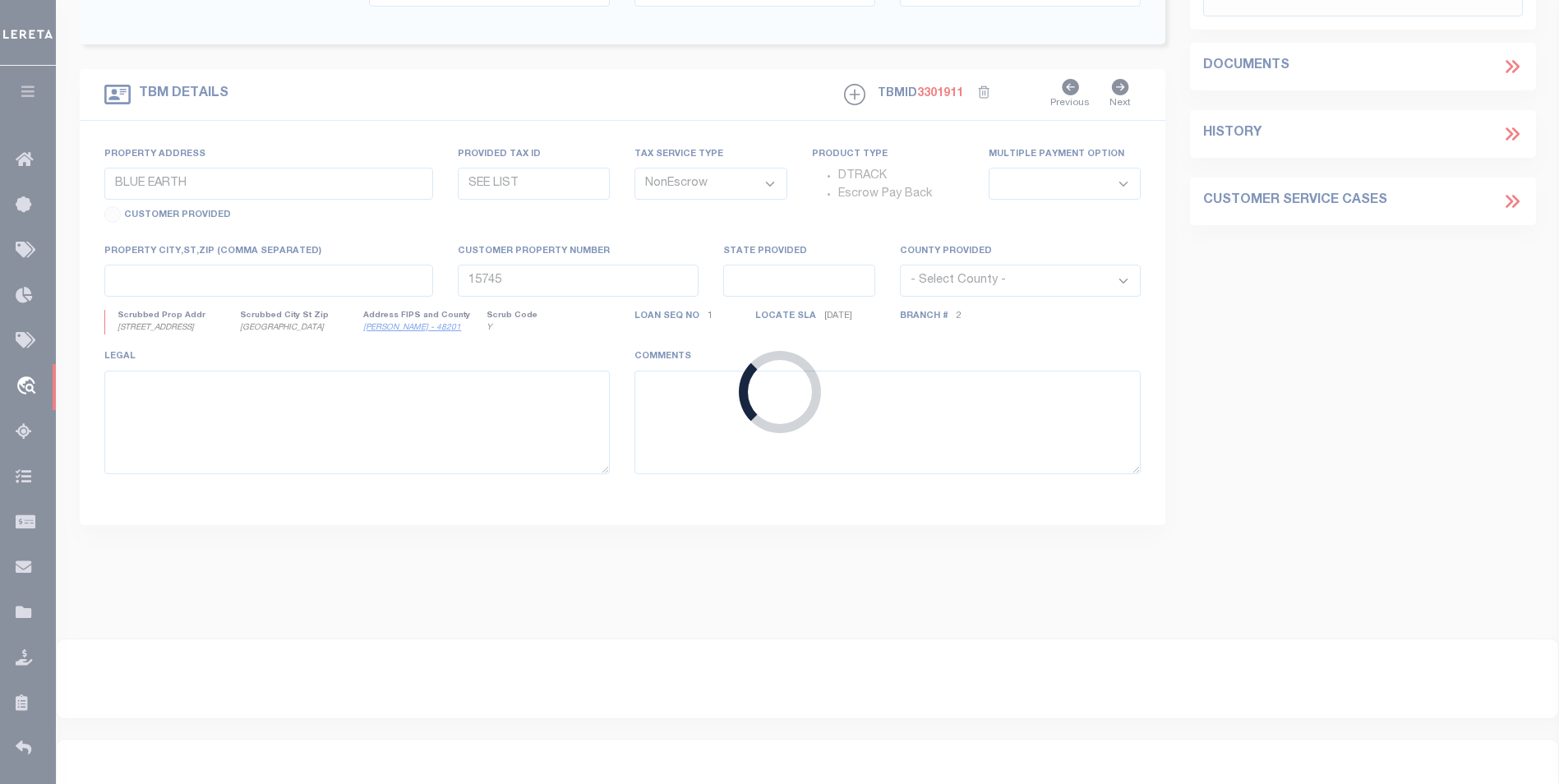
select select "12348"
select select "4781"
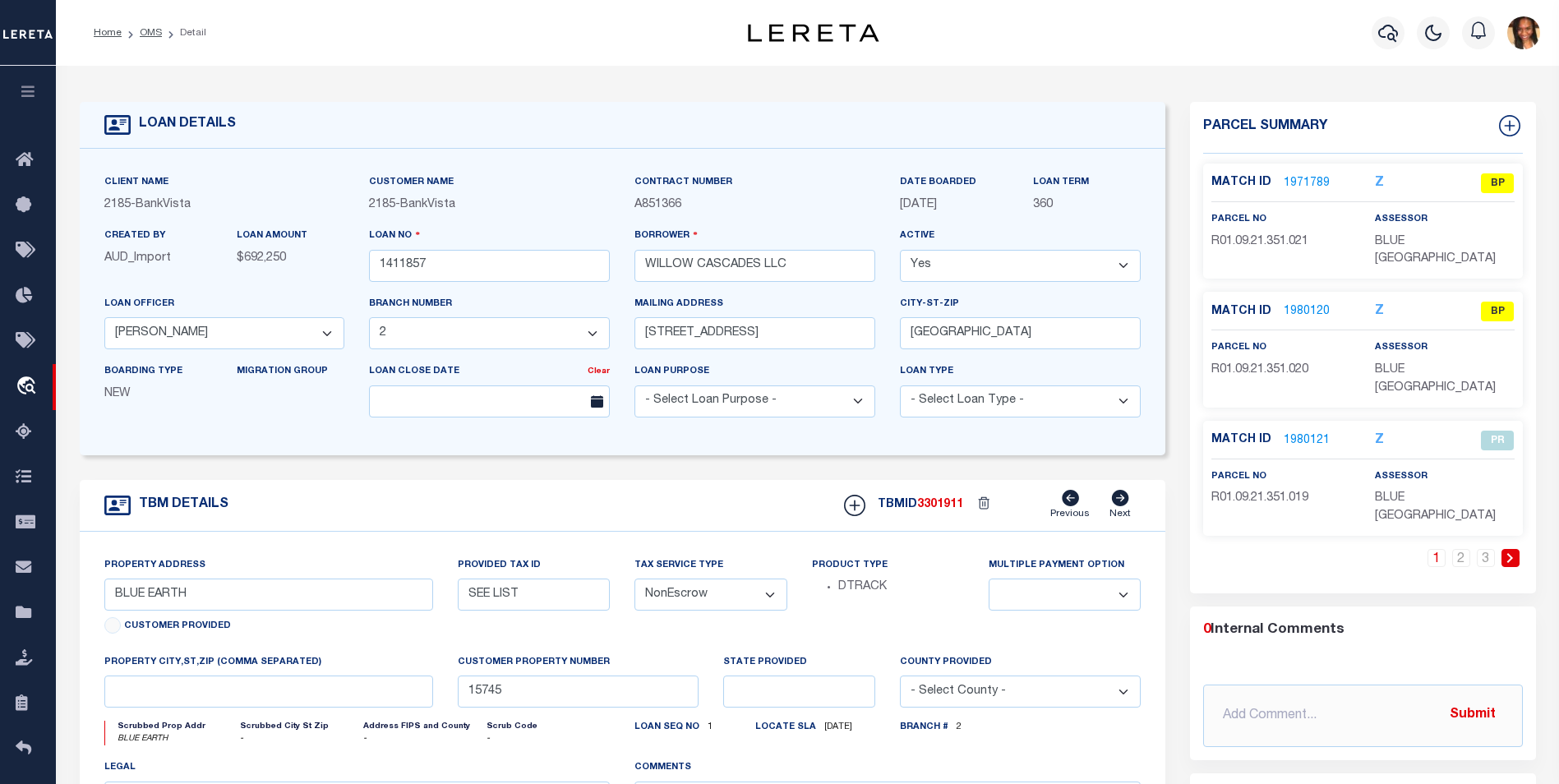
click at [1465, 549] on div "1 2 3" at bounding box center [1363, 571] width 320 height 44
click at [1476, 549] on div "1 2 3" at bounding box center [1363, 571] width 320 height 44
click at [1463, 549] on link "2" at bounding box center [1461, 558] width 18 height 18
click at [1491, 549] on div "1 2 3" at bounding box center [1363, 571] width 320 height 44
click at [1488, 549] on link "3" at bounding box center [1486, 558] width 18 height 18
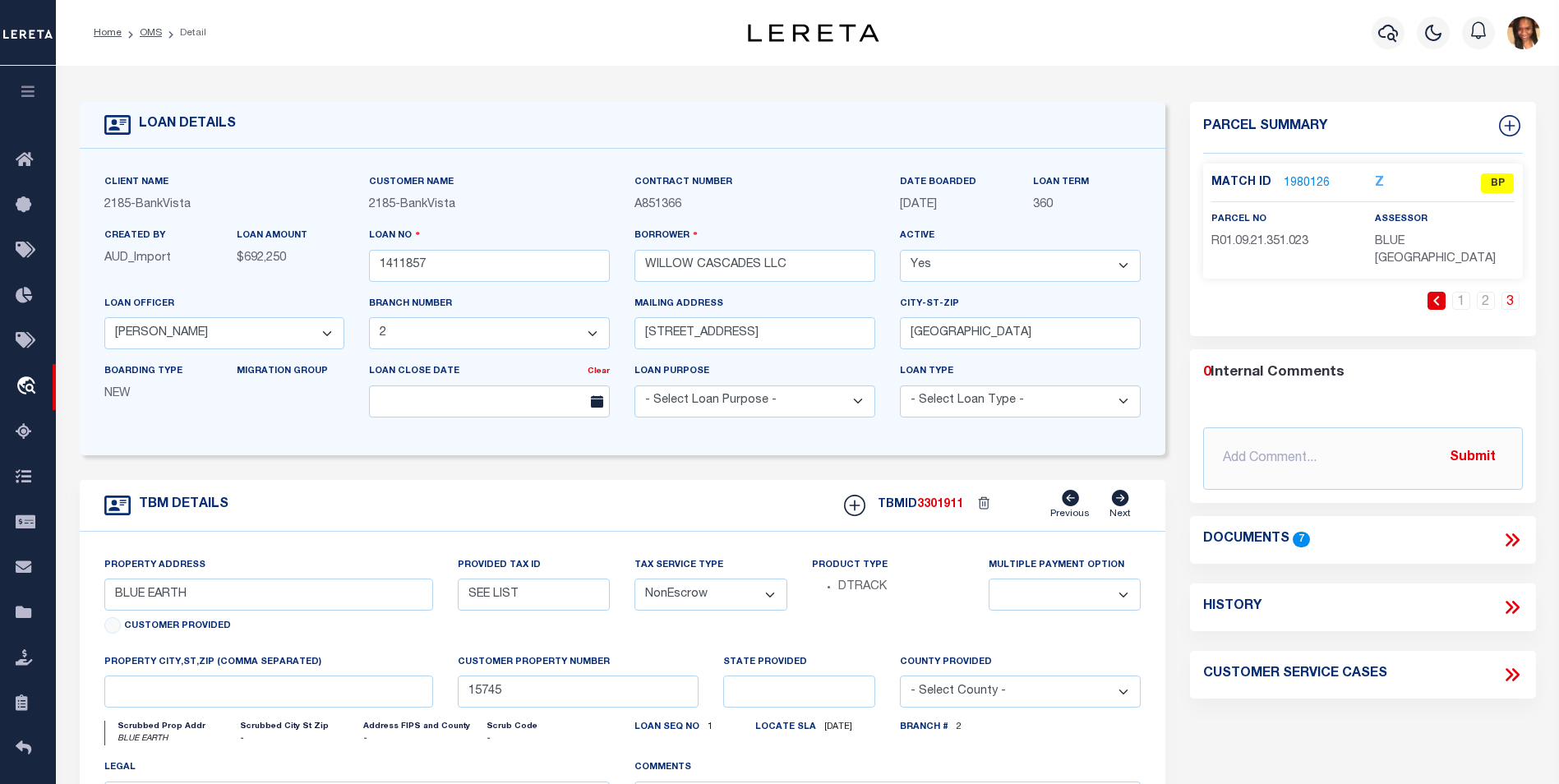
click at [1474, 297] on div "1 2 3" at bounding box center [1363, 313] width 320 height 44
click at [1469, 292] on link "1" at bounding box center [1461, 300] width 18 height 18
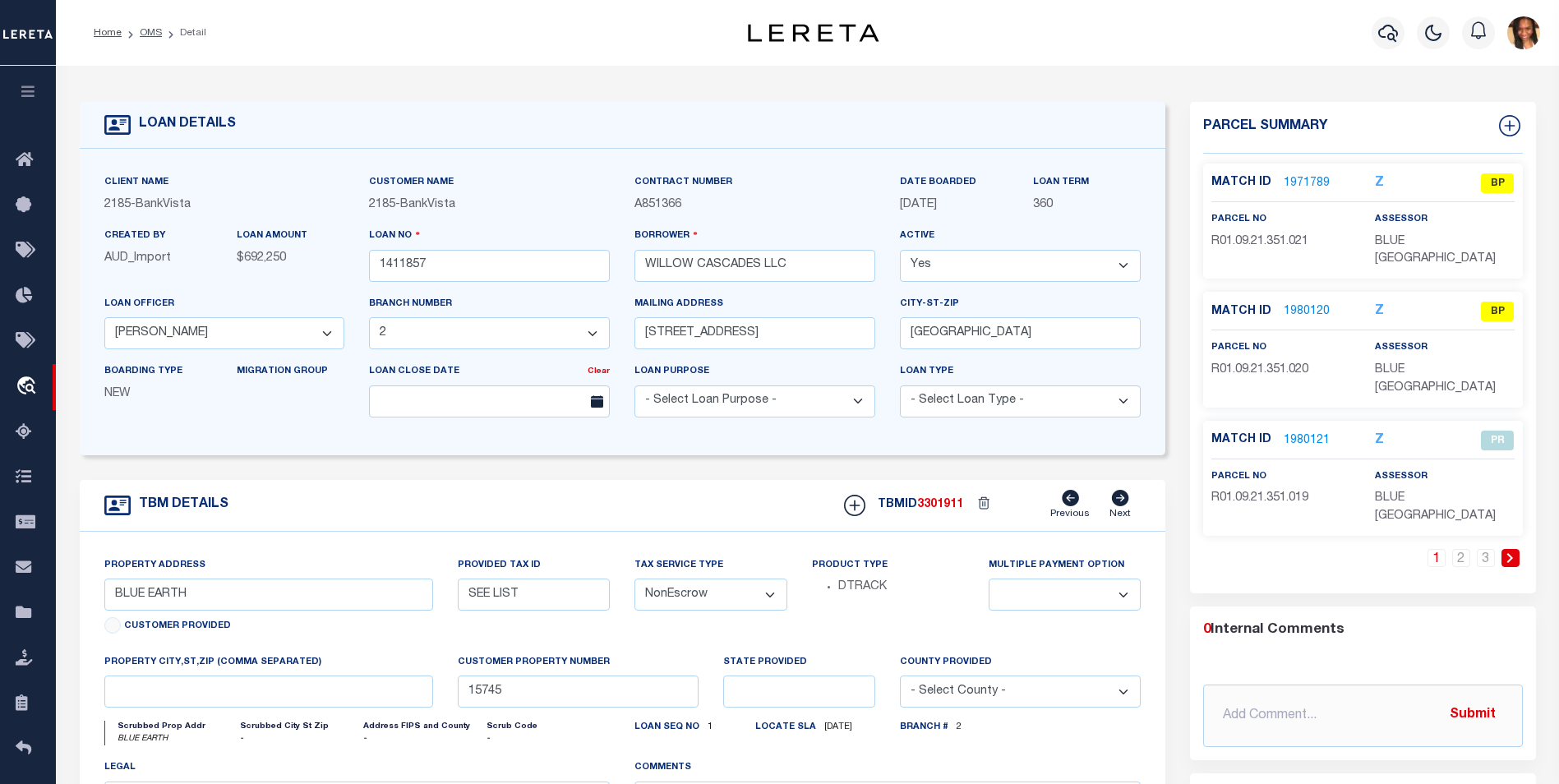
click at [1295, 175] on link "1971789" at bounding box center [1306, 183] width 46 height 17
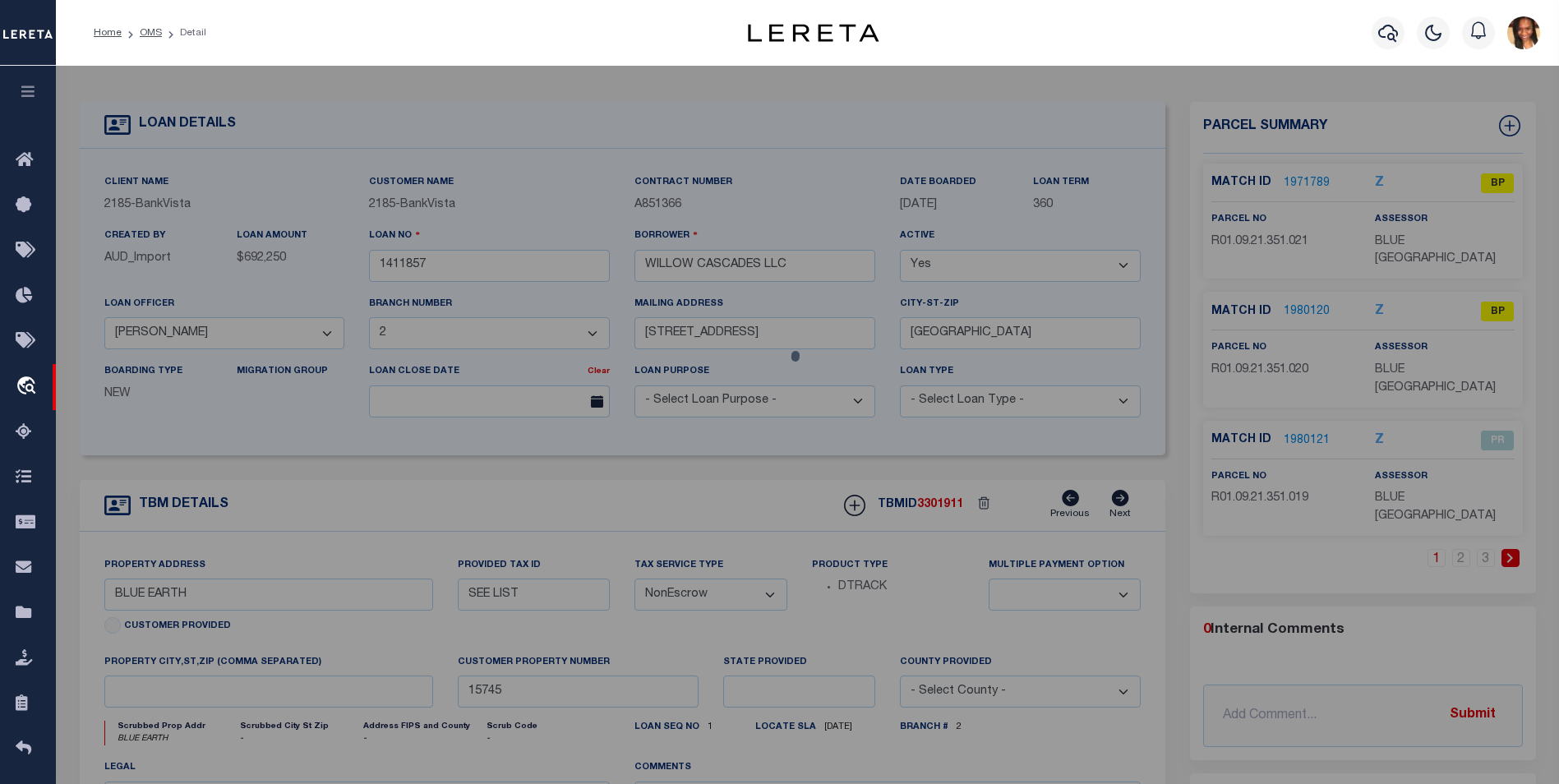
select select "AS"
select select
checkbox input "false"
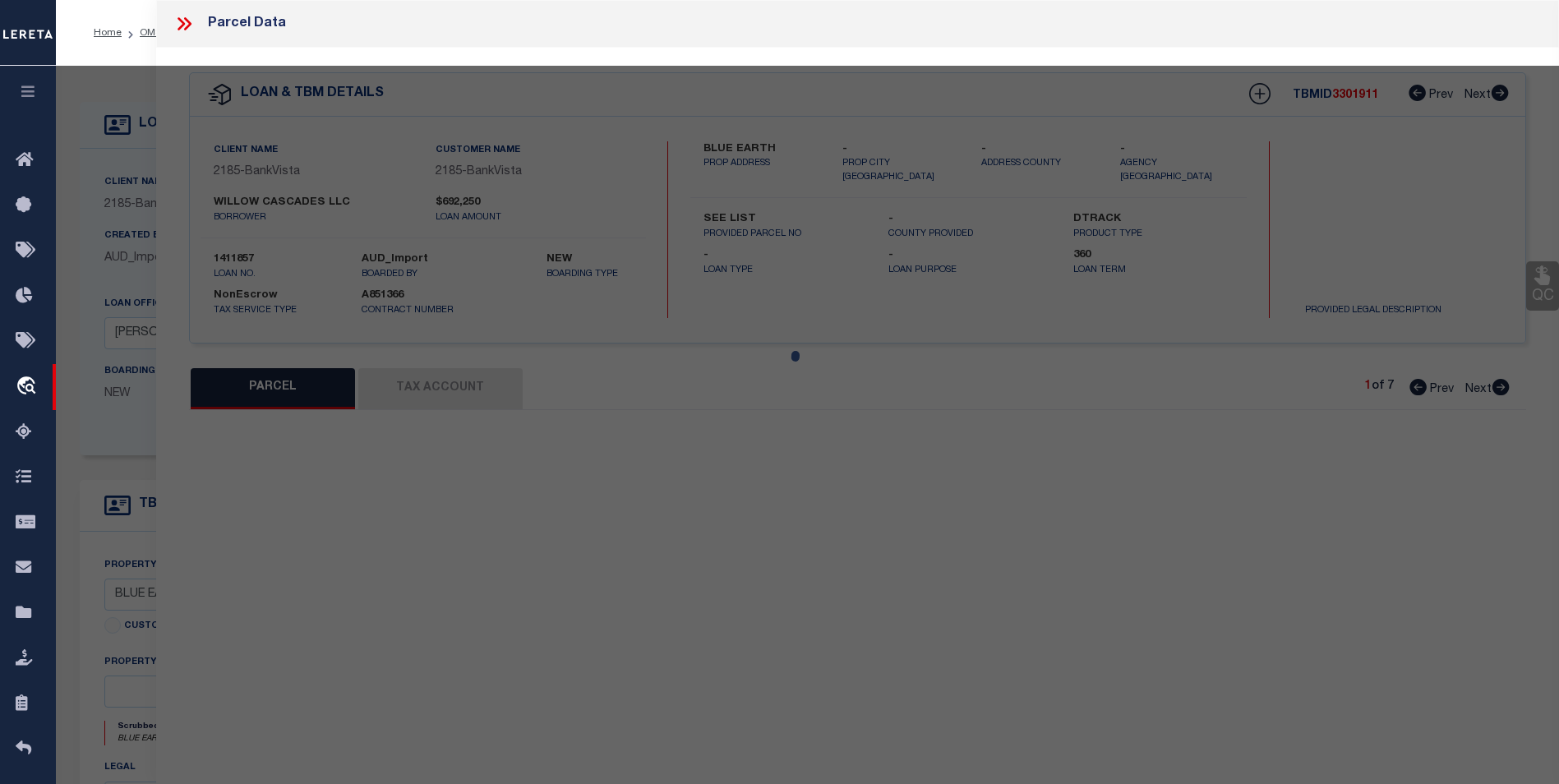
select select "BP"
select select "ACT"
type input "WILLOW CASCADES LLC"
select select
type input "MN"
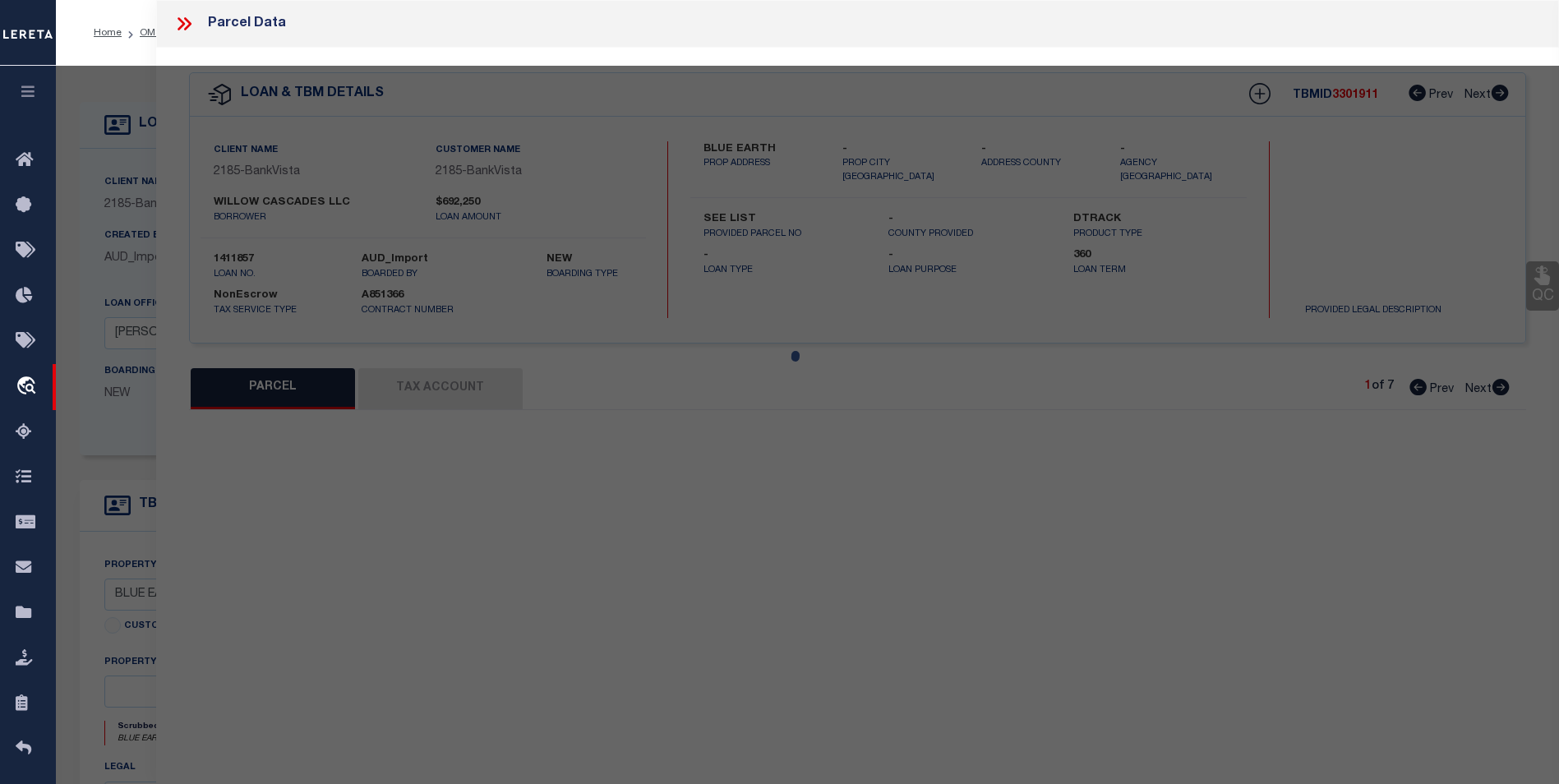
type textarea "WILLOW CASCADES, OUTLOT A"
type textarea "Bad parcel"
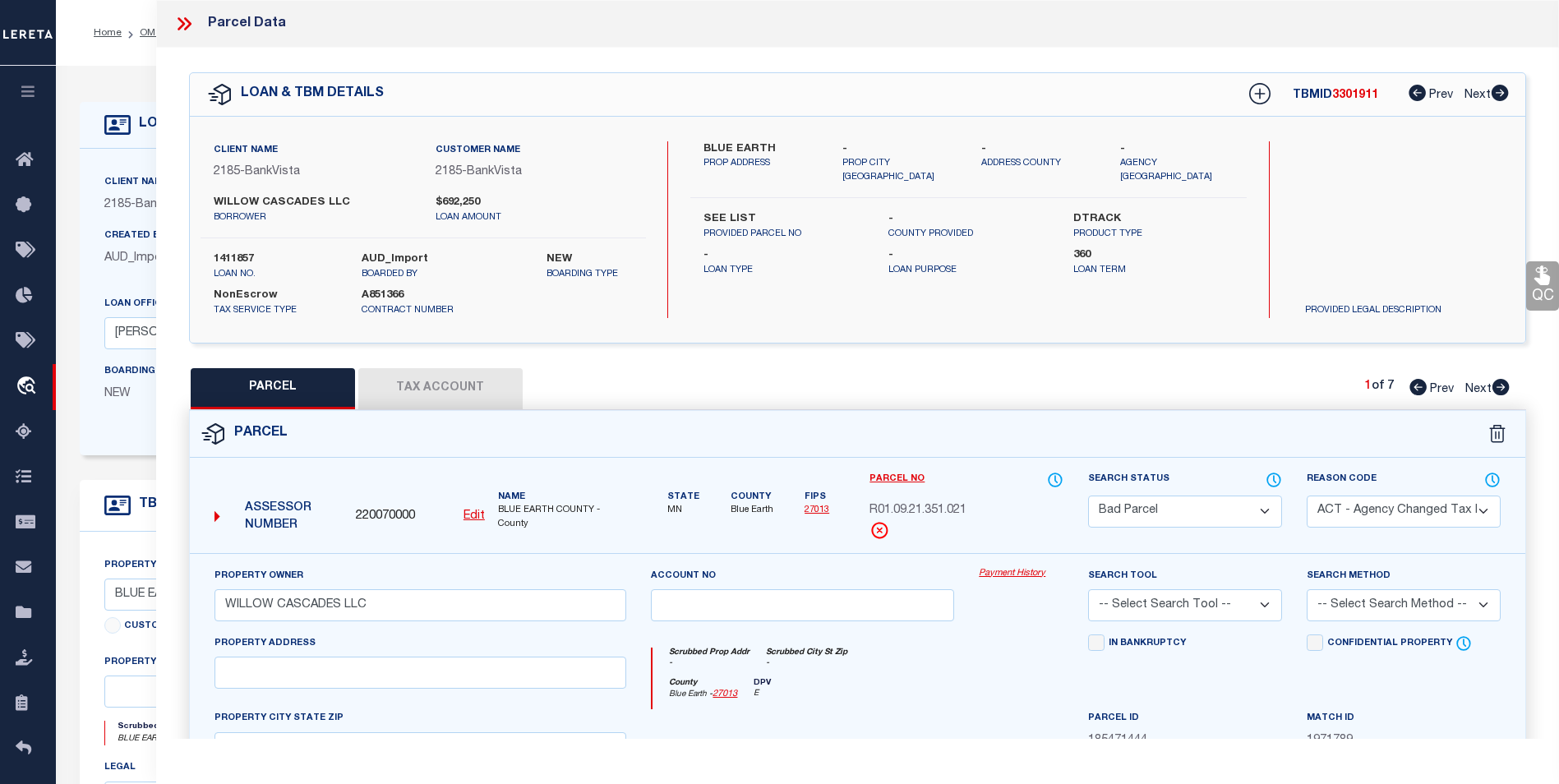
click at [183, 23] on icon at bounding box center [182, 23] width 7 height 13
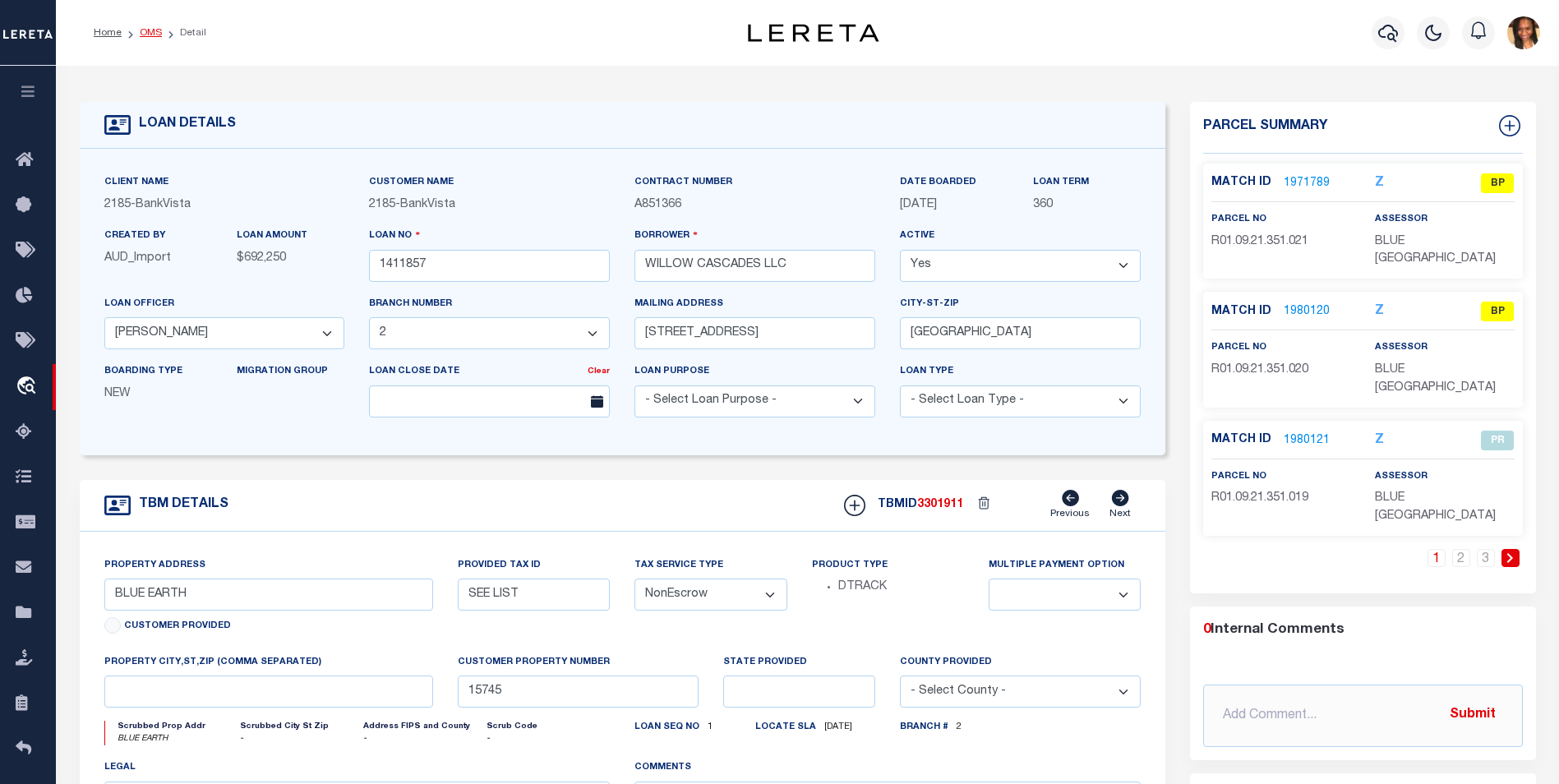
click at [159, 32] on link "OMS" at bounding box center [151, 33] width 22 height 10
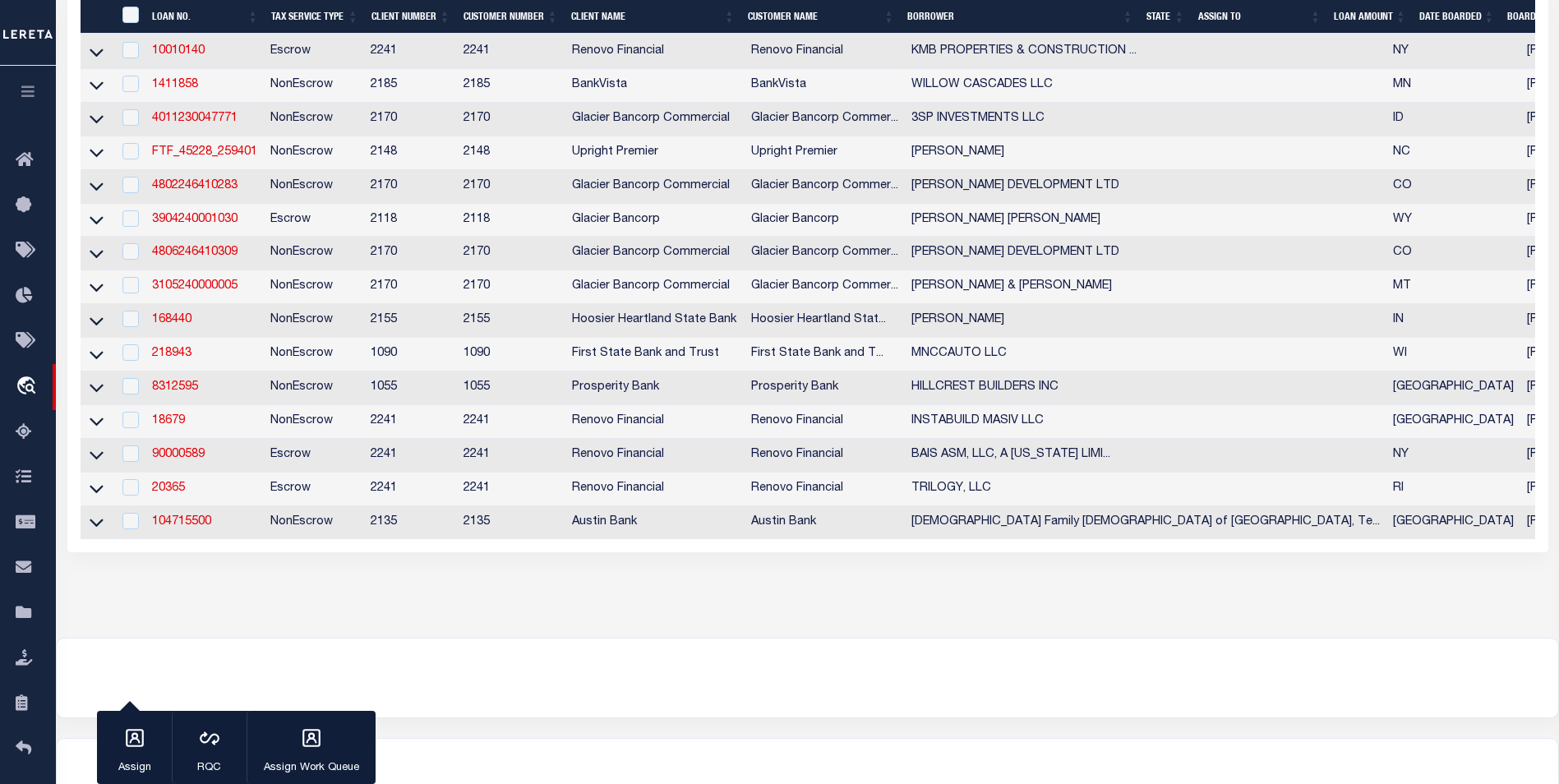
scroll to position [411, 0]
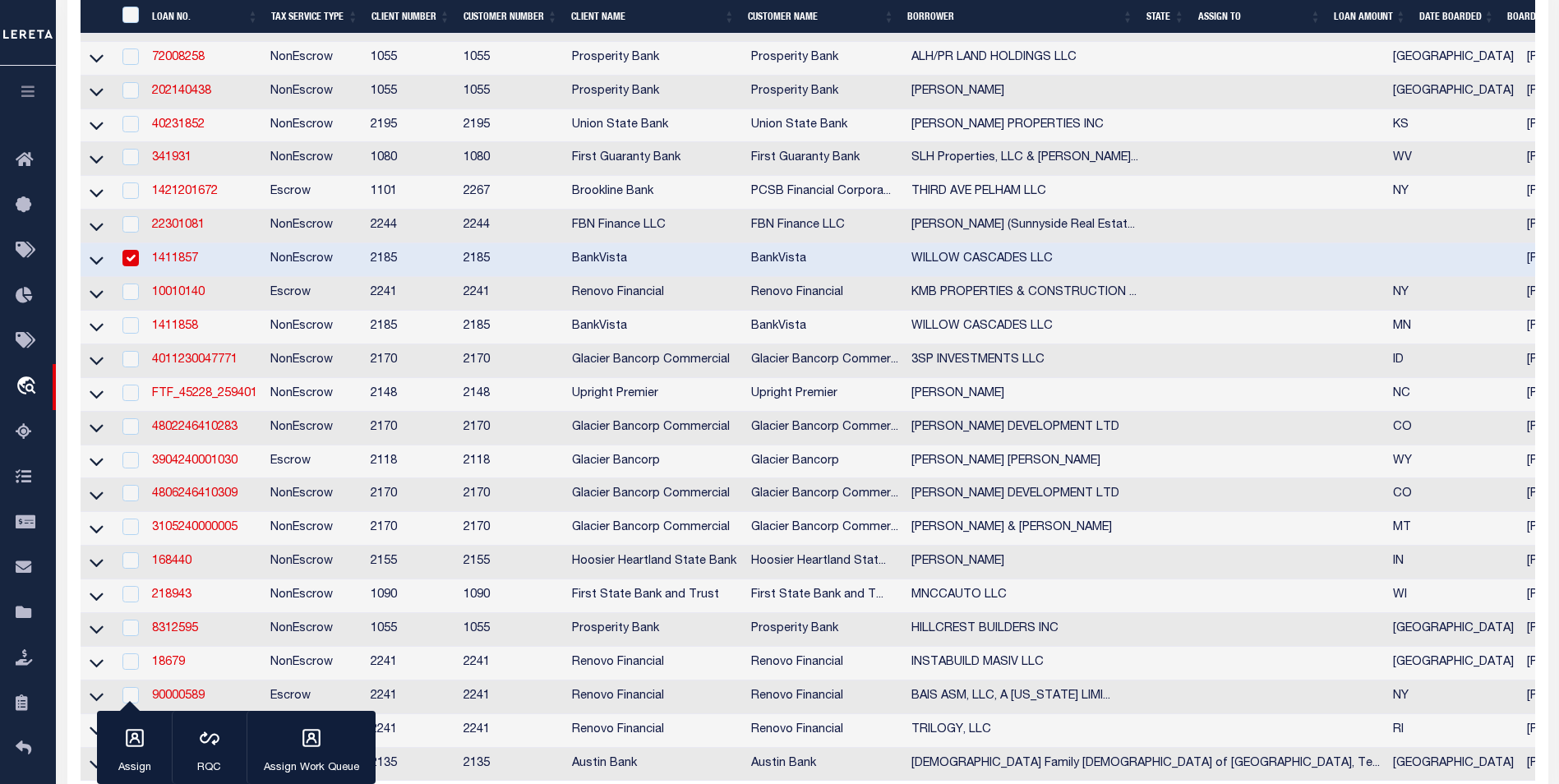
click at [132, 264] on input "checkbox" at bounding box center [131, 258] width 17 height 17
checkbox input "false"
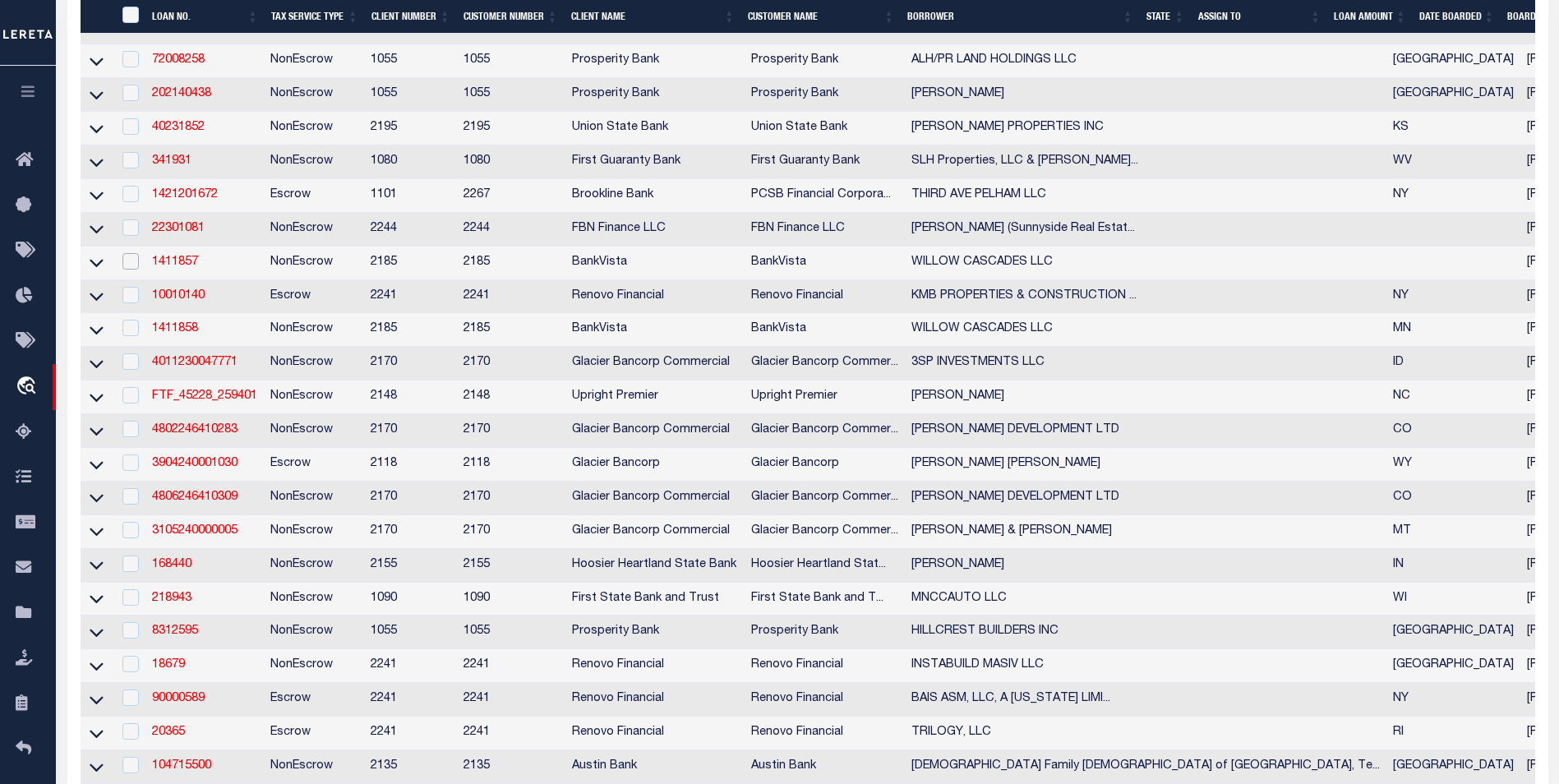
scroll to position [414, 0]
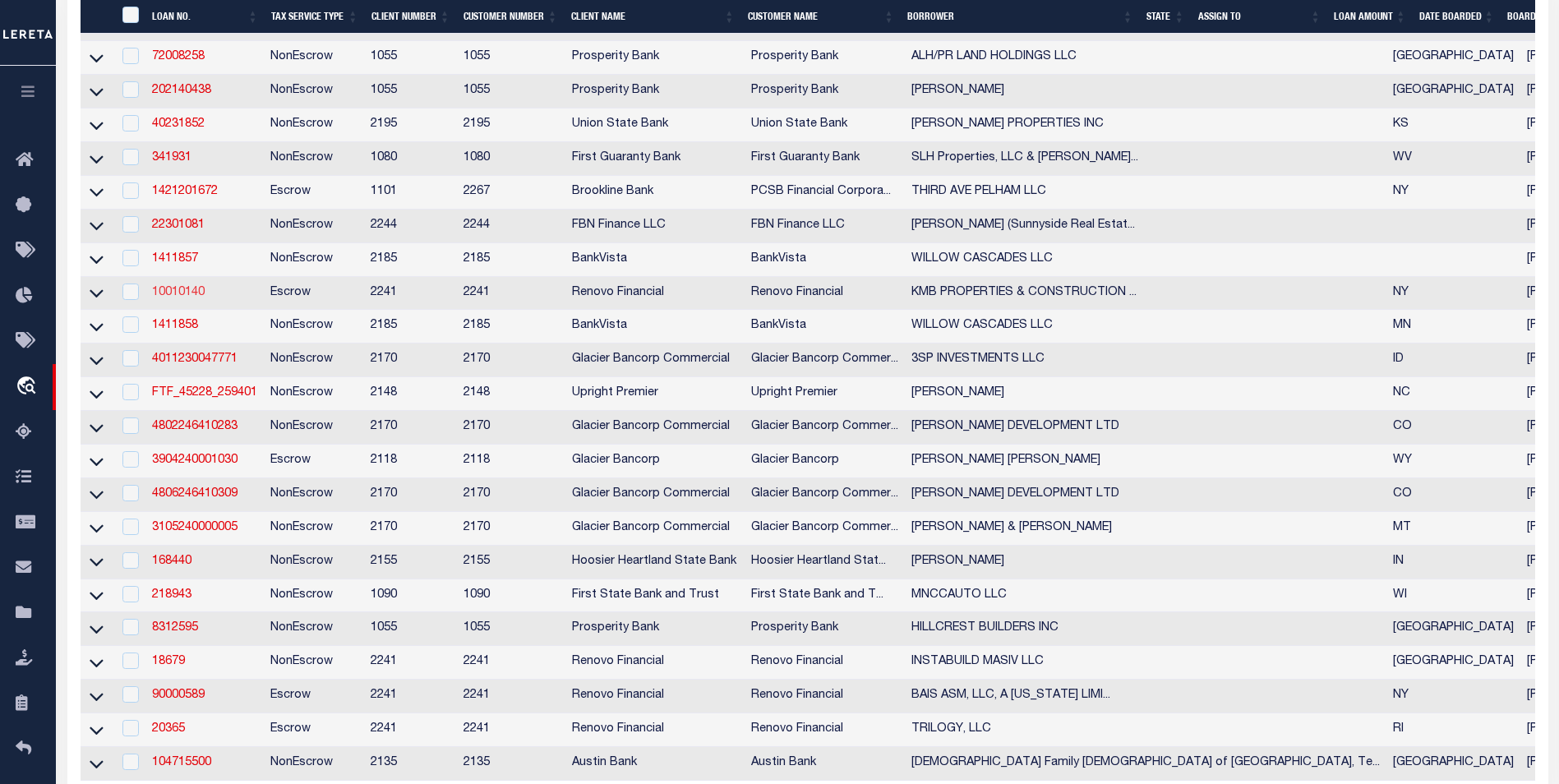
click at [164, 298] on link "10010140" at bounding box center [179, 293] width 52 height 11
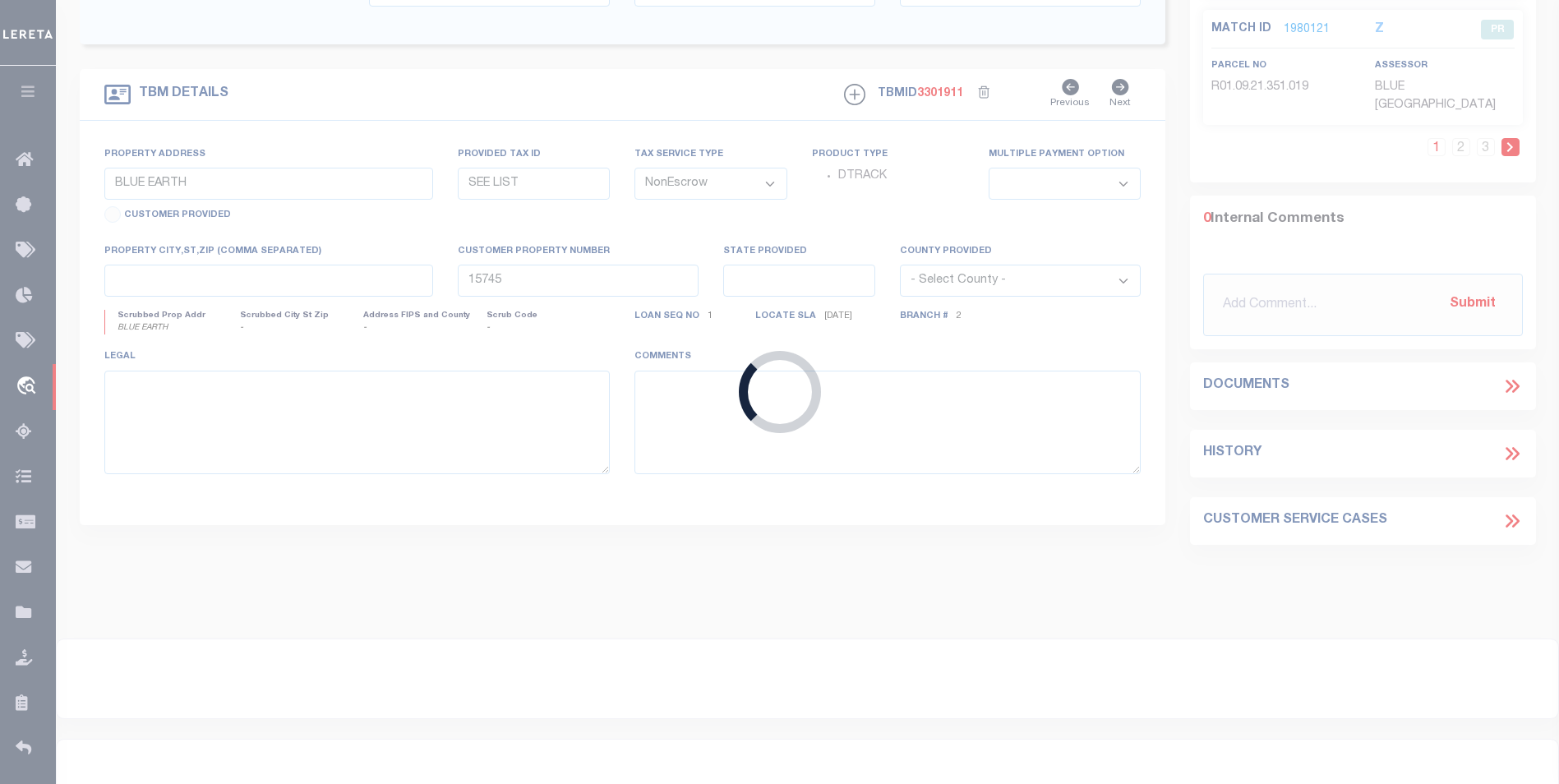
type input "10010140"
type input "KMB PROPERTIES & CONSTRUCTION LLC"
select select
type input "15 GLENBROOK DR"
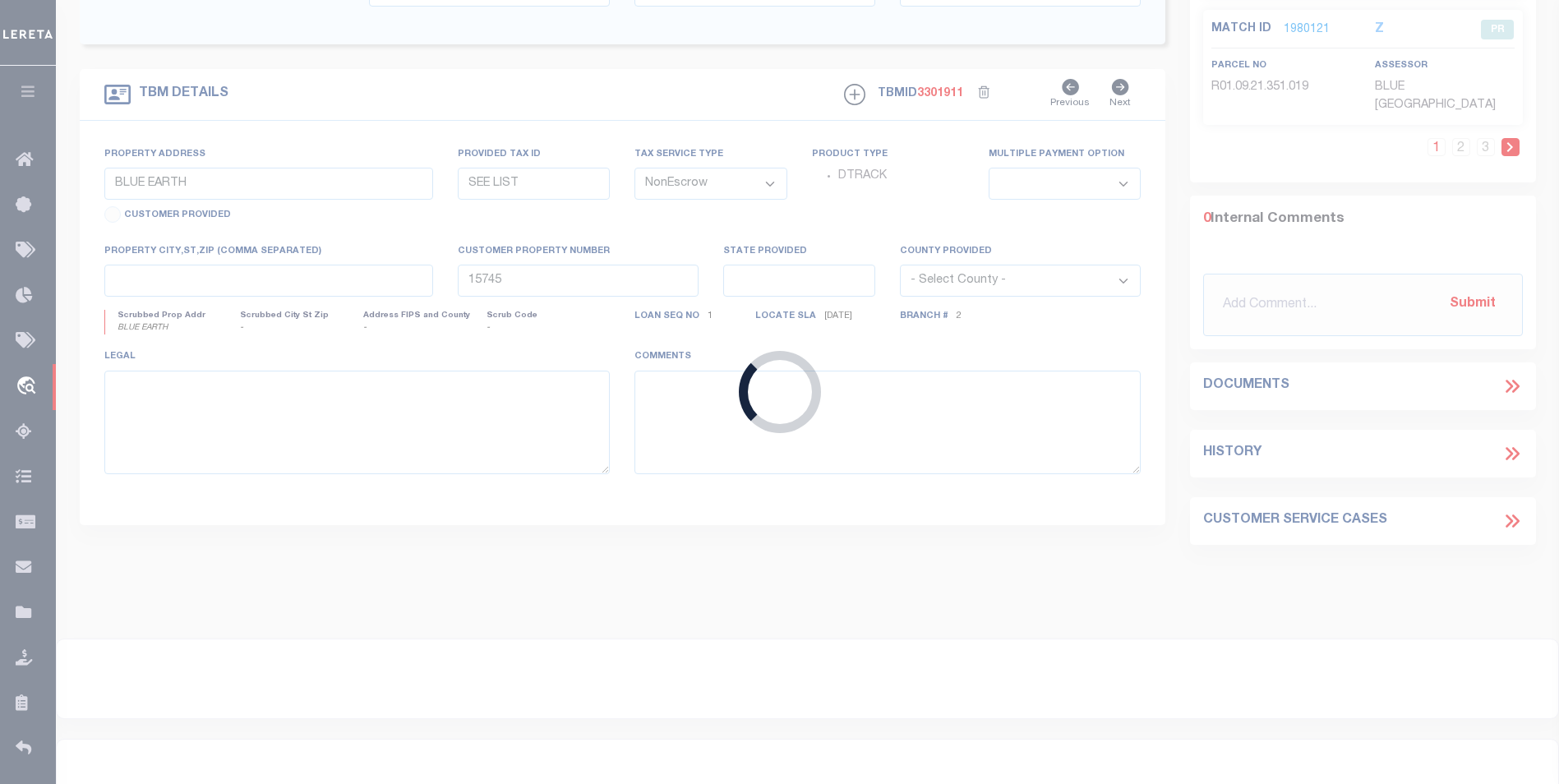
type input "FAIRPORT,NY,14450"
select select "Escrow"
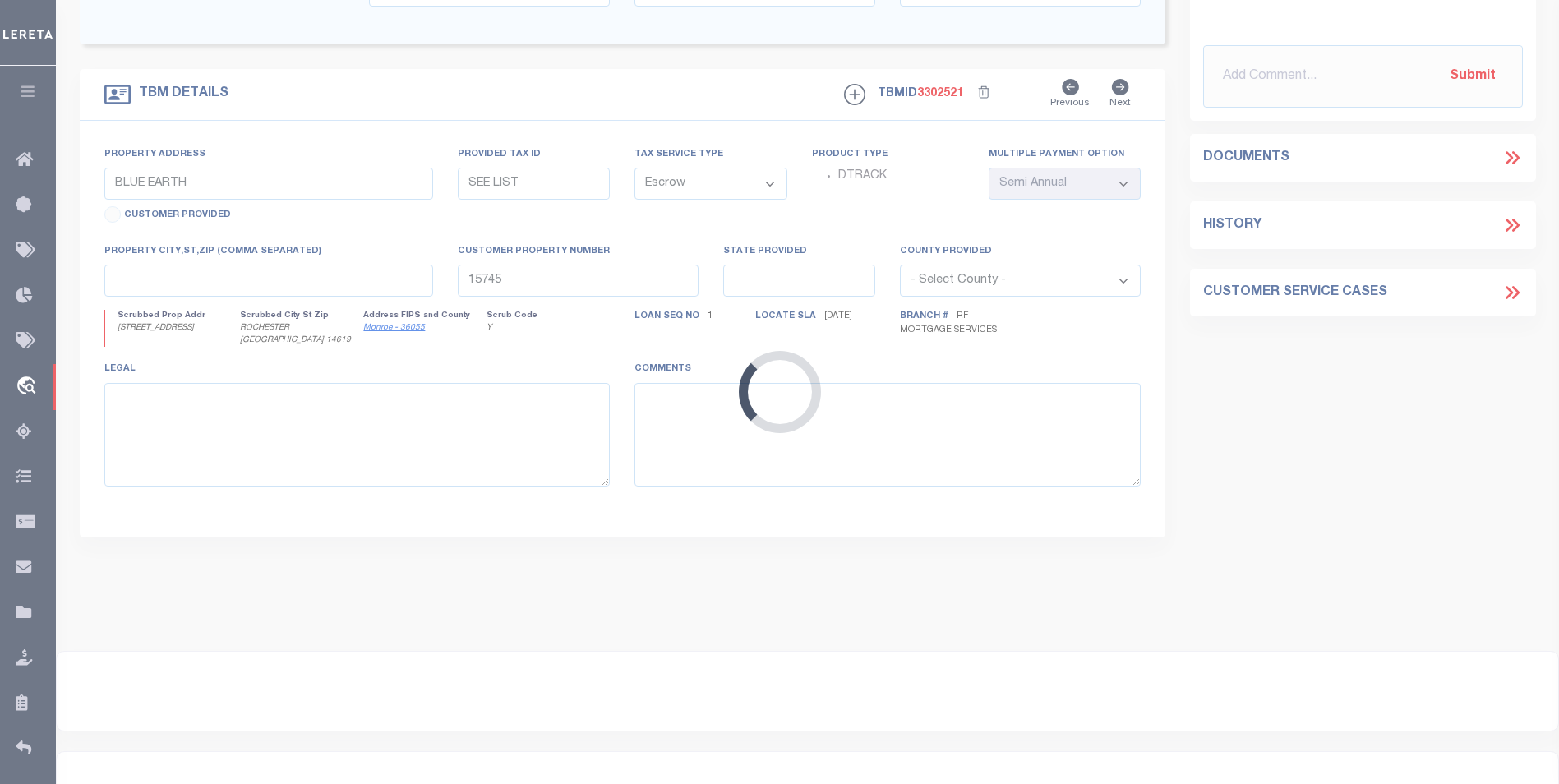
select select "25067"
type input "358 RAVENWOOD AVE"
type input "12071000040660000000"
select select
type input "ROCHESTER NY 14619"
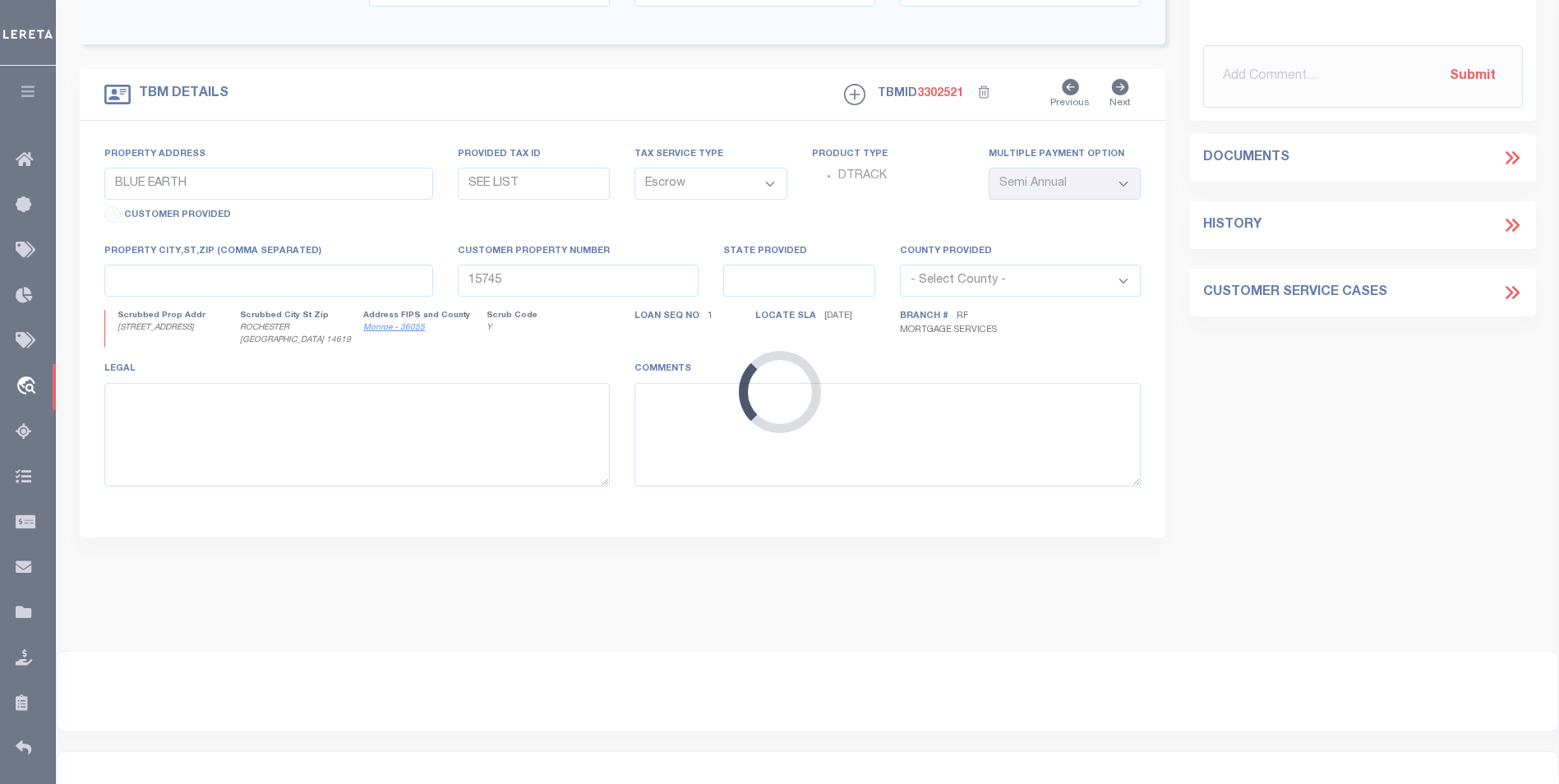
type input "a0k8Y00000dE01d"
type input "NY"
select select
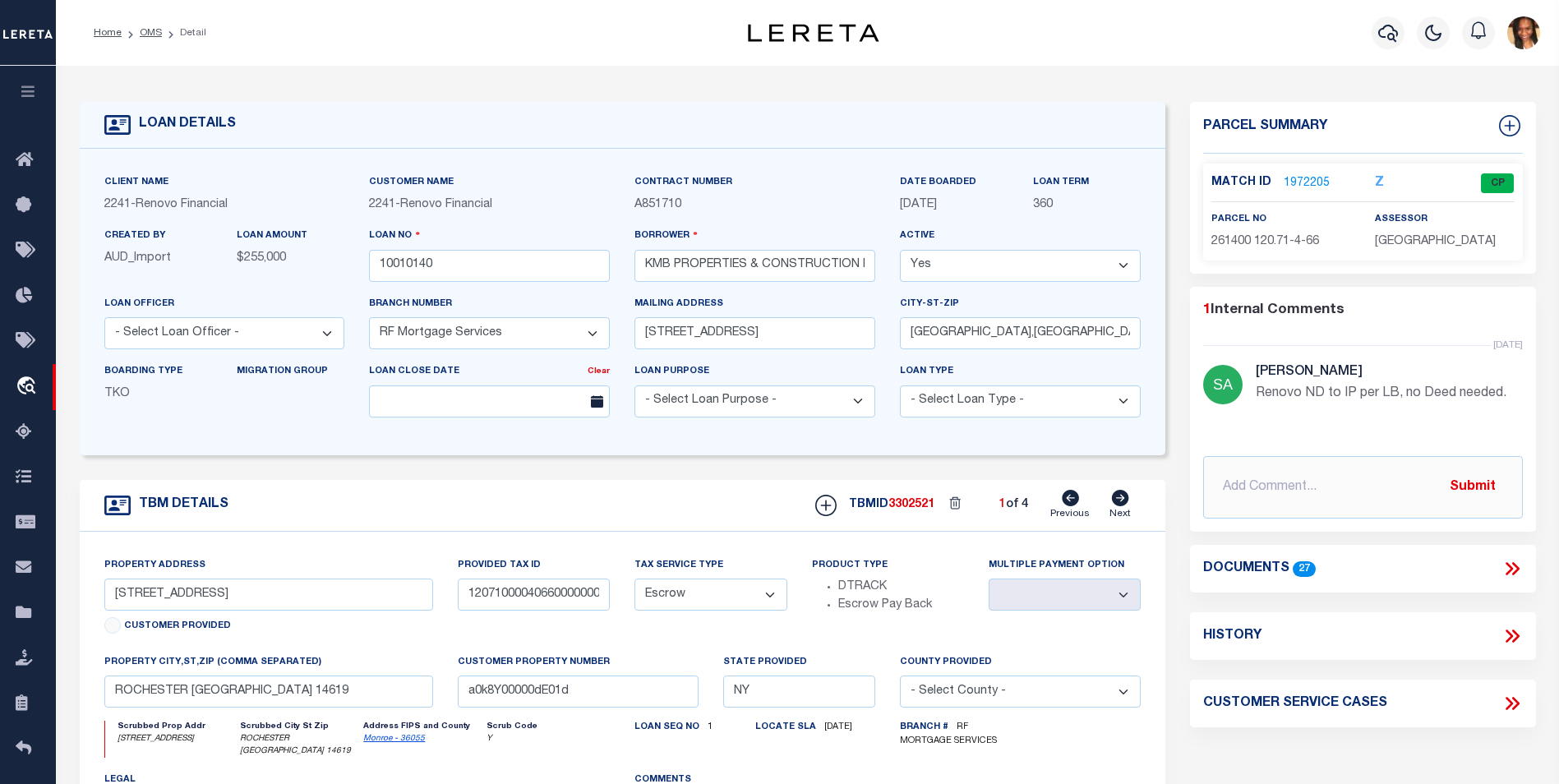
click at [1296, 182] on link "1972205" at bounding box center [1306, 183] width 46 height 17
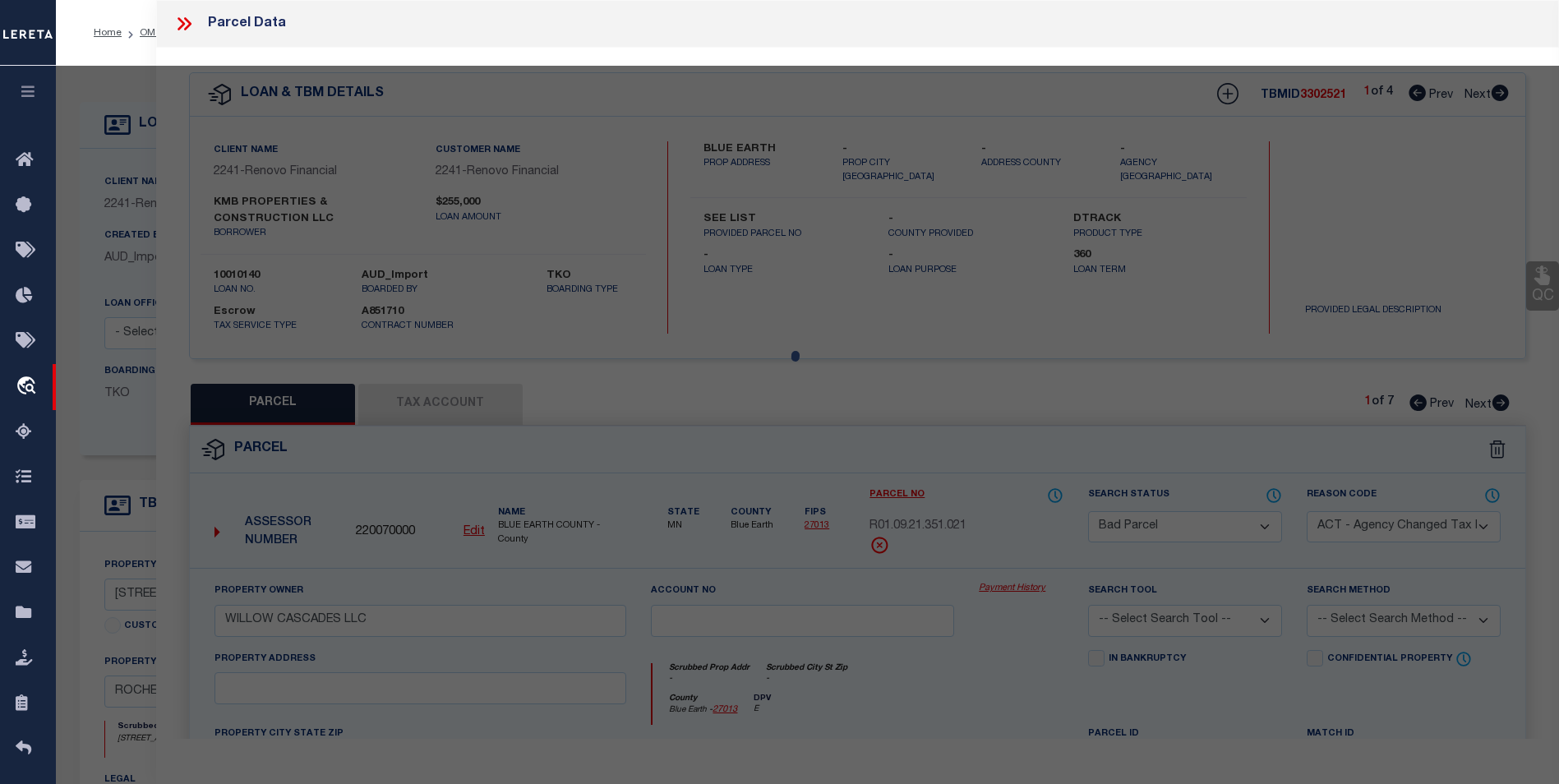
select select "AS"
select select
checkbox input "false"
select select "CP"
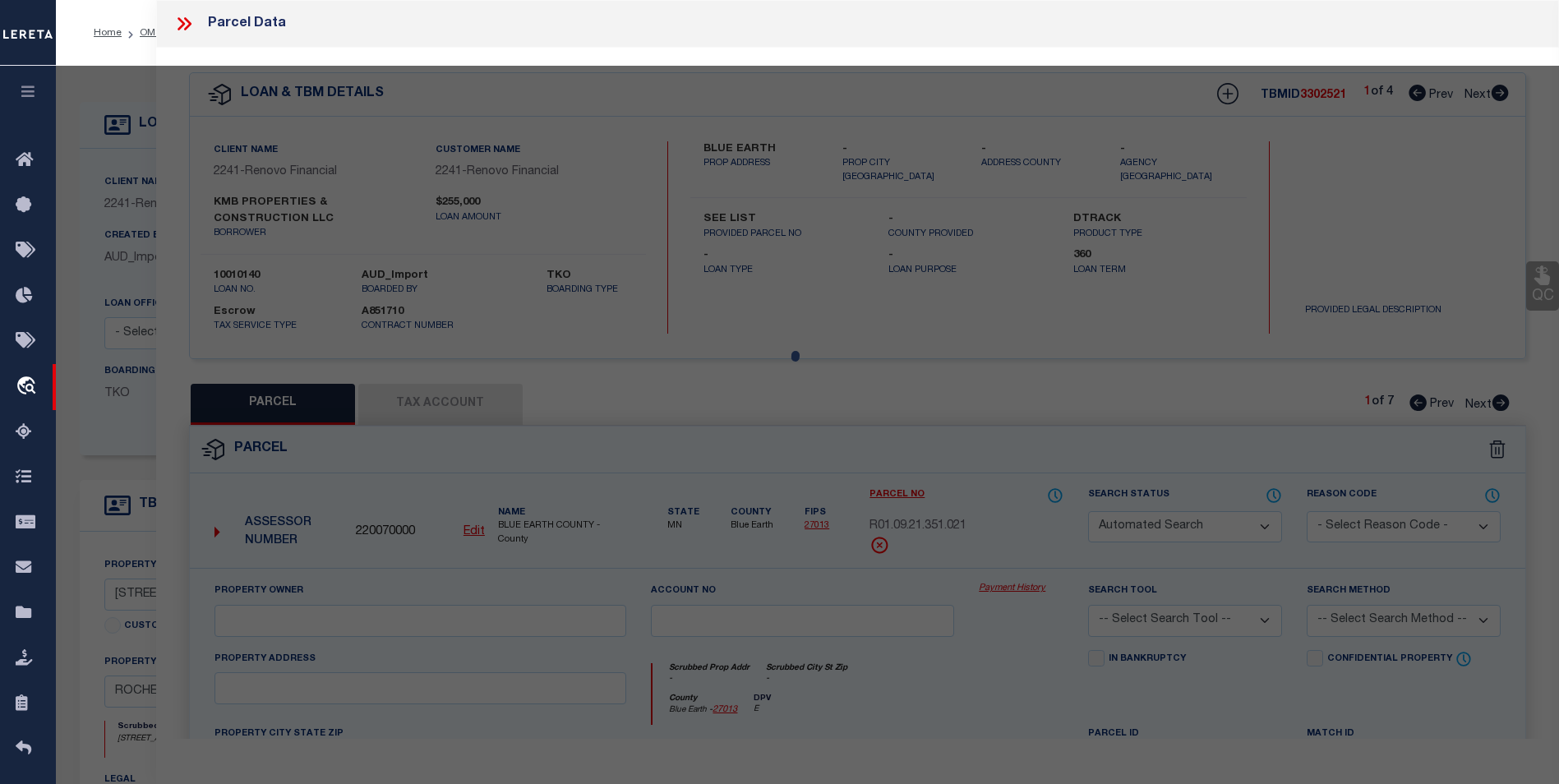
type input "KMB Properties & Construction LLC"
select select
type input "358 Ravenwood Ave"
checkbox input "false"
type input "ROCHESTER NY 14619"
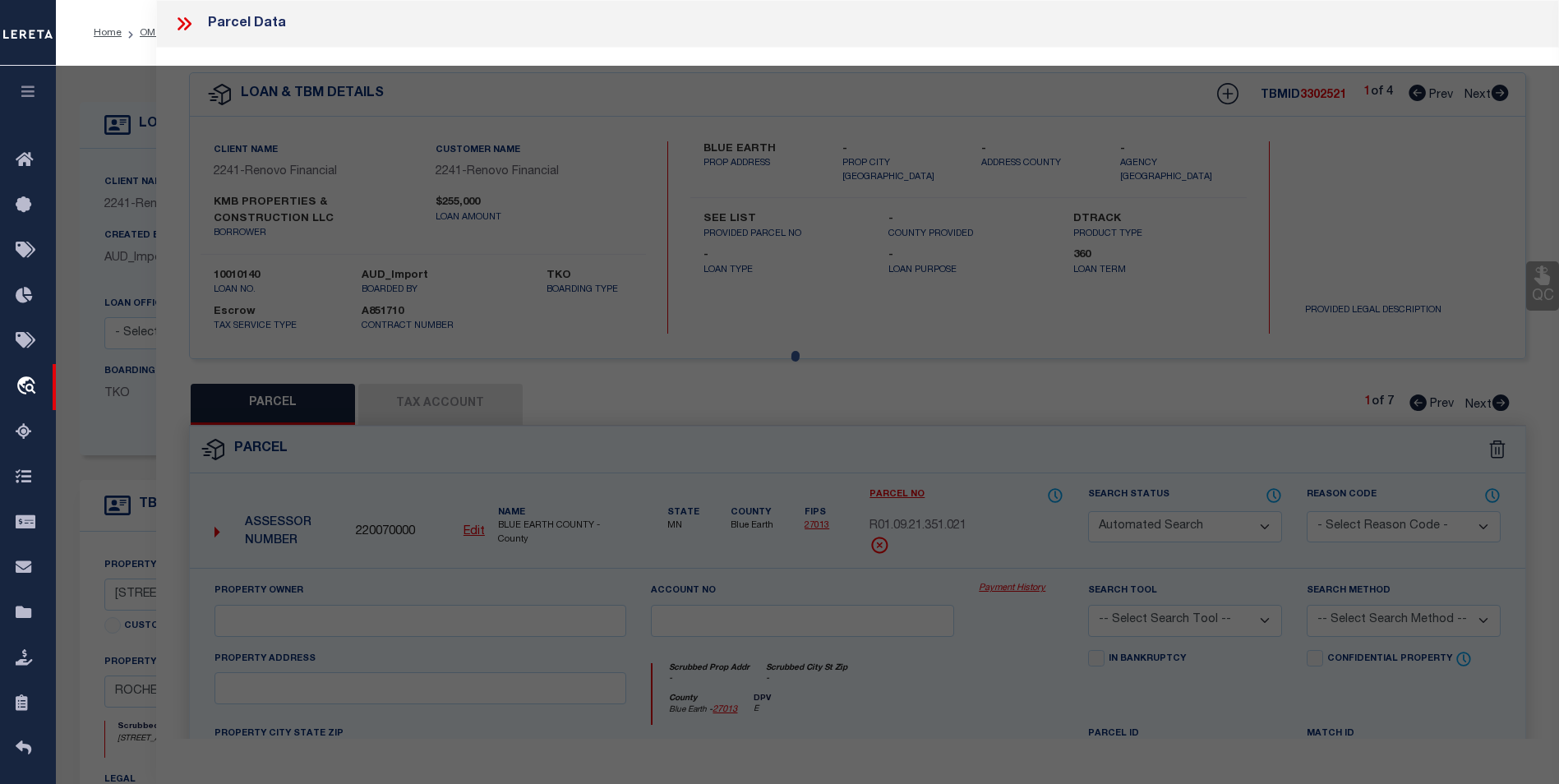
type textarea "0.13 acres"
type textarea "Tax ID Special Project"
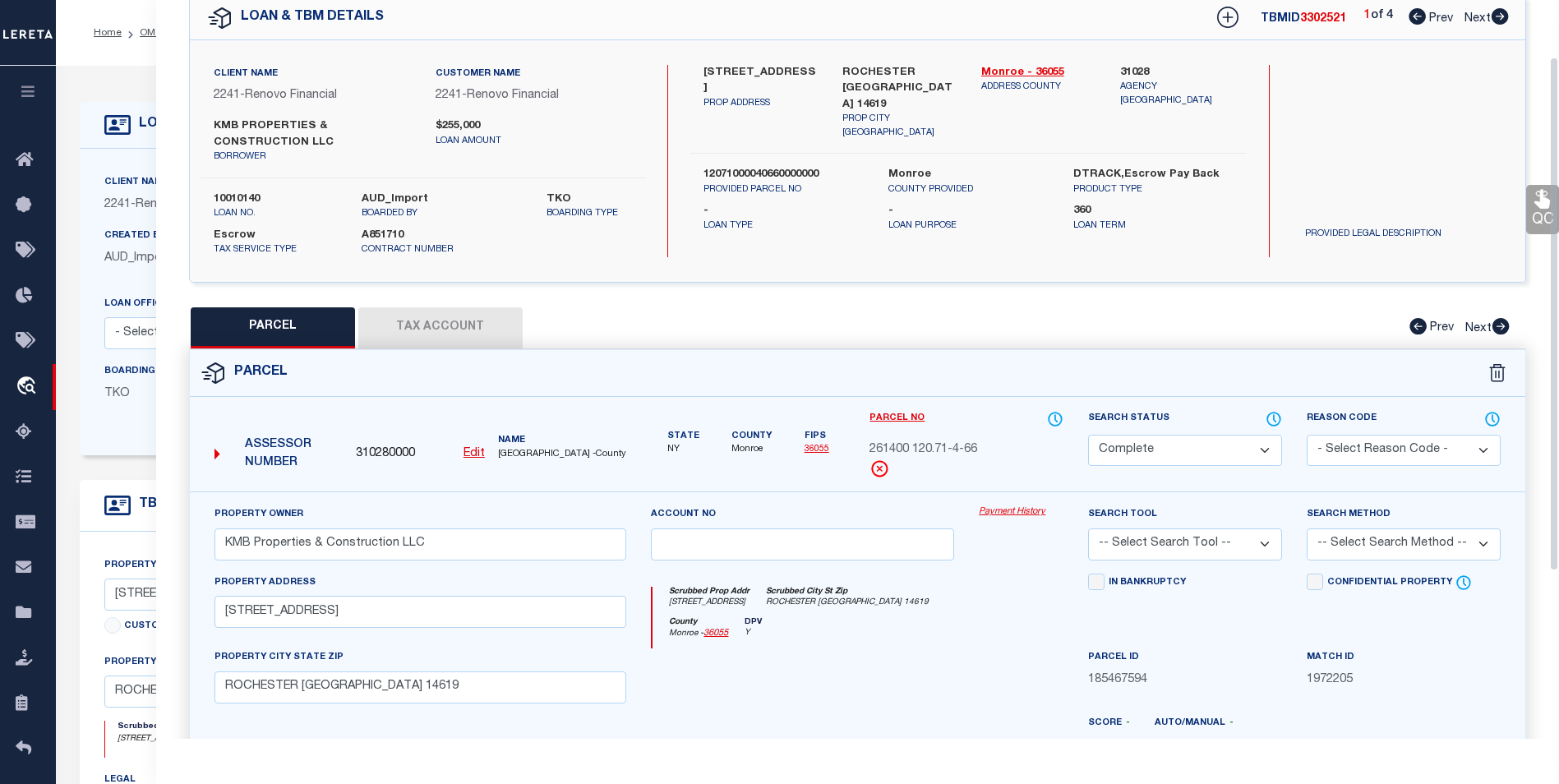
scroll to position [76, 0]
click at [1507, 31] on div "TBMID 3302521 1 of 4 Prev Next" at bounding box center [1352, 19] width 314 height 30
click at [1502, 16] on icon at bounding box center [1500, 18] width 17 height 17
select select "AS"
checkbox input "false"
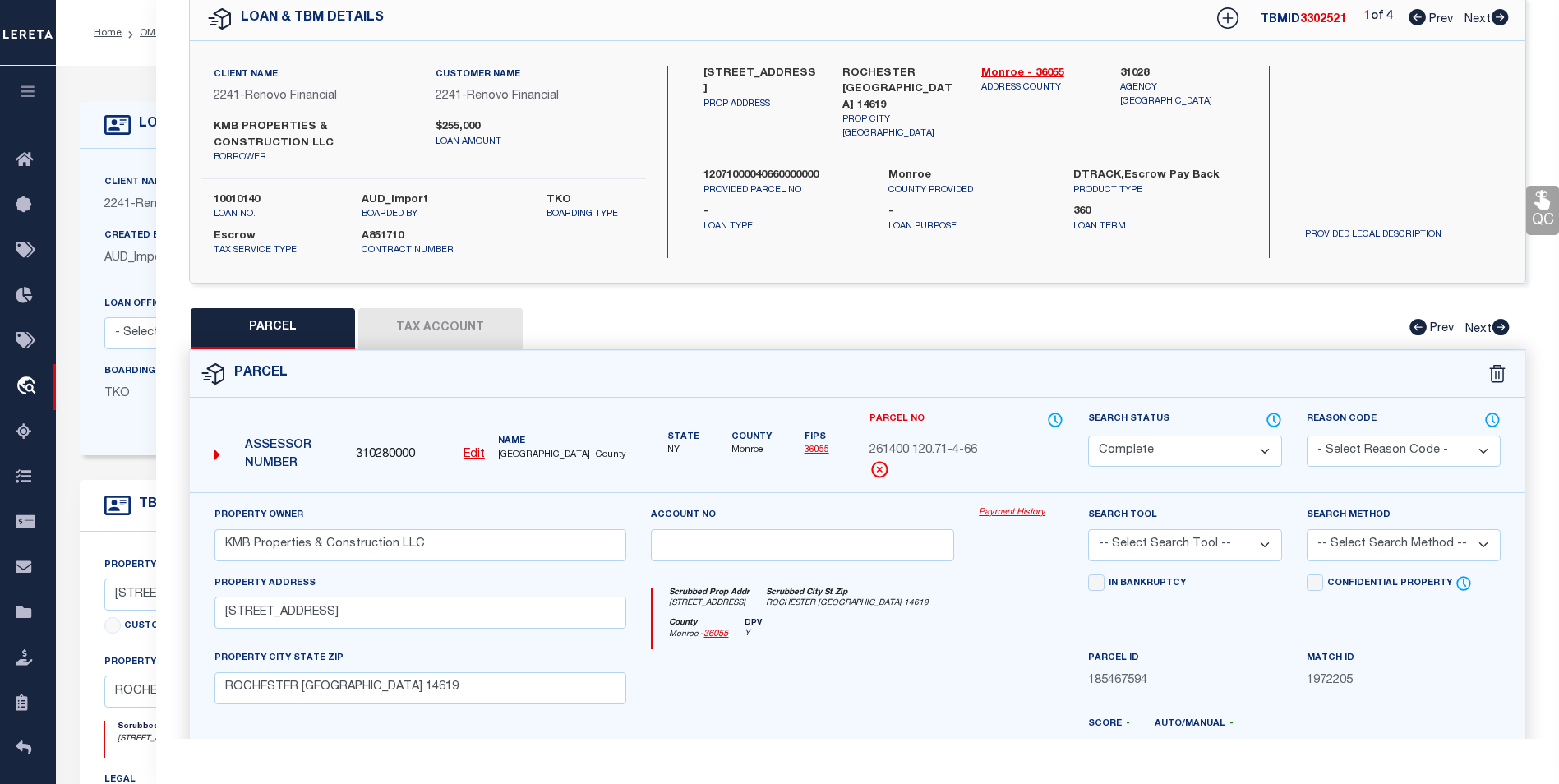
checkbox input "false"
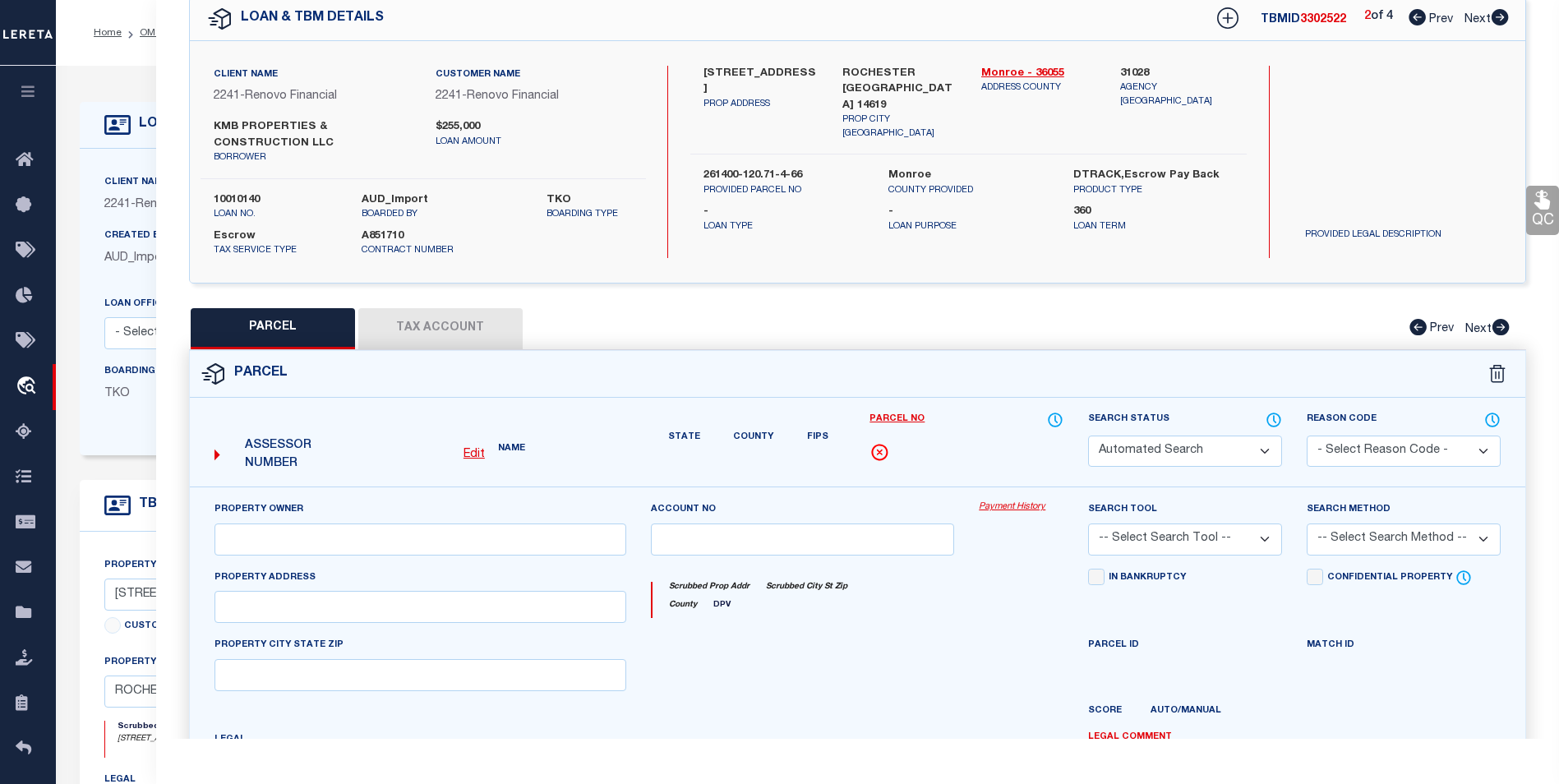
select select "DP"
checkbox input "false"
type textarea "Required Parcel# is already added in other TBM ID of this Loan, Hence marking t…"
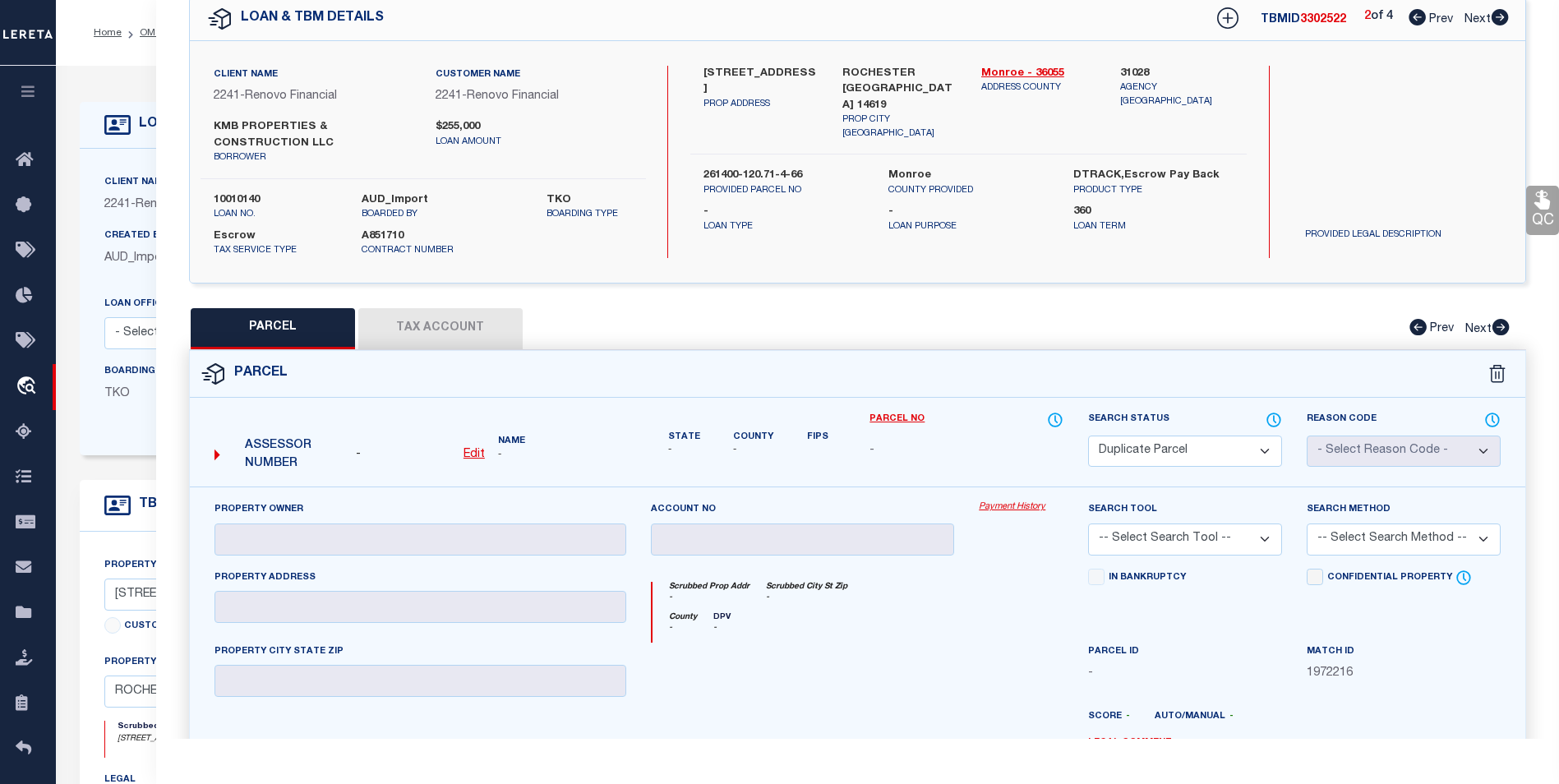
click at [1502, 16] on icon at bounding box center [1500, 18] width 17 height 17
select select "AS"
checkbox input "false"
select select "CP"
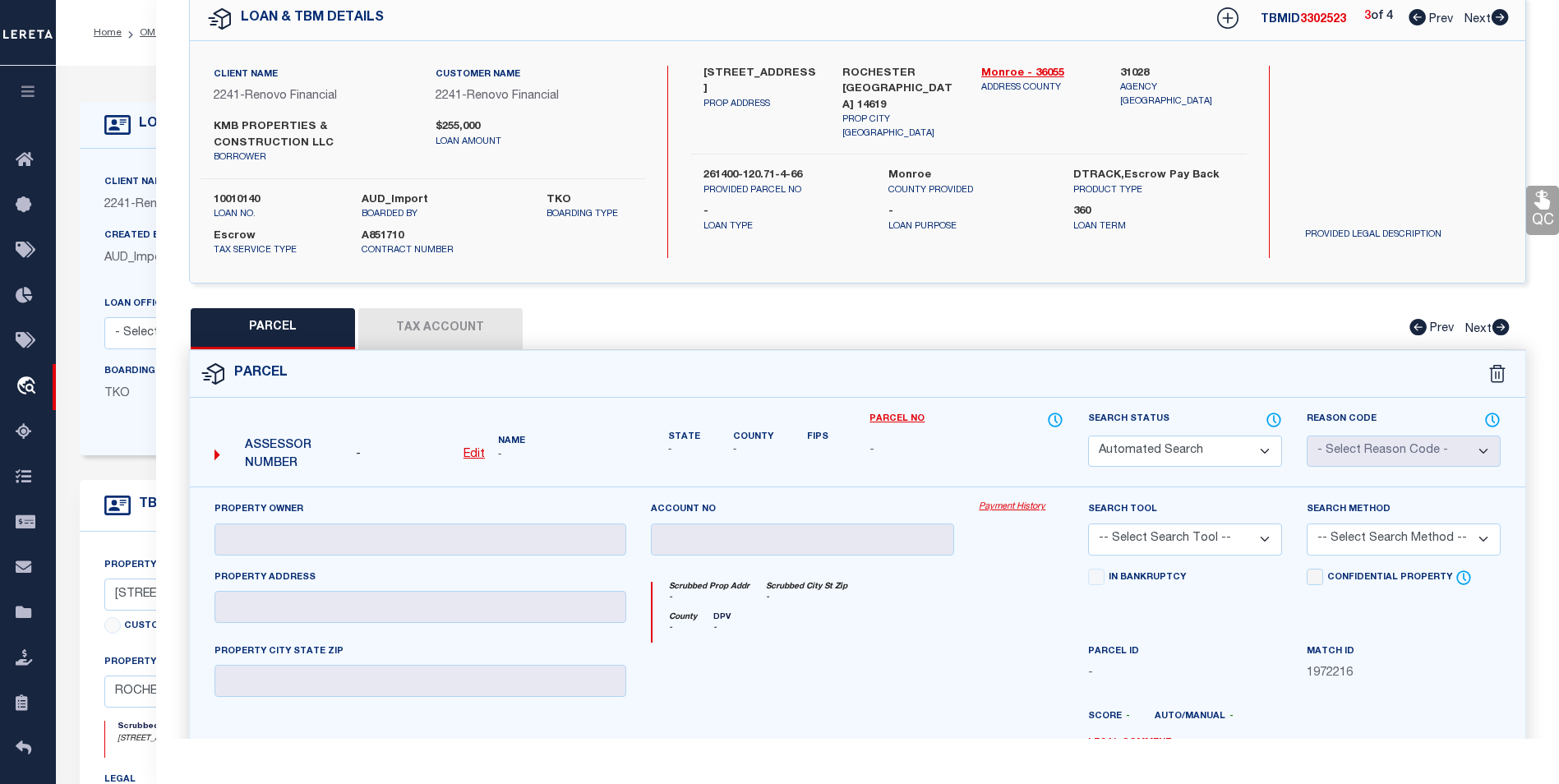
select select "099"
select select "AGW"
select select "LEG"
type input "430 Orland Rd"
type input "ROCHESTER NY 14622"
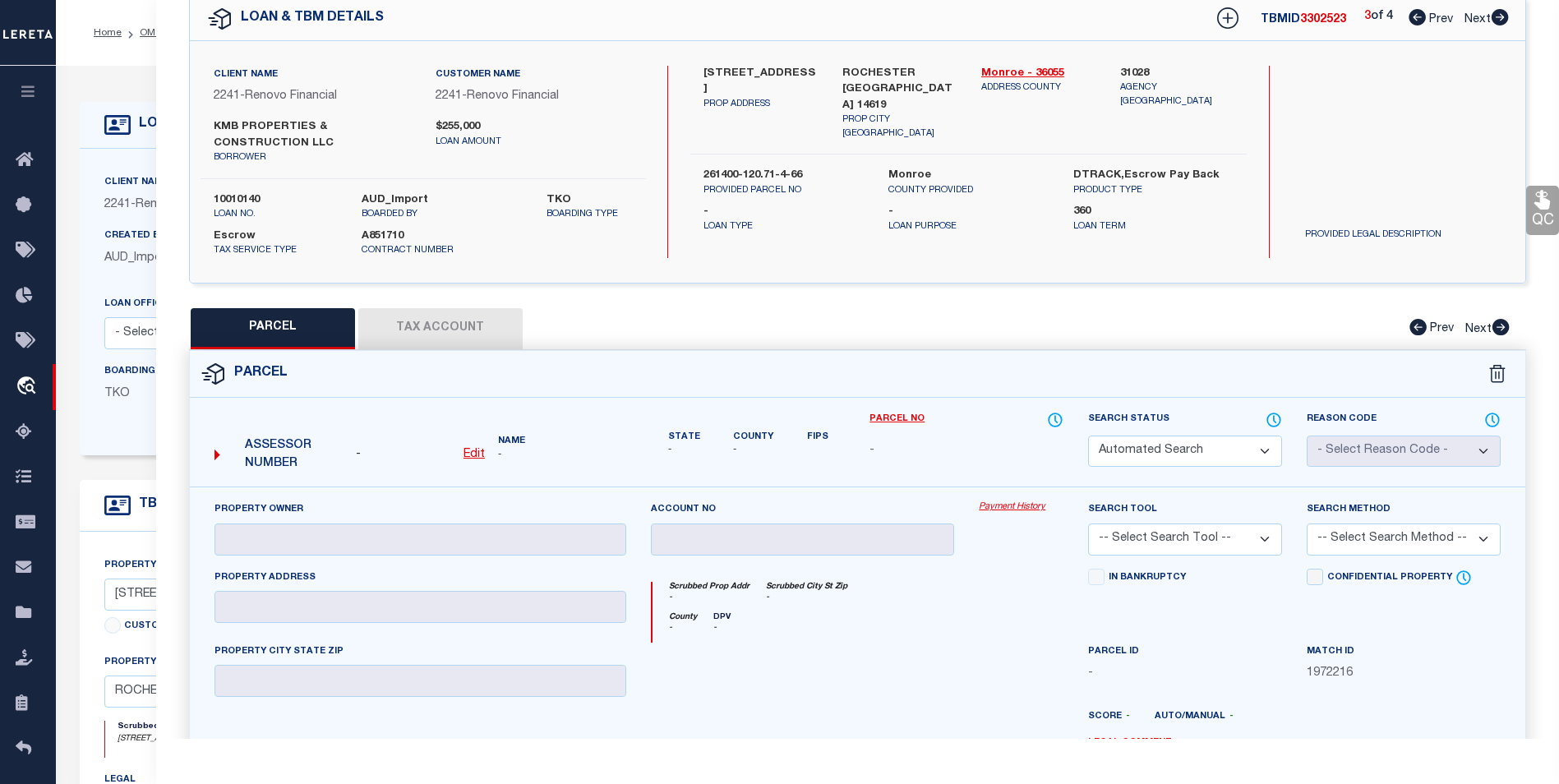
type textarea "0025-14-07 Wakefield 1 Lr99 00"
type textarea "9/5/25 Update east Irondequoit csd from 263400 077.15-2-24 to 263400-077.15-2-2…"
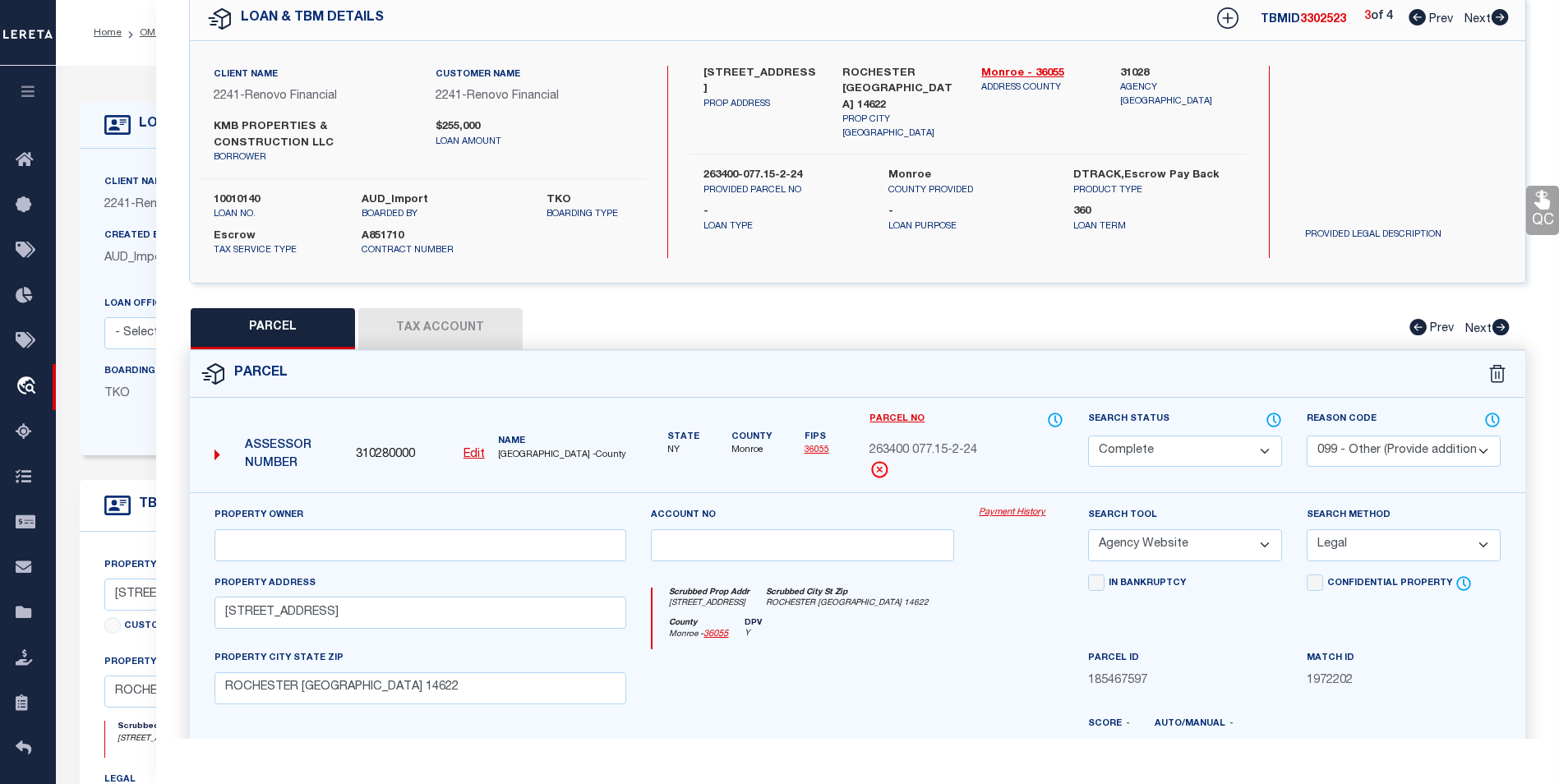
click at [1502, 16] on icon at bounding box center [1500, 18] width 17 height 17
select select "AS"
select select
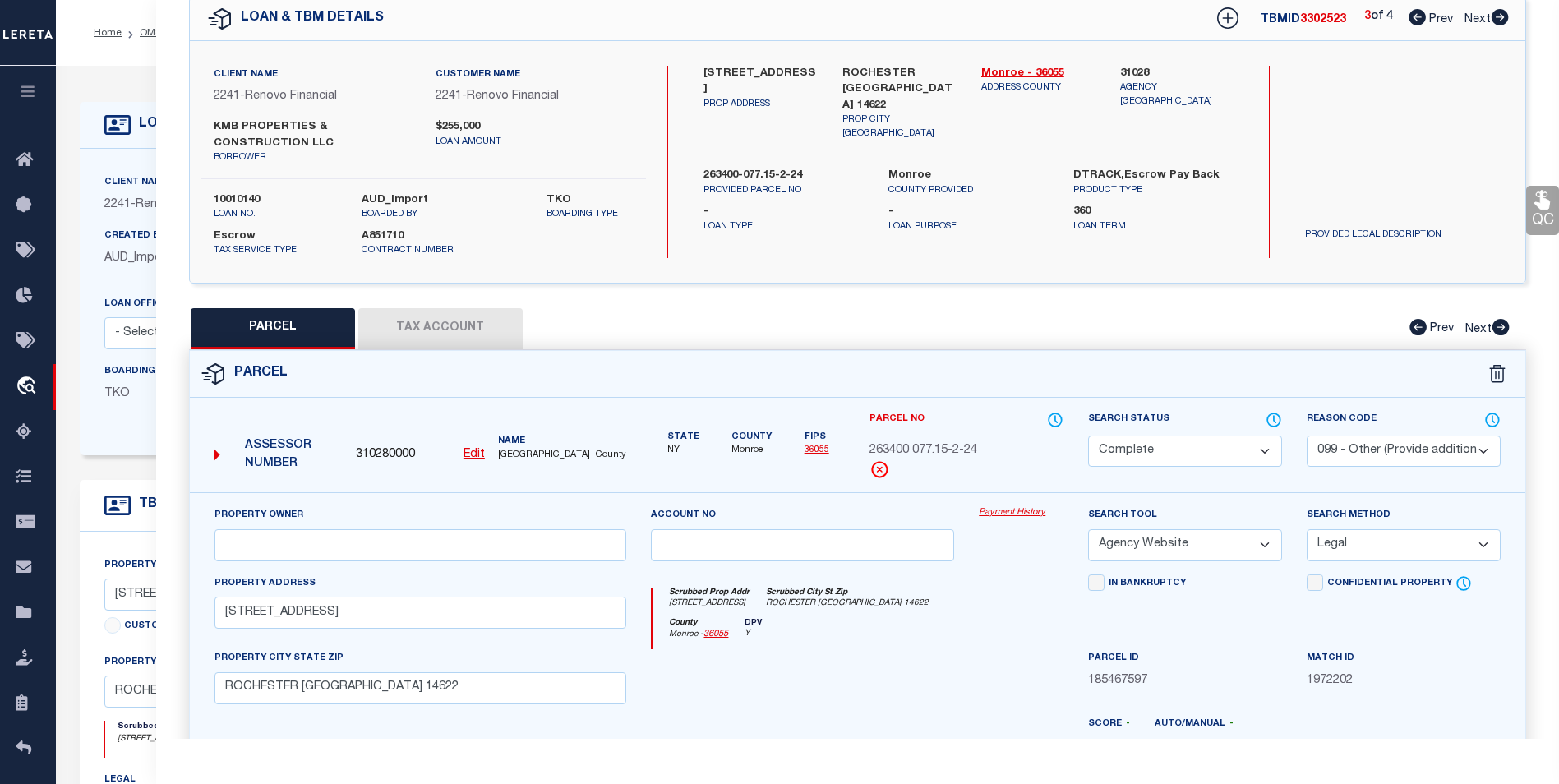
checkbox input "false"
select select "BP"
select select
type input "14 Broxbourne Dr"
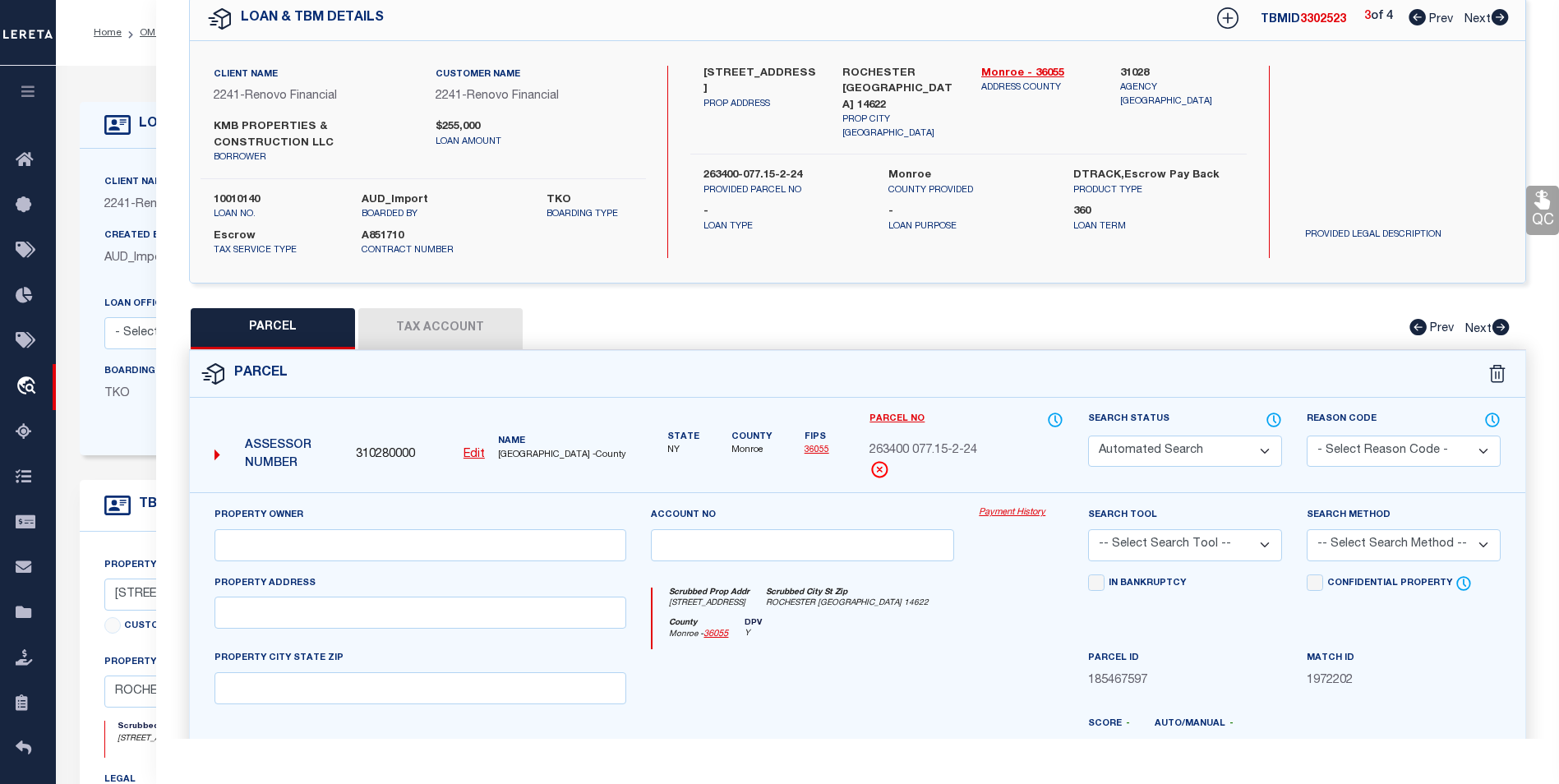
checkbox input "false"
type input "FAIRPORT NY 14450"
type textarea "Lot 32 Twp 12 Rng 4 Whitney Ridge Townhouses Sec 2 L-R7 221-27"
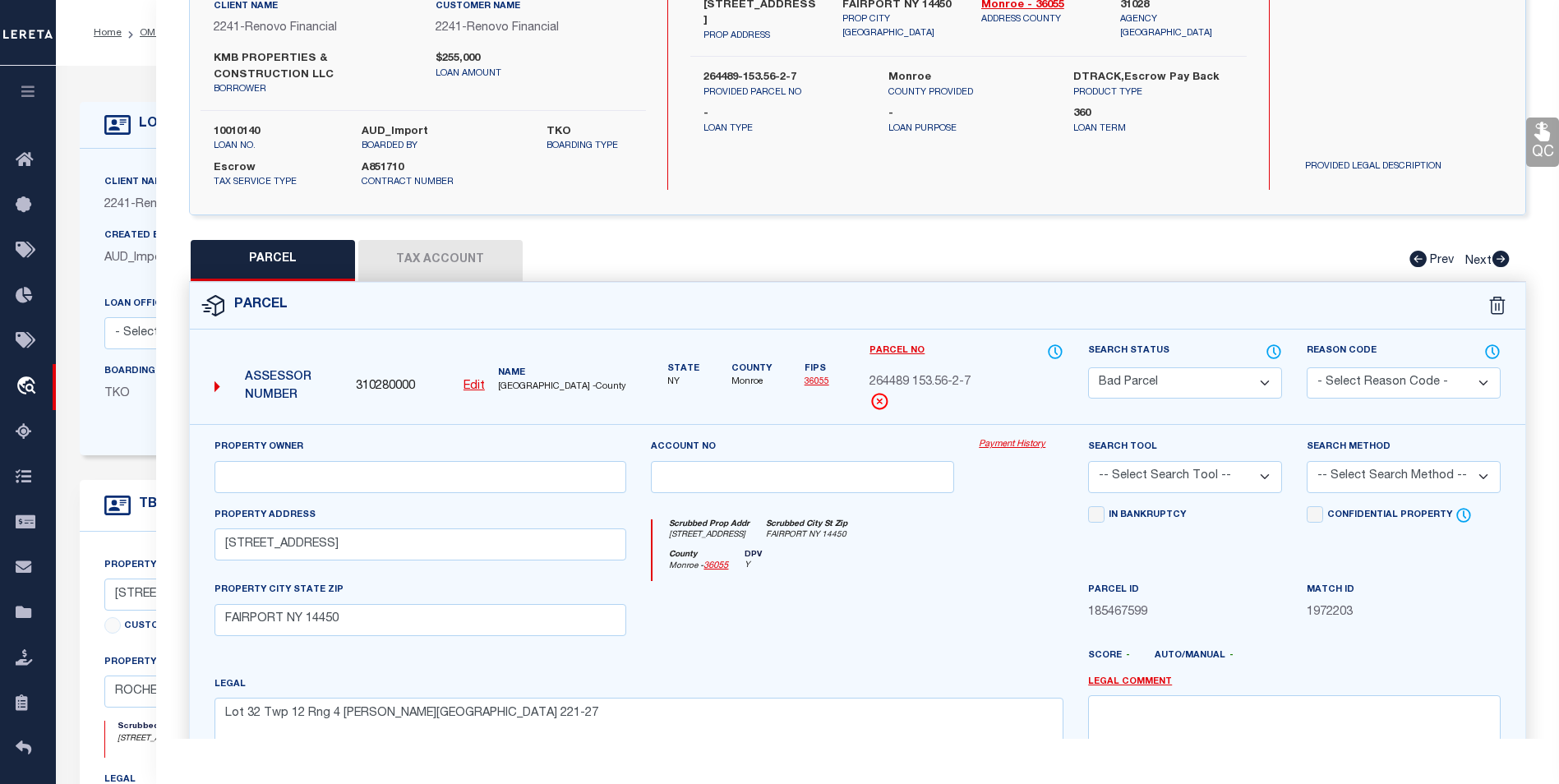
scroll to position [322, 0]
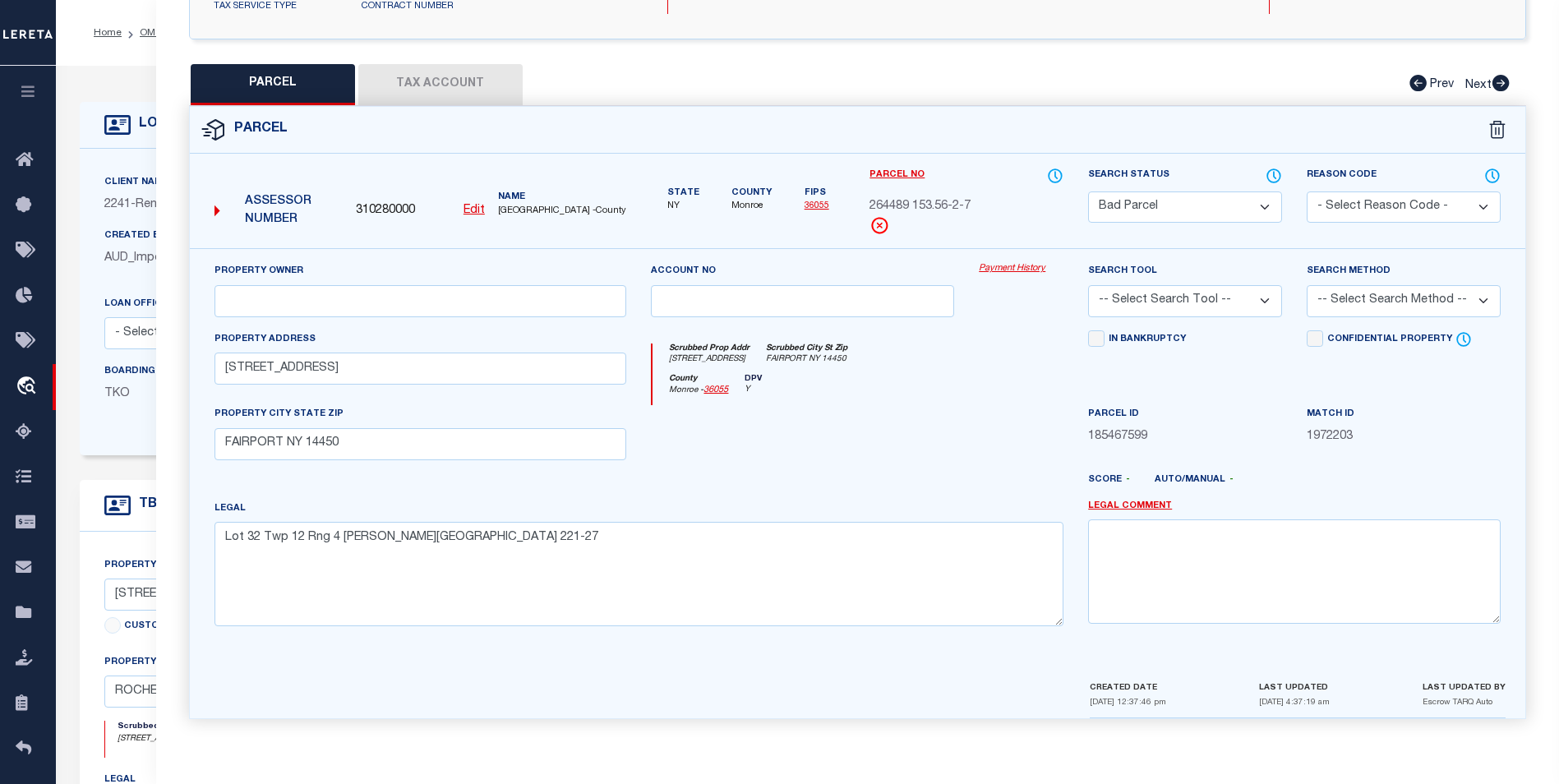
click at [428, 91] on button "Tax Account" at bounding box center [441, 85] width 165 height 41
select select "100"
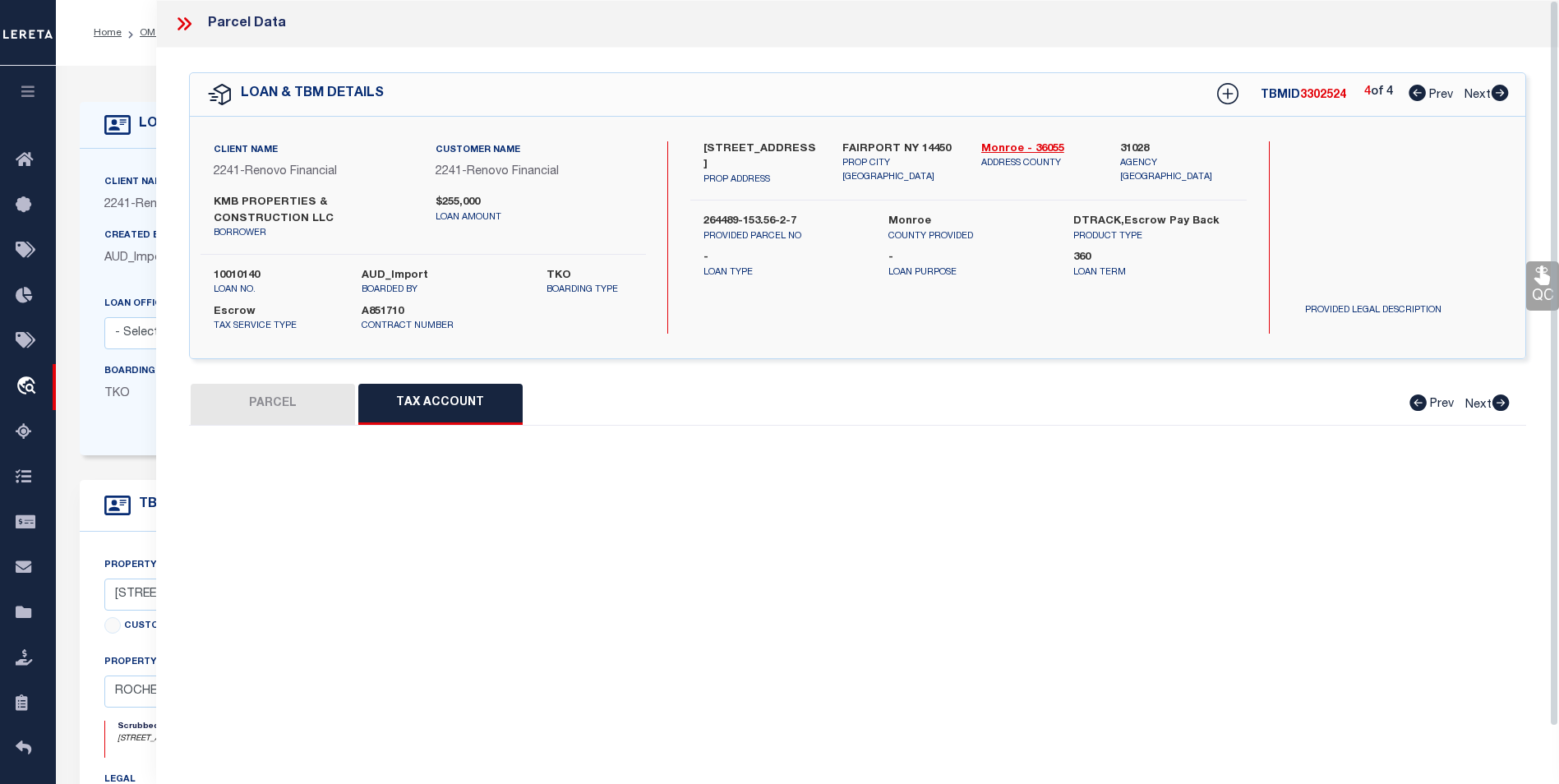
scroll to position [0, 0]
select select "100"
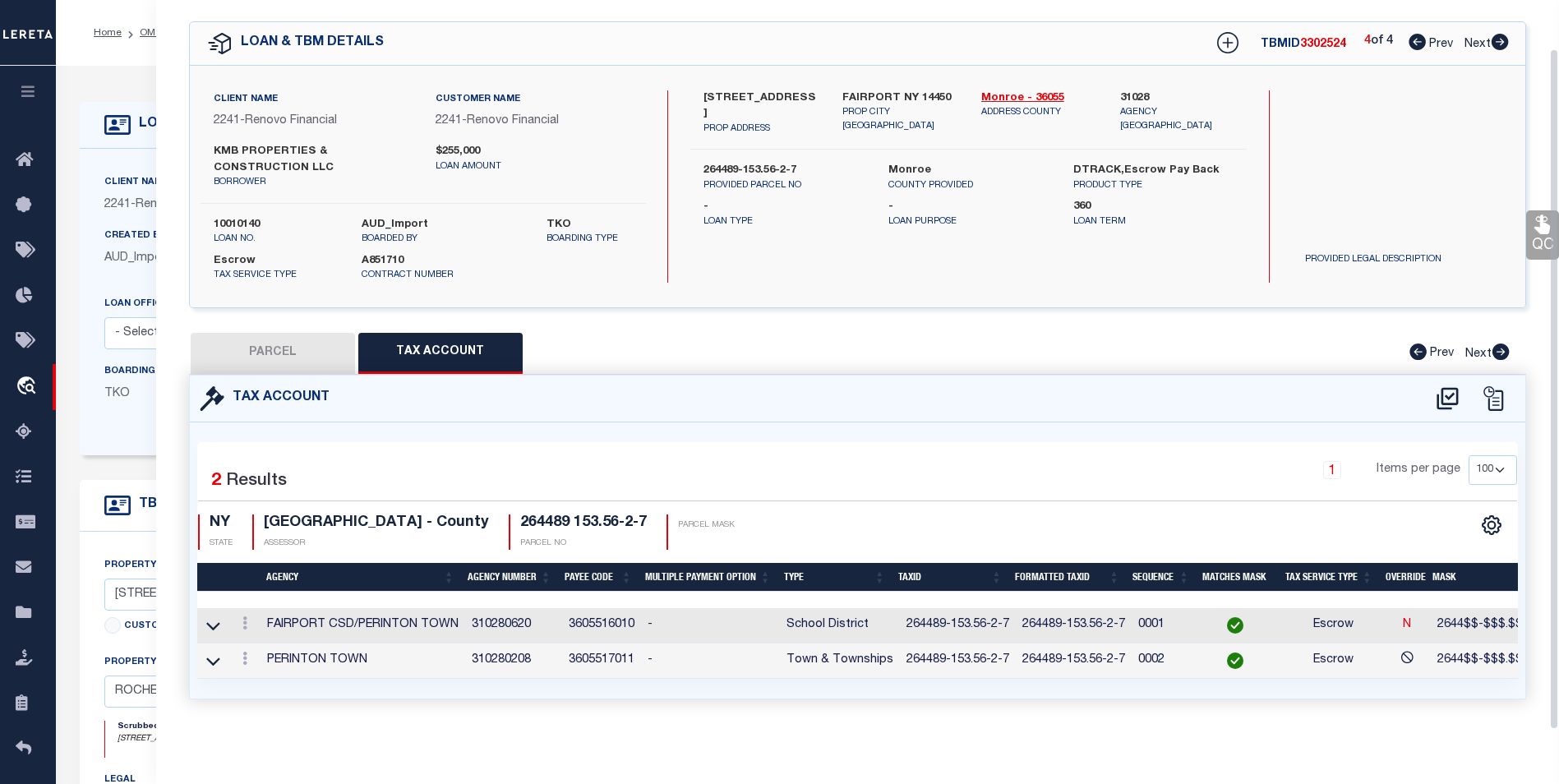
scroll to position [62, 0]
click at [247, 618] on icon at bounding box center [244, 623] width 5 height 13
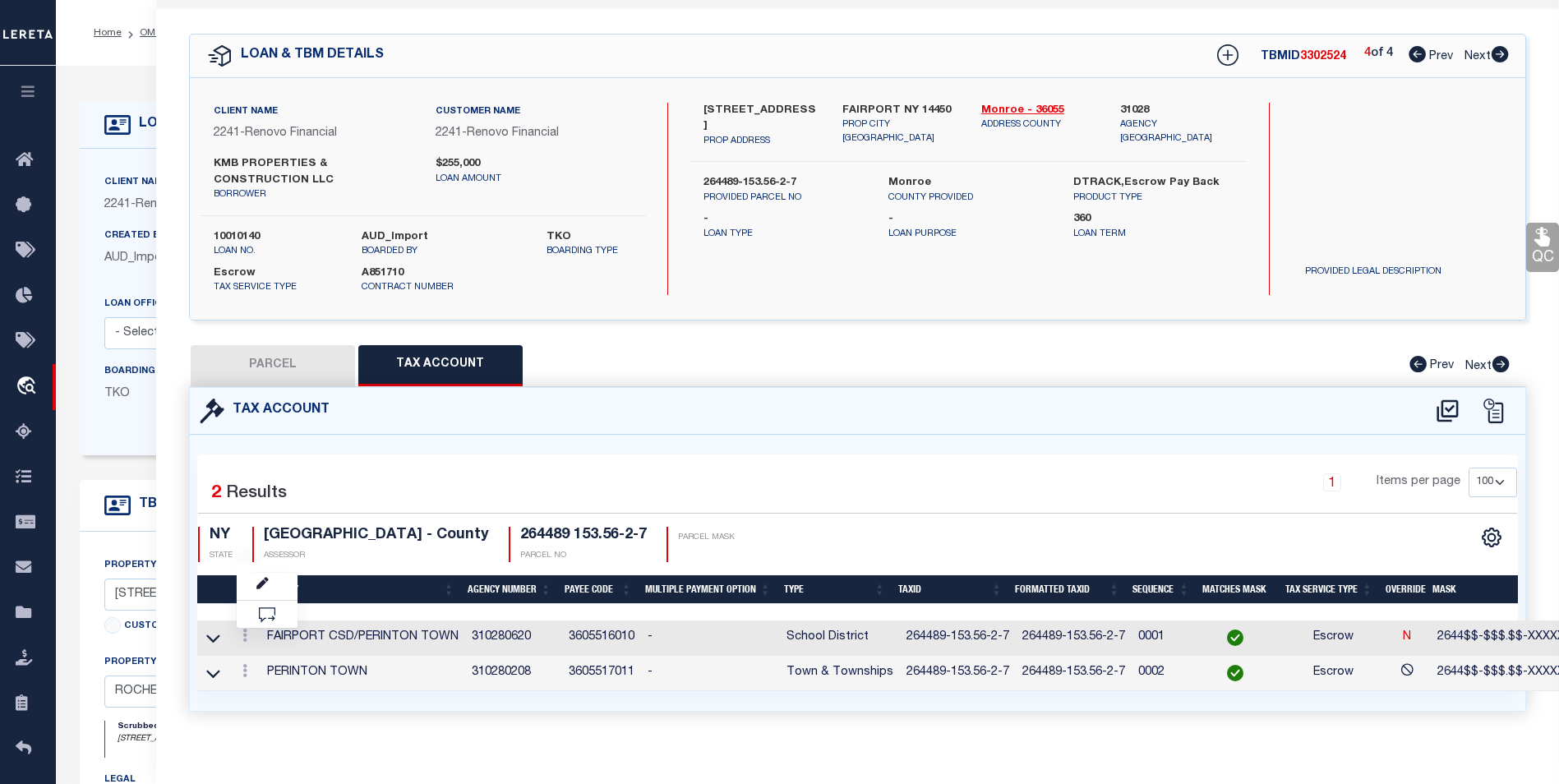
click at [297, 378] on button "PARCEL" at bounding box center [273, 366] width 165 height 41
select select "AS"
checkbox input "false"
select select "BP"
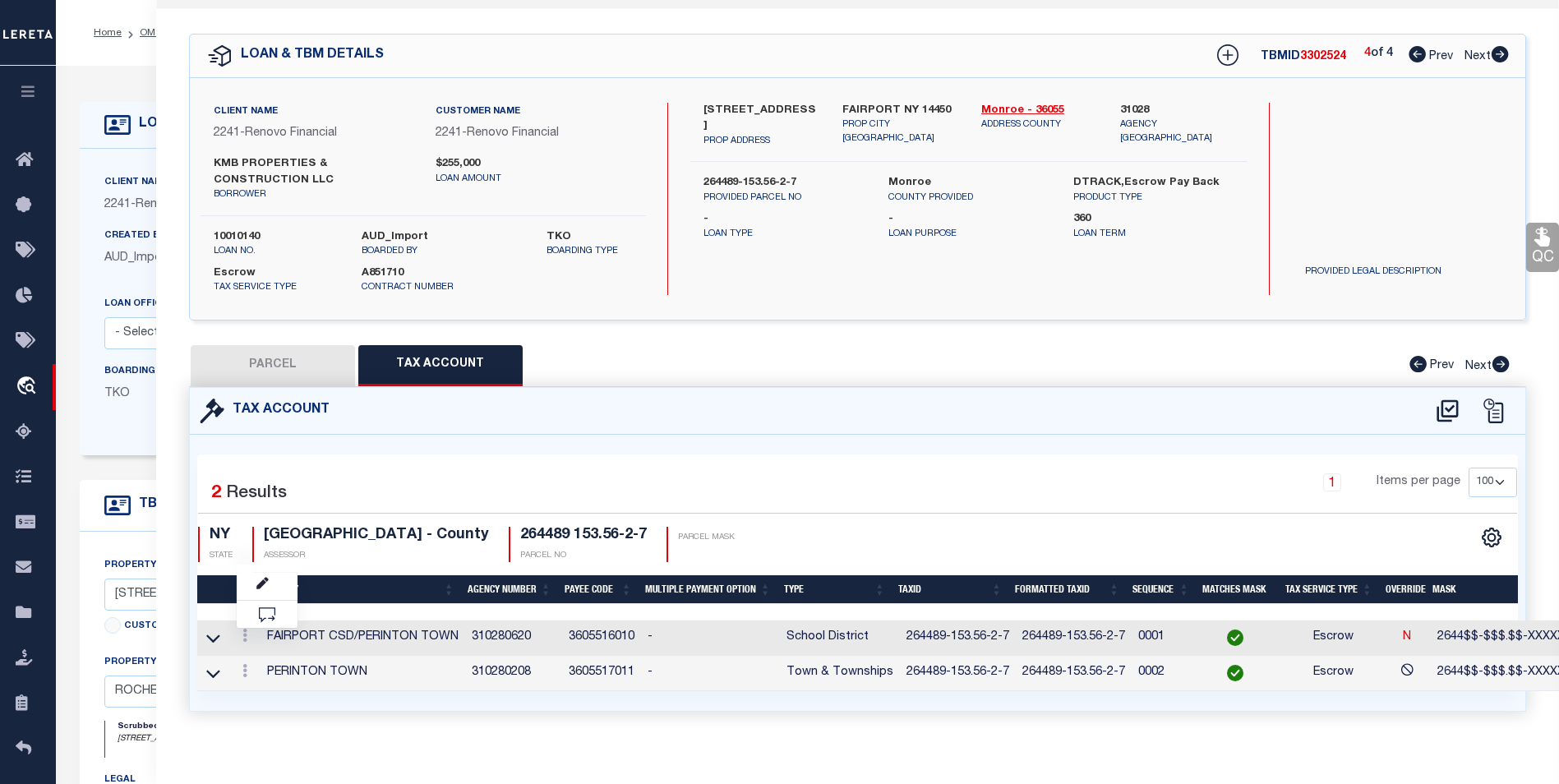
select select
type input "14 Broxbourne Dr"
checkbox input "false"
type input "FAIRPORT NY 14450"
type textarea "Lot 32 Twp 12 Rng 4 Whitney Ridge Townhouses Sec 2 L-R7 221-27"
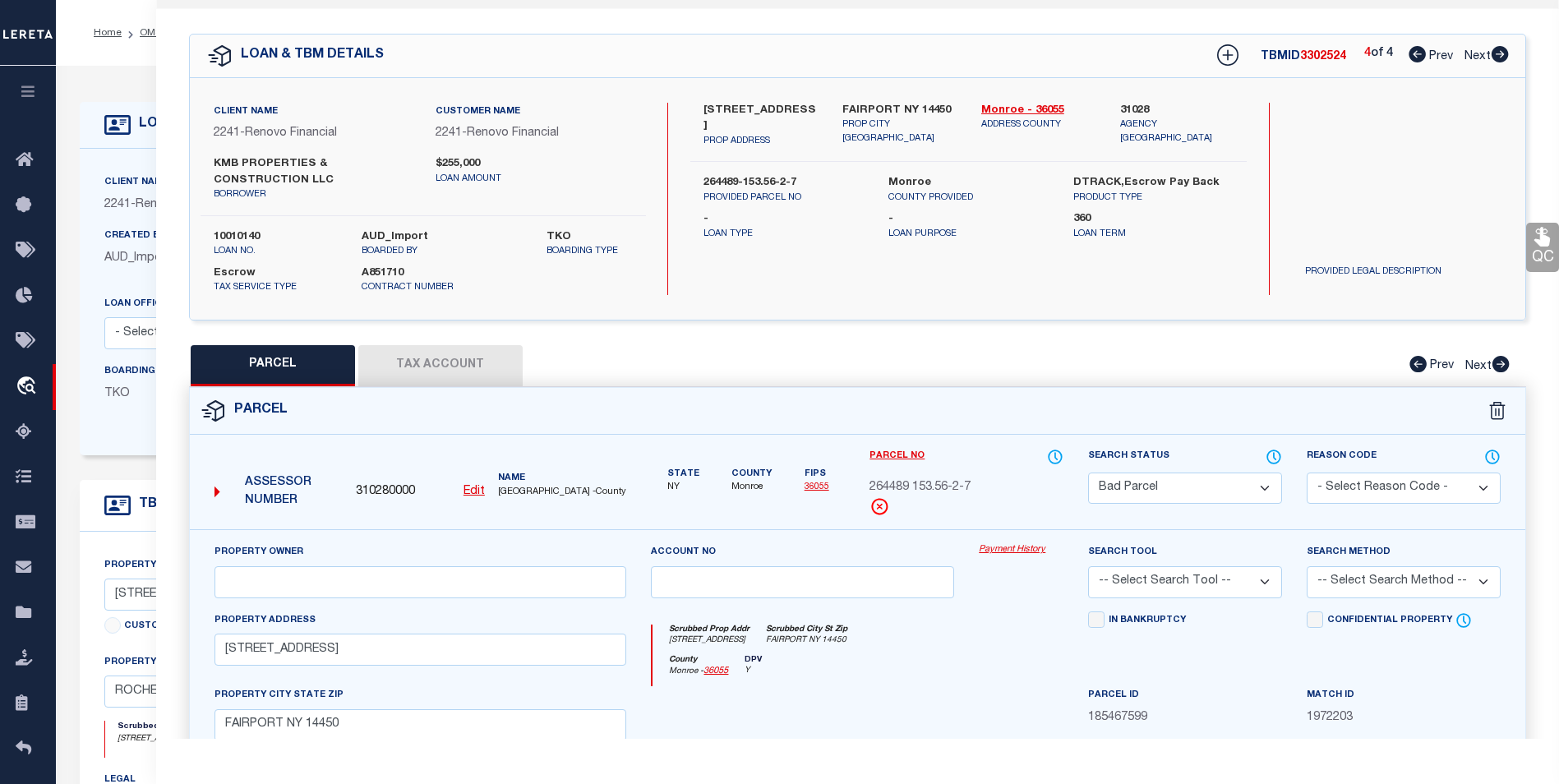
click at [482, 501] on div "Assessor Number 310280000 Edit Name MONROE COUNTY -County" at bounding box center [420, 486] width 426 height 64
click at [484, 496] on u "Edit" at bounding box center [474, 491] width 22 height 11
type input "310280000"
type input "264489 153.56-2-7"
select select "BP"
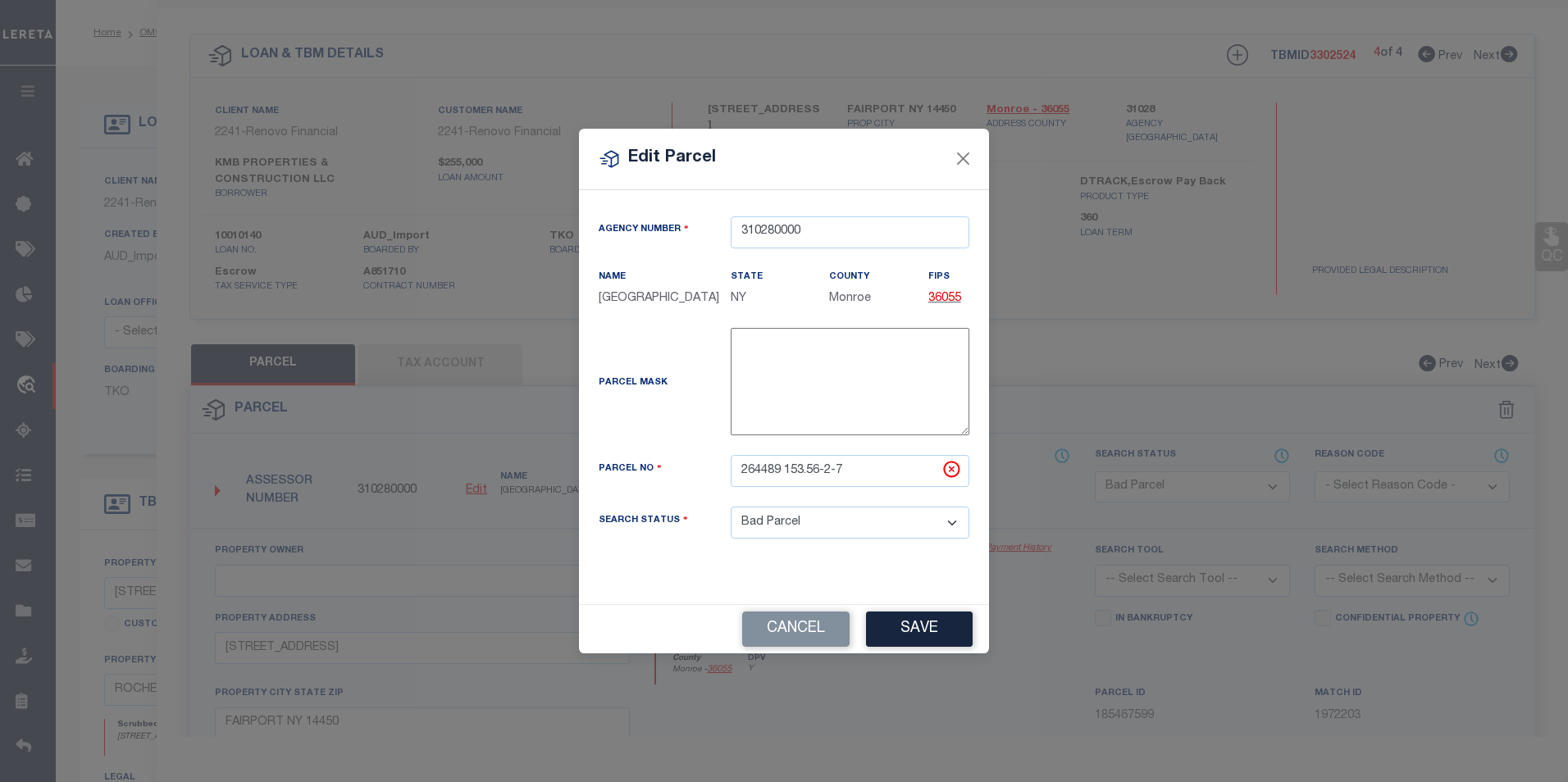
click at [981, 169] on div "Edit Parcel" at bounding box center [783, 160] width 410 height 62
click at [968, 164] on button "Close" at bounding box center [963, 159] width 21 height 21
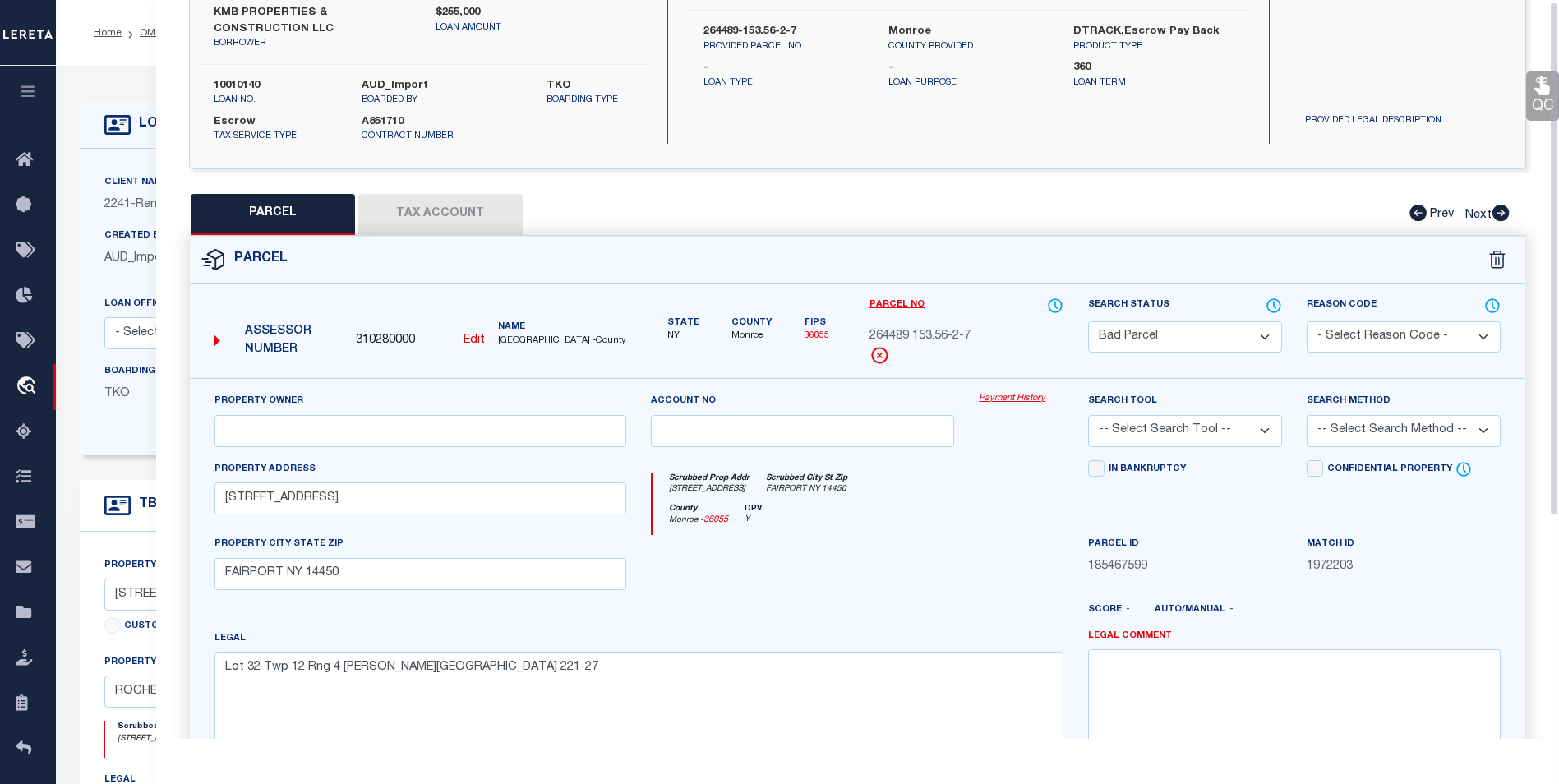
scroll to position [0, 0]
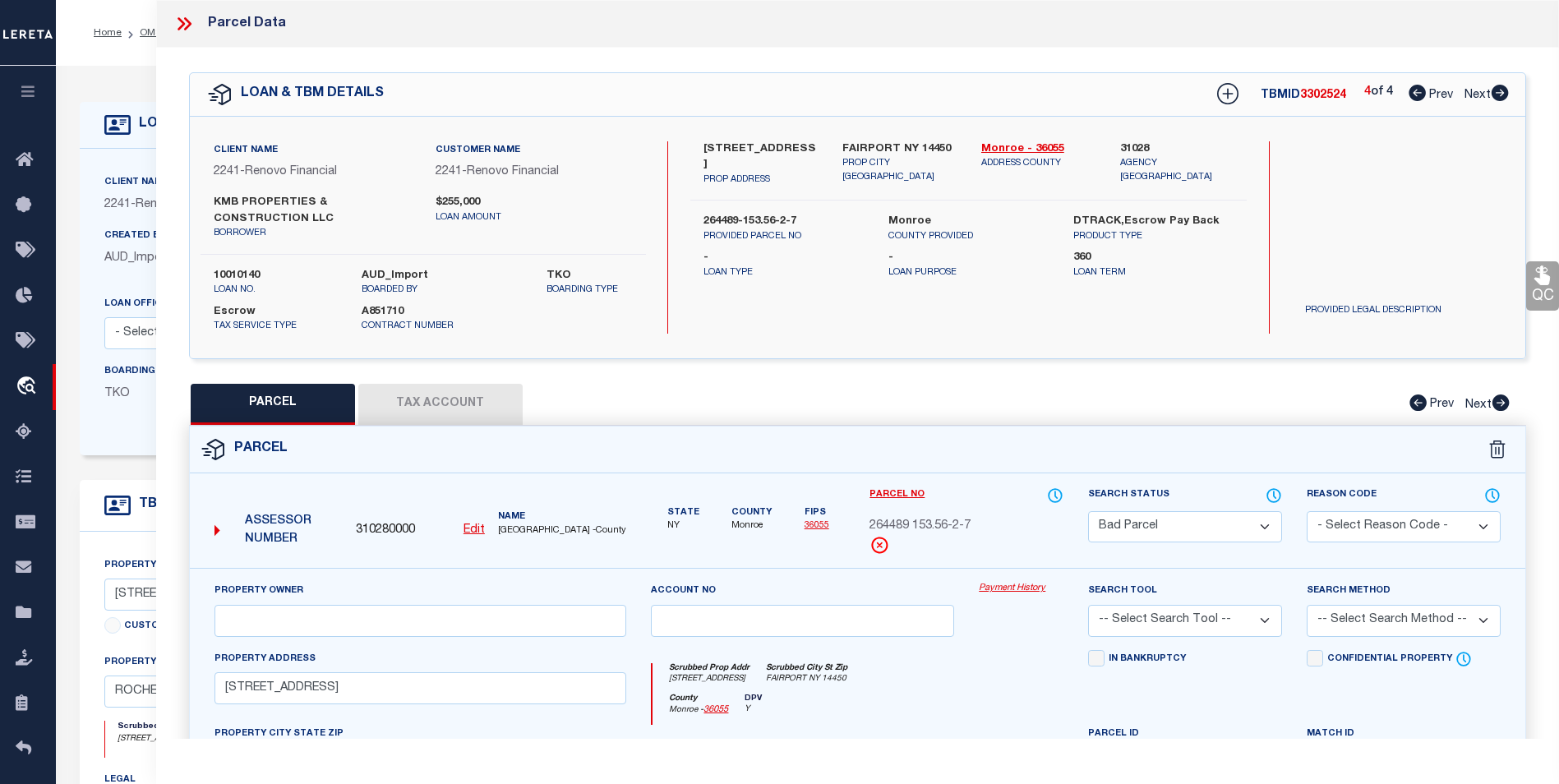
click at [1510, 99] on div "LOAN & TBM DETAILS TBMID 3302524 4 of 4 Prev Next" at bounding box center [857, 94] width 1335 height 43
click at [1417, 89] on icon at bounding box center [1418, 93] width 17 height 17
select select "AS"
checkbox input "false"
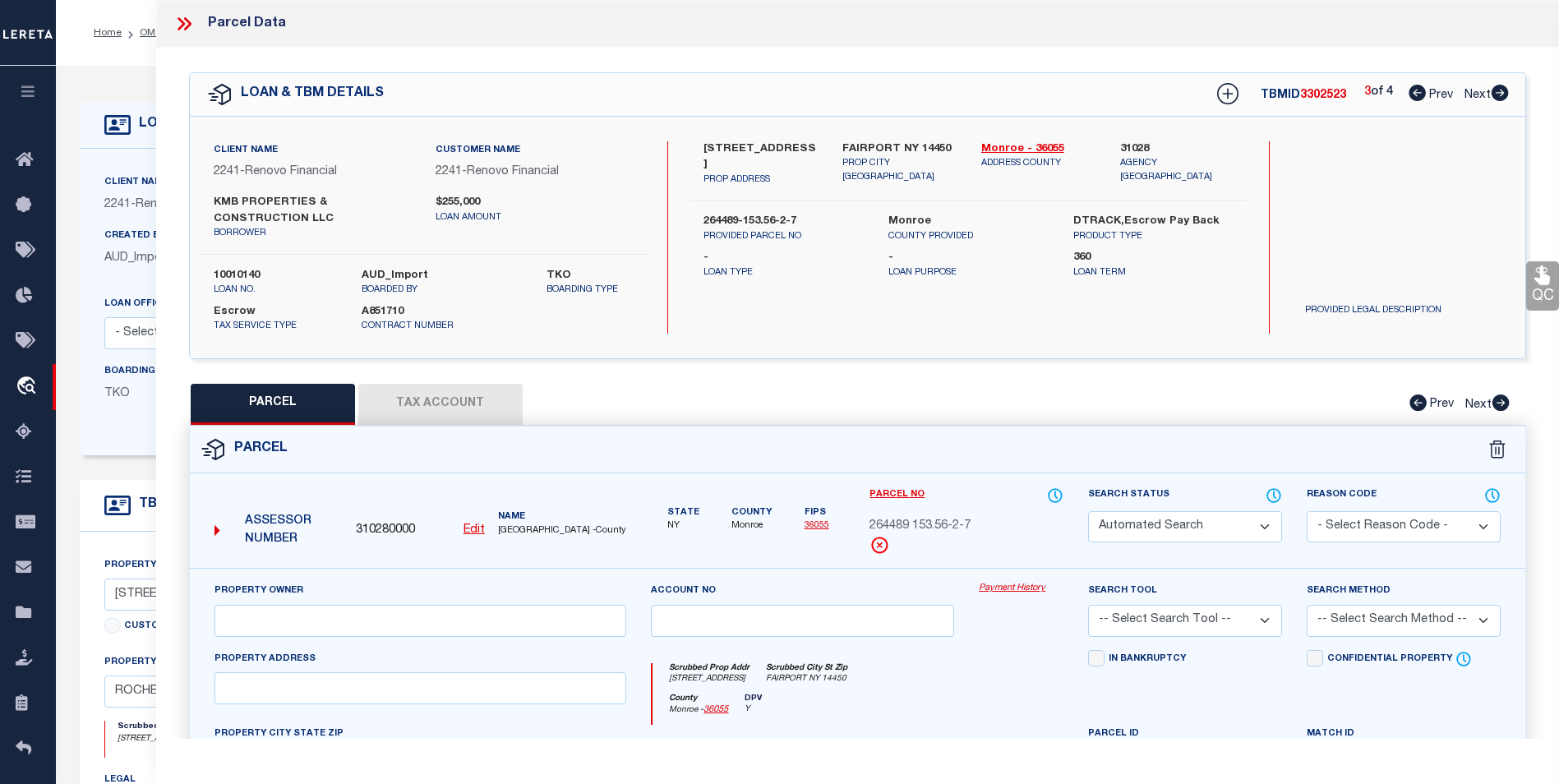
select select "CP"
select select "099"
select select "AGW"
select select "LEG"
type input "430 Orland Rd"
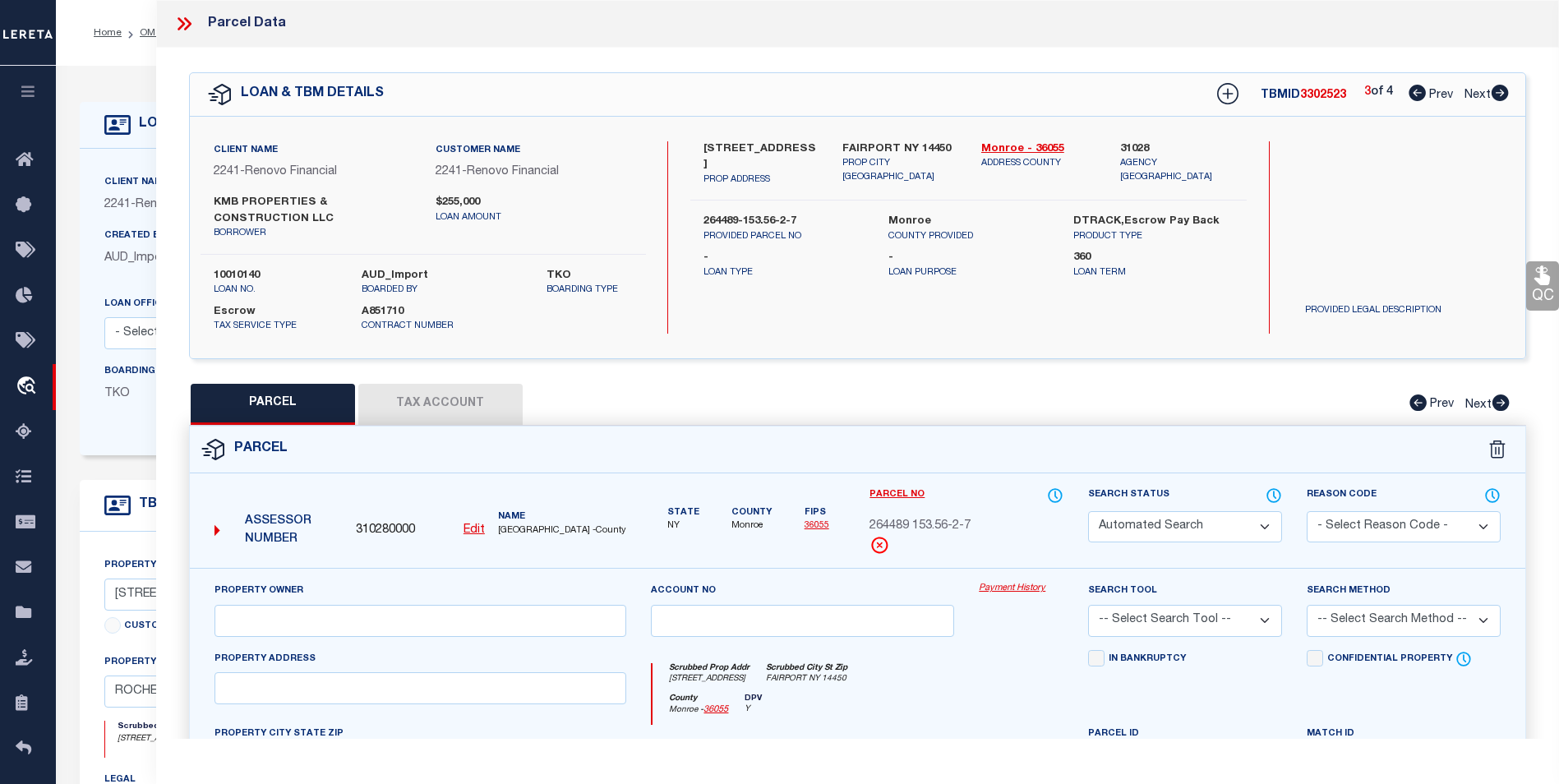
type input "ROCHESTER NY 14622"
type textarea "0025-14-07 Wakefield 1 Lr99 00"
type textarea "9/5/25 Update east Irondequoit csd from 263400 077.15-2-24 to 263400-077.15-2-2…"
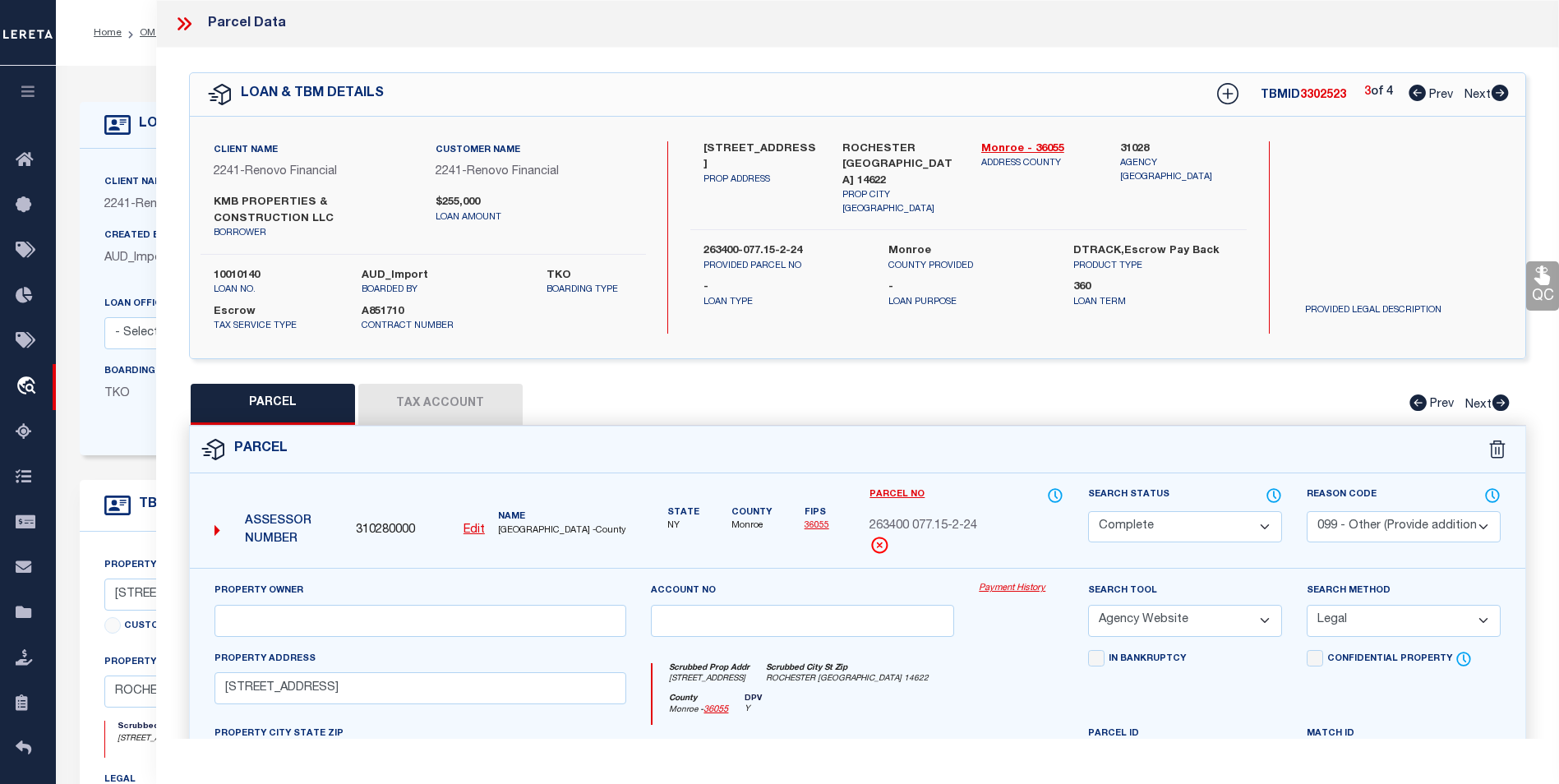
click at [1417, 89] on icon at bounding box center [1418, 93] width 17 height 17
select select "AS"
select select
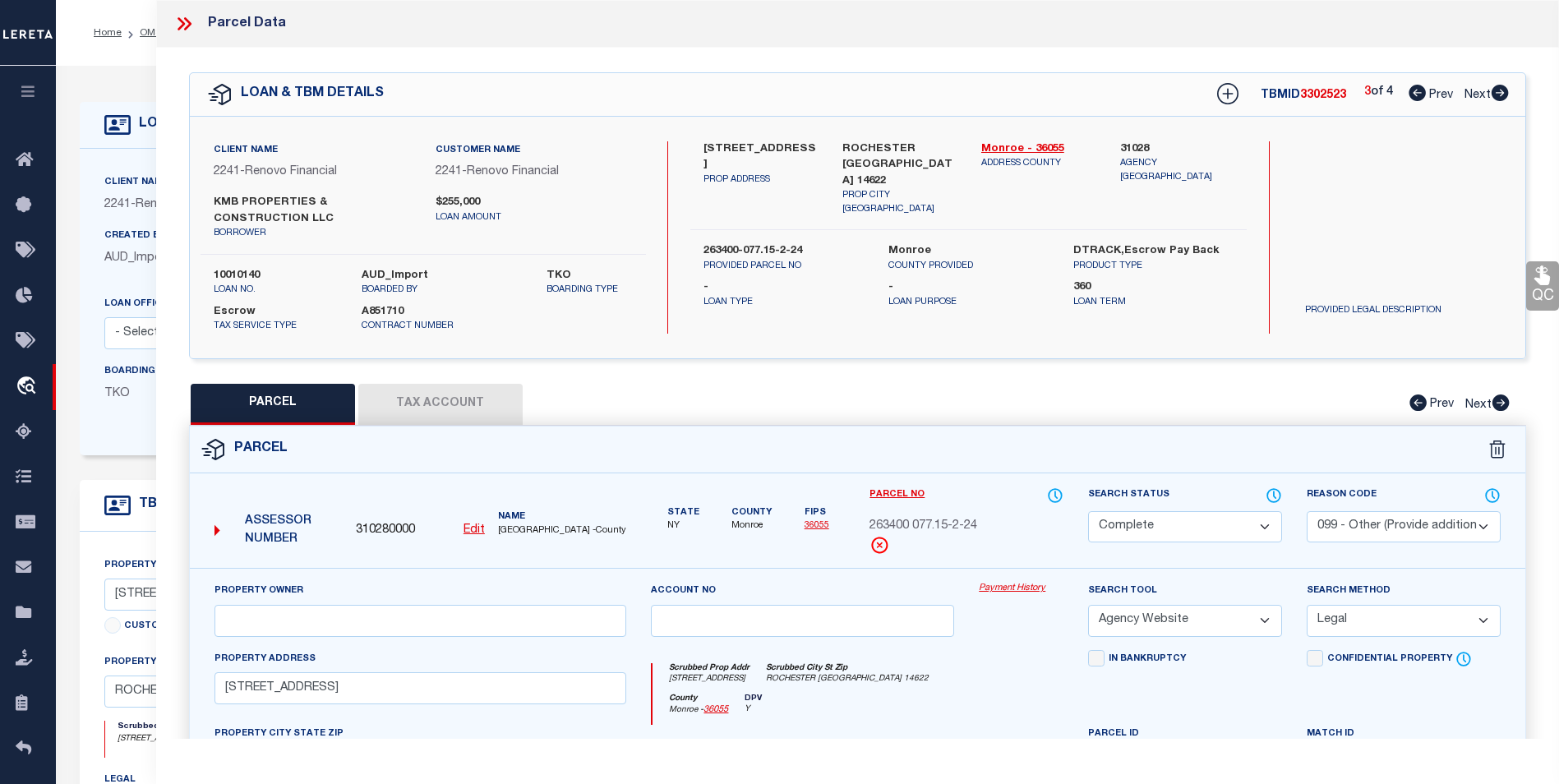
checkbox input "false"
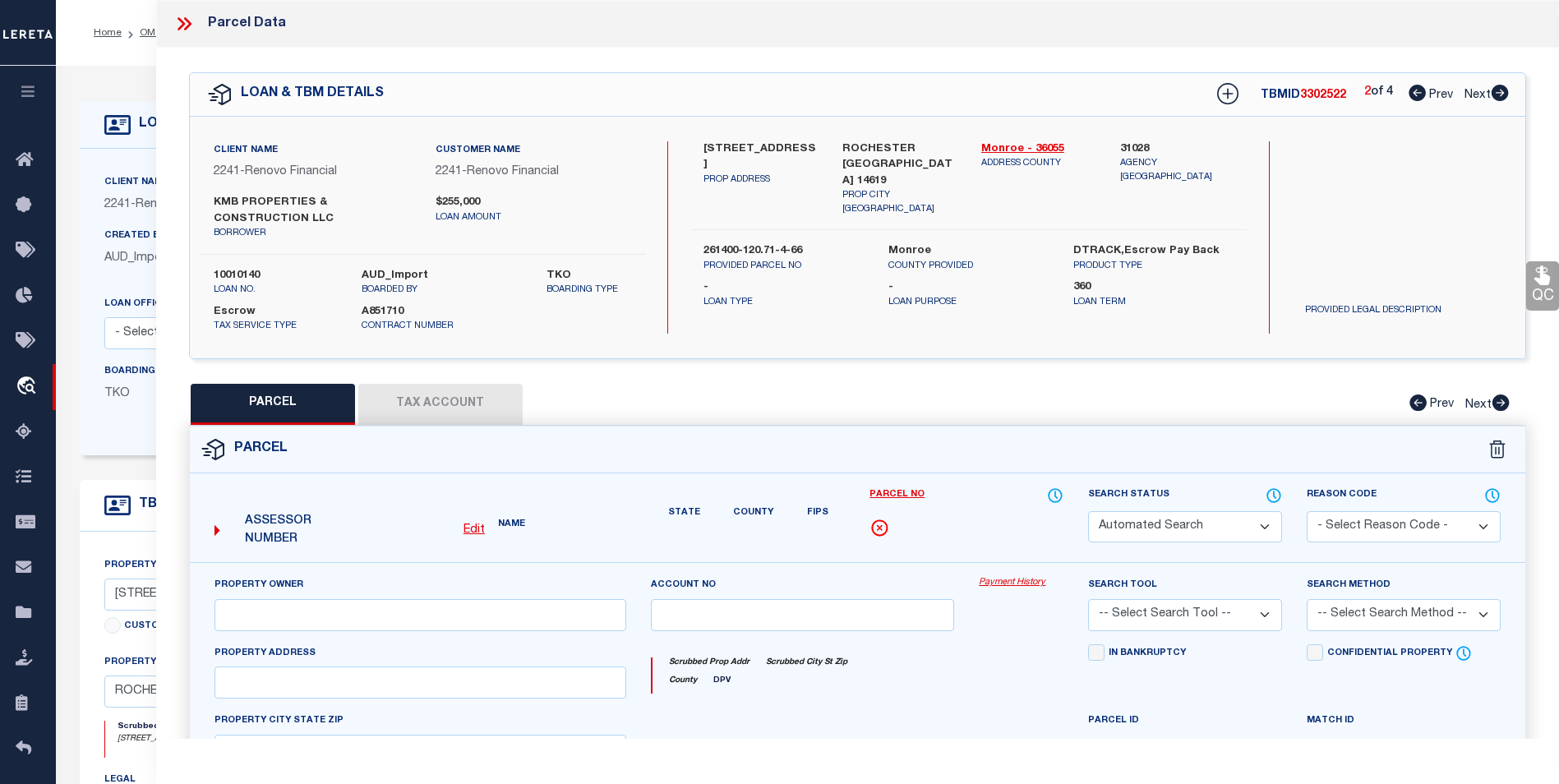
select select "DP"
checkbox input "false"
type textarea "Required Parcel# is already added in other TBM ID of this Loan, Hence marking t…"
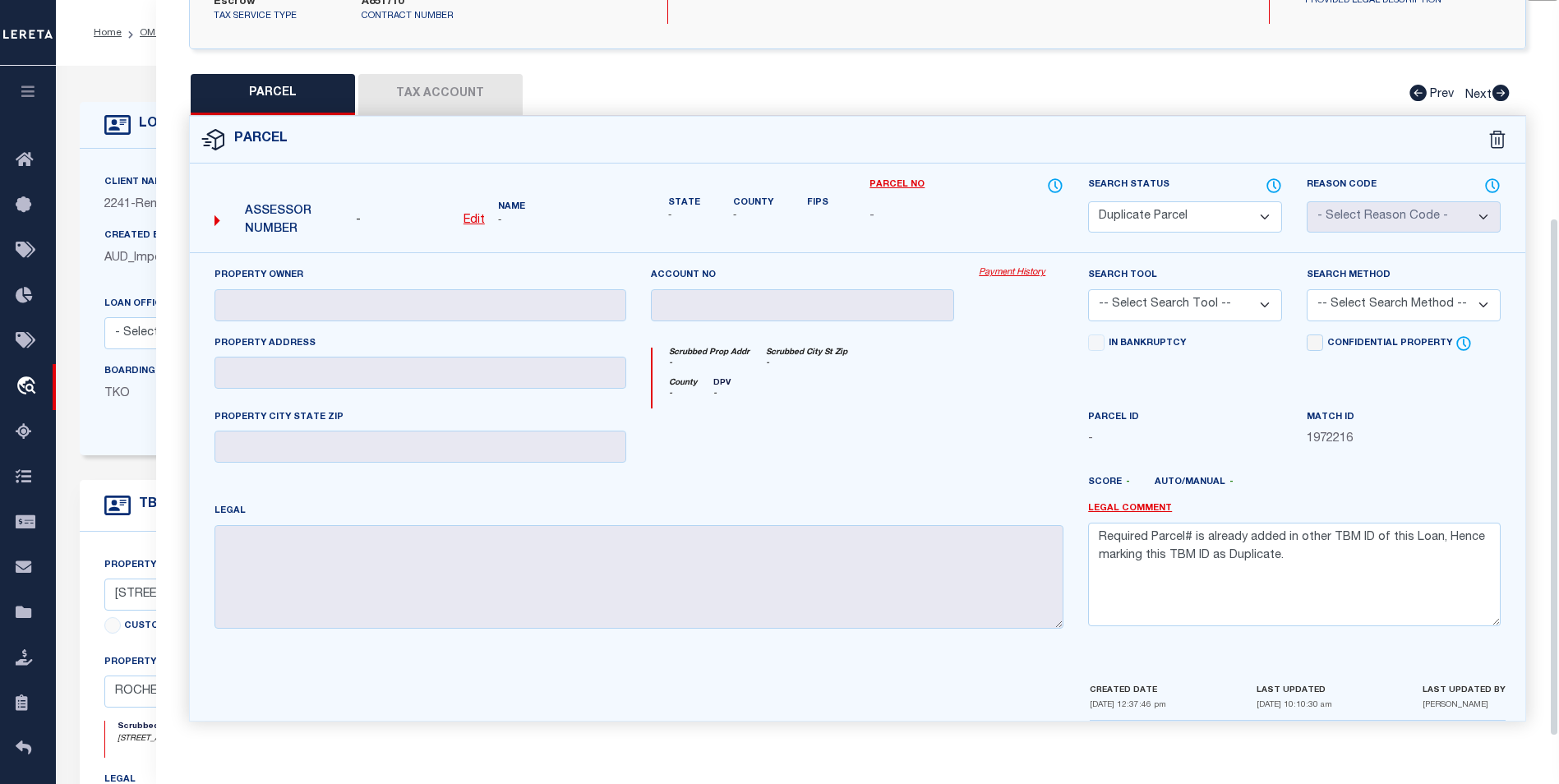
scroll to position [313, 0]
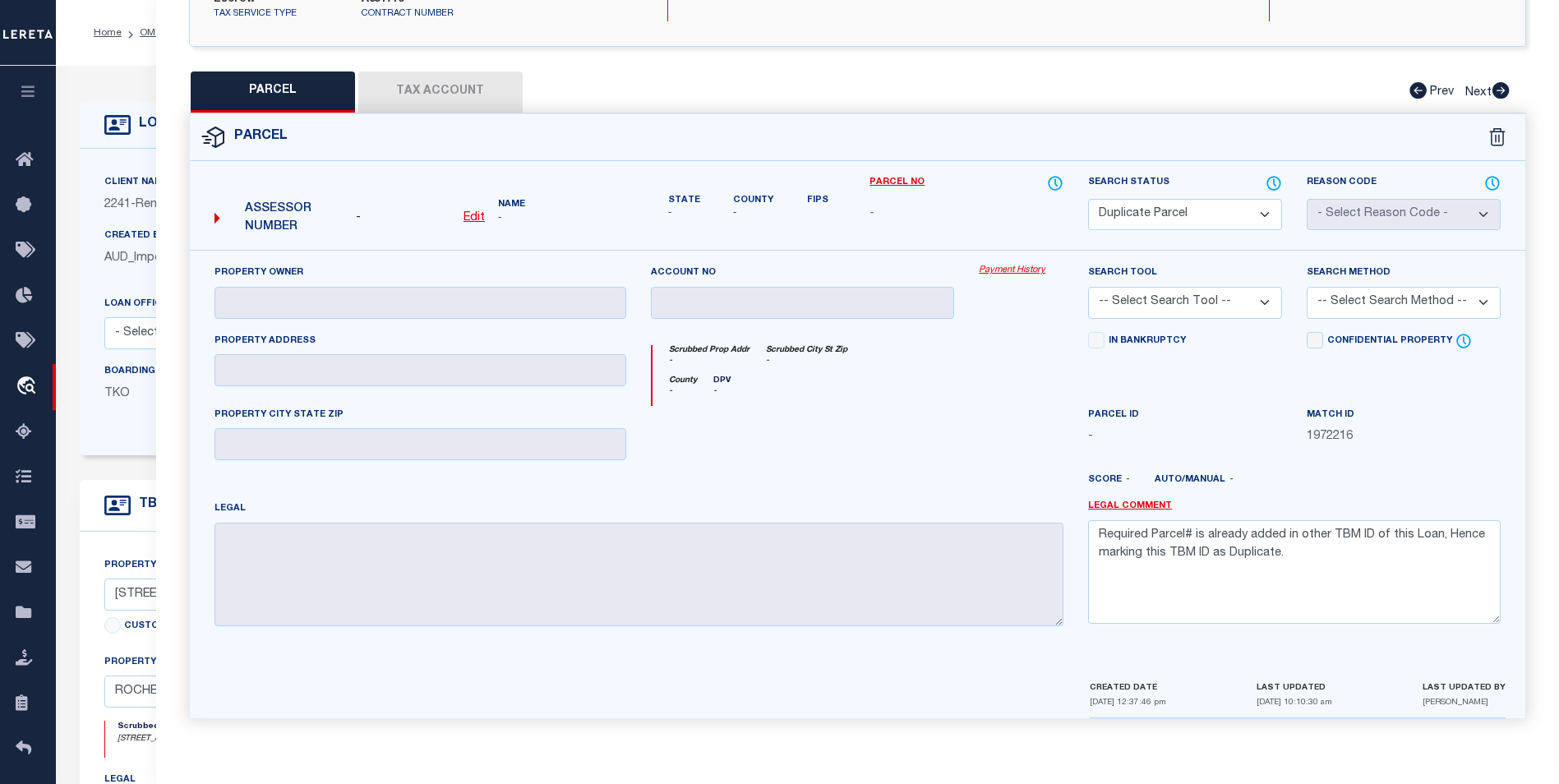
click at [1509, 95] on icon at bounding box center [1500, 91] width 18 height 17
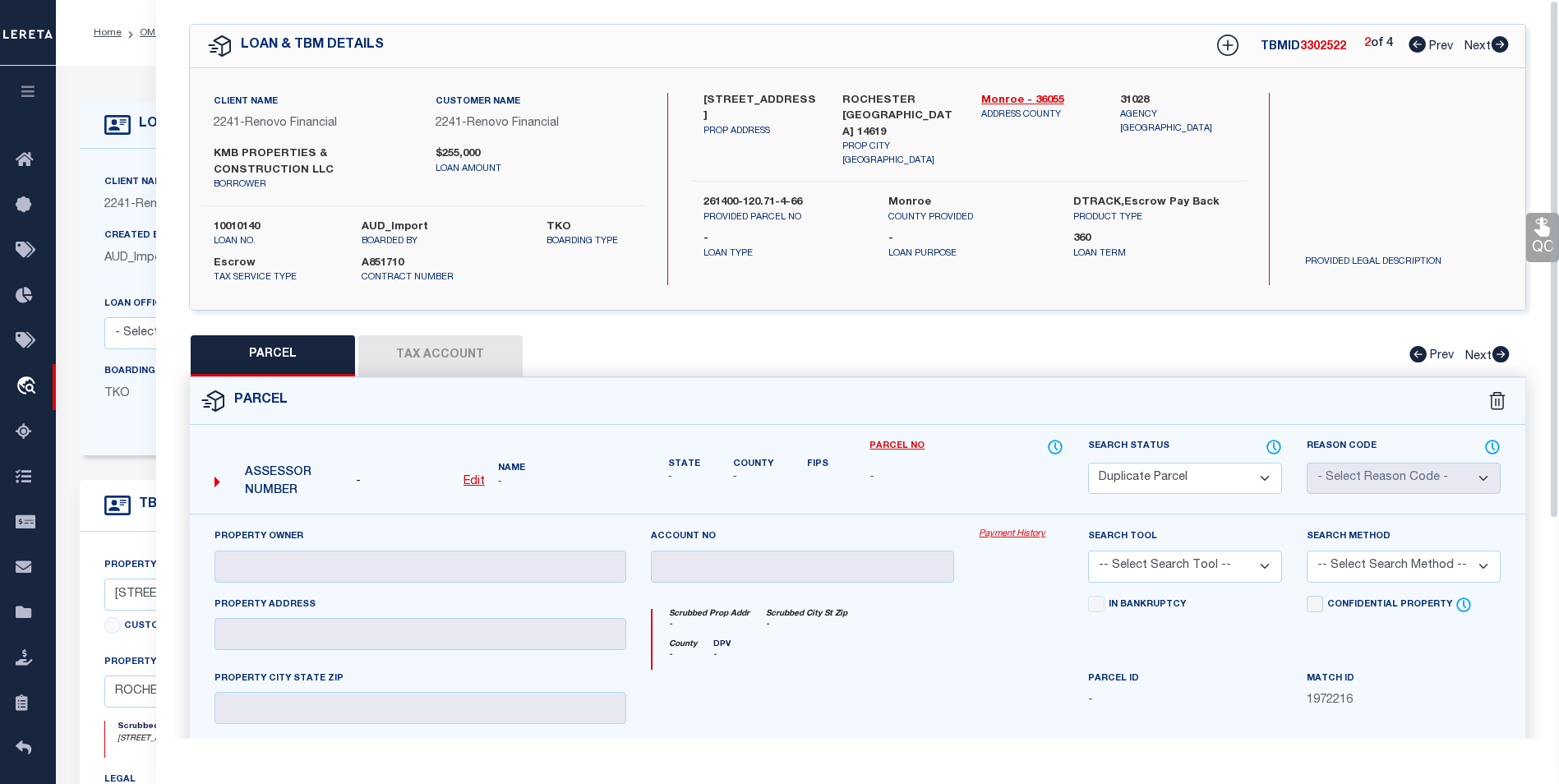
scroll to position [0, 0]
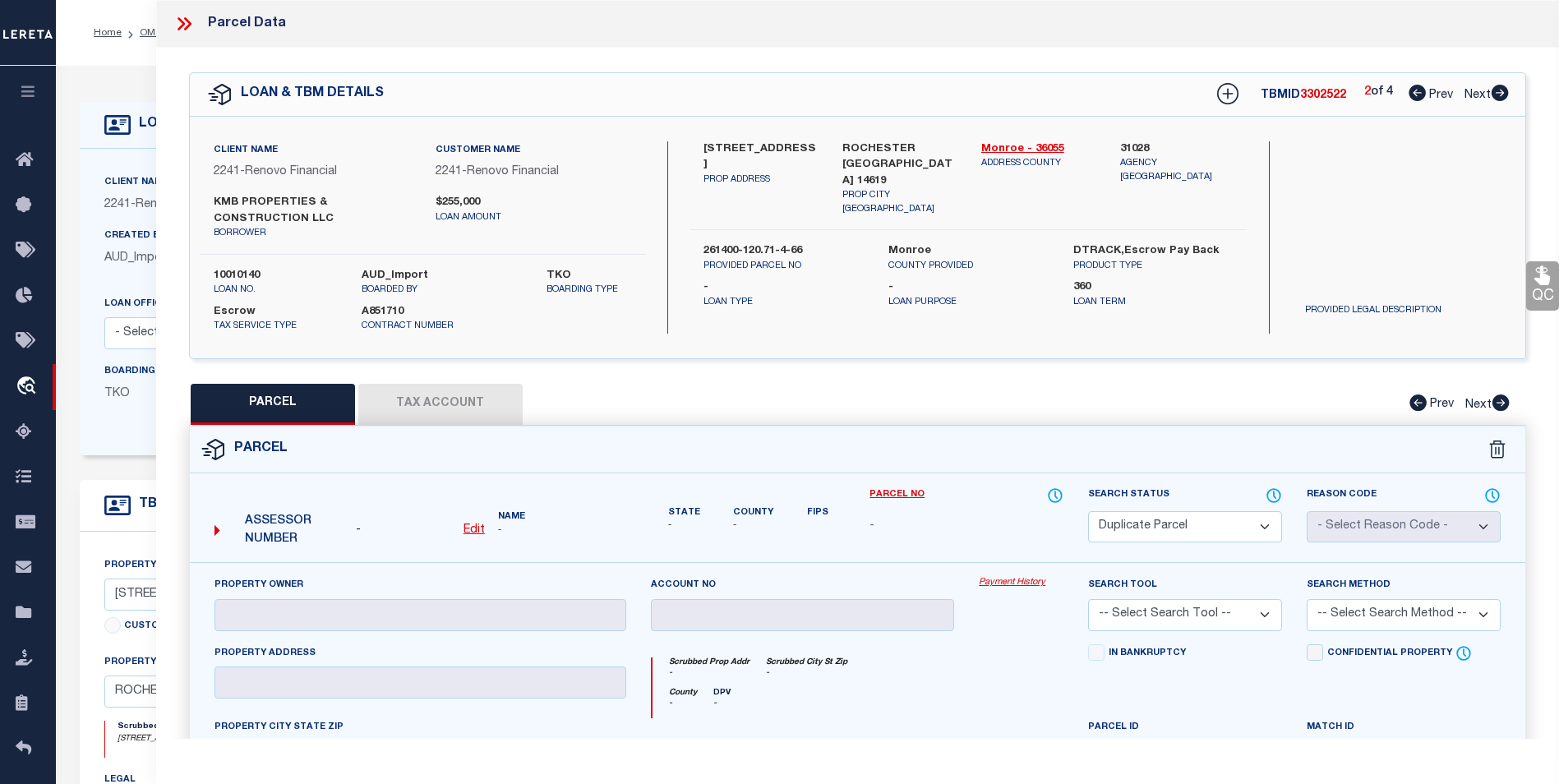
click at [1501, 95] on icon at bounding box center [1500, 93] width 17 height 17
select select "AS"
checkbox input "false"
select select "CP"
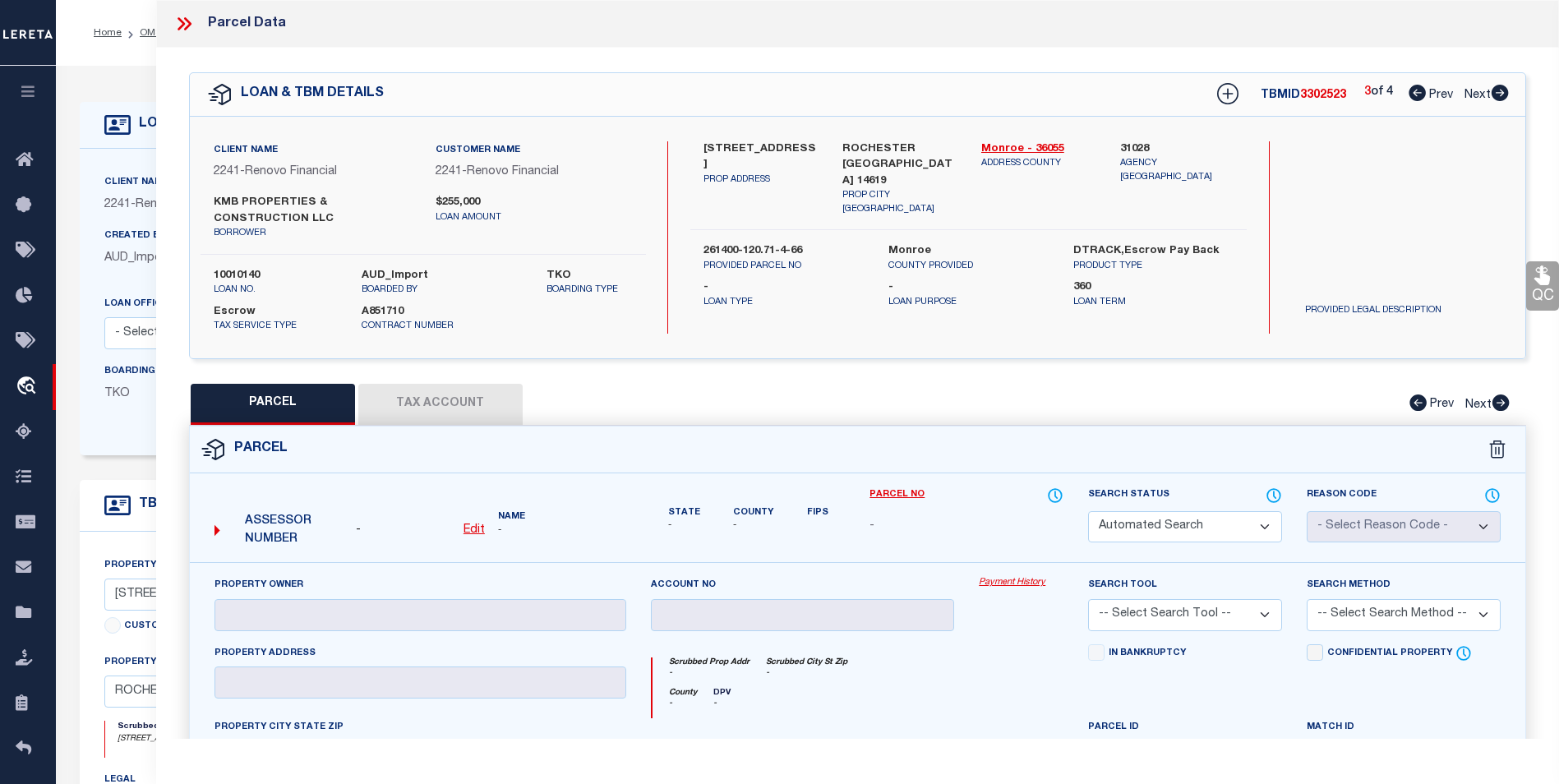
select select "099"
select select "AGW"
select select "LEG"
type input "430 Orland Rd"
type input "ROCHESTER NY 14622"
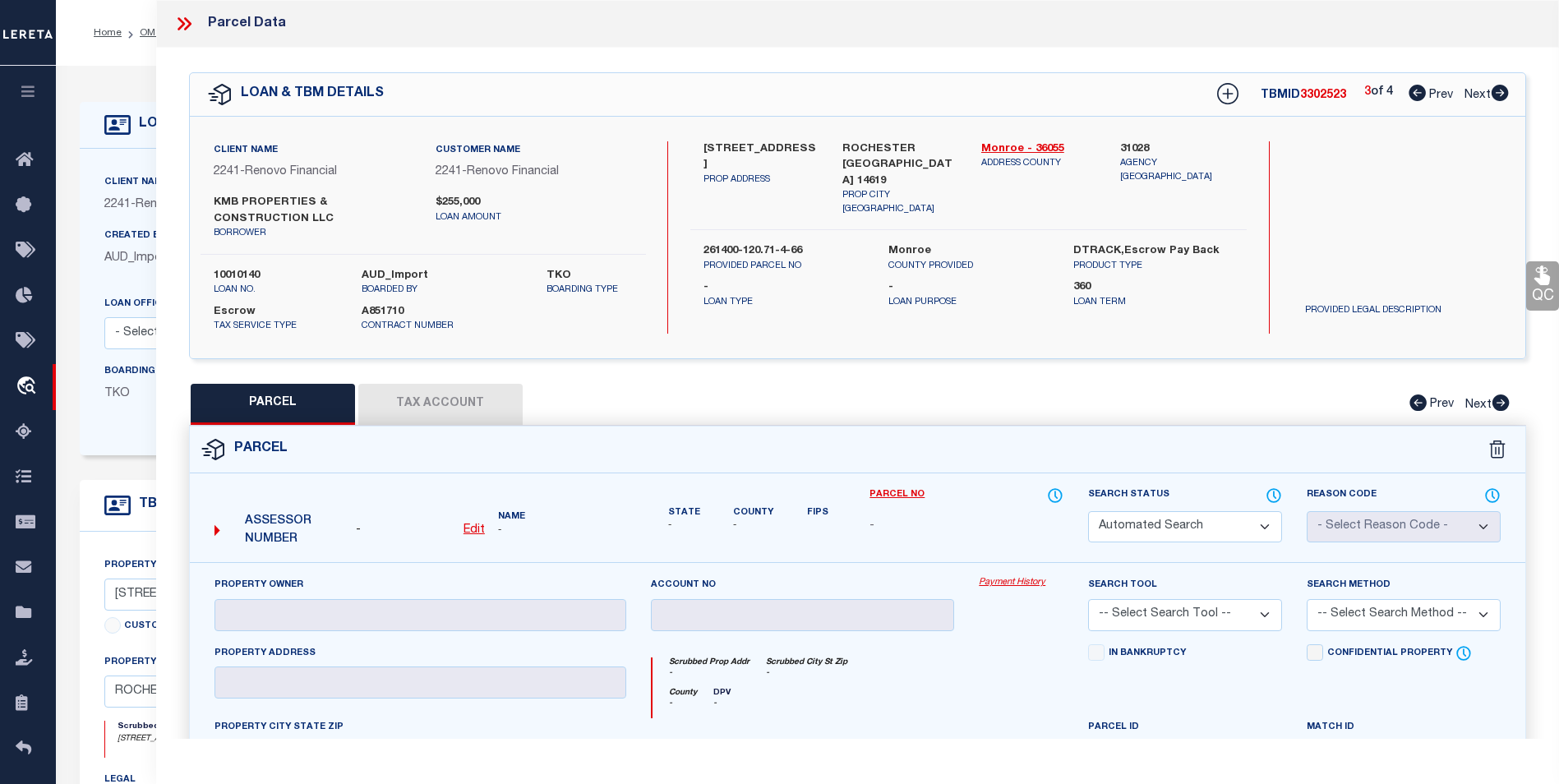
type textarea "0025-14-07 Wakefield 1 Lr99 00"
type textarea "9/5/25 Update east Irondequoit csd from 263400 077.15-2-24 to 263400-077.15-2-2…"
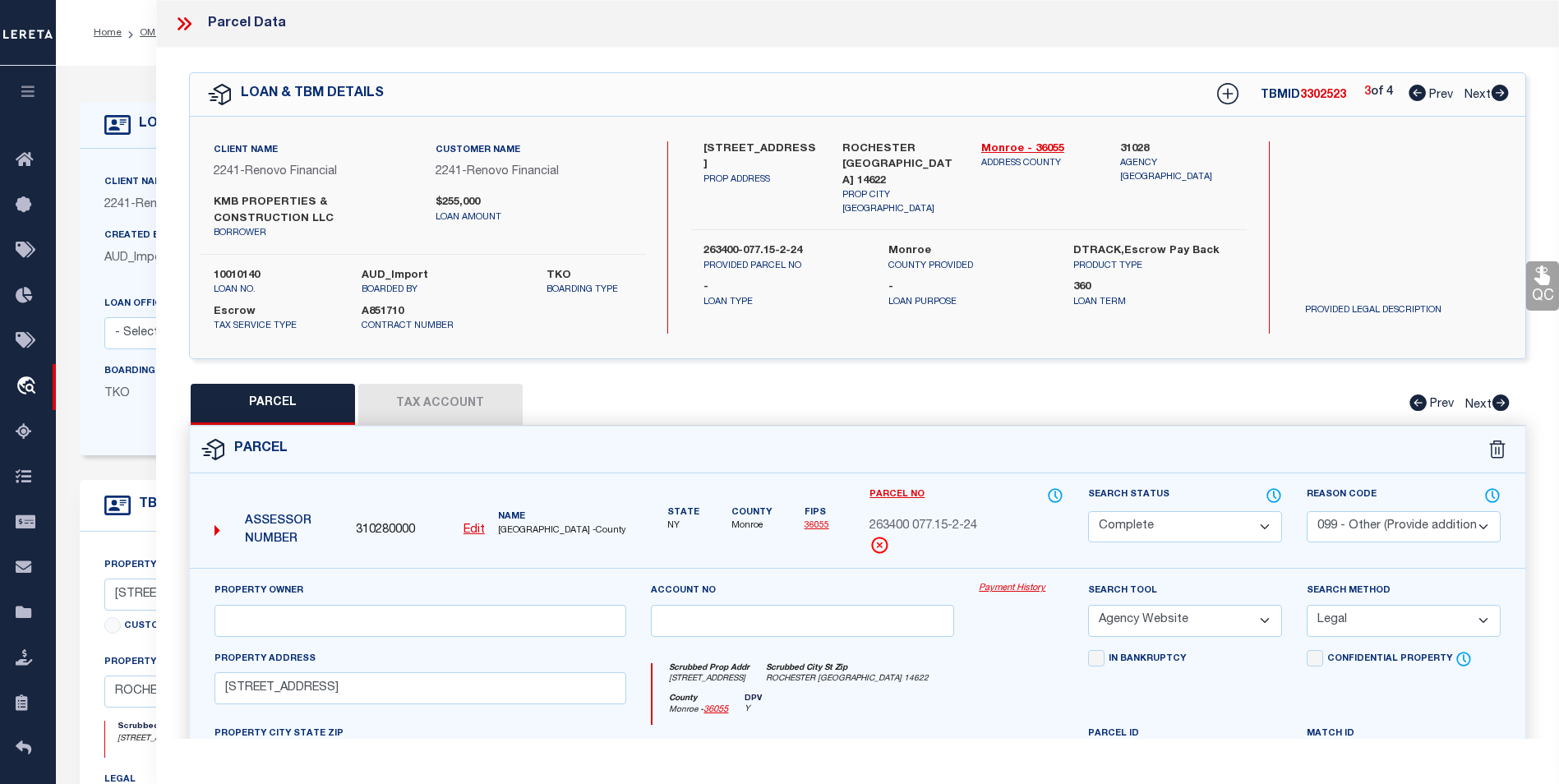
click at [1409, 91] on icon at bounding box center [1418, 93] width 17 height 17
select select "AS"
select select
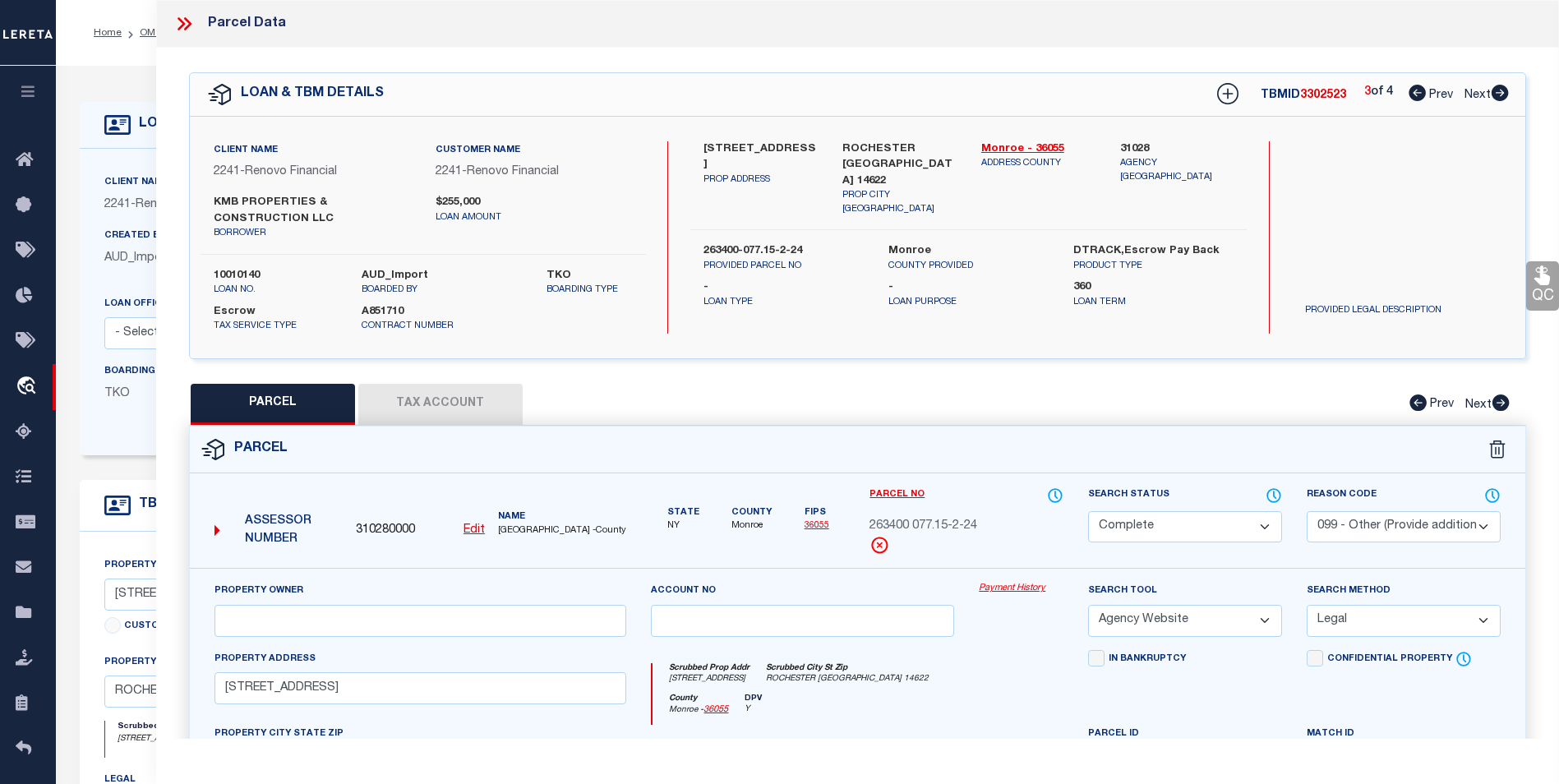
checkbox input "false"
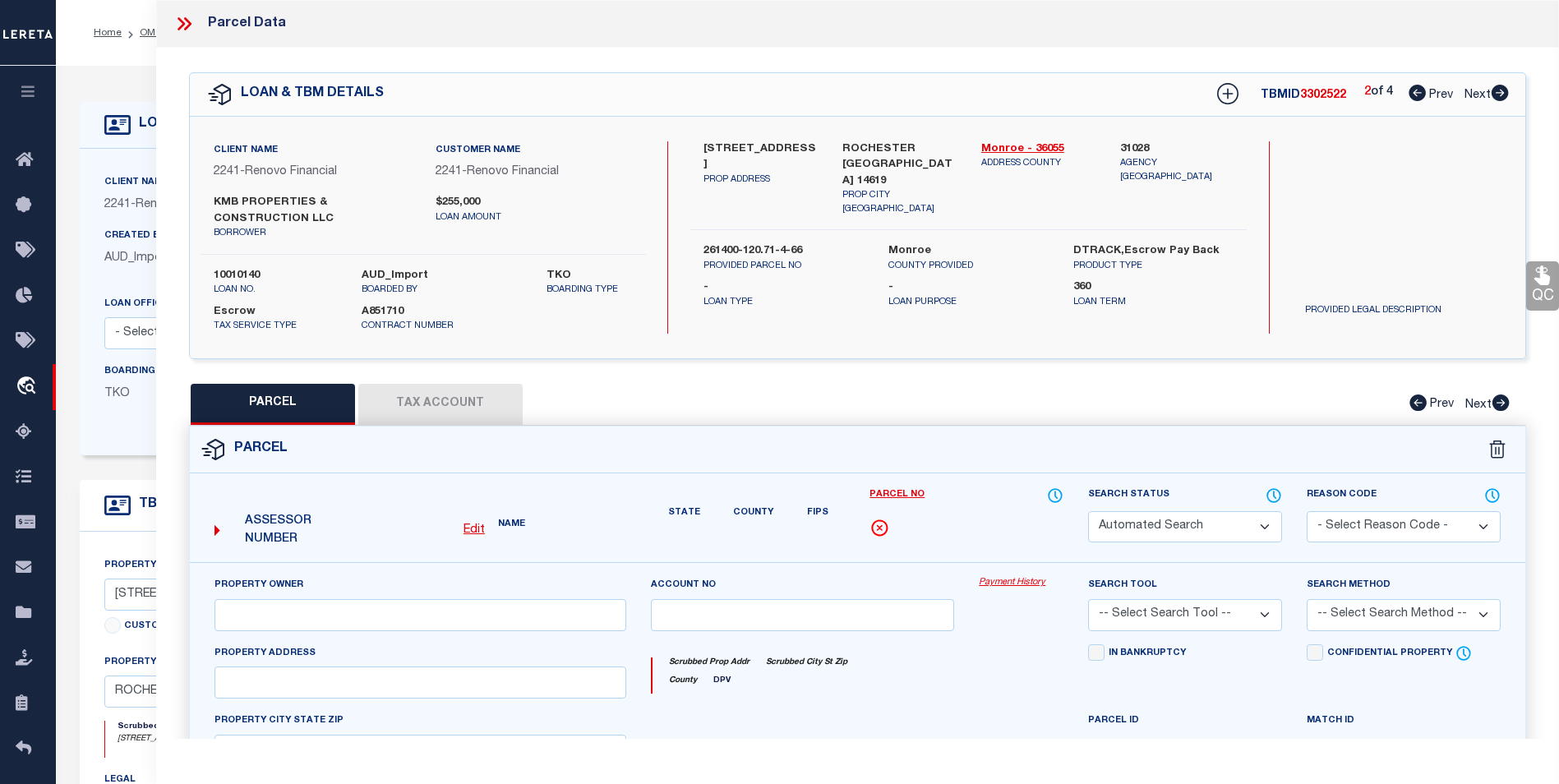
select select "DP"
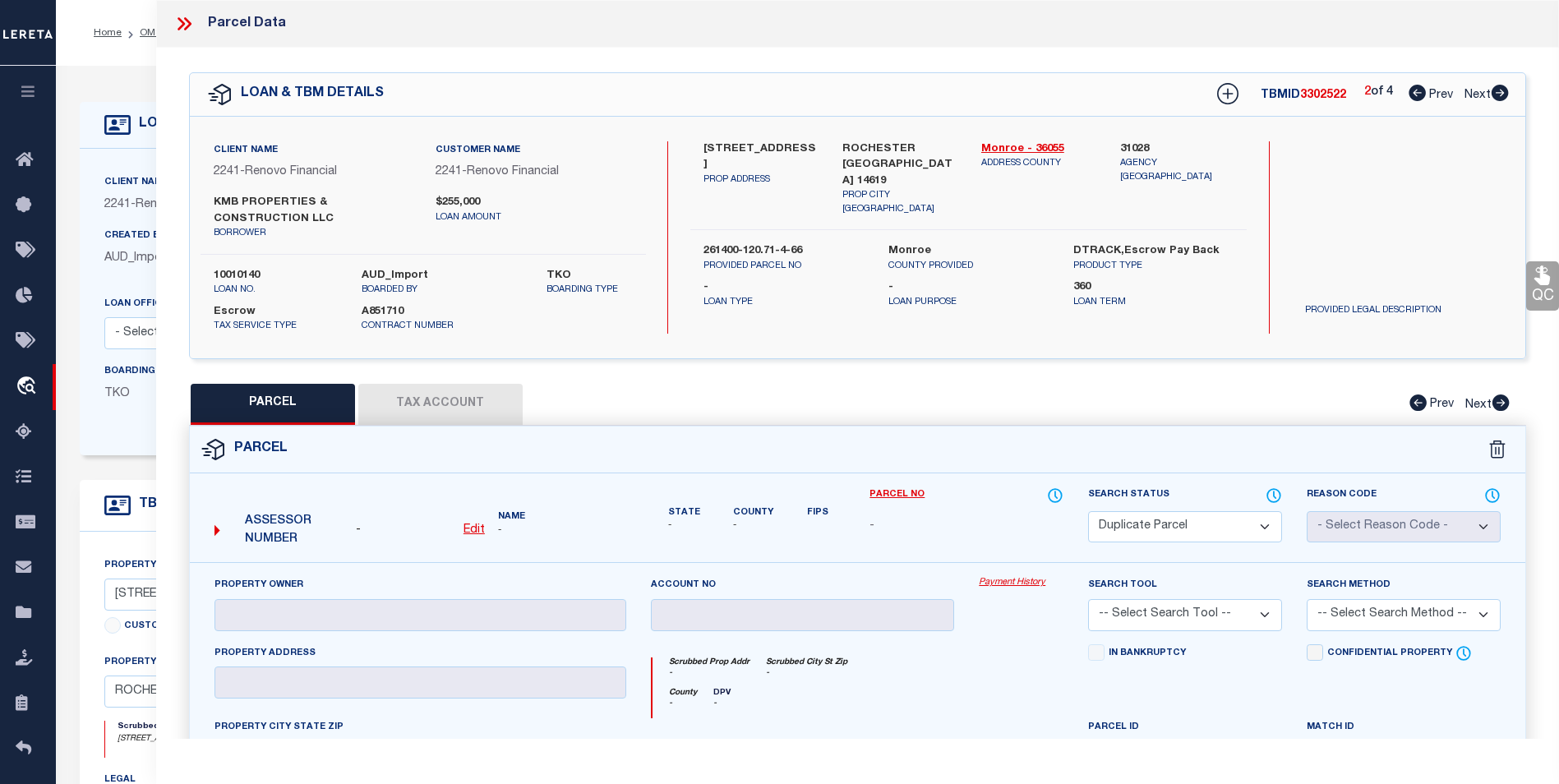
click at [1409, 91] on icon at bounding box center [1418, 93] width 17 height 17
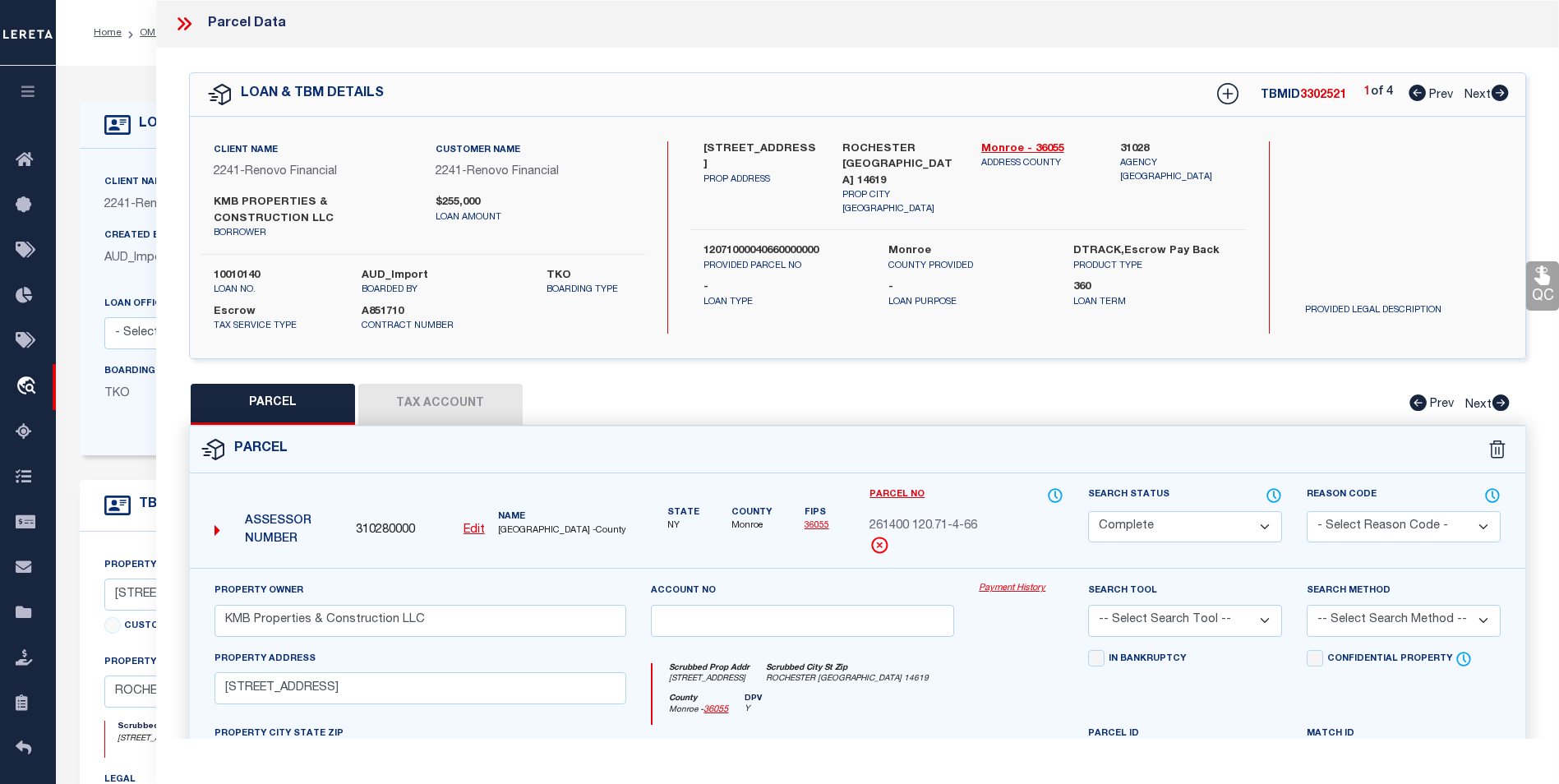
click at [1498, 90] on icon at bounding box center [1500, 93] width 17 height 17
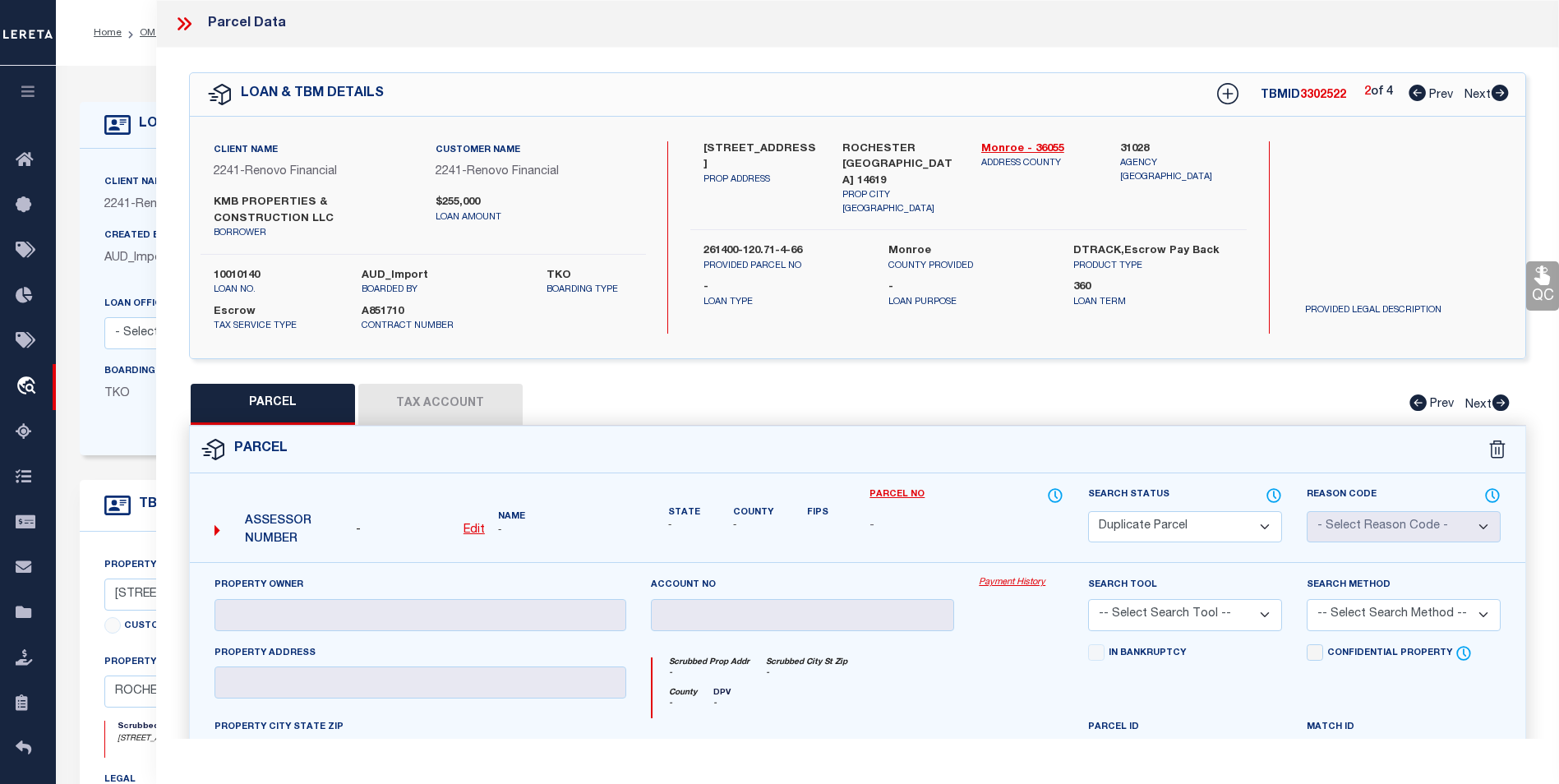
click at [1498, 90] on icon at bounding box center [1500, 93] width 17 height 17
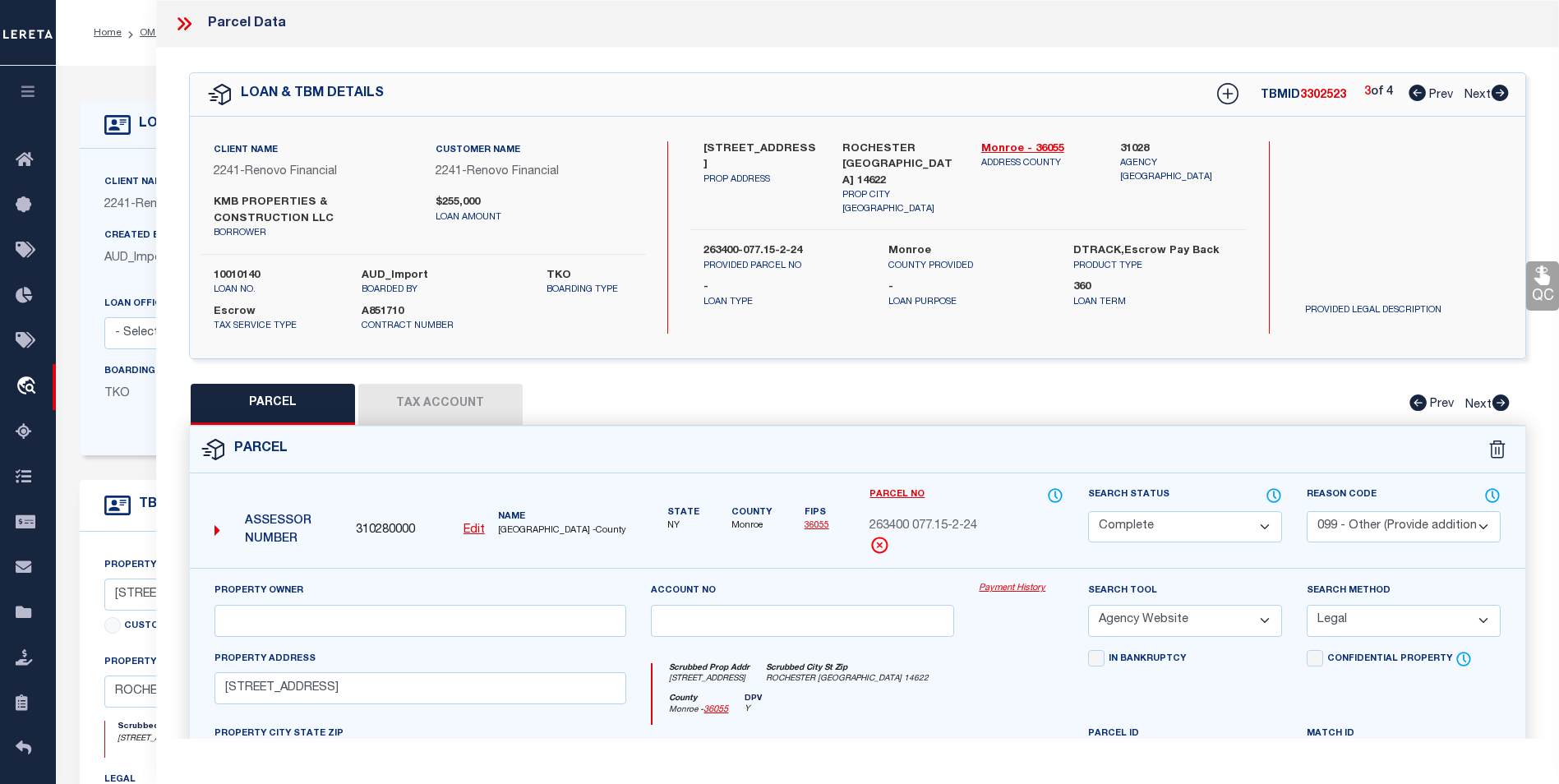
click at [1498, 90] on icon at bounding box center [1500, 93] width 17 height 17
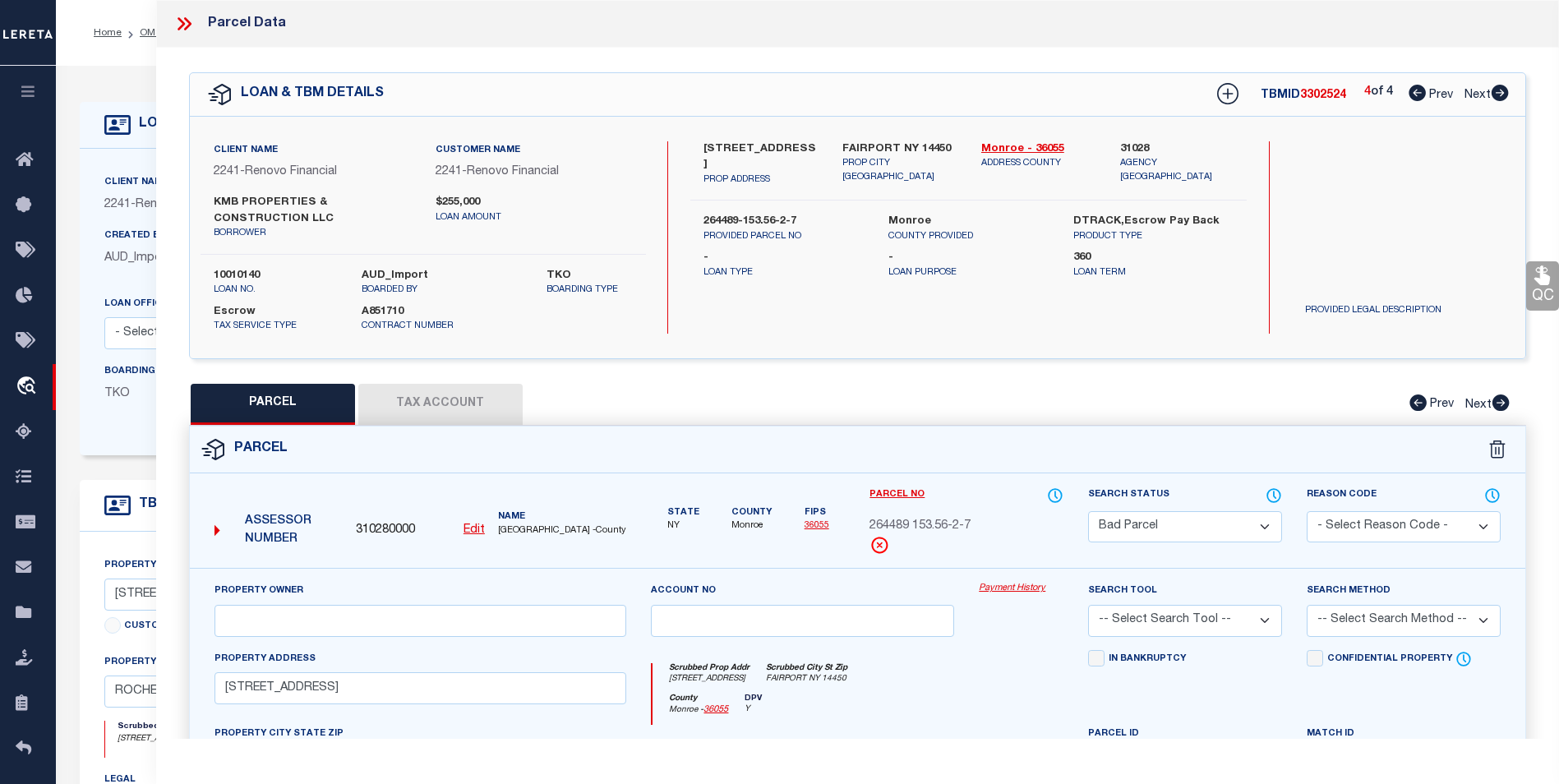
click at [1415, 92] on icon at bounding box center [1418, 93] width 17 height 17
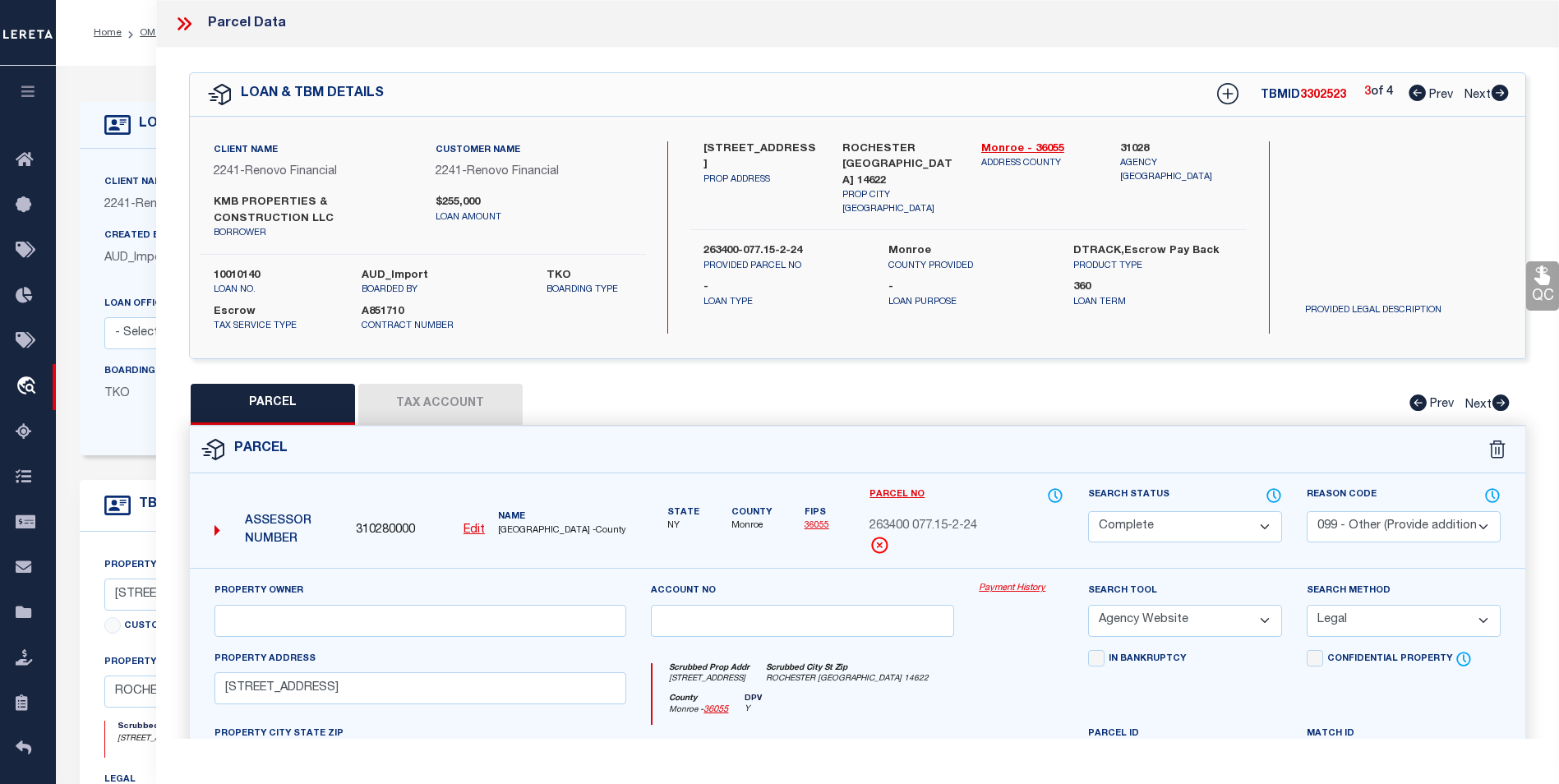
click at [1415, 92] on icon at bounding box center [1418, 93] width 17 height 17
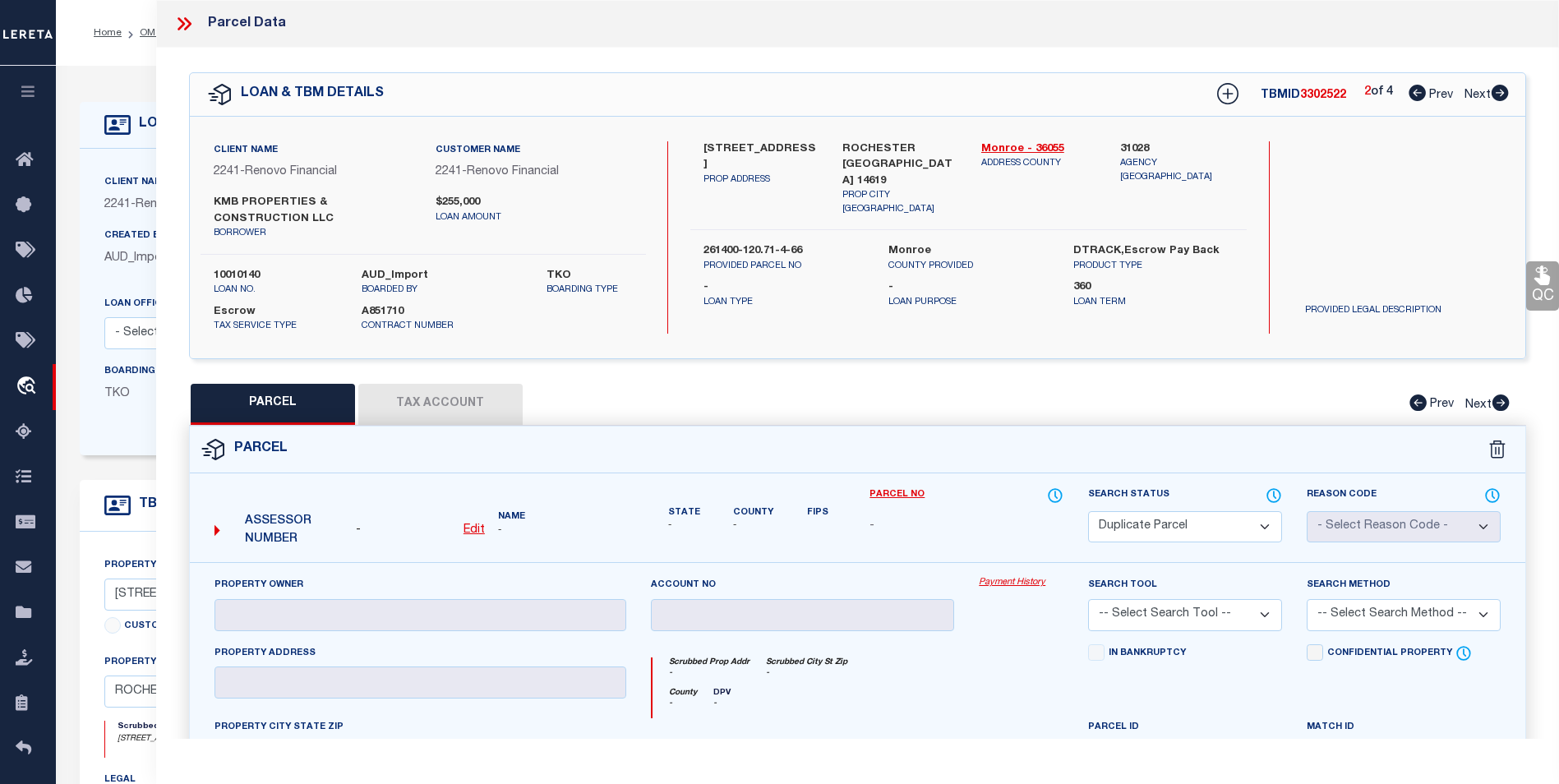
click at [1415, 92] on icon at bounding box center [1418, 93] width 17 height 17
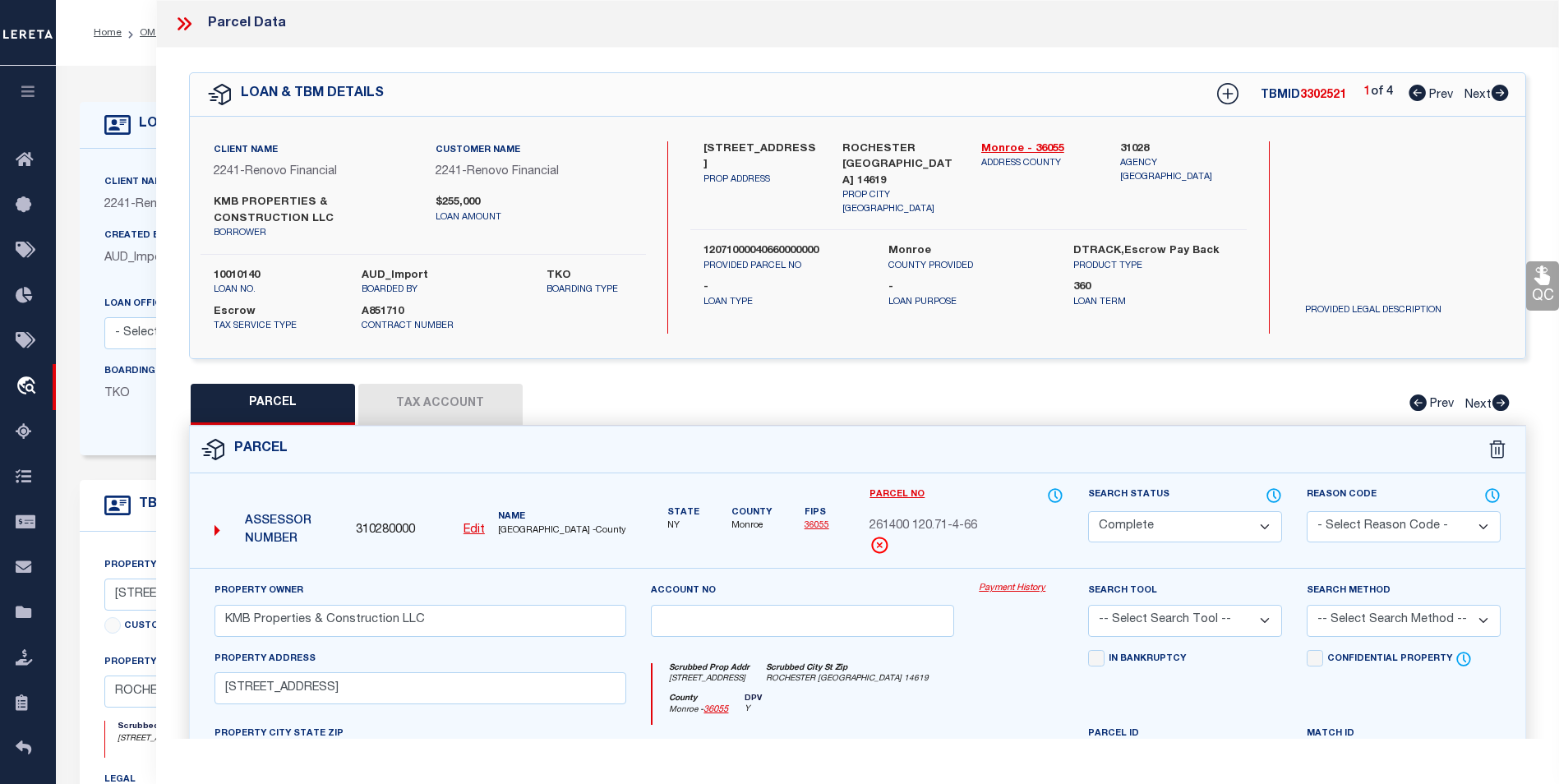
click at [1492, 94] on icon at bounding box center [1500, 93] width 17 height 17
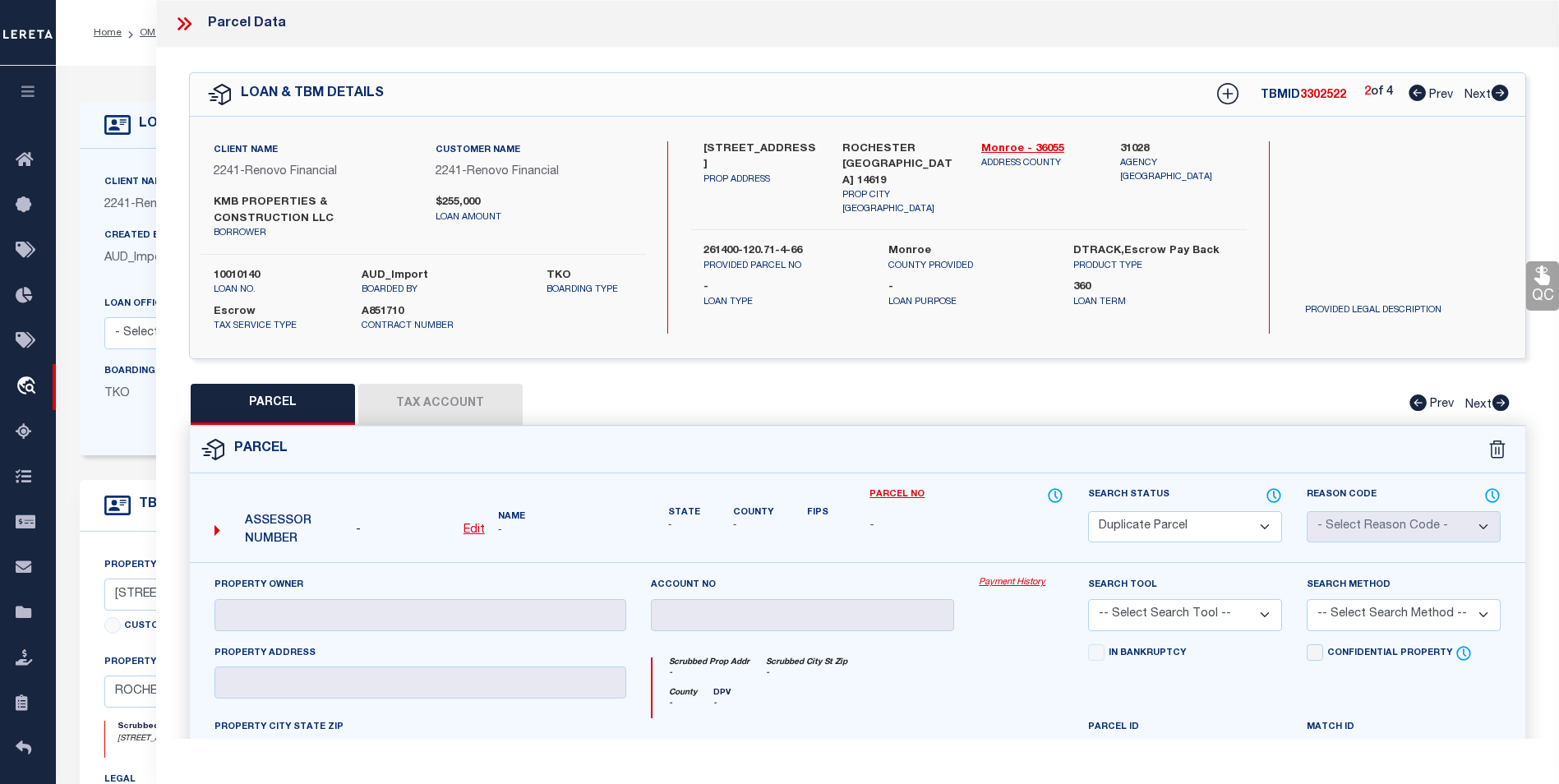
click at [1501, 94] on icon at bounding box center [1500, 93] width 18 height 17
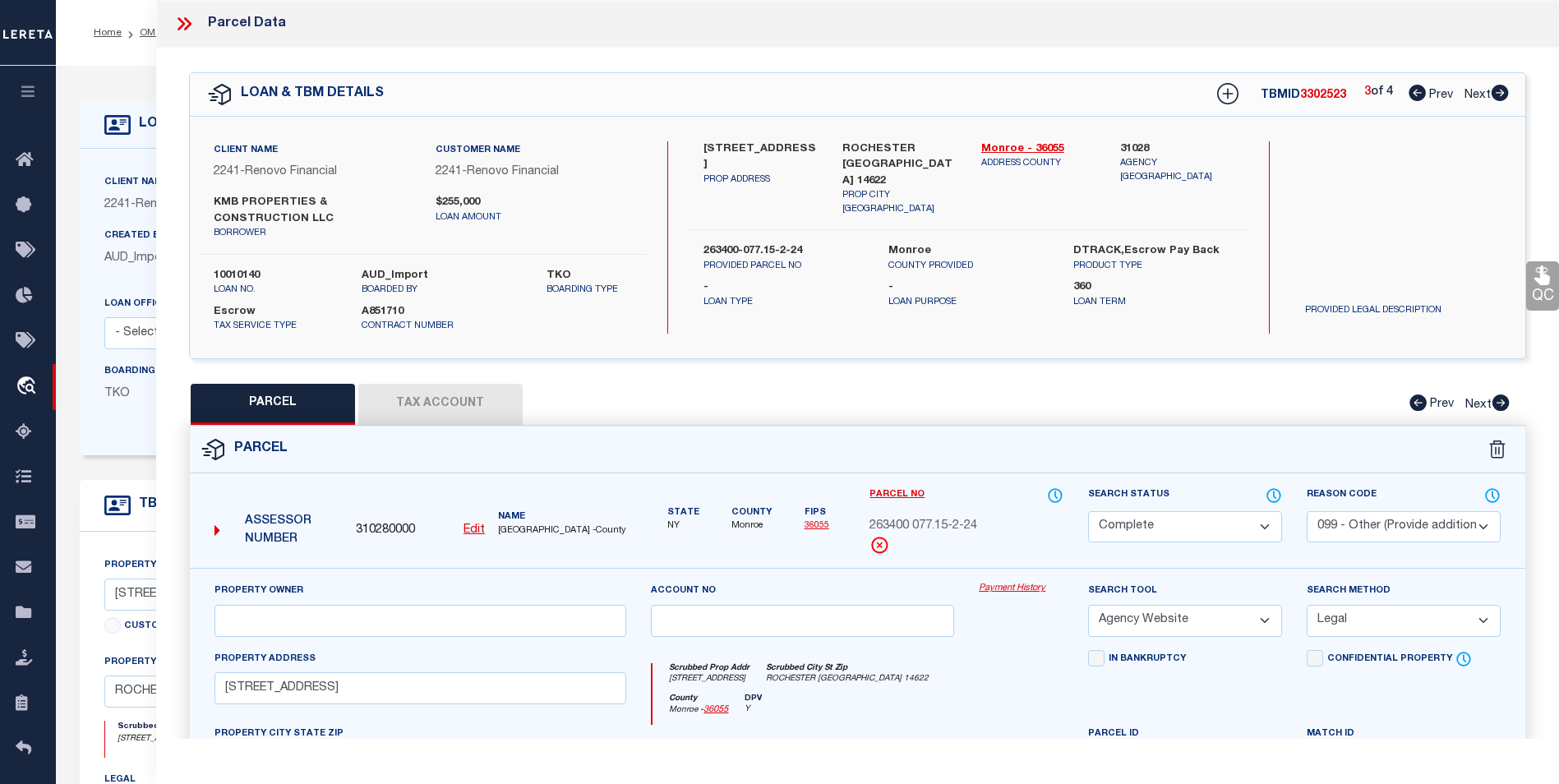
click at [1501, 94] on icon at bounding box center [1500, 93] width 18 height 17
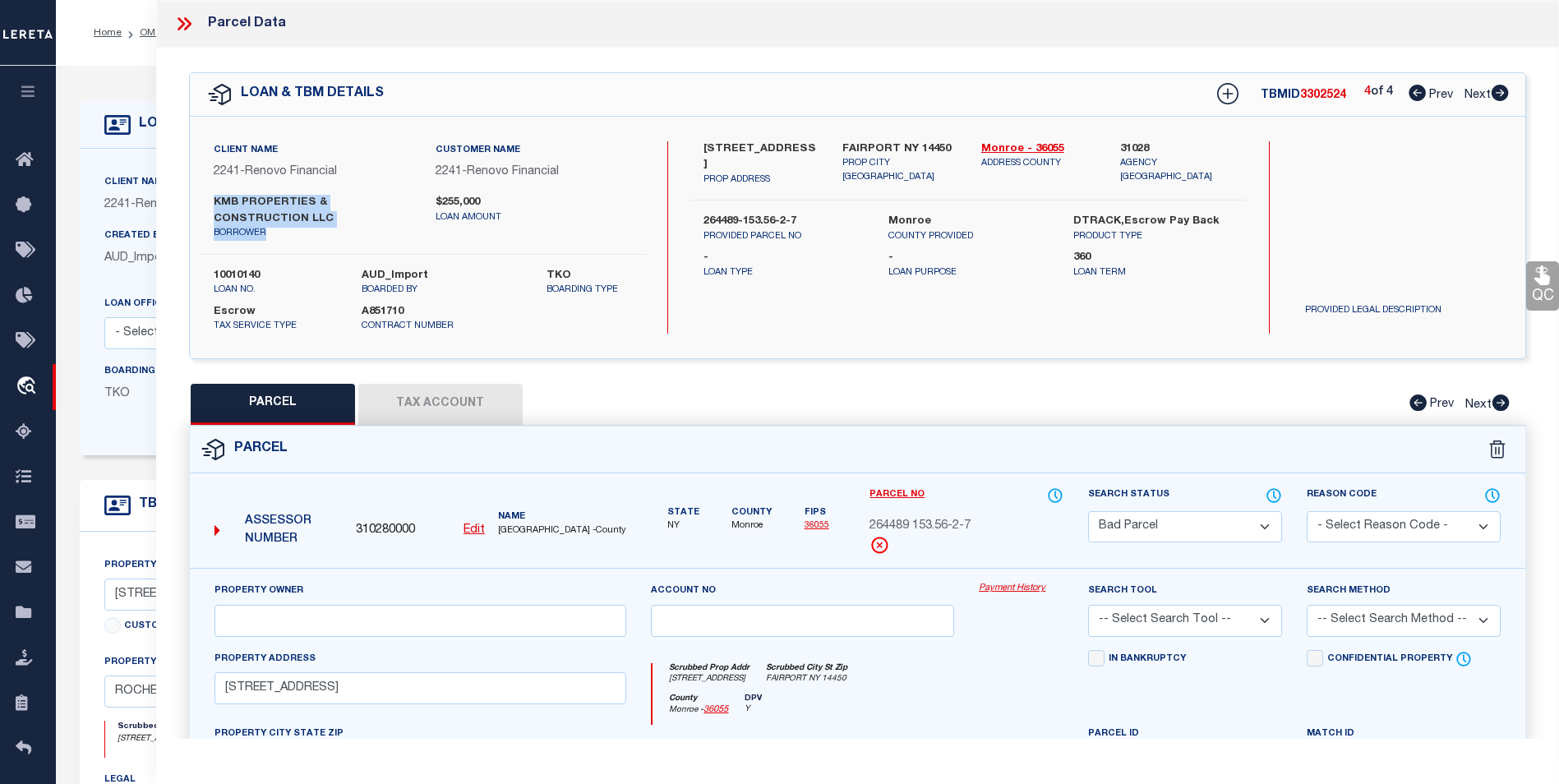
drag, startPoint x: 266, startPoint y: 225, endPoint x: 216, endPoint y: 205, distance: 53.9
click at [216, 205] on div "KMB PROPERTIES & CONSTRUCTION LLC borrower" at bounding box center [312, 217] width 197 height 46
click at [277, 229] on p "borrower" at bounding box center [312, 233] width 197 height 14
click at [255, 238] on p "borrower" at bounding box center [312, 233] width 197 height 14
drag, startPoint x: 243, startPoint y: 223, endPoint x: 215, endPoint y: 205, distance: 33.3
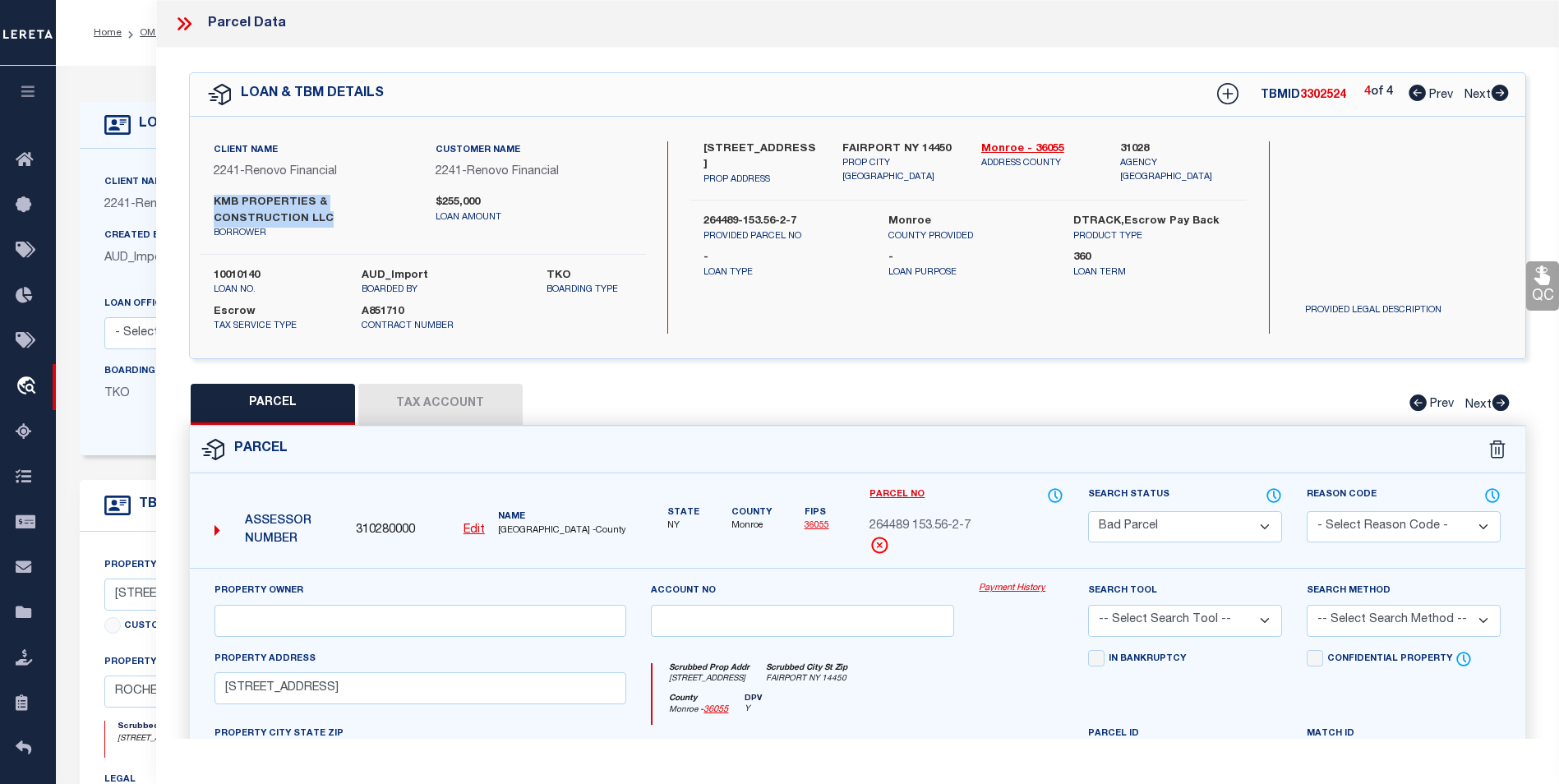
click at [215, 205] on label "KMB PROPERTIES & CONSTRUCTION LLC" at bounding box center [312, 211] width 197 height 32
click at [1037, 151] on link "Monroe - 36055" at bounding box center [1039, 150] width 114 height 17
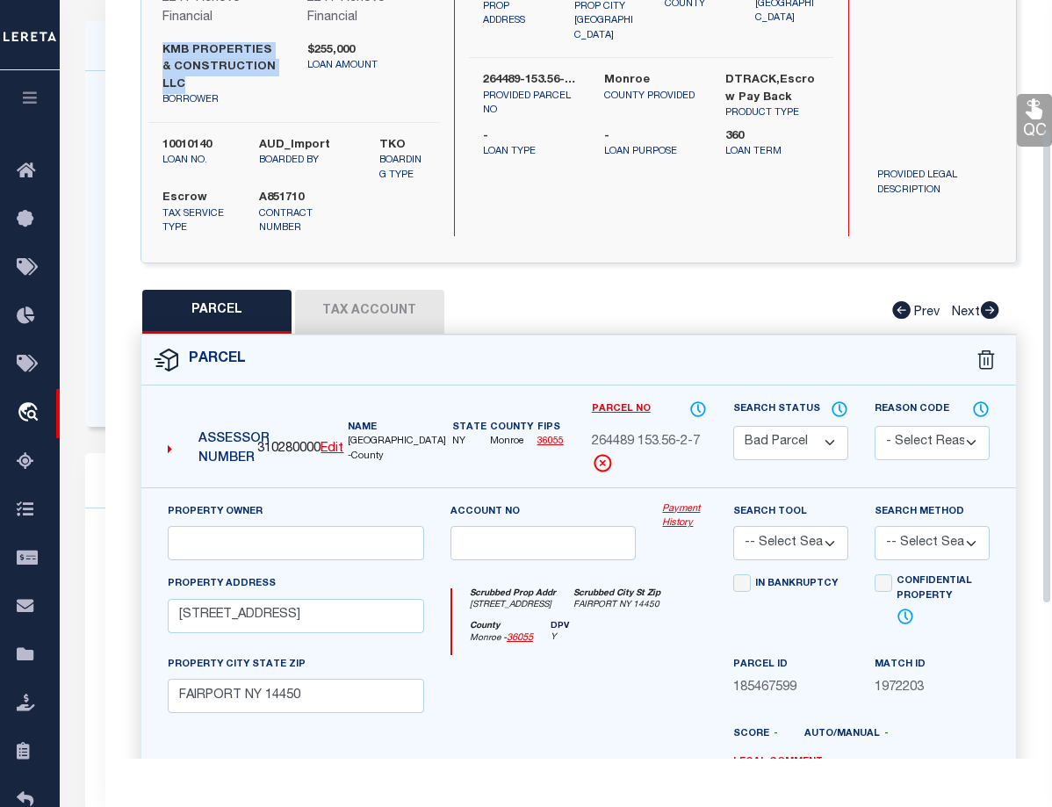
scroll to position [184, 0]
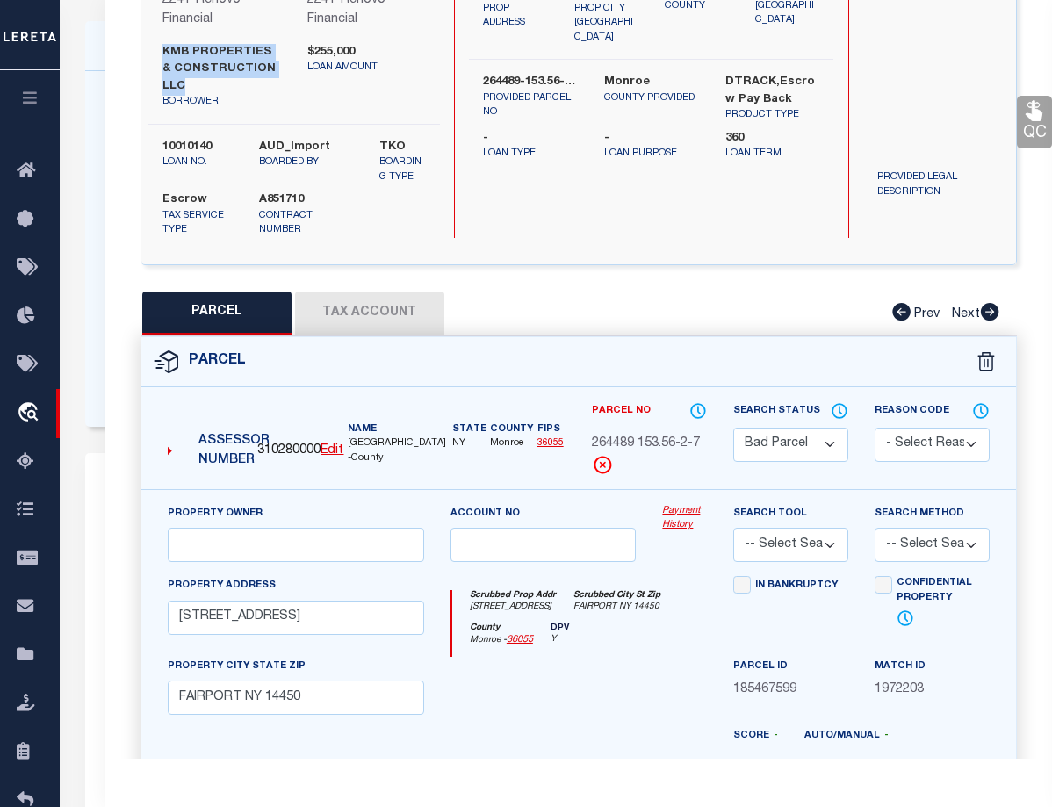
click at [365, 295] on button "Tax Account" at bounding box center [369, 314] width 149 height 44
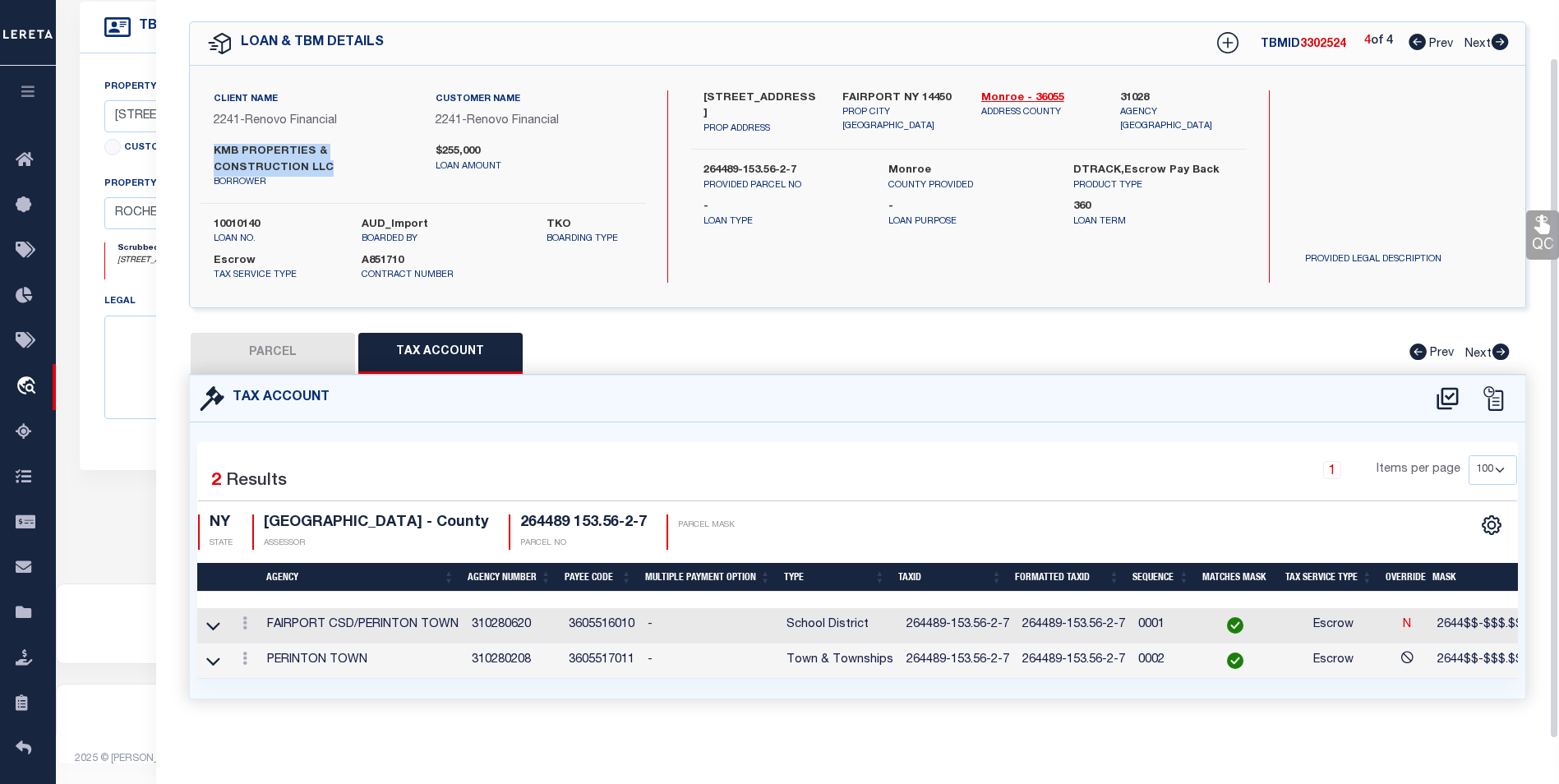
scroll to position [62, 0]
click at [274, 352] on button "PARCEL" at bounding box center [273, 354] width 165 height 41
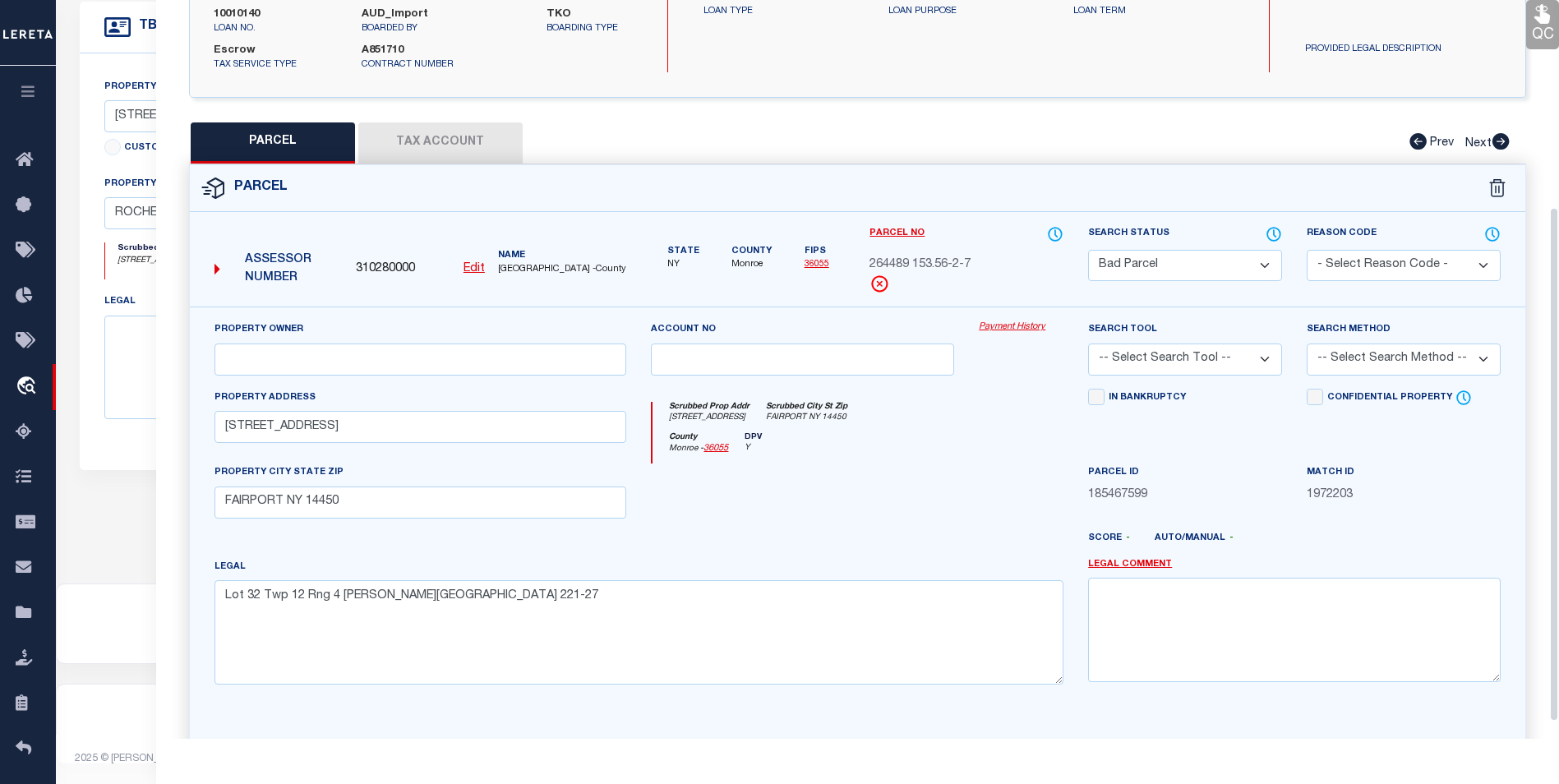
scroll to position [308, 0]
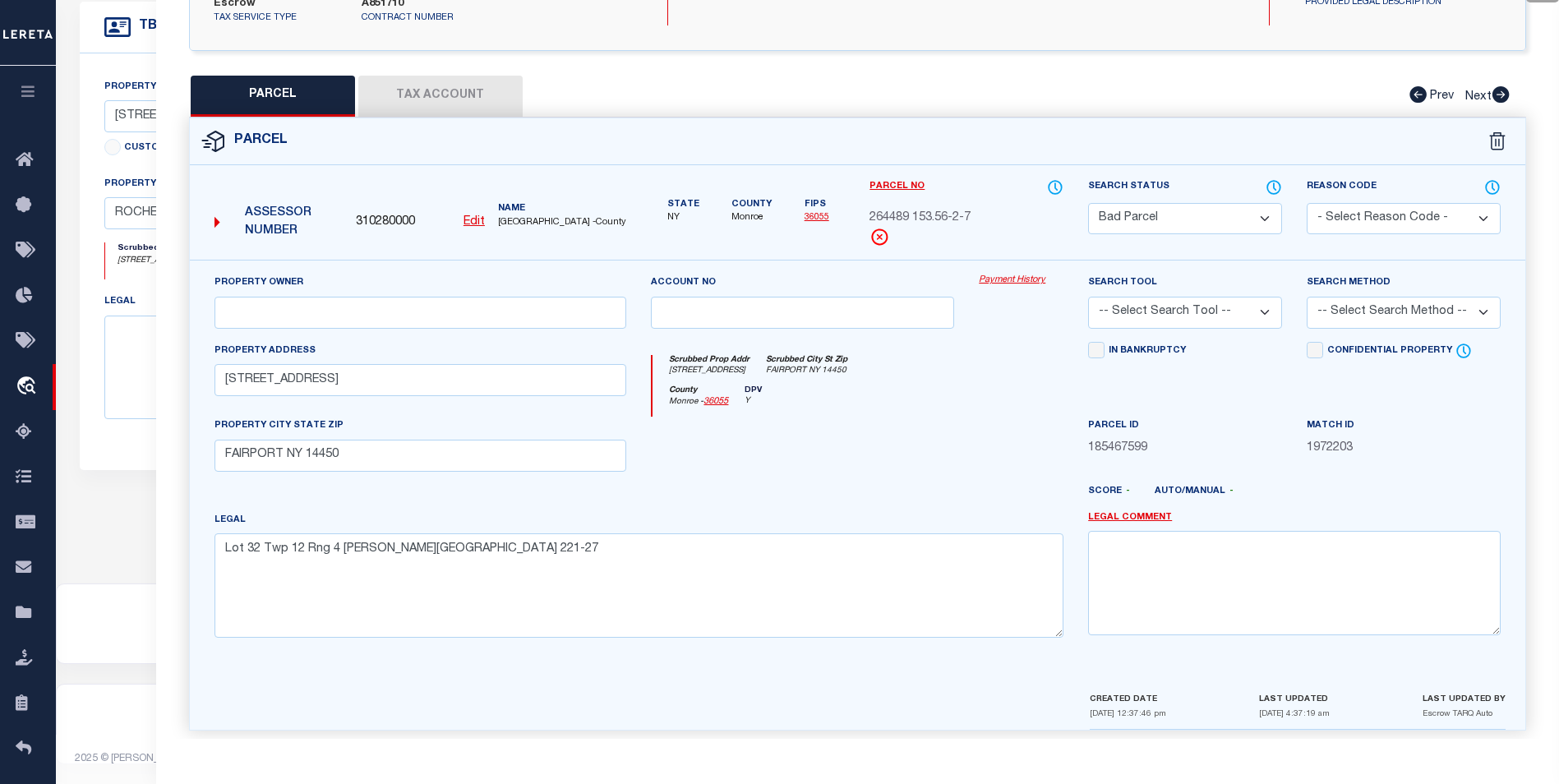
click at [469, 84] on button "Tax Account" at bounding box center [441, 96] width 165 height 41
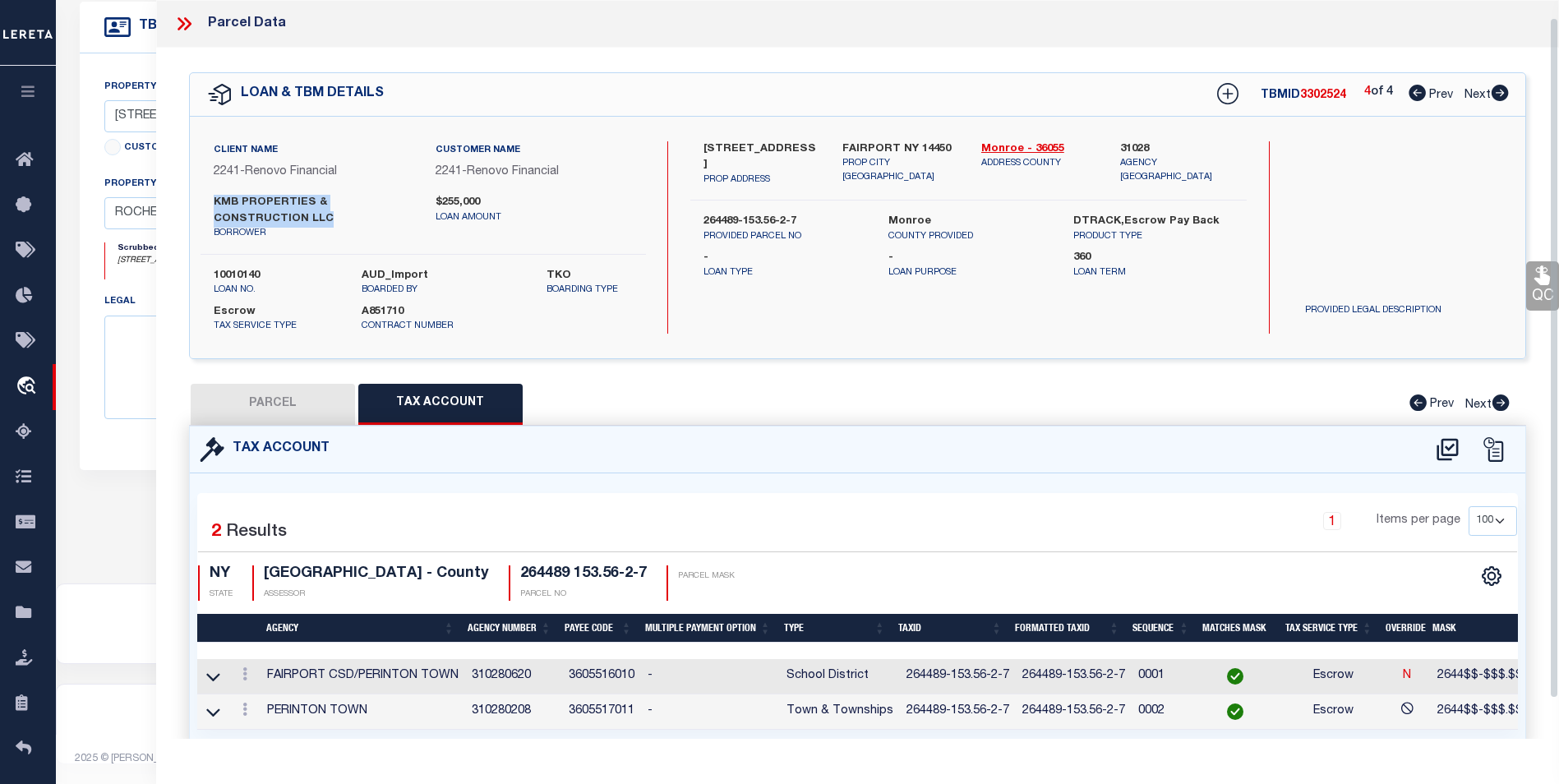
scroll to position [62, 0]
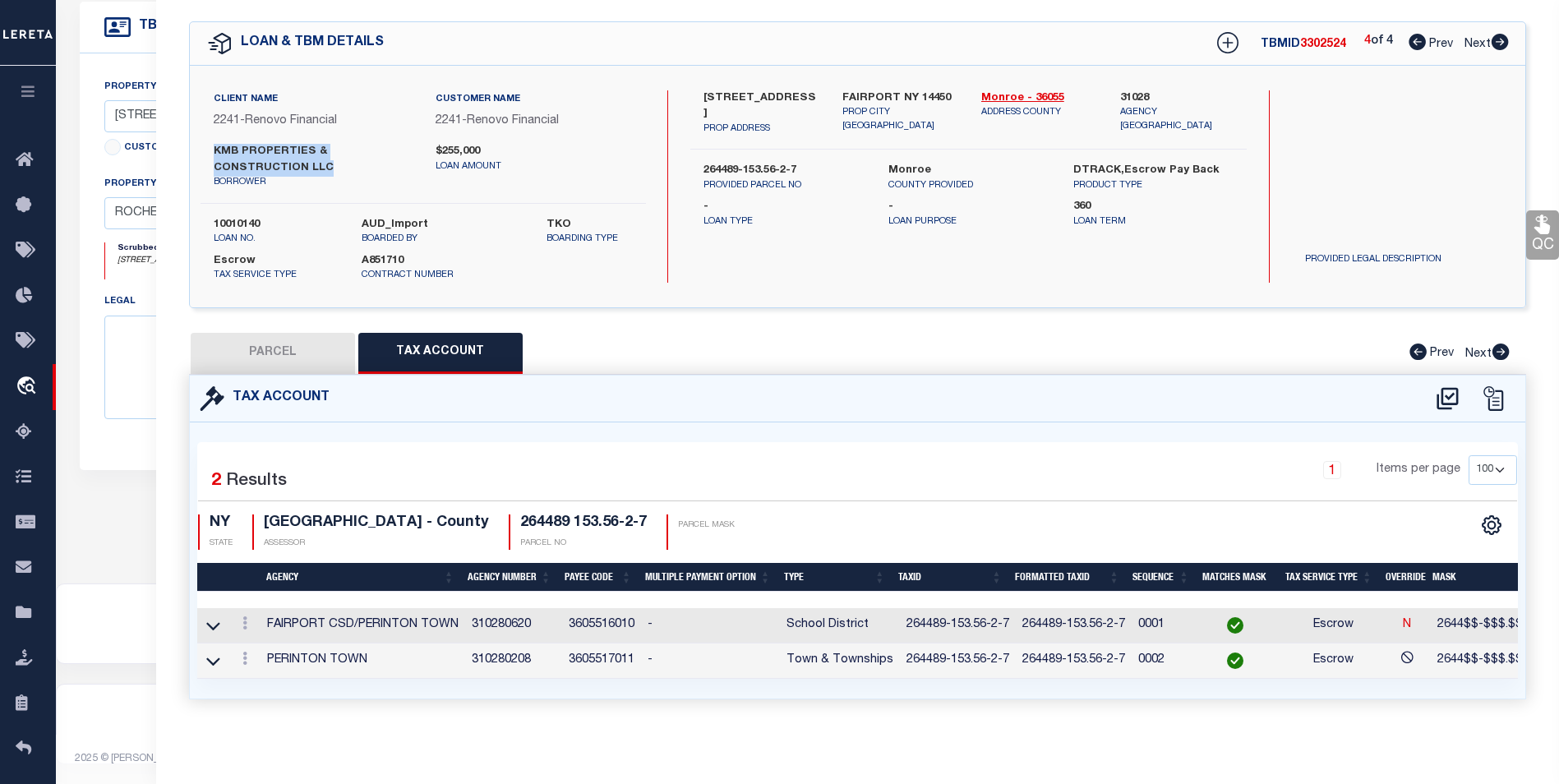
click at [267, 351] on button "PARCEL" at bounding box center [273, 354] width 165 height 41
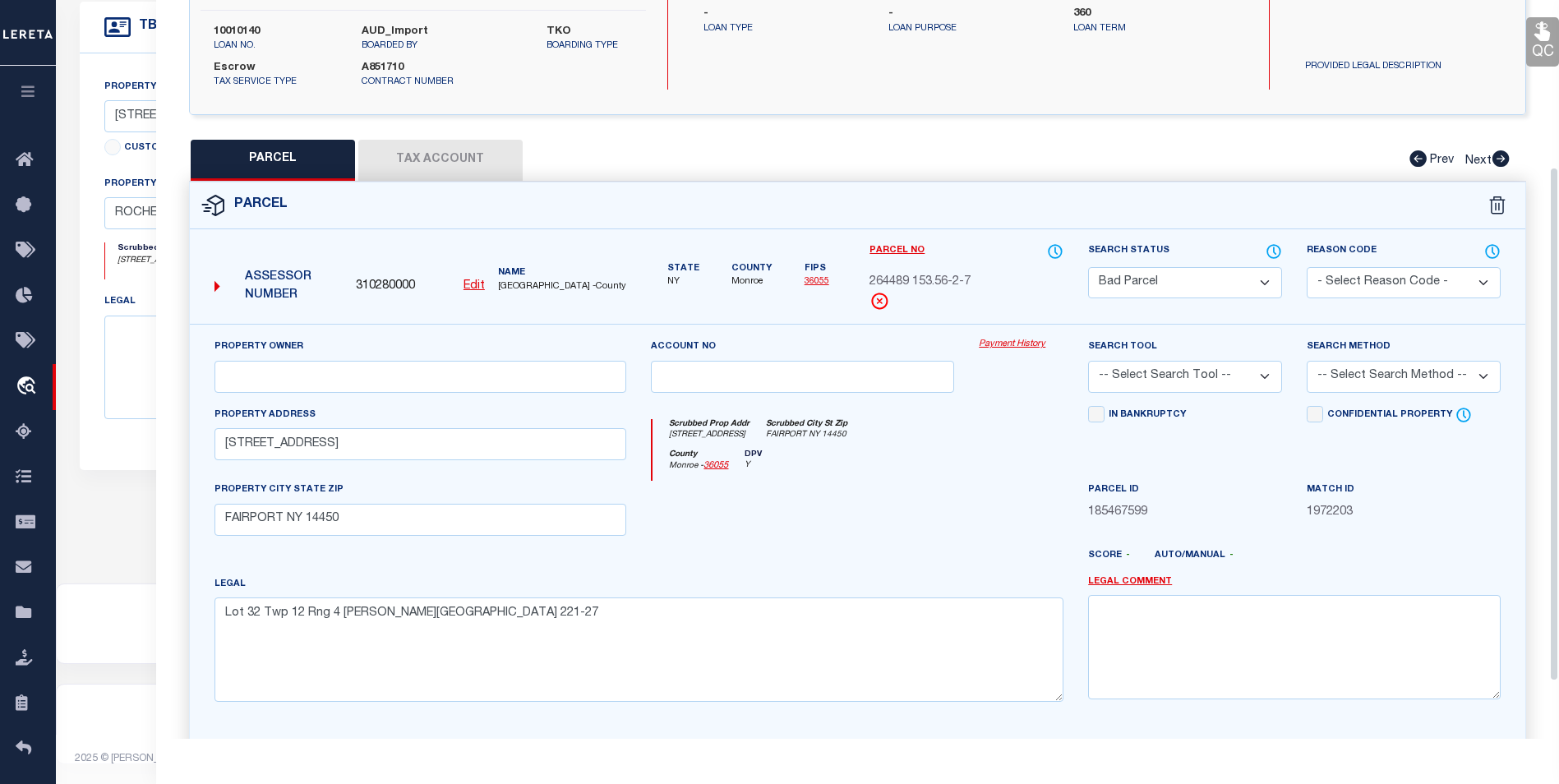
scroll to position [240, 0]
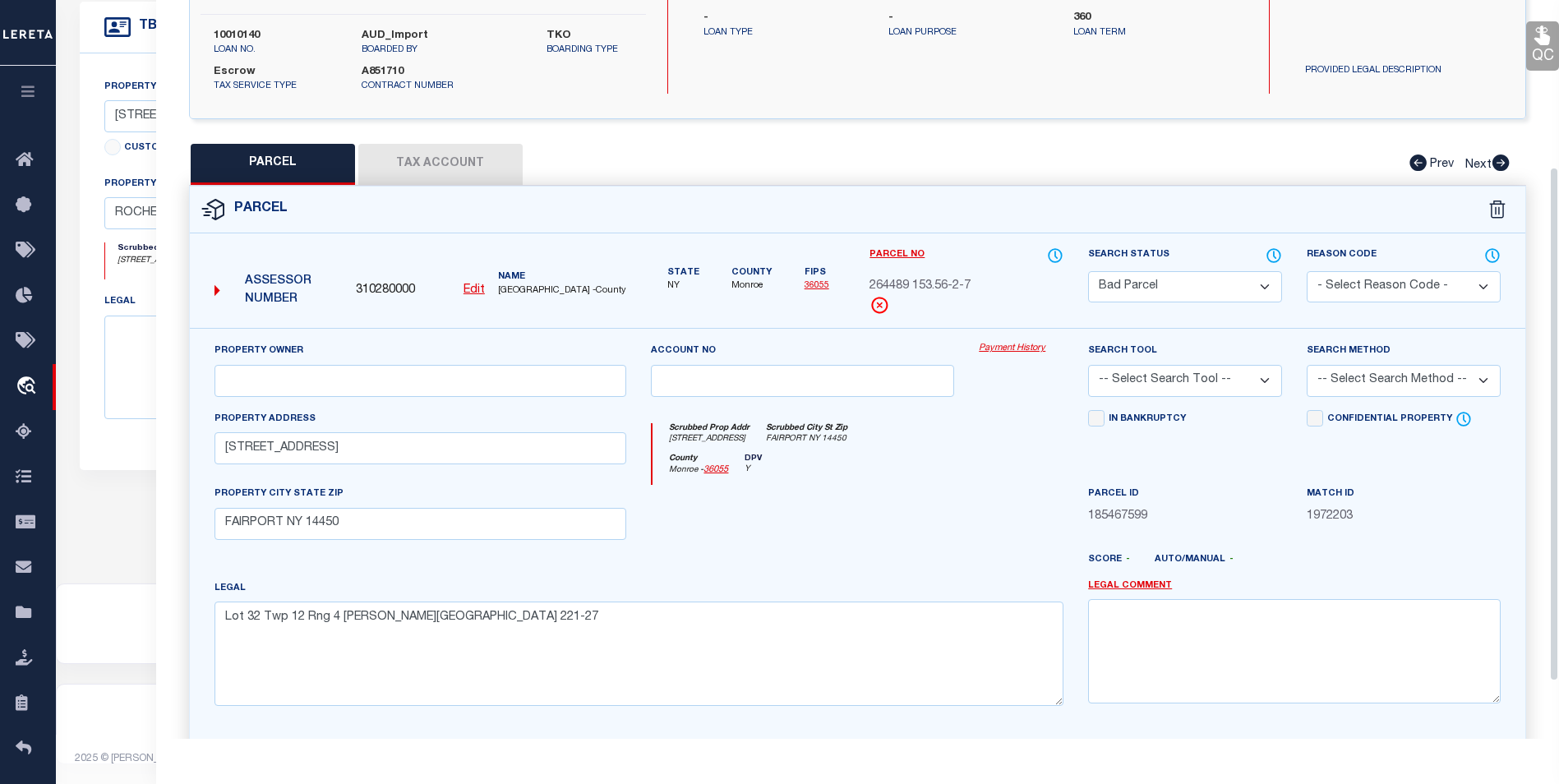
click at [1234, 292] on select "Automated Search Bad Parcel Complete Duplicate Parcel High Dollar Reporting In …" at bounding box center [1185, 287] width 194 height 32
click at [1088, 271] on select "Automated Search Bad Parcel Complete Duplicate Parcel High Dollar Reporting In …" at bounding box center [1185, 287] width 194 height 32
click at [1381, 286] on select "- Select Reason Code - 099 - Other (Provide additional detail) ACT - Agency Cha…" at bounding box center [1404, 287] width 194 height 32
click at [1307, 271] on select "- Select Reason Code - 099 - Other (Provide additional detail) ACT - Agency Cha…" at bounding box center [1404, 287] width 194 height 32
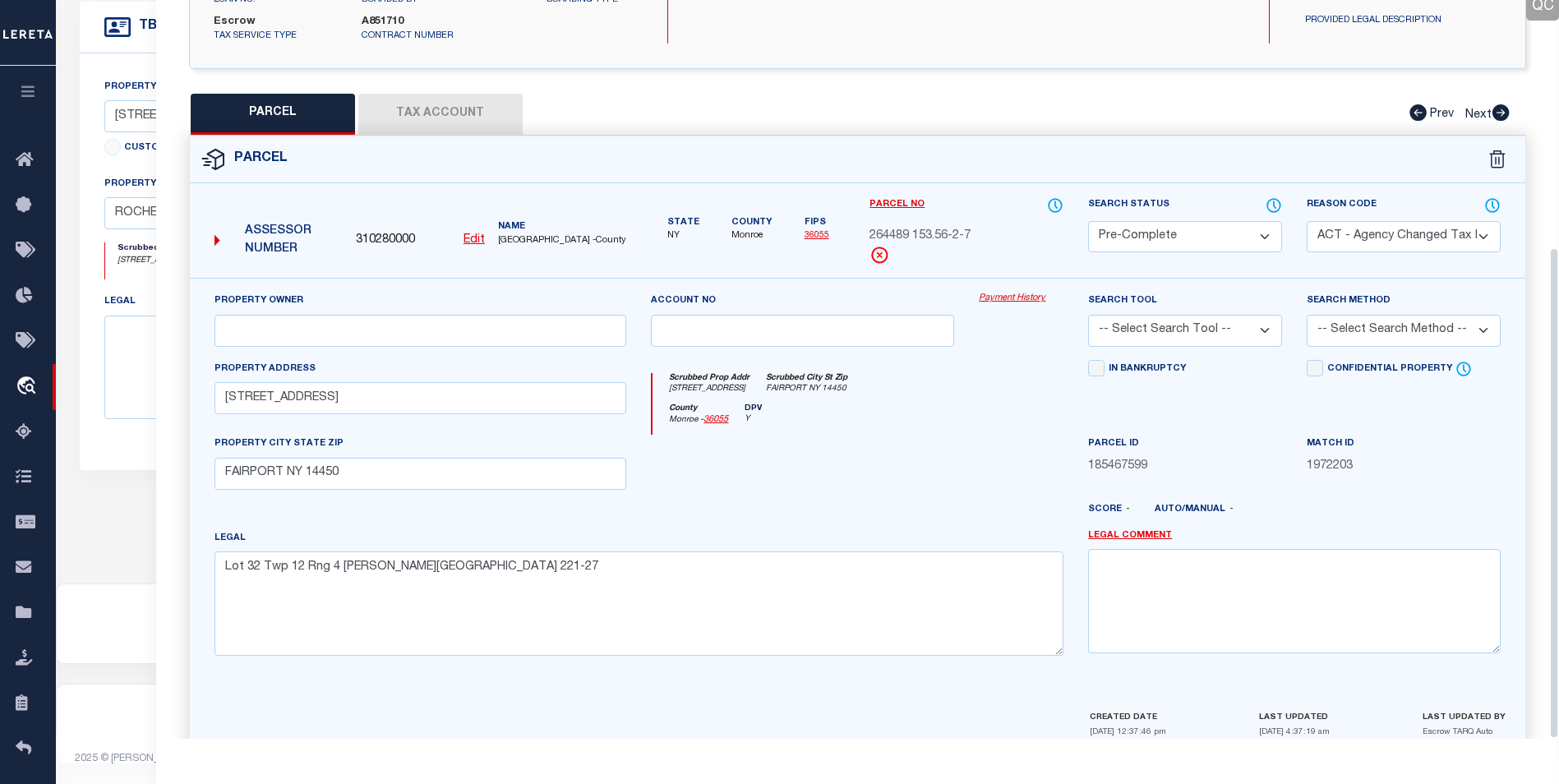
scroll to position [370, 0]
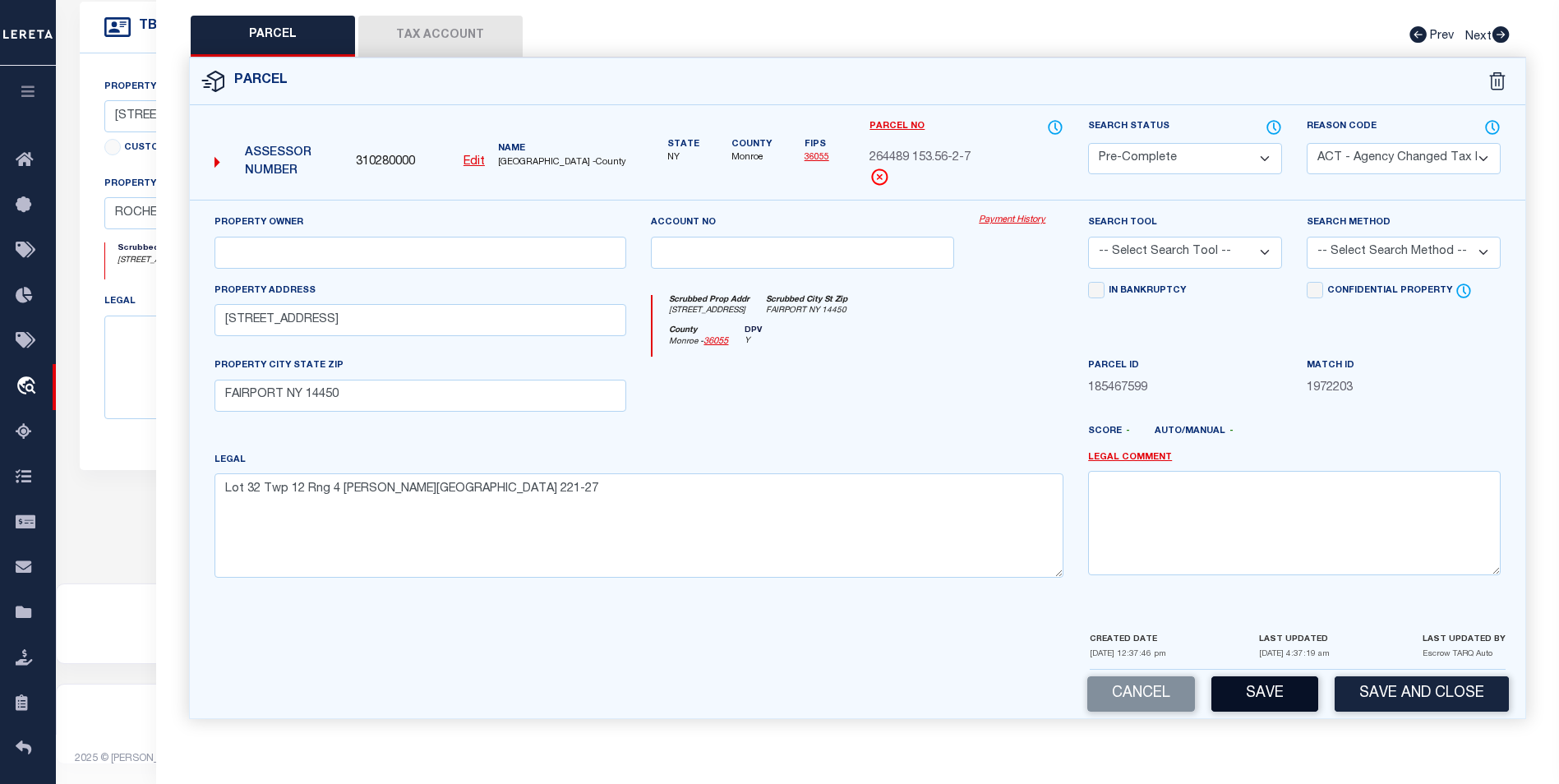
click at [1287, 710] on button "Save" at bounding box center [1265, 694] width 107 height 36
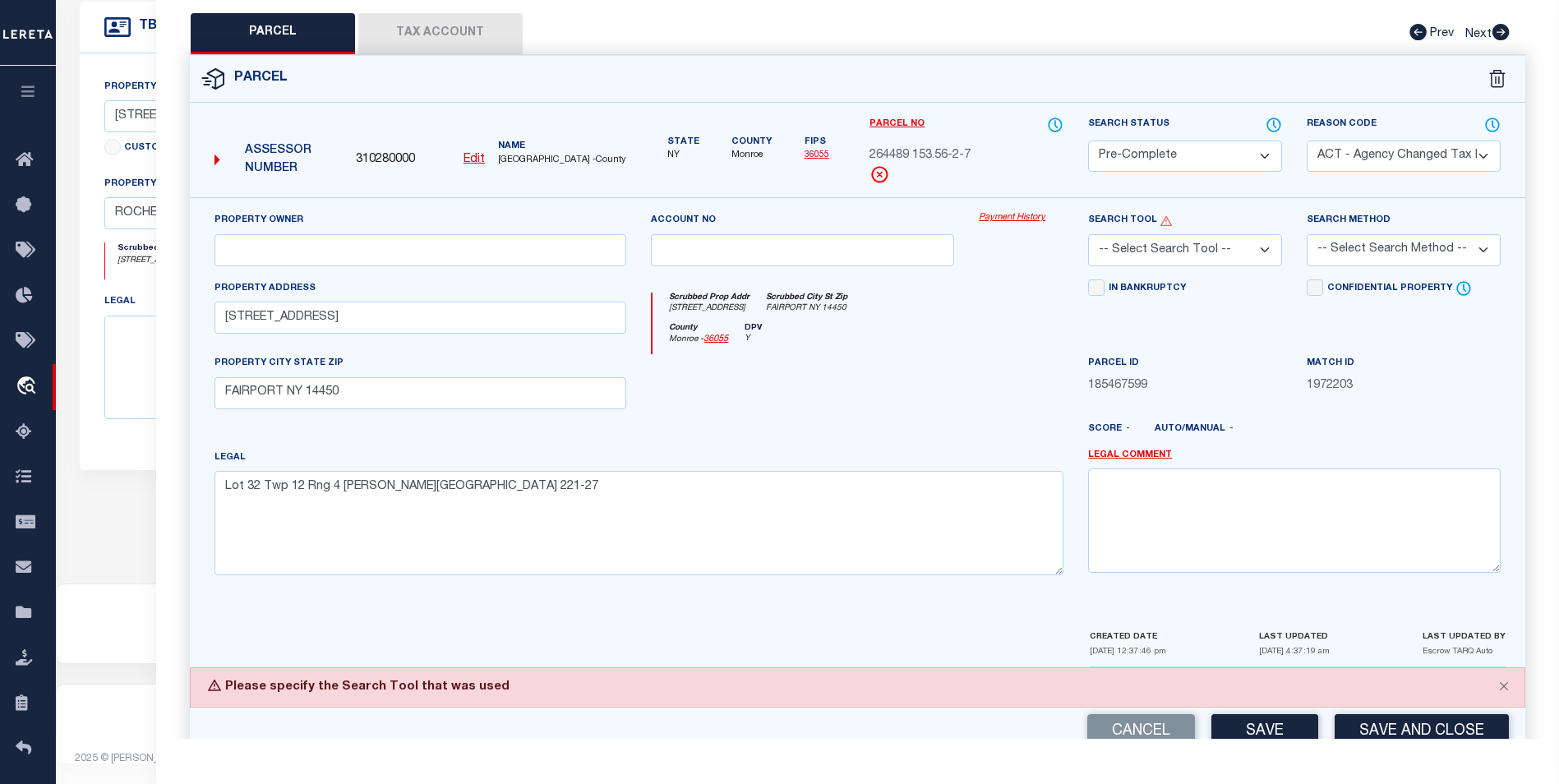
click at [1191, 254] on select "-- Select Search Tool -- 3rd Party Website Agency File Agency Website ATLS CNV-…" at bounding box center [1185, 250] width 194 height 32
click at [1088, 235] on select "-- Select Search Tool -- 3rd Party Website Agency File Agency Website ATLS CNV-…" at bounding box center [1185, 250] width 194 height 32
click at [1356, 260] on select "-- Select Search Method -- Property Address Legal Liability Info Provided" at bounding box center [1404, 250] width 194 height 32
click at [1307, 235] on select "-- Select Search Method -- Property Address Legal Liability Info Provided" at bounding box center [1404, 250] width 194 height 32
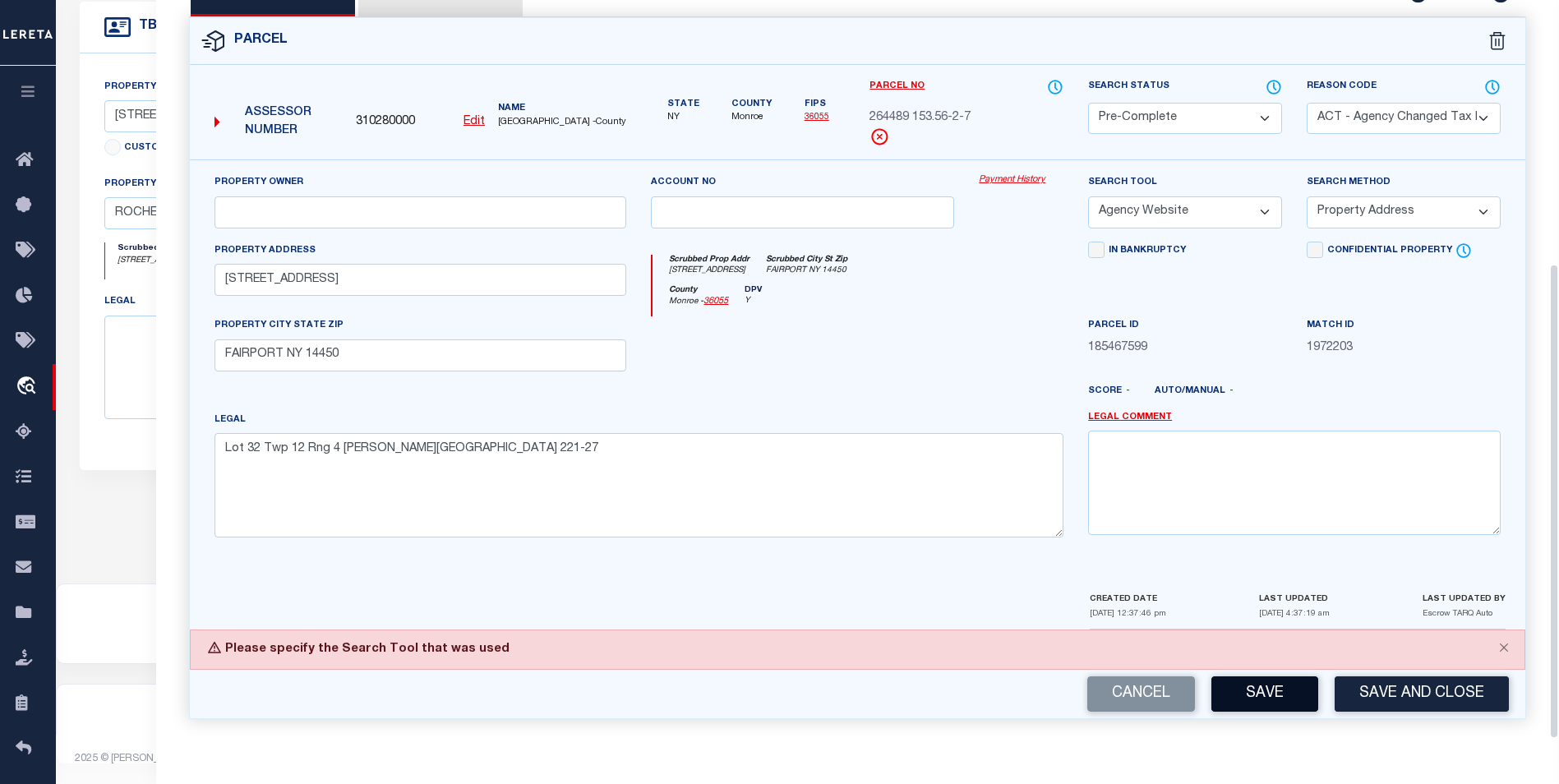
click at [1282, 707] on button "Save" at bounding box center [1265, 694] width 107 height 36
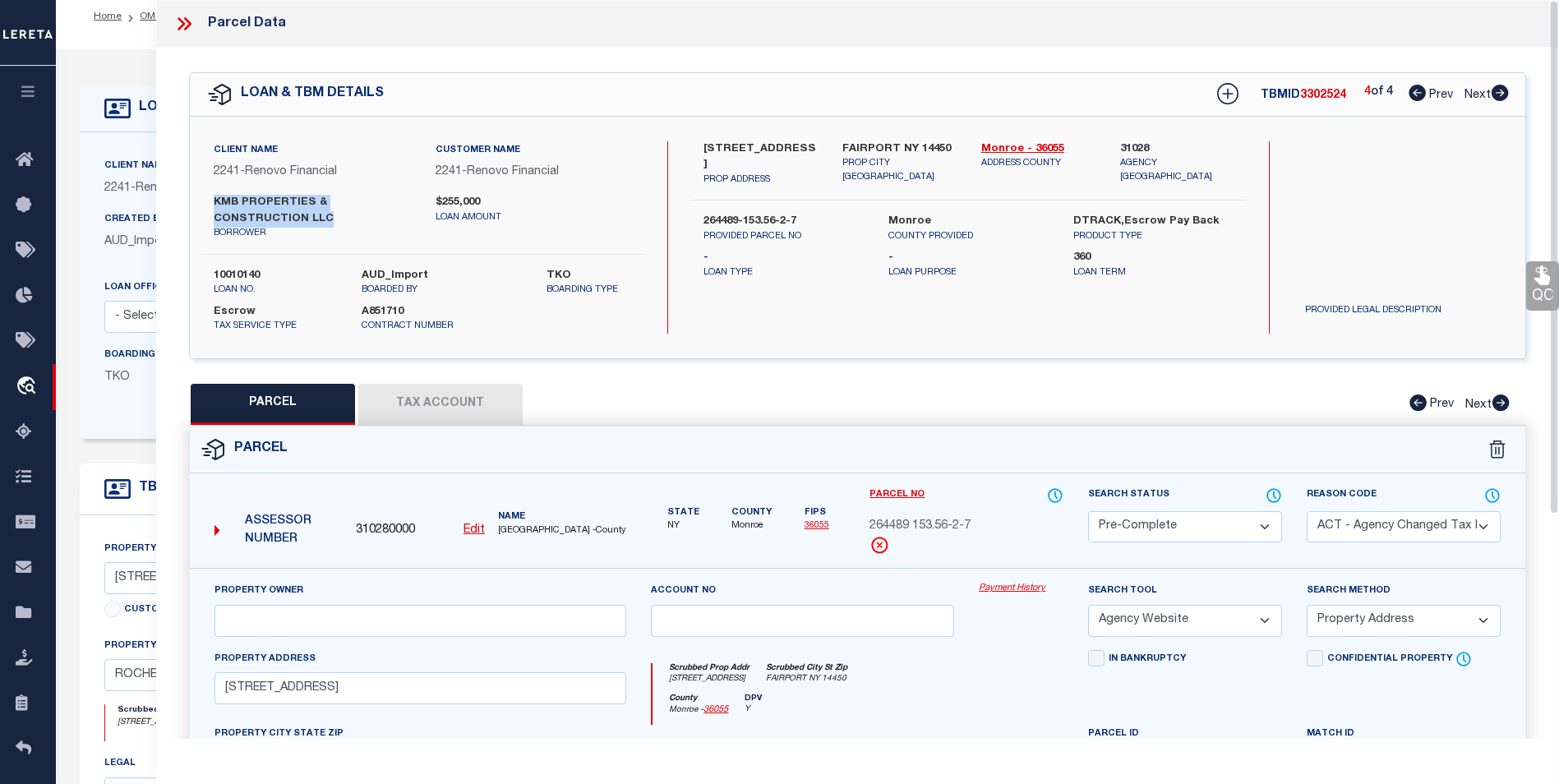
scroll to position [0, 0]
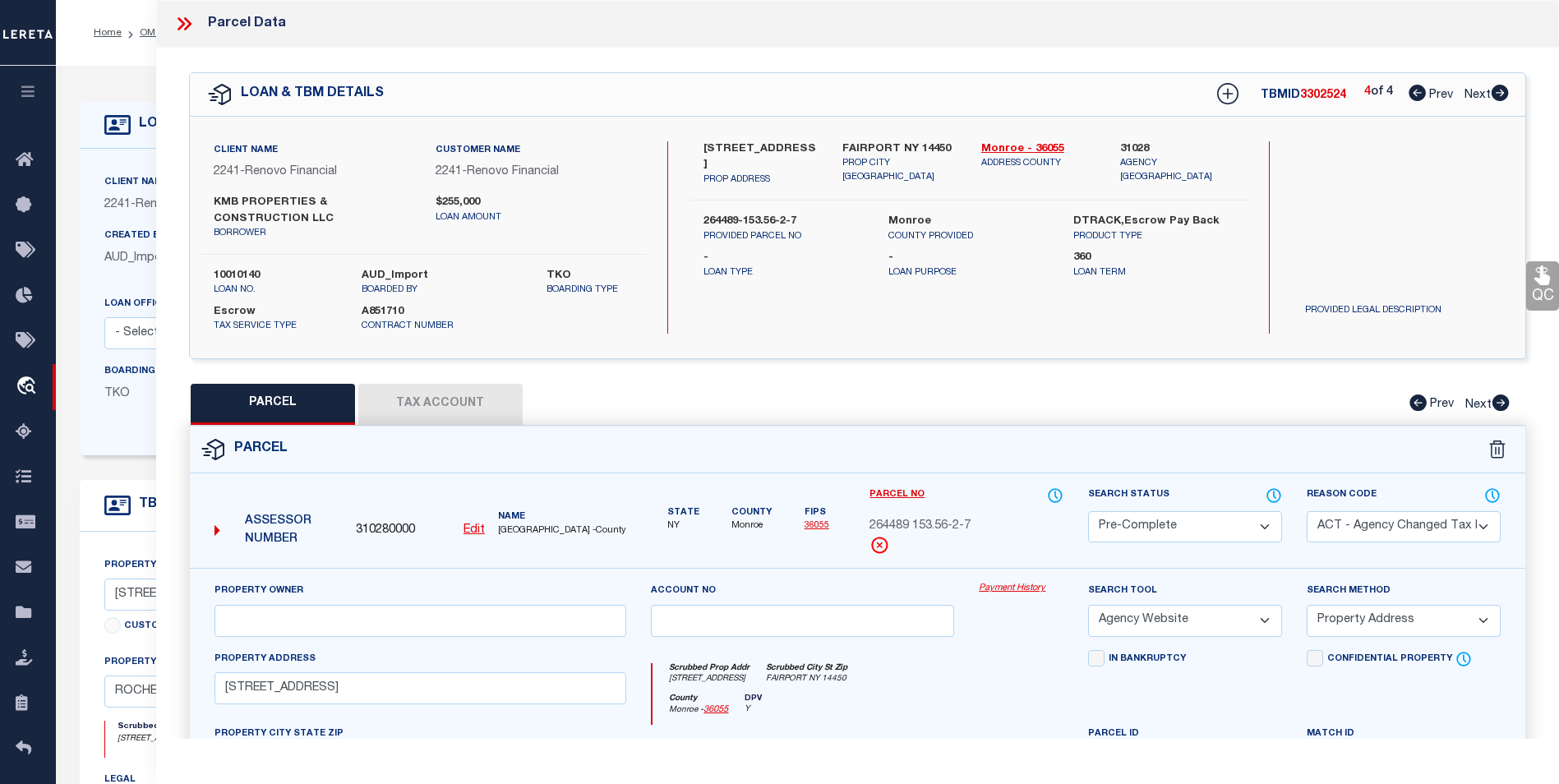
click at [197, 32] on div at bounding box center [190, 23] width 35 height 22
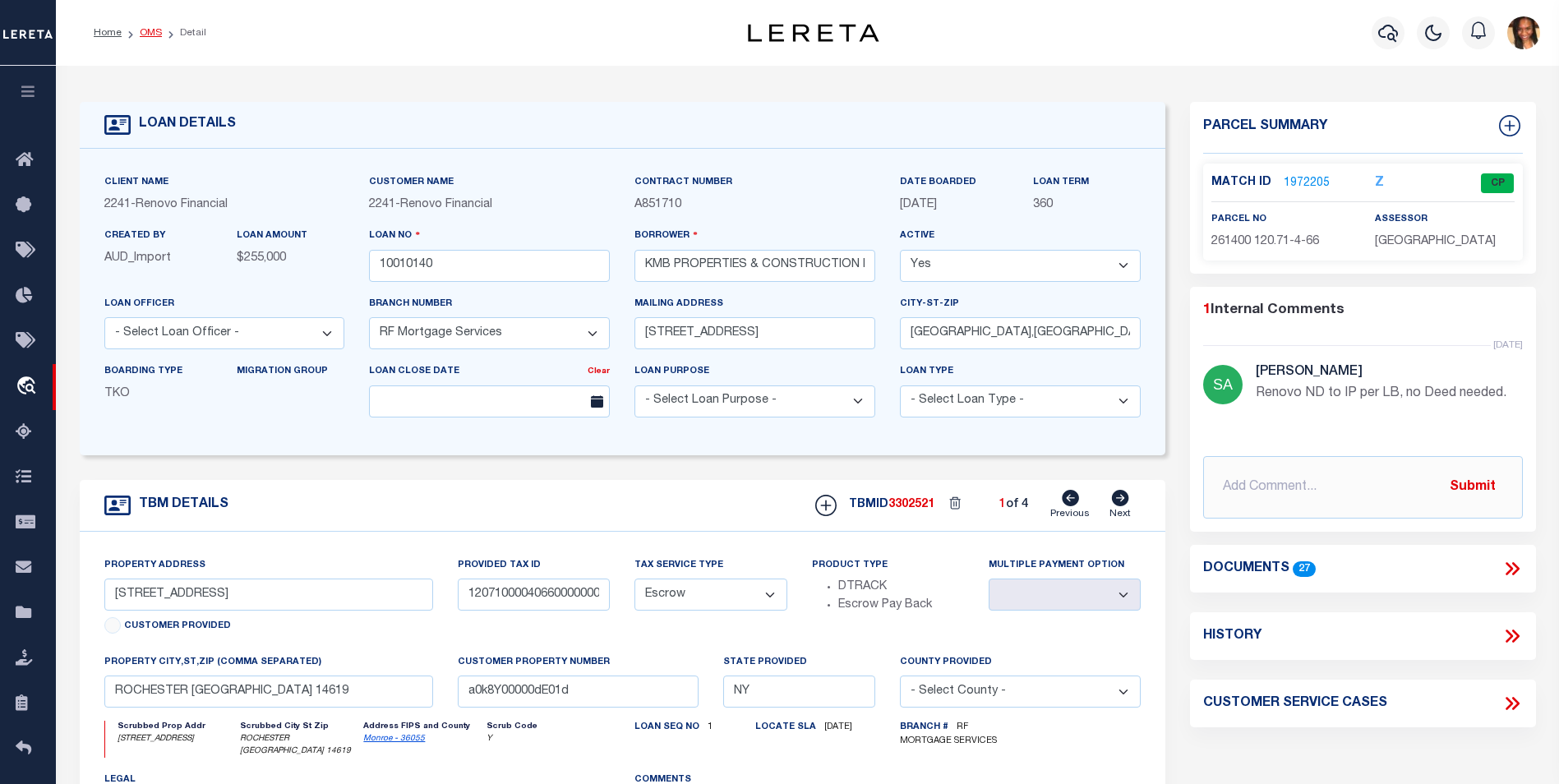
click at [153, 37] on link "OMS" at bounding box center [151, 33] width 22 height 10
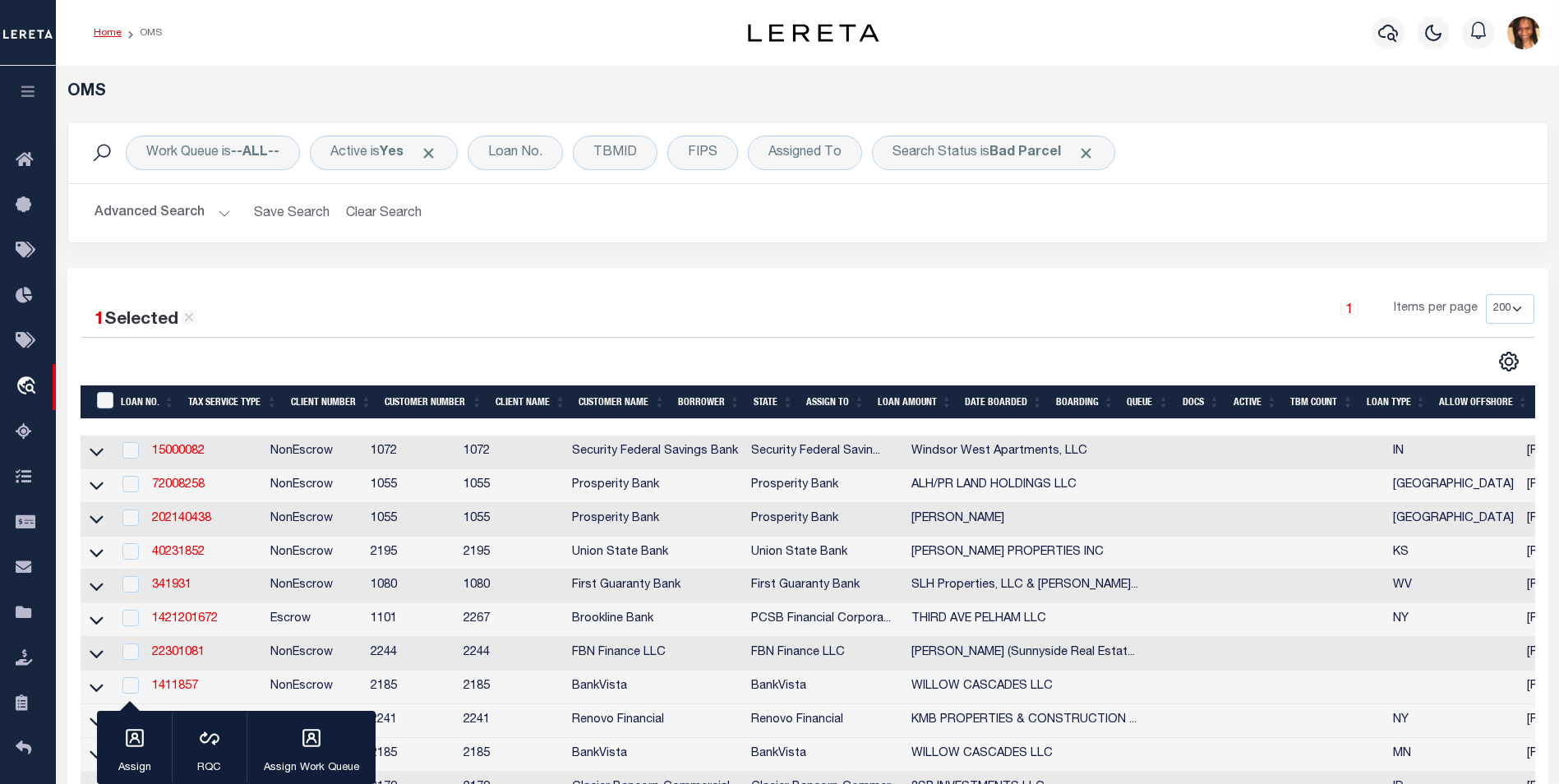
click at [109, 37] on link "Home" at bounding box center [108, 33] width 28 height 10
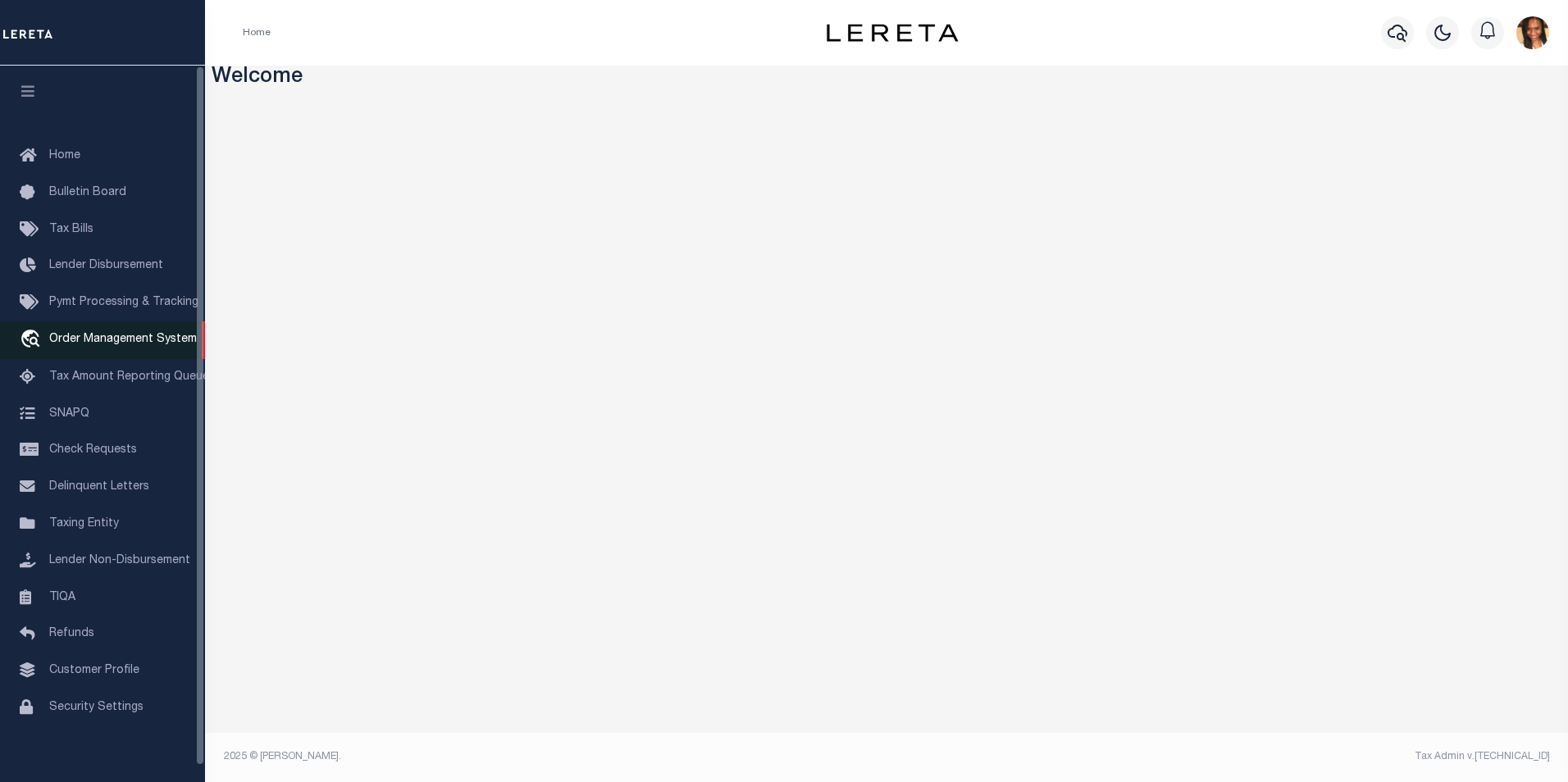
click at [112, 336] on span "Order Management System" at bounding box center [123, 340] width 147 height 11
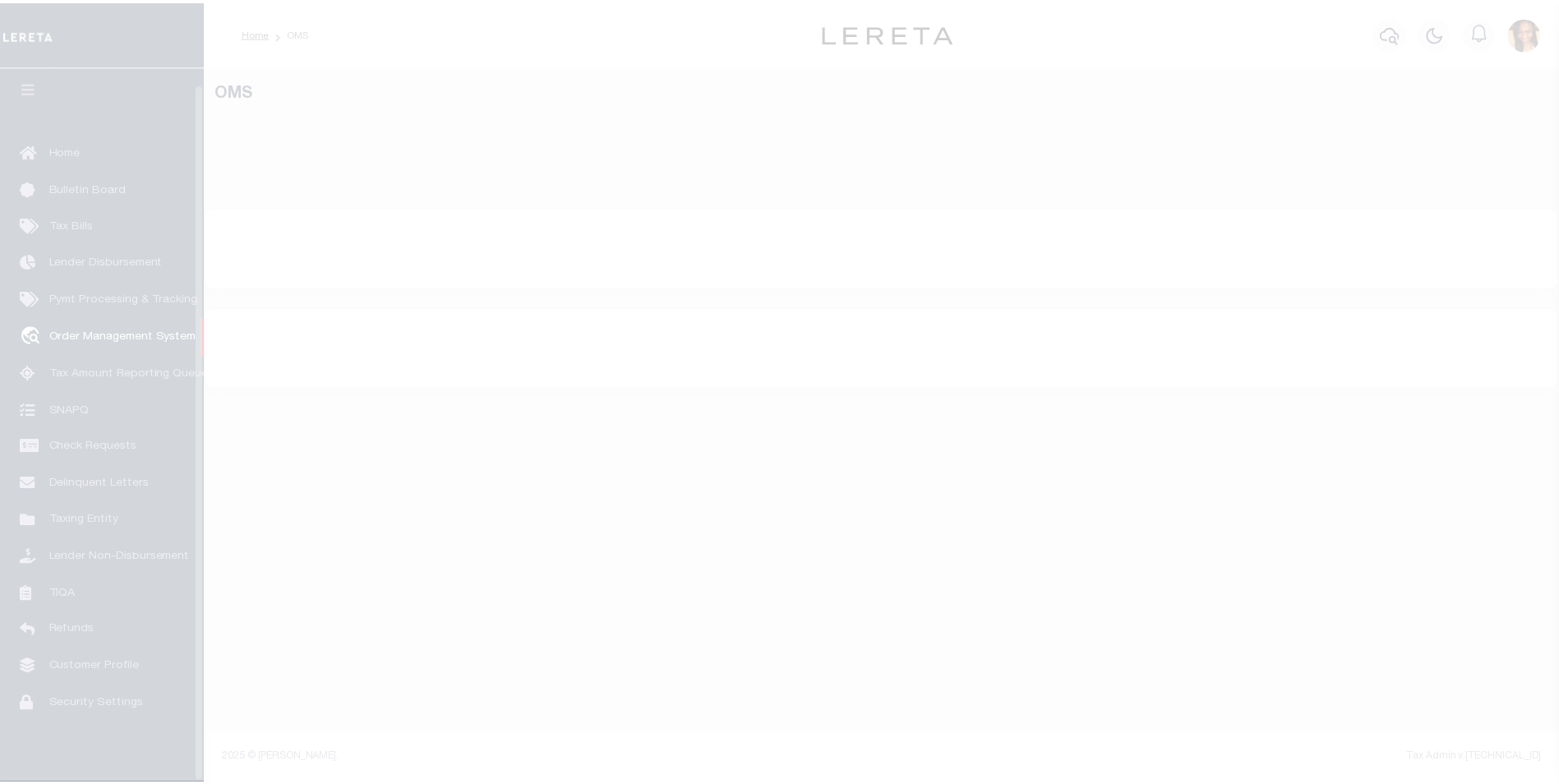
scroll to position [17, 0]
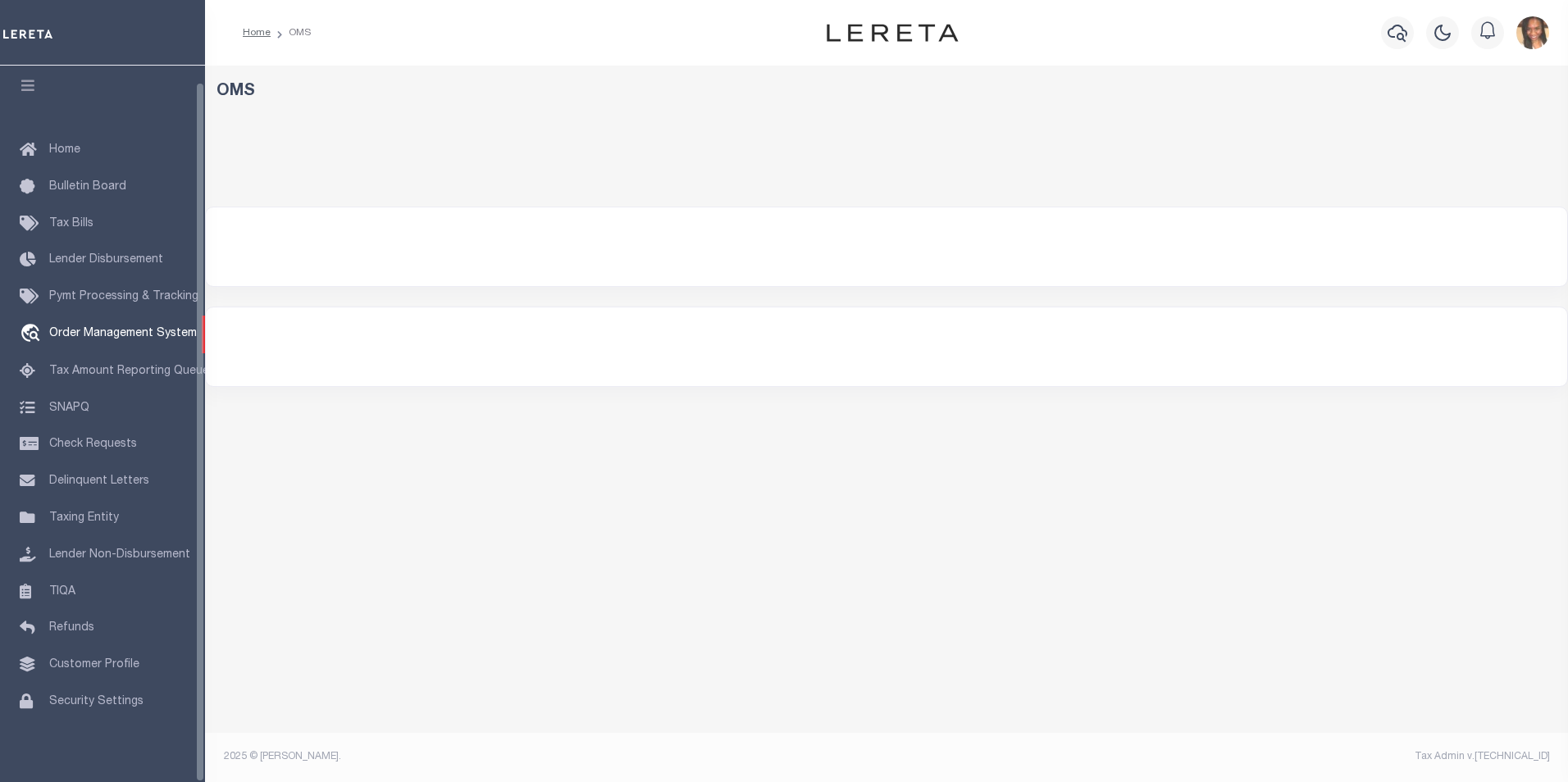
select select "200"
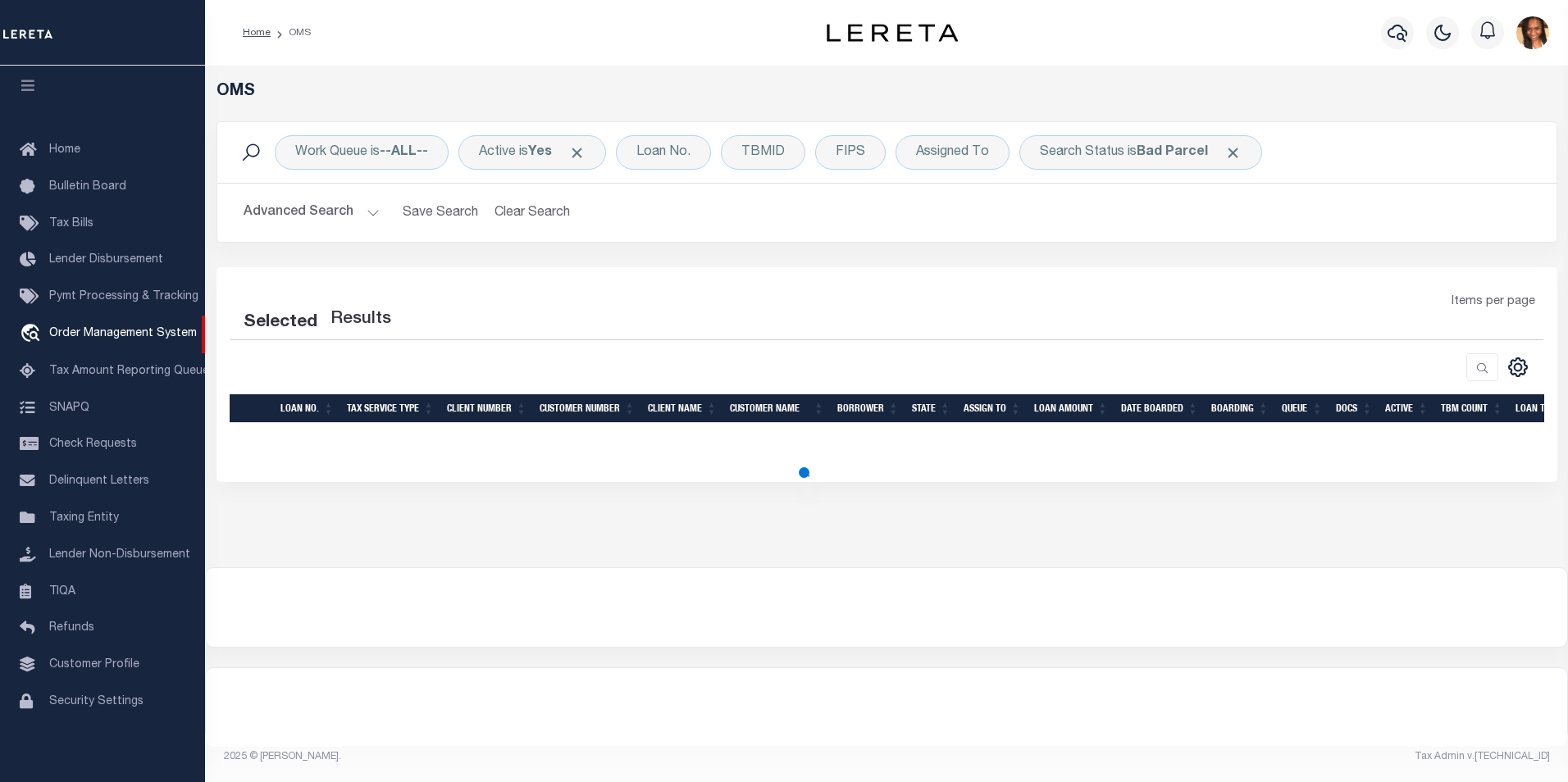
select select "200"
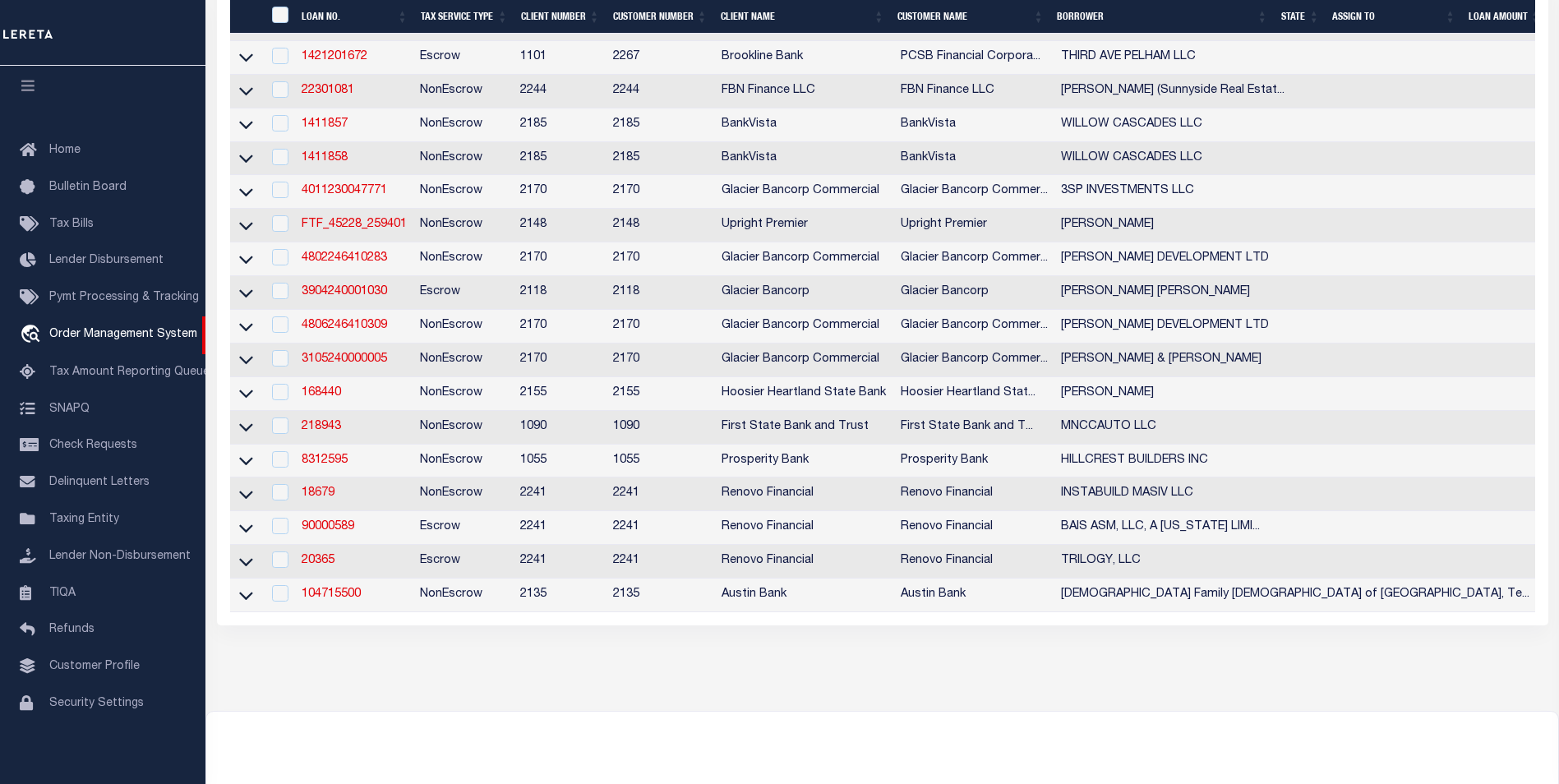
scroll to position [658, 0]
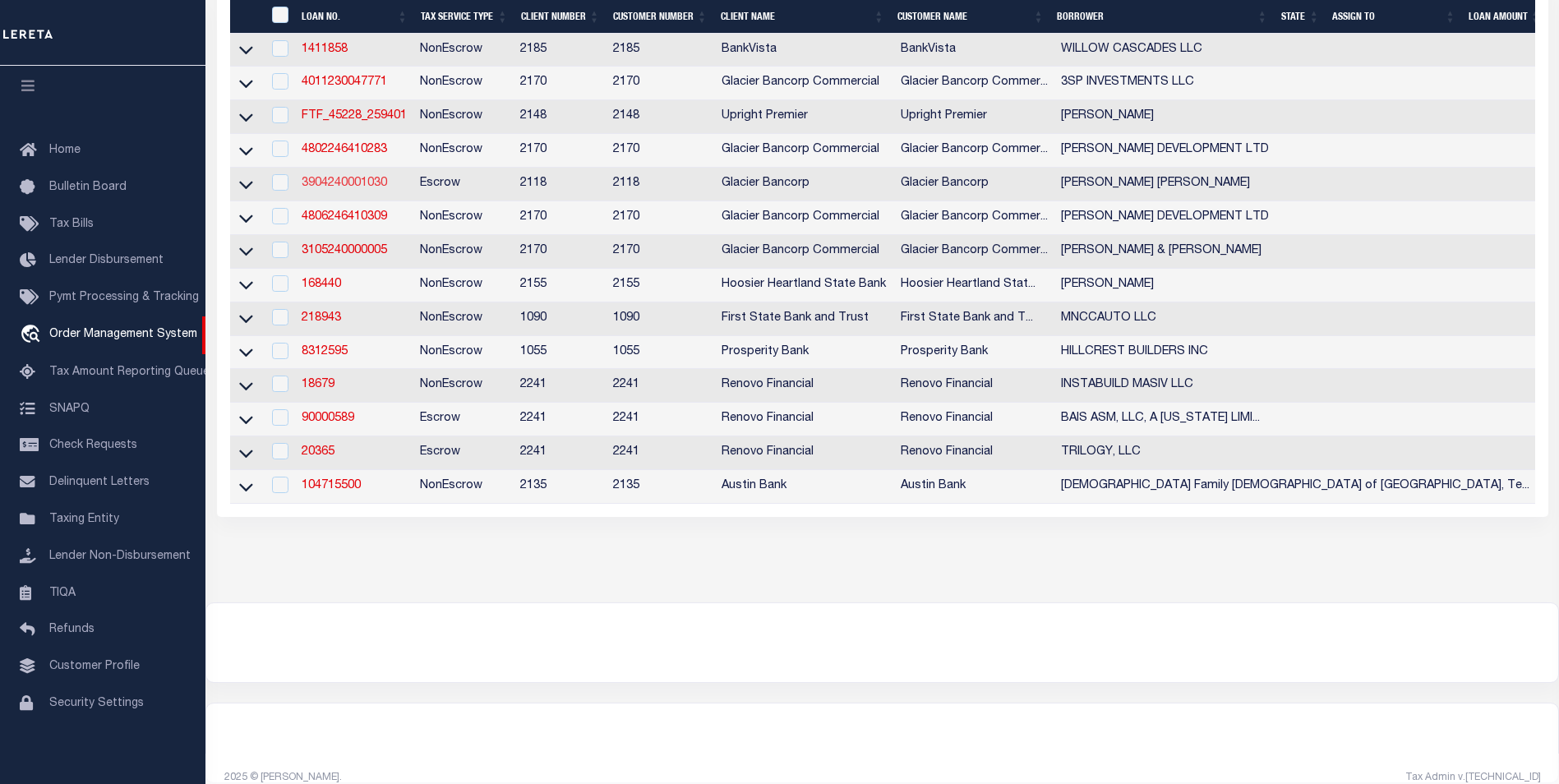
click at [365, 189] on link "3904240001030" at bounding box center [343, 183] width 85 height 11
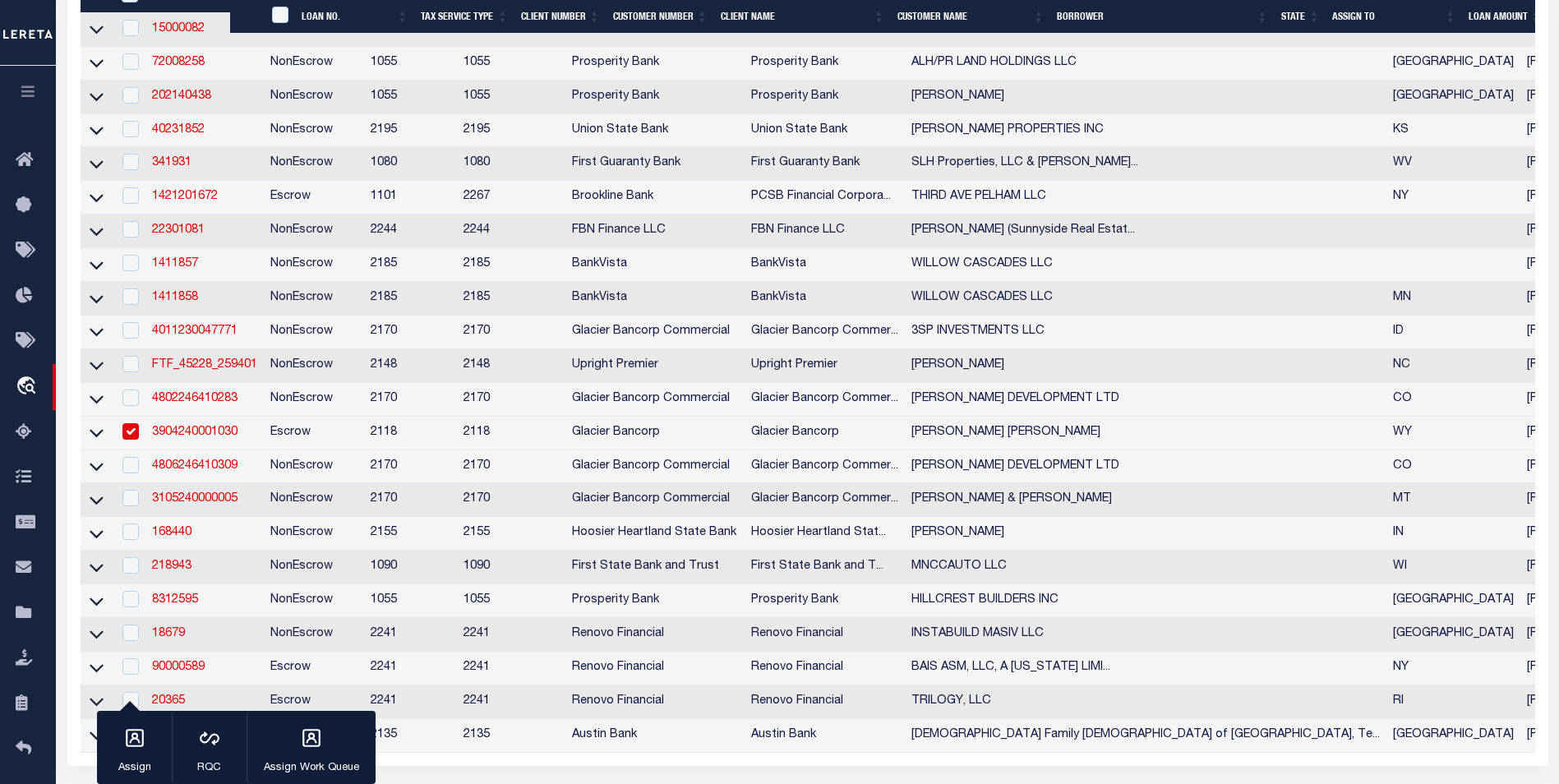
type input "3904240001030"
type input "[PERSON_NAME] [PERSON_NAME]"
select select
select select "1000"
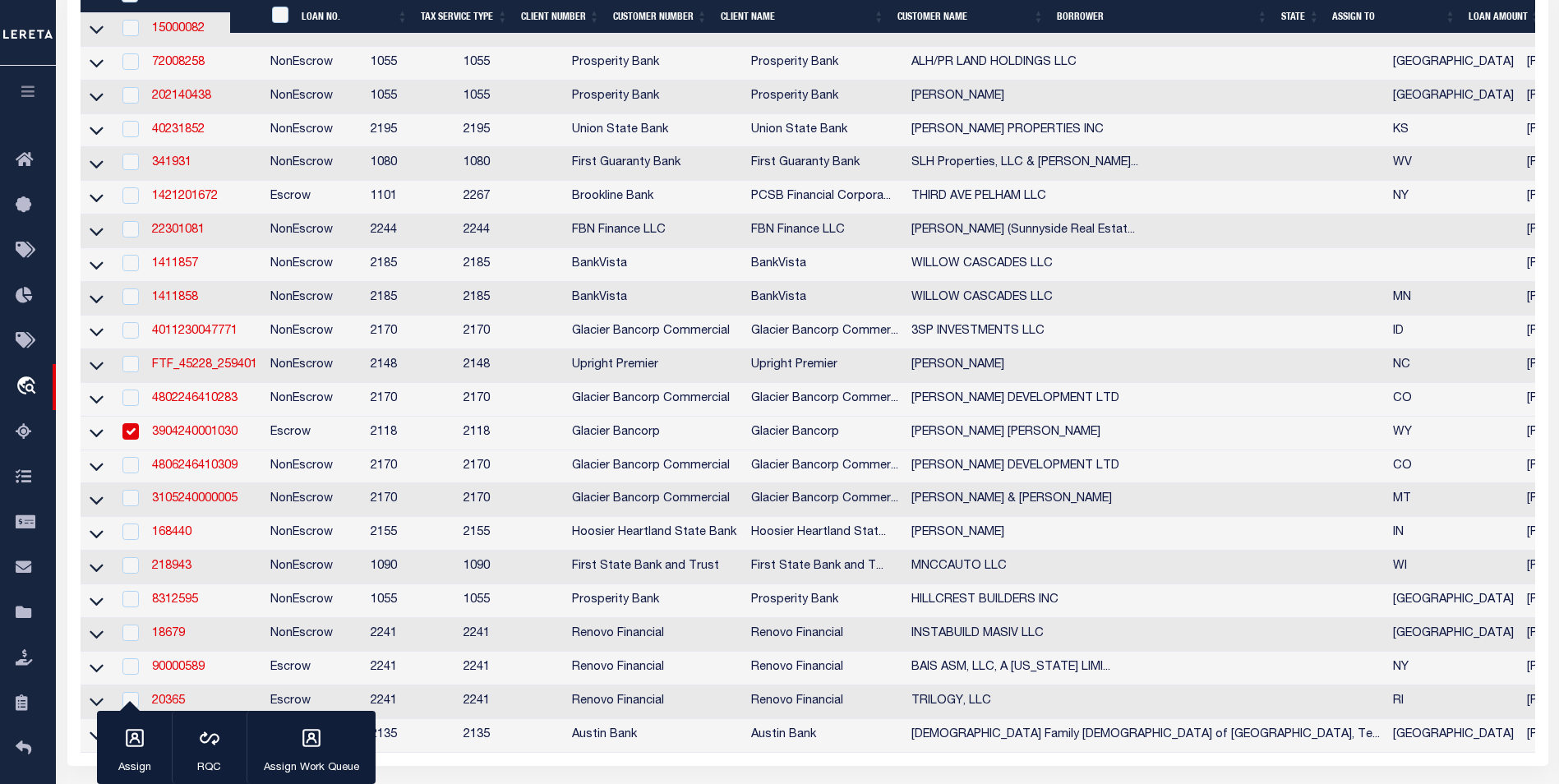
select select "Escrow"
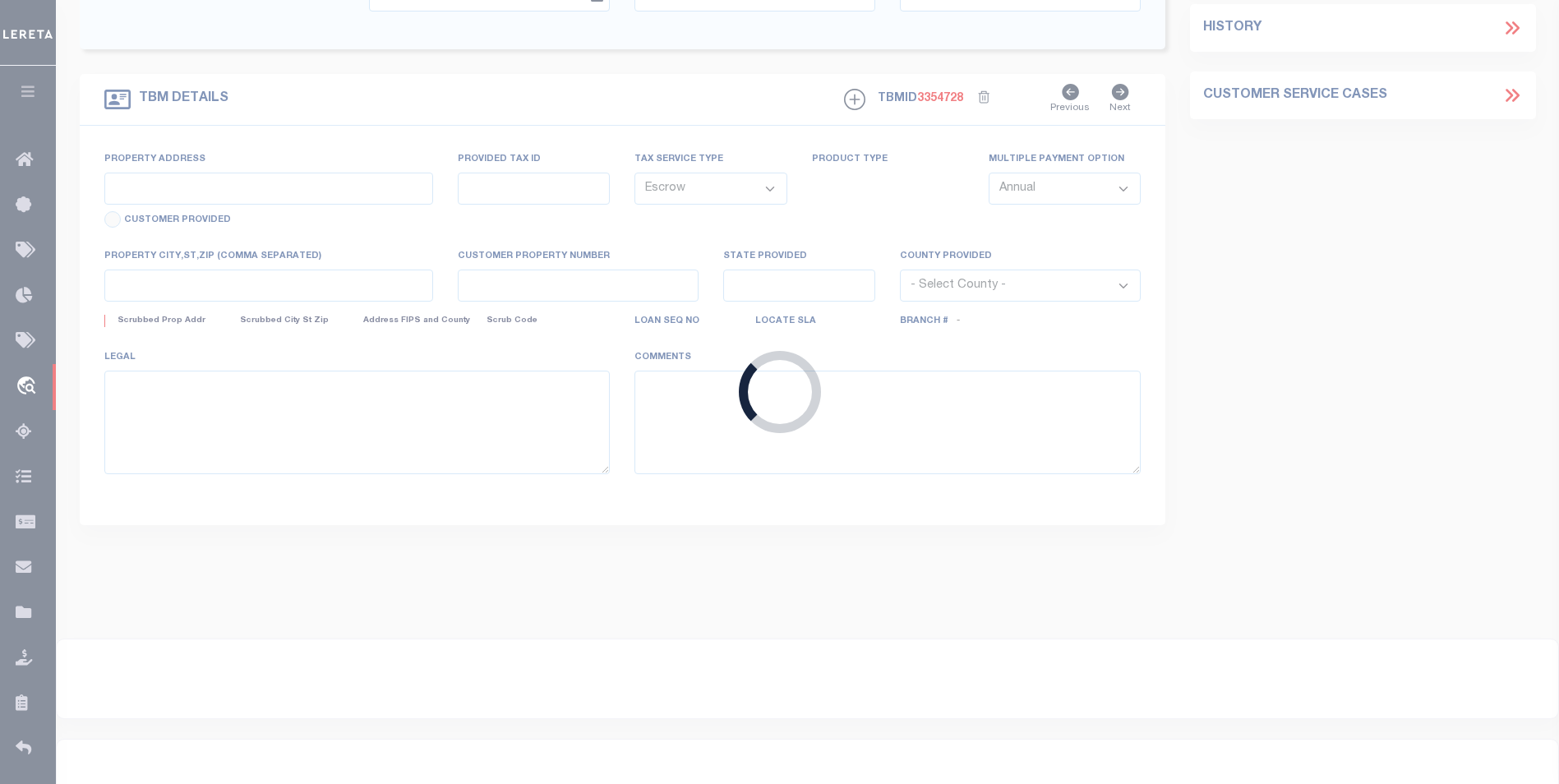
type input "[STREET_ADDRESS]"
type input "106302"
select select
type input "FARSON WY 829320000"
type input "WY"
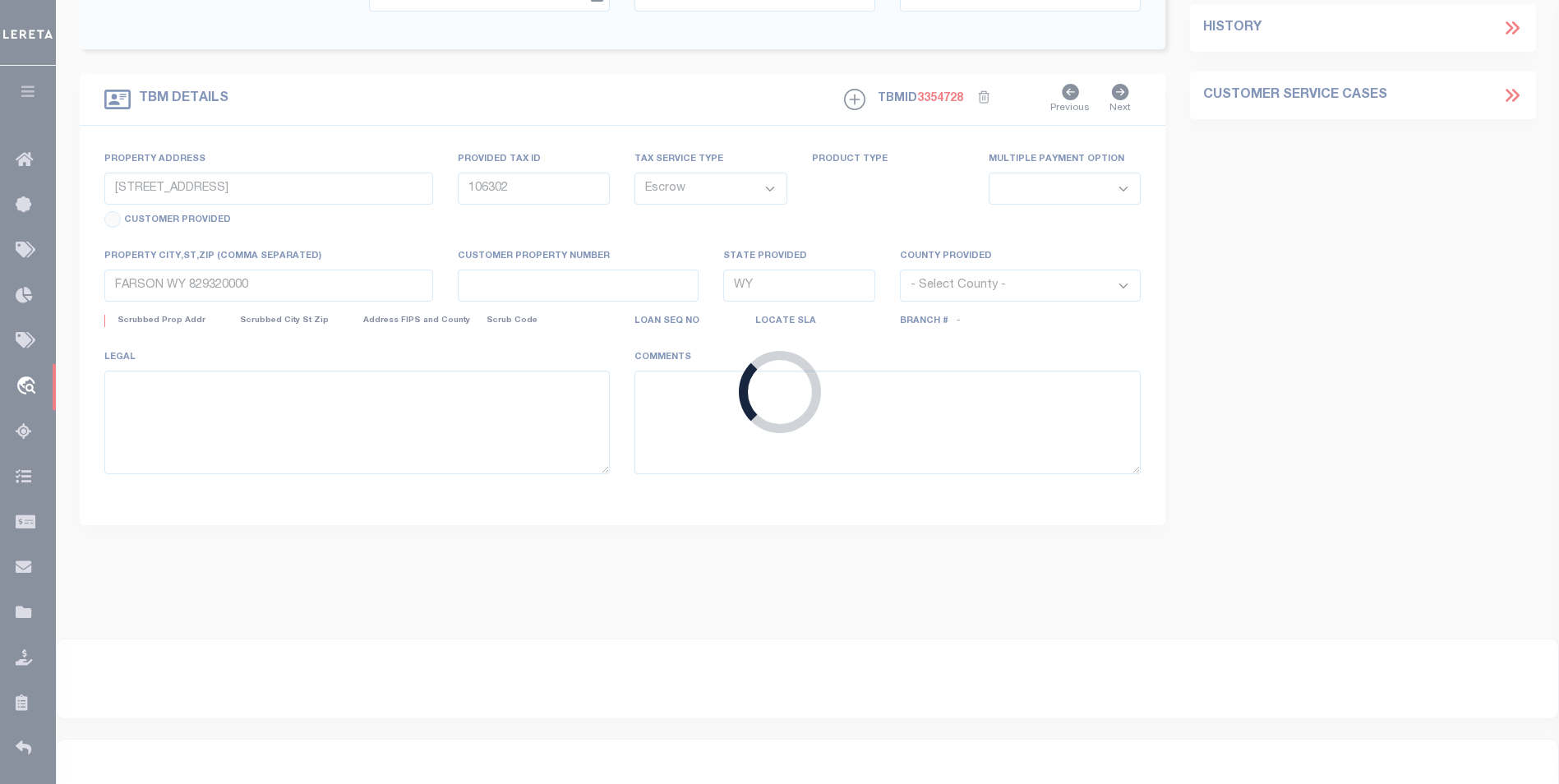
select select
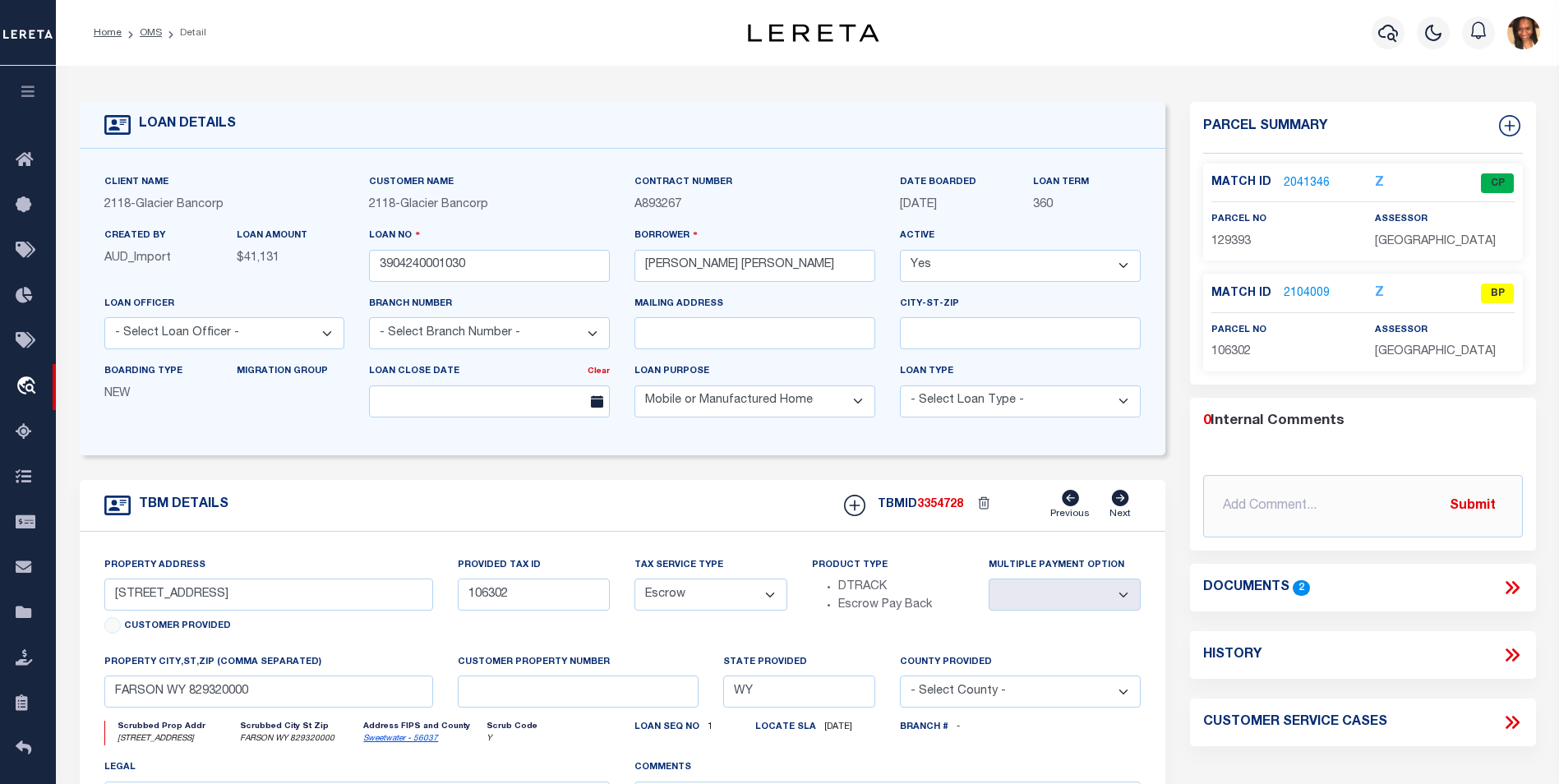
click at [1309, 285] on link "2104009" at bounding box center [1306, 294] width 46 height 17
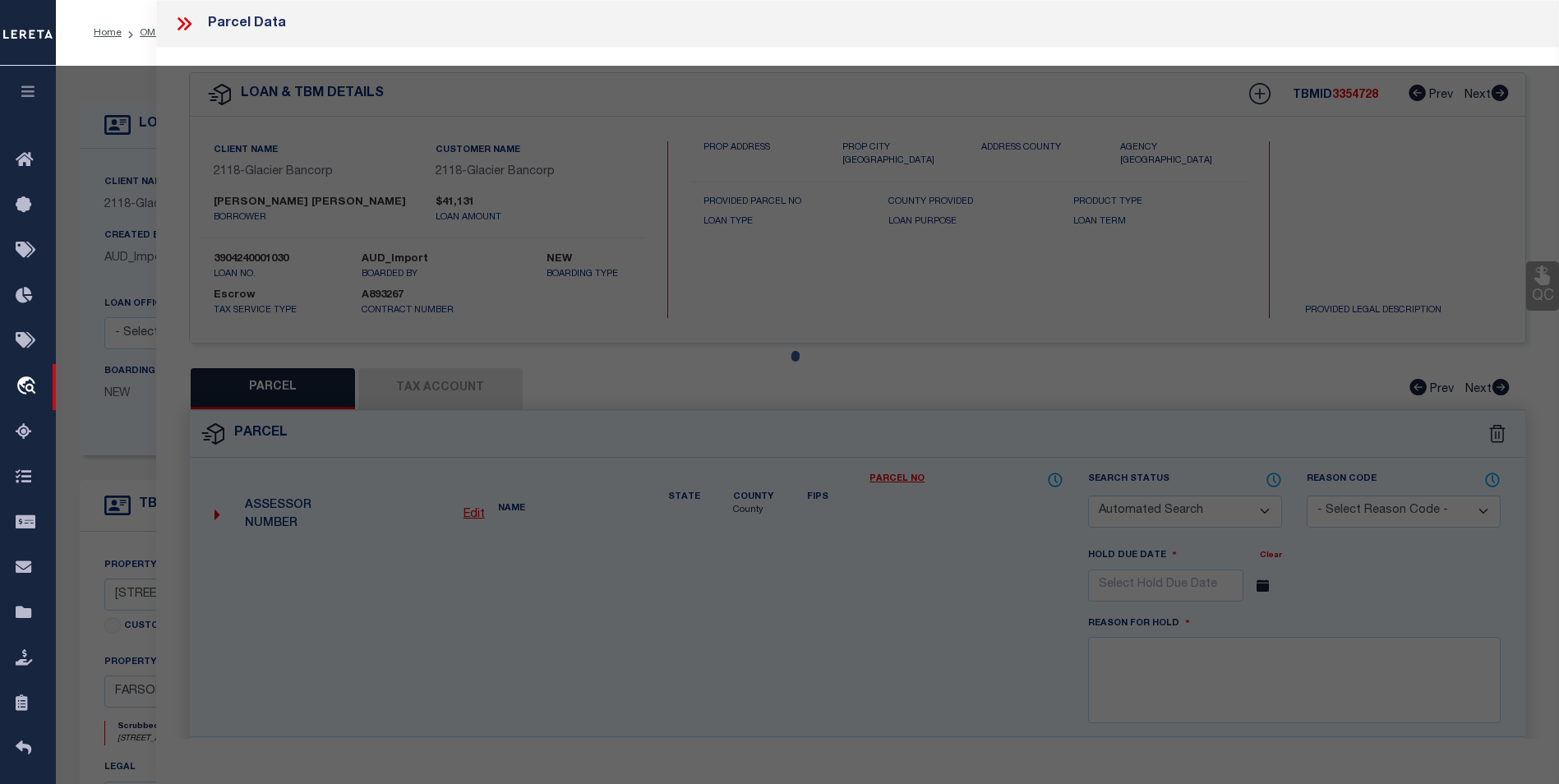
checkbox input "false"
select select "BP"
type input "[PERSON_NAME]"
select select
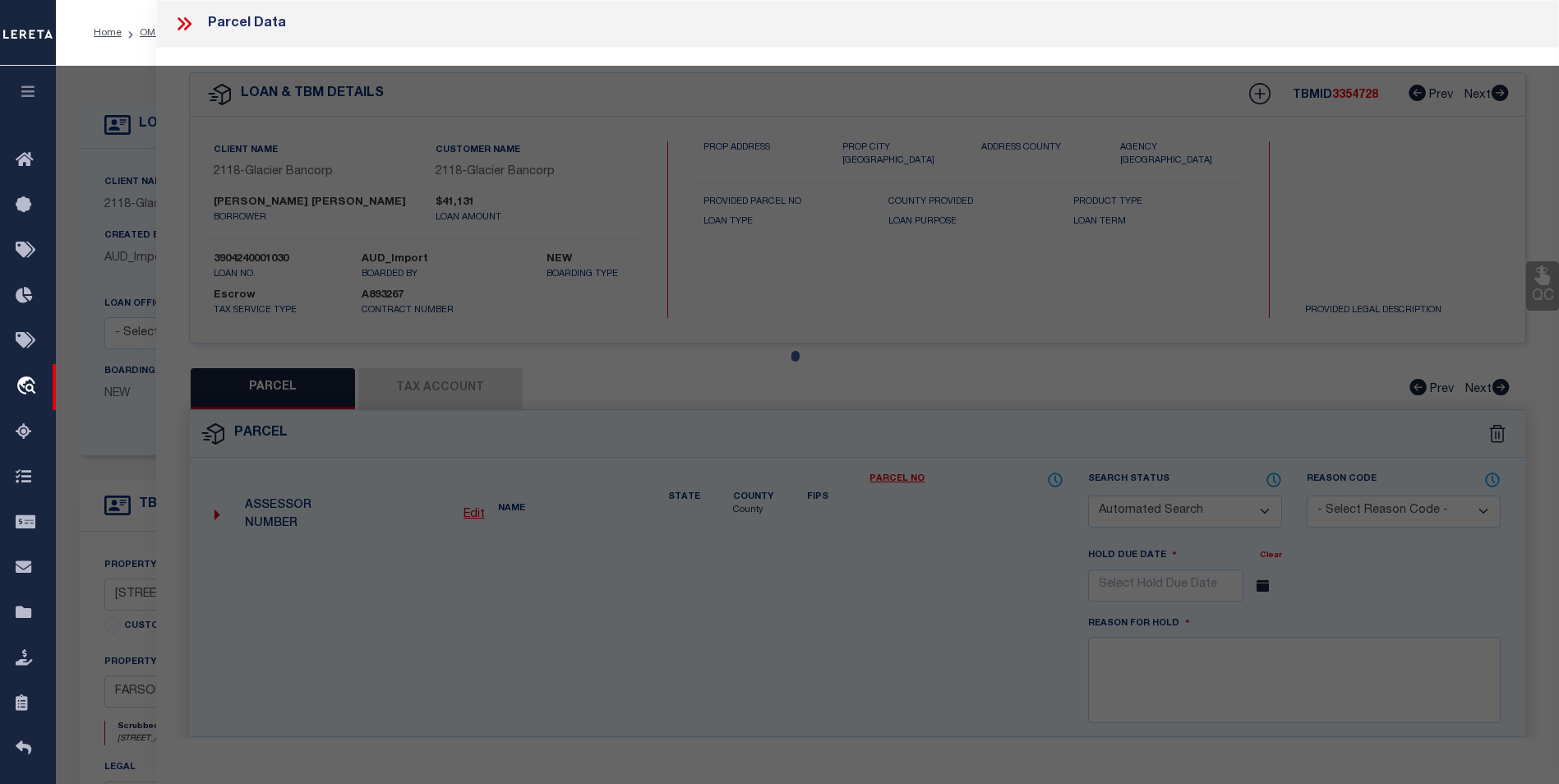
type input "[STREET_ADDRESS]"
checkbox input "false"
type textarea "T24N R107W SEC 24 25 UNIT E-22 1997 28X70 [PERSON_NAME] Personal Property Accou…"
type textarea "This request doesn't match given property address ([STREET_ADDRESS]) Per your r…"
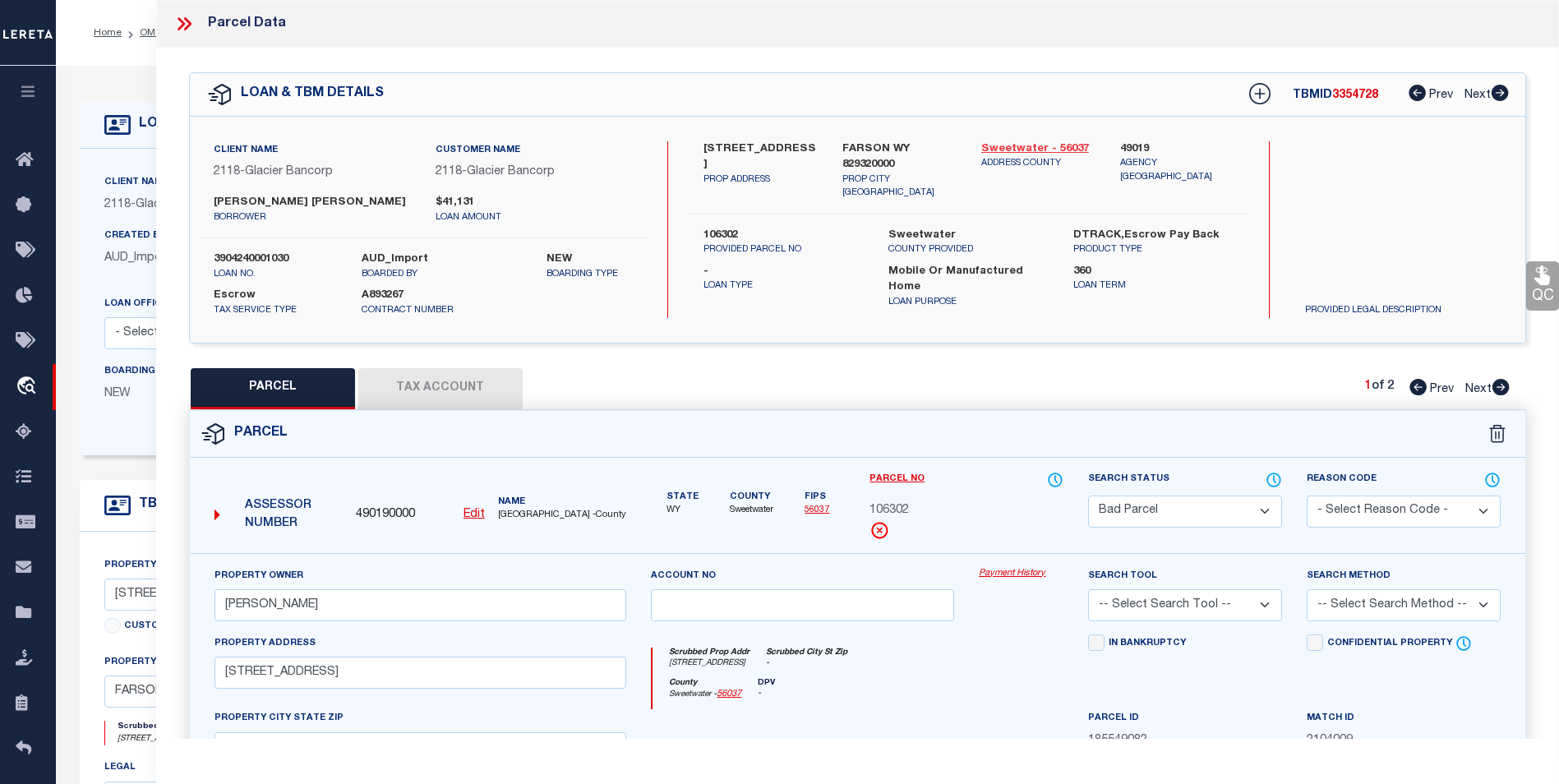
click at [1004, 151] on link "Sweetwater - 56037" at bounding box center [1039, 150] width 114 height 17
click at [1510, 395] on div "PARCEL Tax Account 1 of 2 Prev Next" at bounding box center [857, 389] width 1337 height 41
click at [1502, 385] on icon at bounding box center [1500, 387] width 18 height 17
select select "AS"
checkbox input "false"
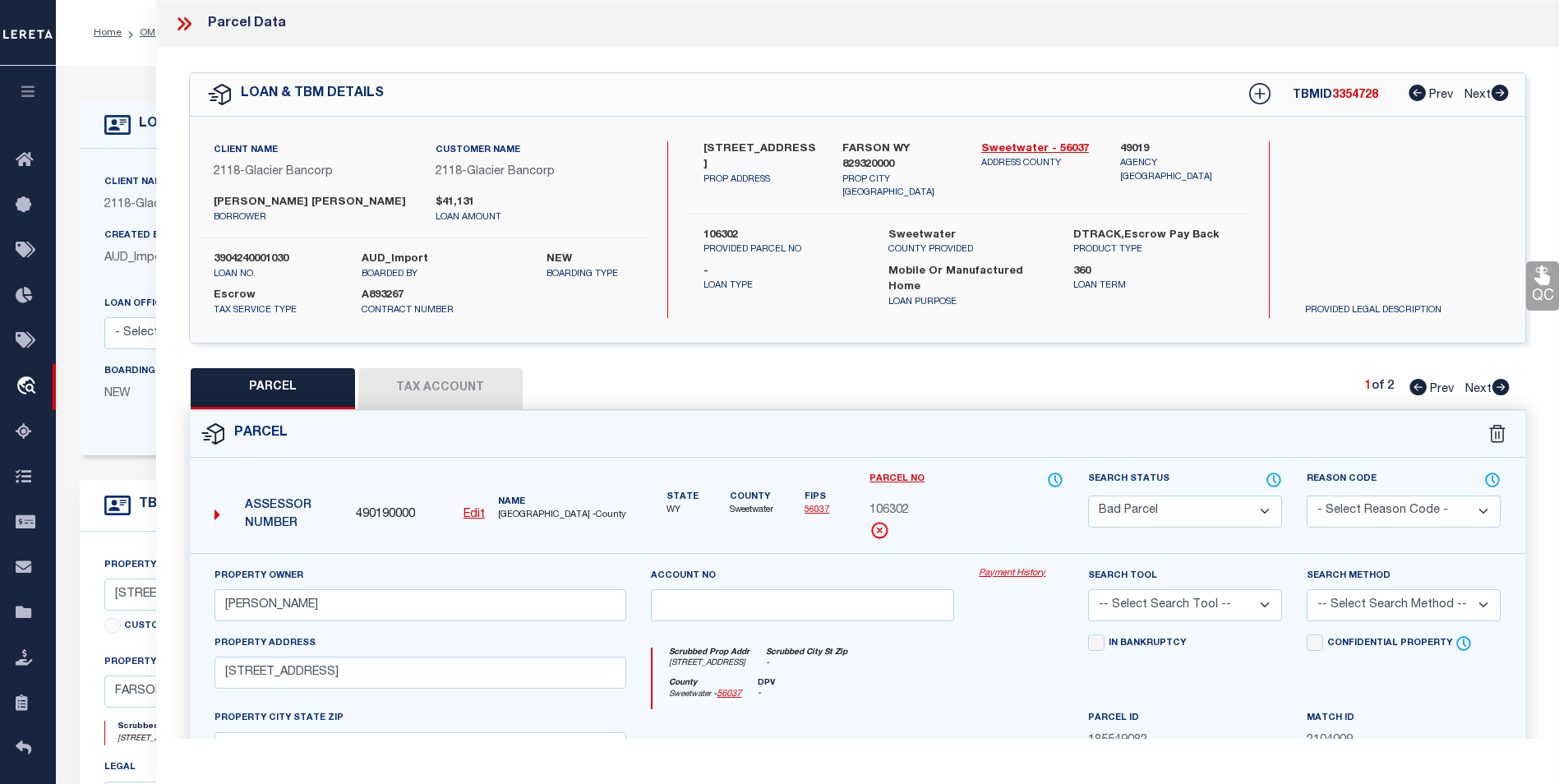
checkbox input "false"
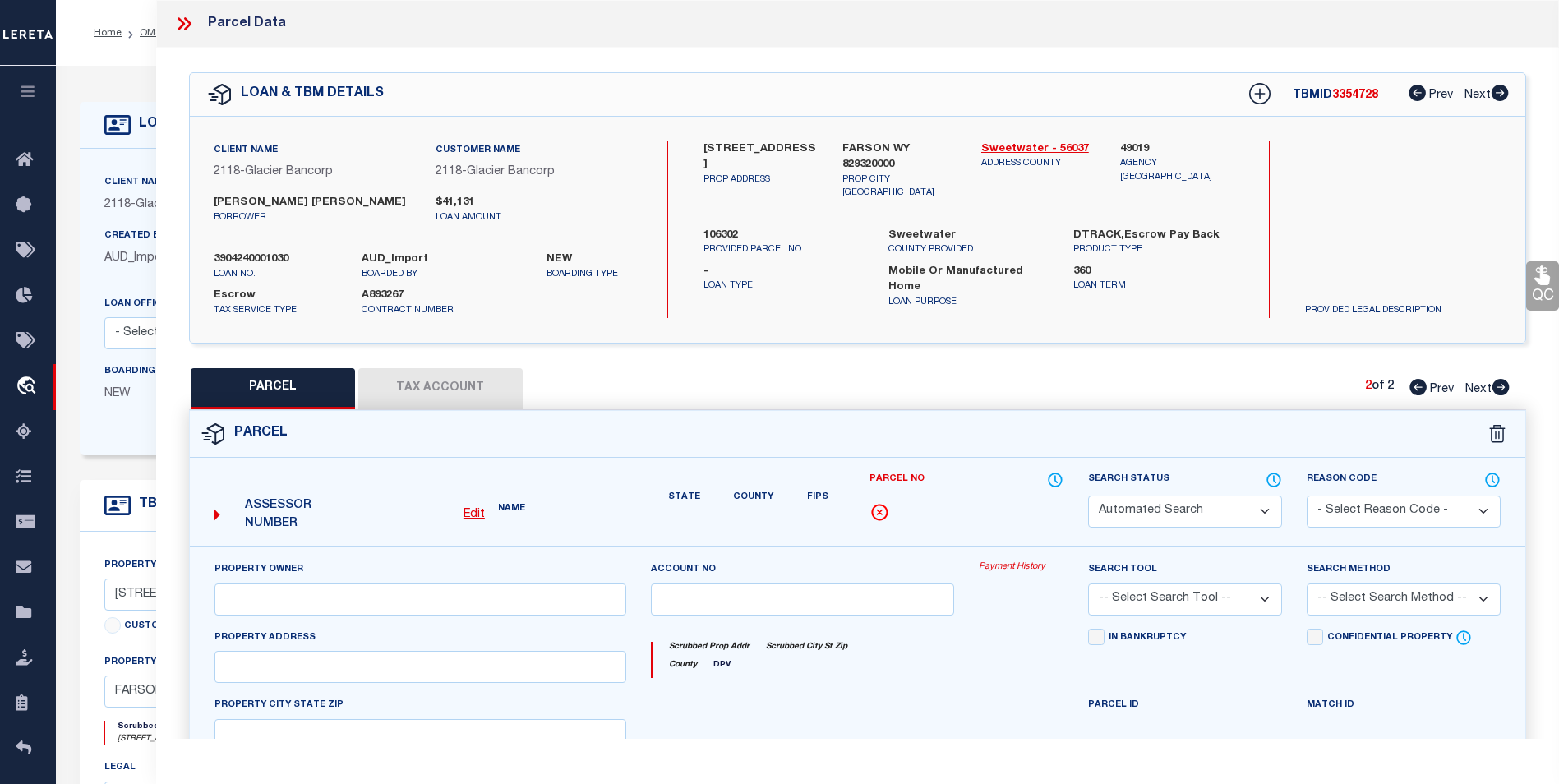
select select "CP"
type input "W & M [PERSON_NAME] RANCHES LLC"
select select "AGW"
select select
type input "[STREET_ADDRESS]"
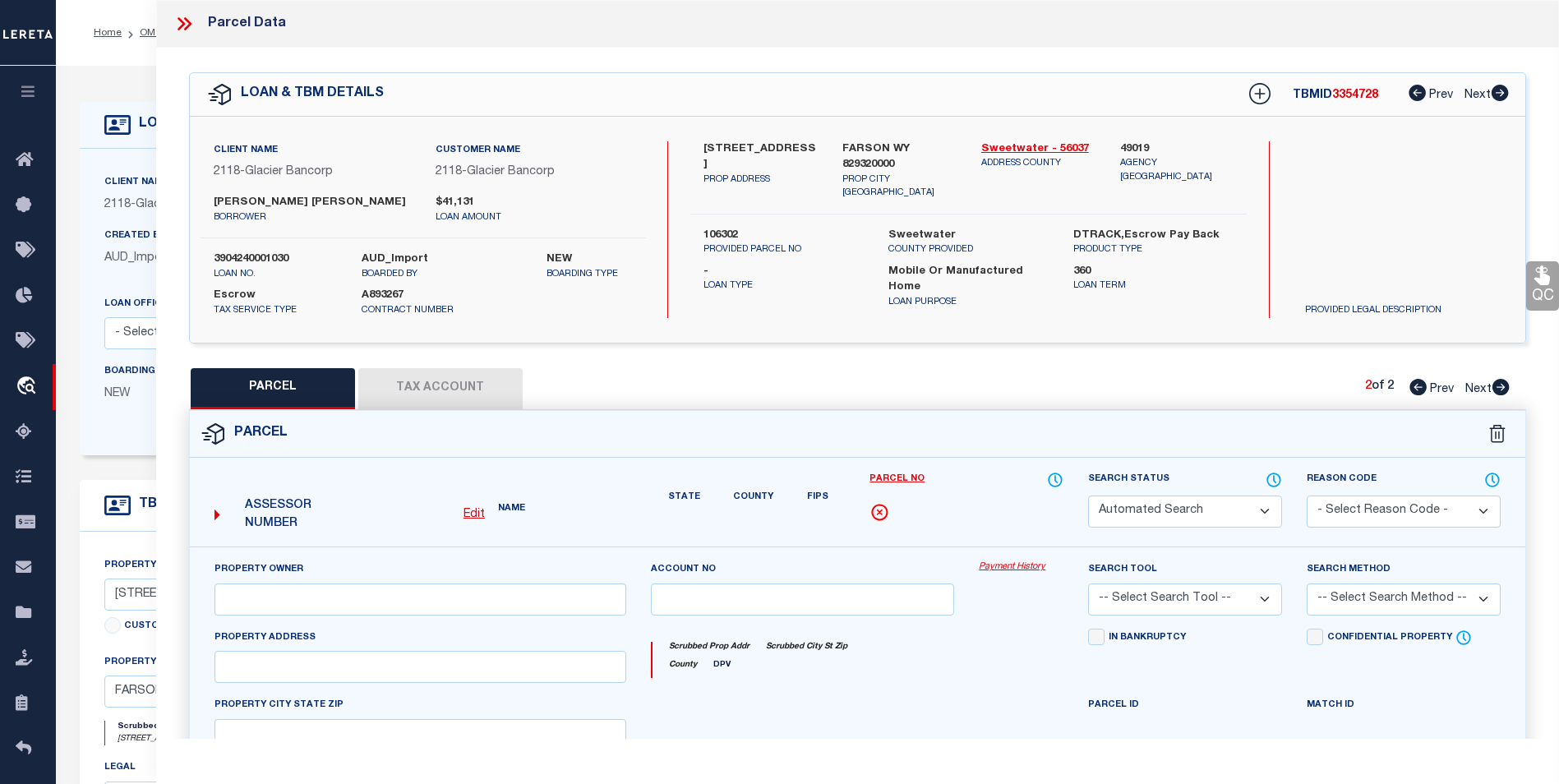
checkbox input "false"
type input "[PERSON_NAME] WY 82932"
type textarea "T25N R105W SEC 18 SW4 W2SE4 AKA LOT 3 & 4 (W2SW4) 239.81 AC TOTAL - 17.98 HWY E…"
type textarea "[DATE] Parcel activated per request from [PERSON_NAME] to process refund reques…"
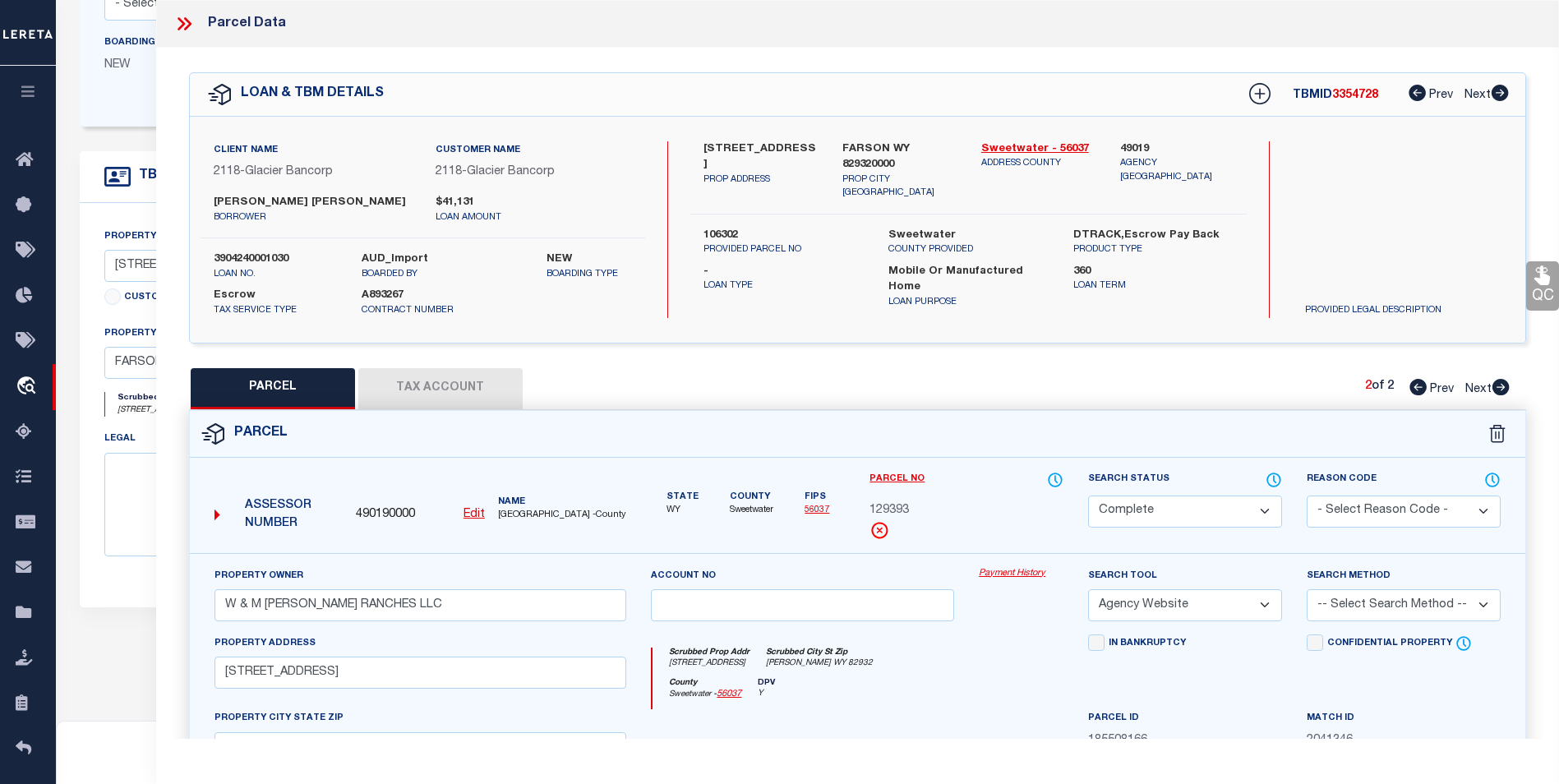
click at [1412, 383] on icon at bounding box center [1419, 387] width 17 height 17
select select "AS"
select select
checkbox input "false"
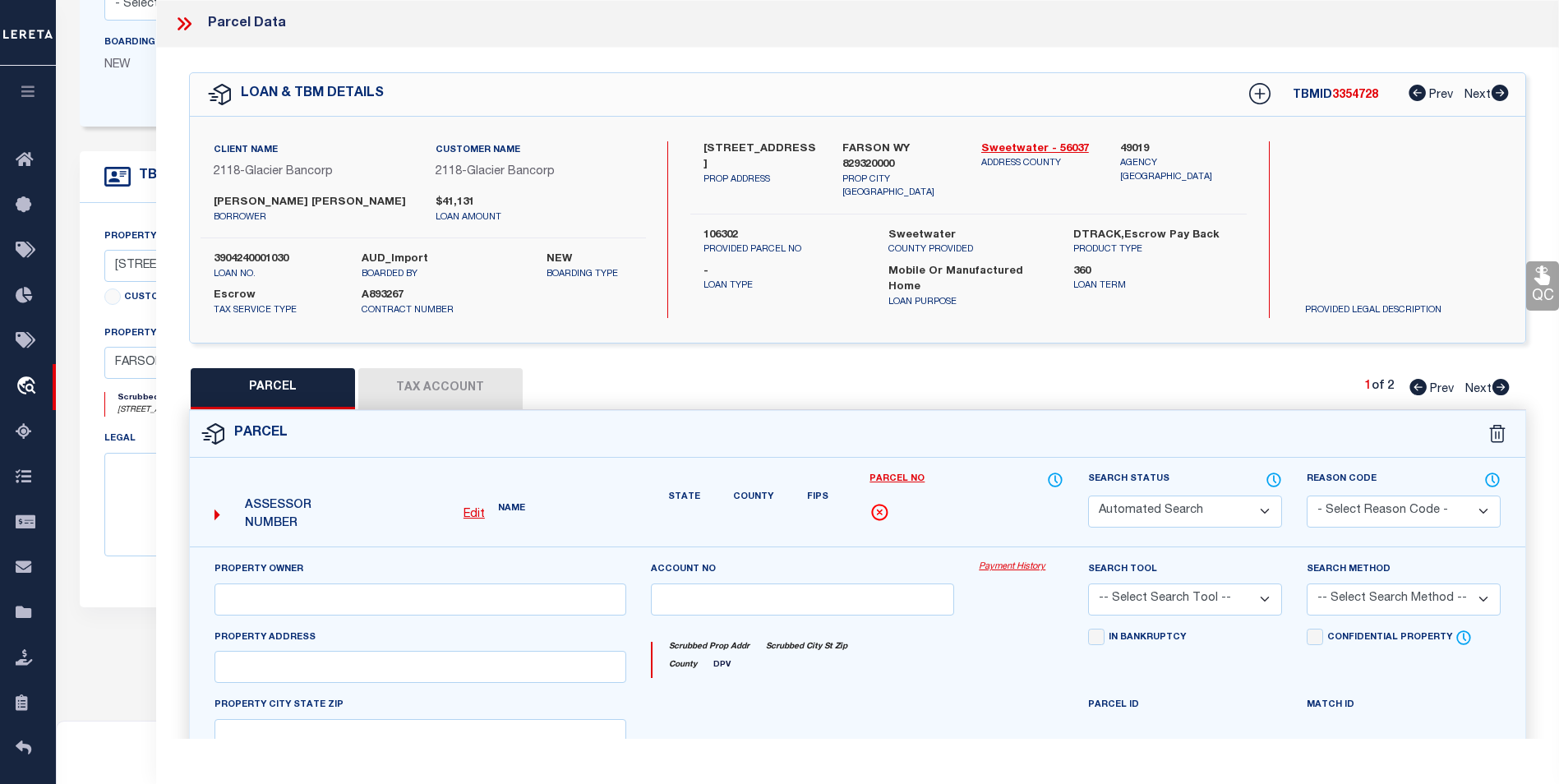
select select "BP"
type input "[PERSON_NAME]"
select select
type input "[STREET_ADDRESS]"
checkbox input "false"
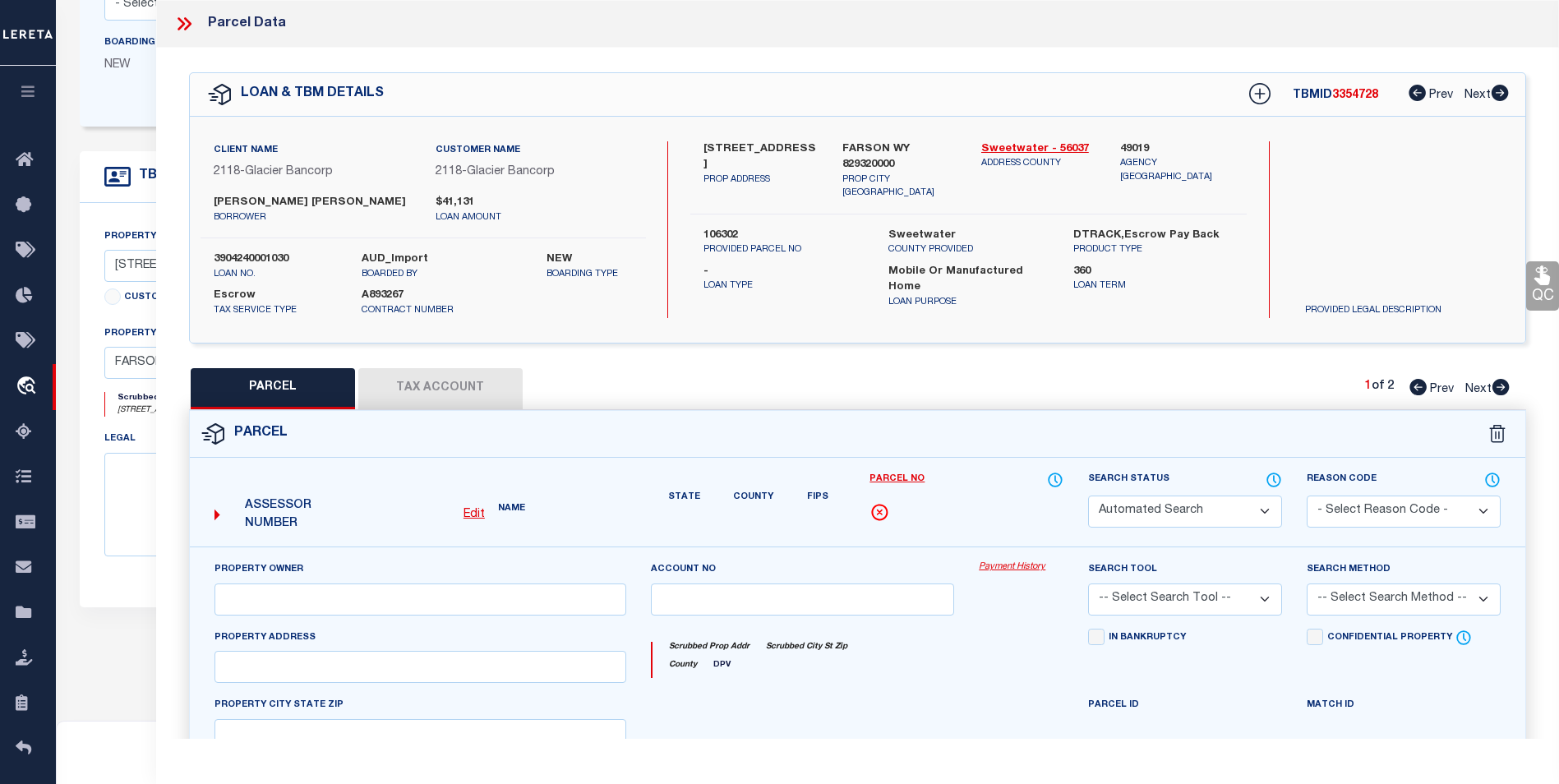
type textarea "T24N R107W SEC 24 25 UNIT E-22 1997 28X70 [PERSON_NAME] Personal Property Accou…"
type textarea "This request doesn't match given property address ([STREET_ADDRESS]) Per your r…"
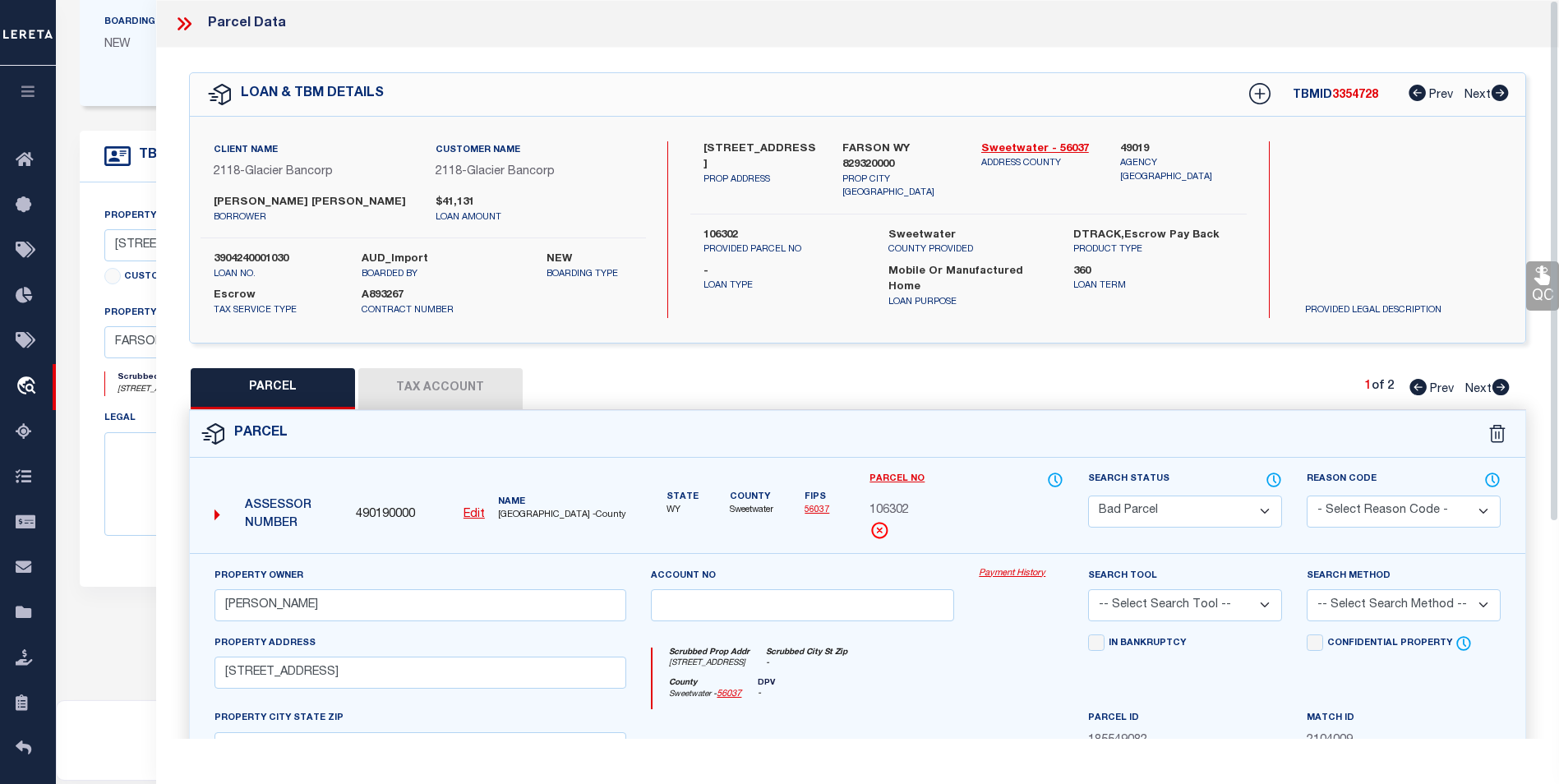
scroll to position [226, 0]
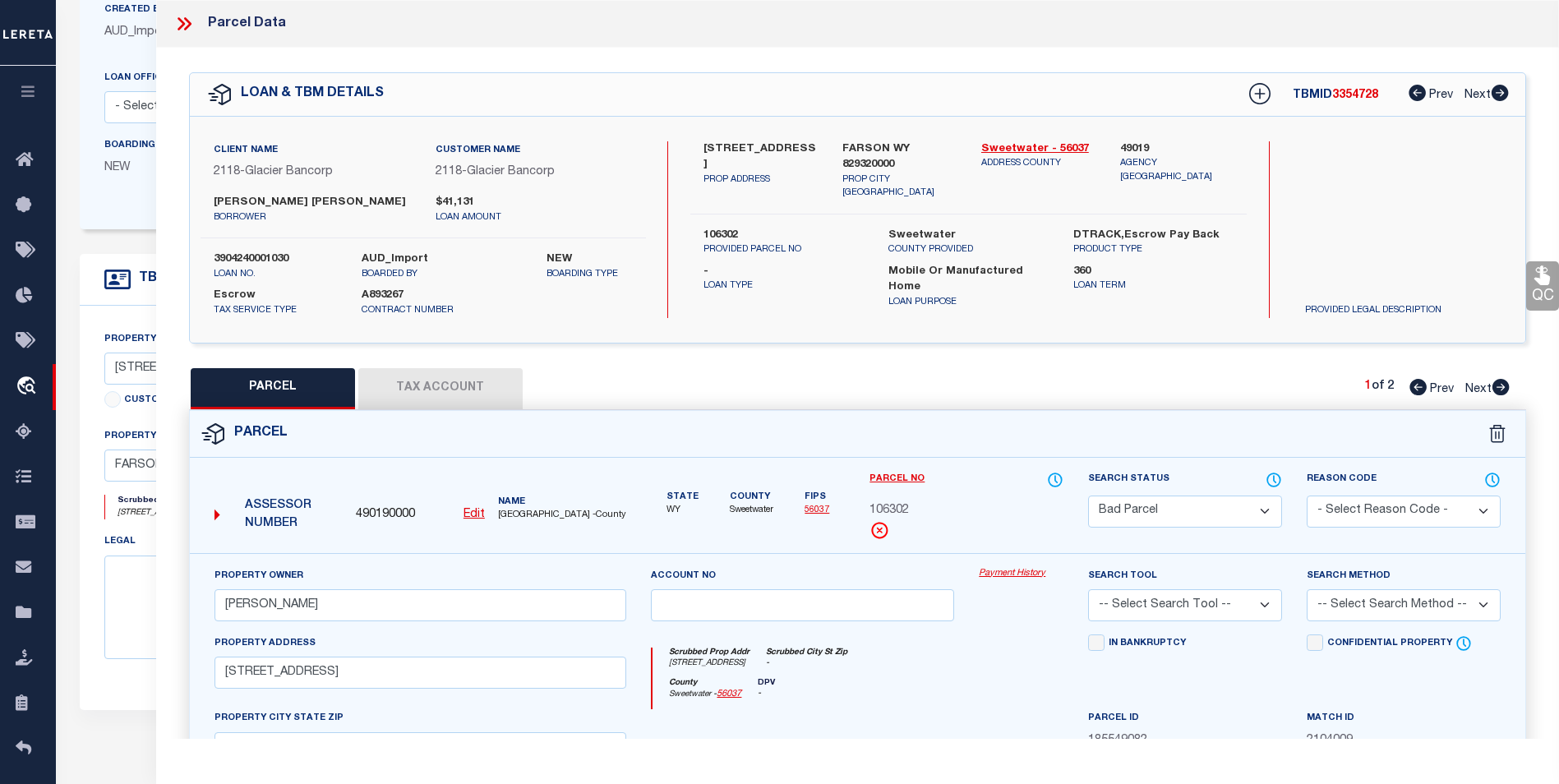
click at [1278, 516] on select "Automated Search Bad Parcel Complete Duplicate Parcel High Dollar Reporting In …" at bounding box center [1185, 512] width 194 height 32
click at [1088, 496] on select "Automated Search Bad Parcel Complete Duplicate Parcel High Dollar Reporting In …" at bounding box center [1185, 512] width 194 height 32
click at [1168, 501] on select "Automated Search Bad Parcel Complete Duplicate Parcel High Dollar Reporting In …" at bounding box center [1185, 512] width 194 height 32
click at [1168, 513] on select "Automated Search Bad Parcel Complete Duplicate Parcel High Dollar Reporting In …" at bounding box center [1185, 512] width 194 height 32
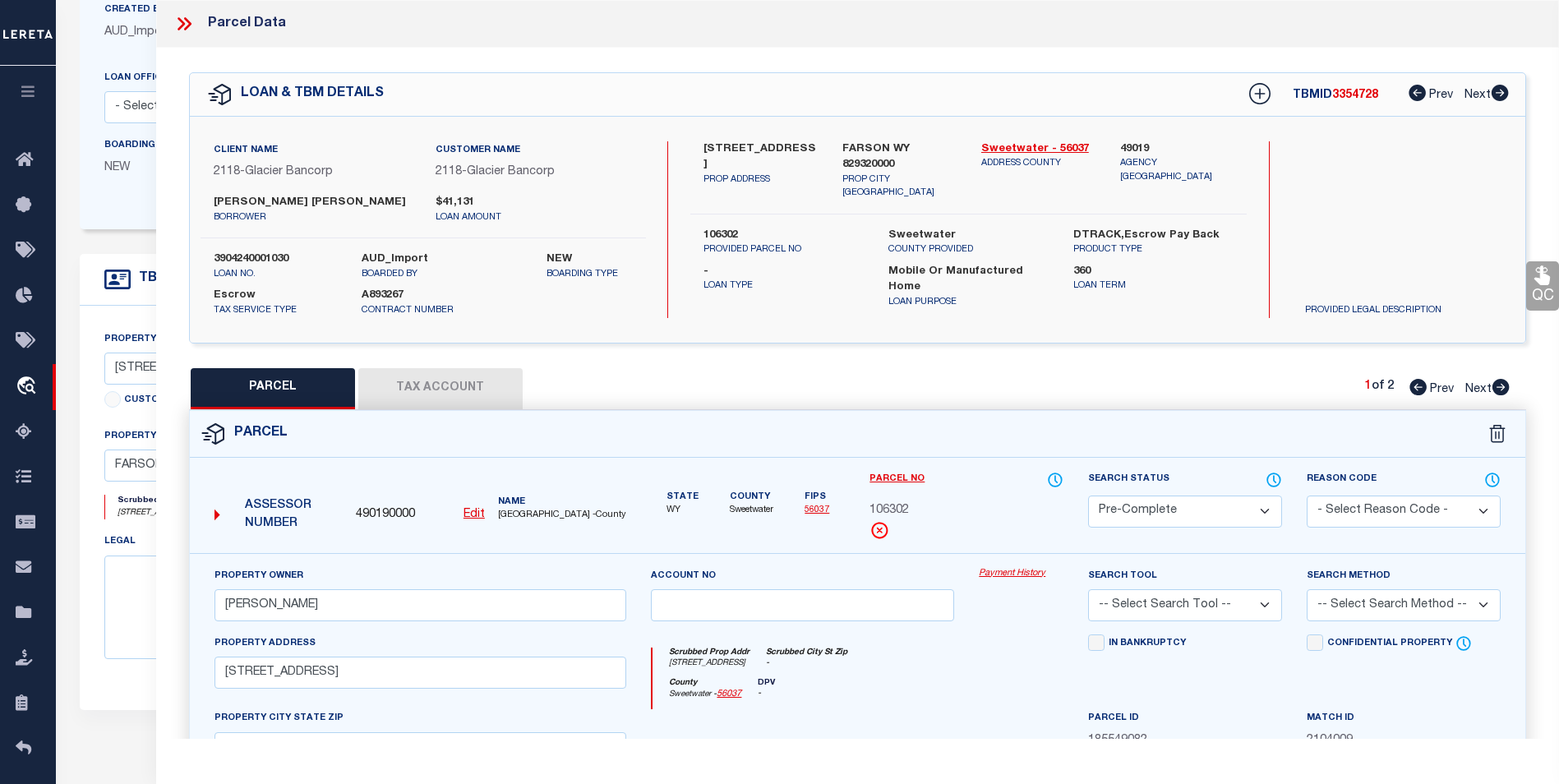
select select "PR"
click at [1088, 496] on select "Automated Search Bad Parcel Complete Duplicate Parcel High Dollar Reporting In …" at bounding box center [1185, 512] width 194 height 32
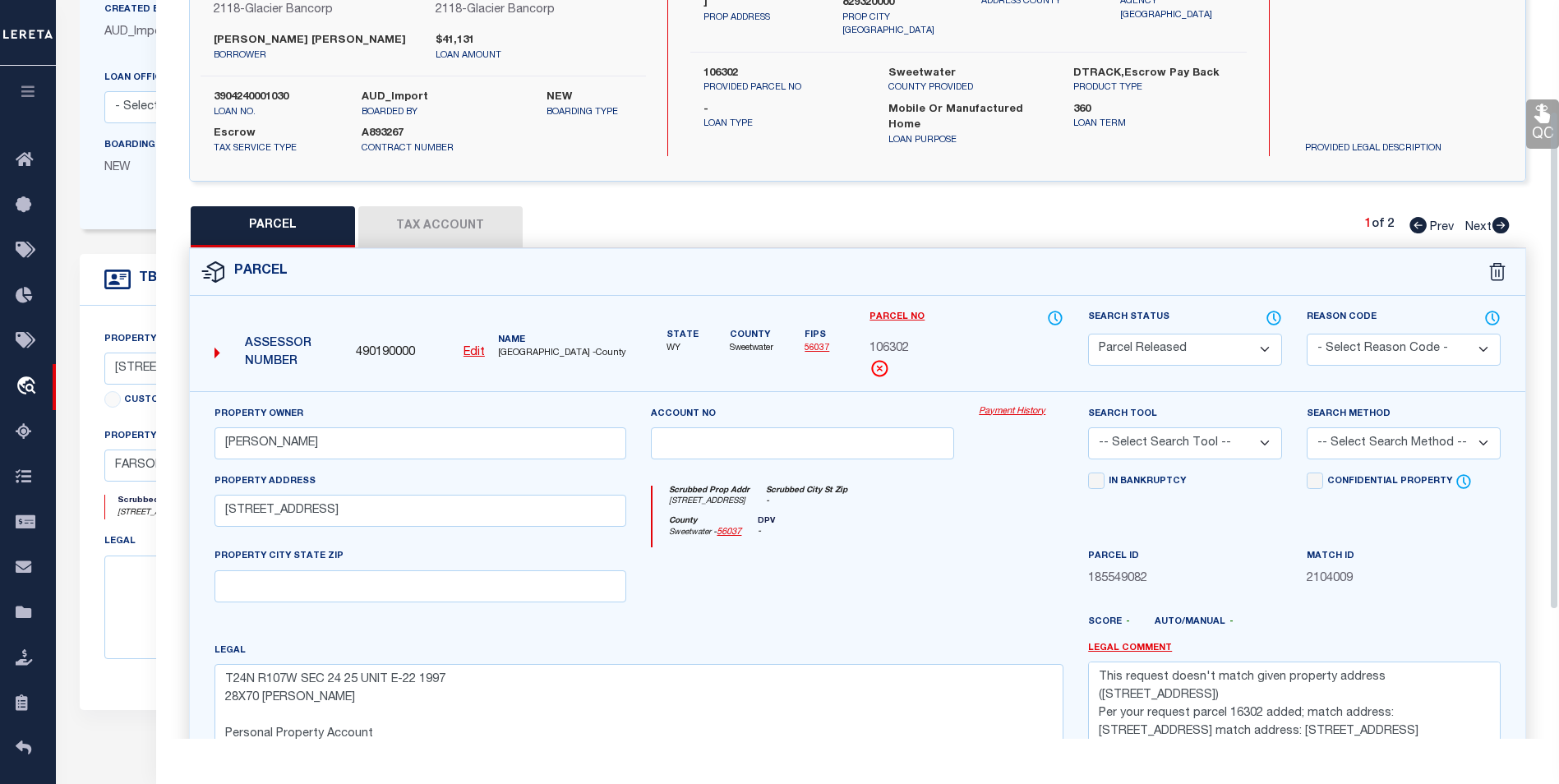
scroll to position [165, 0]
click at [1374, 354] on select "- Select Reason Code - 099 - Other (Provide additional detail) ACT - Agency Cha…" at bounding box center [1404, 347] width 194 height 32
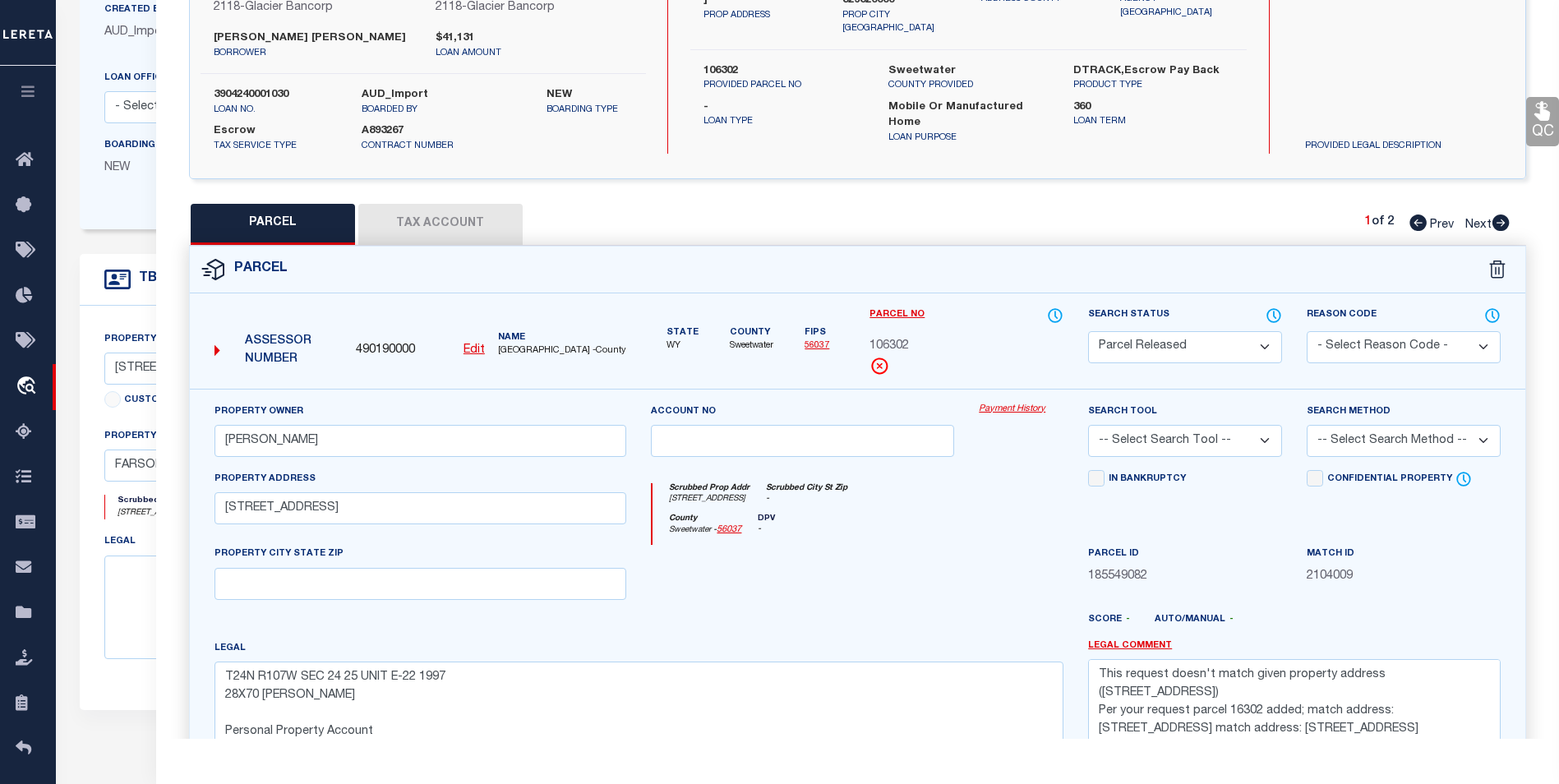
select select "ACT"
click at [1307, 331] on select "- Select Reason Code - 099 - Other (Provide additional detail) ACT - Agency Cha…" at bounding box center [1404, 347] width 194 height 32
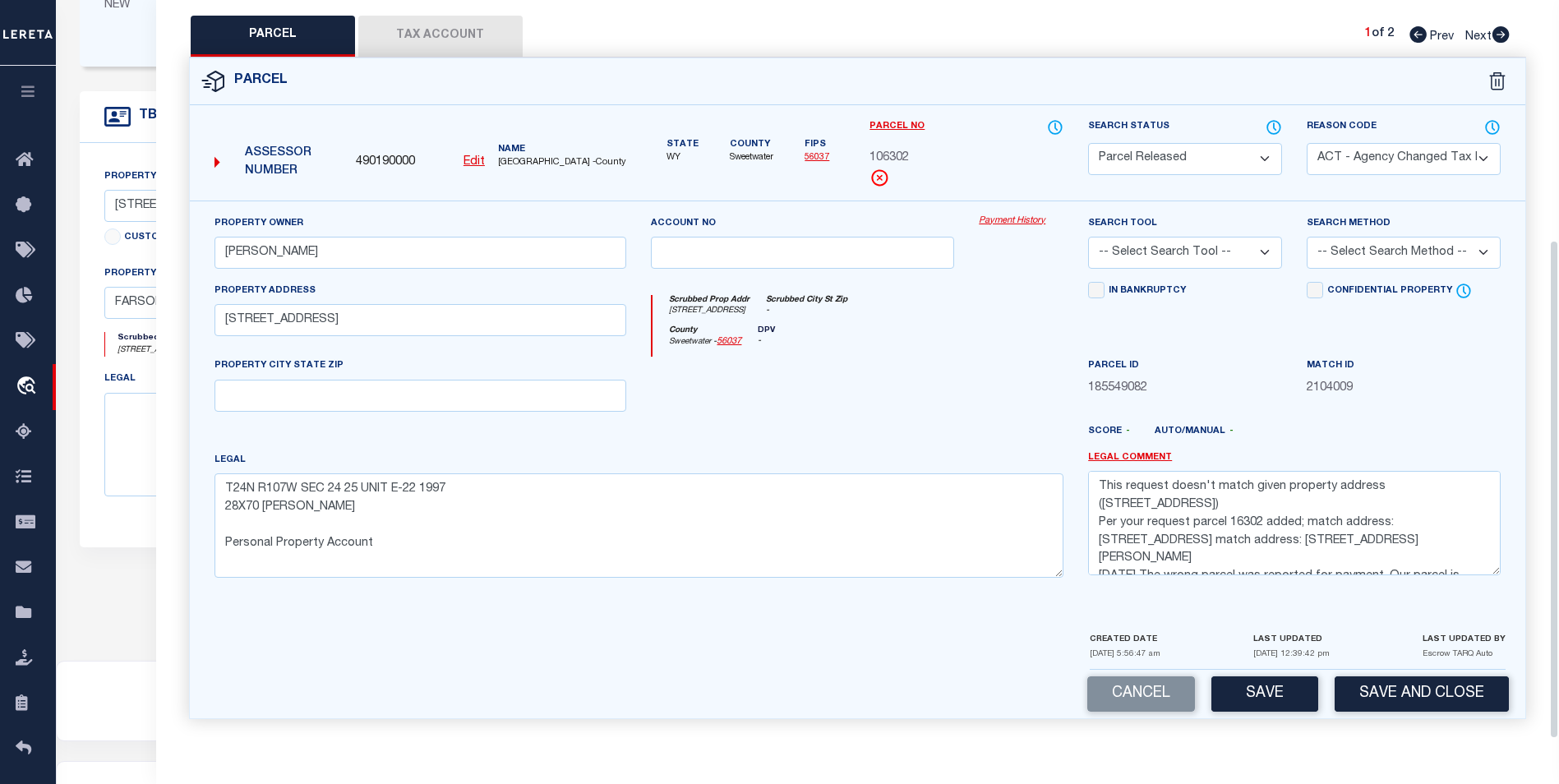
scroll to position [472, 0]
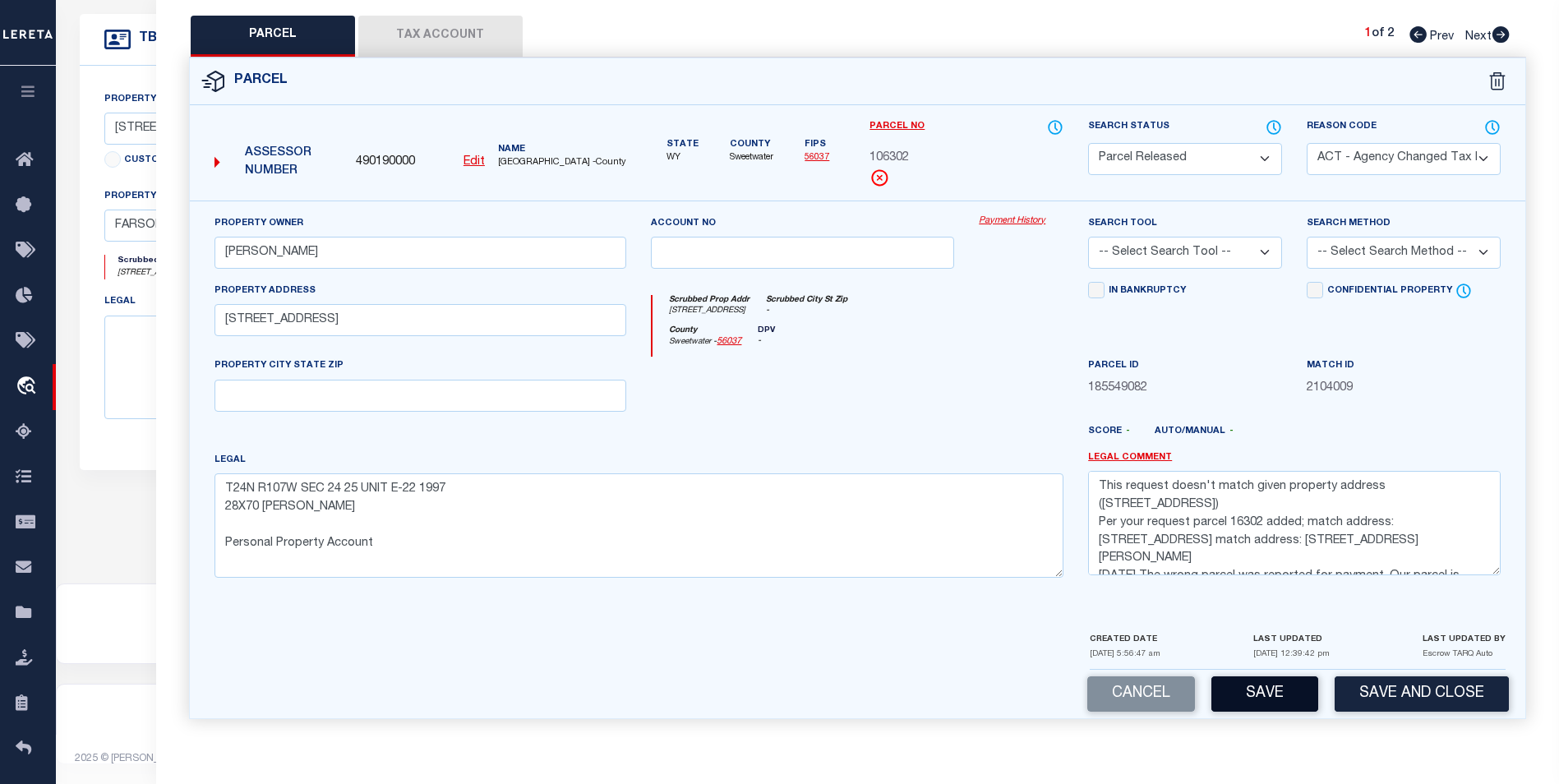
click at [1289, 688] on button "Save" at bounding box center [1265, 694] width 107 height 36
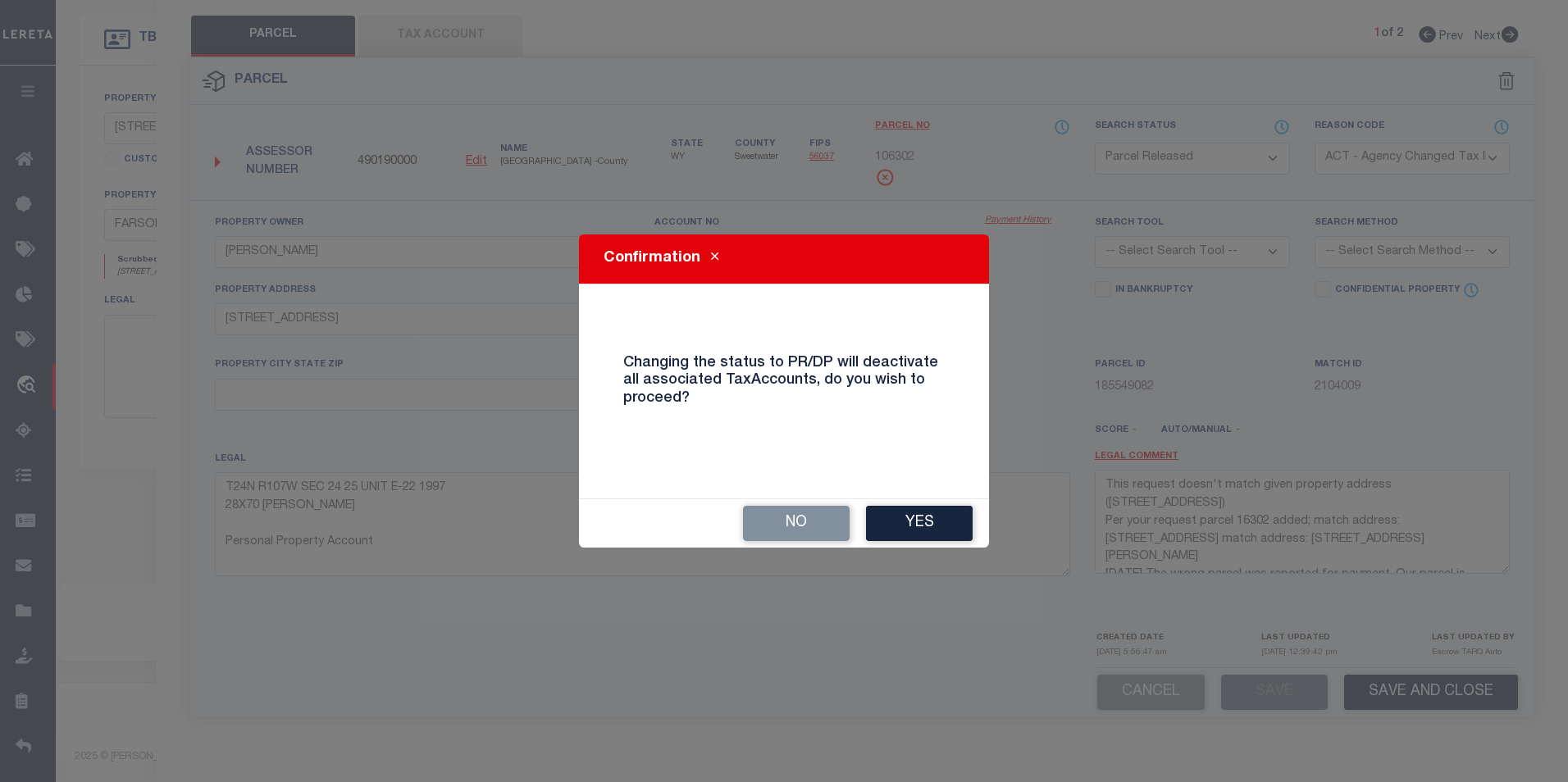
click at [959, 552] on div "Confirmation Changing the status to PR/DP will deactivate all associated TaxAcc…" at bounding box center [784, 391] width 1568 height 782
click at [959, 547] on div "No Yes" at bounding box center [783, 524] width 410 height 49
click at [909, 524] on button "Yes" at bounding box center [919, 524] width 106 height 35
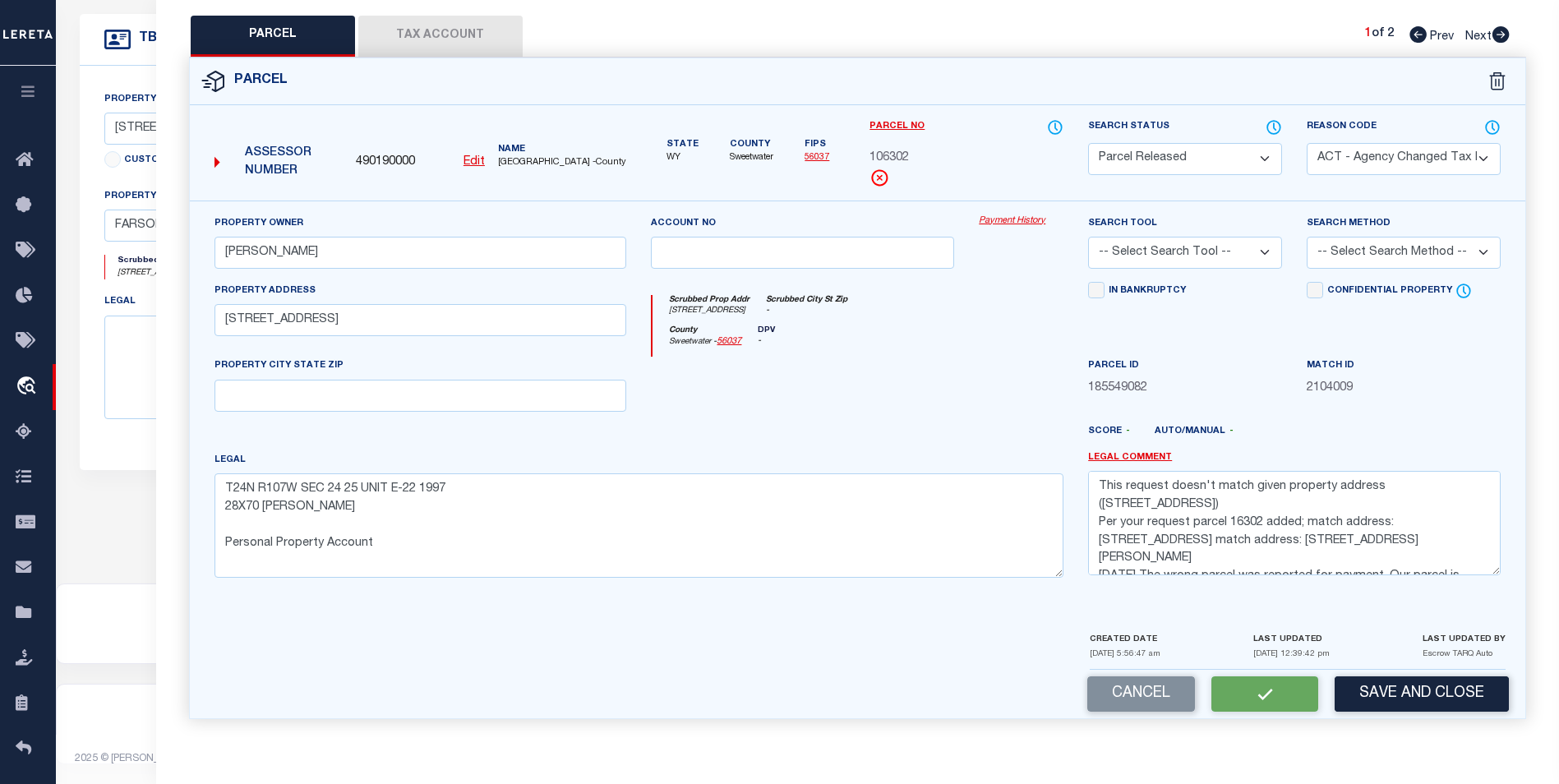
select select "AS"
select select
checkbox input "false"
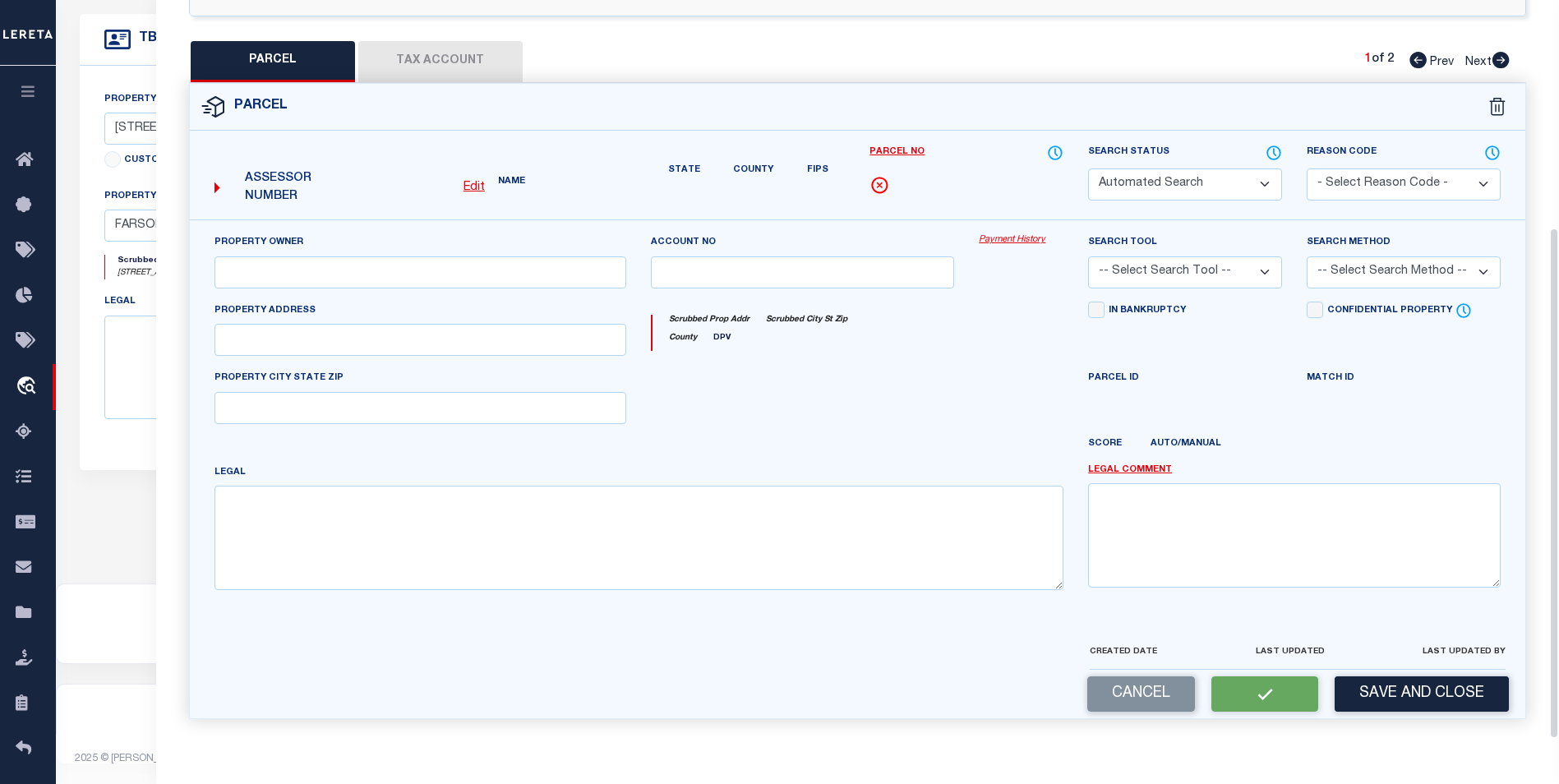
select select "PR"
select select "ACT"
type input "[PERSON_NAME]"
select select
type input "[STREET_ADDRESS]"
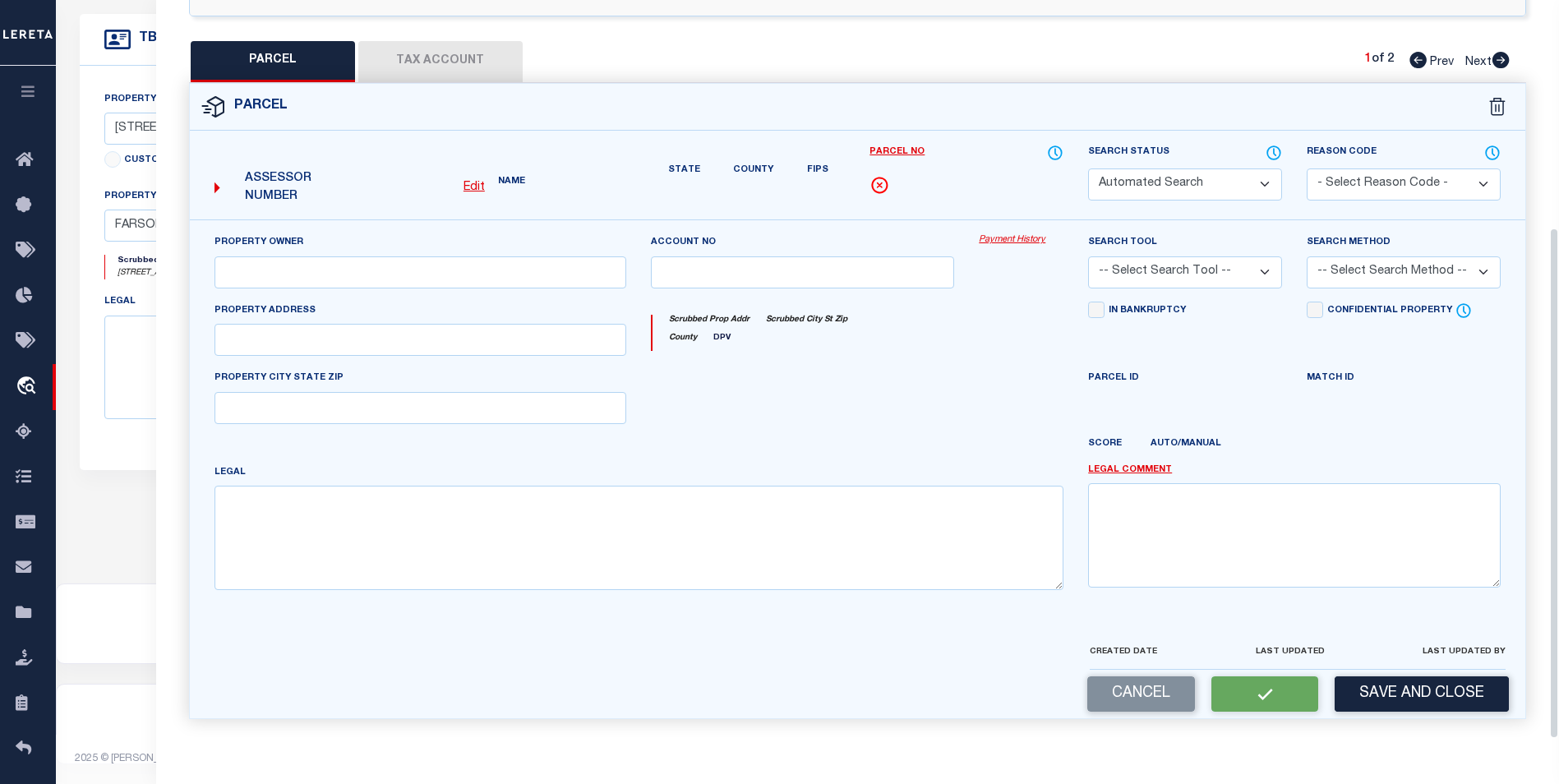
type textarea "T24N R107W SEC 24 25 UNIT E-22 1997 28X70 [PERSON_NAME] Personal Property Accou…"
type textarea "This request doesn't match given property address ([STREET_ADDRESS]) Per your r…"
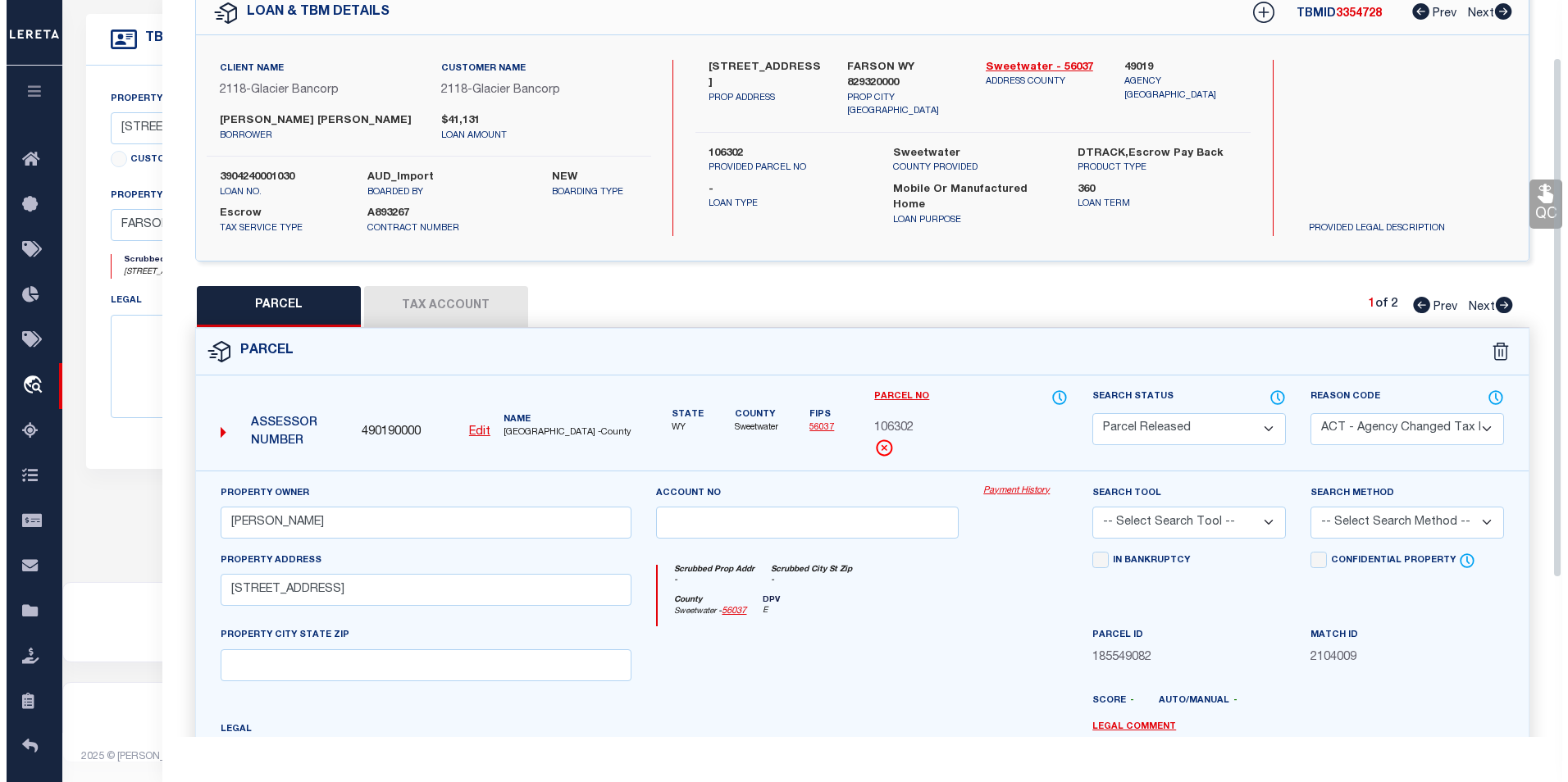
scroll to position [0, 0]
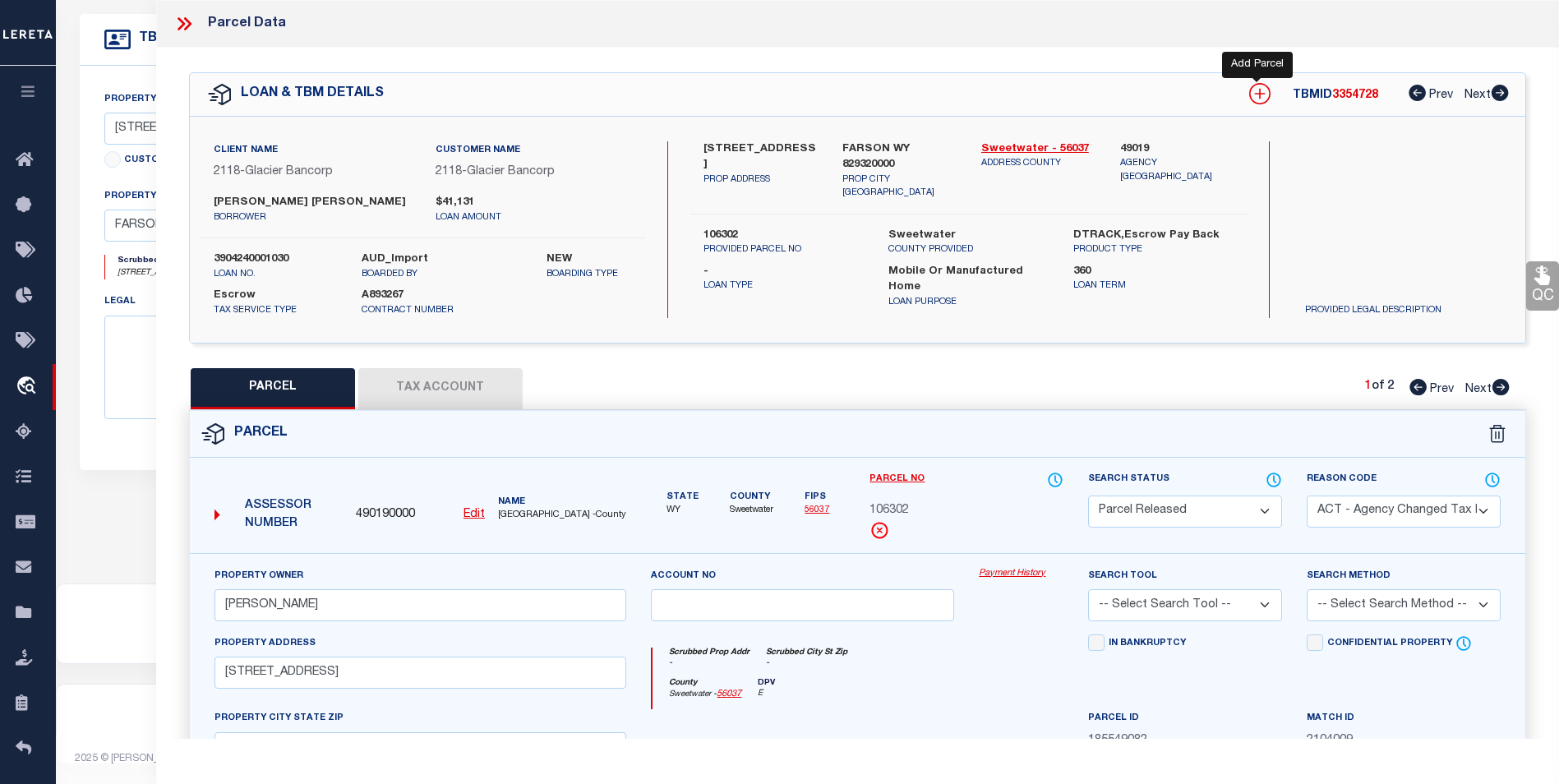
click at [1265, 92] on icon at bounding box center [1260, 94] width 22 height 22
select select "IP"
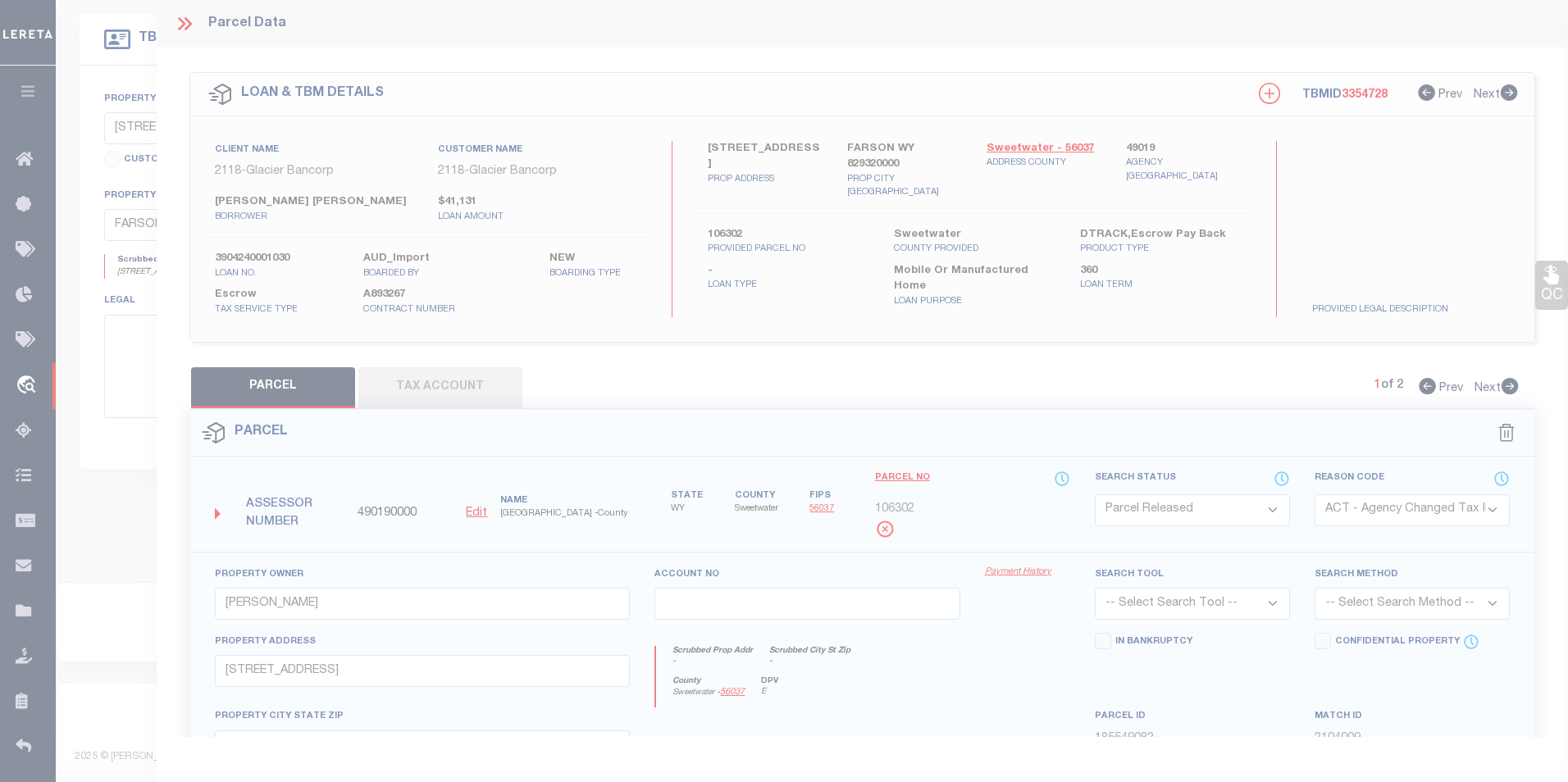
type textarea "-"
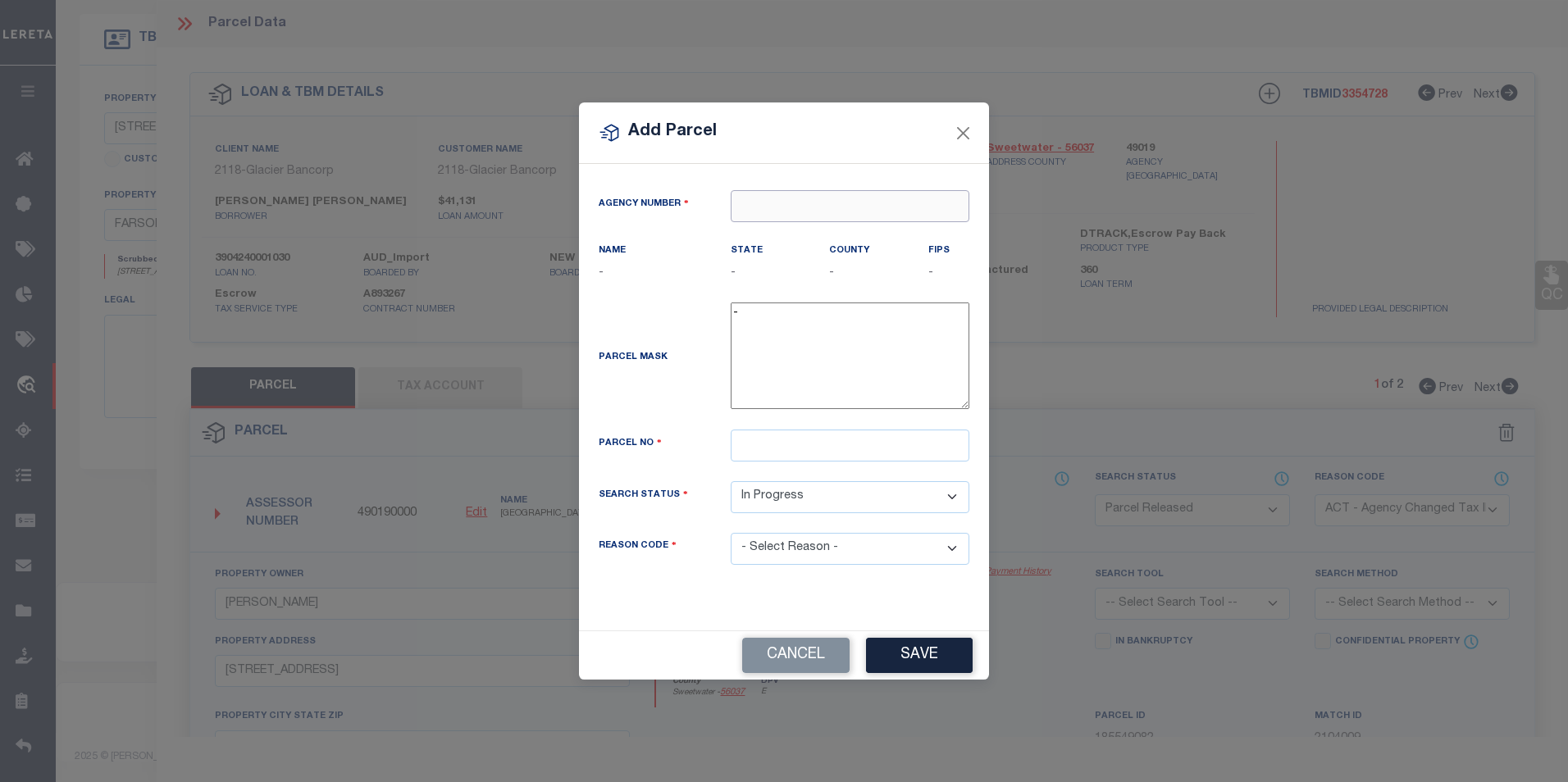
click at [763, 213] on input "text" at bounding box center [850, 206] width 239 height 32
click at [793, 230] on div "490190000 : [GEOGRAPHIC_DATA]" at bounding box center [863, 244] width 263 height 26
type input "490190000"
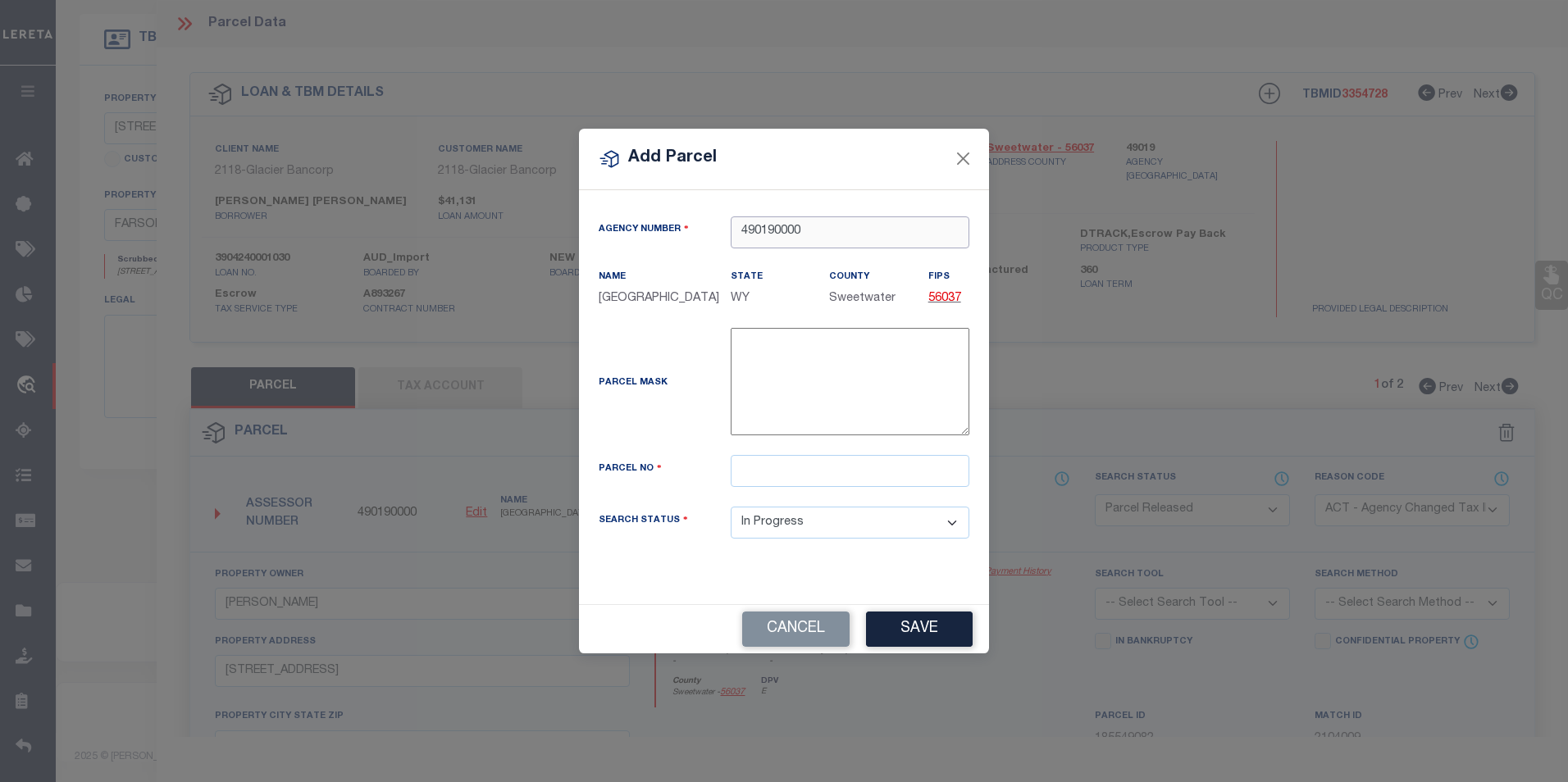
type input "490190000"
click at [793, 455] on div "Parcel Mask -" at bounding box center [783, 391] width 395 height 127
click at [792, 473] on input "text" at bounding box center [850, 471] width 239 height 32
click at [765, 482] on input "text" at bounding box center [850, 471] width 239 height 32
click at [822, 483] on input "text" at bounding box center [850, 471] width 239 height 32
